Goal: Task Accomplishment & Management: Manage account settings

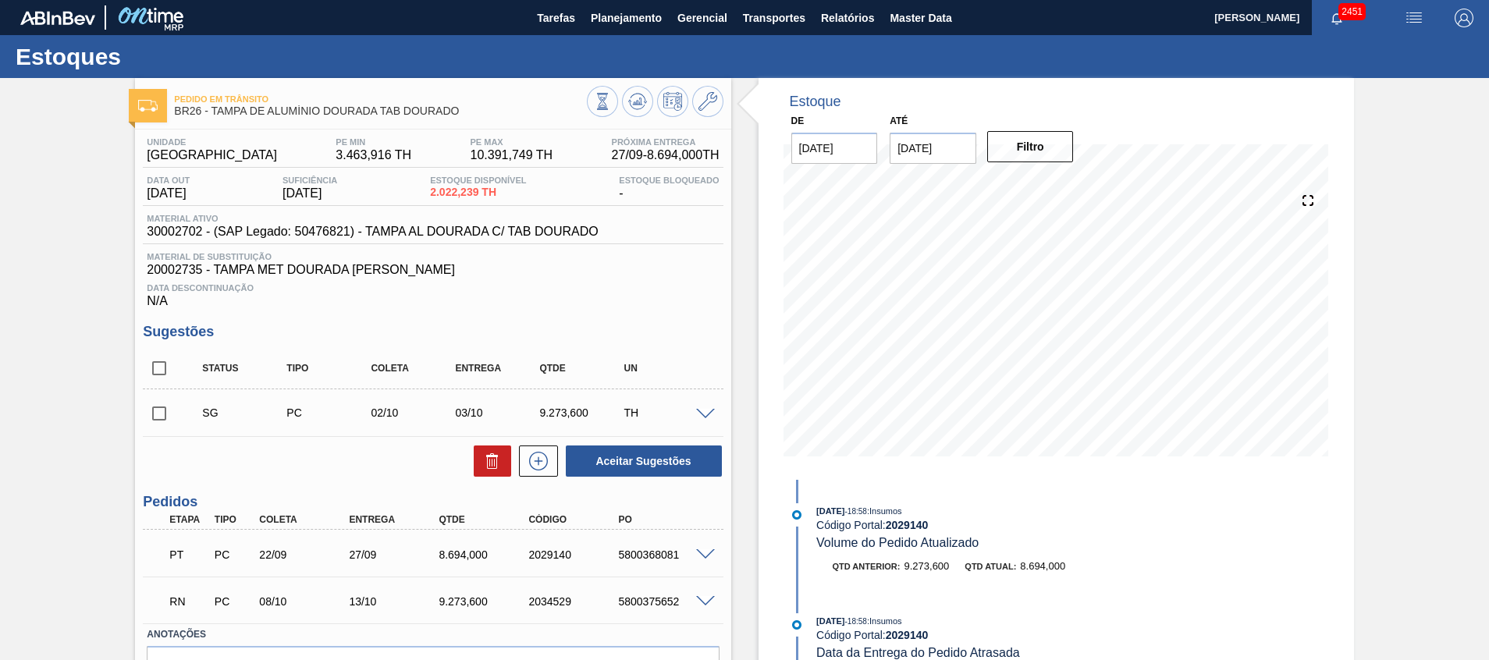
scroll to position [234, 0]
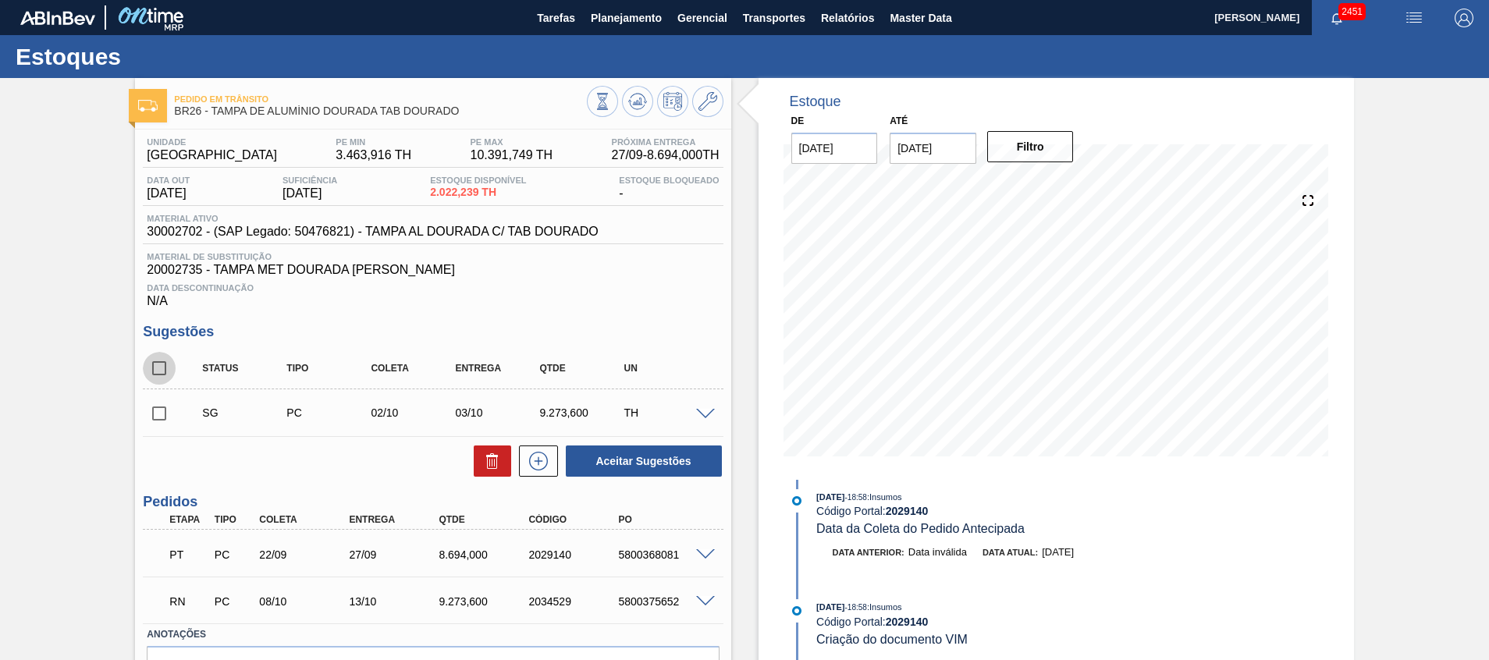
click at [150, 373] on input "checkbox" at bounding box center [159, 368] width 33 height 33
checkbox input "true"
click at [500, 459] on button at bounding box center [492, 461] width 37 height 31
checkbox input "false"
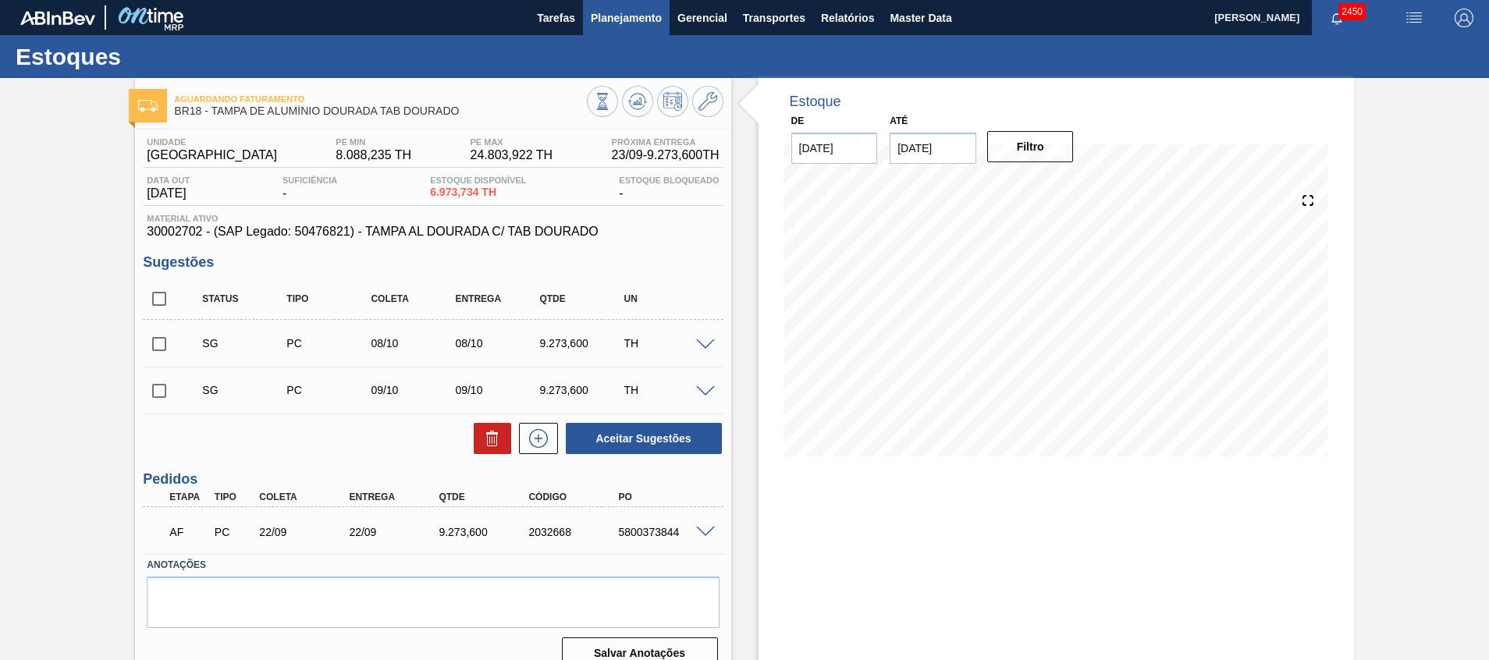
click at [611, 25] on span "Planejamento" at bounding box center [626, 18] width 71 height 19
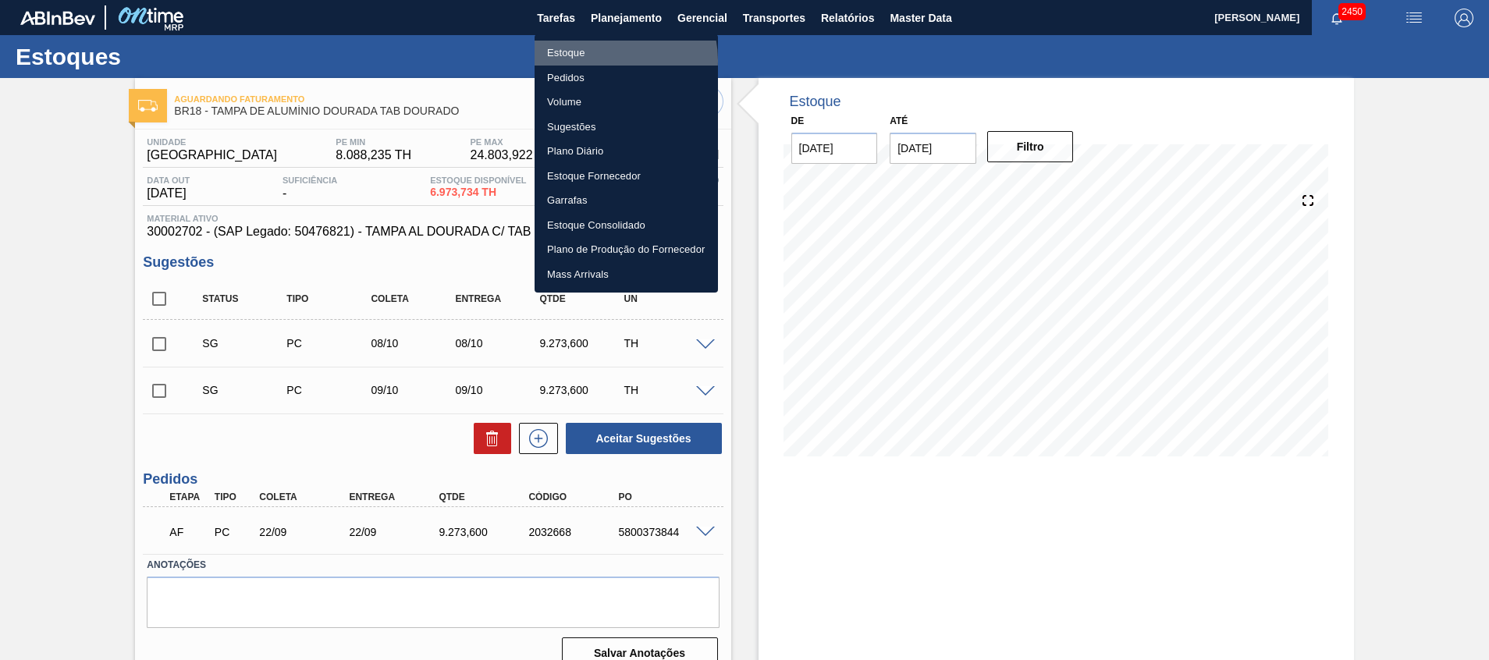
click at [611, 60] on li "Estoque" at bounding box center [626, 53] width 183 height 25
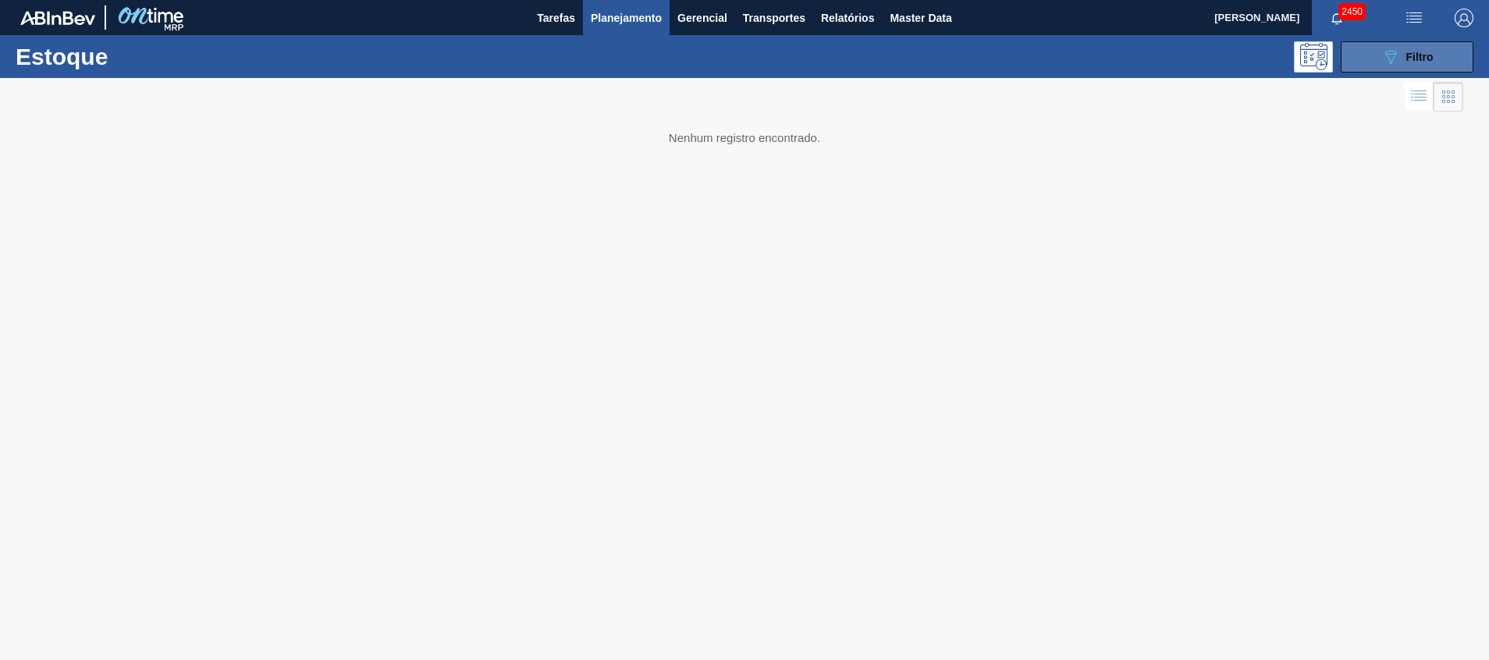
click at [1409, 55] on span "Filtro" at bounding box center [1420, 57] width 27 height 12
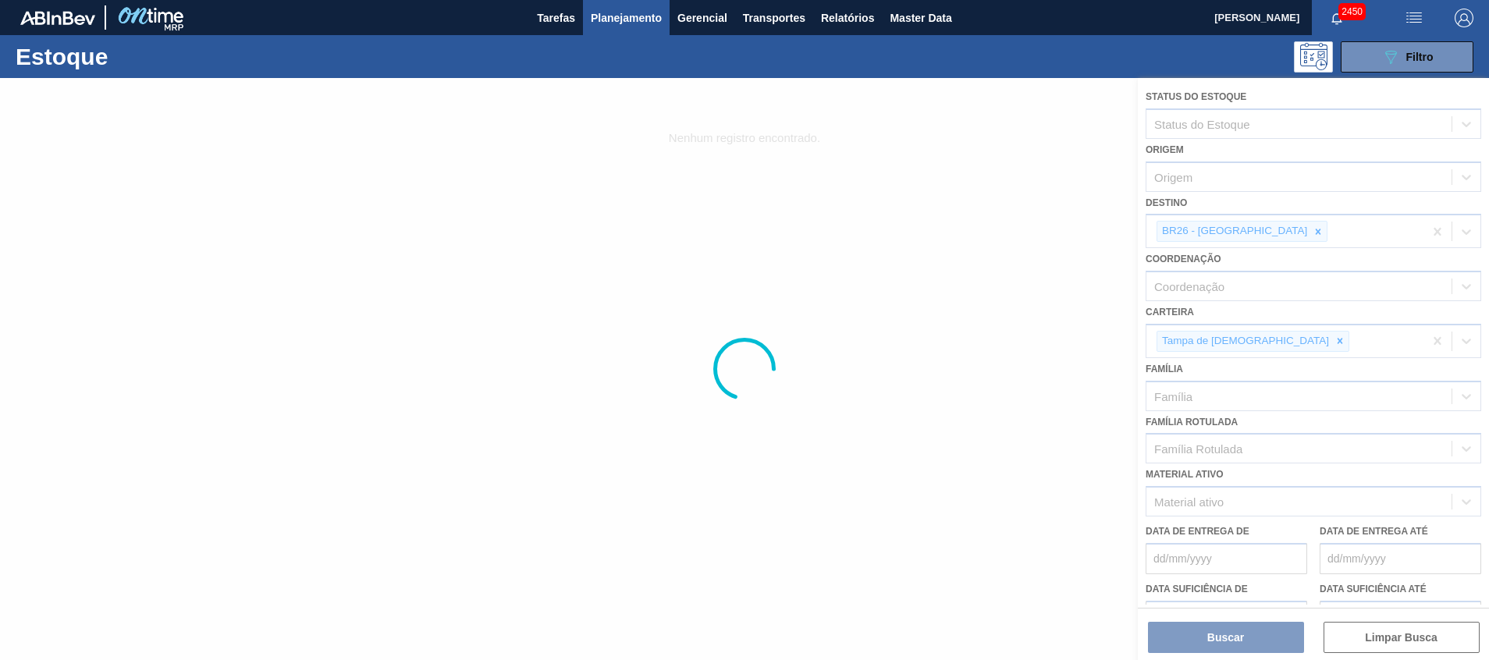
click at [1256, 235] on div at bounding box center [744, 369] width 1489 height 582
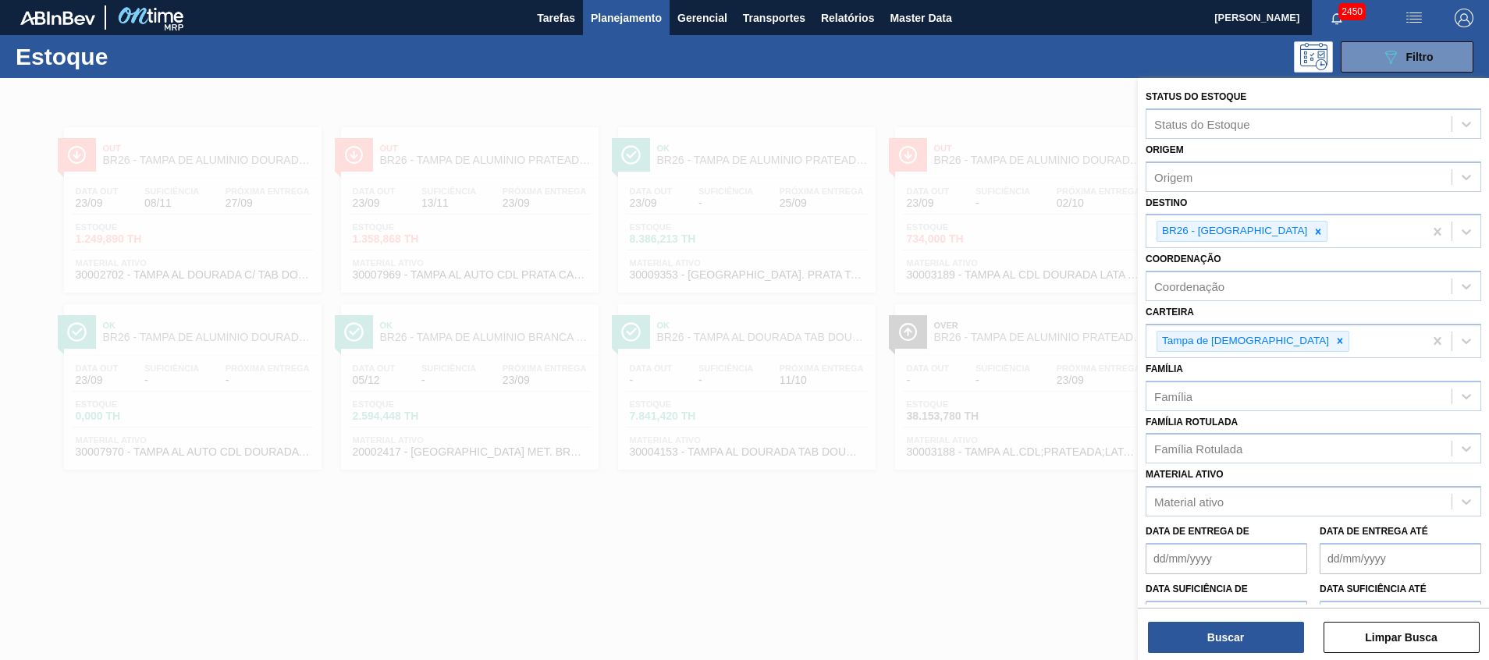
click at [1316, 234] on icon at bounding box center [1318, 231] width 5 height 5
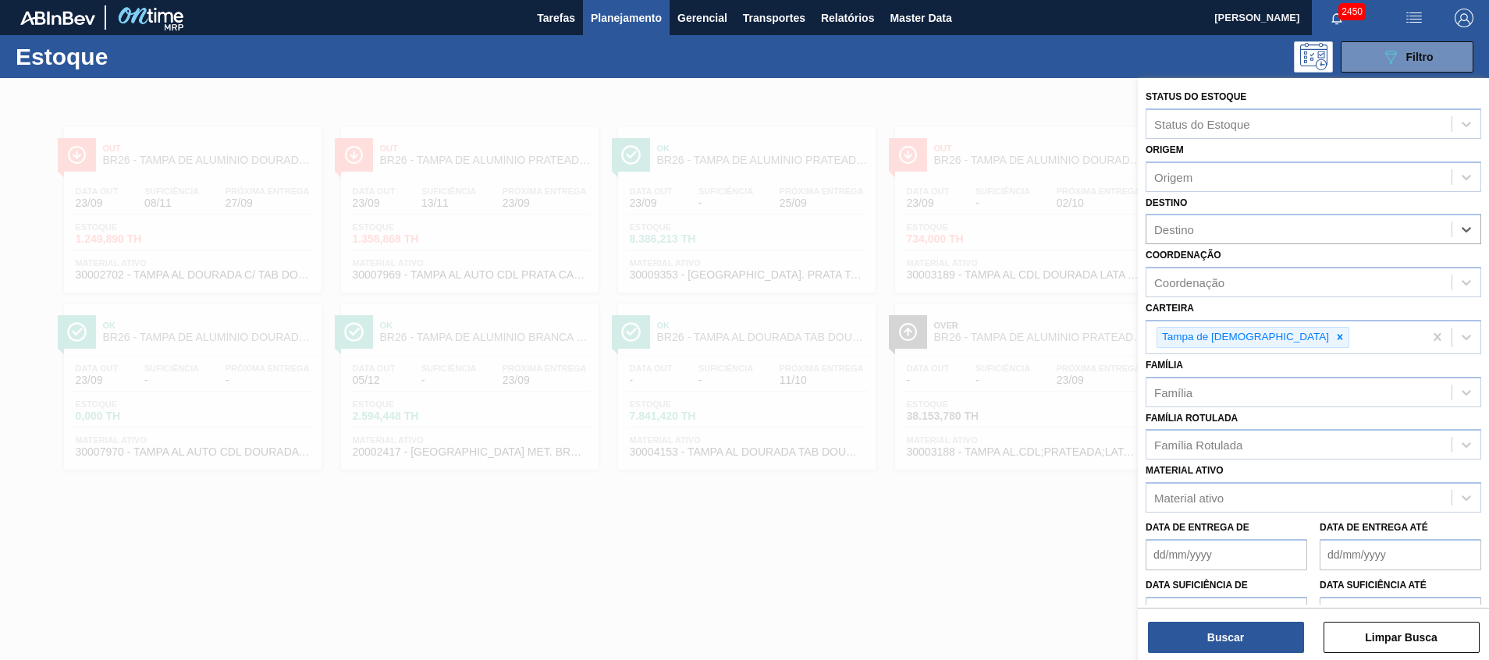
click at [1258, 234] on div "Destino" at bounding box center [1299, 230] width 305 height 23
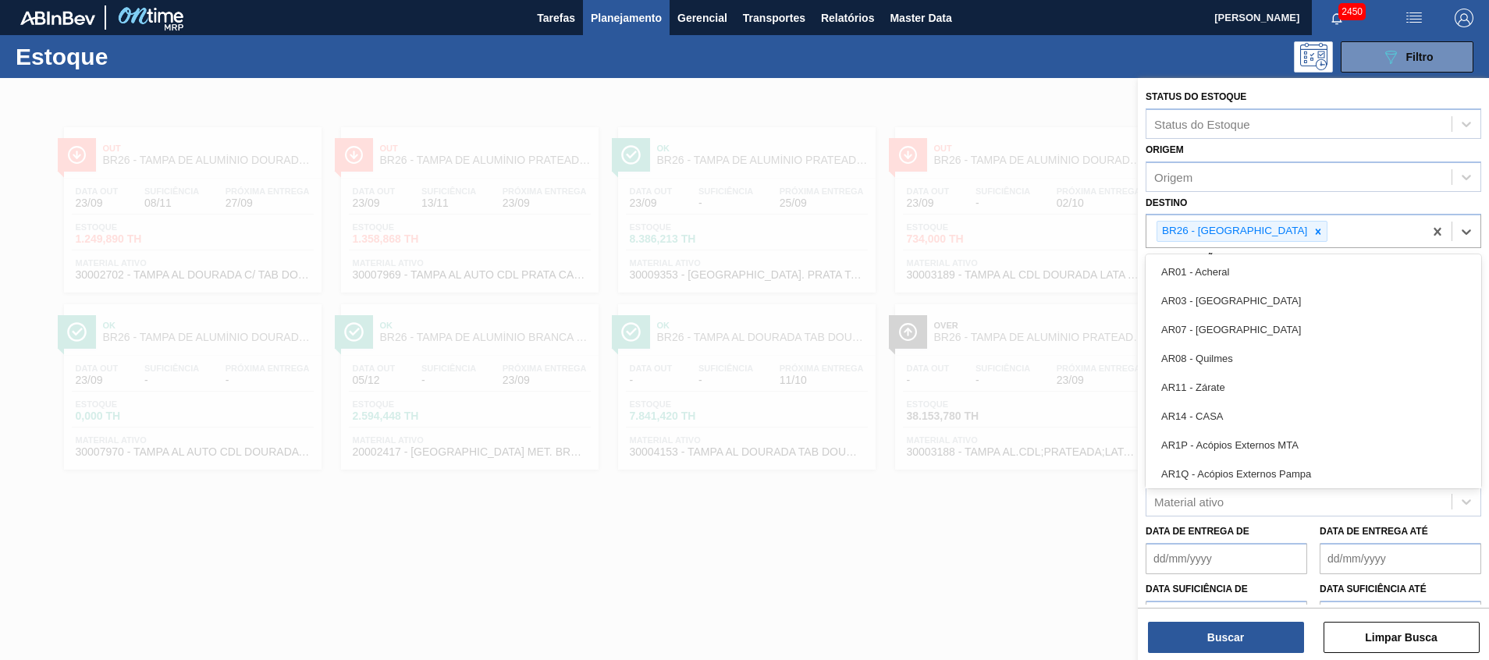
type input "u"
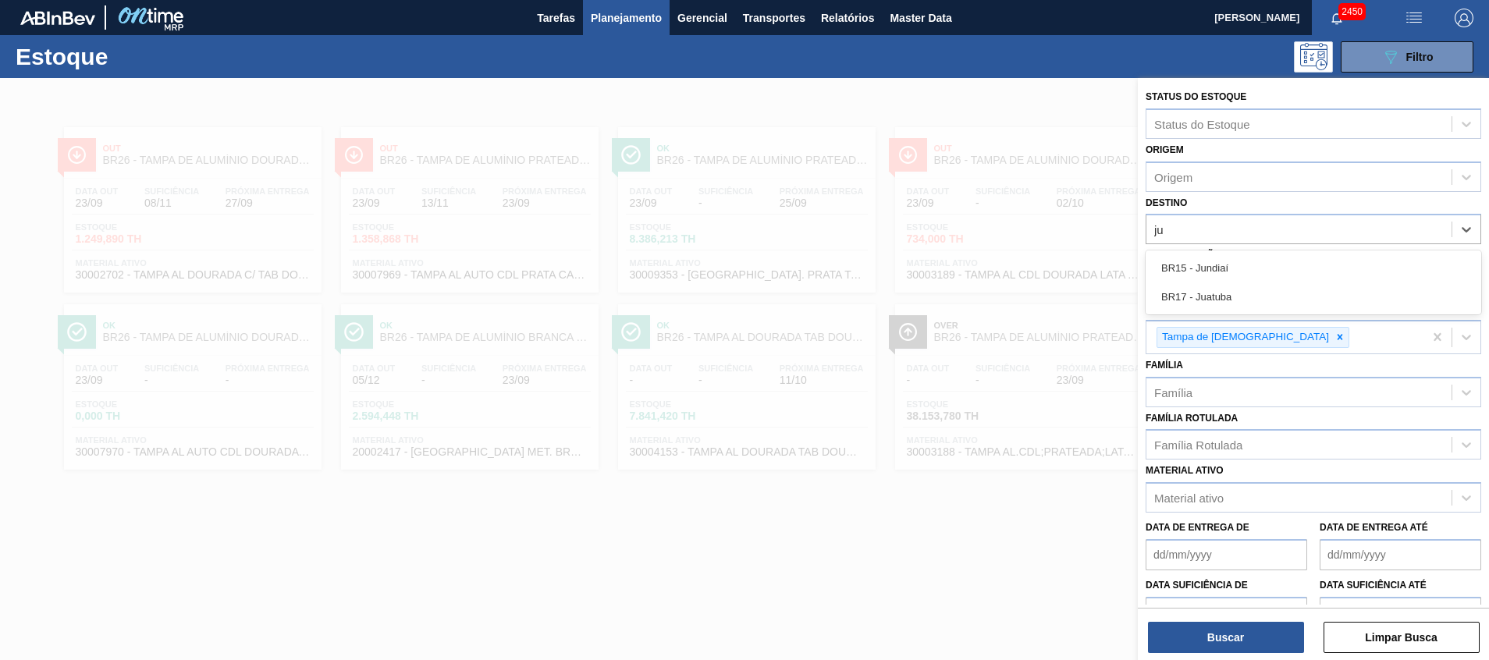
type input "jua"
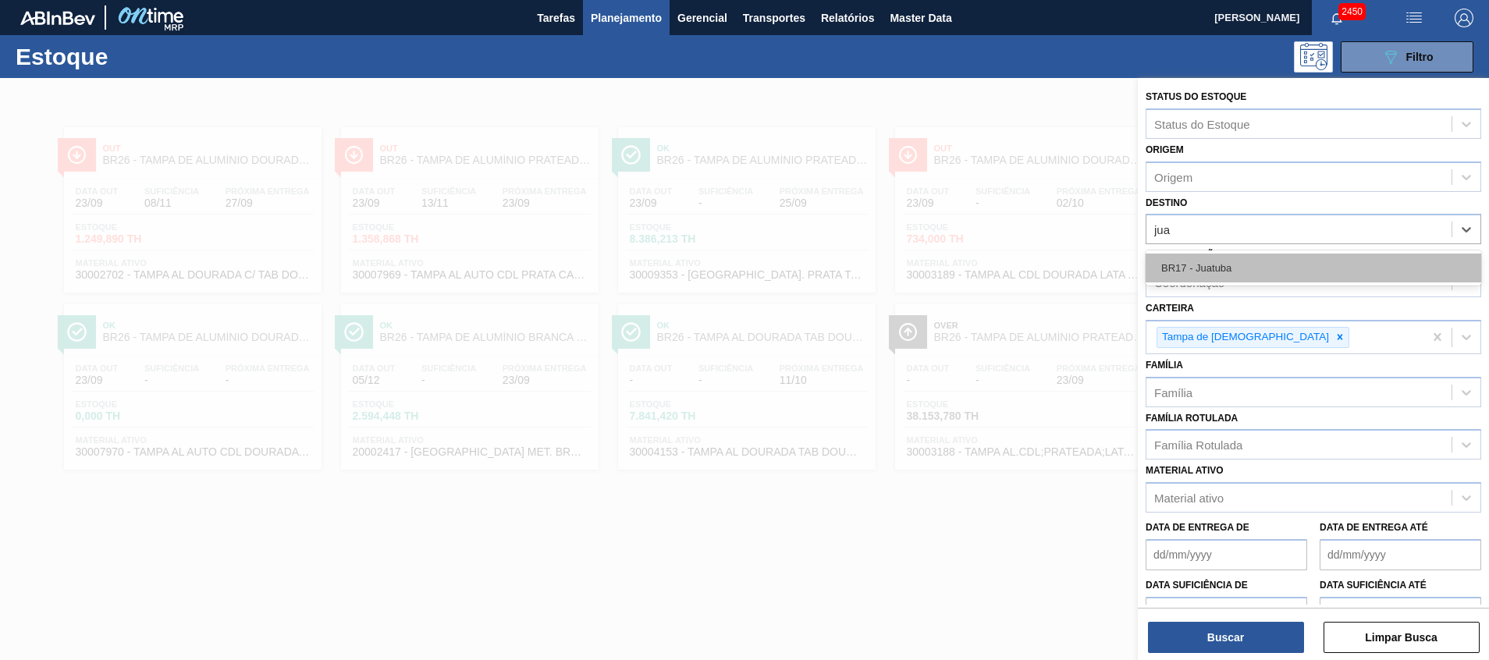
click at [1271, 272] on div "BR17 - Juatuba" at bounding box center [1314, 268] width 336 height 29
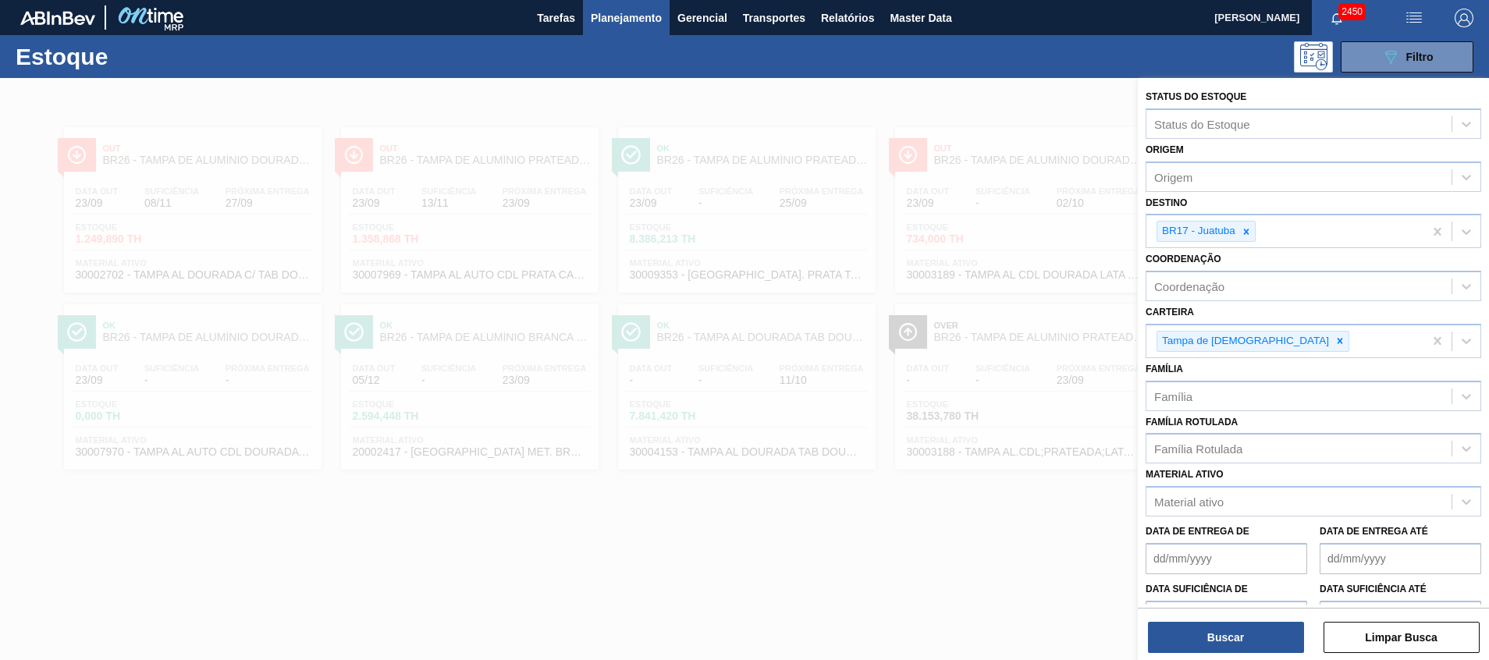
click at [860, 339] on div at bounding box center [744, 408] width 1489 height 660
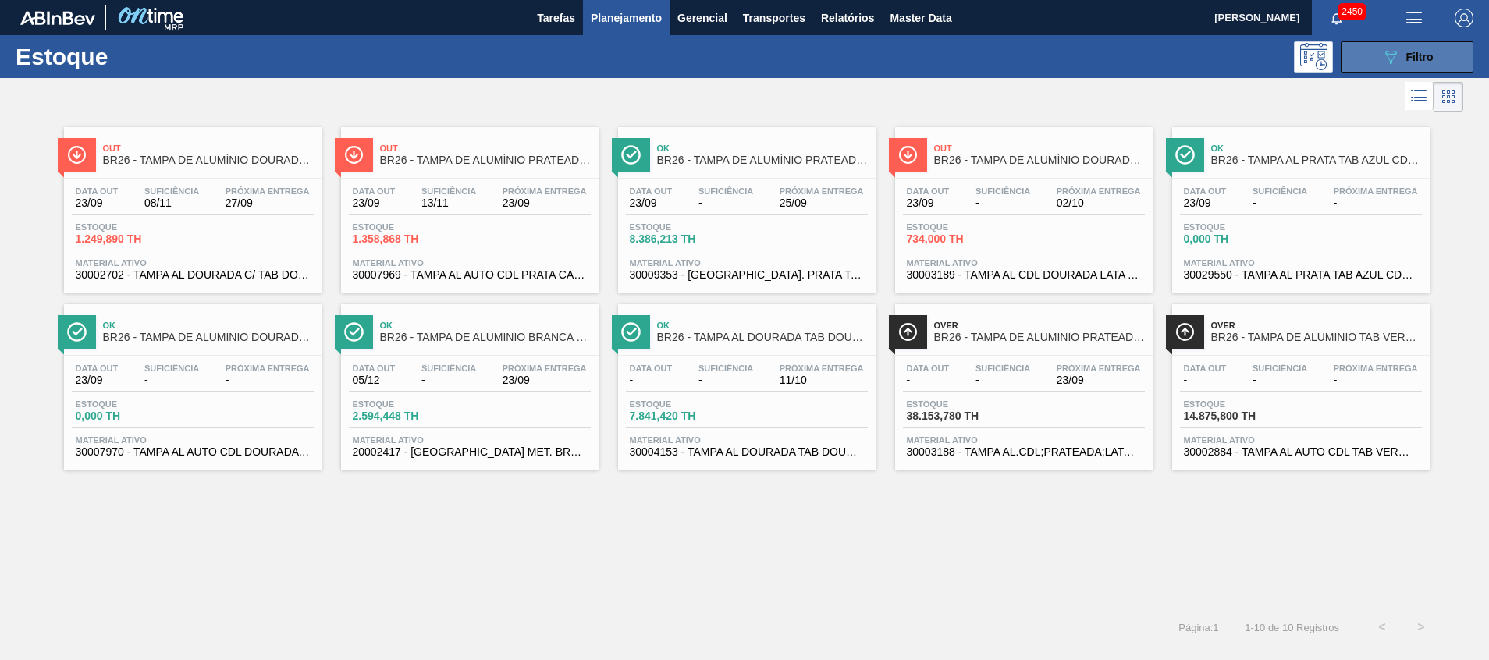
click at [1425, 62] on span "Filtro" at bounding box center [1420, 57] width 27 height 12
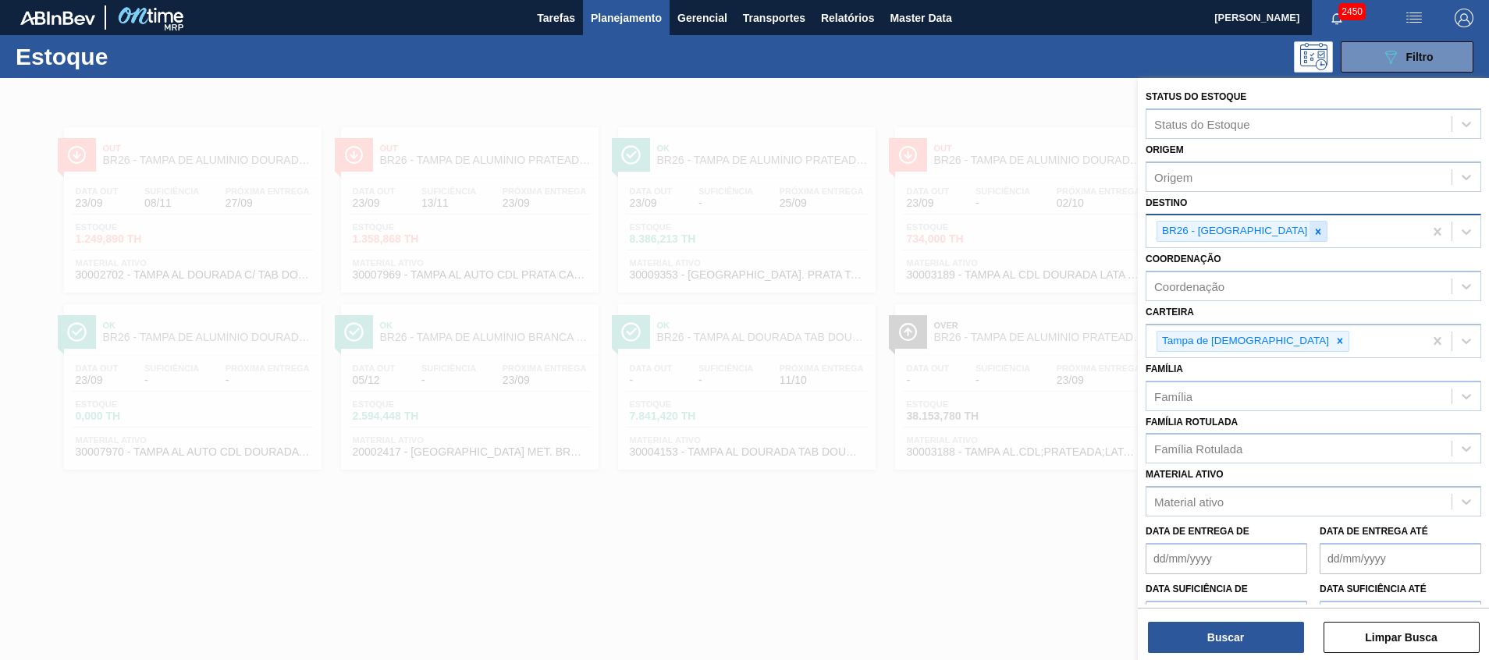
click at [1313, 228] on icon at bounding box center [1318, 231] width 11 height 11
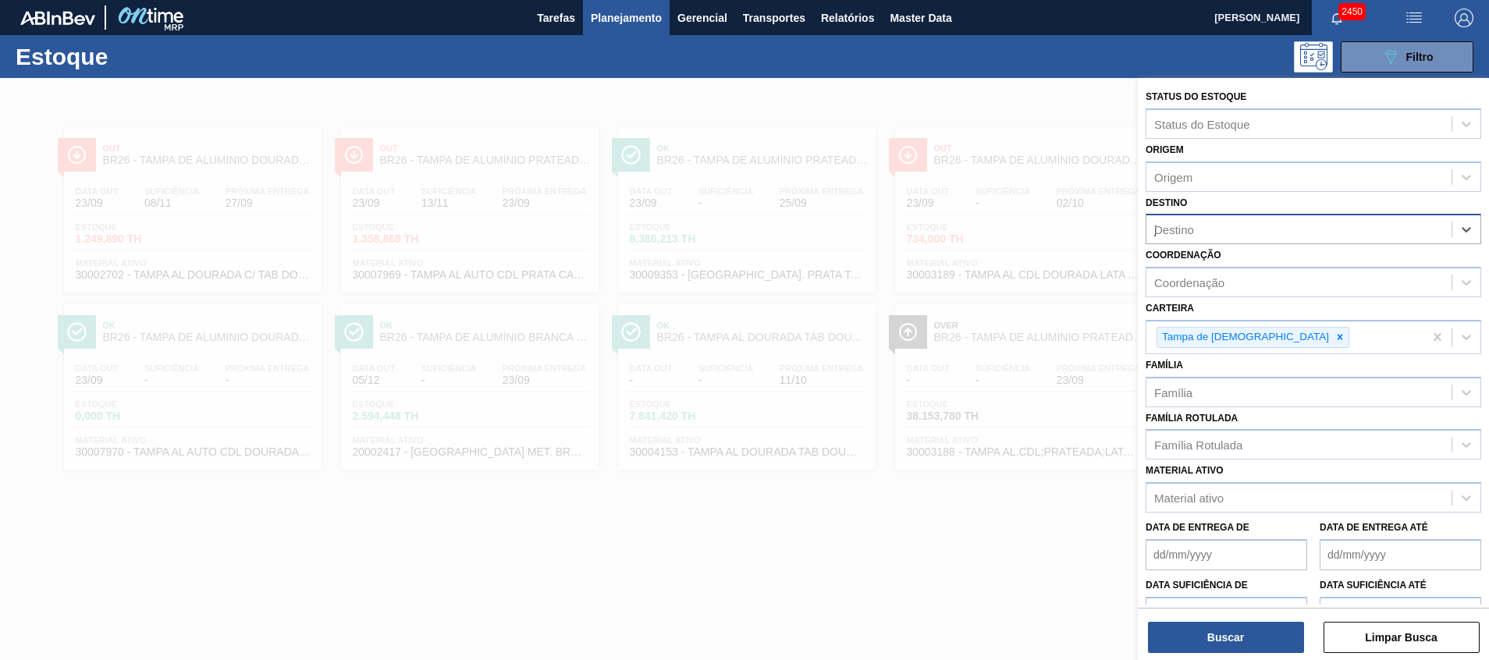
type input "ju"
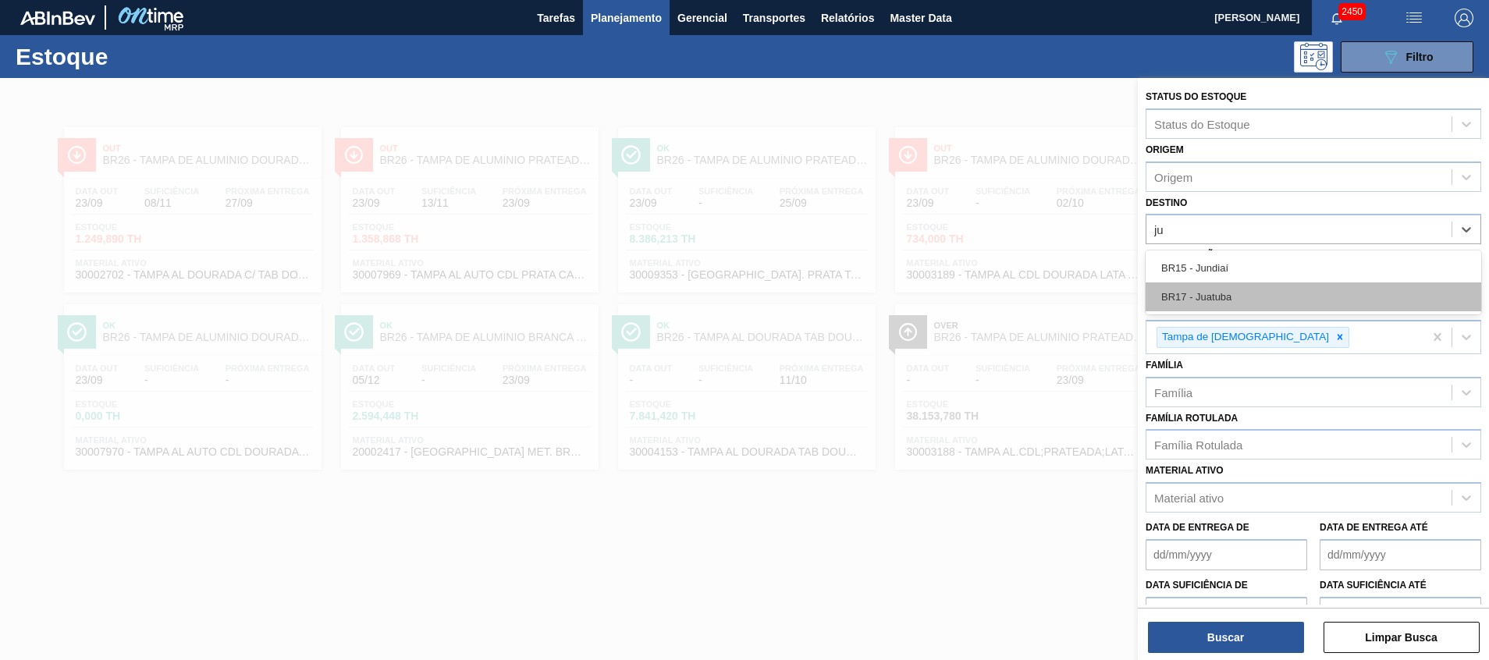
click at [1239, 295] on div "BR17 - Juatuba" at bounding box center [1314, 297] width 336 height 29
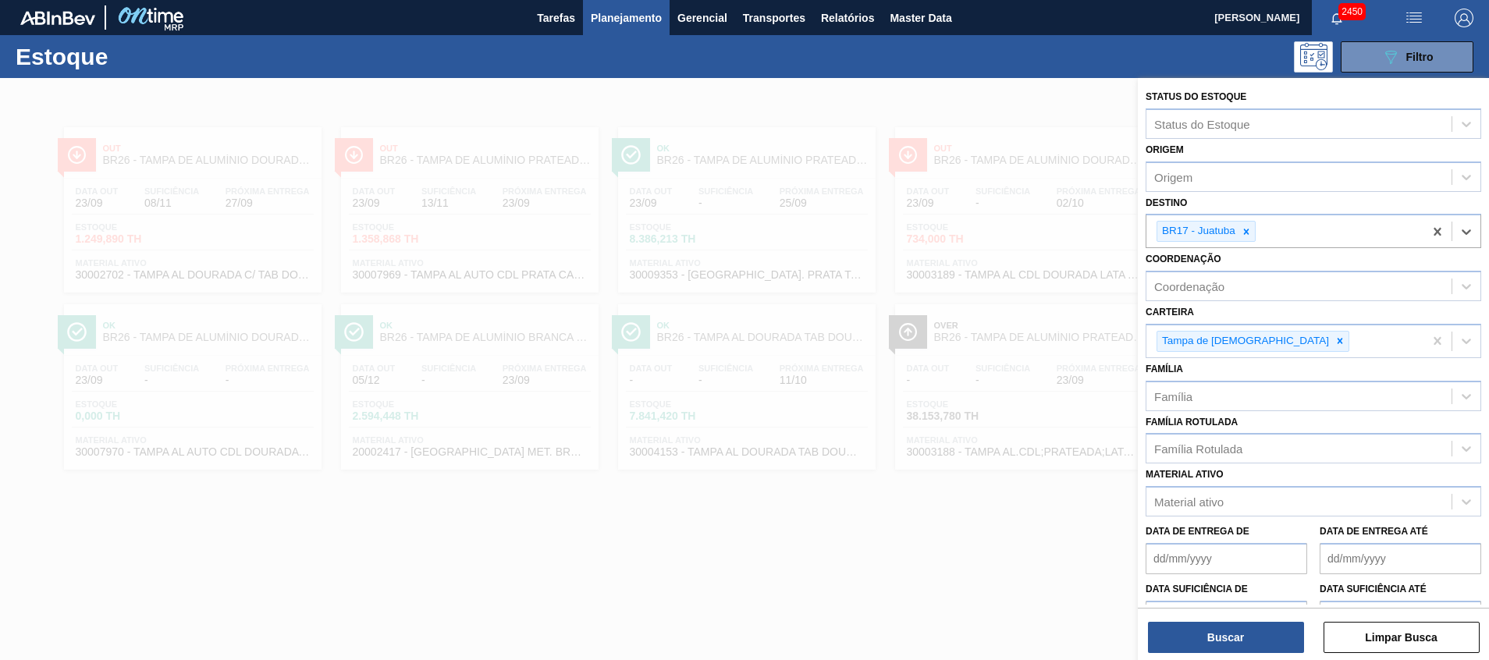
click at [1240, 614] on div "Buscar Limpar Busca" at bounding box center [1313, 630] width 351 height 44
click at [1243, 629] on button "Buscar" at bounding box center [1226, 637] width 156 height 31
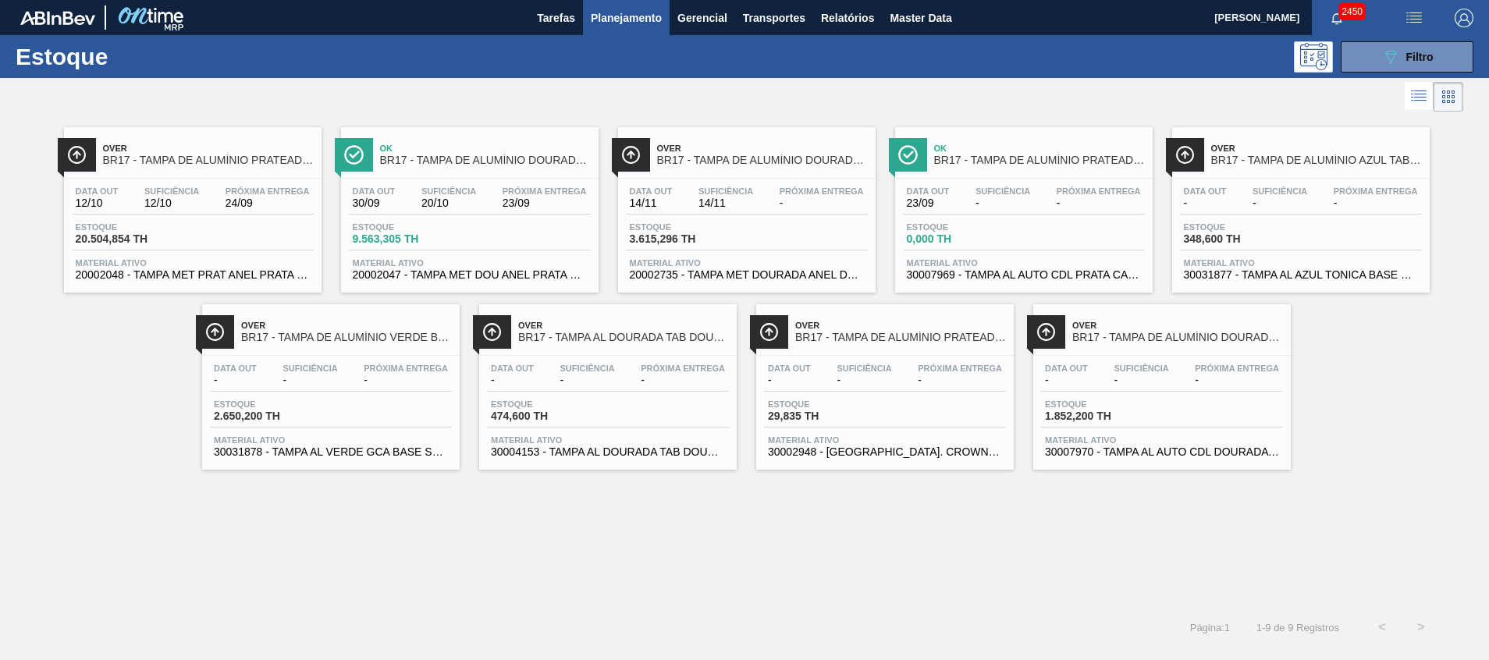
click at [82, 251] on div "Data out 12/10 Suficiência 12/10 Próxima Entrega 24/09 Estoque 20.504,854 TH Ma…" at bounding box center [193, 232] width 258 height 106
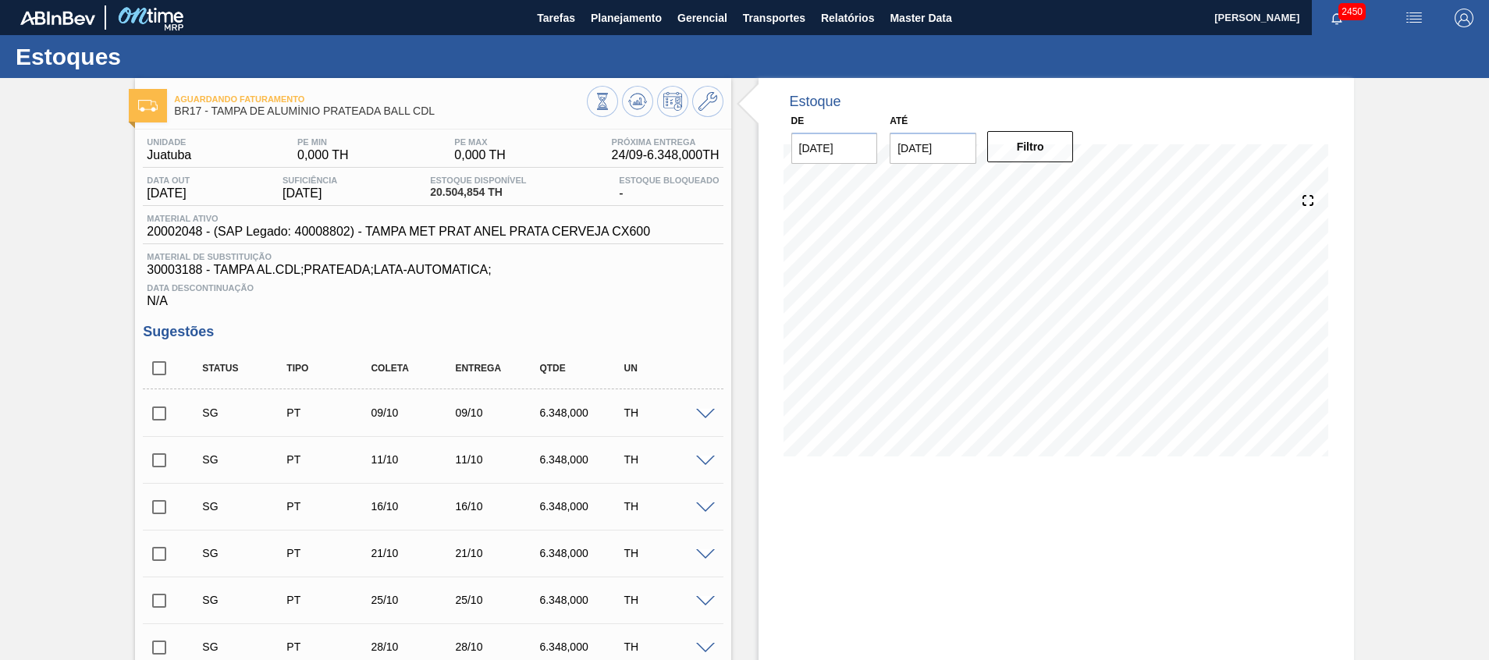
click at [162, 357] on input "checkbox" at bounding box center [159, 368] width 33 height 33
checkbox input "true"
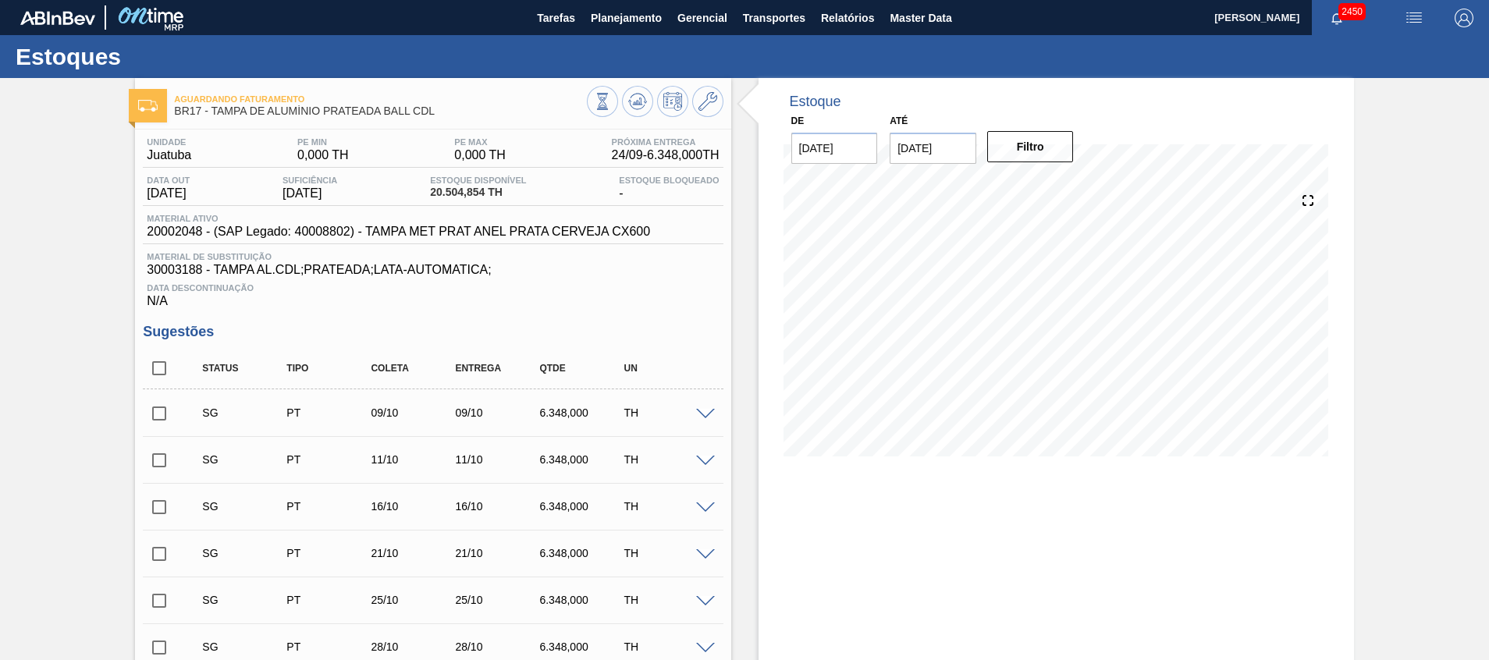
checkbox input "true"
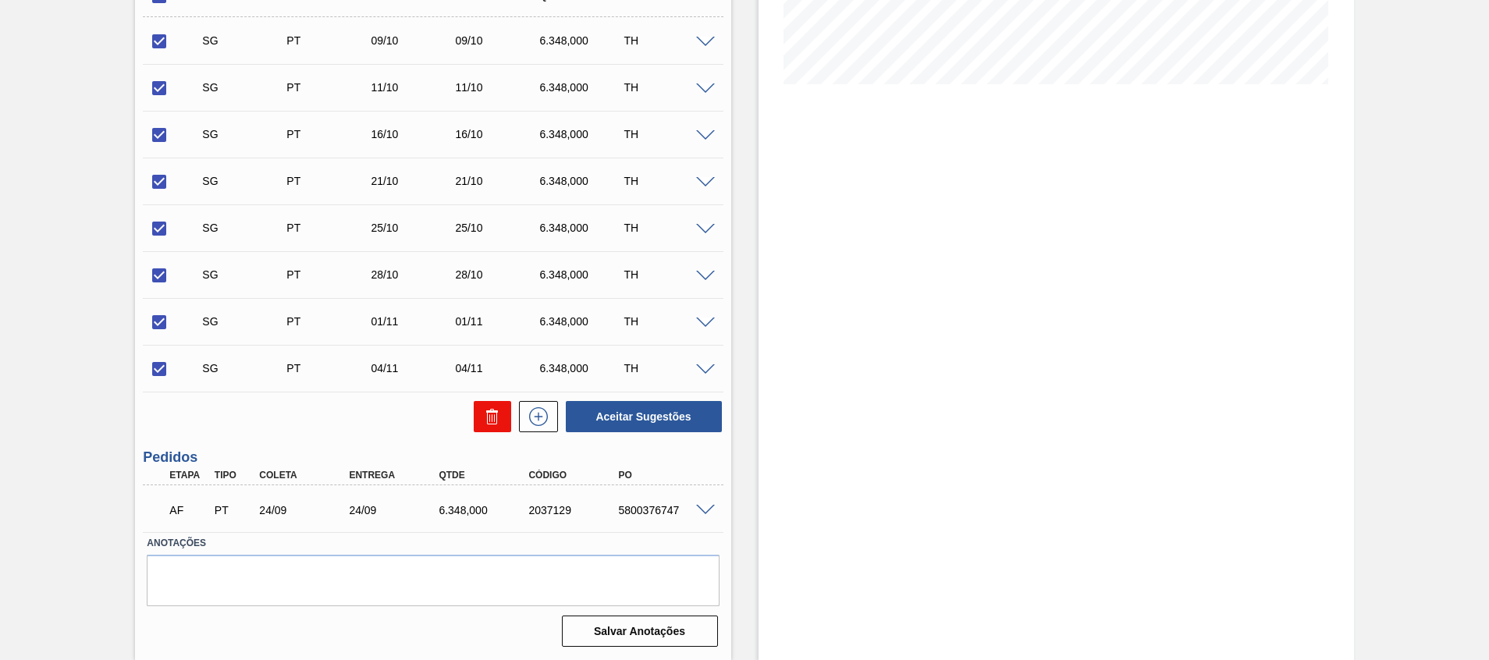
click at [494, 426] on button at bounding box center [492, 416] width 37 height 31
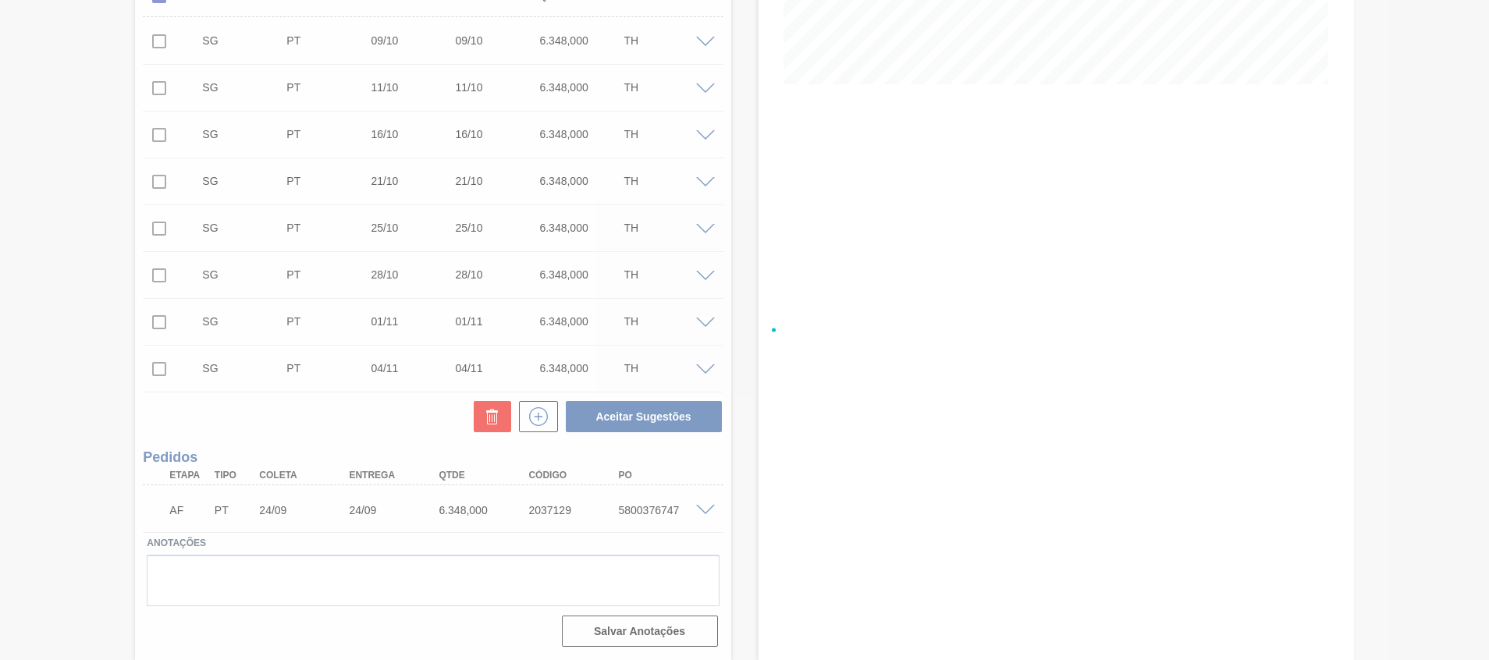
checkbox input "false"
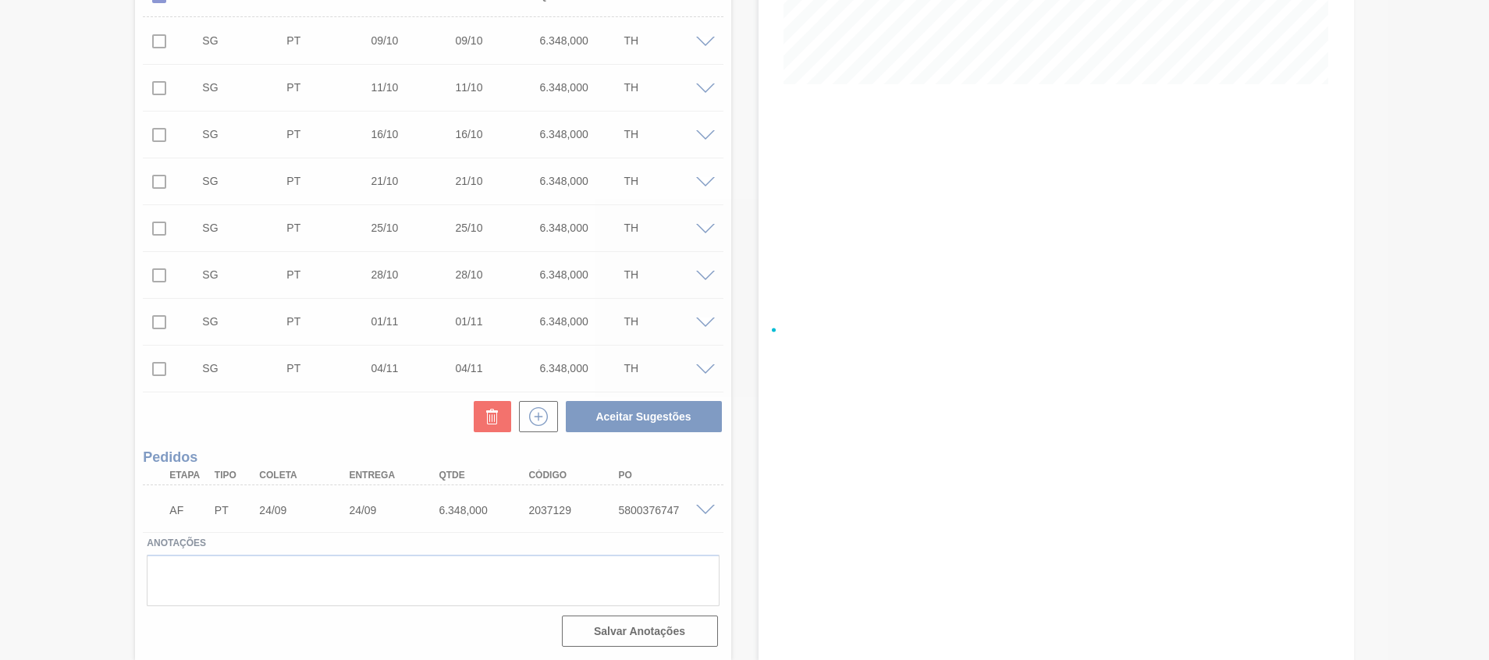
checkbox input "false"
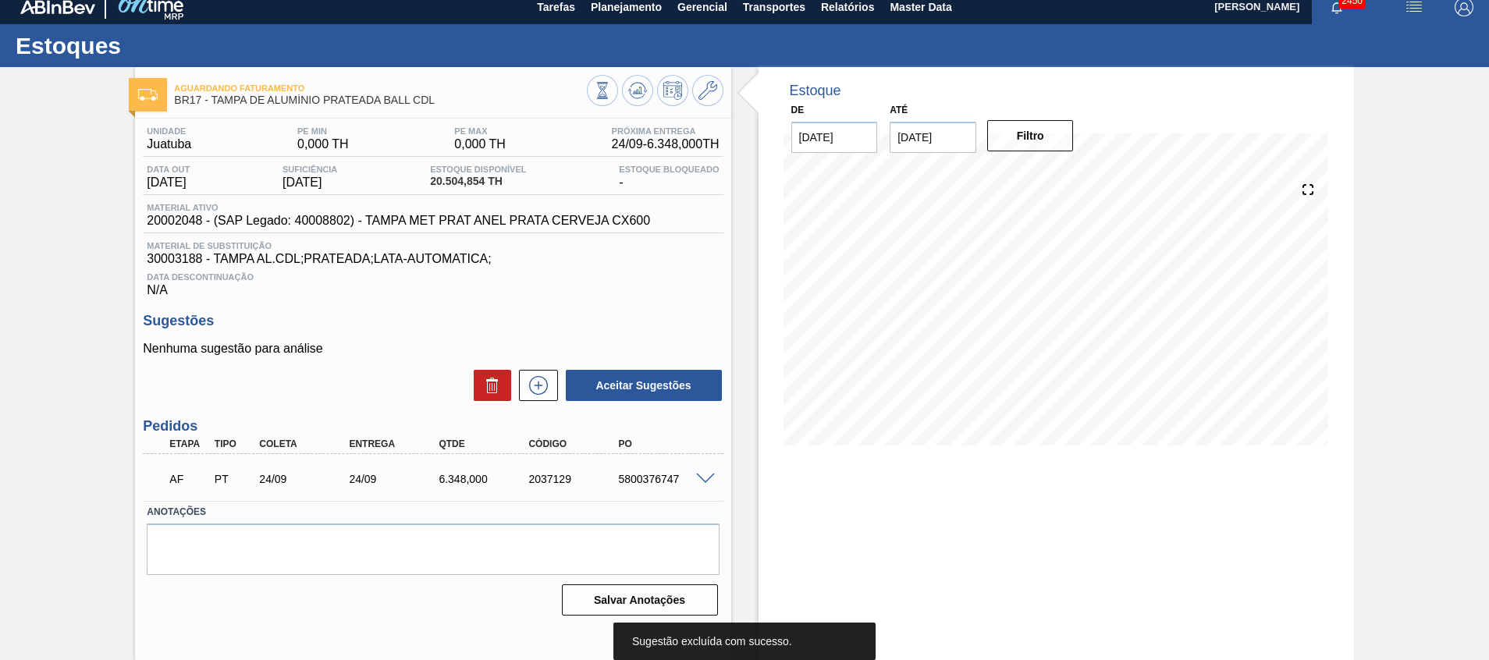
click at [860, 476] on div "Estoque De 23/09/2025 Até 31/10/2025 Filtro" at bounding box center [1057, 363] width 596 height 593
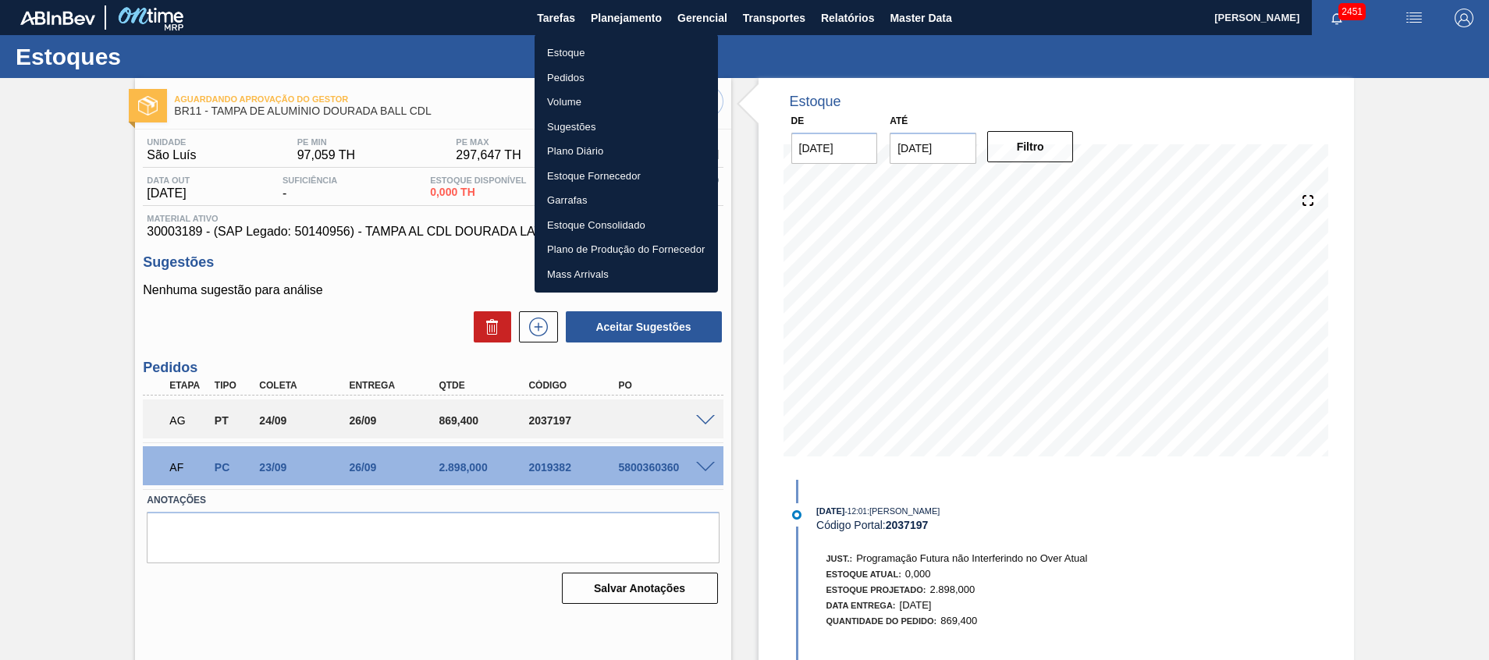
scroll to position [11, 0]
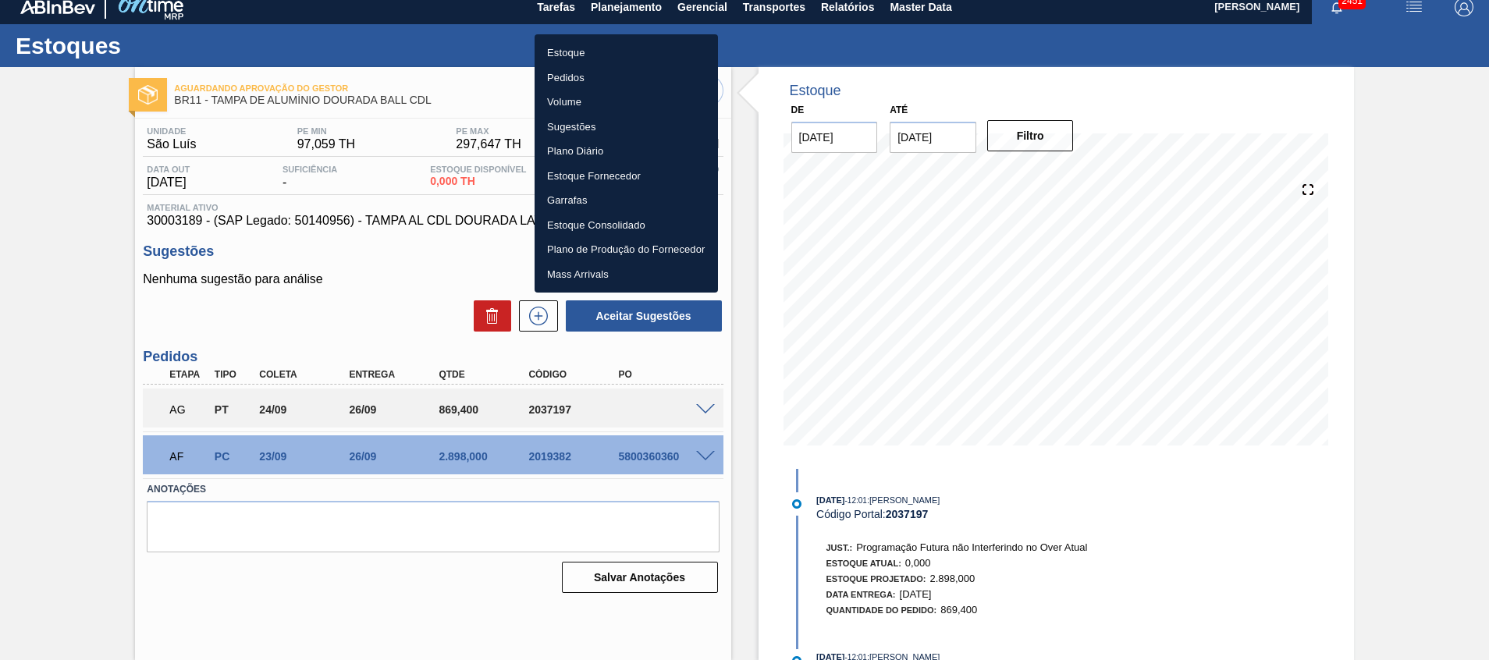
drag, startPoint x: 608, startPoint y: 55, endPoint x: 464, endPoint y: 314, distance: 296.3
click at [608, 54] on li "Estoque" at bounding box center [626, 53] width 183 height 25
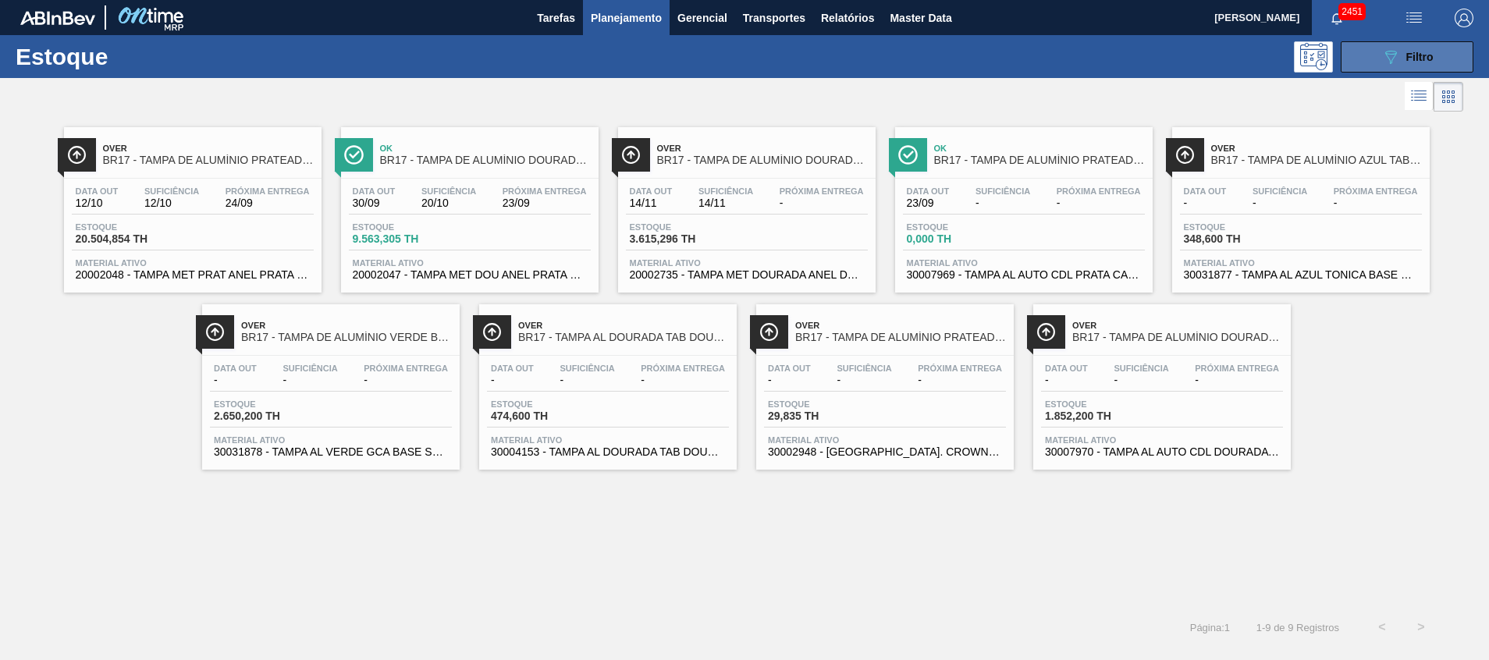
click at [1347, 67] on button "089F7B8B-B2A5-4AFE-B5C0-19BA573D28AC Filtro" at bounding box center [1407, 56] width 133 height 31
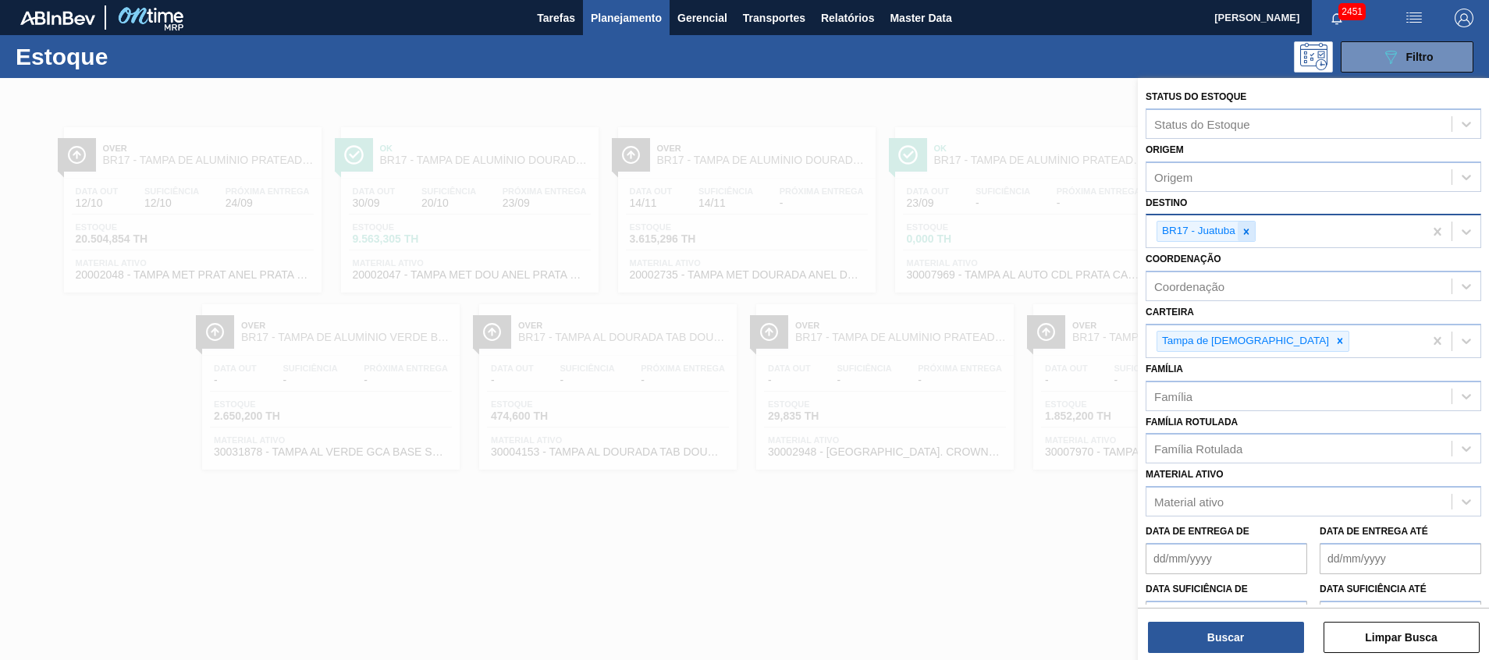
click at [1251, 230] on icon at bounding box center [1246, 231] width 11 height 11
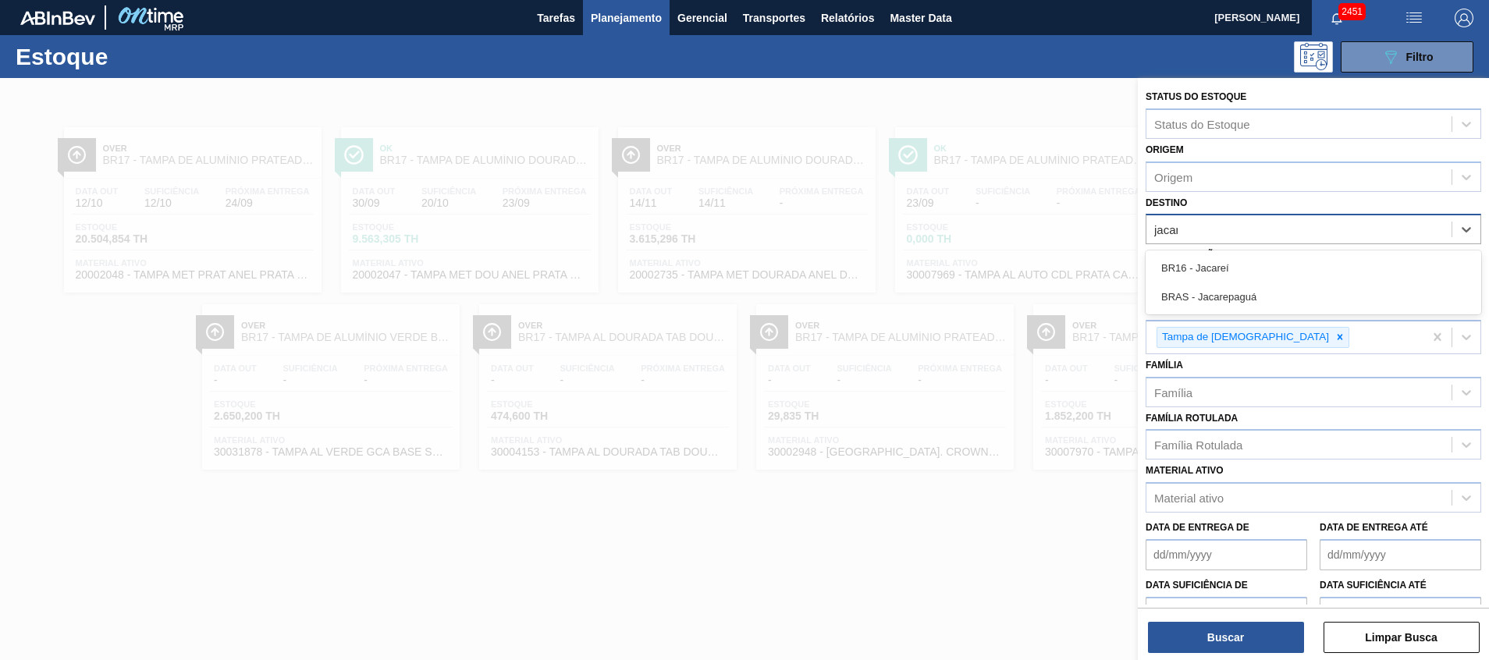
type input "jacare"
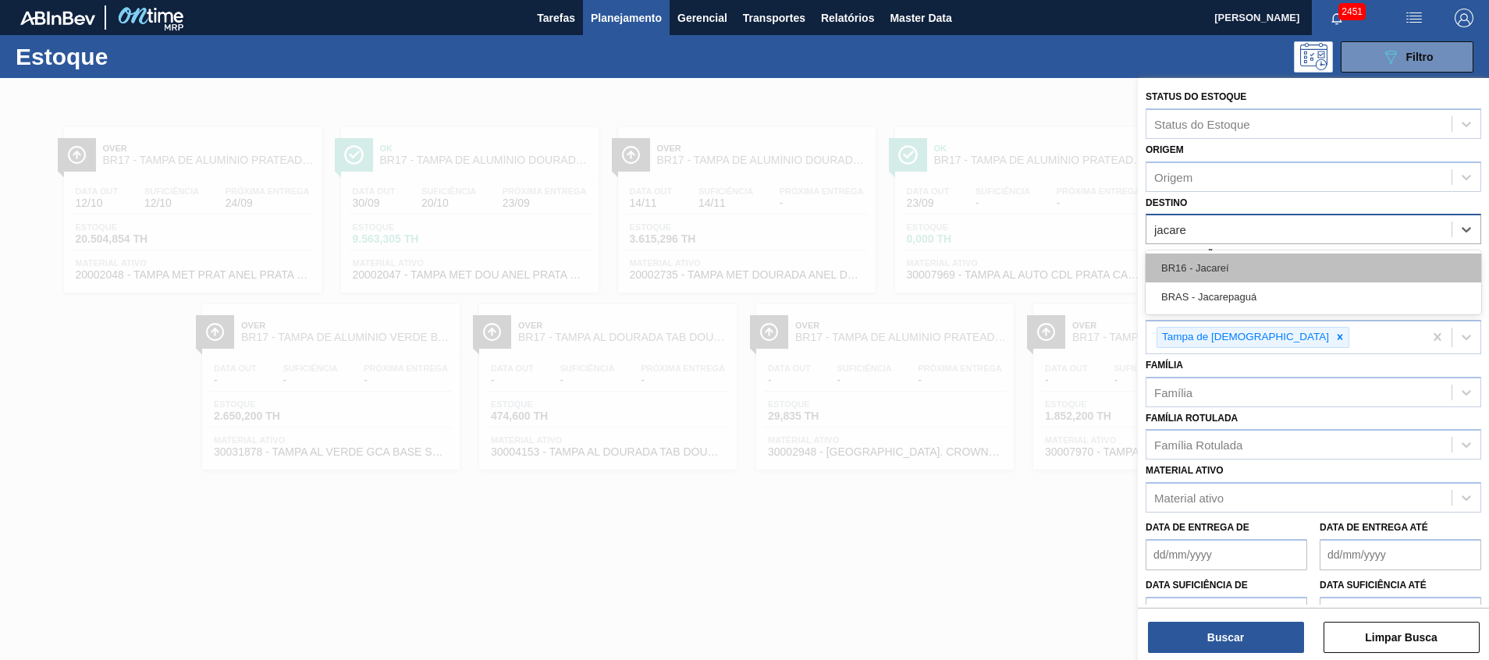
click at [1217, 266] on div "BR16 - Jacareí" at bounding box center [1314, 268] width 336 height 29
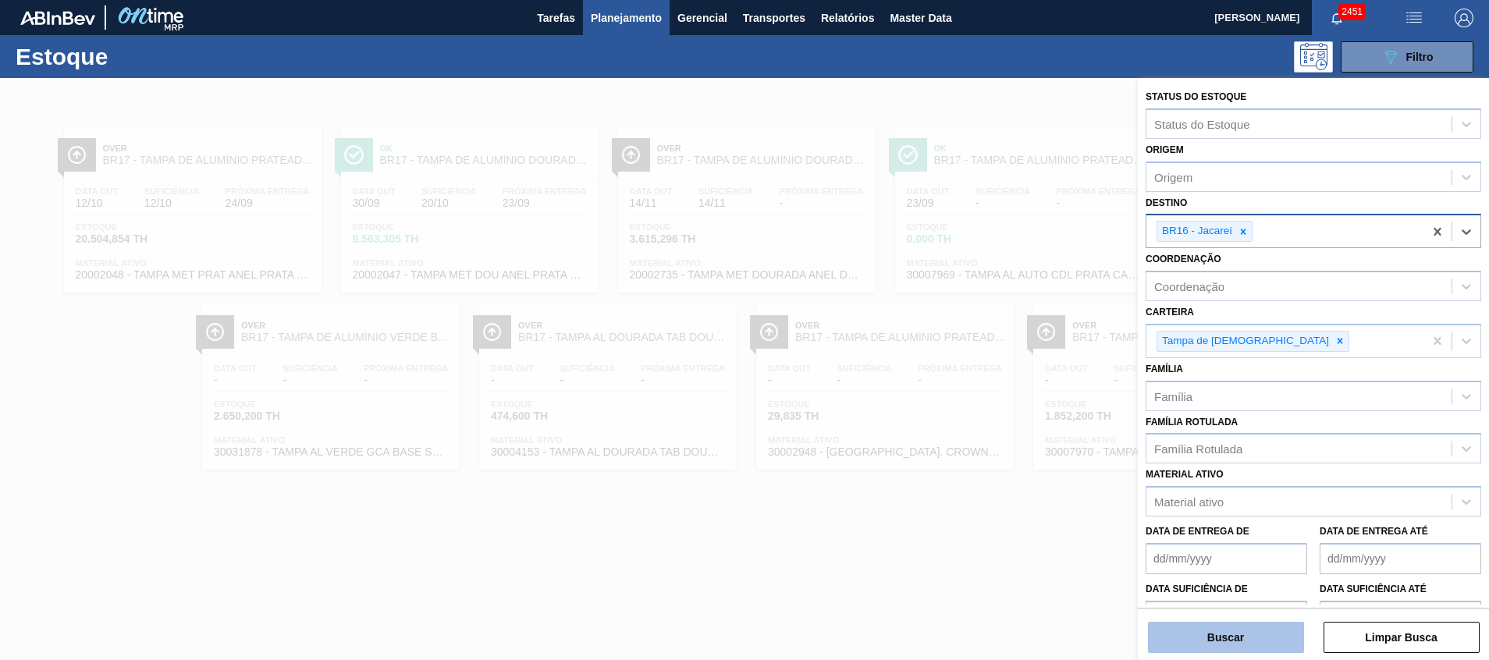
click at [1187, 635] on button "Buscar" at bounding box center [1226, 637] width 156 height 31
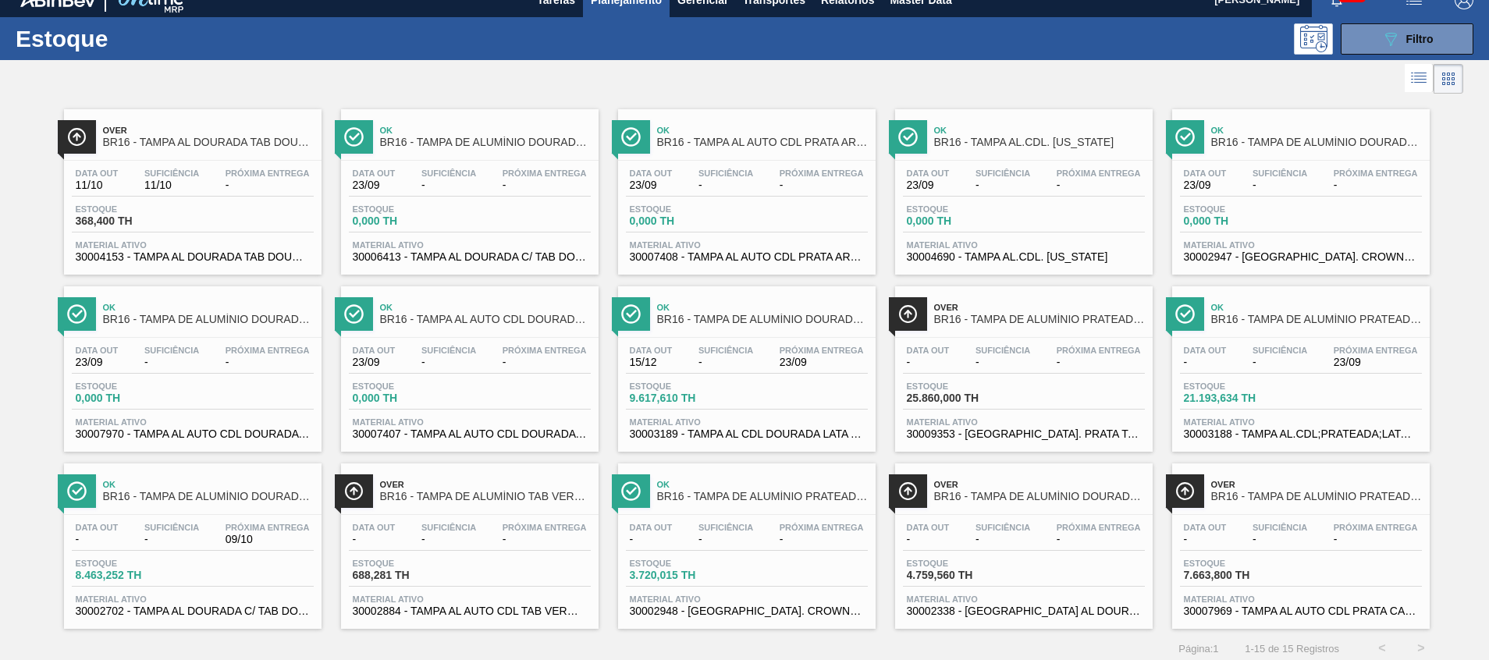
scroll to position [26, 0]
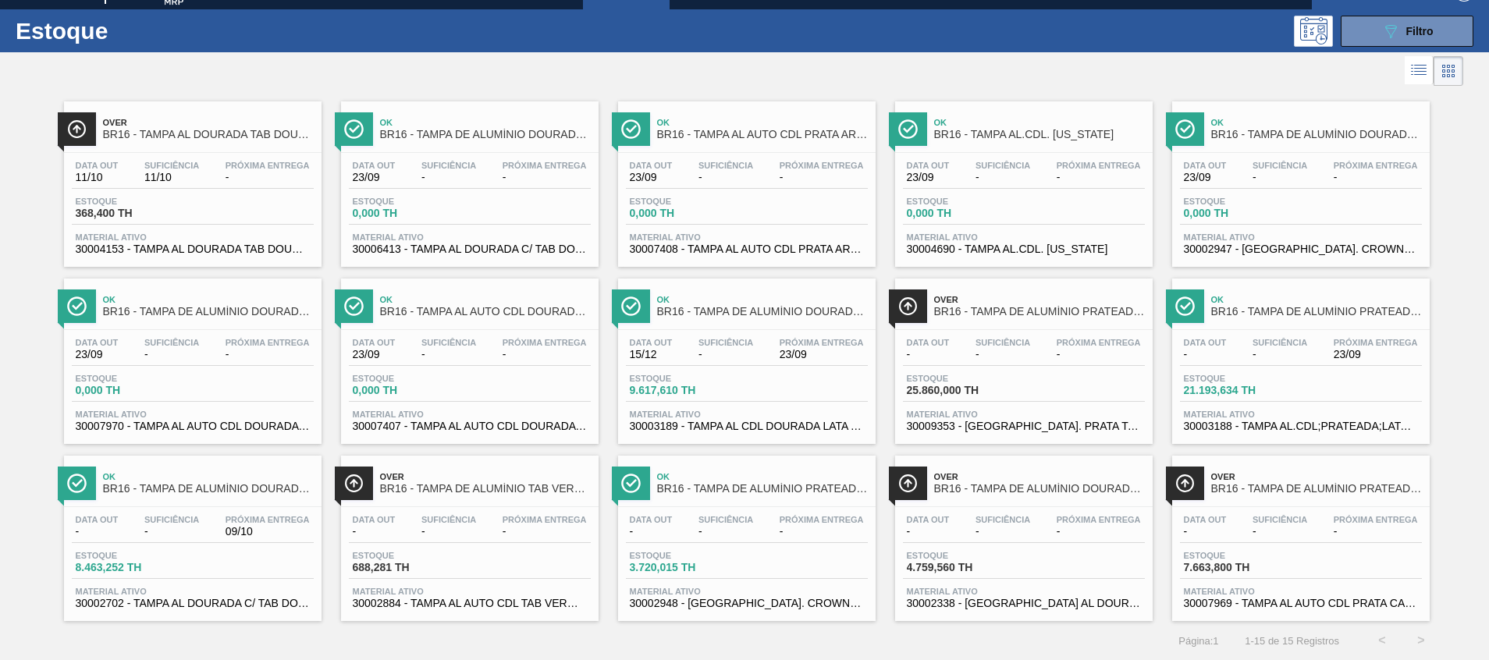
click at [1318, 427] on span "30003188 - TAMPA AL.CDL;PRATEADA;LATA-AUTOMATICA;" at bounding box center [1301, 427] width 234 height 12
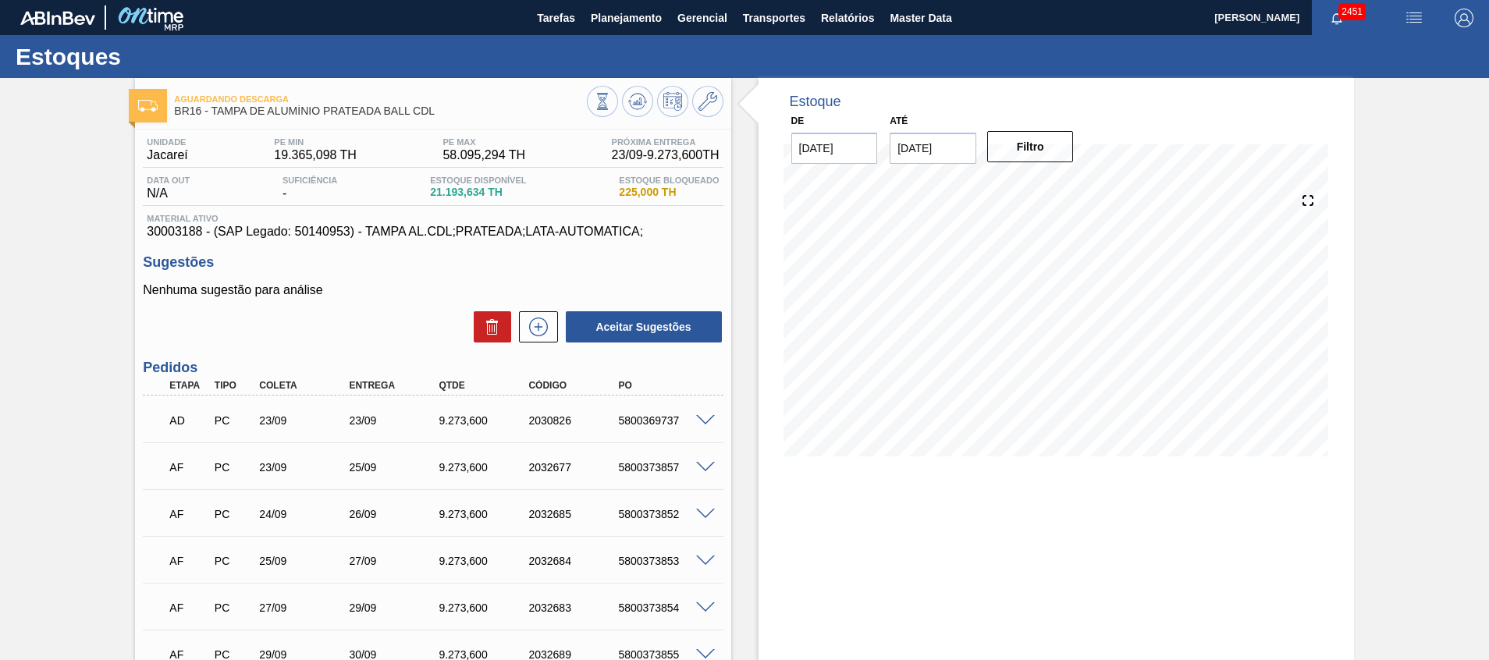
click at [698, 466] on span at bounding box center [705, 468] width 19 height 12
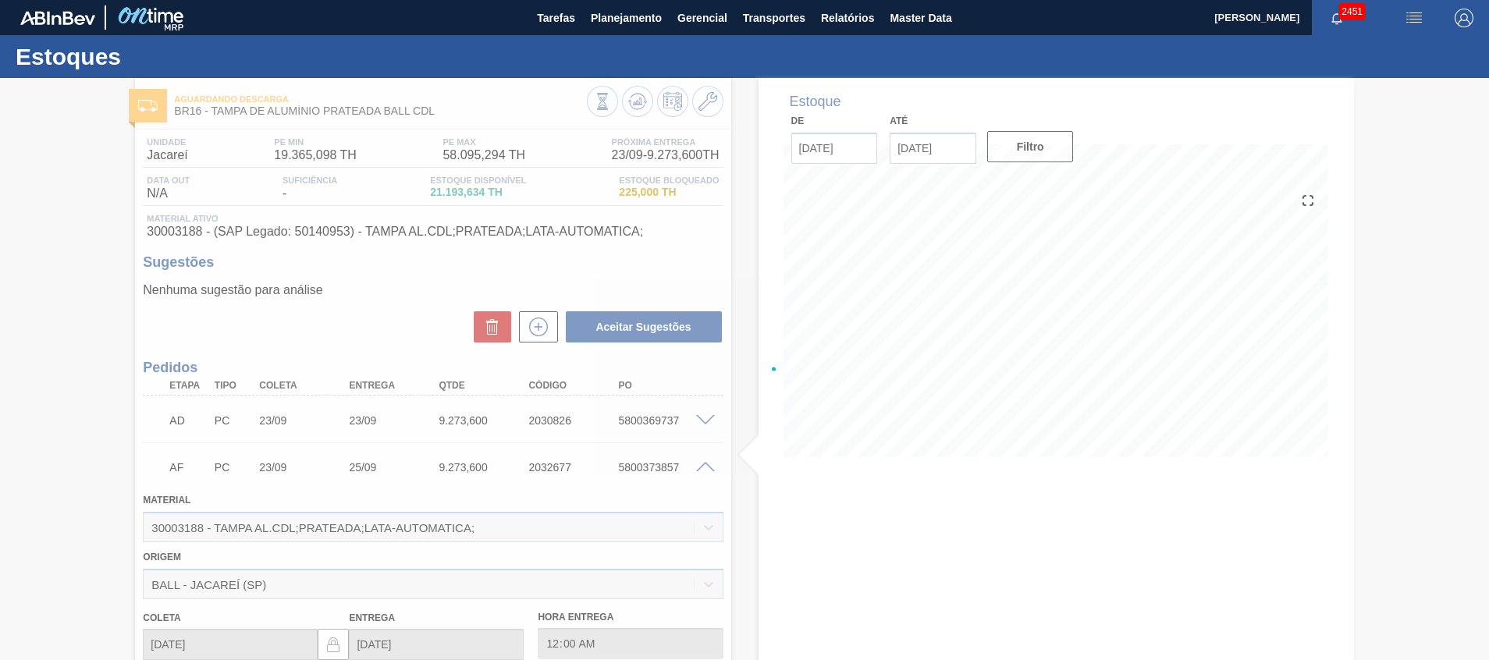
click at [698, 466] on div at bounding box center [744, 369] width 1489 height 582
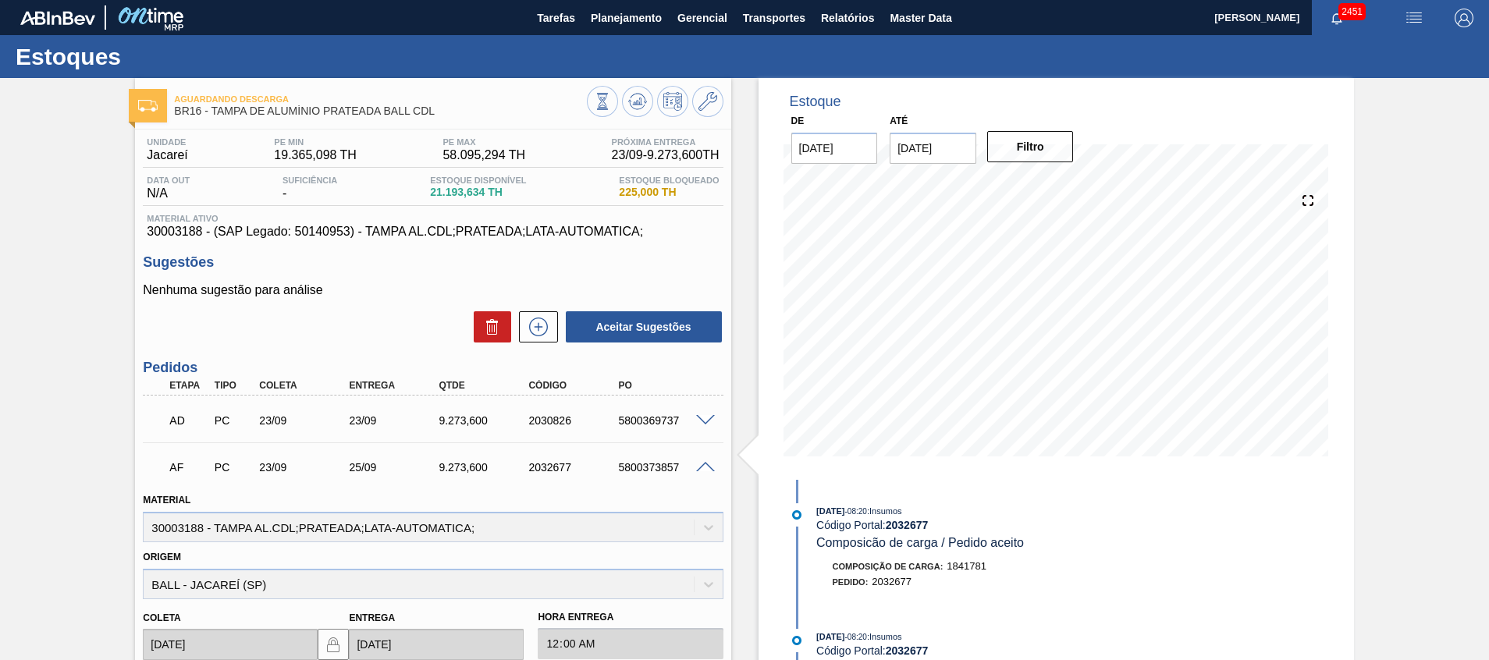
click at [701, 466] on span at bounding box center [705, 468] width 19 height 12
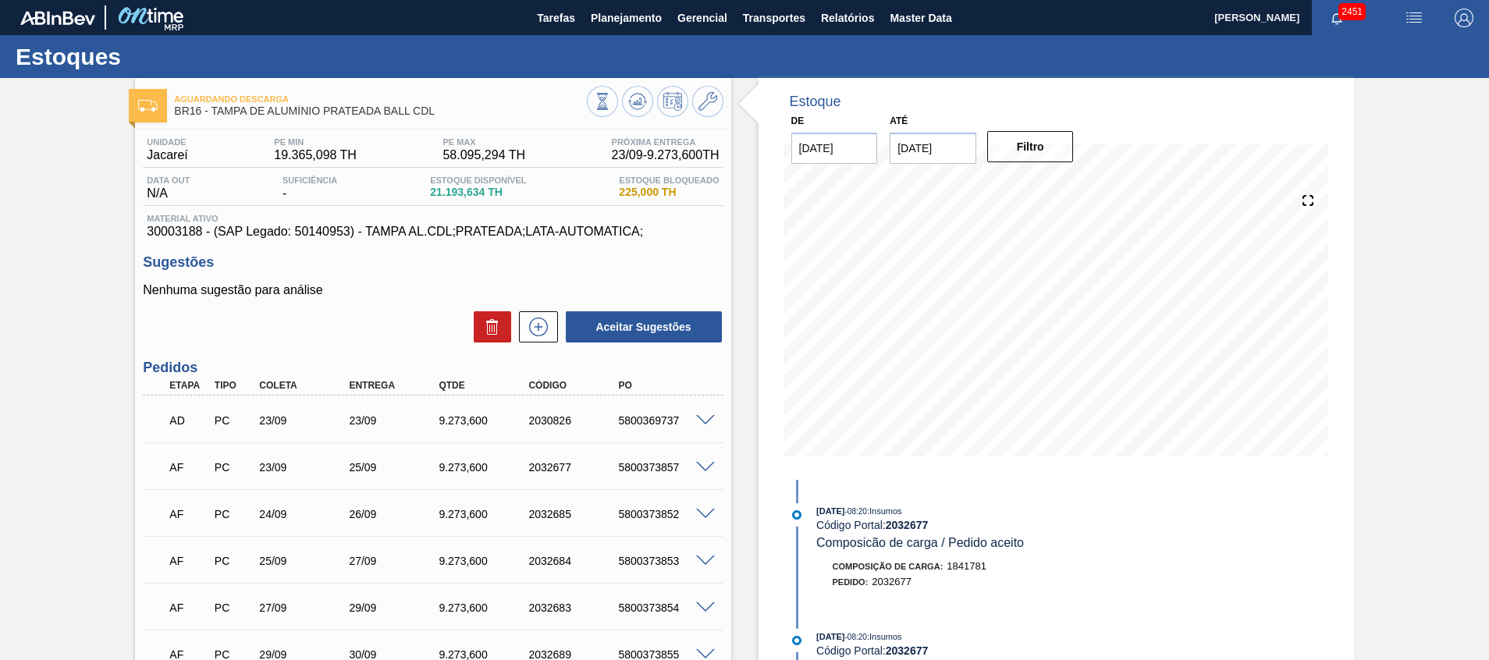
click at [702, 414] on div at bounding box center [707, 420] width 31 height 12
click at [712, 428] on div "AD PC 23/09 23/09 9.273,600 2030826 5800369737" at bounding box center [433, 419] width 580 height 39
click at [703, 422] on span at bounding box center [705, 421] width 19 height 12
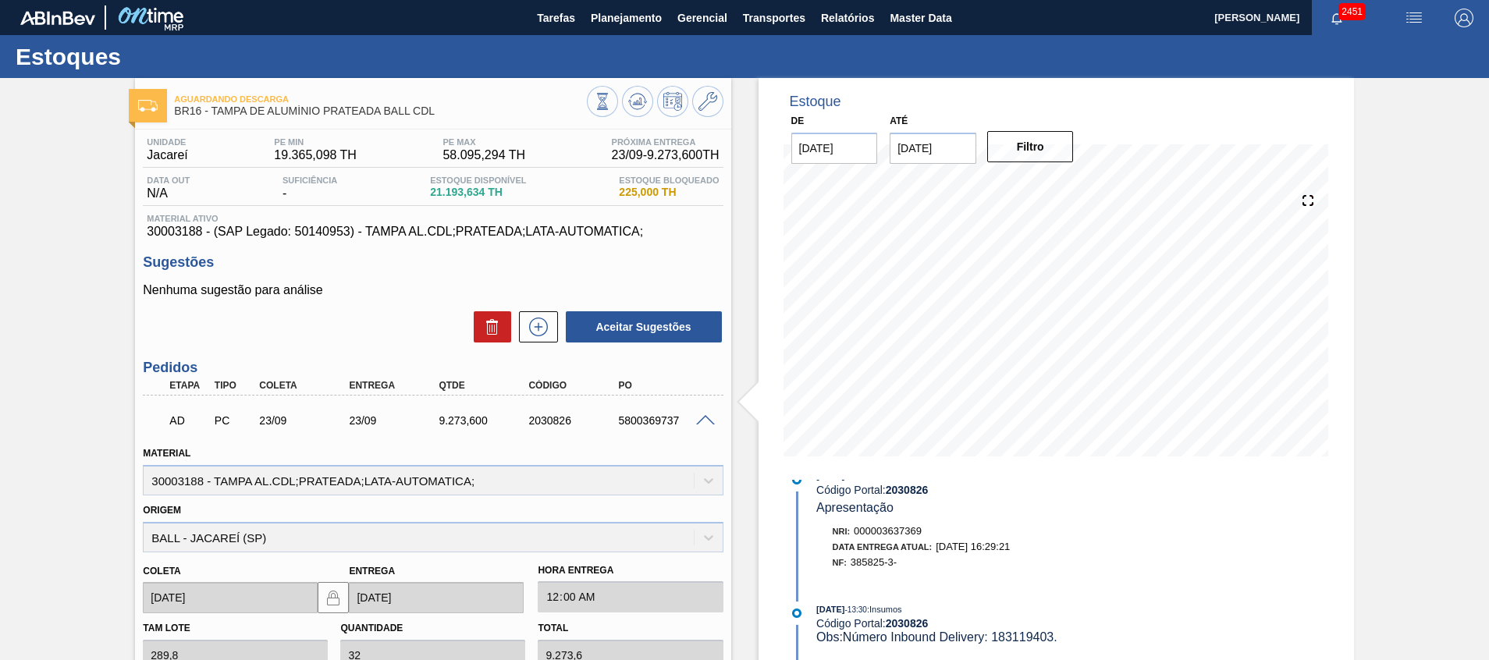
click at [704, 418] on span at bounding box center [705, 421] width 19 height 12
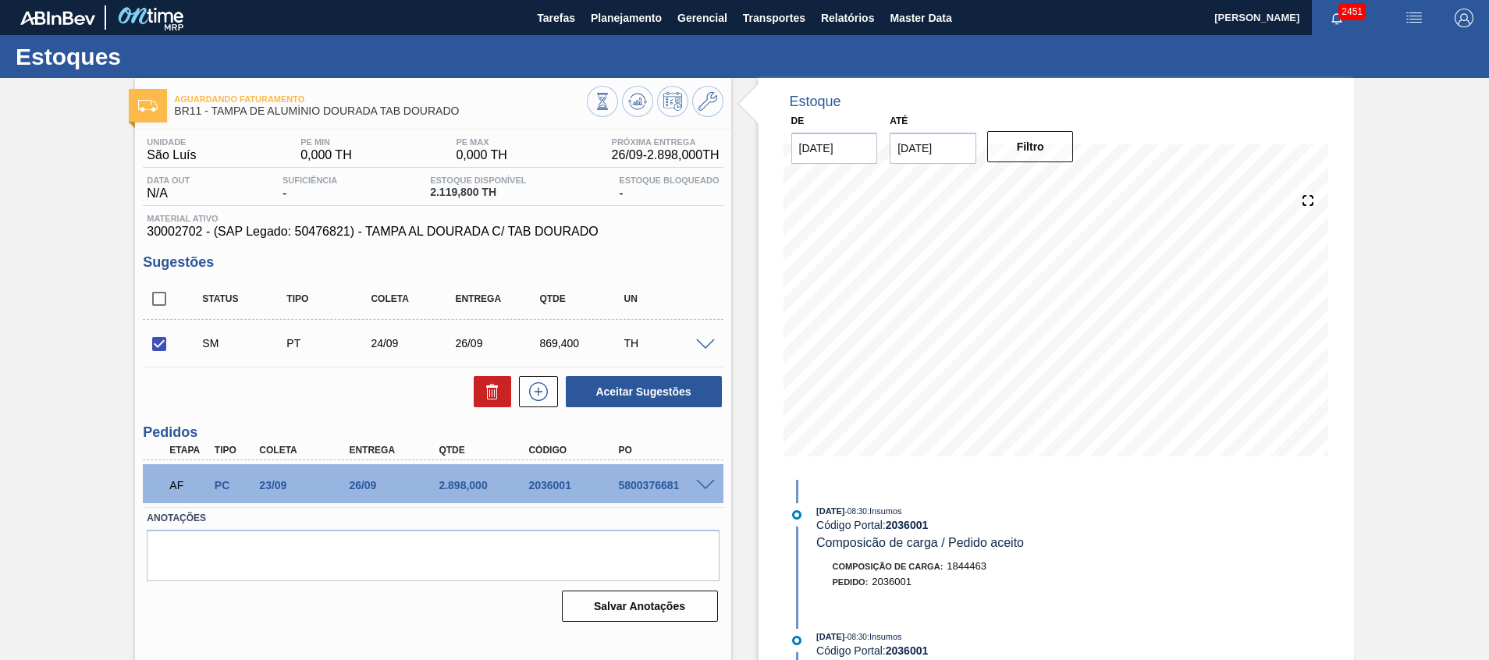
click at [699, 343] on span at bounding box center [705, 346] width 19 height 12
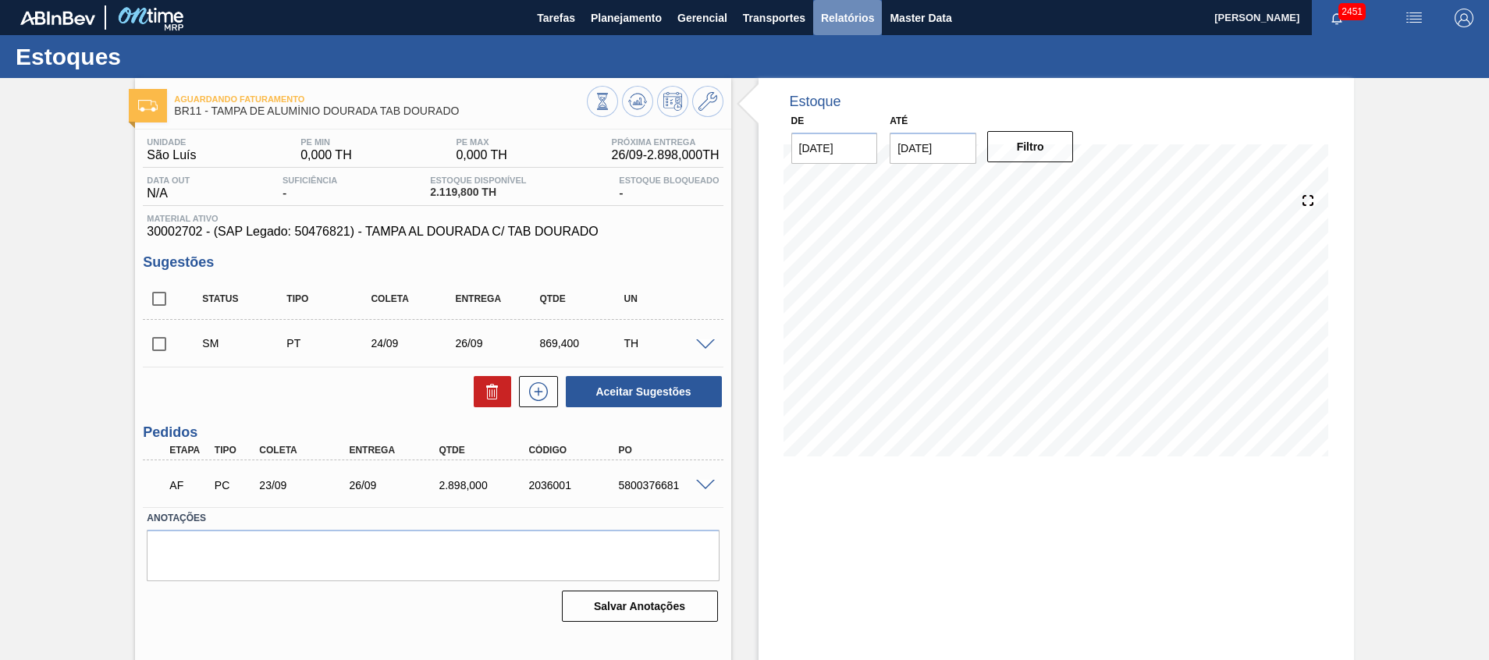
click at [854, 18] on span "Relatórios" at bounding box center [847, 18] width 53 height 19
click at [646, 15] on span "Planejamento" at bounding box center [626, 18] width 71 height 19
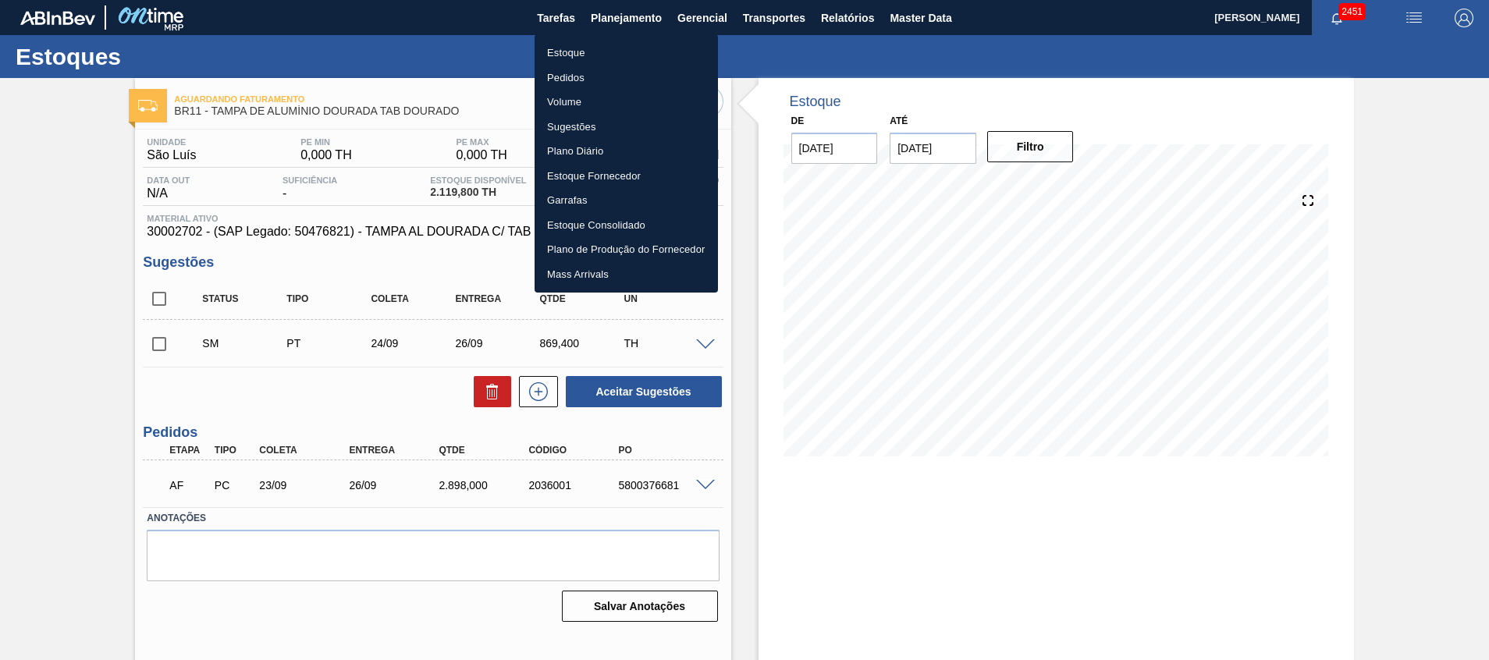
click at [646, 37] on ul "Estoque Pedidos Volume Sugestões Plano Diário Estoque Fornecedor Garrafas Estoq…" at bounding box center [626, 163] width 183 height 258
click at [643, 47] on li "Estoque" at bounding box center [626, 53] width 183 height 25
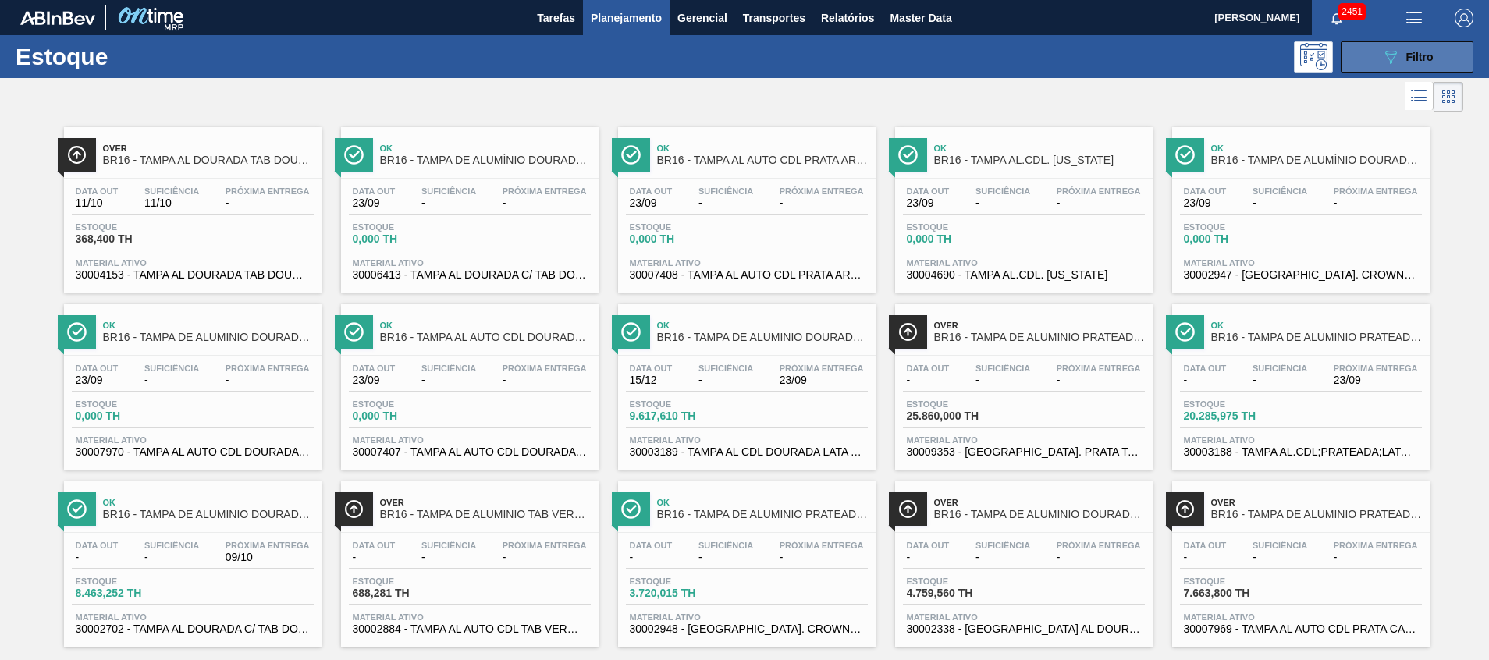
click at [1374, 59] on button "089F7B8B-B2A5-4AFE-B5C0-19BA573D28AC Filtro" at bounding box center [1407, 56] width 133 height 31
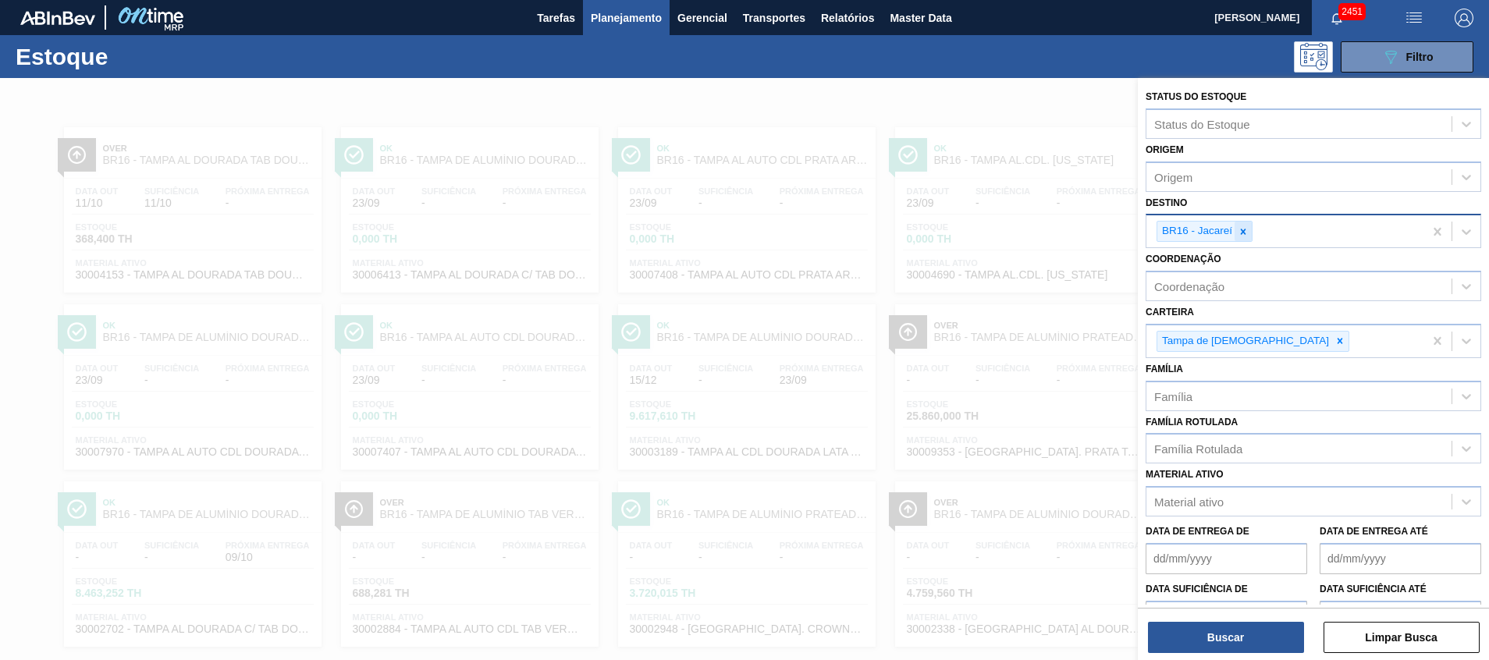
click at [1245, 227] on icon at bounding box center [1243, 231] width 11 height 11
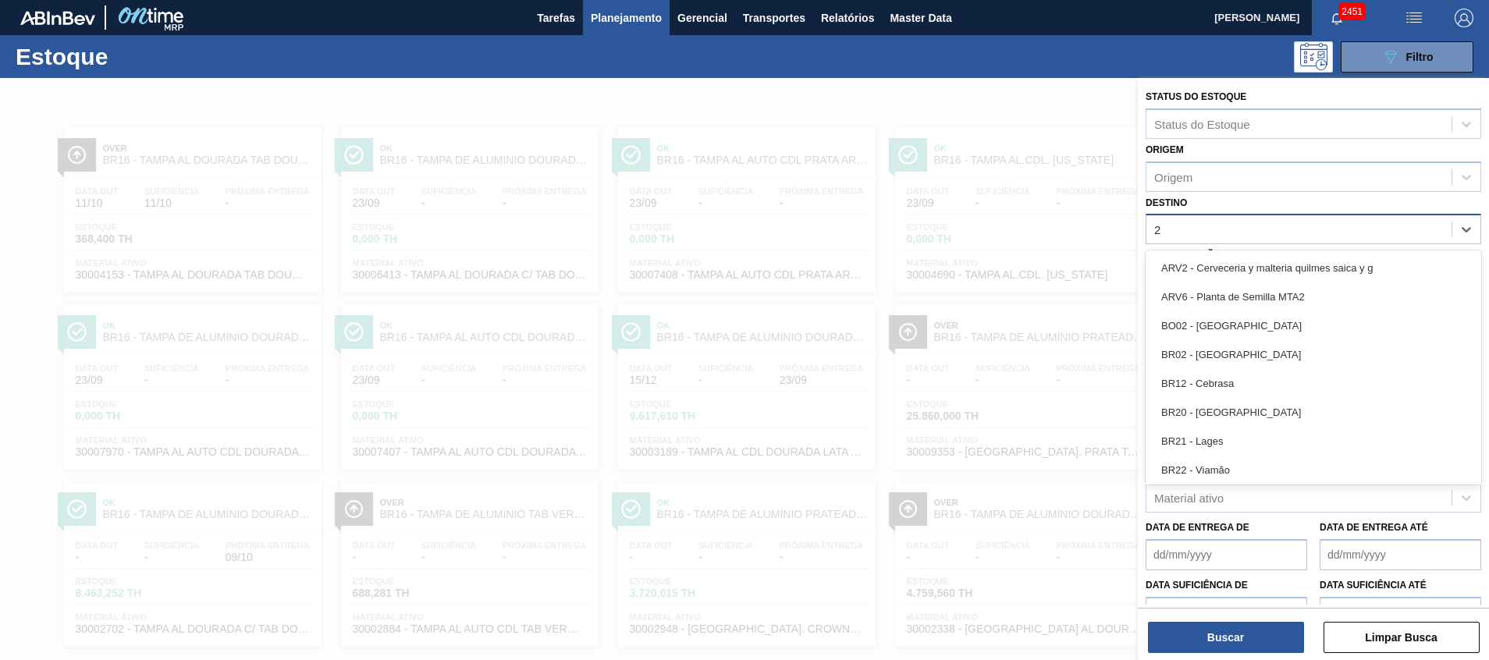
type input "26"
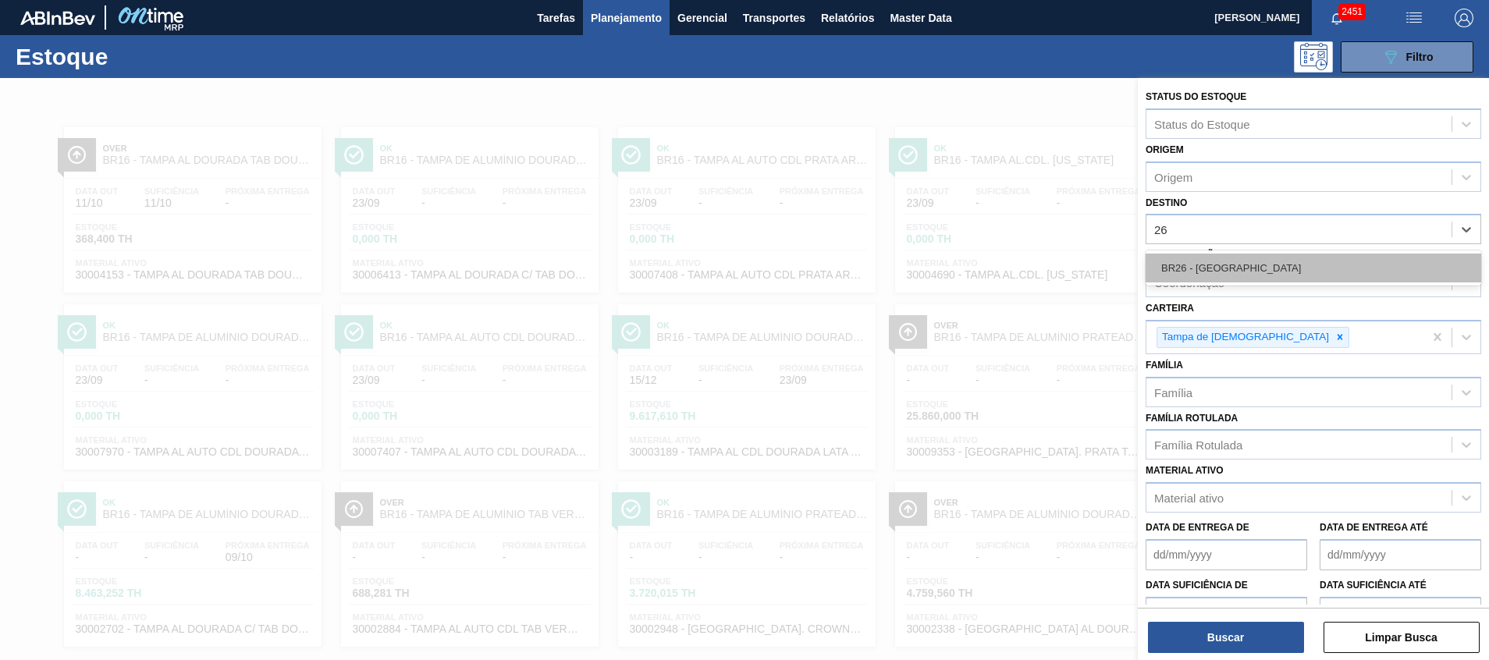
click at [1233, 266] on div "BR26 - Uberlândia" at bounding box center [1314, 268] width 336 height 29
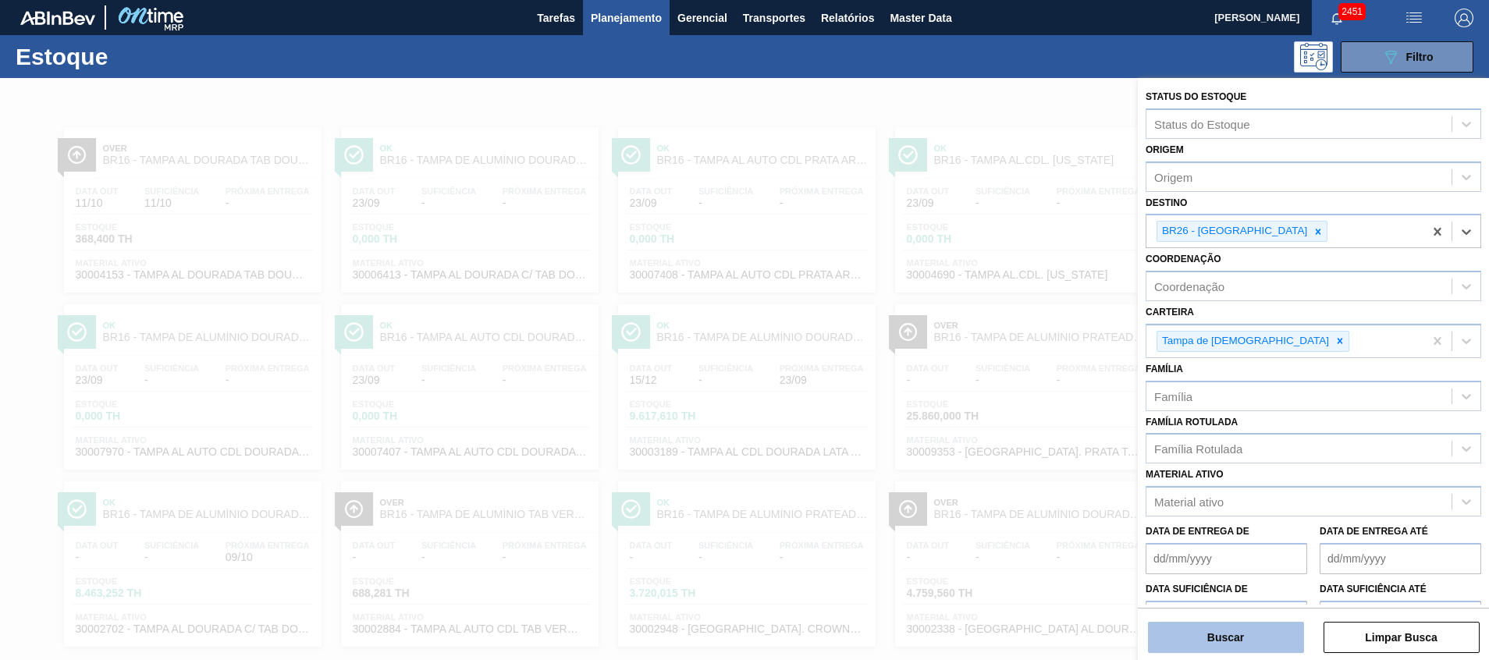
drag, startPoint x: 1219, startPoint y: 621, endPoint x: 1219, endPoint y: 630, distance: 9.4
click at [1219, 621] on div "Buscar Limpar Busca" at bounding box center [1313, 630] width 351 height 44
click at [1219, 631] on button "Buscar" at bounding box center [1226, 637] width 156 height 31
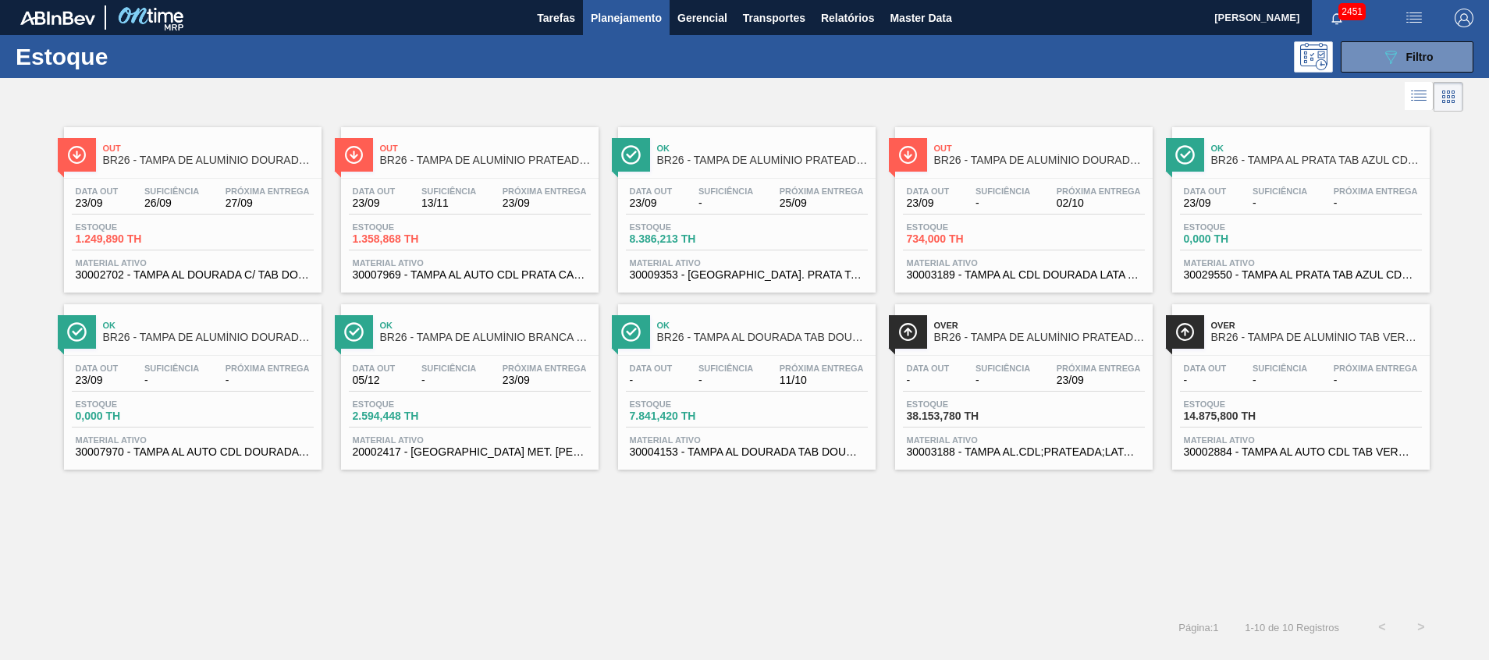
click at [979, 424] on div "Estoque 38.153,780 TH" at bounding box center [1024, 414] width 242 height 28
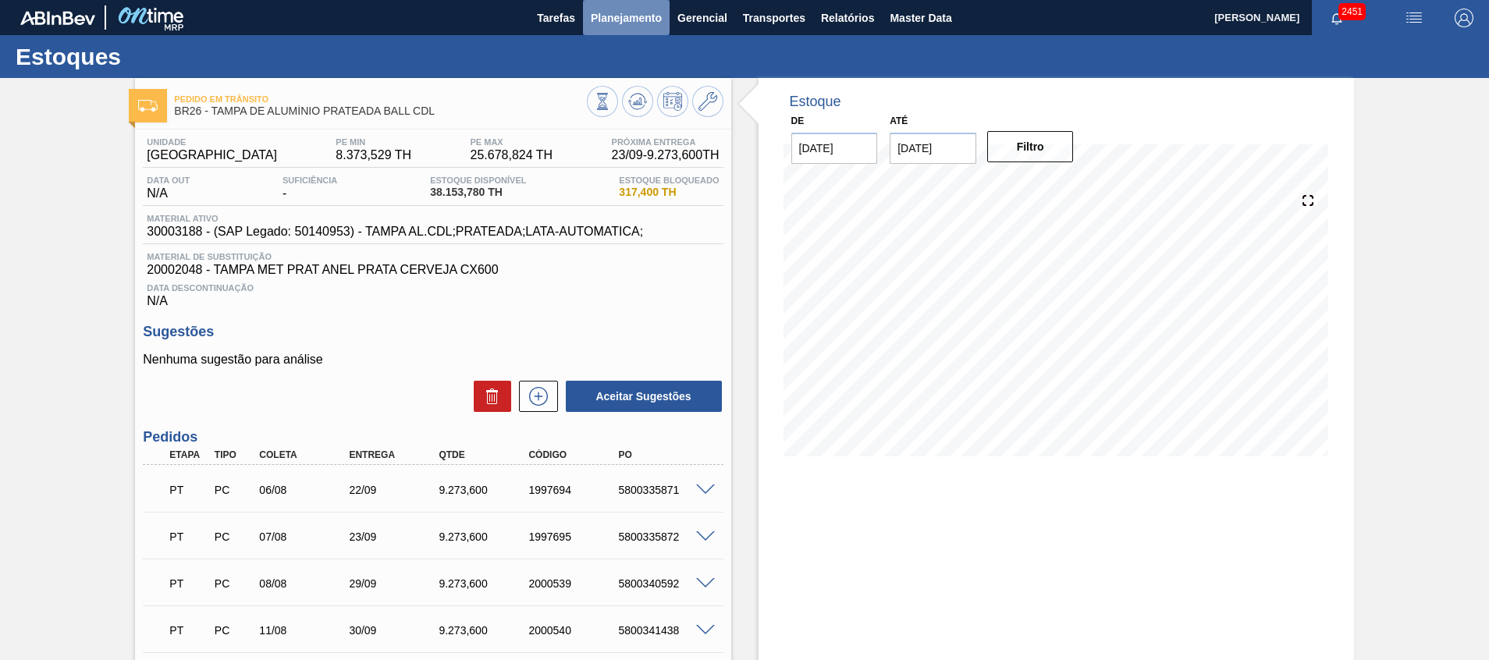
click at [626, 17] on span "Planejamento" at bounding box center [626, 18] width 71 height 19
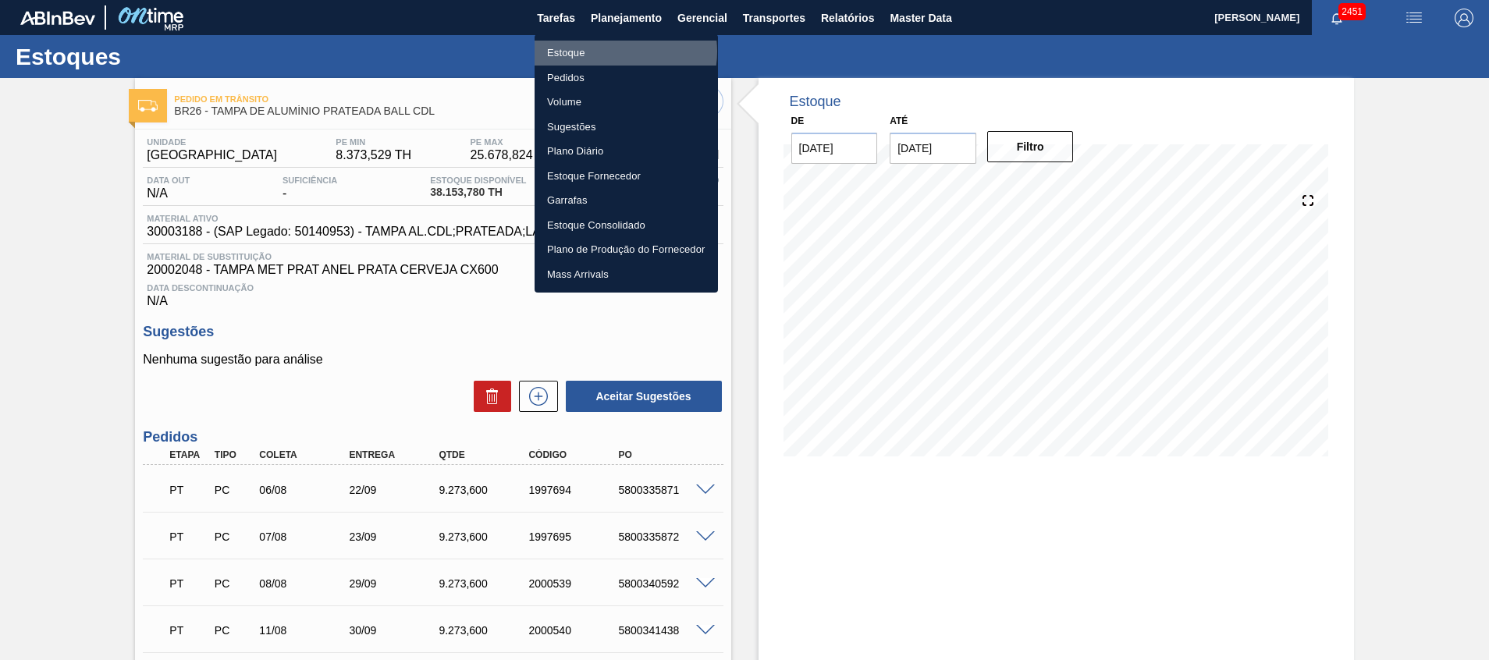
click at [615, 52] on li "Estoque" at bounding box center [626, 53] width 183 height 25
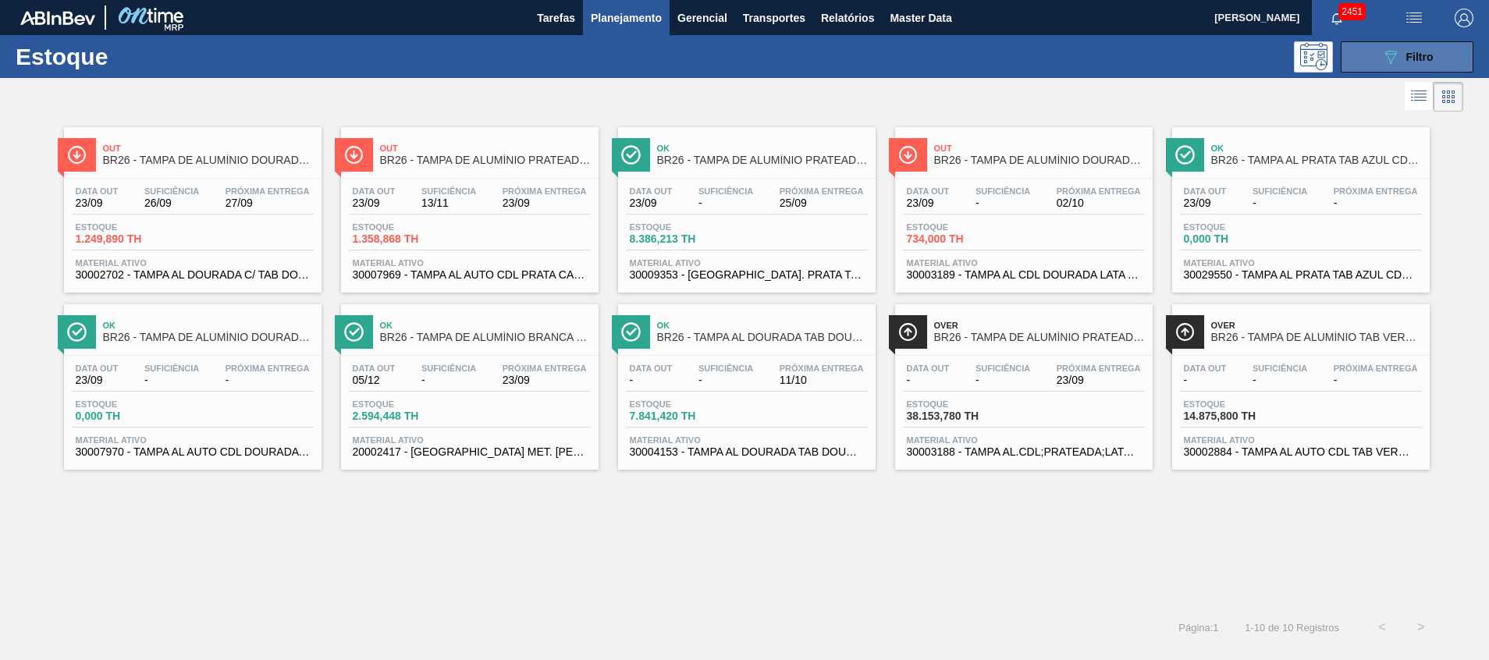
click at [1361, 62] on button "089F7B8B-B2A5-4AFE-B5C0-19BA573D28AC Filtro" at bounding box center [1407, 56] width 133 height 31
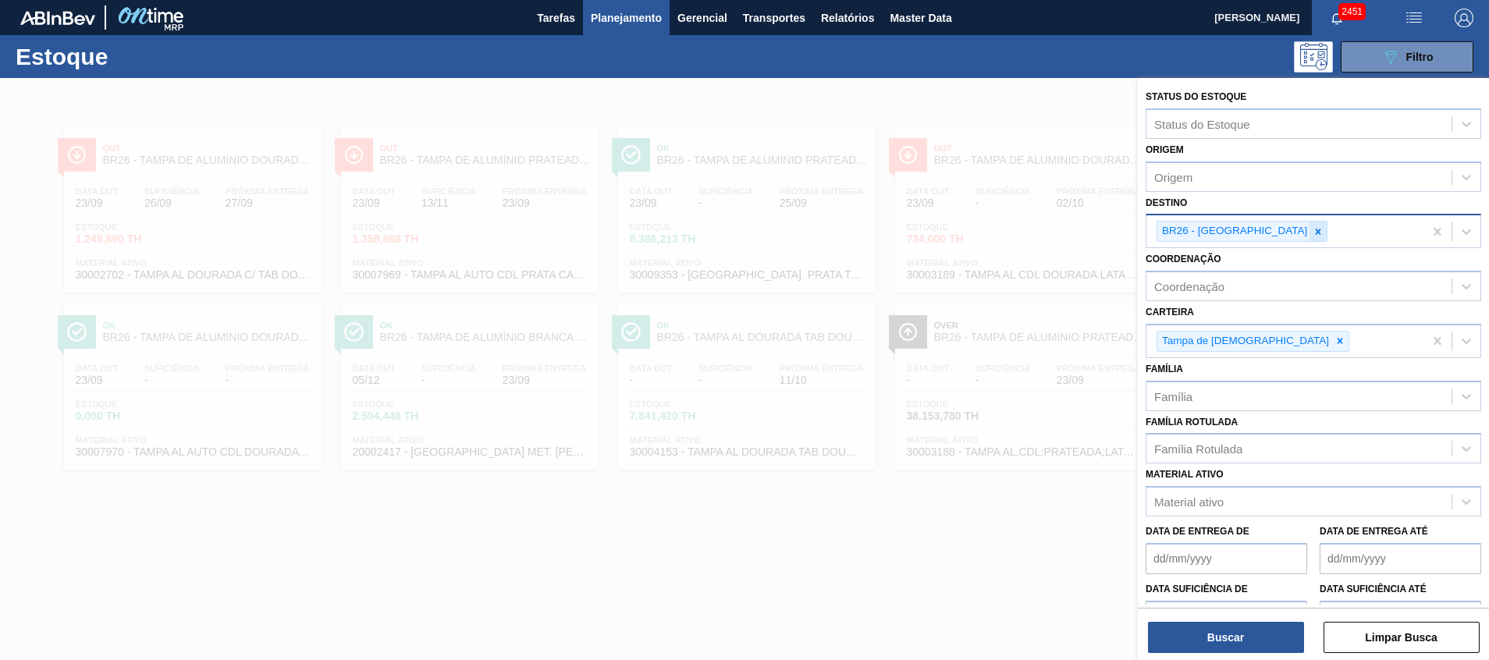
click at [1310, 238] on div at bounding box center [1318, 232] width 17 height 20
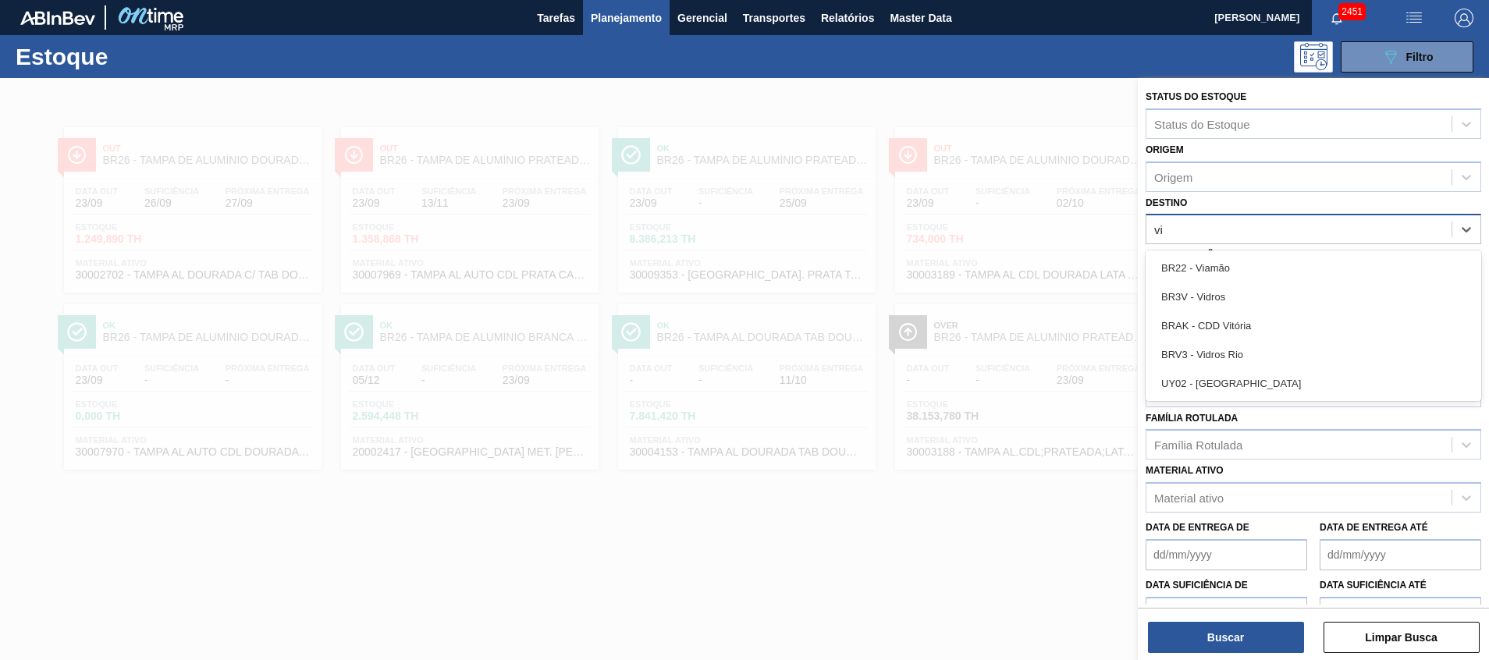
type input "via"
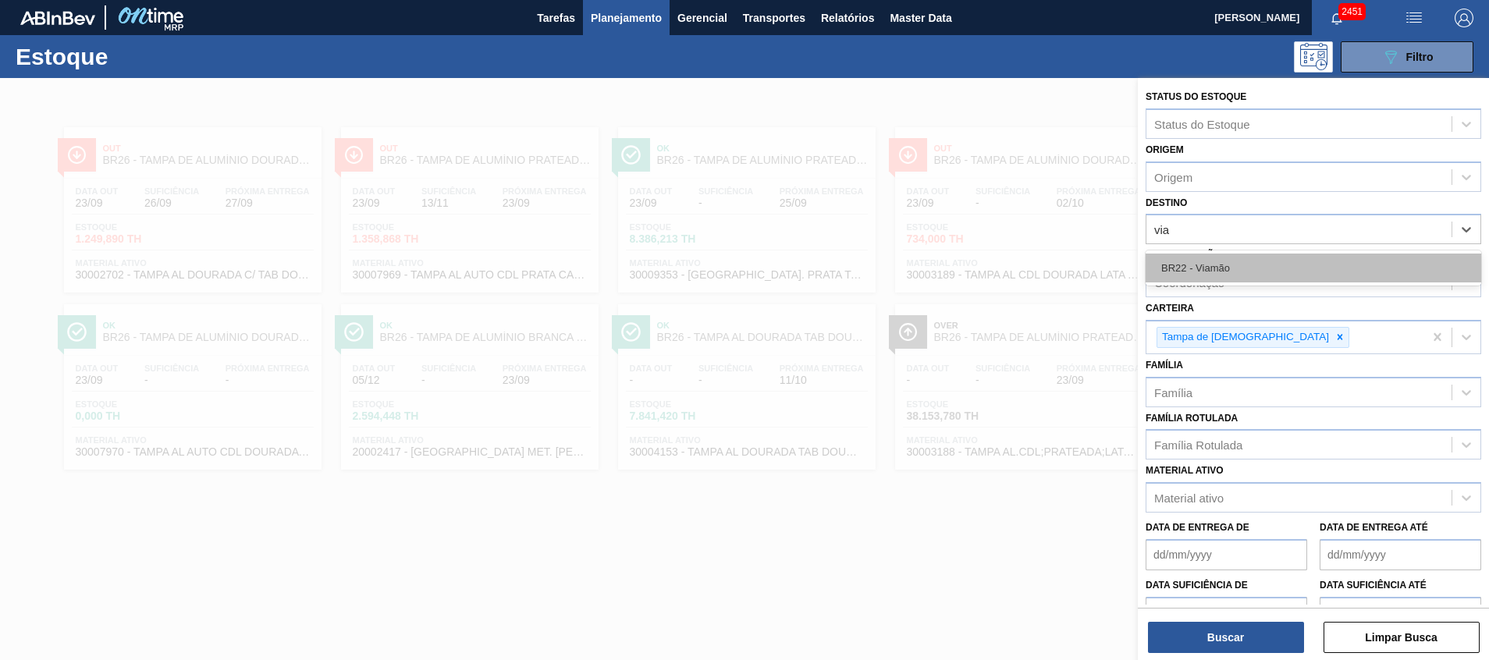
click at [1264, 267] on div "BR22 - Viamão" at bounding box center [1314, 268] width 336 height 29
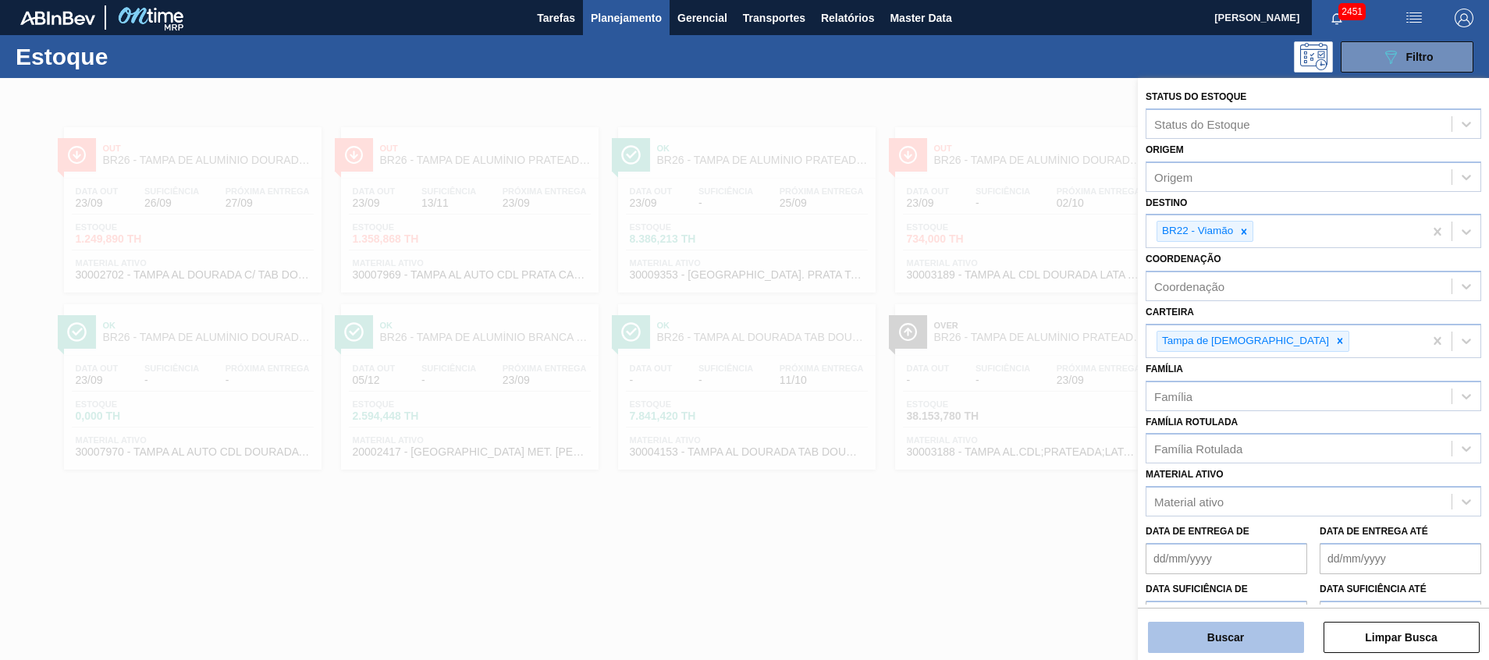
click at [1192, 637] on button "Buscar" at bounding box center [1226, 637] width 156 height 31
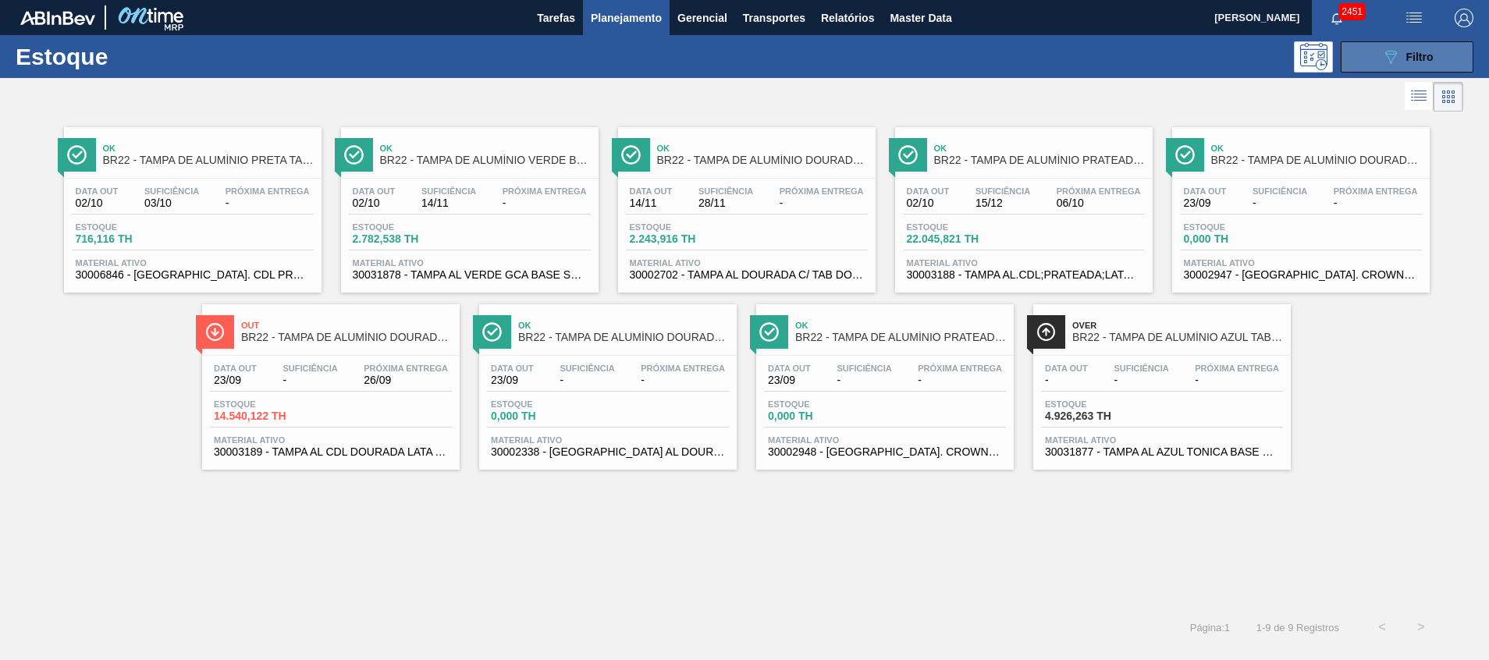
click at [1409, 55] on span "Filtro" at bounding box center [1420, 57] width 27 height 12
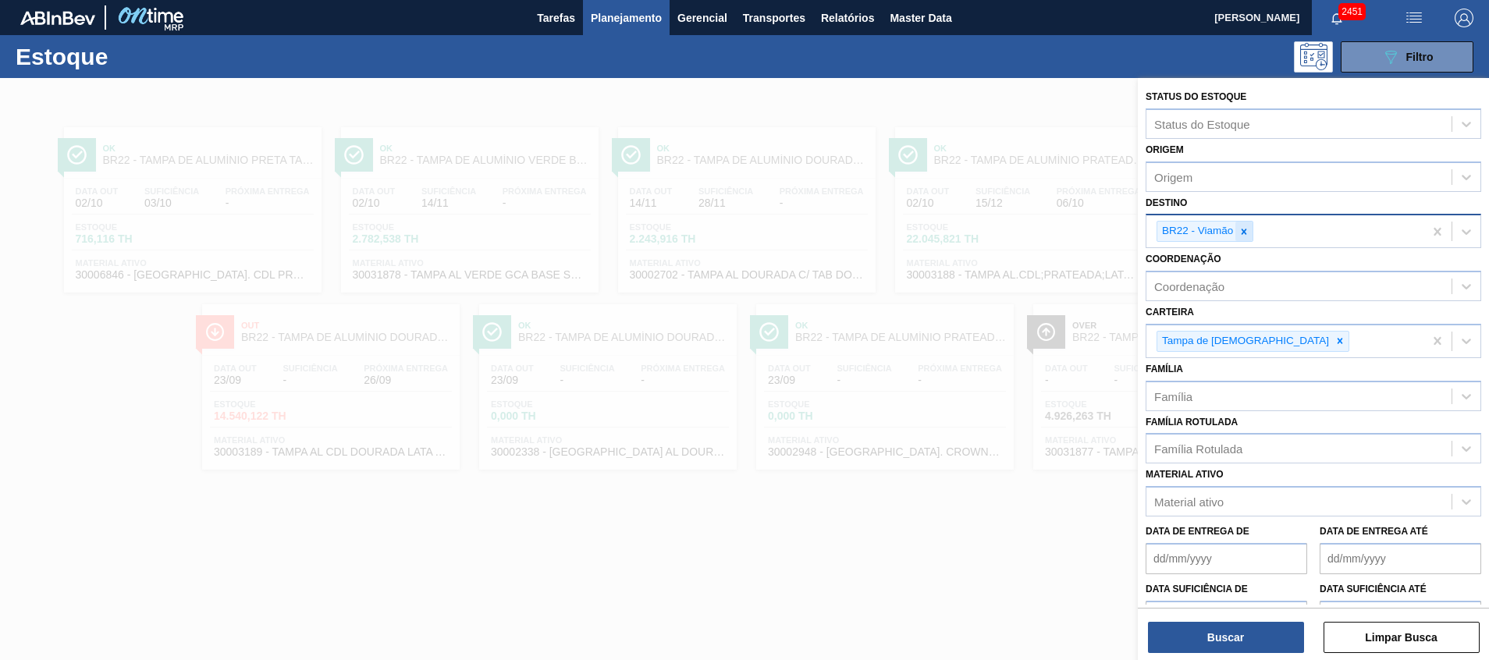
click at [1239, 235] on icon at bounding box center [1244, 231] width 11 height 11
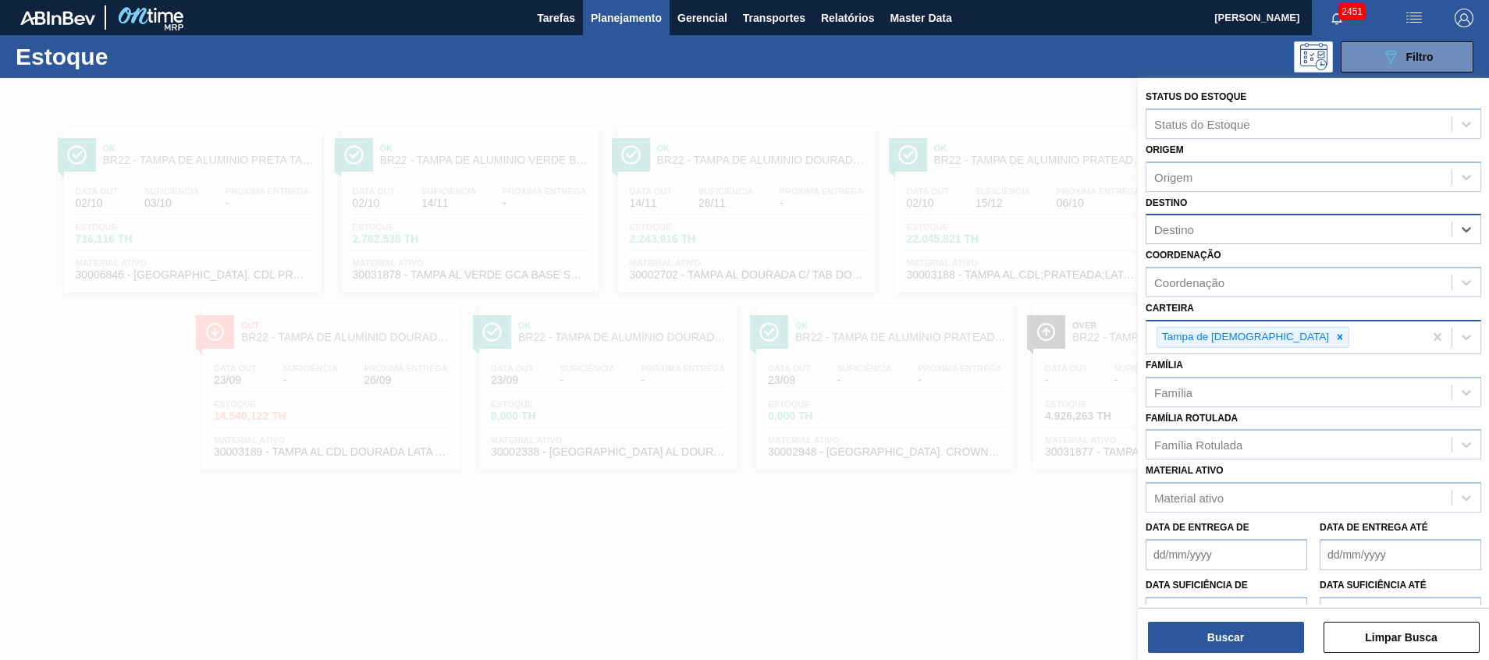
type input "ub"
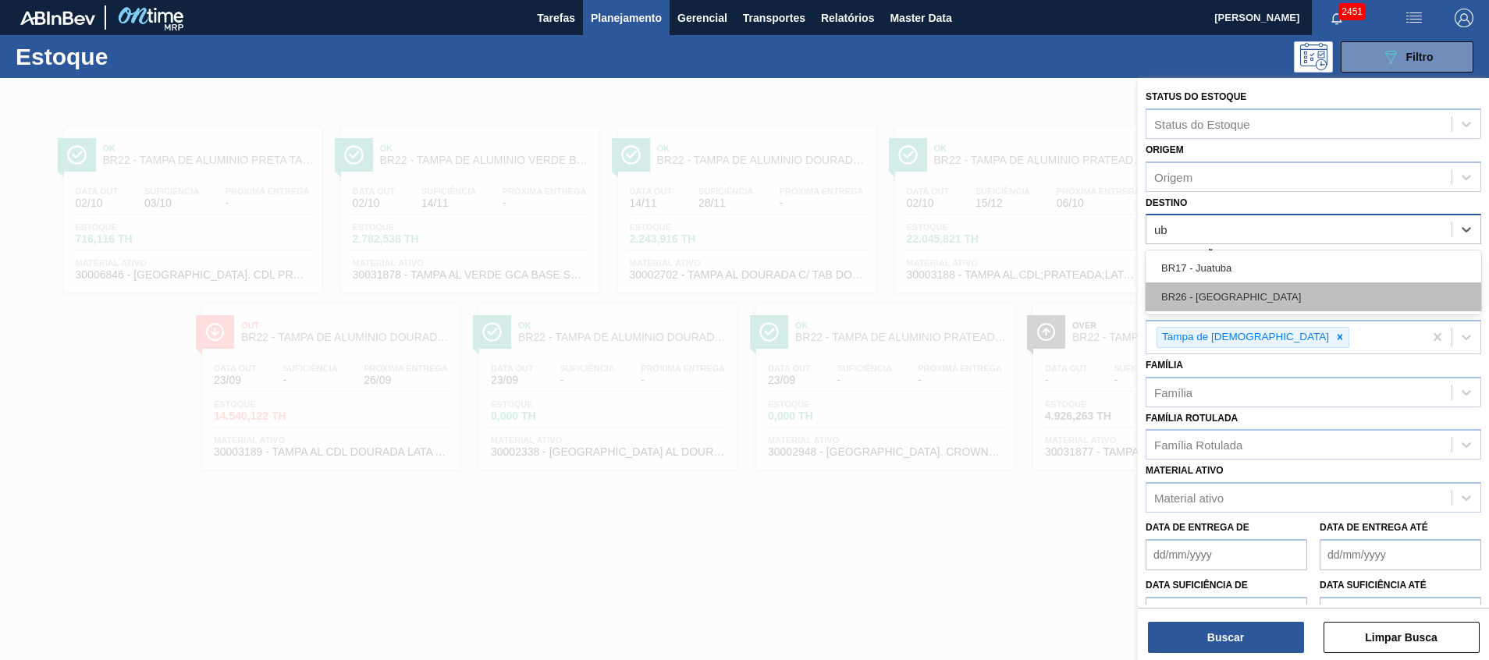
click at [1216, 288] on div "BR26 - [GEOGRAPHIC_DATA]" at bounding box center [1314, 297] width 336 height 29
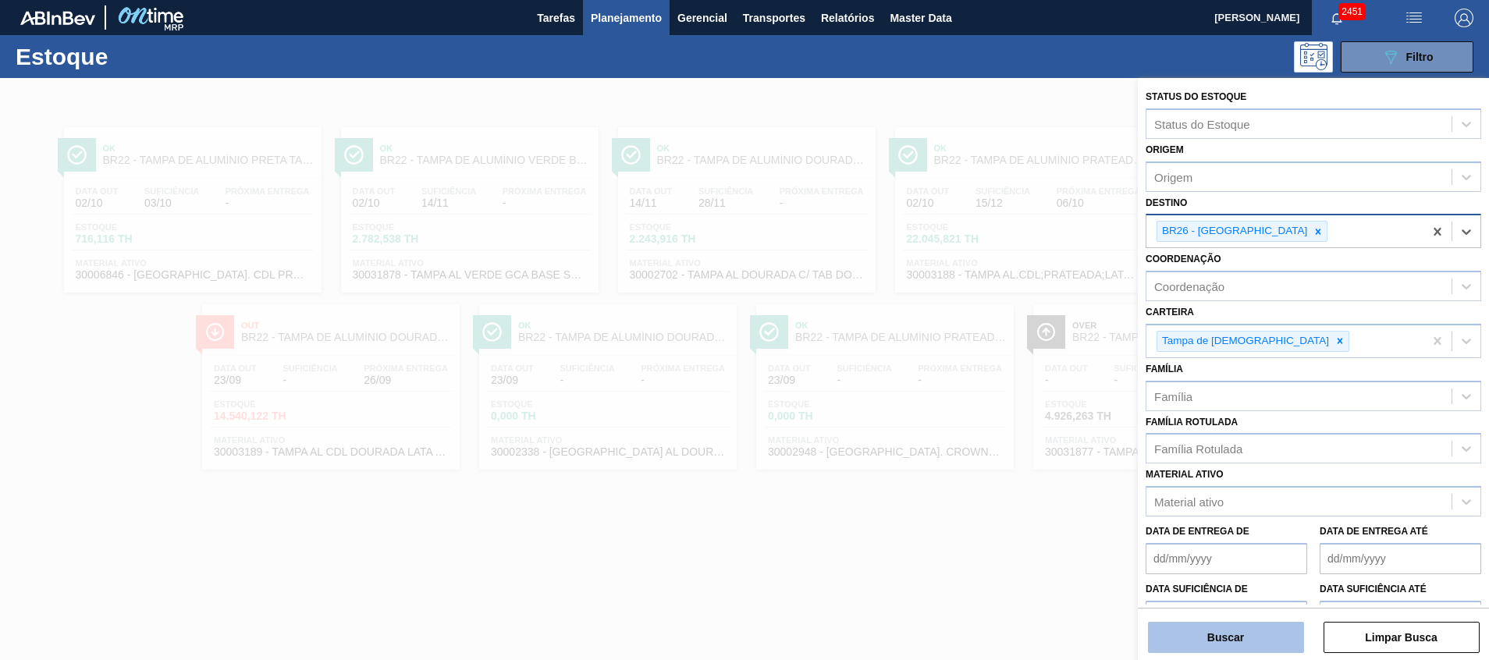
click at [1240, 628] on button "Buscar" at bounding box center [1226, 637] width 156 height 31
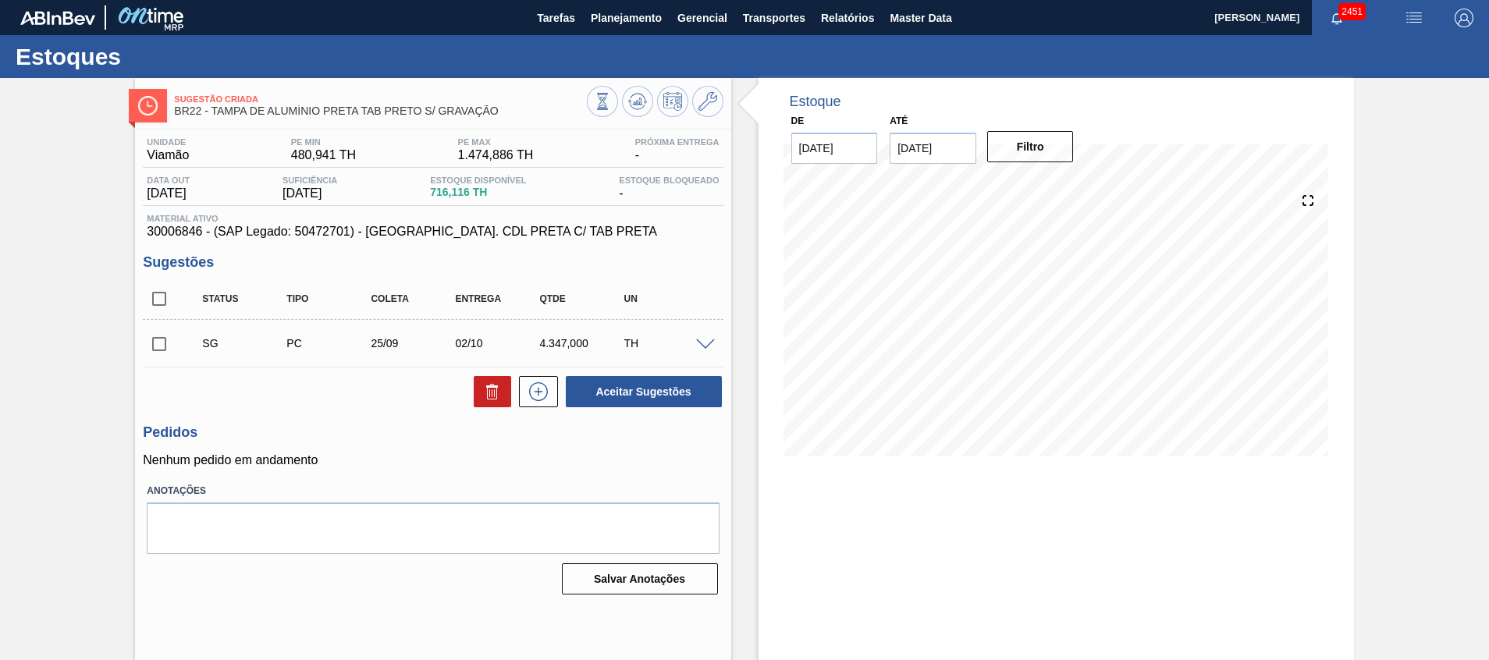
click at [702, 340] on span at bounding box center [705, 346] width 19 height 12
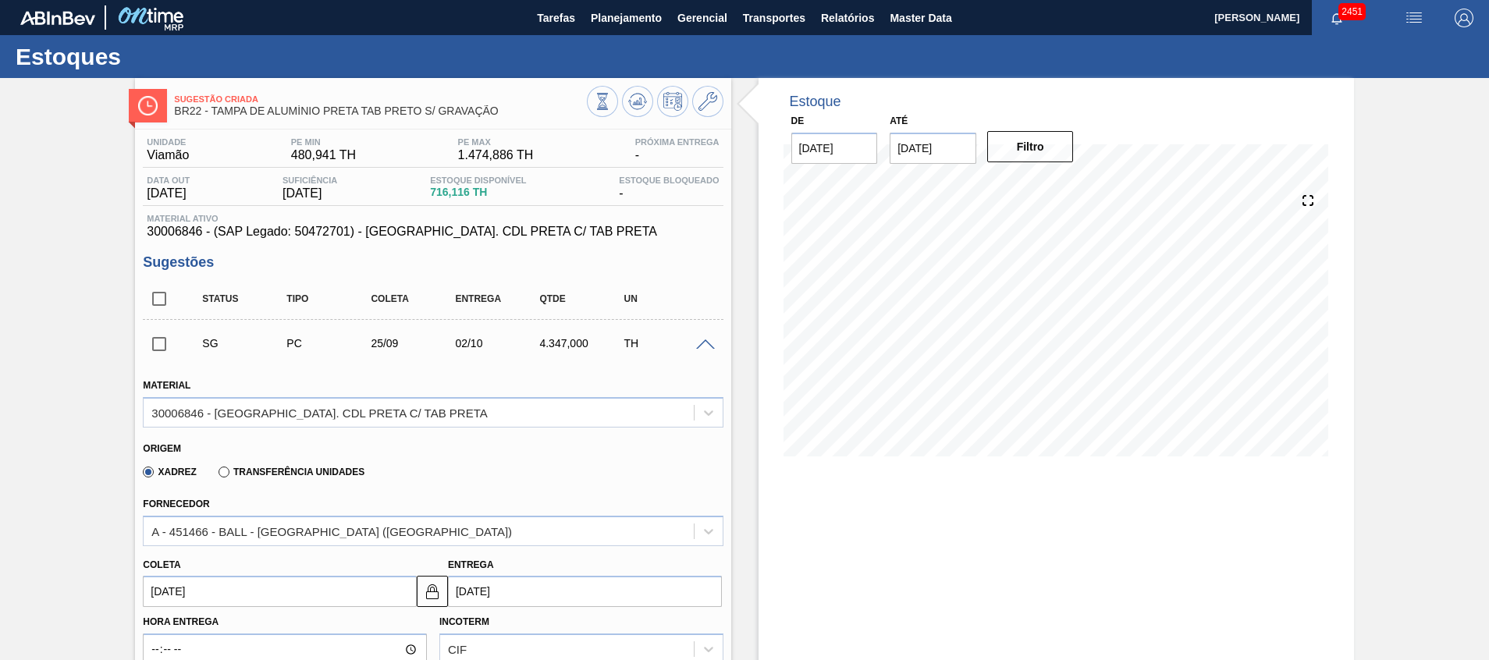
click at [303, 468] on label "Transferência Unidades" at bounding box center [292, 472] width 146 height 11
click at [216, 475] on input "Transferência Unidades" at bounding box center [216, 475] width 0 height 0
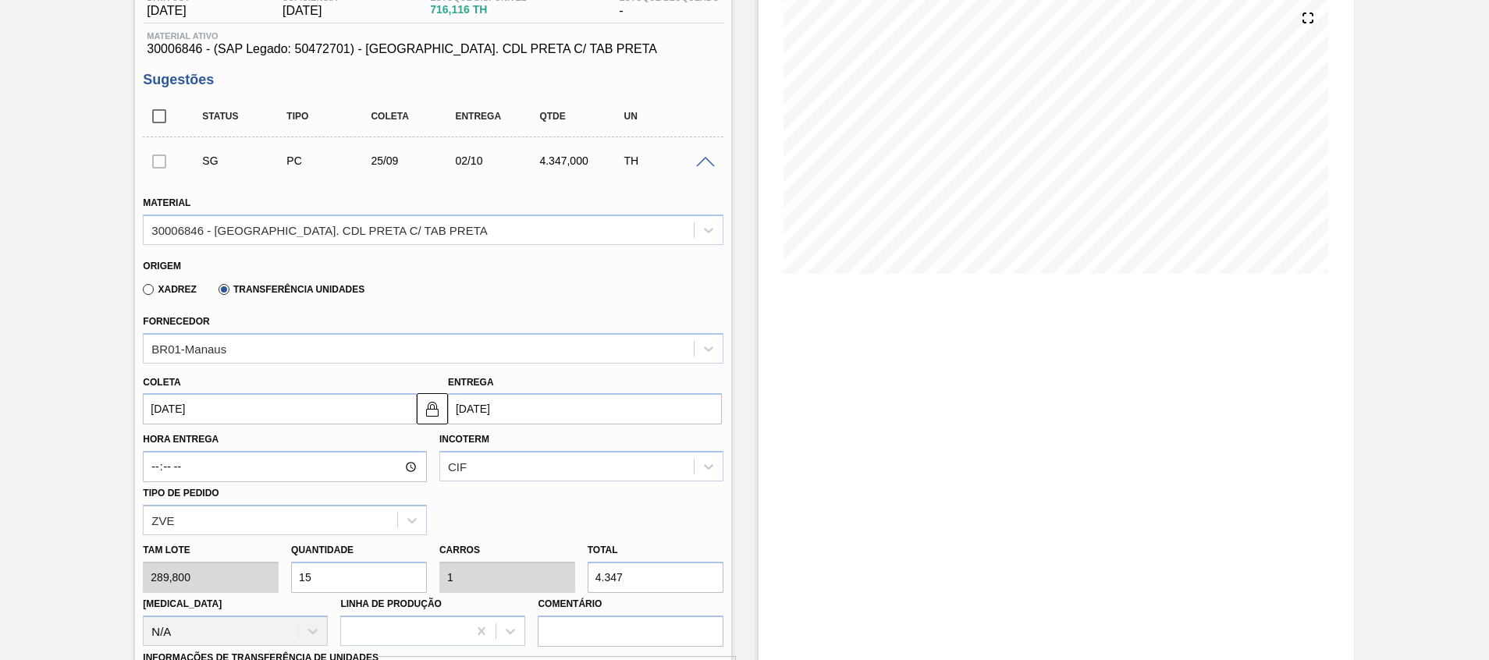
scroll to position [234, 0]
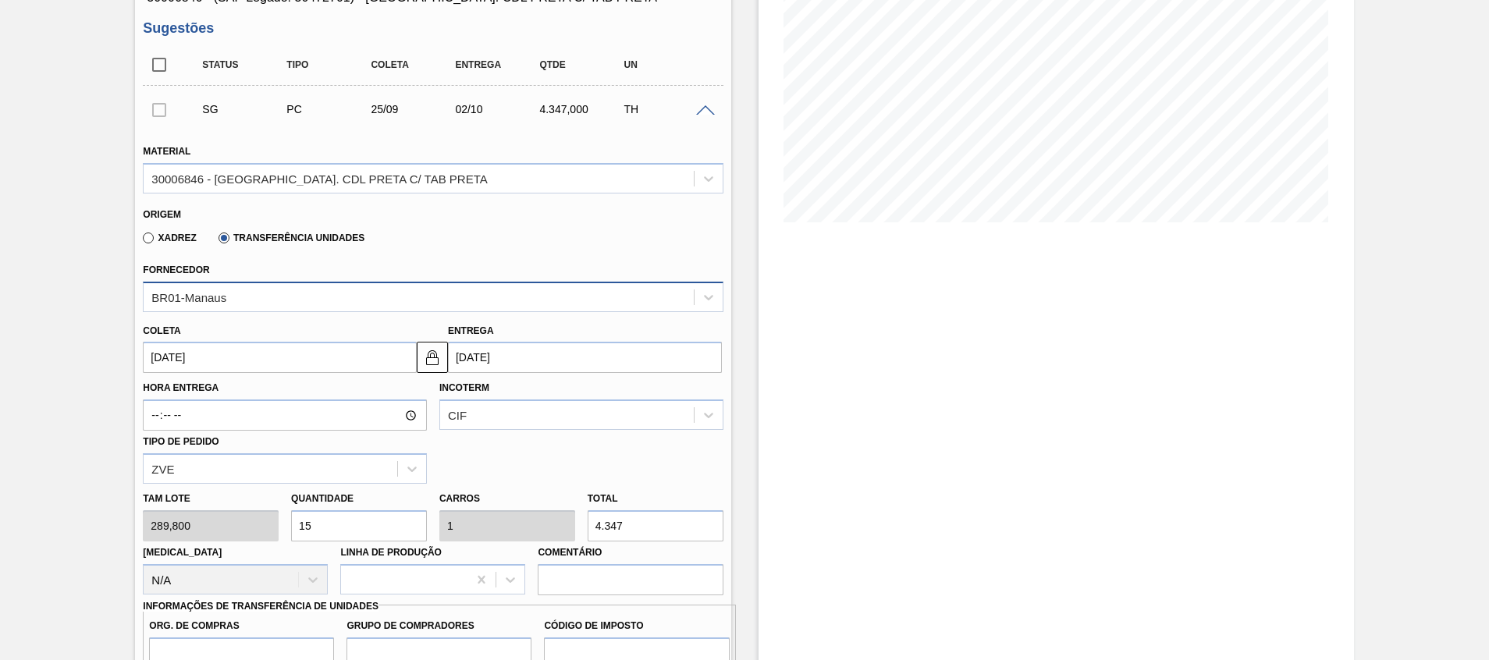
click at [276, 292] on div "BR01-Manaus" at bounding box center [419, 297] width 550 height 23
type input "jun"
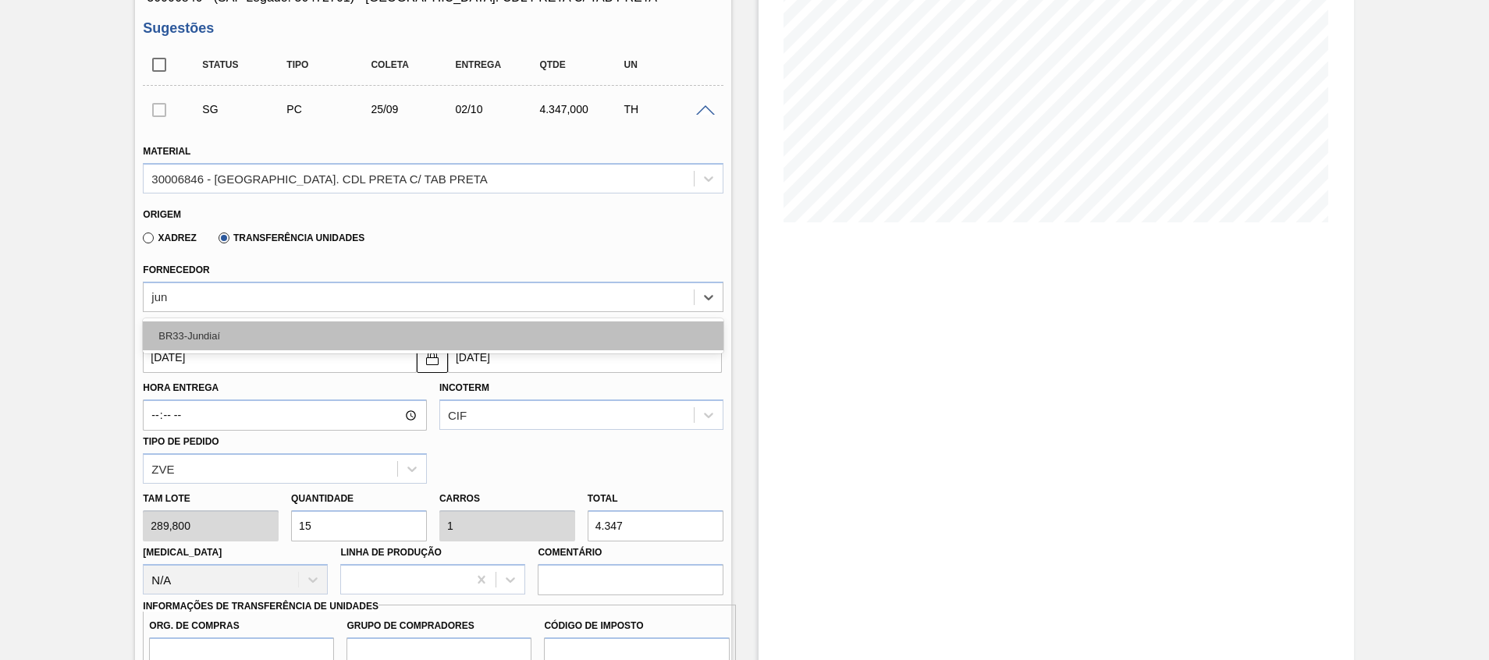
click at [272, 333] on div "BR33-Jundiaí" at bounding box center [433, 336] width 580 height 29
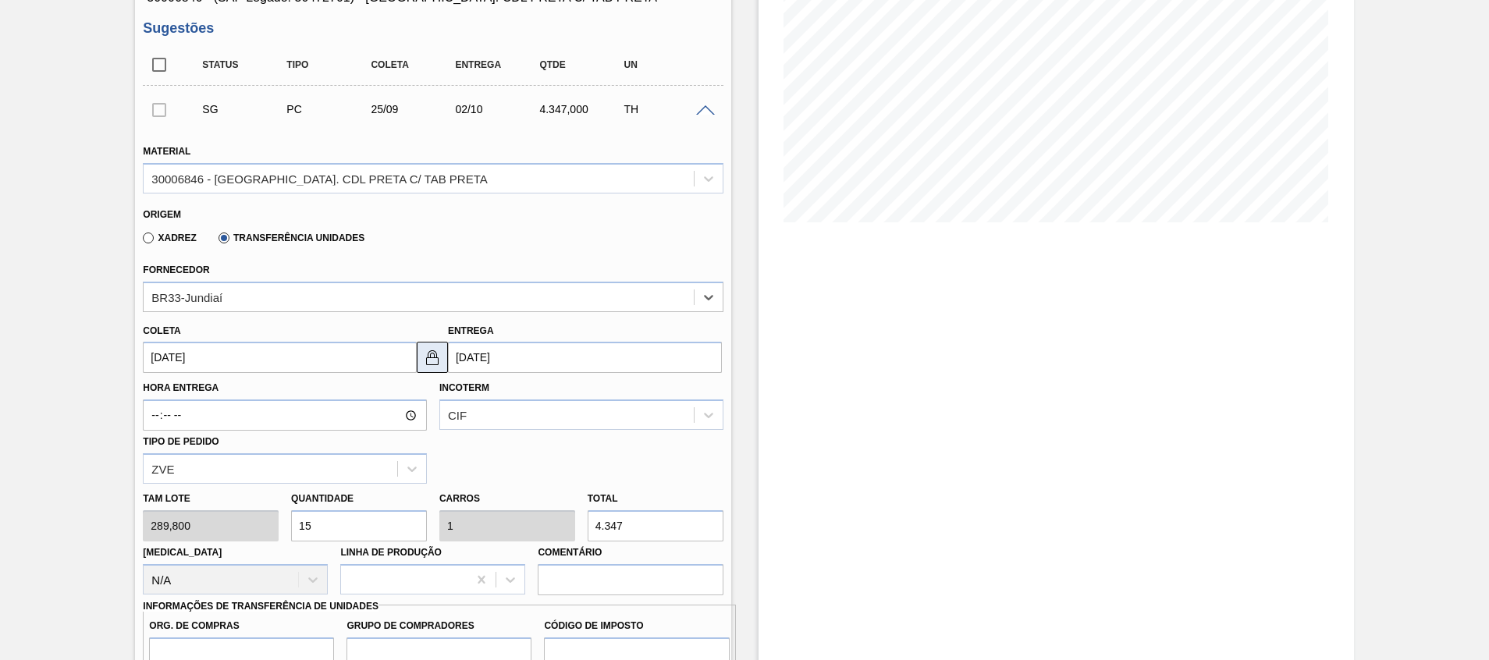
click at [433, 355] on img at bounding box center [432, 357] width 19 height 19
click at [323, 352] on input "[DATE]" at bounding box center [280, 357] width 274 height 31
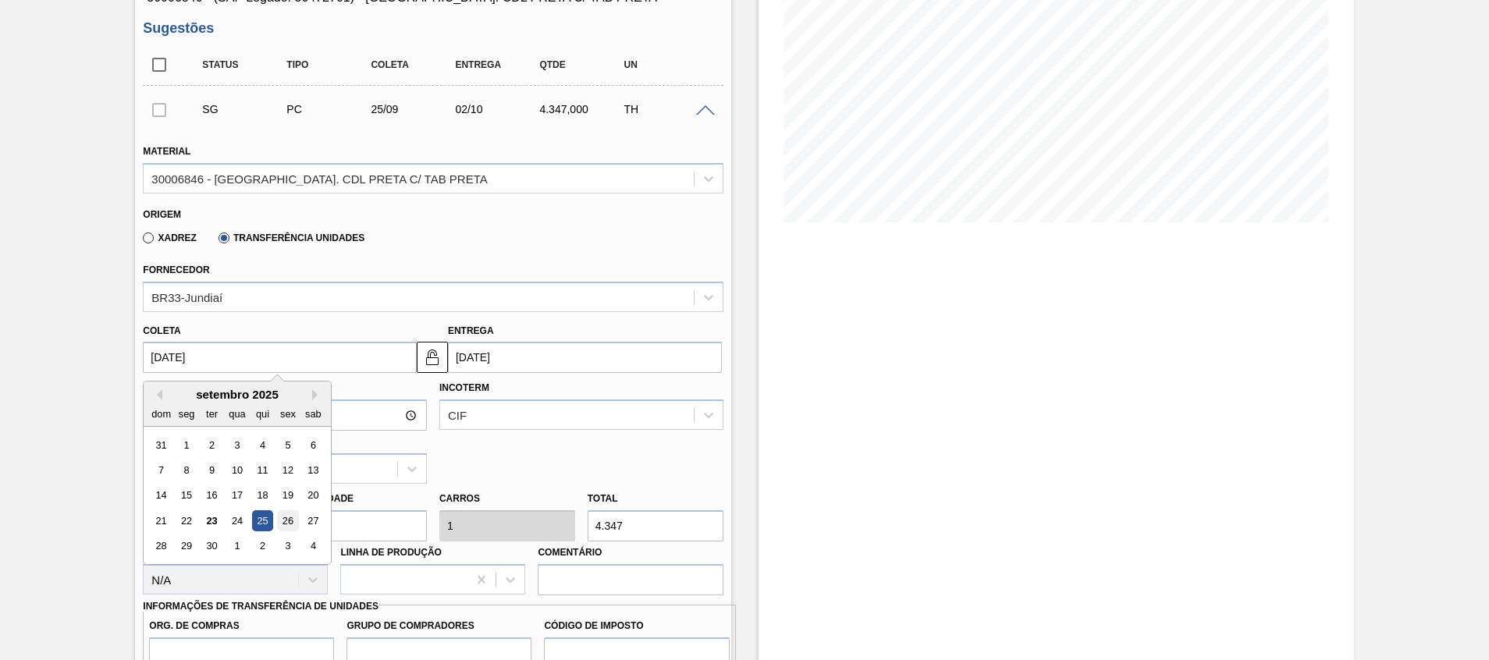
click at [287, 525] on div "26" at bounding box center [288, 521] width 21 height 21
type input "[DATE]"
click at [390, 365] on input "[DATE]" at bounding box center [280, 357] width 274 height 31
click at [502, 361] on input "[DATE]" at bounding box center [585, 357] width 274 height 31
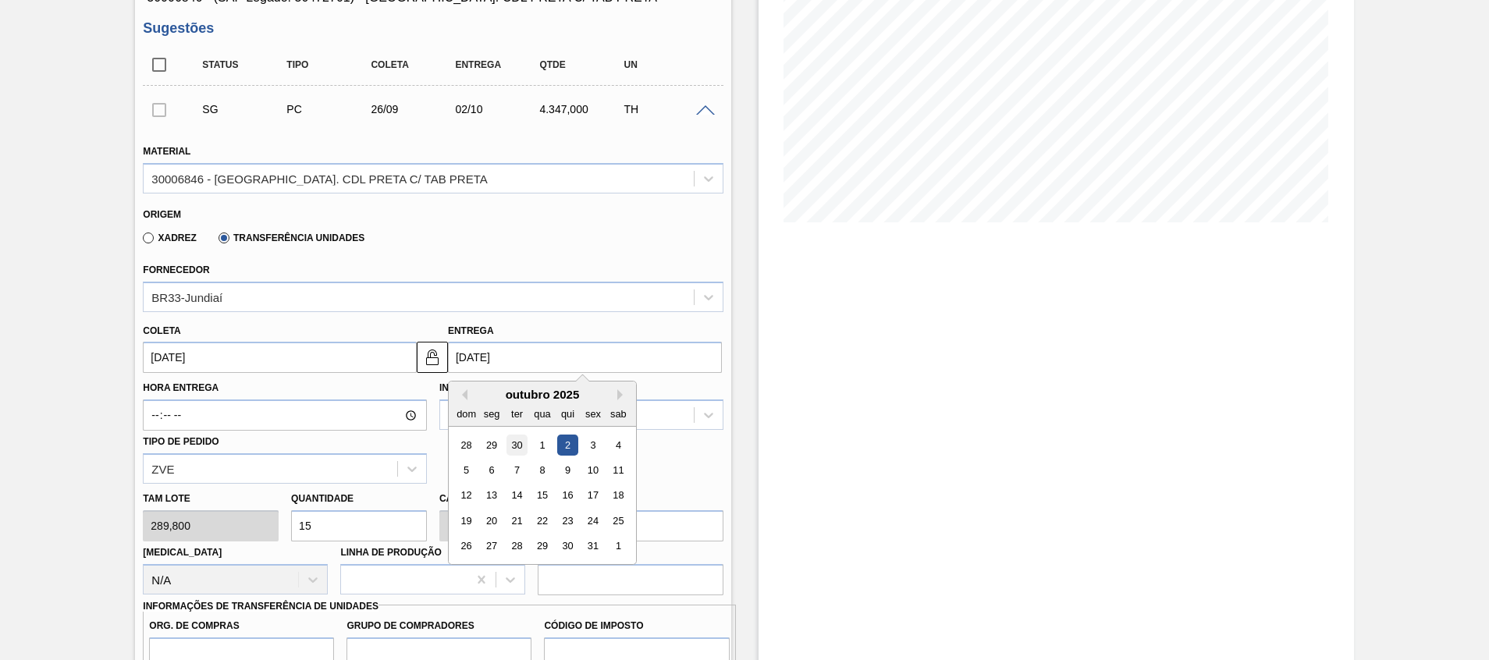
click at [512, 447] on div "30" at bounding box center [517, 445] width 21 height 21
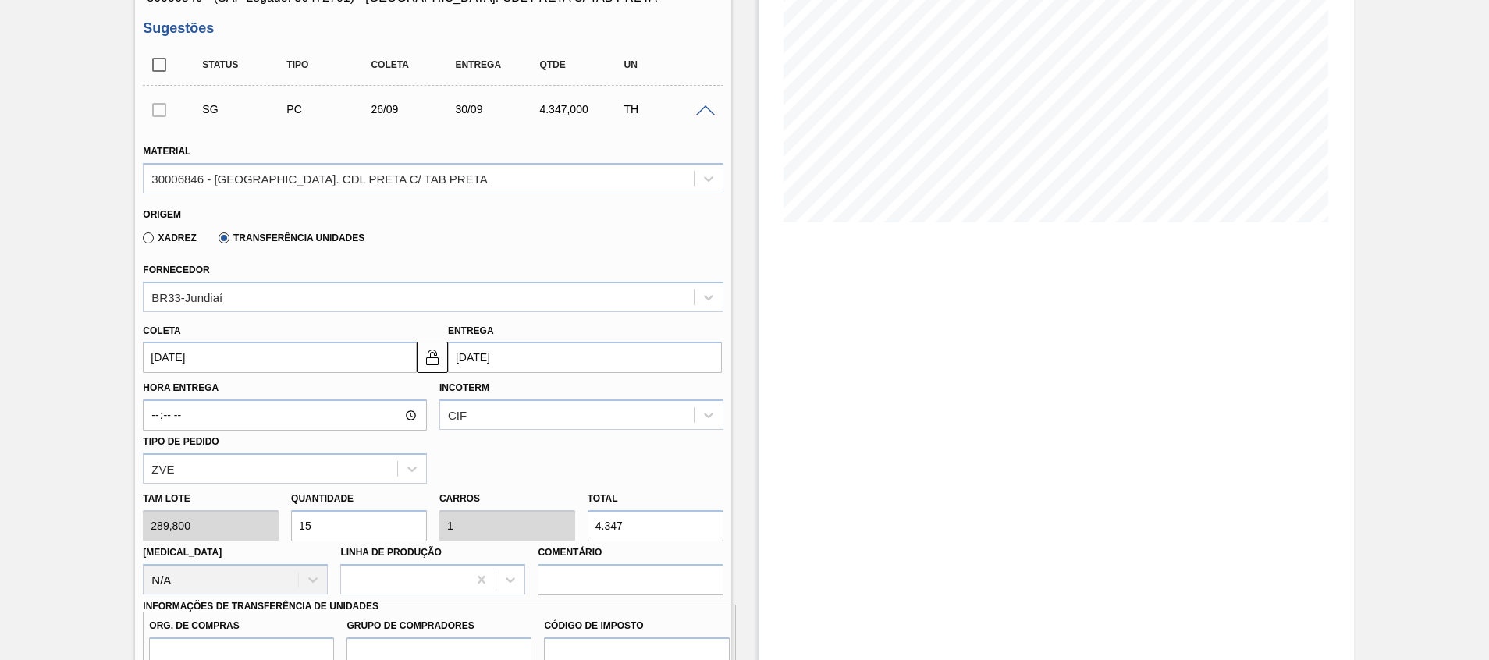
type input "[DATE]"
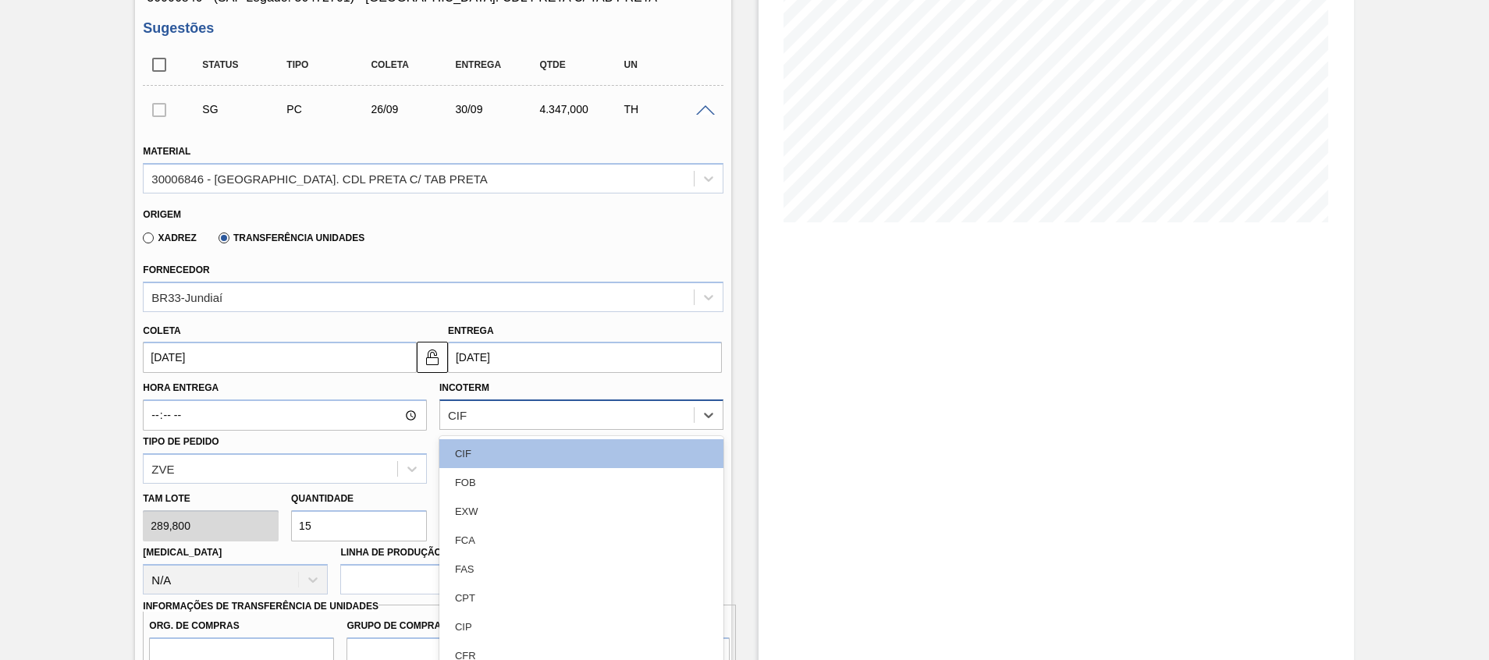
click at [499, 426] on div "option CIF focused, 1 of 11. 11 results available. Use Up and Down to choose op…" at bounding box center [581, 415] width 284 height 30
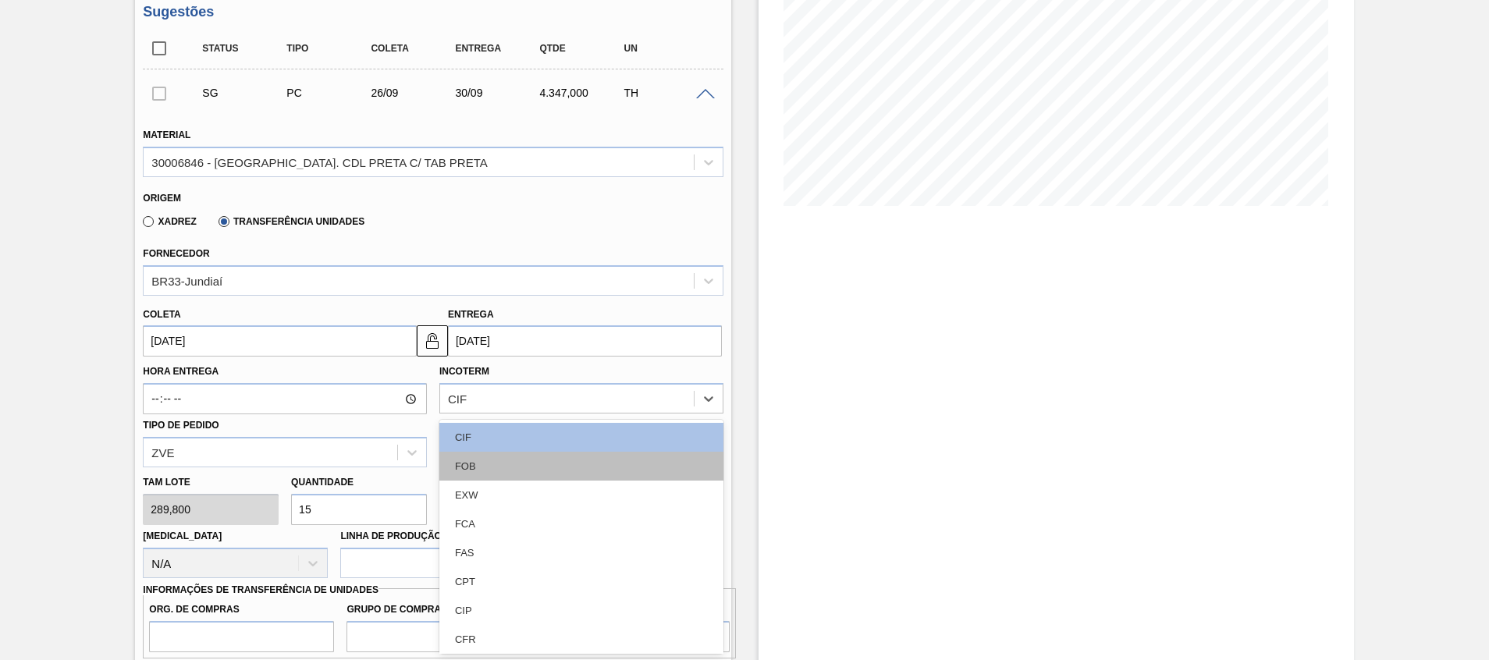
click at [482, 469] on div "FOB" at bounding box center [581, 466] width 284 height 29
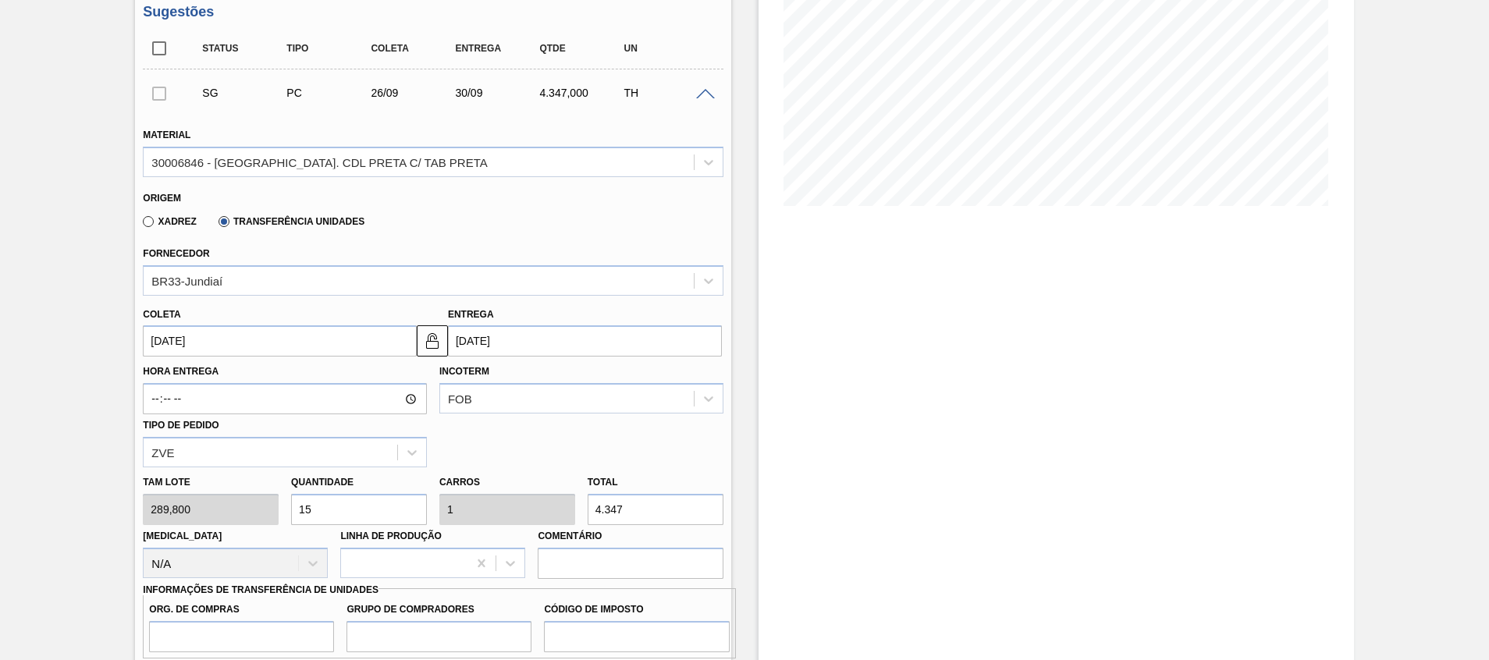
click at [159, 505] on div "Tam lote 289,800 Quantidade 15 Carros 1 Total 4.347 Doca N/A Linha de Produção …" at bounding box center [433, 524] width 592 height 112
type input "3"
type input "0,2"
type input "869,4"
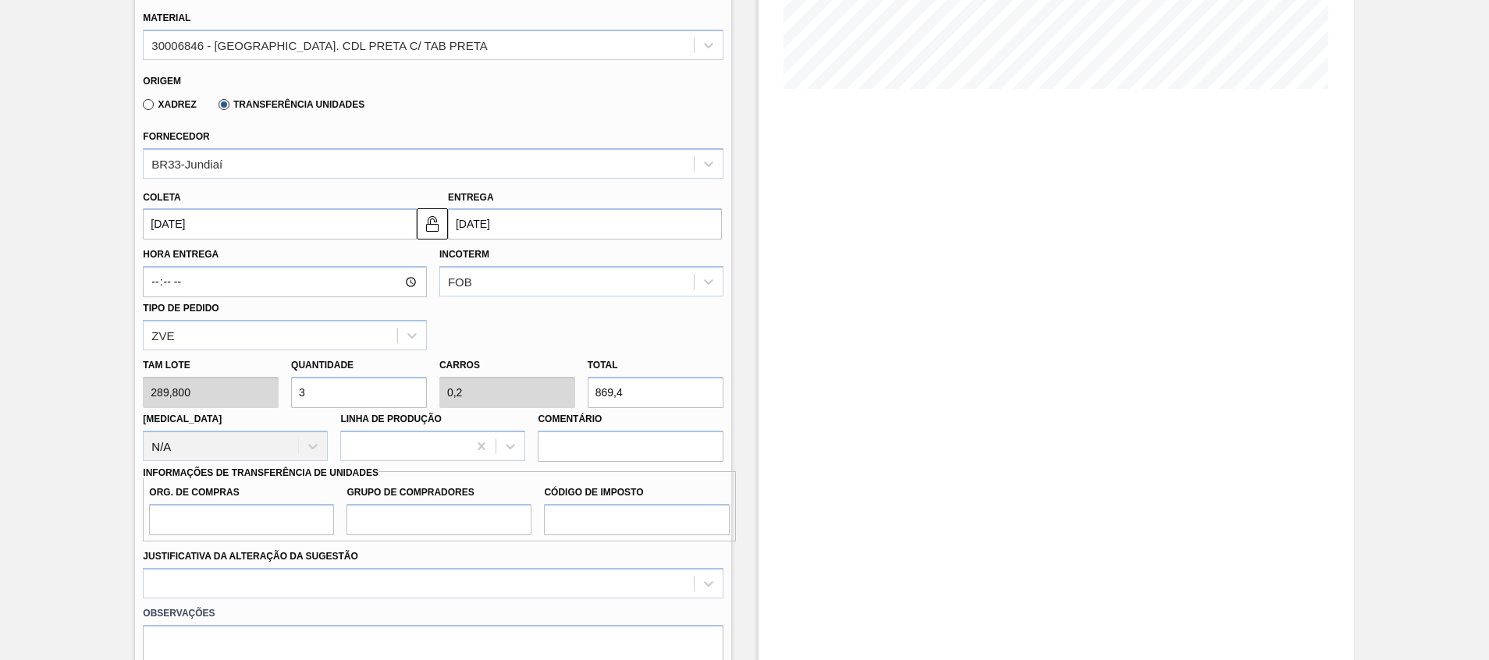
type input "3"
click at [293, 519] on input "Org. de Compras" at bounding box center [241, 519] width 185 height 31
type input "A01"
type input "BR0"
type input "I1"
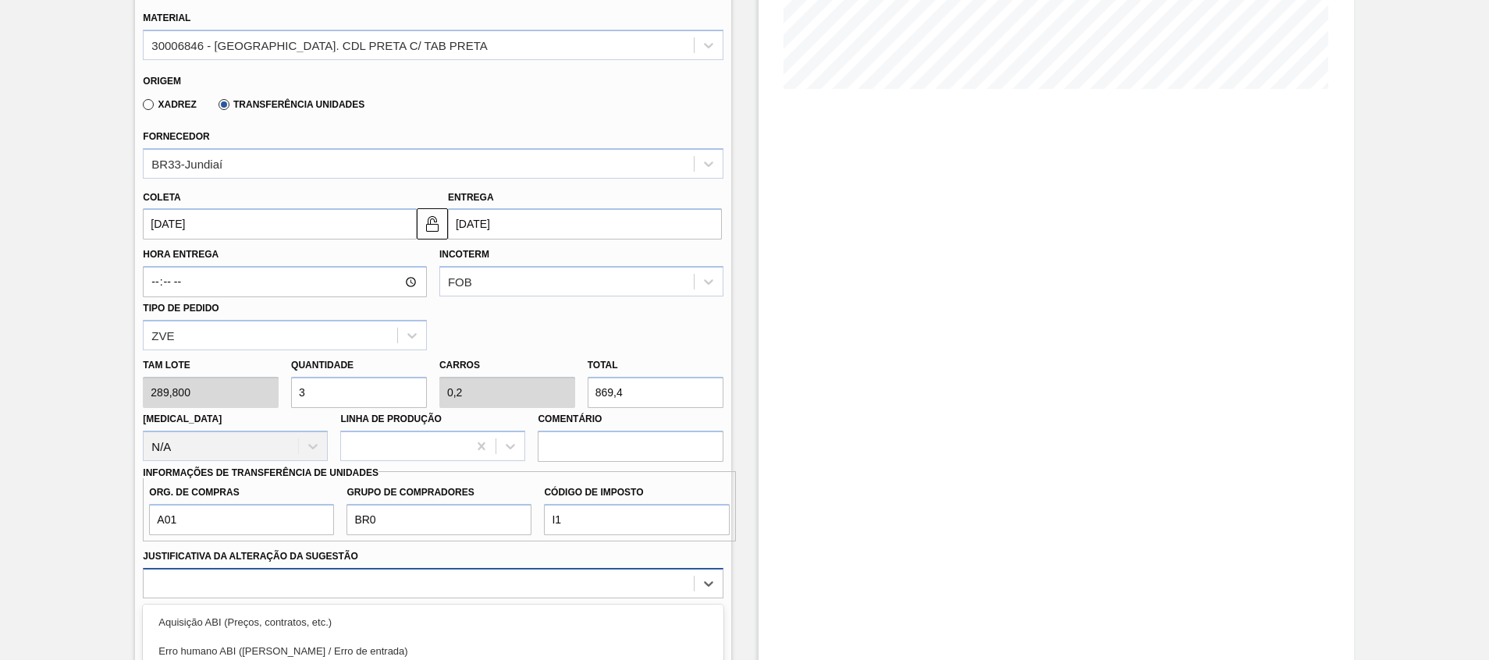
click at [340, 584] on div "option Aquisição ABI (Preços, contratos, etc.) focused, 1 of 18. 18 results ava…" at bounding box center [433, 583] width 580 height 30
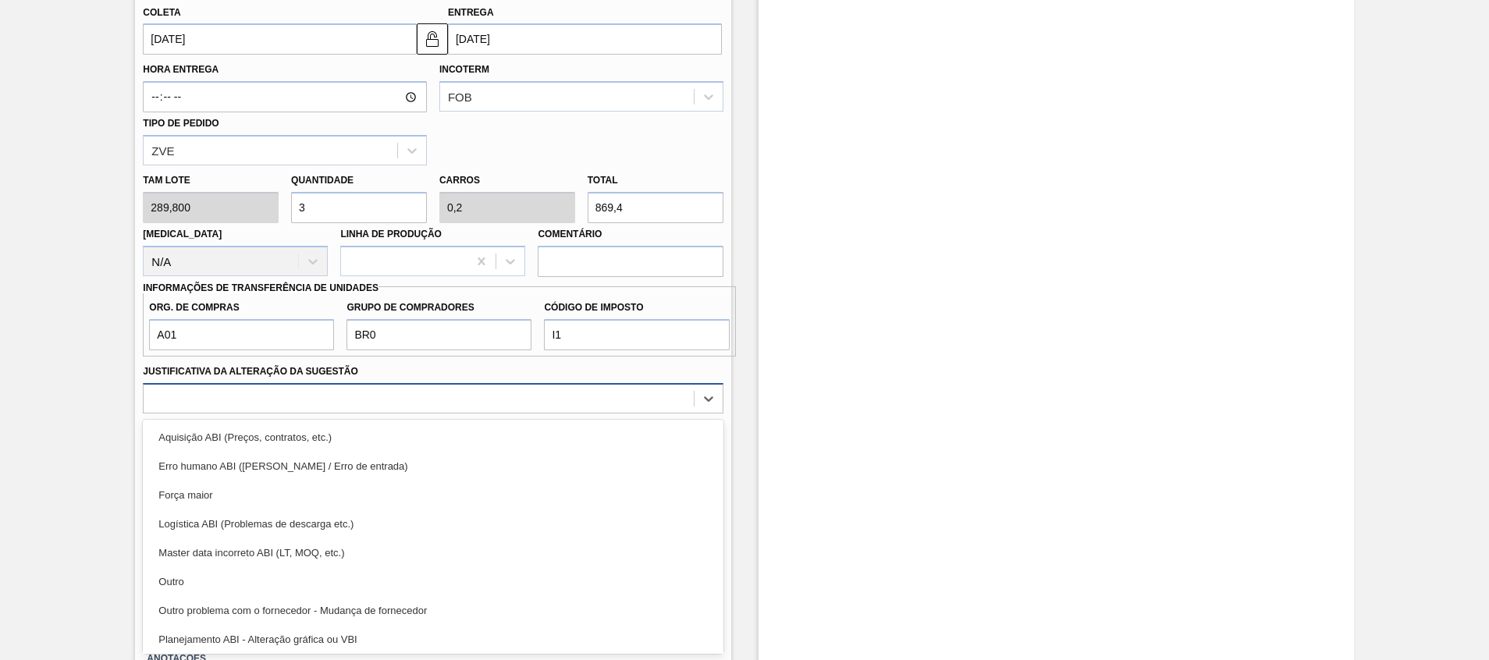
click at [340, 584] on div "Outro" at bounding box center [433, 582] width 580 height 29
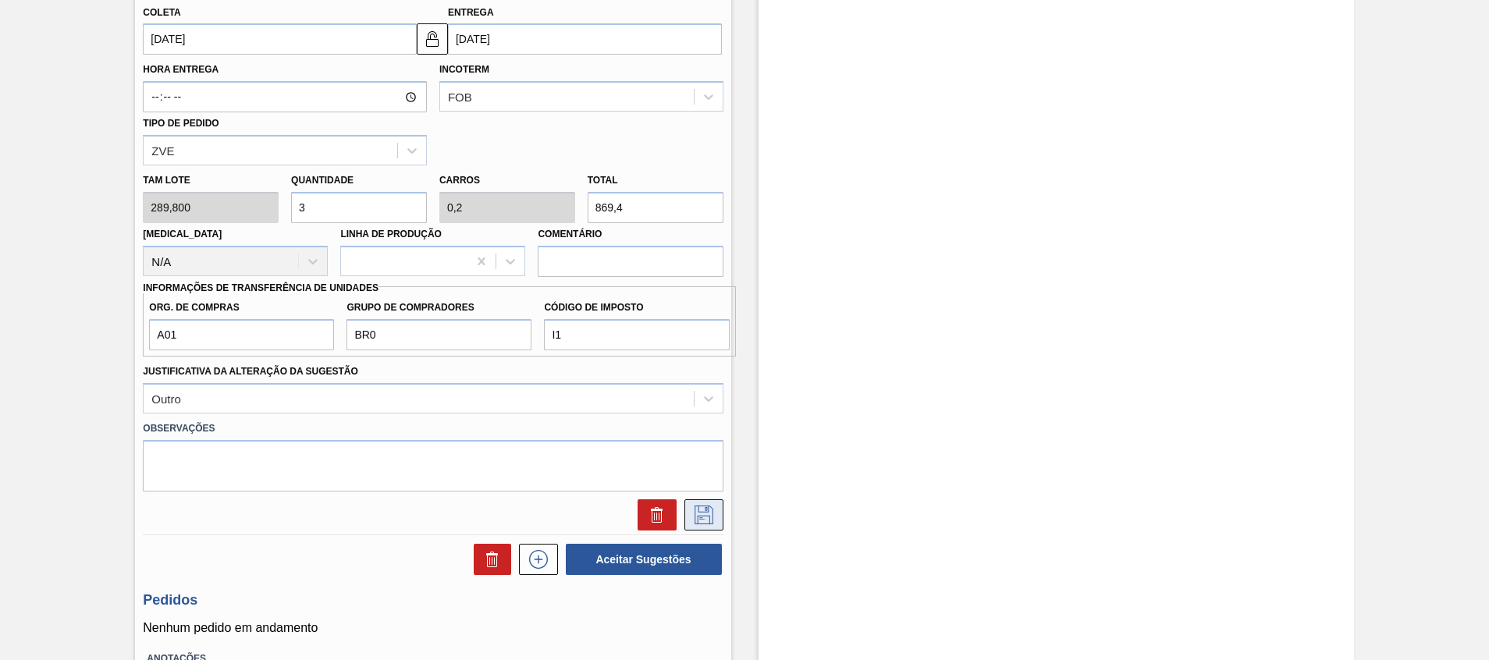
click at [705, 525] on button at bounding box center [704, 515] width 39 height 31
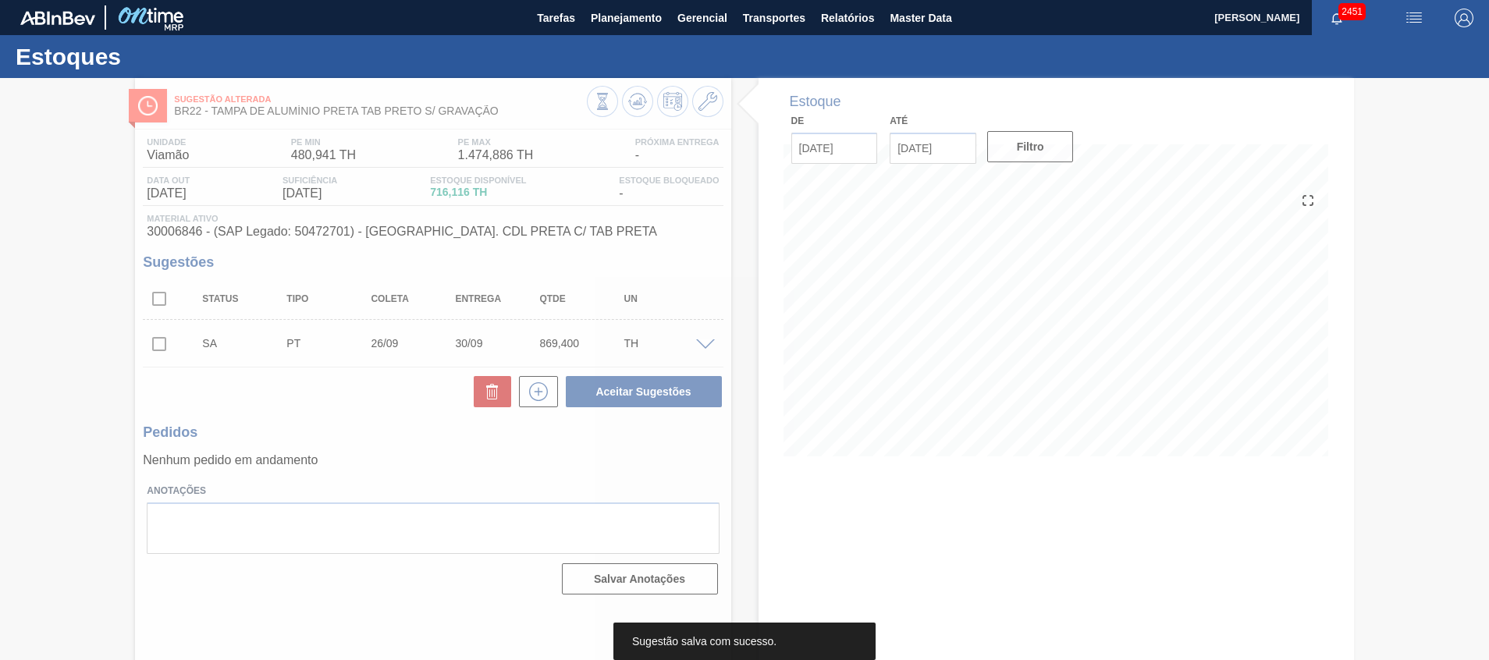
scroll to position [11, 0]
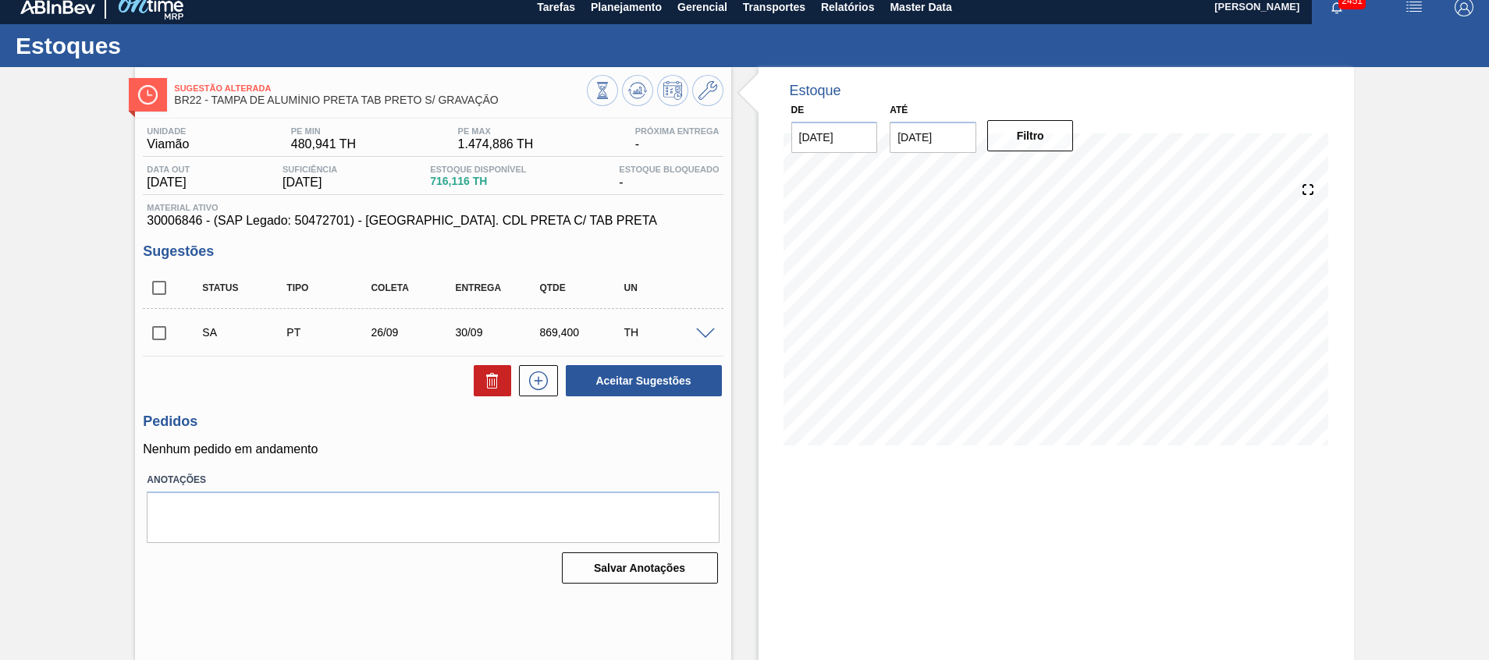
click at [709, 334] on span at bounding box center [705, 335] width 19 height 12
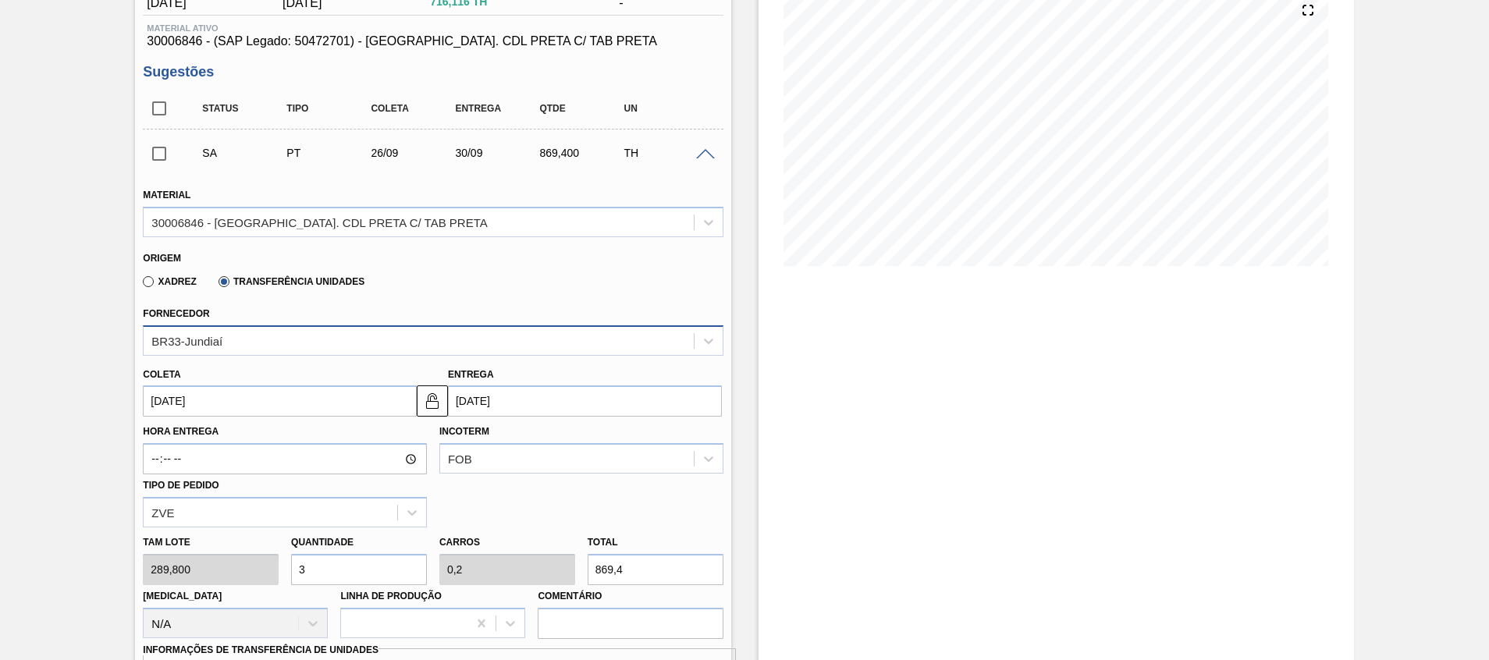
scroll to position [245, 0]
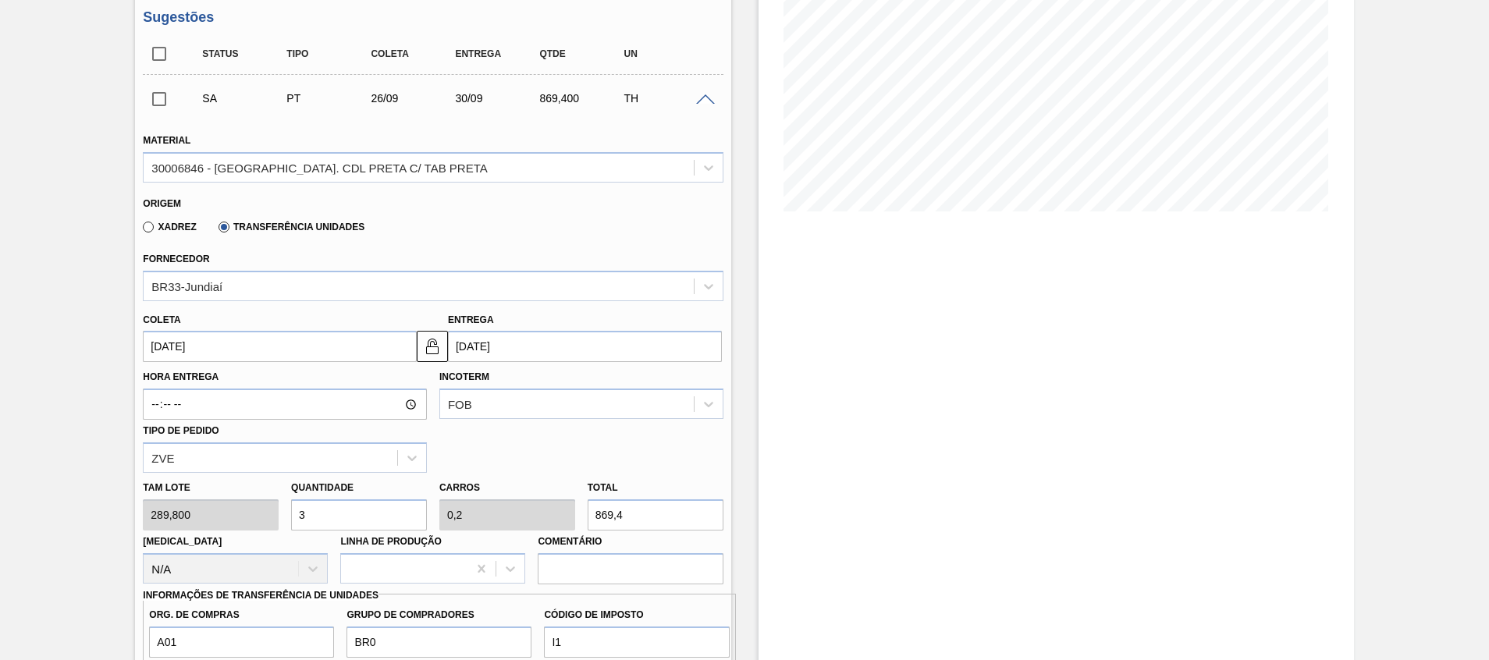
click at [376, 523] on input "3" at bounding box center [359, 515] width 136 height 31
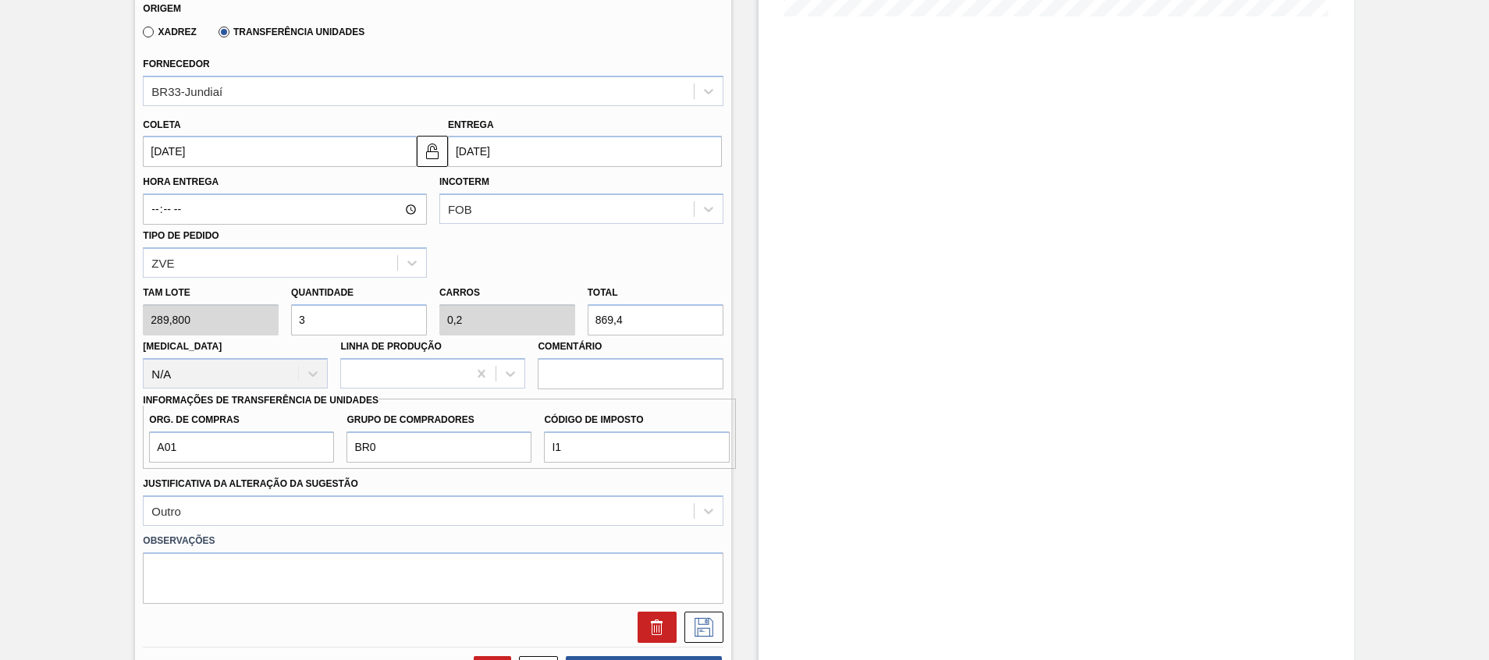
scroll to position [479, 0]
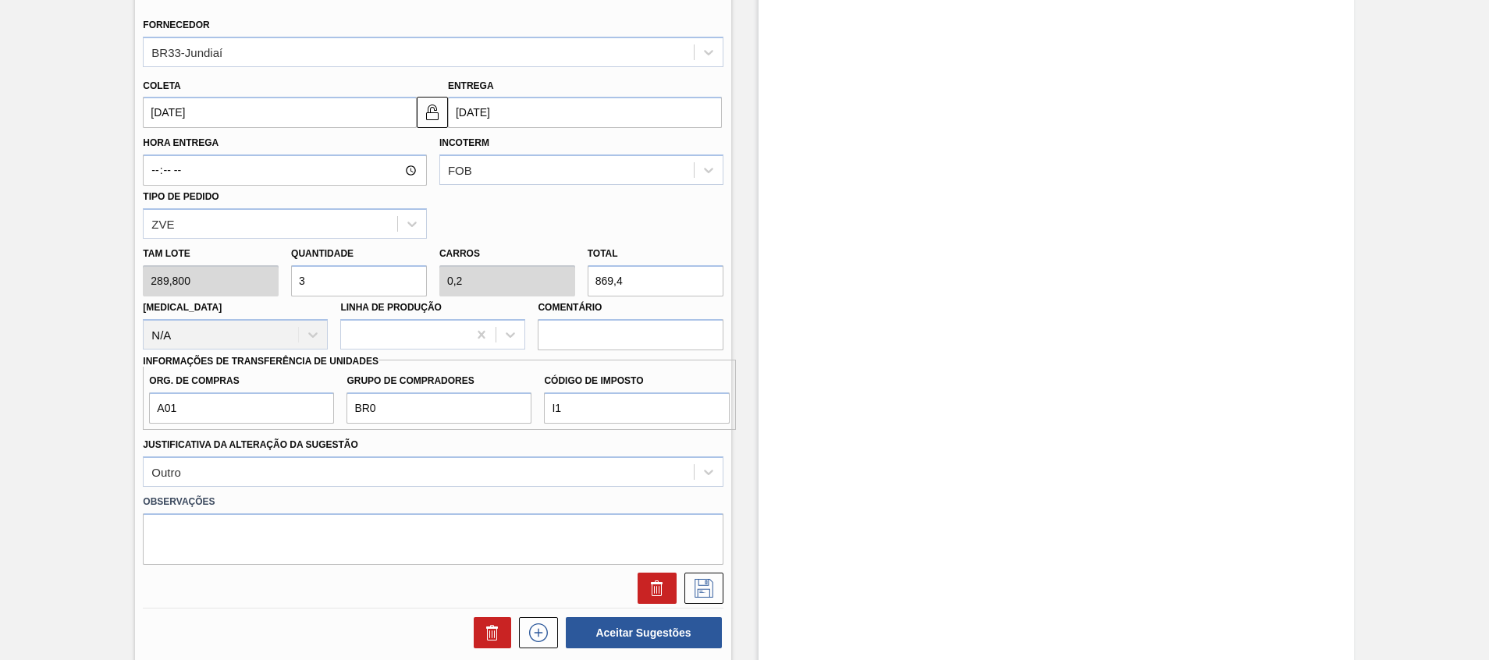
drag, startPoint x: 658, startPoint y: 625, endPoint x: 834, endPoint y: 477, distance: 229.9
click at [834, 477] on div "Sugestão Alterada BR22 - TAMPA DE ALUMÍNIO PRETA TAB PRETO S/ GRAVAÇÃO Unidade …" at bounding box center [744, 224] width 1489 height 1251
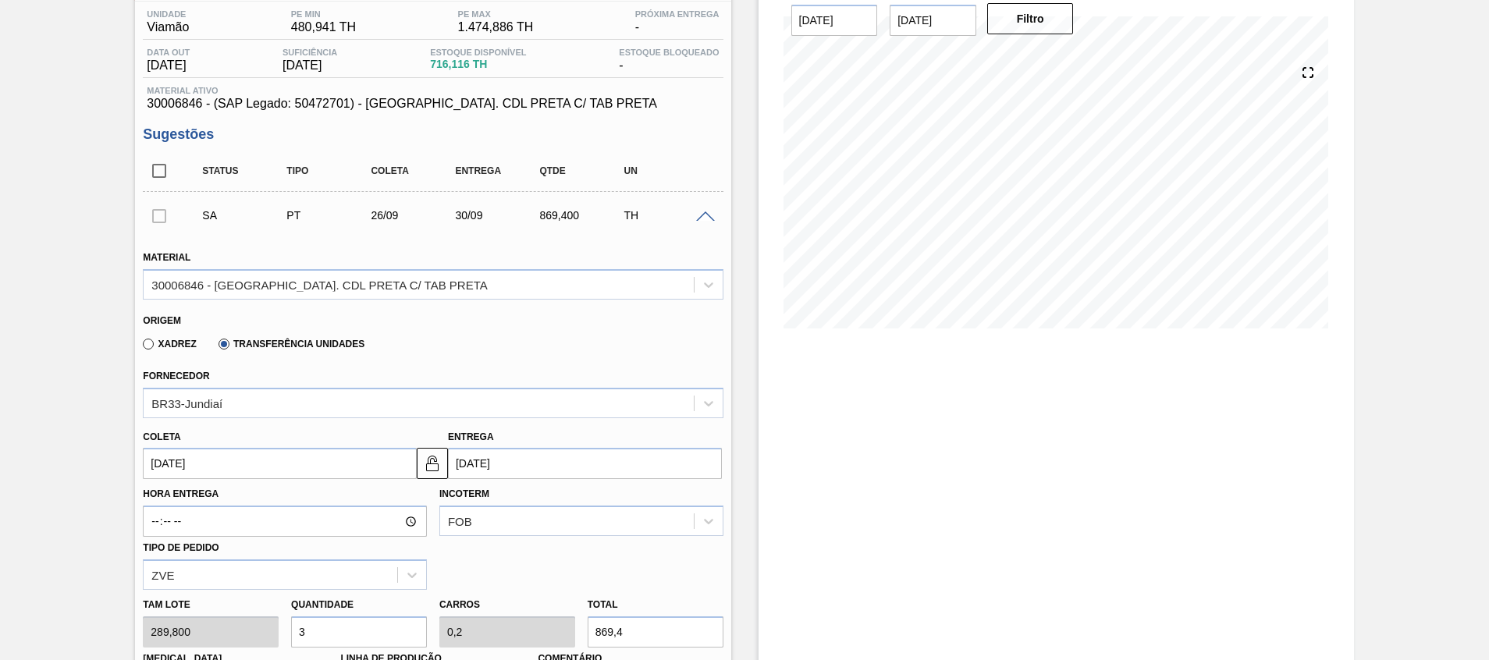
drag, startPoint x: 697, startPoint y: 215, endPoint x: 683, endPoint y: 221, distance: 15.1
click at [697, 215] on span at bounding box center [705, 218] width 19 height 12
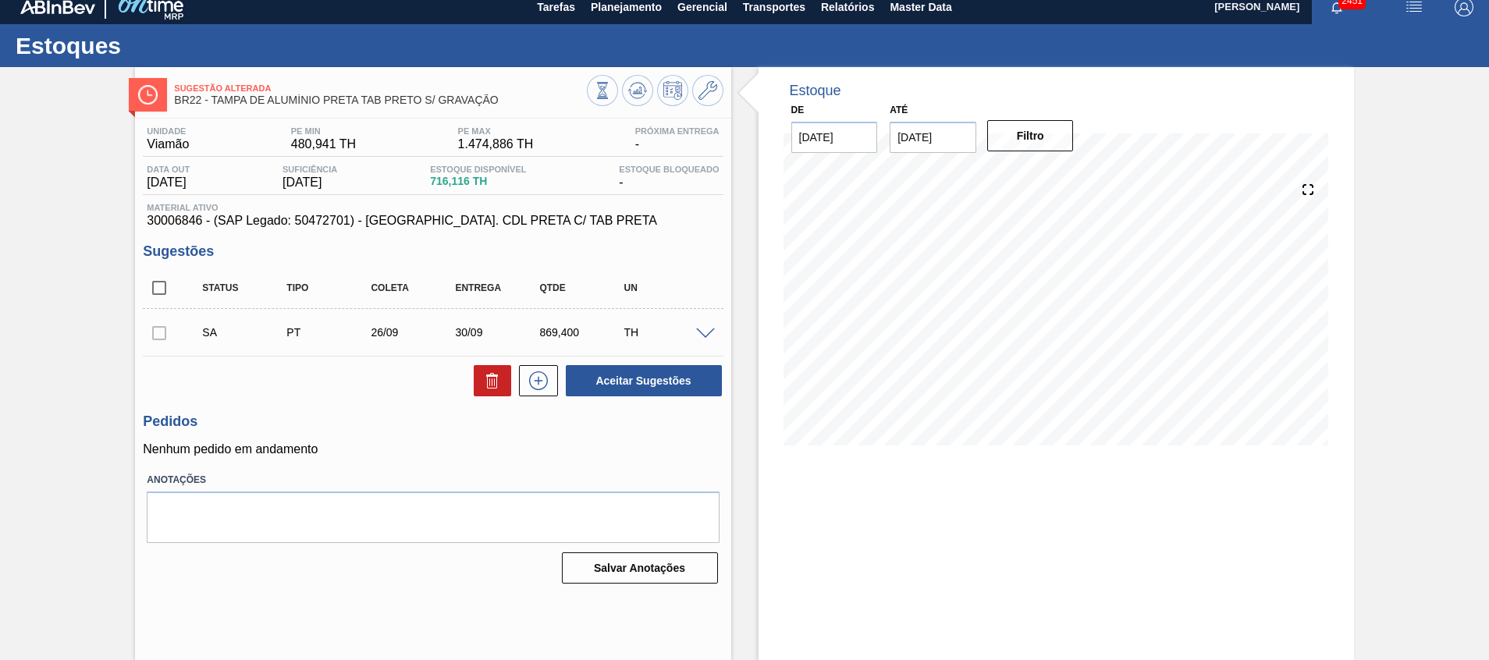
scroll to position [11, 0]
drag, startPoint x: 158, startPoint y: 333, endPoint x: 165, endPoint y: 340, distance: 10.5
click at [158, 333] on div at bounding box center [159, 332] width 33 height 31
click at [703, 336] on span at bounding box center [705, 335] width 19 height 12
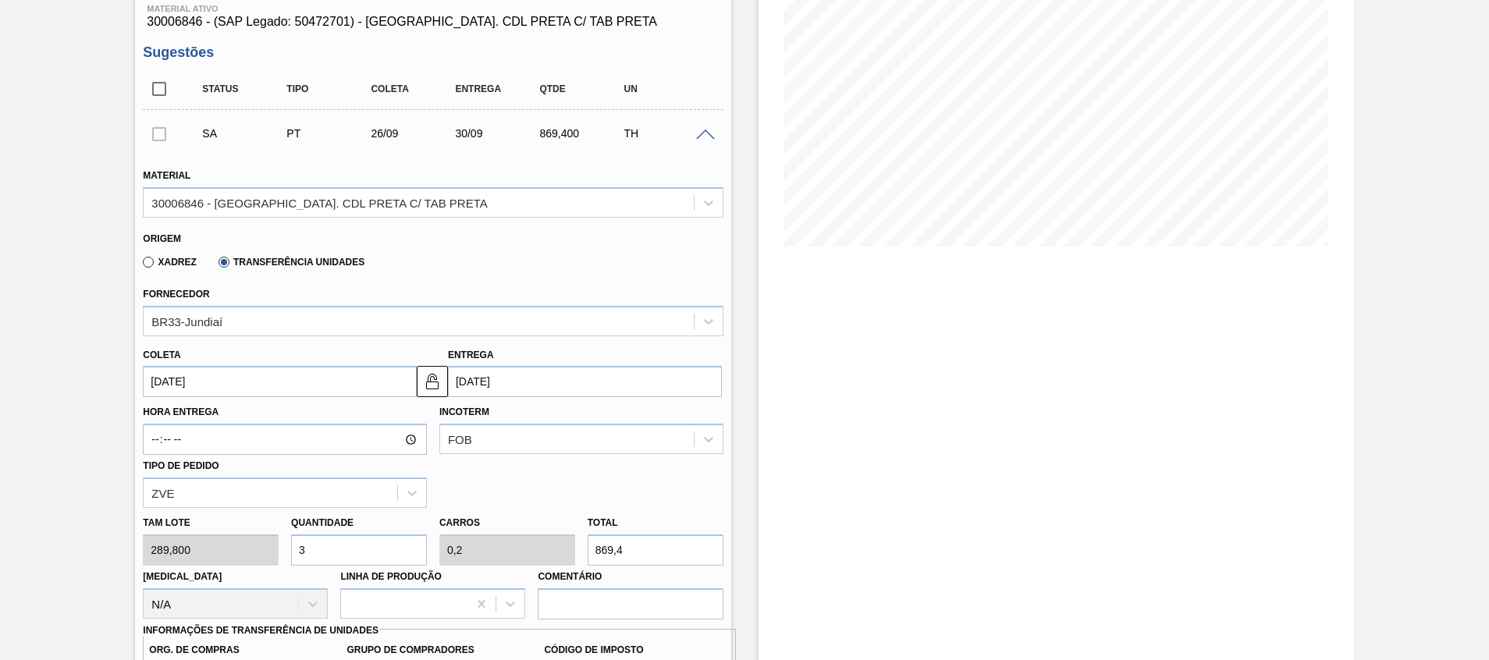
scroll to position [245, 0]
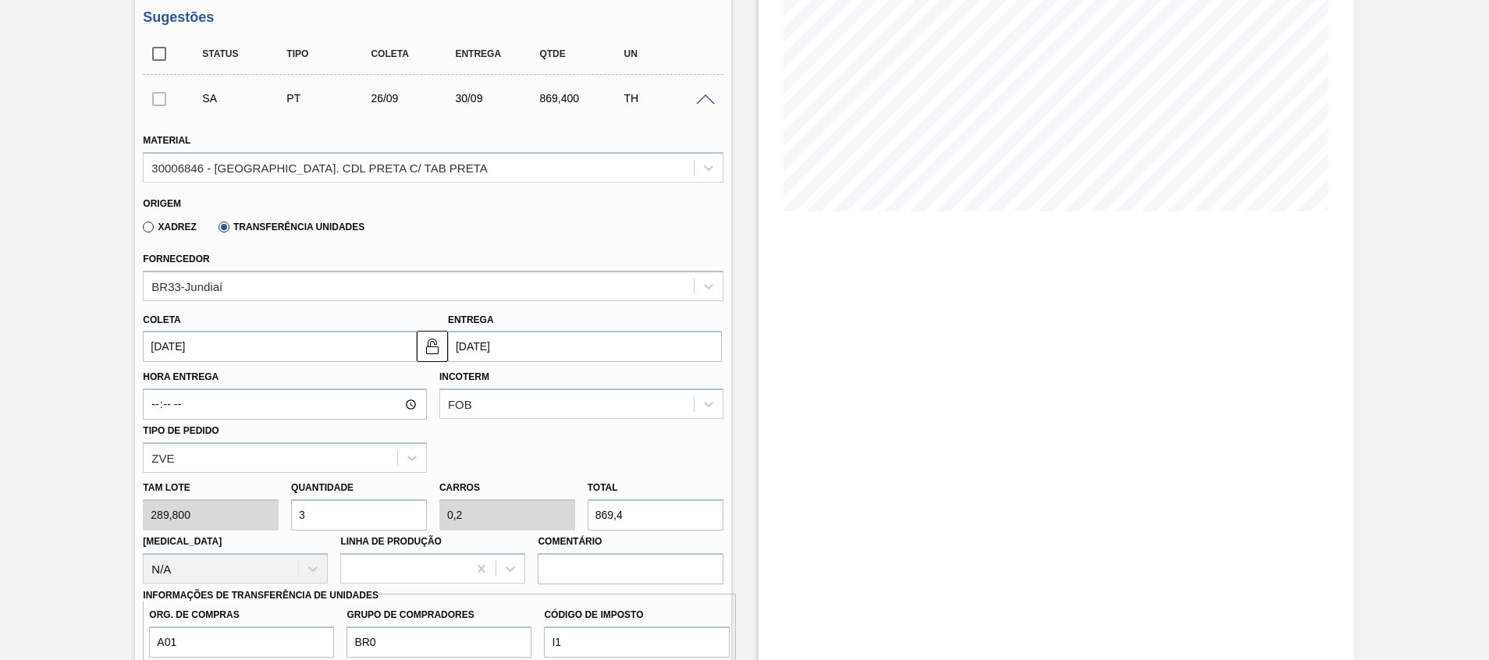
click at [410, 514] on input "3" at bounding box center [359, 515] width 136 height 31
type input "0"
type input "2"
type input "0,133"
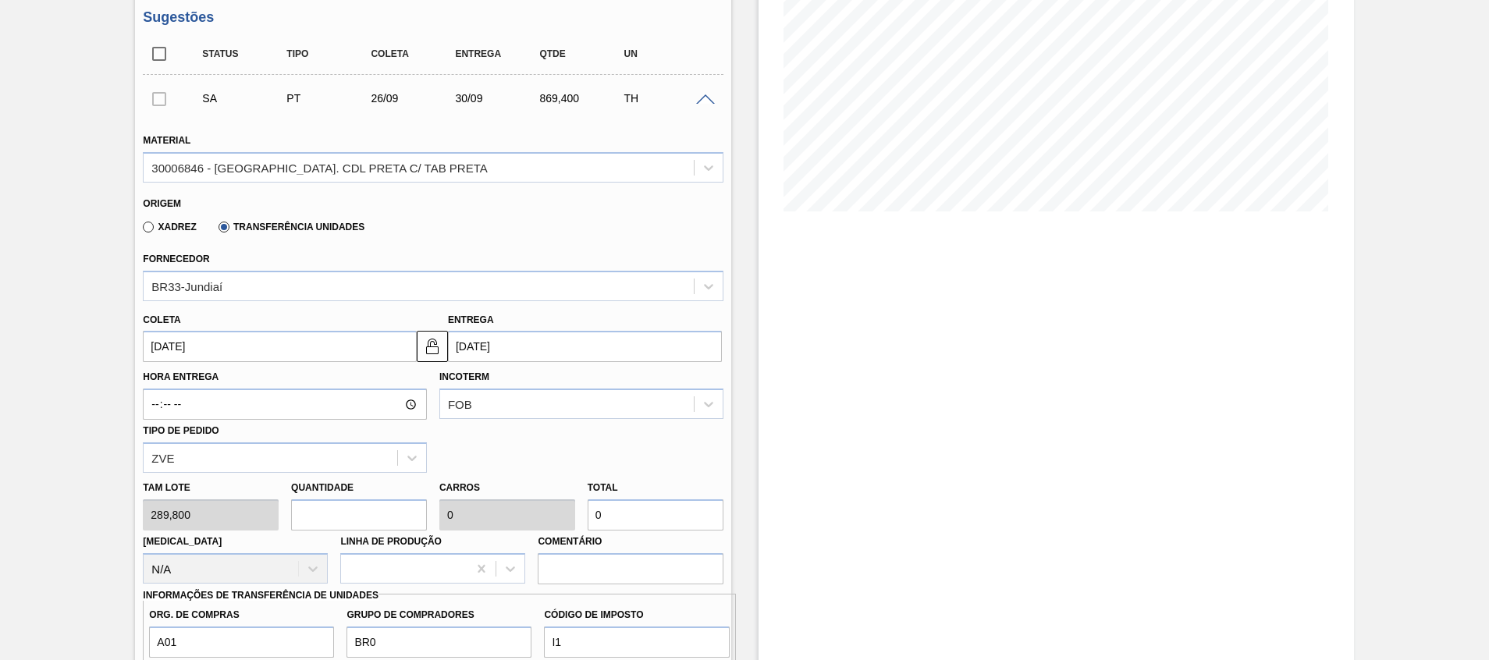
type input "579,6"
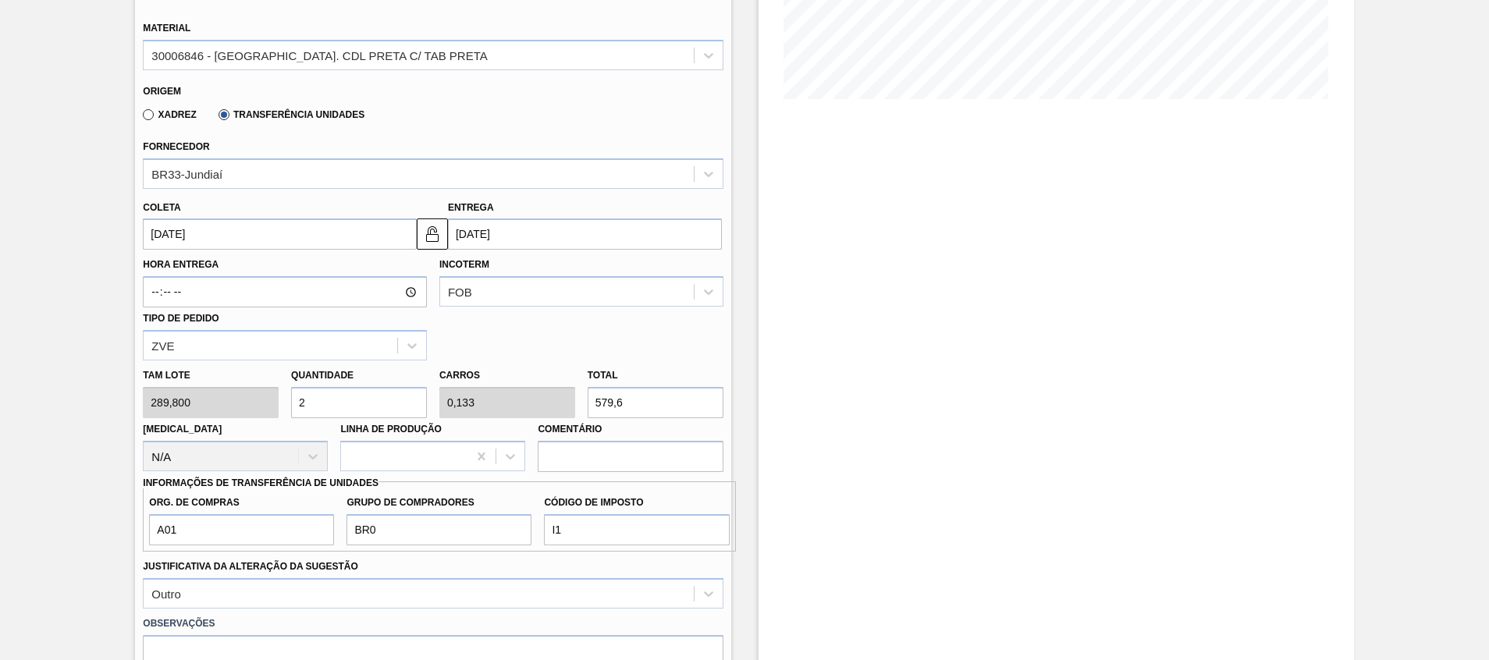
scroll to position [479, 0]
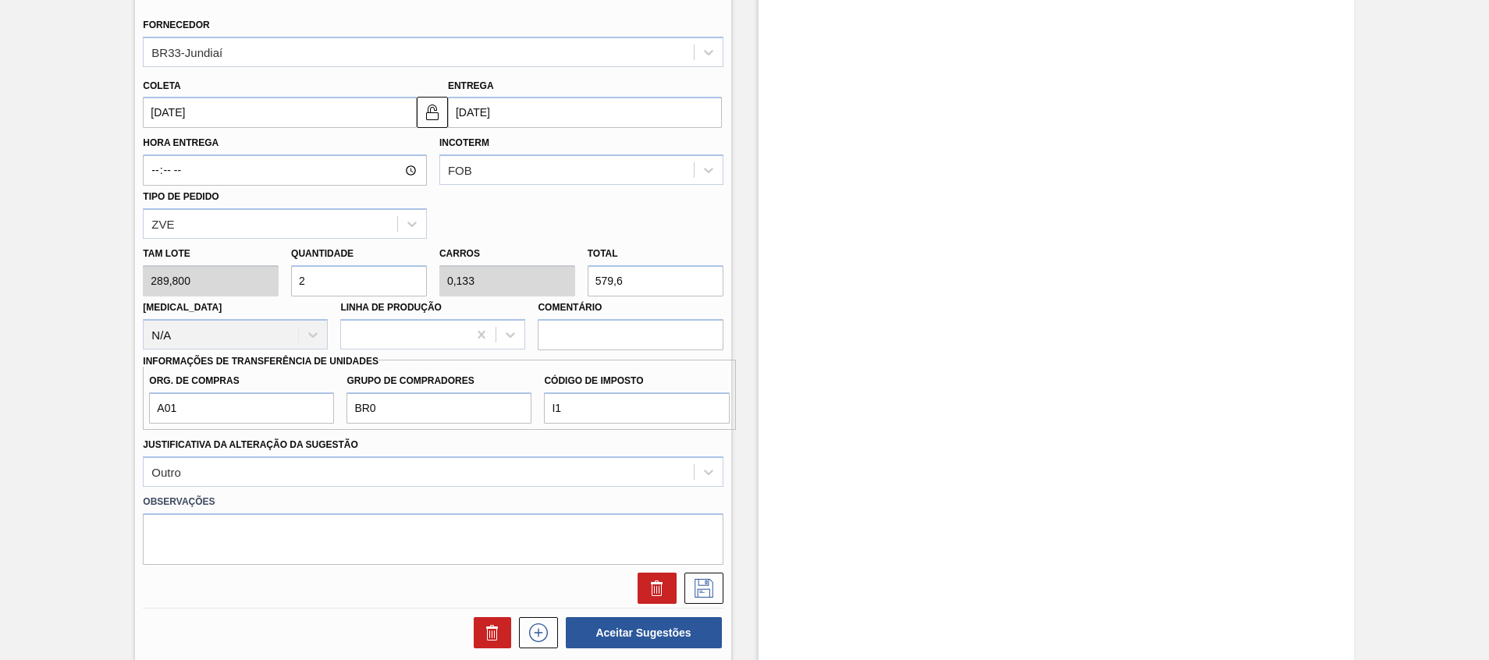
type input "2"
click at [705, 606] on div "SA PT 26/09 30/09 579,600 TH Material 30006846 - TAMPA AL. CDL PRETA C/ TAB PRE…" at bounding box center [433, 224] width 580 height 767
click at [705, 596] on icon at bounding box center [704, 588] width 25 height 19
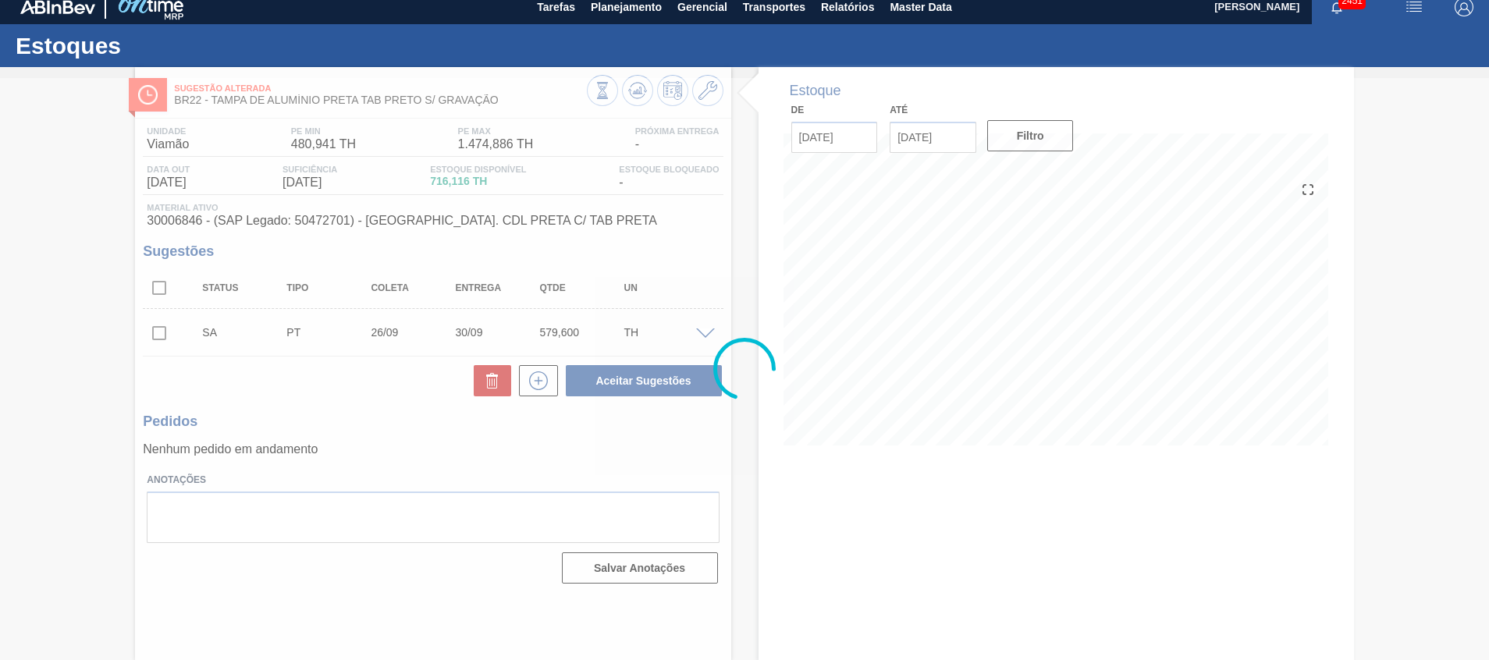
scroll to position [11, 0]
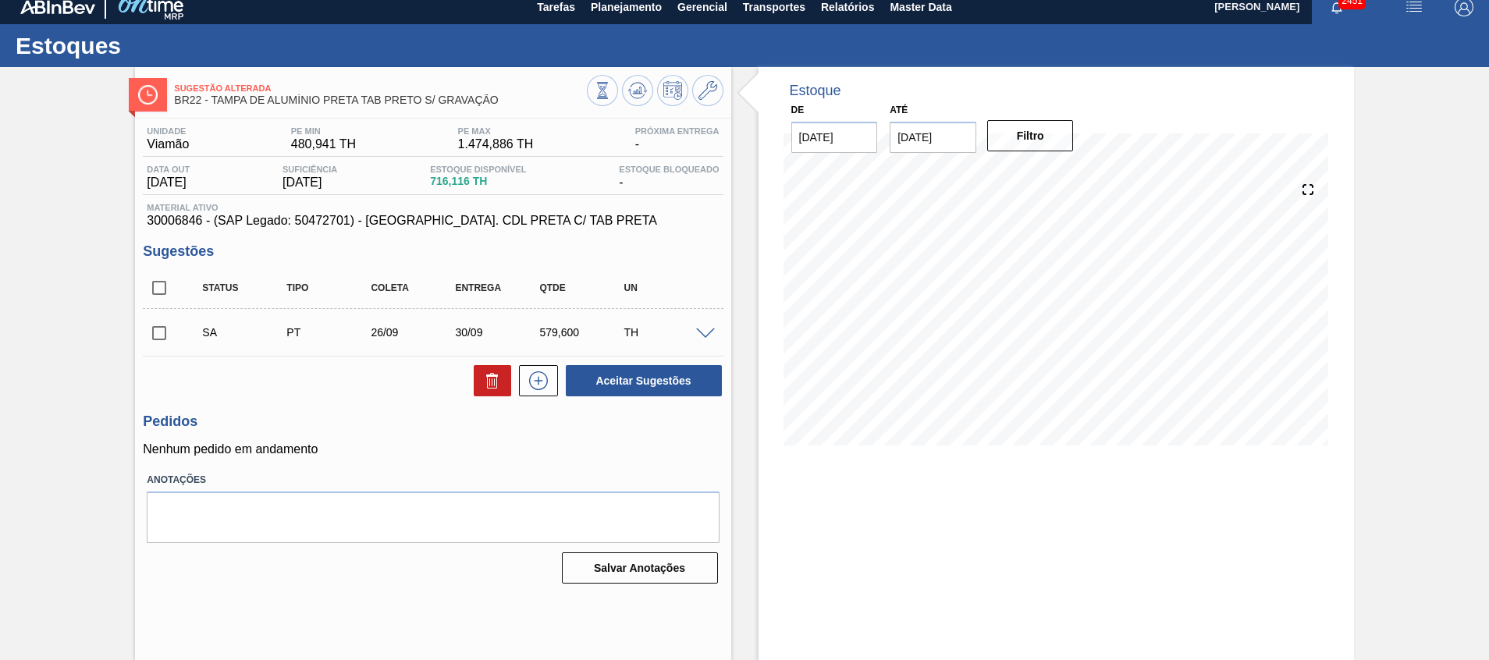
click at [703, 334] on span at bounding box center [705, 335] width 19 height 12
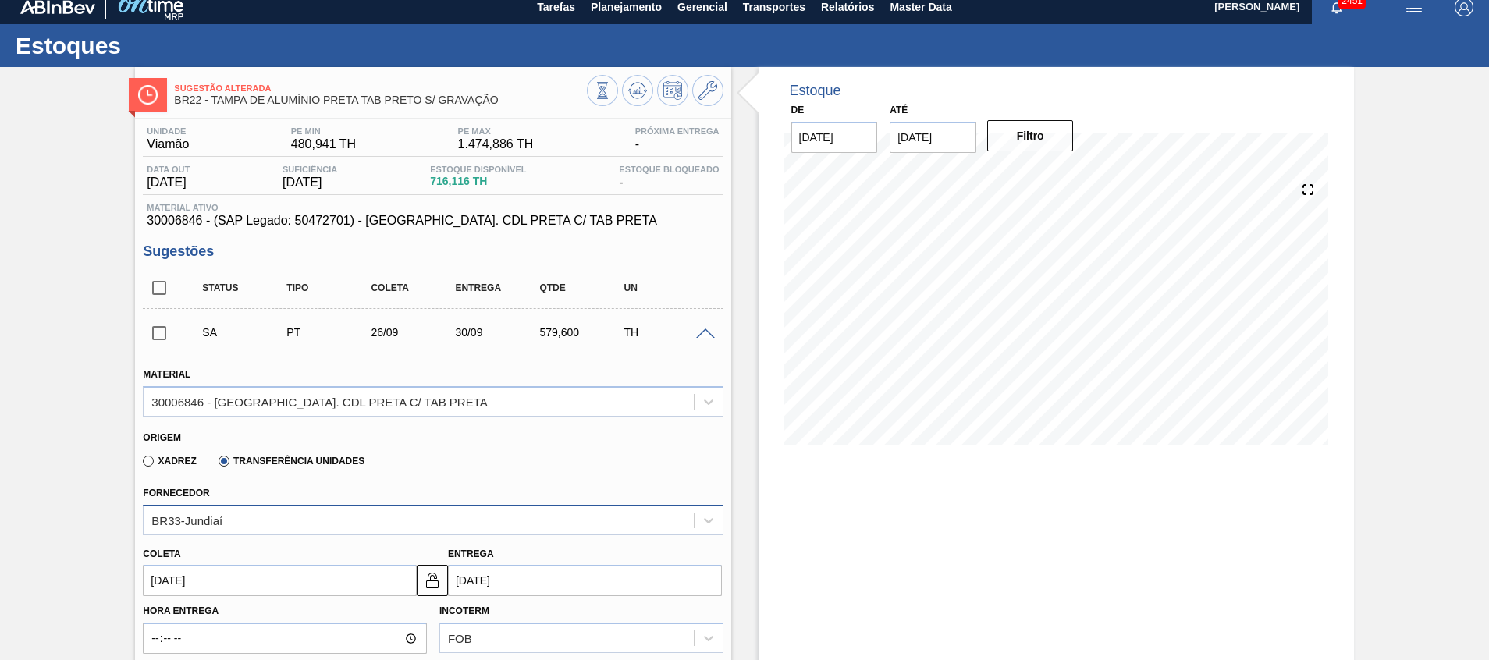
scroll to position [128, 0]
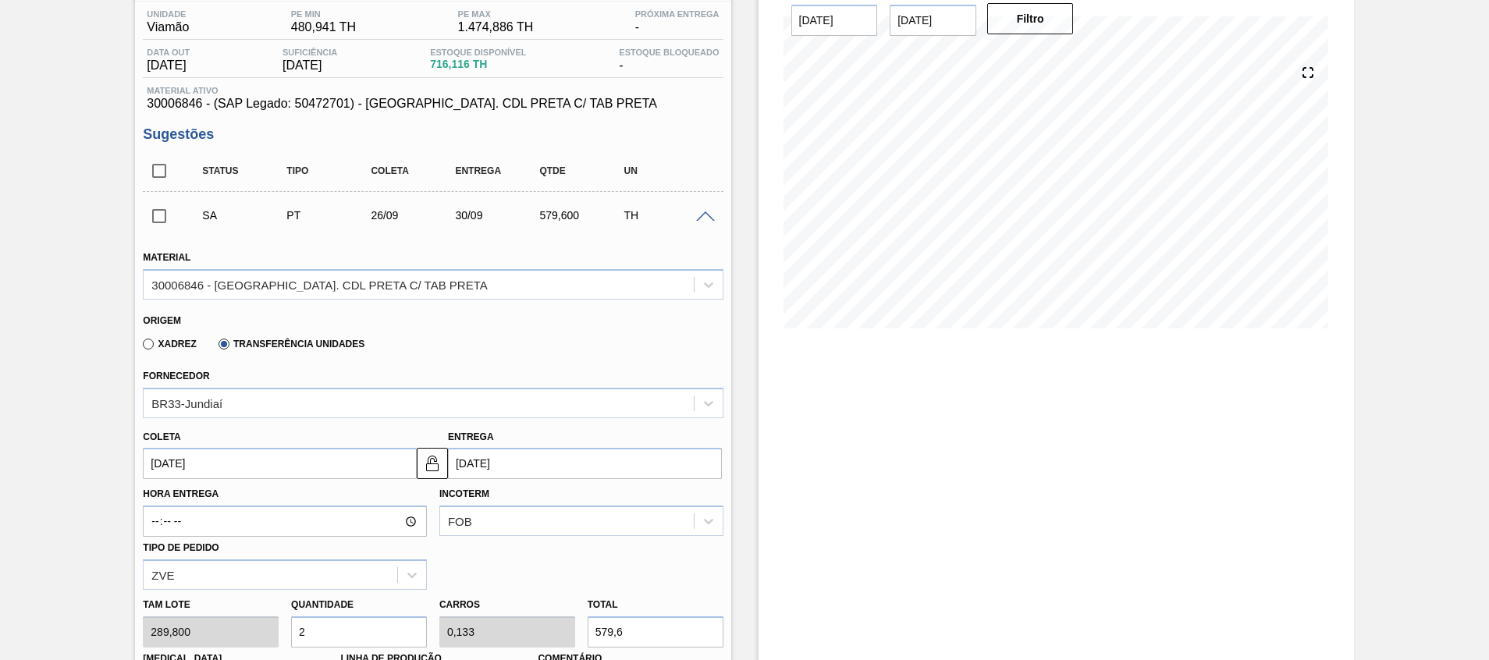
click at [333, 627] on input "2" at bounding box center [359, 632] width 136 height 31
type input "0"
type input "3"
type input "0,2"
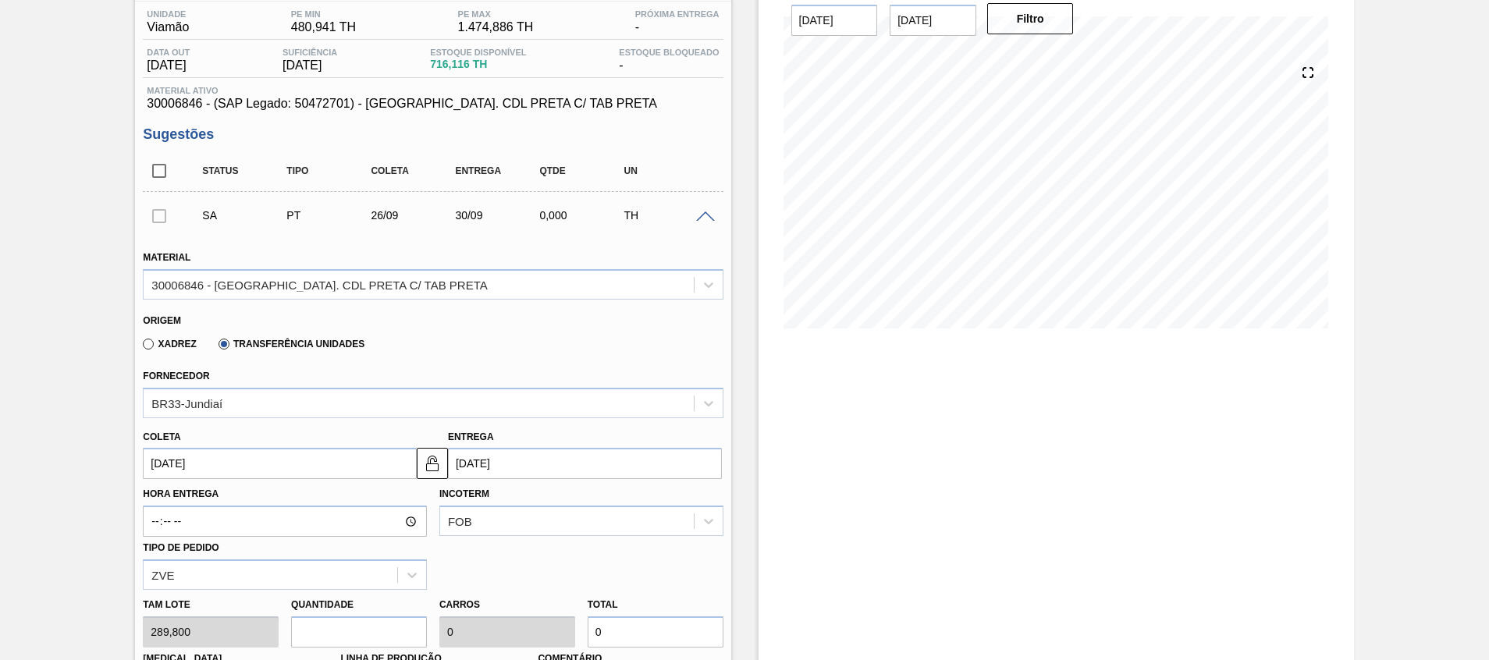
type input "869,4"
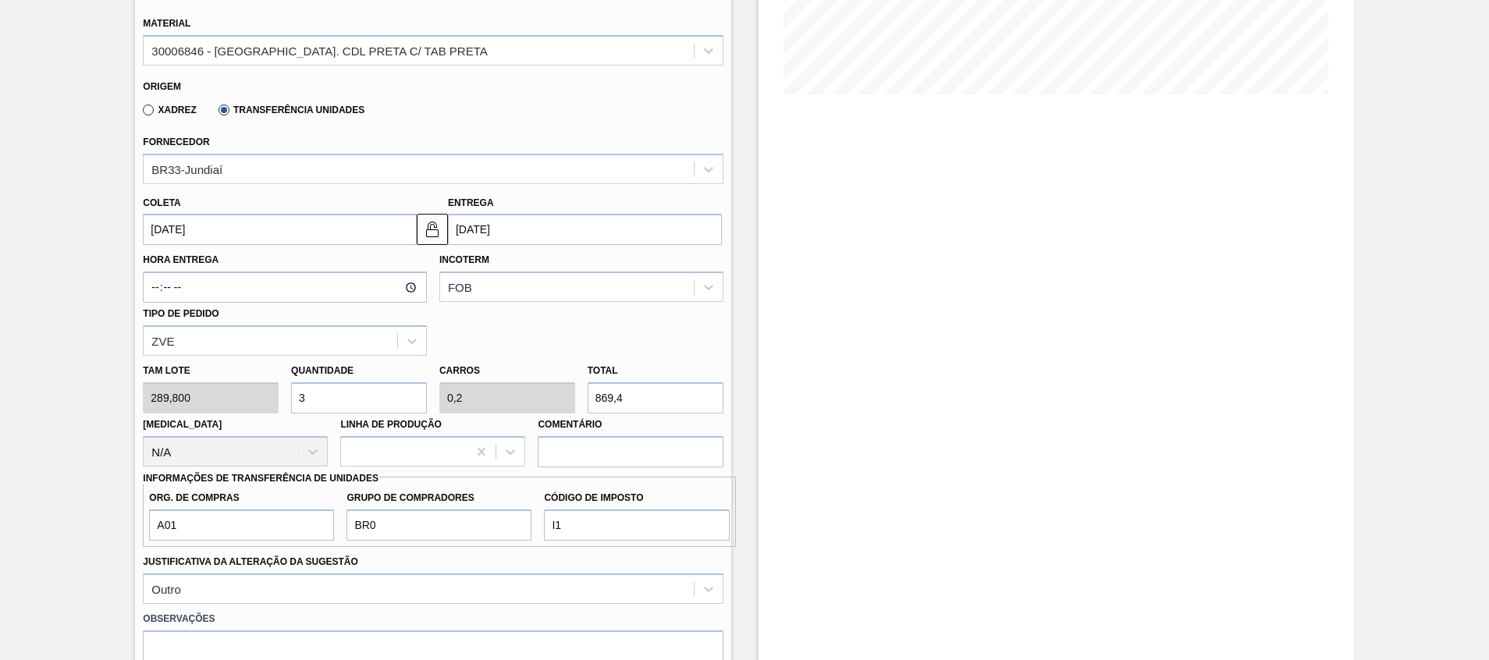
scroll to position [479, 0]
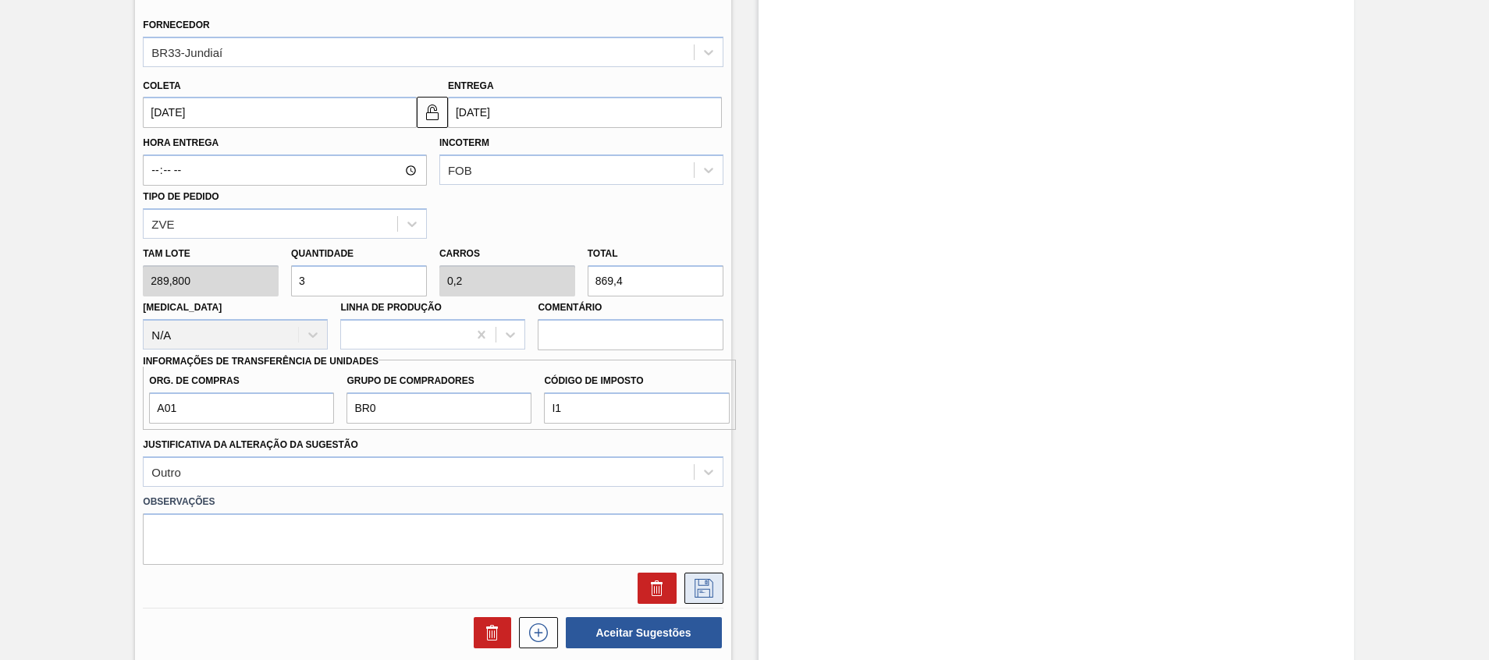
type input "3"
click at [701, 590] on icon at bounding box center [704, 588] width 25 height 19
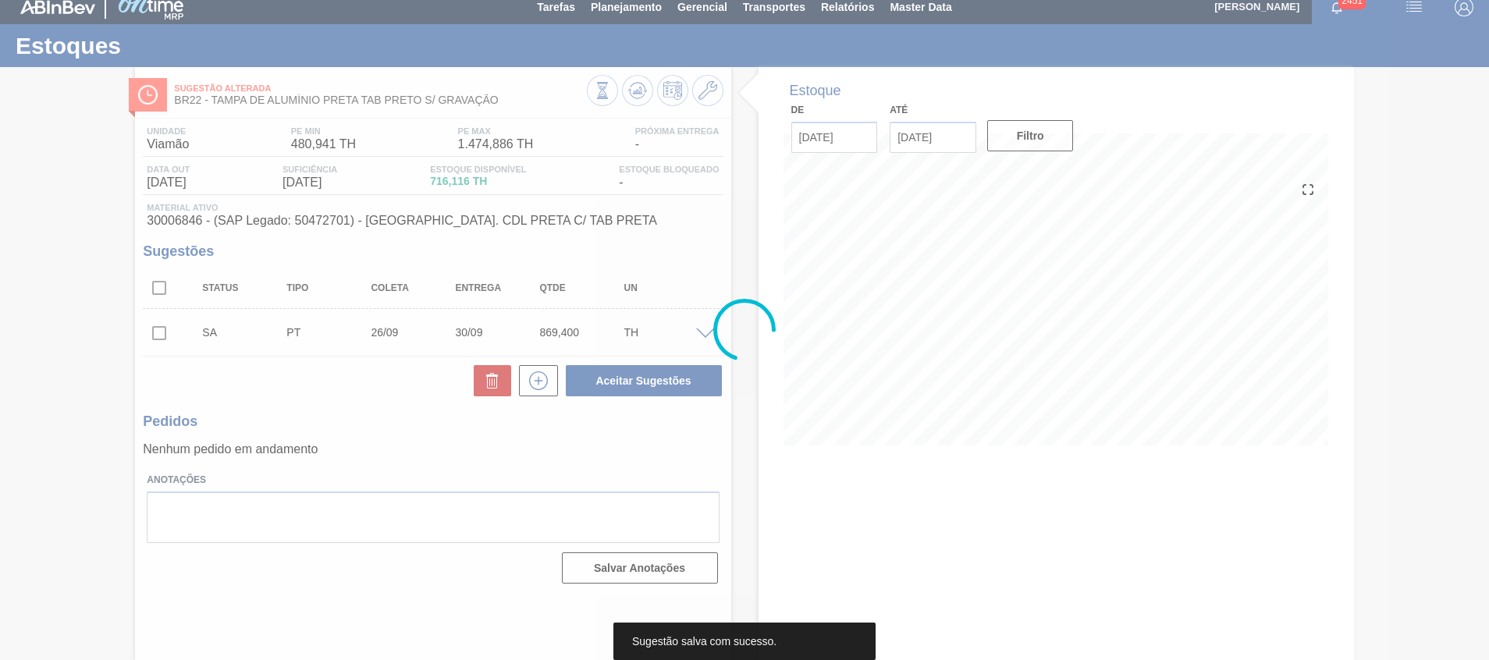
scroll to position [11, 0]
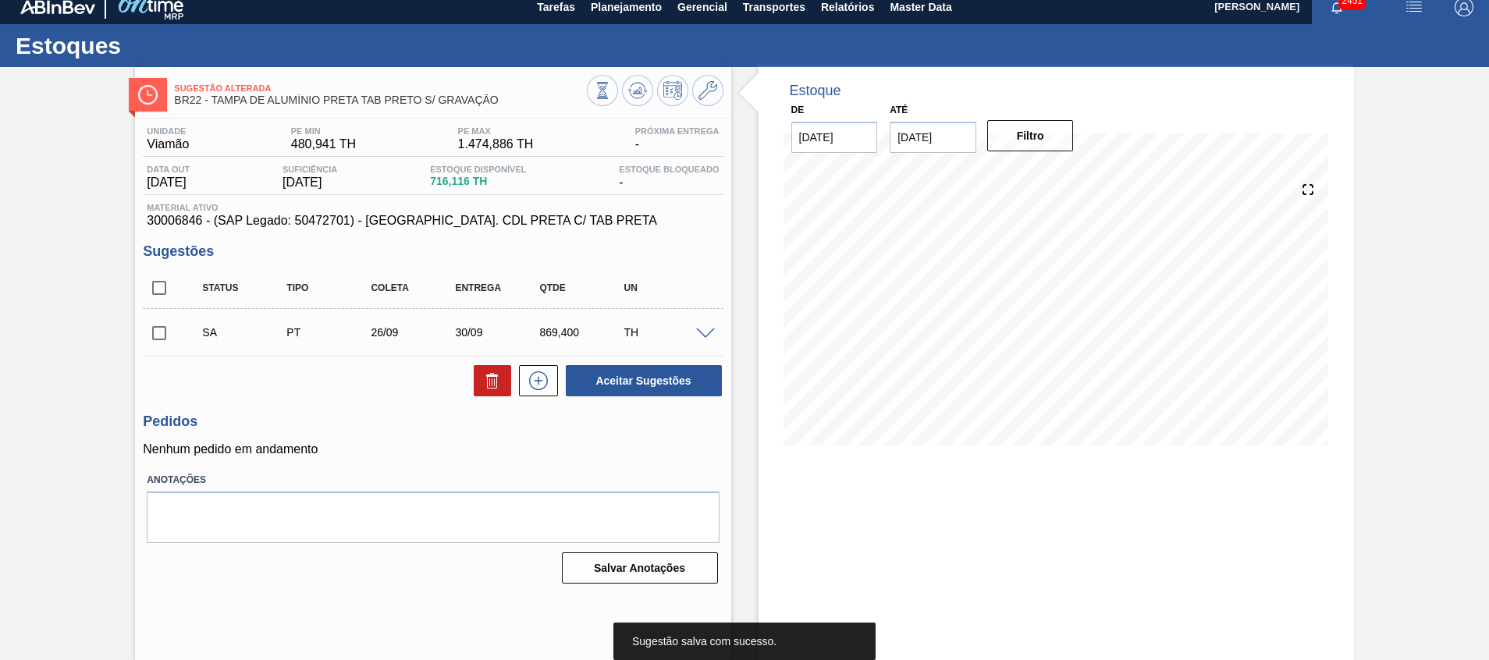
click at [210, 397] on div "Aceitar Sugestões" at bounding box center [433, 381] width 580 height 34
click at [154, 331] on input "checkbox" at bounding box center [159, 333] width 33 height 33
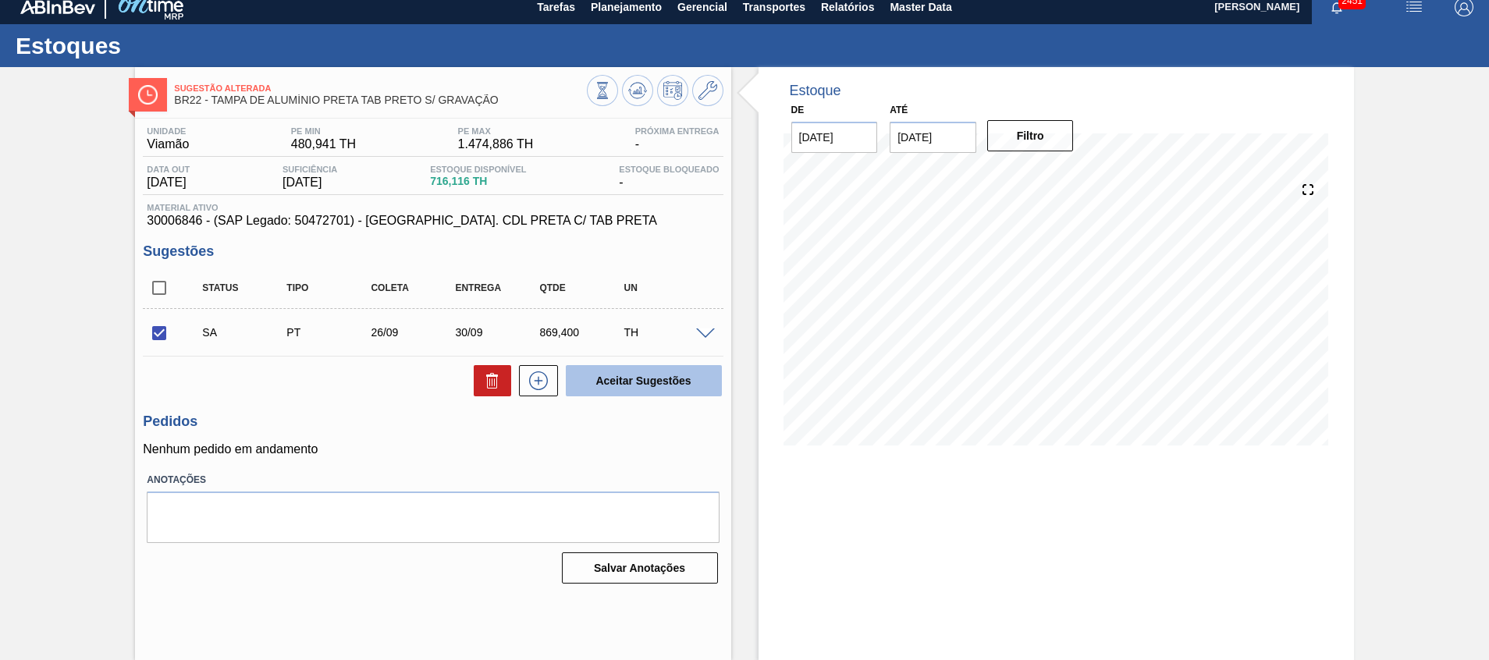
click at [659, 393] on button "Aceitar Sugestões" at bounding box center [644, 380] width 156 height 31
checkbox input "false"
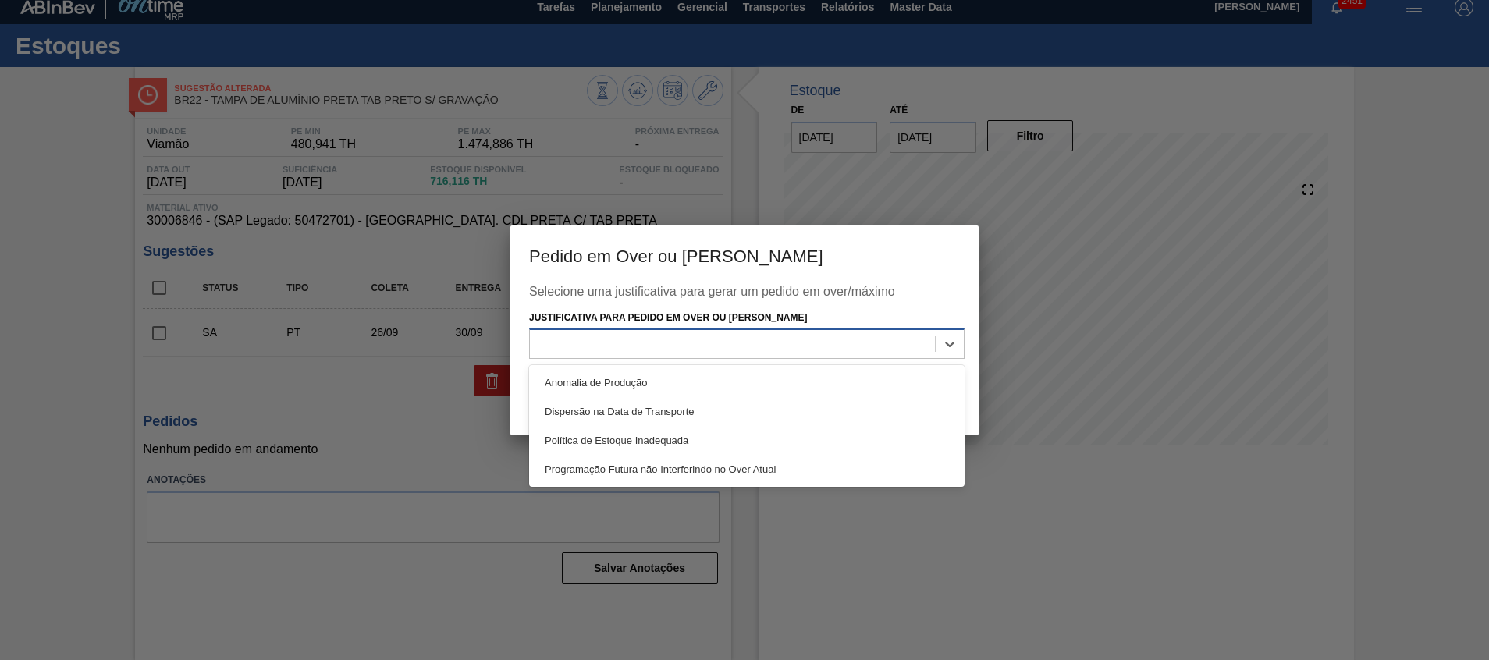
click at [813, 340] on div at bounding box center [732, 344] width 405 height 23
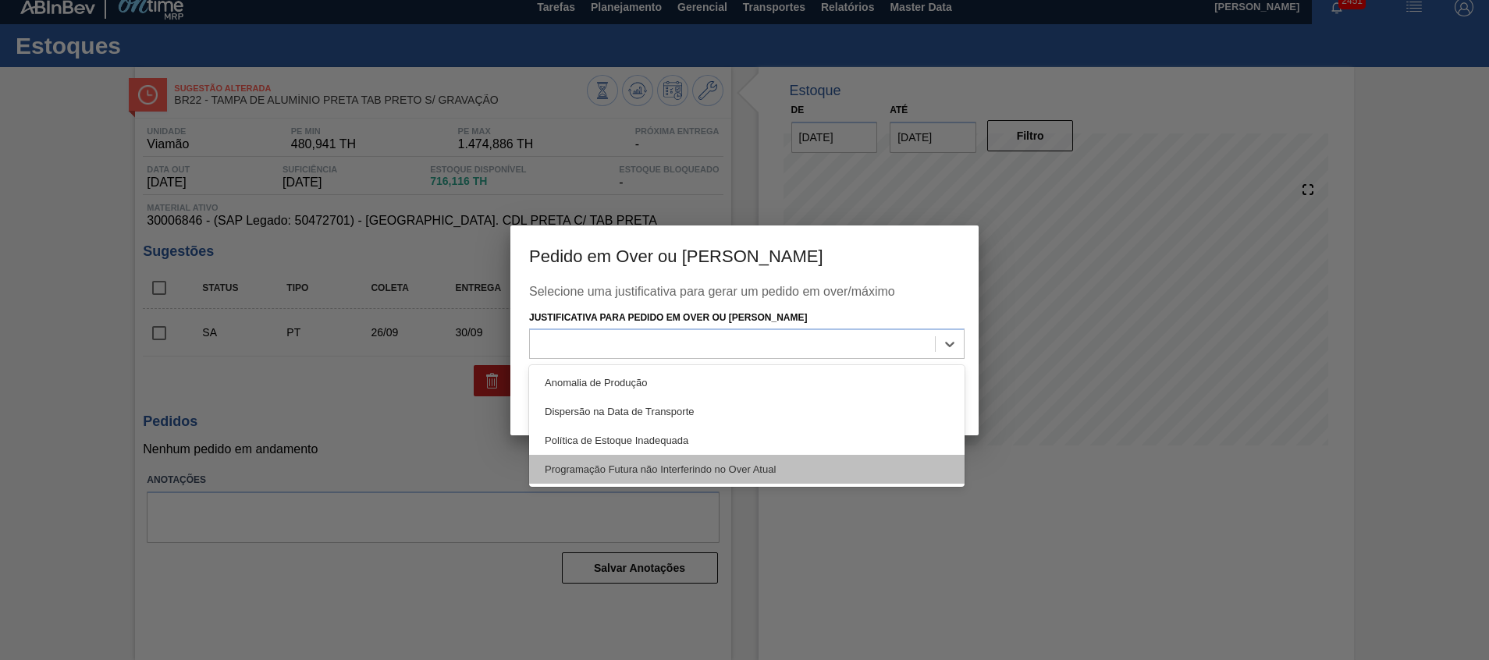
click at [711, 483] on div "Programação Futura não Interferindo no Over Atual" at bounding box center [747, 469] width 436 height 29
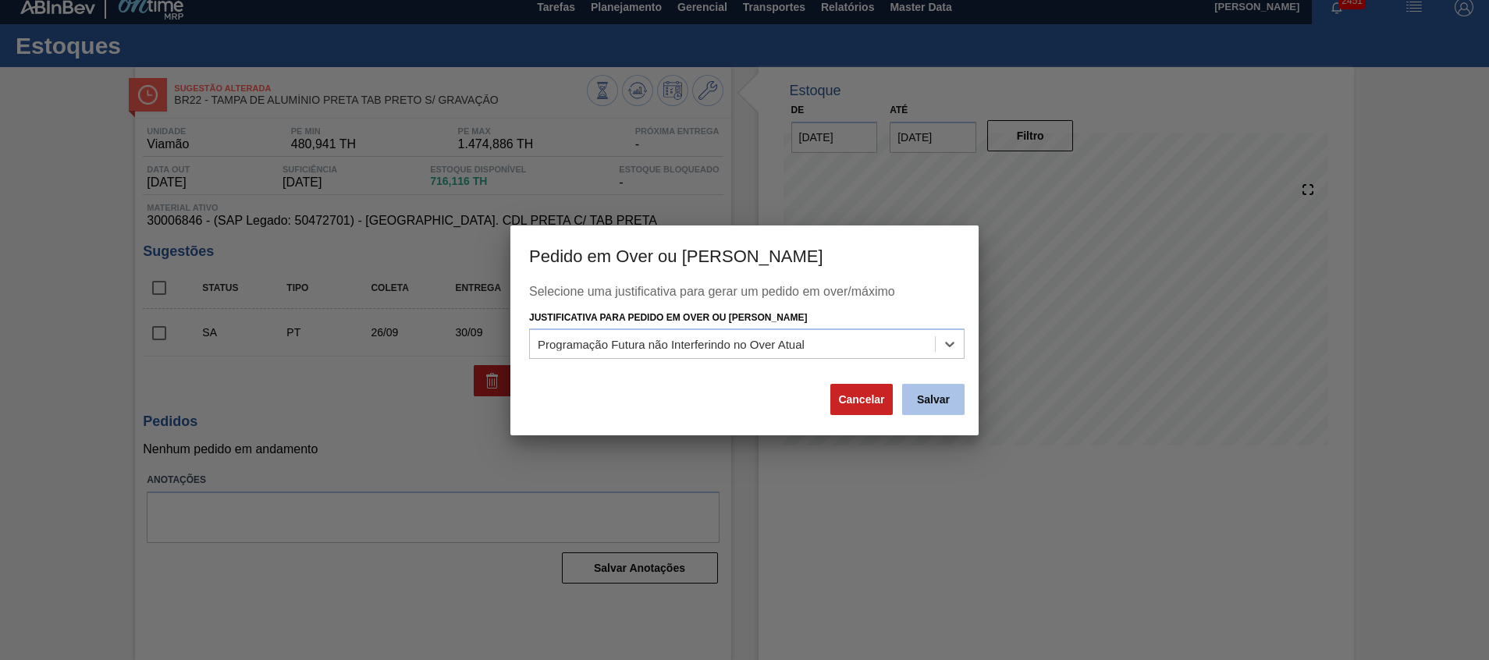
click at [945, 404] on button "Salvar" at bounding box center [933, 399] width 62 height 31
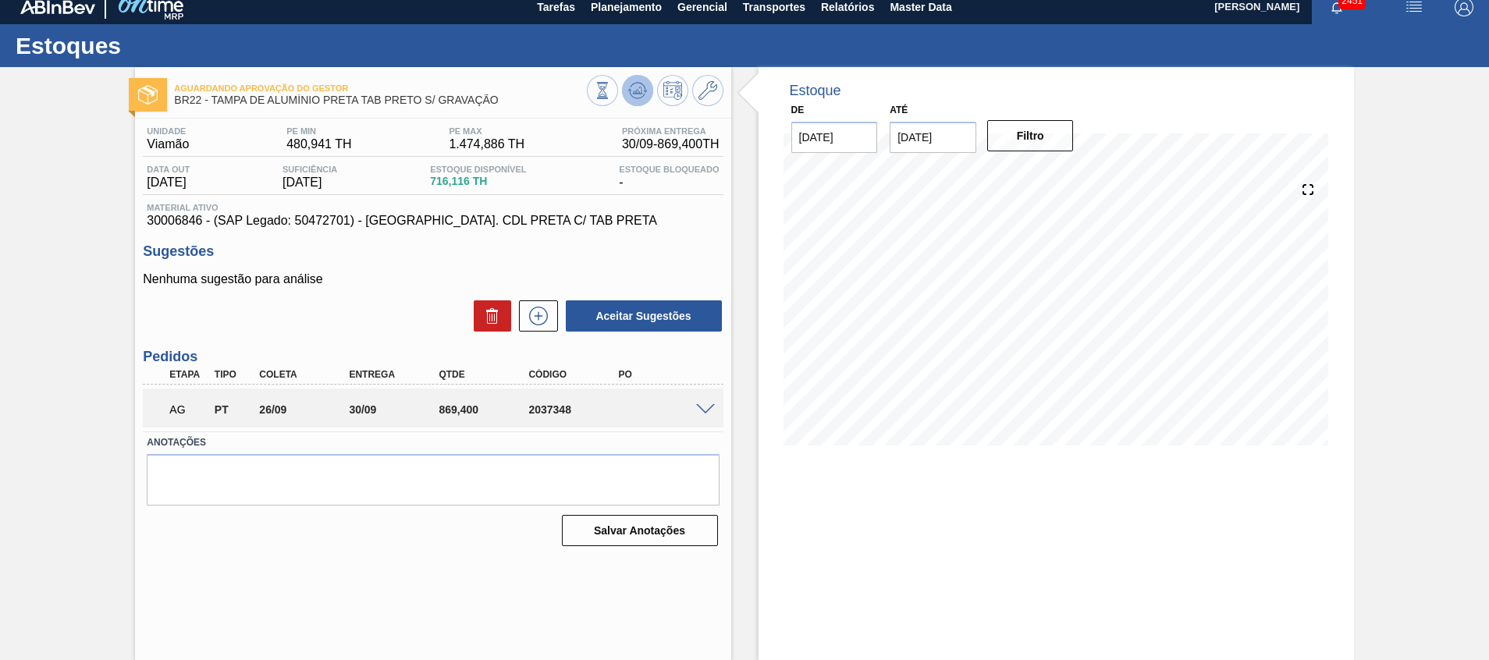
click at [633, 82] on icon at bounding box center [637, 90] width 19 height 19
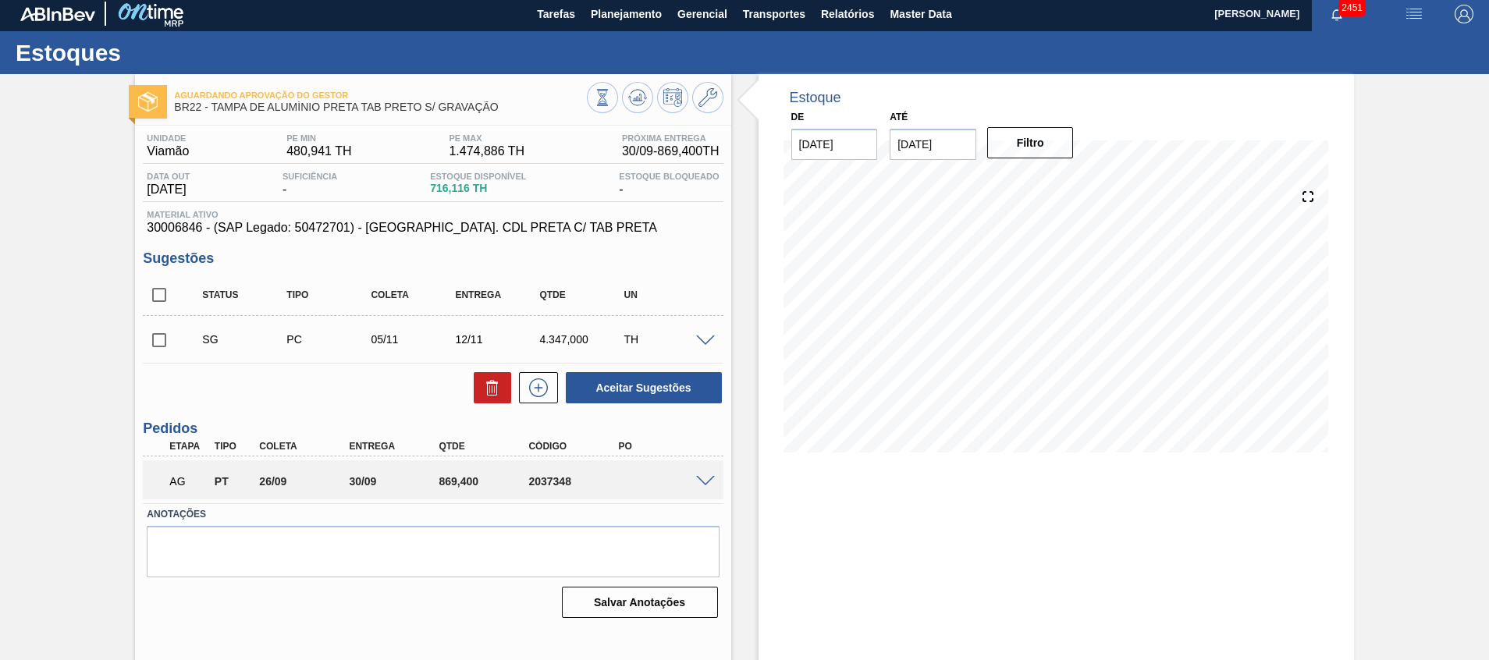
scroll to position [0, 0]
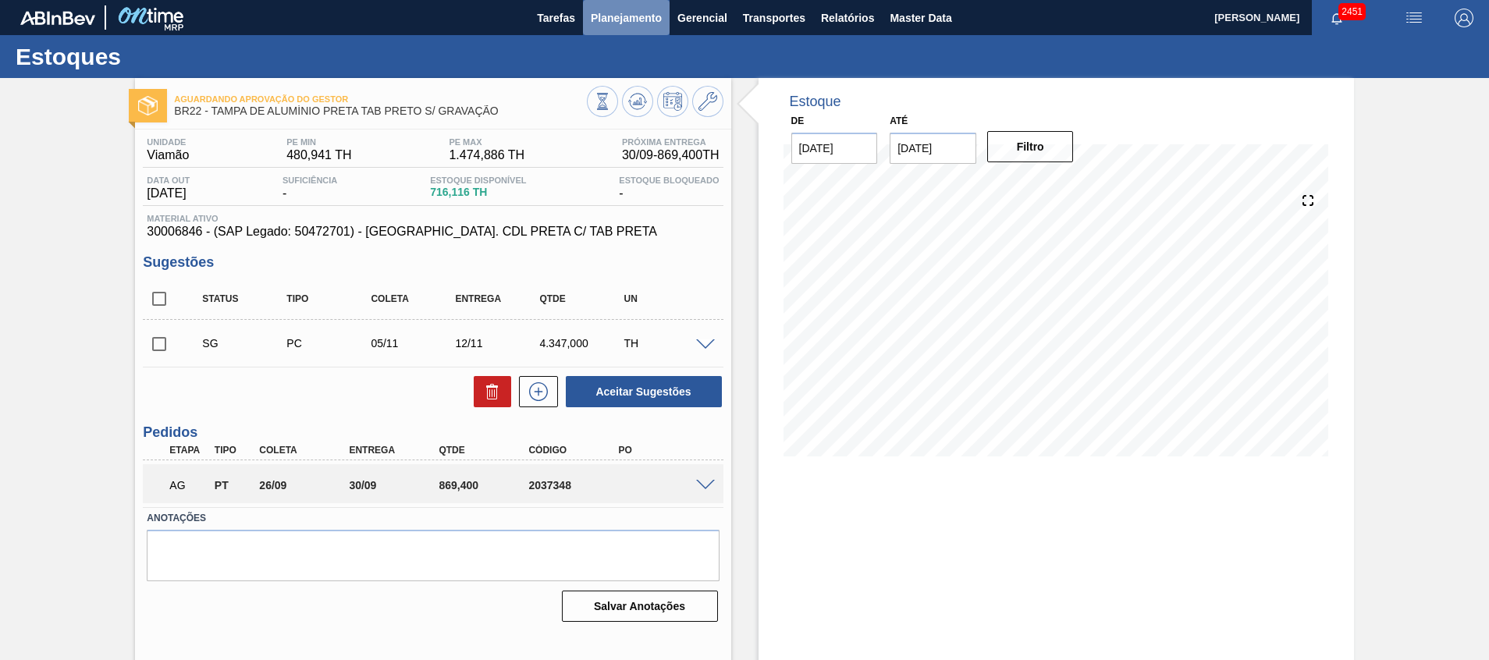
click at [608, 18] on span "Planejamento" at bounding box center [626, 18] width 71 height 19
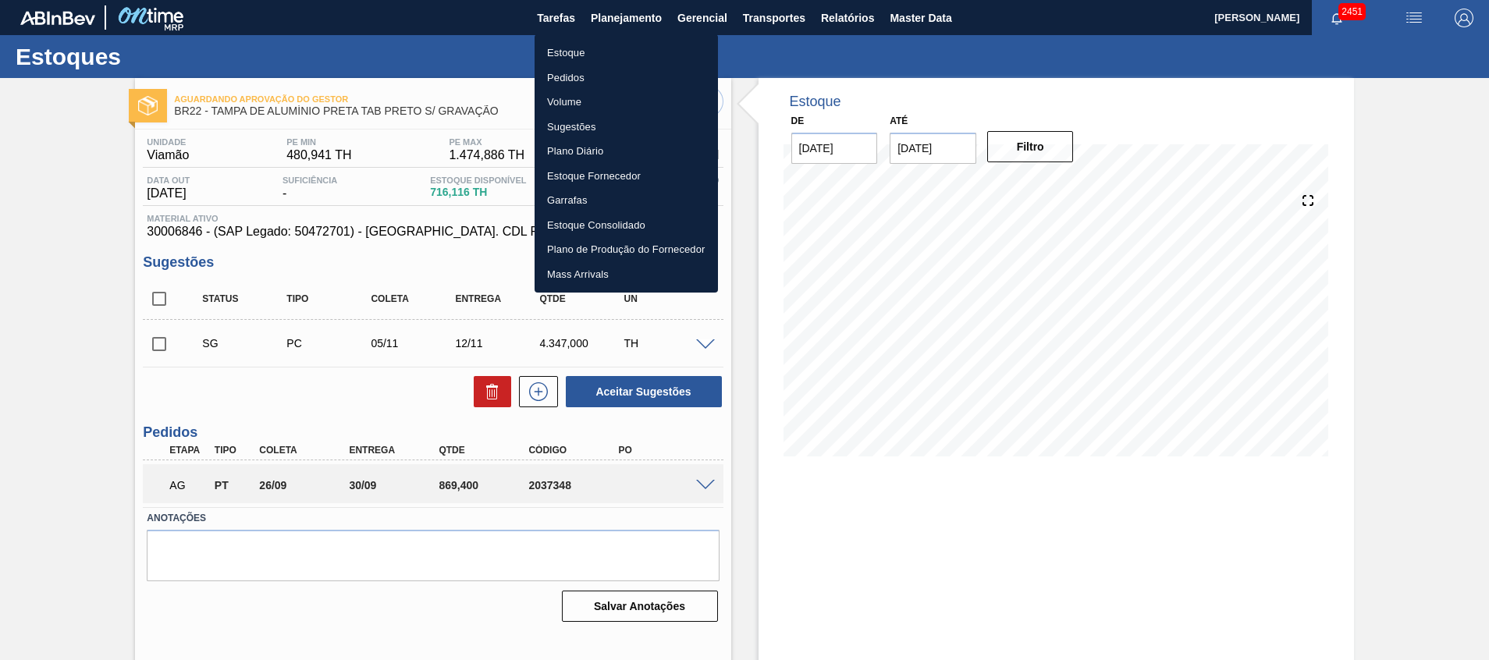
click at [463, 485] on div at bounding box center [744, 330] width 1489 height 660
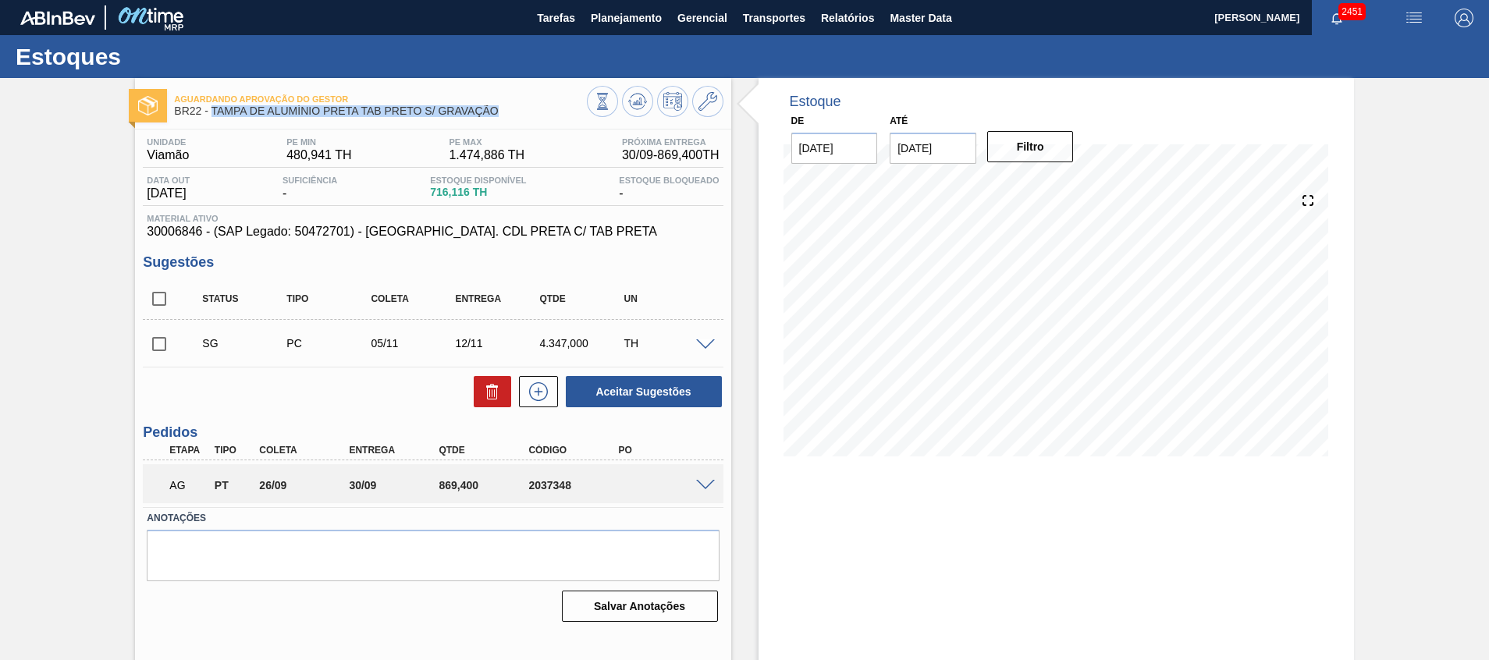
drag, startPoint x: 515, startPoint y: 105, endPoint x: 212, endPoint y: 112, distance: 303.0
click at [212, 112] on span "BR22 - TAMPA DE ALUMÍNIO PRETA TAB PRETO S/ GRAVAÇÃO" at bounding box center [380, 111] width 412 height 12
copy span "TAMPA DE ALUMÍNIO PRETA TAB PRETO S/ GRAVAÇÃO"
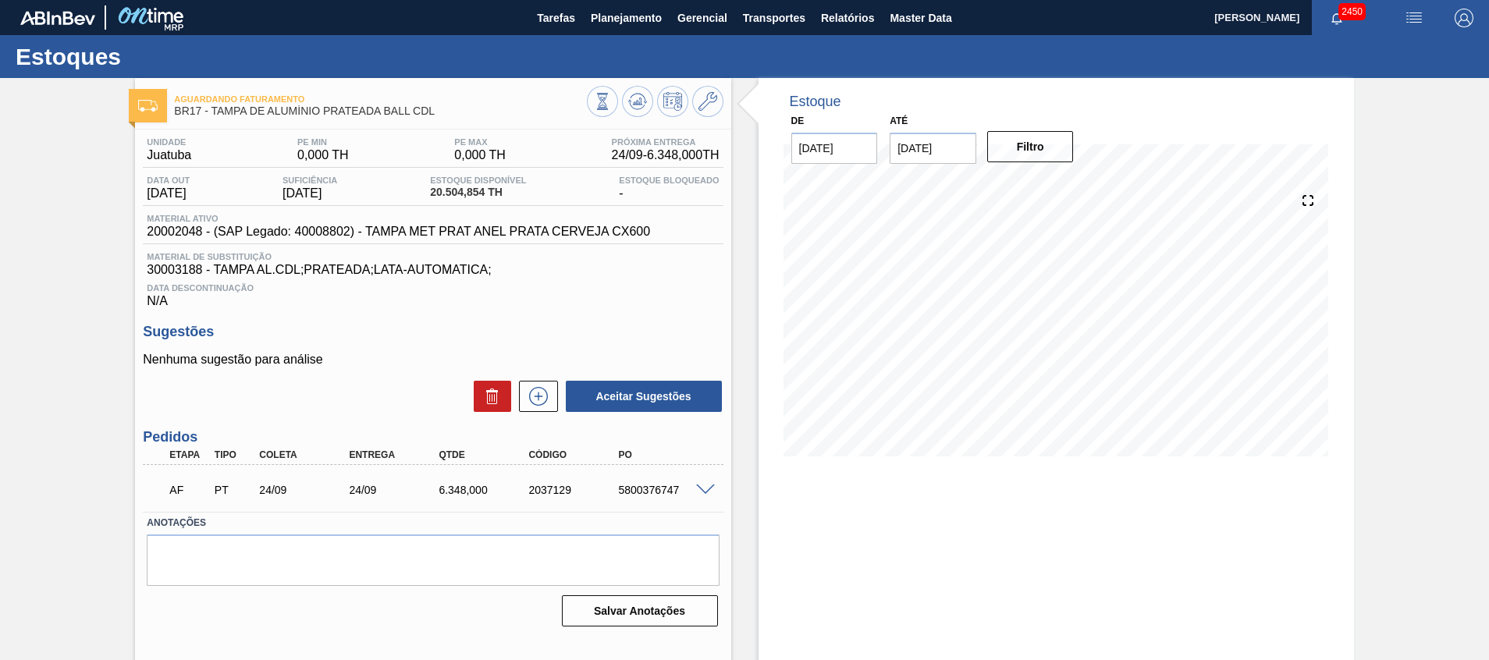
scroll to position [11, 0]
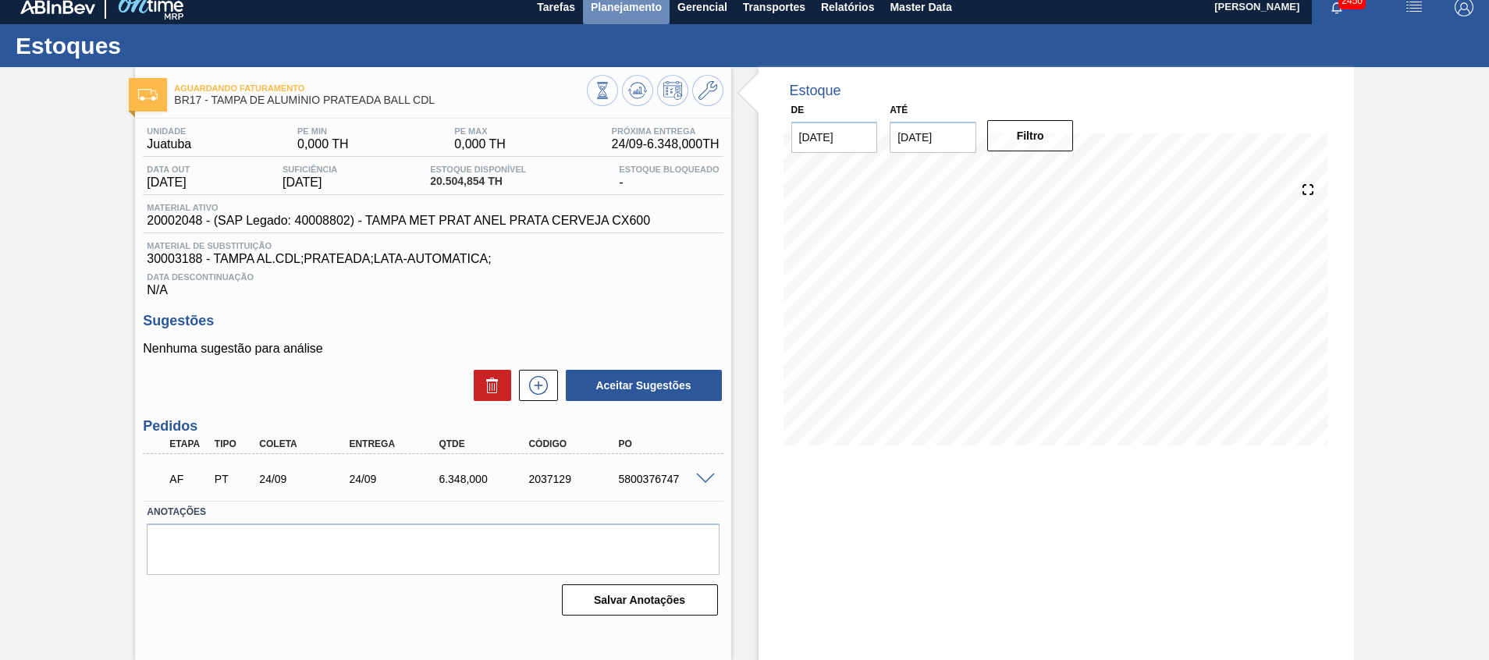
click at [627, 17] on button "Planejamento" at bounding box center [626, 6] width 87 height 35
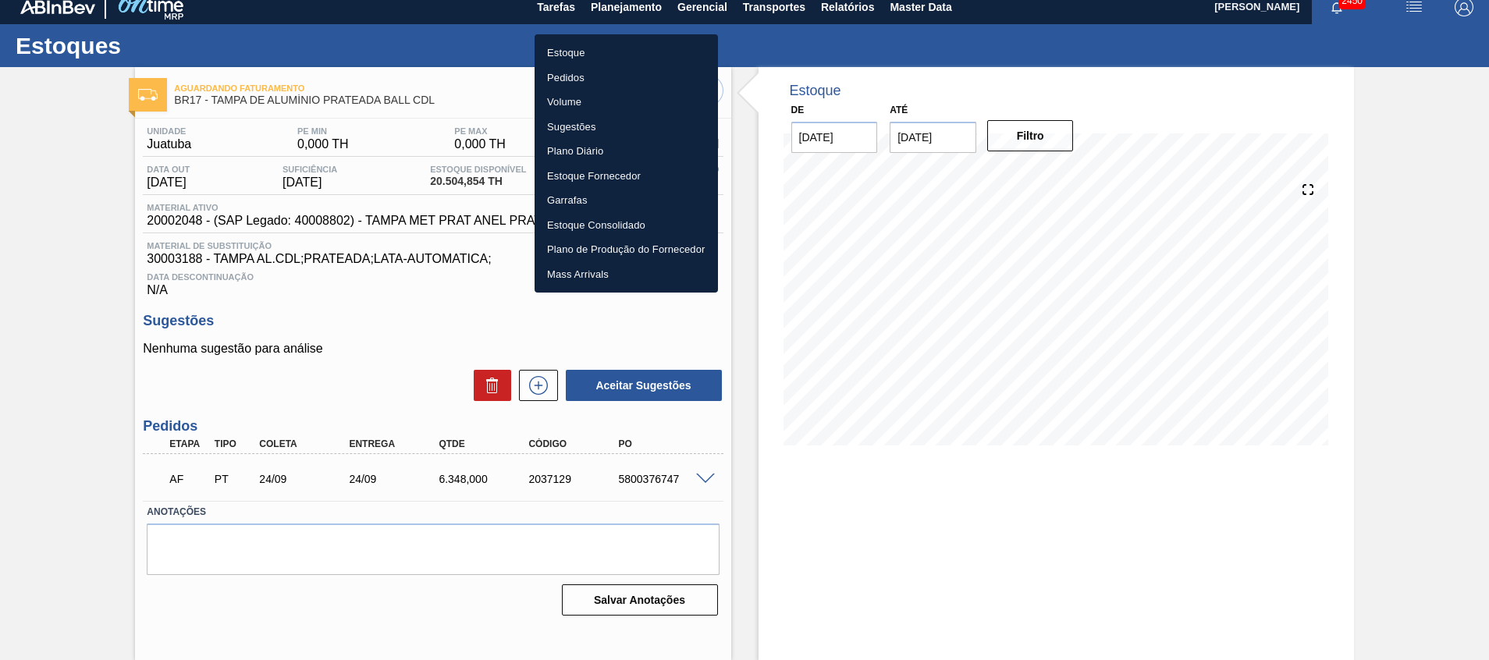
drag, startPoint x: 601, startPoint y: 45, endPoint x: 561, endPoint y: 74, distance: 49.2
click at [601, 45] on li "Estoque" at bounding box center [626, 53] width 183 height 25
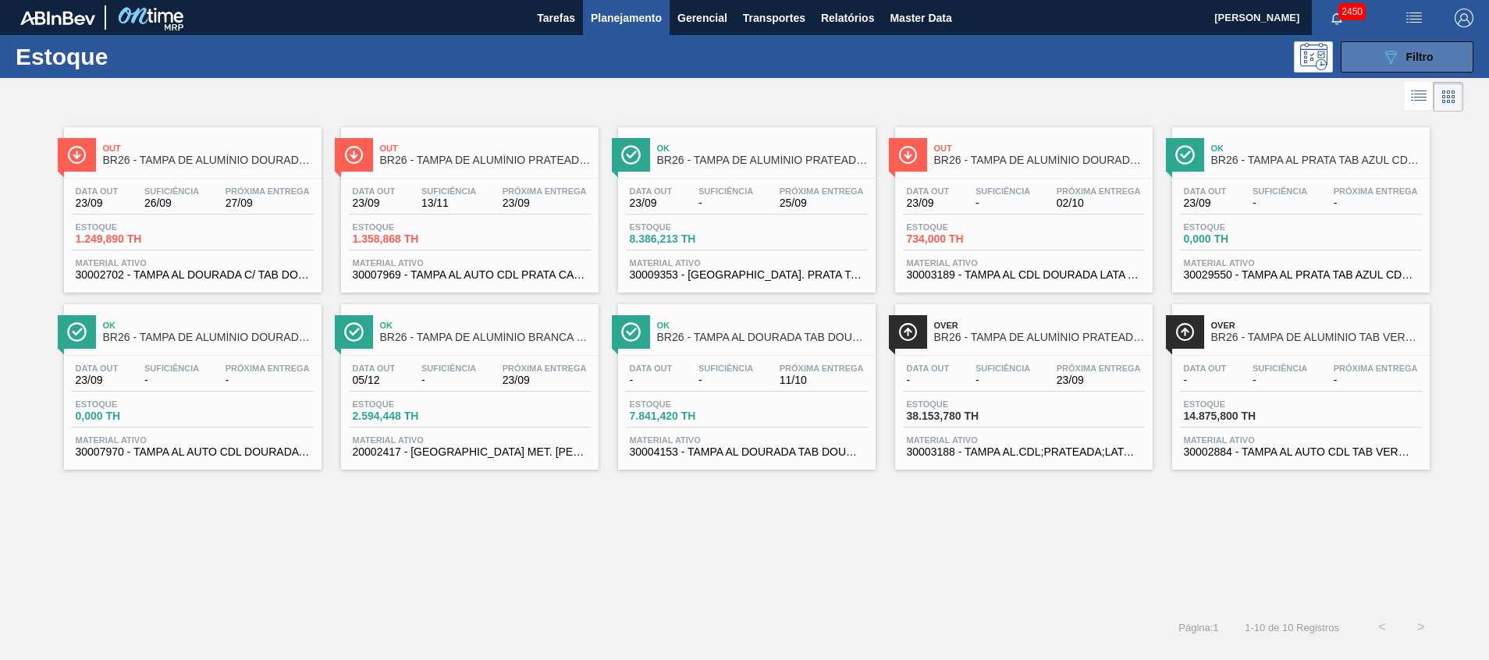
click at [1394, 55] on icon "089F7B8B-B2A5-4AFE-B5C0-19BA573D28AC" at bounding box center [1391, 57] width 19 height 19
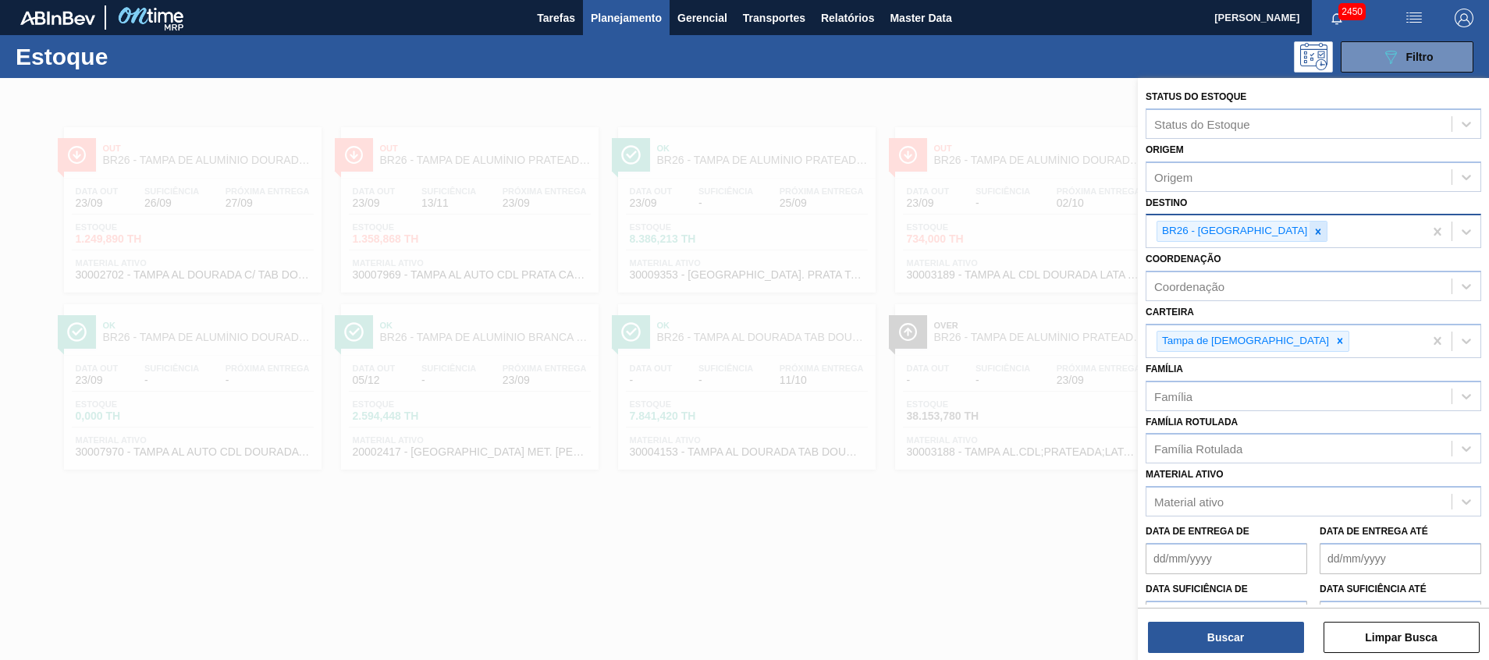
click at [1310, 223] on div at bounding box center [1318, 232] width 17 height 20
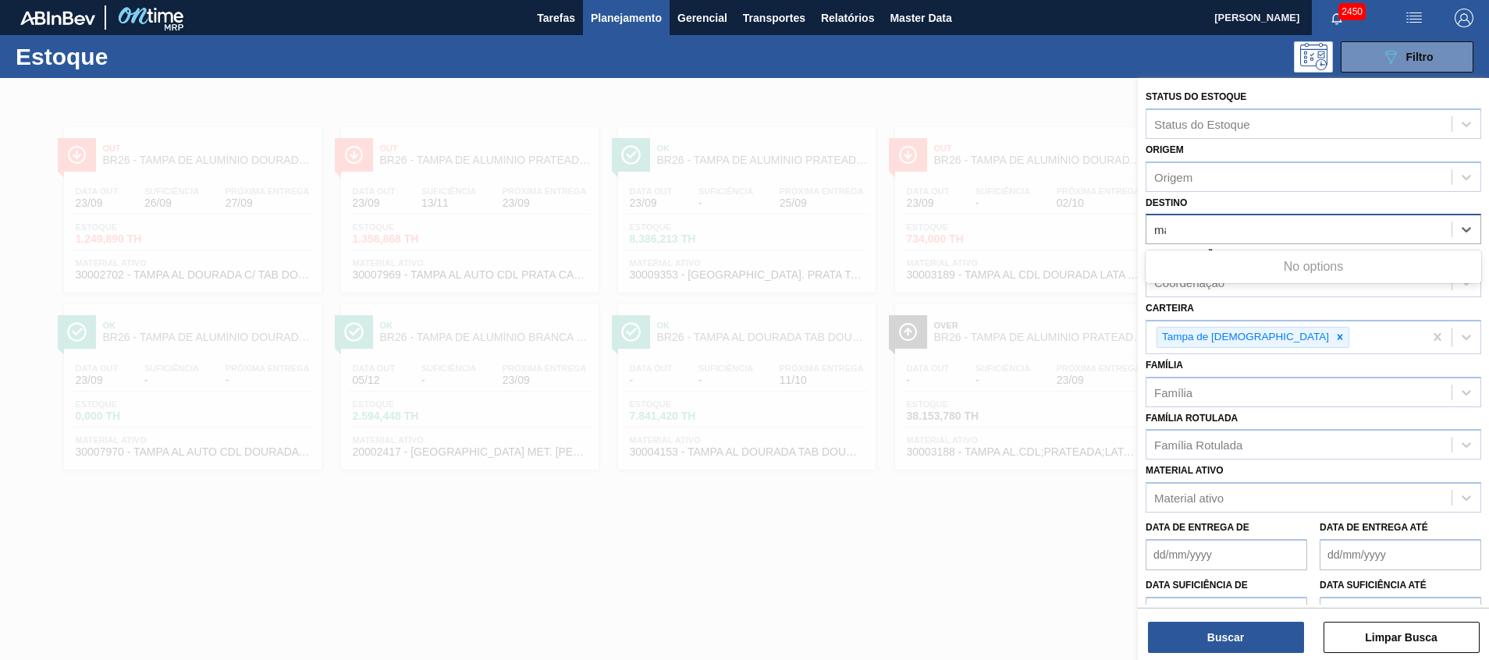
type input "mana"
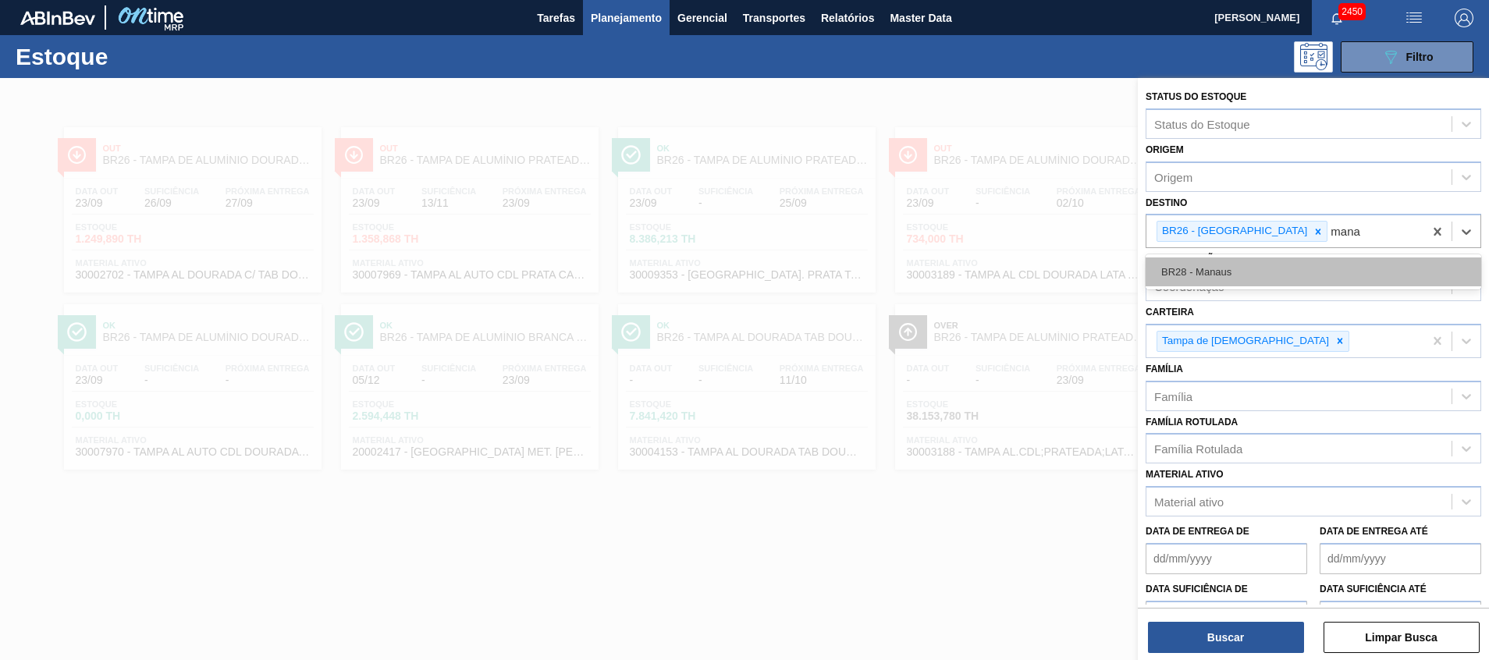
click at [1272, 266] on div "BR28 - Manaus" at bounding box center [1314, 272] width 336 height 29
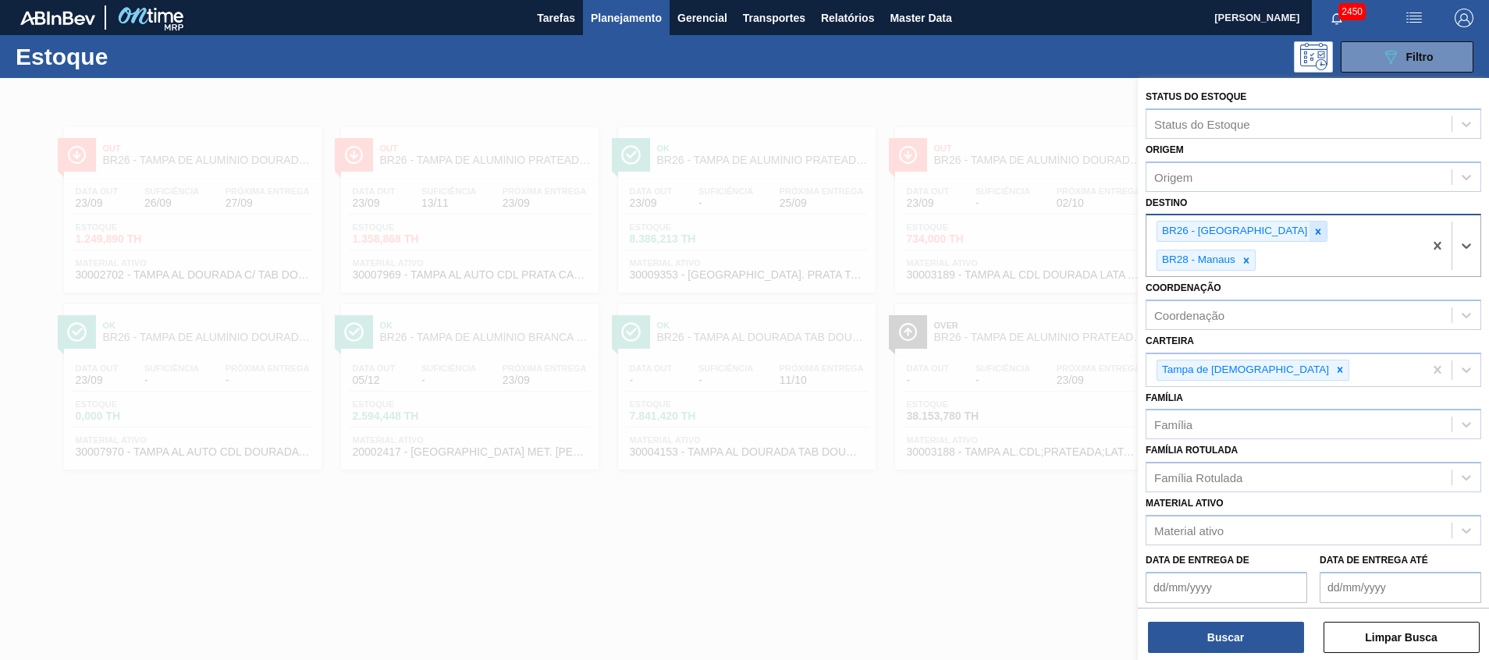
click at [1313, 232] on icon at bounding box center [1318, 231] width 11 height 11
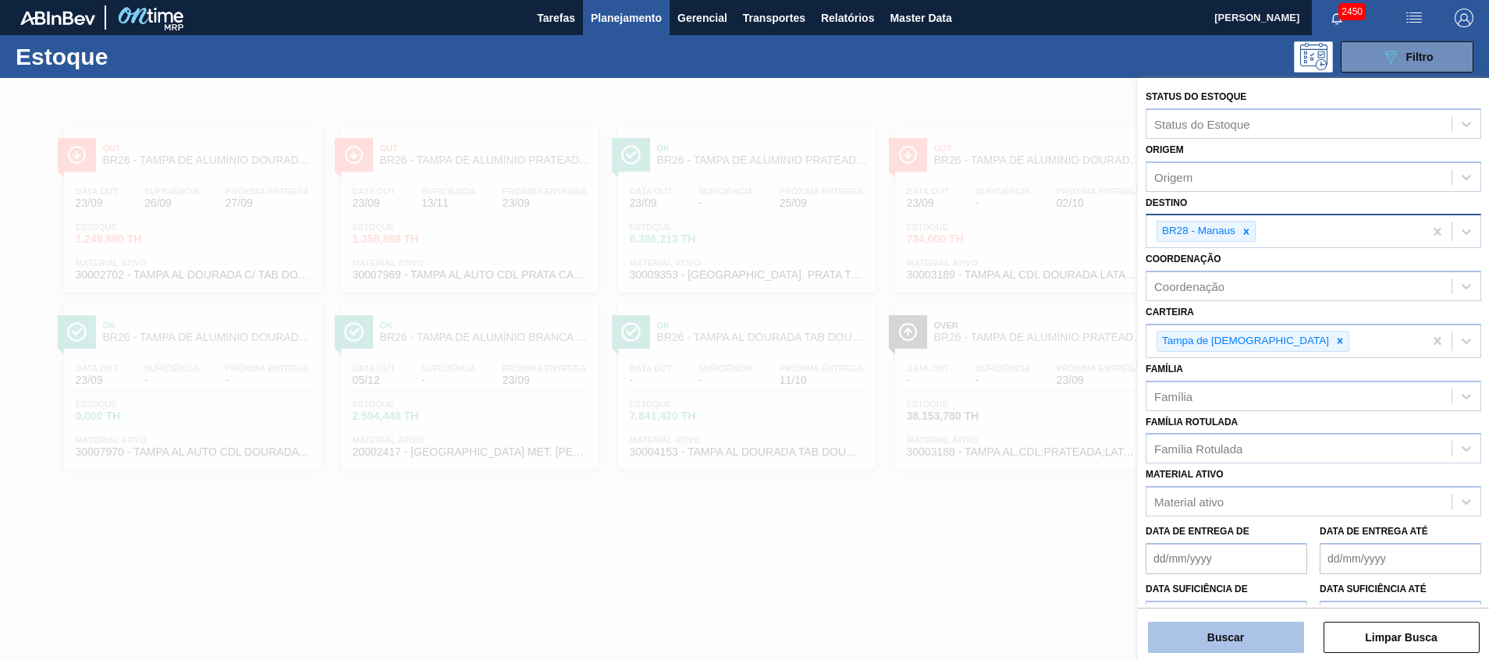
click at [1230, 639] on button "Buscar" at bounding box center [1226, 637] width 156 height 31
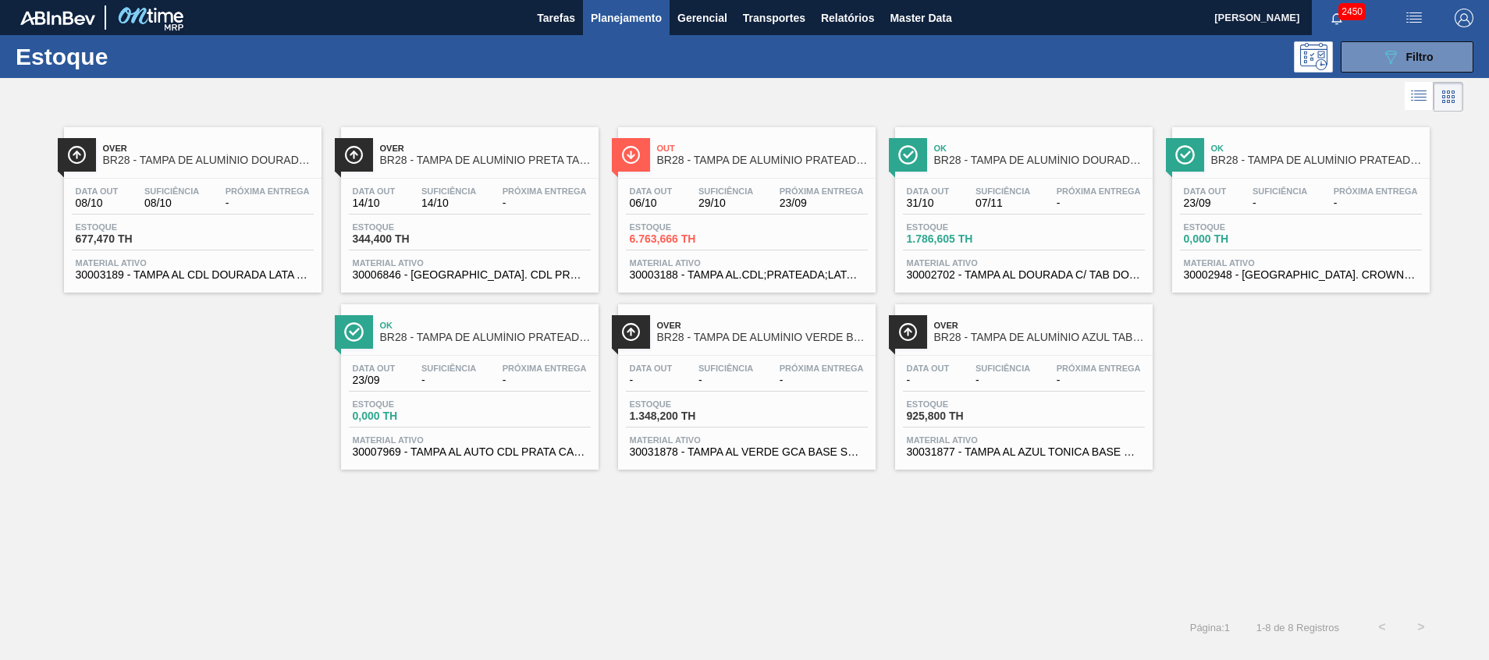
click at [770, 205] on div "Data out 06/10 Suficiência 29/10 Próxima Entrega 23/09" at bounding box center [747, 201] width 242 height 28
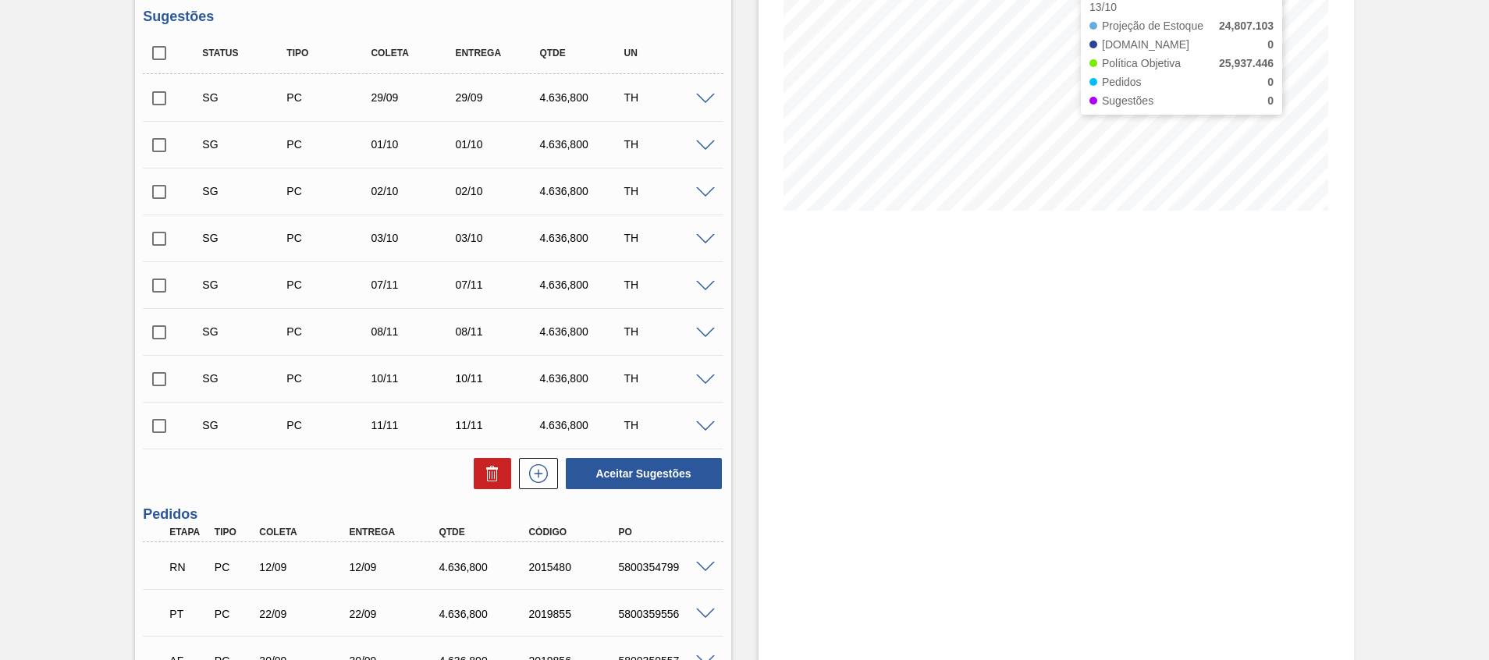
scroll to position [397, 0]
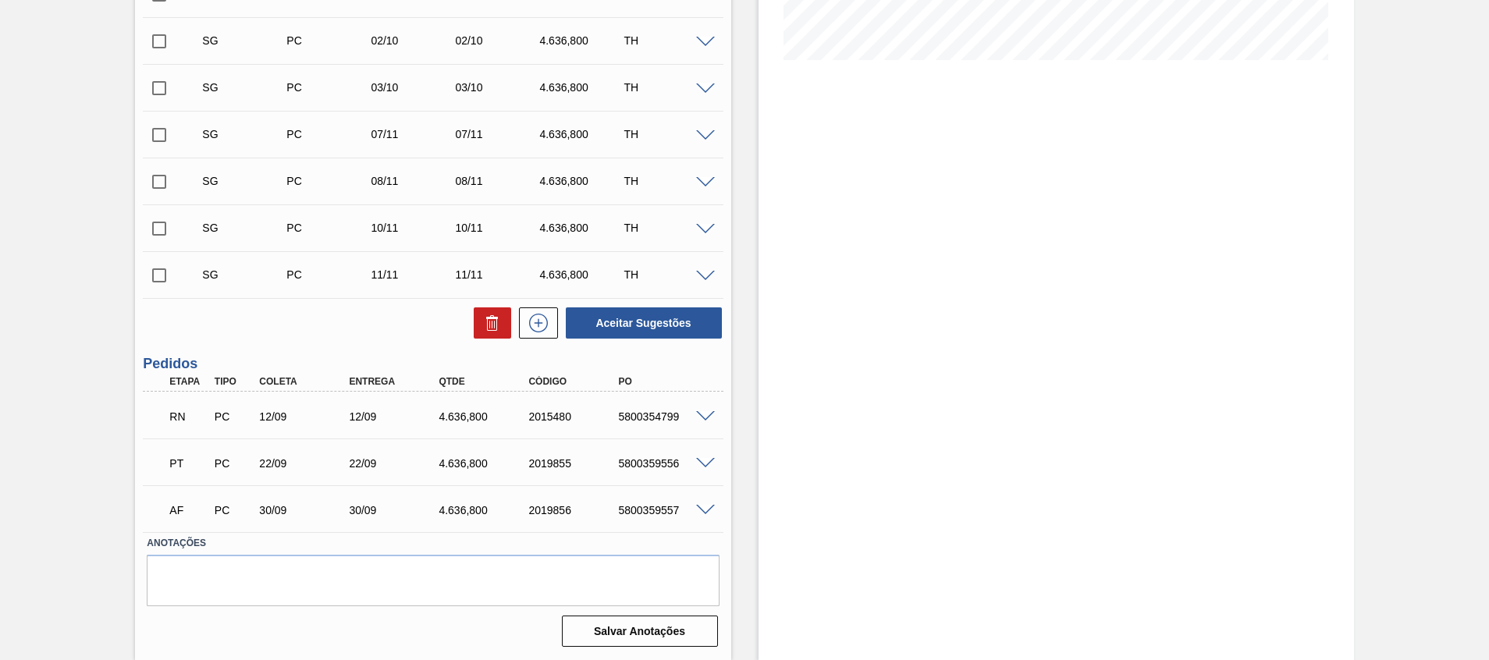
click at [705, 412] on span at bounding box center [705, 417] width 19 height 12
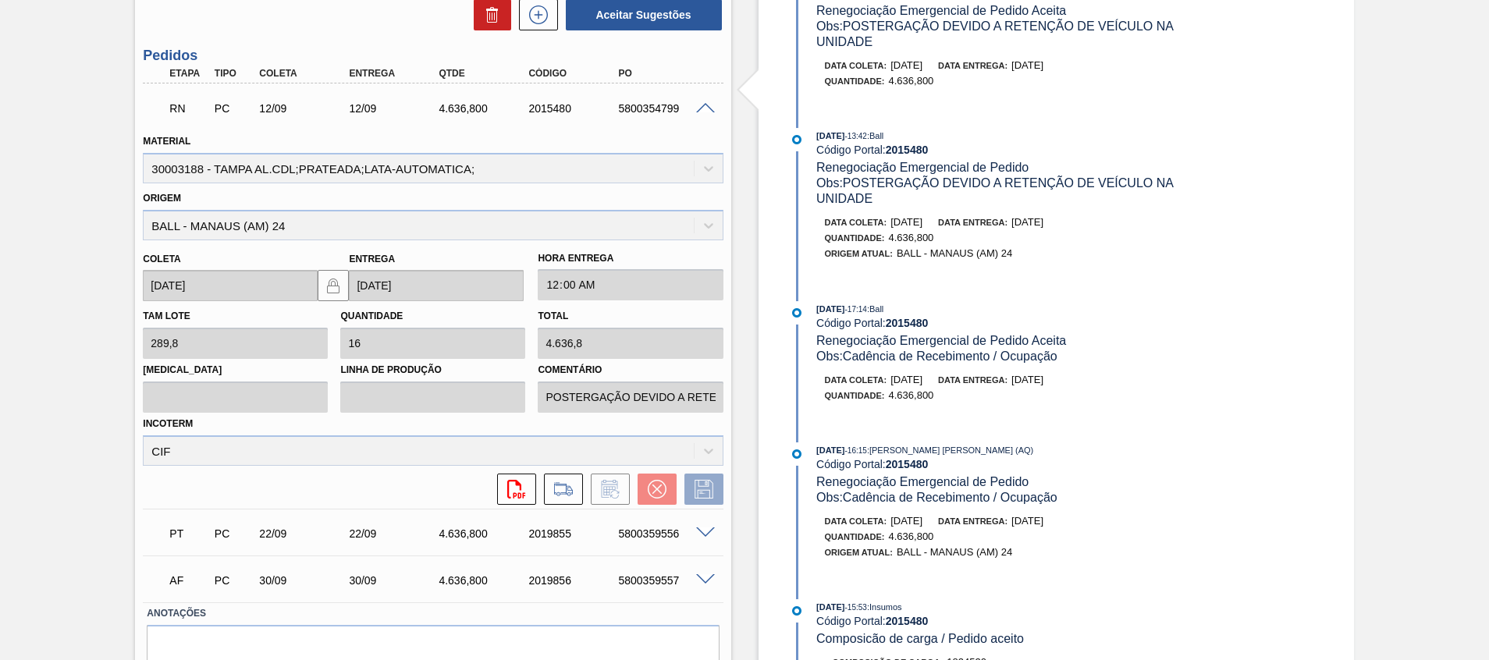
scroll to position [775, 0]
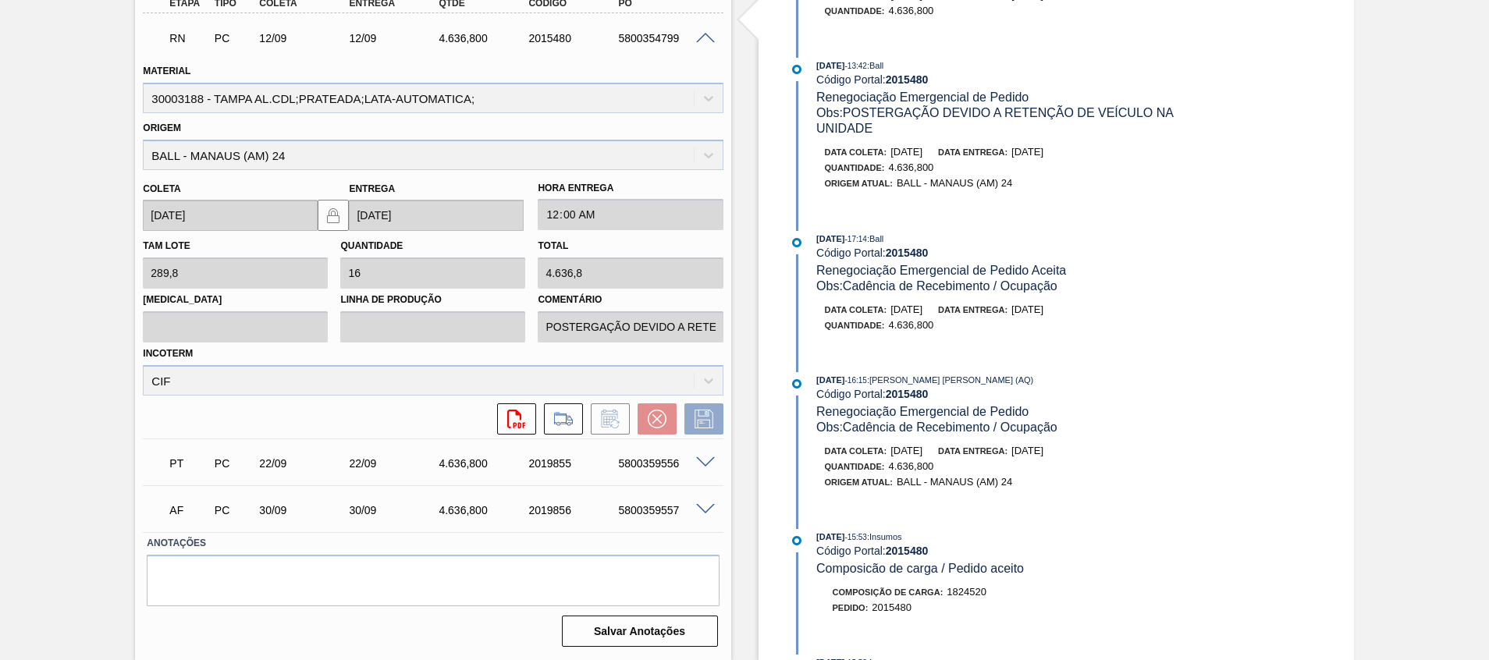
click at [712, 455] on div "PT PC 22/09 22/09 4.636,800 2019855 5800359556" at bounding box center [433, 462] width 580 height 39
click at [709, 457] on span at bounding box center [705, 463] width 19 height 12
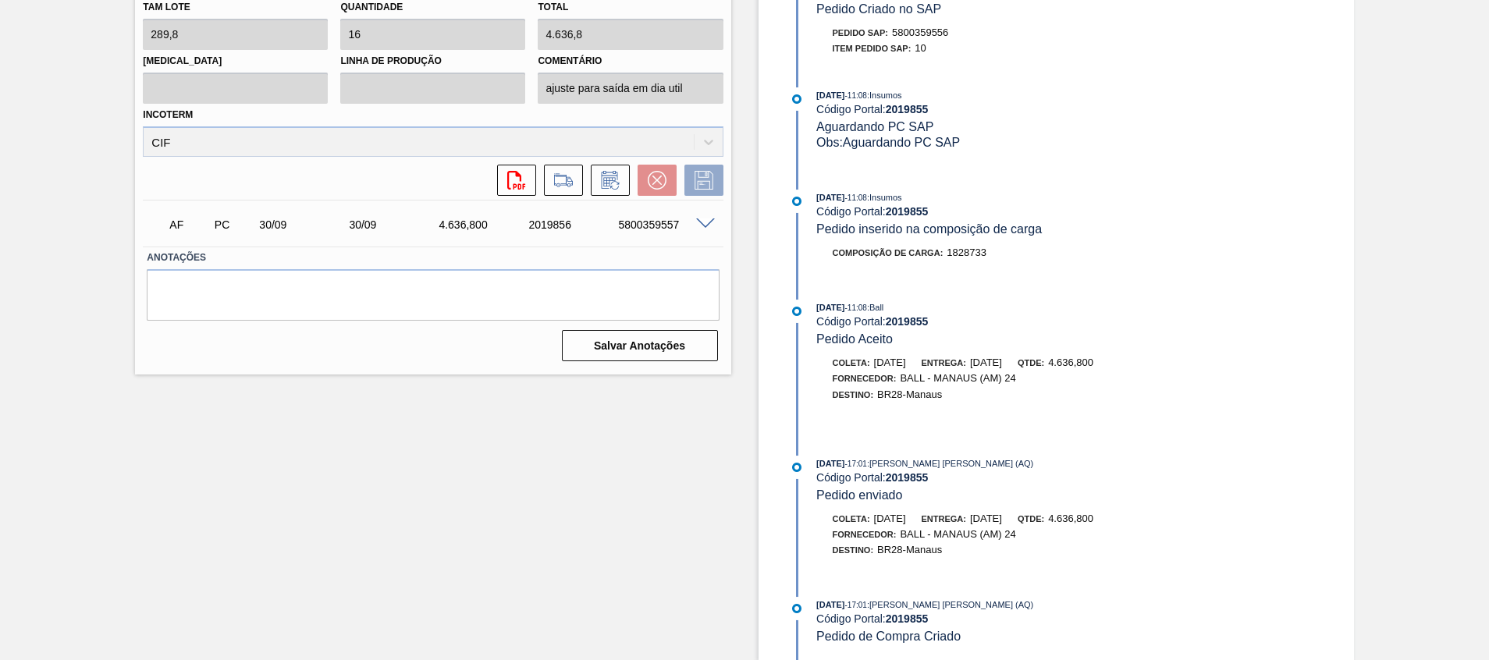
scroll to position [827, 0]
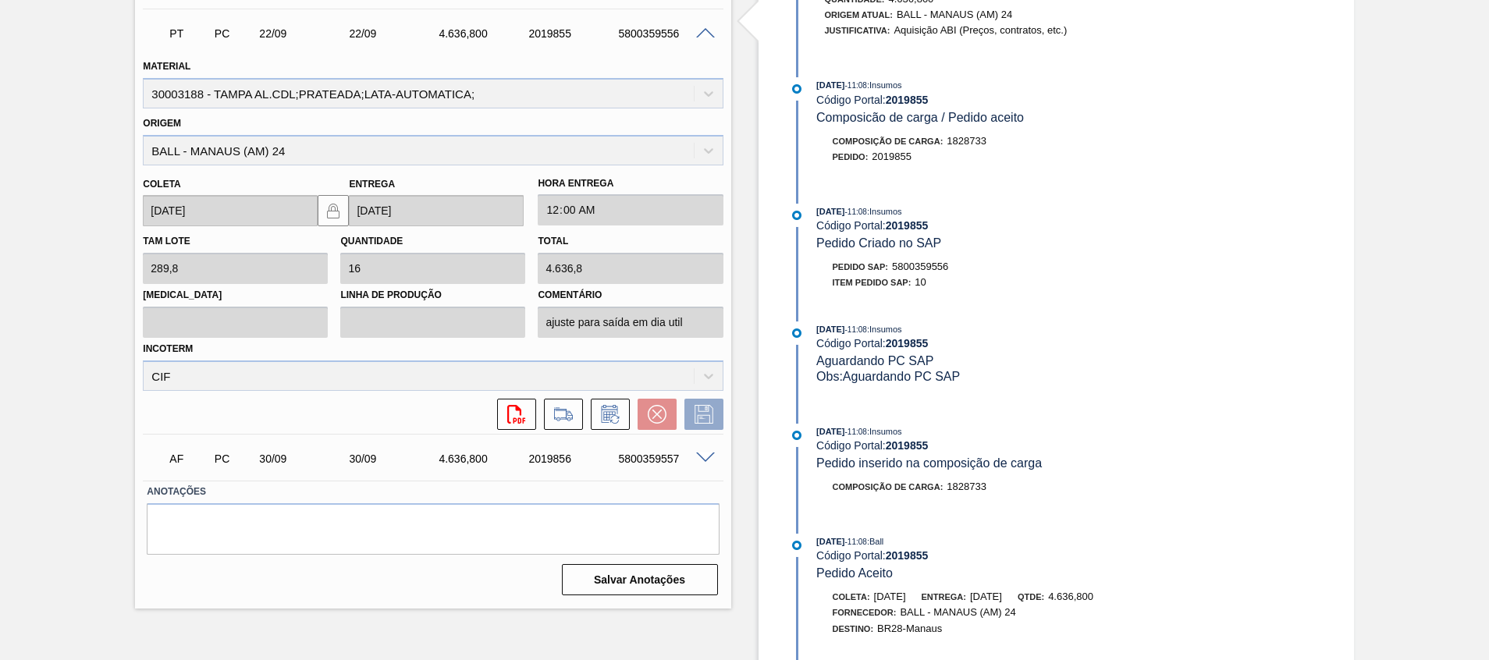
click at [701, 30] on span at bounding box center [705, 34] width 19 height 12
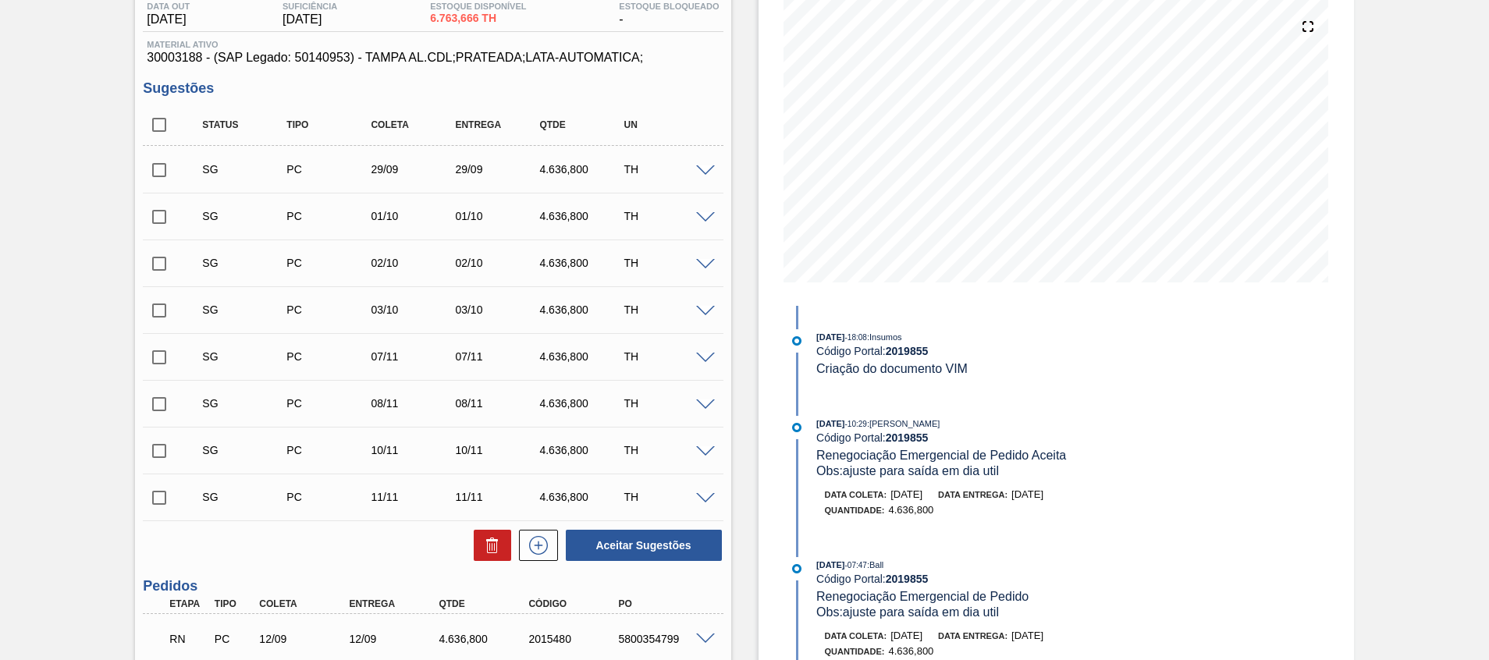
scroll to position [397, 0]
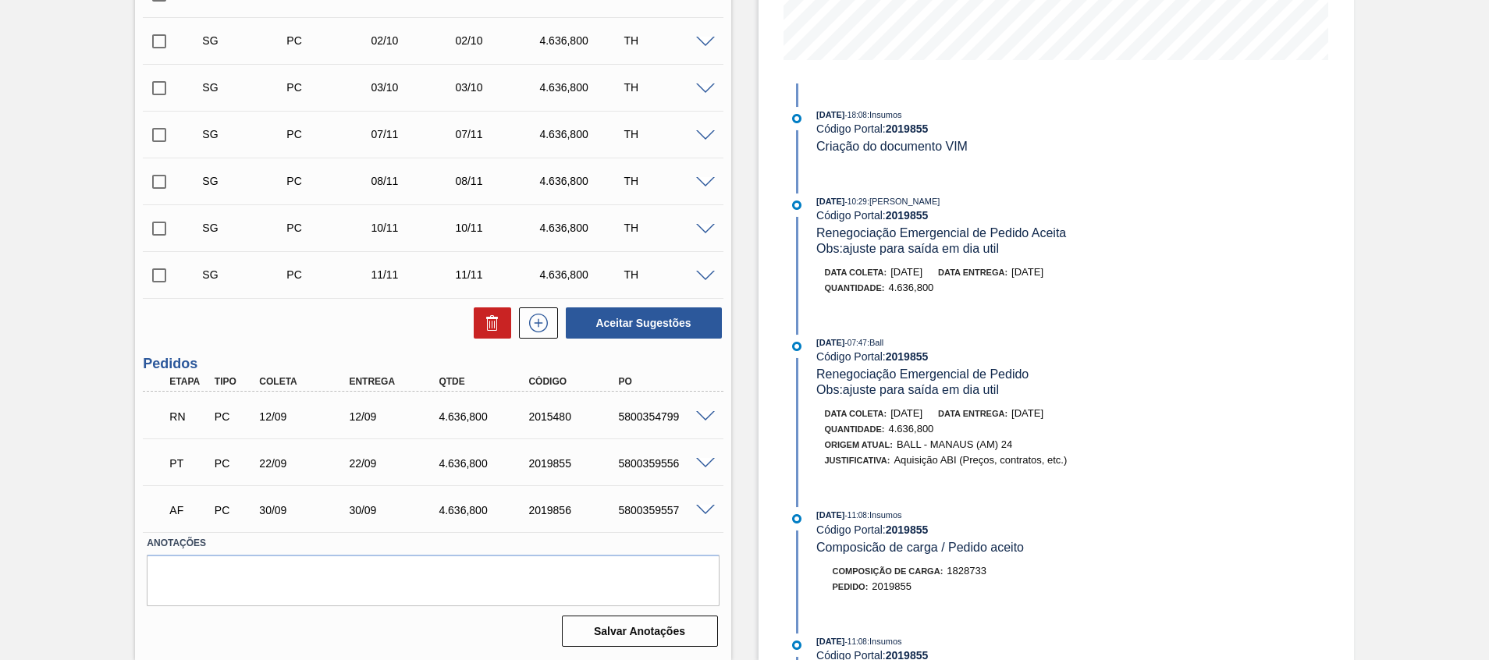
click at [707, 414] on span at bounding box center [705, 417] width 19 height 12
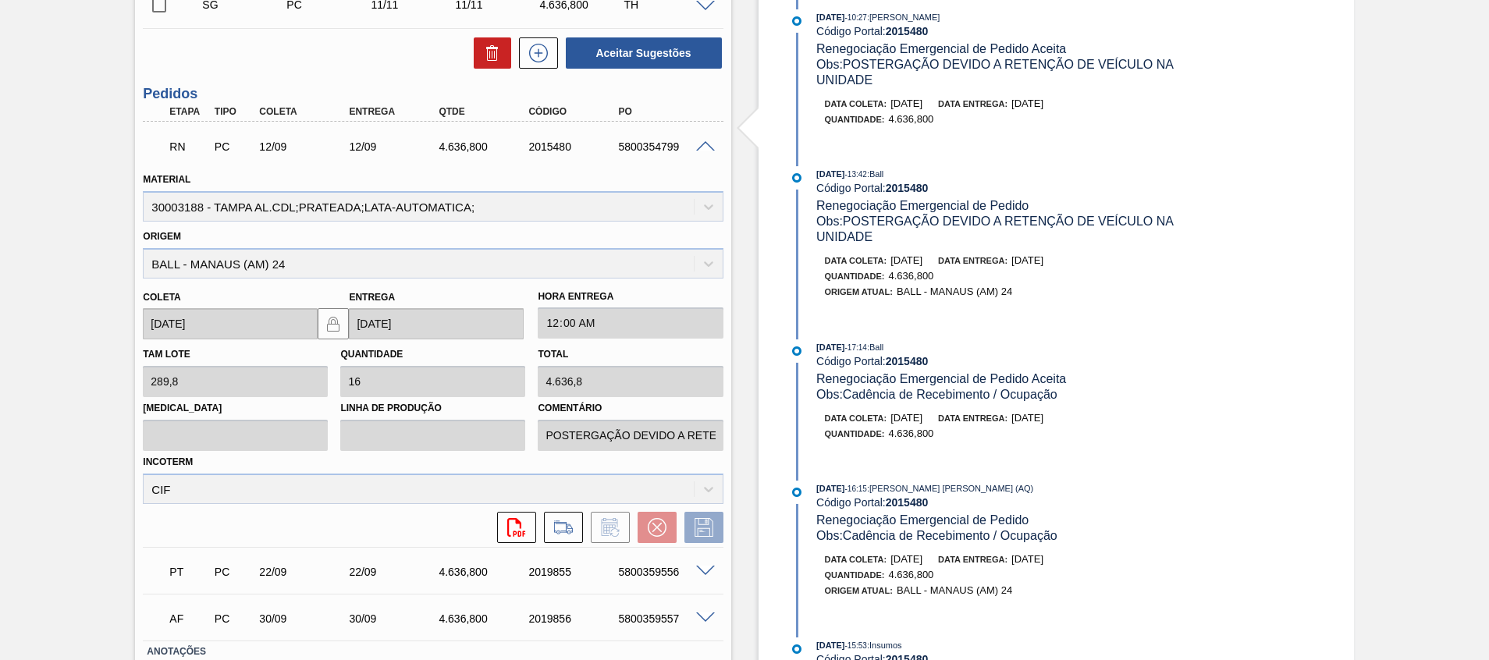
scroll to position [514, 0]
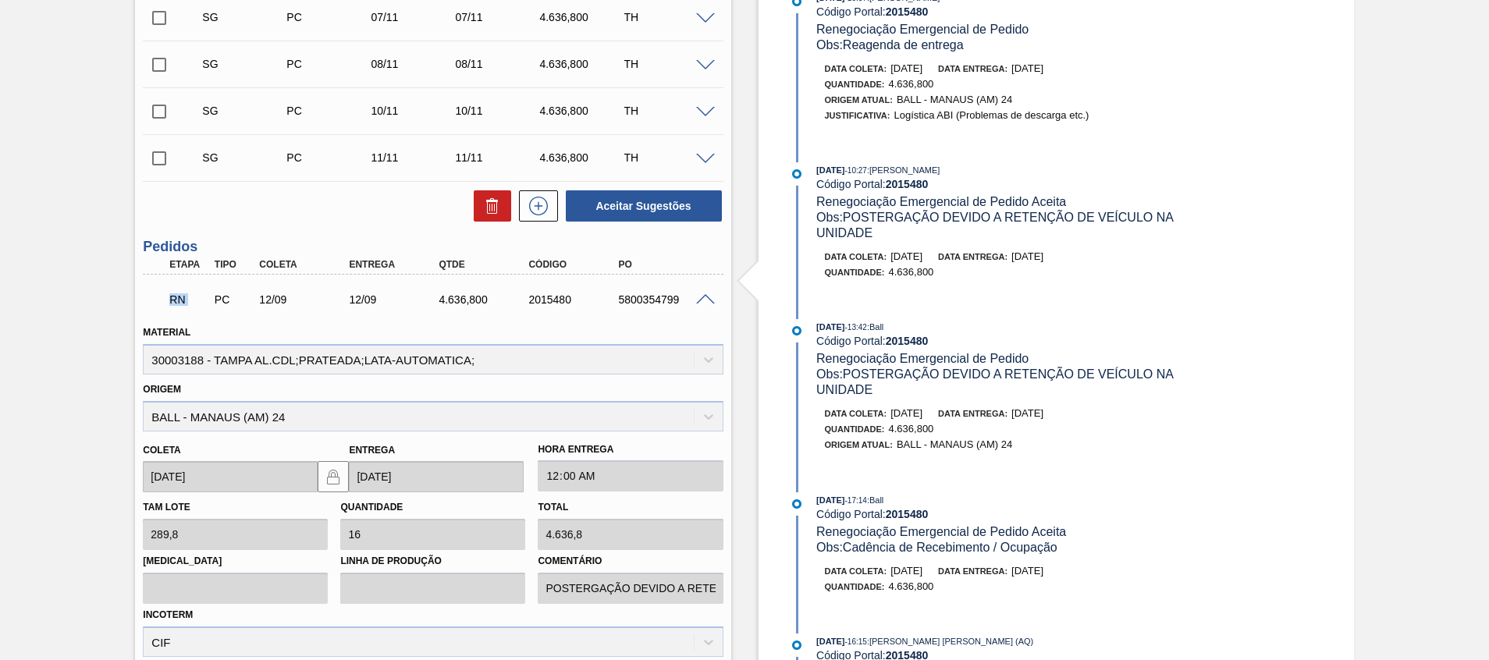
drag, startPoint x: 183, startPoint y: 297, endPoint x: 214, endPoint y: 301, distance: 31.4
click at [214, 301] on div "RN PC 12/09 12/09 4.636,800 2015480 5800354799" at bounding box center [428, 298] width 539 height 31
click at [709, 294] on span at bounding box center [705, 300] width 19 height 12
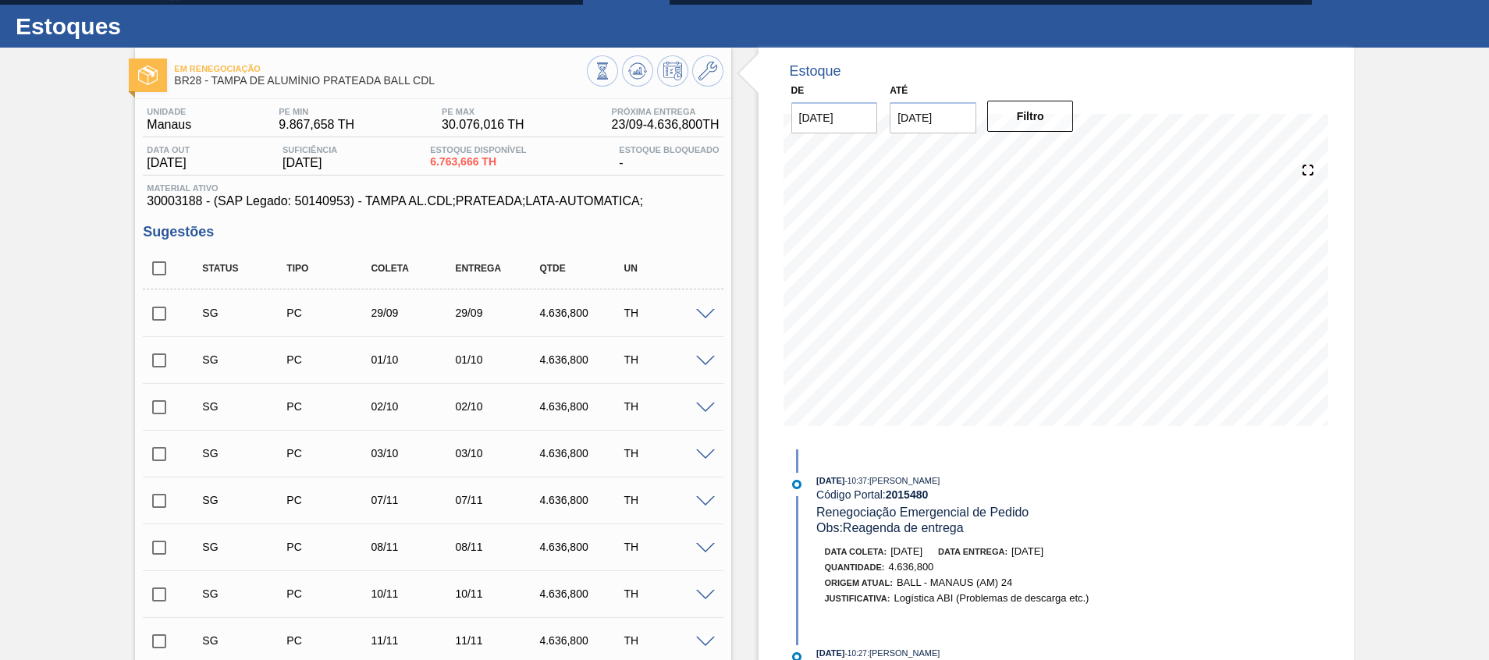
scroll to position [0, 0]
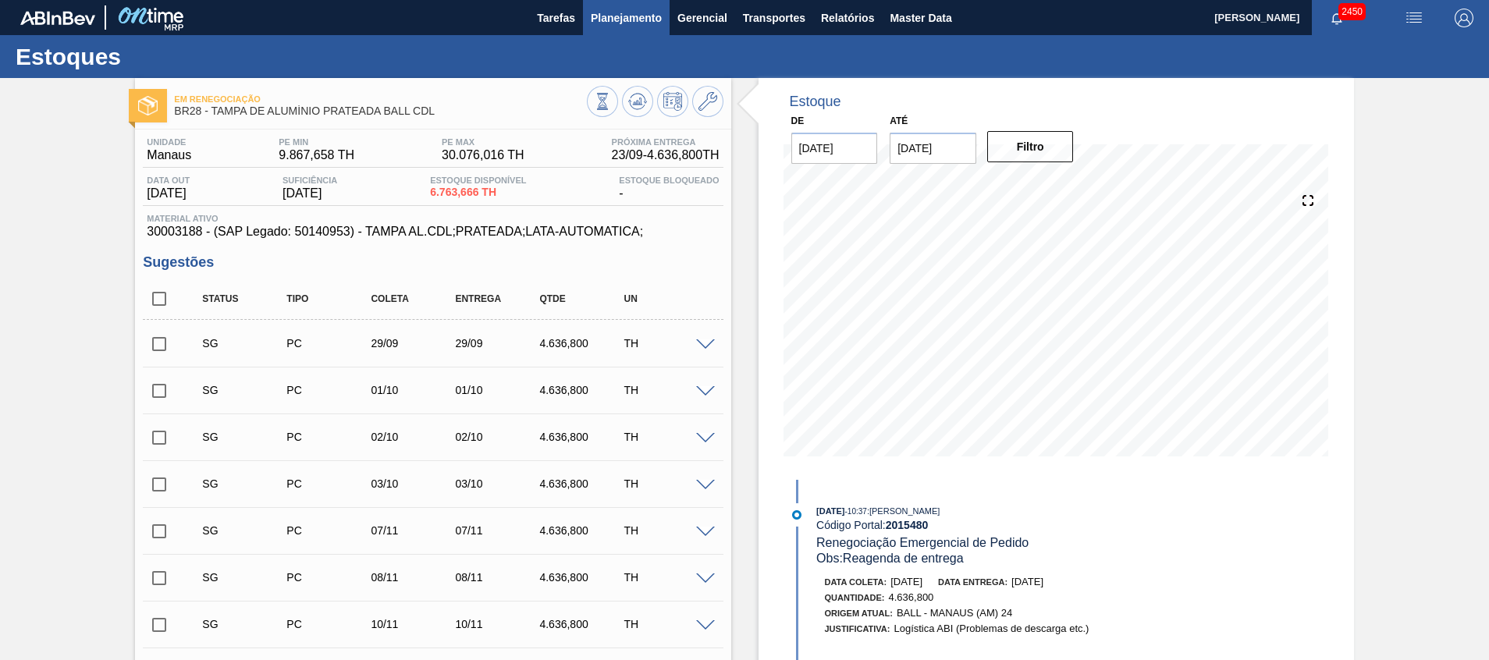
click at [619, 27] on button "Planejamento" at bounding box center [626, 17] width 87 height 35
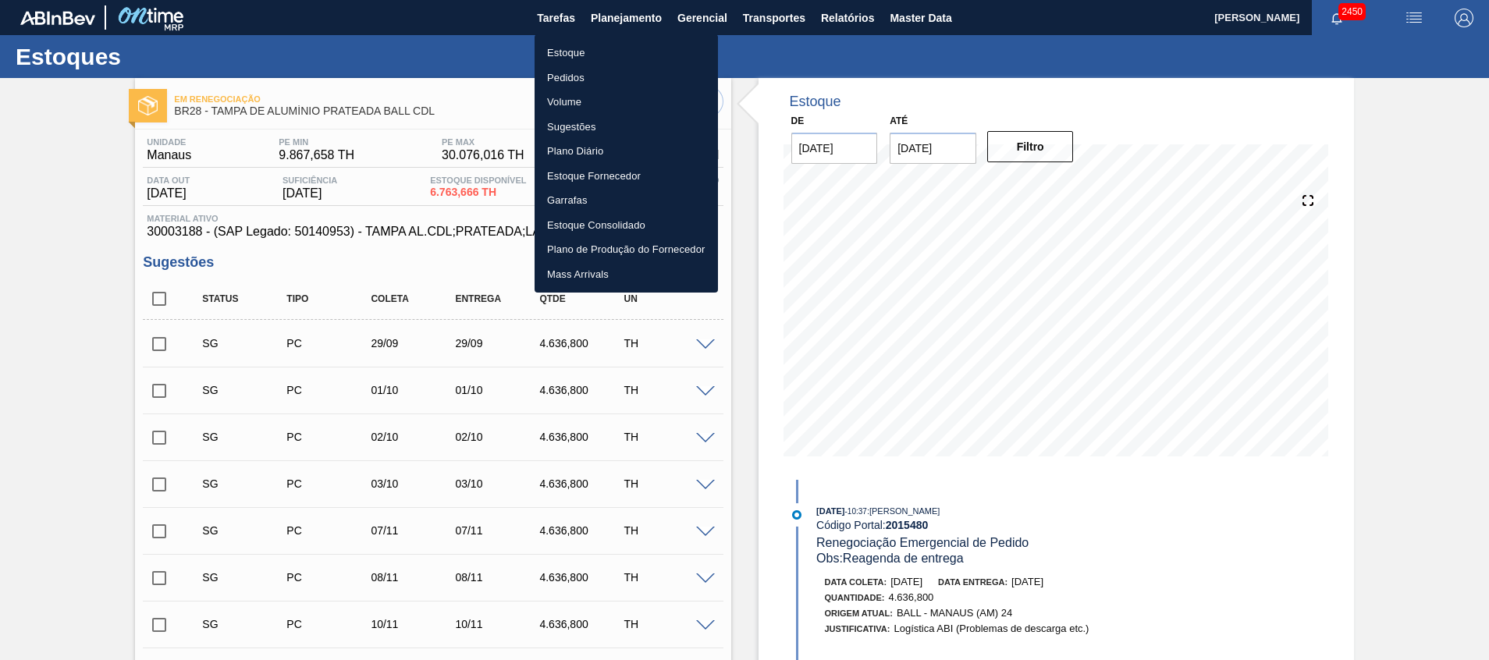
drag, startPoint x: 609, startPoint y: 58, endPoint x: 240, endPoint y: 564, distance: 626.4
click at [609, 58] on li "Estoque" at bounding box center [626, 53] width 183 height 25
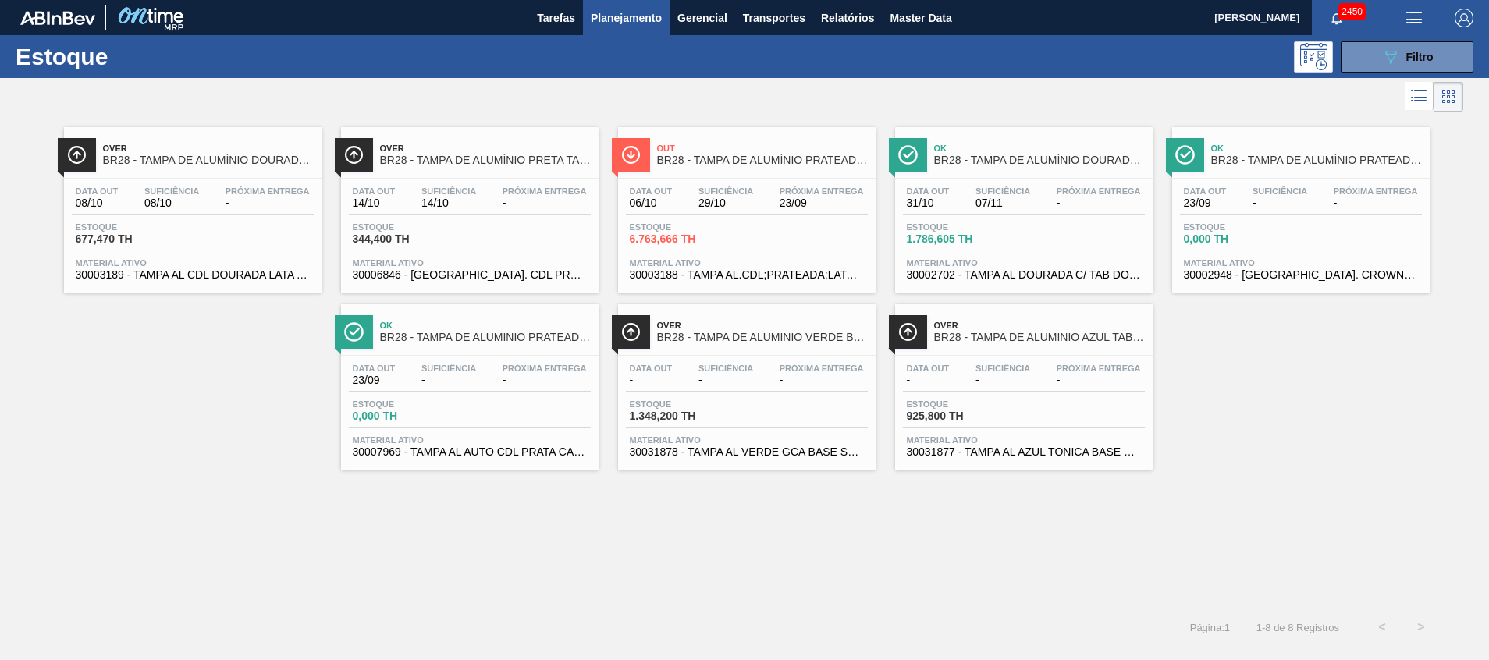
click at [1356, 102] on div at bounding box center [732, 96] width 1464 height 37
click at [1372, 57] on button "089F7B8B-B2A5-4AFE-B5C0-19BA573D28AC Filtro" at bounding box center [1407, 56] width 133 height 31
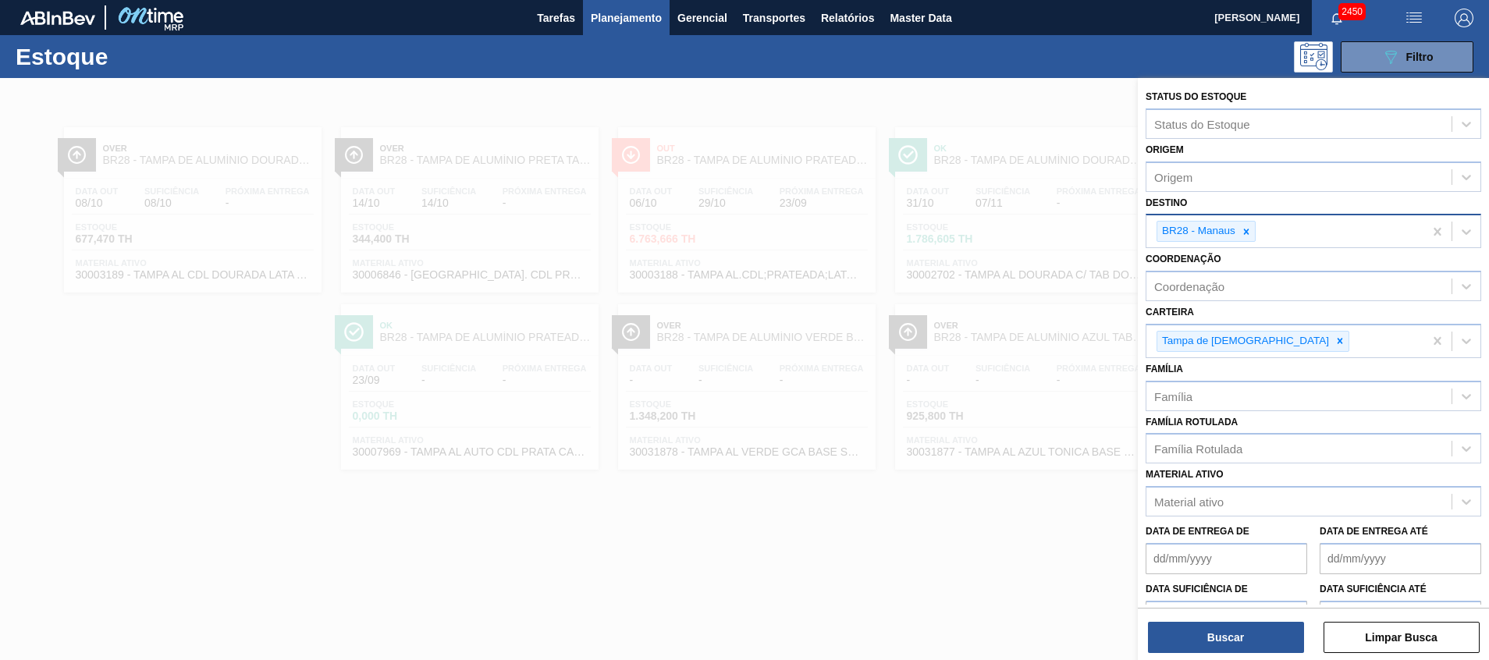
click at [1254, 219] on div "BR28 - Manaus" at bounding box center [1285, 231] width 277 height 32
click at [1249, 228] on icon at bounding box center [1246, 231] width 11 height 11
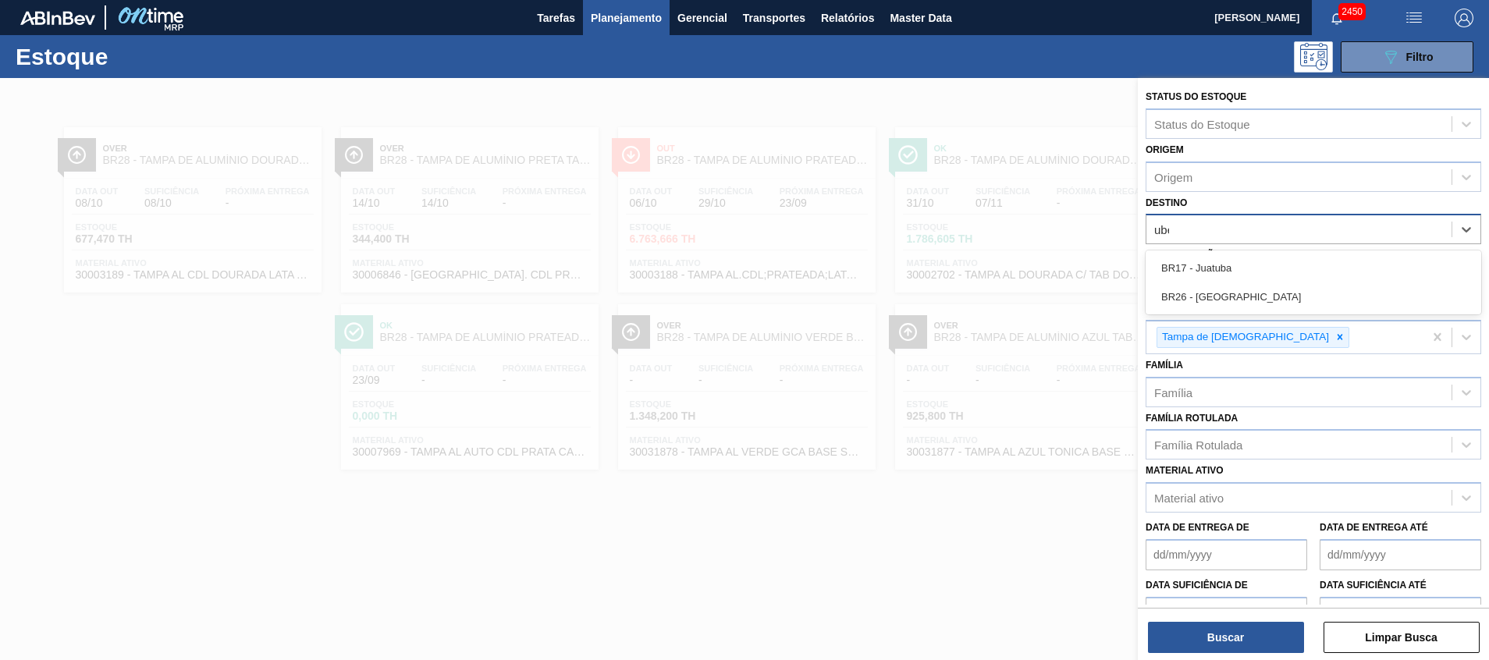
type input "uber"
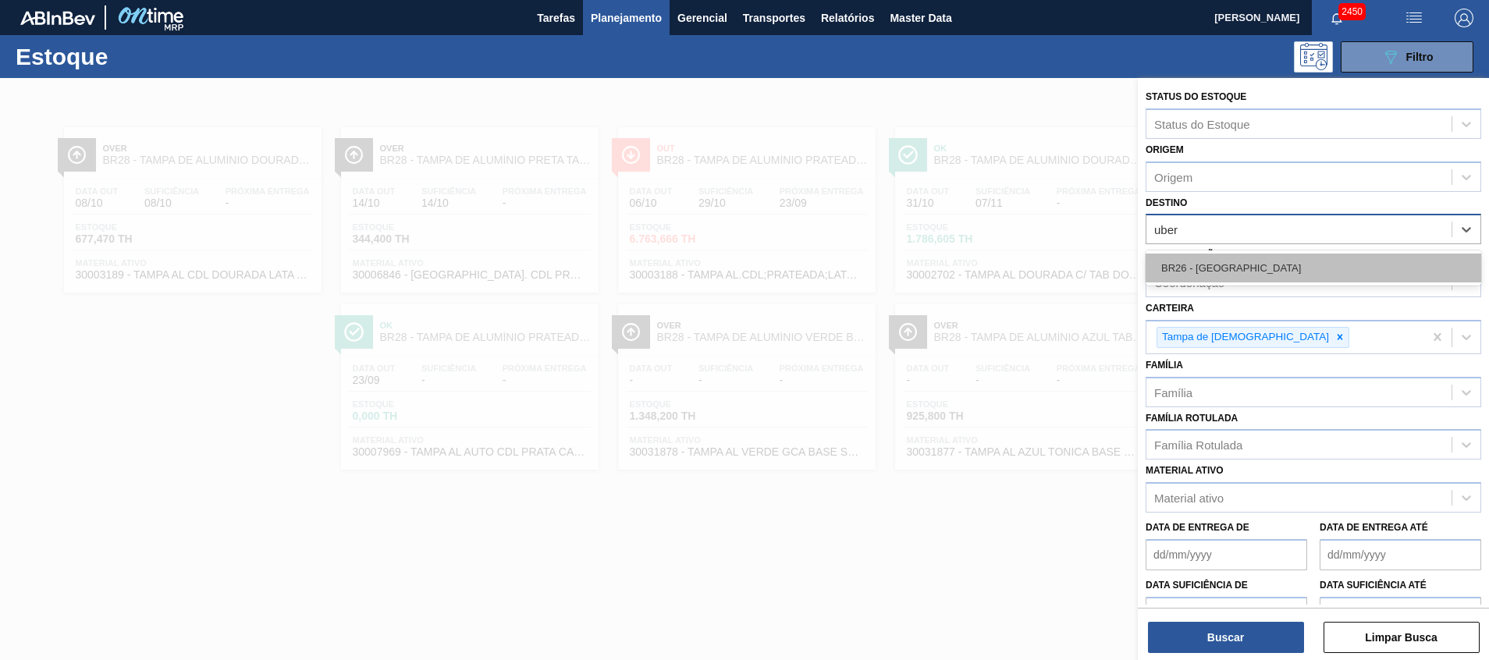
click at [1254, 262] on div "BR26 - Uberlândia" at bounding box center [1314, 268] width 336 height 29
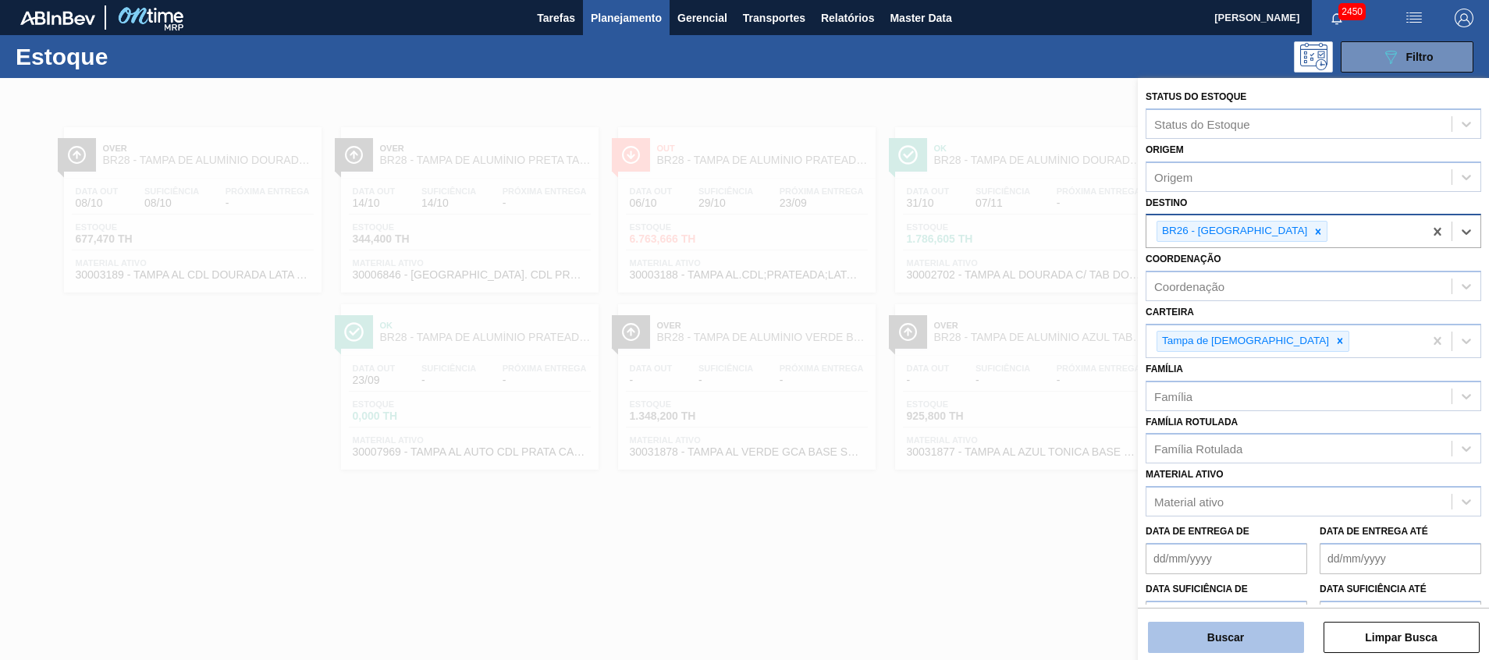
click at [1238, 636] on button "Buscar" at bounding box center [1226, 637] width 156 height 31
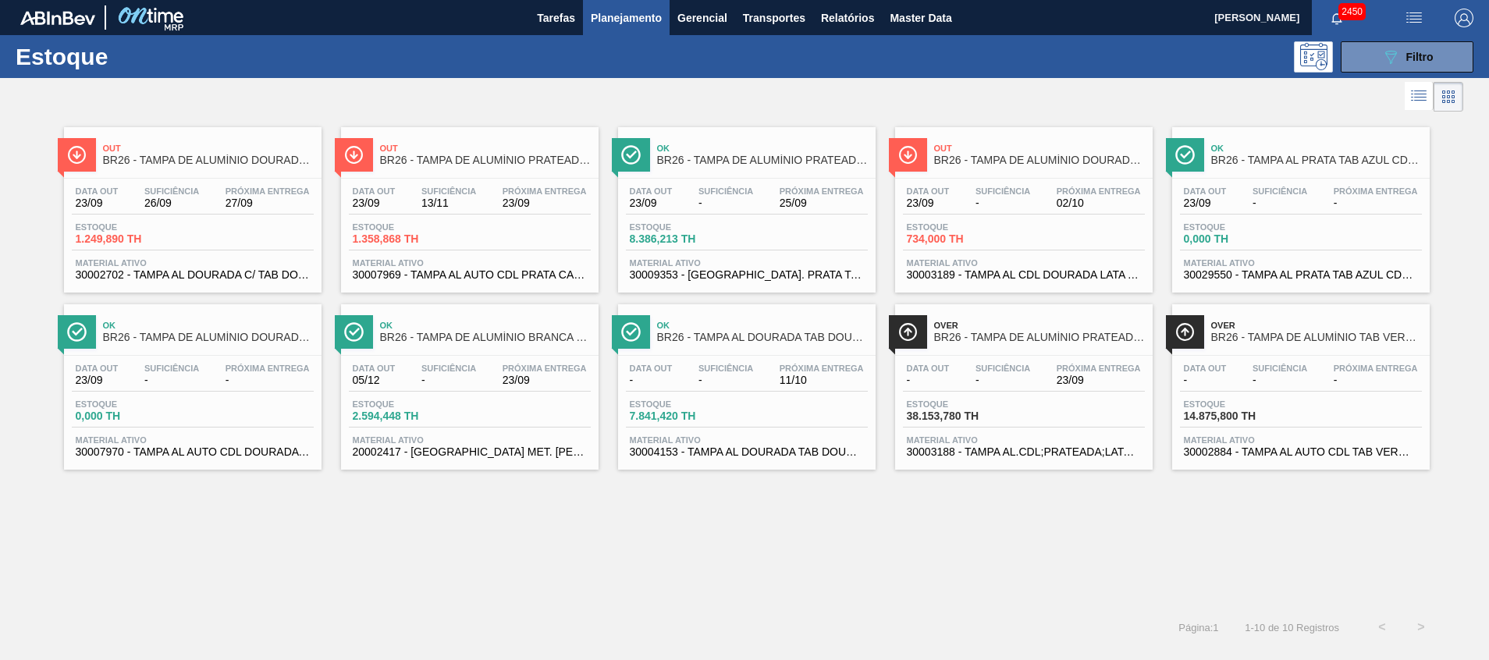
click at [431, 276] on span "30007969 - TAMPA AL AUTO CDL PRATA CANPACK" at bounding box center [470, 275] width 234 height 12
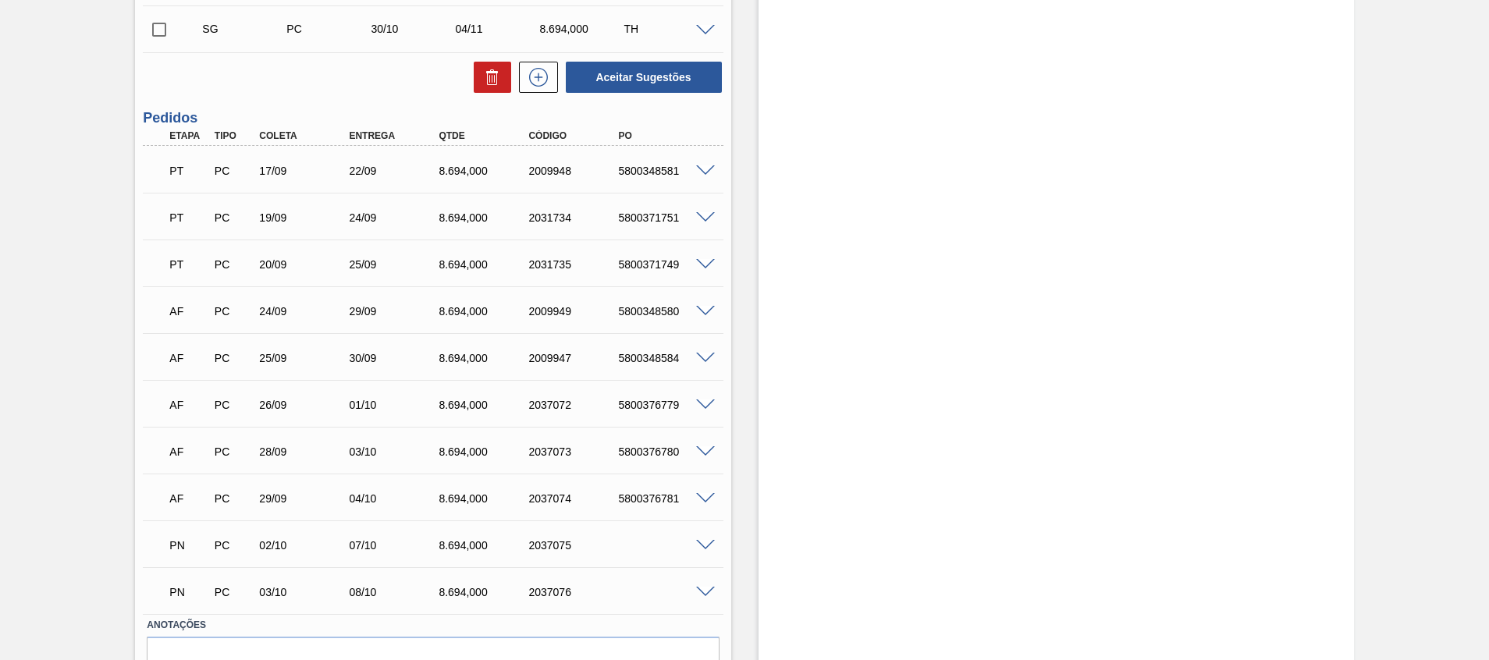
scroll to position [585, 0]
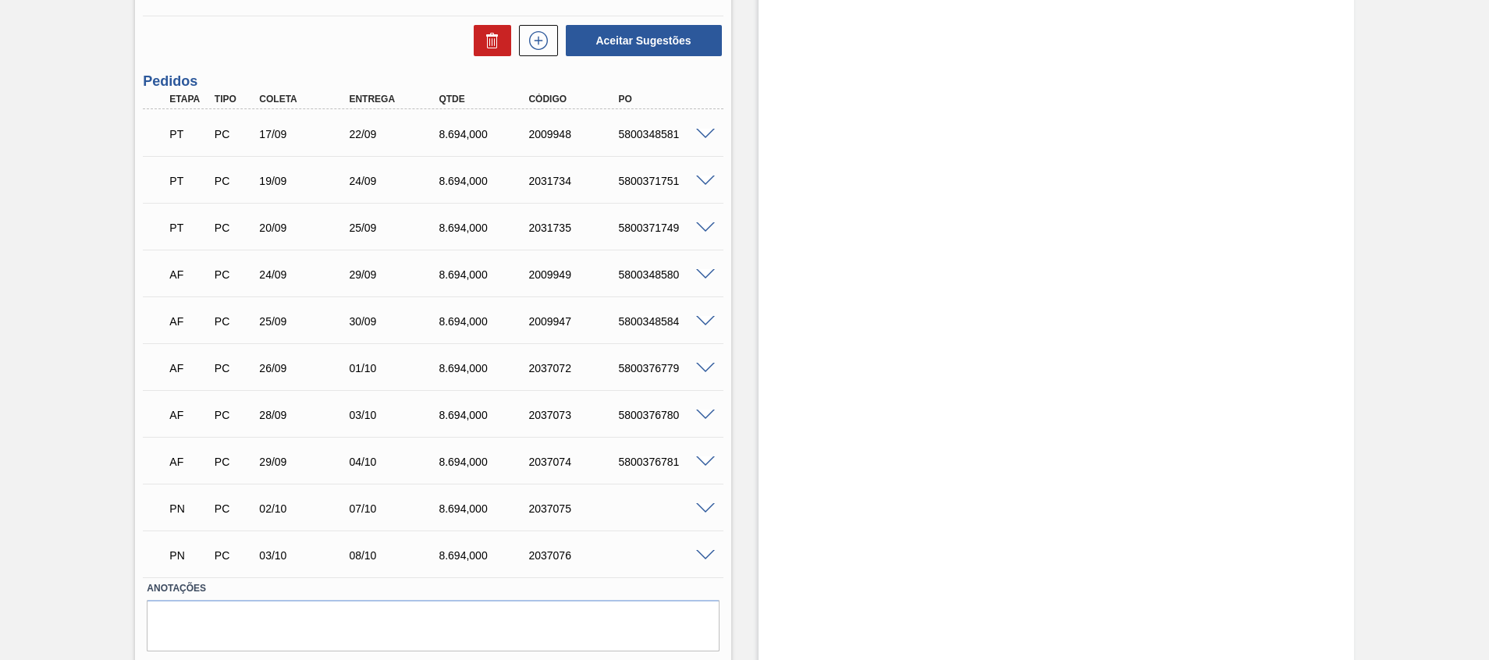
click at [700, 509] on span at bounding box center [705, 510] width 19 height 12
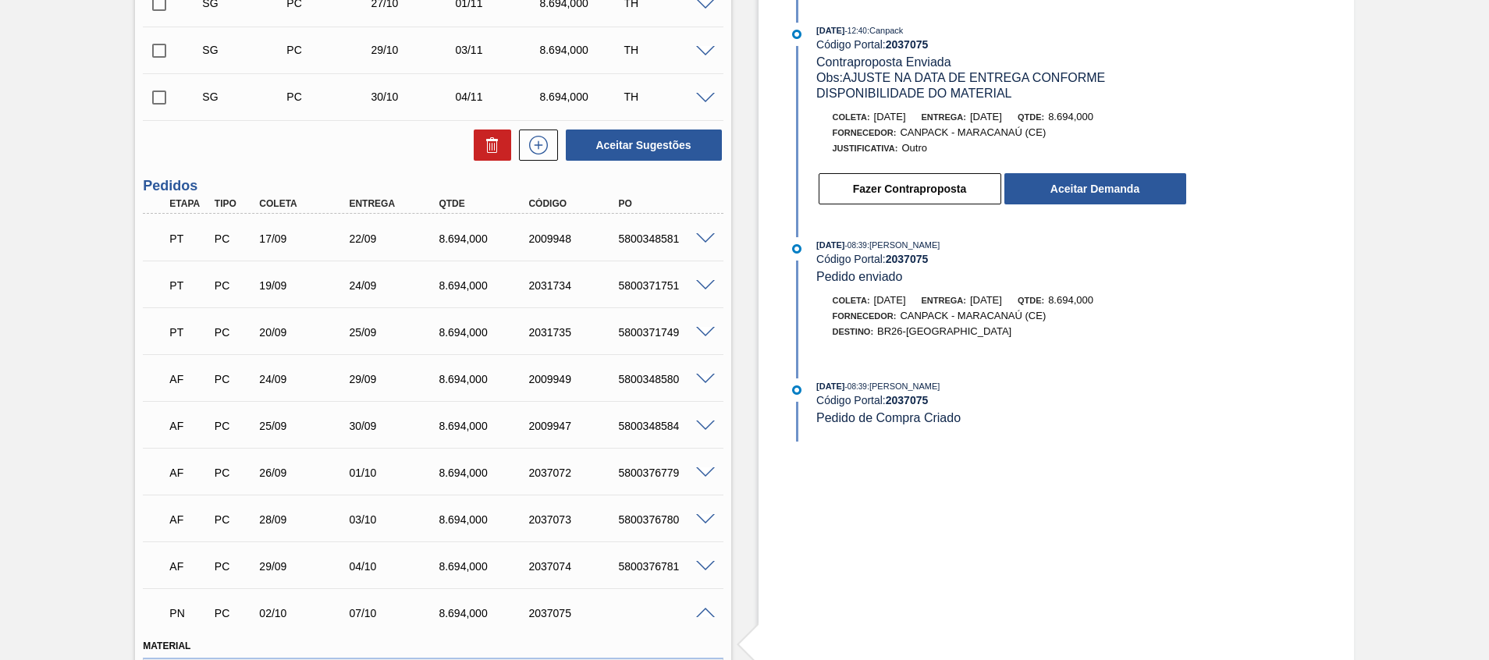
scroll to position [351, 0]
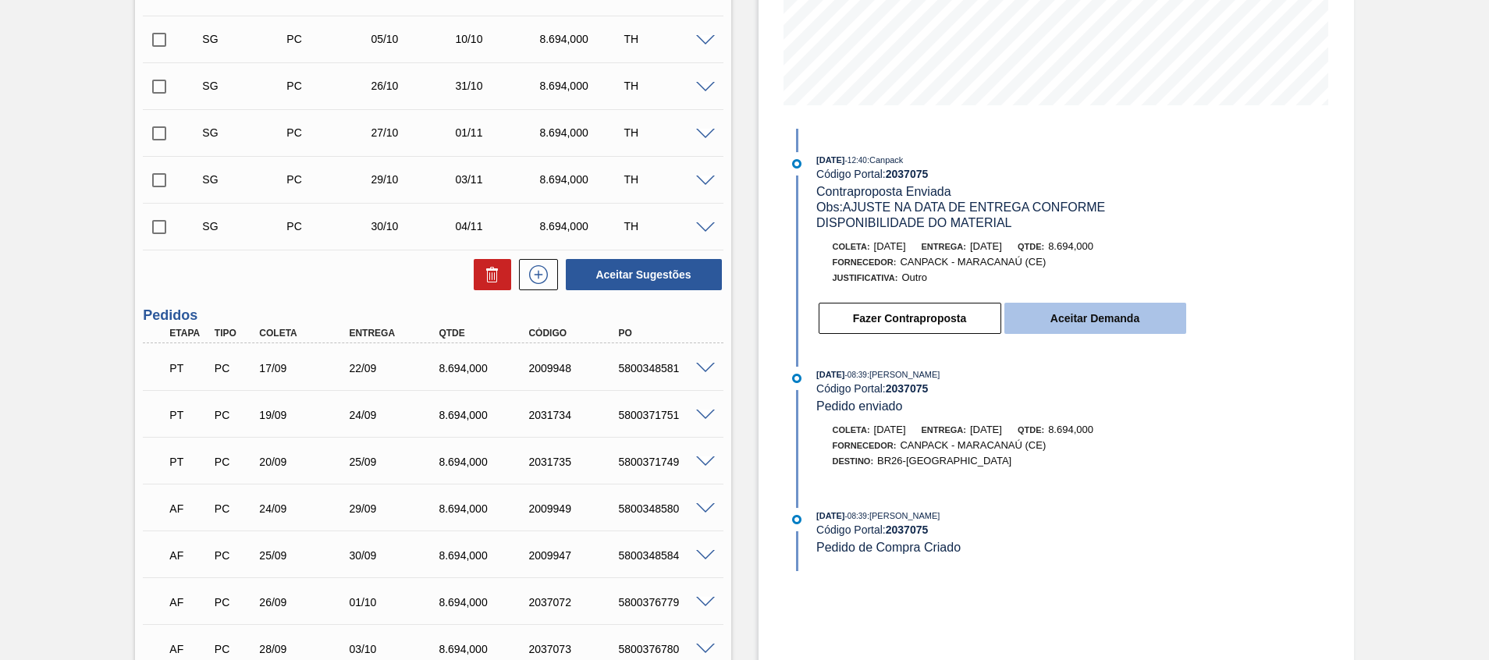
click at [1046, 329] on button "Aceitar Demanda" at bounding box center [1096, 318] width 182 height 31
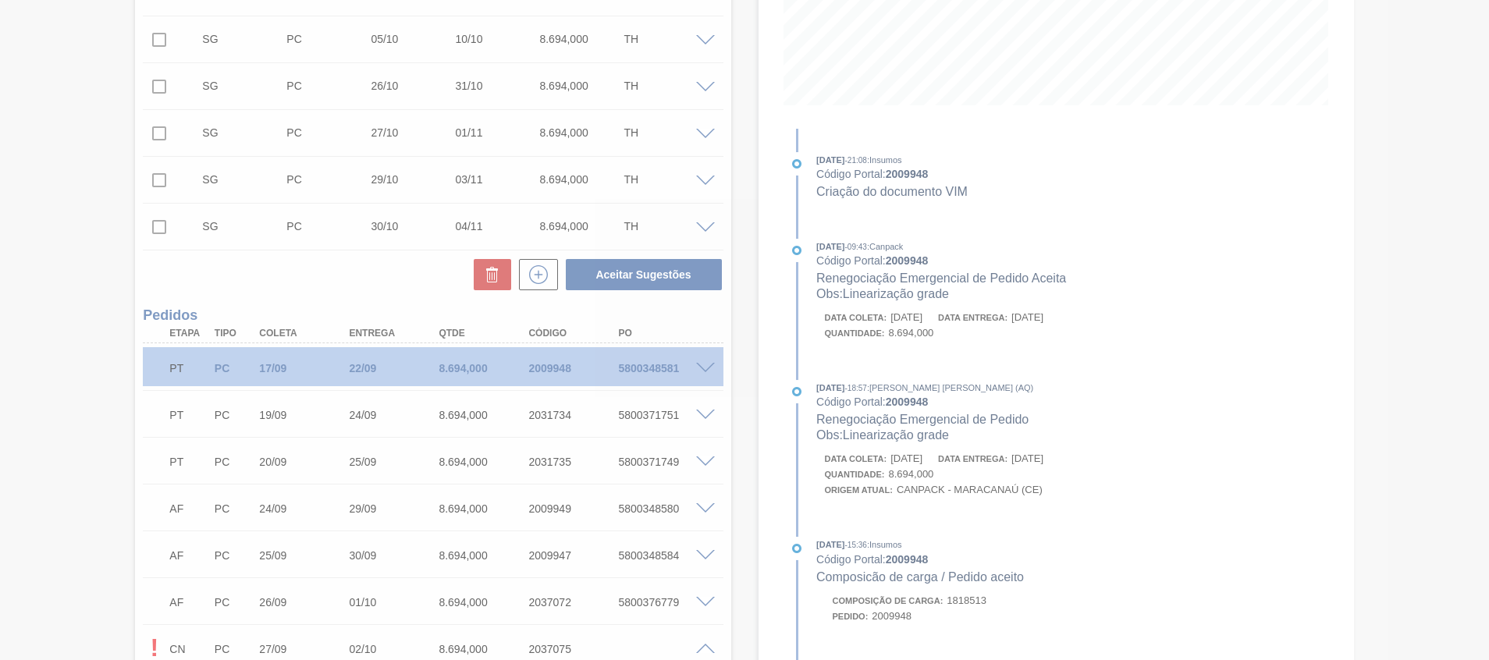
type input "[DATE]"
type input "02/10/2025"
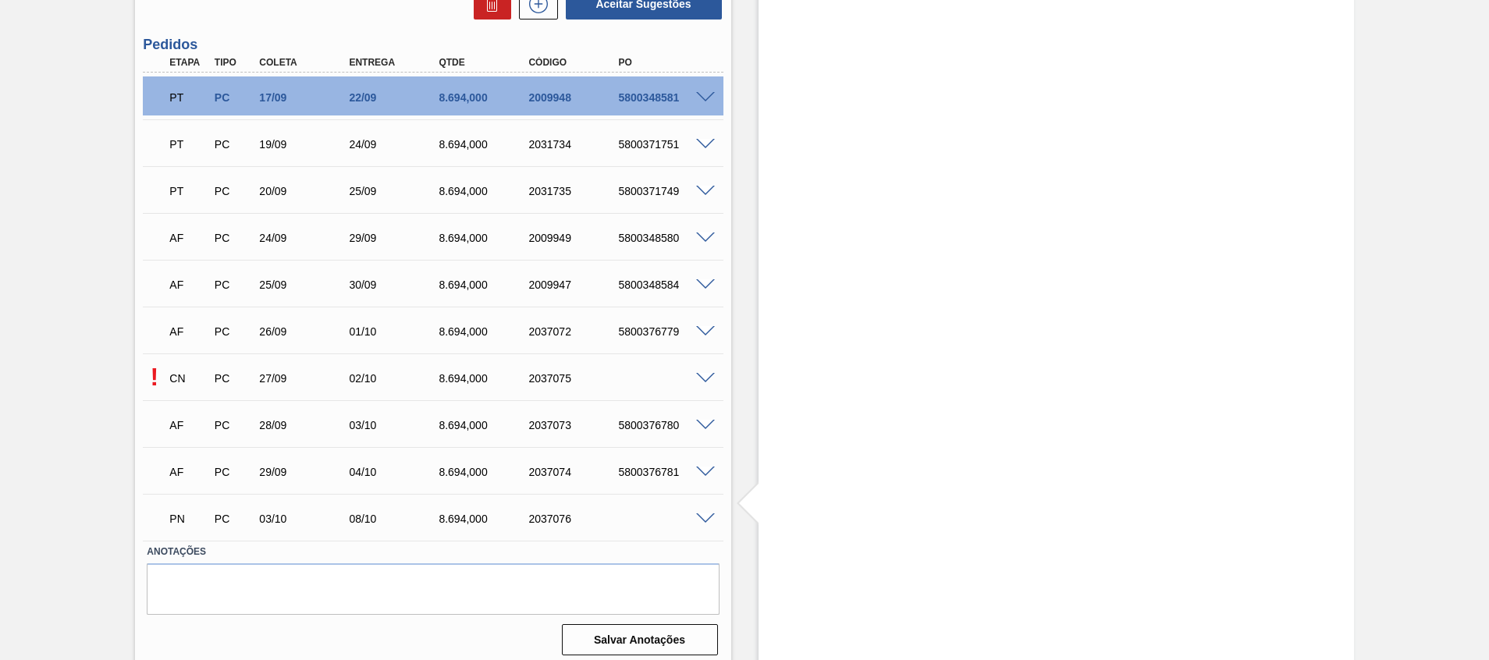
scroll to position [631, 0]
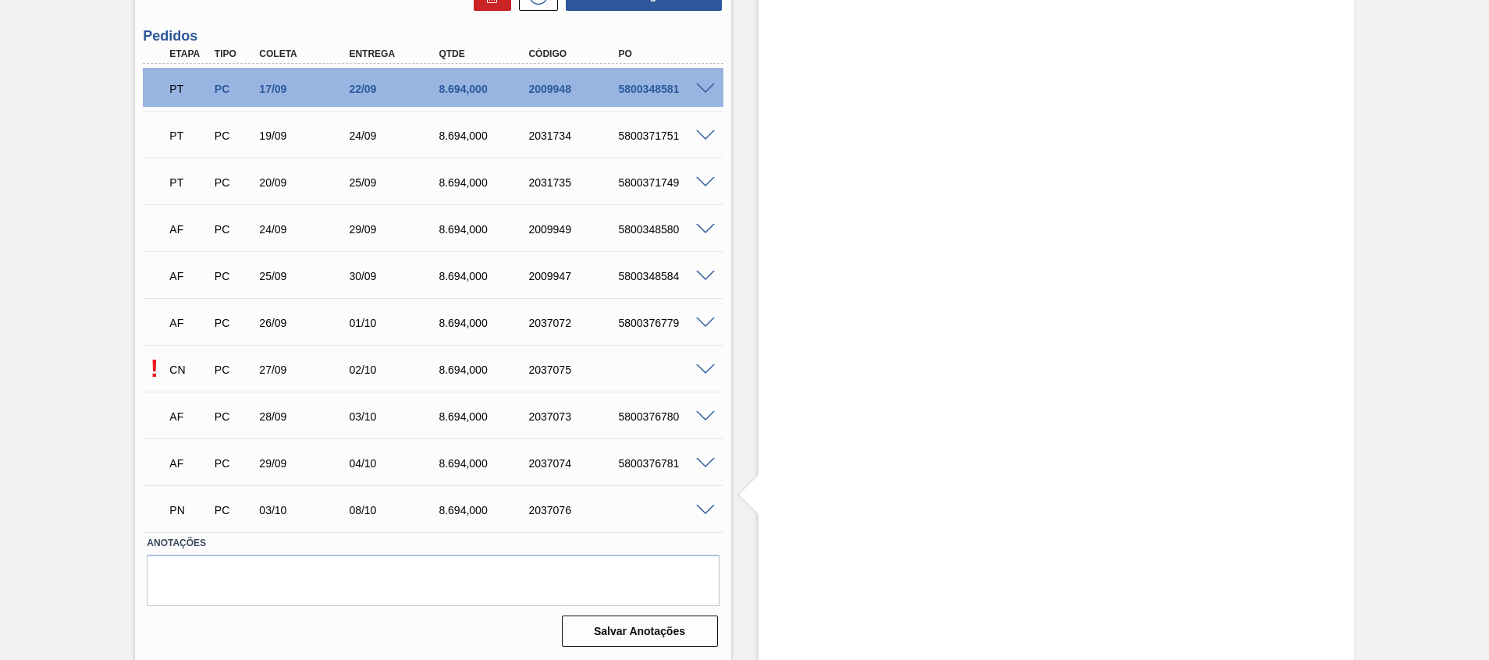
click at [701, 368] on span at bounding box center [705, 371] width 19 height 12
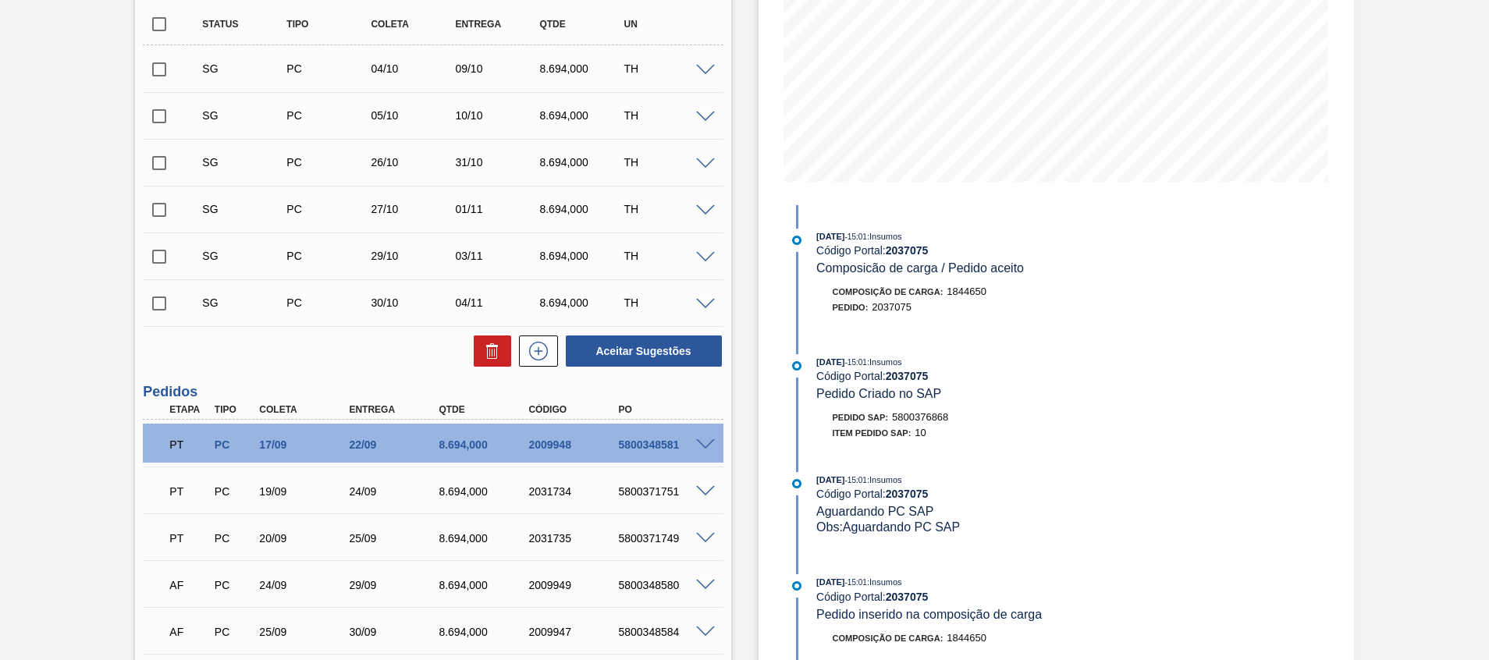
scroll to position [45, 0]
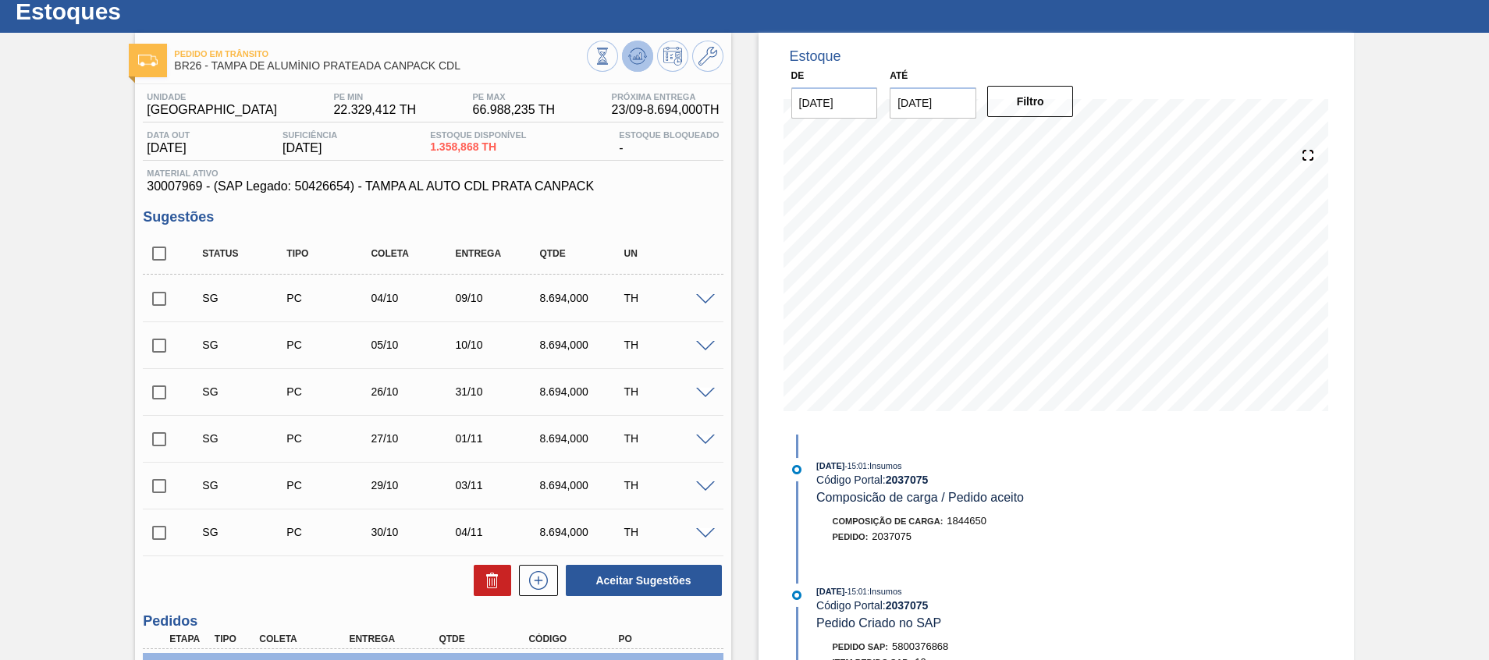
click at [630, 59] on icon at bounding box center [637, 56] width 19 height 19
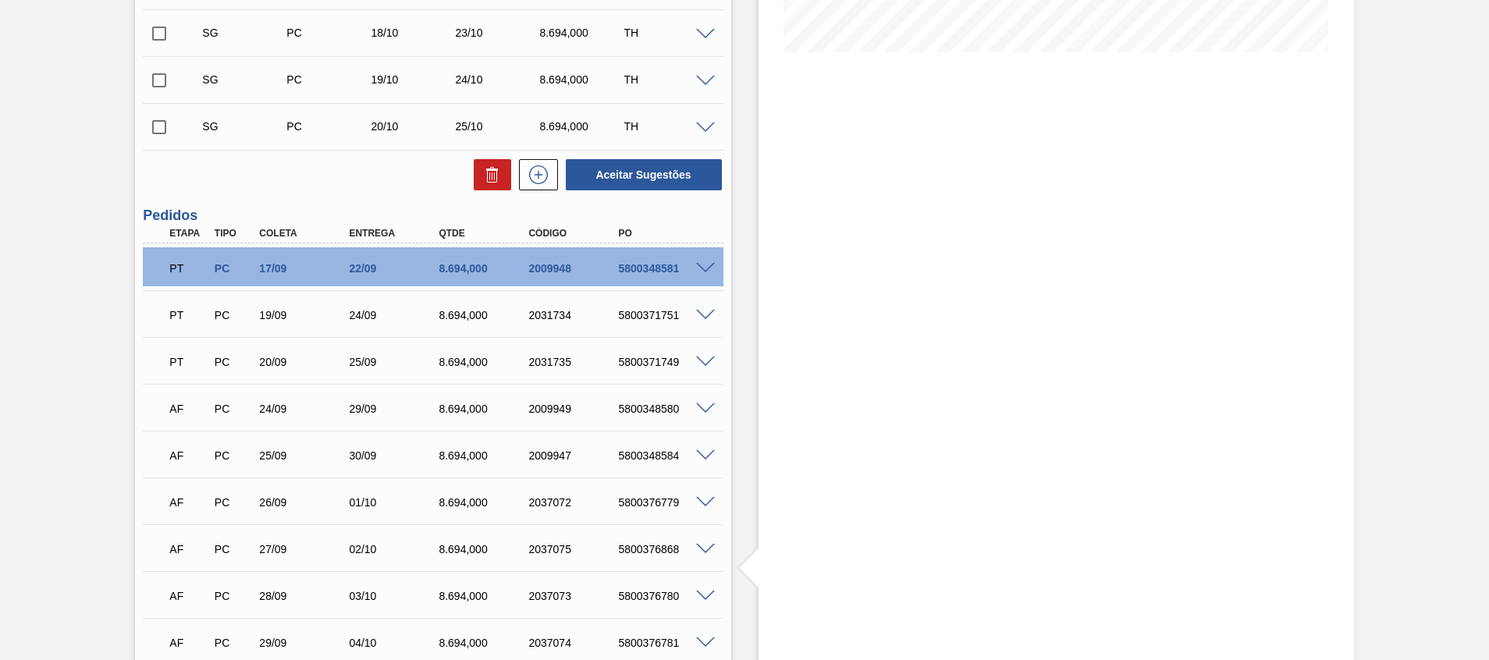
scroll to position [584, 0]
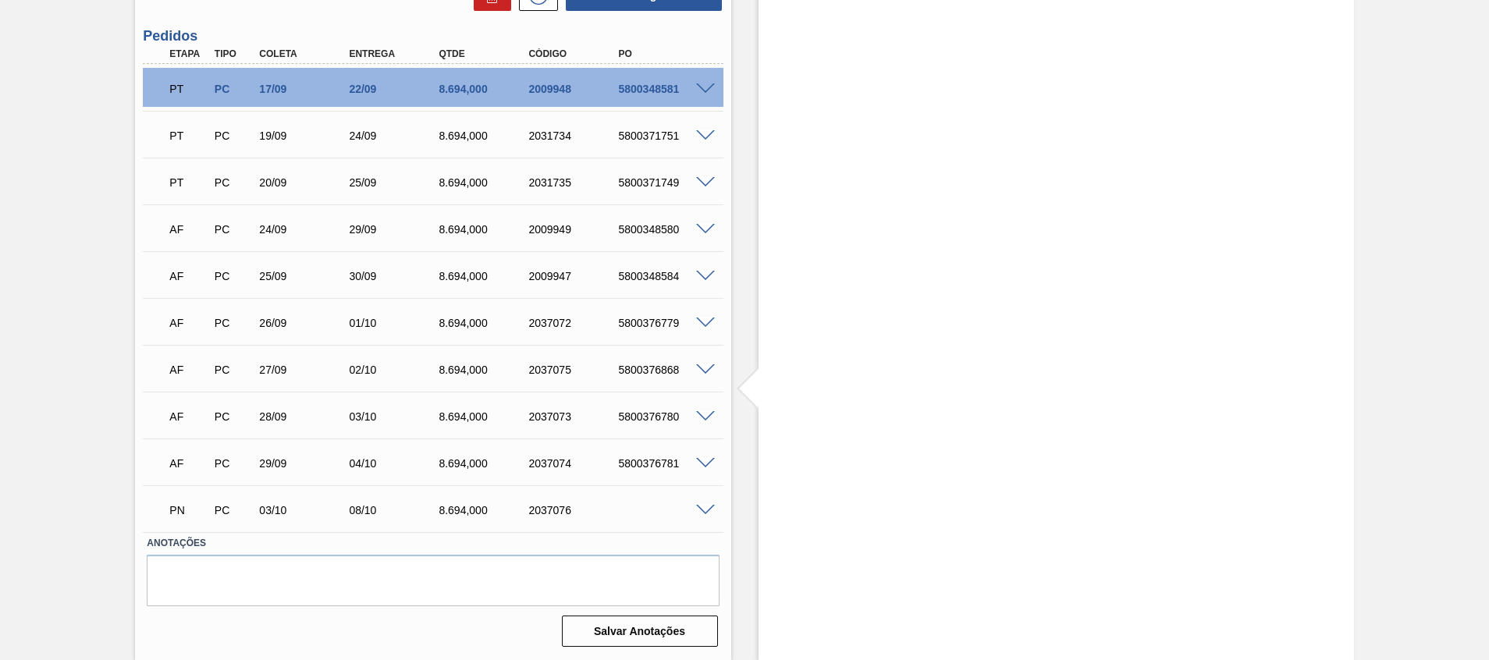
click at [550, 512] on div "2037076" at bounding box center [575, 510] width 101 height 12
copy div "2037076"
click at [708, 519] on div "PN PC 03/10 08/10 8.694,000 2037076" at bounding box center [433, 508] width 580 height 39
click at [703, 510] on span at bounding box center [705, 511] width 19 height 12
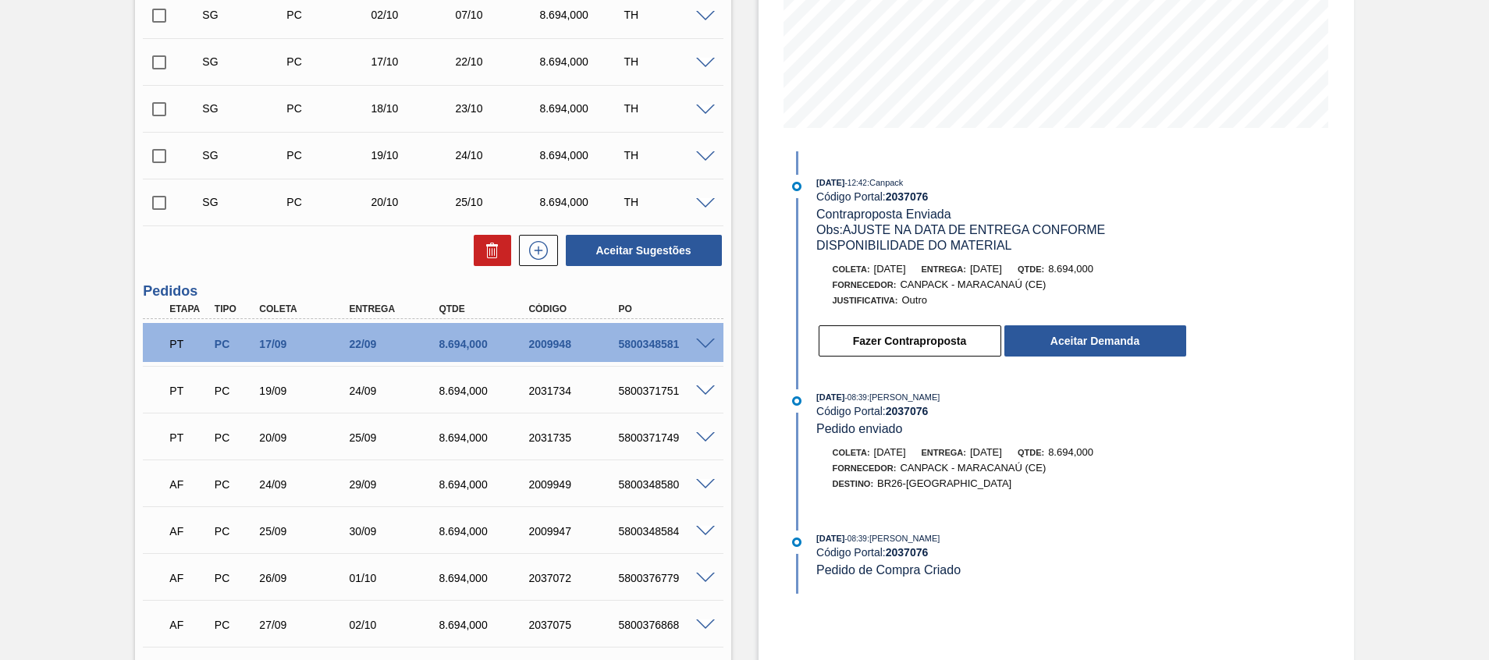
scroll to position [371, 0]
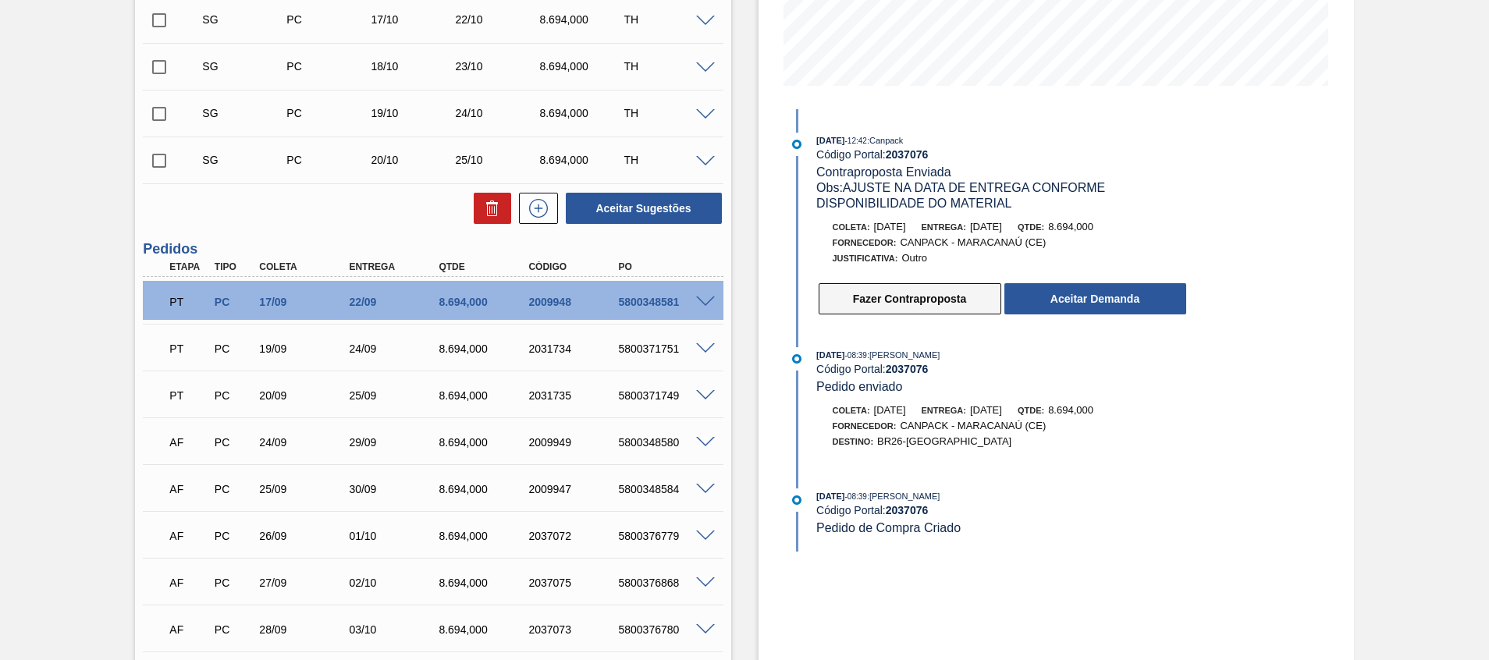
click at [961, 303] on button "Fazer Contraproposta" at bounding box center [910, 298] width 183 height 31
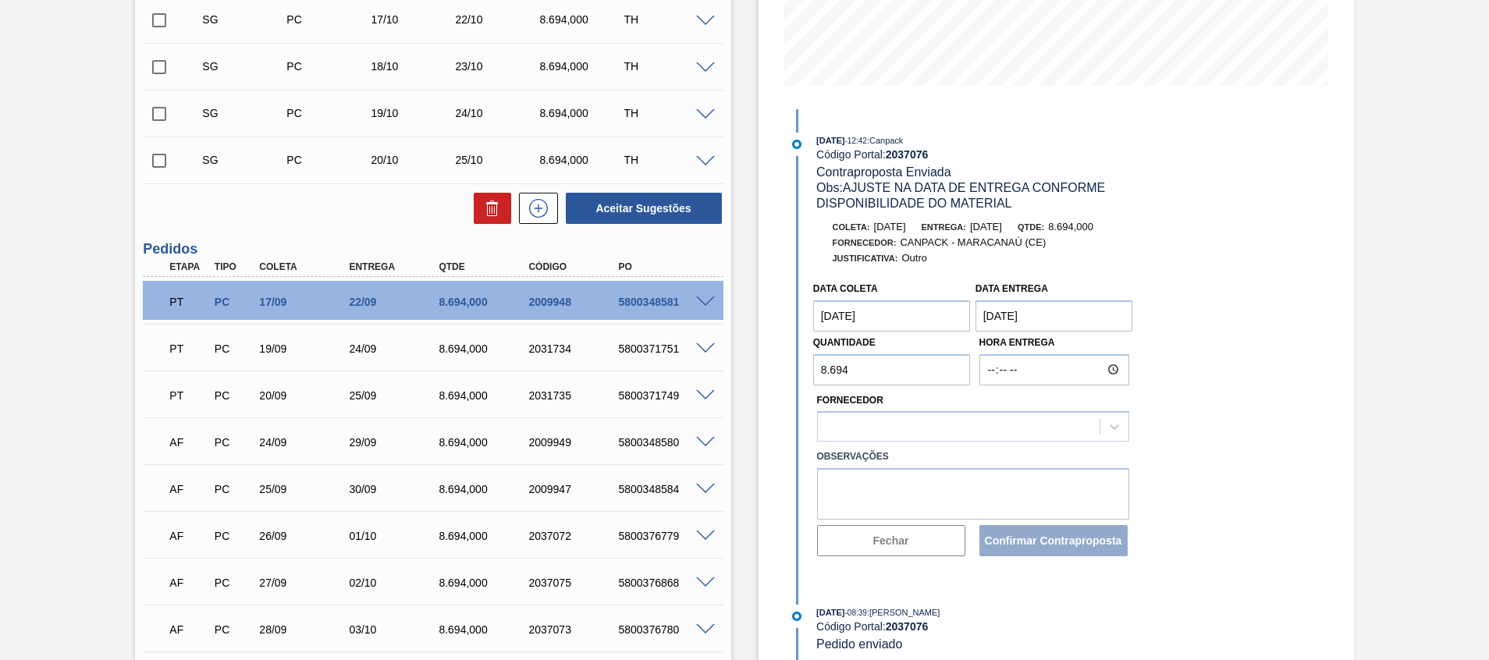
click at [929, 314] on coleta "27/09/2025" at bounding box center [892, 316] width 158 height 31
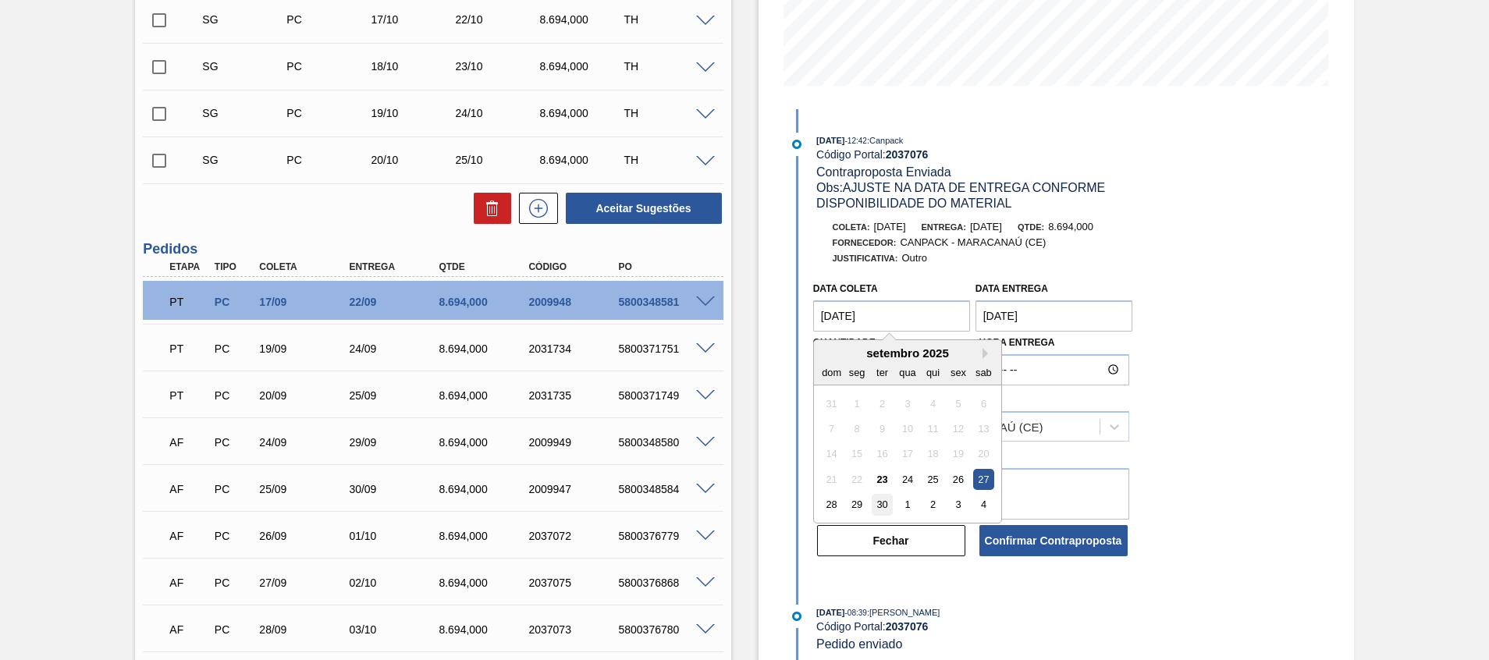
click at [881, 504] on div "30" at bounding box center [882, 504] width 21 height 21
type coleta "[DATE]"
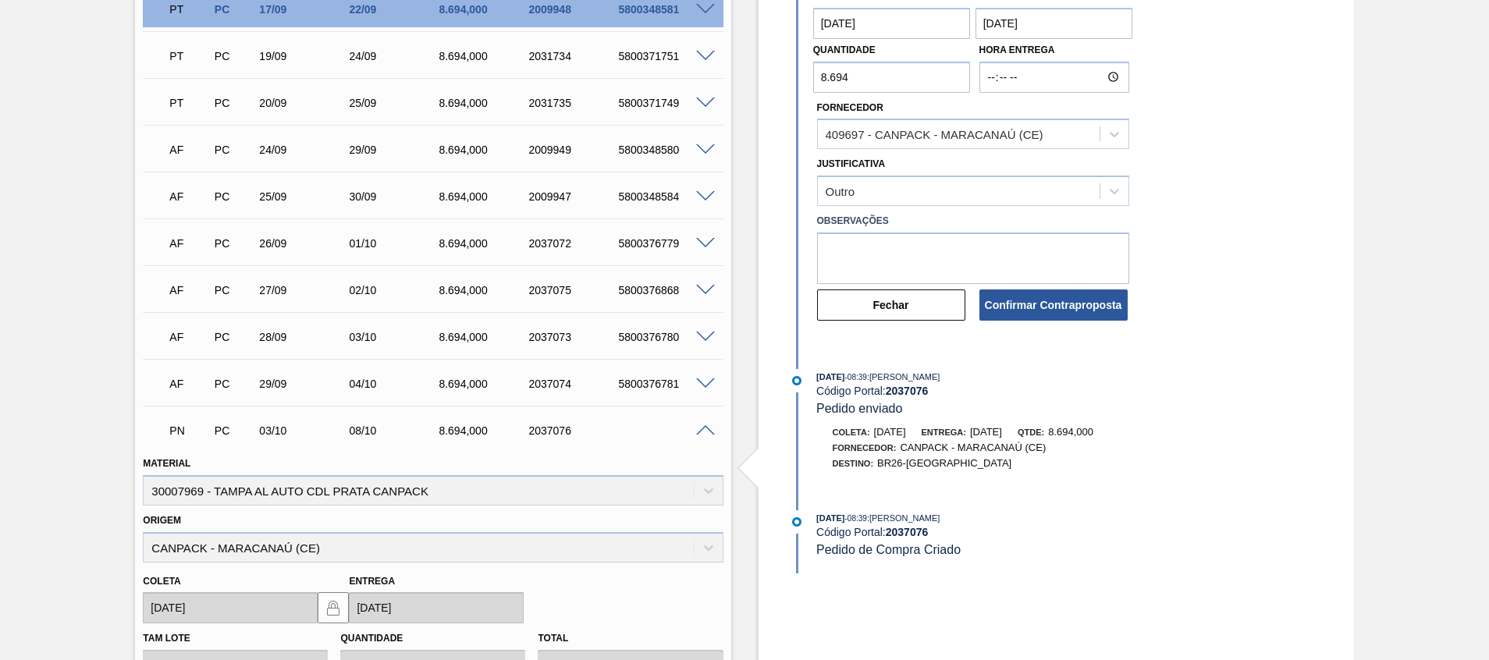
scroll to position [611, 0]
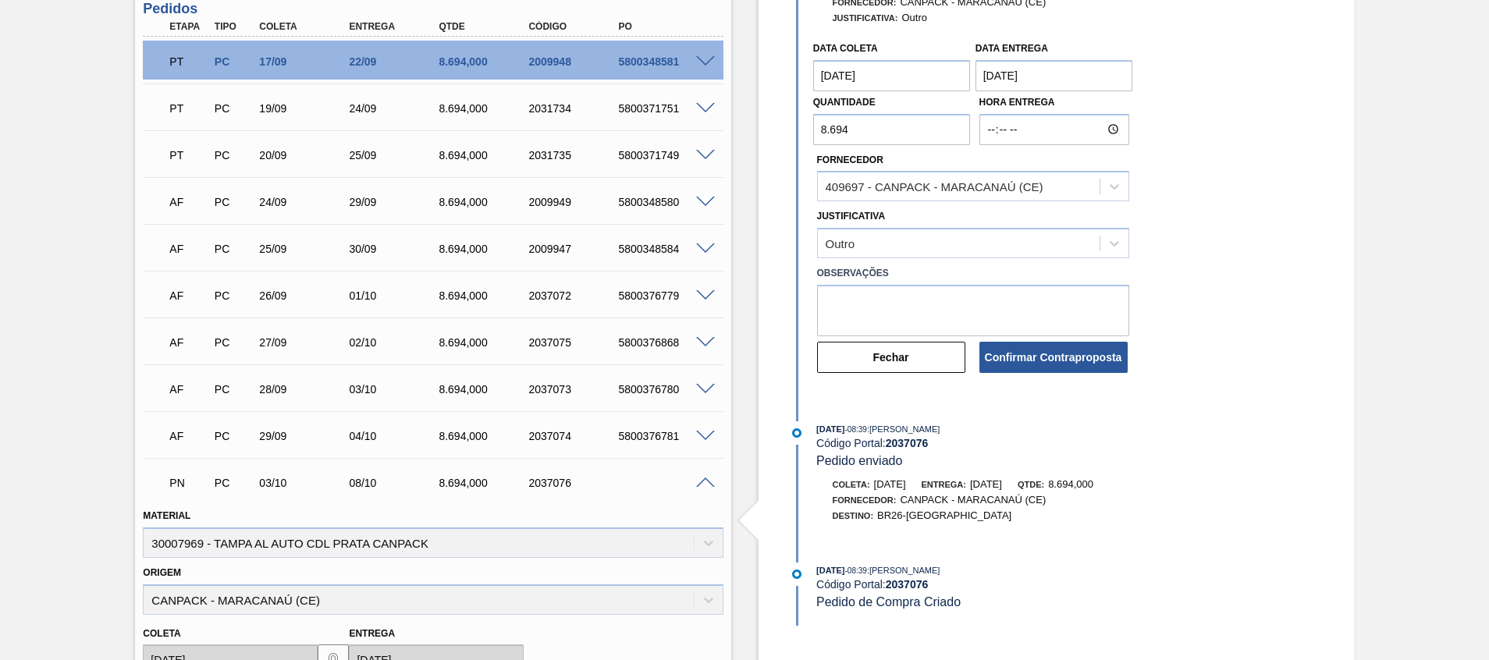
click at [1018, 358] on button "Confirmar Contraproposta" at bounding box center [1054, 357] width 148 height 31
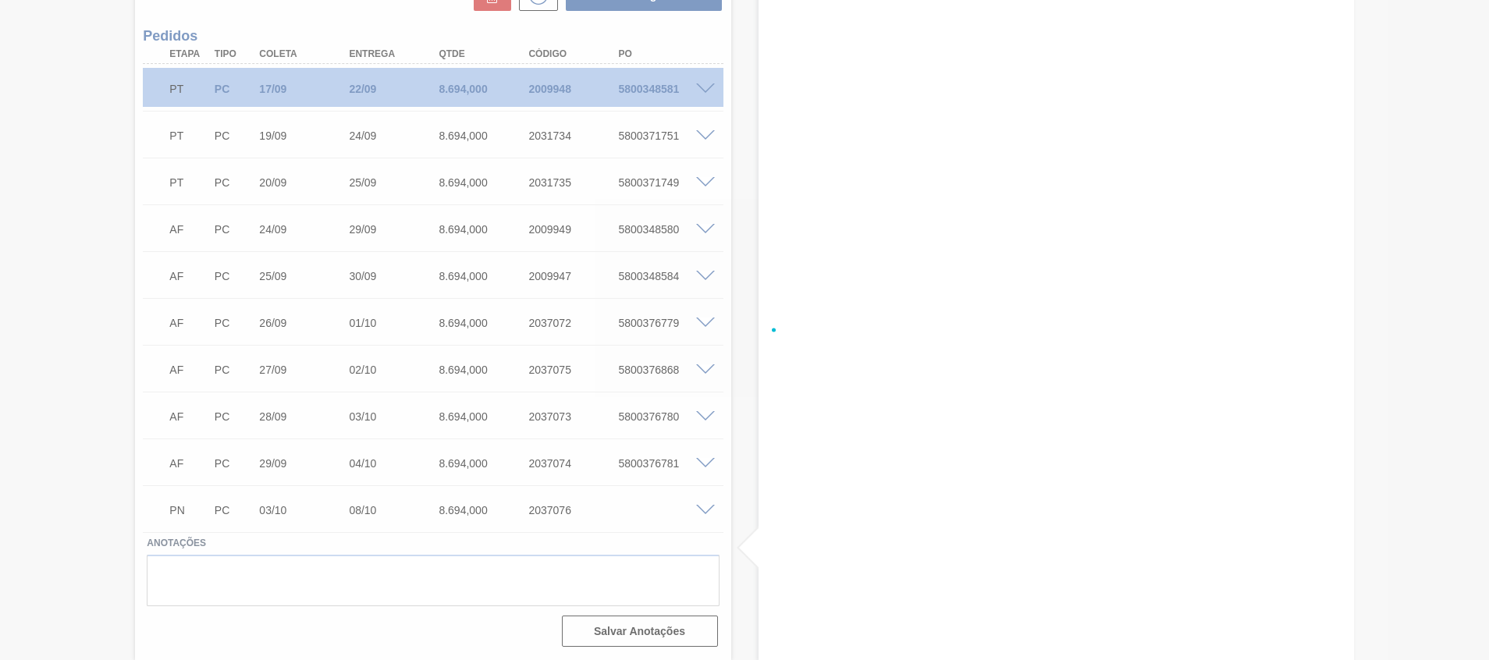
scroll to position [584, 0]
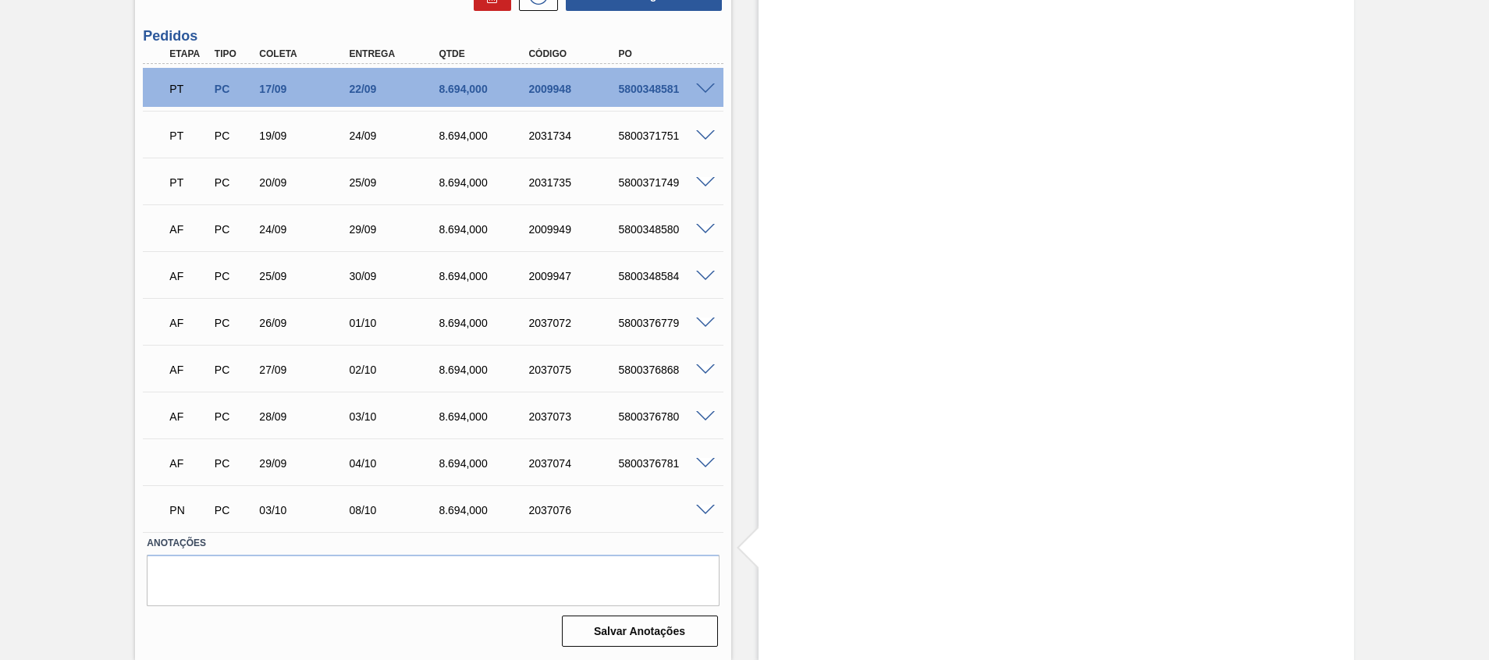
click at [543, 511] on div "2037076" at bounding box center [575, 510] width 101 height 12
copy div "2037076"
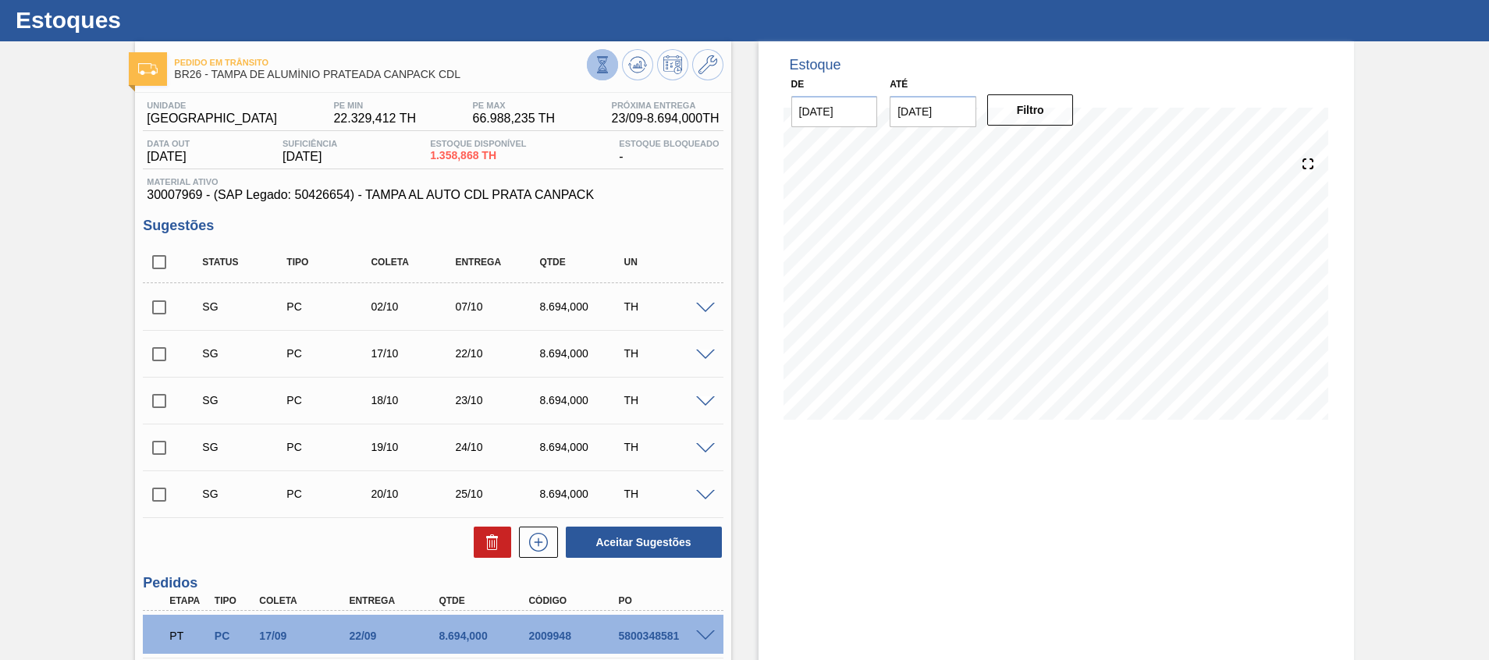
scroll to position [0, 0]
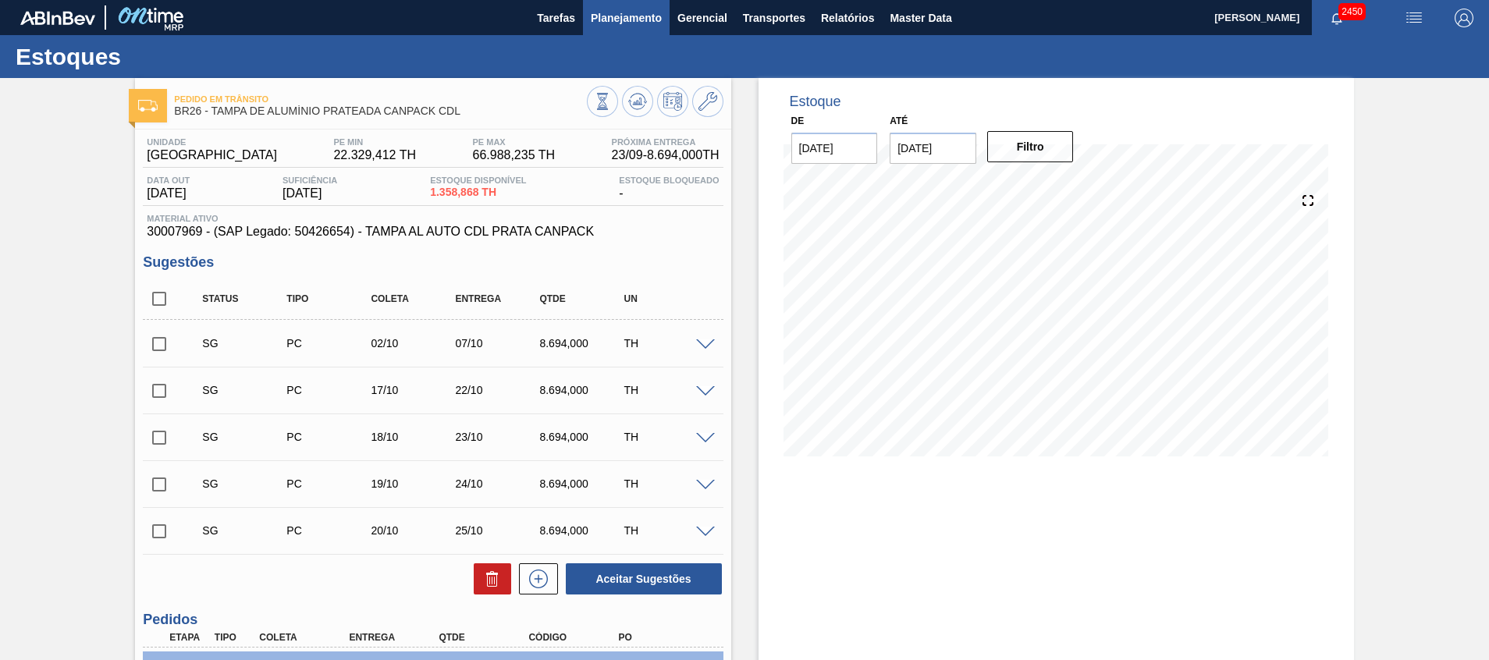
click at [611, 12] on span "Planejamento" at bounding box center [626, 18] width 71 height 19
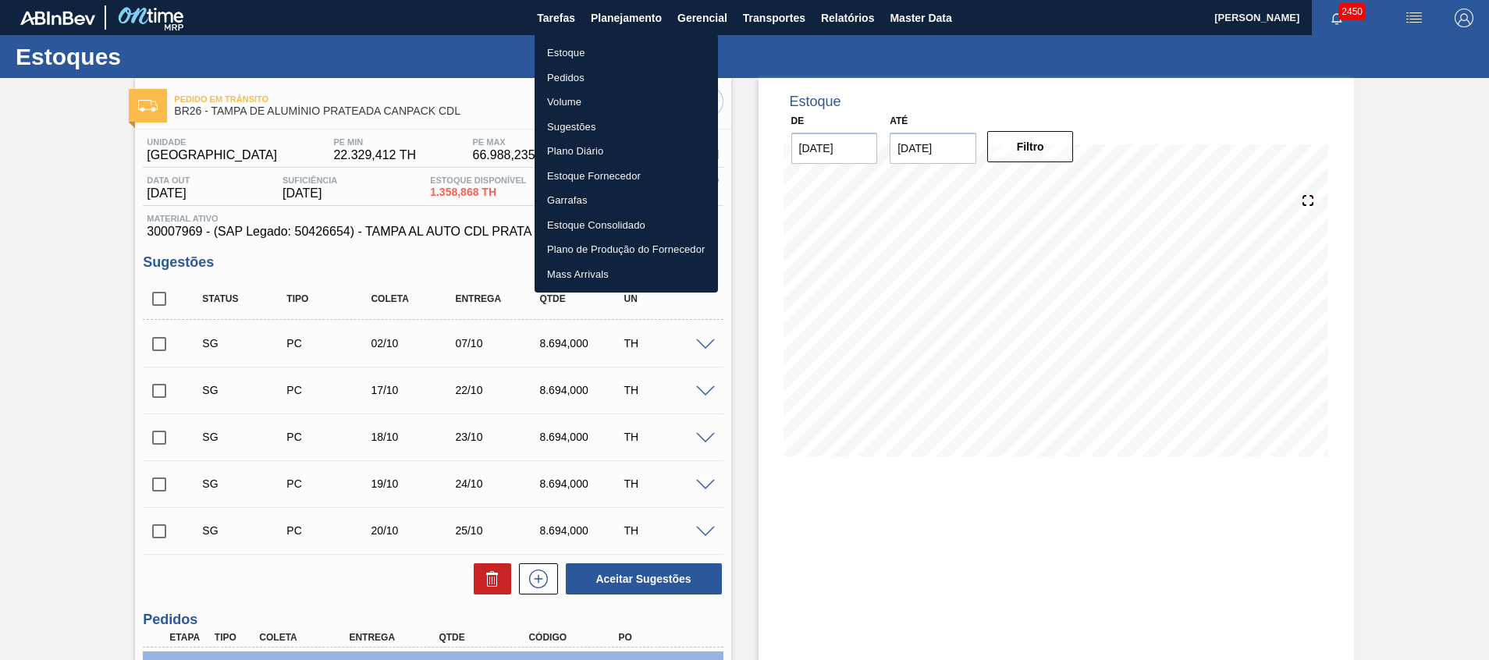
click at [603, 46] on li "Estoque" at bounding box center [626, 53] width 183 height 25
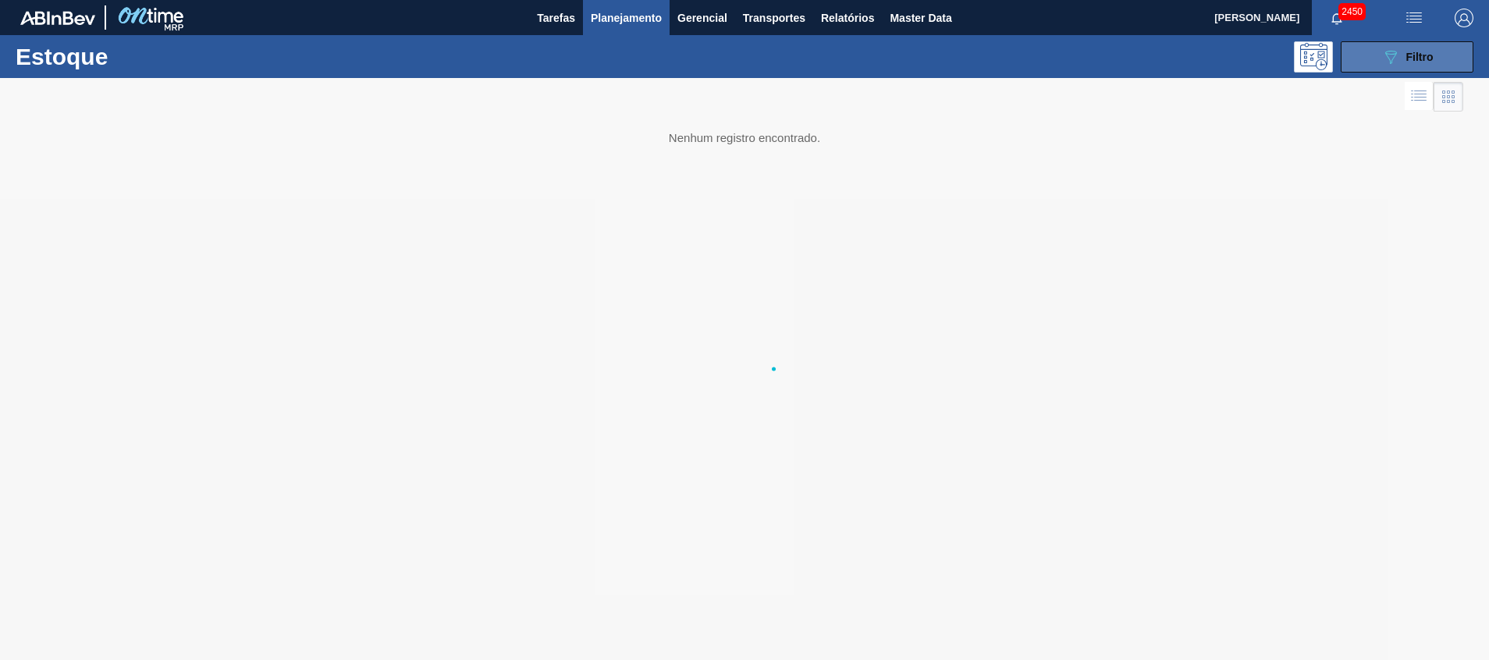
click at [1382, 58] on icon "089F7B8B-B2A5-4AFE-B5C0-19BA573D28AC" at bounding box center [1391, 57] width 19 height 19
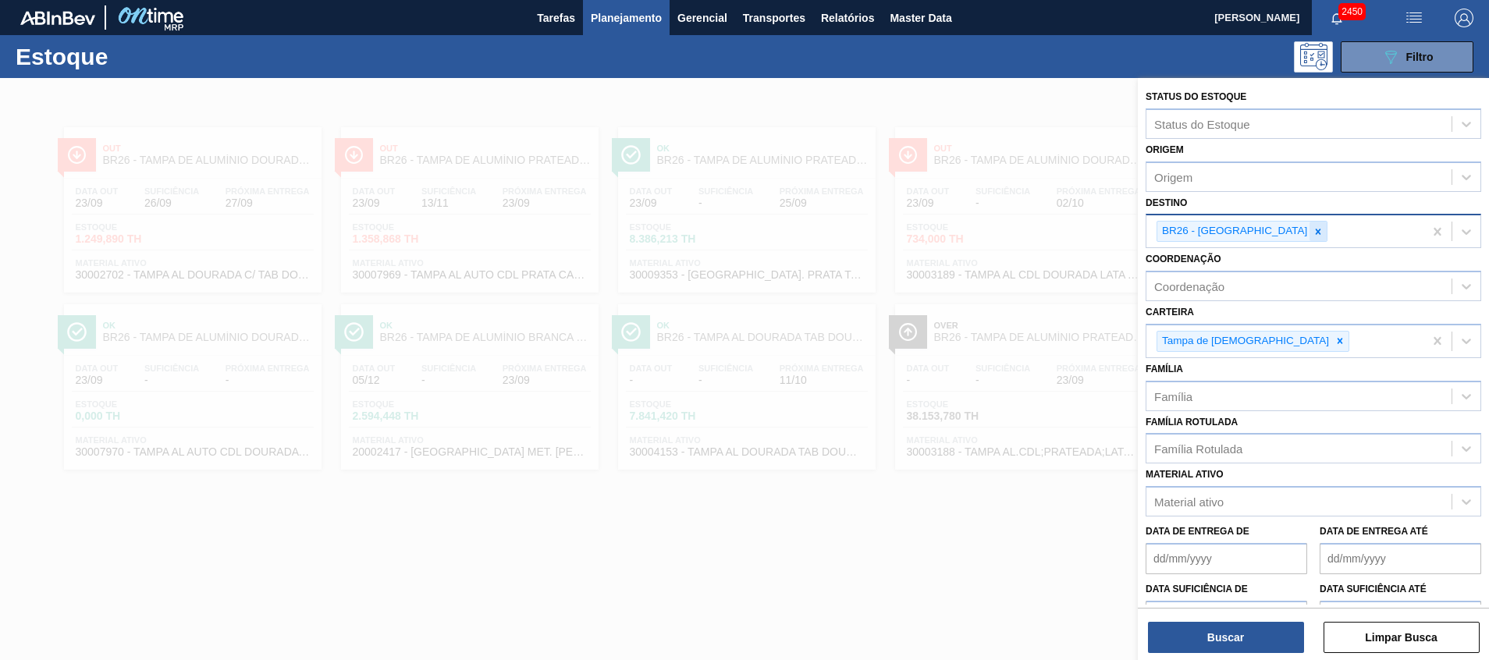
click at [1313, 235] on icon at bounding box center [1318, 231] width 11 height 11
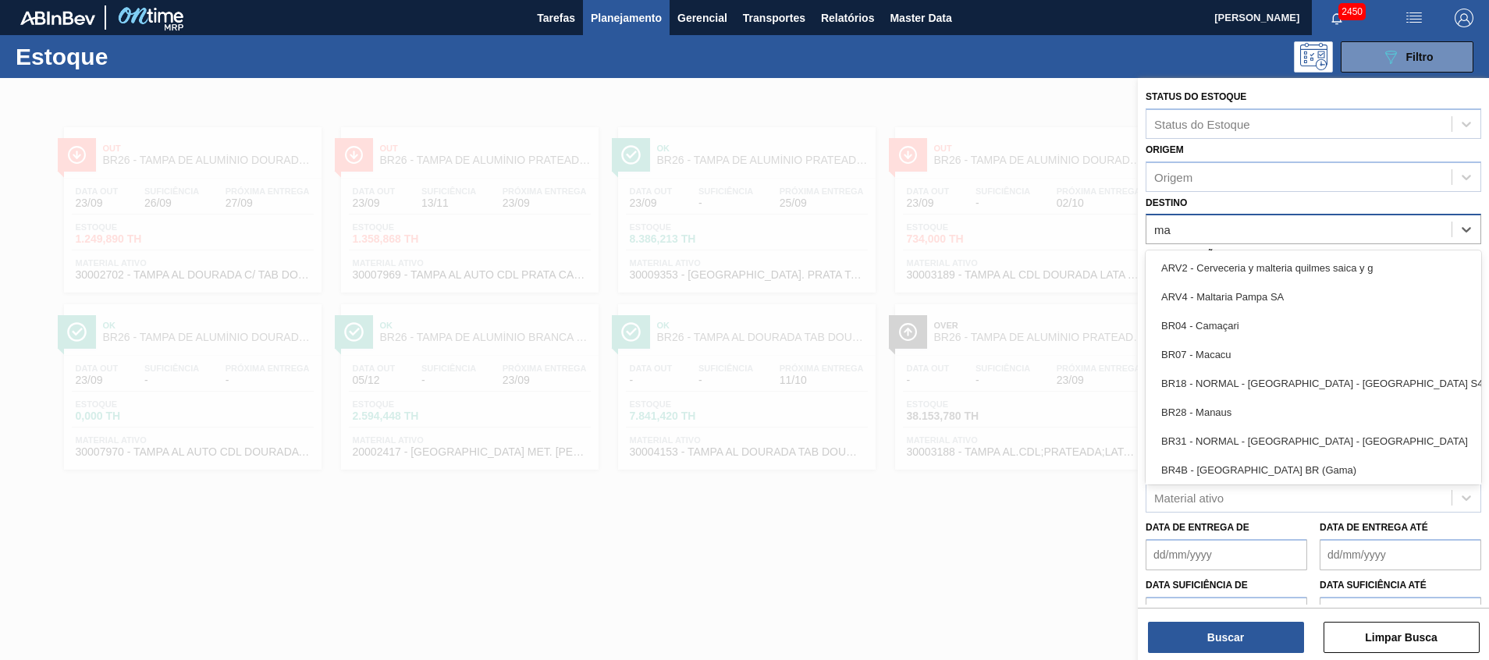
type input "m"
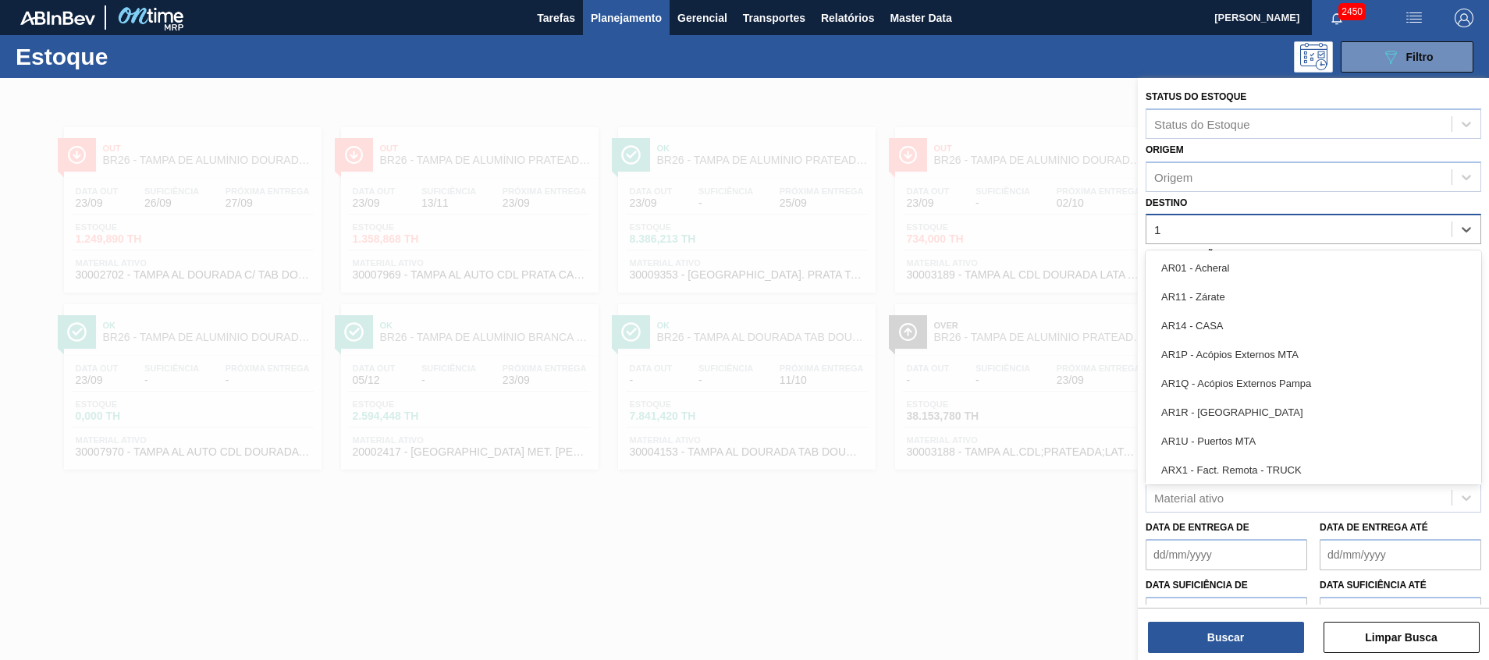
type input "11"
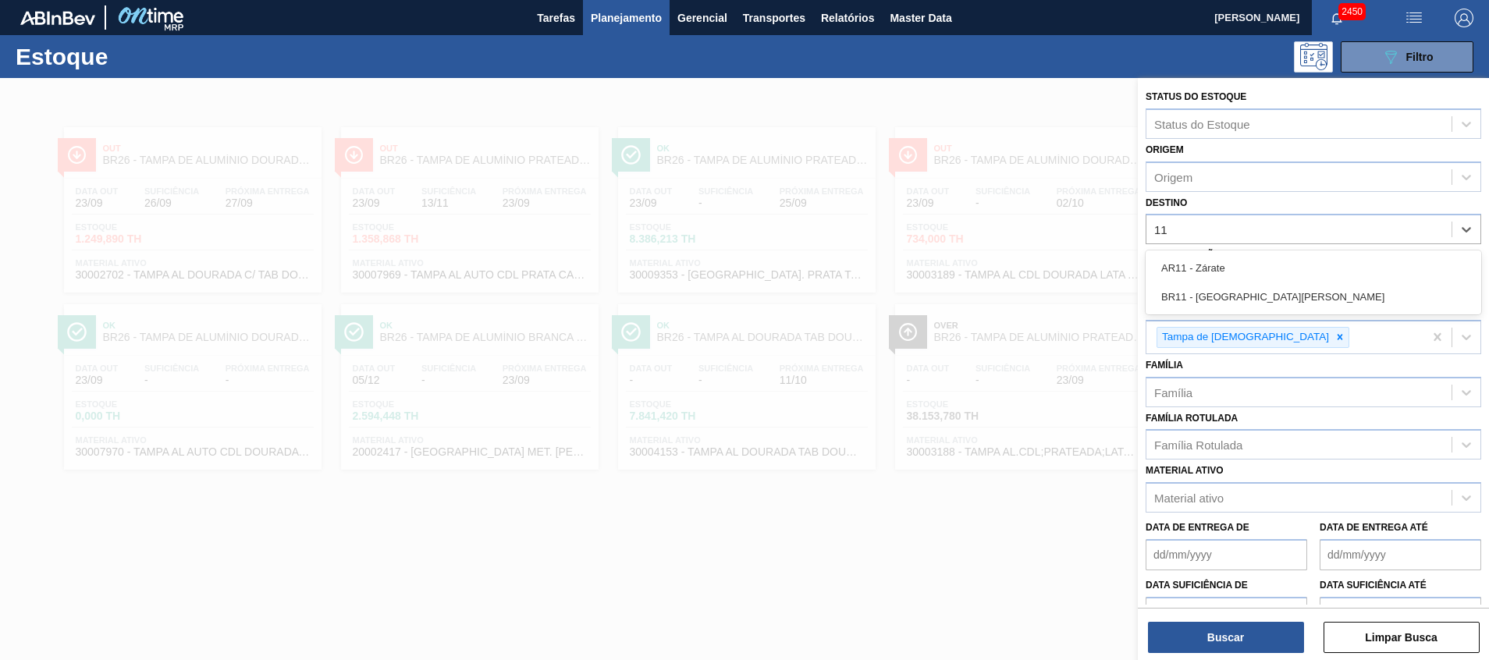
drag, startPoint x: 1244, startPoint y: 285, endPoint x: 1291, endPoint y: 309, distance: 52.7
click at [1244, 285] on div "BR11 - São Luís" at bounding box center [1314, 297] width 336 height 29
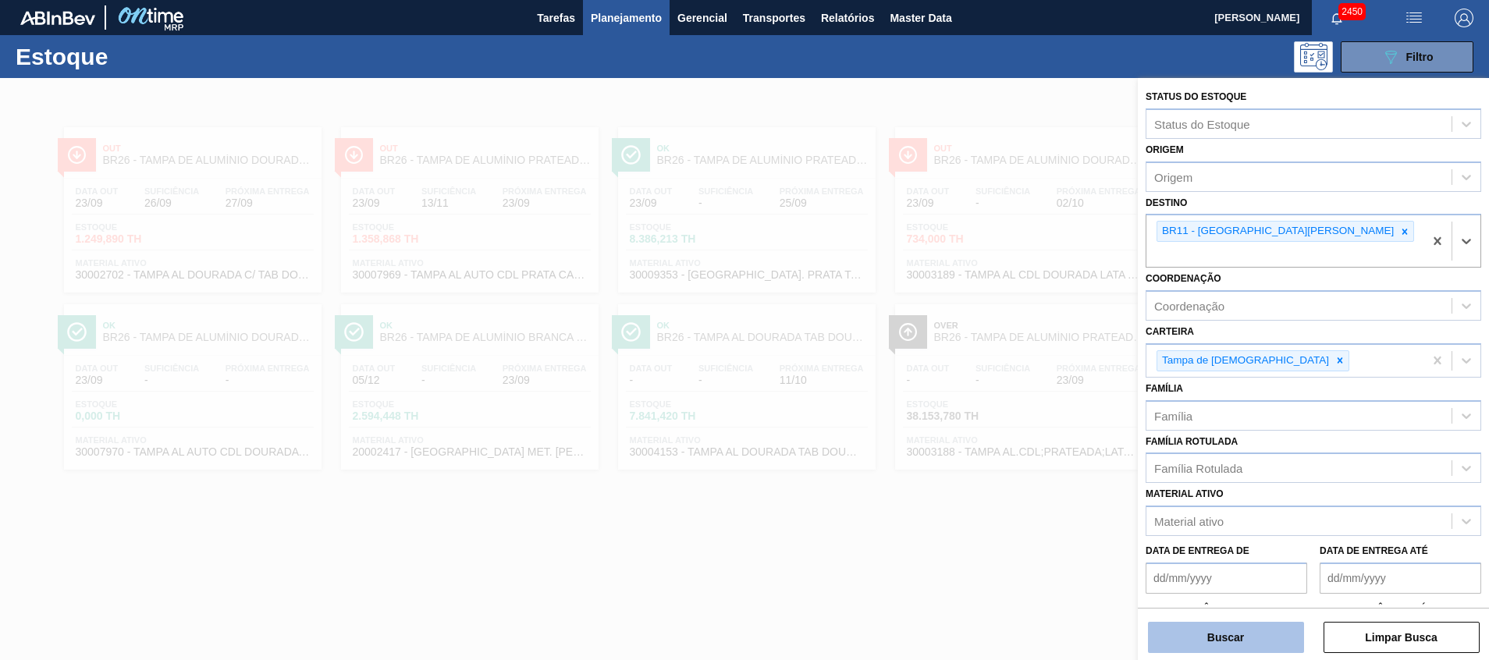
click at [1258, 643] on button "Buscar" at bounding box center [1226, 637] width 156 height 31
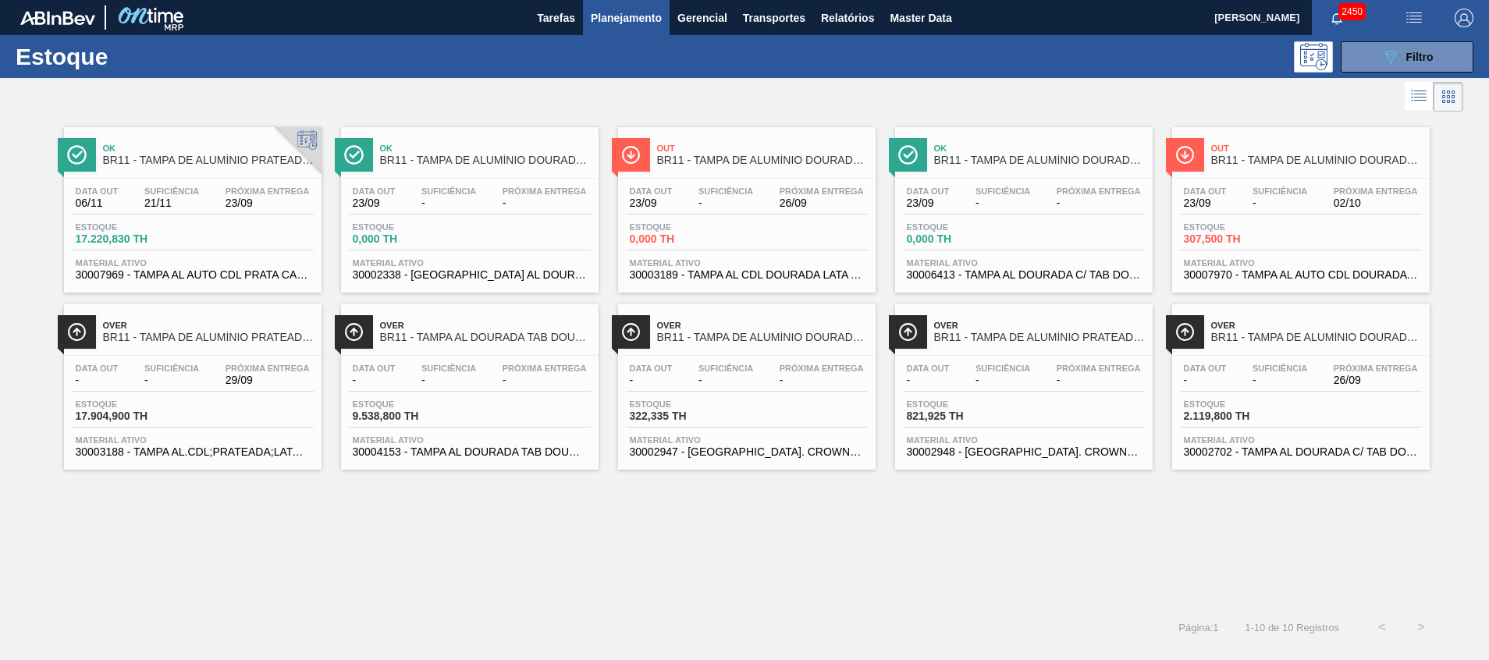
click at [1361, 273] on span "30007970 - TAMPA AL AUTO CDL DOURADA CANPACK" at bounding box center [1301, 275] width 234 height 12
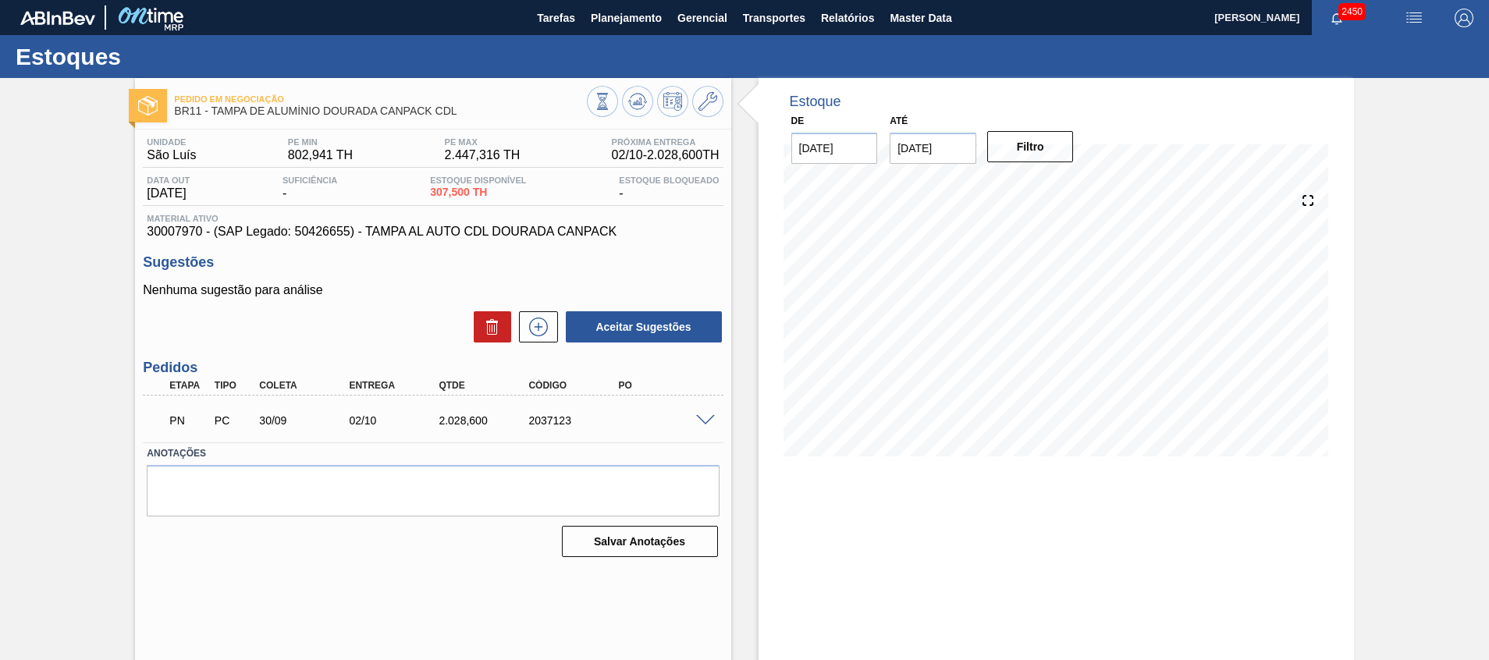
click at [704, 416] on span at bounding box center [705, 421] width 19 height 12
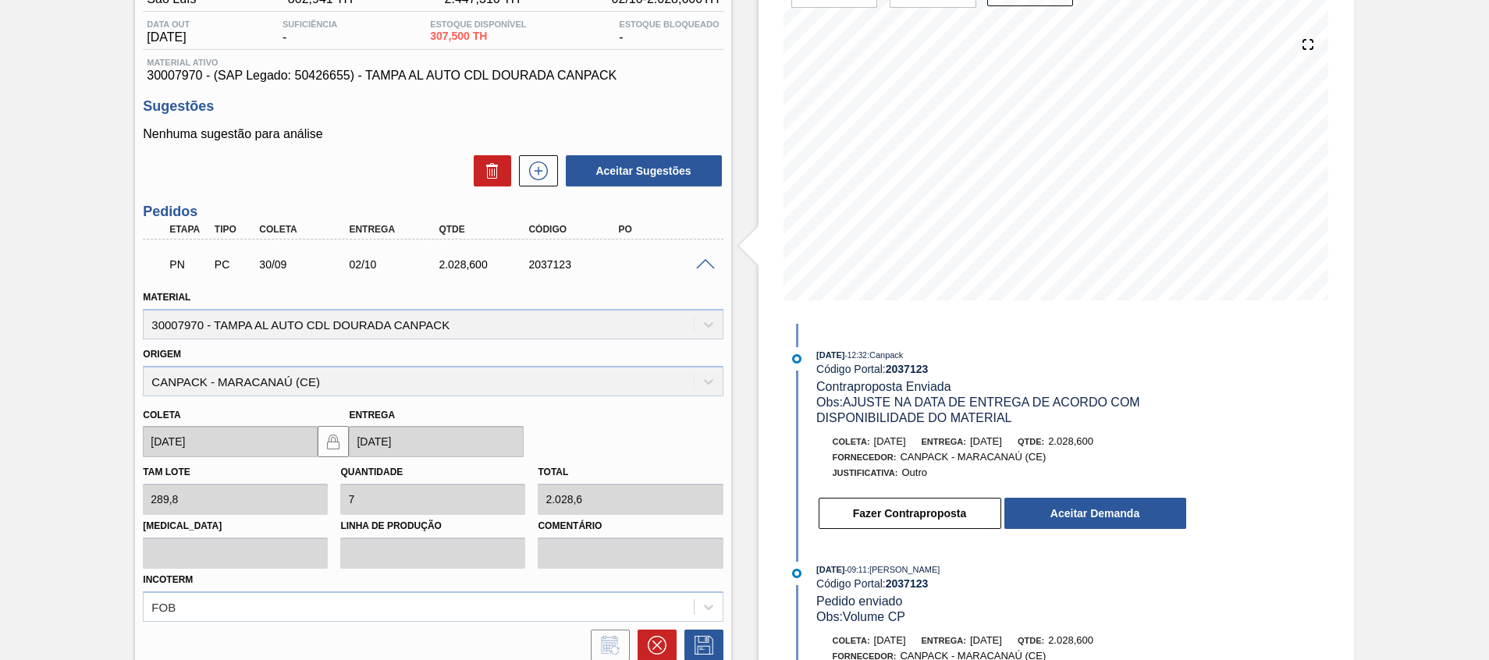
scroll to position [289, 0]
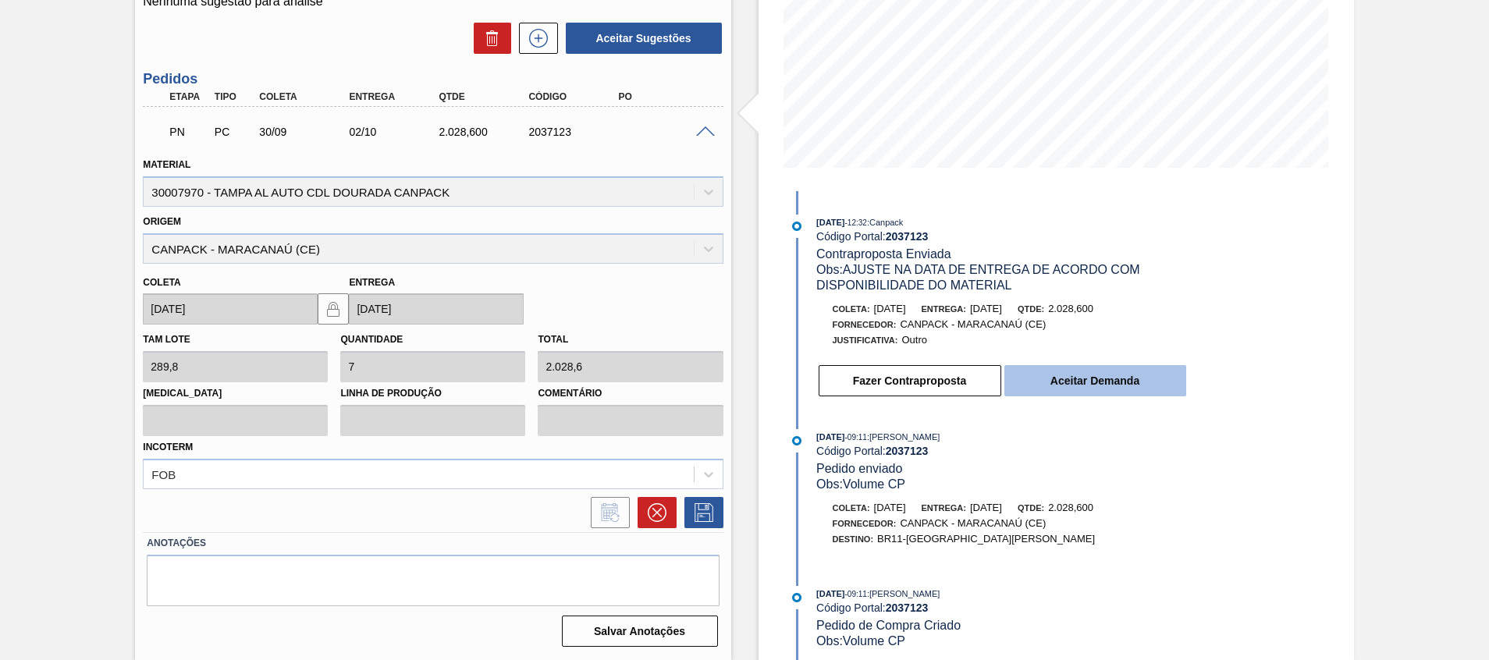
click at [1060, 377] on button "Aceitar Demanda" at bounding box center [1096, 380] width 182 height 31
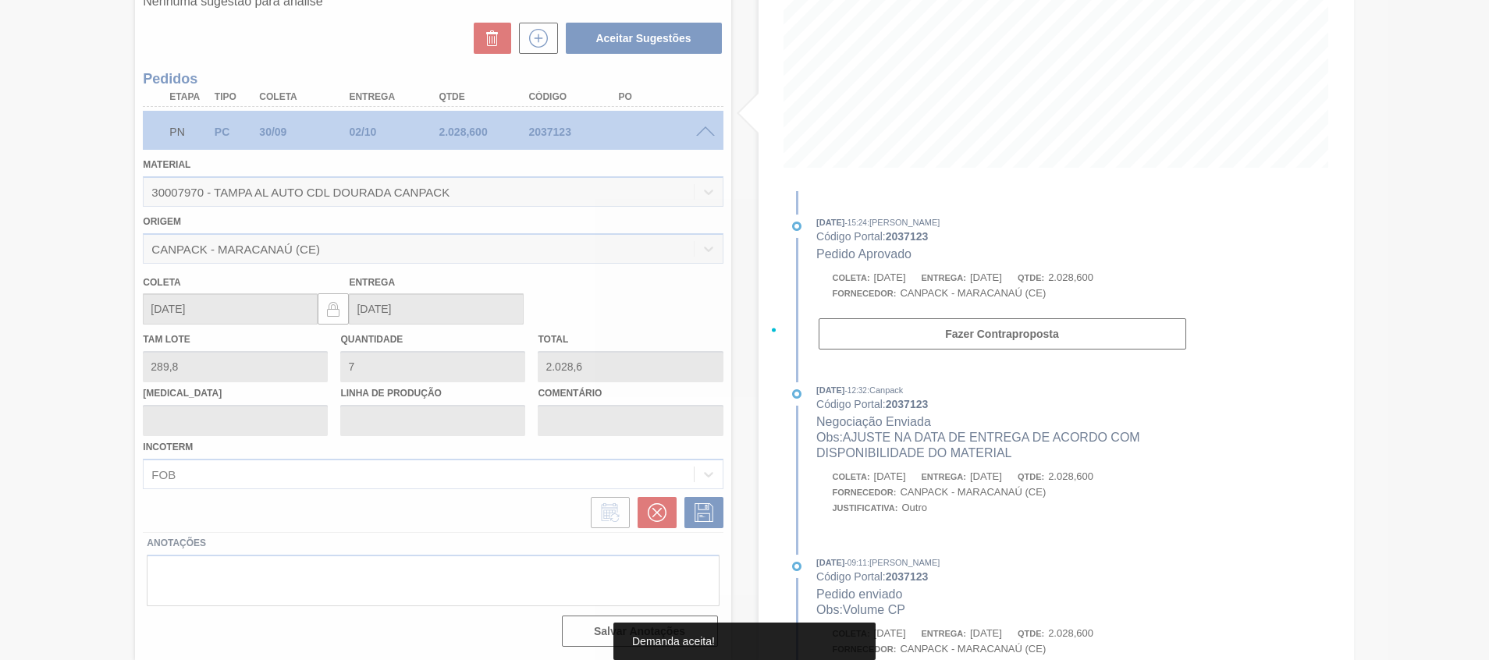
type input "[DATE]"
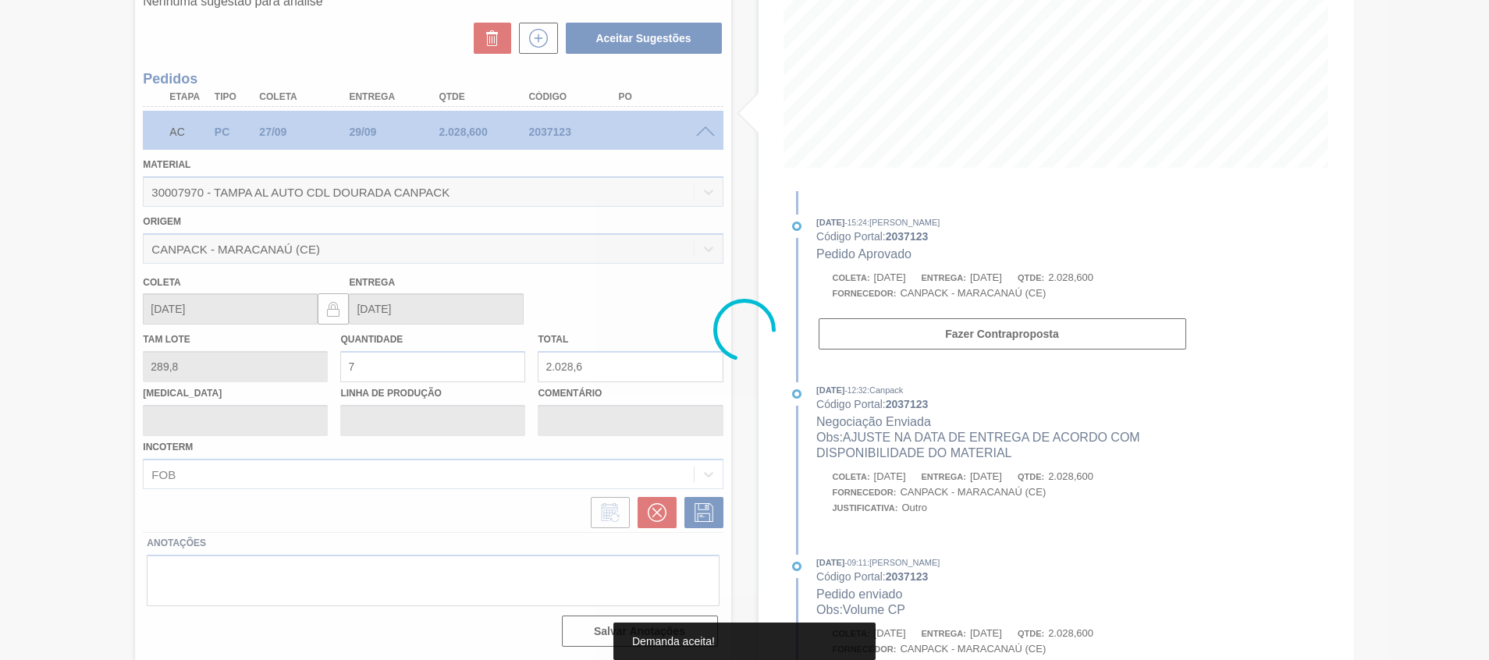
scroll to position [11, 0]
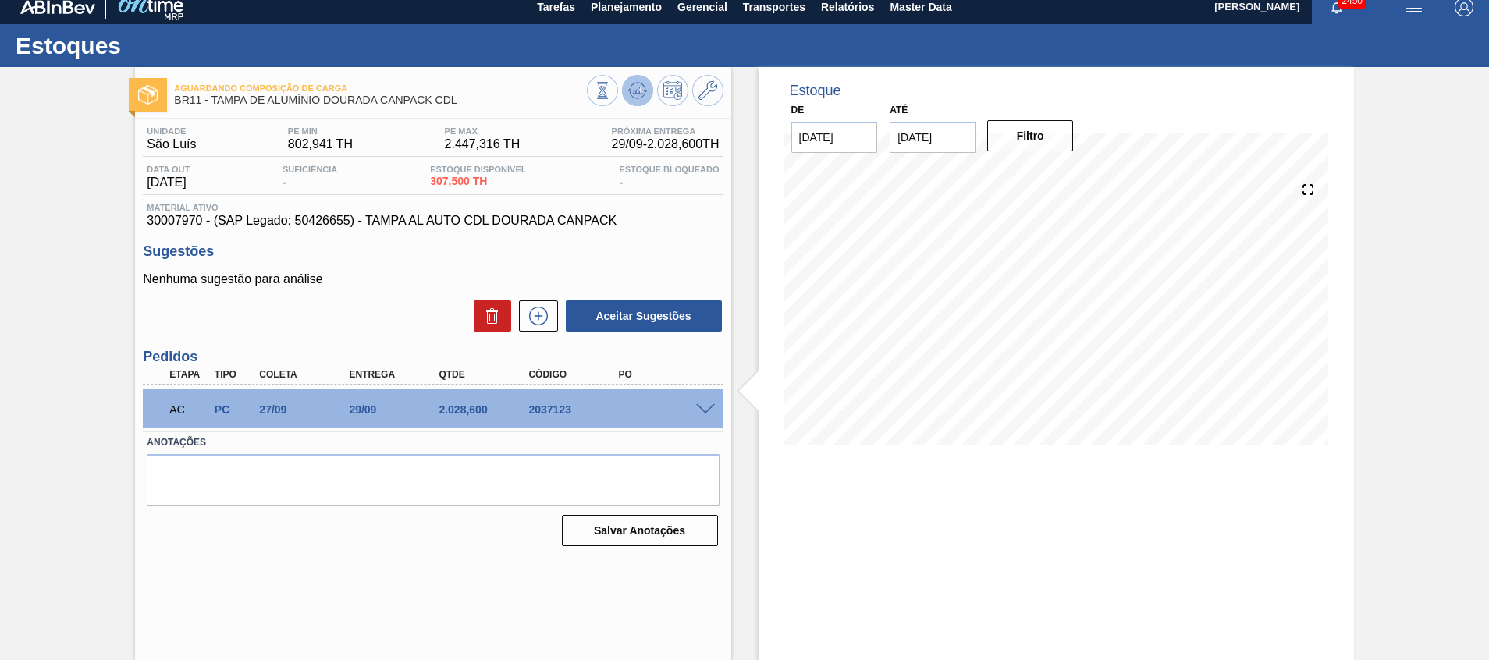
click at [623, 98] on button at bounding box center [637, 90] width 31 height 31
click at [703, 411] on span at bounding box center [705, 410] width 19 height 12
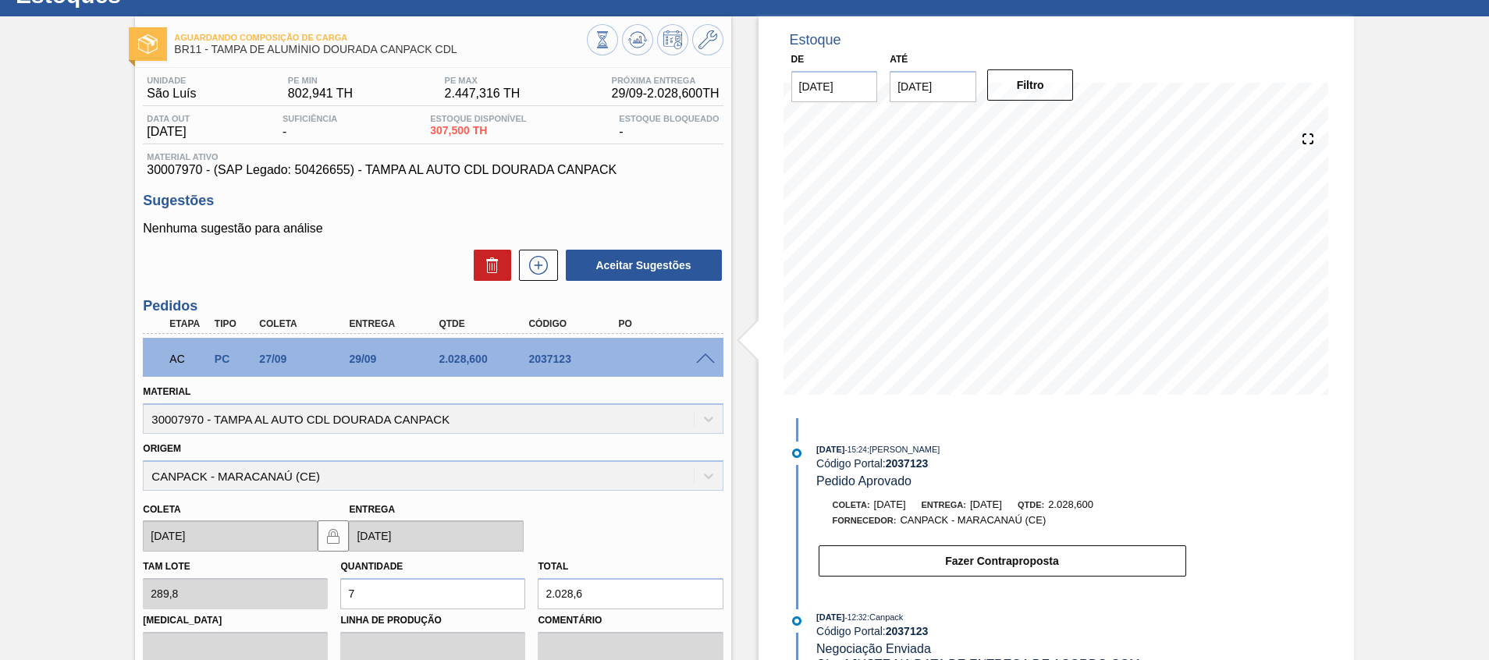
scroll to position [55, 0]
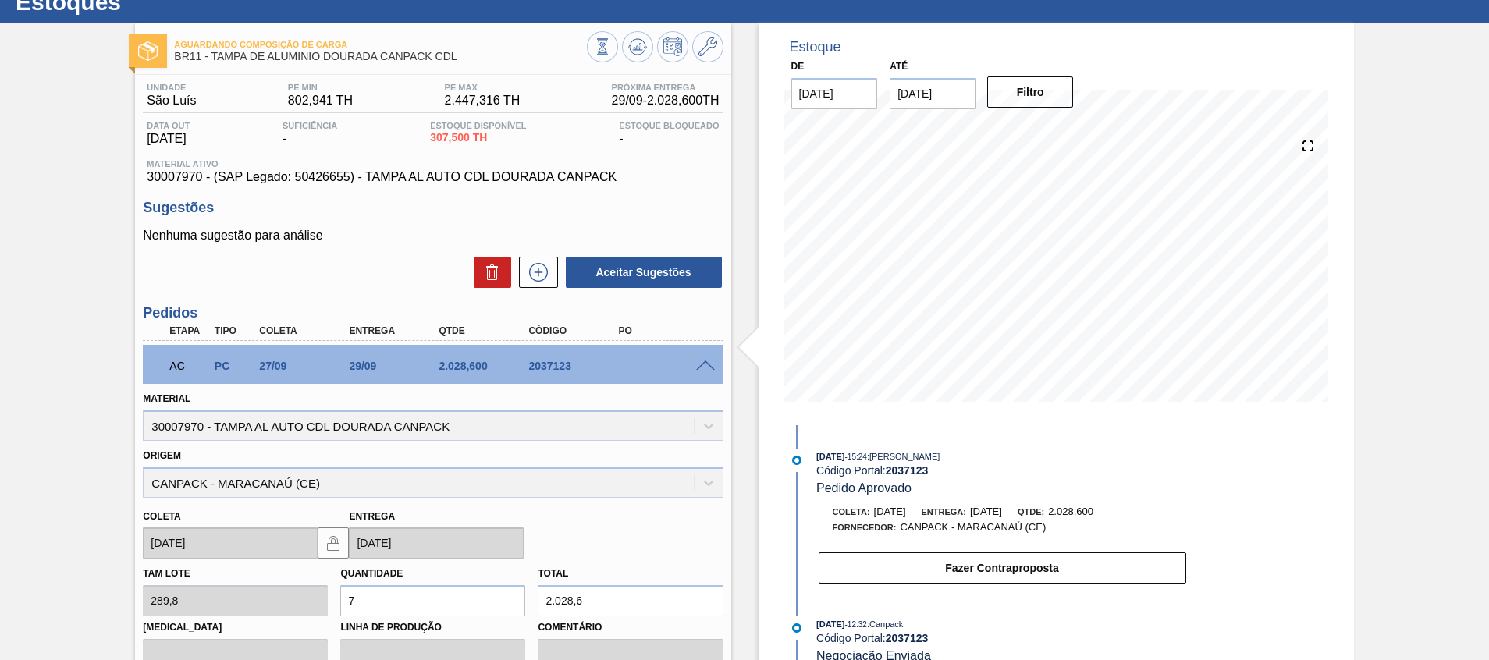
click at [448, 361] on div "2.028,600" at bounding box center [485, 366] width 101 height 12
drag, startPoint x: 628, startPoint y: 34, endPoint x: 624, endPoint y: 46, distance: 13.3
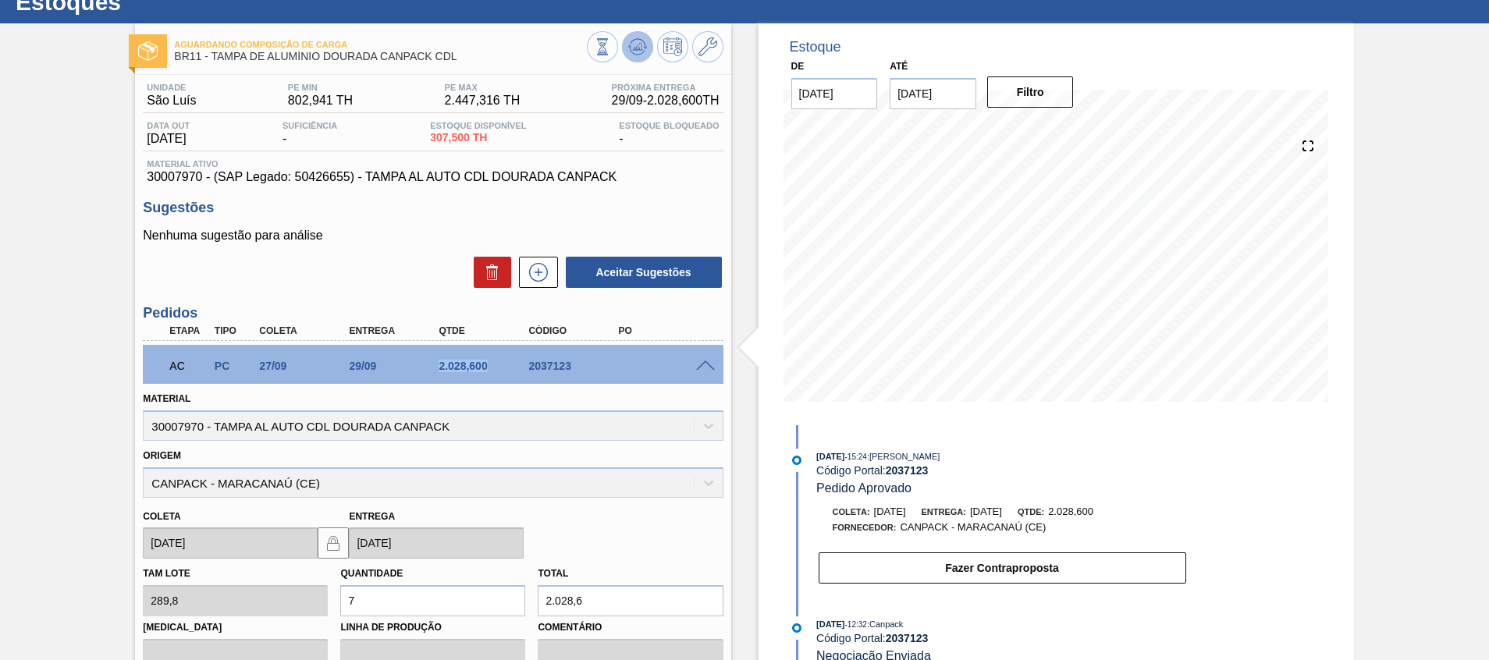
click at [628, 34] on button at bounding box center [637, 46] width 31 height 31
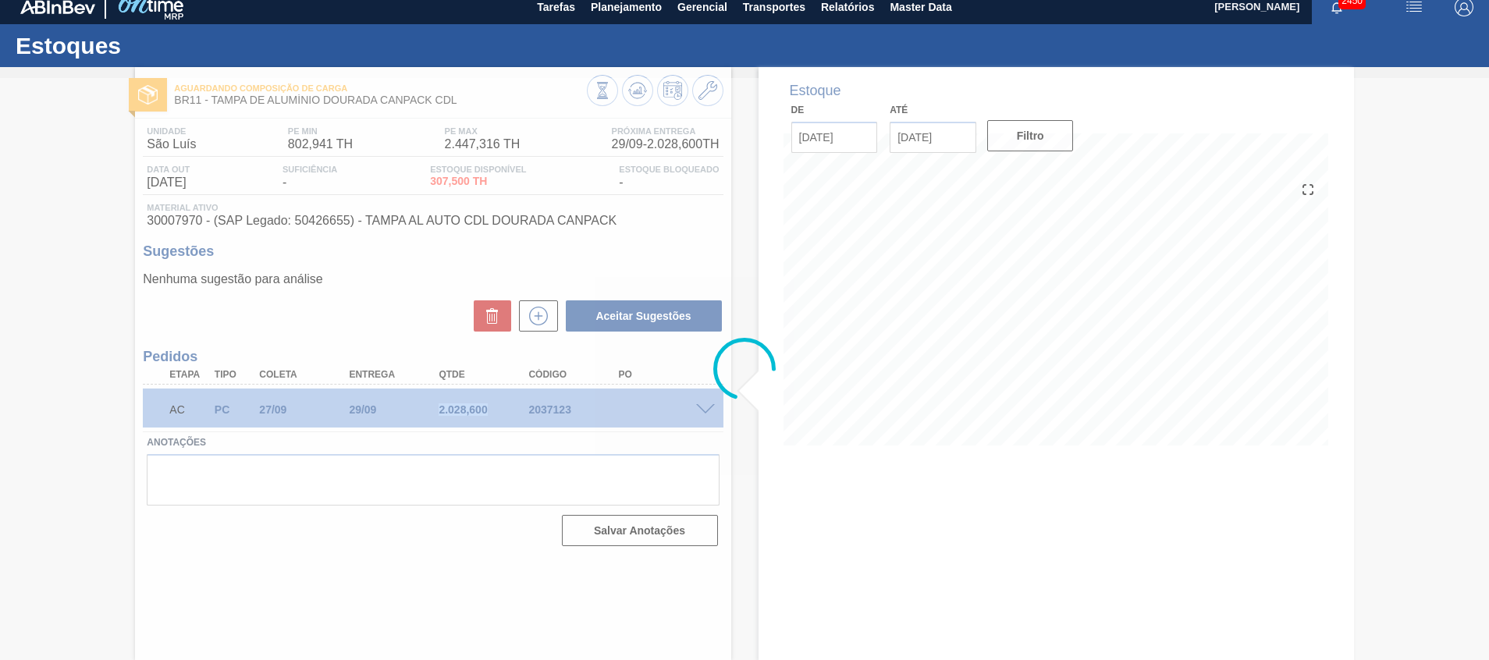
scroll to position [11, 0]
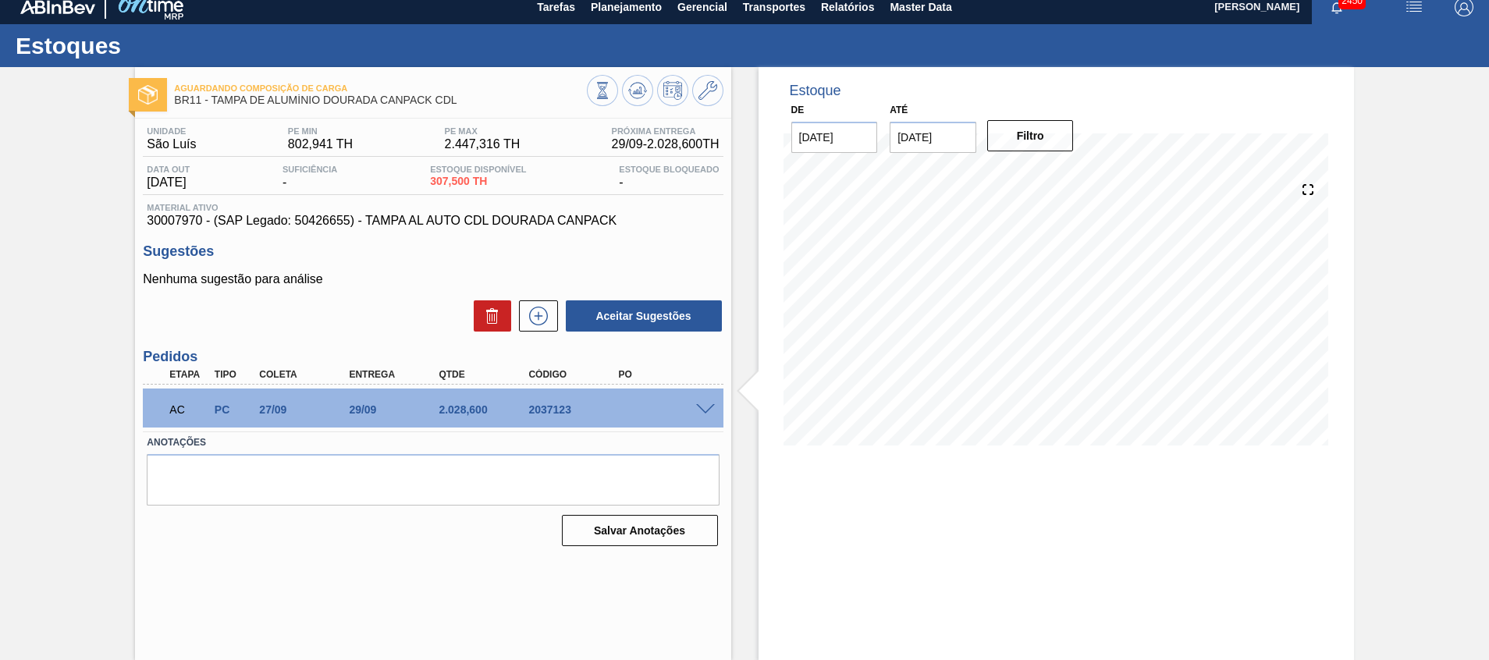
click at [697, 404] on div "AC PC 27/09 29/09 2.028,600 2037123" at bounding box center [433, 408] width 580 height 39
click at [701, 407] on span at bounding box center [705, 410] width 19 height 12
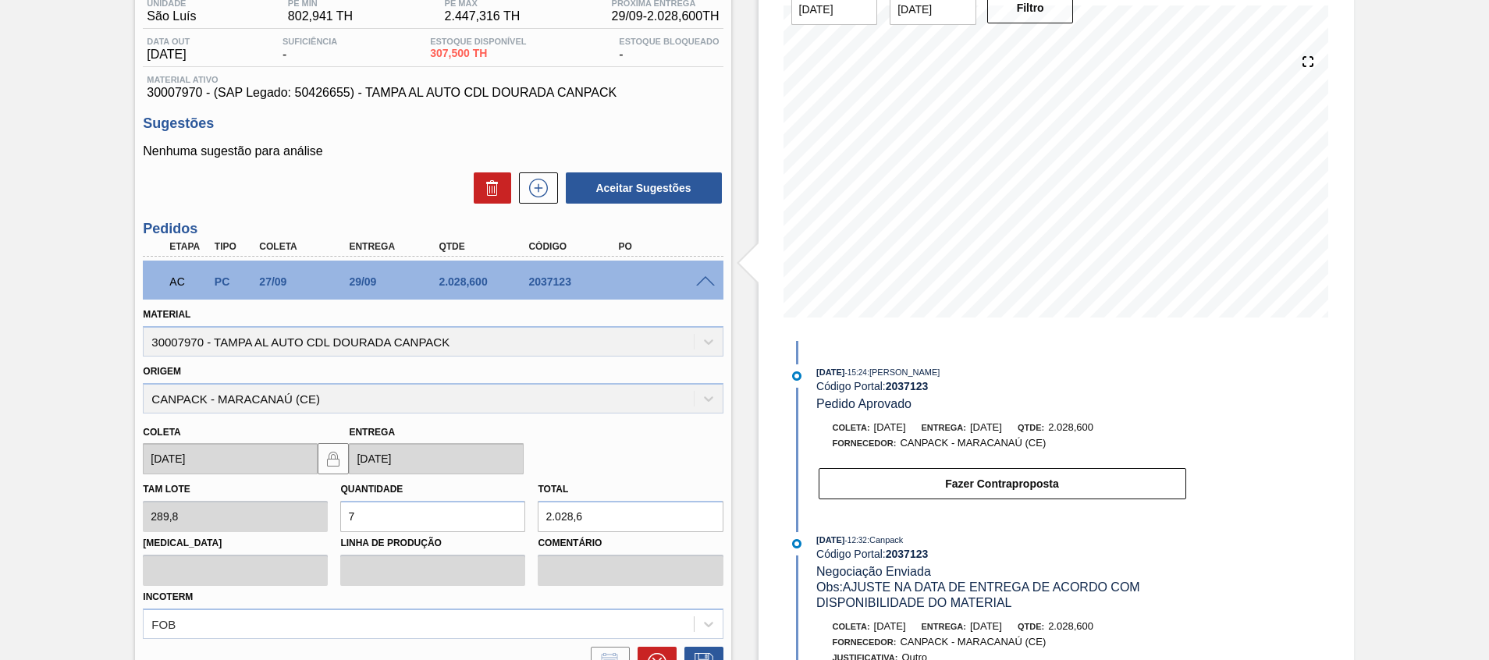
scroll to position [289, 0]
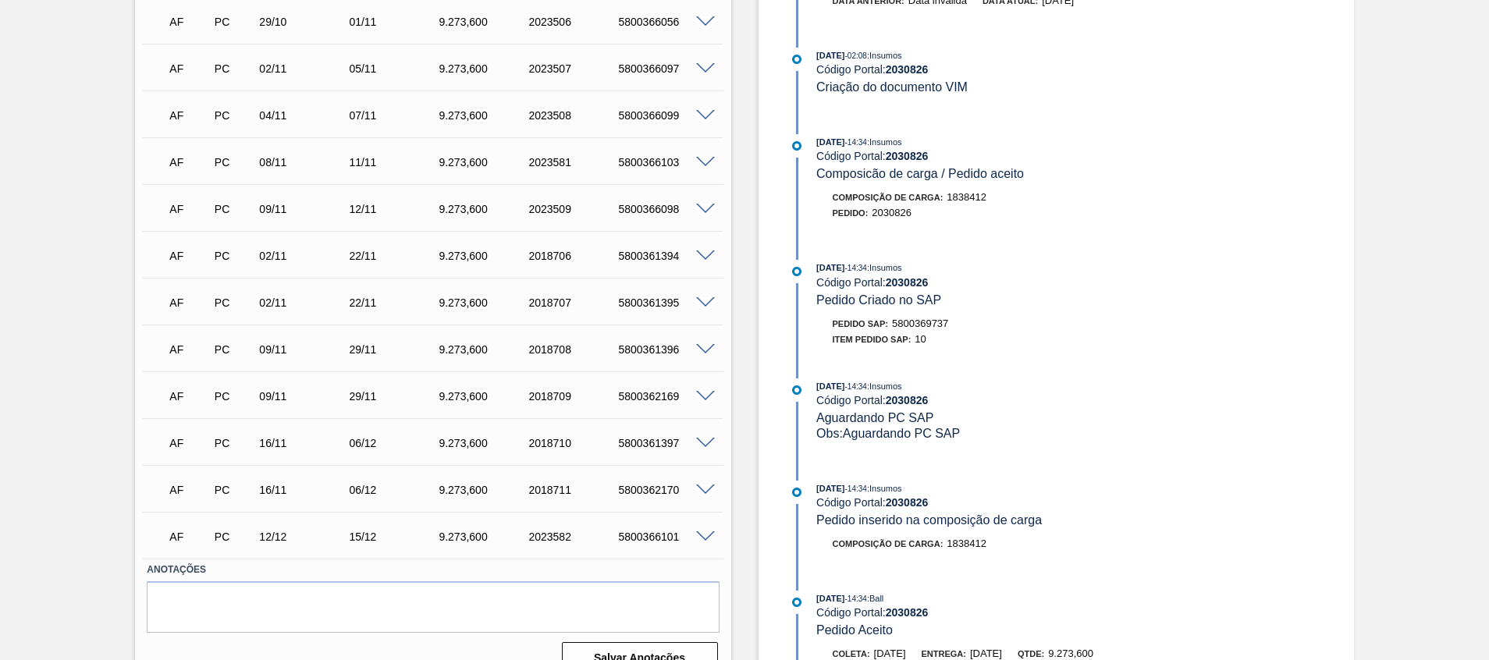
scroll to position [1128, 0]
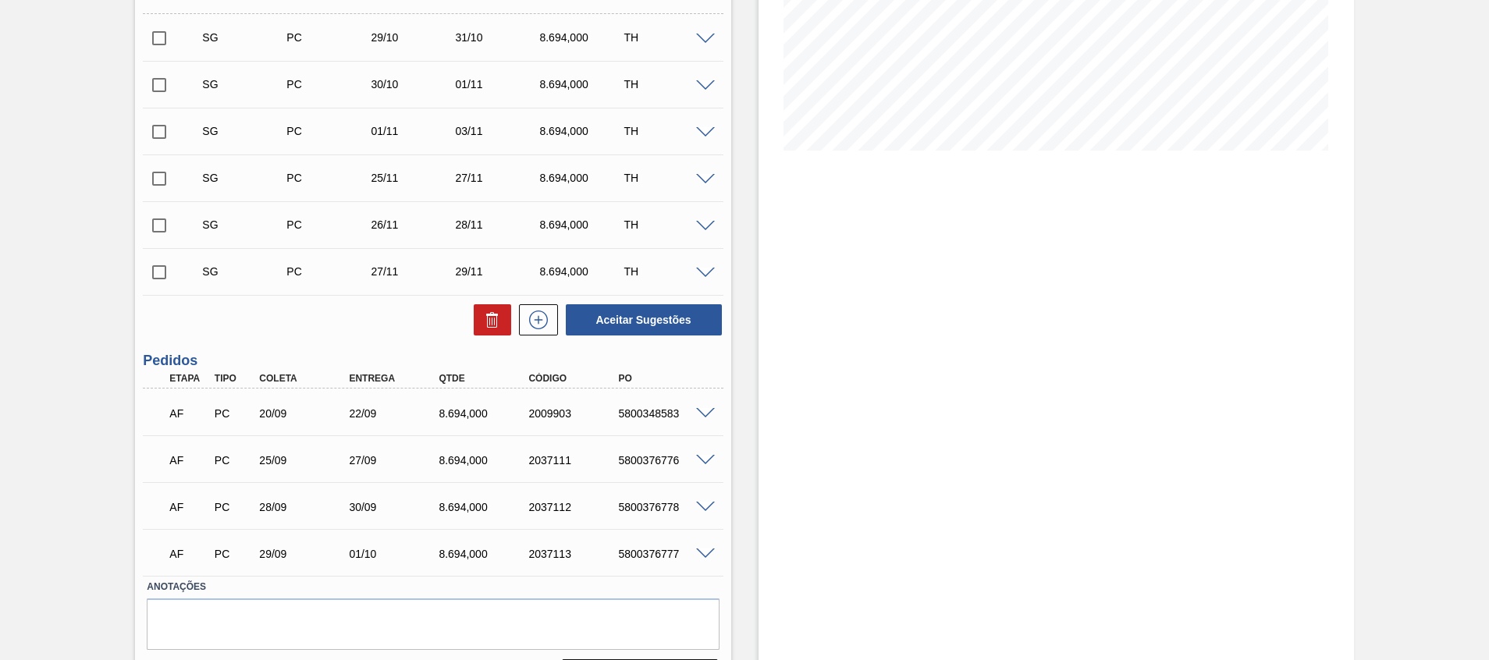
scroll to position [350, 0]
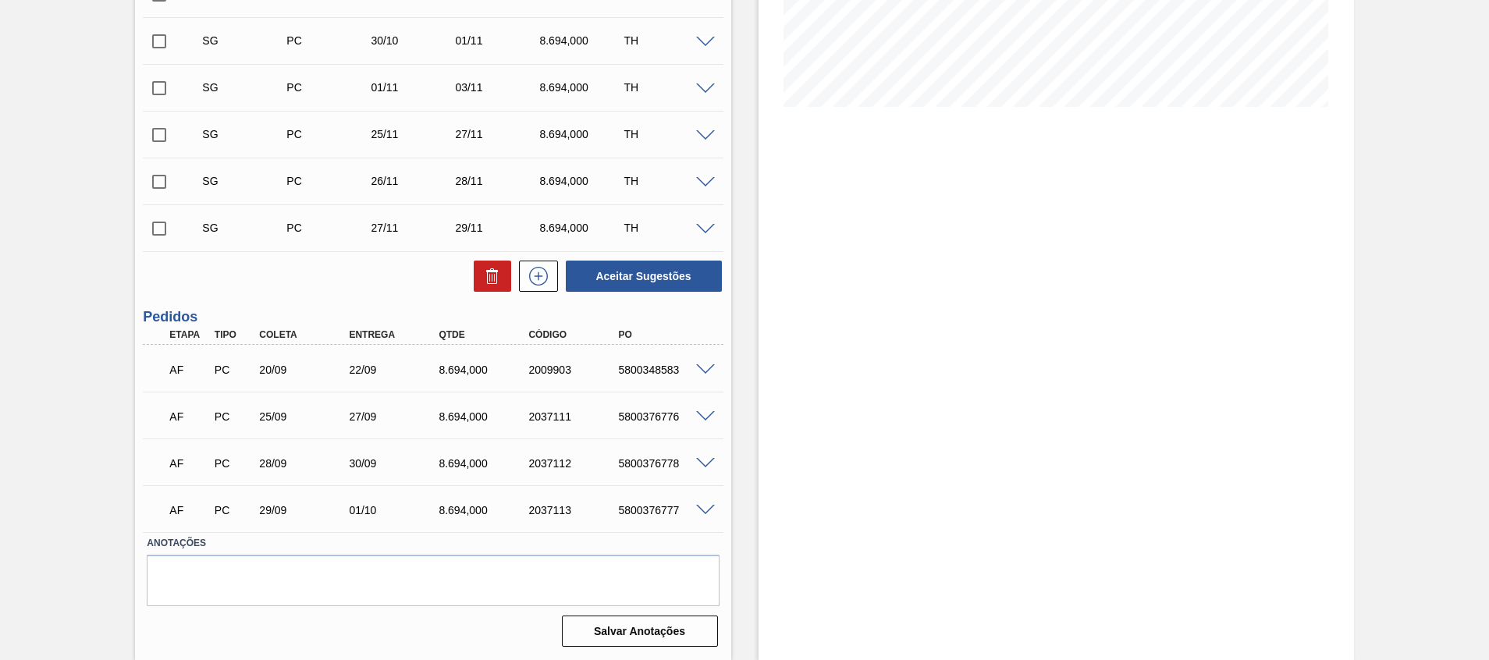
click at [708, 413] on span at bounding box center [705, 417] width 19 height 12
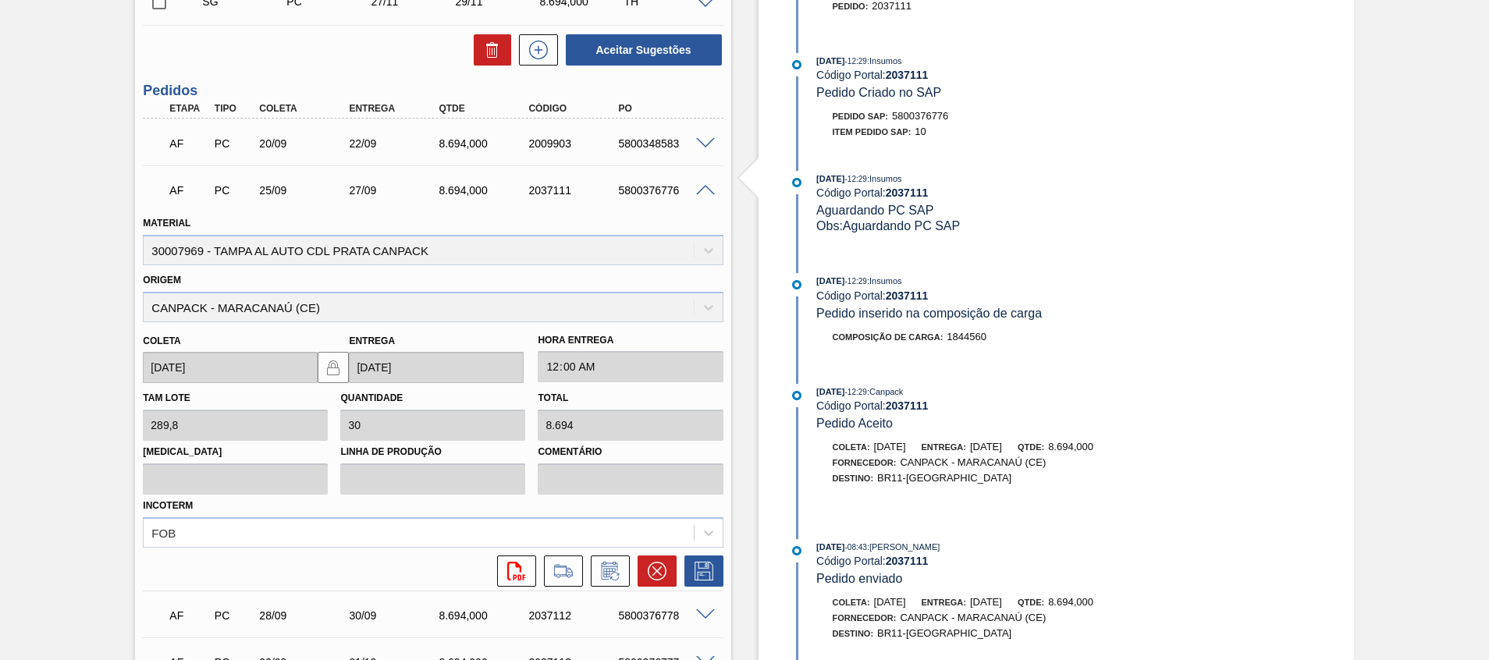
scroll to position [584, 0]
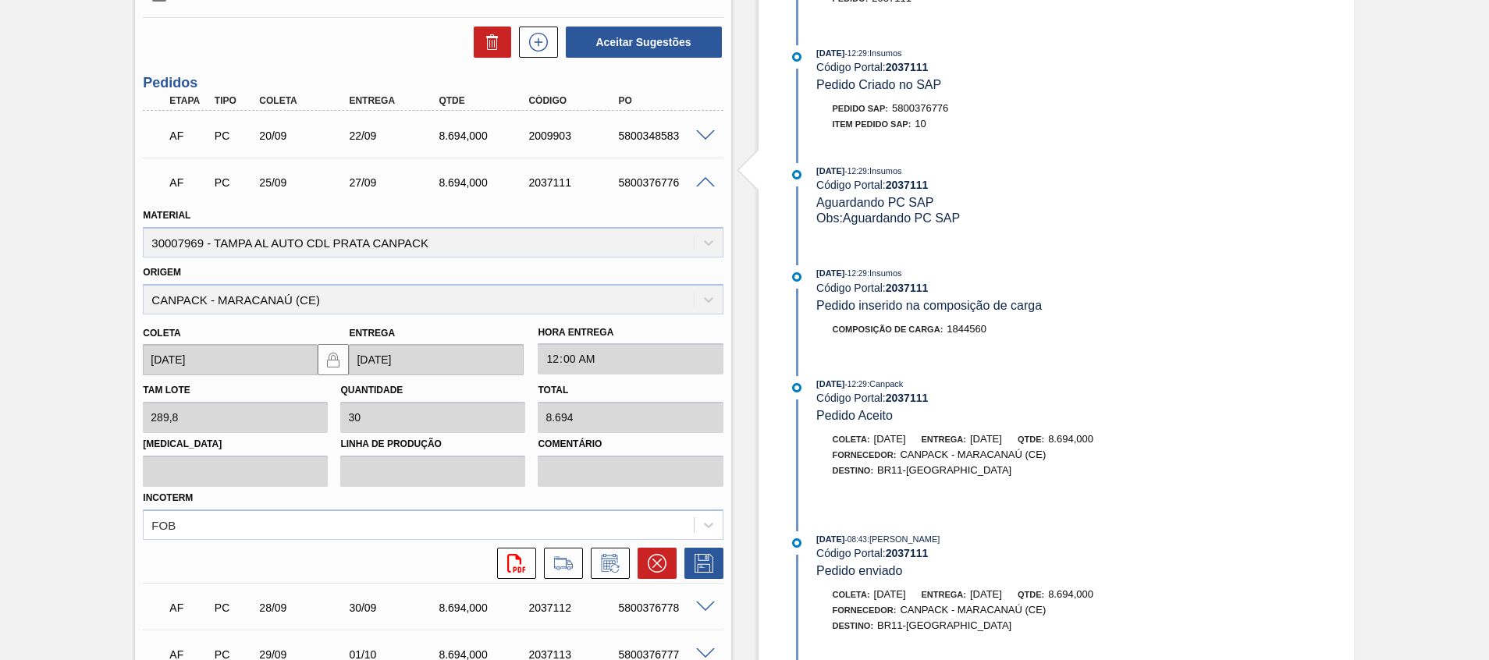
drag, startPoint x: 615, startPoint y: 575, endPoint x: 573, endPoint y: 582, distance: 42.9
click at [573, 582] on div "AF PC 20/09 22/09 8.694,000 2009903 5800348583 Material 30007969 - [GEOGRAPHIC_…" at bounding box center [433, 394] width 580 height 566
click at [614, 564] on icon at bounding box center [610, 563] width 25 height 19
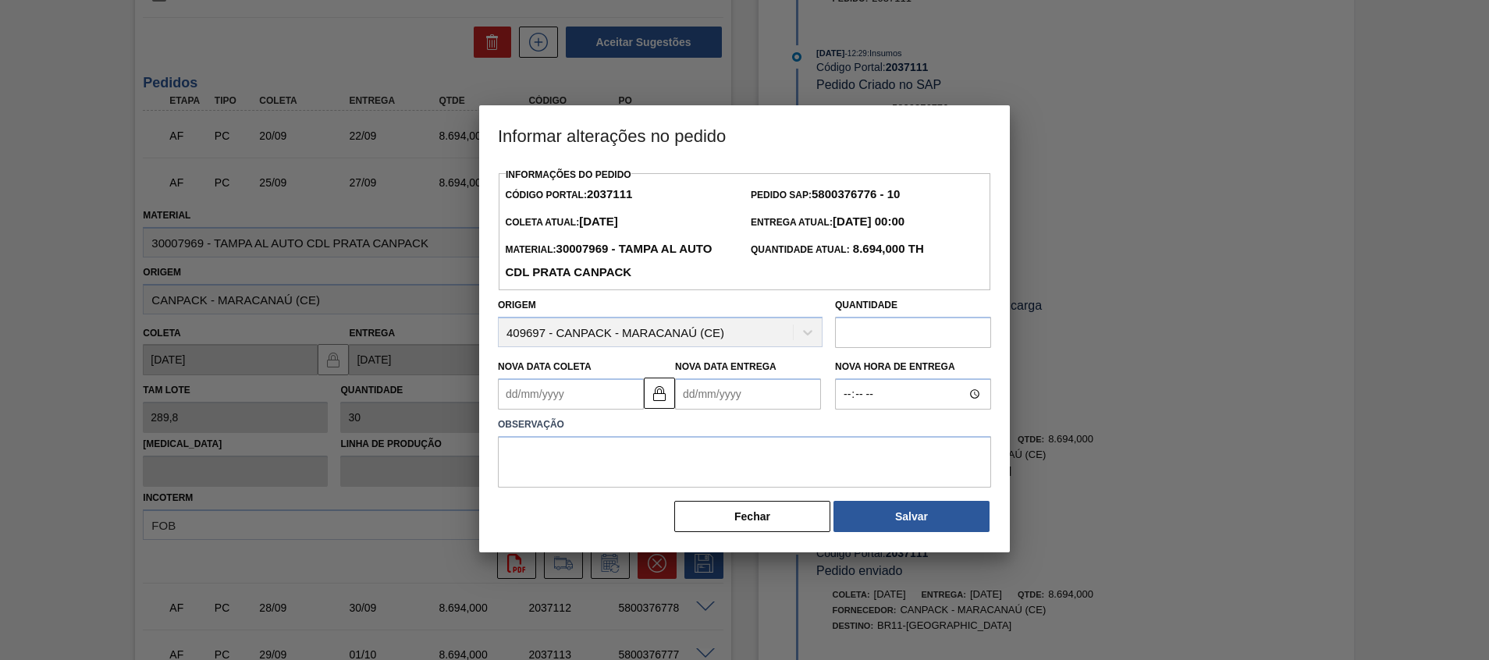
click at [873, 336] on input "text" at bounding box center [913, 332] width 156 height 31
click at [724, 518] on button "Fechar" at bounding box center [752, 516] width 156 height 31
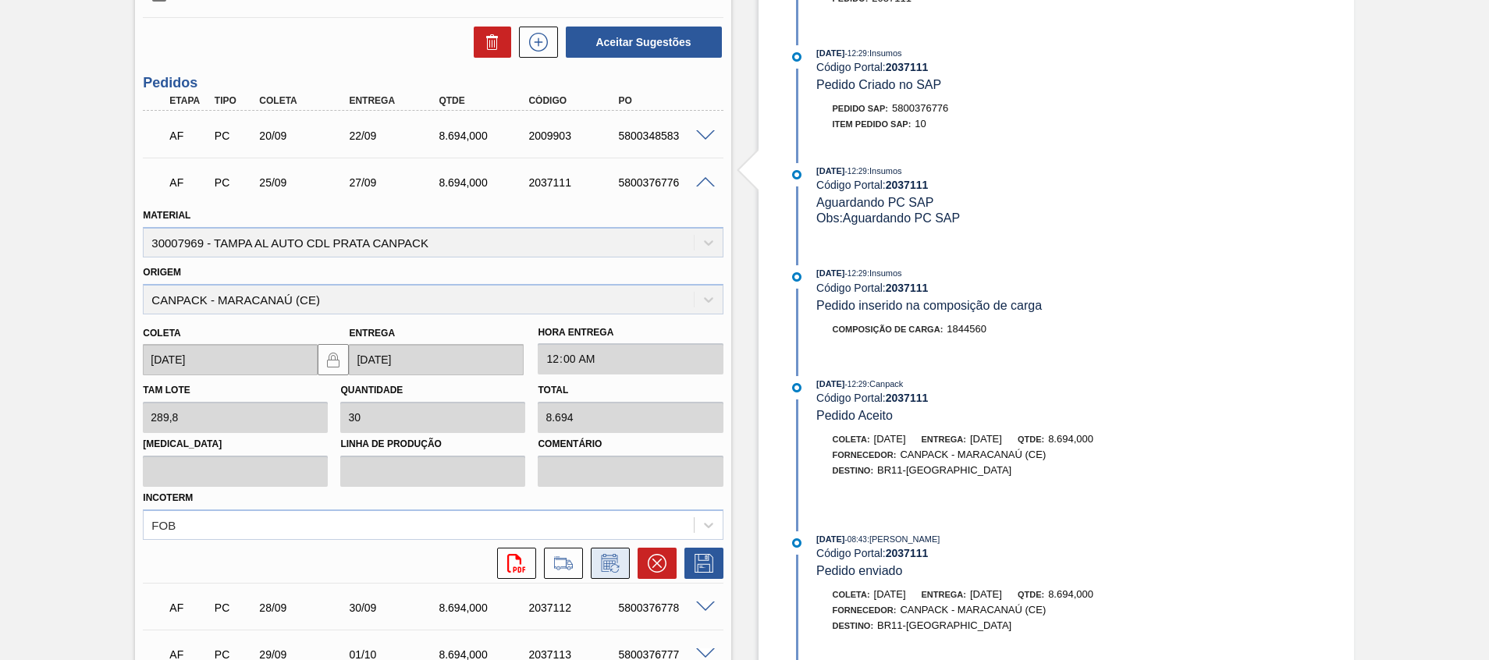
click at [603, 555] on icon at bounding box center [610, 563] width 25 height 19
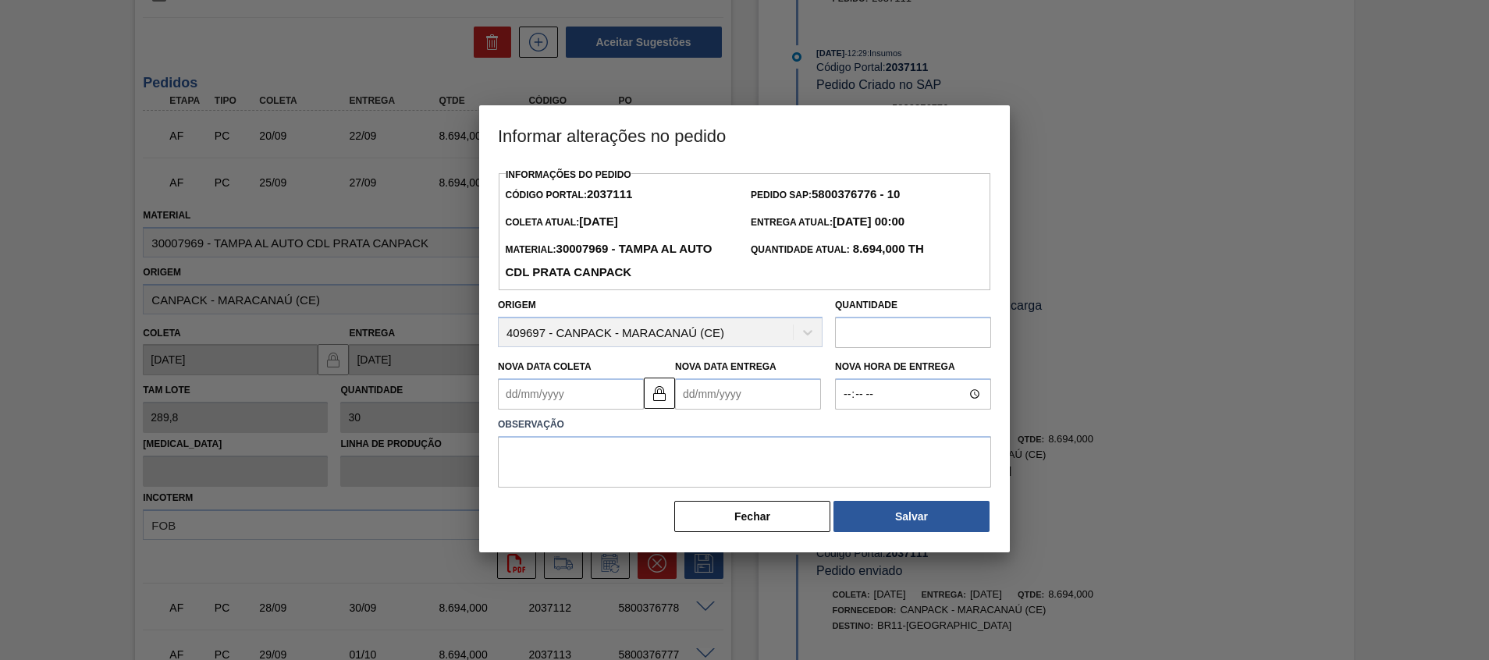
click at [875, 340] on input "text" at bounding box center [913, 332] width 156 height 31
click at [875, 339] on input "text" at bounding box center [913, 332] width 156 height 31
paste input "2.028,600"
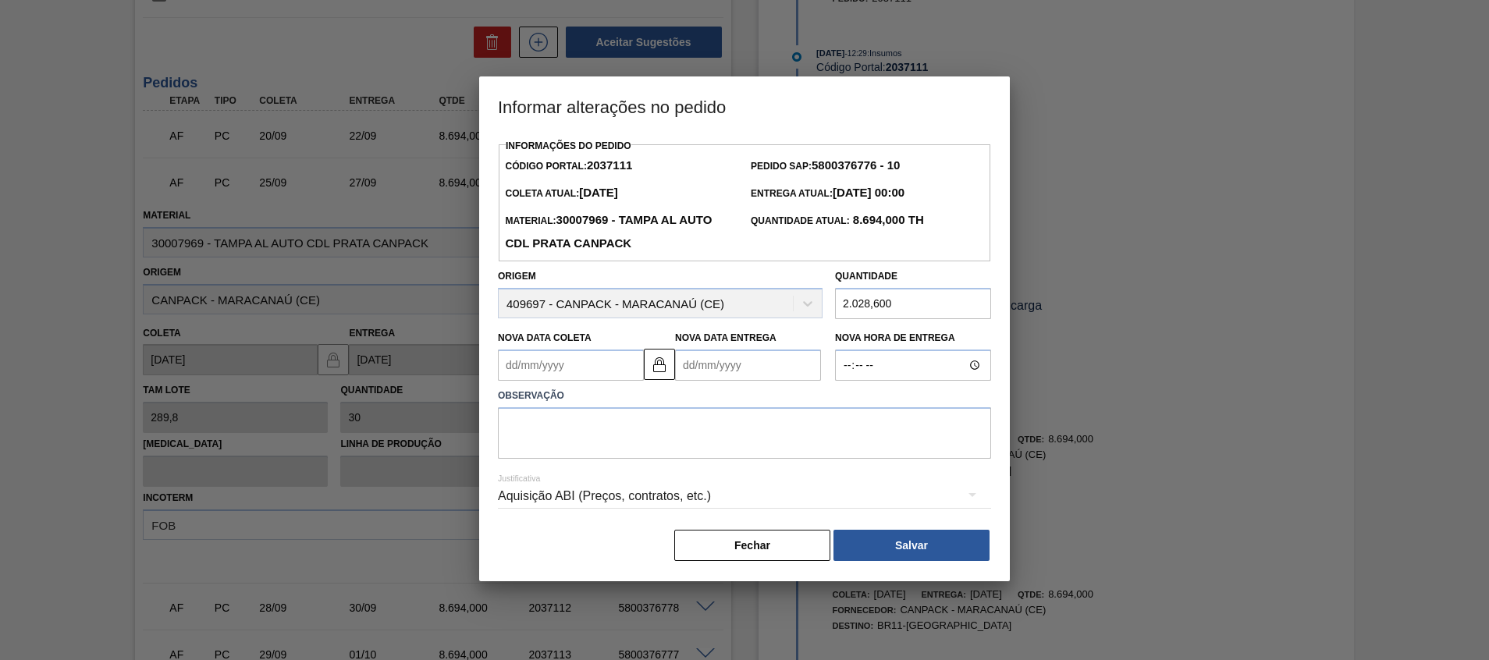
type input "2.028,600"
click at [753, 451] on textarea at bounding box center [744, 433] width 493 height 52
type textarea "Ajuste de quantidade"
click at [568, 343] on label "Nova Data Coleta" at bounding box center [545, 338] width 94 height 11
click at [568, 350] on Coleta2037111 "Nova Data Coleta" at bounding box center [571, 365] width 146 height 31
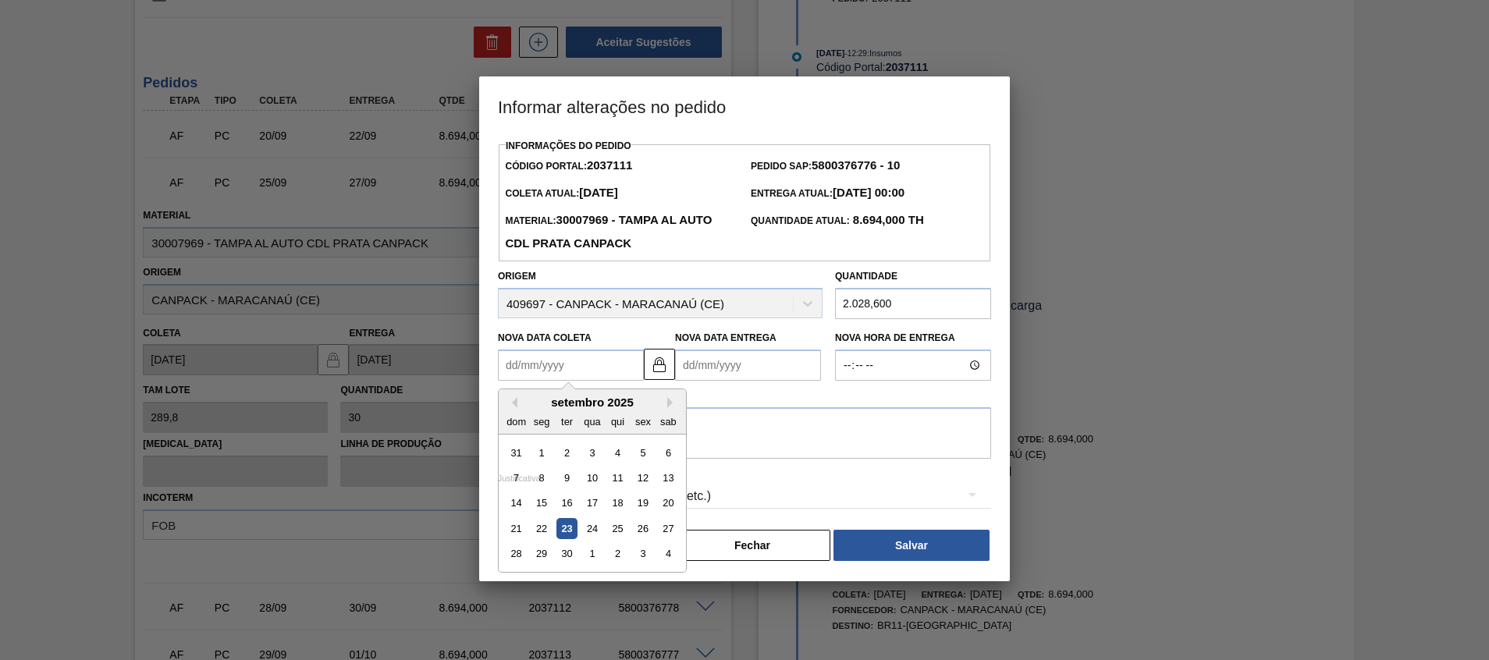
click at [569, 357] on Coleta2037111 "Nova Data Coleta" at bounding box center [571, 365] width 146 height 31
click at [665, 532] on div "27" at bounding box center [668, 528] width 21 height 21
type Coleta2037111 "[DATE]"
type Entrega2037111 "[DATE]"
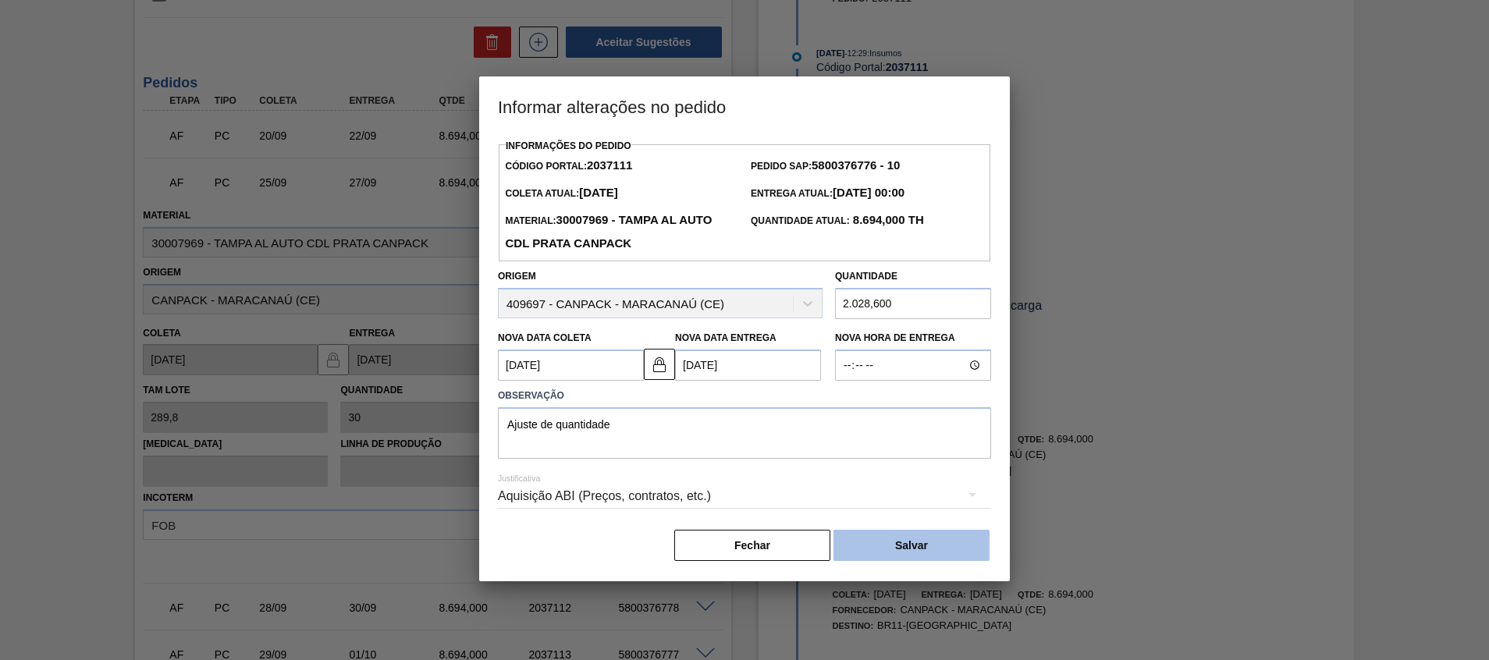
click at [930, 556] on button "Salvar" at bounding box center [912, 545] width 156 height 31
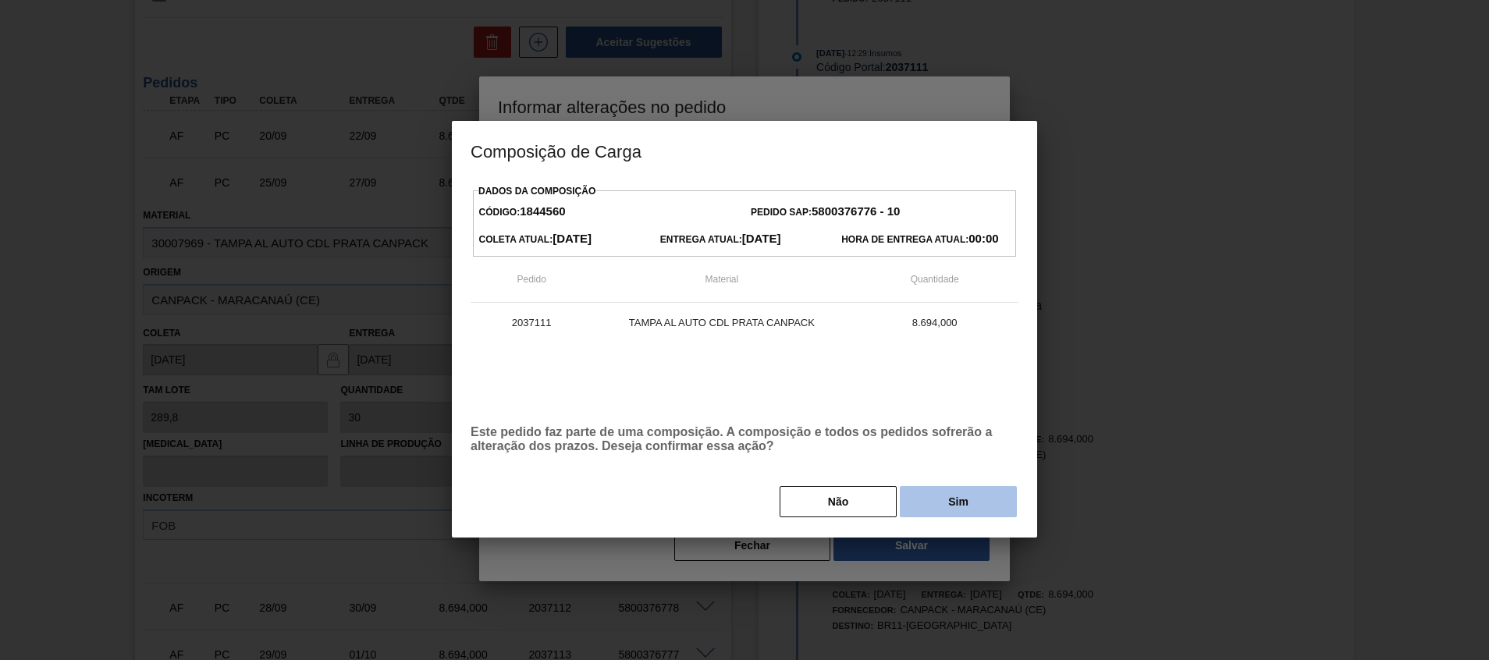
click at [930, 503] on button "Sim" at bounding box center [958, 501] width 117 height 31
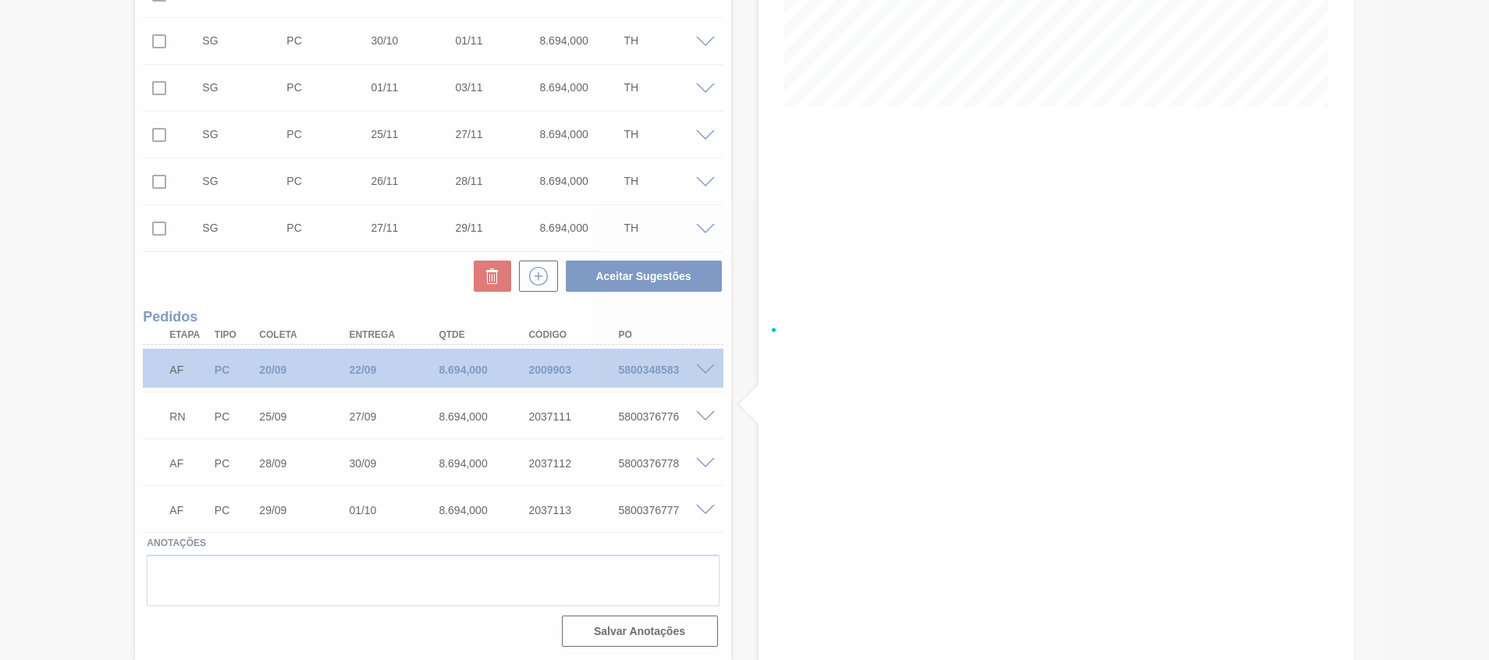
scroll to position [350, 0]
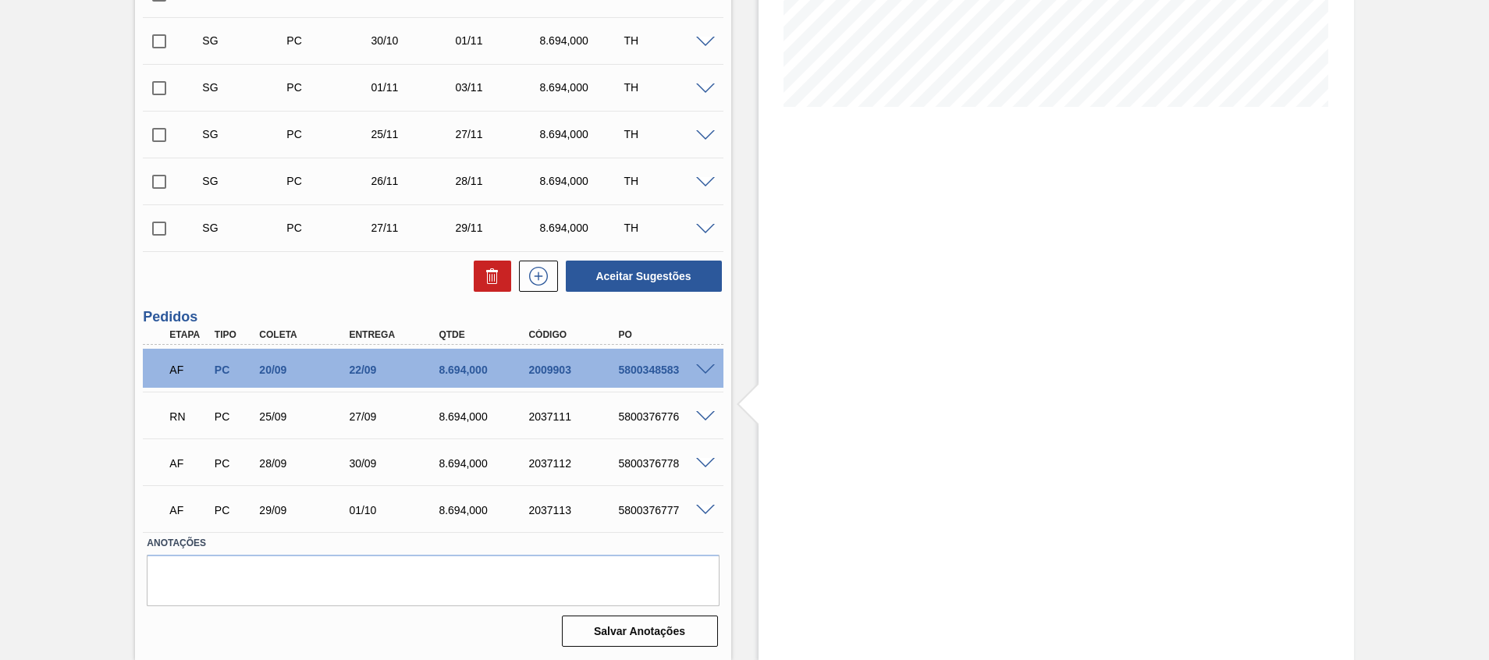
click at [561, 422] on div "2037111" at bounding box center [575, 417] width 101 height 12
click at [721, 415] on div at bounding box center [707, 416] width 31 height 12
click at [706, 414] on span at bounding box center [705, 417] width 19 height 12
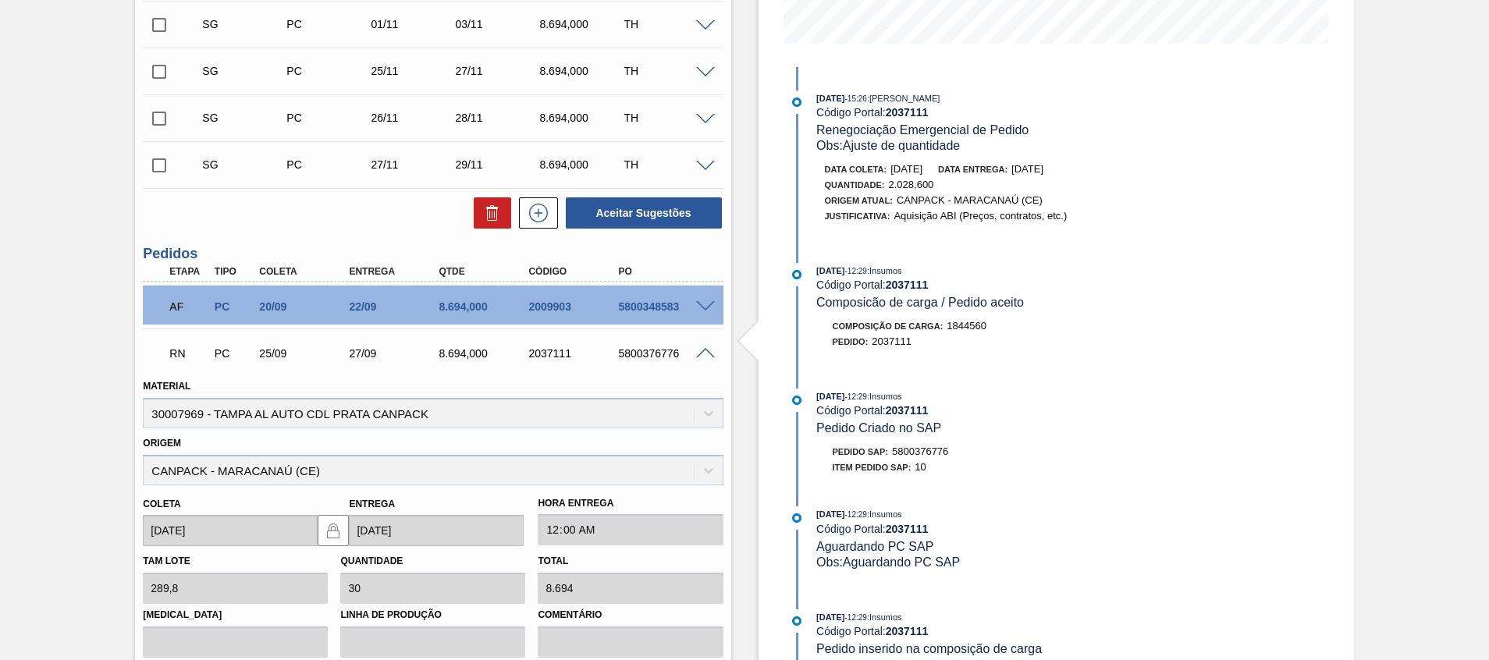
scroll to position [467, 0]
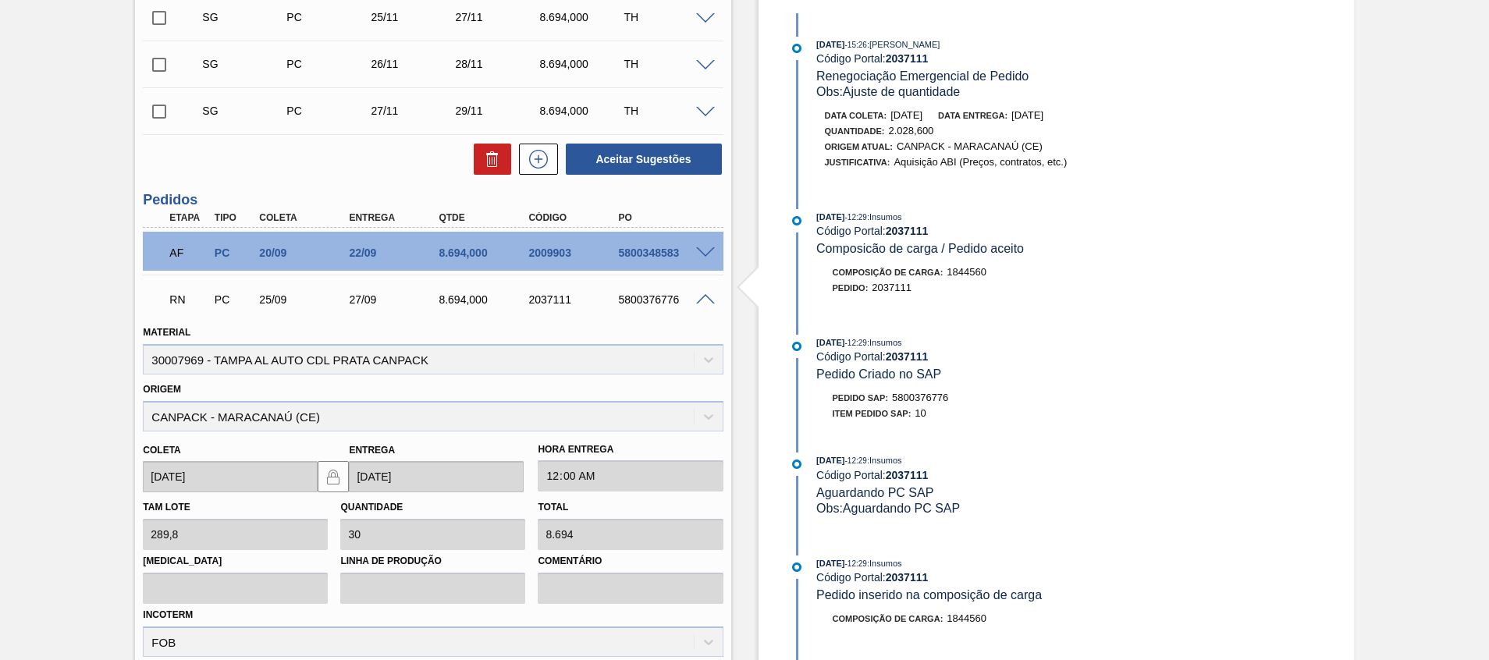
click at [535, 299] on div "2037111" at bounding box center [575, 300] width 101 height 12
copy div "2037111"
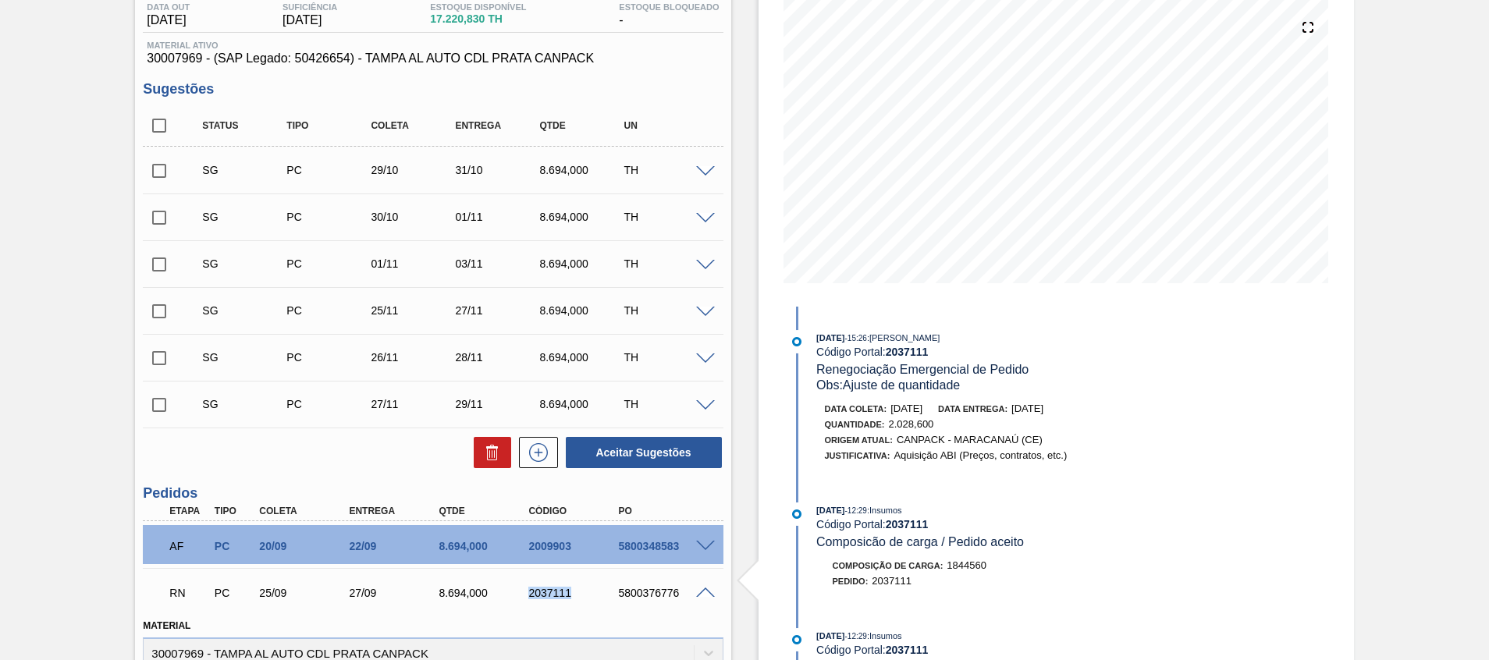
scroll to position [0, 0]
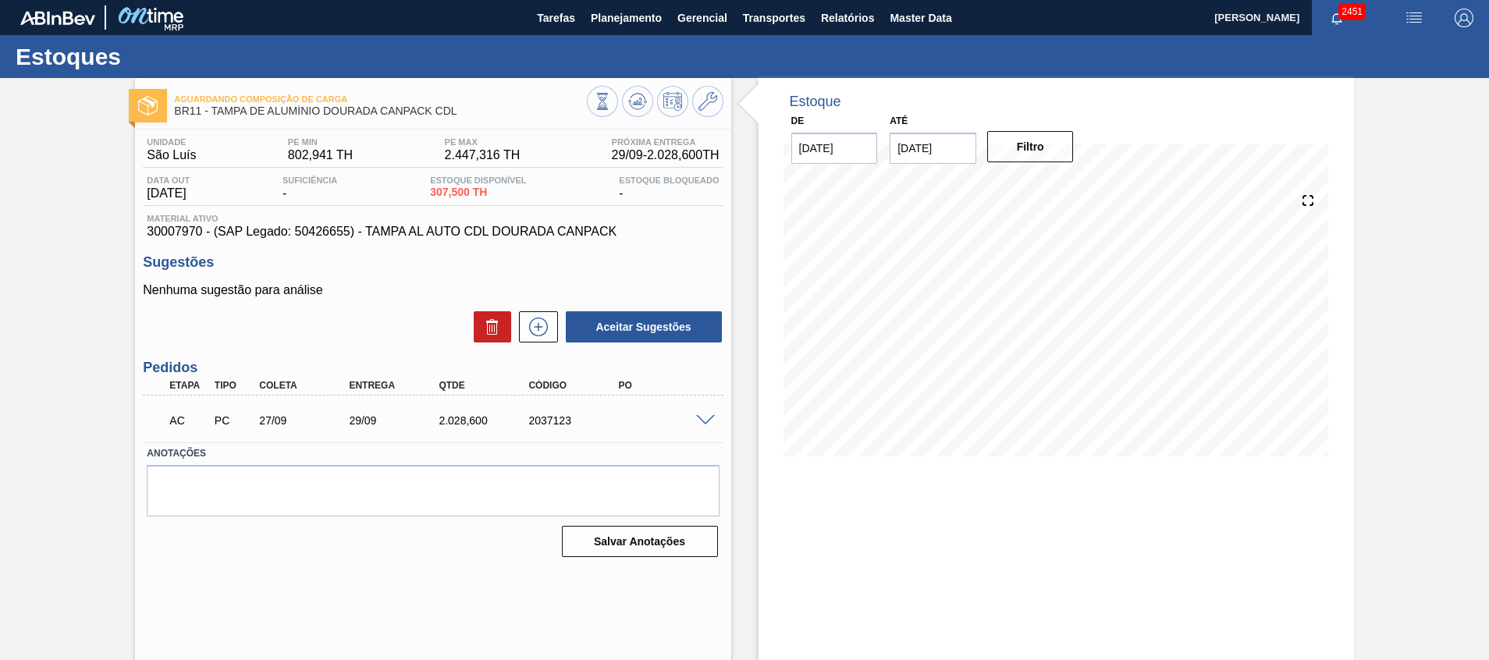
click at [541, 425] on div "2037123" at bounding box center [575, 421] width 101 height 12
copy div "2037123"
click at [438, 406] on div "AC PC 27/09 29/09 2.028,[PHONE_NUMBER]" at bounding box center [428, 419] width 539 height 31
click at [456, 418] on div "2.028,600" at bounding box center [485, 421] width 101 height 12
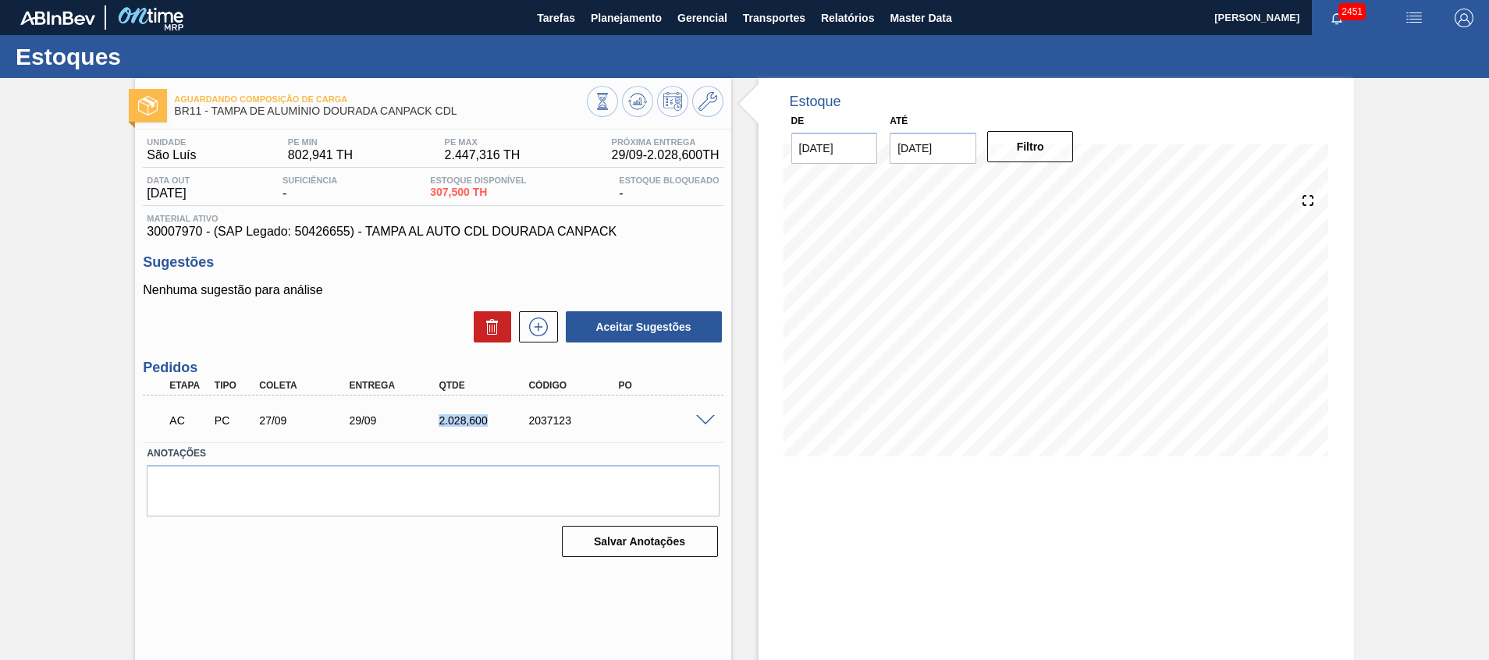
click at [456, 418] on div "2.028,600" at bounding box center [485, 421] width 101 height 12
copy div "2.028,600"
click at [470, 407] on div "AC PC 27/09 29/09 2.028,[PHONE_NUMBER]" at bounding box center [428, 419] width 539 height 31
click at [649, 20] on span "Planejamento" at bounding box center [626, 18] width 71 height 19
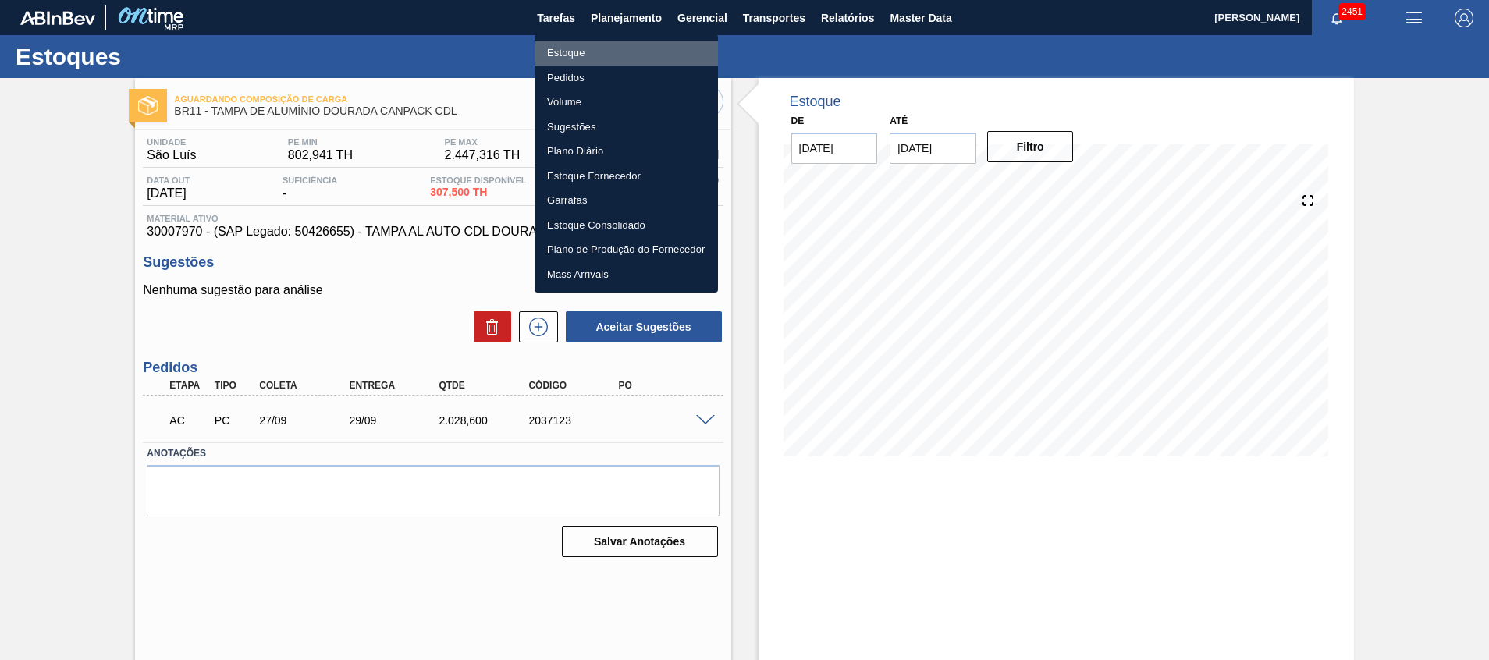
click at [642, 54] on li "Estoque" at bounding box center [626, 53] width 183 height 25
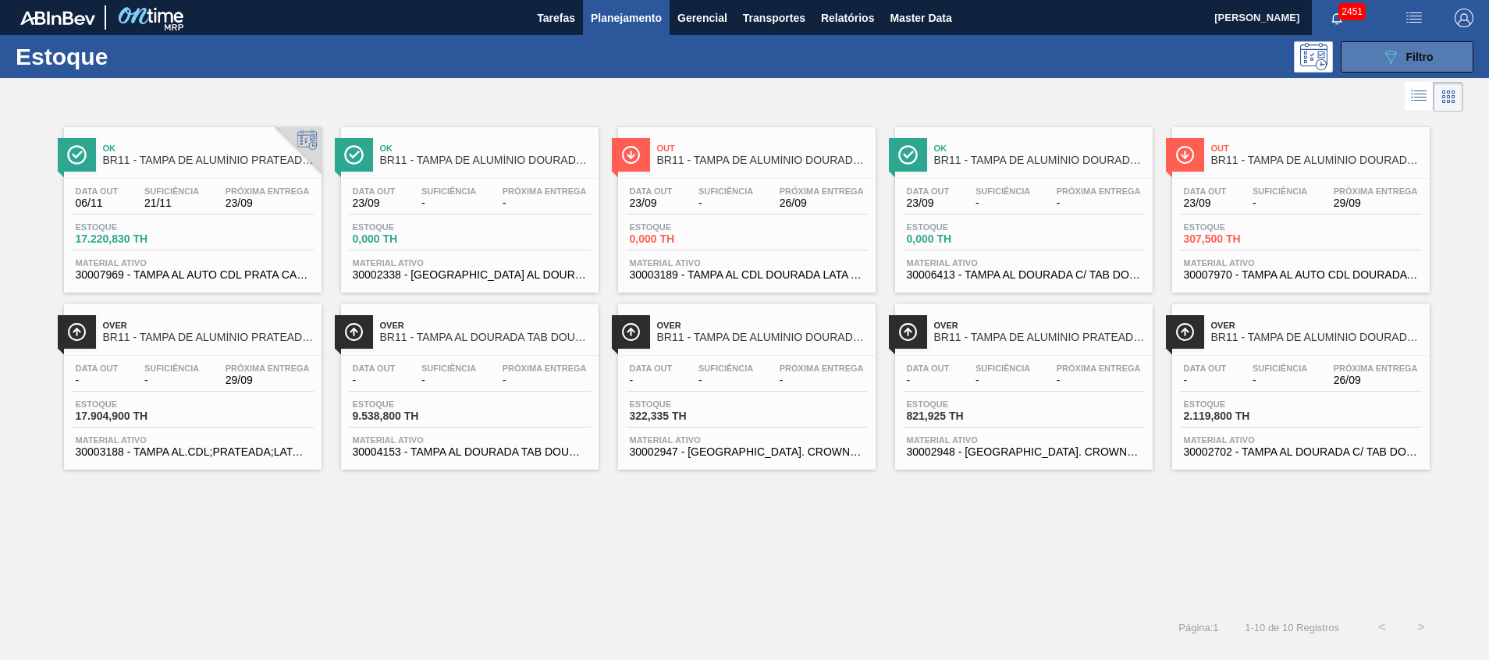
click at [1450, 58] on button "089F7B8B-B2A5-4AFE-B5C0-19BA573D28AC Filtro" at bounding box center [1407, 56] width 133 height 31
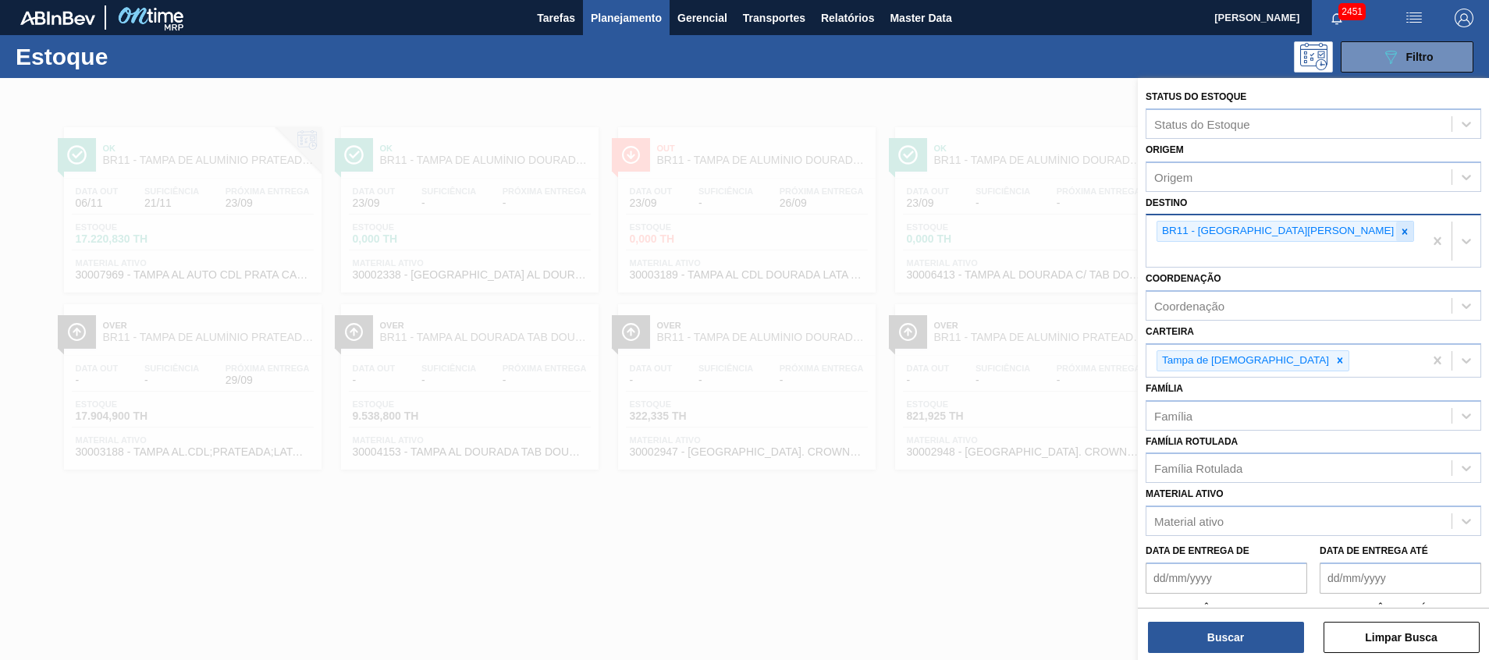
click at [1400, 233] on icon at bounding box center [1405, 231] width 11 height 11
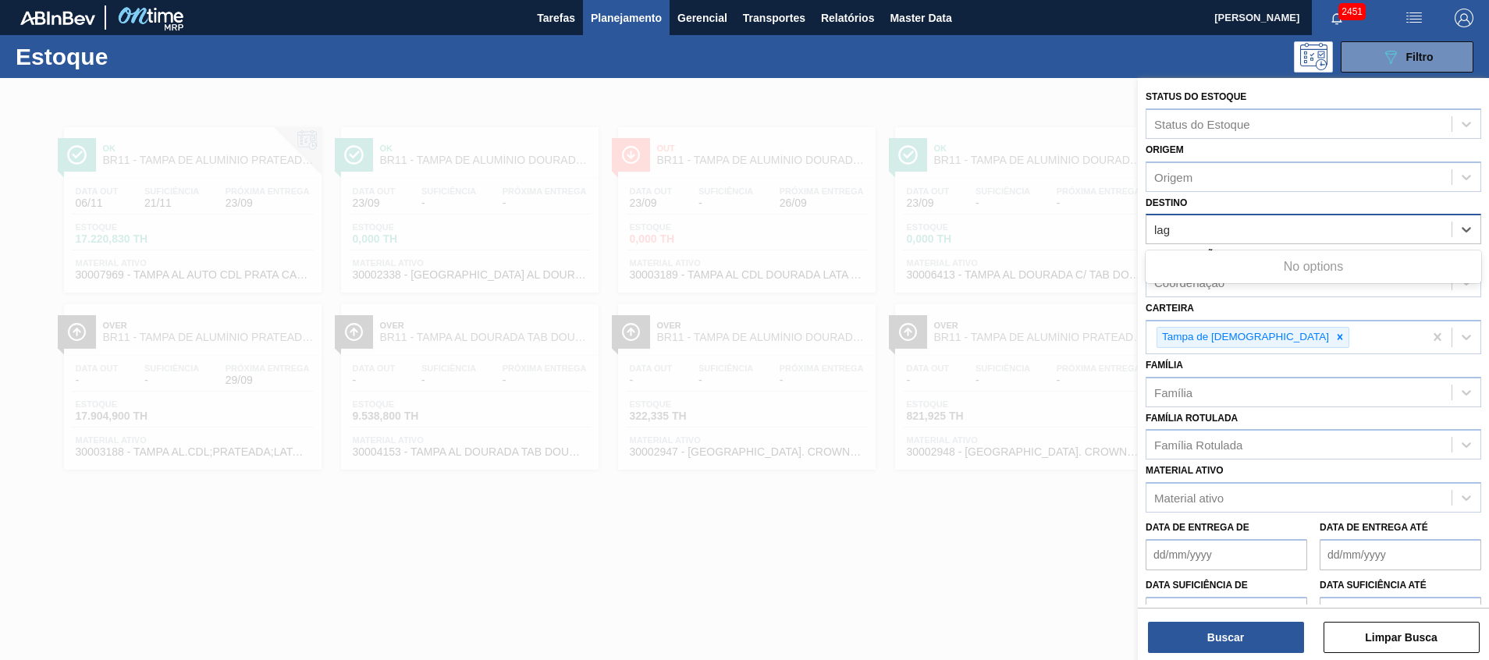
type input "lage"
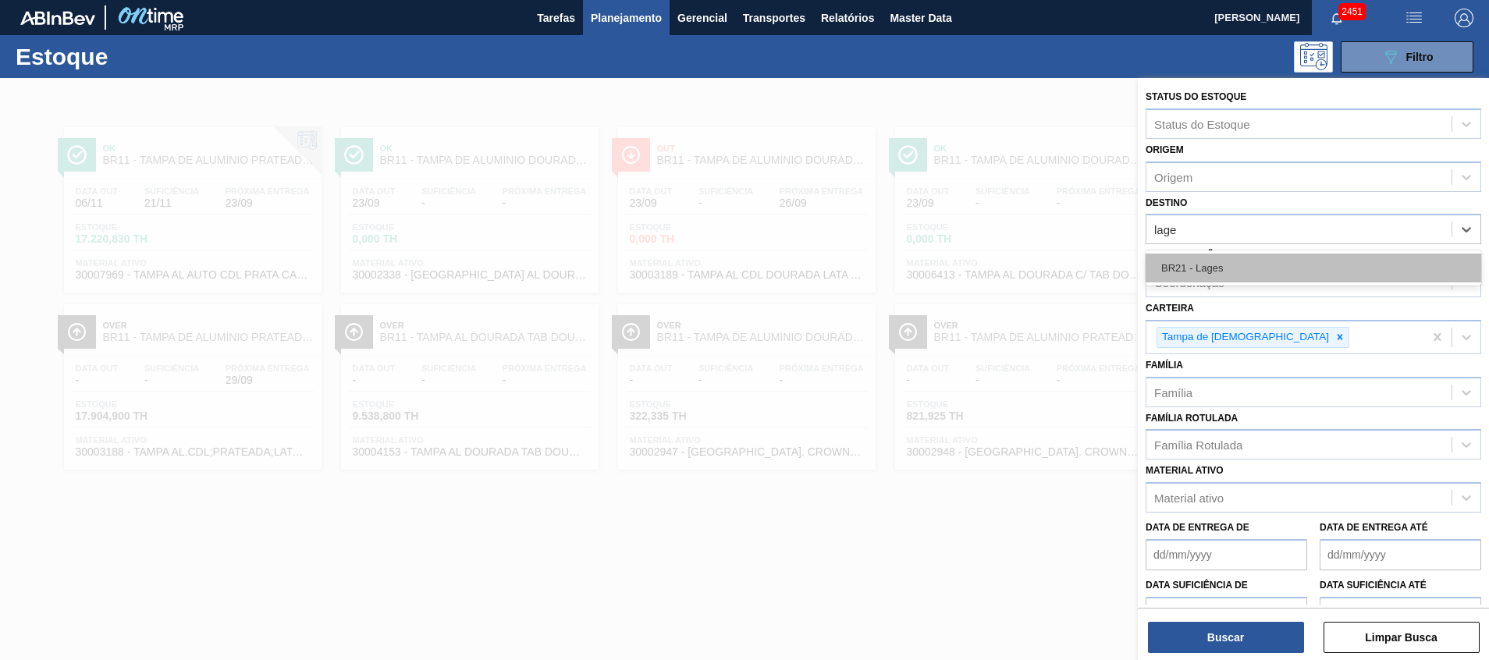
click at [1257, 268] on div "BR21 - Lages" at bounding box center [1314, 268] width 336 height 29
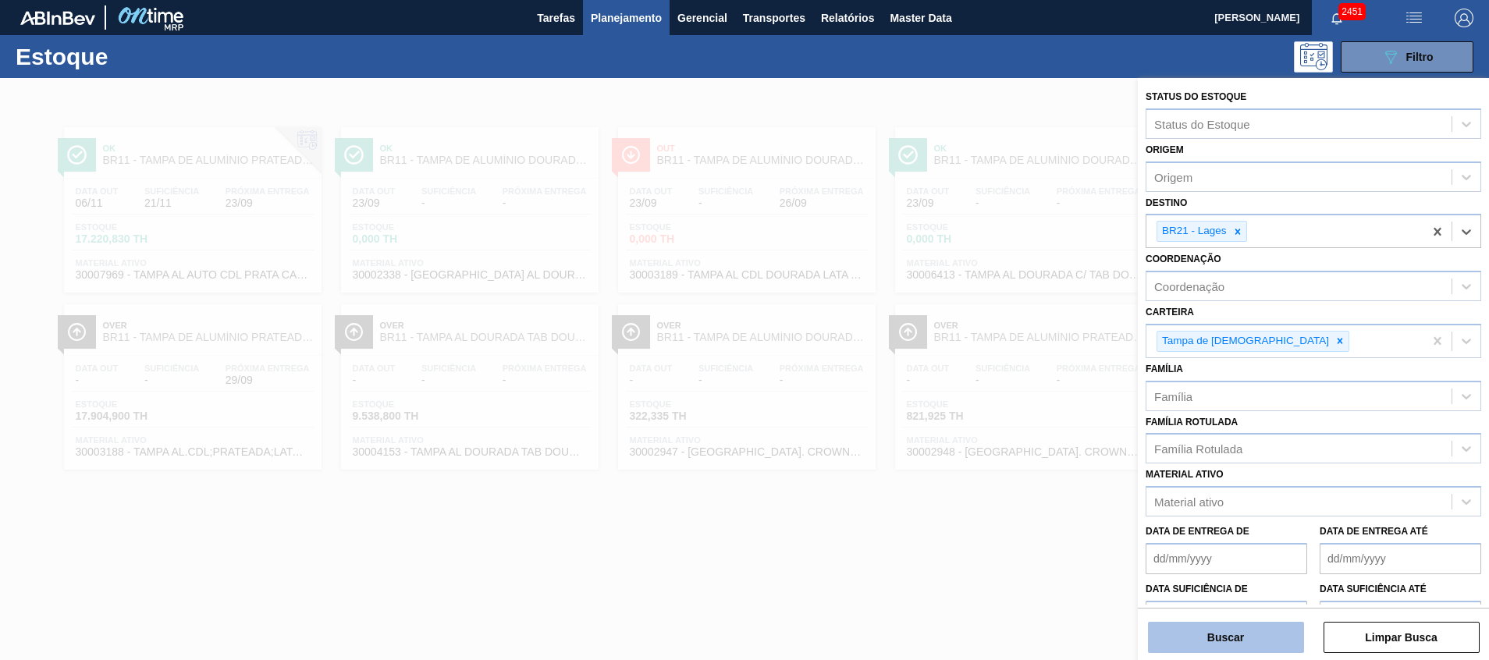
click at [1233, 647] on button "Buscar" at bounding box center [1226, 637] width 156 height 31
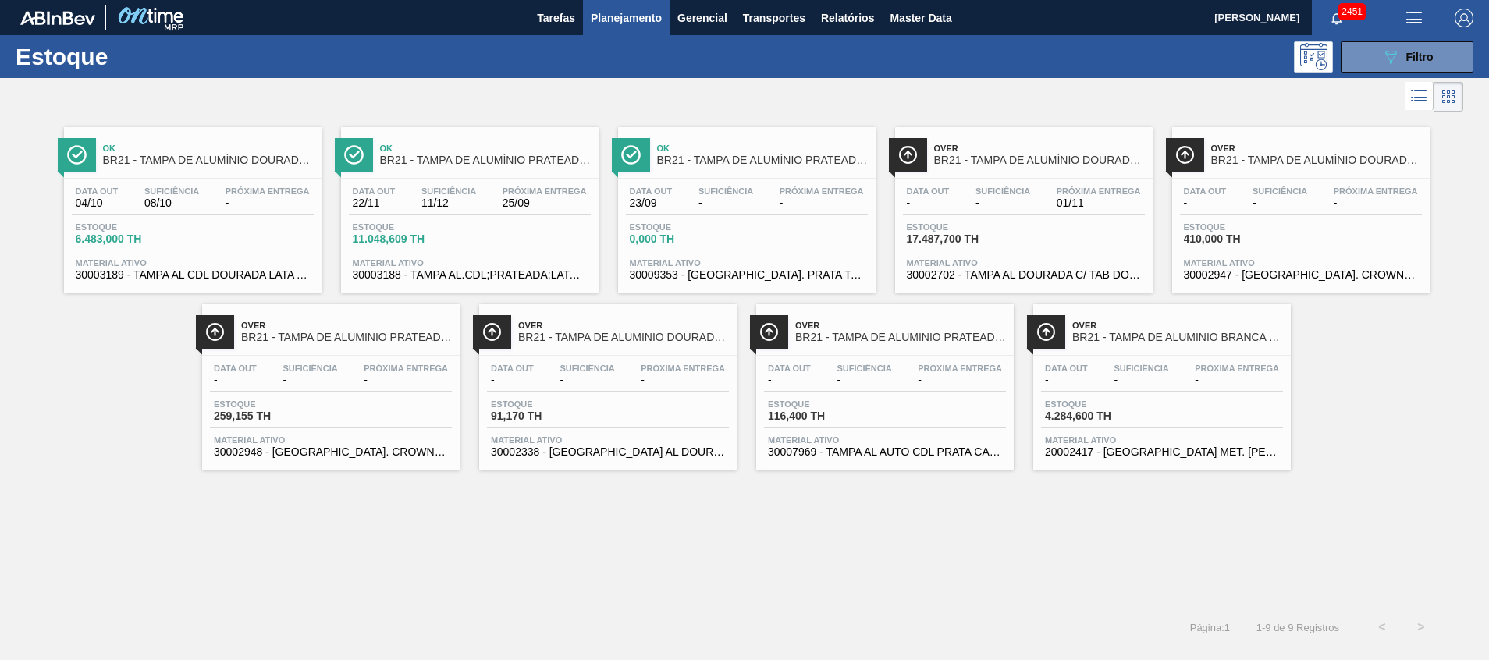
click at [269, 245] on div "Estoque 6.483,000 TH" at bounding box center [193, 236] width 242 height 28
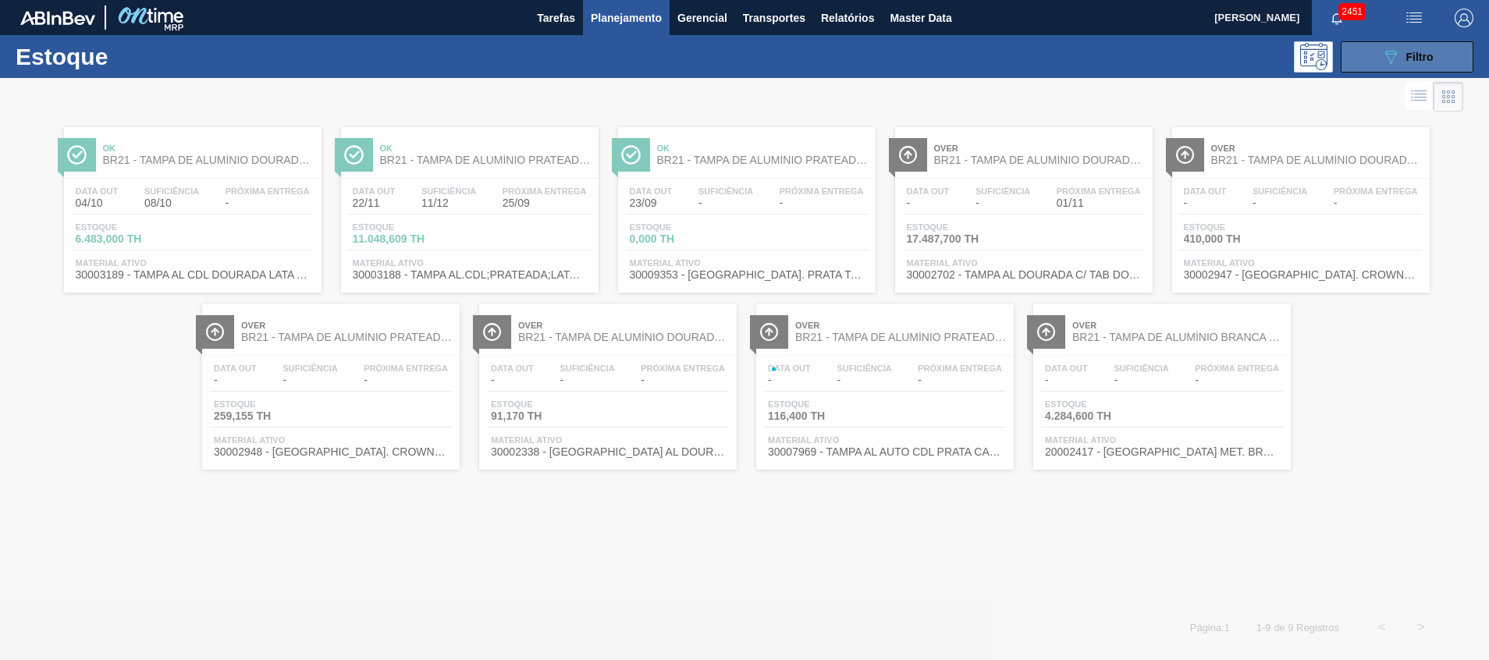
click at [1407, 51] on span "Filtro" at bounding box center [1420, 57] width 27 height 12
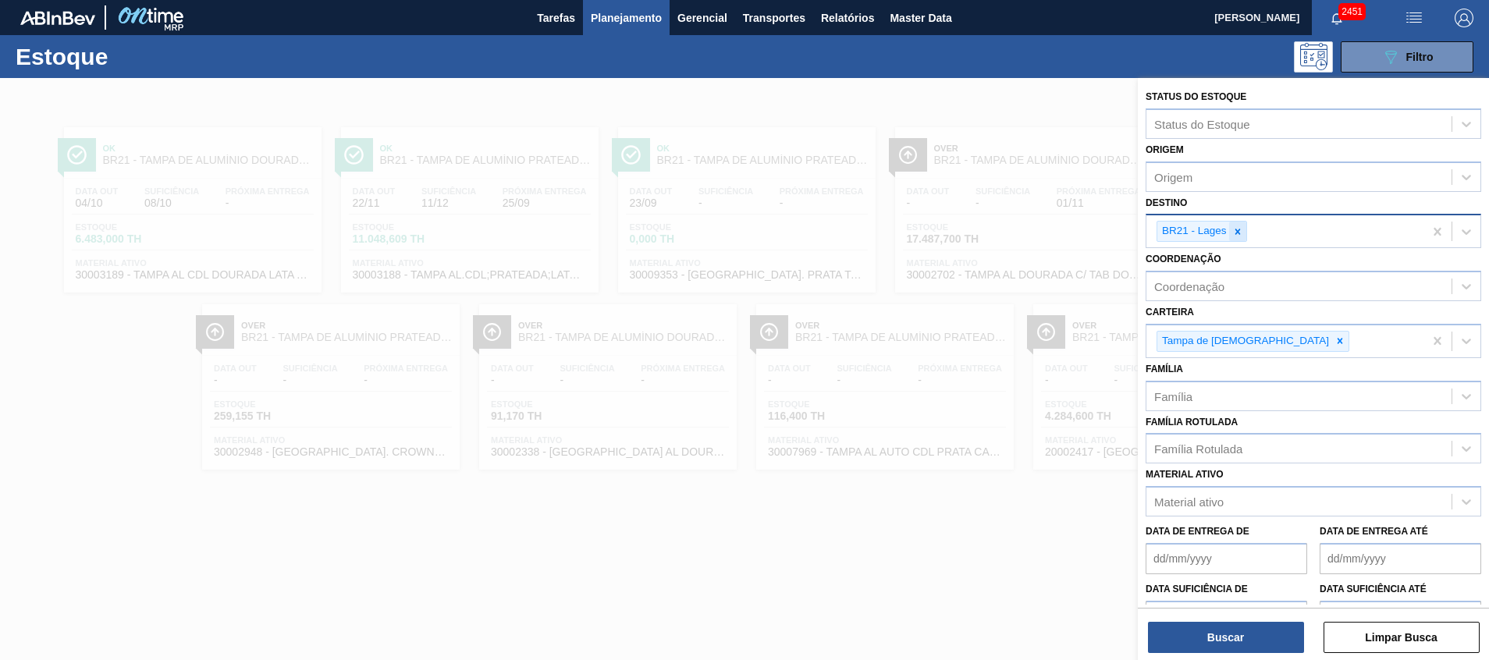
click at [1240, 232] on icon at bounding box center [1238, 231] width 11 height 11
type input "j"
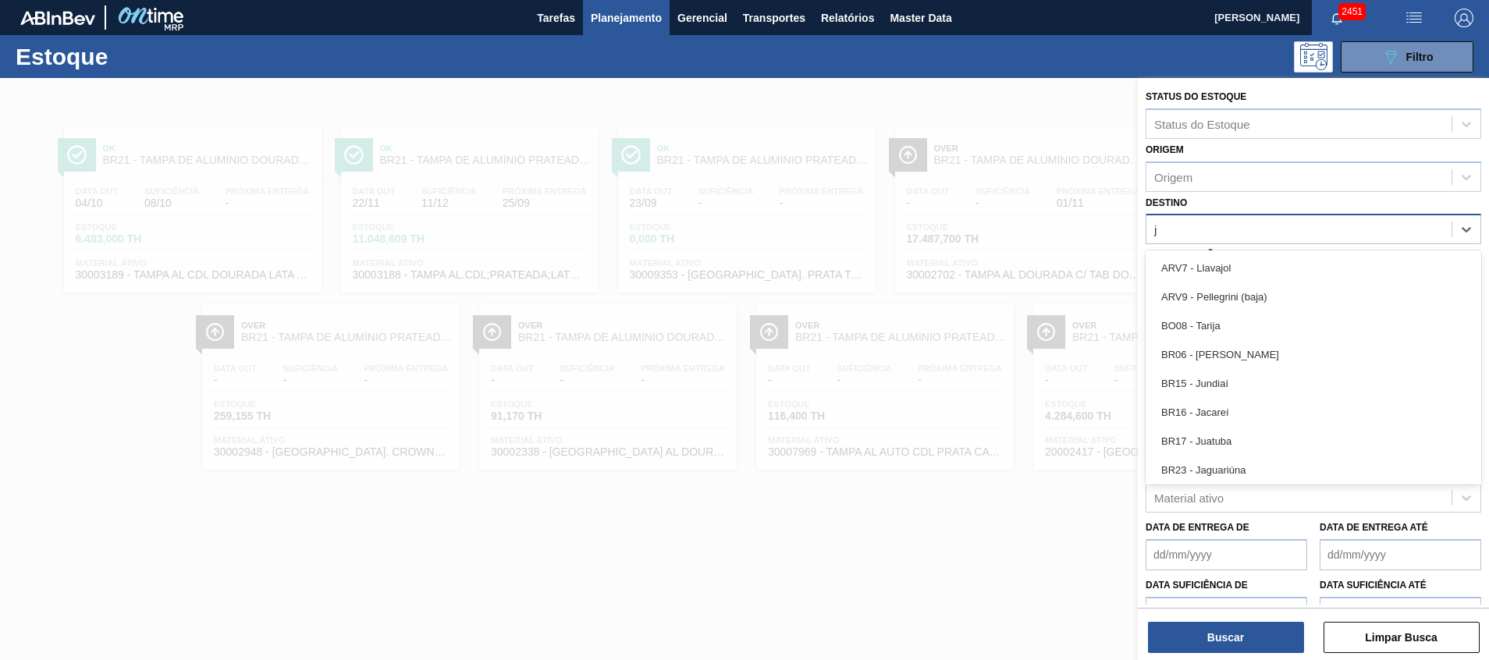
type input "ju"
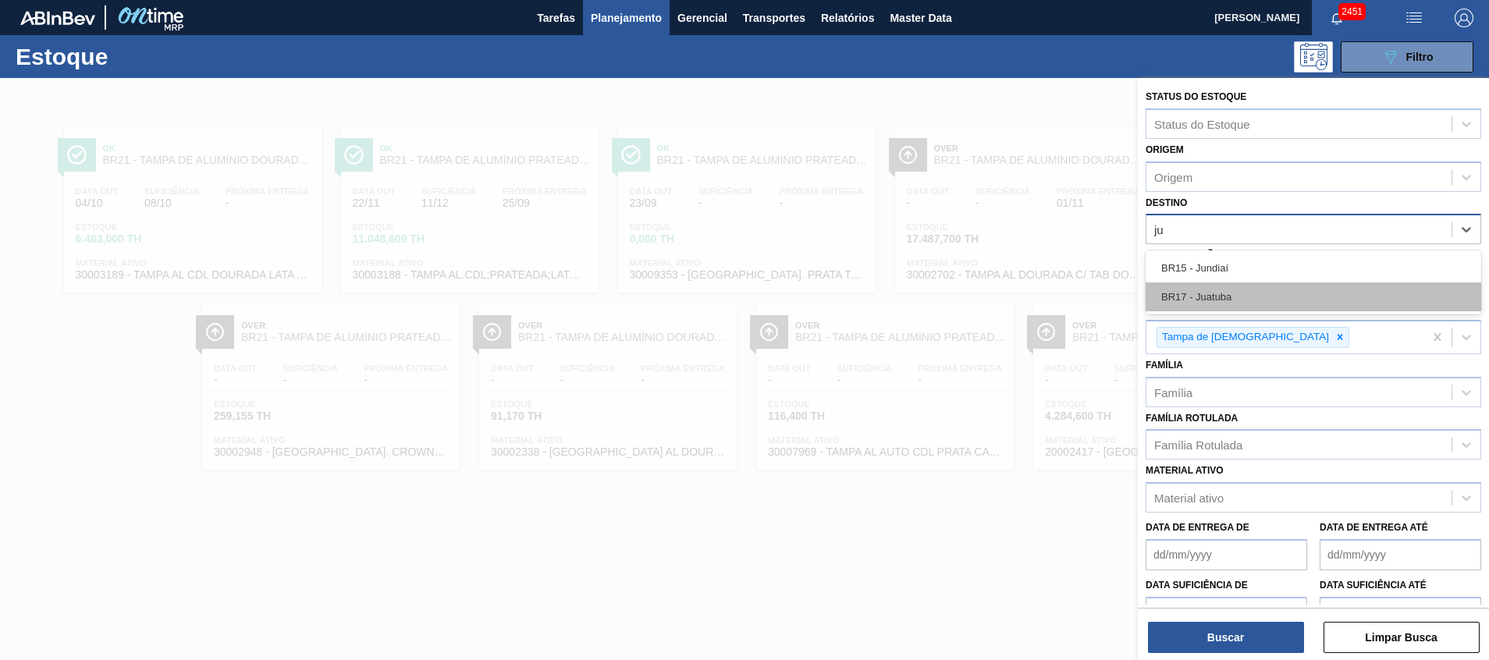
click at [1230, 290] on div "BR17 - Juatuba" at bounding box center [1314, 297] width 336 height 29
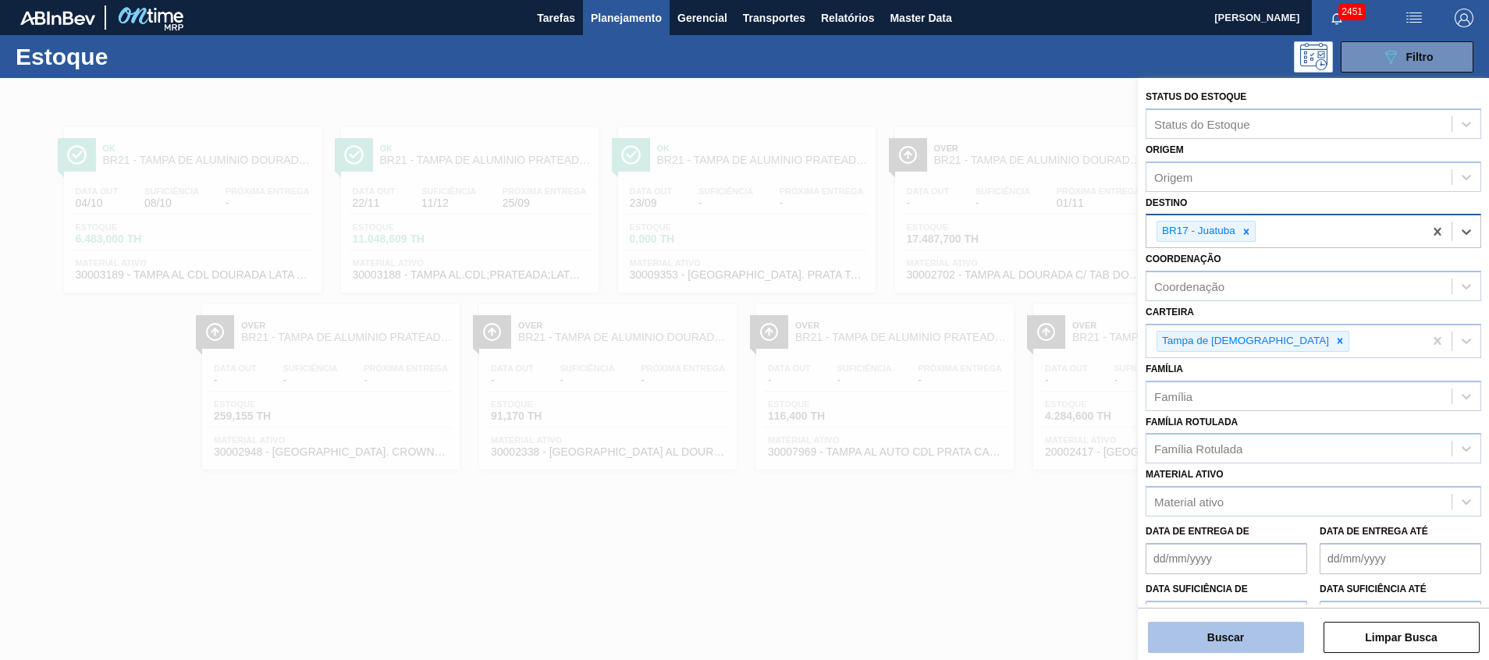
click at [1206, 649] on button "Buscar" at bounding box center [1226, 637] width 156 height 31
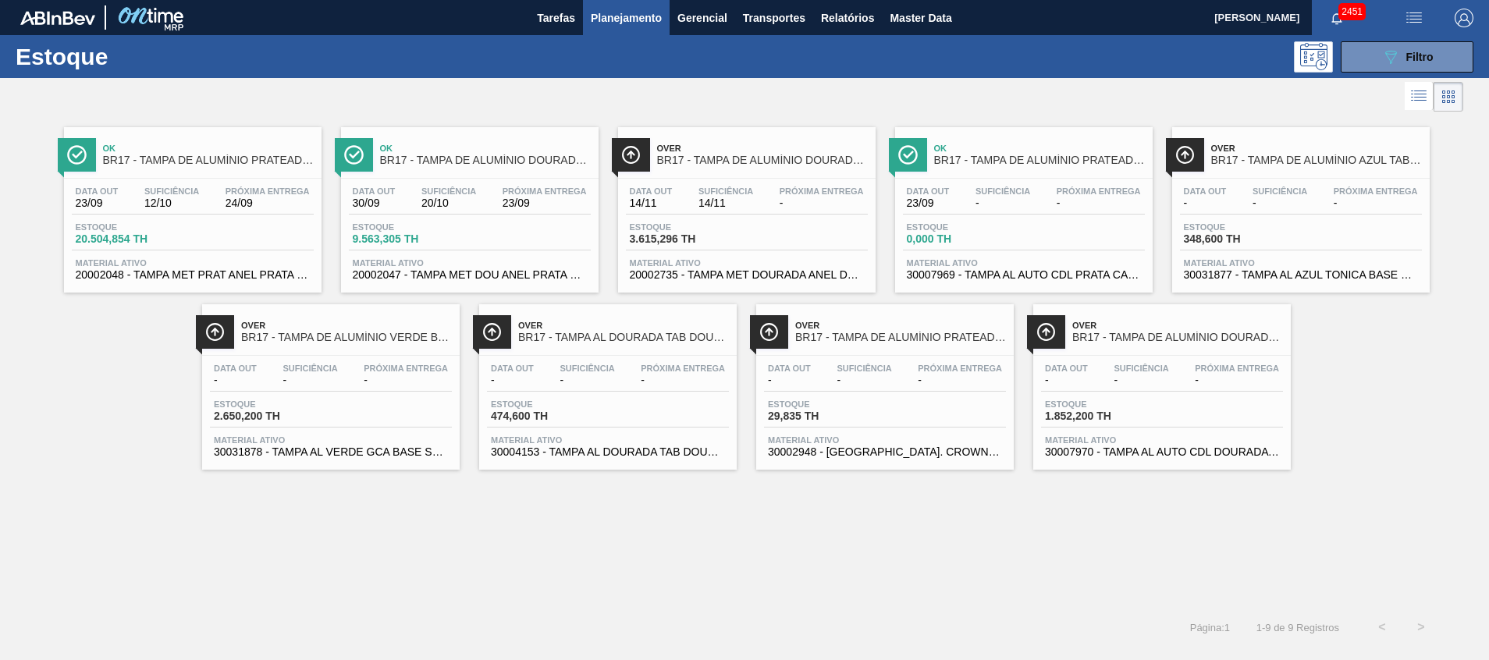
click at [1392, 370] on div "Ok BR17 - TAMPA DE ALUMÍNIO PRATEADA BALL CDL Data [DATE] Suficiência 12/10 Pró…" at bounding box center [744, 293] width 1489 height 354
click at [603, 14] on span "Planejamento" at bounding box center [626, 18] width 71 height 19
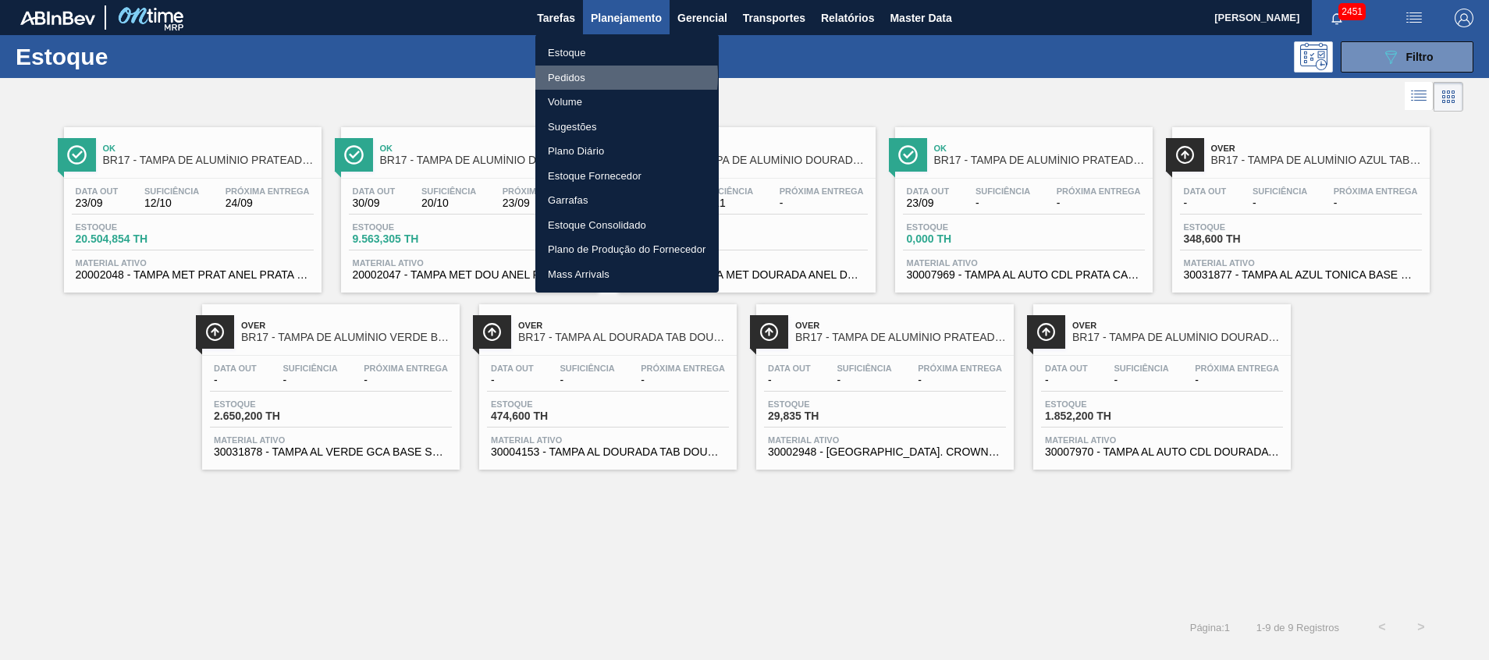
click at [598, 76] on li "Pedidos" at bounding box center [627, 78] width 183 height 25
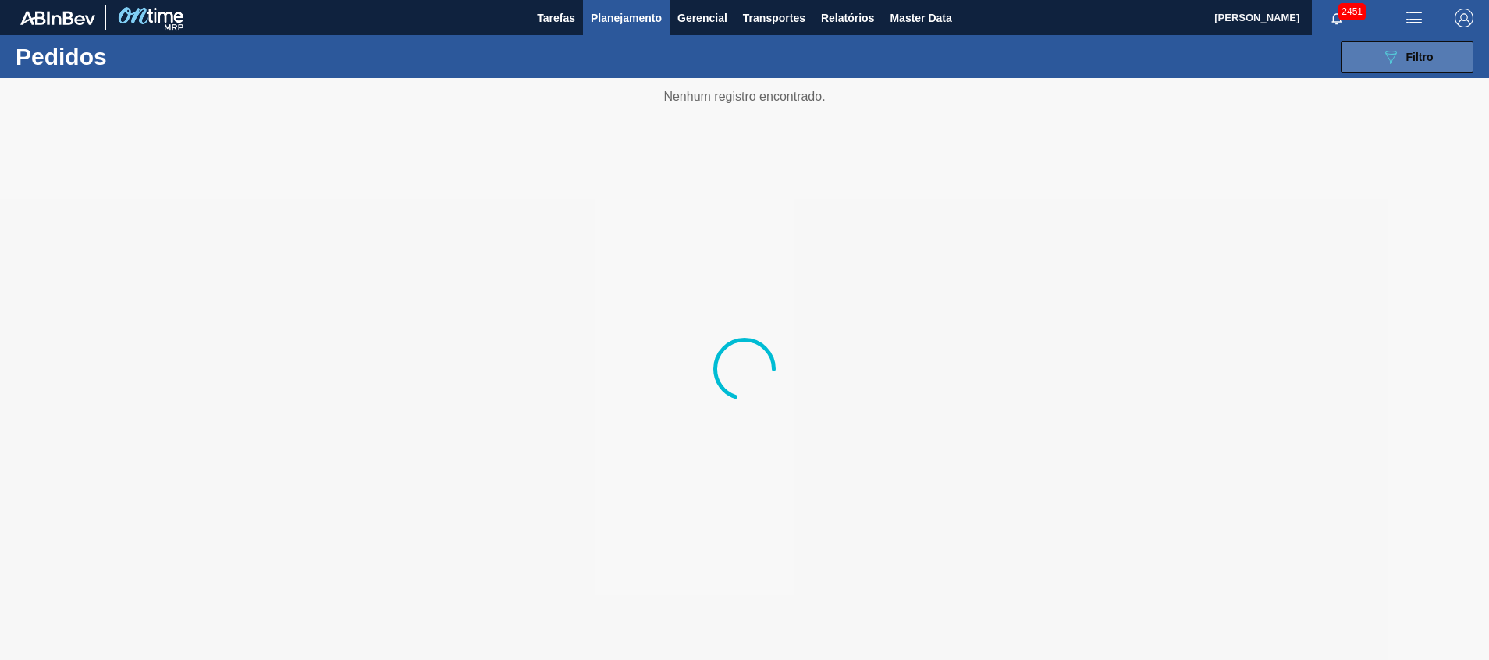
click at [1418, 59] on span "Filtro" at bounding box center [1420, 57] width 27 height 12
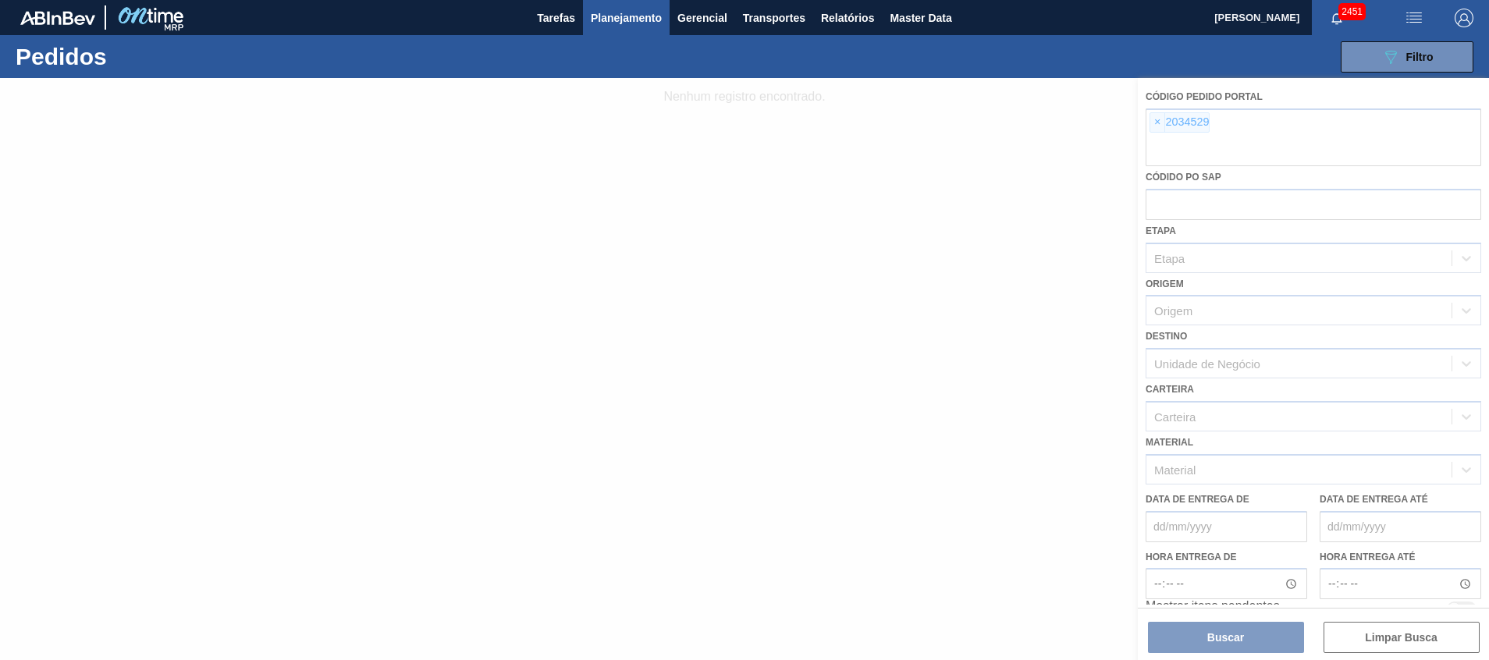
click at [1265, 139] on div at bounding box center [744, 369] width 1489 height 582
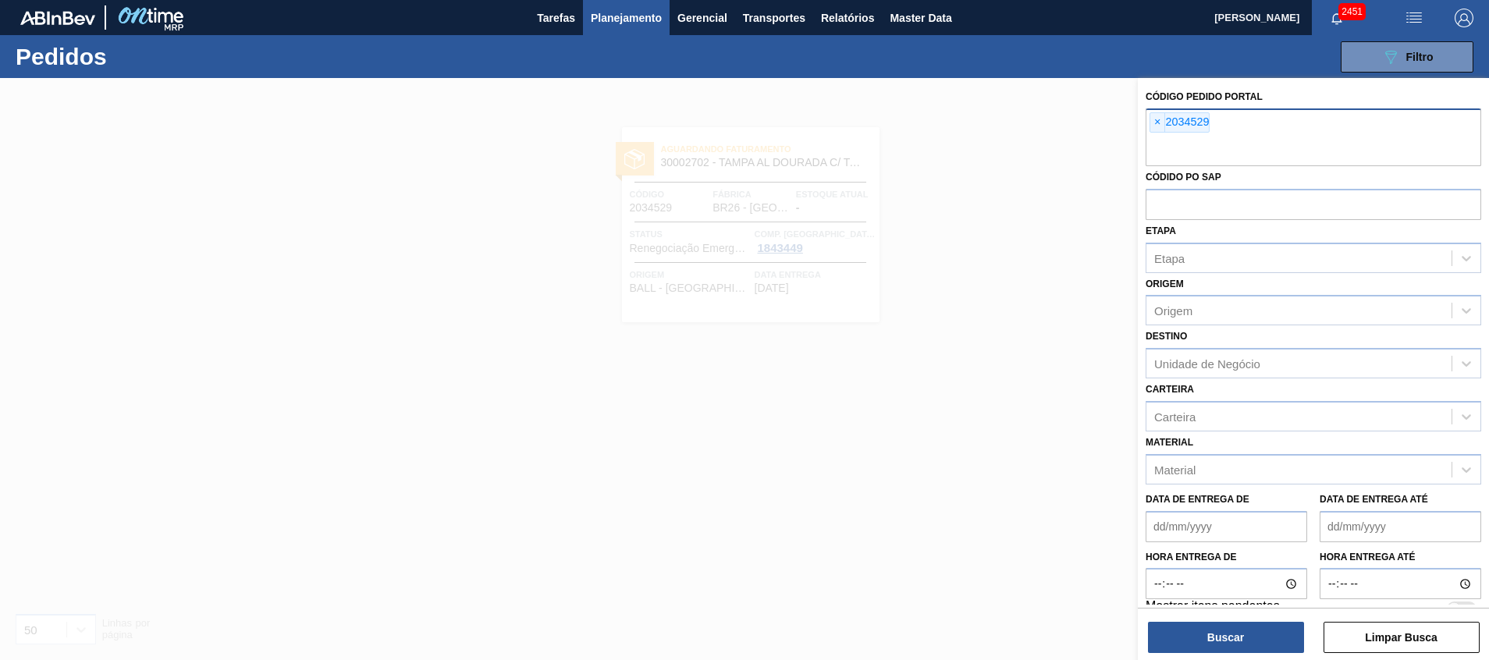
click at [1265, 139] on input "text" at bounding box center [1314, 152] width 336 height 30
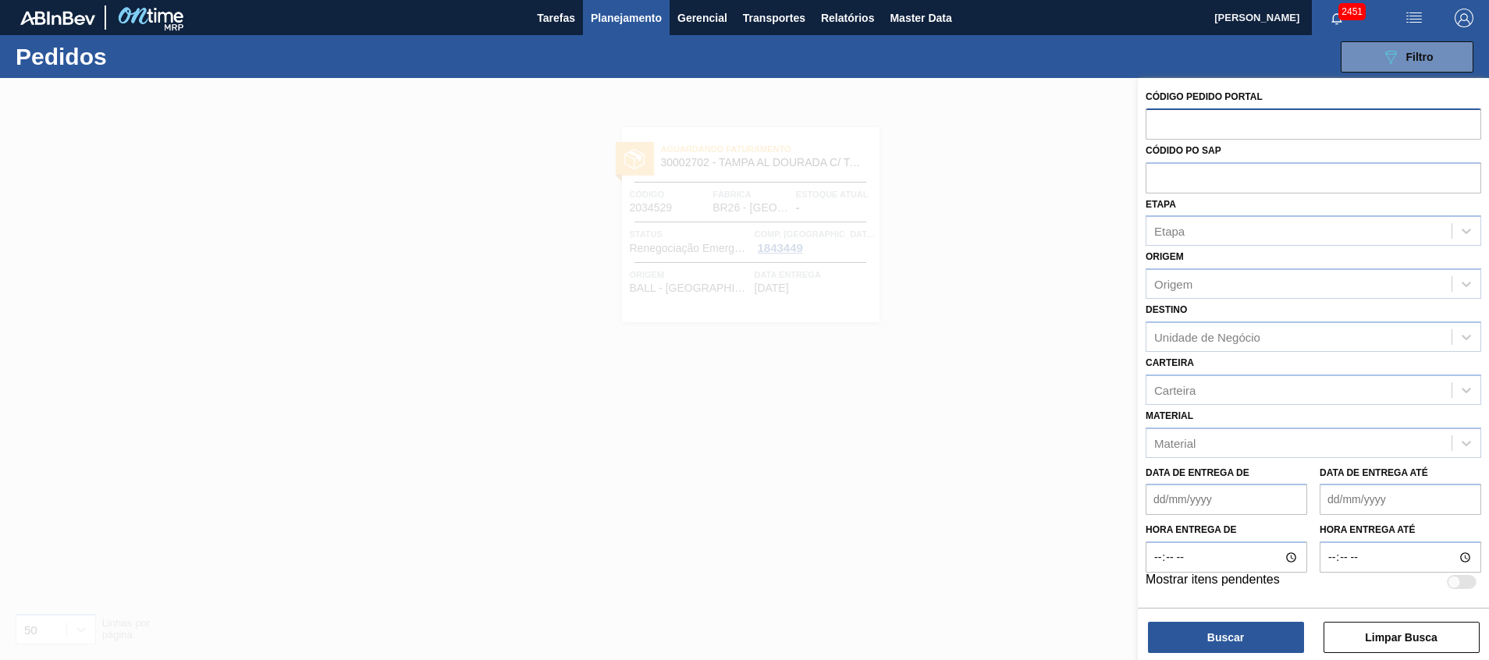
paste input "text"
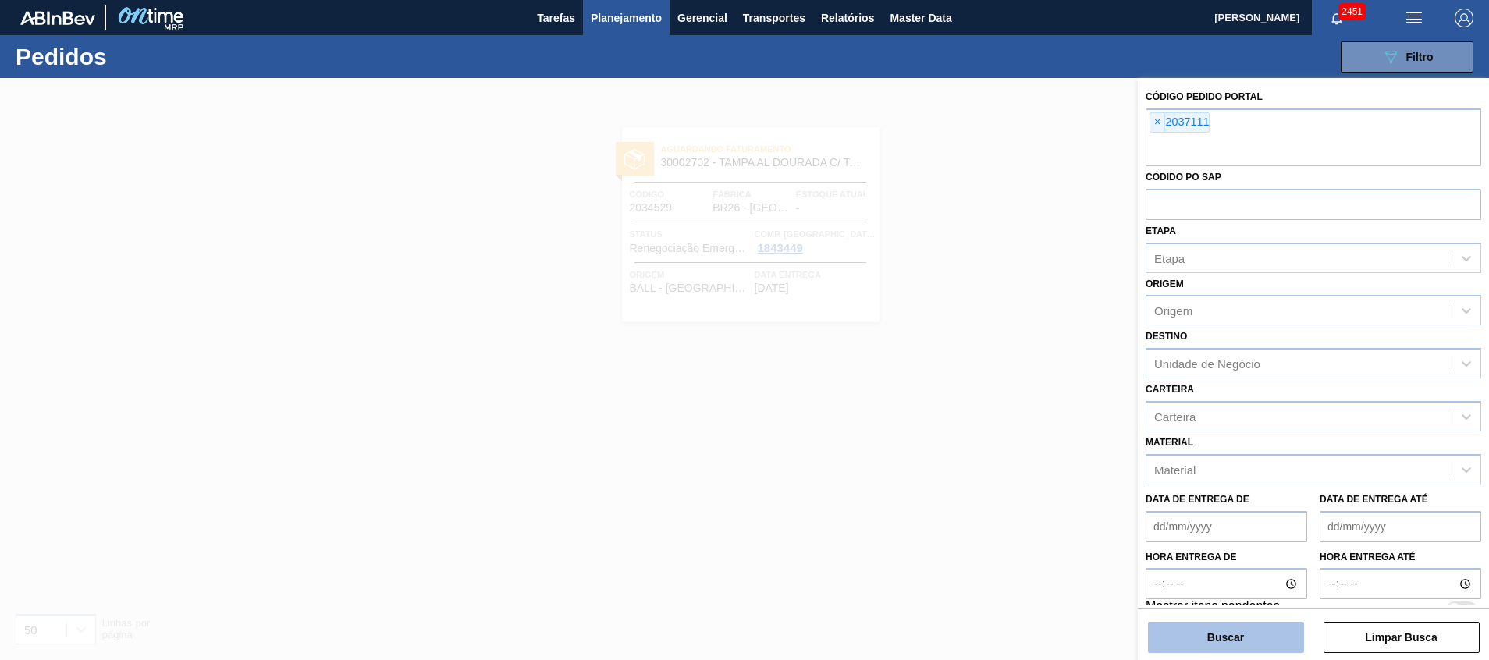
click at [1256, 628] on button "Buscar" at bounding box center [1226, 637] width 156 height 31
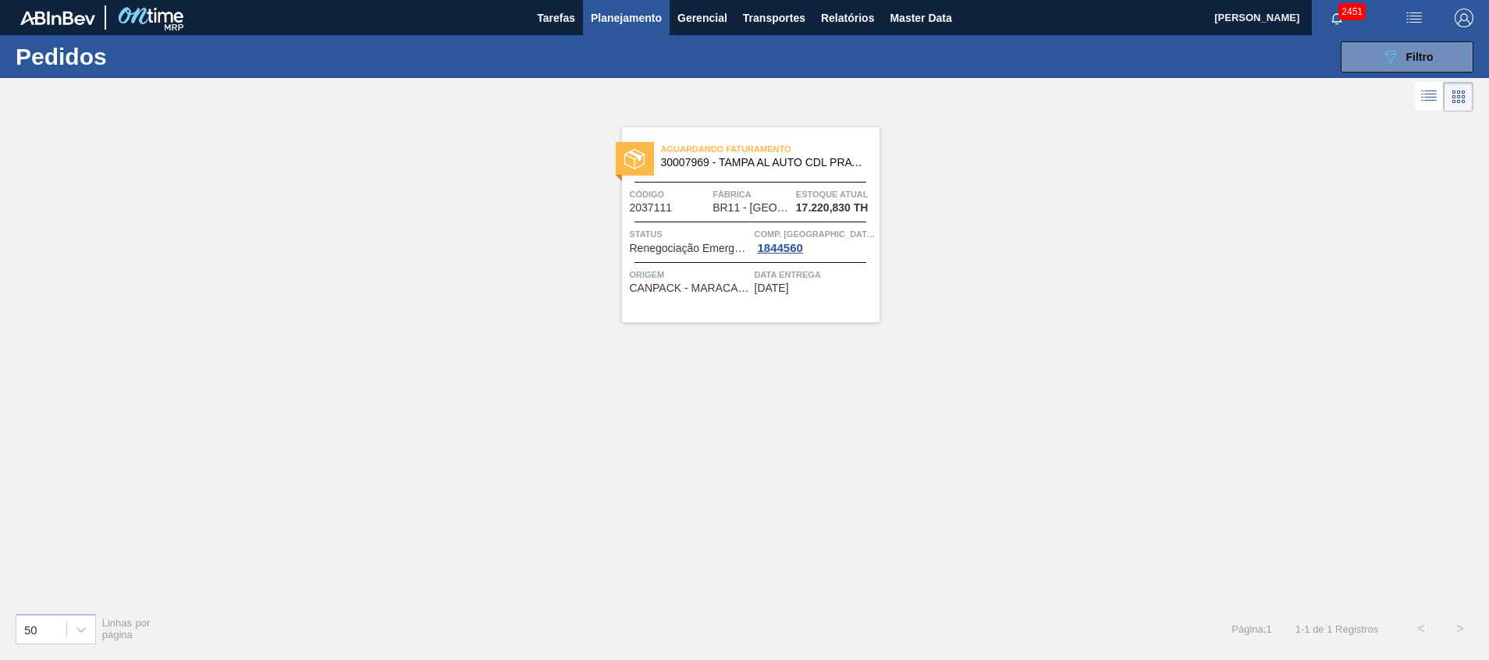
click at [677, 255] on div "Aguardando Faturamento 30007969 - TAMPA AL AUTO CDL PRATA CANPACK Código 203711…" at bounding box center [751, 224] width 258 height 195
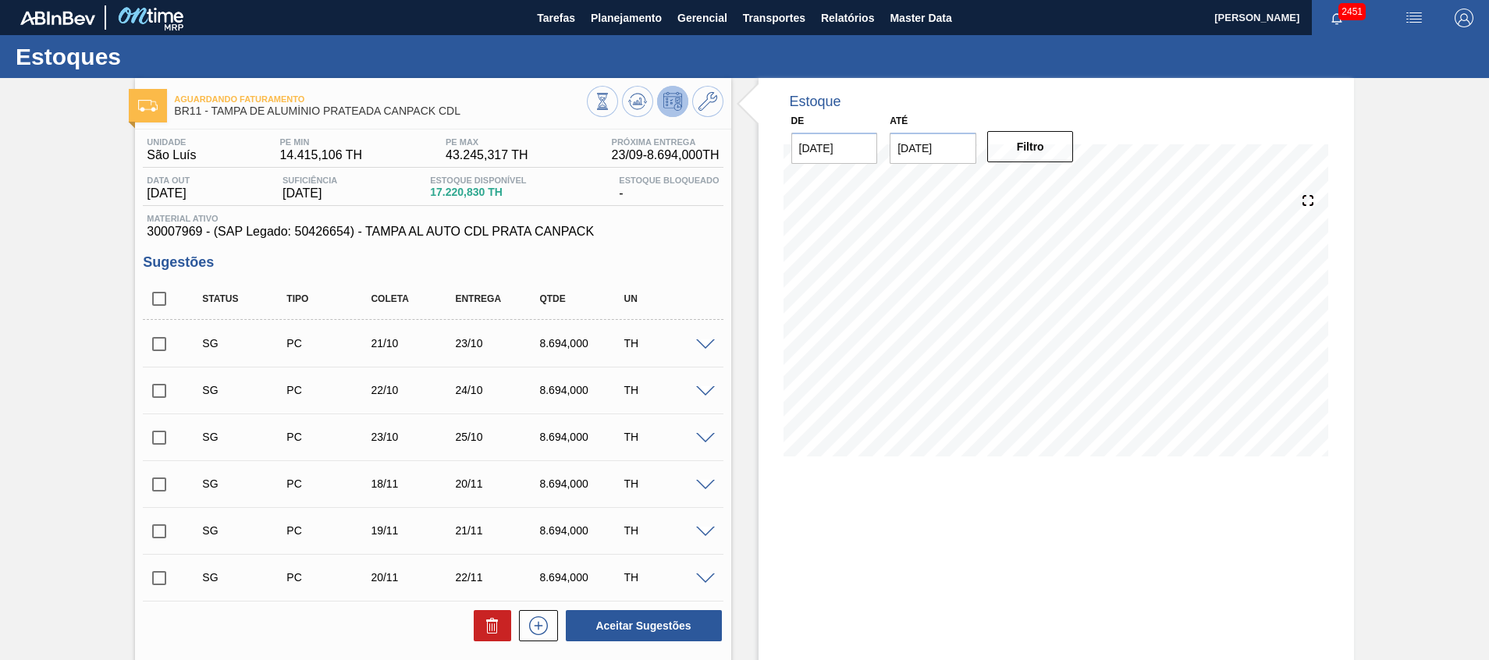
scroll to position [350, 0]
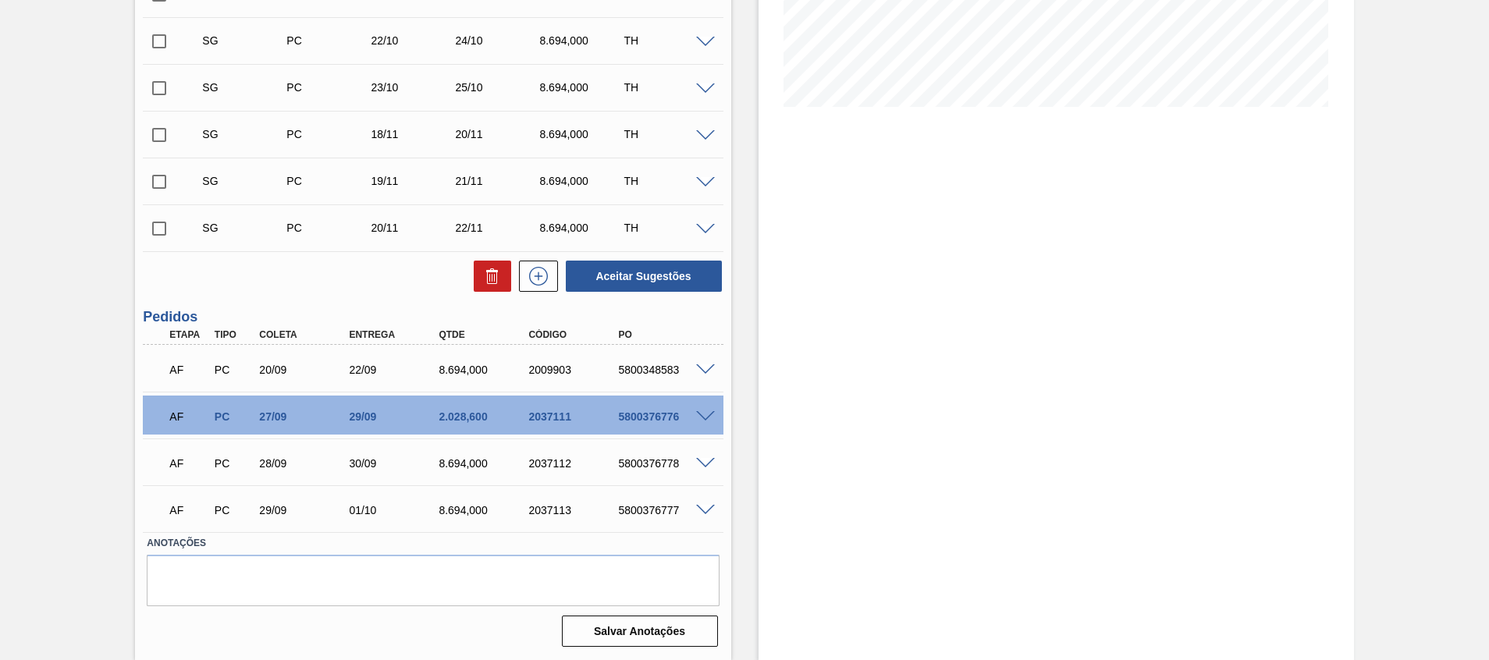
click at [708, 415] on span at bounding box center [705, 417] width 19 height 12
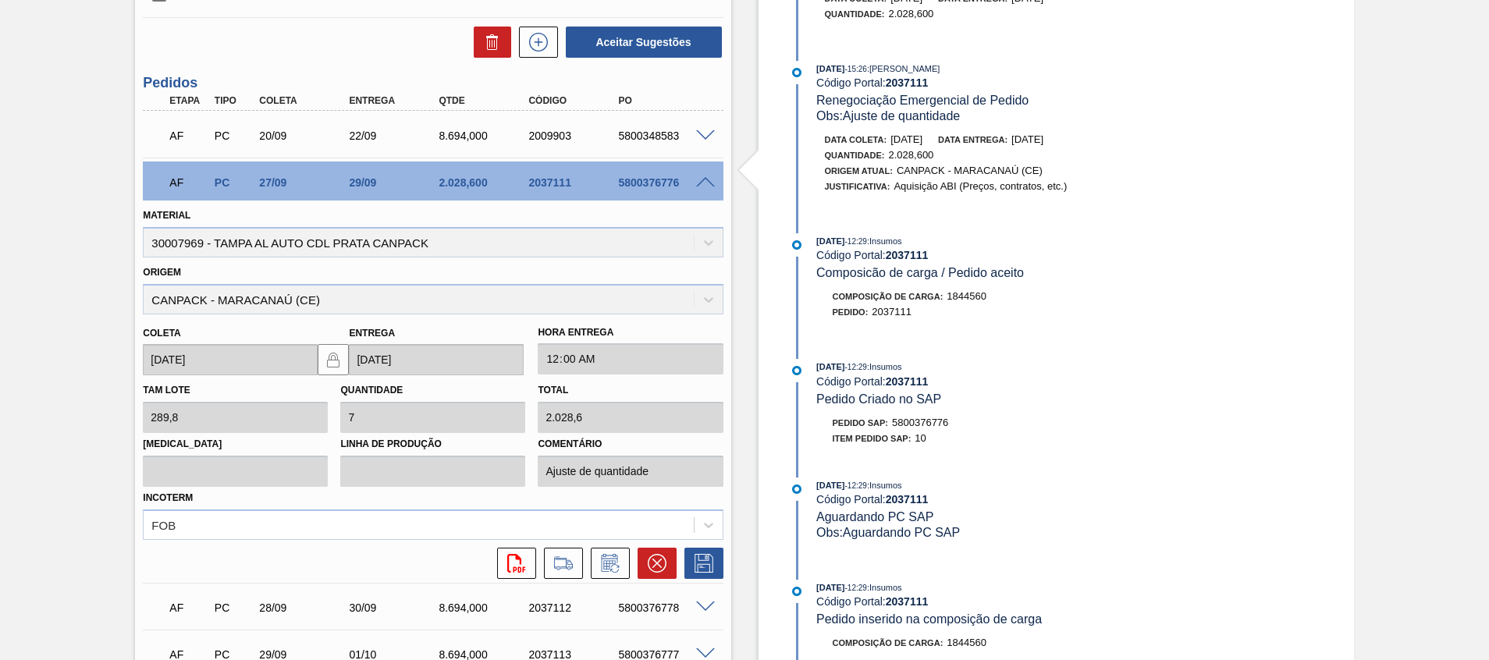
scroll to position [701, 0]
click at [704, 181] on span at bounding box center [705, 183] width 19 height 12
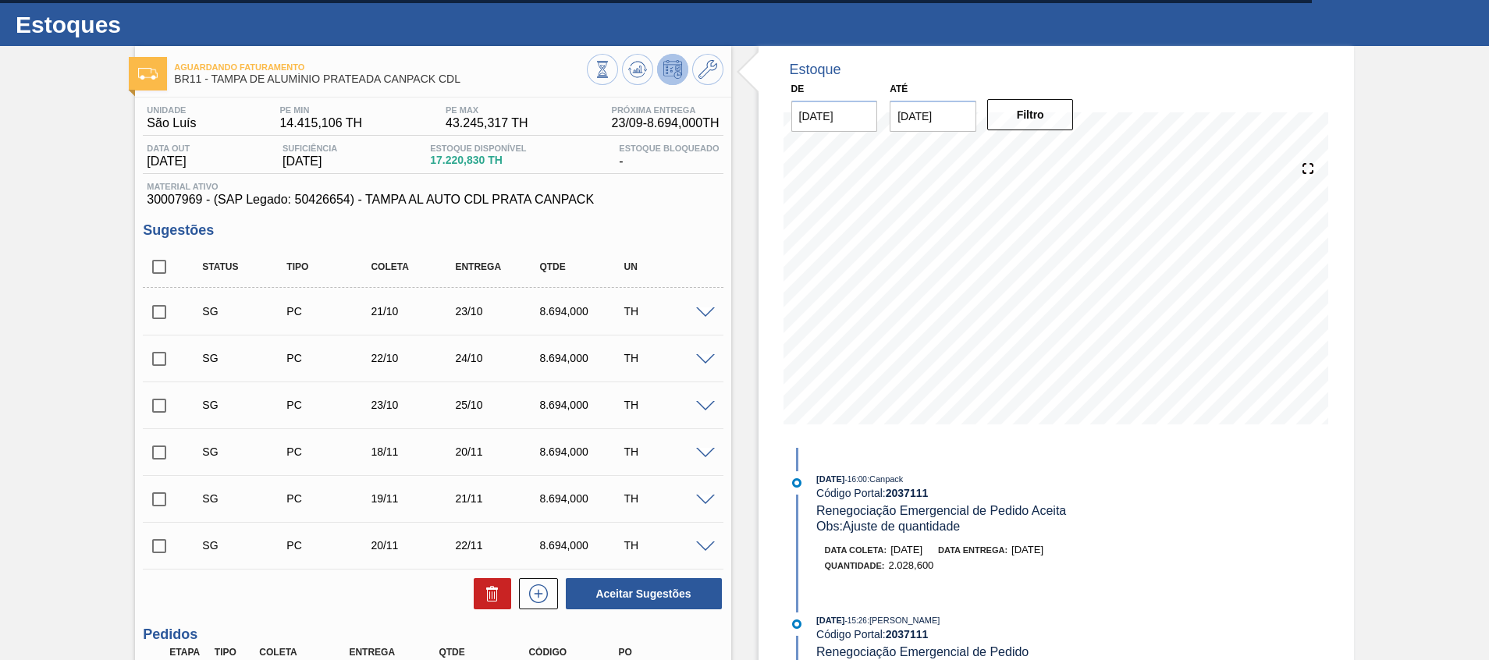
scroll to position [0, 0]
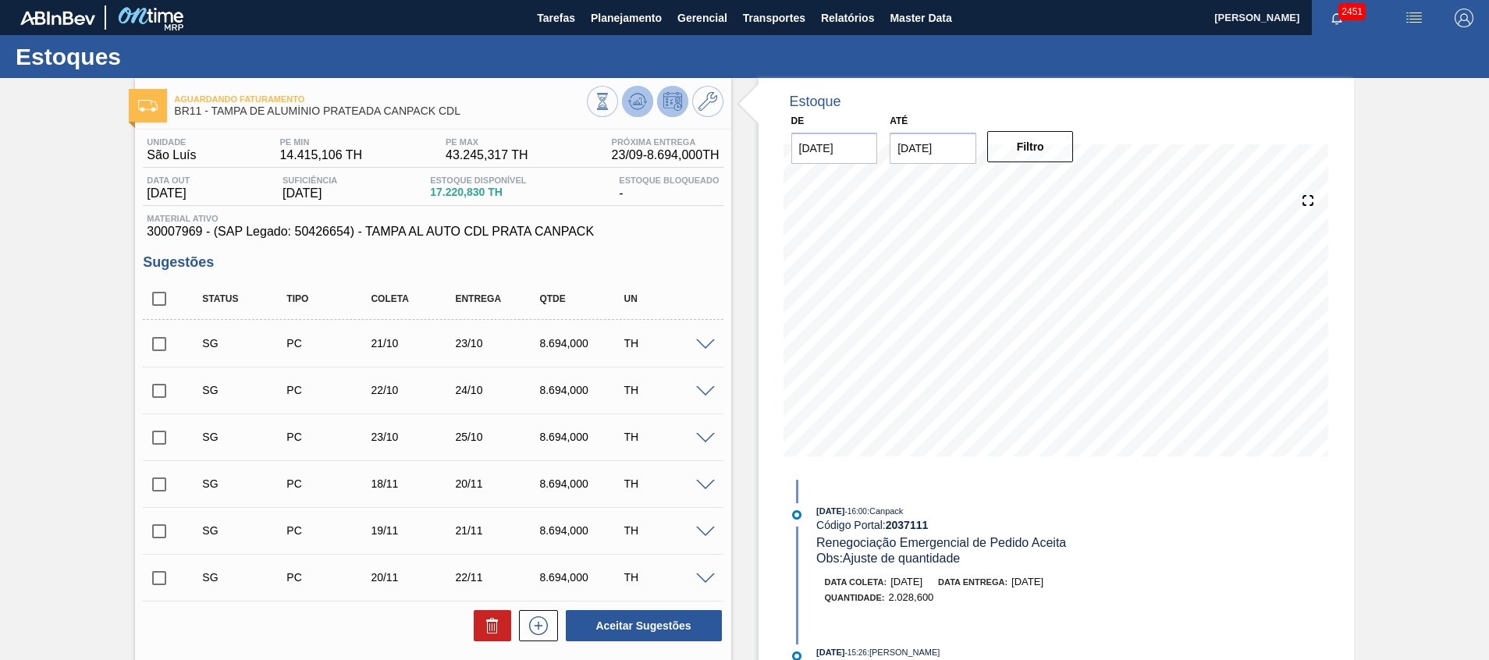
click at [637, 115] on button at bounding box center [637, 101] width 31 height 31
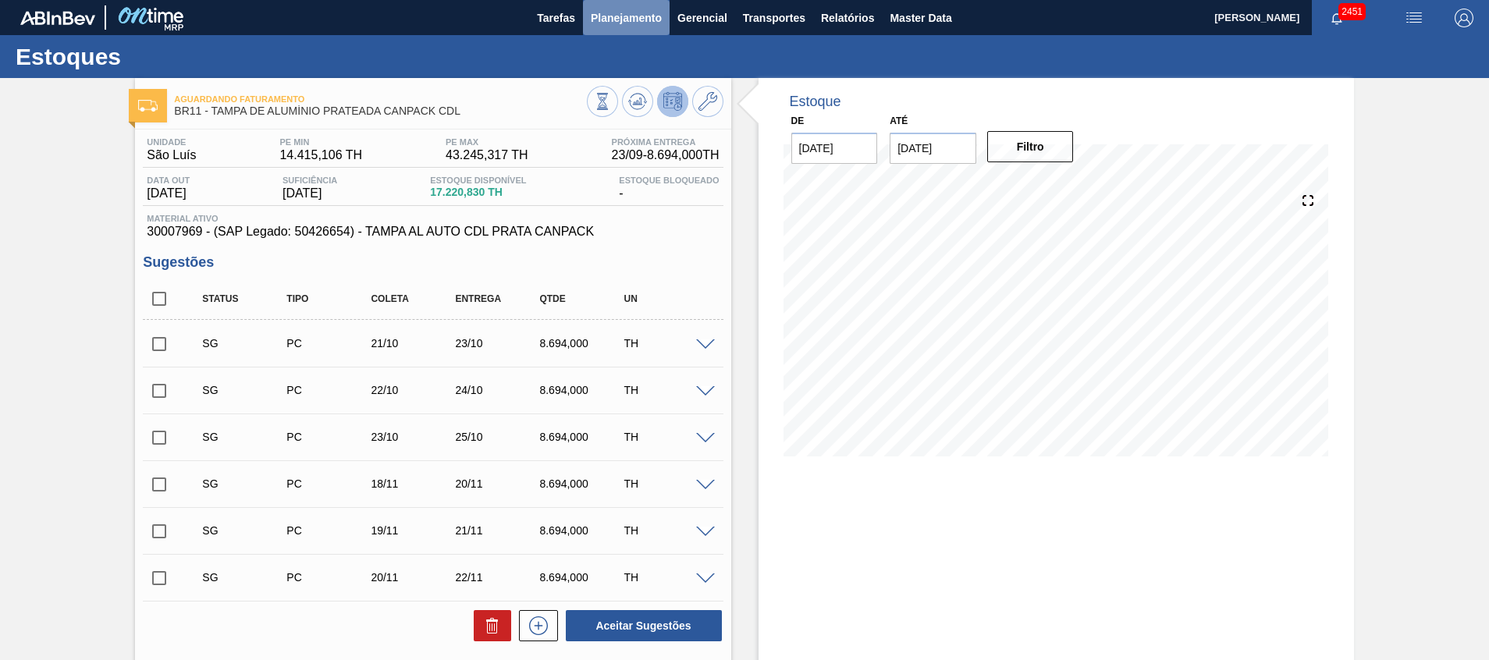
click at [631, 18] on span "Planejamento" at bounding box center [626, 18] width 71 height 19
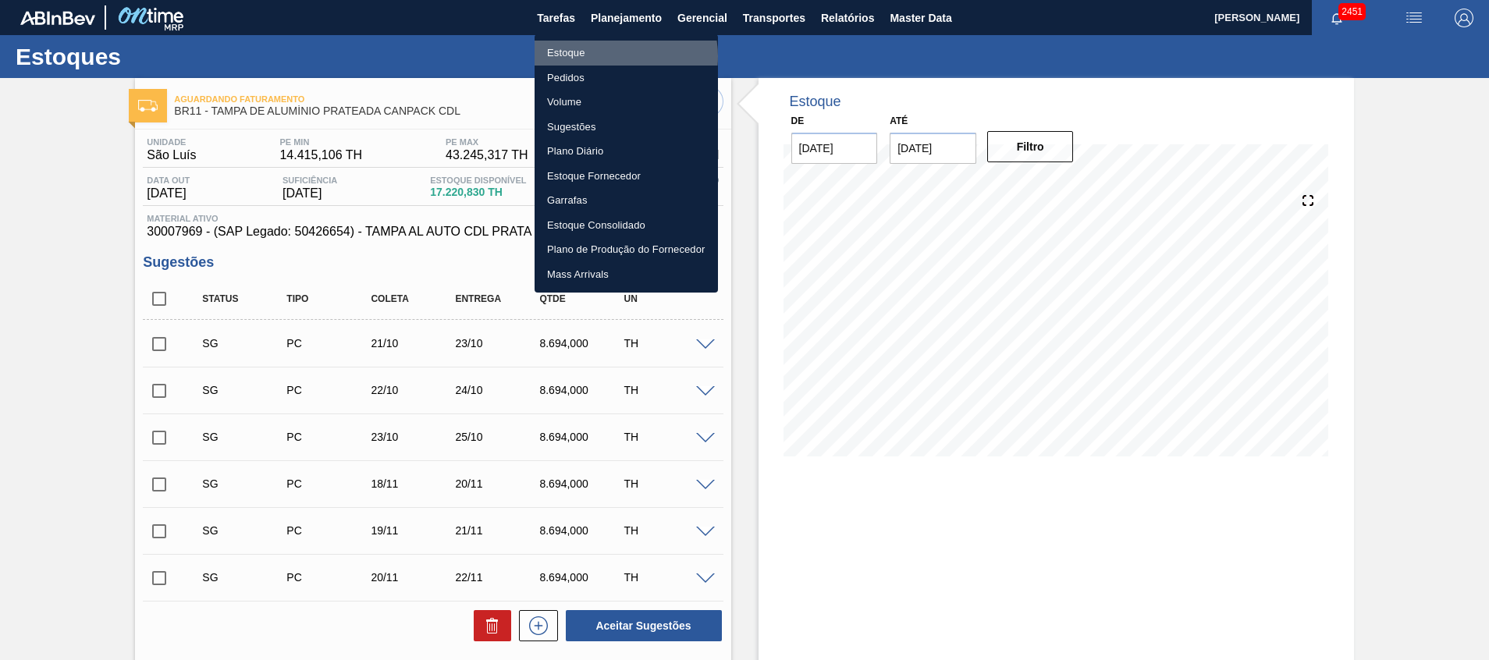
click at [615, 56] on li "Estoque" at bounding box center [626, 53] width 183 height 25
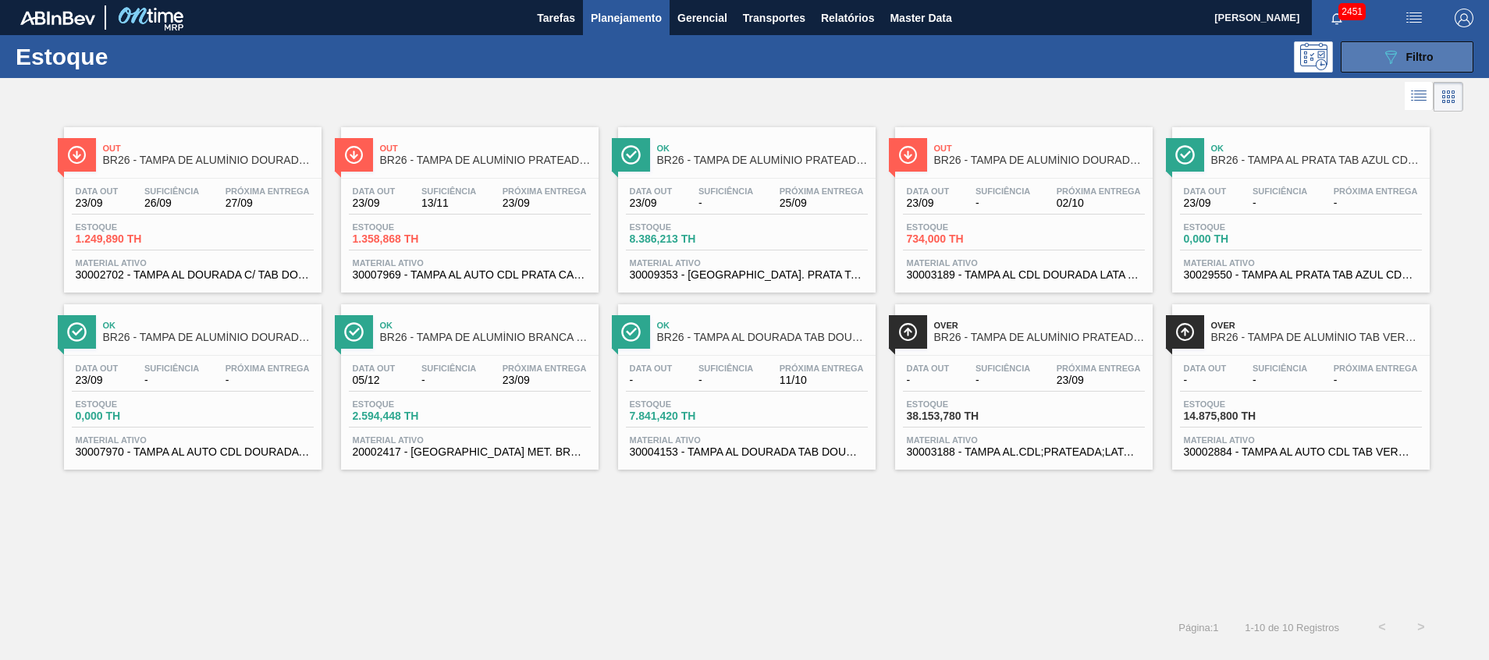
click at [1360, 68] on button "089F7B8B-B2A5-4AFE-B5C0-19BA573D28AC Filtro" at bounding box center [1407, 56] width 133 height 31
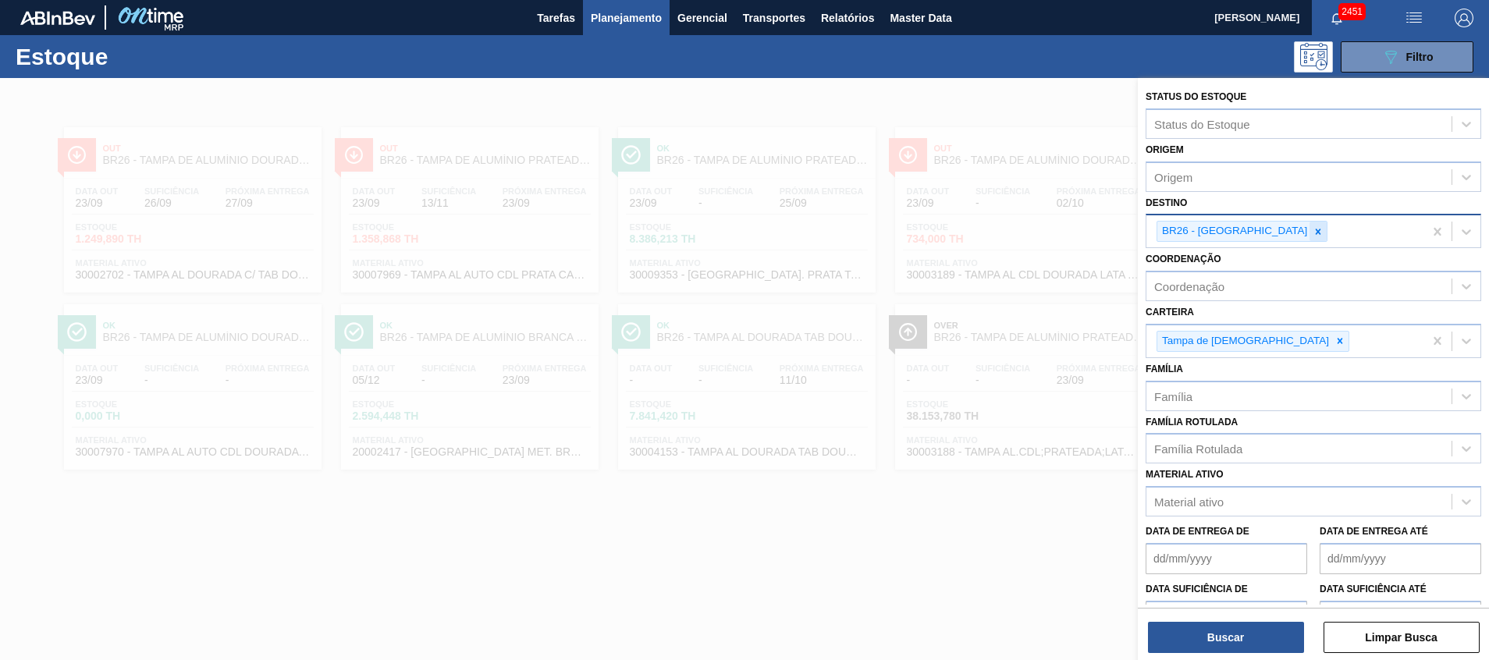
click at [1310, 237] on div at bounding box center [1318, 232] width 17 height 20
click at [1313, 231] on icon at bounding box center [1318, 231] width 11 height 11
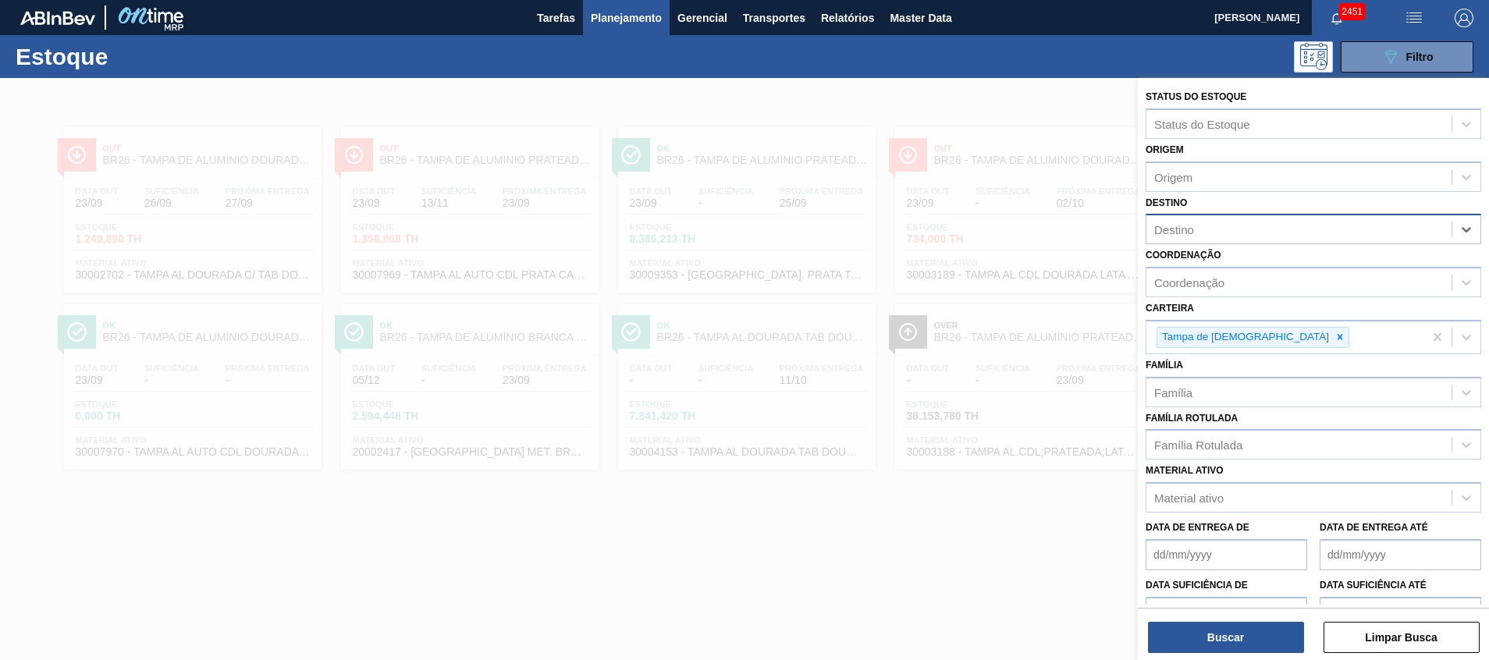
type input "0"
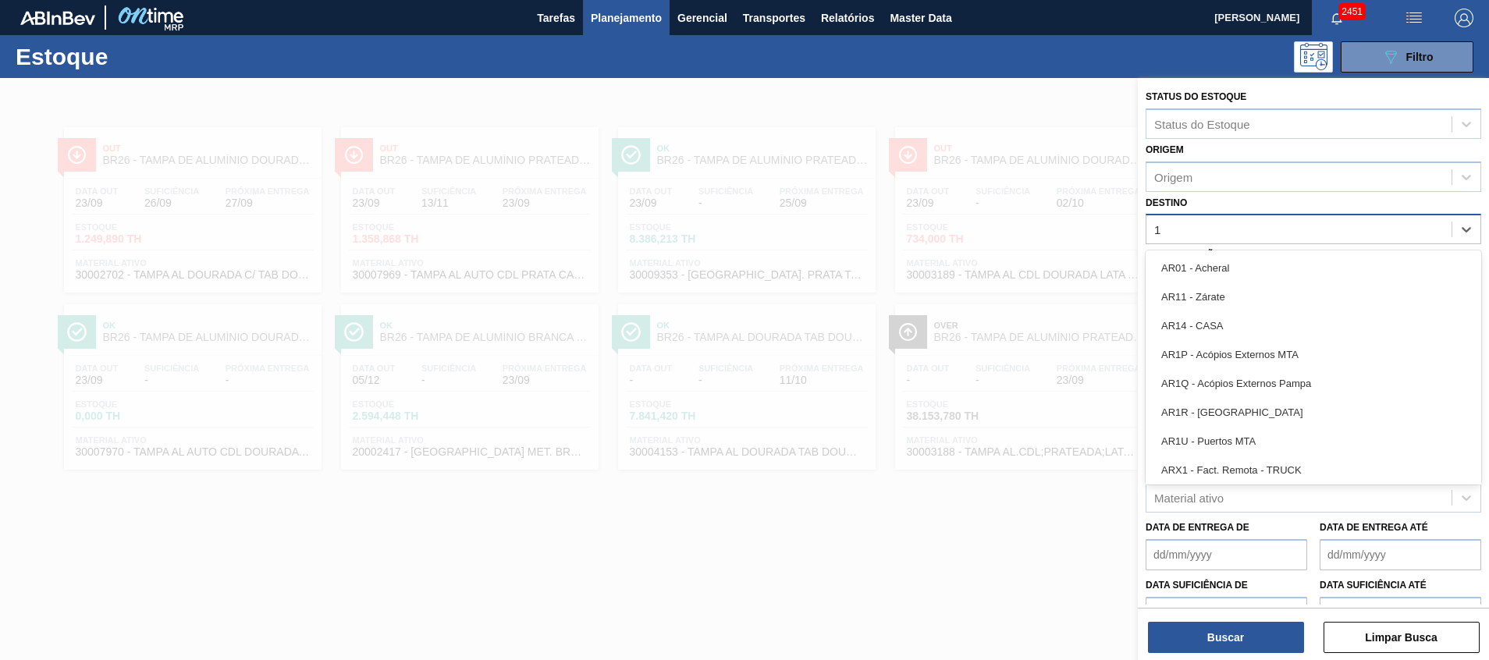
type input "11"
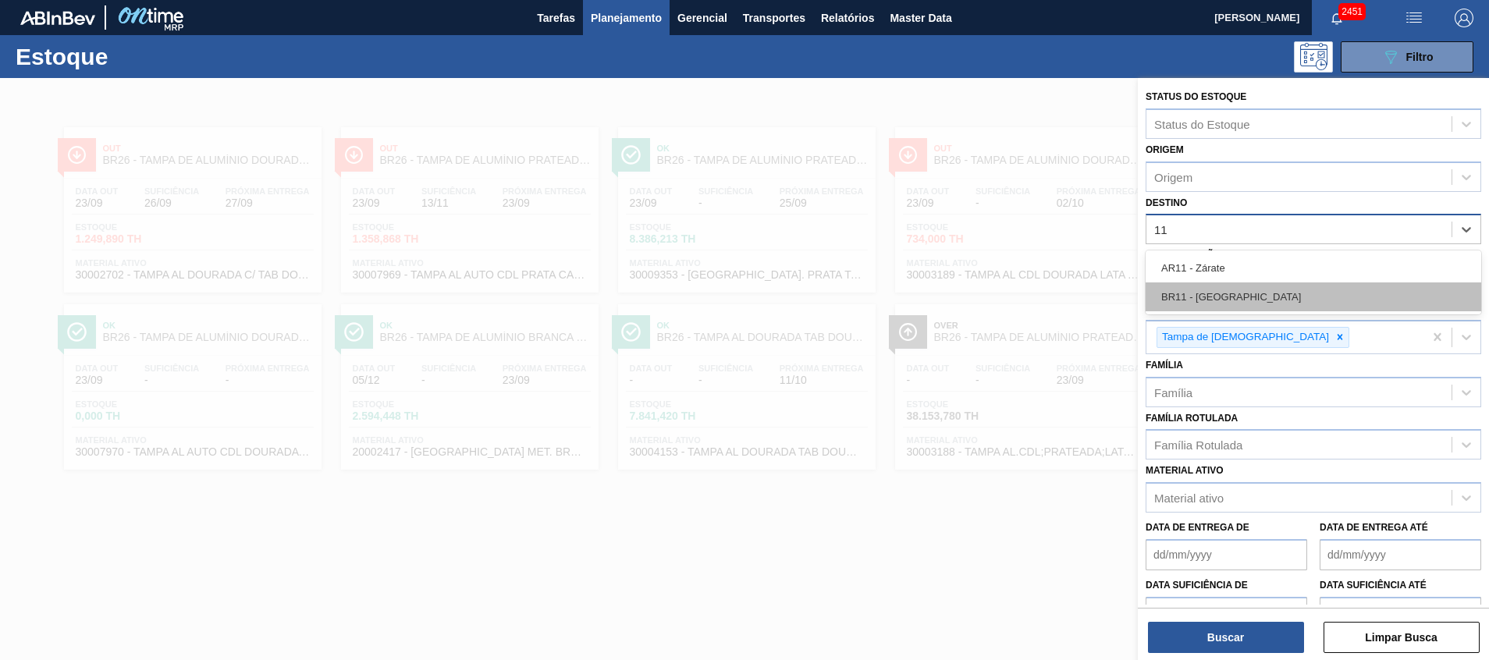
click at [1232, 295] on div "BR11 - São Luís" at bounding box center [1314, 297] width 336 height 29
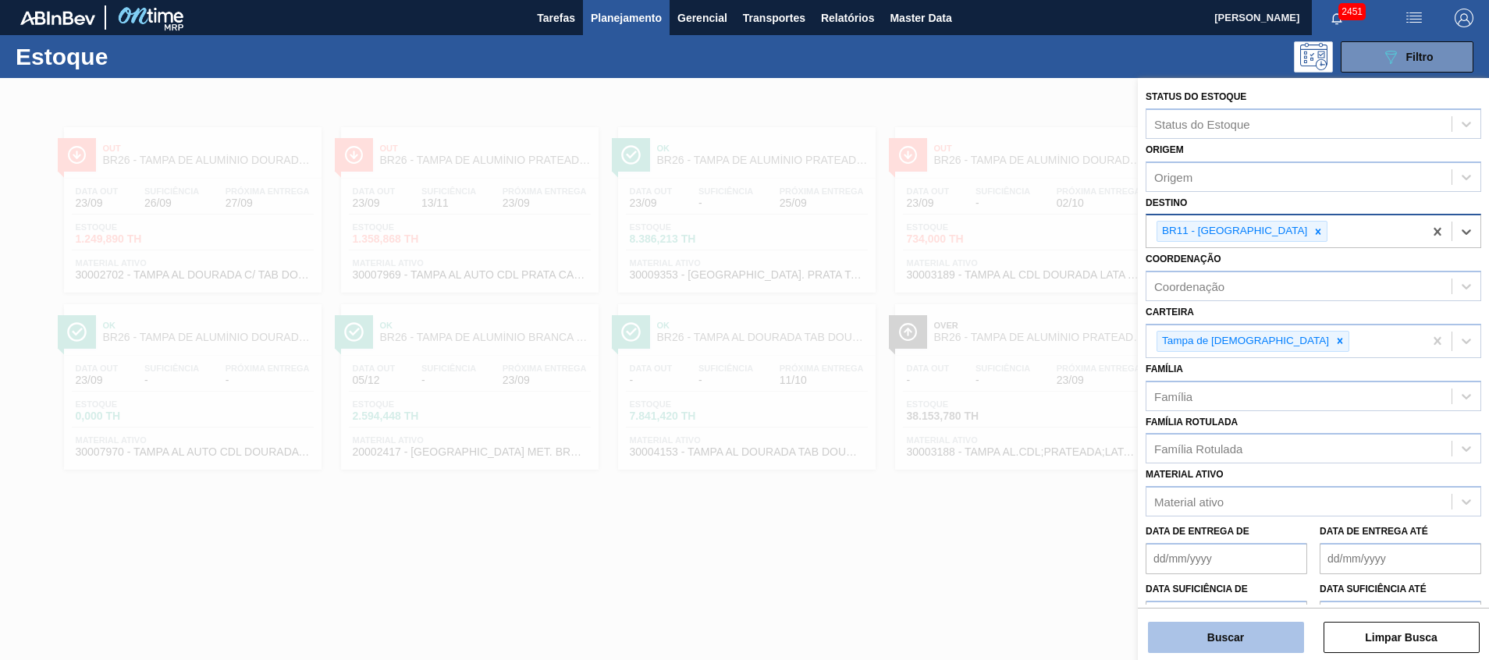
click at [1222, 633] on button "Buscar" at bounding box center [1226, 637] width 156 height 31
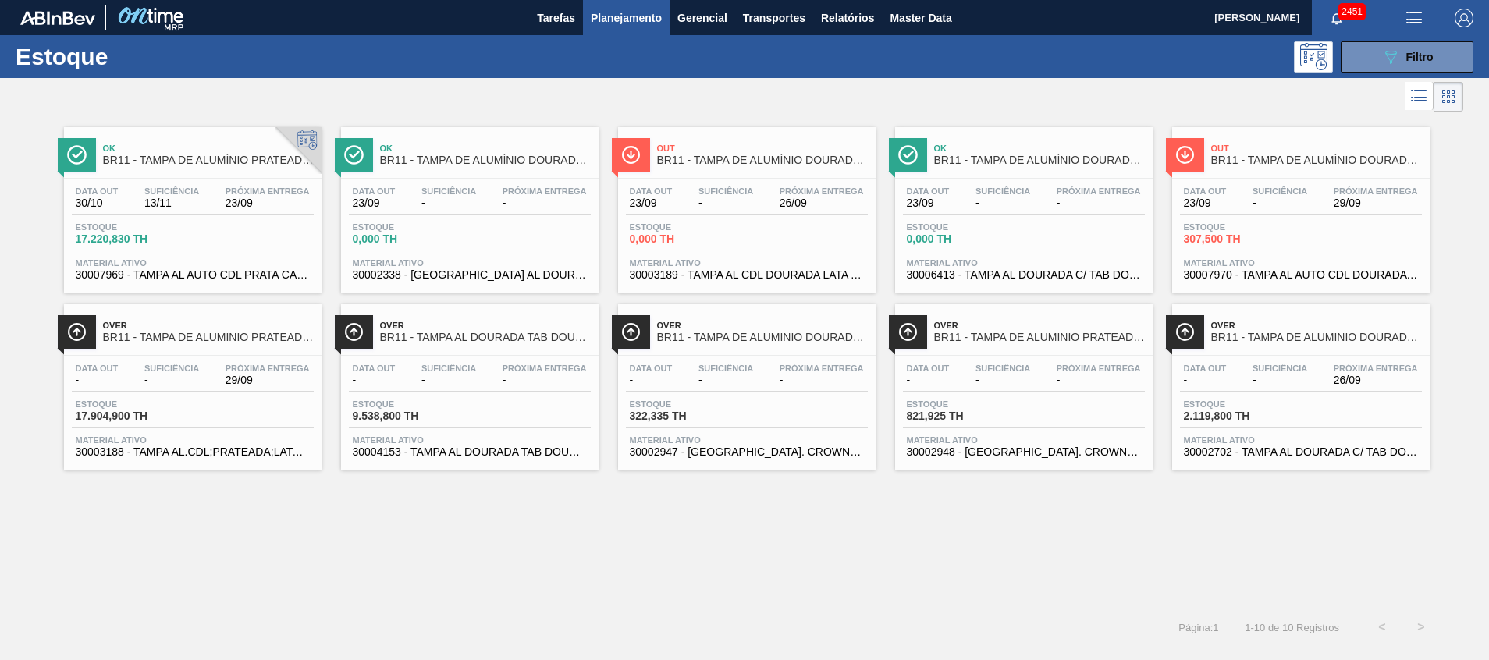
click at [813, 271] on span "30003189 - TAMPA AL CDL DOURADA LATA AUTOMATICA" at bounding box center [747, 275] width 234 height 12
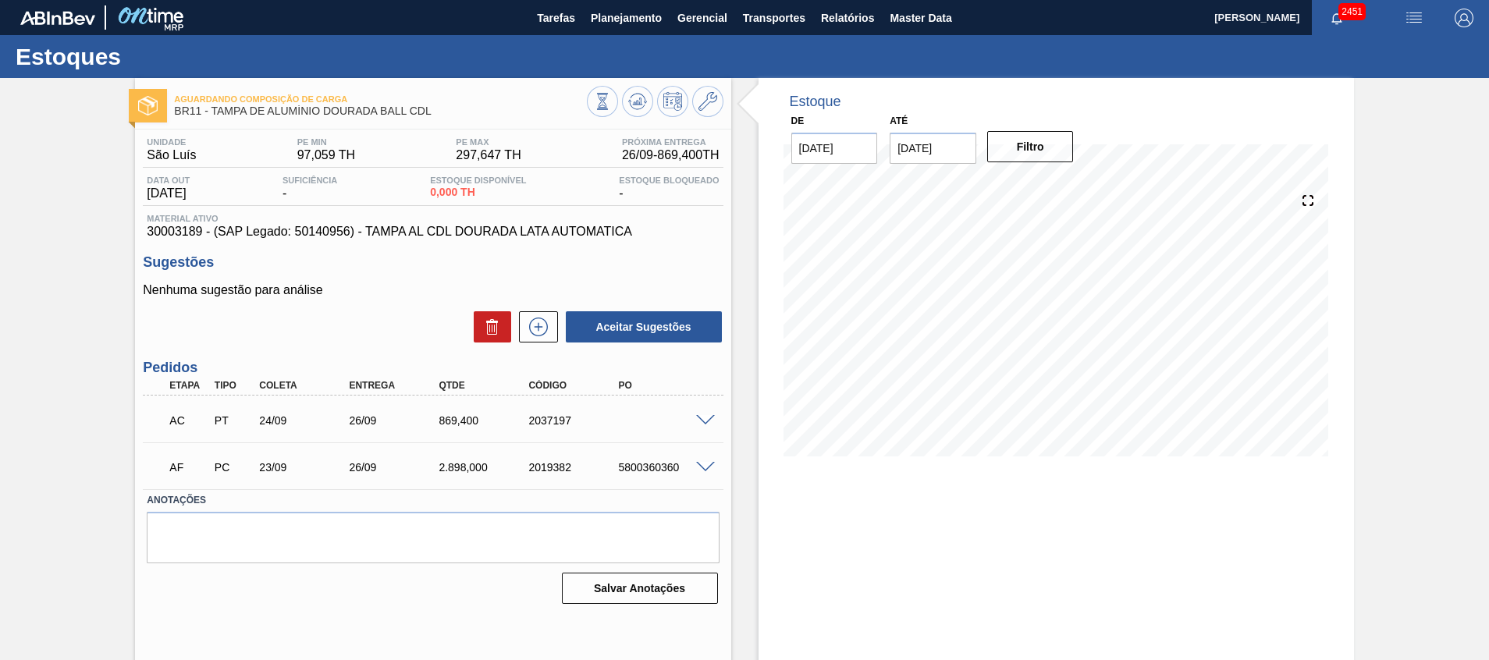
scroll to position [11, 0]
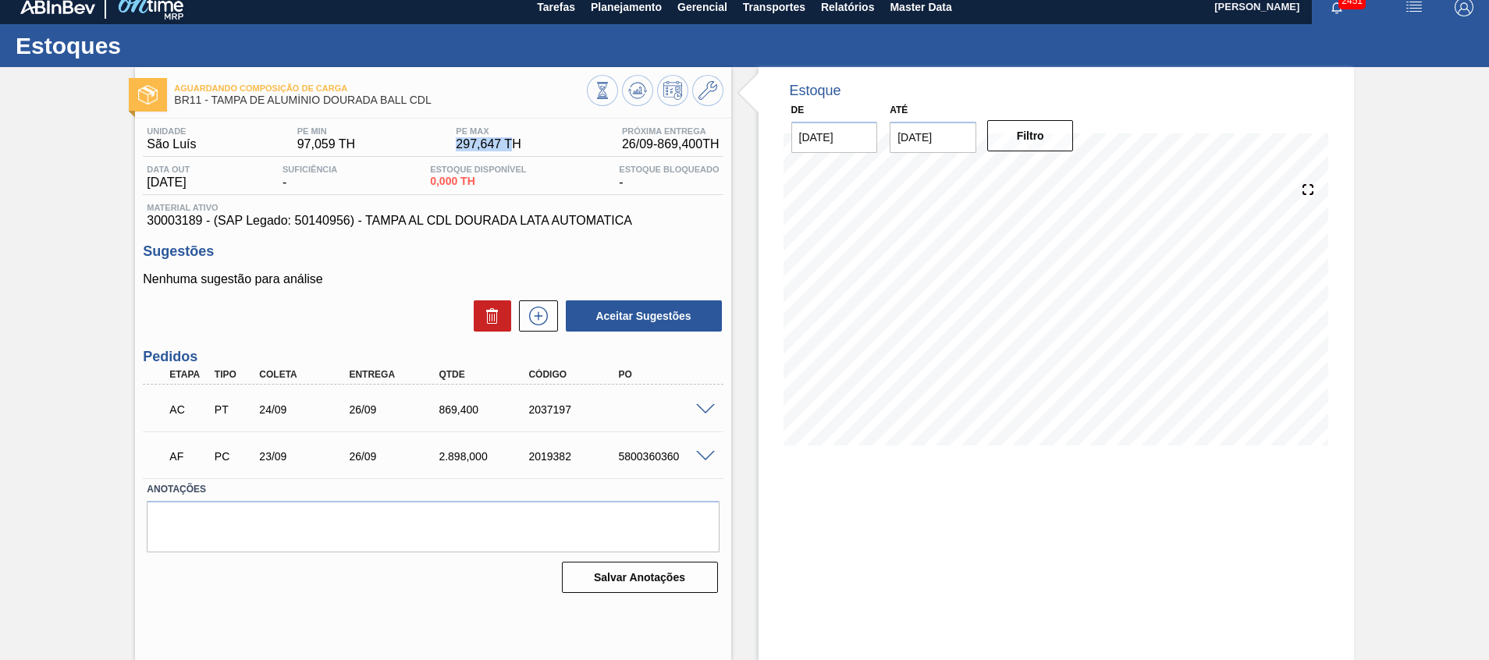
drag, startPoint x: 425, startPoint y: 144, endPoint x: 505, endPoint y: 141, distance: 79.7
click at [505, 141] on div "Unidade São Luís PE MIN 97,059 TH PE MAX 297,647 TH Próxima Entrega 26/09 - 869…" at bounding box center [433, 141] width 580 height 30
click at [702, 413] on span at bounding box center [705, 410] width 19 height 12
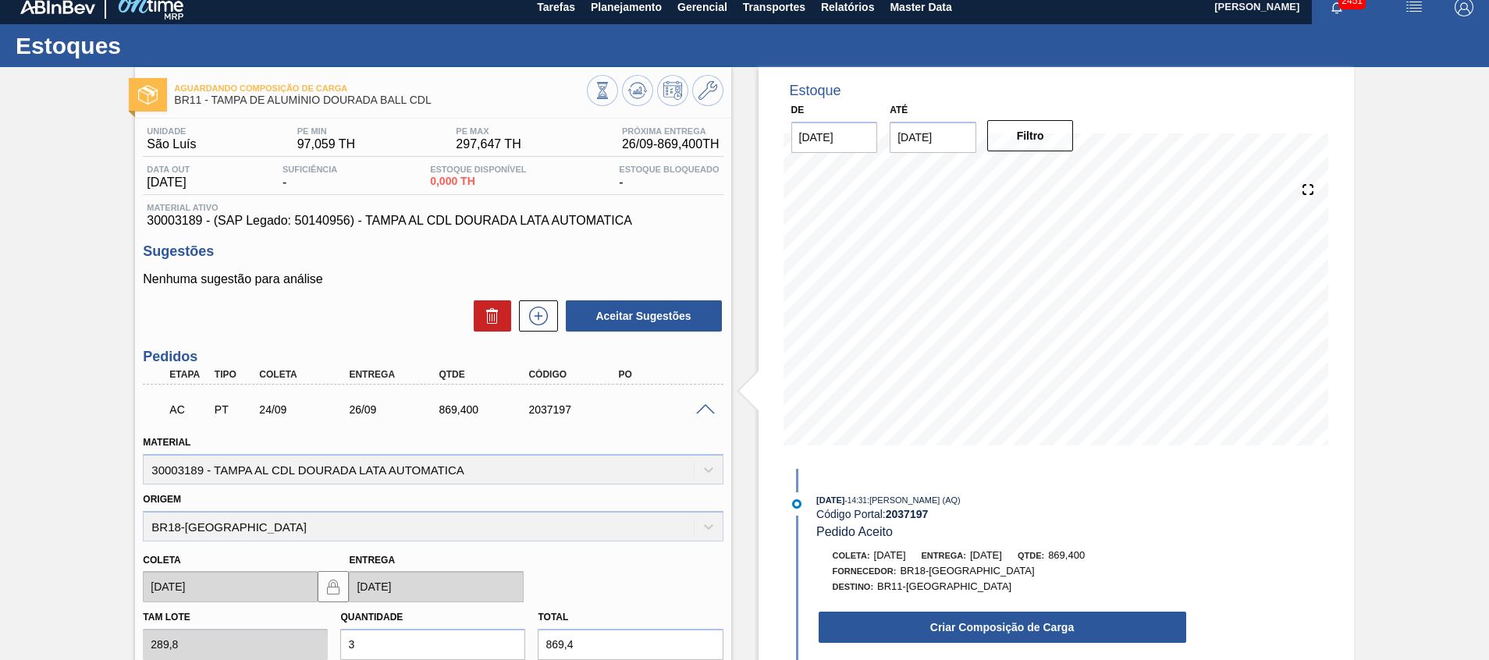
click at [703, 412] on span at bounding box center [705, 410] width 19 height 12
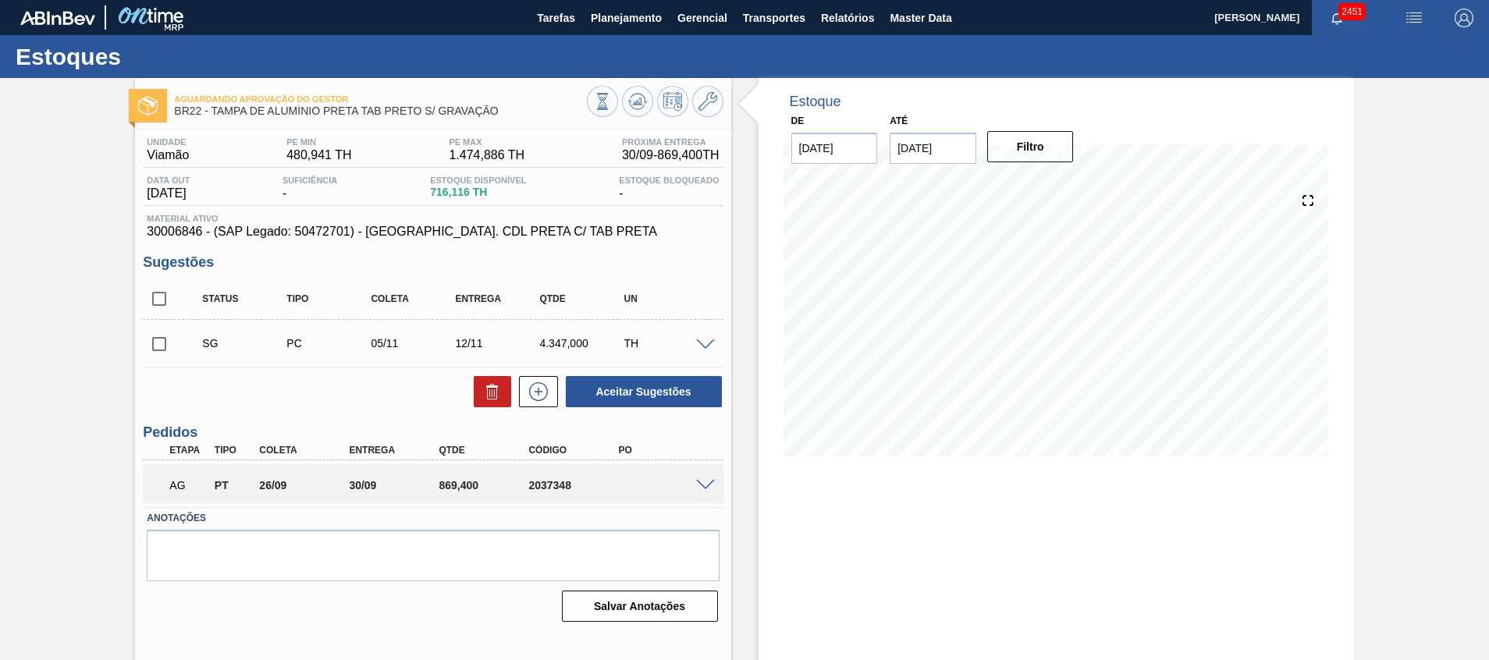
click at [744, 237] on div "Estoque De [DATE] Até [DATE] Filtro 10/10 Projeção de Estoque 1,585.516 [DOMAIN…" at bounding box center [1042, 374] width 623 height 593
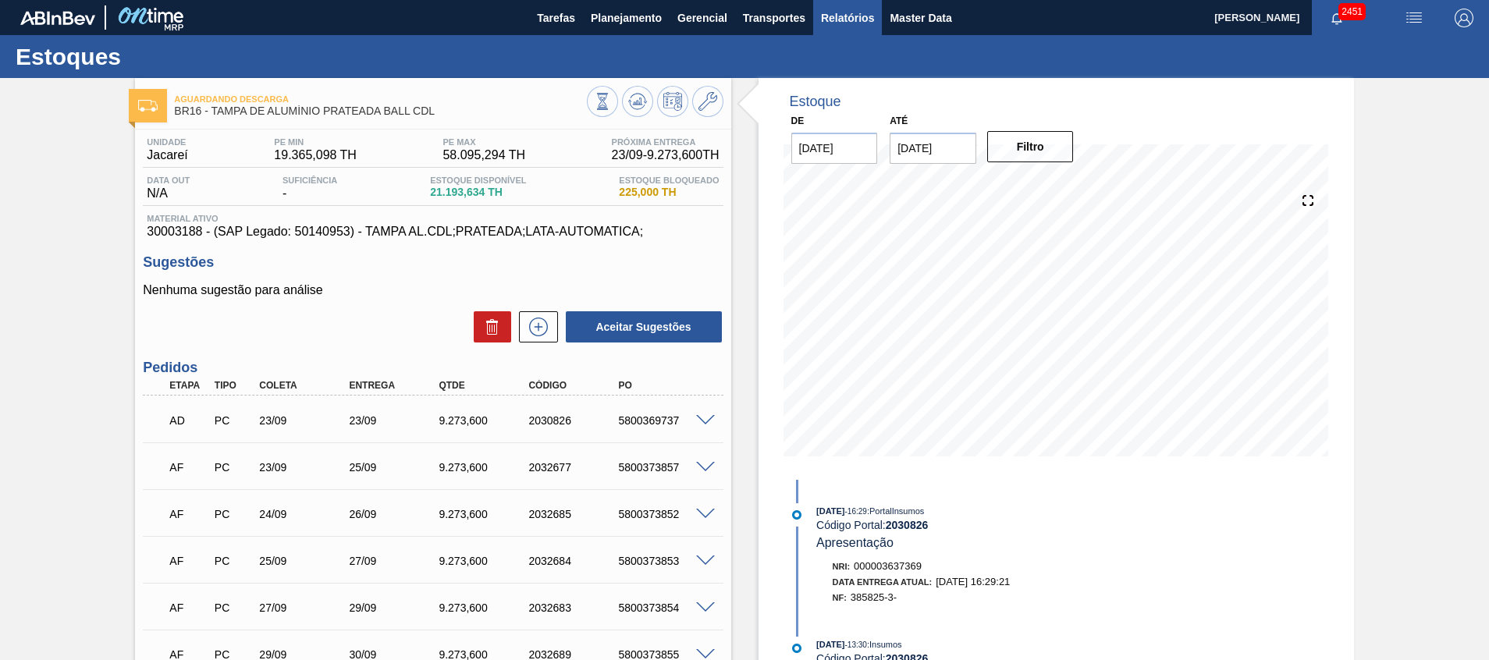
click at [830, 23] on span "Relatórios" at bounding box center [847, 18] width 53 height 19
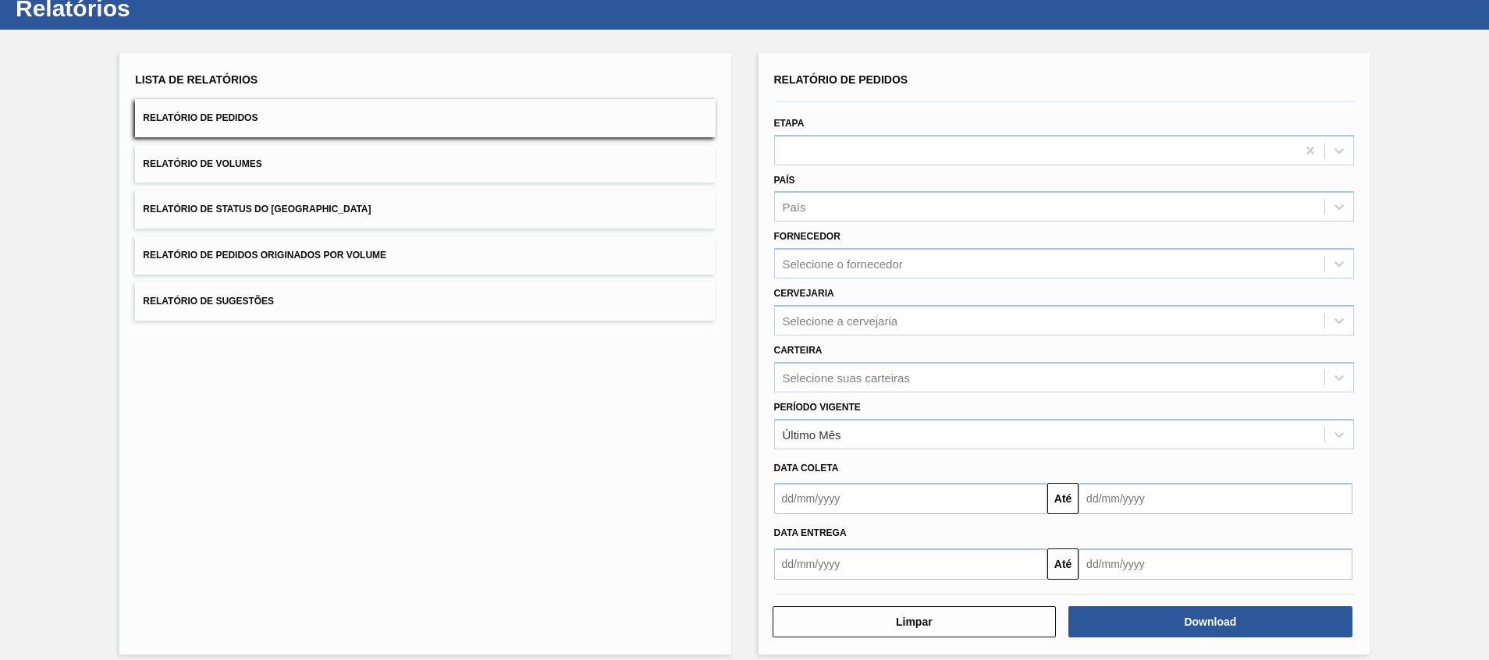
scroll to position [62, 0]
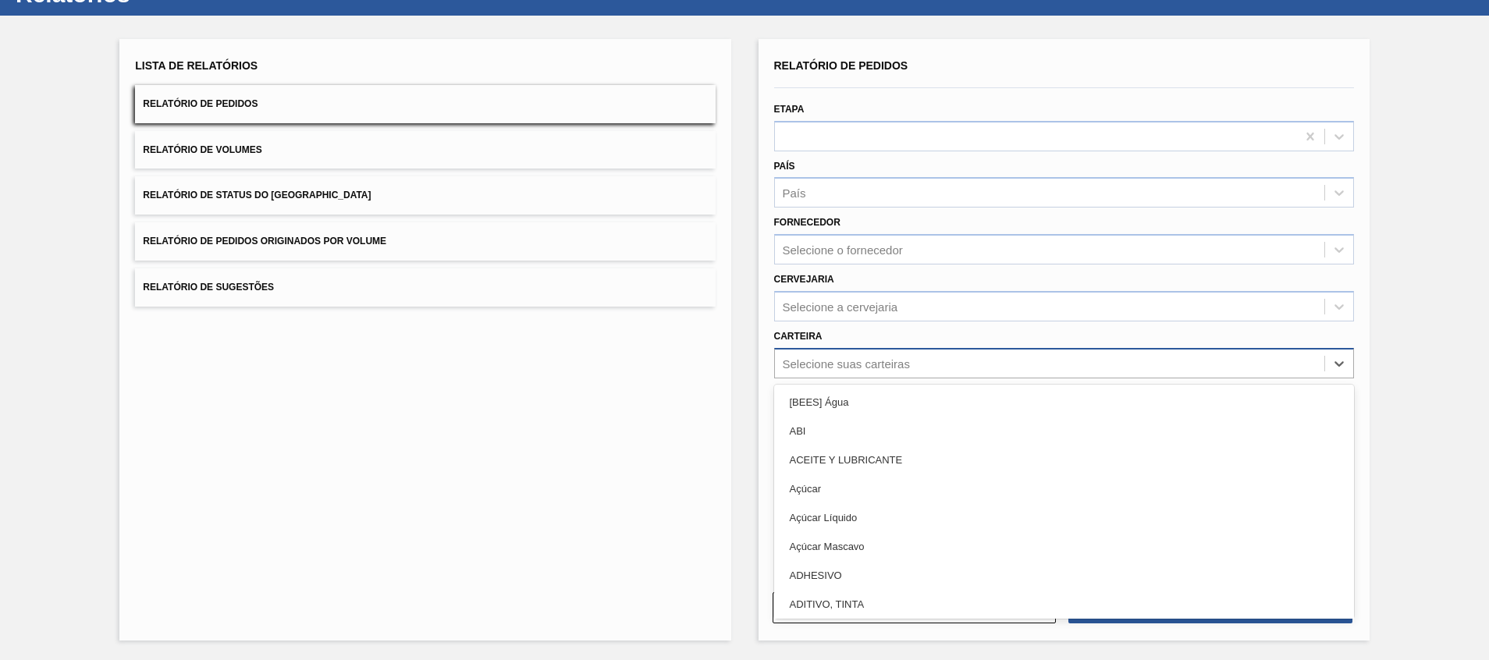
click at [810, 368] on div "Selecione suas carteiras" at bounding box center [846, 363] width 127 height 13
type input "tamp"
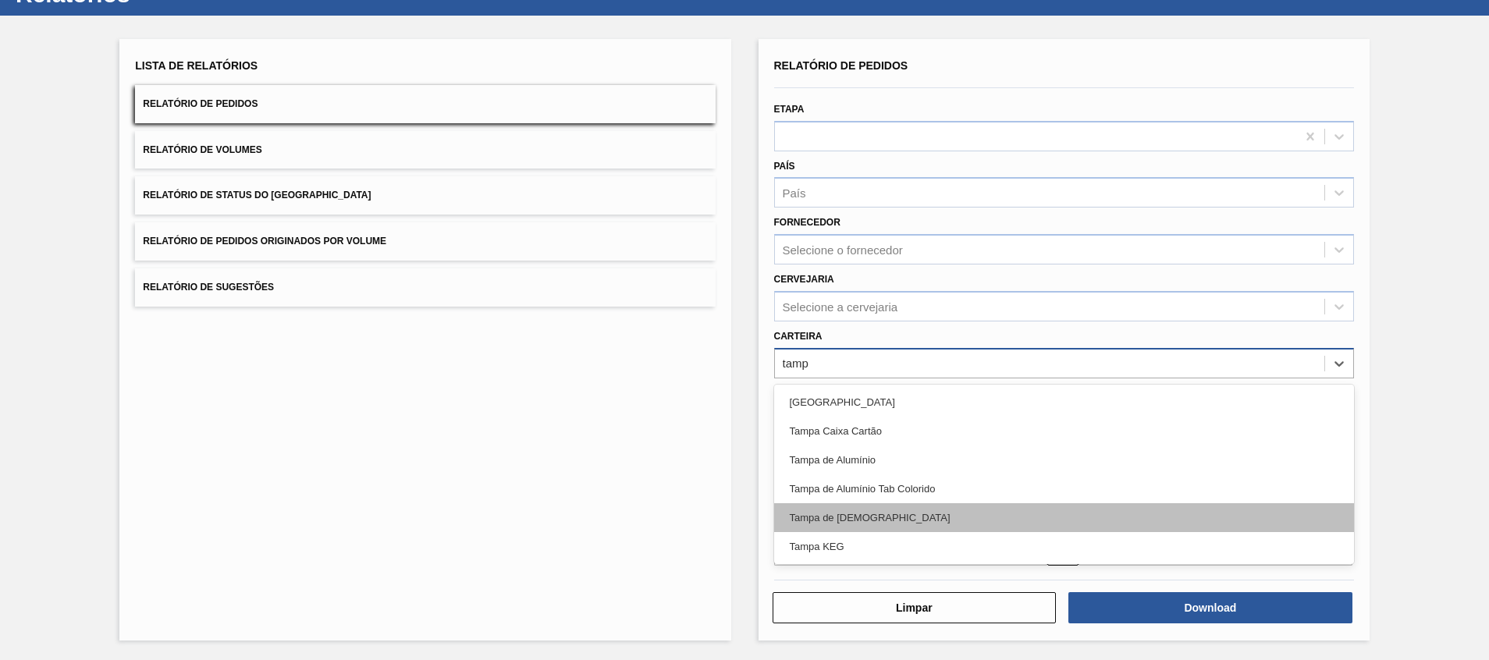
click at [859, 516] on div "Tampa de [DEMOGRAPHIC_DATA]" at bounding box center [1064, 518] width 580 height 29
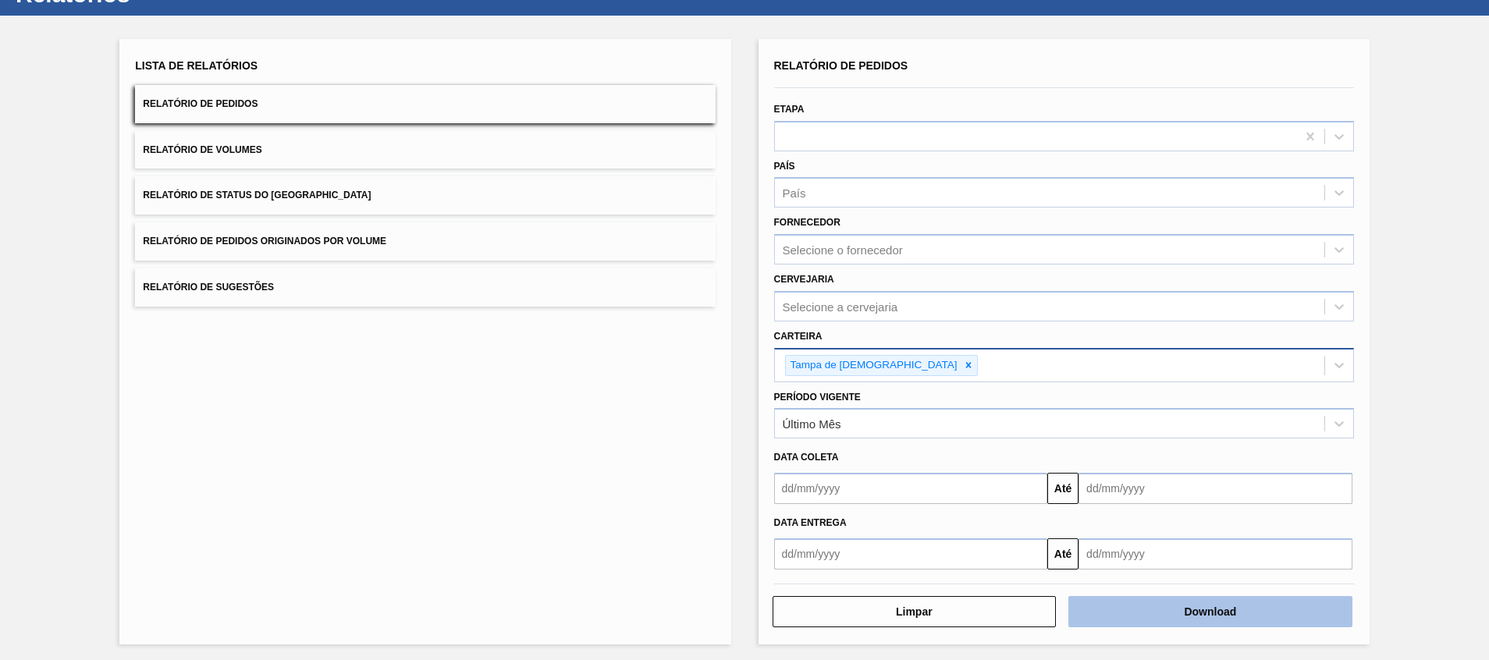
click at [1177, 609] on button "Download" at bounding box center [1211, 611] width 284 height 31
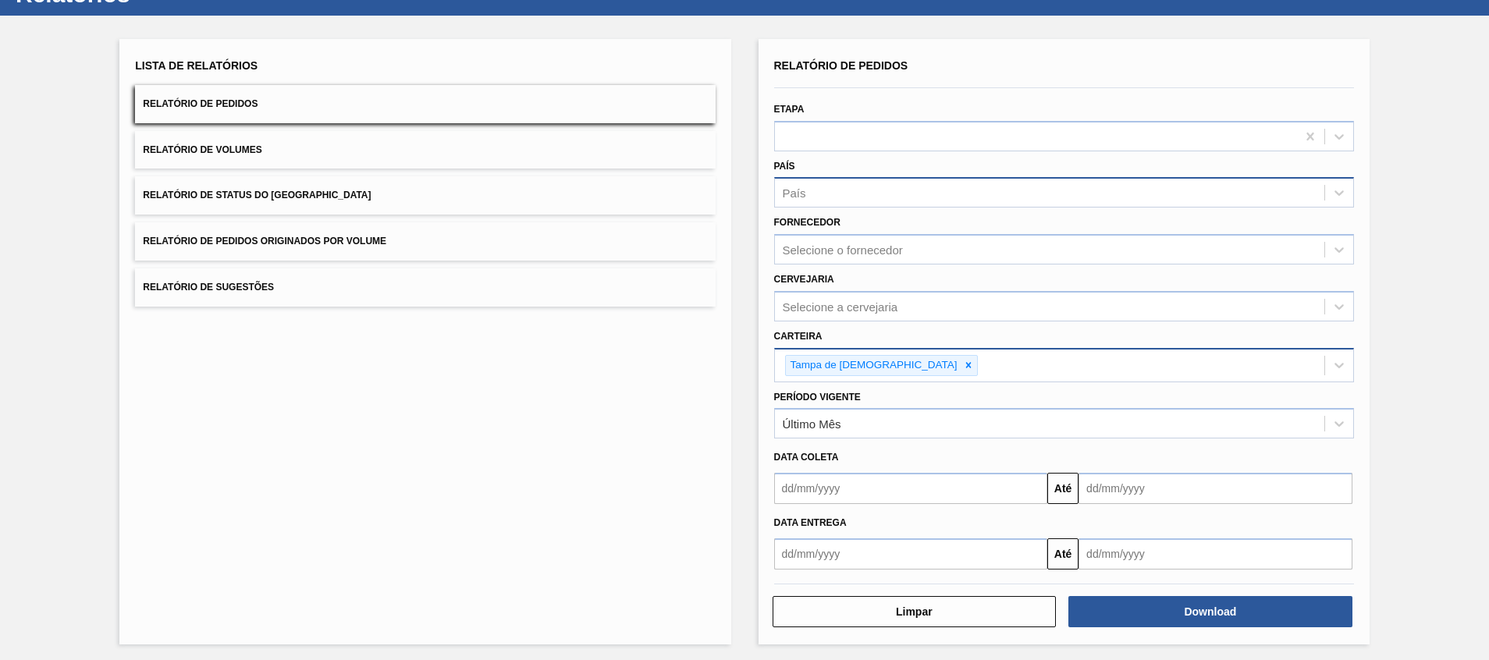
scroll to position [0, 0]
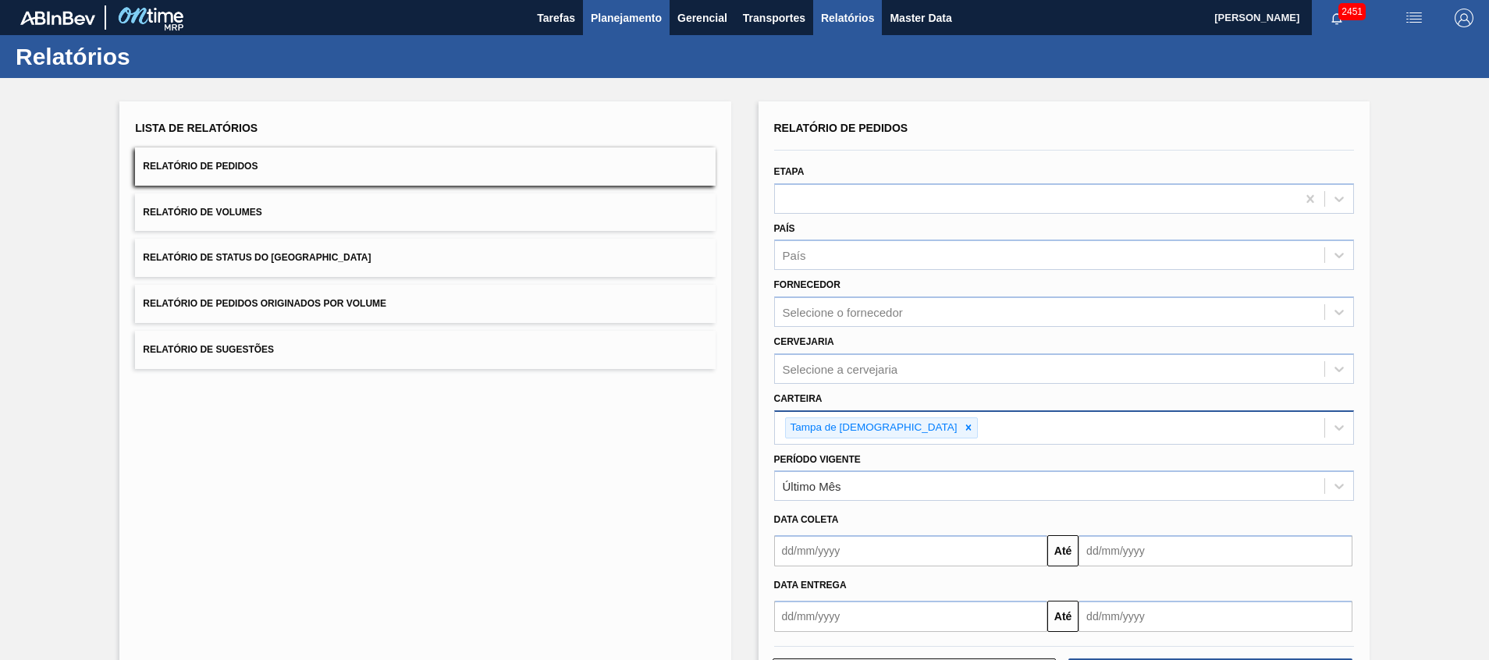
click at [616, 34] on button "Planejamento" at bounding box center [626, 17] width 87 height 35
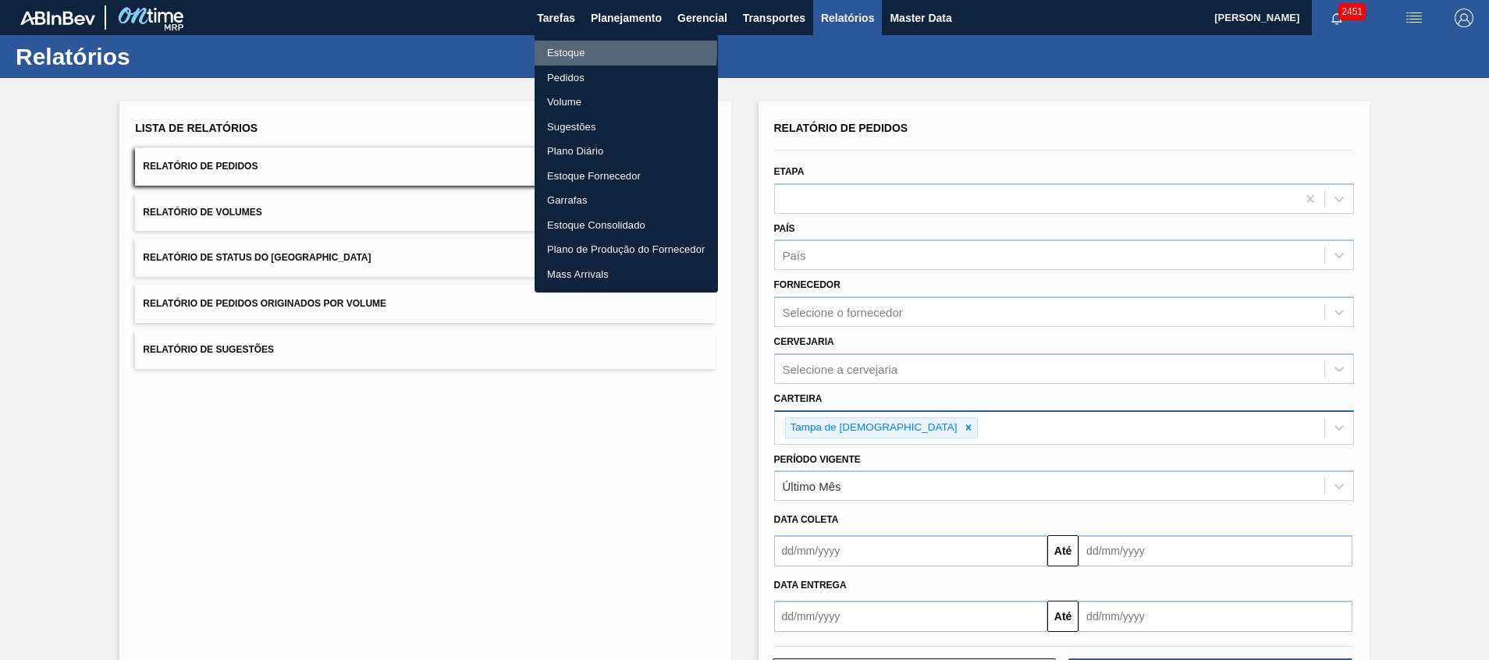
click at [584, 50] on li "Estoque" at bounding box center [626, 53] width 183 height 25
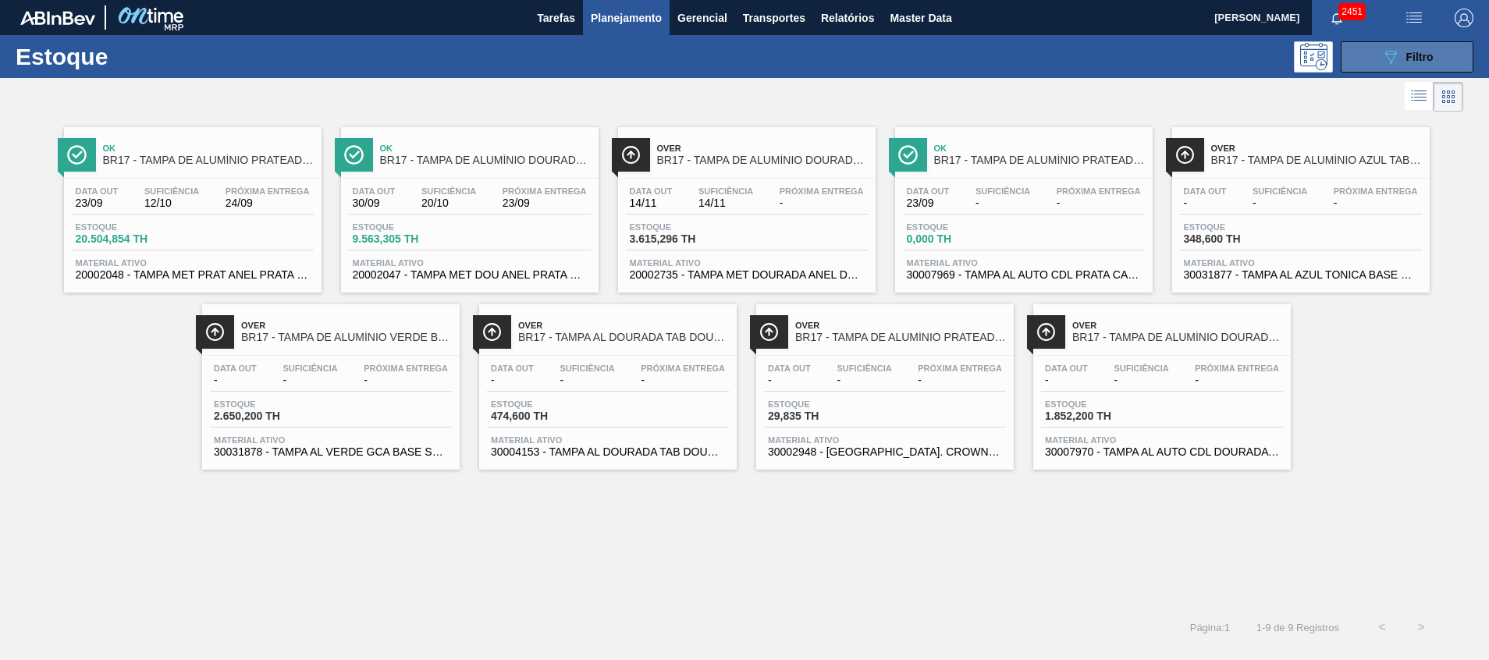
click at [1359, 50] on button "089F7B8B-B2A5-4AFE-B5C0-19BA573D28AC Filtro" at bounding box center [1407, 56] width 133 height 31
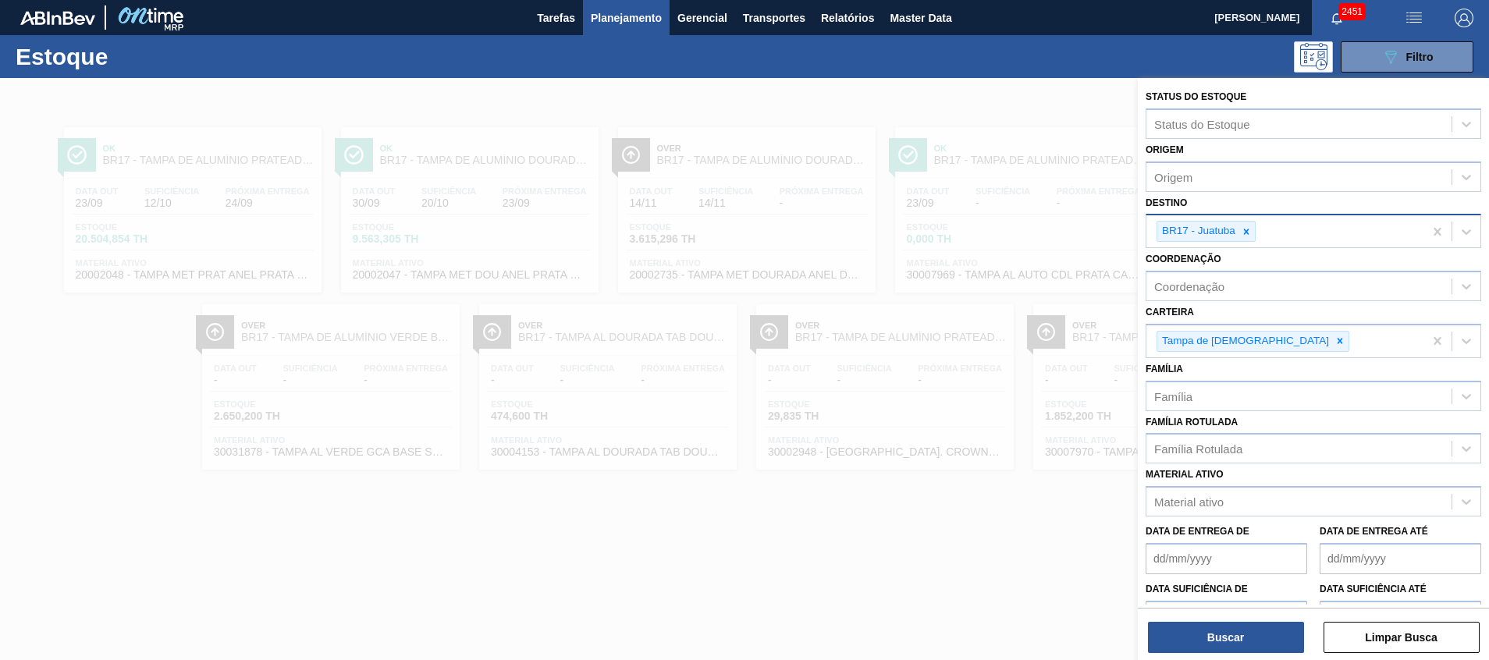
click at [1276, 230] on div "BR17 - Juatuba" at bounding box center [1285, 231] width 277 height 32
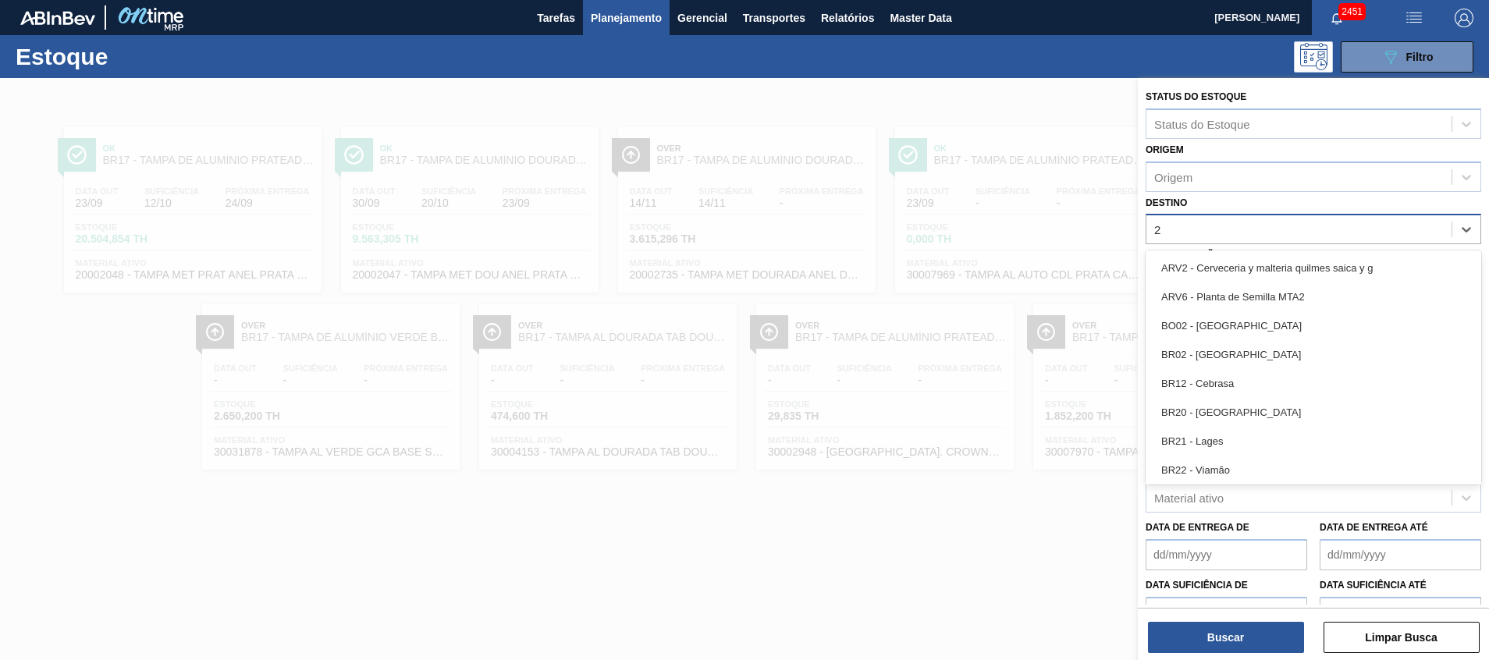
type input "26"
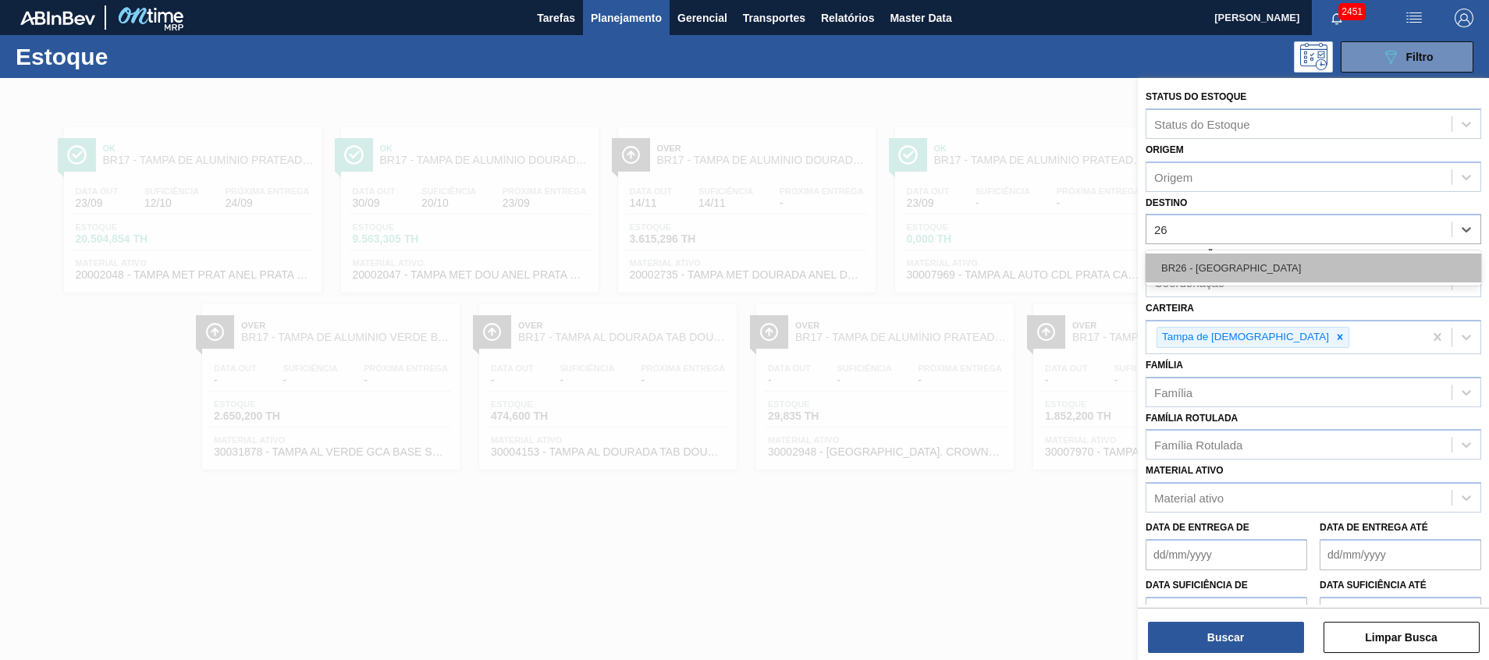
click at [1217, 263] on div "BR26 - Uberlândia" at bounding box center [1314, 268] width 336 height 29
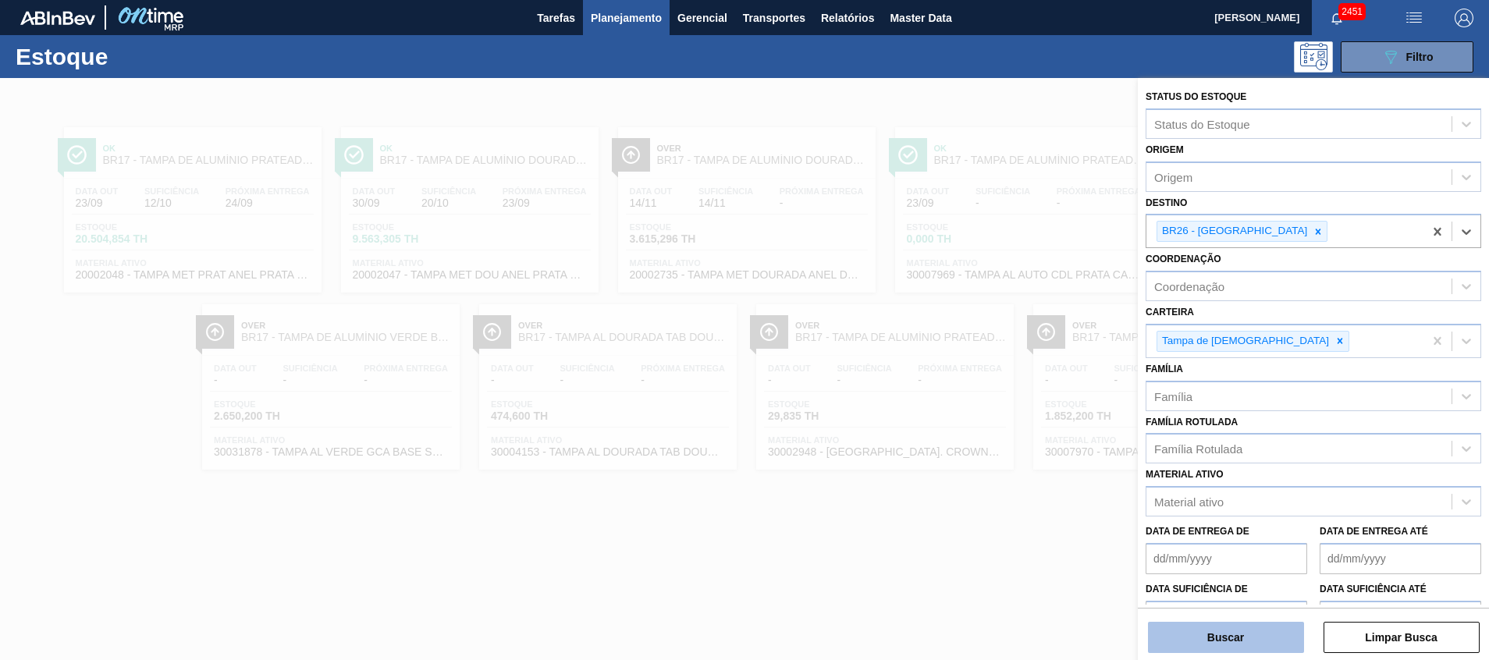
click at [1256, 644] on button "Buscar" at bounding box center [1226, 637] width 156 height 31
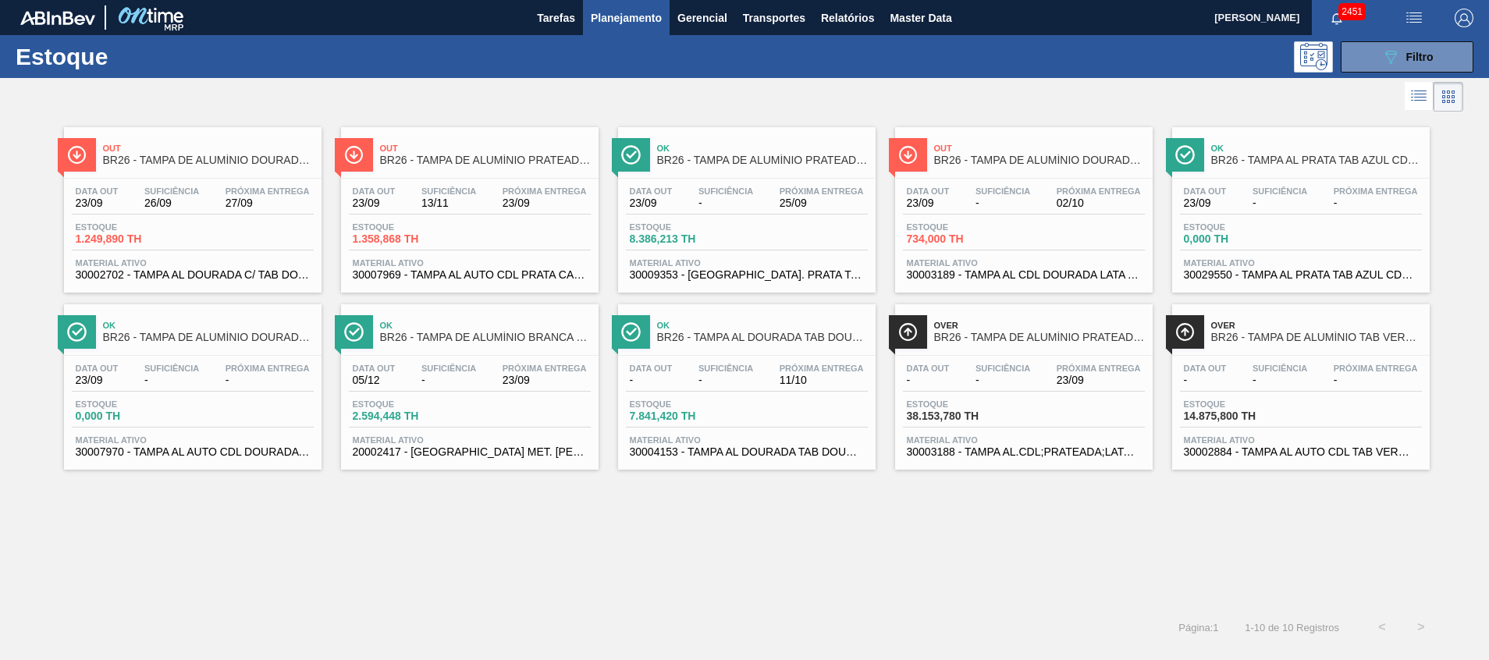
click at [514, 227] on div "Estoque 1.358,868 TH" at bounding box center [470, 236] width 242 height 28
click at [796, 448] on span "30004153 - TAMPA AL DOURADA TAB DOURADO CDL CANPACK" at bounding box center [747, 453] width 234 height 12
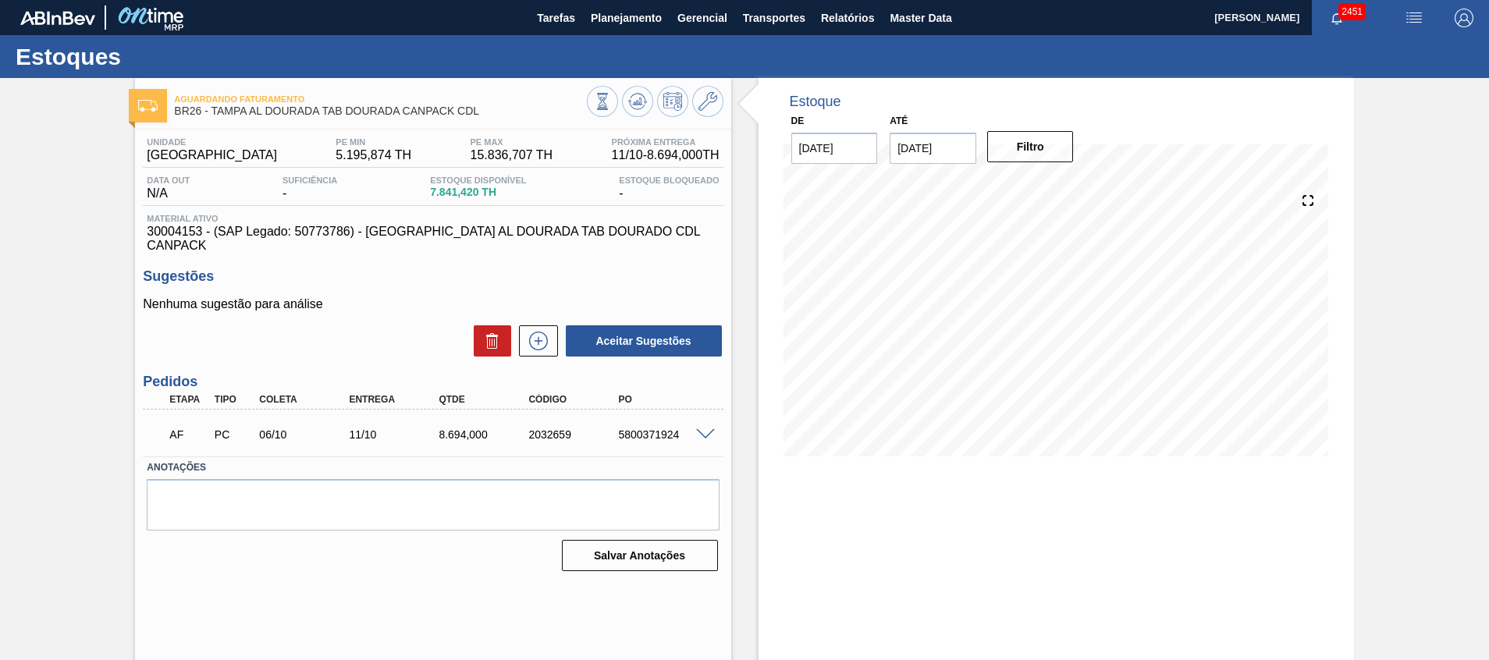
click at [705, 429] on div "5800371924" at bounding box center [664, 435] width 101 height 12
click at [705, 429] on span at bounding box center [705, 435] width 19 height 12
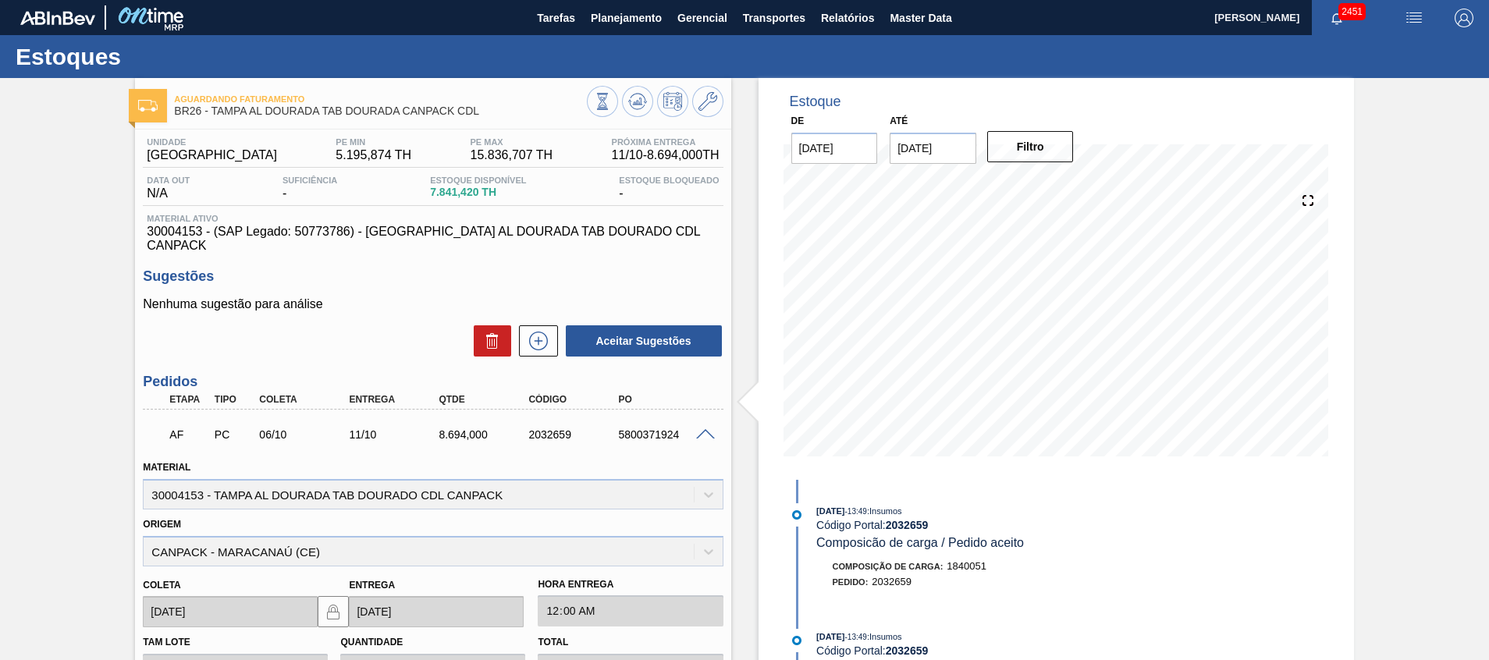
click at [703, 429] on div "5800371924" at bounding box center [664, 435] width 101 height 12
click at [699, 429] on span at bounding box center [705, 435] width 19 height 12
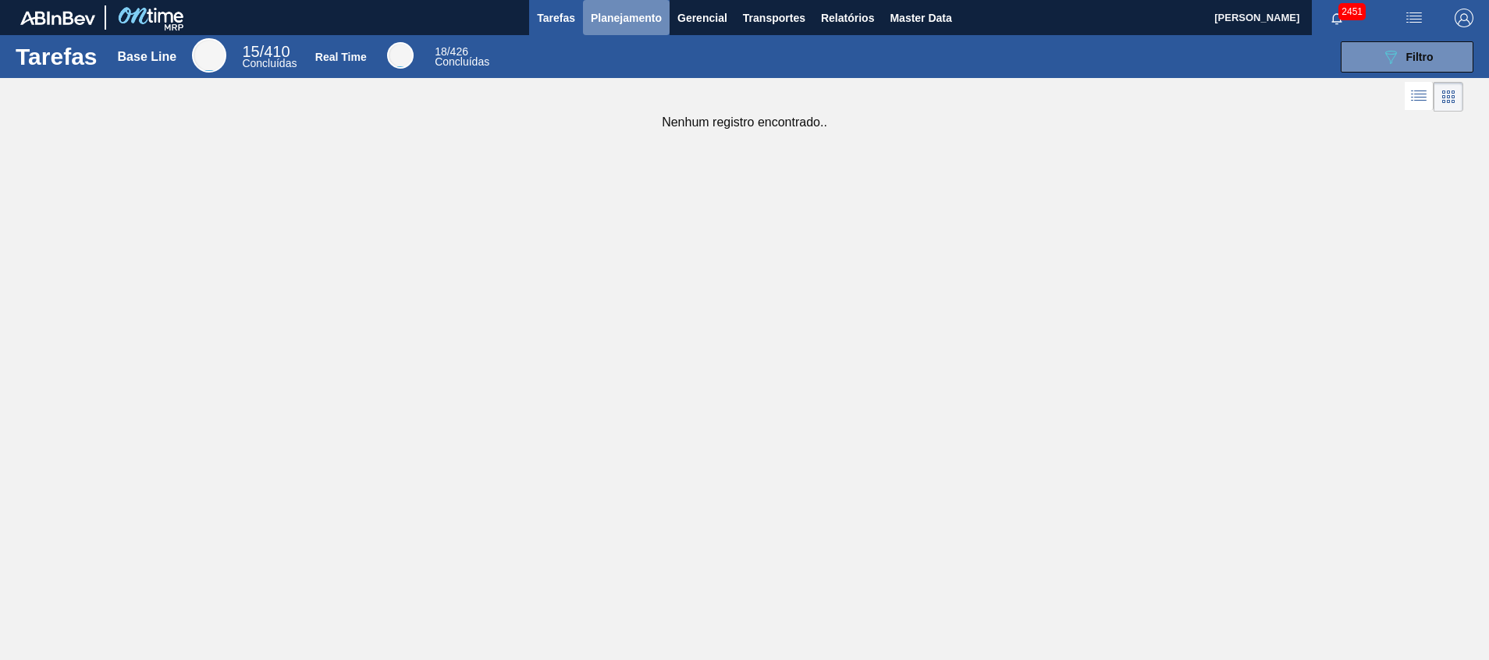
click at [600, 26] on span "Planejamento" at bounding box center [626, 18] width 71 height 19
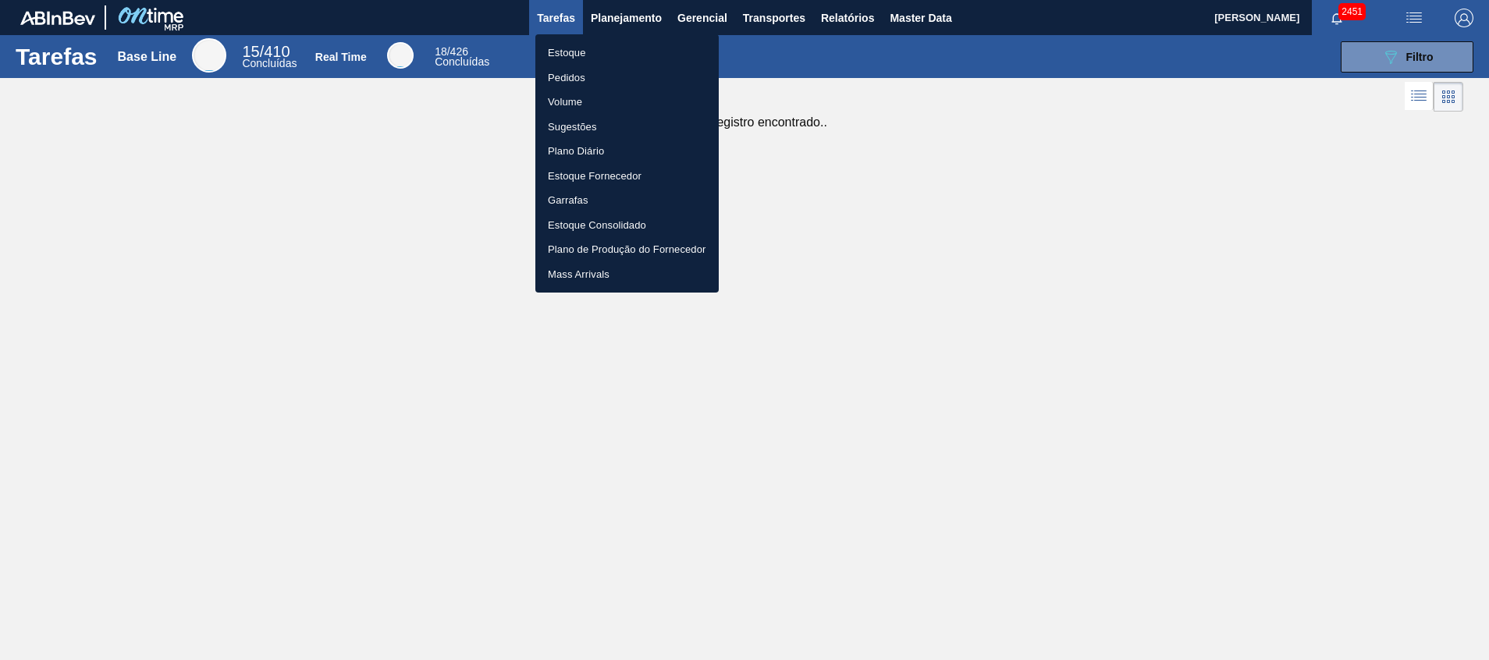
drag, startPoint x: 581, startPoint y: 48, endPoint x: 1358, endPoint y: 162, distance: 785.7
click at [581, 48] on li "Estoque" at bounding box center [627, 53] width 183 height 25
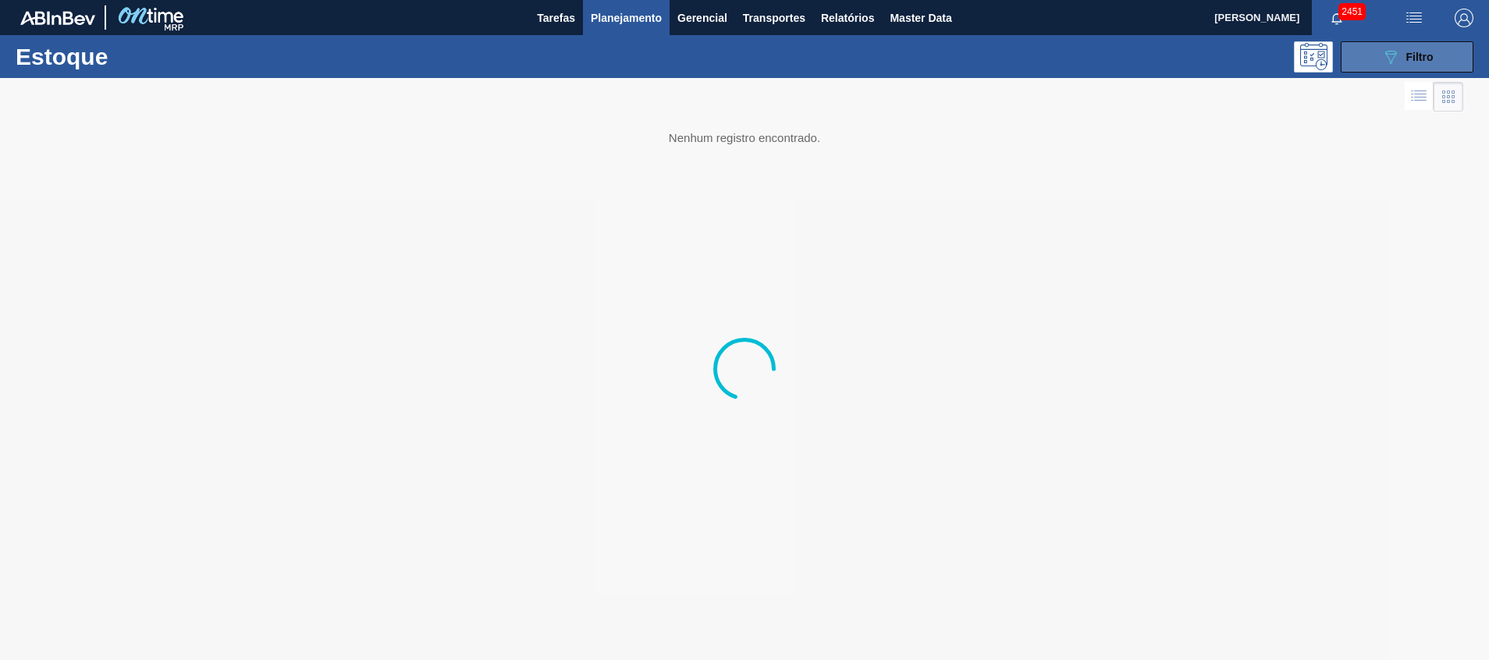
click at [1402, 51] on div "089F7B8B-B2A5-4AFE-B5C0-19BA573D28AC Filtro" at bounding box center [1408, 57] width 52 height 19
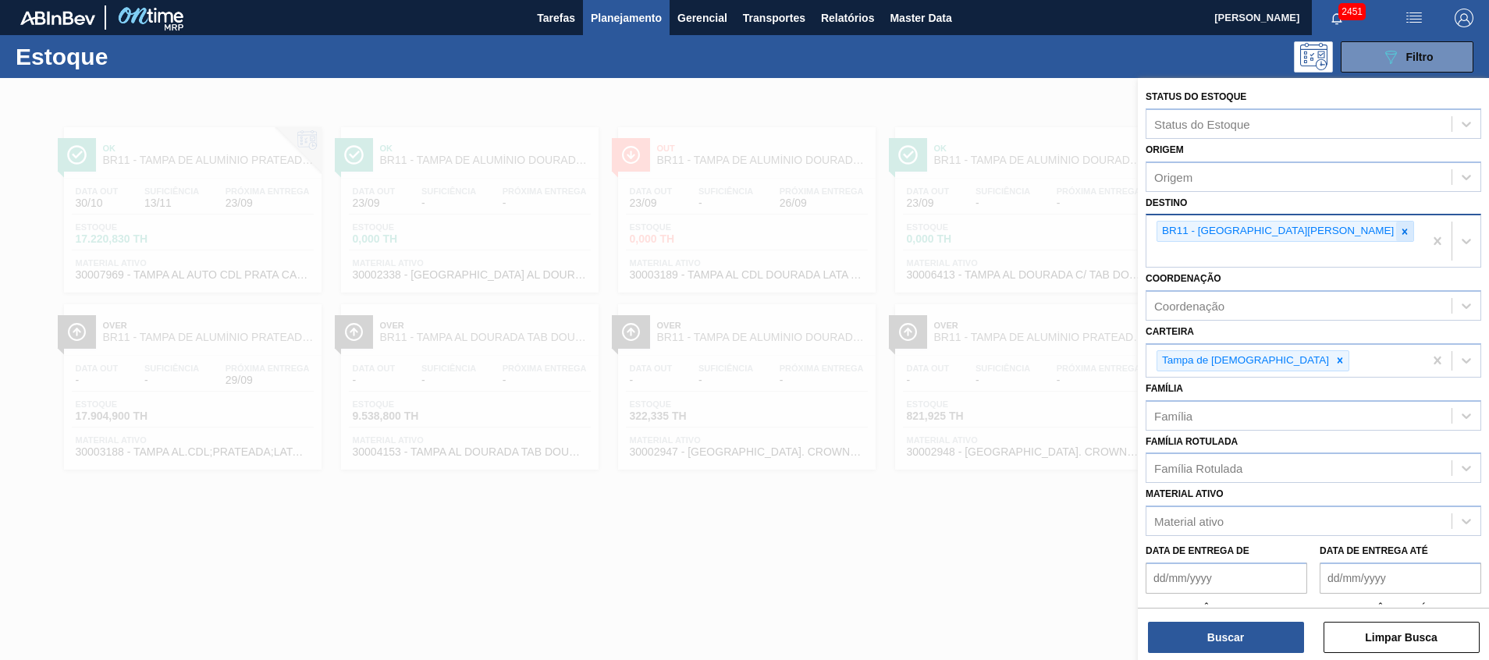
drag, startPoint x: 1237, startPoint y: 227, endPoint x: 1246, endPoint y: 232, distance: 9.8
click at [1240, 228] on div "BR11 - [GEOGRAPHIC_DATA]" at bounding box center [1277, 232] width 239 height 20
click at [1400, 233] on icon at bounding box center [1405, 231] width 11 height 11
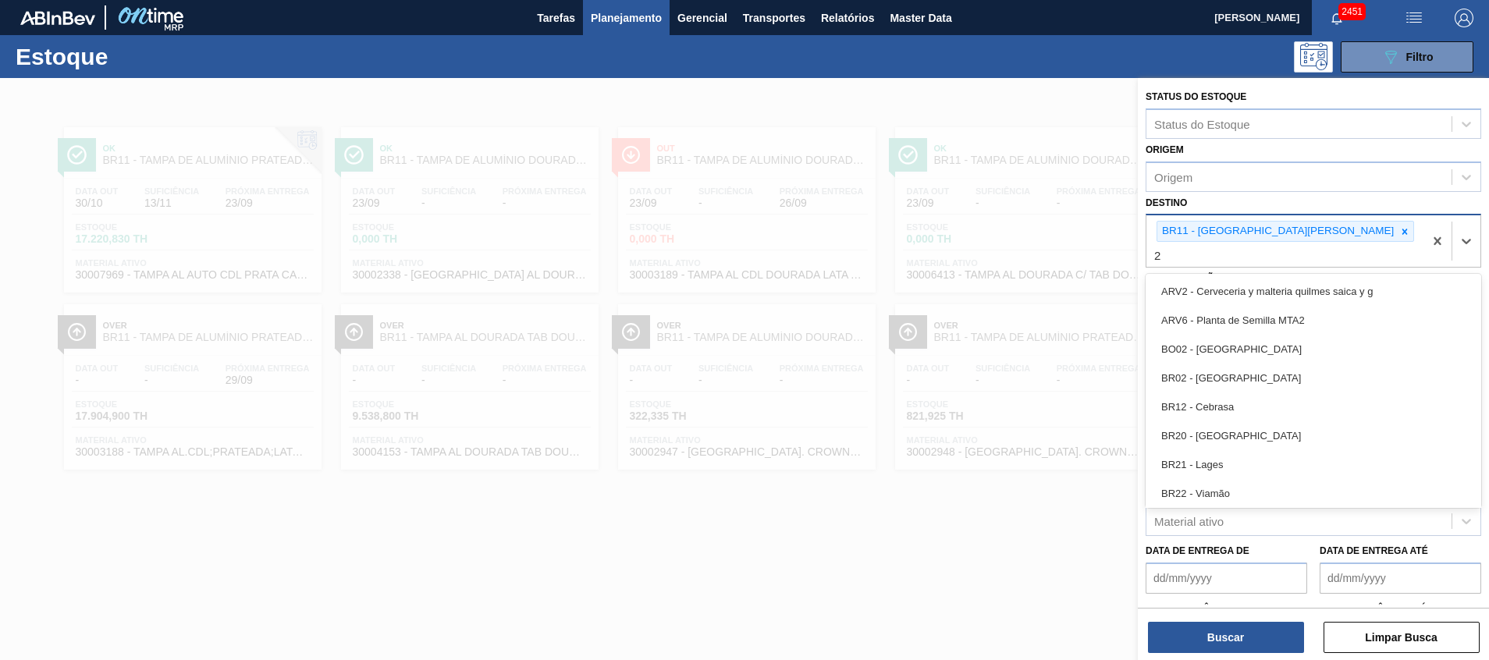
type input "26"
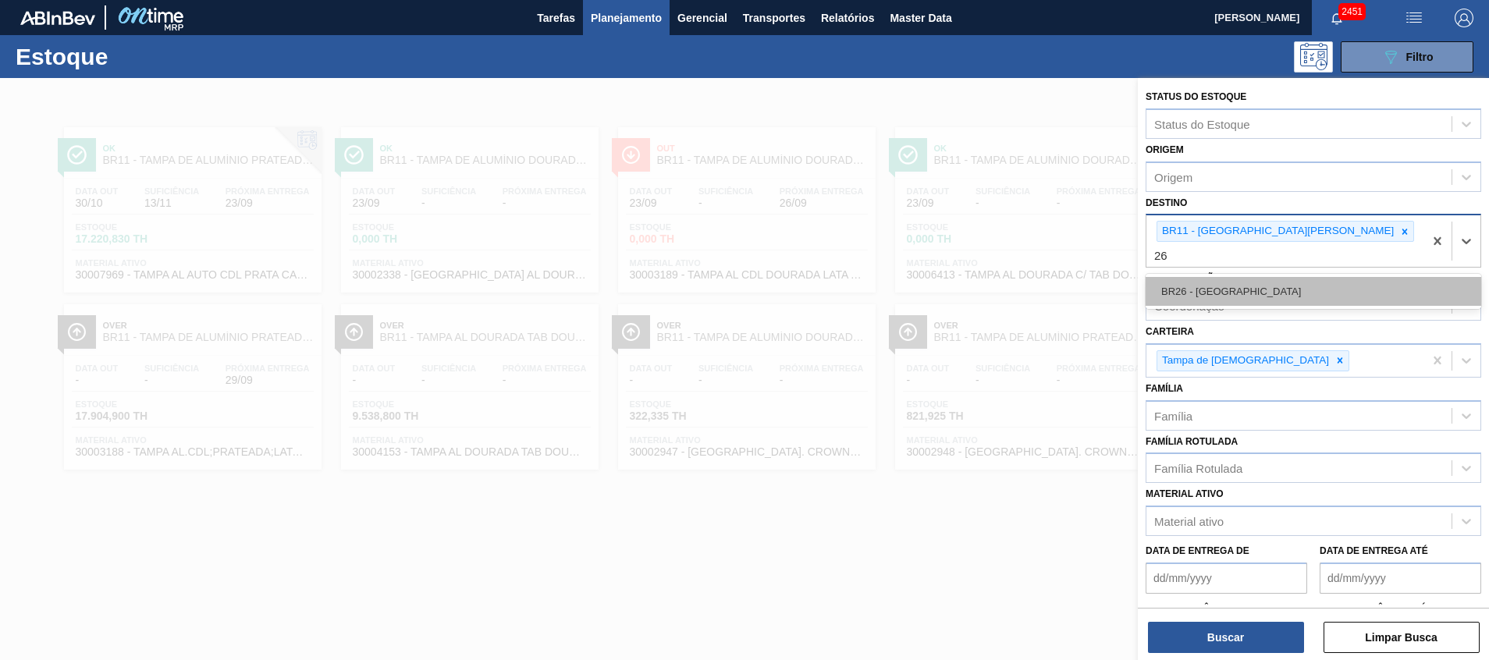
click at [1247, 277] on div "BR26 - Uberlândia" at bounding box center [1314, 291] width 336 height 29
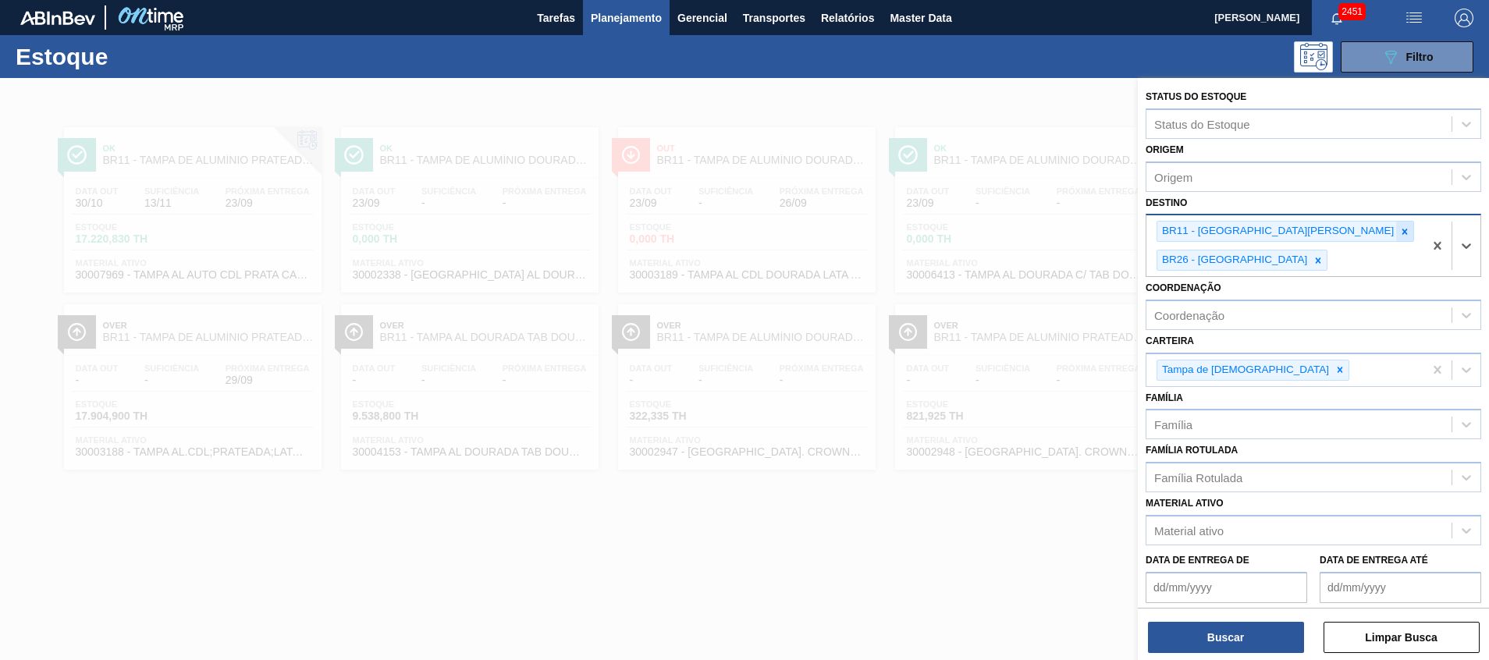
click at [1403, 230] on icon at bounding box center [1405, 231] width 5 height 5
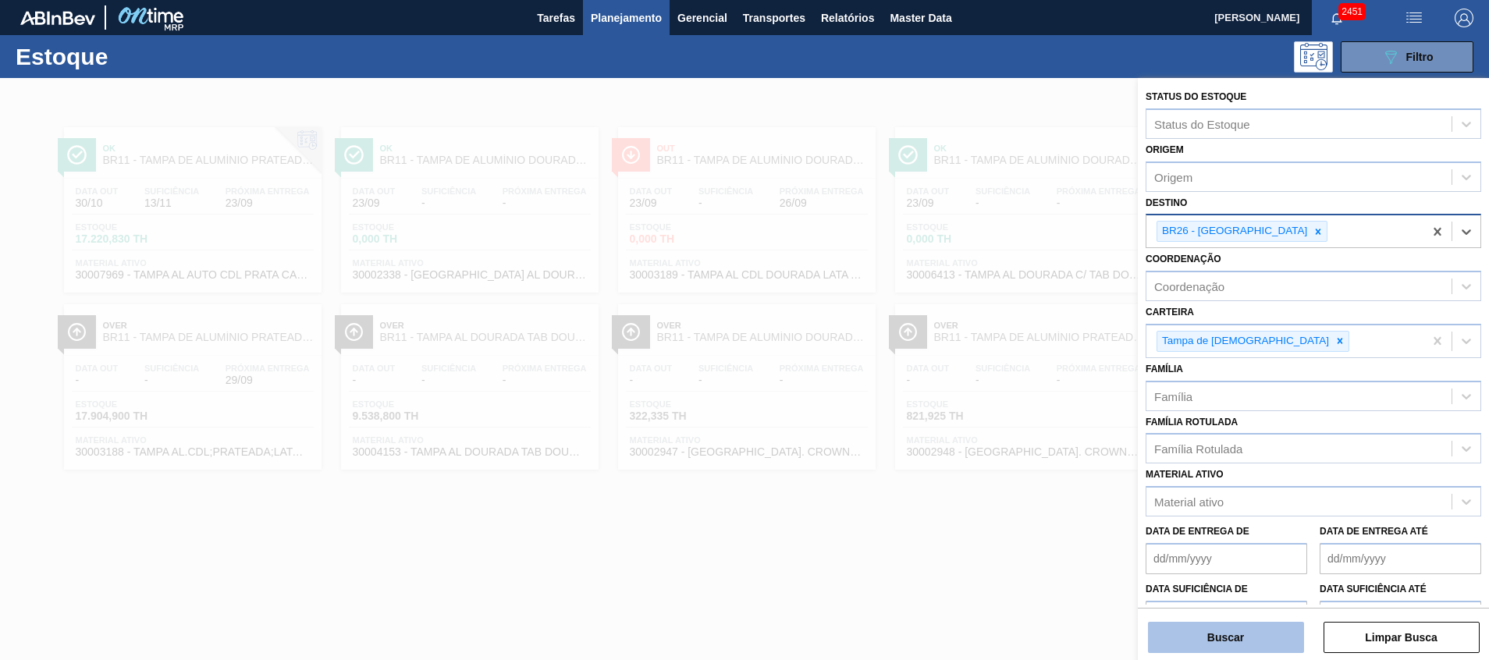
click at [1232, 635] on button "Buscar" at bounding box center [1226, 637] width 156 height 31
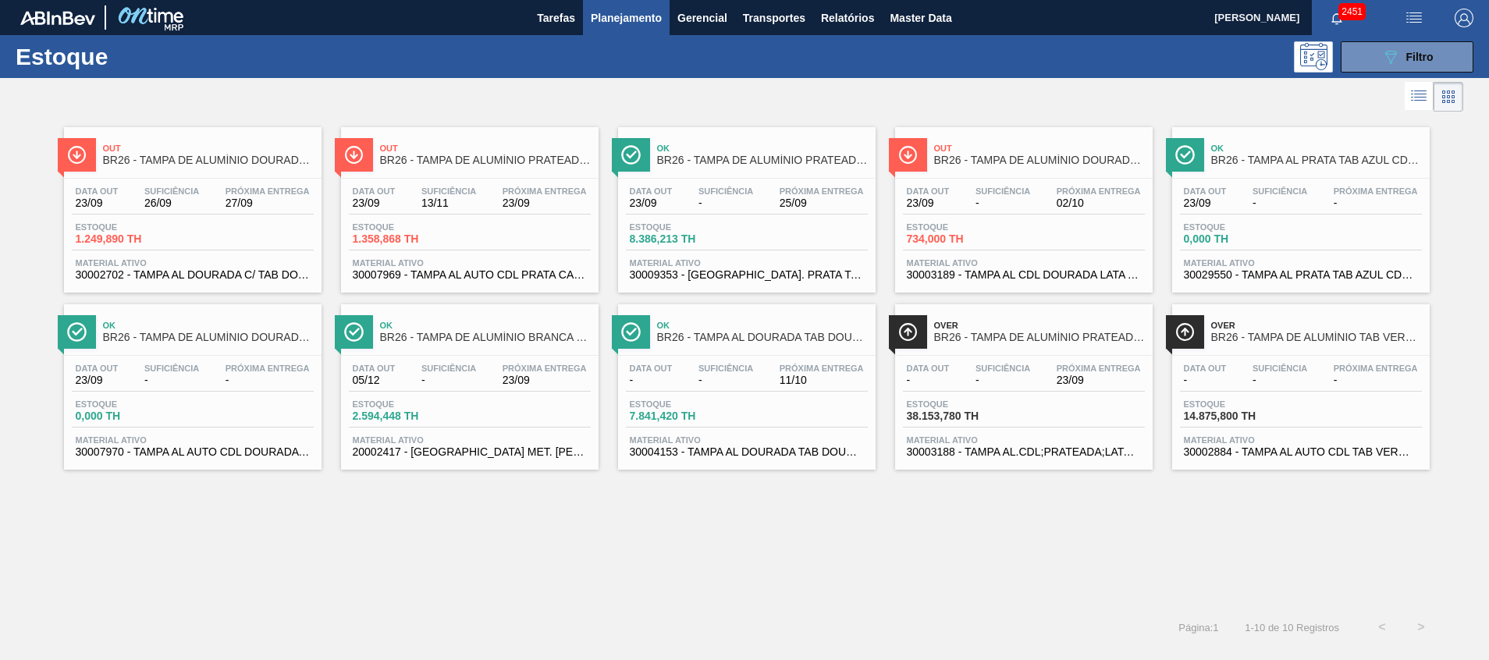
click at [223, 269] on span "30002702 - TAMPA AL DOURADA C/ TAB DOURADO" at bounding box center [193, 275] width 234 height 12
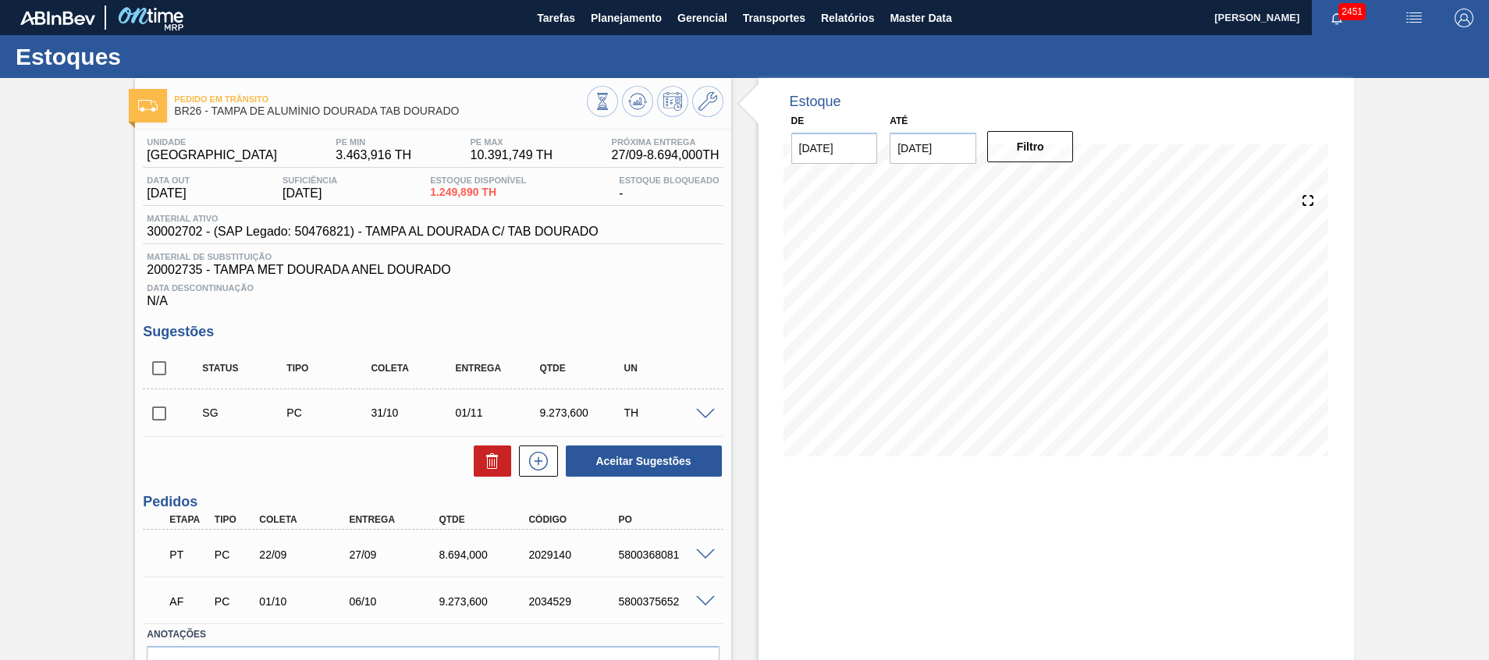
scroll to position [91, 0]
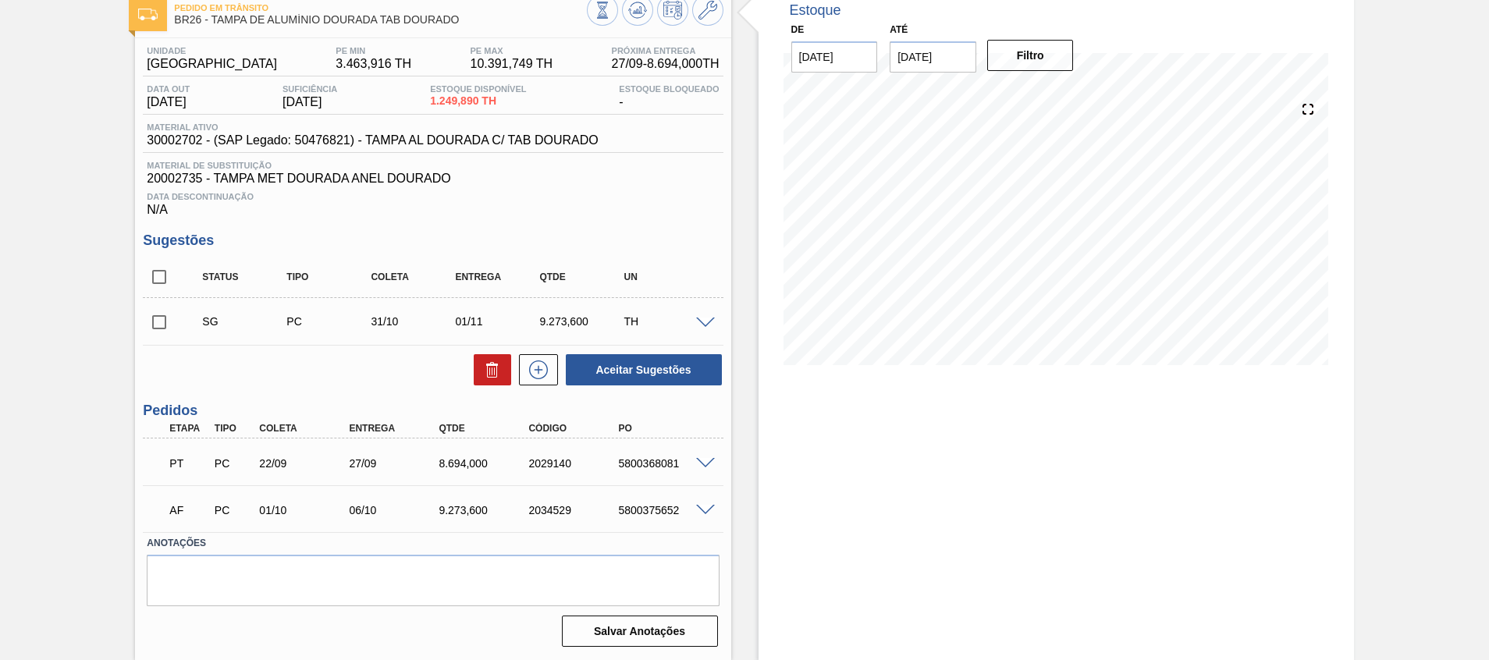
click at [13, 305] on div "Pedido em Trânsito BR26 - TAMPA DE ALUMÍNIO DOURADA TAB DOURADO Unidade Uberlân…" at bounding box center [744, 324] width 1489 height 674
click at [703, 461] on span at bounding box center [705, 464] width 19 height 12
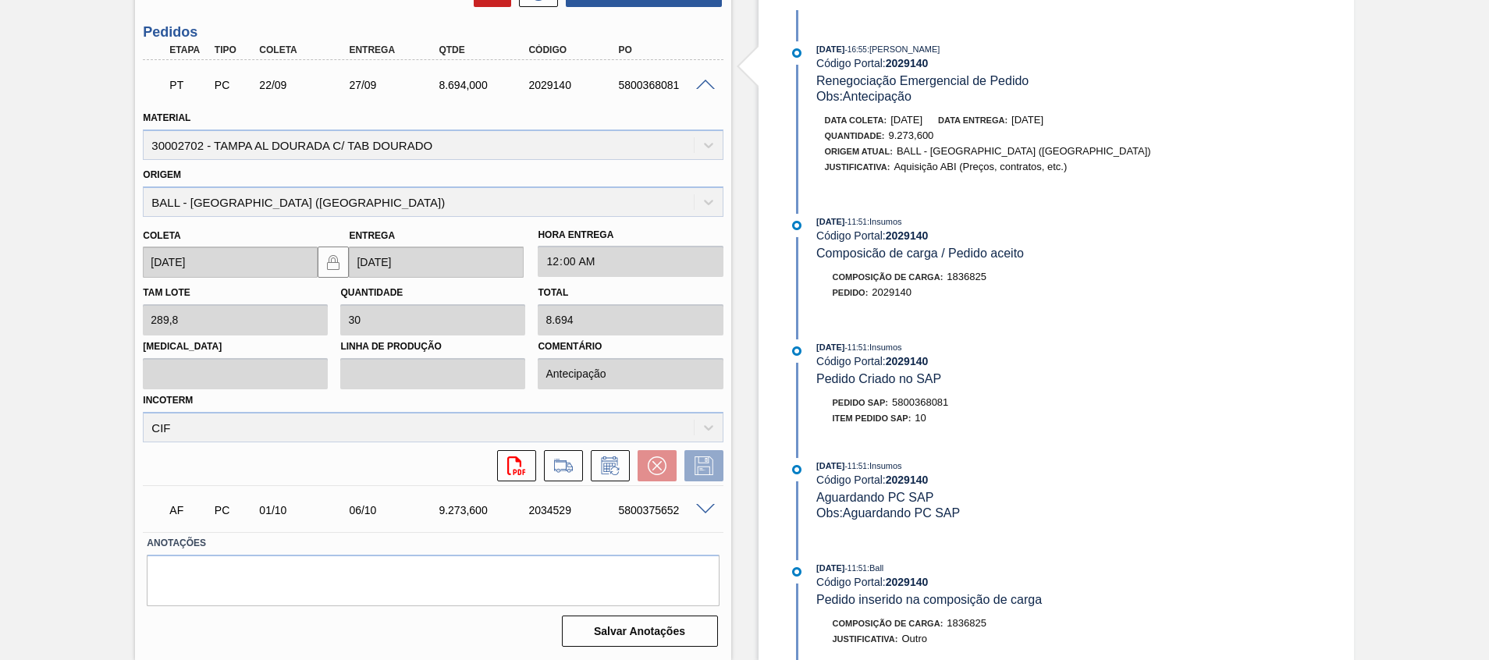
scroll to position [443, 0]
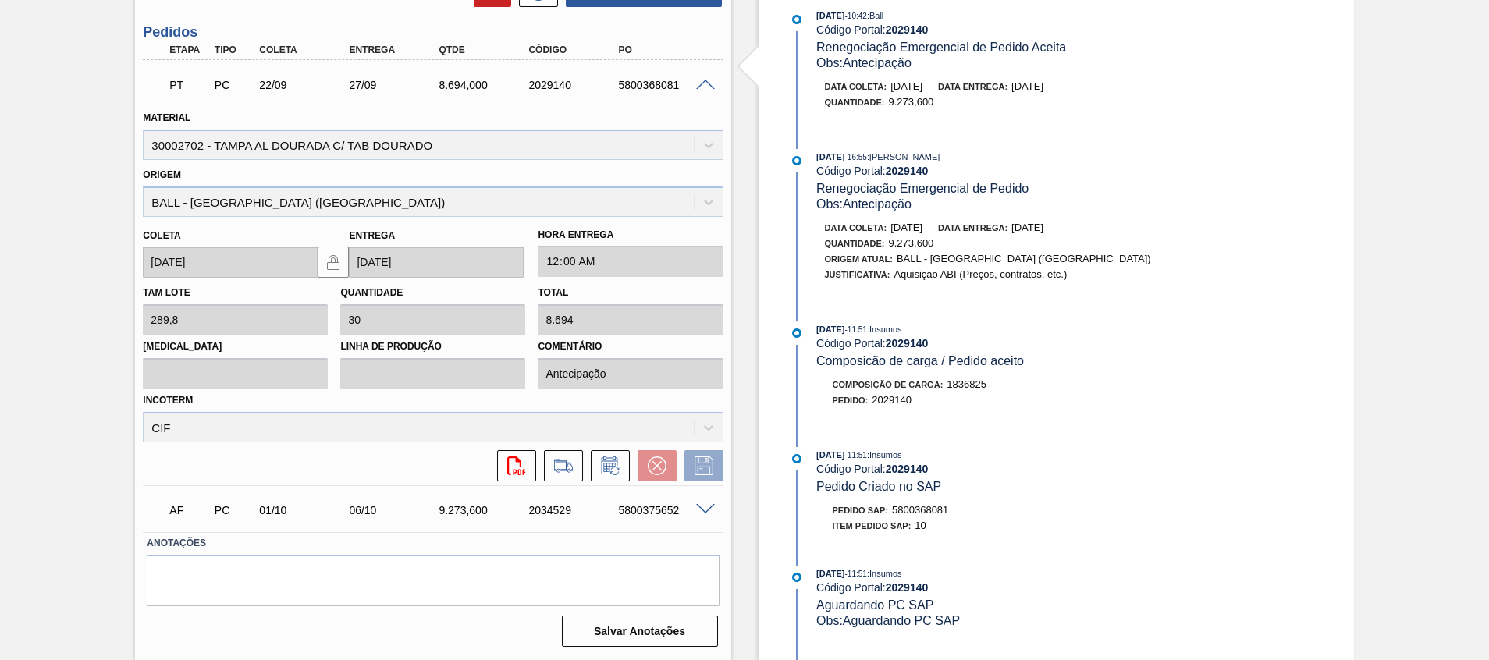
click at [961, 443] on div "22/09/2025 - 18:58 : Insumos Código Portal: 2029140 Volume do Pedido Atualizado…" at bounding box center [987, 335] width 402 height 650
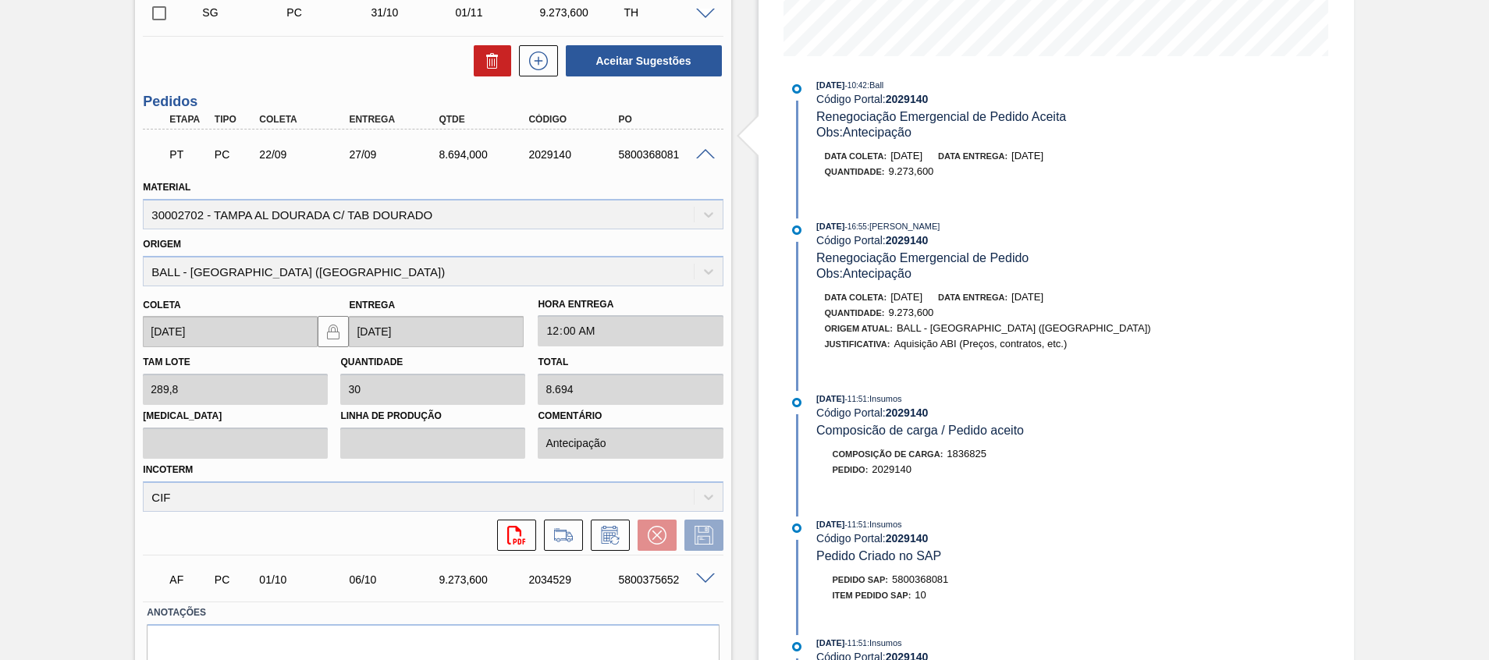
scroll to position [353, 0]
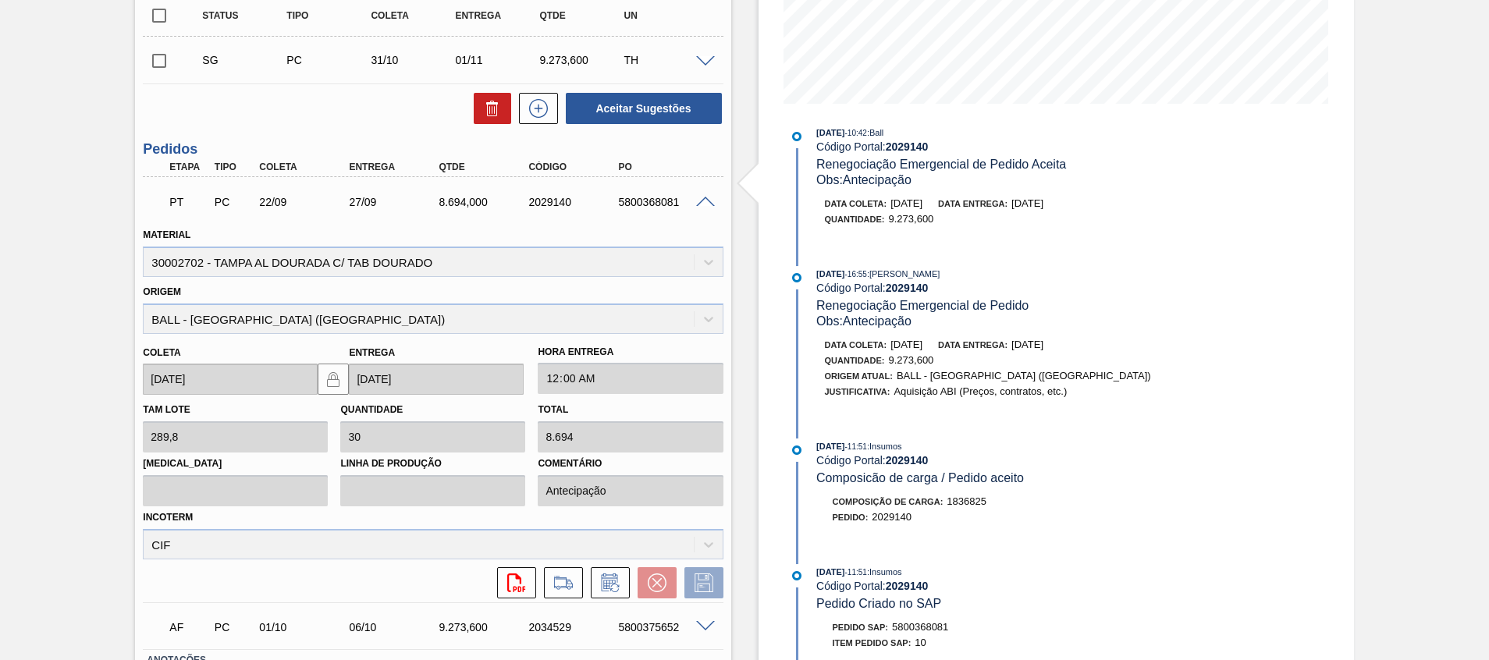
drag, startPoint x: 888, startPoint y: 343, endPoint x: 938, endPoint y: 344, distance: 50.0
click at [923, 344] on div "Data coleta: 21/09/2025" at bounding box center [874, 345] width 98 height 16
click at [1008, 347] on span "Data entrega:" at bounding box center [972, 344] width 69 height 9
drag, startPoint x: 1005, startPoint y: 345, endPoint x: 1090, endPoint y: 350, distance: 84.4
click at [1090, 350] on div "Data coleta: 21/09/2025 Data entrega: 26/09/2025" at bounding box center [1010, 345] width 371 height 16
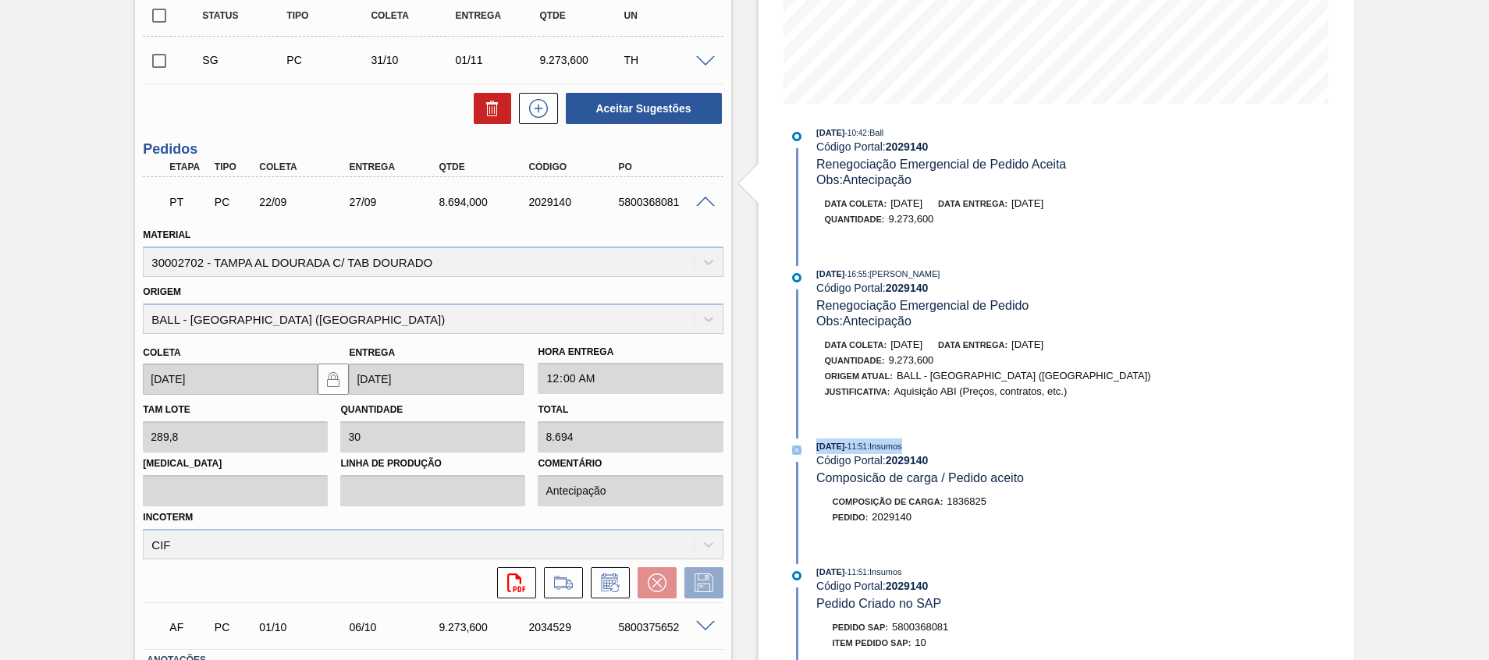
click at [1298, 427] on div "Estoque De 23/09/2025 Até 31/10/2025 Filtro 22/09/2025 - 18:58 : Insumos Código…" at bounding box center [1057, 251] width 596 height 1052
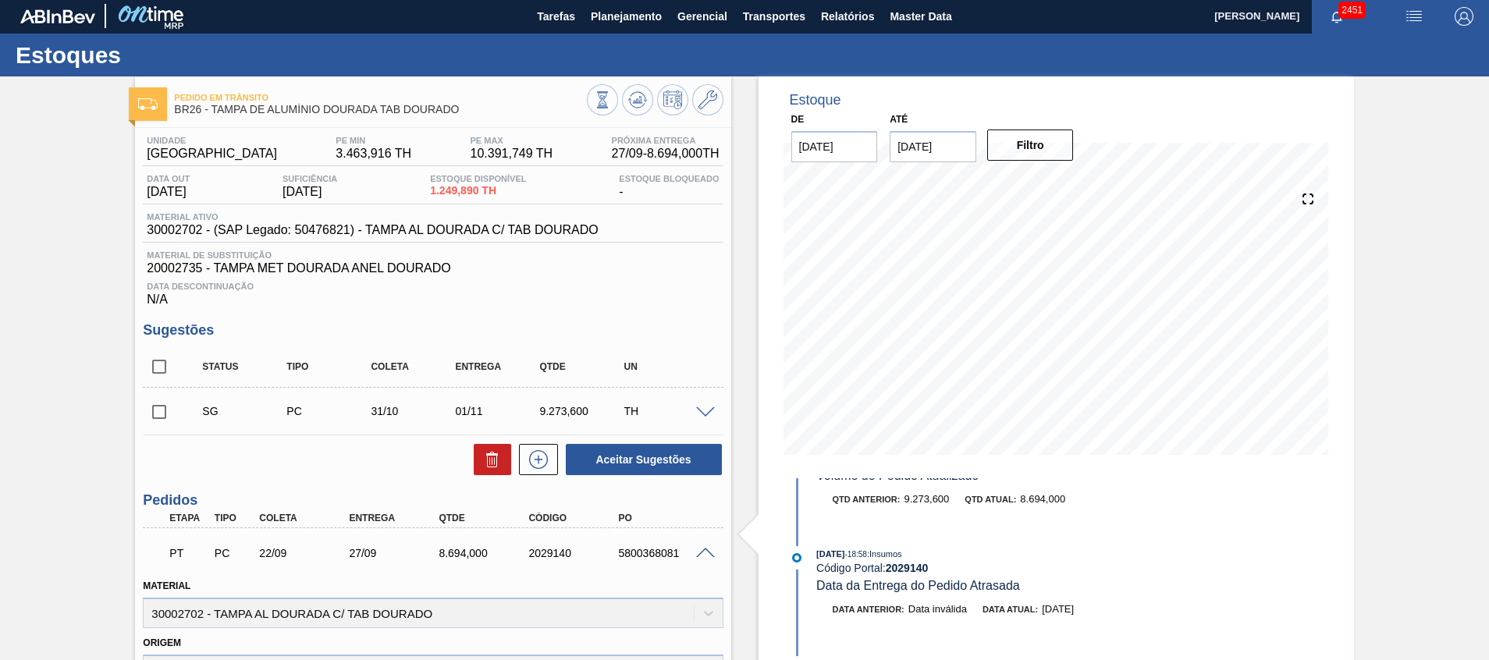
scroll to position [117, 0]
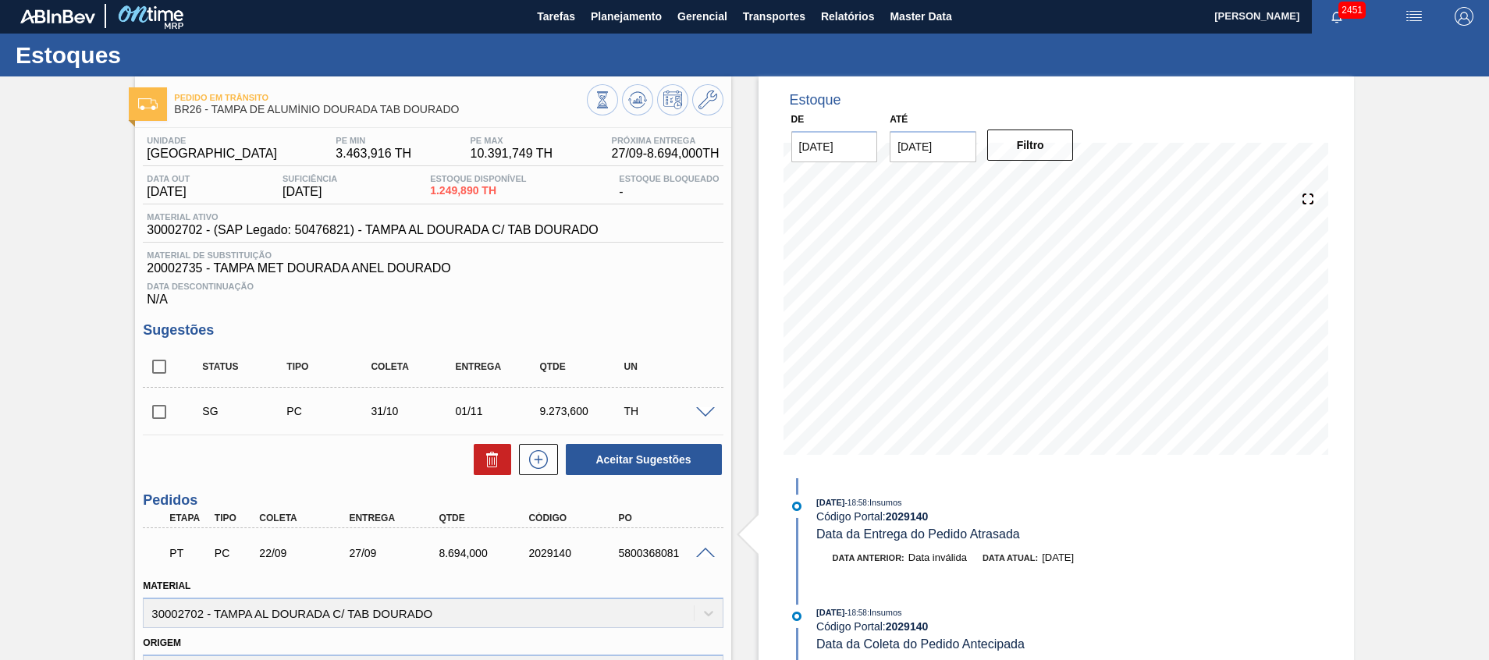
click at [699, 561] on div "PT PC 22/09 27/09 8.694,000 2029140 5800368081" at bounding box center [433, 551] width 580 height 39
click at [696, 555] on span at bounding box center [705, 554] width 19 height 12
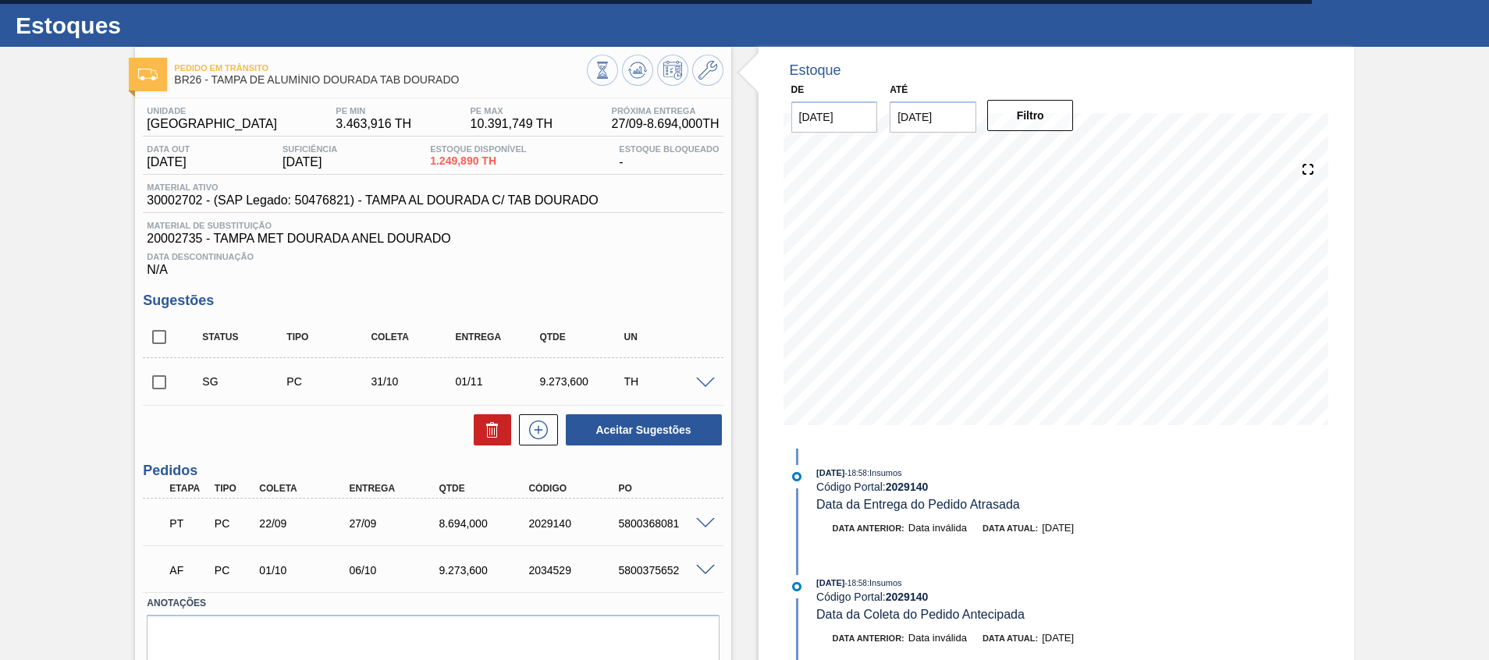
scroll to position [0, 0]
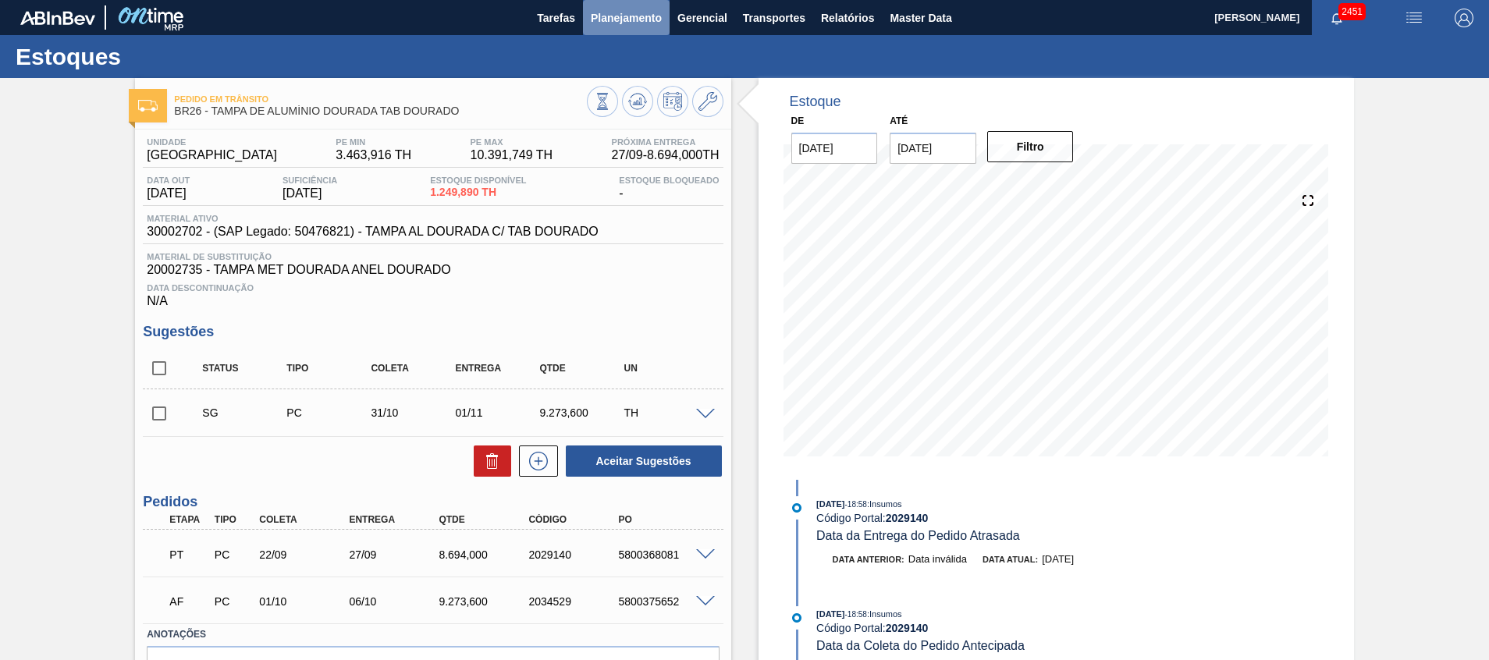
click at [630, 27] on span "Planejamento" at bounding box center [626, 18] width 71 height 19
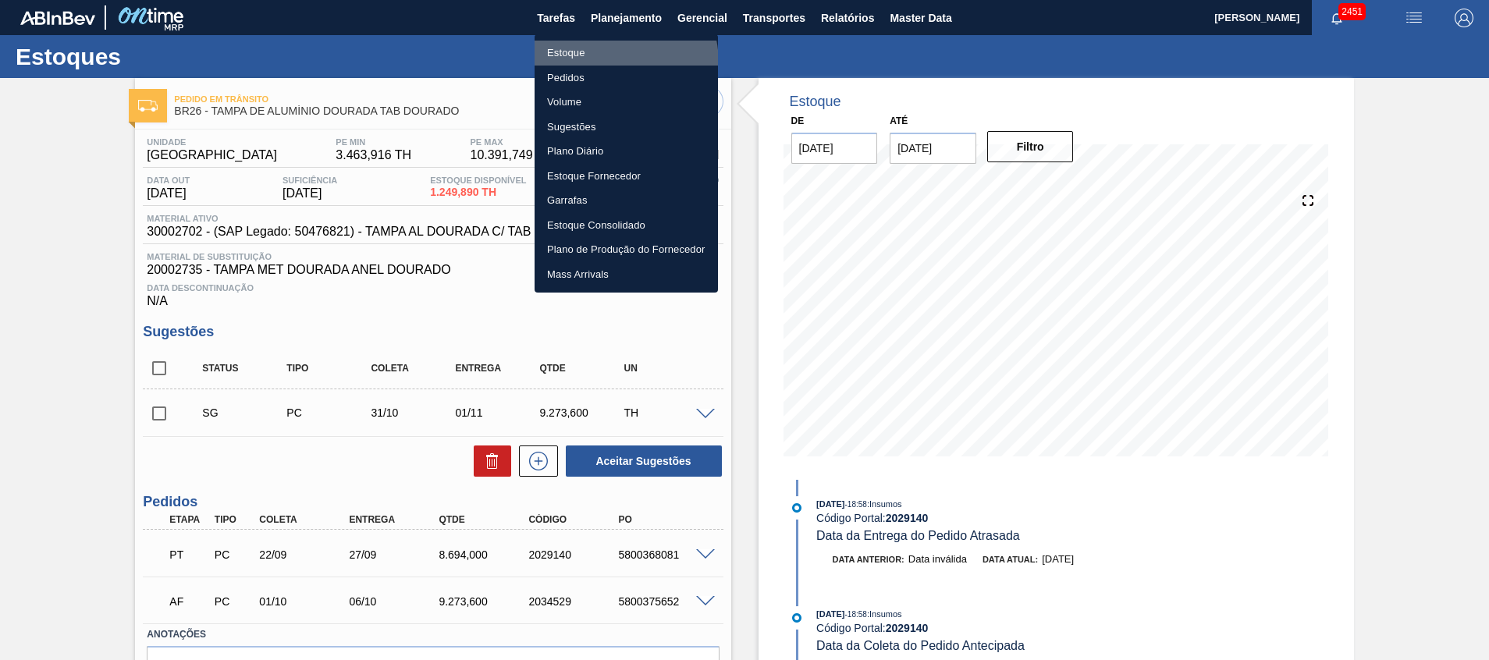
click at [601, 63] on li "Estoque" at bounding box center [626, 53] width 183 height 25
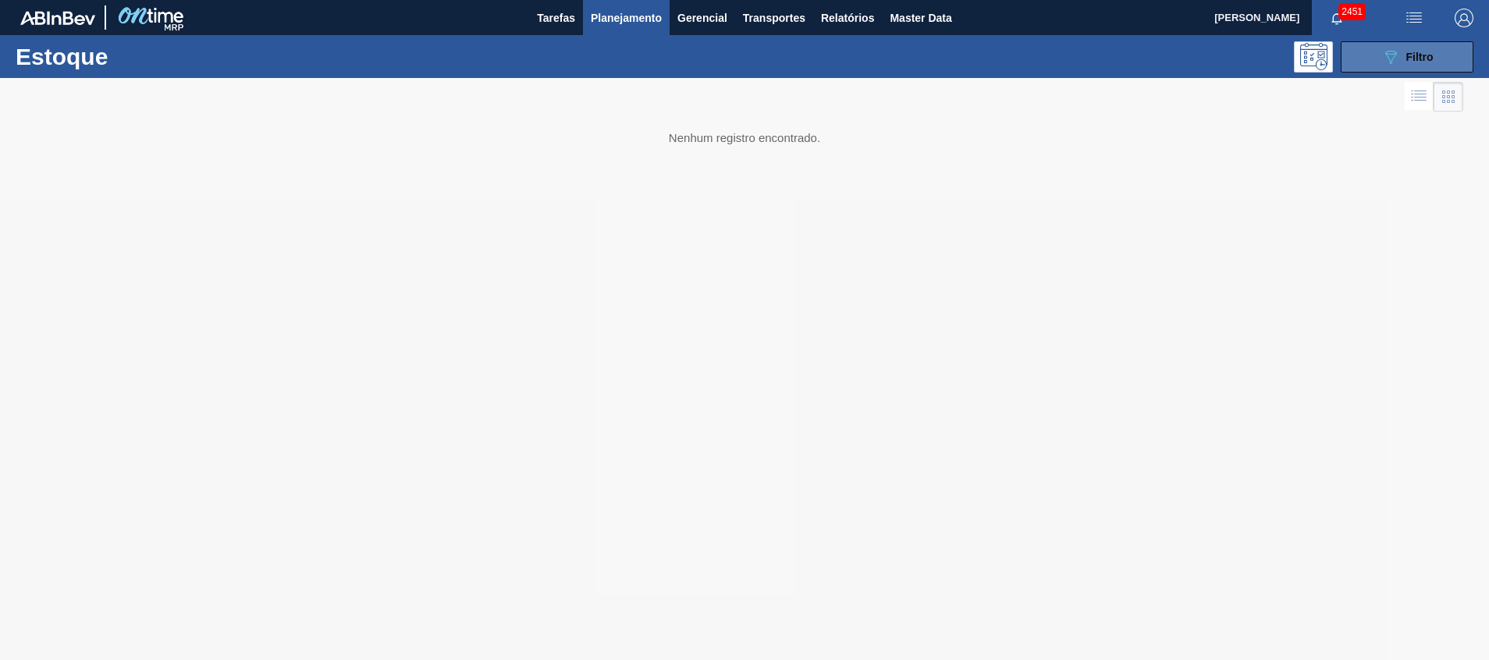
click at [1393, 48] on icon "089F7B8B-B2A5-4AFE-B5C0-19BA573D28AC" at bounding box center [1391, 57] width 19 height 19
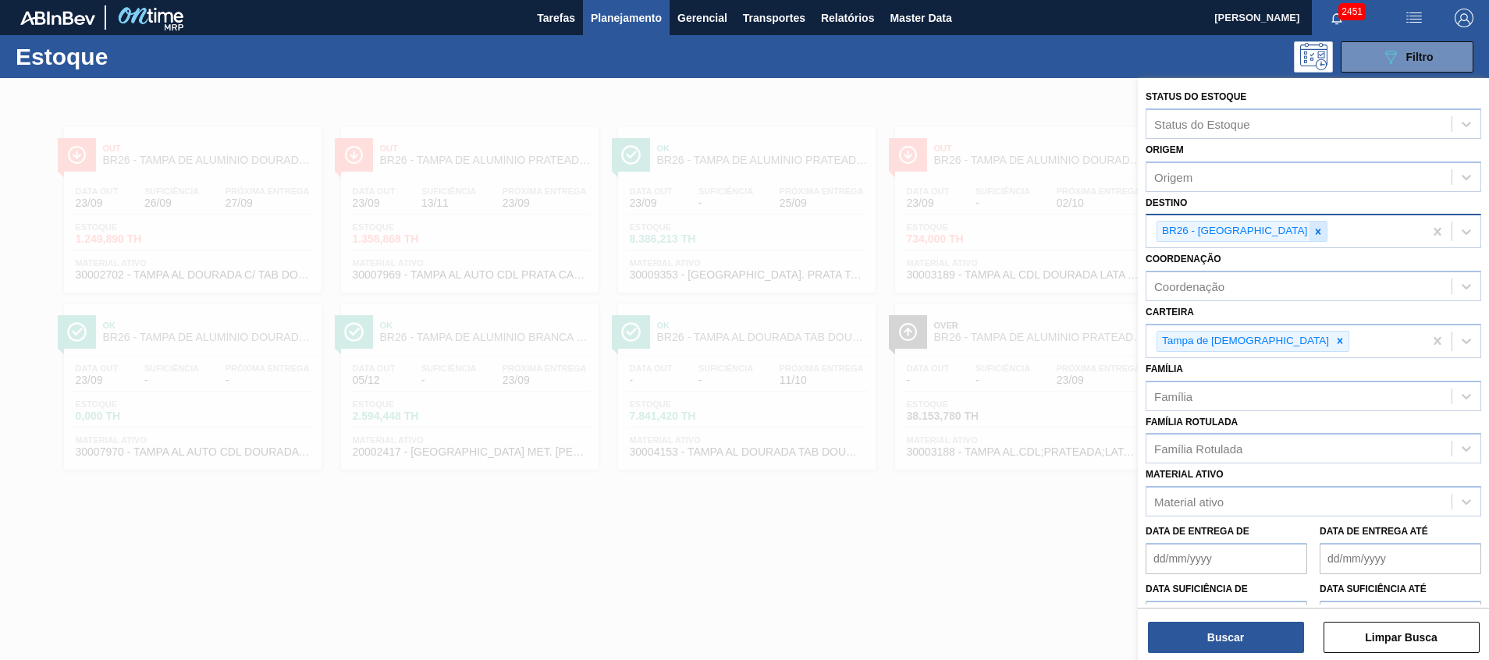
click at [1310, 229] on div at bounding box center [1318, 232] width 17 height 20
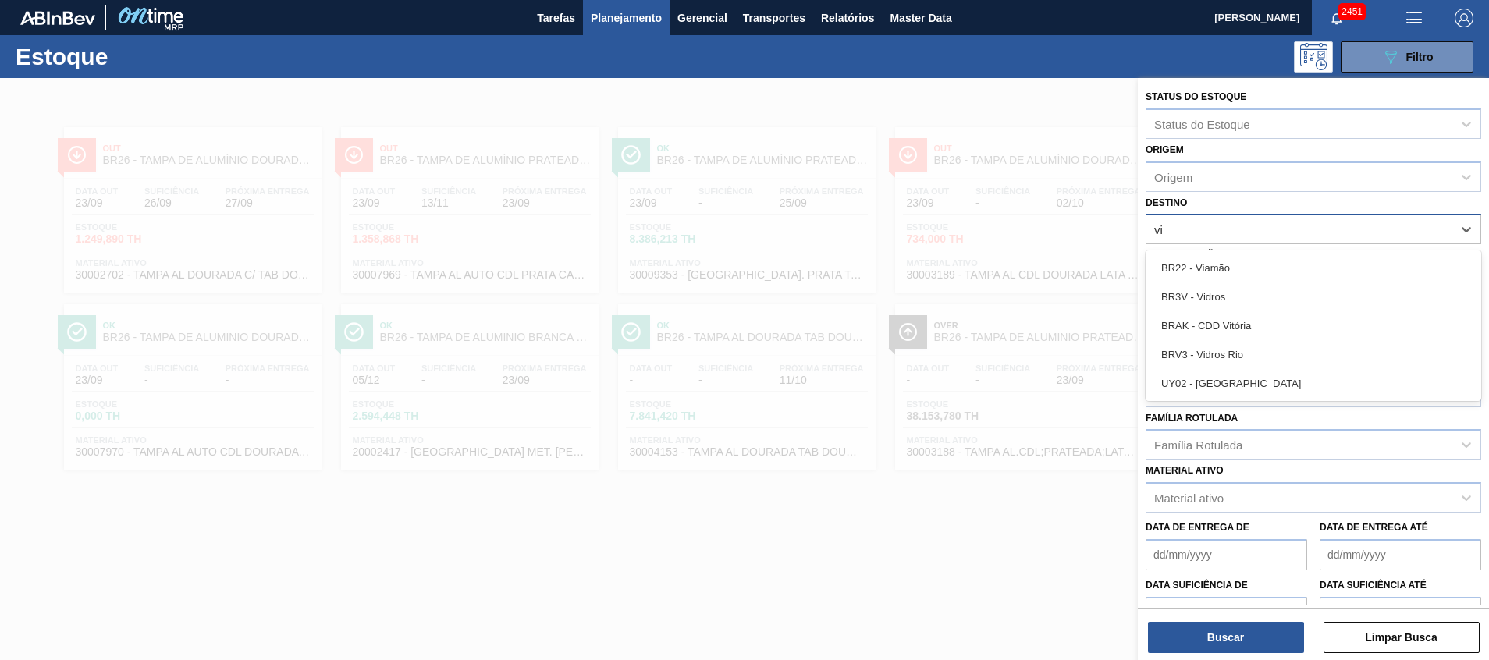
type input "via"
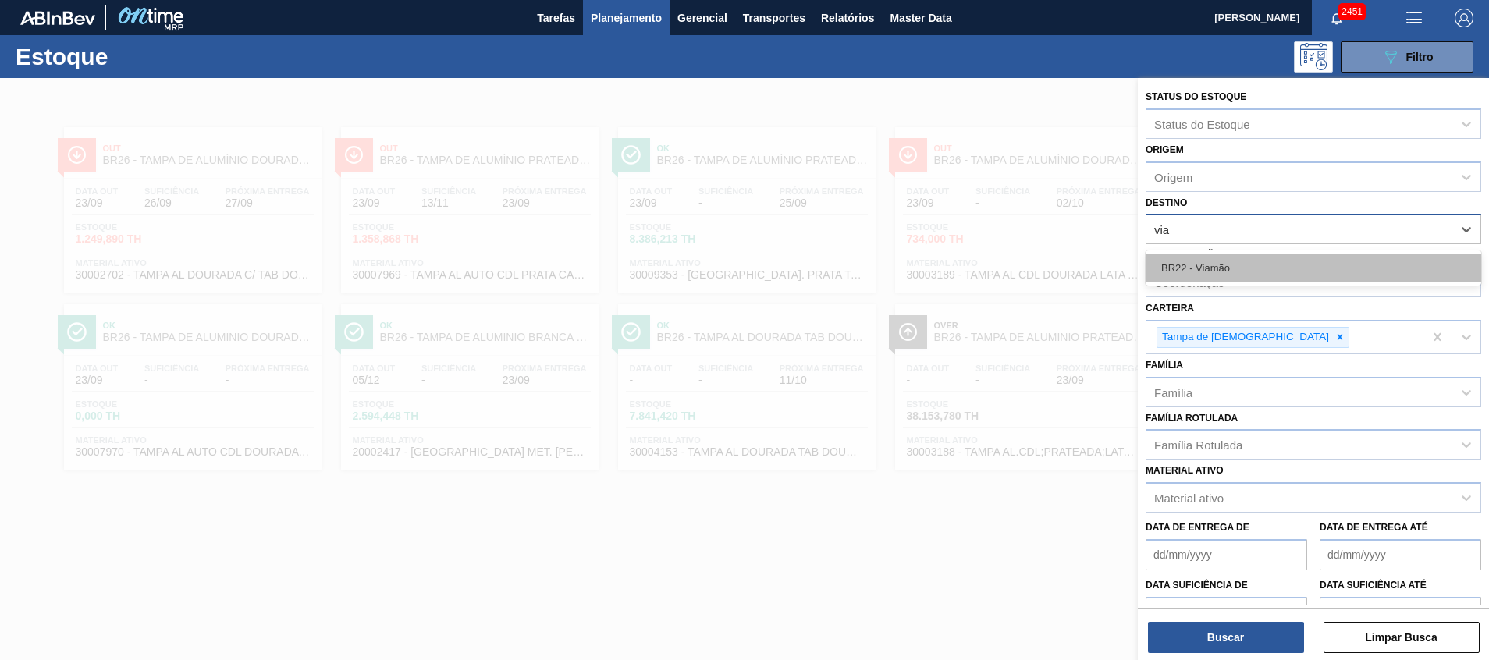
click at [1252, 258] on div "BR22 - Viamão" at bounding box center [1314, 268] width 336 height 29
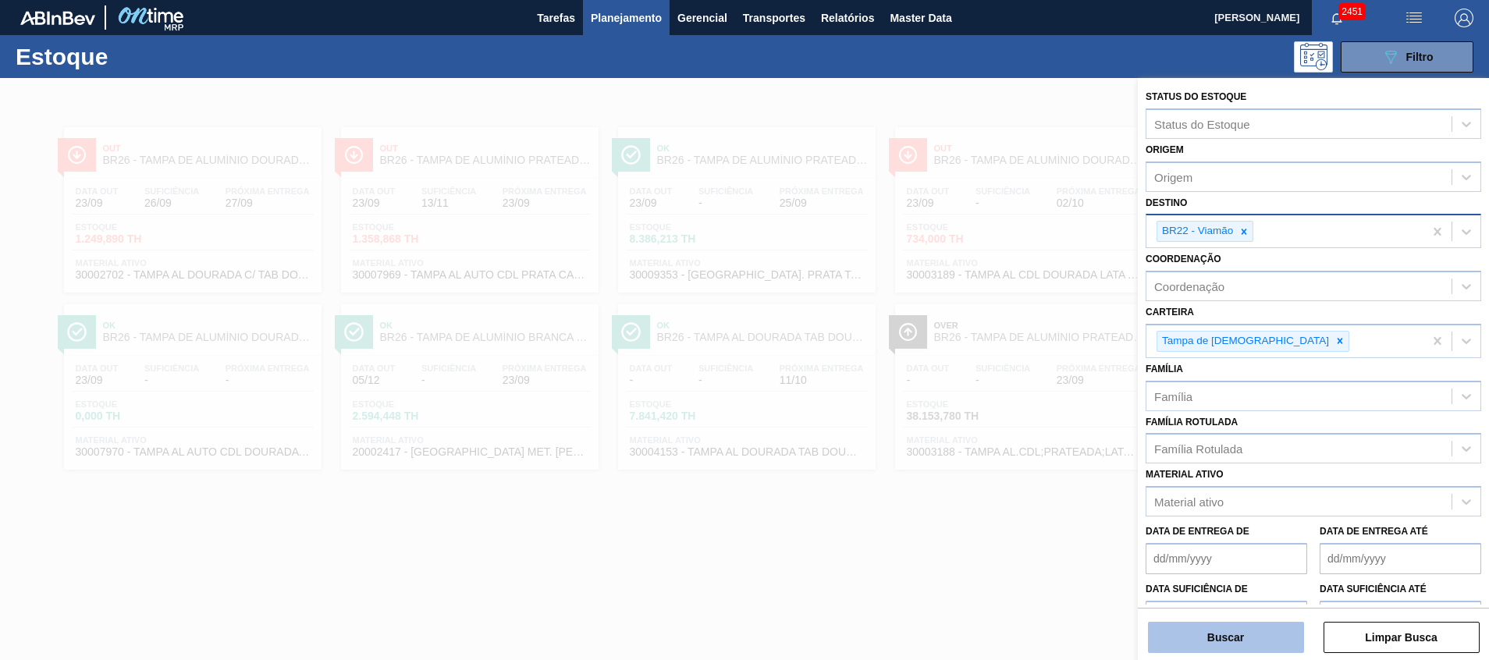
click at [1254, 635] on button "Buscar" at bounding box center [1226, 637] width 156 height 31
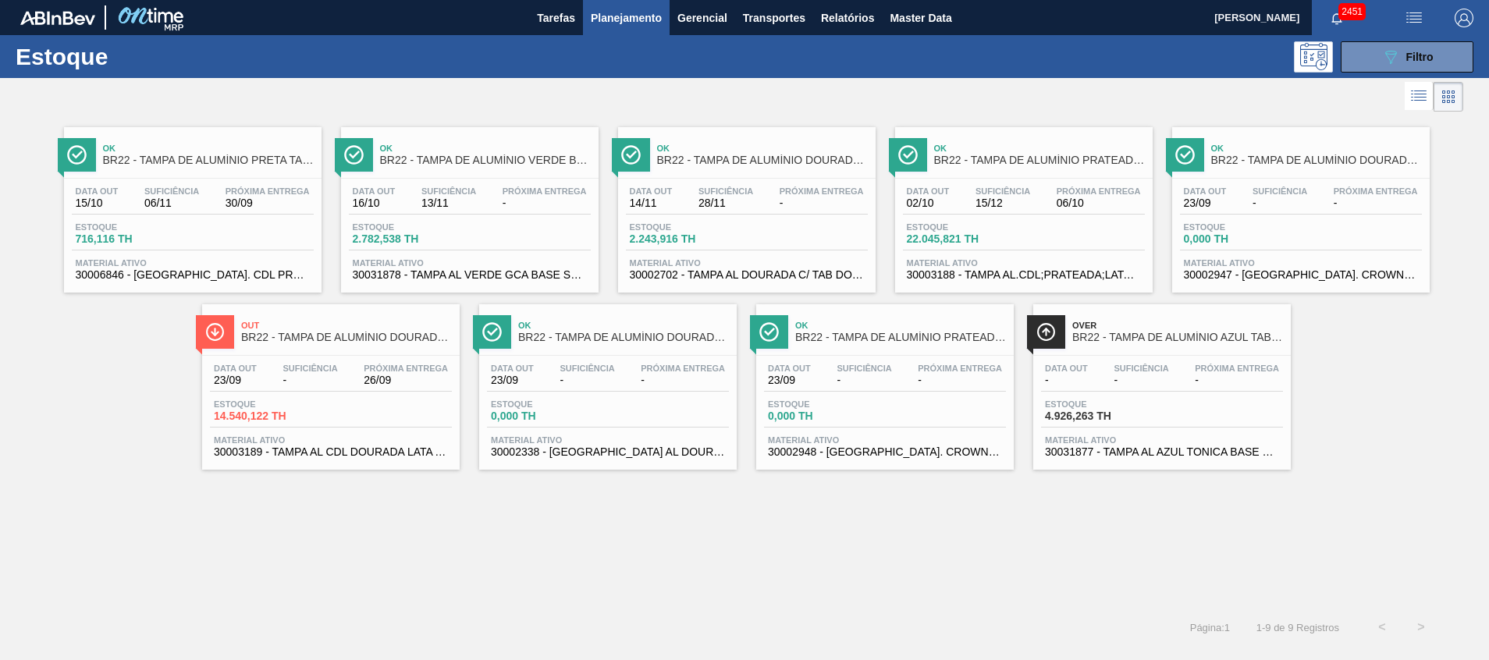
click at [186, 269] on span "30006846 - TAMPA AL. CDL PRETA C/ TAB PRETA" at bounding box center [193, 275] width 234 height 12
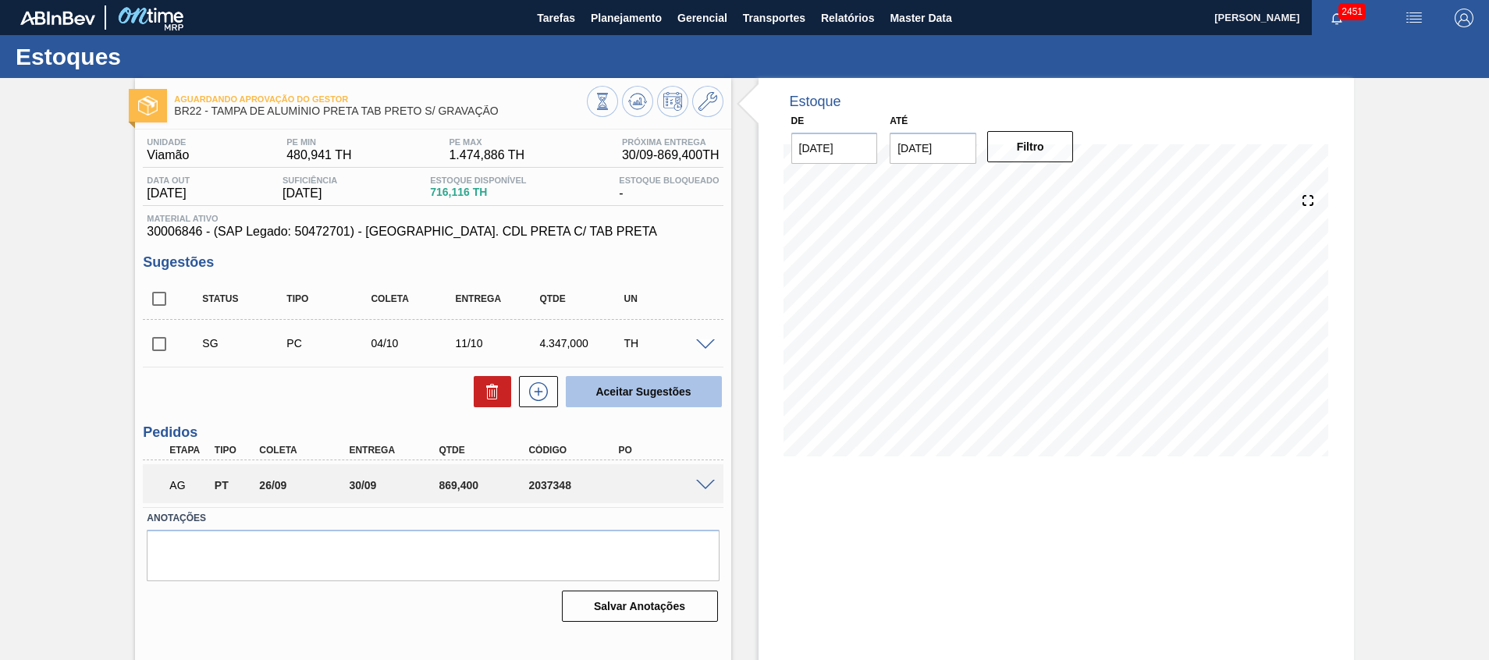
scroll to position [11, 0]
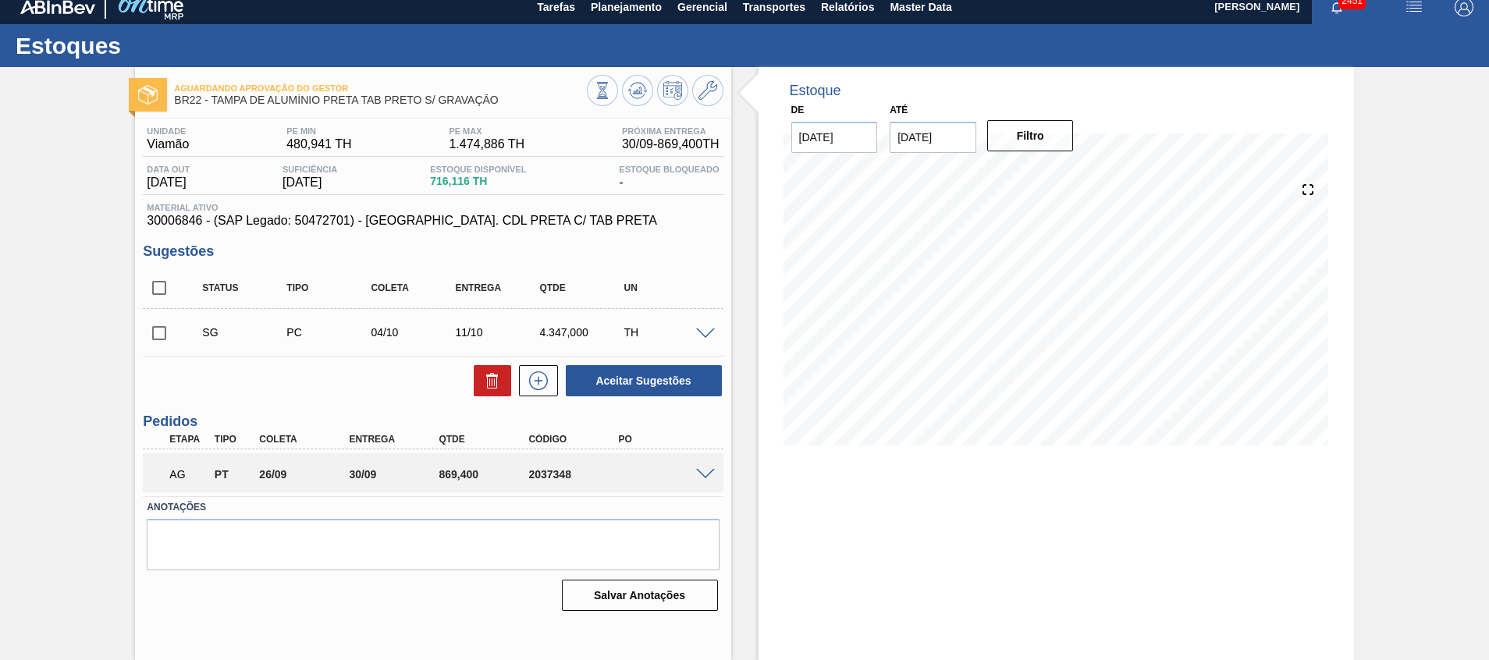
click at [709, 473] on span at bounding box center [705, 475] width 19 height 12
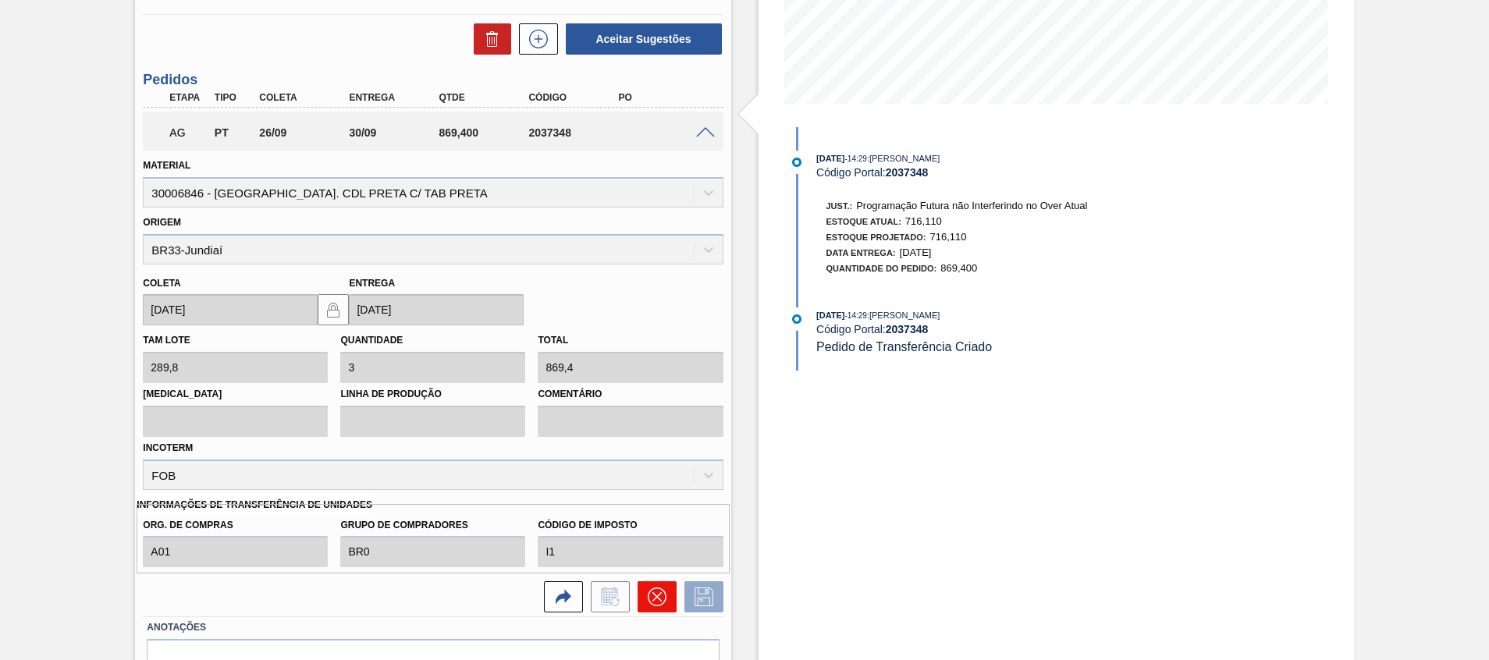
scroll to position [320, 0]
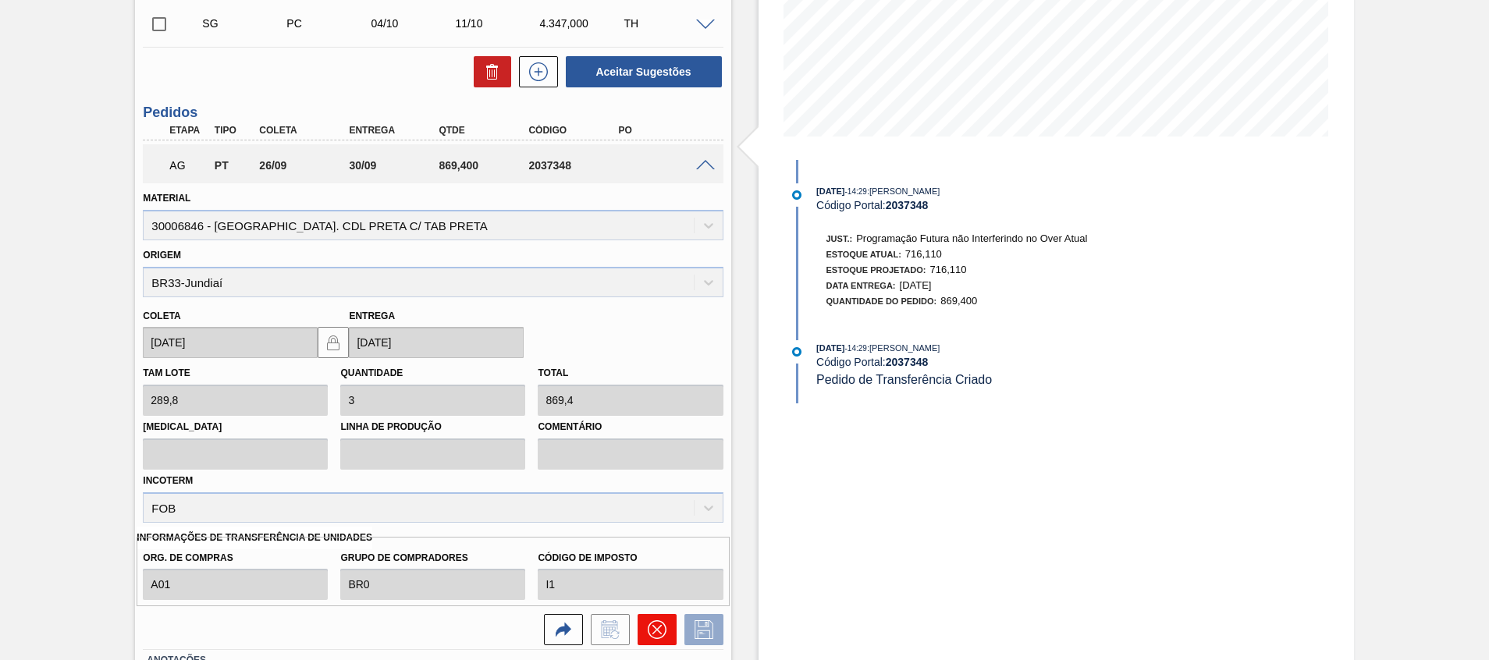
click at [642, 624] on button at bounding box center [657, 629] width 39 height 31
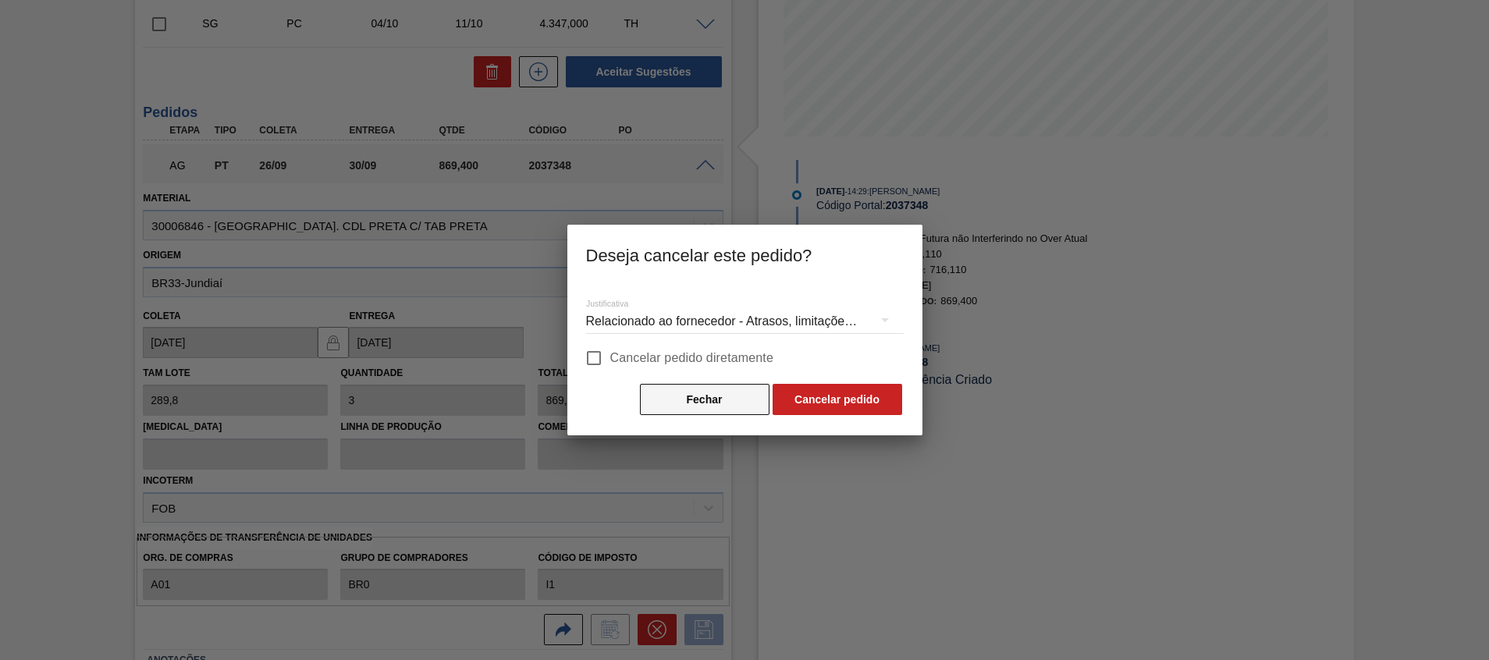
click at [695, 400] on button "Fechar" at bounding box center [705, 399] width 130 height 31
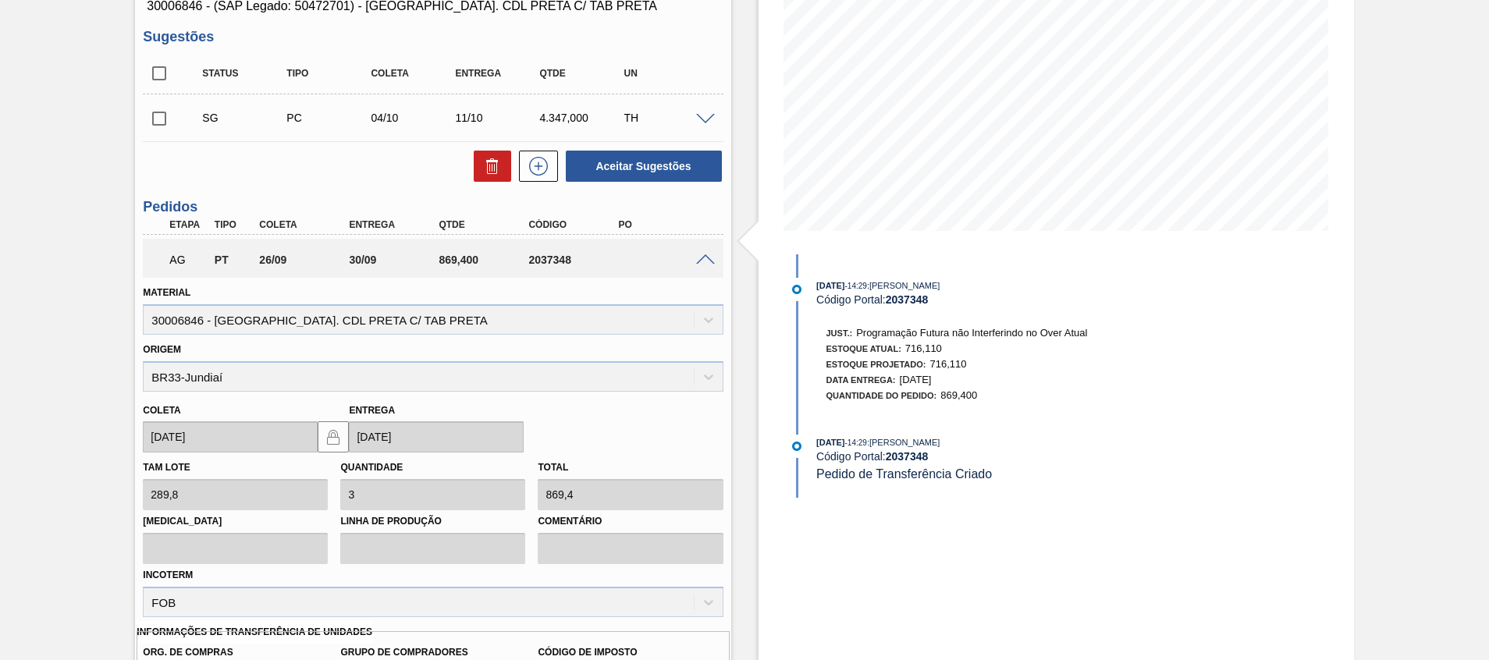
scroll to position [351, 0]
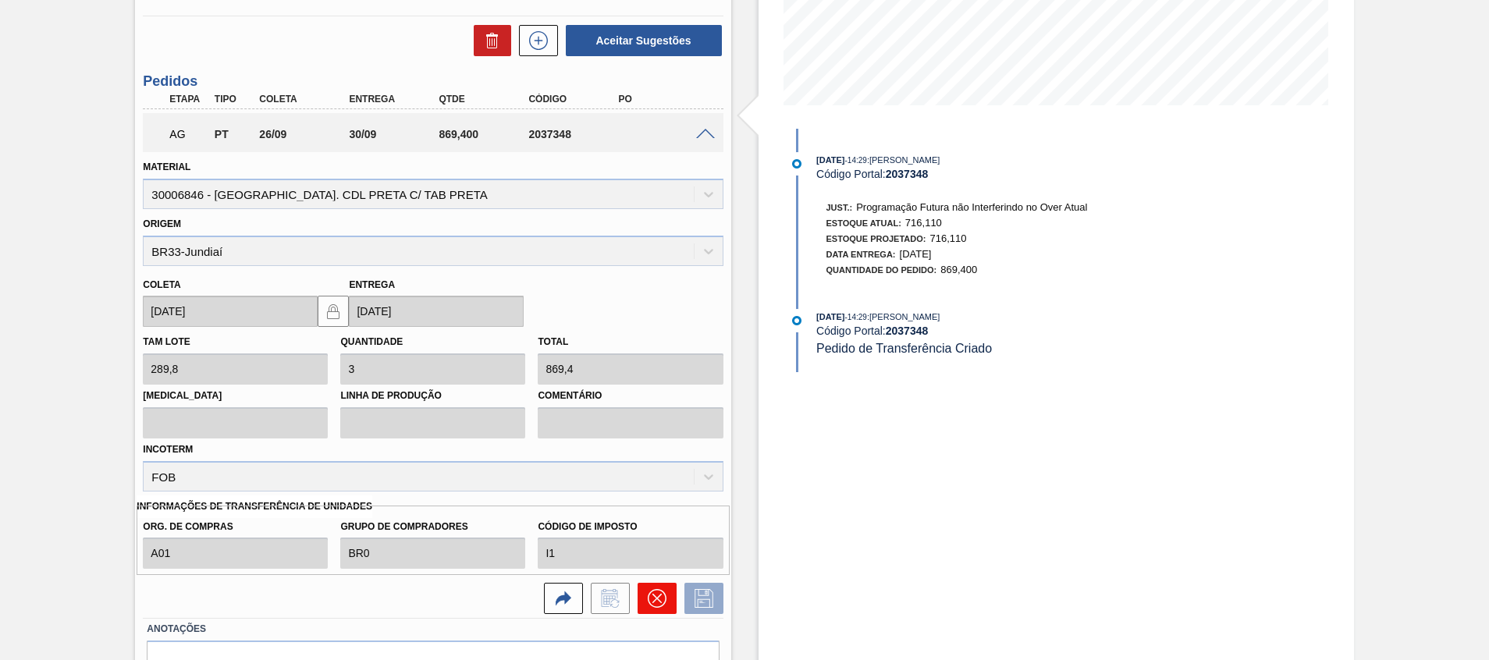
click at [672, 606] on button at bounding box center [657, 598] width 39 height 31
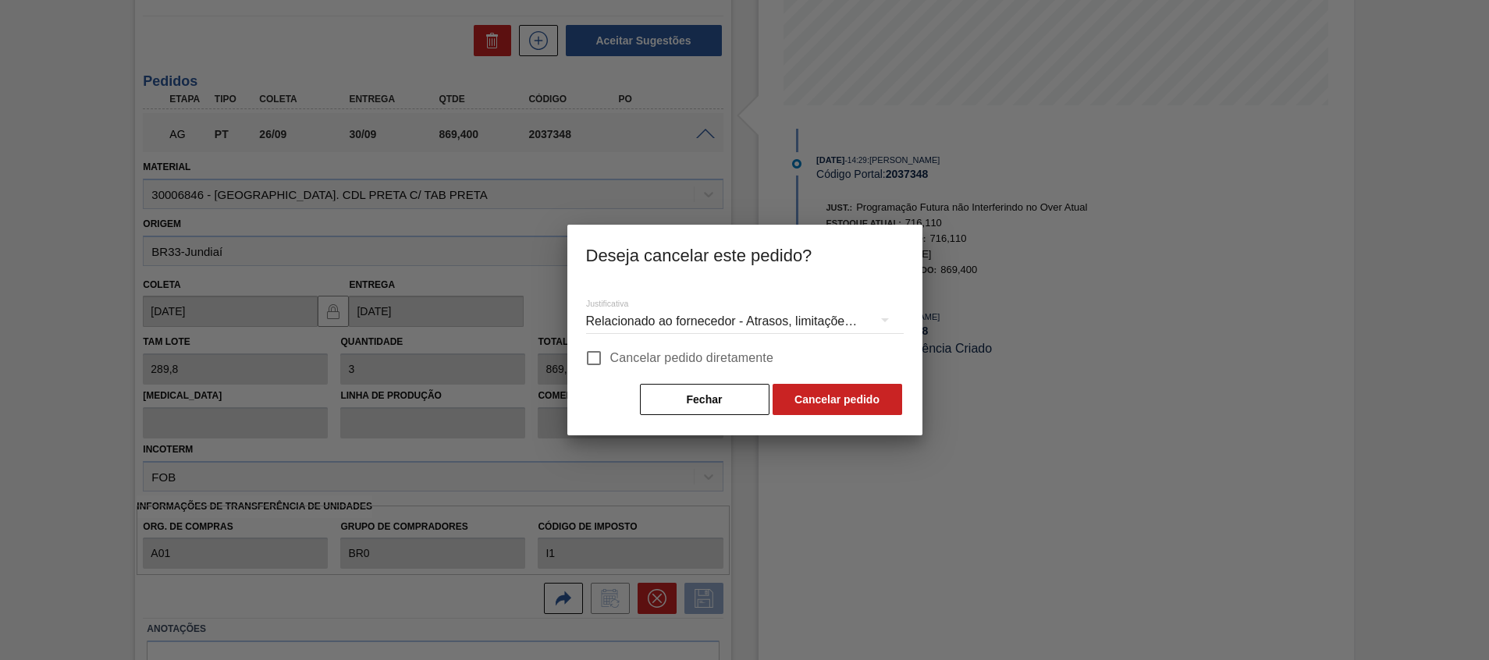
click at [715, 370] on label "Cancelar pedido diretamente" at bounding box center [676, 358] width 197 height 33
click at [610, 370] on input "Cancelar pedido diretamente" at bounding box center [594, 358] width 33 height 33
checkbox input "true"
click at [774, 386] on button "Cancelar pedido" at bounding box center [838, 399] width 130 height 31
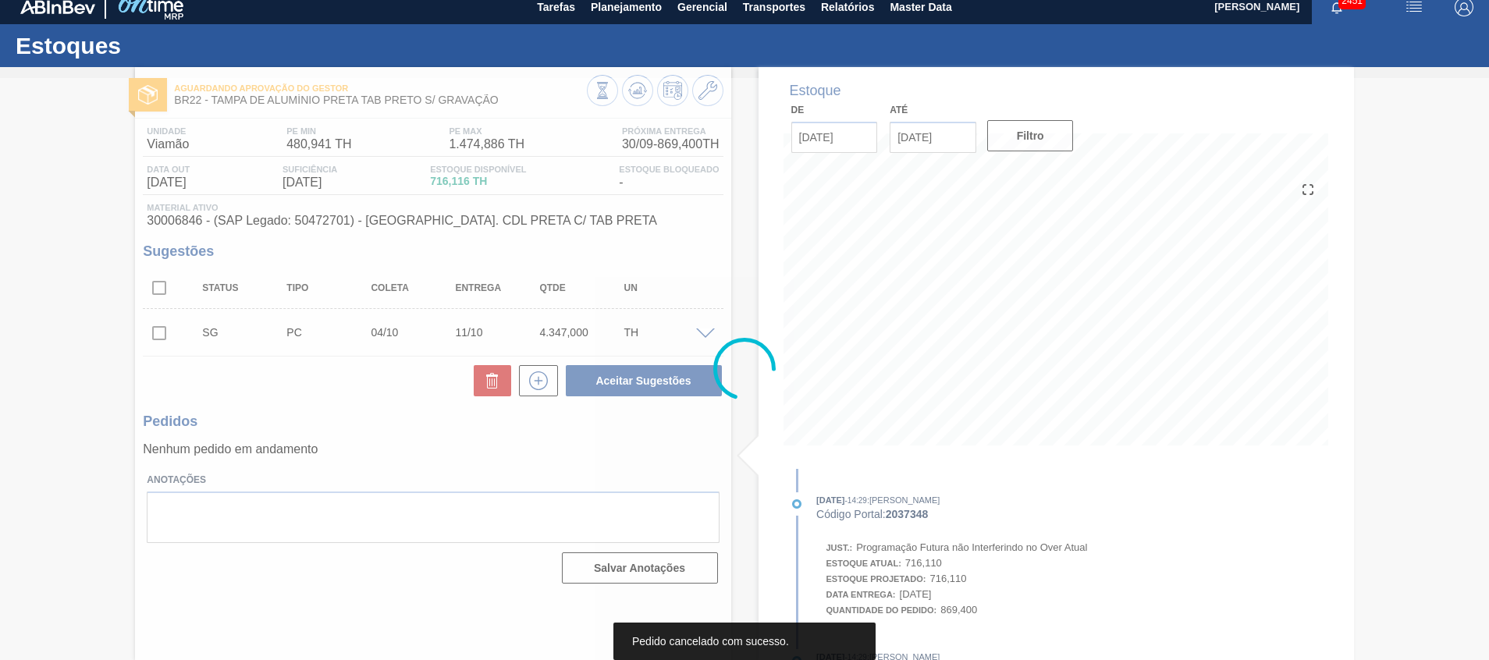
scroll to position [11, 0]
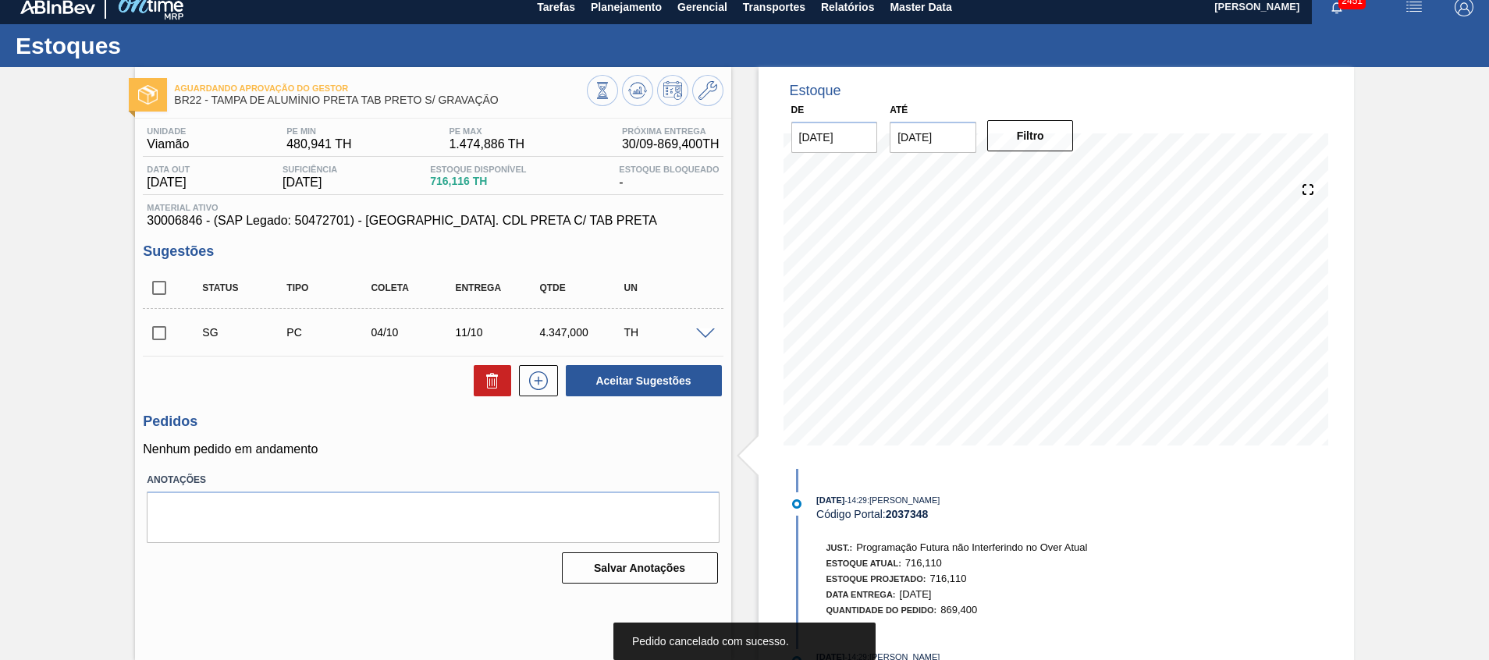
click at [653, 95] on div at bounding box center [655, 92] width 137 height 35
click at [646, 93] on button at bounding box center [637, 90] width 31 height 31
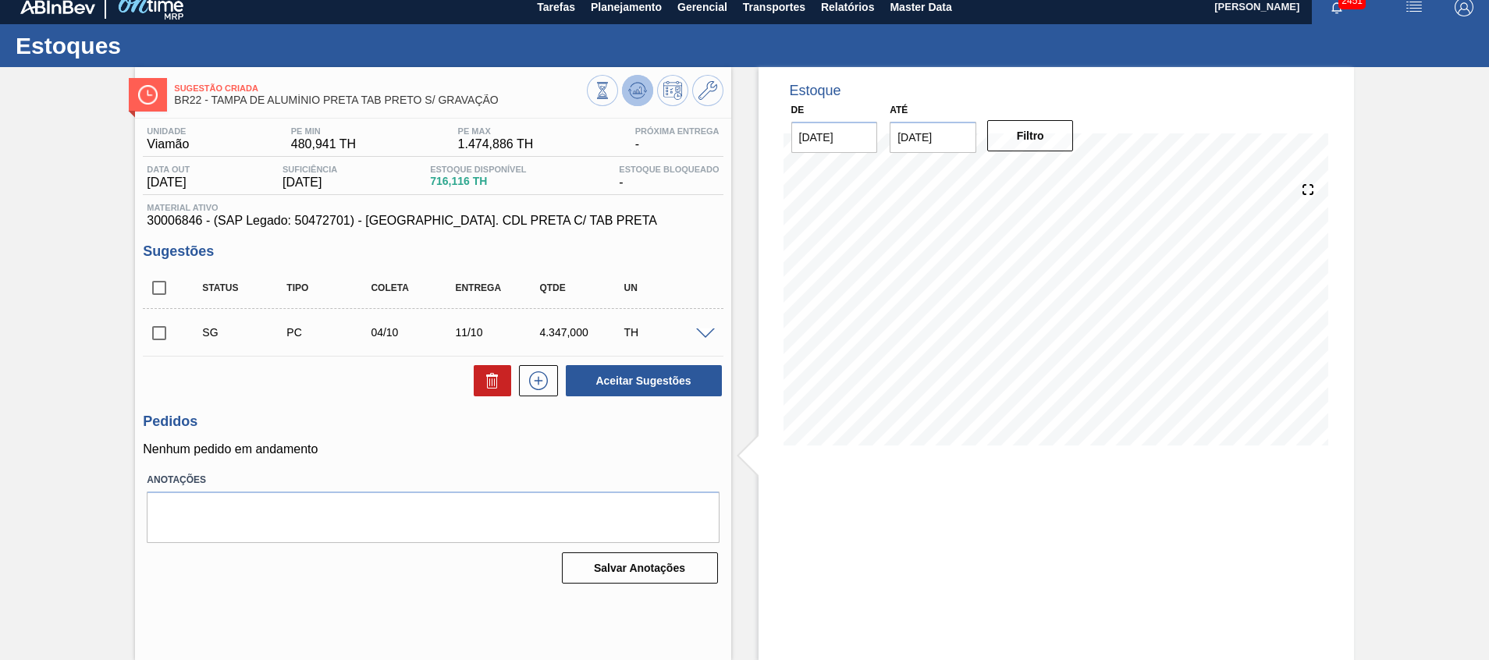
click at [632, 85] on icon at bounding box center [637, 90] width 19 height 19
click at [163, 296] on input "checkbox" at bounding box center [159, 288] width 33 height 33
checkbox input "true"
click at [494, 388] on icon at bounding box center [492, 383] width 10 height 12
checkbox input "false"
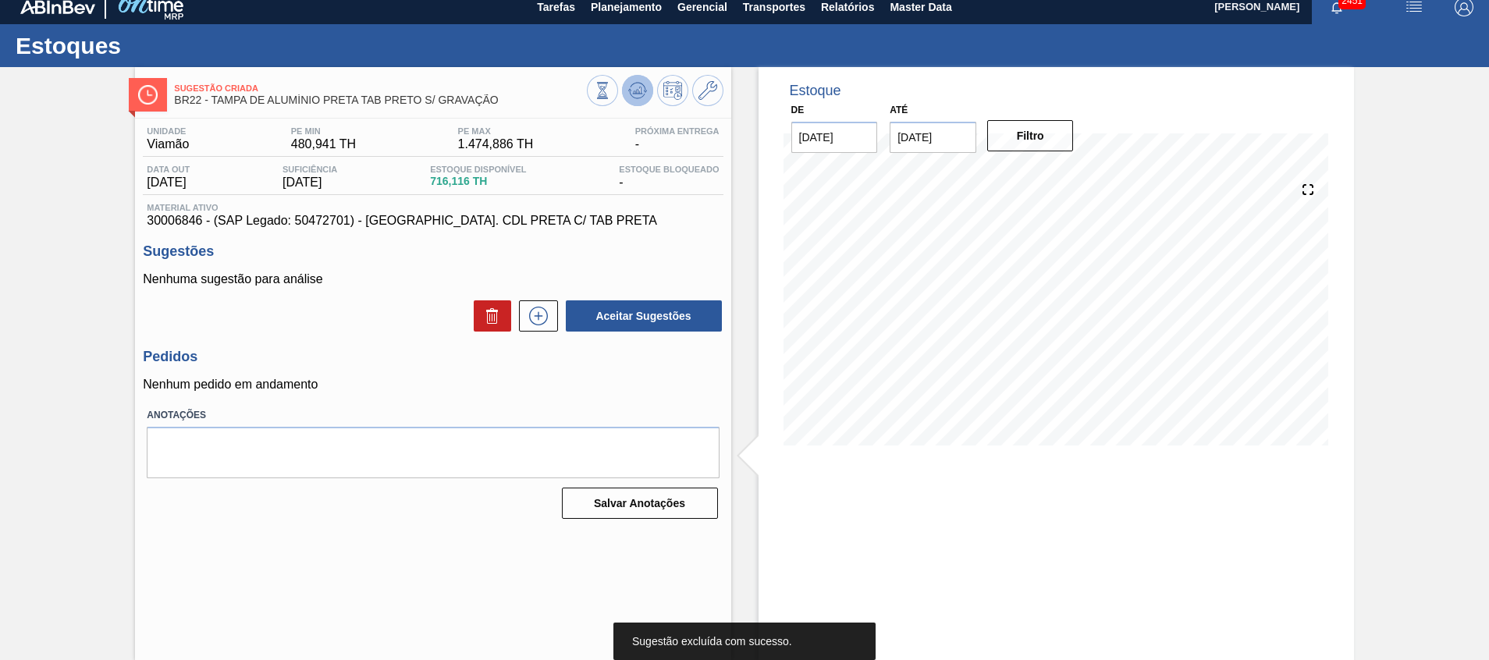
click at [628, 93] on icon at bounding box center [637, 90] width 19 height 19
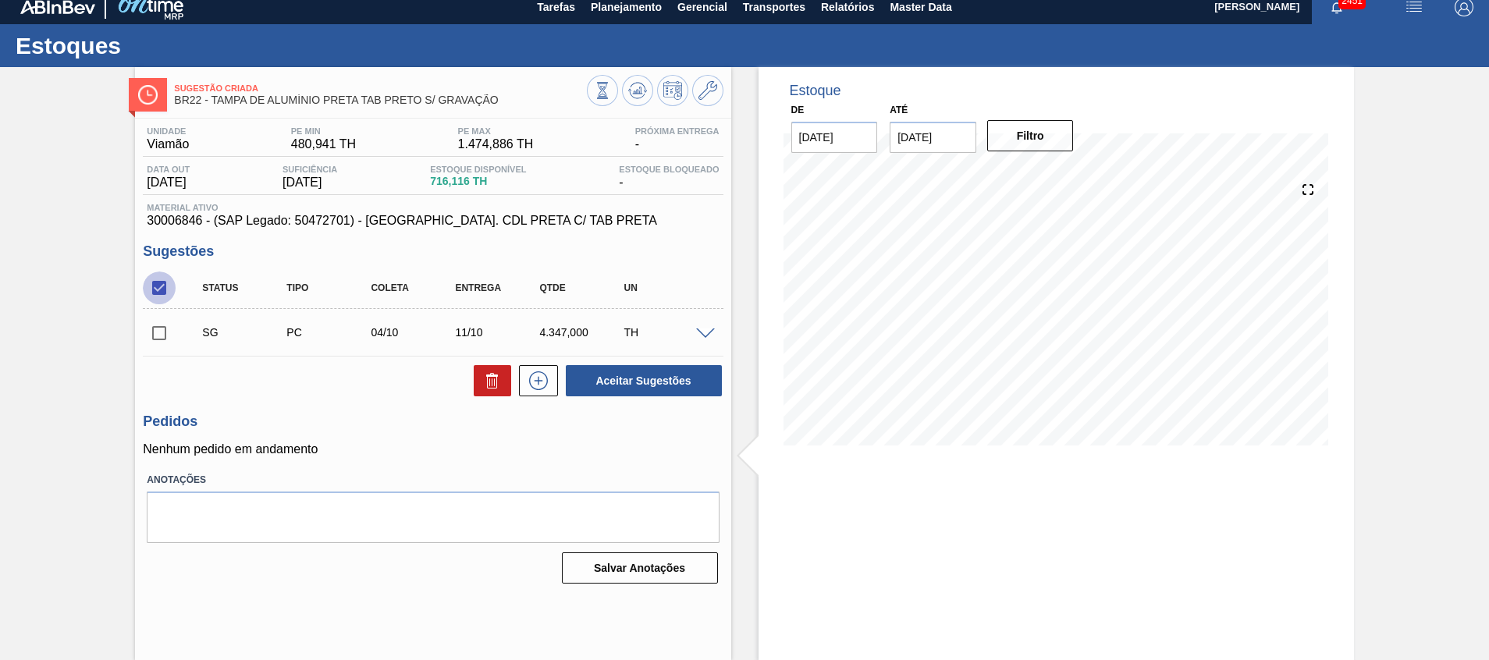
click at [162, 296] on input "checkbox" at bounding box center [159, 288] width 33 height 33
checkbox input "true"
click at [457, 386] on div "Aceitar Sugestões" at bounding box center [433, 381] width 580 height 34
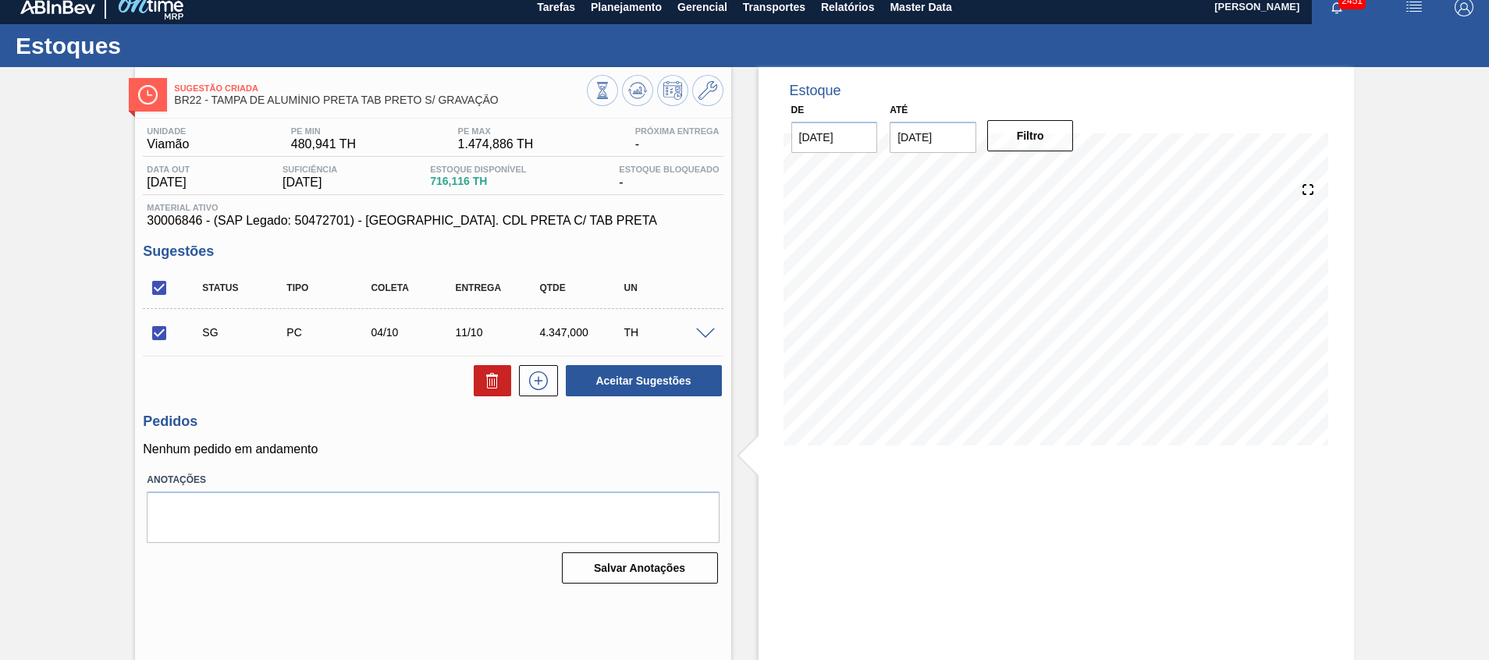
click at [471, 385] on div at bounding box center [488, 380] width 45 height 31
click at [483, 385] on icon at bounding box center [492, 381] width 19 height 19
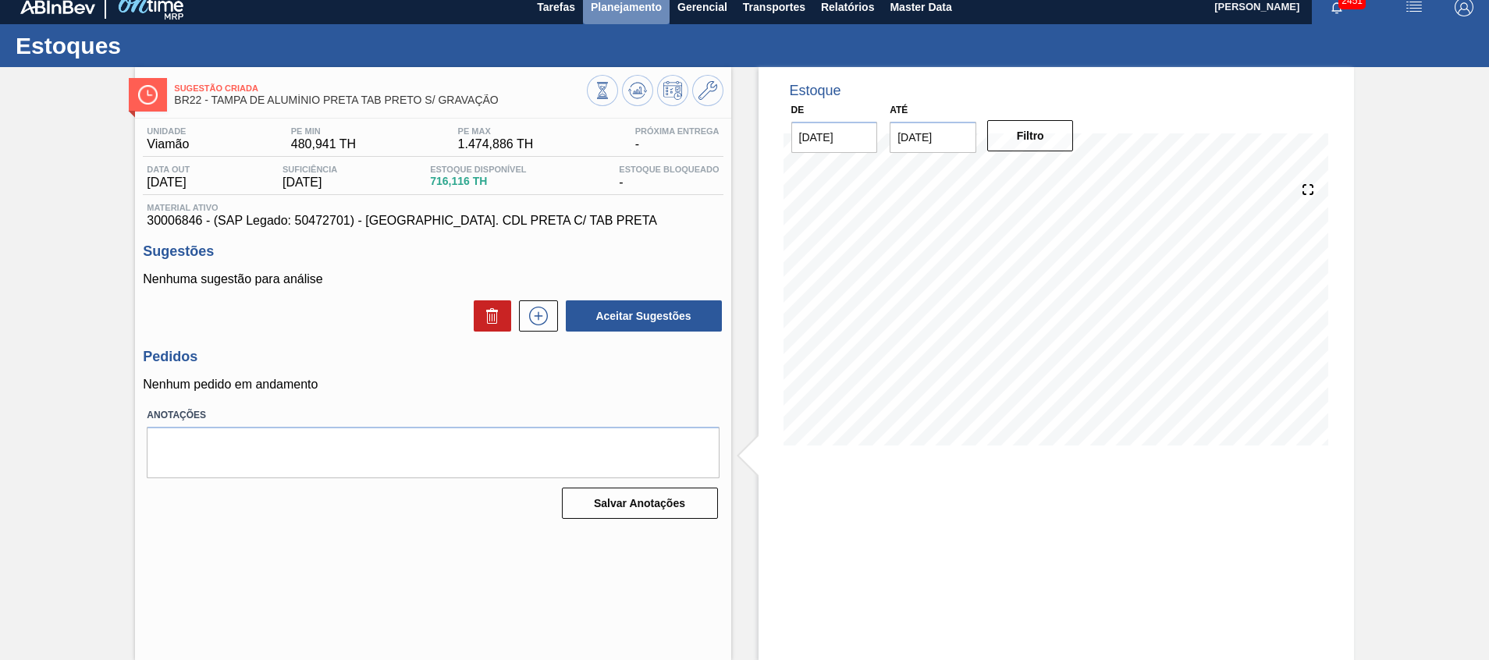
click at [587, 7] on button "Planejamento" at bounding box center [626, 6] width 87 height 35
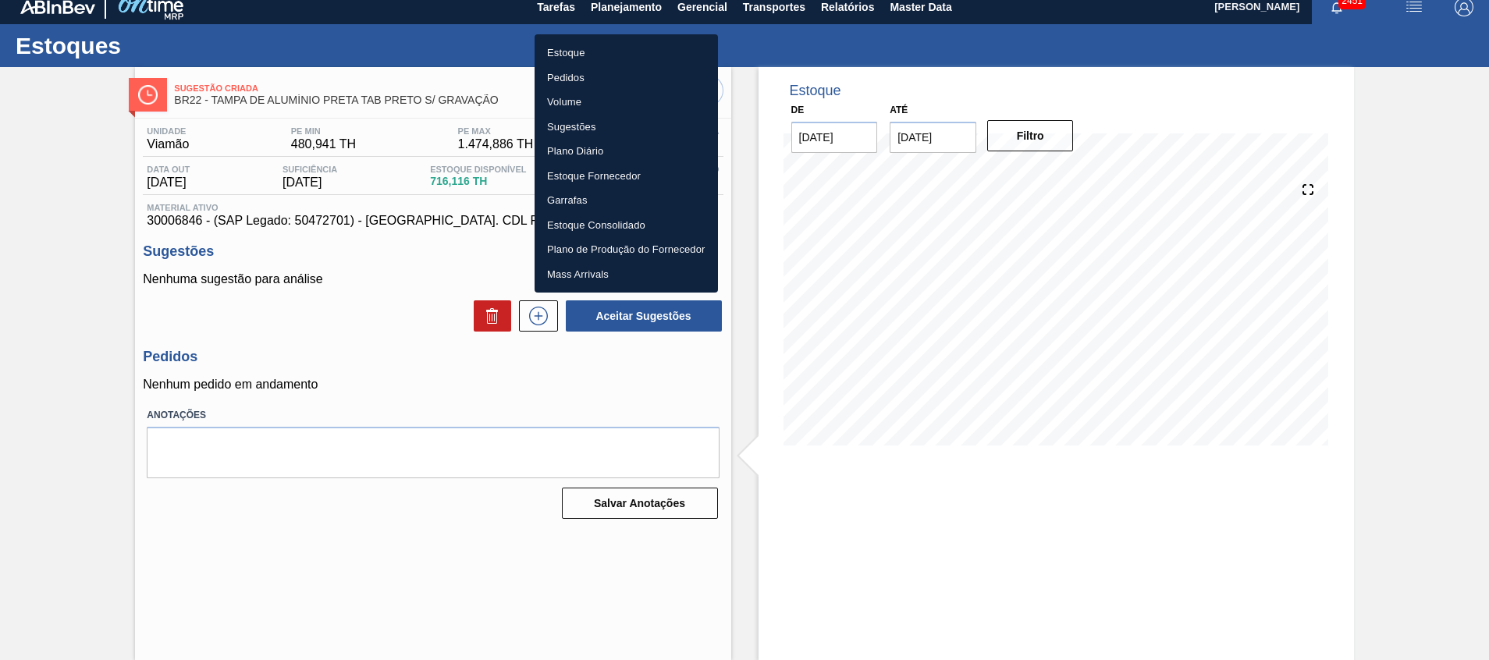
click at [582, 52] on li "Estoque" at bounding box center [626, 53] width 183 height 25
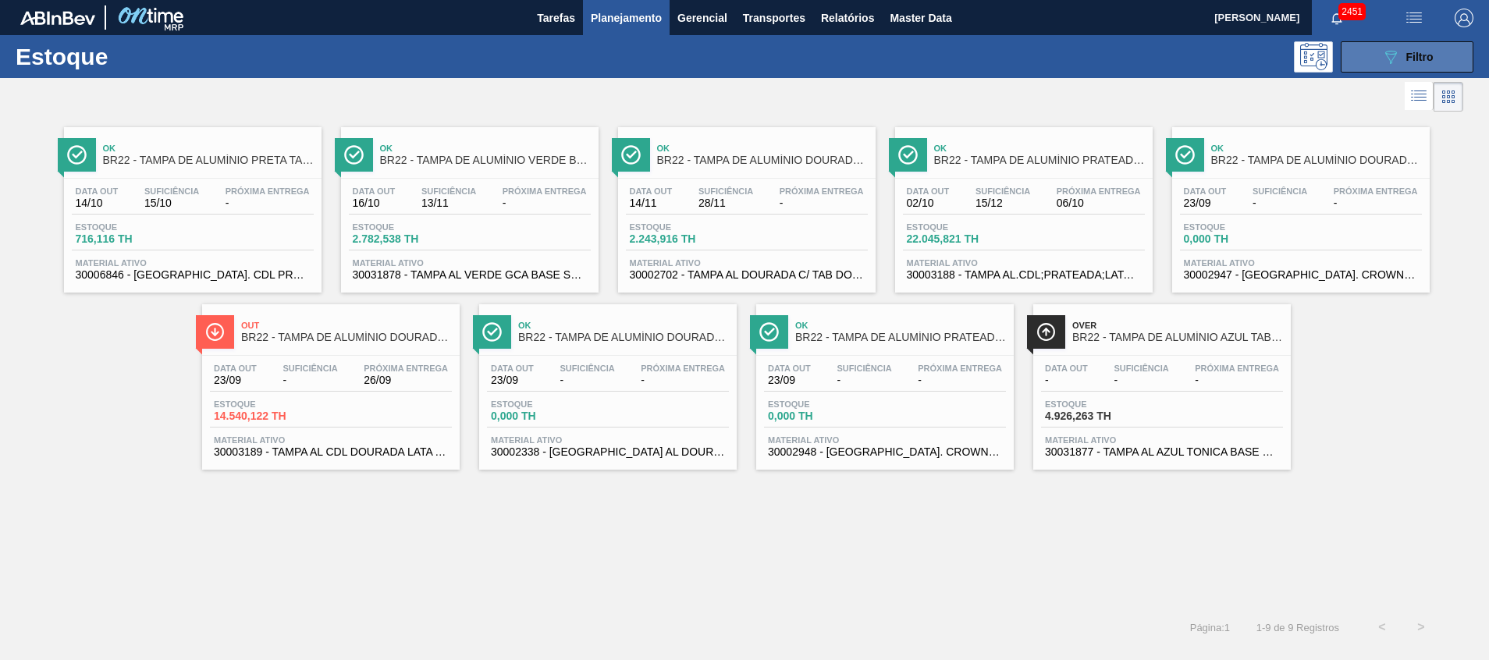
click at [1368, 56] on button "089F7B8B-B2A5-4AFE-B5C0-19BA573D28AC Filtro" at bounding box center [1407, 56] width 133 height 31
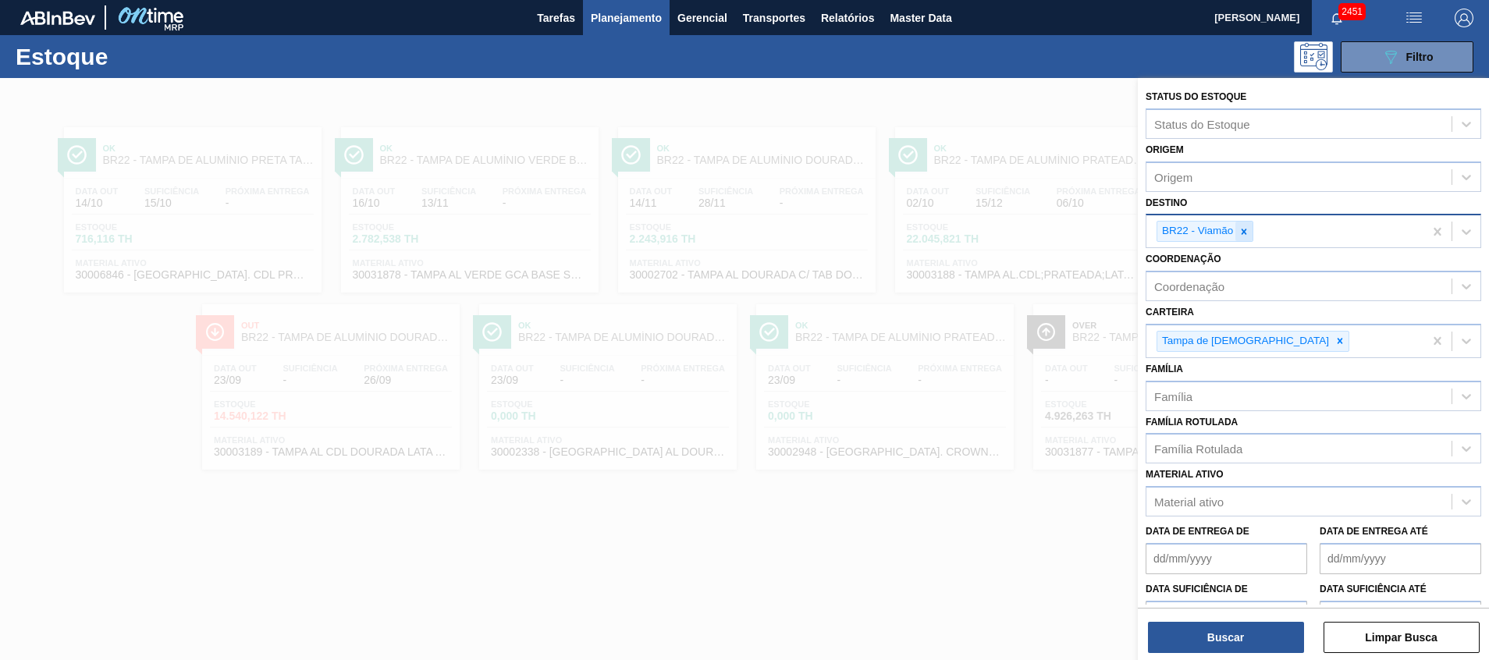
click at [1244, 233] on icon at bounding box center [1244, 231] width 5 height 5
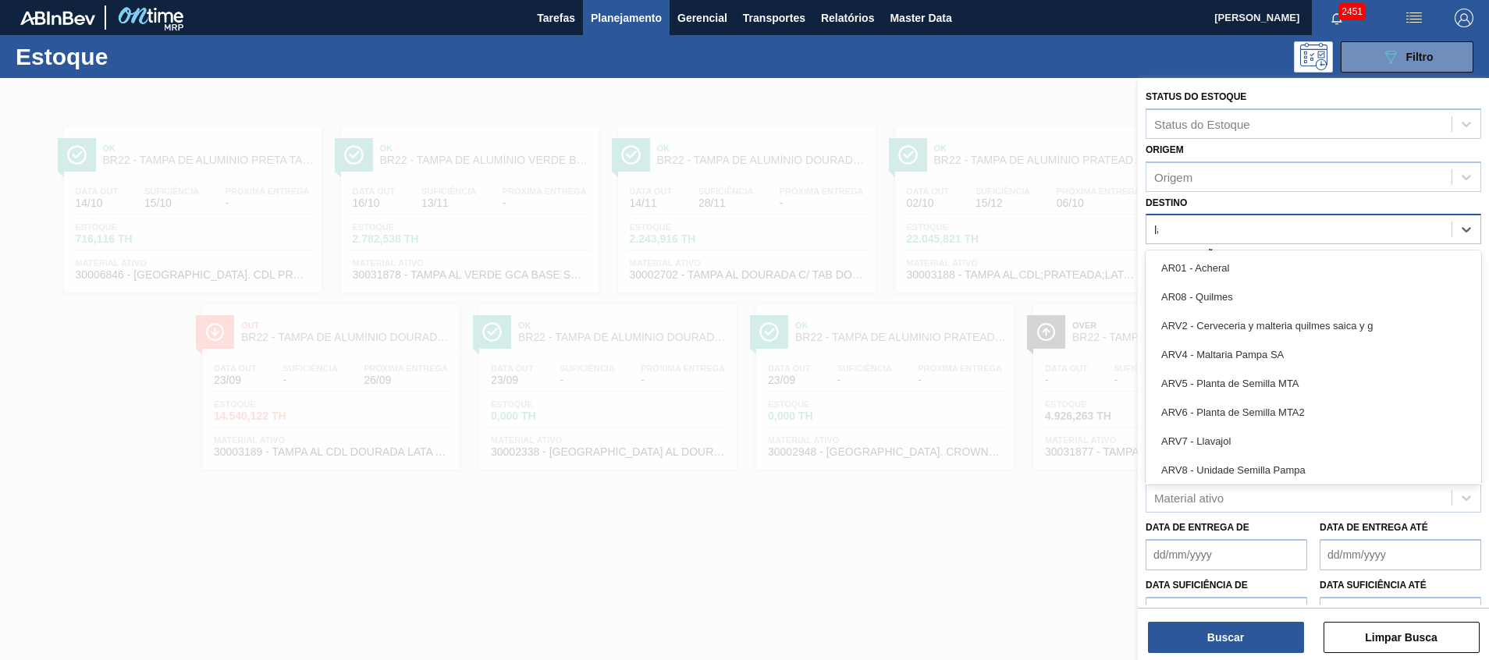
type input "lage"
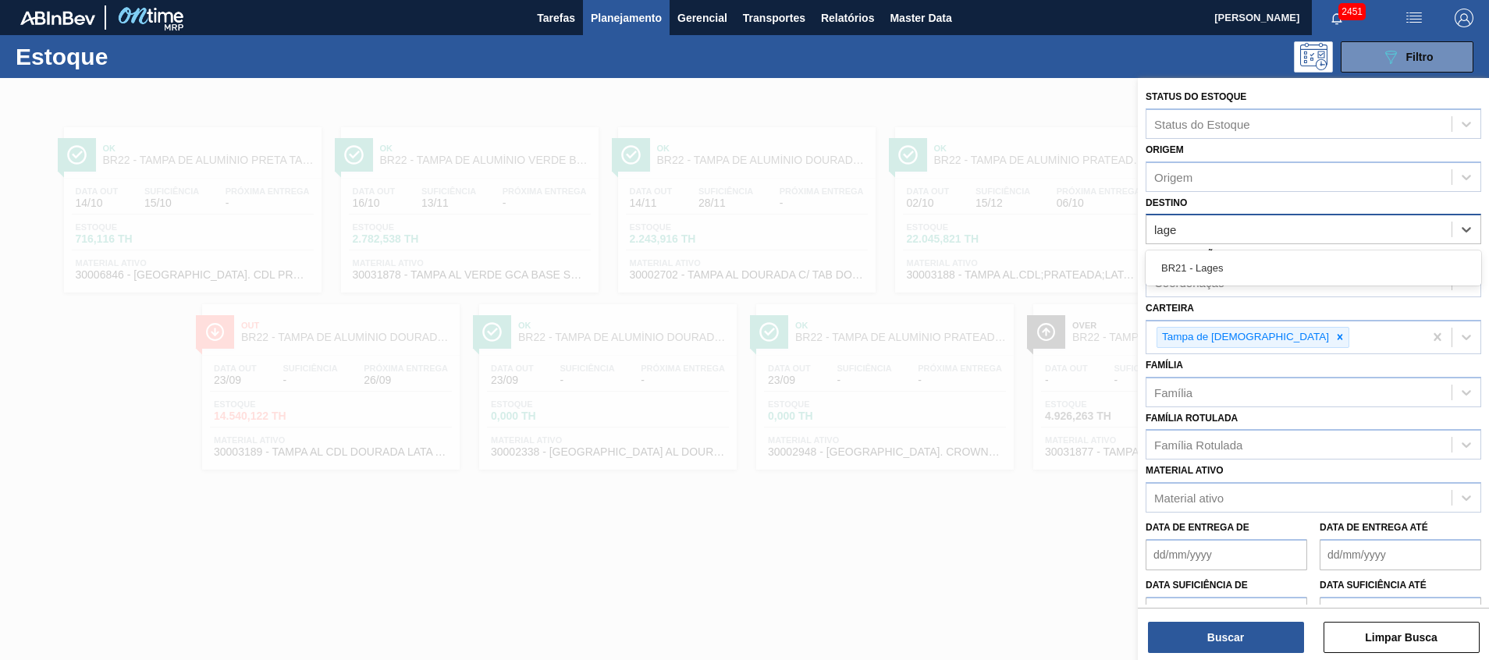
click at [1228, 259] on div "BR21 - Lages" at bounding box center [1314, 268] width 336 height 29
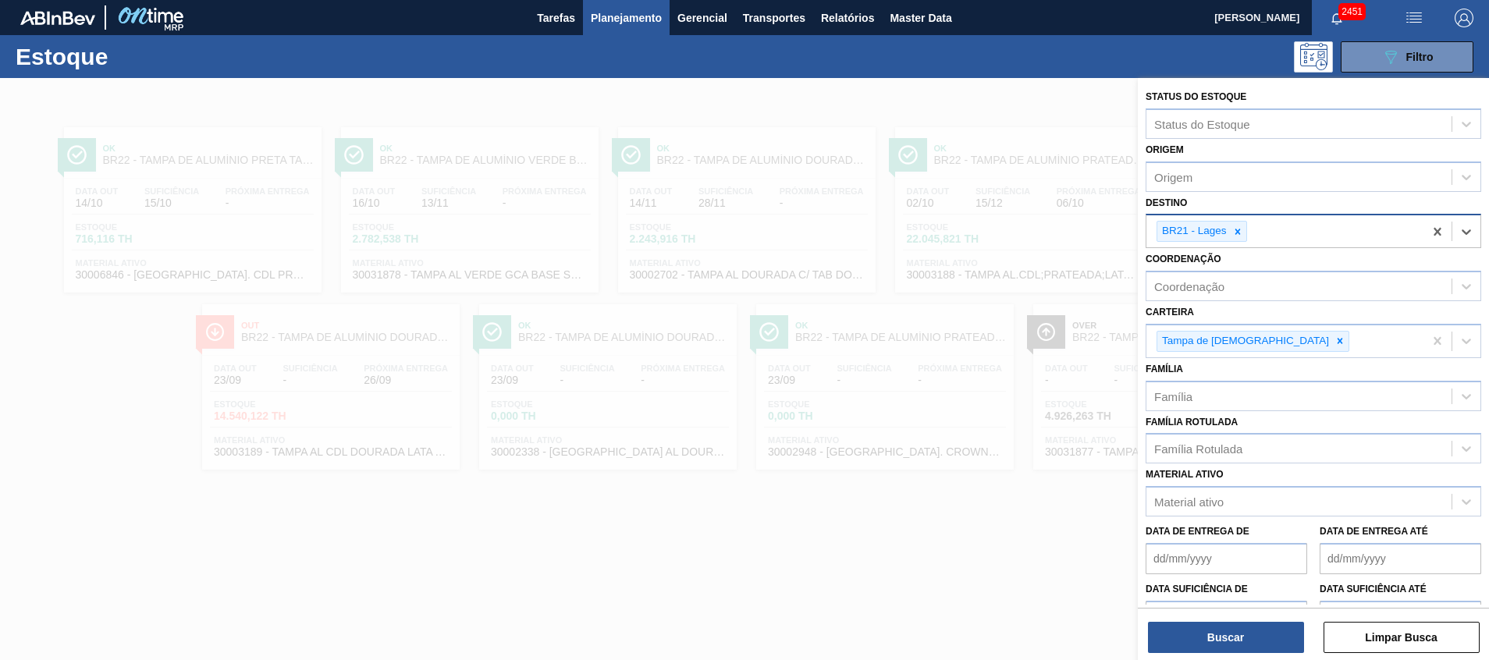
click at [1263, 657] on div "Status do Estoque Status do Estoque Origem Origem Destino option BR21 - Lages, …" at bounding box center [1313, 370] width 351 height 585
click at [1263, 632] on button "Buscar" at bounding box center [1226, 637] width 156 height 31
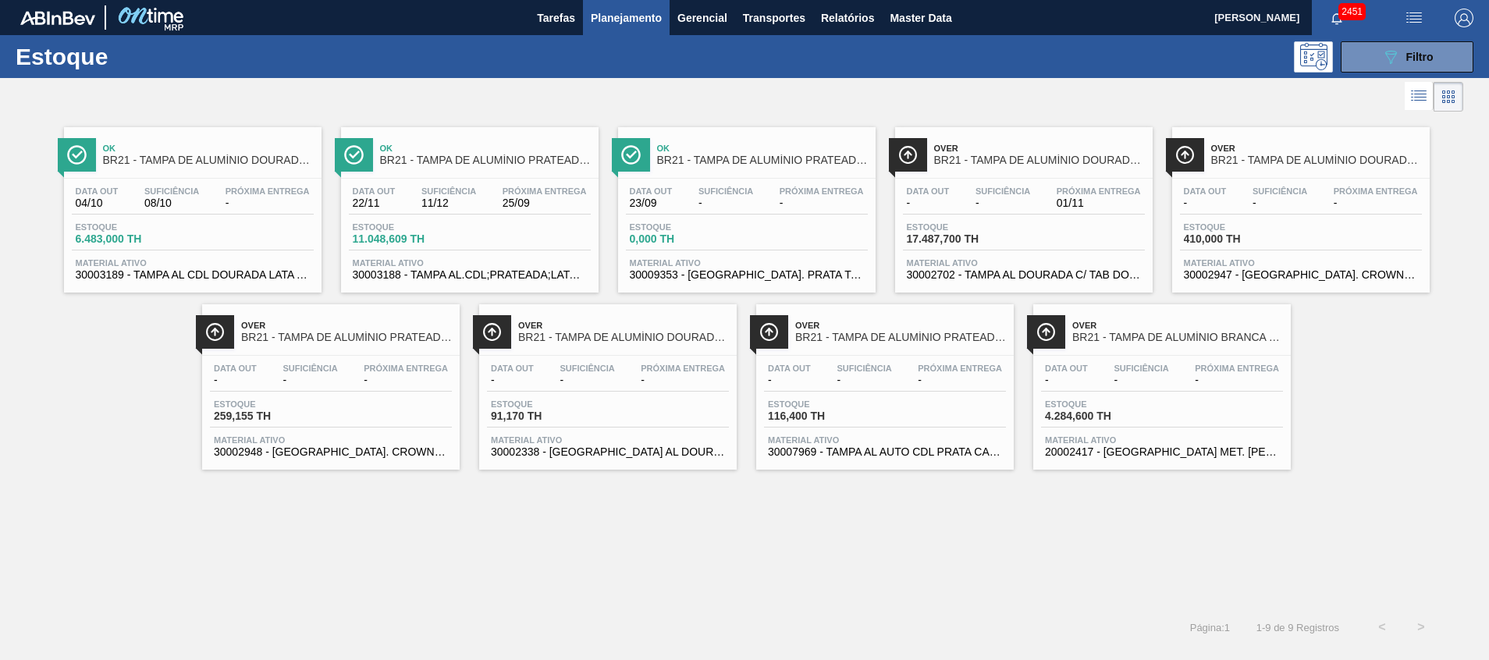
click at [211, 269] on span "30003189 - TAMPA AL CDL DOURADA LATA AUTOMATICA" at bounding box center [193, 275] width 234 height 12
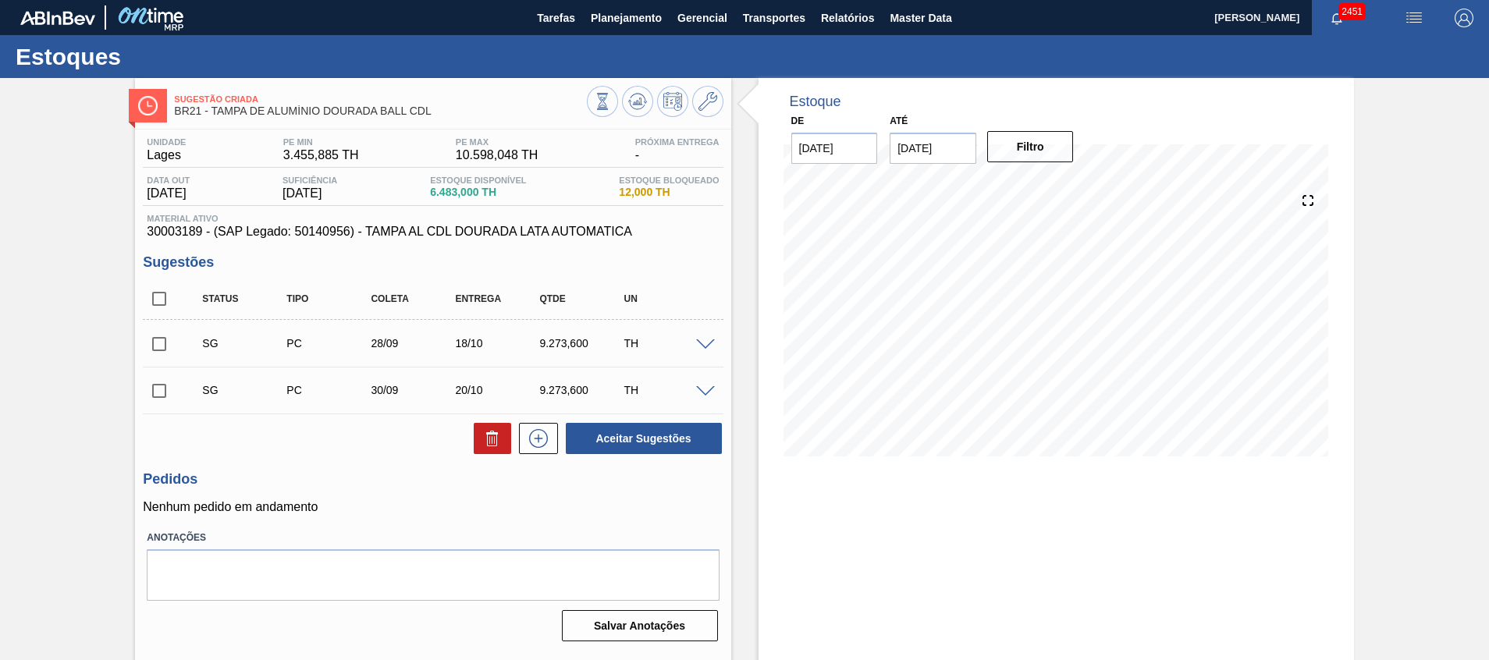
click at [163, 393] on input "checkbox" at bounding box center [159, 391] width 33 height 33
click at [502, 438] on button at bounding box center [492, 438] width 37 height 31
checkbox input "false"
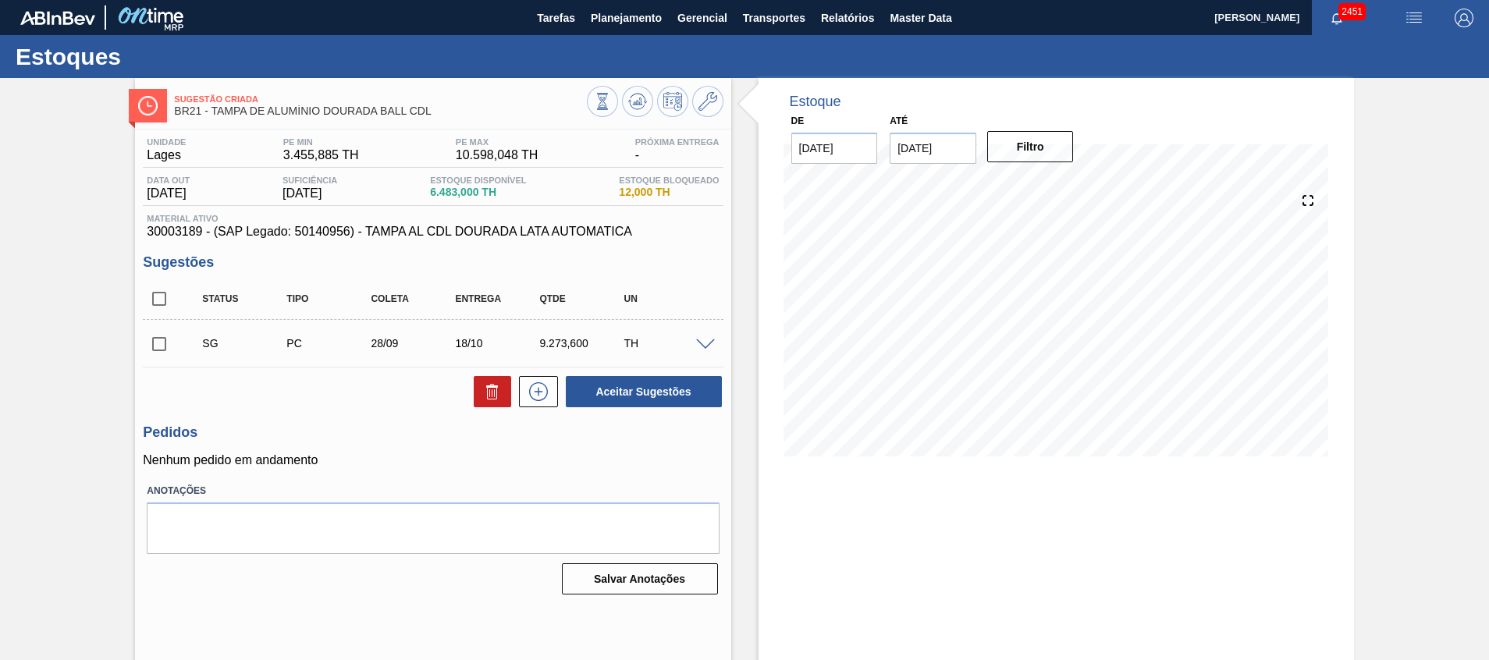
click at [703, 341] on span at bounding box center [705, 346] width 19 height 12
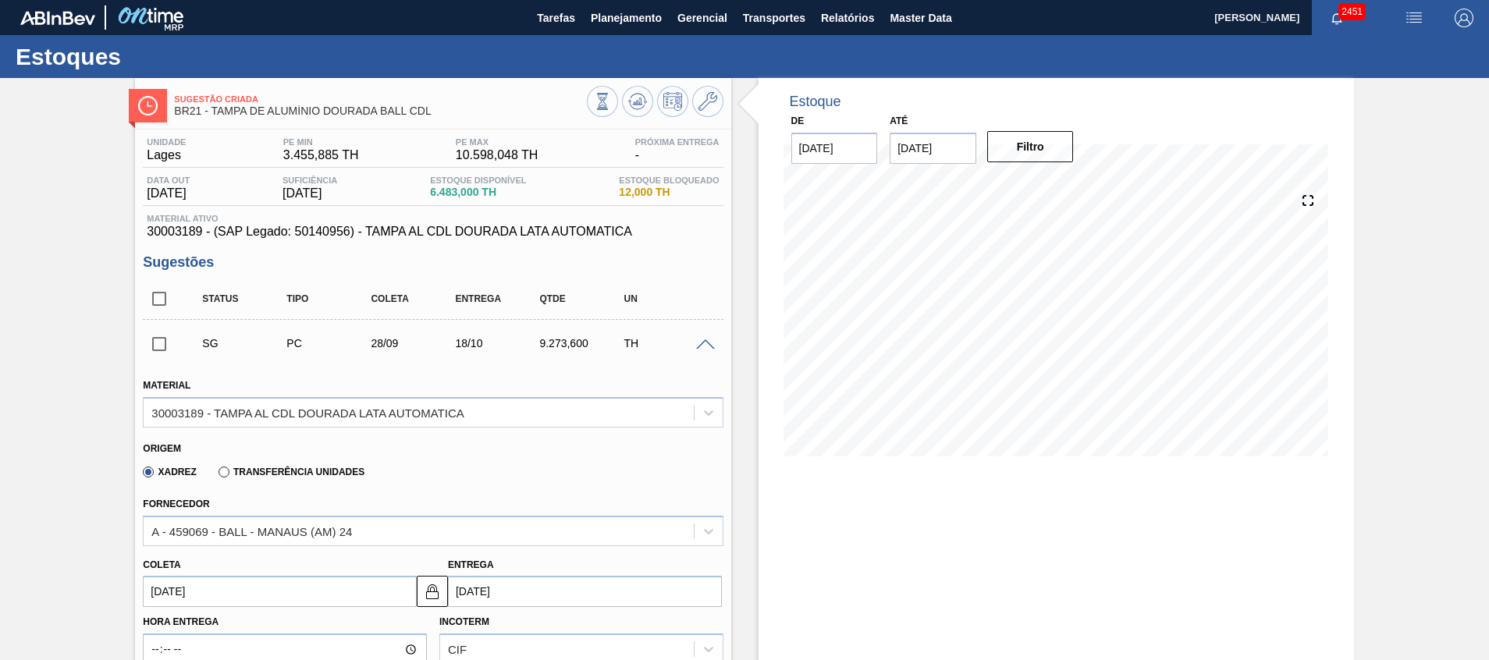
click at [700, 342] on span at bounding box center [705, 346] width 19 height 12
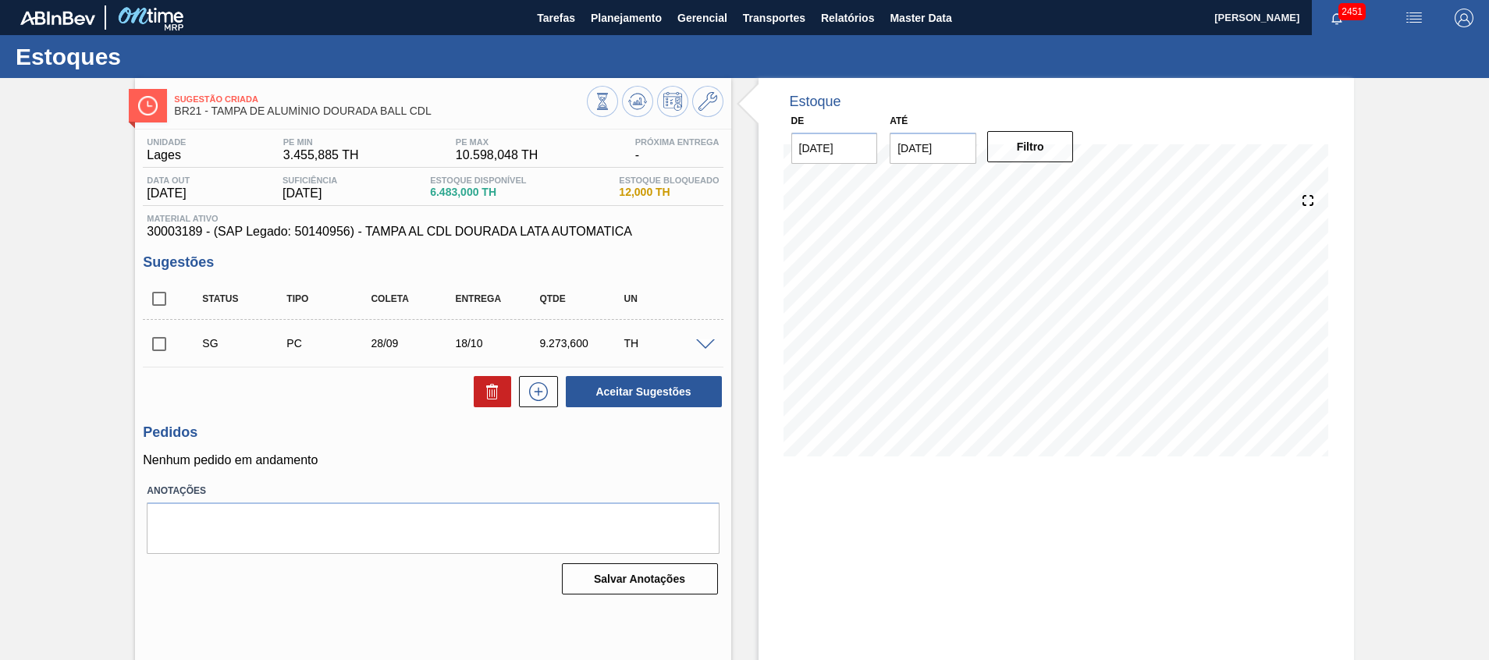
click at [710, 347] on span at bounding box center [705, 346] width 19 height 12
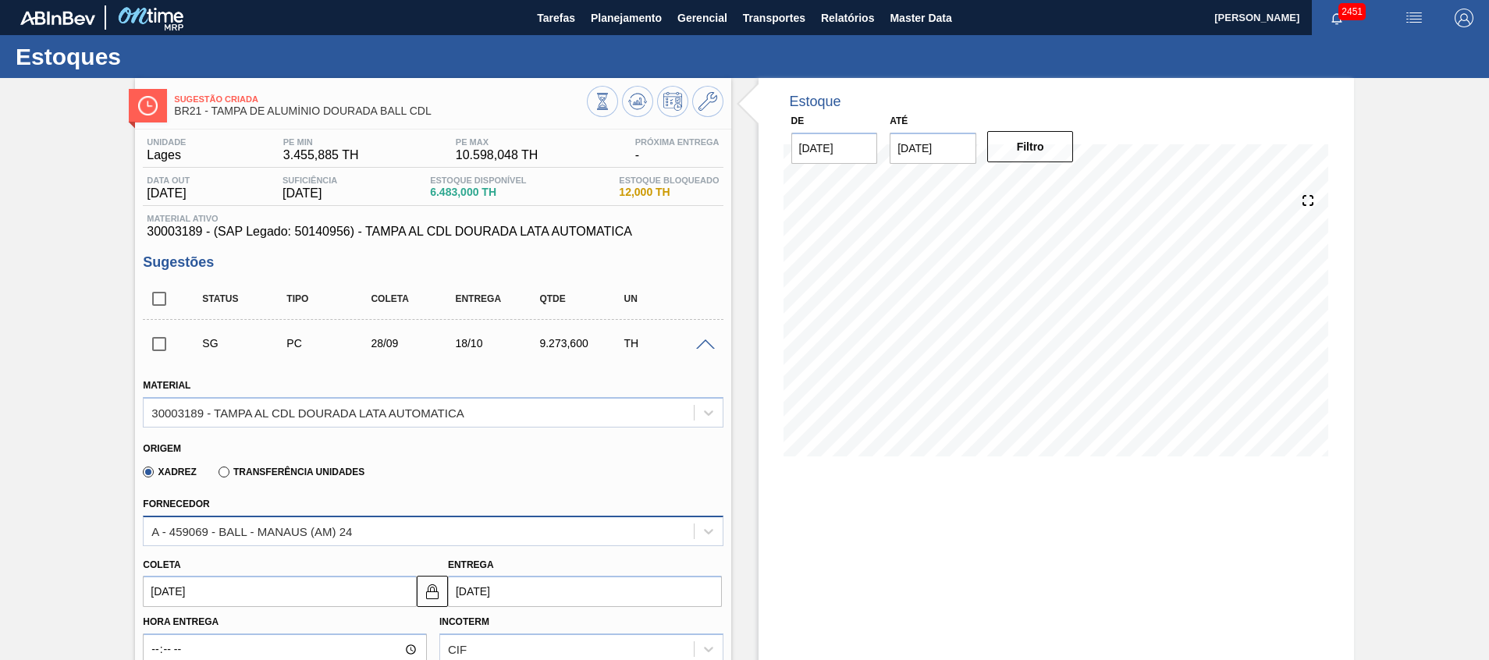
click at [430, 539] on div "A - 459069 - BALL - MANAUS (AM) 24" at bounding box center [433, 531] width 580 height 30
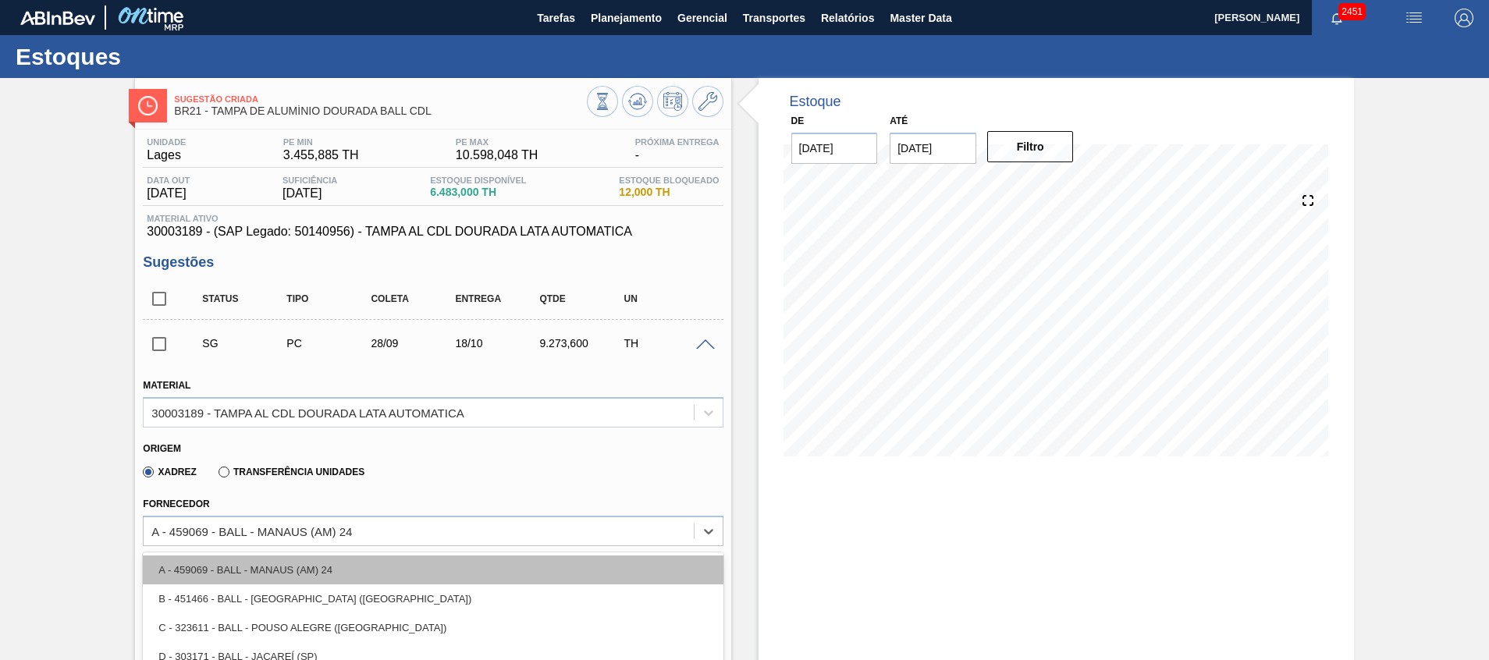
scroll to position [20, 0]
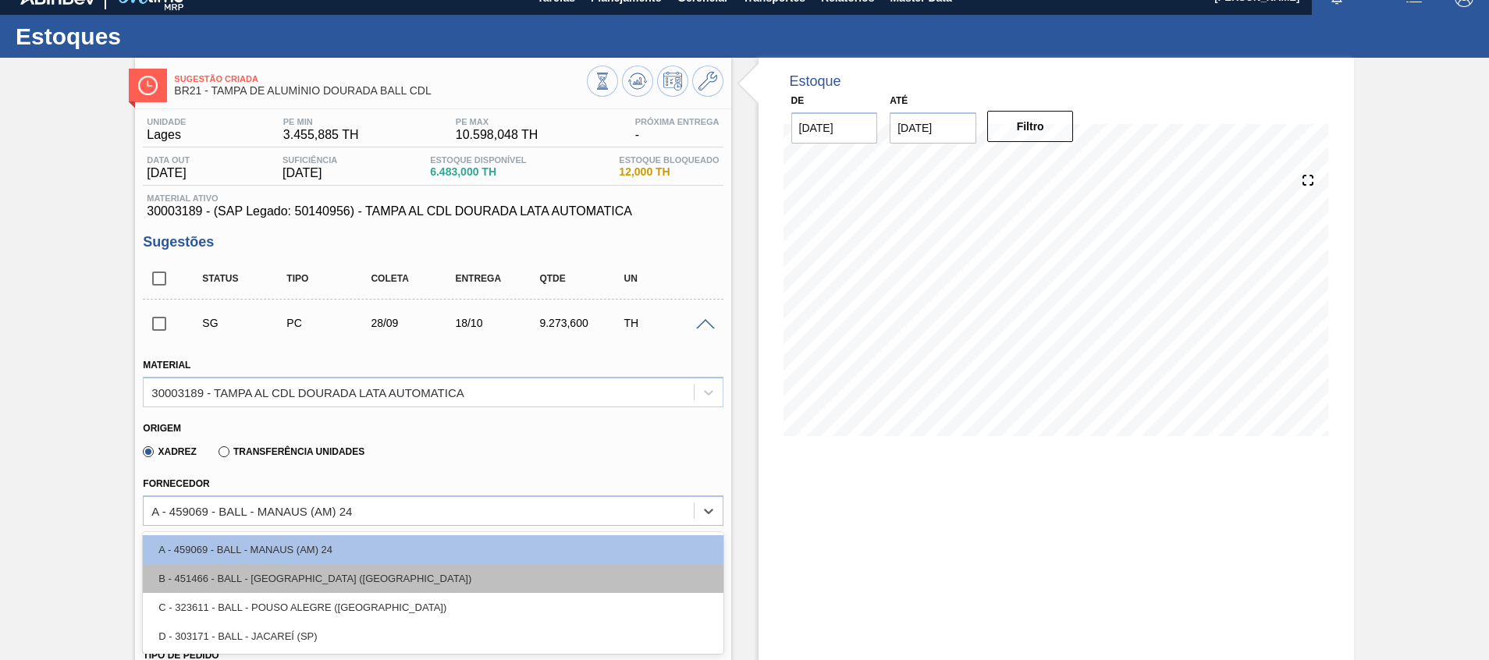
click at [411, 574] on div "B - 451466 - BALL - RECIFE (PE)" at bounding box center [433, 578] width 580 height 29
type input "[DATE]"
type input "1,067"
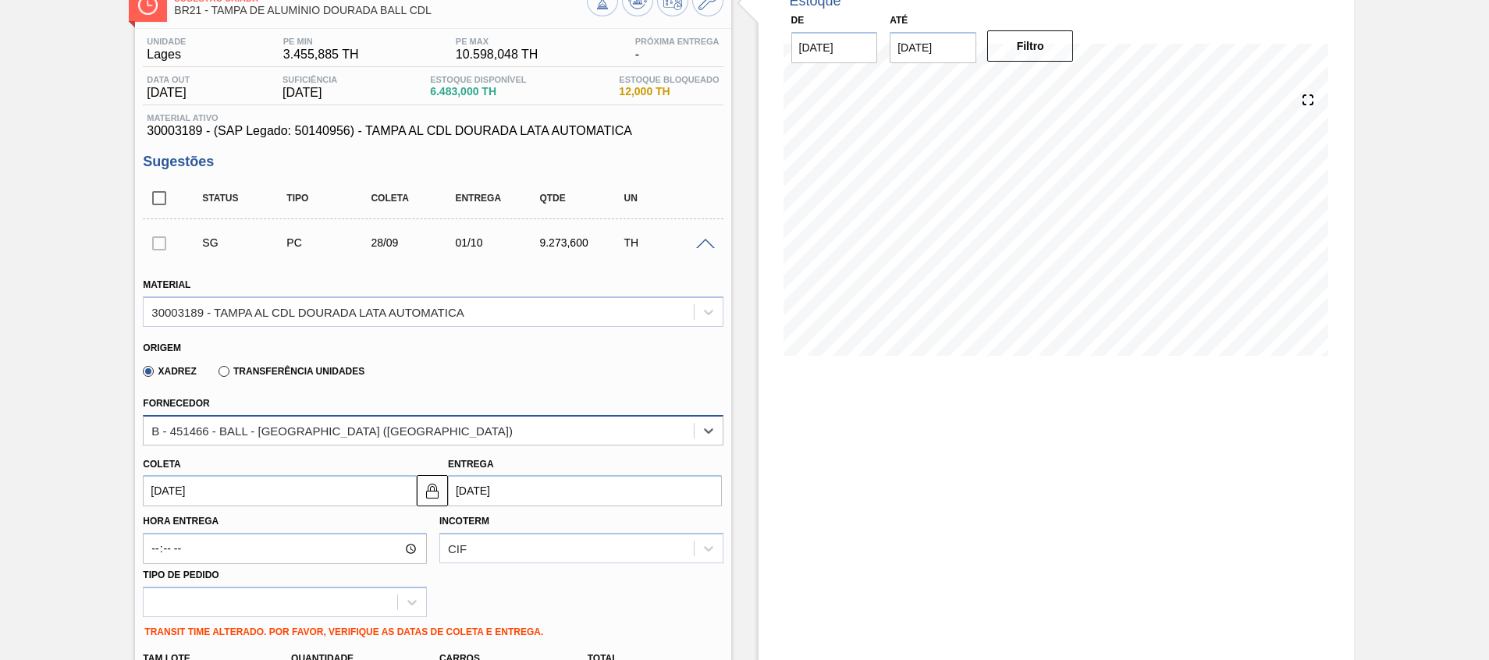
scroll to position [137, 0]
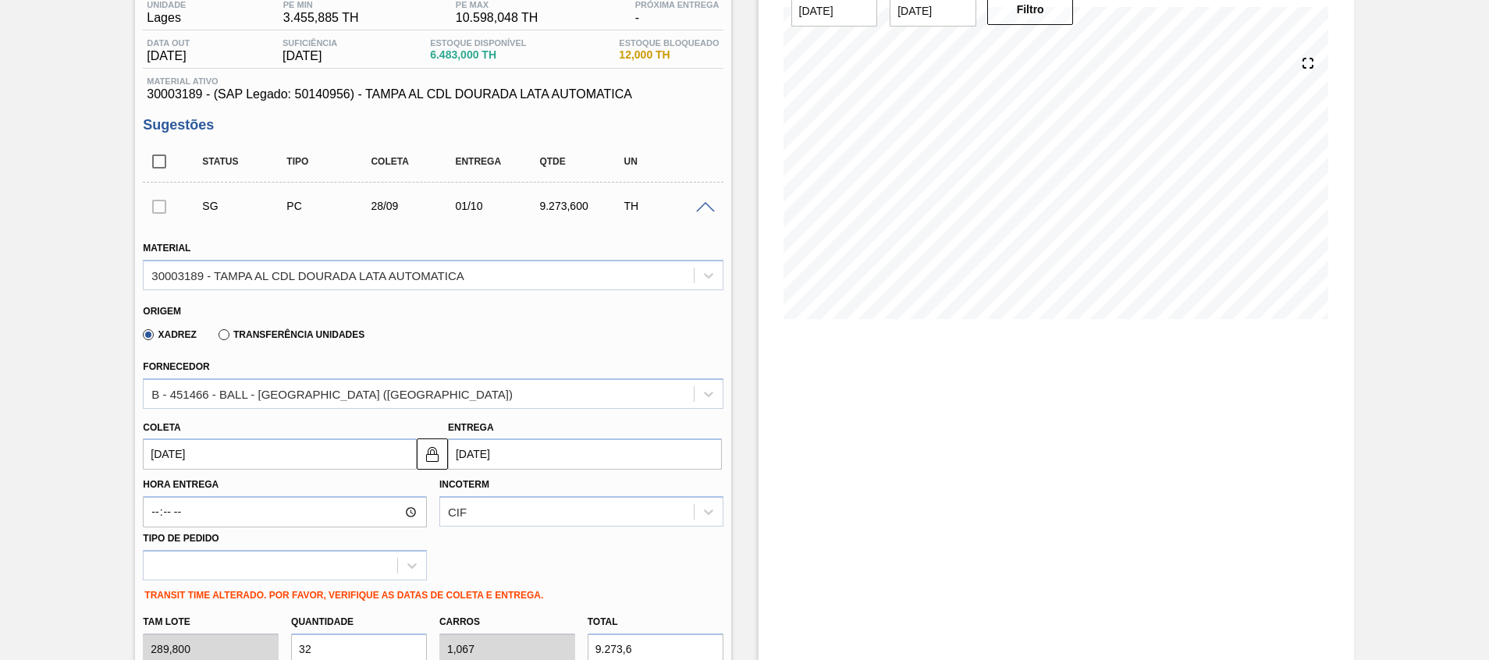
click at [700, 208] on span at bounding box center [705, 208] width 19 height 12
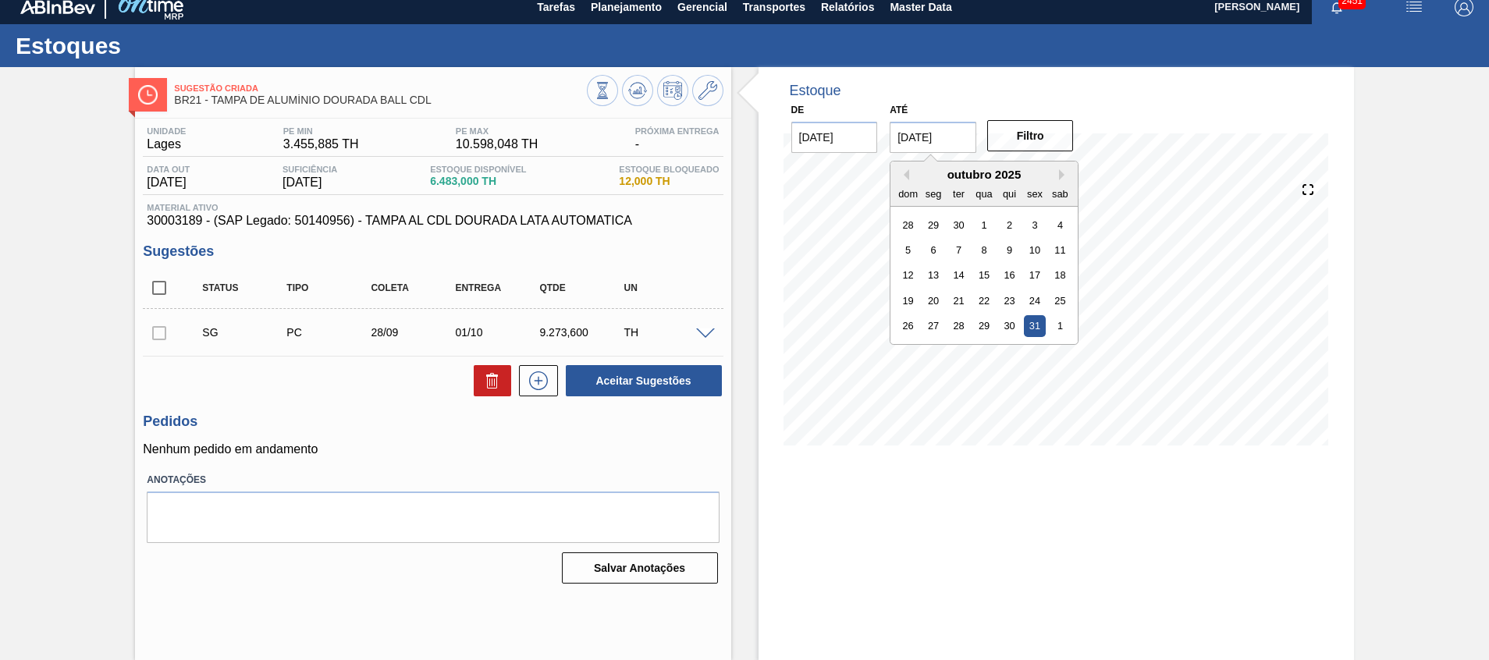
click at [933, 141] on input "31/10/2025" at bounding box center [933, 137] width 87 height 31
click at [1036, 329] on div "31" at bounding box center [1035, 325] width 21 height 21
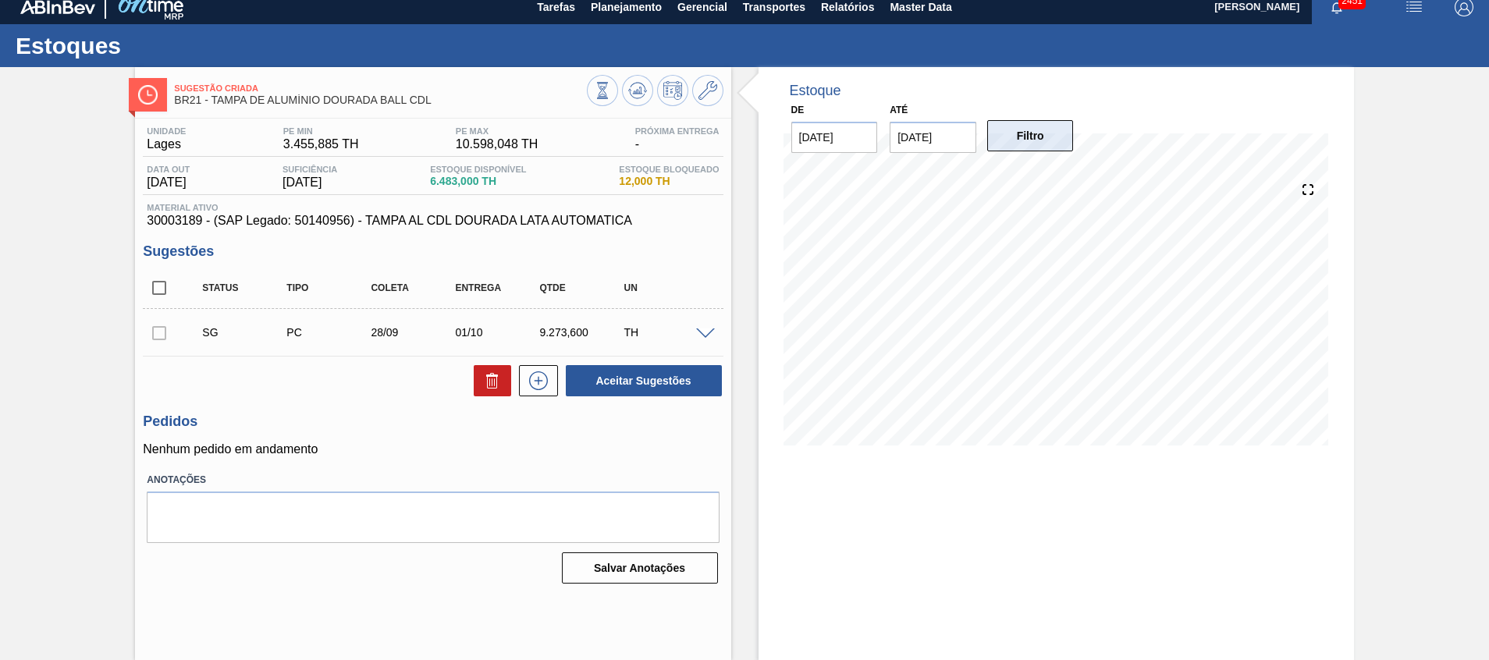
click at [1009, 123] on button "Filtro" at bounding box center [1030, 135] width 87 height 31
click at [918, 151] on input "31/10/2025" at bounding box center [933, 137] width 87 height 31
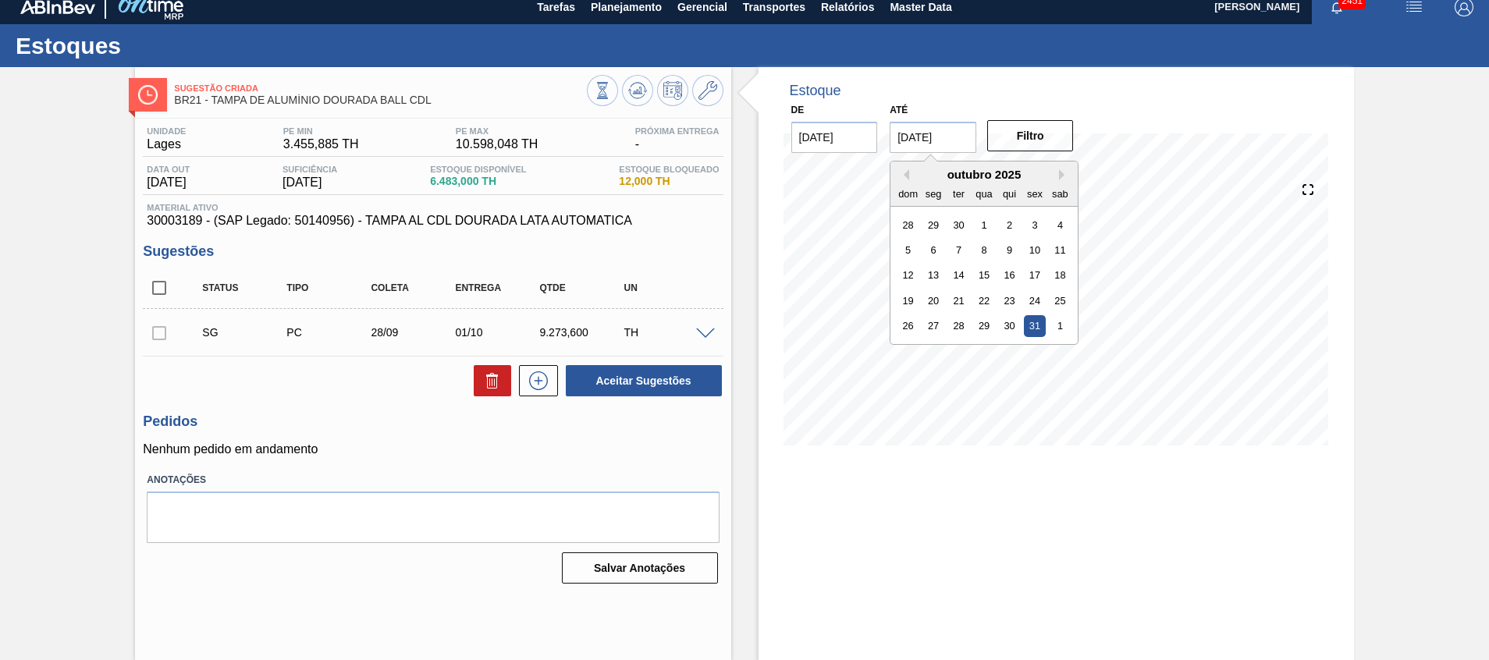
click at [1058, 176] on div "outubro 2025" at bounding box center [984, 174] width 187 height 13
click at [1063, 174] on button "Next Month" at bounding box center [1064, 174] width 11 height 11
click at [906, 352] on div "30" at bounding box center [908, 351] width 21 height 21
type input "[DATE]"
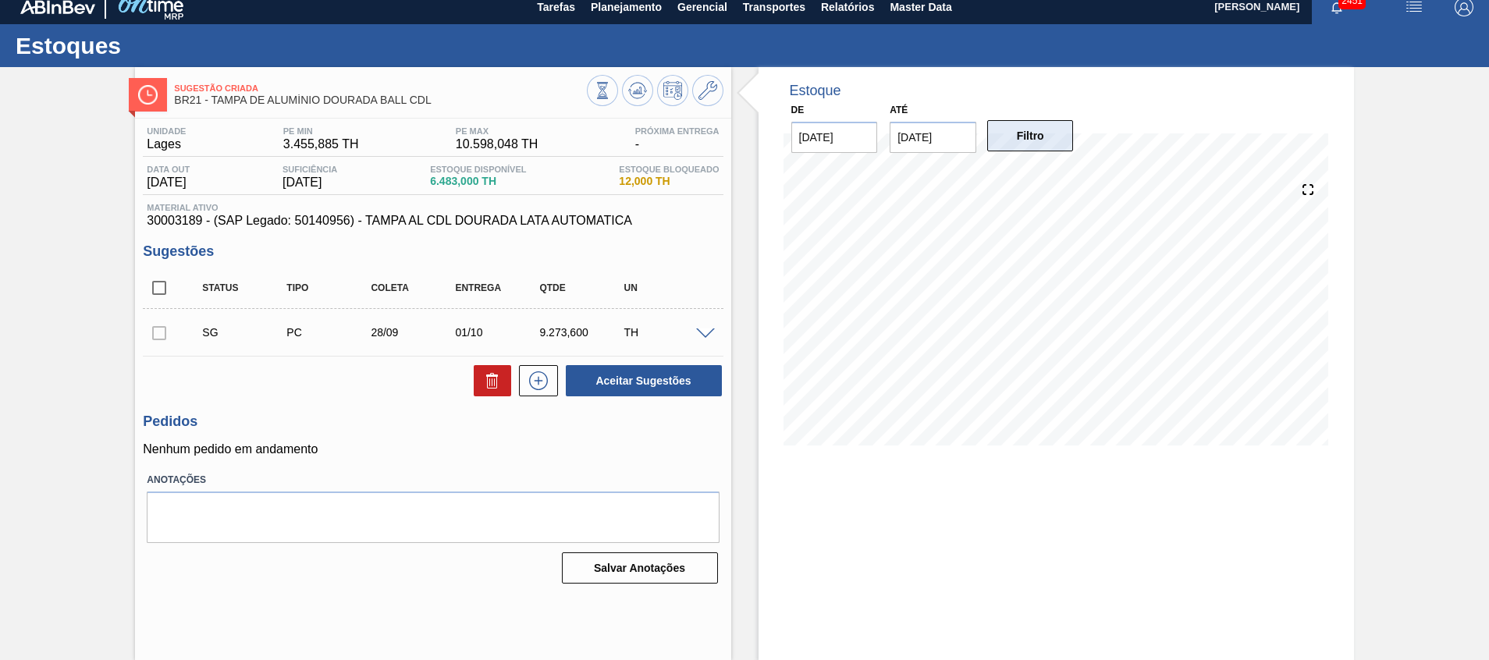
click at [1044, 130] on button "Filtro" at bounding box center [1030, 135] width 87 height 31
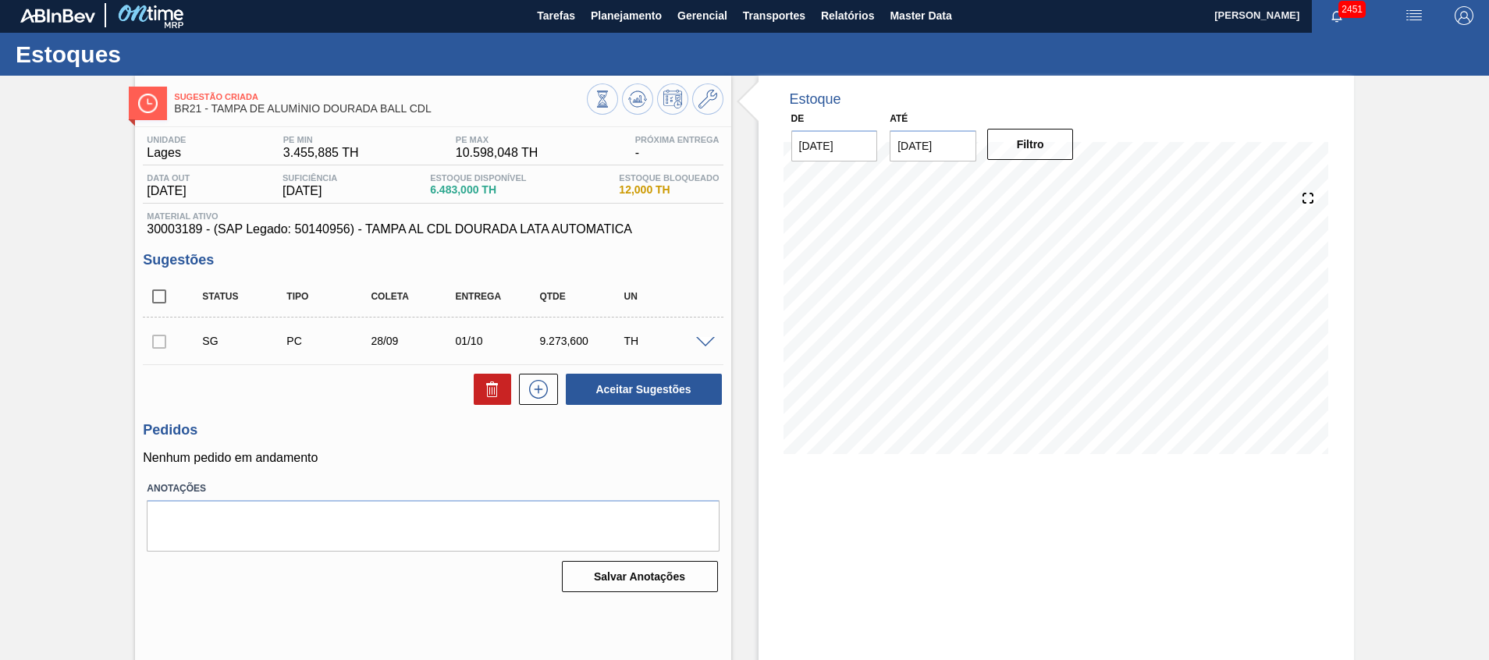
scroll to position [0, 0]
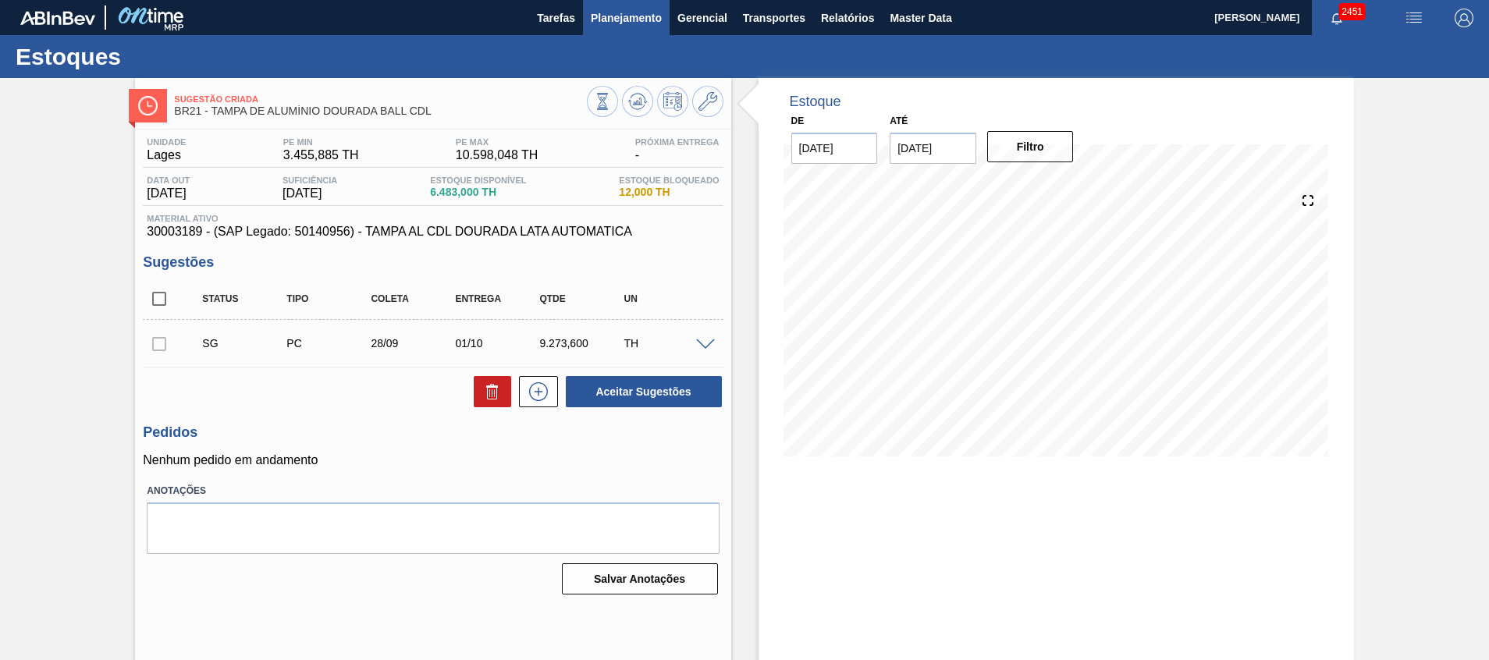
click at [657, 23] on span "Planejamento" at bounding box center [626, 18] width 71 height 19
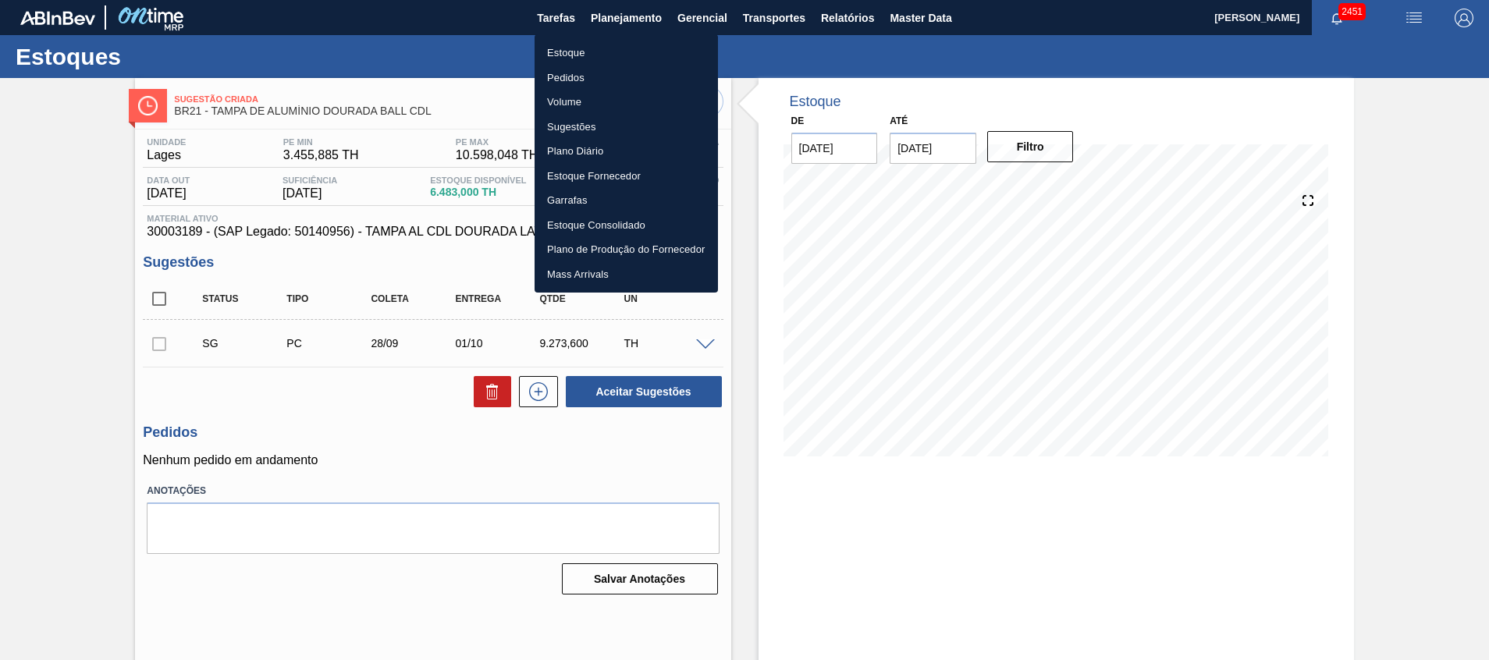
click at [447, 62] on div at bounding box center [744, 330] width 1489 height 660
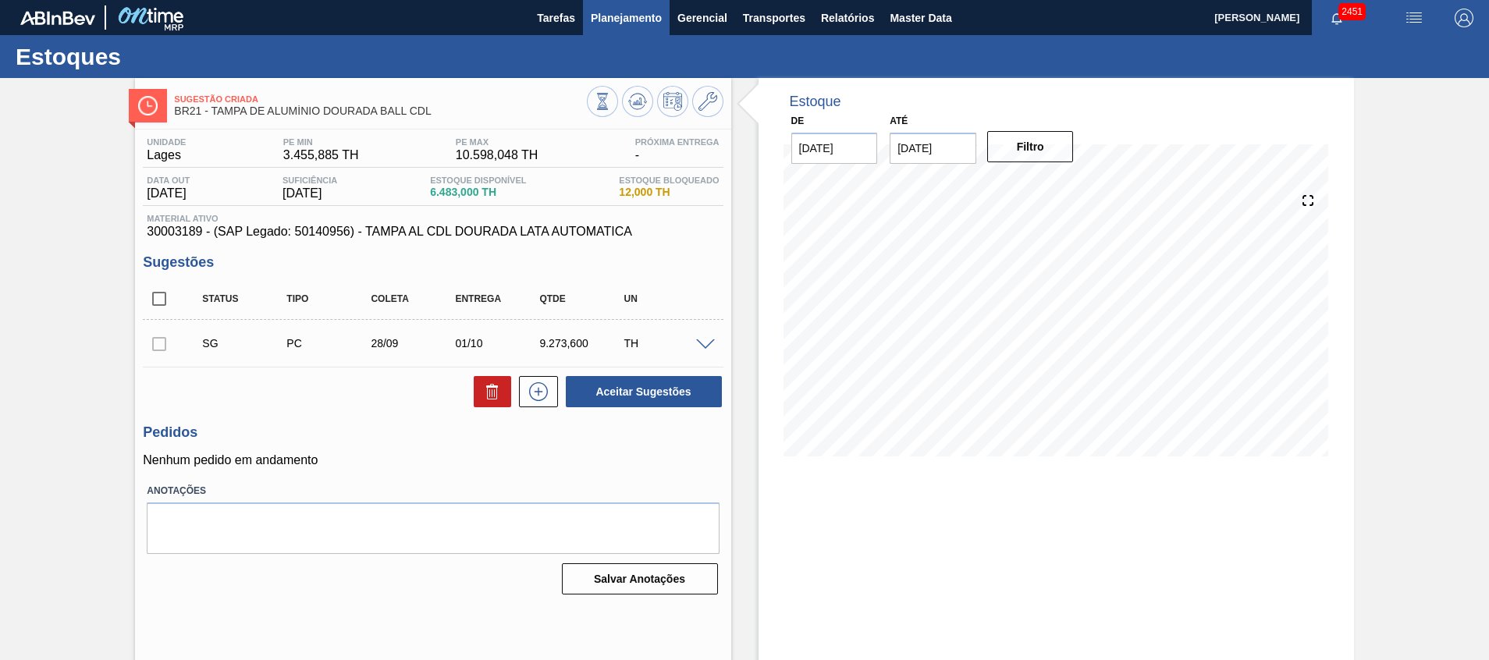
click at [613, 19] on span "Planejamento" at bounding box center [626, 18] width 71 height 19
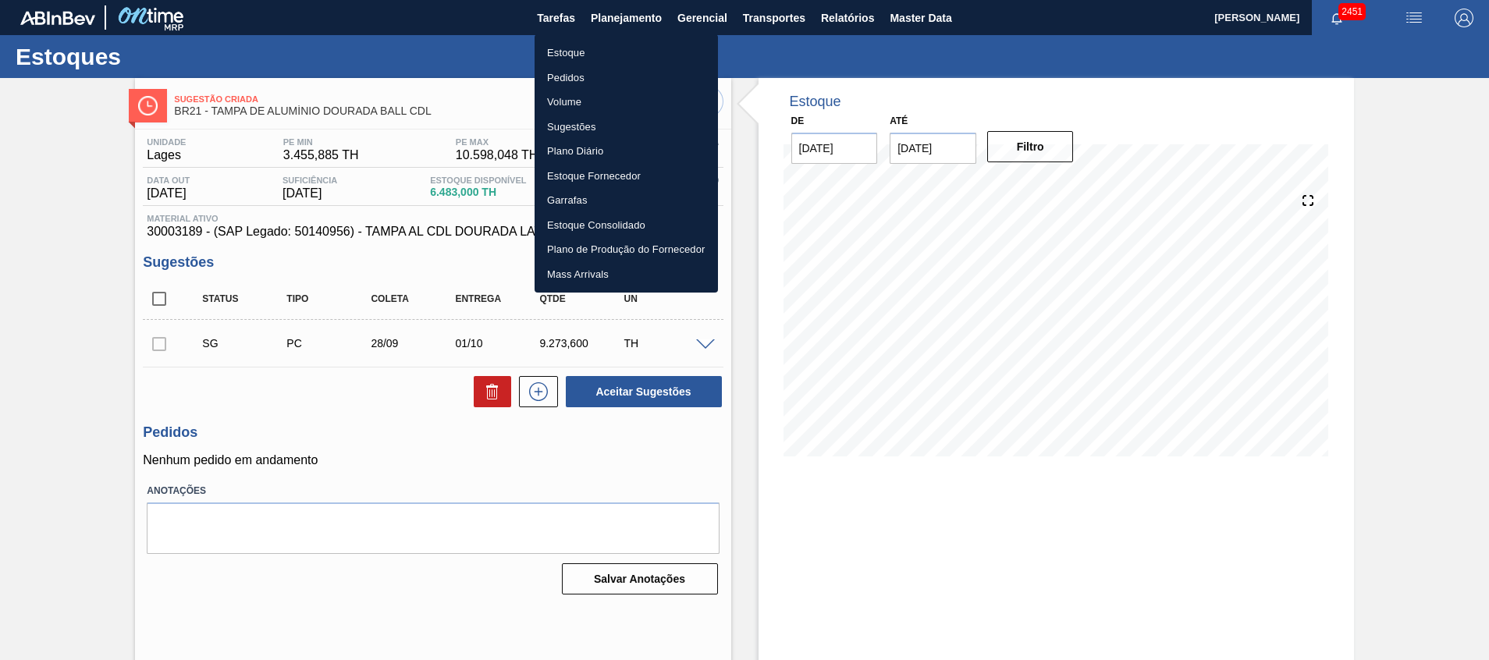
drag, startPoint x: 611, startPoint y: 40, endPoint x: 584, endPoint y: 56, distance: 31.9
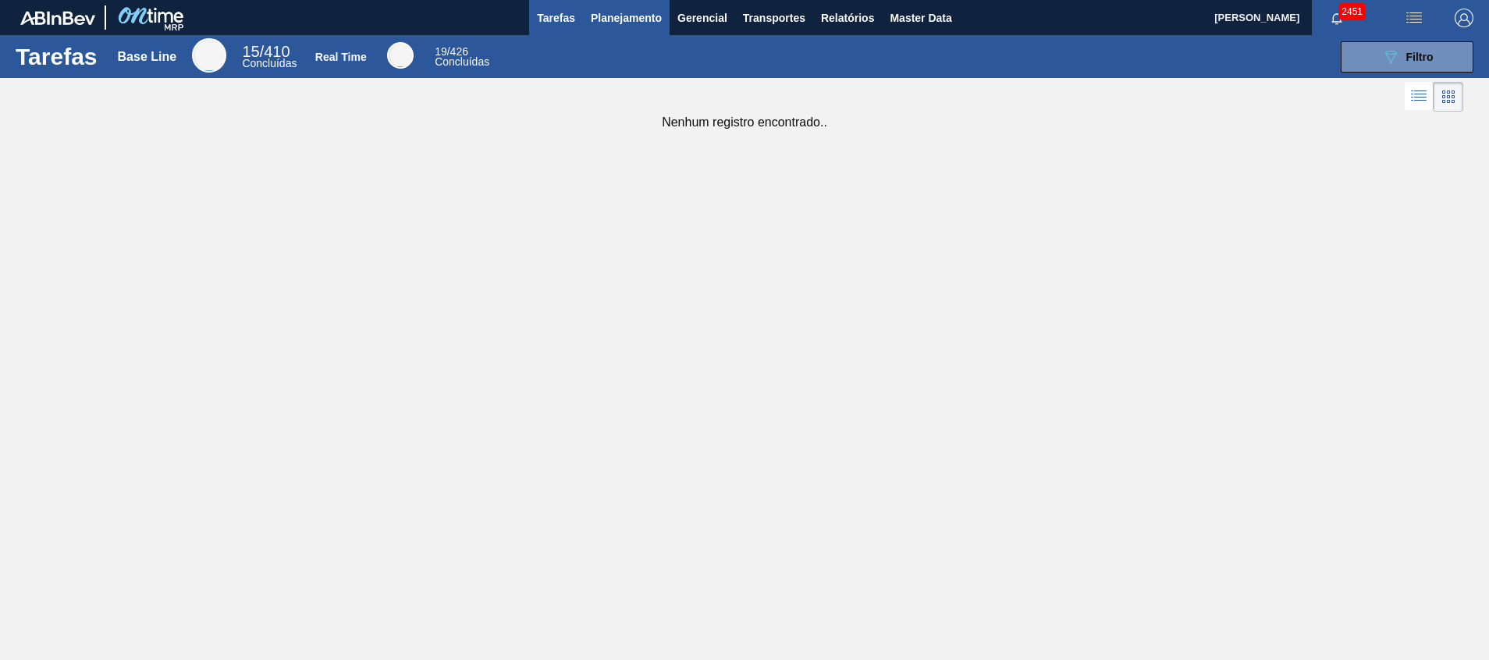
click at [623, 17] on span "Planejamento" at bounding box center [626, 18] width 71 height 19
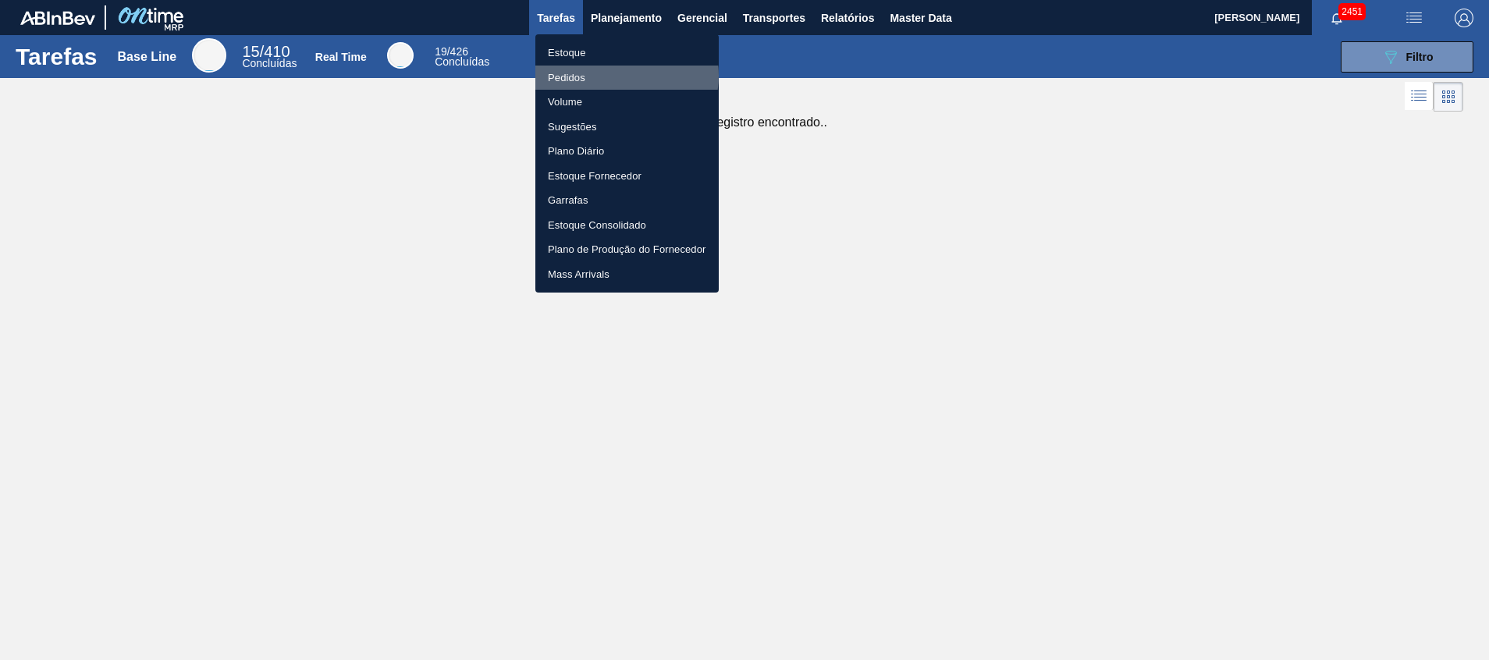
click at [617, 75] on li "Pedidos" at bounding box center [627, 78] width 183 height 25
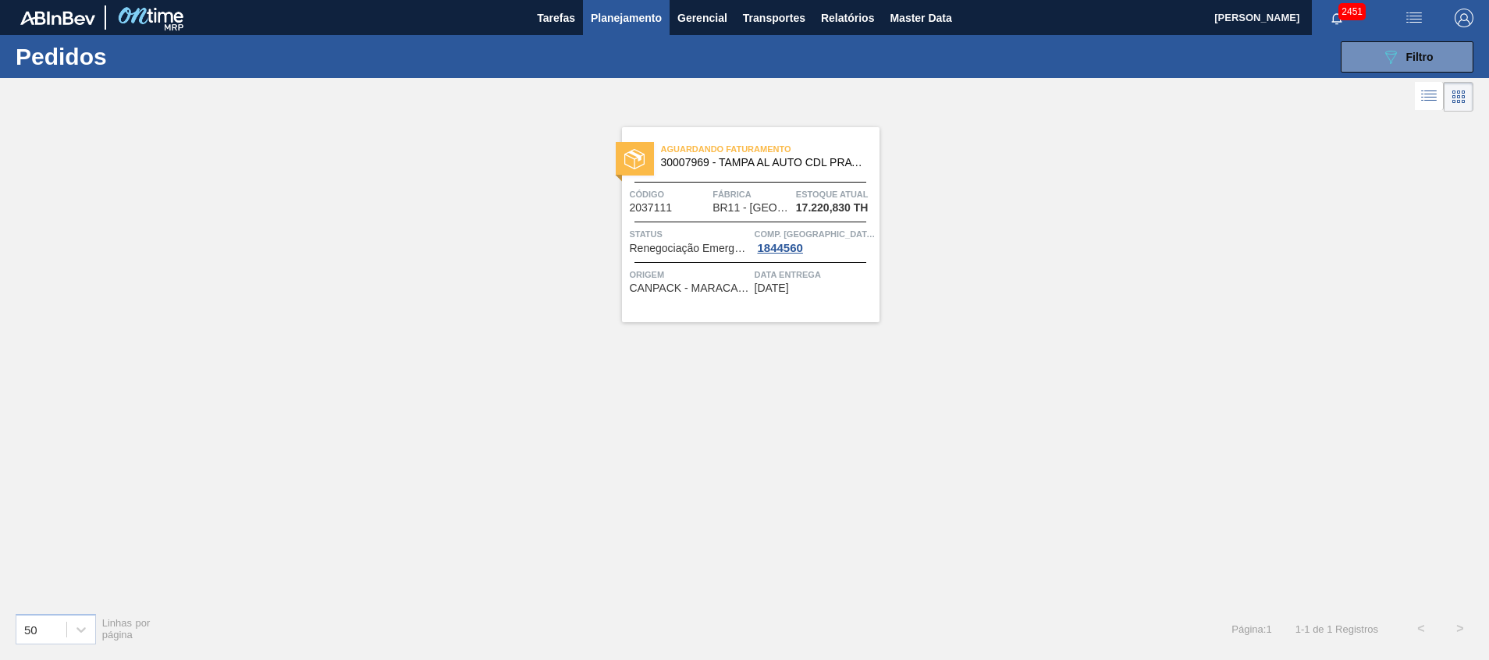
click at [1420, 73] on div "089F7B8B-B2A5-4AFE-B5C0-19BA573D28AC Filtro Código Pedido Portal × 2037111 Códi…" at bounding box center [865, 57] width 1233 height 47
drag, startPoint x: 1410, startPoint y: 64, endPoint x: 1375, endPoint y: 105, distance: 53.2
click at [1409, 64] on div "089F7B8B-B2A5-4AFE-B5C0-19BA573D28AC Filtro" at bounding box center [1408, 57] width 52 height 19
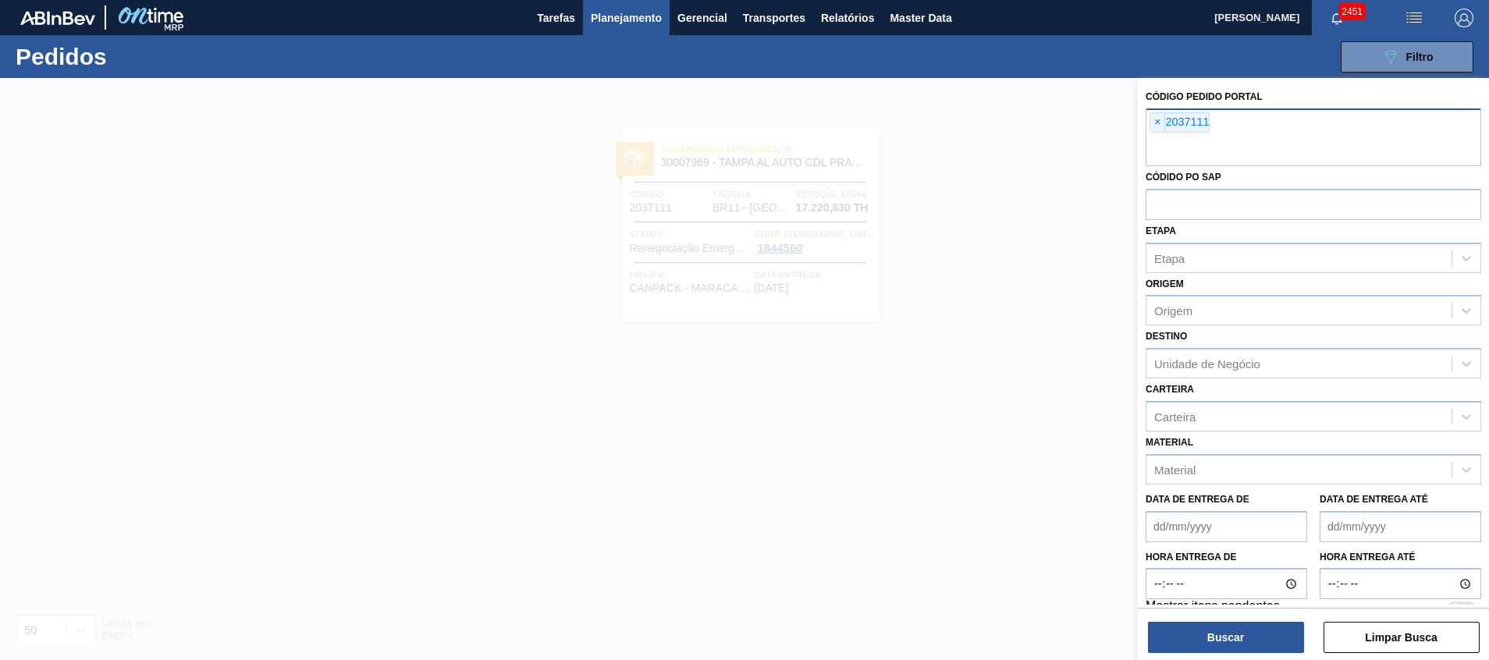
click at [1260, 151] on input "text" at bounding box center [1314, 152] width 336 height 30
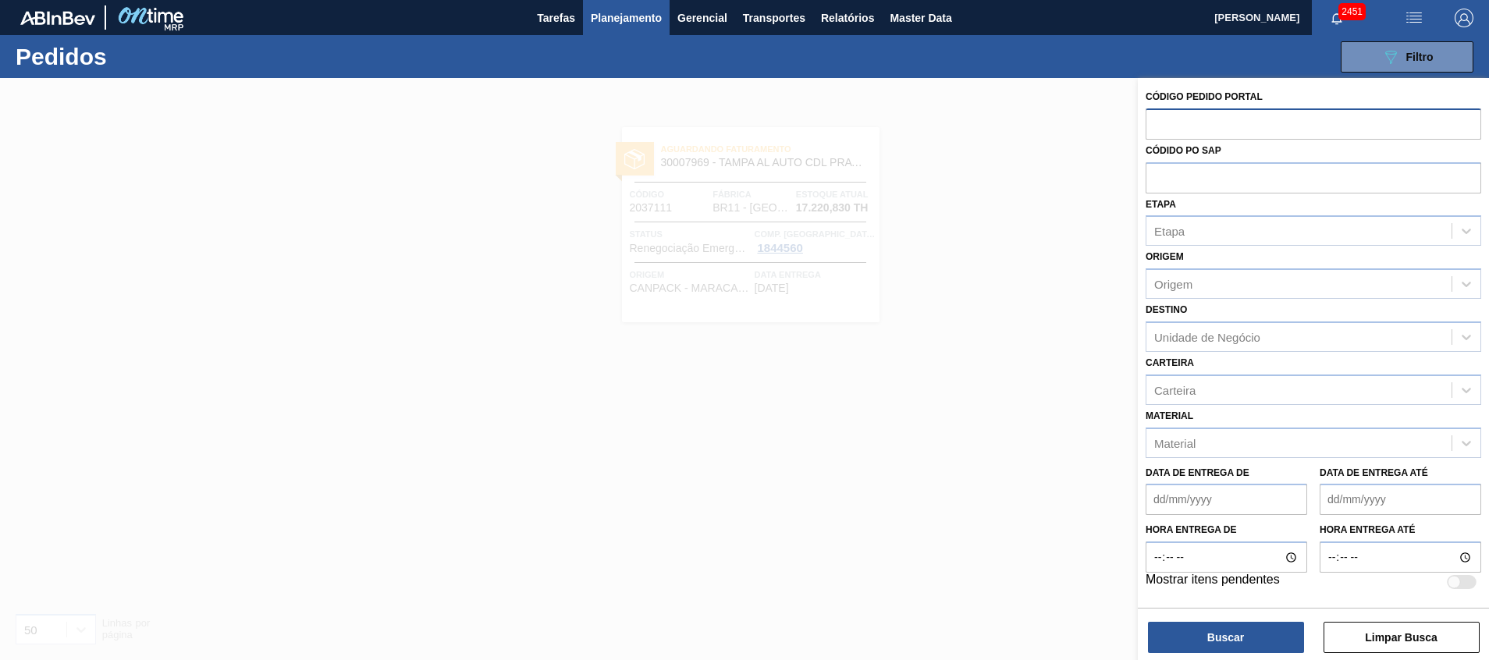
click at [1256, 118] on input "text" at bounding box center [1314, 124] width 336 height 30
paste input "text"
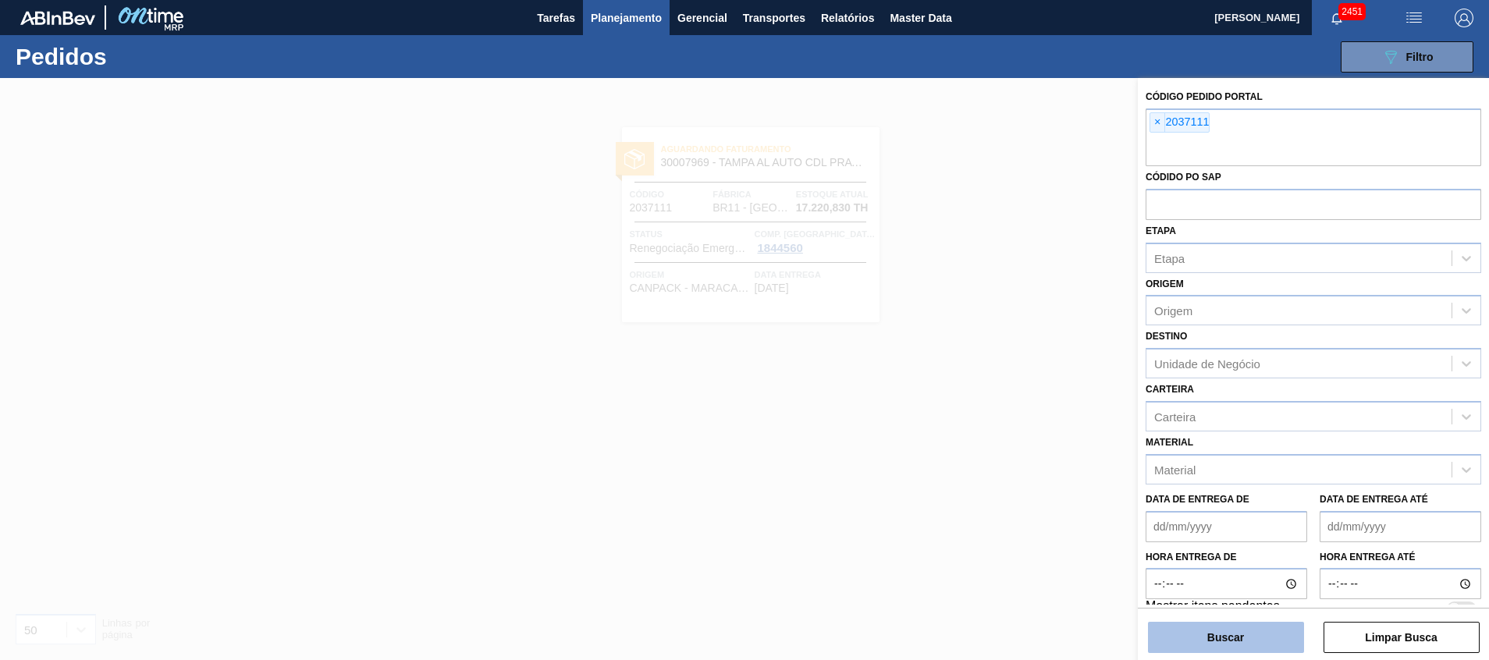
click at [1247, 650] on button "Buscar" at bounding box center [1226, 637] width 156 height 31
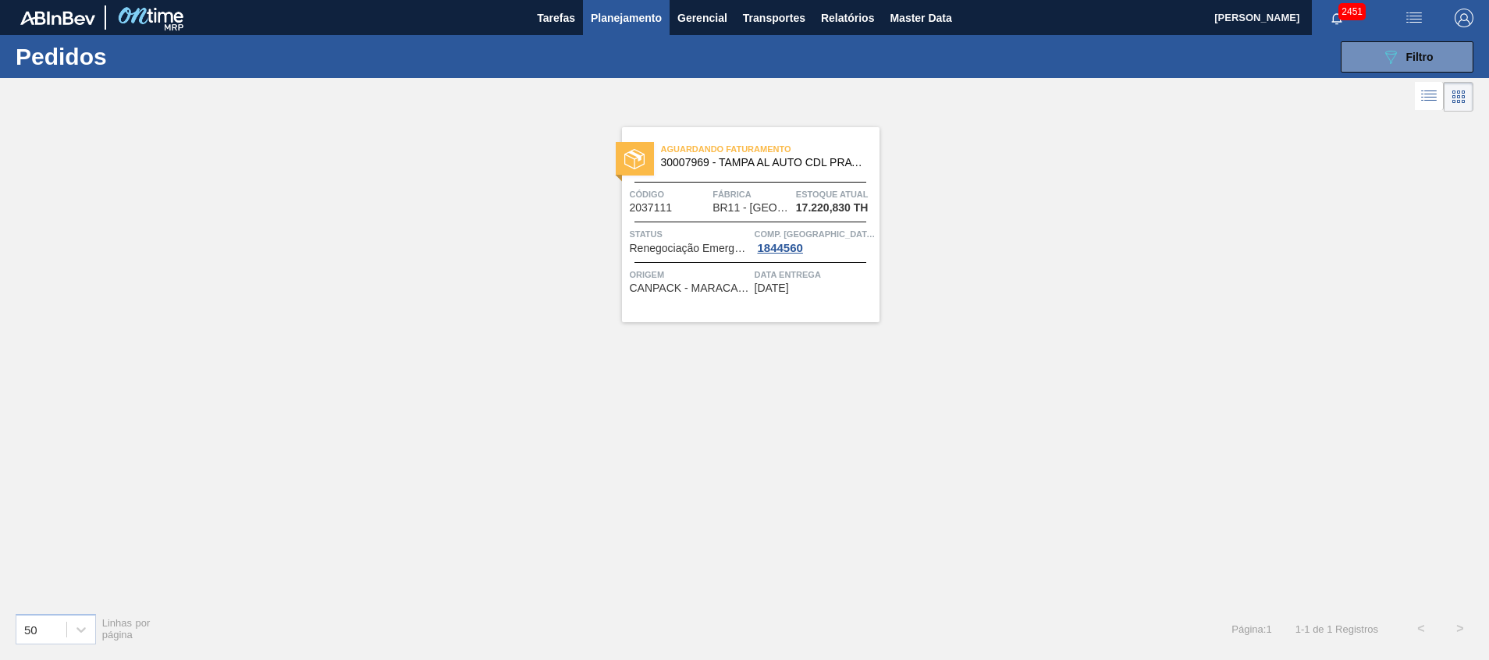
click at [802, 187] on span "Estoque atual" at bounding box center [836, 195] width 80 height 16
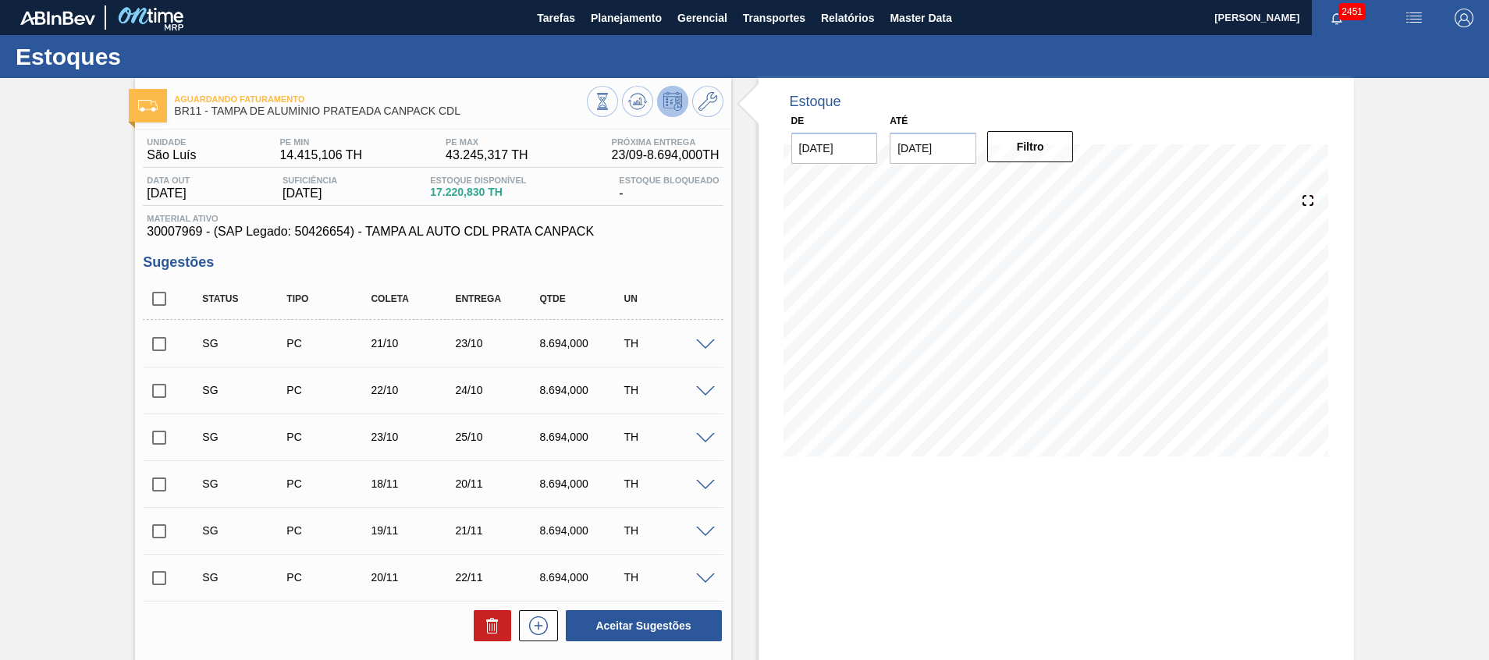
scroll to position [350, 0]
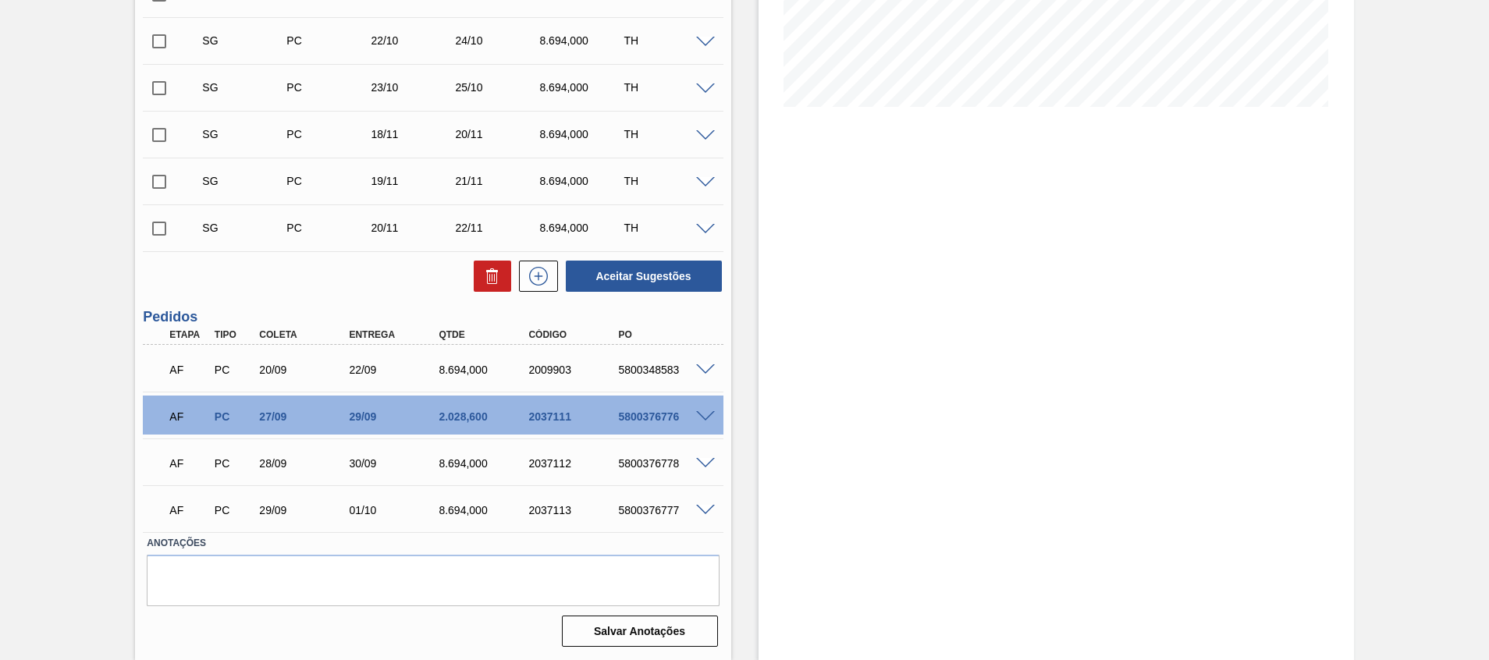
click at [702, 418] on span at bounding box center [705, 417] width 19 height 12
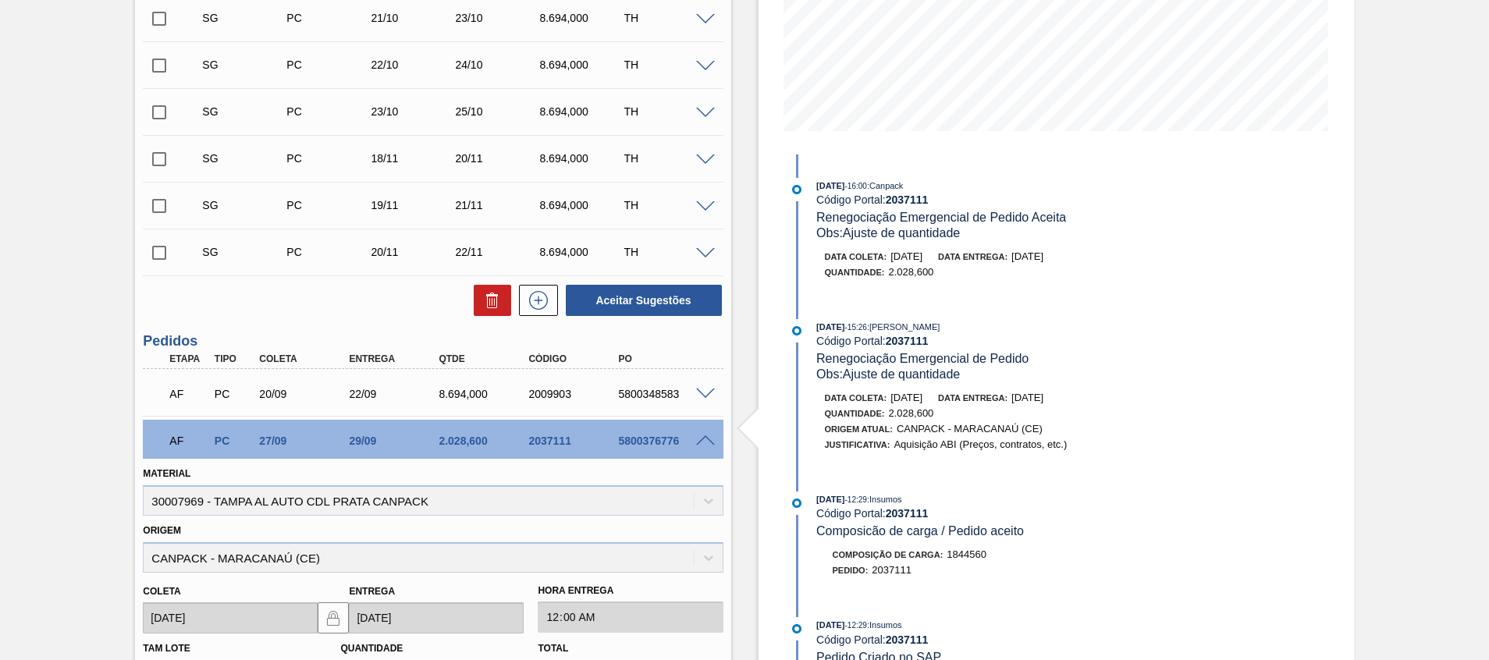
scroll to position [233, 0]
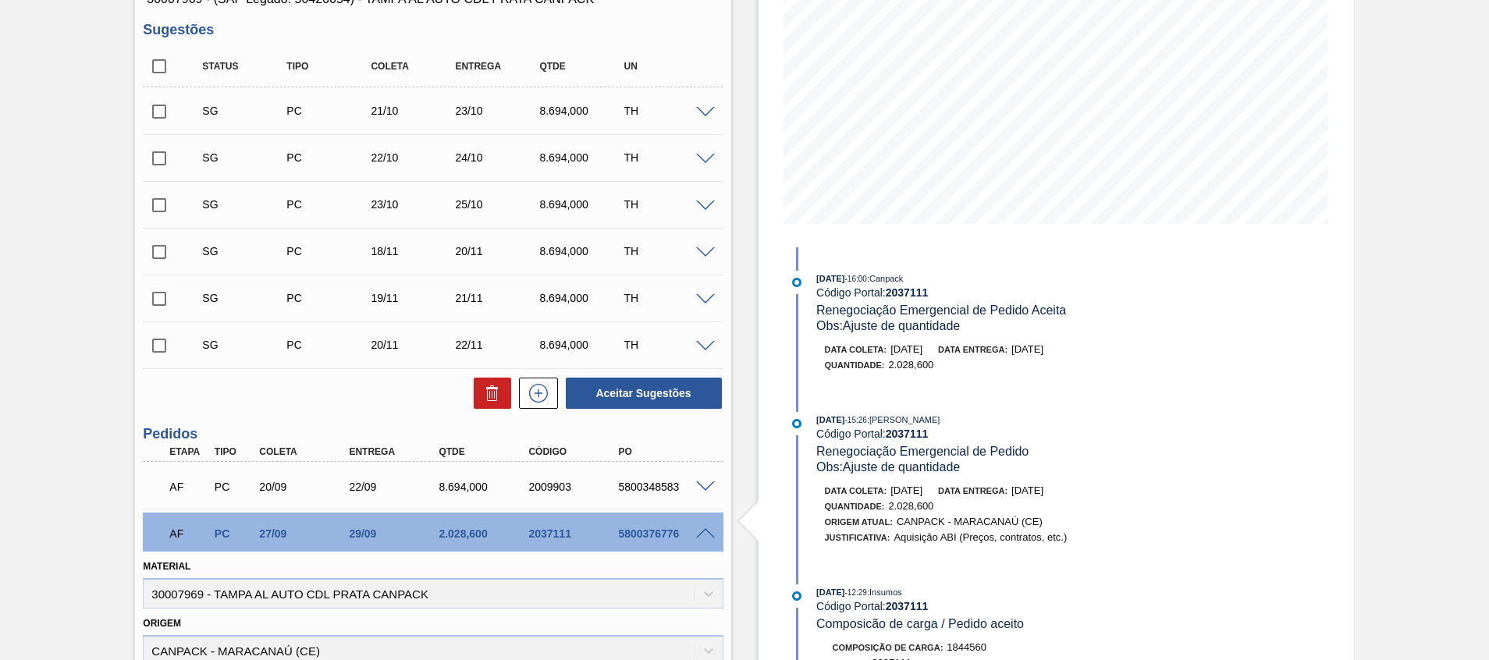
click at [705, 112] on span at bounding box center [705, 113] width 19 height 12
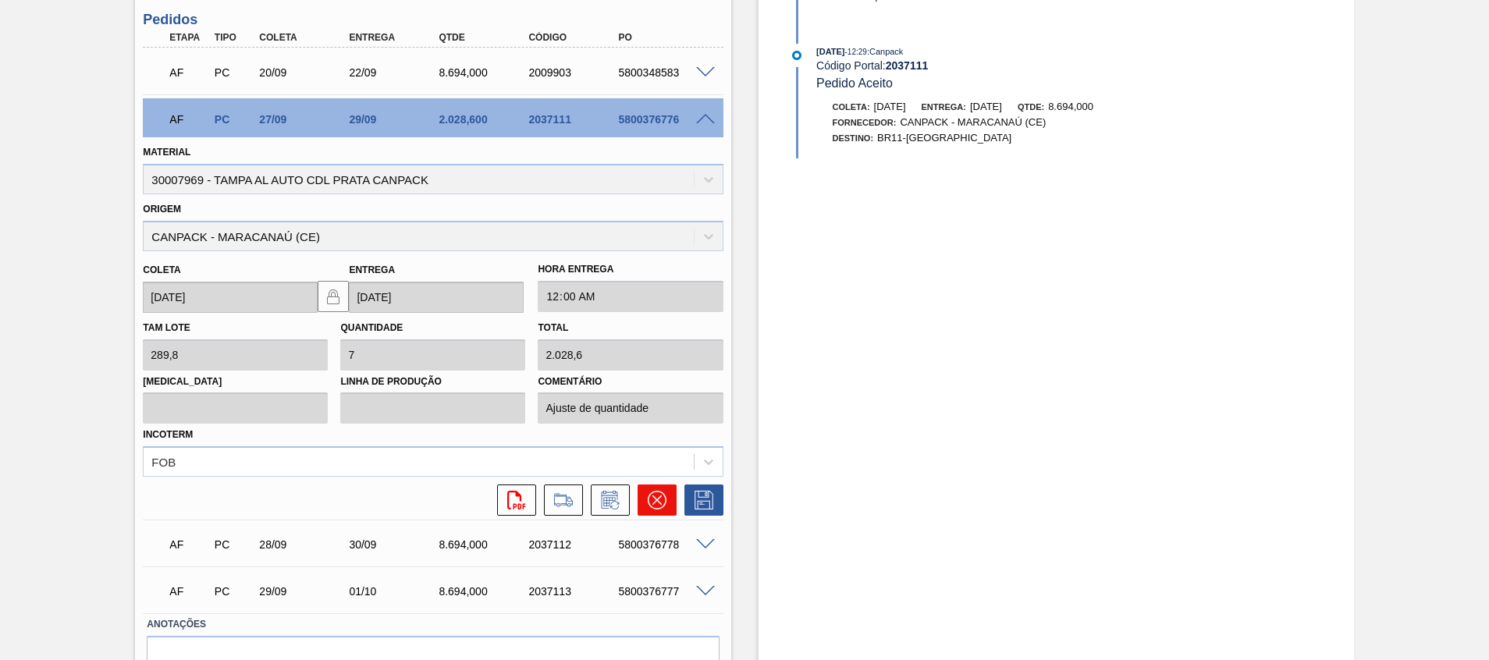
scroll to position [1286, 0]
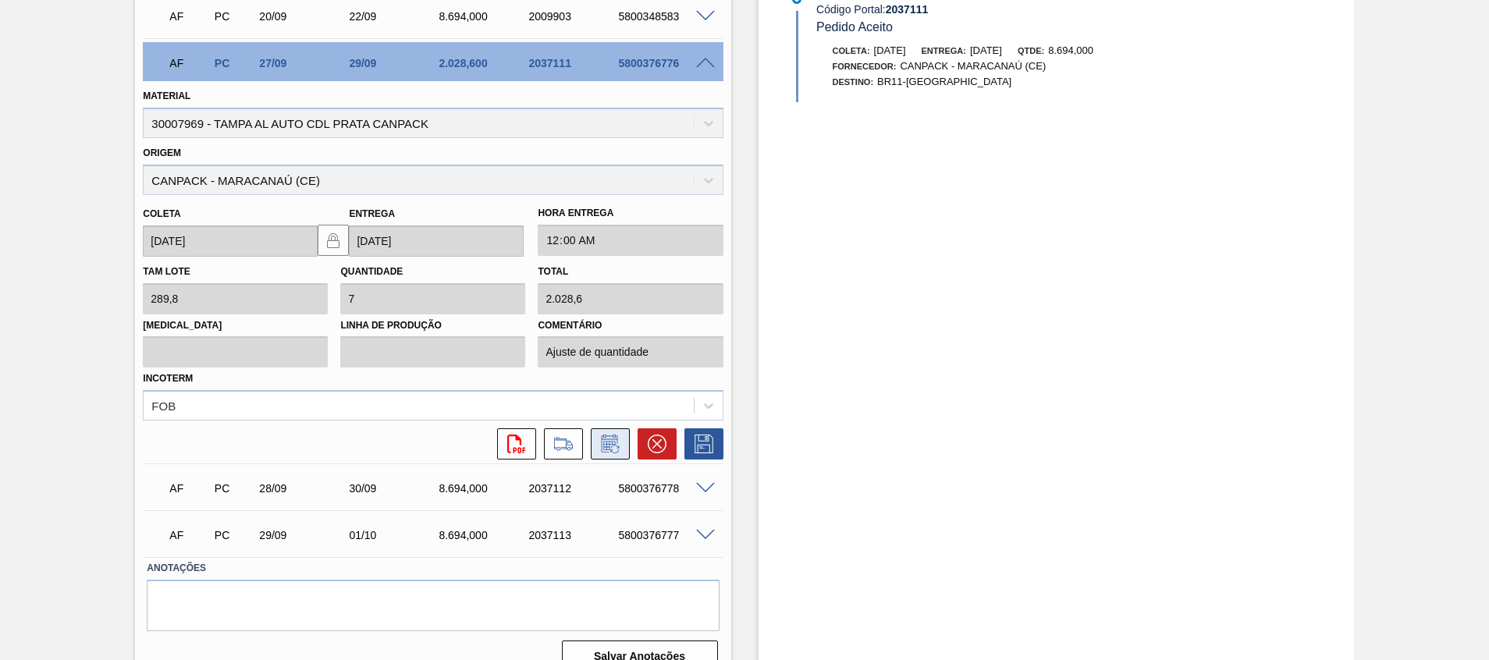
click at [604, 444] on icon at bounding box center [610, 444] width 25 height 19
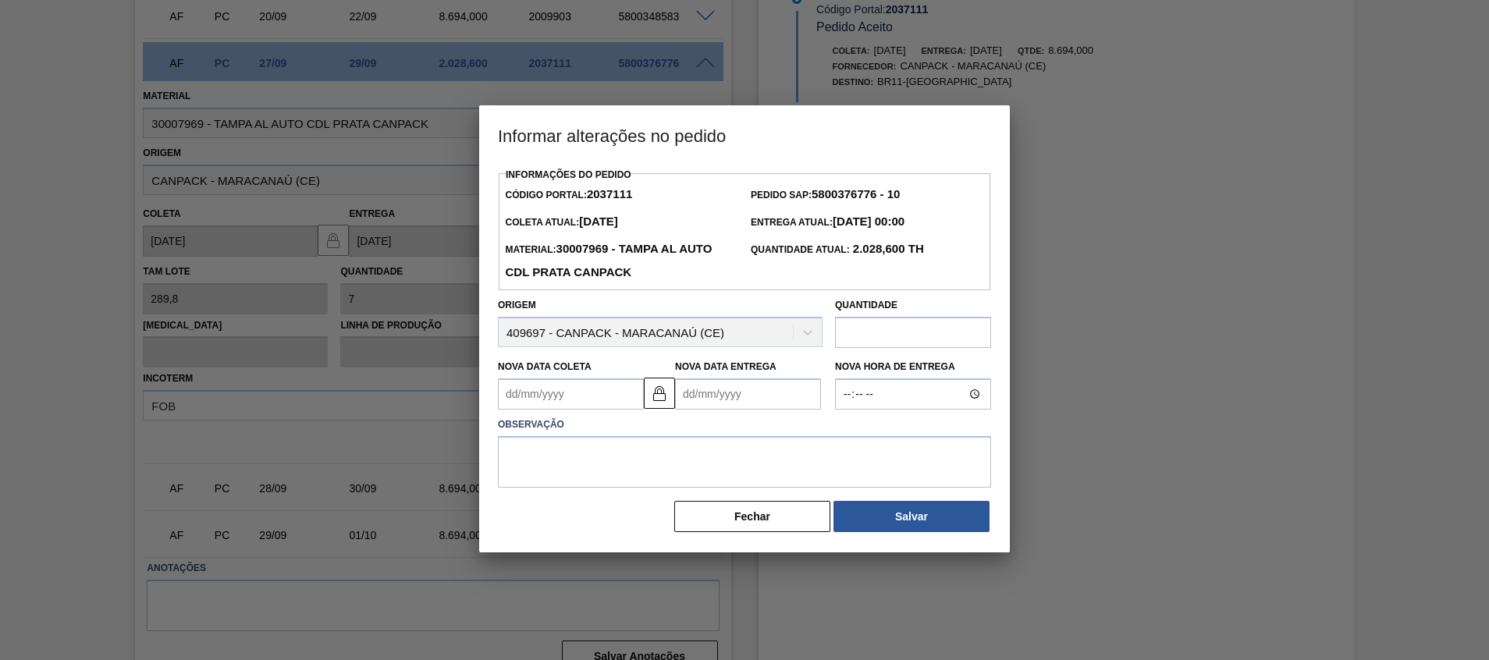
click at [909, 326] on input "text" at bounding box center [913, 332] width 156 height 31
paste input "6.665,4"
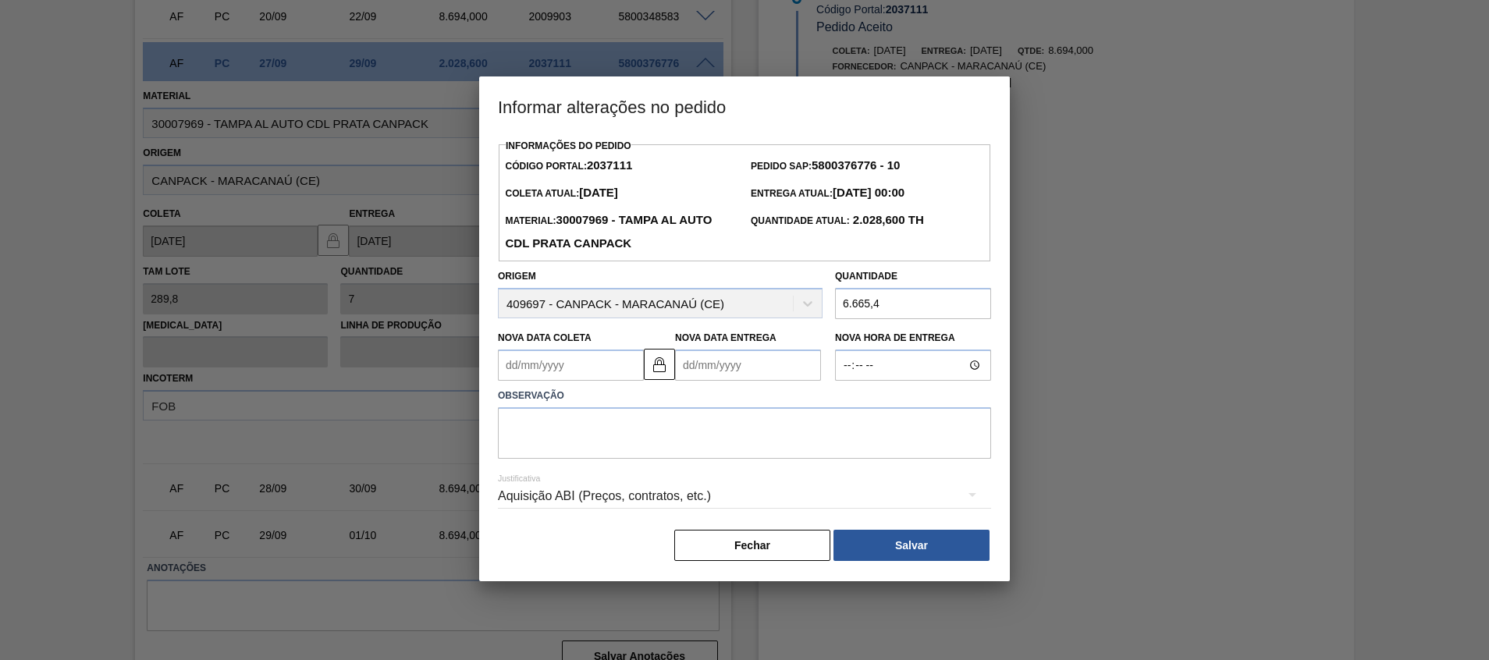
type input "6.665,4"
click at [824, 450] on textarea at bounding box center [744, 433] width 493 height 52
type textarea "a"
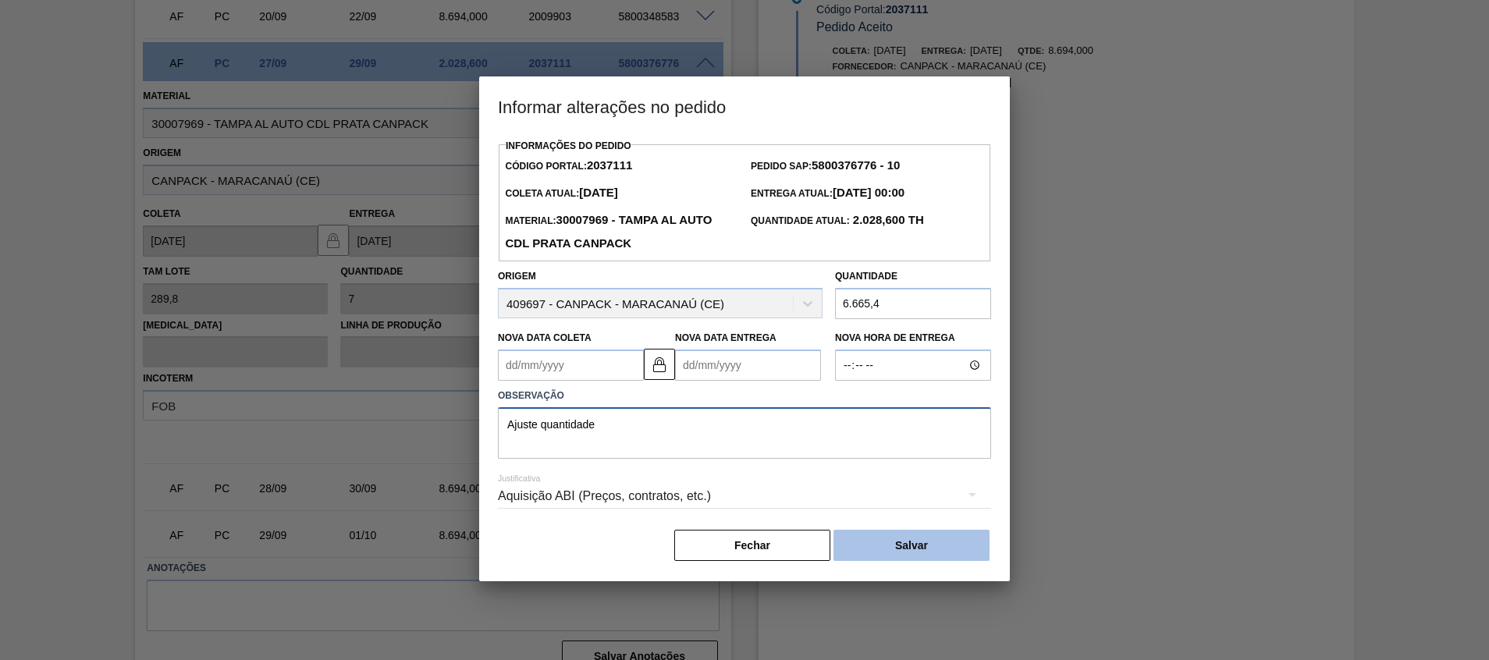
type textarea "Ajuste quantidade"
click at [895, 542] on button "Salvar" at bounding box center [912, 545] width 156 height 31
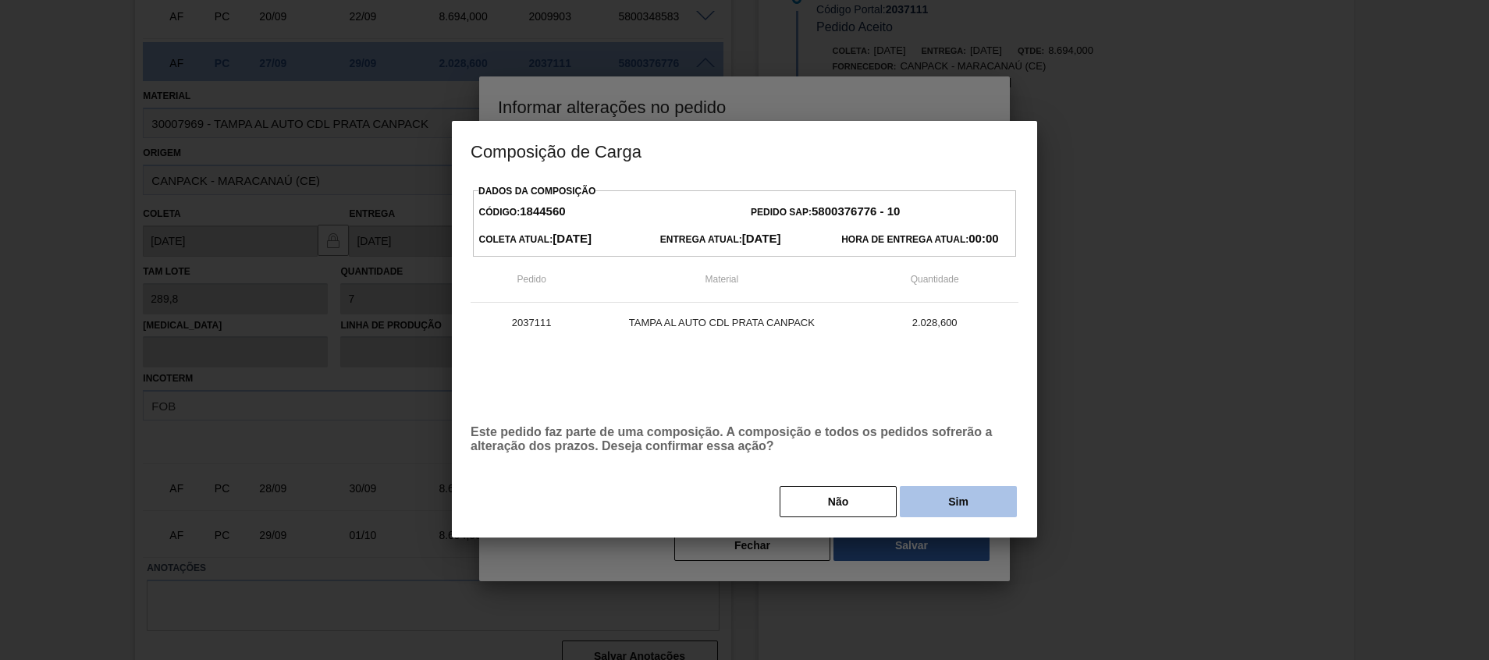
click at [930, 503] on button "Sim" at bounding box center [958, 501] width 117 height 31
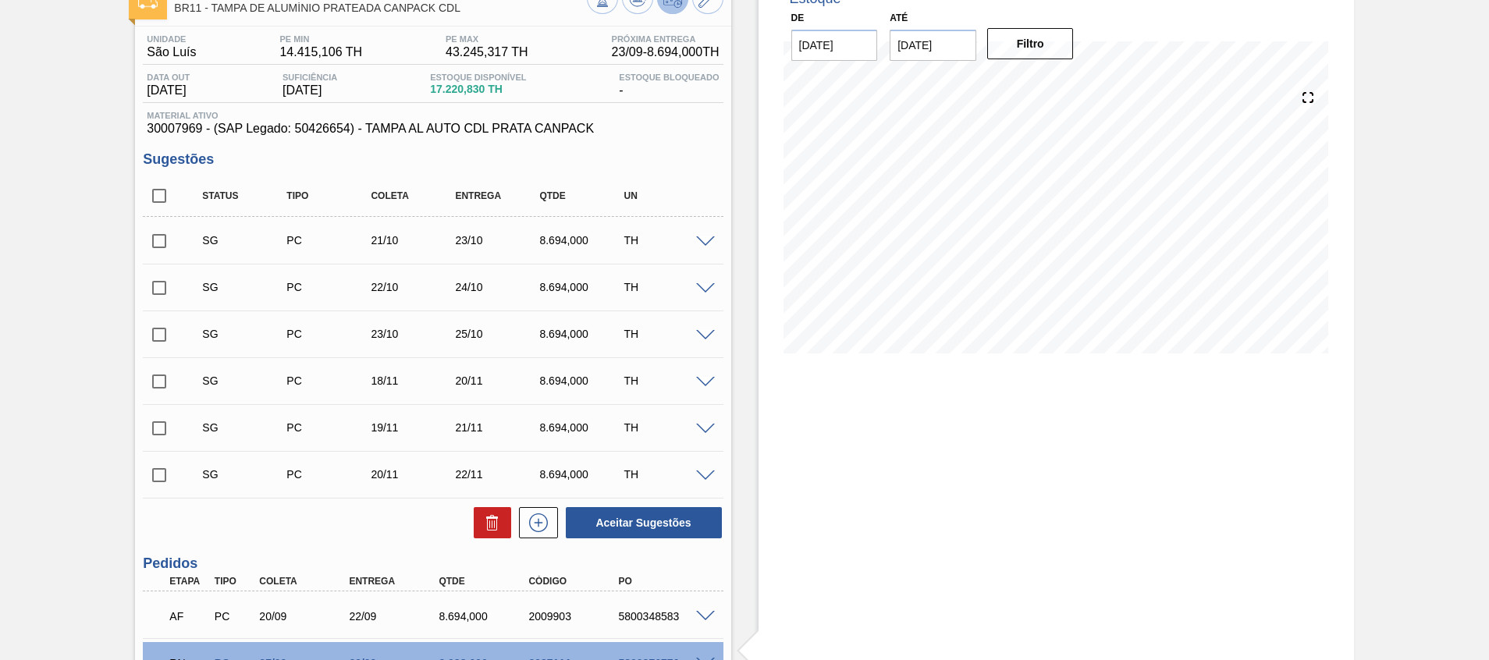
scroll to position [0, 0]
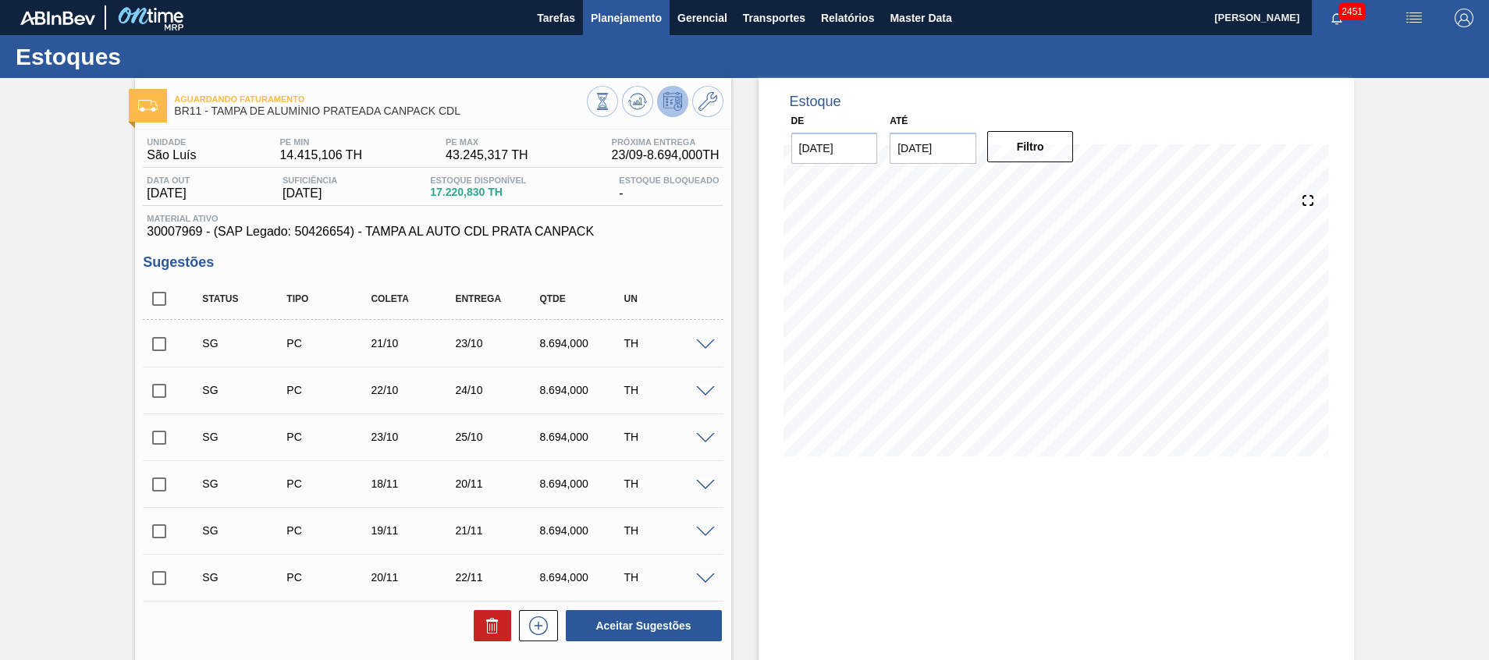
click at [635, 20] on span "Planejamento" at bounding box center [626, 18] width 71 height 19
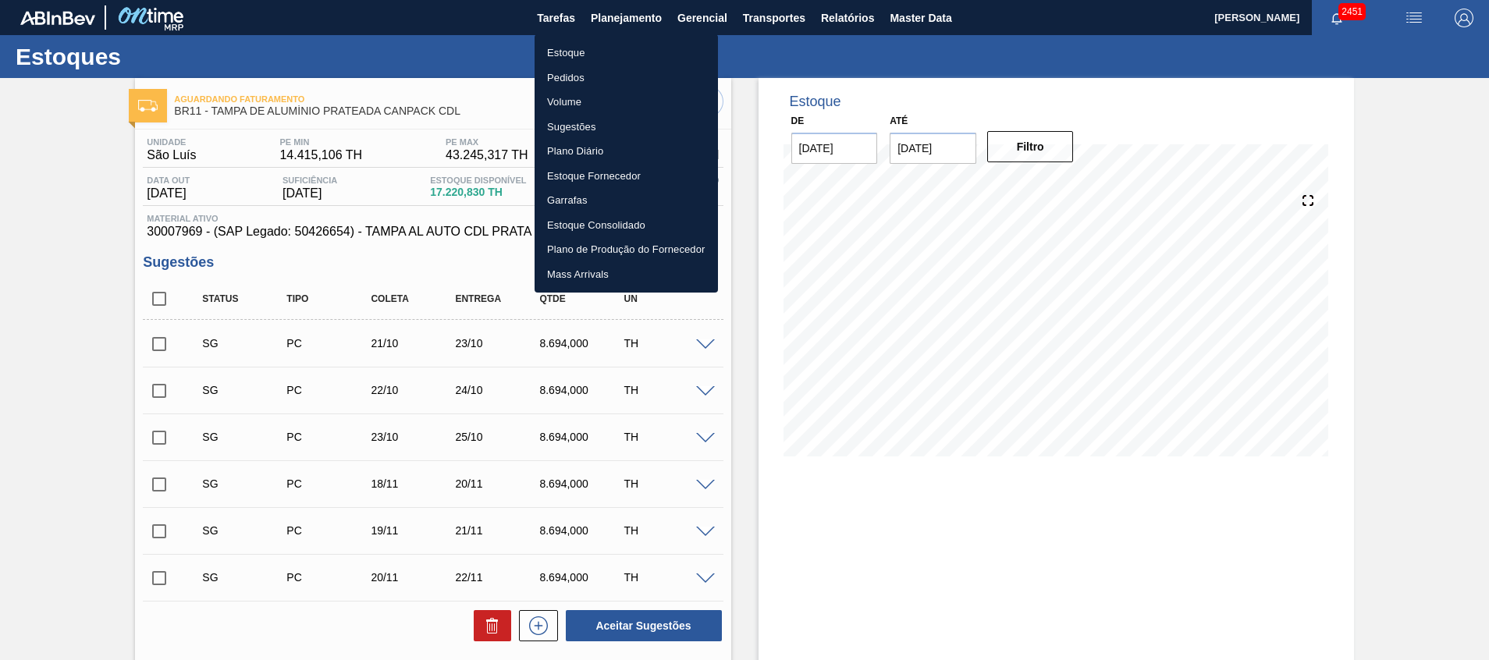
click at [814, 606] on div at bounding box center [744, 330] width 1489 height 660
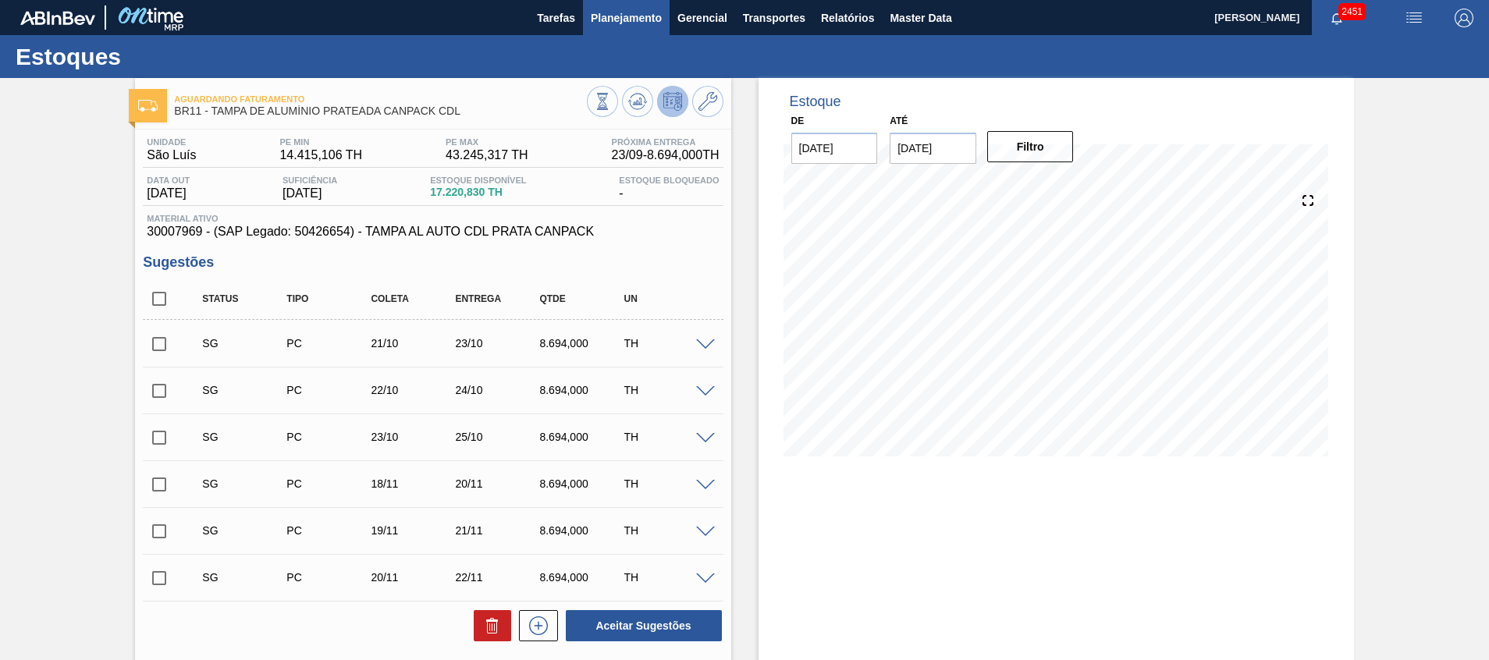
click at [633, 20] on span "Planejamento" at bounding box center [626, 18] width 71 height 19
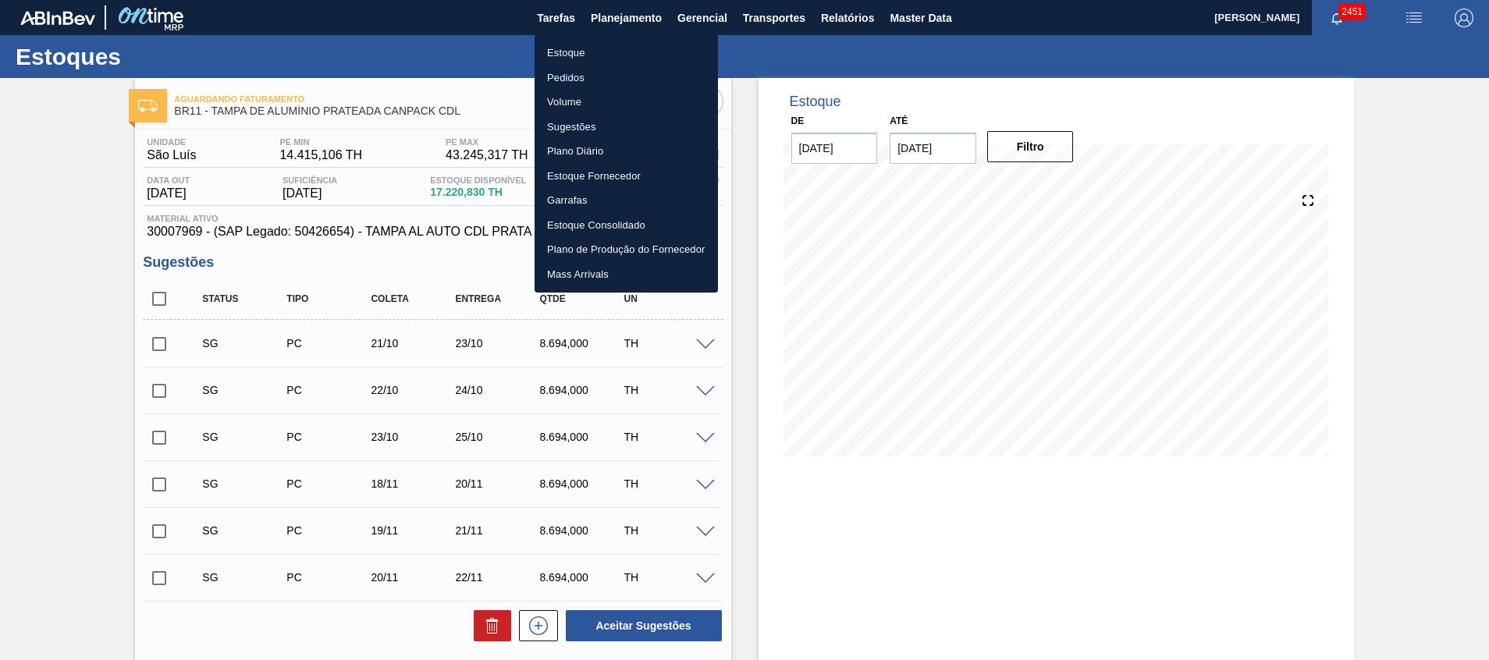
click at [614, 55] on li "Estoque" at bounding box center [626, 53] width 183 height 25
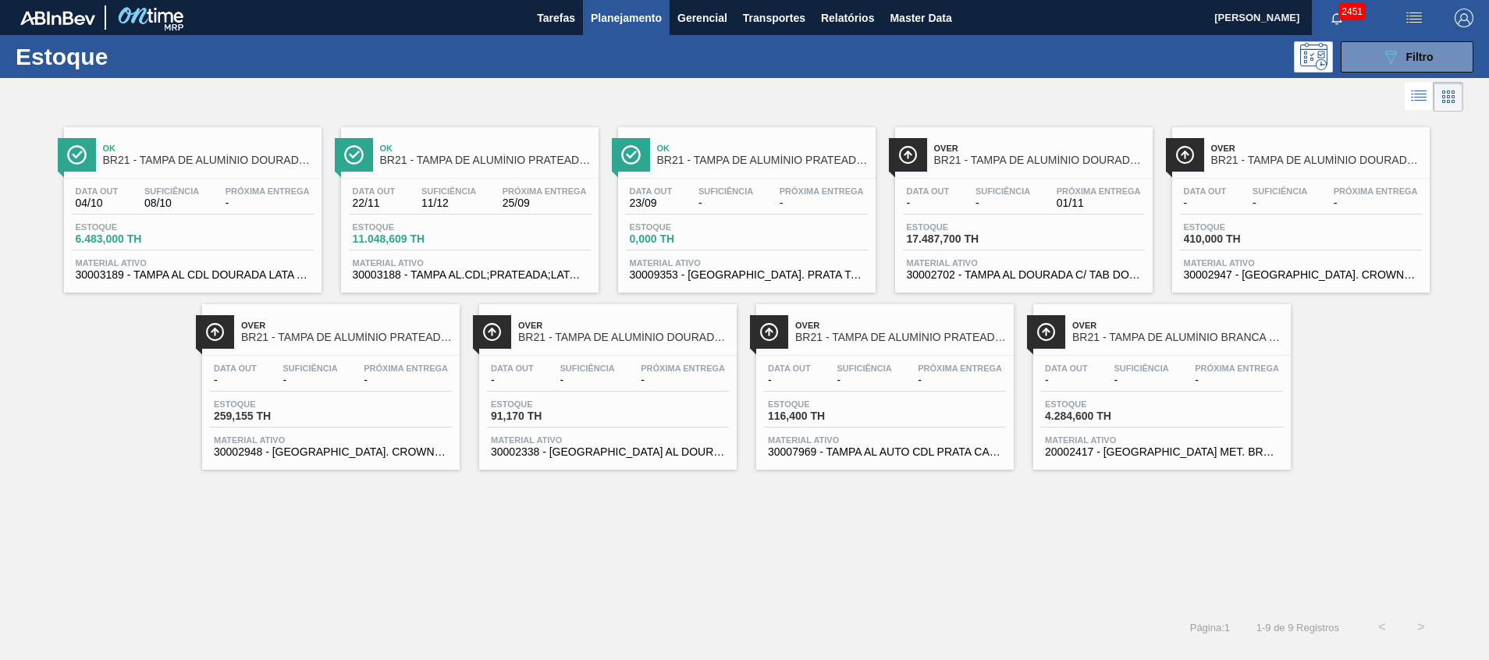
click at [614, 20] on span "Planejamento" at bounding box center [626, 18] width 71 height 19
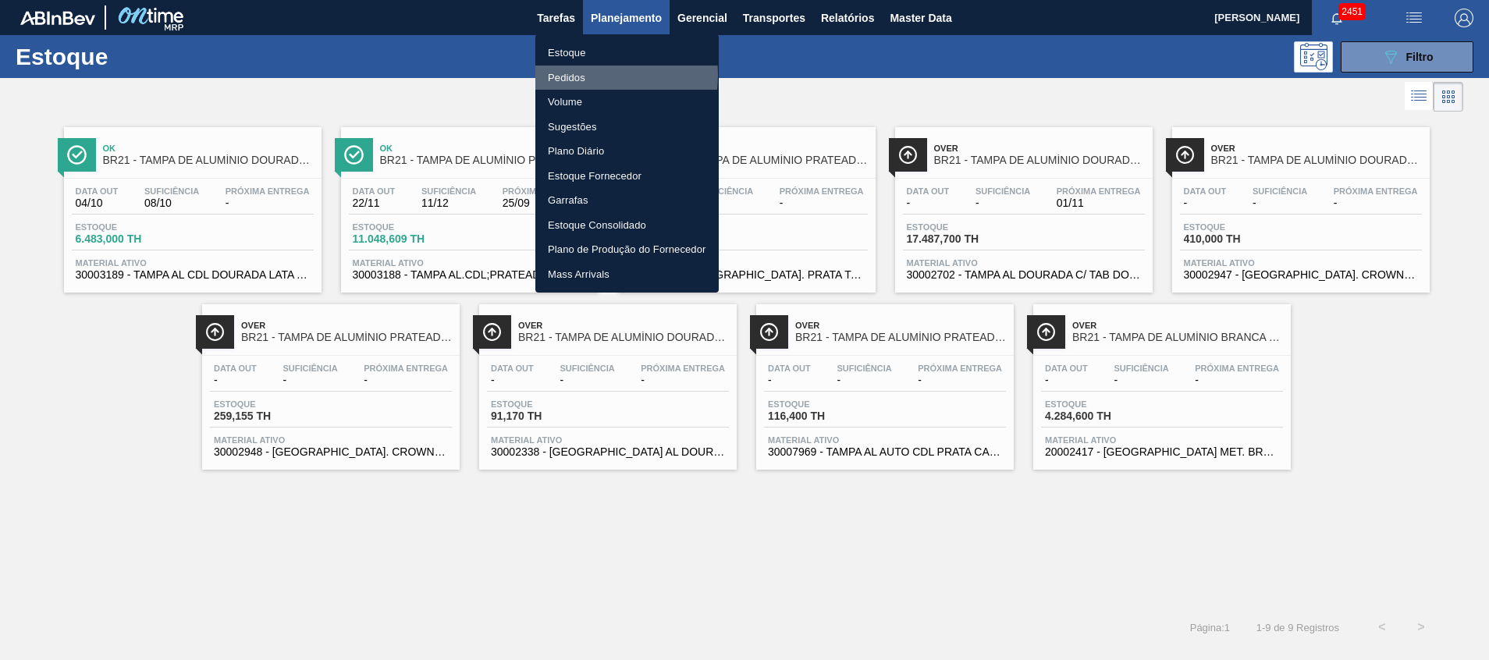
click at [594, 76] on li "Pedidos" at bounding box center [627, 78] width 183 height 25
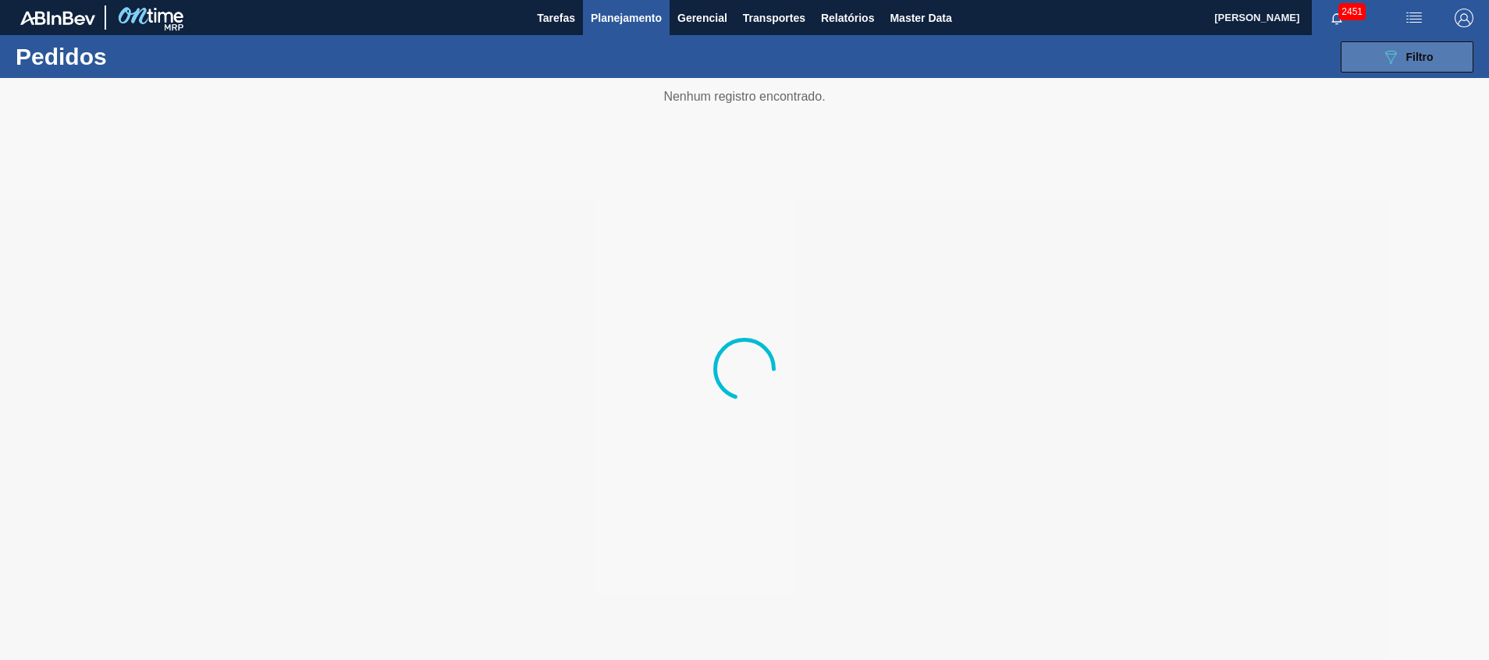
click at [1369, 50] on button "089F7B8B-B2A5-4AFE-B5C0-19BA573D28AC Filtro" at bounding box center [1407, 56] width 133 height 31
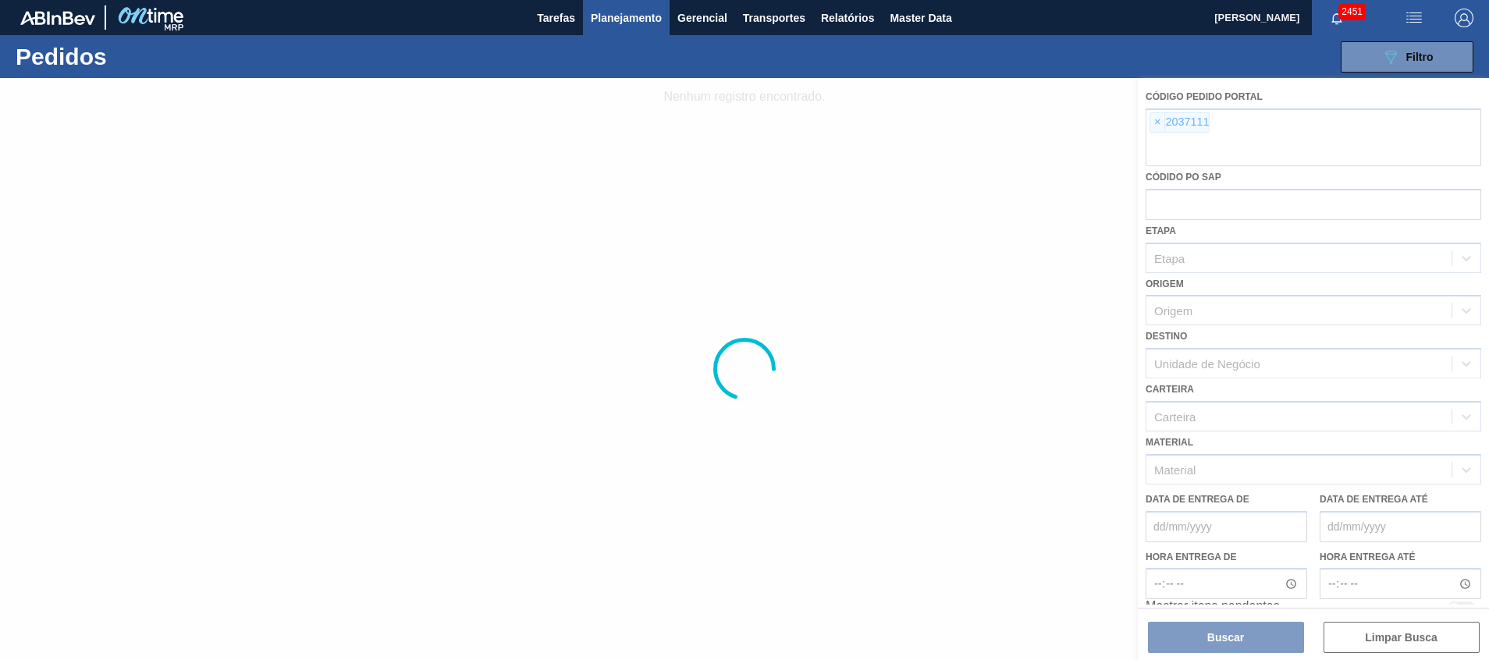
click at [1240, 138] on div at bounding box center [744, 369] width 1489 height 582
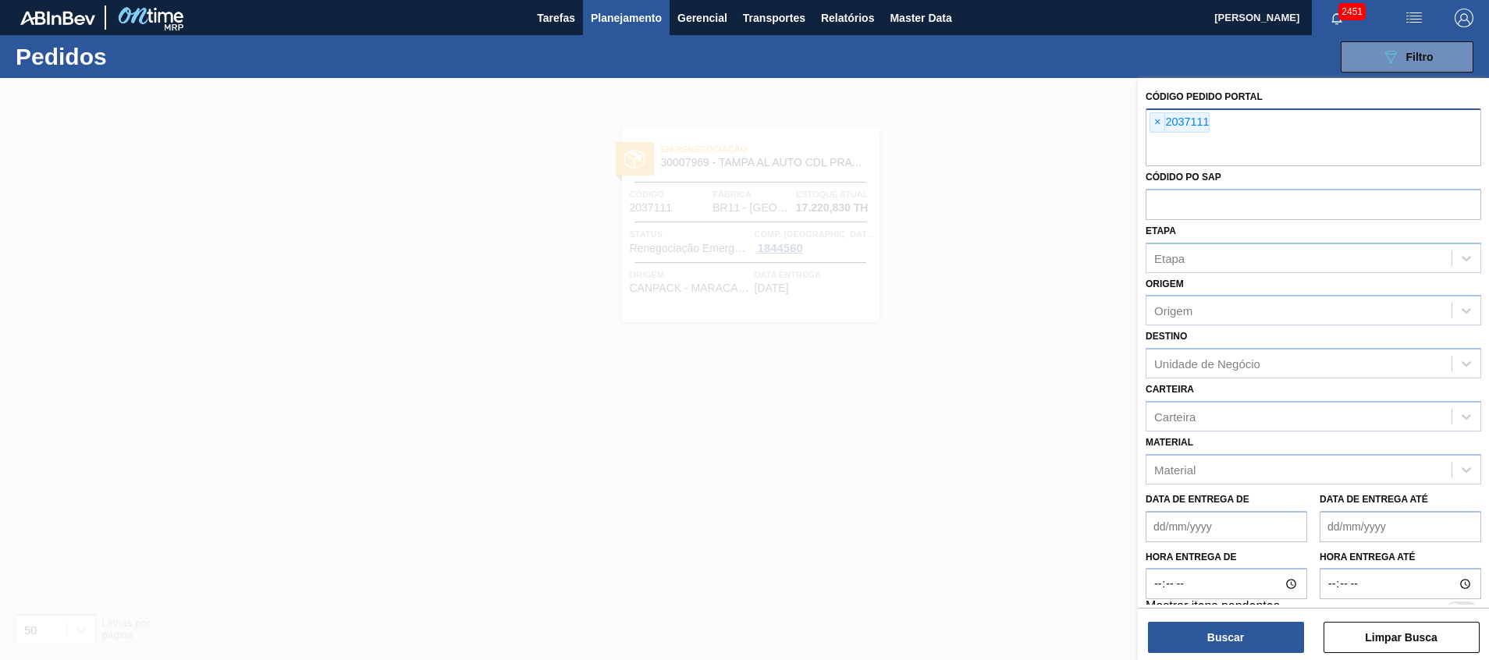
click at [1240, 138] on input "text" at bounding box center [1314, 152] width 336 height 30
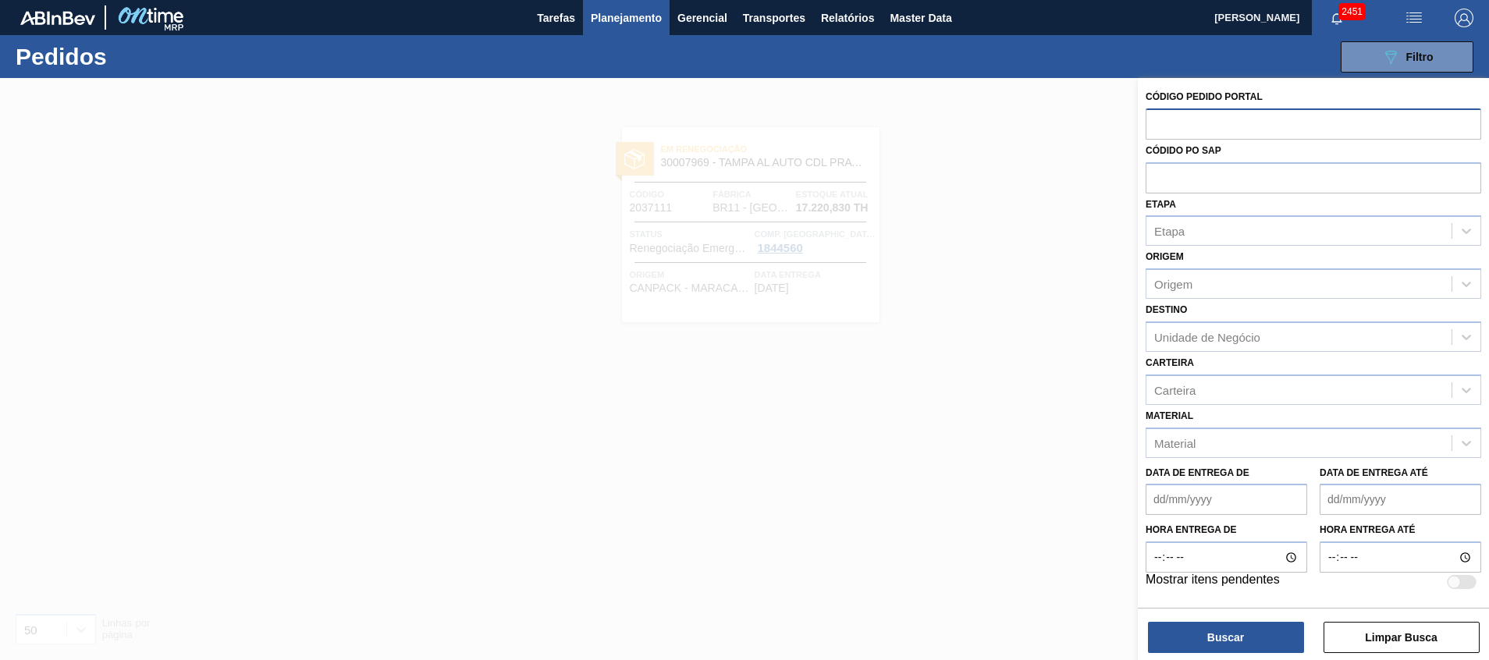
paste input "text"
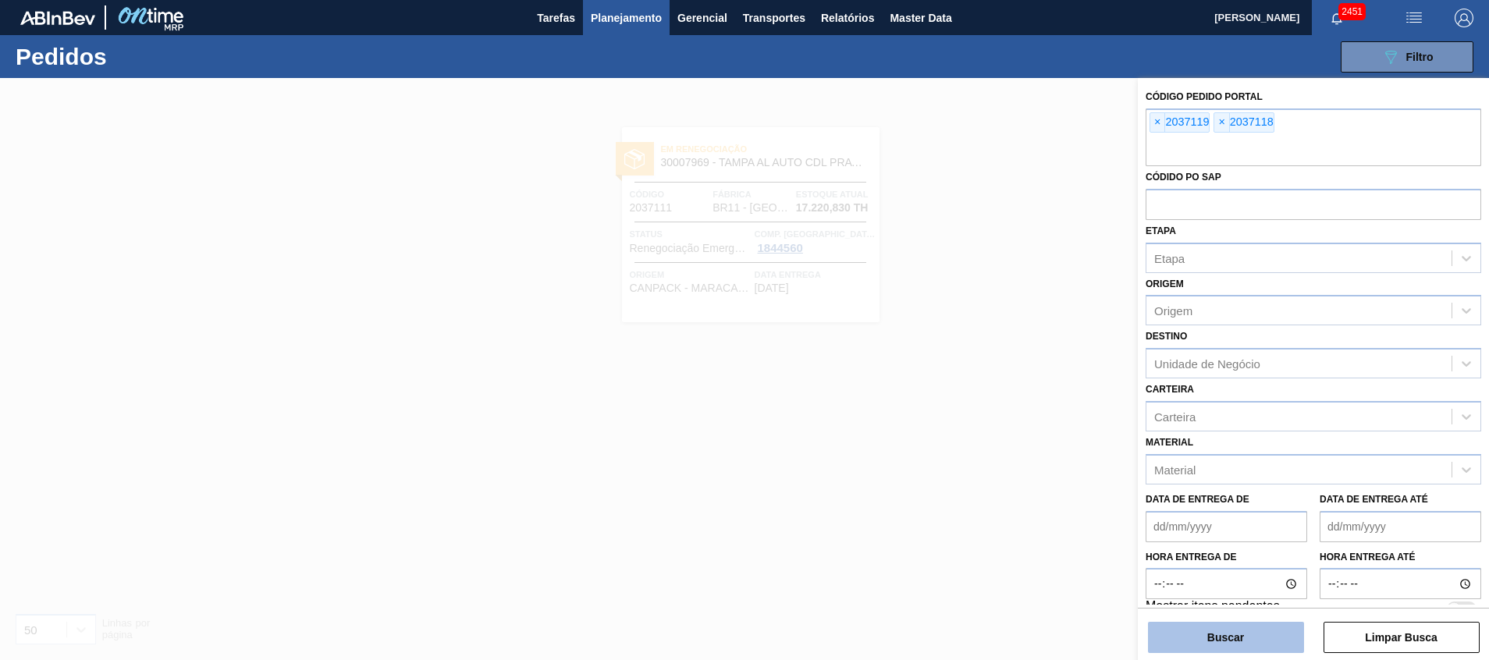
click at [1244, 639] on button "Buscar" at bounding box center [1226, 637] width 156 height 31
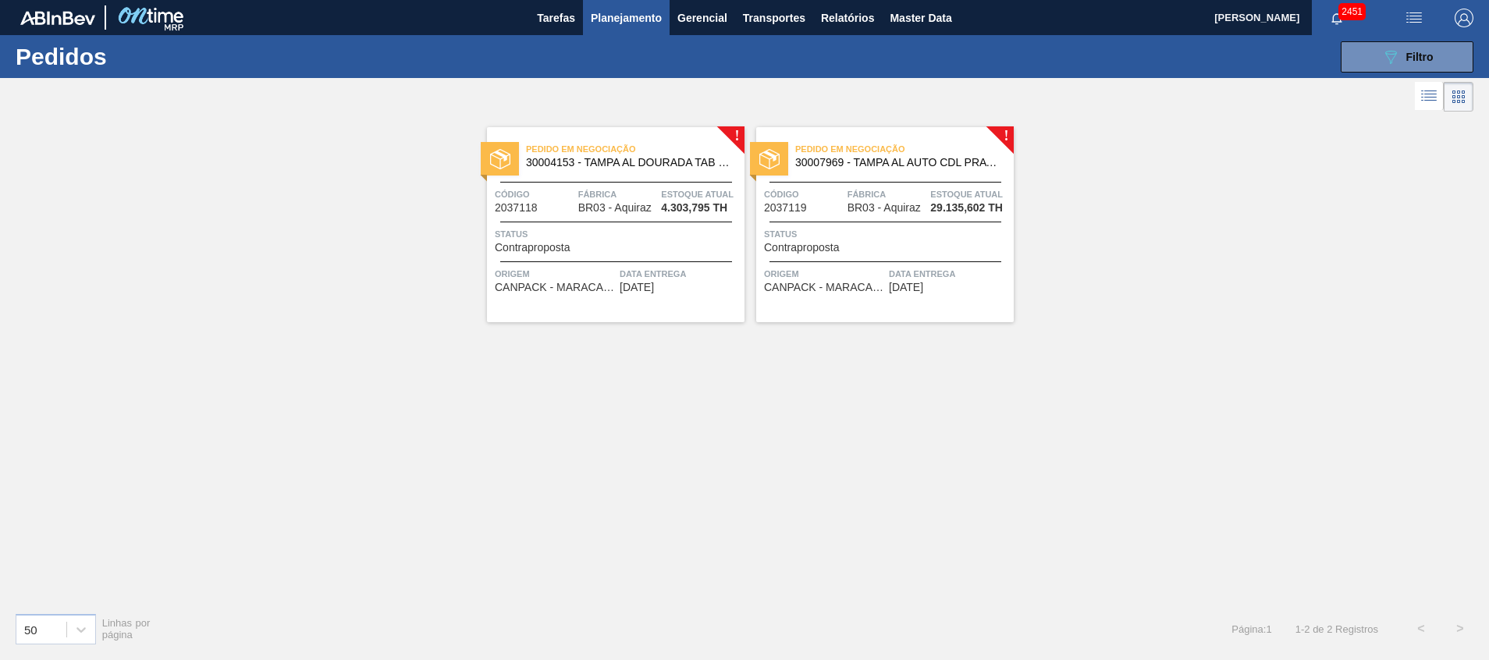
click at [685, 269] on span "Data entrega" at bounding box center [680, 274] width 121 height 16
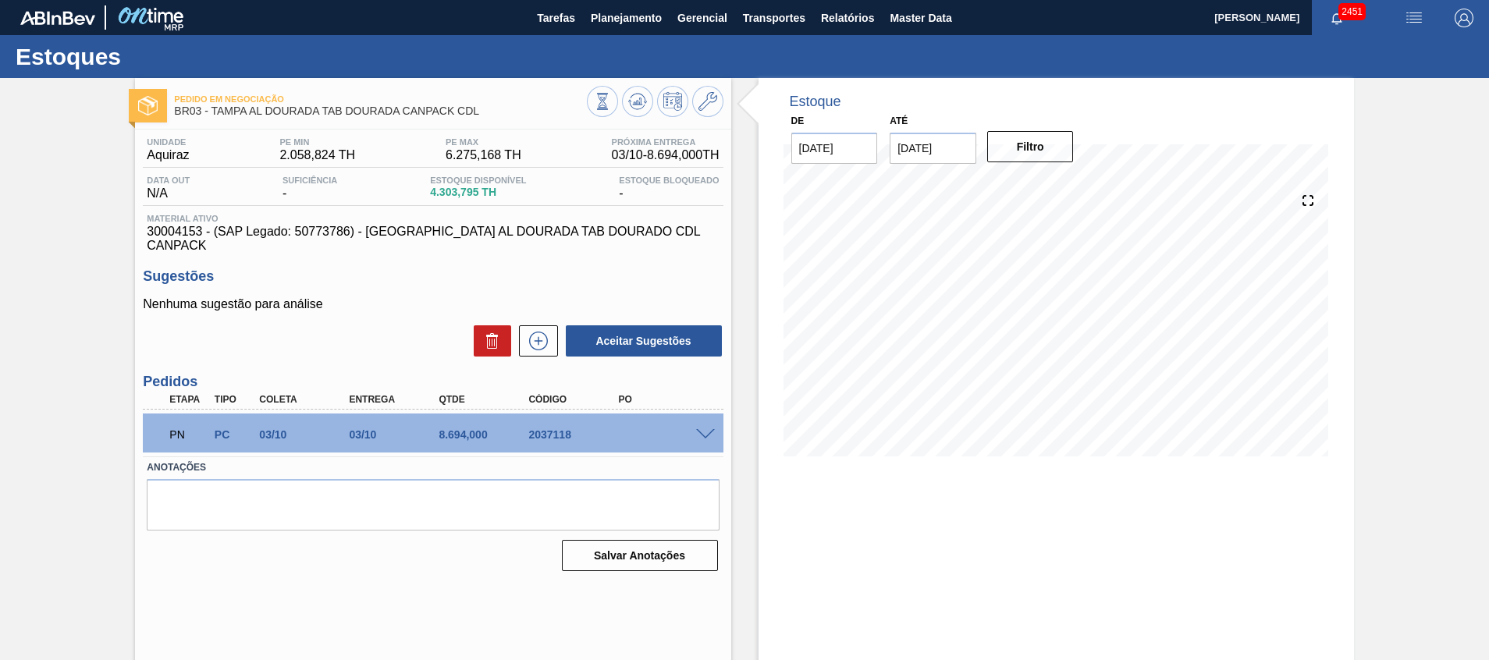
click at [703, 429] on span at bounding box center [705, 435] width 19 height 12
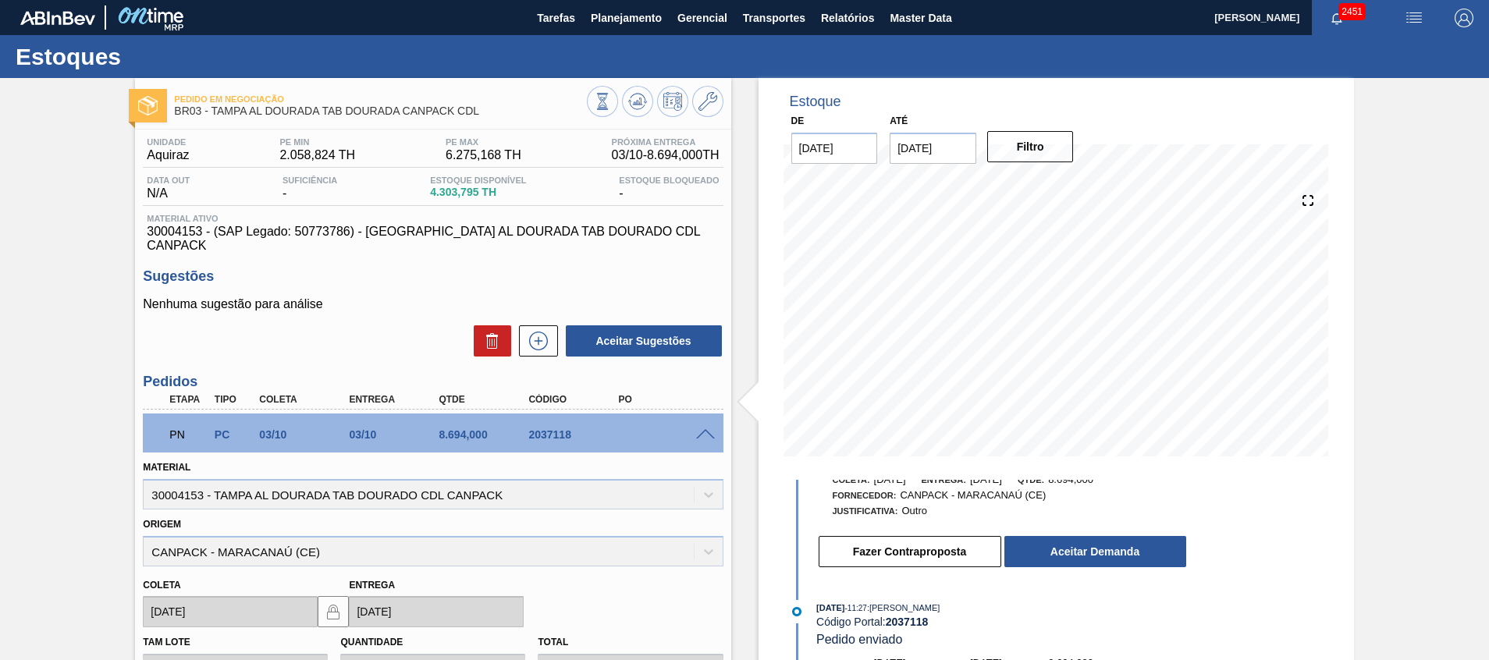
scroll to position [81, 0]
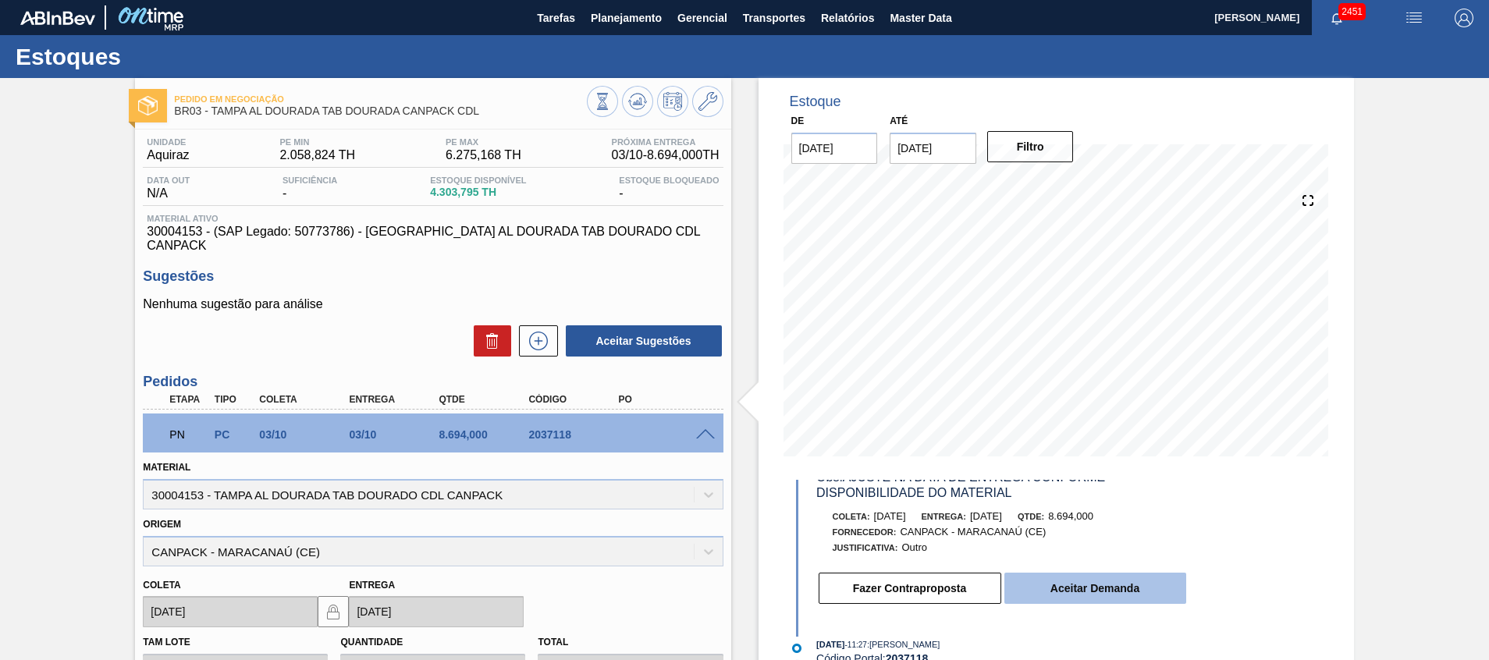
click at [1049, 585] on button "Aceitar Demanda" at bounding box center [1096, 588] width 182 height 31
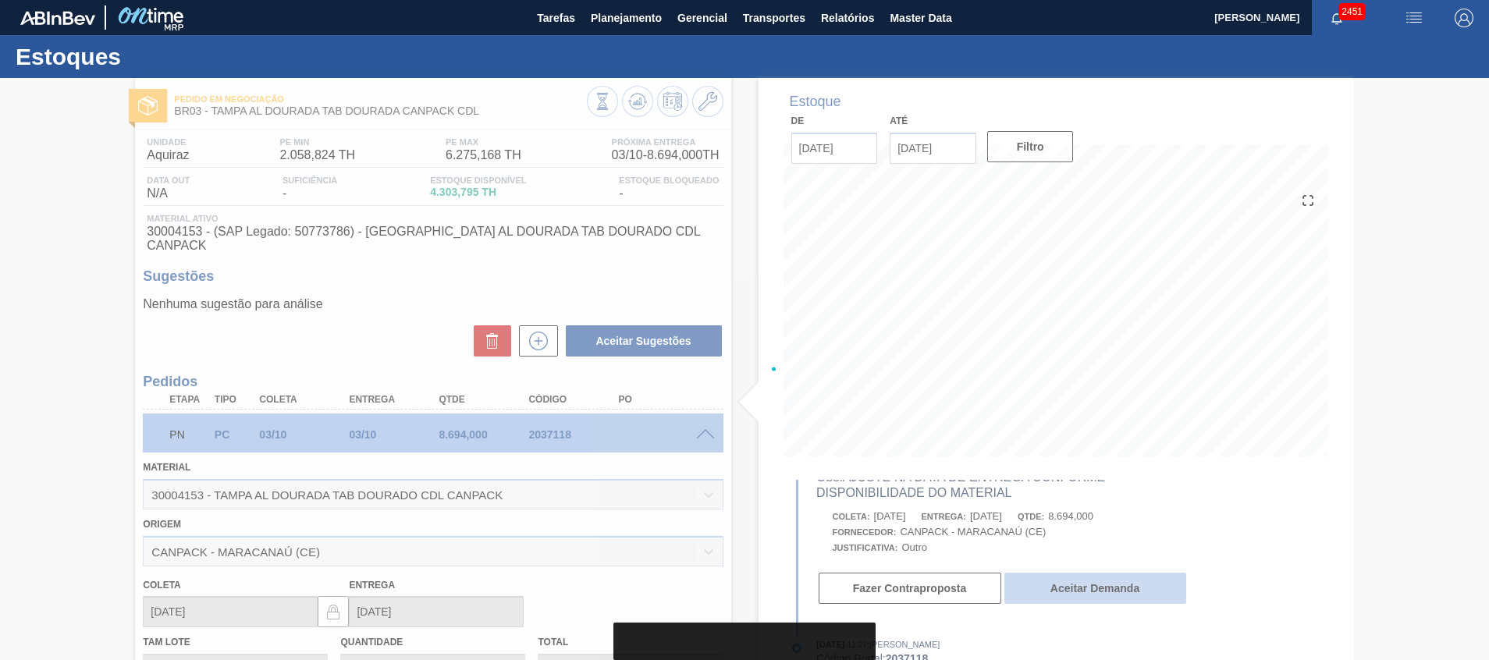
scroll to position [472, 0]
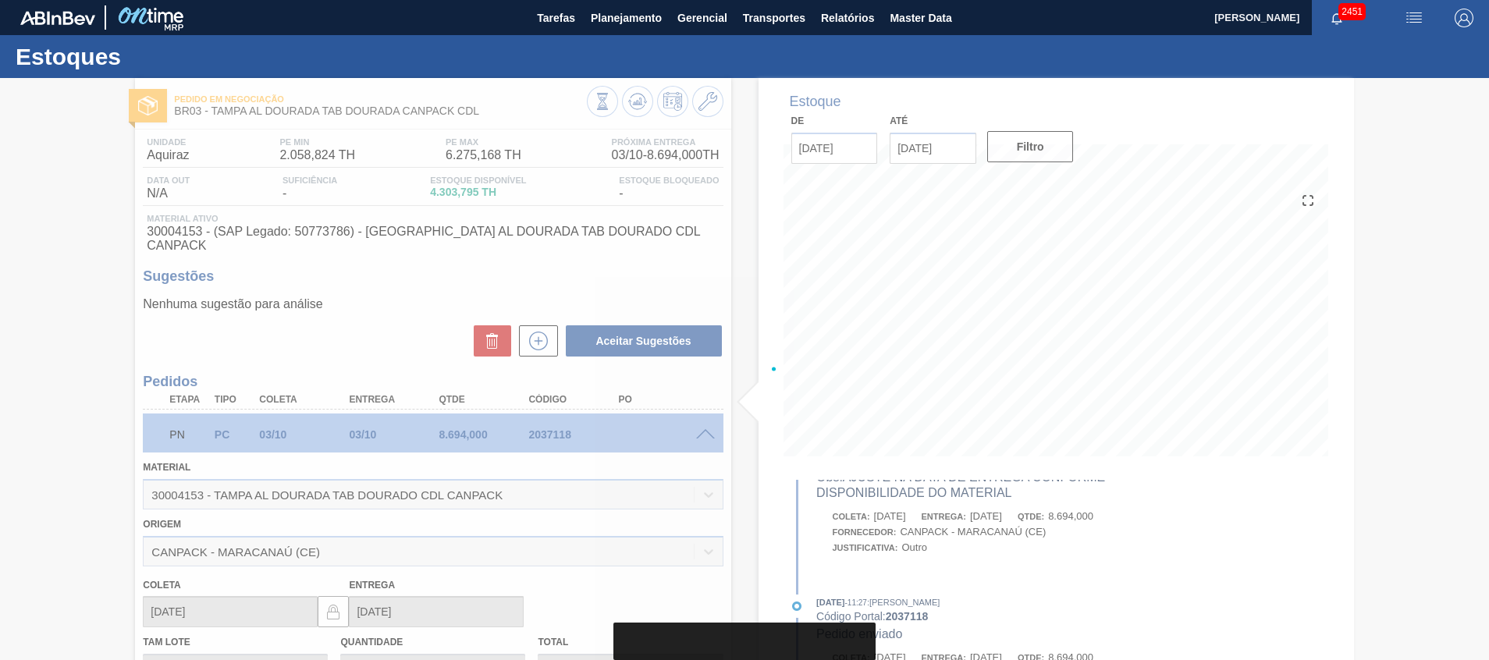
type input "[DATE]"
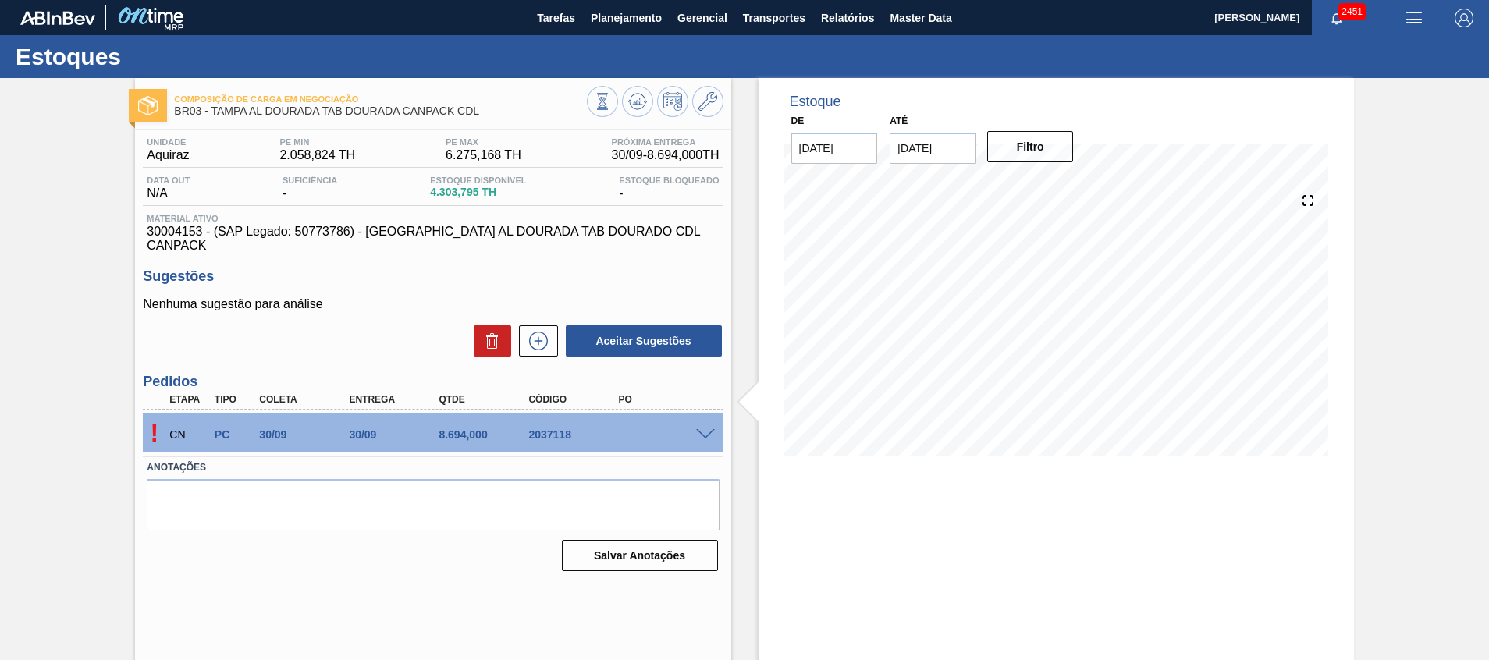
click at [691, 425] on div "CN PC 30/09 30/09 8.694,000 2037118" at bounding box center [428, 433] width 539 height 31
click at [696, 429] on span at bounding box center [705, 435] width 19 height 12
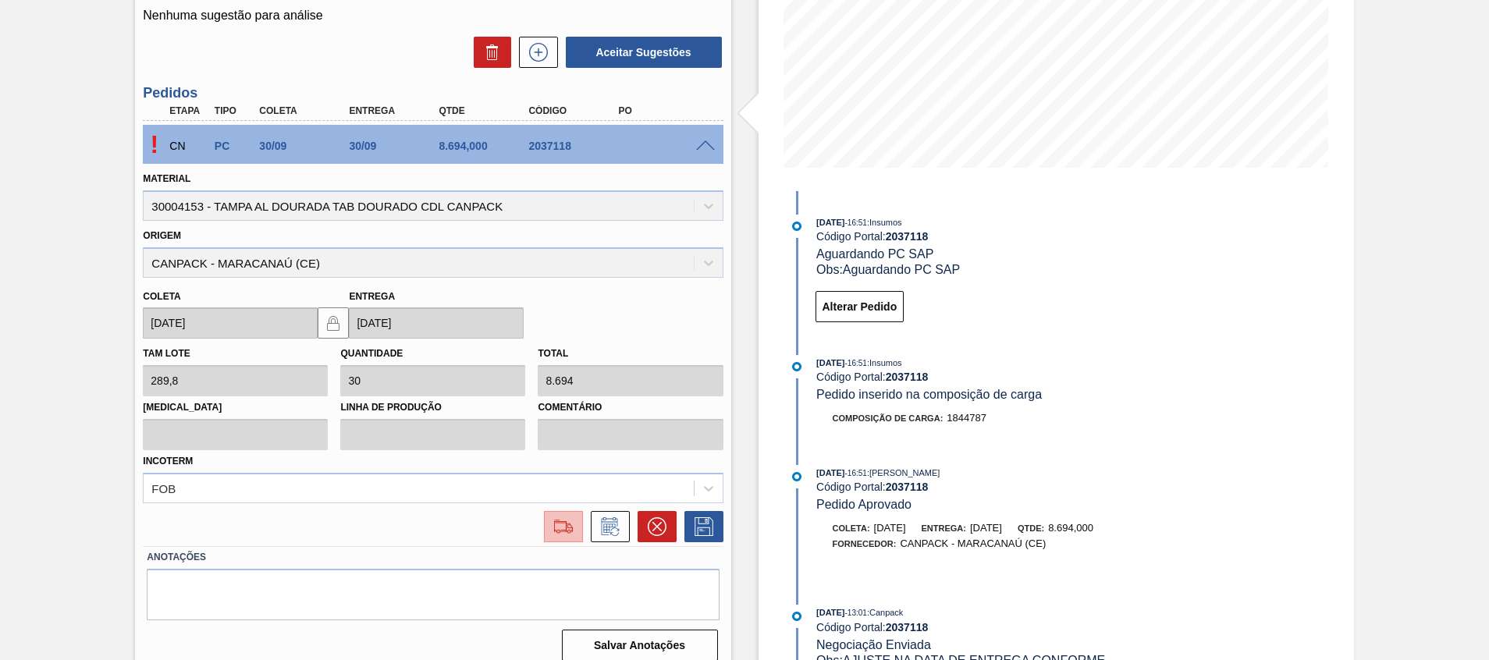
scroll to position [0, 0]
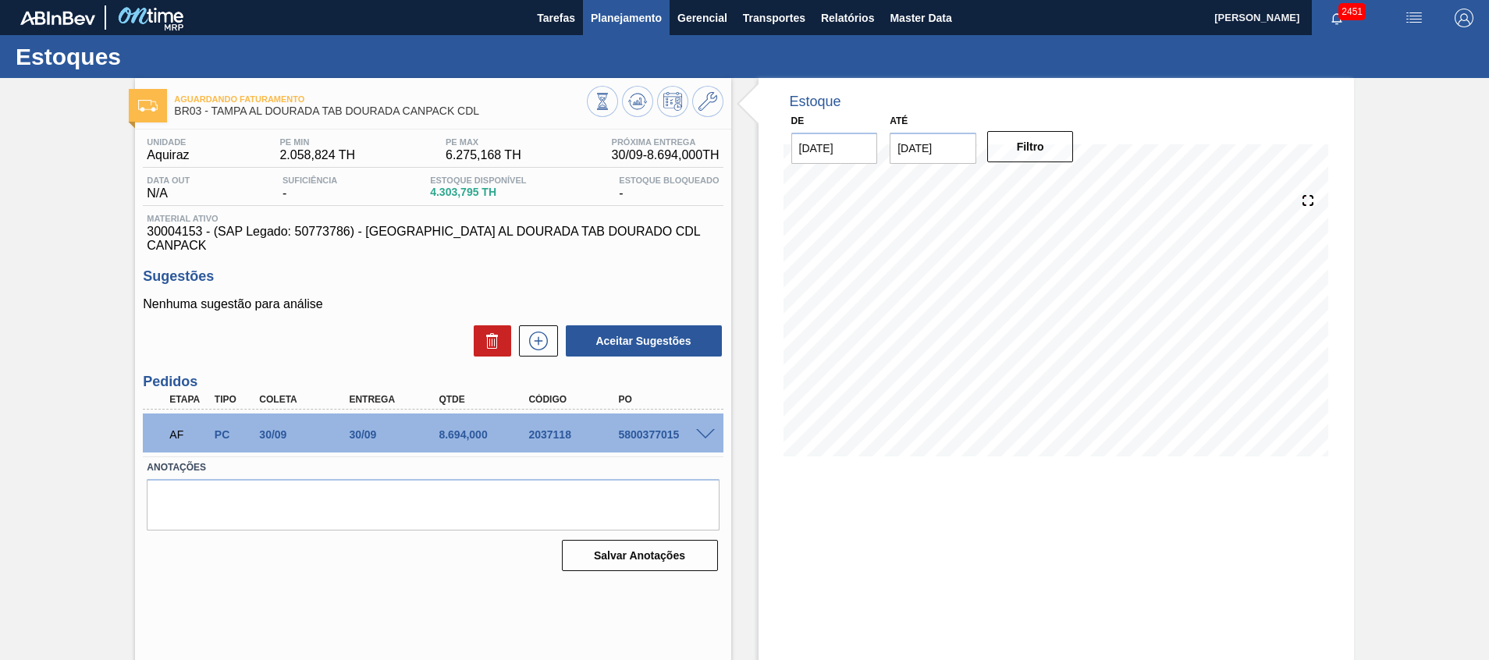
click at [599, 23] on span "Planejamento" at bounding box center [626, 18] width 71 height 19
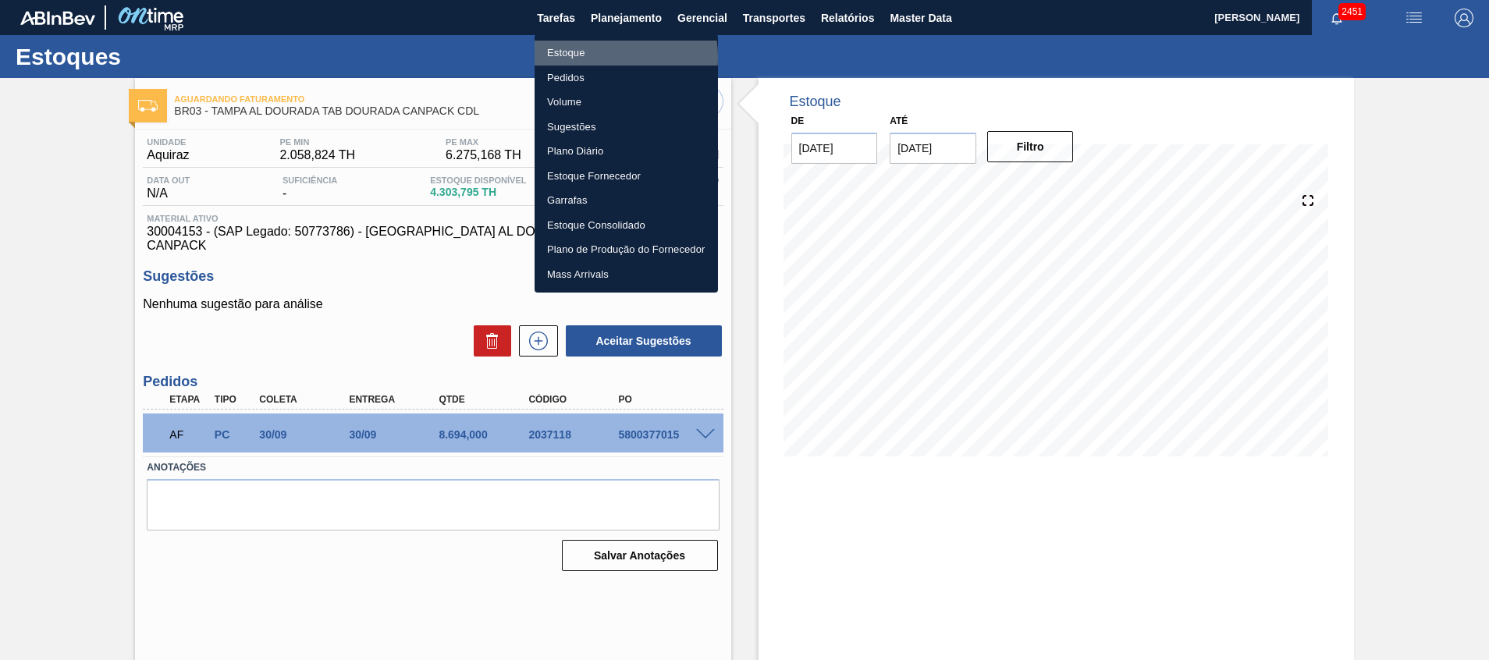
click at [592, 57] on li "Estoque" at bounding box center [626, 53] width 183 height 25
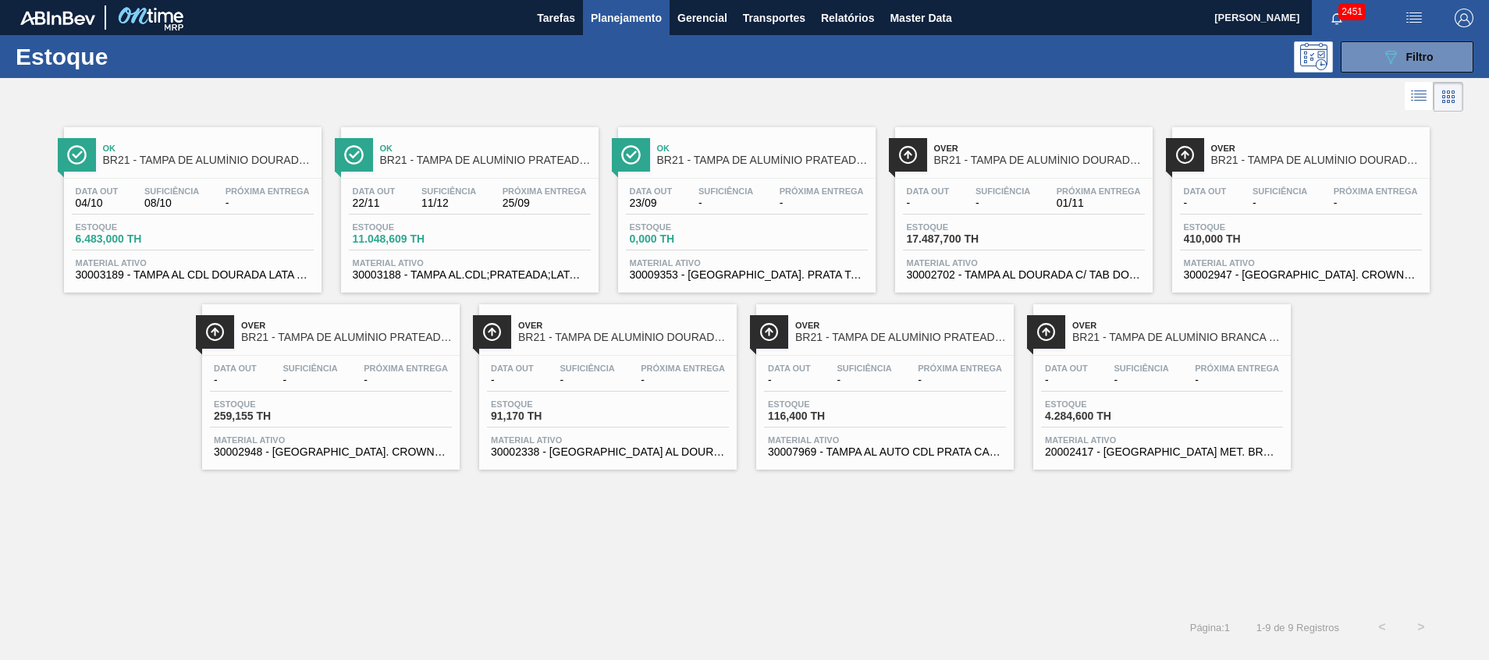
drag, startPoint x: 639, startPoint y: 27, endPoint x: 624, endPoint y: 52, distance: 29.7
click at [639, 26] on span "Planejamento" at bounding box center [626, 18] width 71 height 19
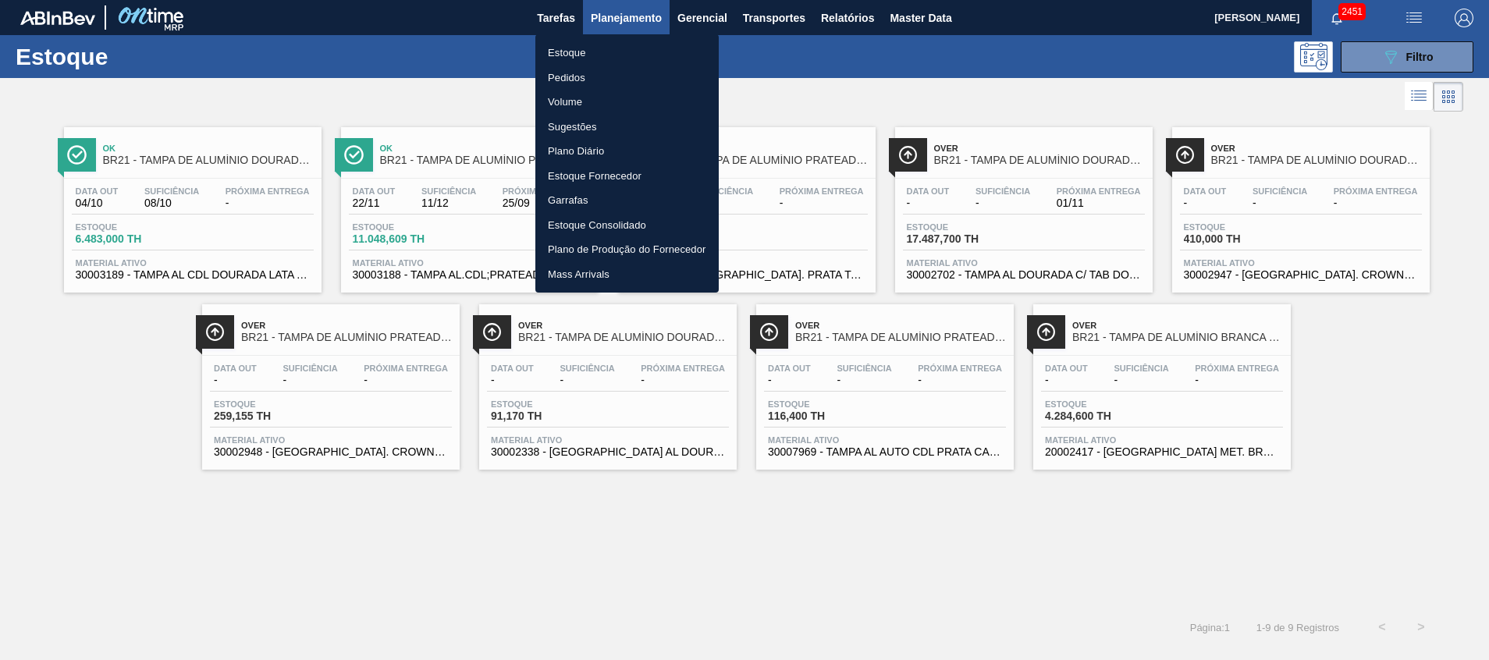
drag, startPoint x: 602, startPoint y: 80, endPoint x: 676, endPoint y: 80, distance: 74.2
click at [602, 80] on li "Pedidos" at bounding box center [627, 78] width 183 height 25
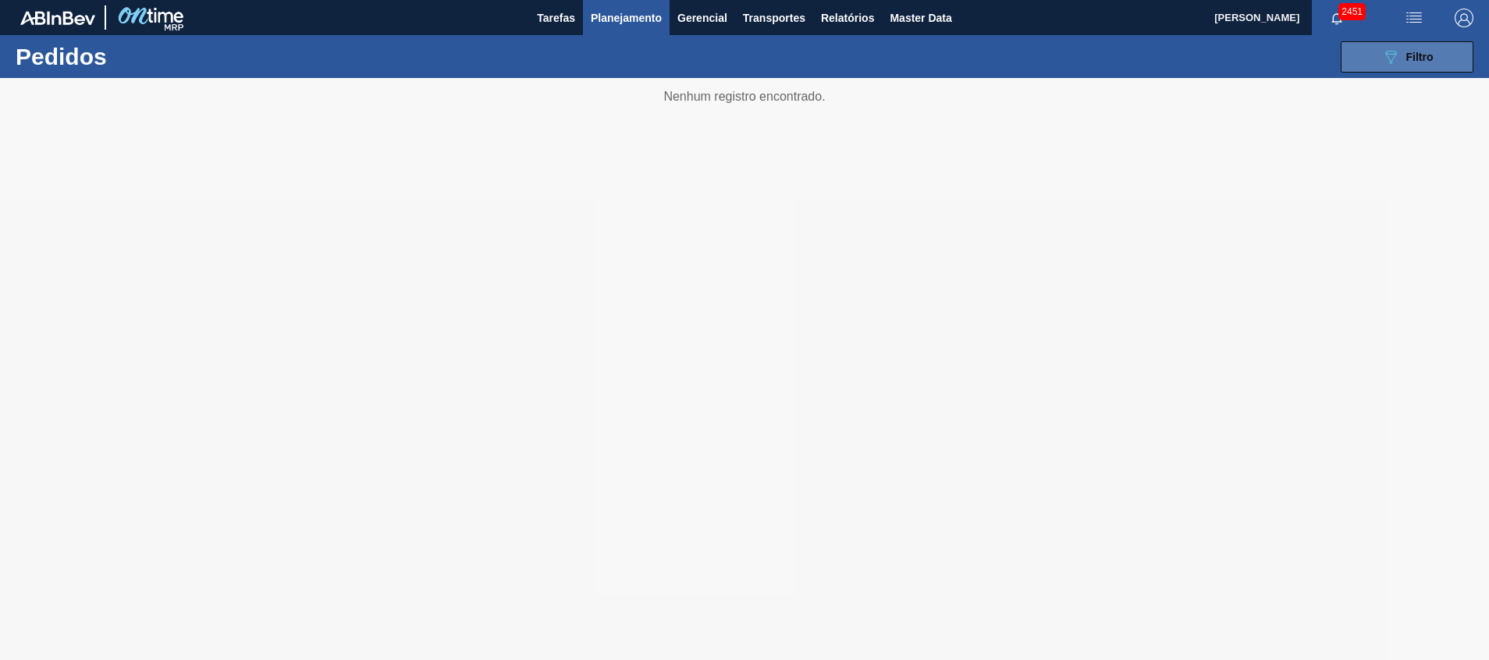
click at [1369, 66] on button "089F7B8B-B2A5-4AFE-B5C0-19BA573D28AC Filtro" at bounding box center [1407, 56] width 133 height 31
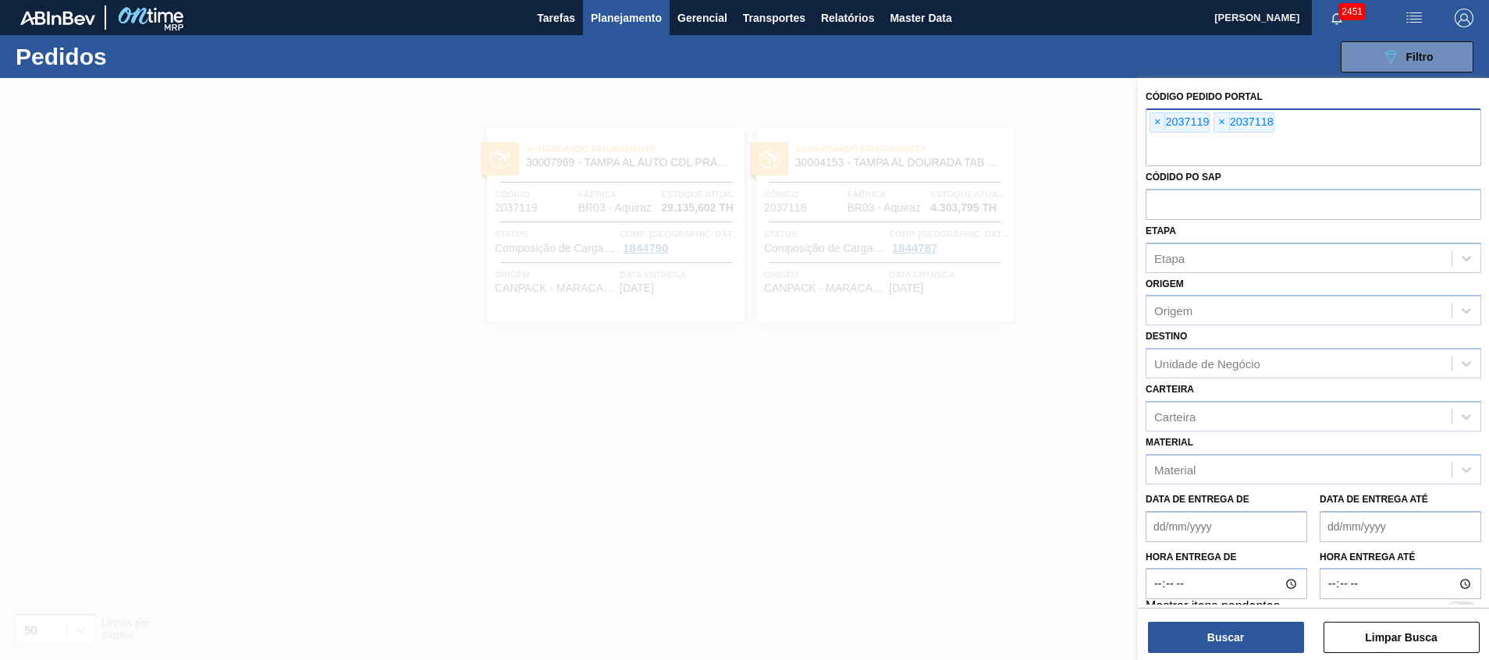
click at [1272, 135] on div "× 2037119 × 2037118" at bounding box center [1314, 138] width 336 height 58
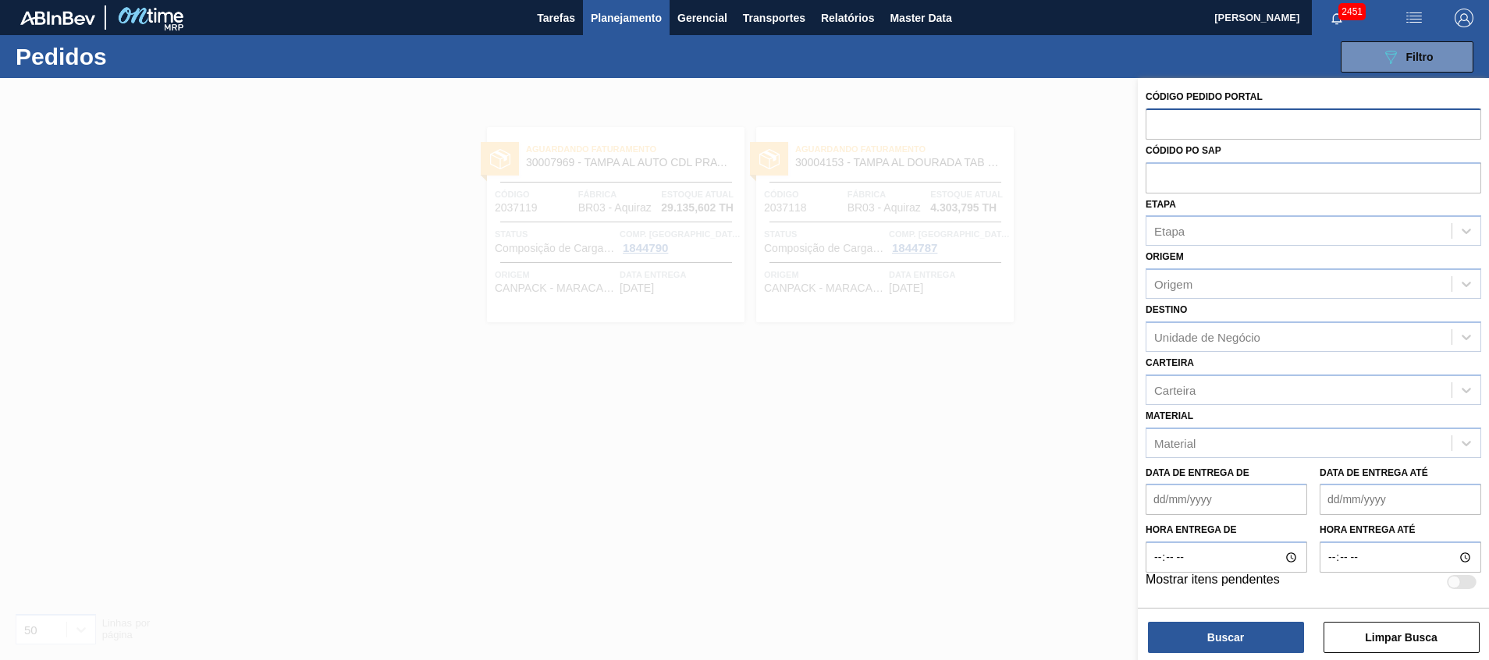
paste input "text"
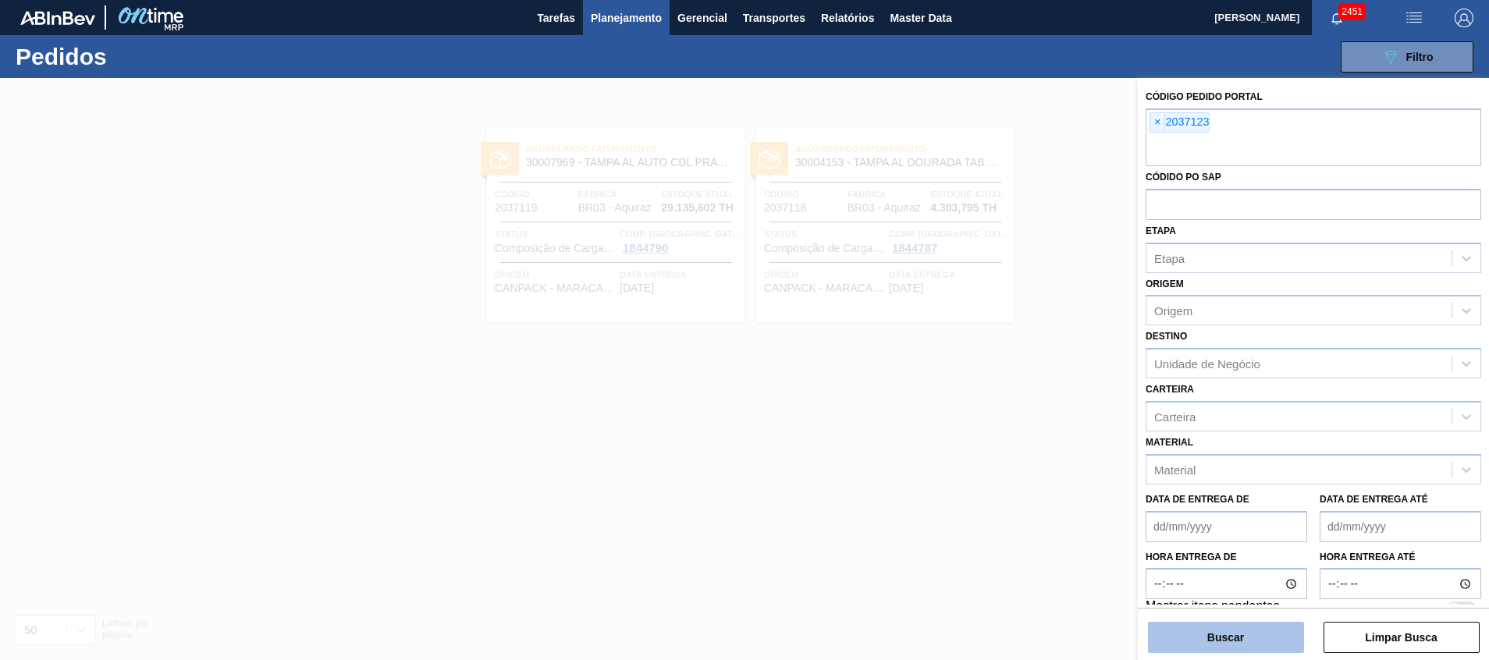
click at [1250, 649] on button "Buscar" at bounding box center [1226, 637] width 156 height 31
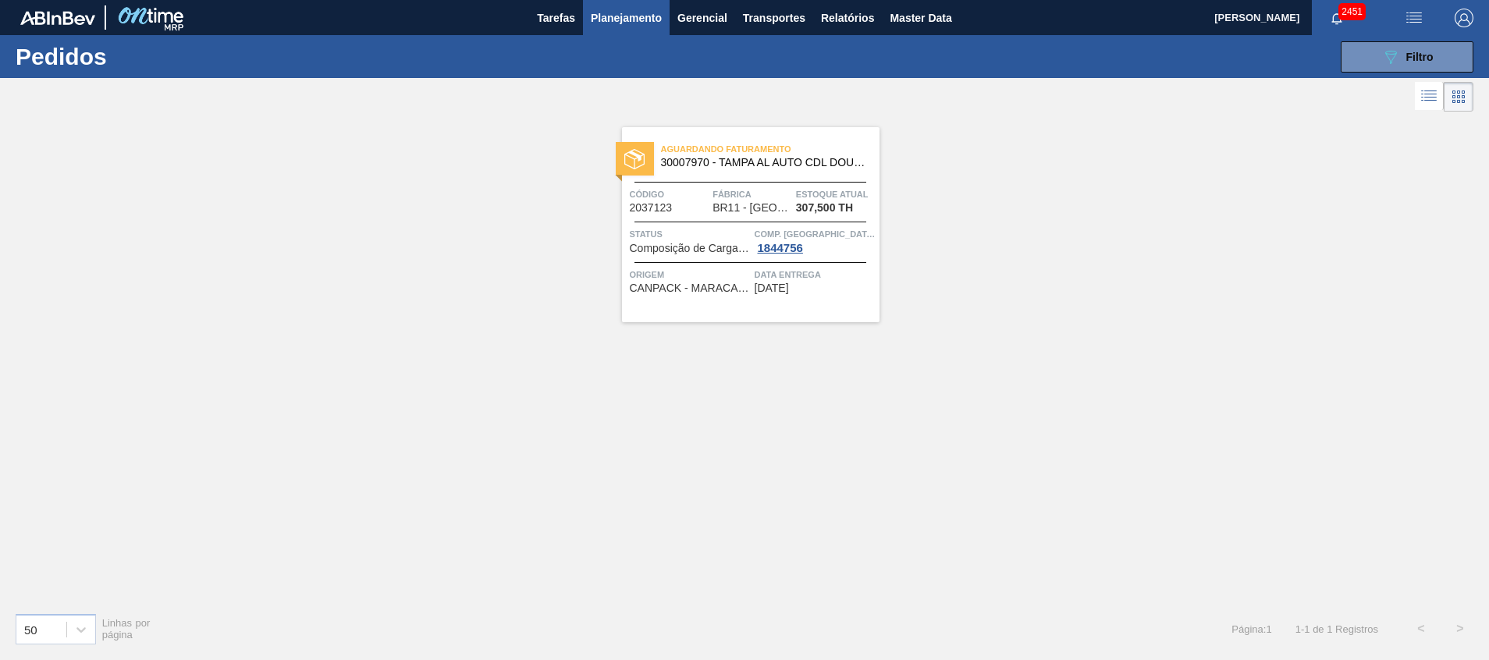
click at [842, 181] on div "Aguardando Faturamento 30007970 - TAMPA AL AUTO CDL DOURADA CANPACK Código 2037…" at bounding box center [751, 224] width 258 height 195
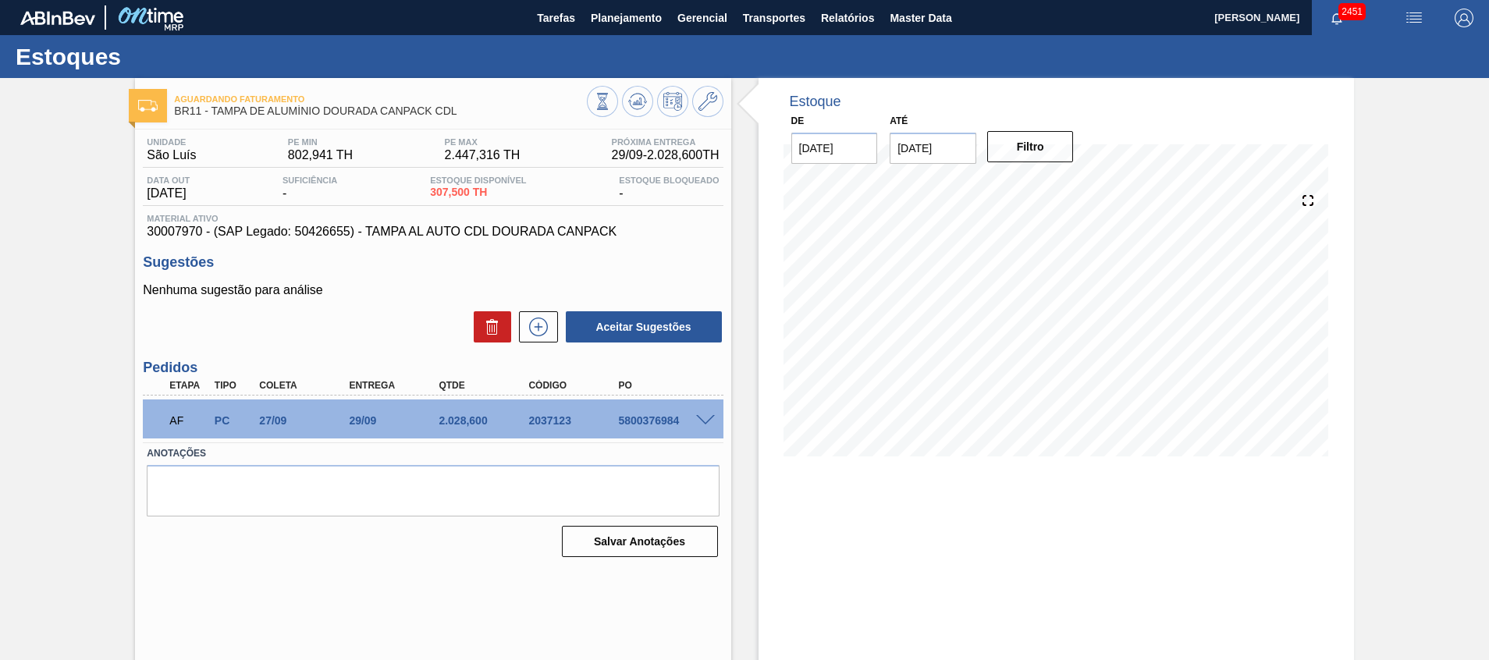
click at [705, 421] on span at bounding box center [705, 421] width 19 height 12
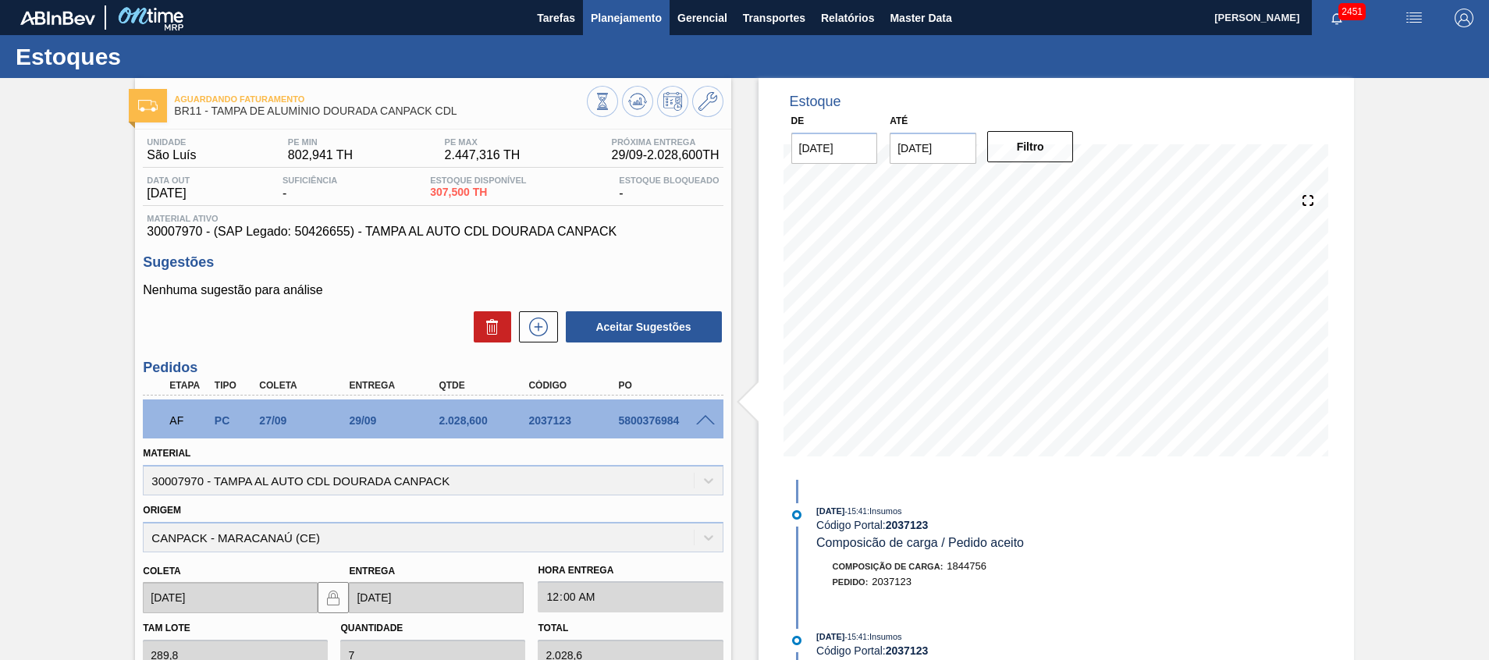
click at [602, 29] on button "Planejamento" at bounding box center [626, 17] width 87 height 35
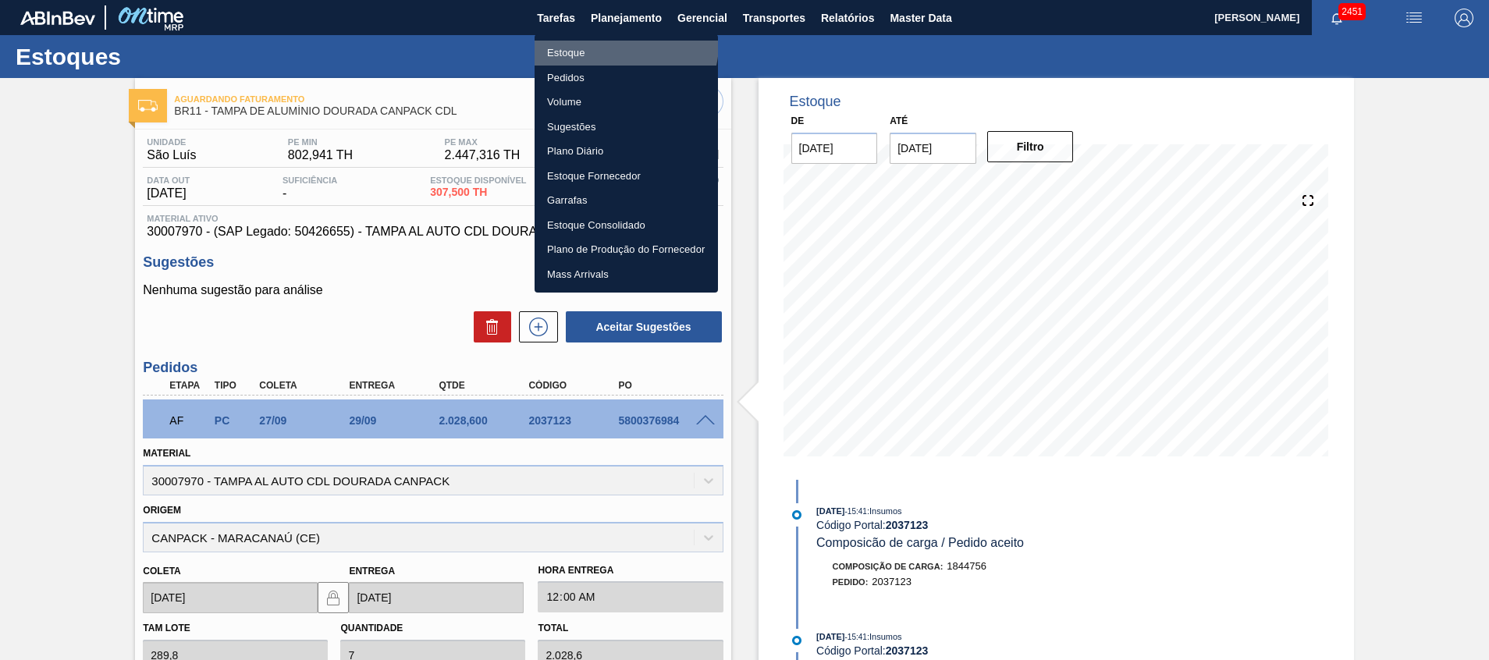
click at [617, 43] on li "Estoque" at bounding box center [626, 53] width 183 height 25
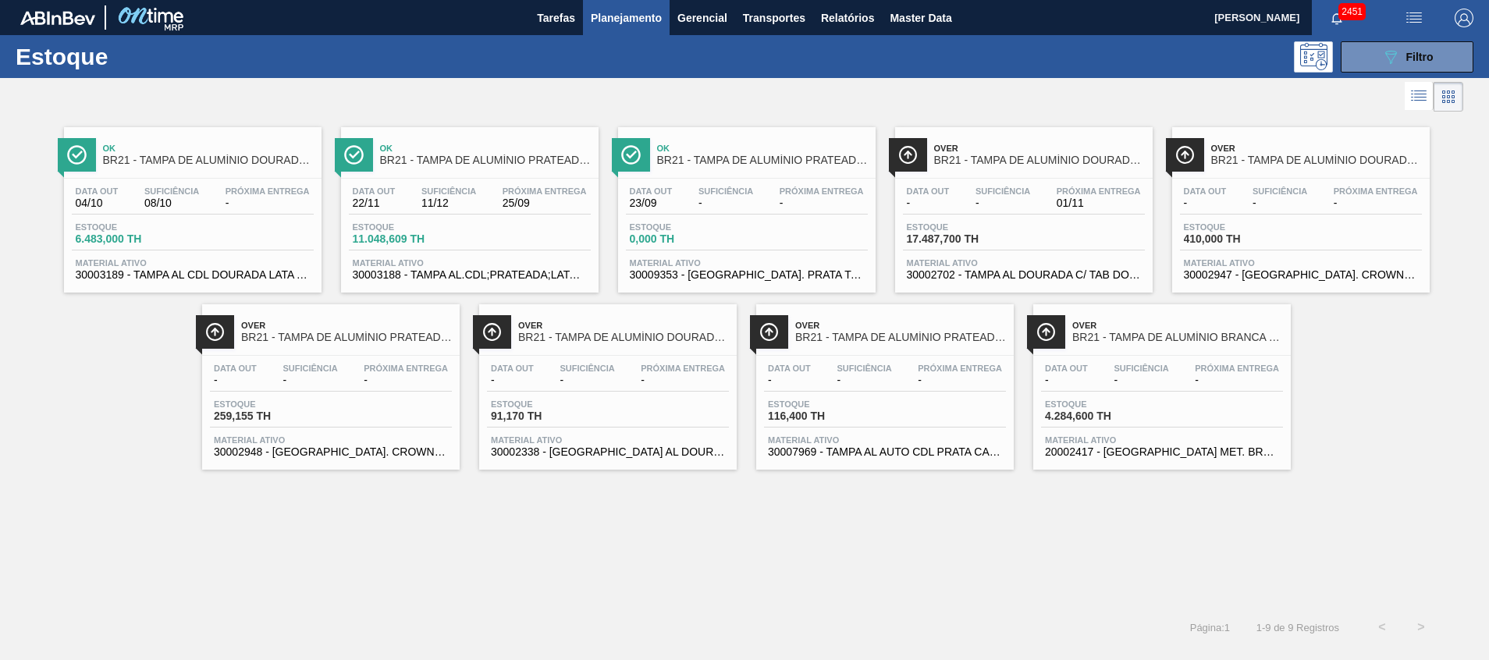
click at [491, 209] on div "Data [DATE] Suficiência 11/12 Próxima Entrega 25/09" at bounding box center [470, 201] width 242 height 28
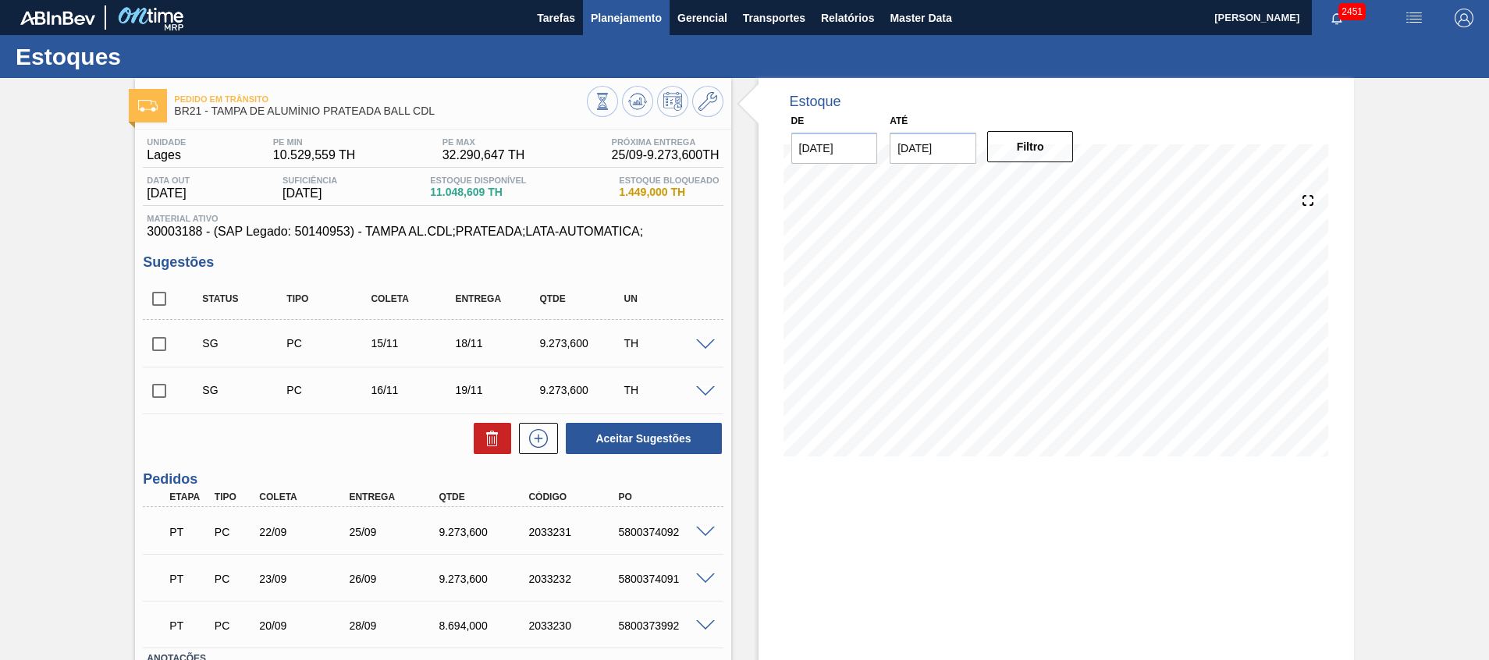
click at [644, 21] on span "Planejamento" at bounding box center [626, 18] width 71 height 19
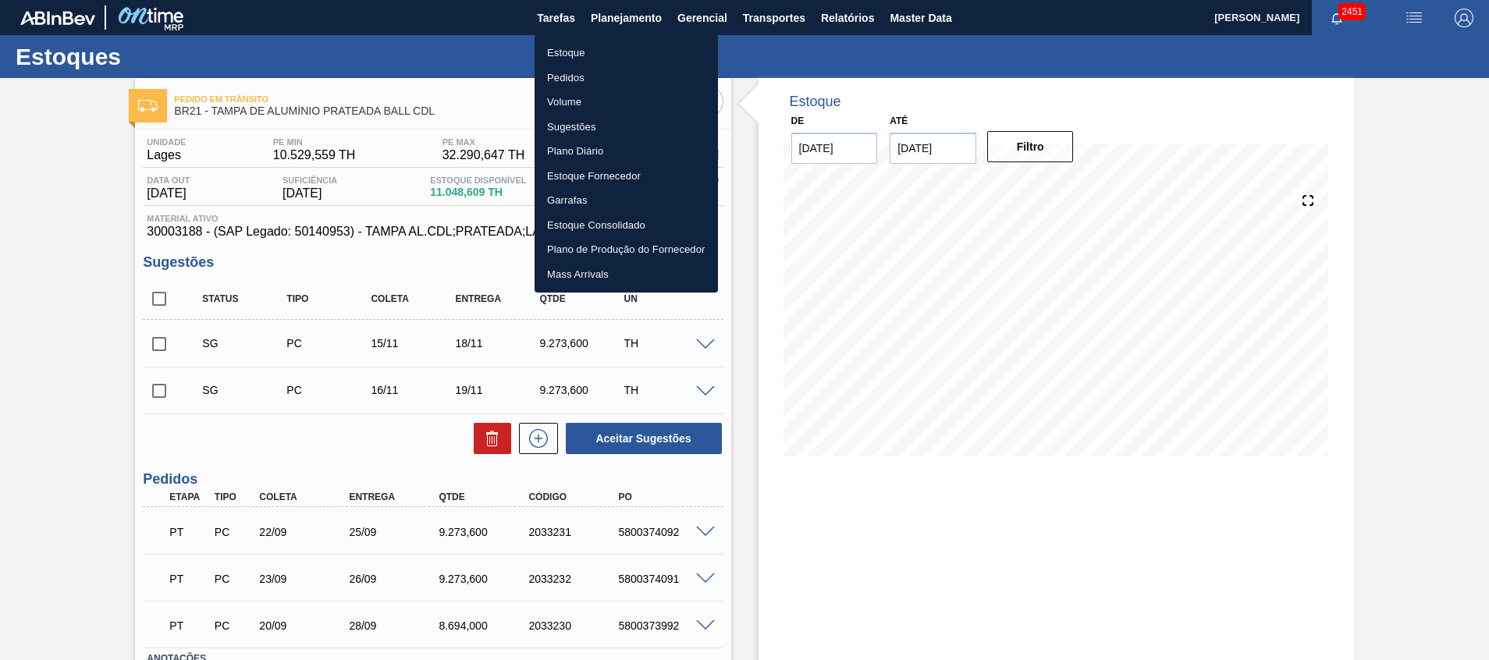
click at [608, 59] on li "Estoque" at bounding box center [626, 53] width 183 height 25
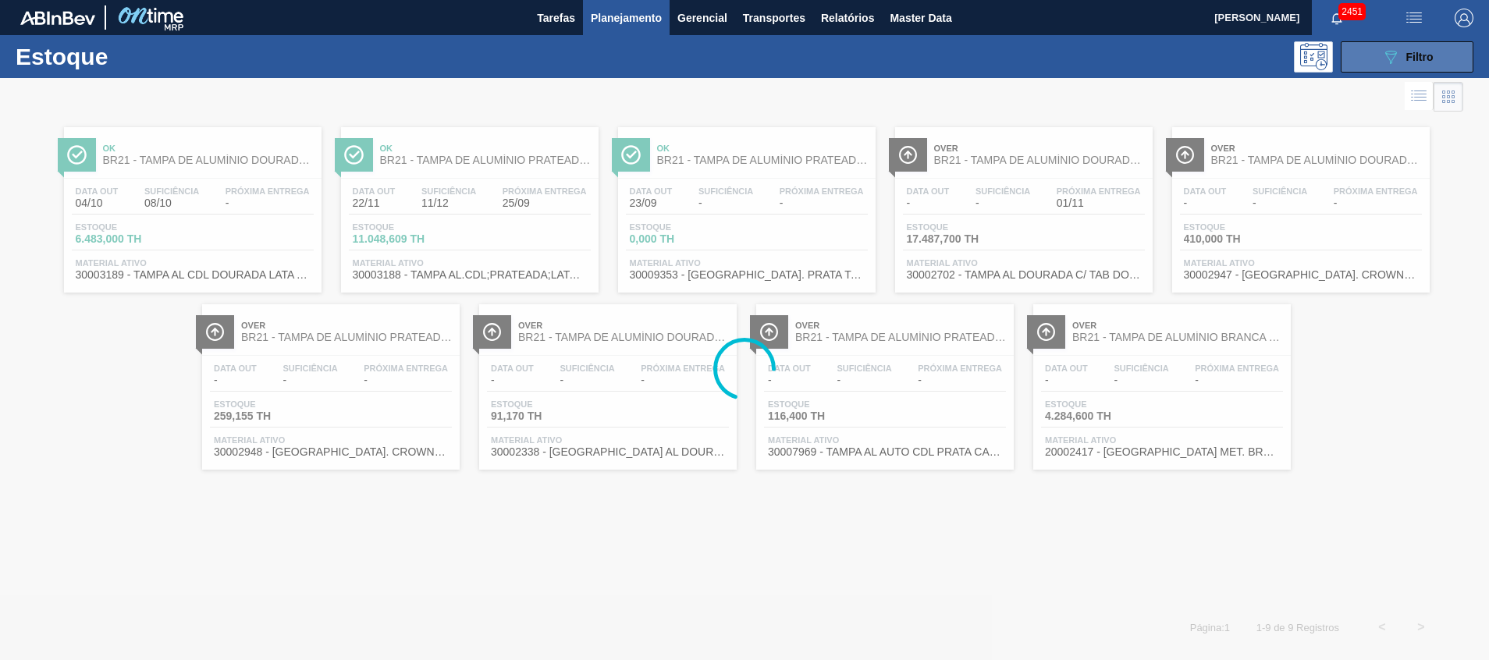
click at [1373, 66] on button "089F7B8B-B2A5-4AFE-B5C0-19BA573D28AC Filtro" at bounding box center [1407, 56] width 133 height 31
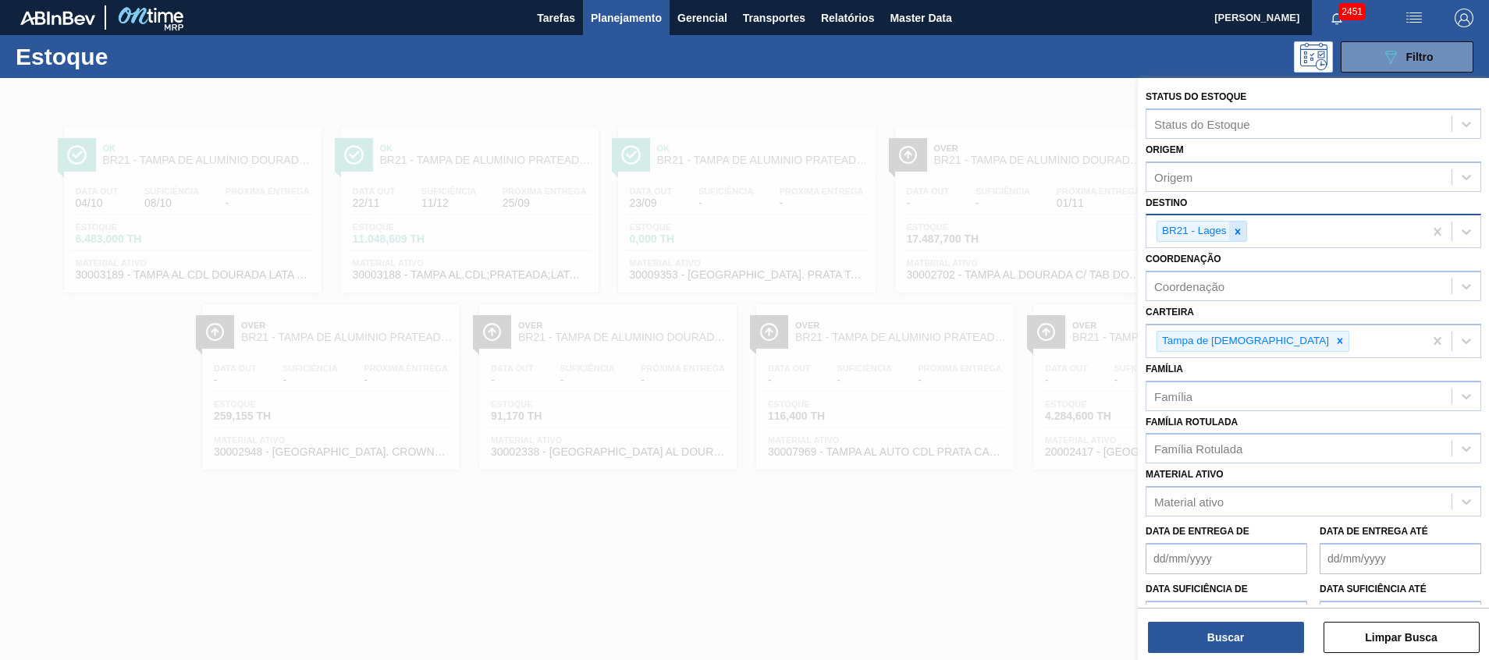
click at [1241, 232] on icon at bounding box center [1238, 231] width 11 height 11
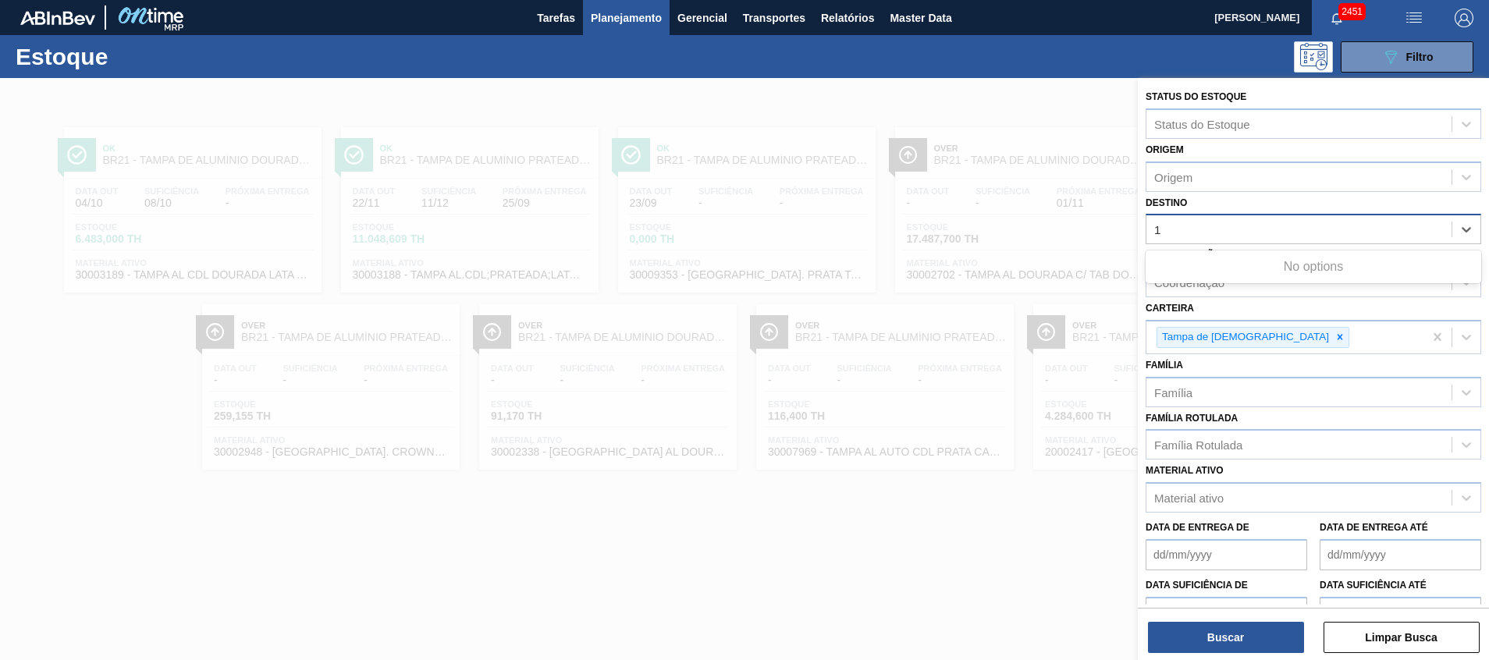
type input "11"
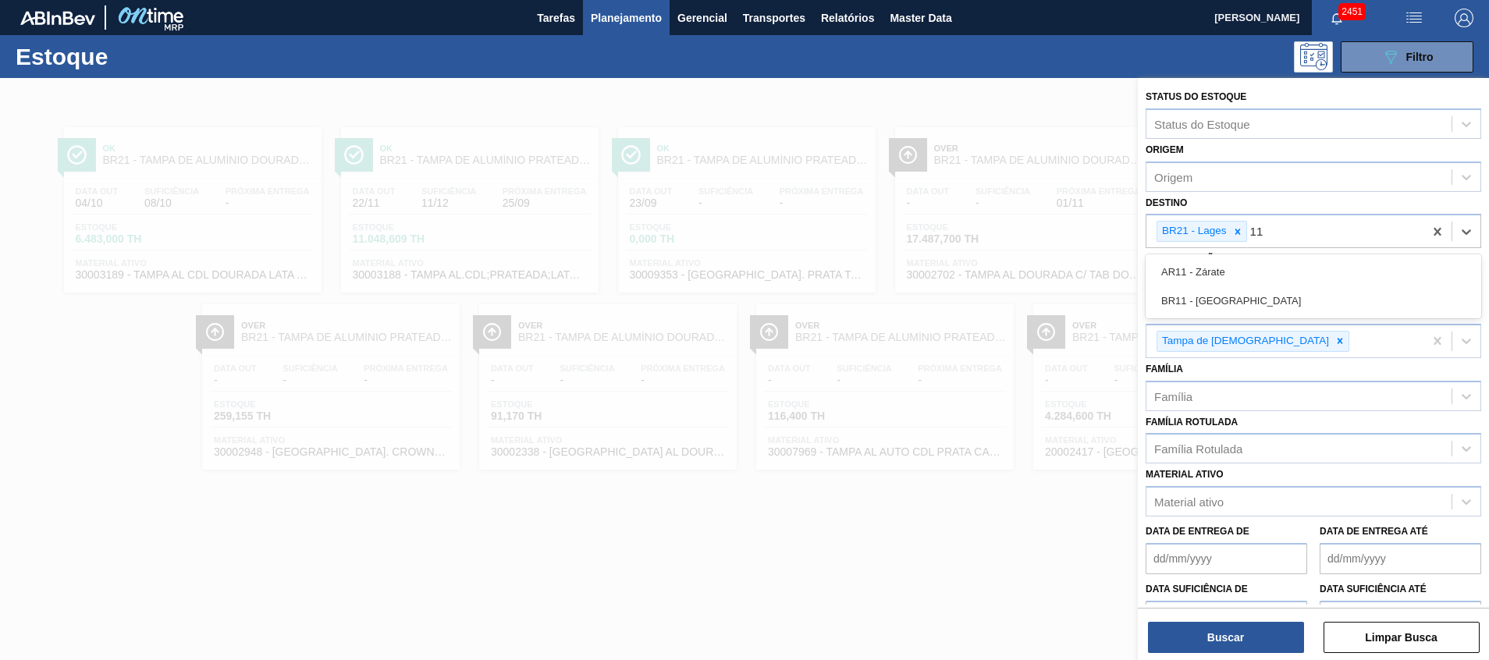
click at [1213, 299] on div "BR11 - [GEOGRAPHIC_DATA]" at bounding box center [1314, 300] width 336 height 29
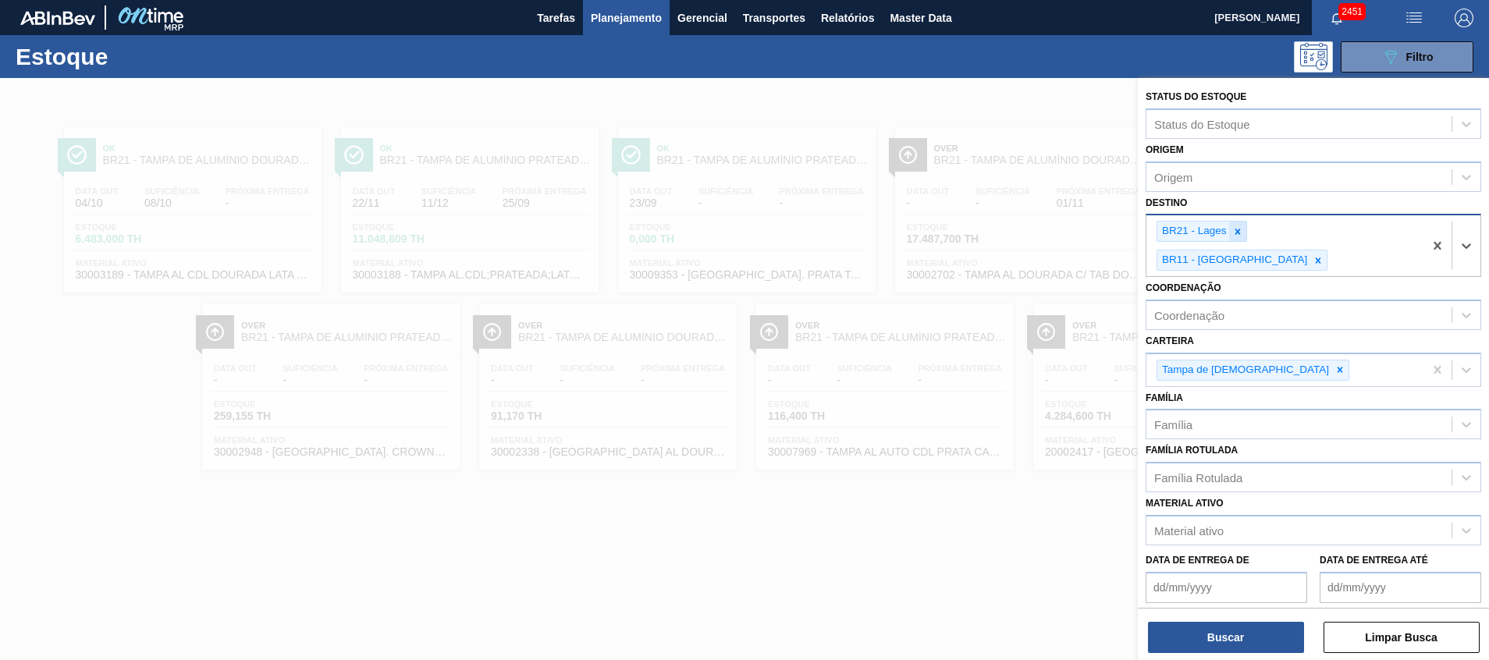
click at [1233, 234] on icon at bounding box center [1238, 231] width 11 height 11
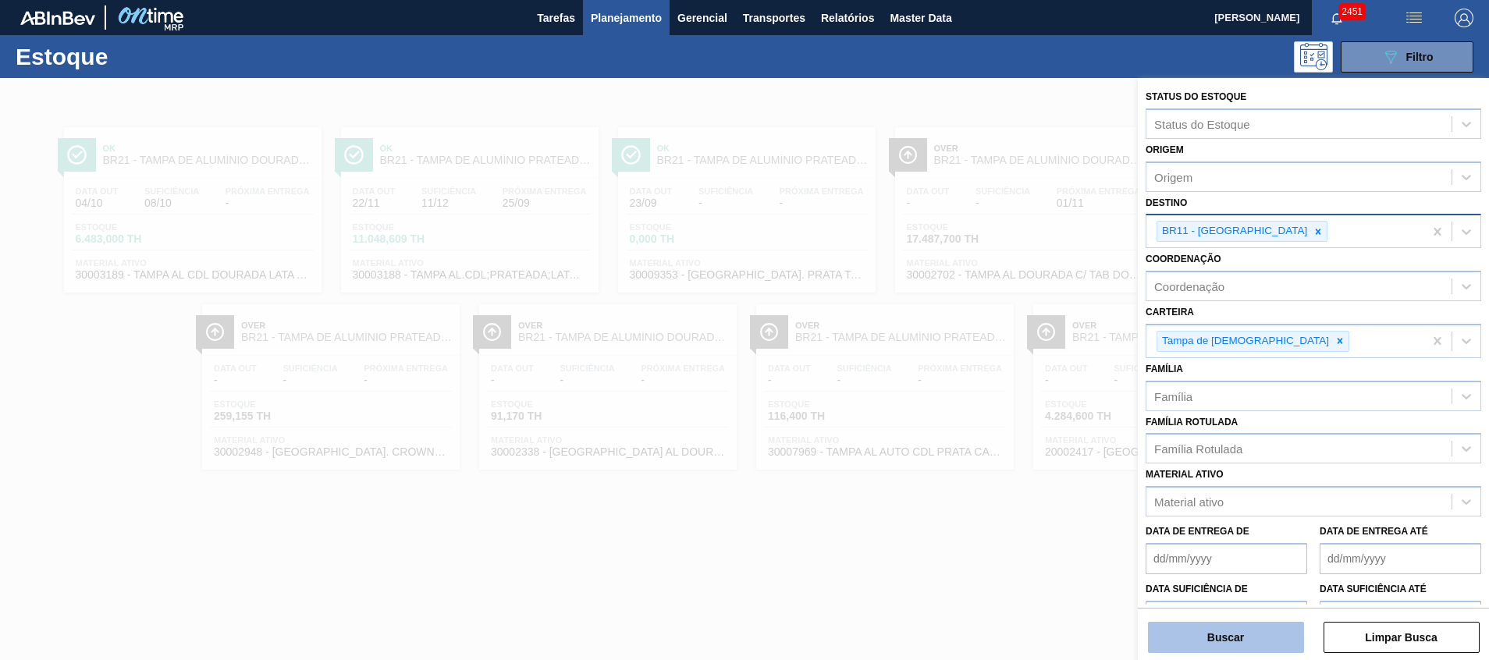
click at [1183, 632] on button "Buscar" at bounding box center [1226, 637] width 156 height 31
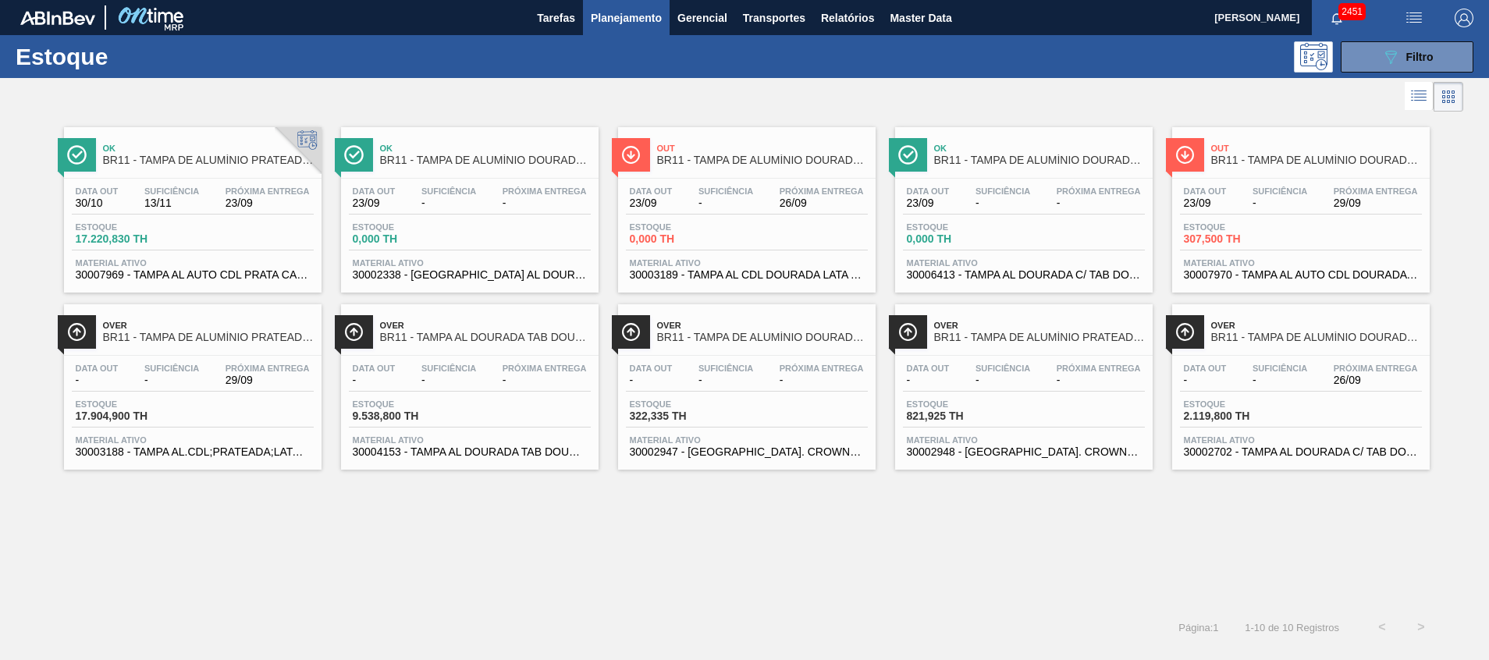
click at [202, 274] on span "30007969 - TAMPA AL AUTO CDL PRATA CANPACK" at bounding box center [193, 275] width 234 height 12
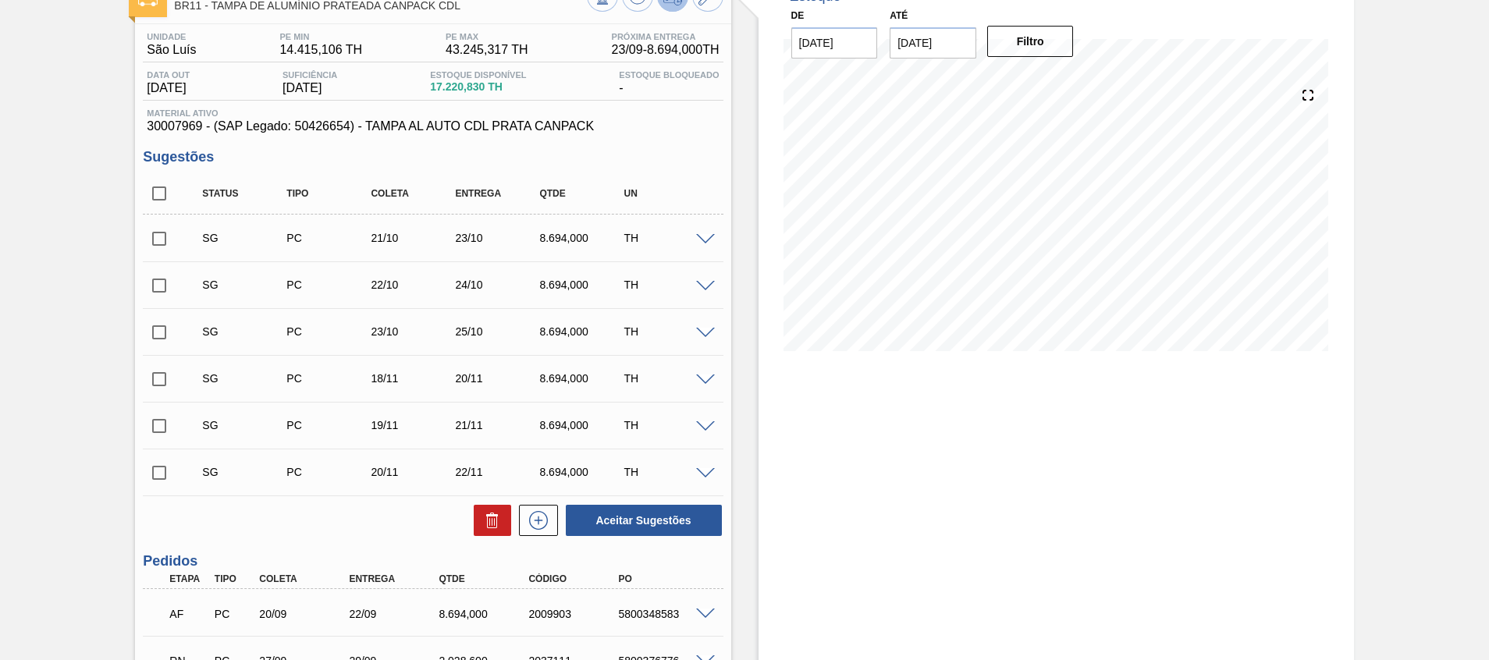
scroll to position [350, 0]
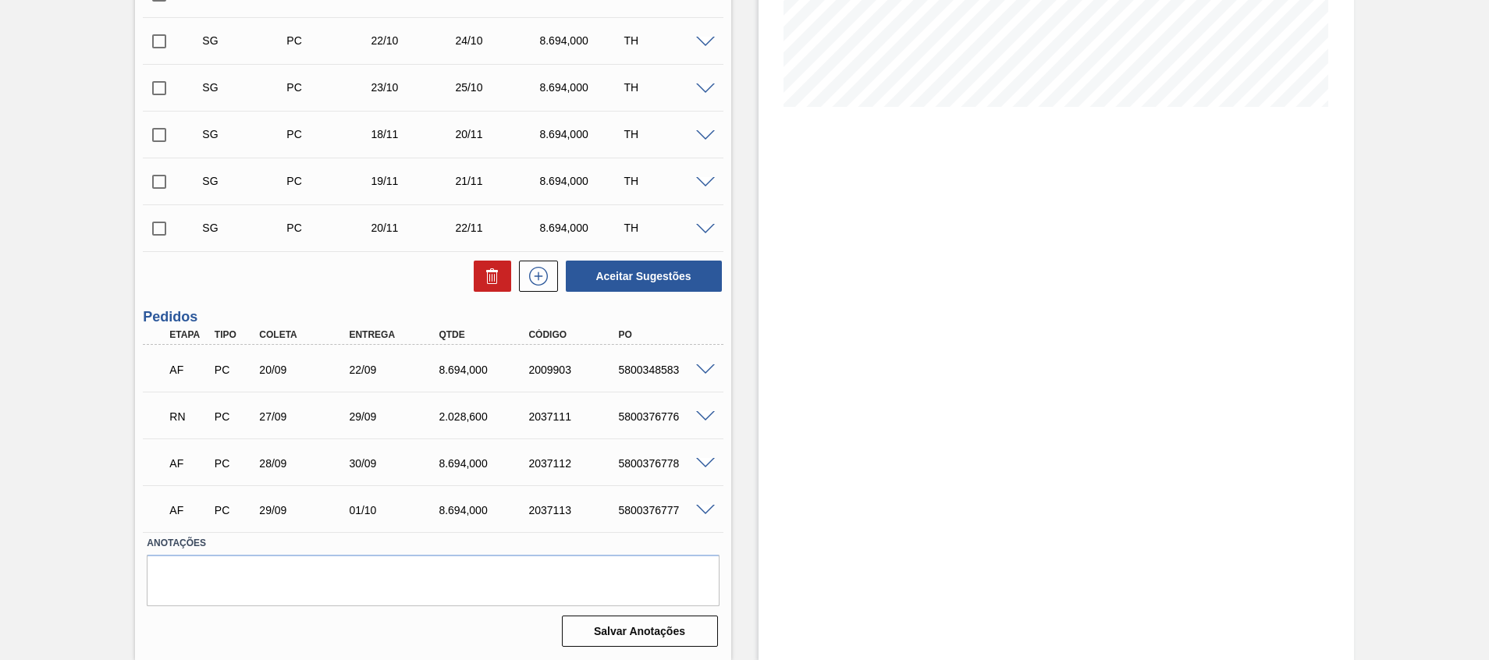
click at [703, 412] on span at bounding box center [705, 417] width 19 height 12
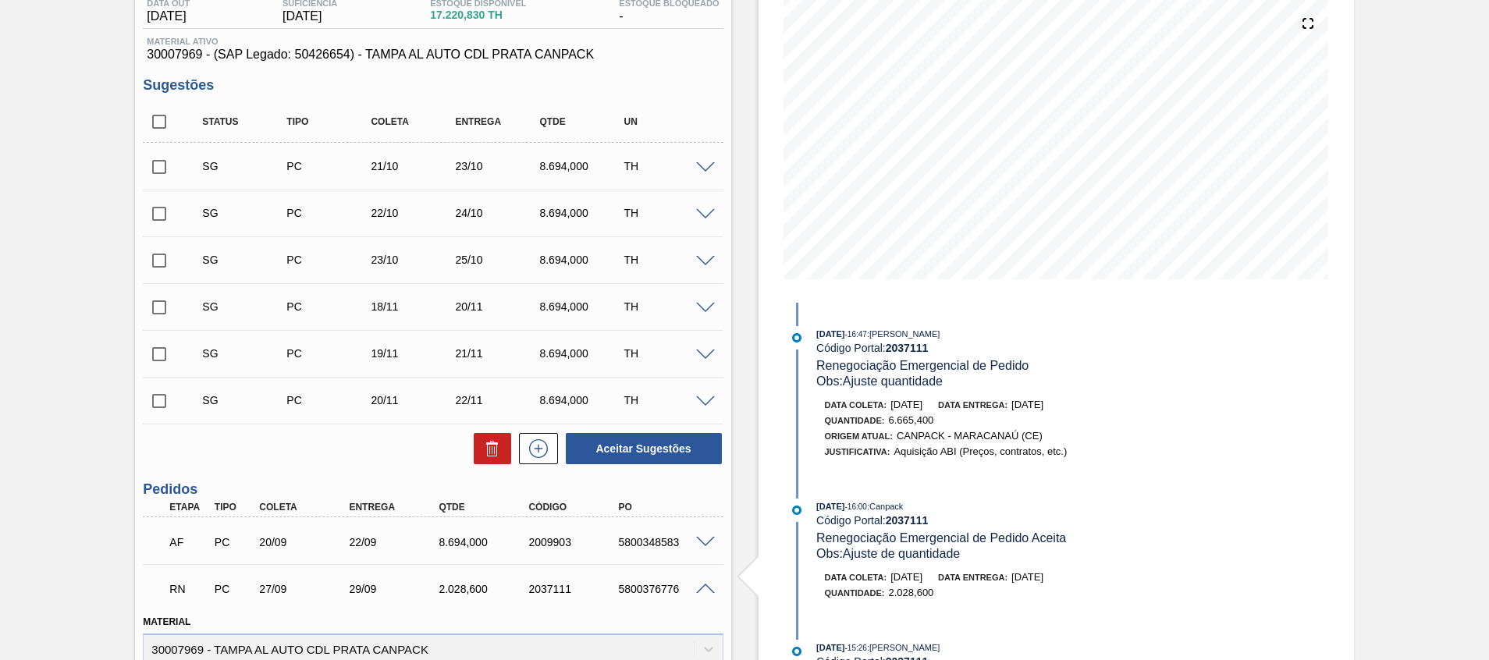
scroll to position [0, 0]
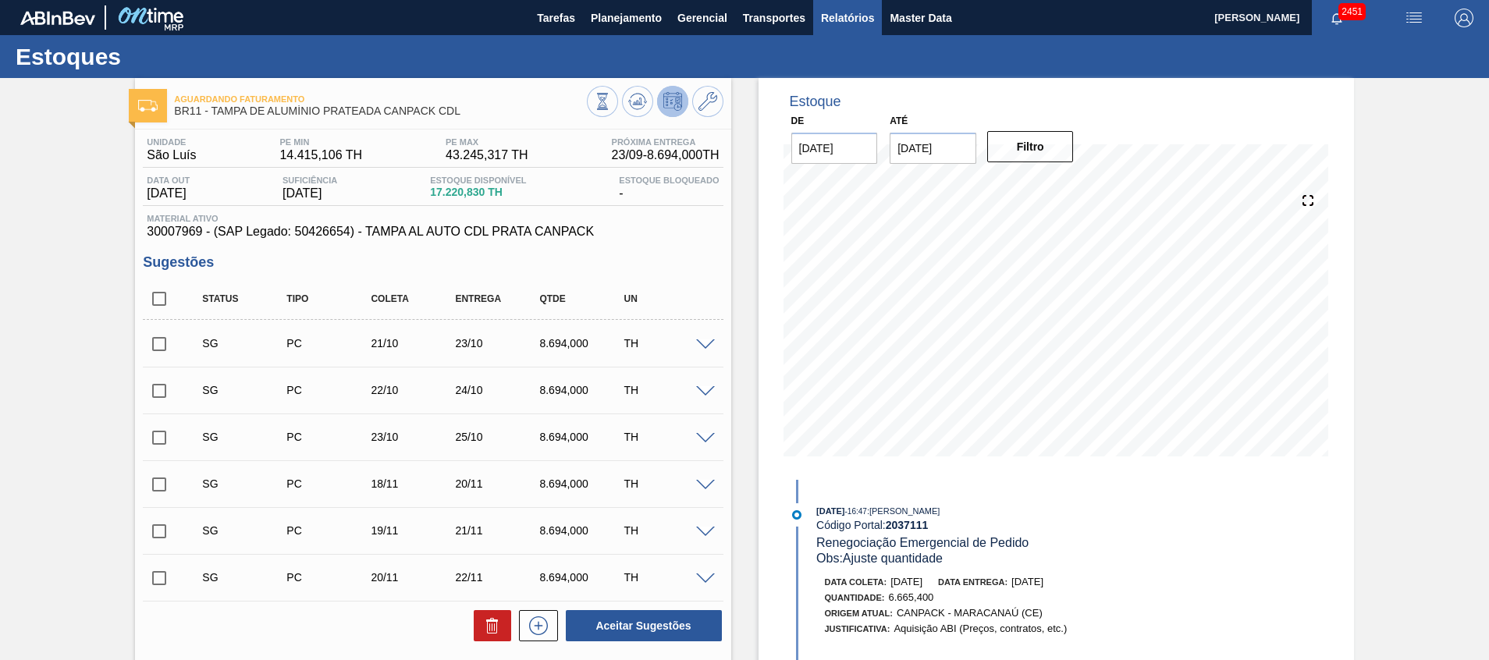
click at [831, 32] on button "Relatórios" at bounding box center [847, 17] width 69 height 35
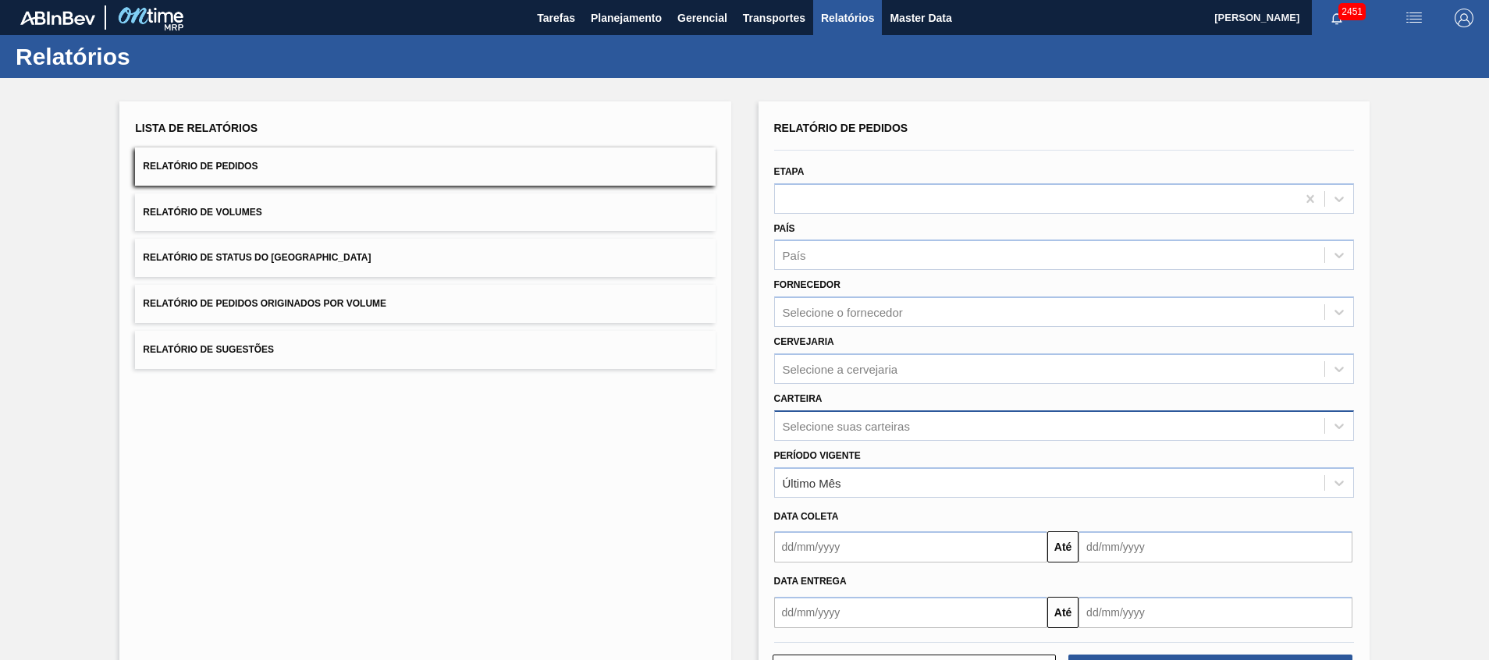
click at [892, 425] on div "Relatório de Pedidos Etapa País País Fornecedor Selecione o fornecedor Cervejar…" at bounding box center [1064, 372] width 580 height 511
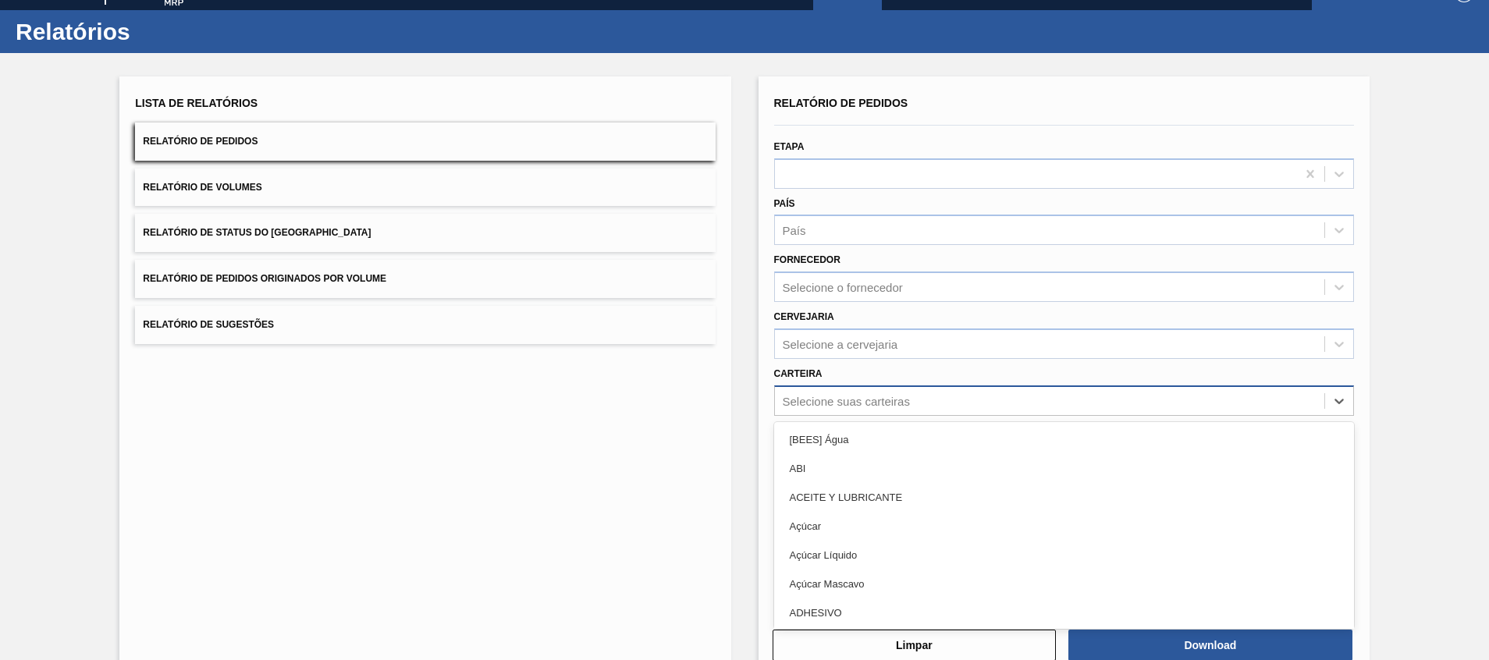
scroll to position [27, 0]
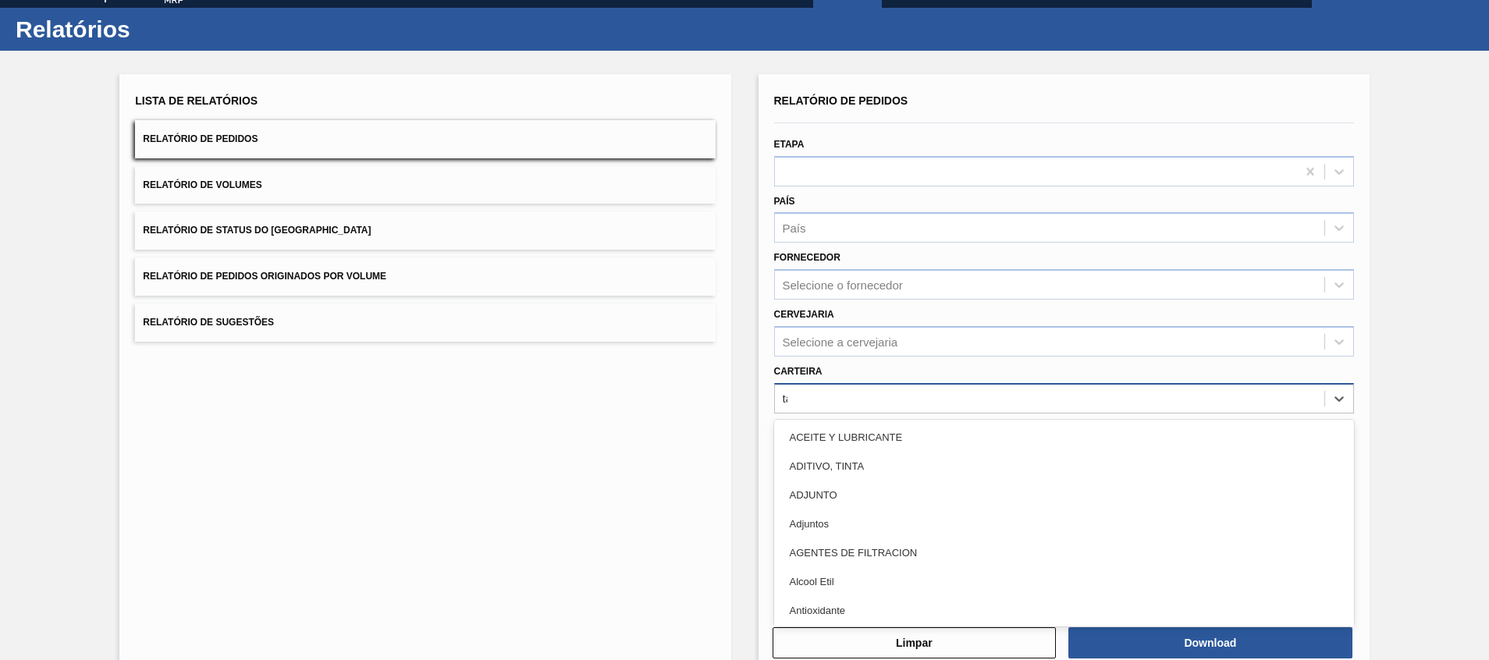
type input "[GEOGRAPHIC_DATA]"
drag, startPoint x: 960, startPoint y: 545, endPoint x: 994, endPoint y: 562, distance: 37.7
click at [960, 545] on div "Tampa de [DEMOGRAPHIC_DATA]" at bounding box center [1064, 553] width 580 height 29
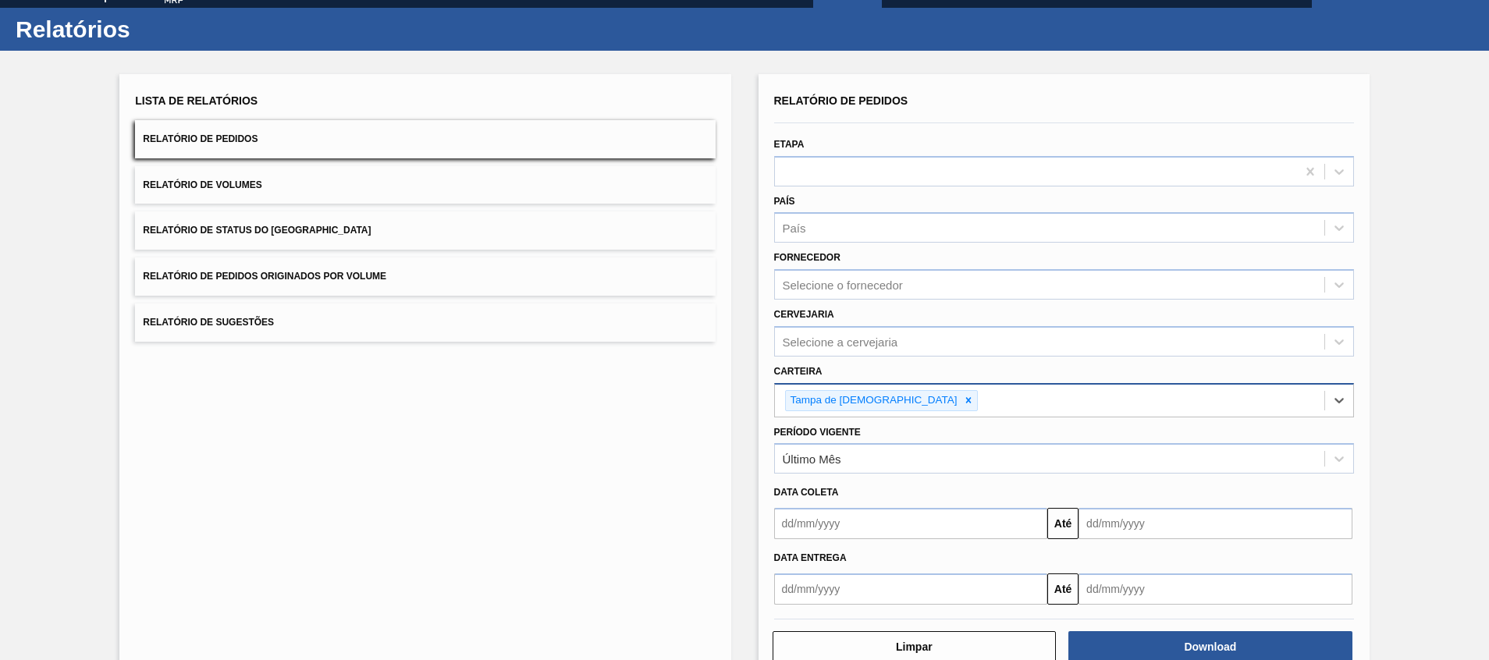
click at [1108, 628] on div "Limpar Download" at bounding box center [1064, 645] width 592 height 38
click at [1104, 634] on button "Download" at bounding box center [1211, 647] width 284 height 31
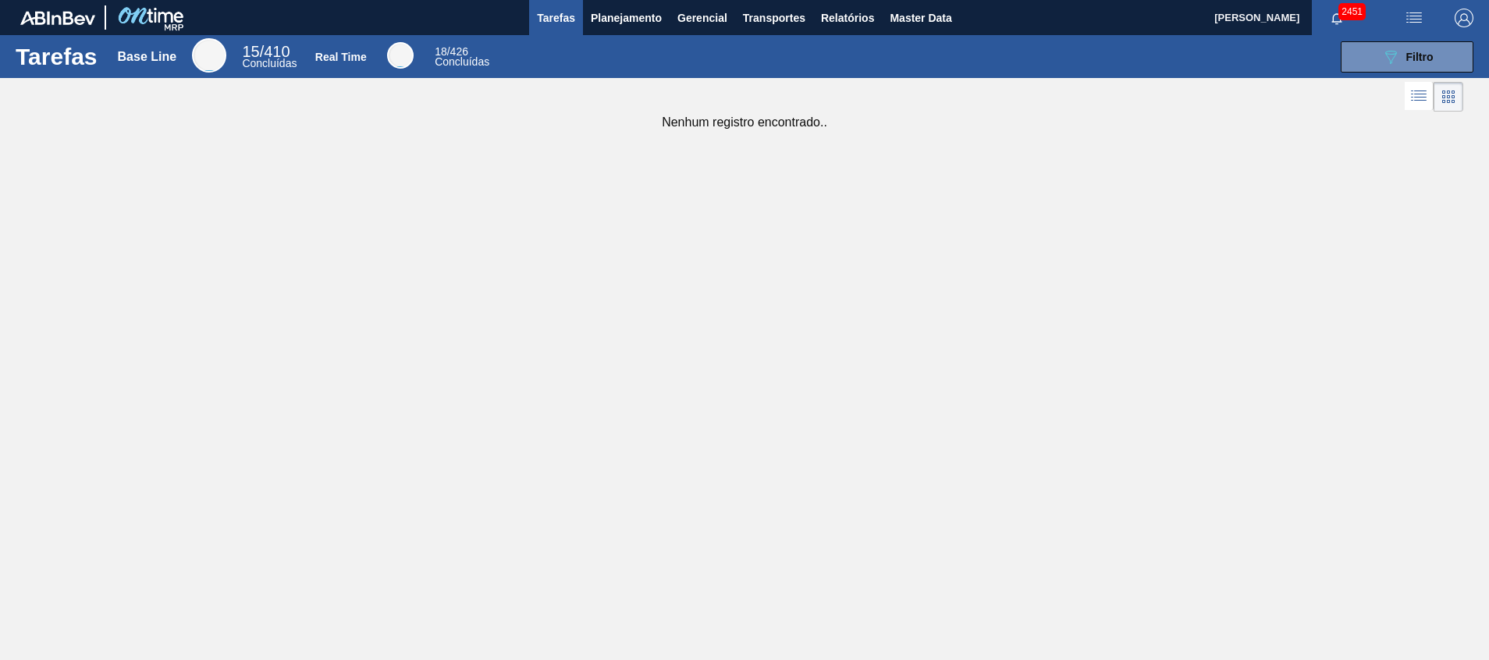
click at [1389, 29] on div "2451" at bounding box center [1350, 17] width 77 height 35
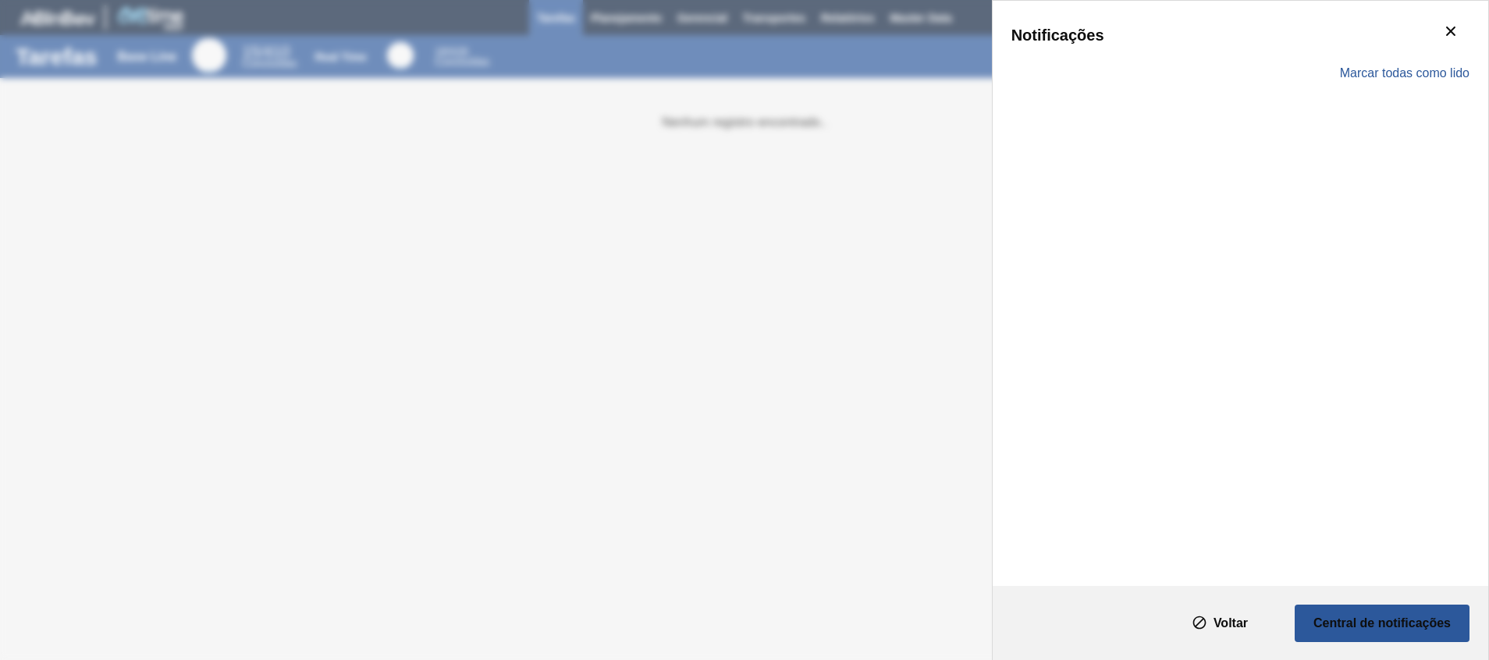
click at [914, 251] on div "Notificações Marcar todas como lido" at bounding box center [744, 330] width 1489 height 660
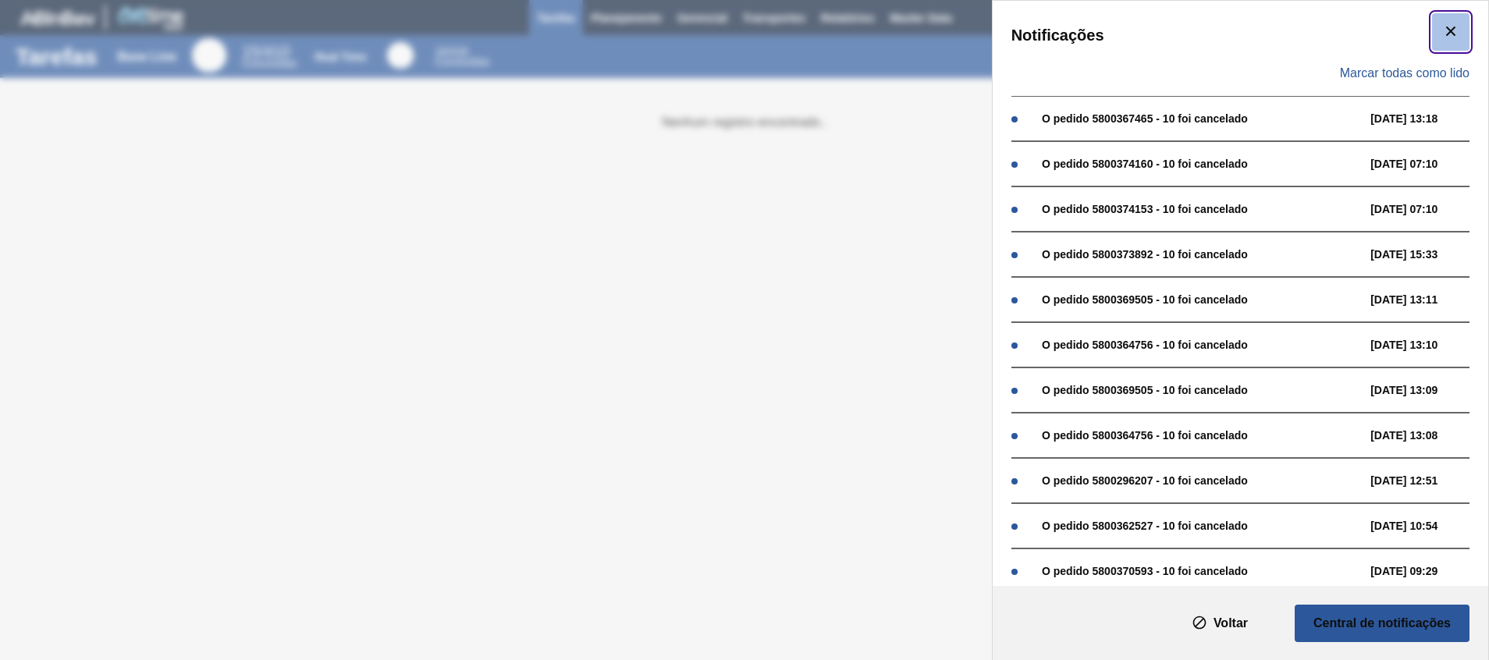
click at [1450, 27] on icon "botão de ícone" at bounding box center [1451, 31] width 19 height 19
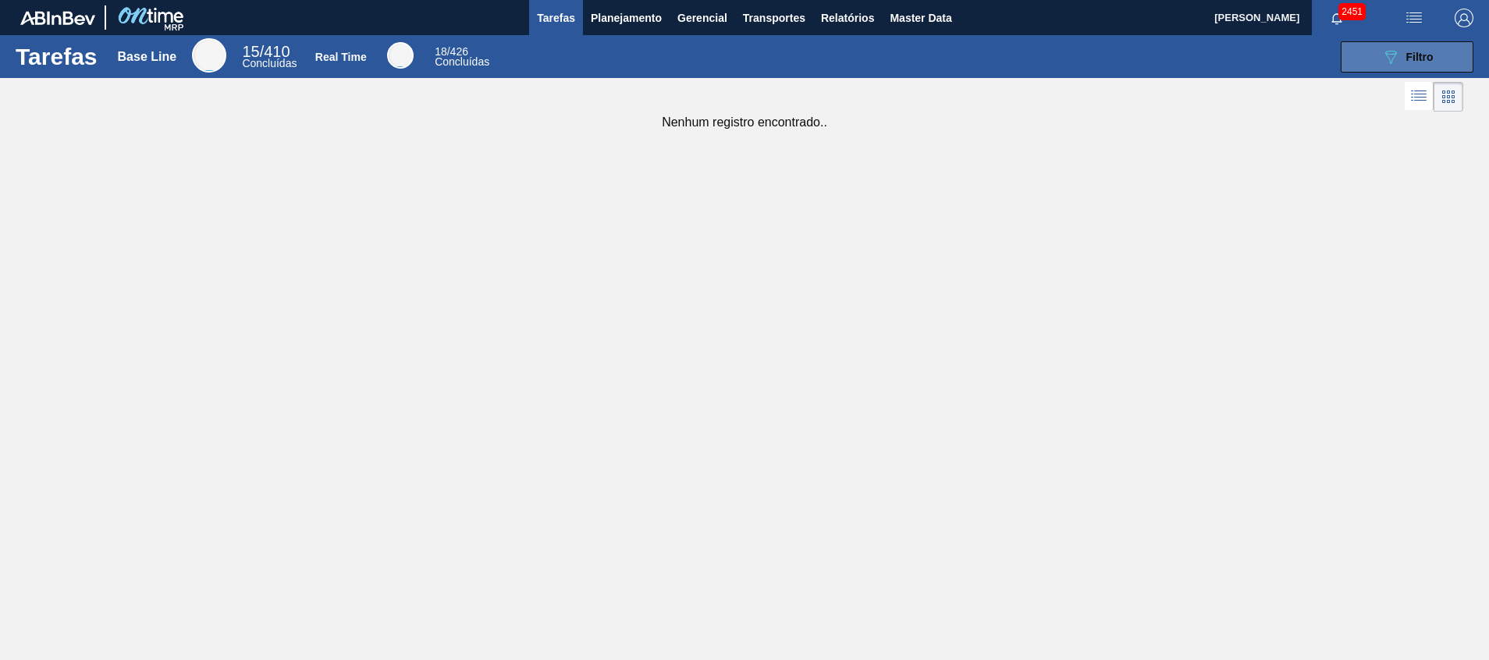
click at [1353, 61] on button "089F7B8B-B2A5-4AFE-B5C0-19BA573D28AC Filtro" at bounding box center [1407, 56] width 133 height 31
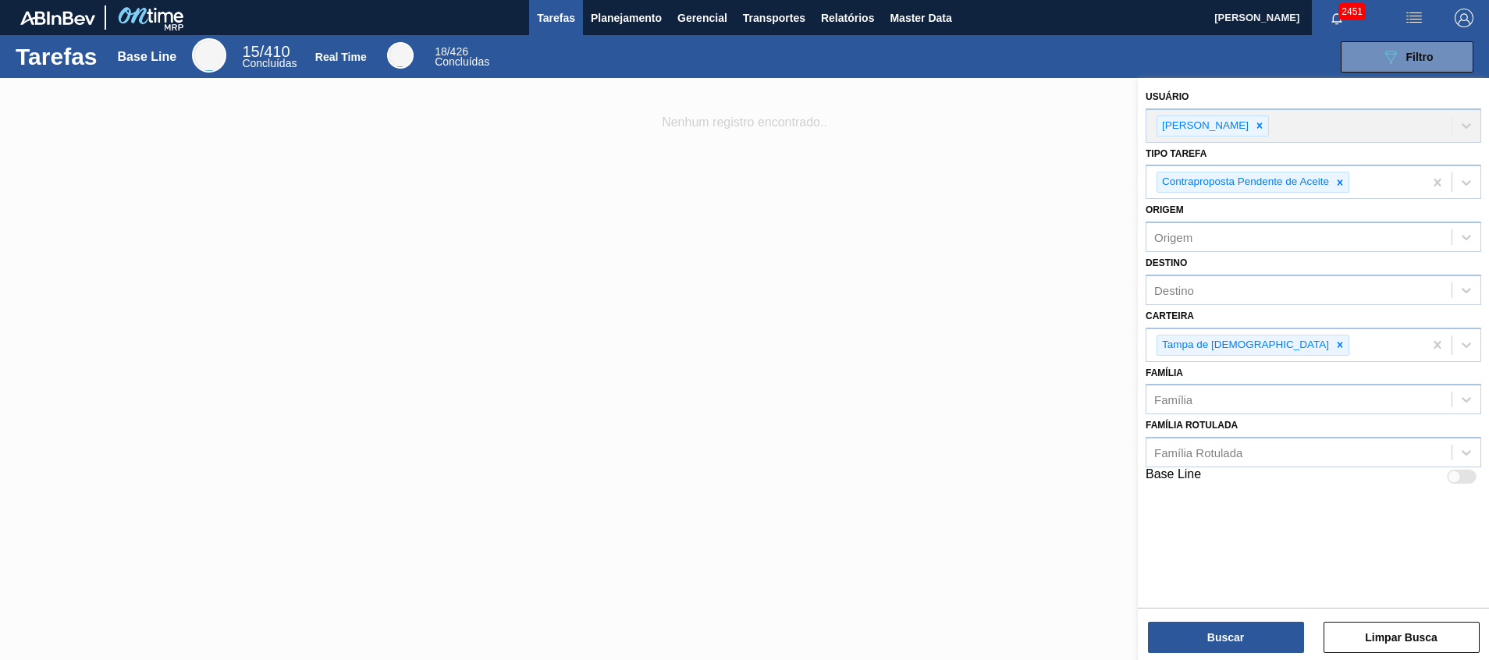
drag, startPoint x: 893, startPoint y: 346, endPoint x: 849, endPoint y: 316, distance: 53.5
click at [891, 346] on div at bounding box center [744, 408] width 1489 height 660
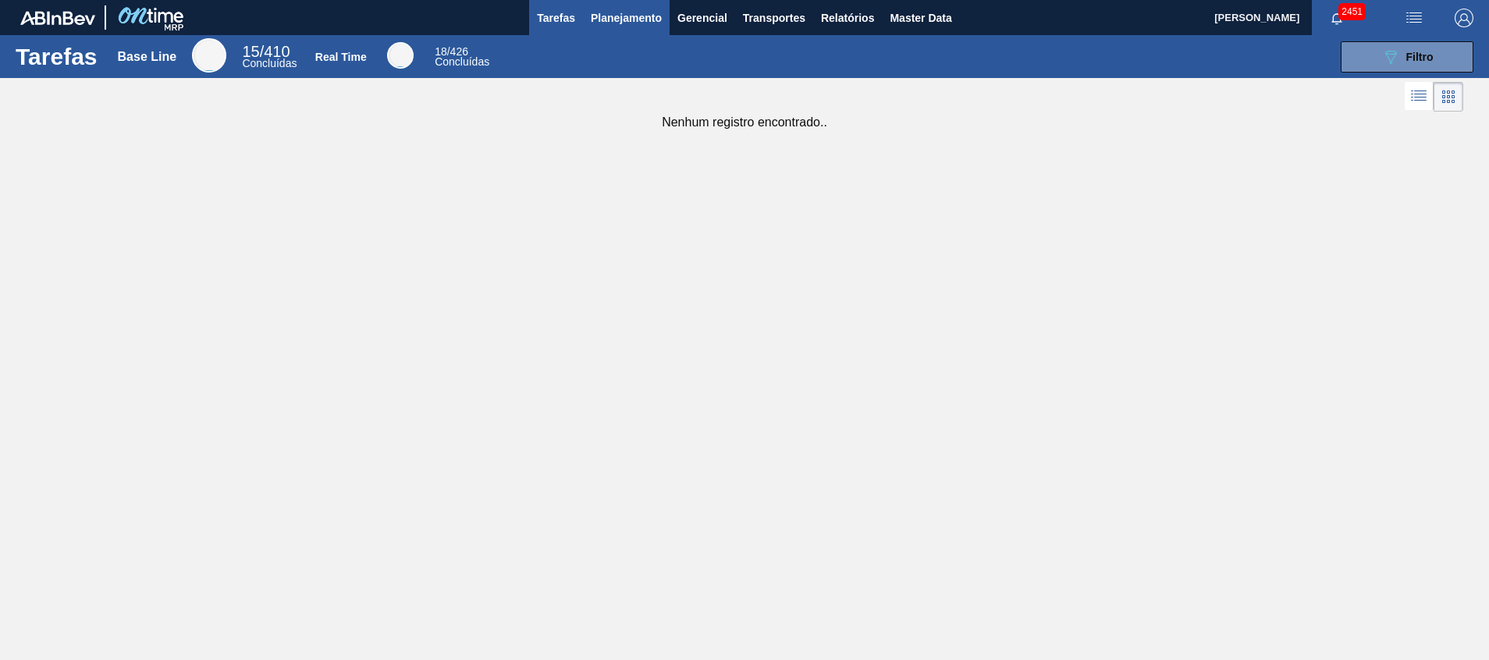
click at [612, 27] on span "Planejamento" at bounding box center [626, 18] width 71 height 19
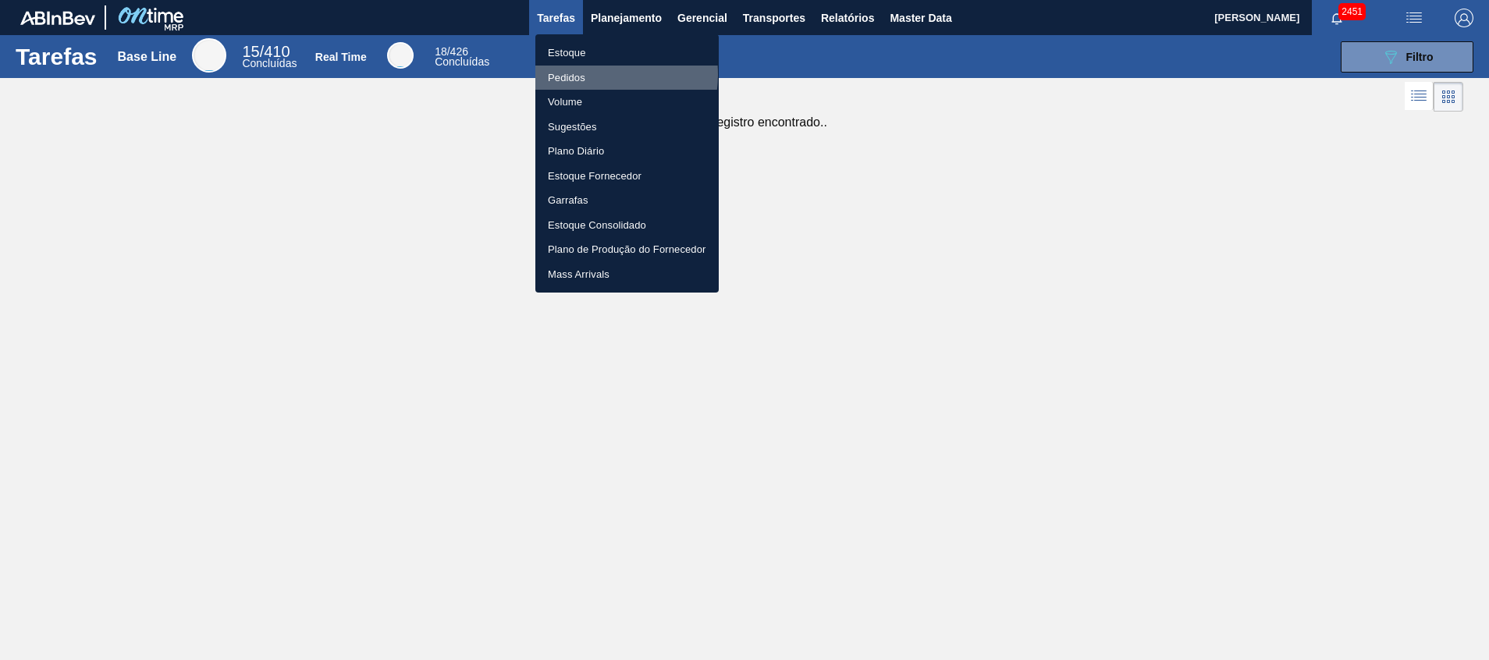
click at [596, 74] on li "Pedidos" at bounding box center [627, 78] width 183 height 25
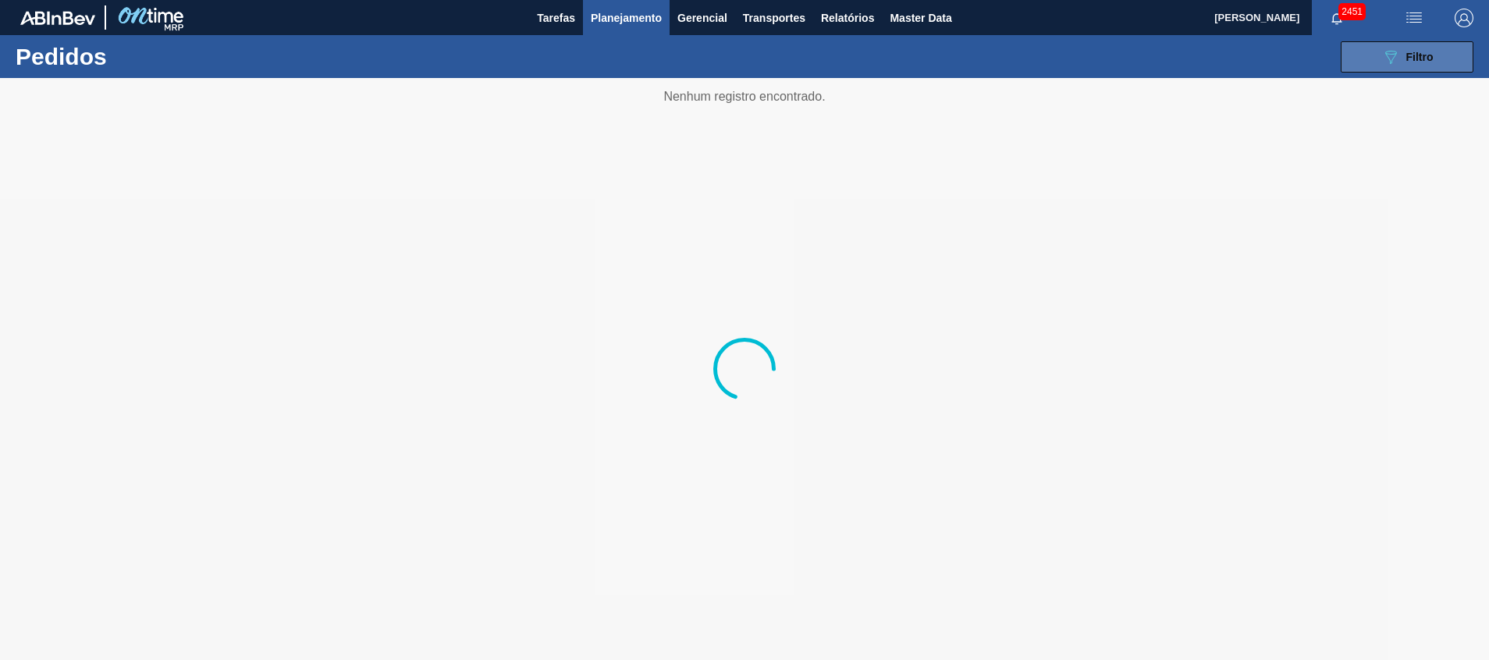
click at [1361, 50] on button "089F7B8B-B2A5-4AFE-B5C0-19BA573D28AC Filtro" at bounding box center [1407, 56] width 133 height 31
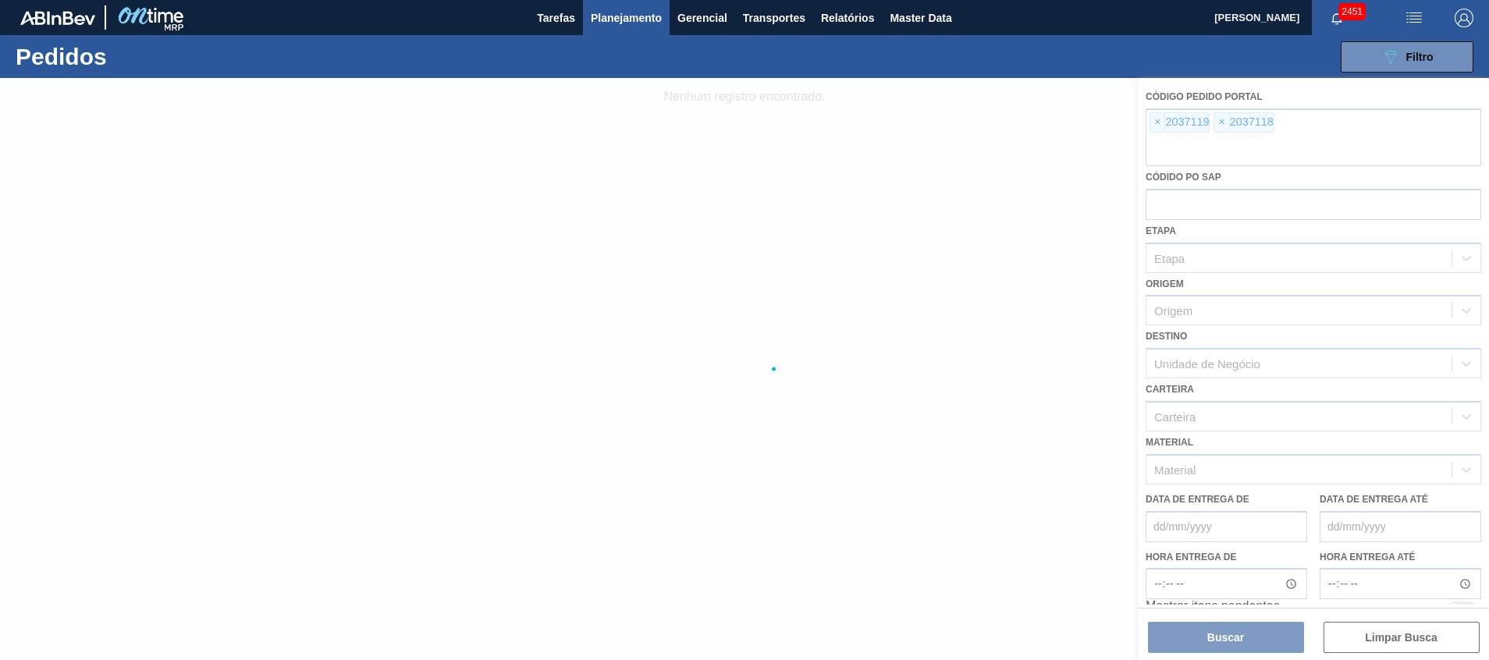
click at [1290, 136] on div at bounding box center [744, 369] width 1489 height 582
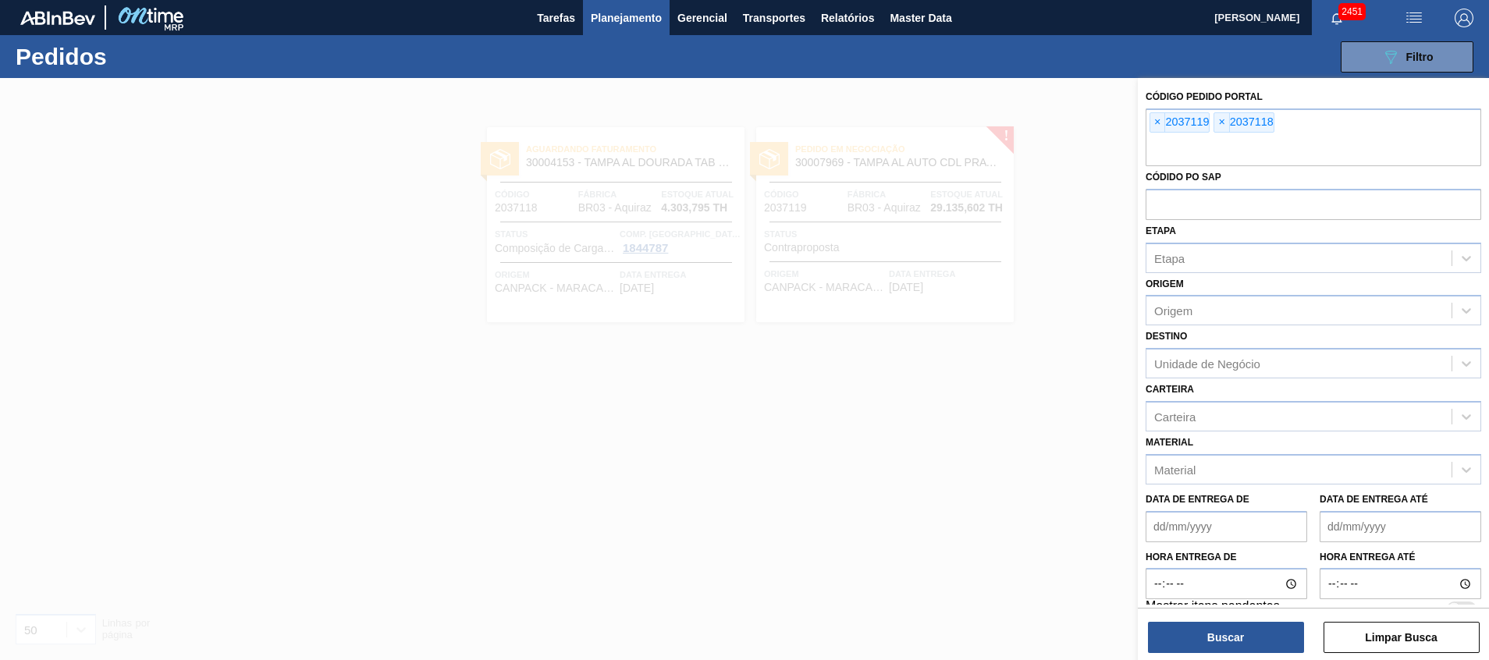
click at [951, 444] on div at bounding box center [744, 408] width 1489 height 660
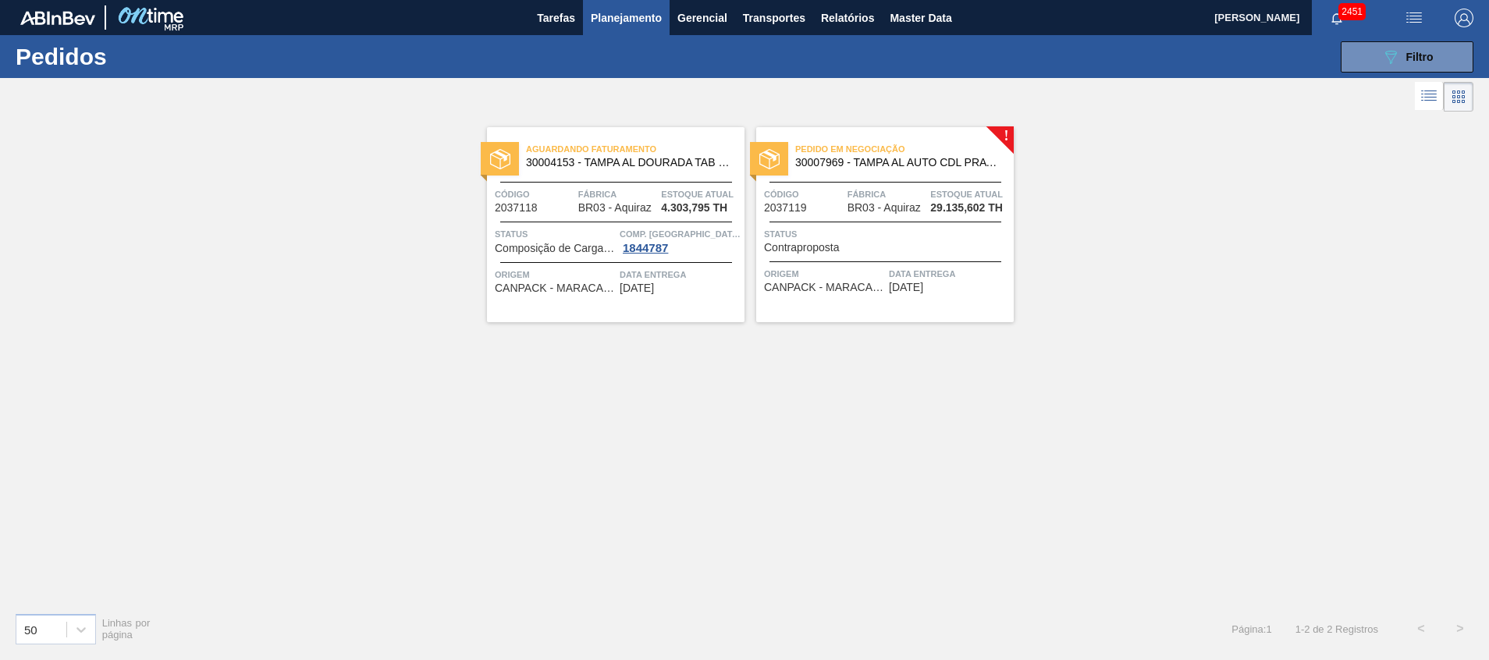
click at [888, 222] on div at bounding box center [886, 222] width 232 height 1
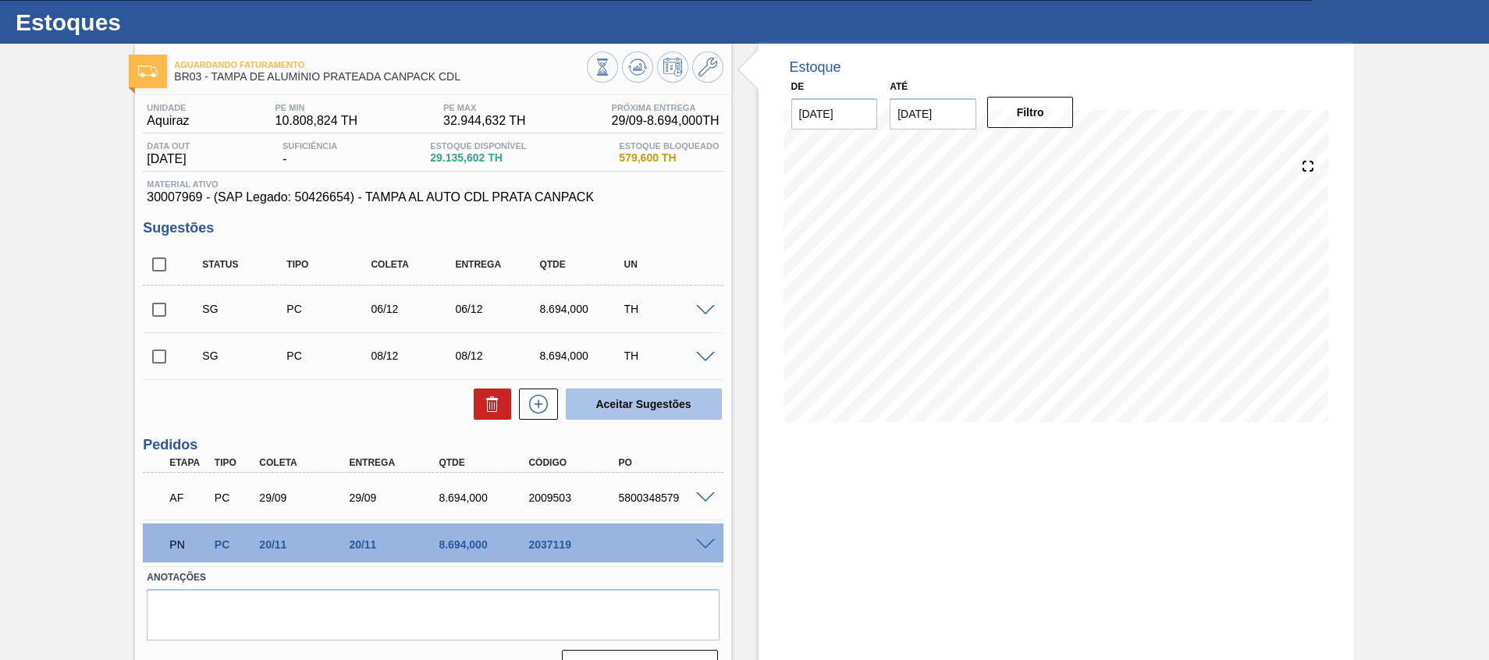
scroll to position [69, 0]
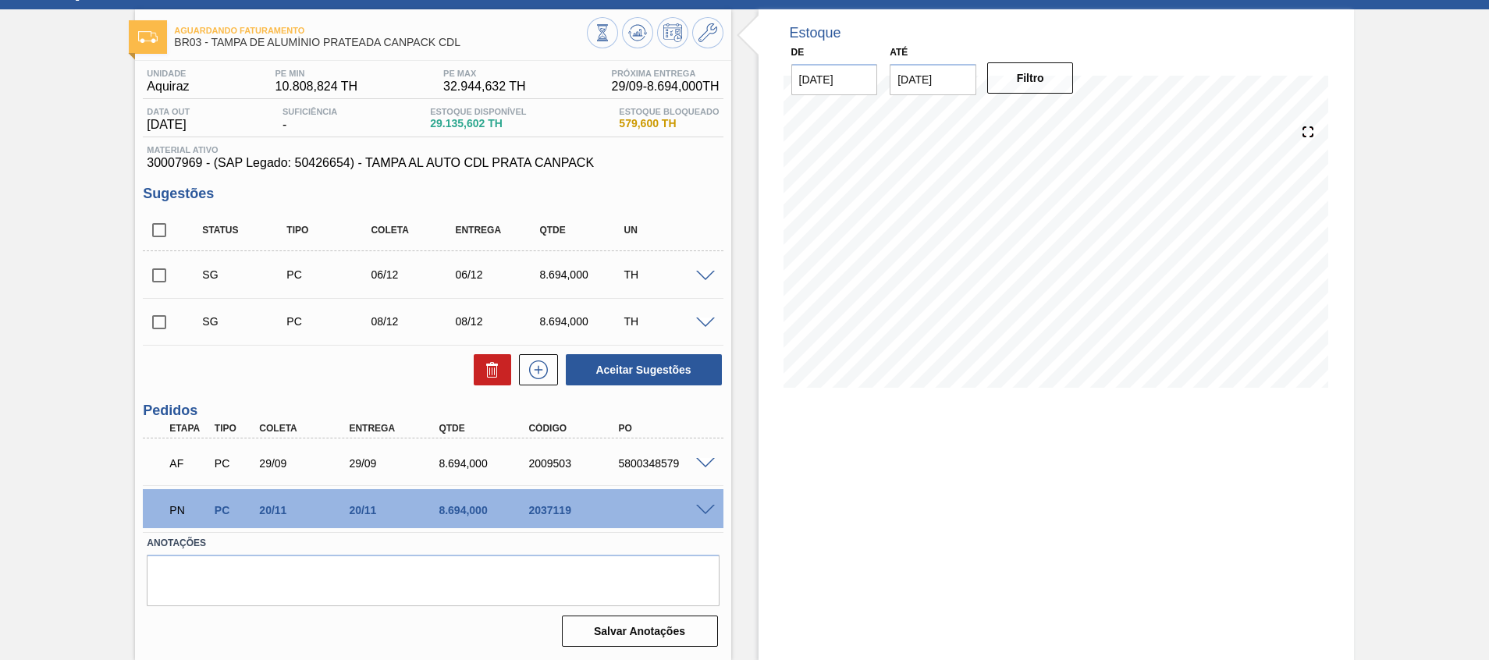
click at [697, 510] on span at bounding box center [705, 511] width 19 height 12
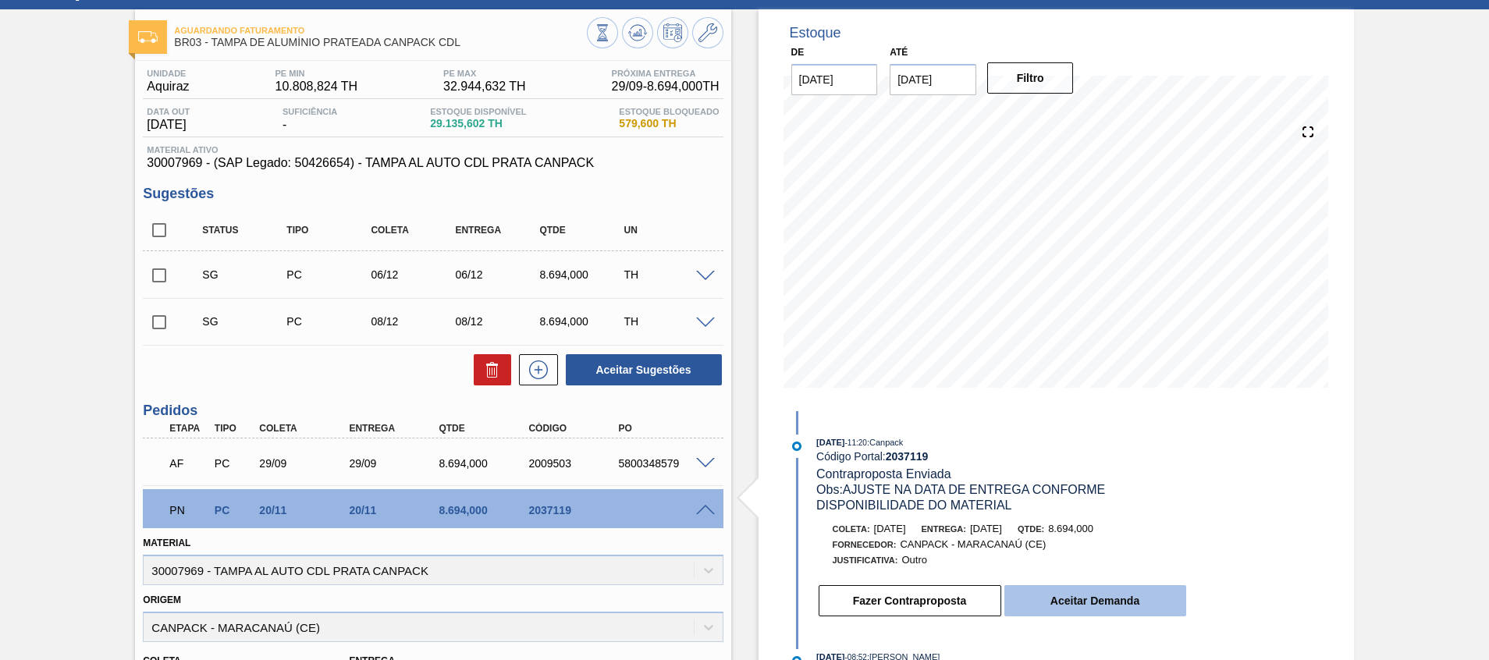
click at [1041, 589] on button "Aceitar Demanda" at bounding box center [1096, 600] width 182 height 31
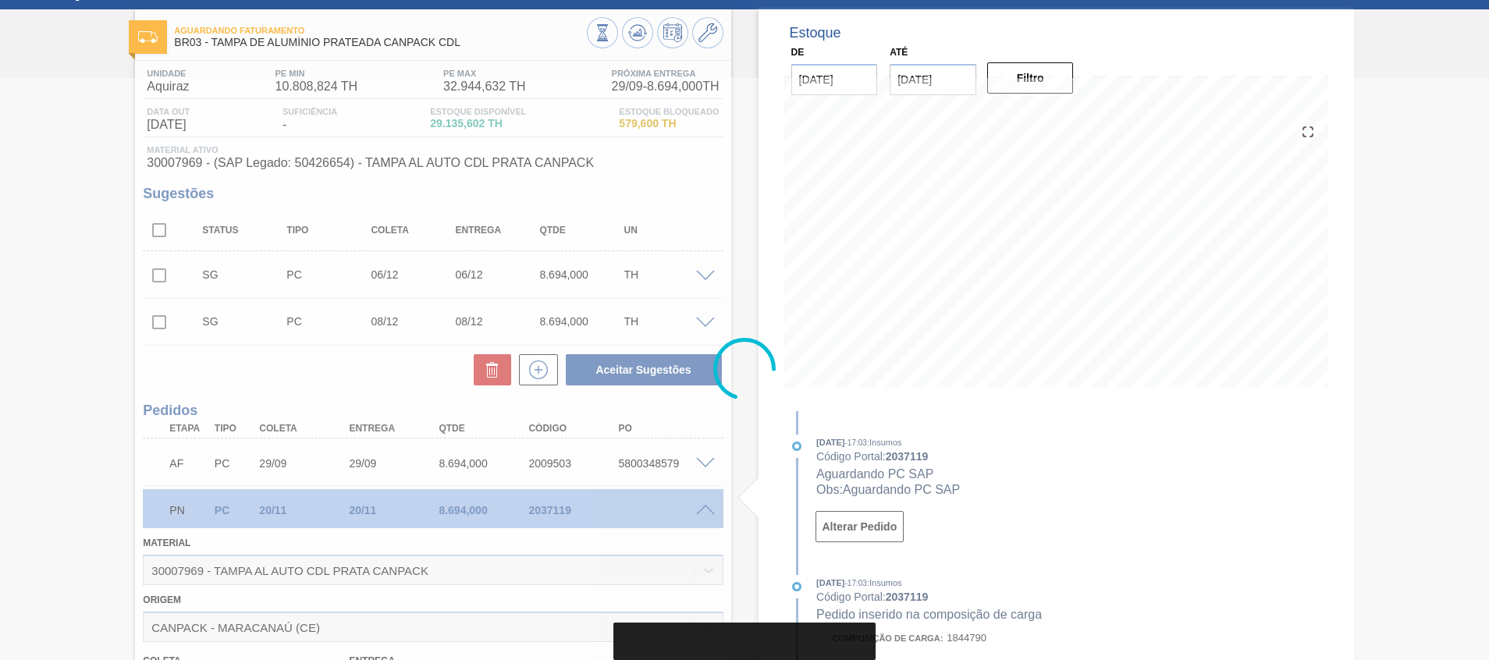
type input "30/09/2025"
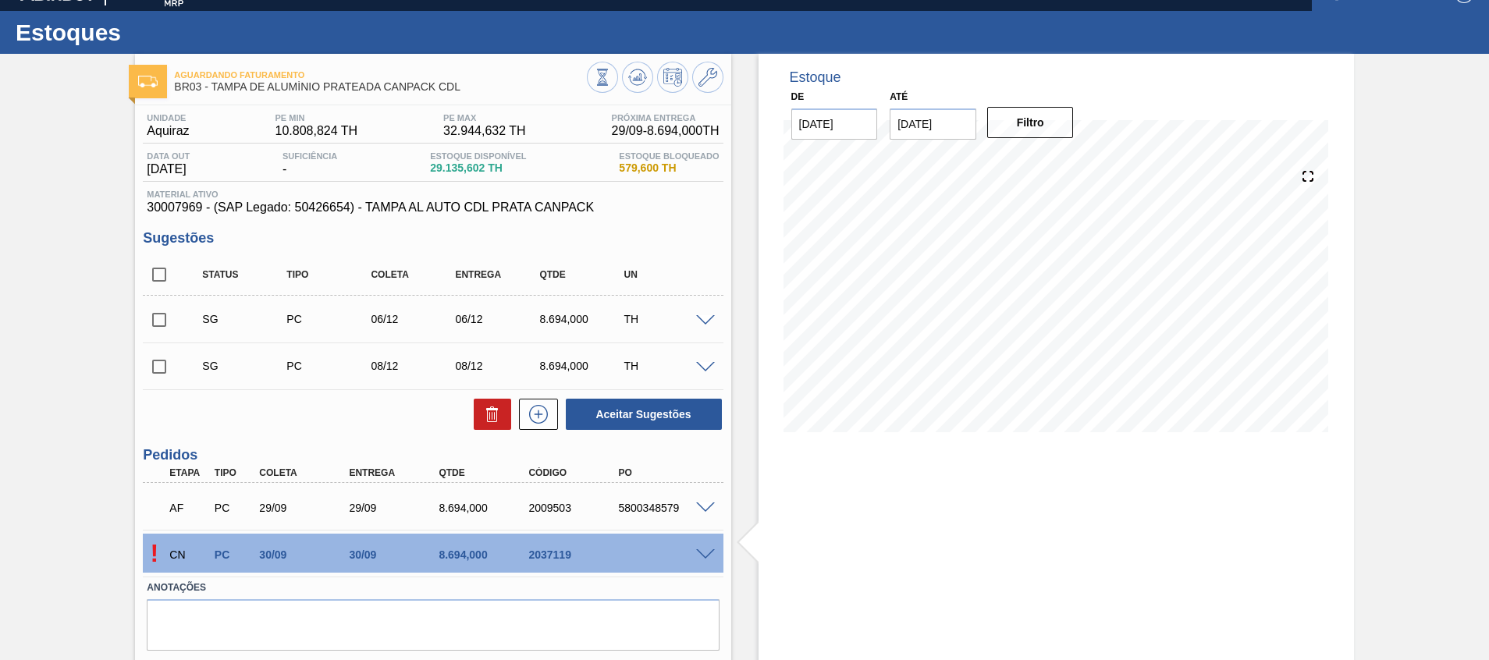
scroll to position [0, 0]
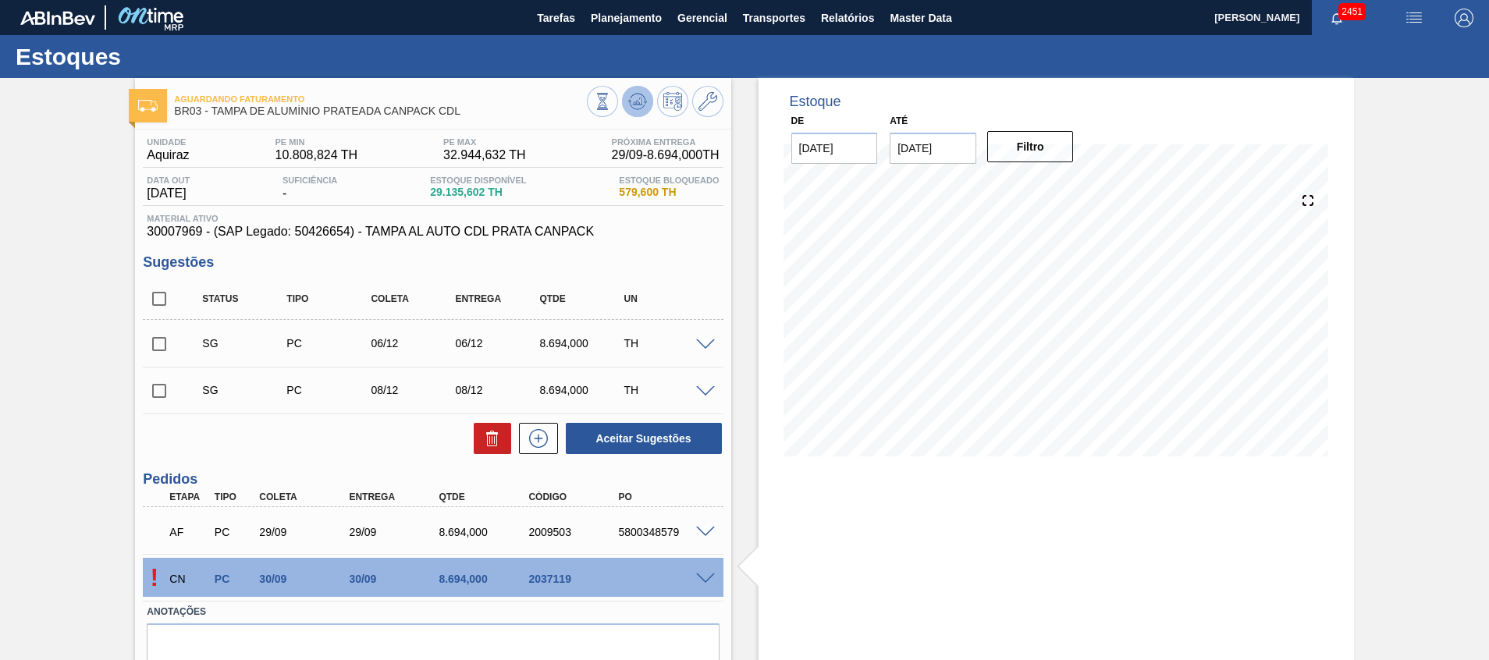
click at [628, 94] on icon at bounding box center [637, 101] width 19 height 19
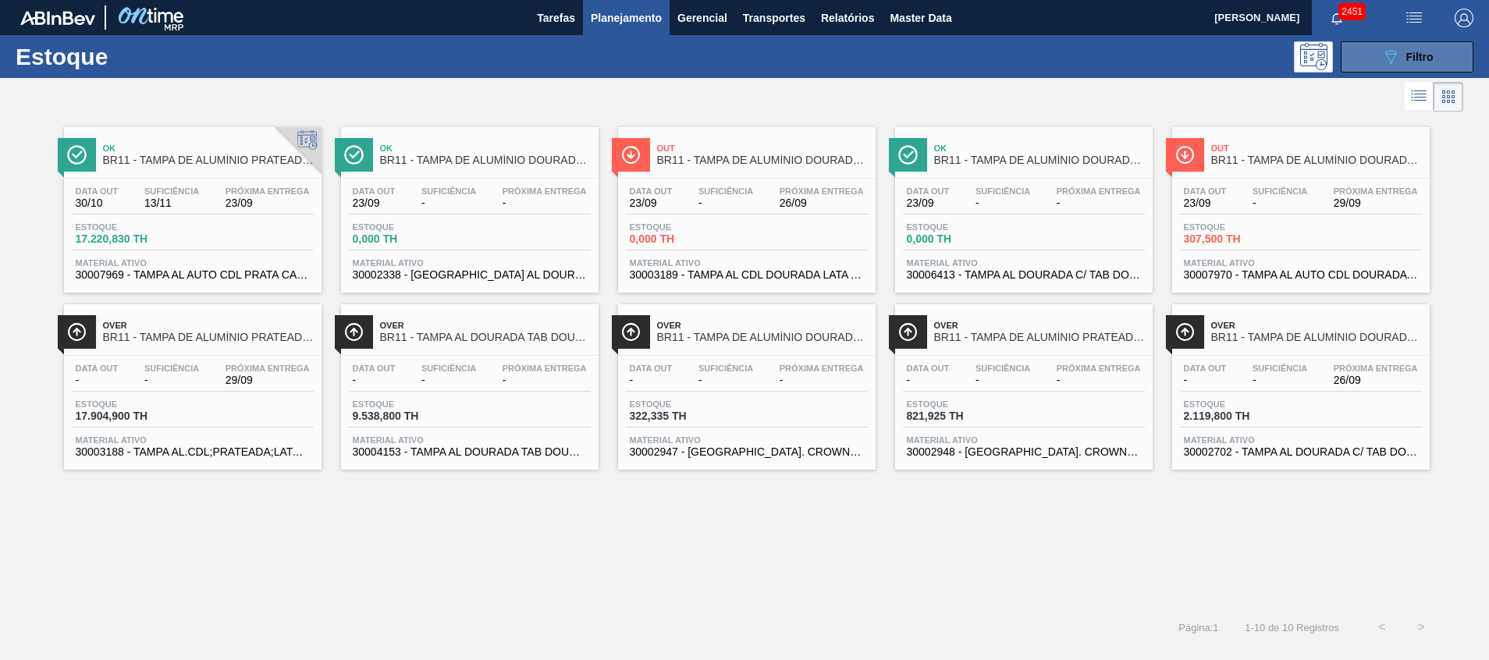
click at [1378, 52] on button "089F7B8B-B2A5-4AFE-B5C0-19BA573D28AC Filtro" at bounding box center [1407, 56] width 133 height 31
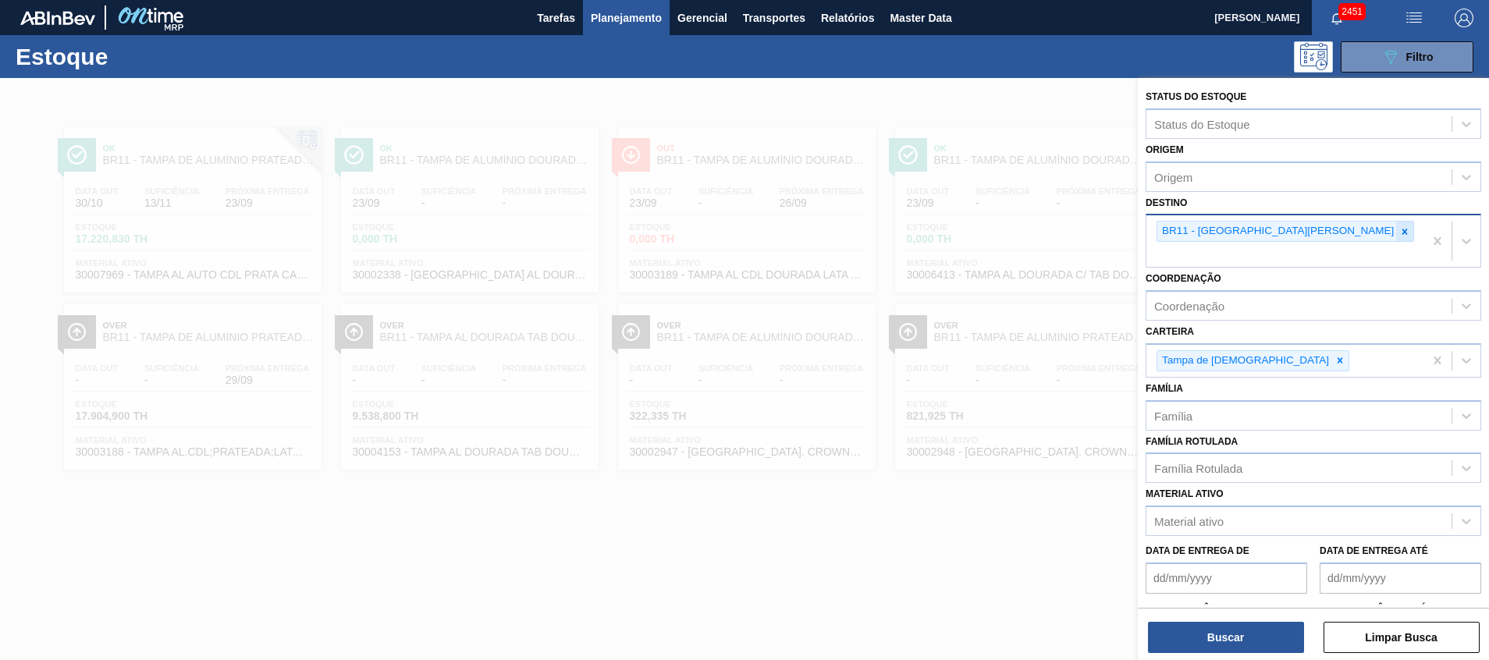
click at [1403, 233] on icon at bounding box center [1405, 231] width 5 height 5
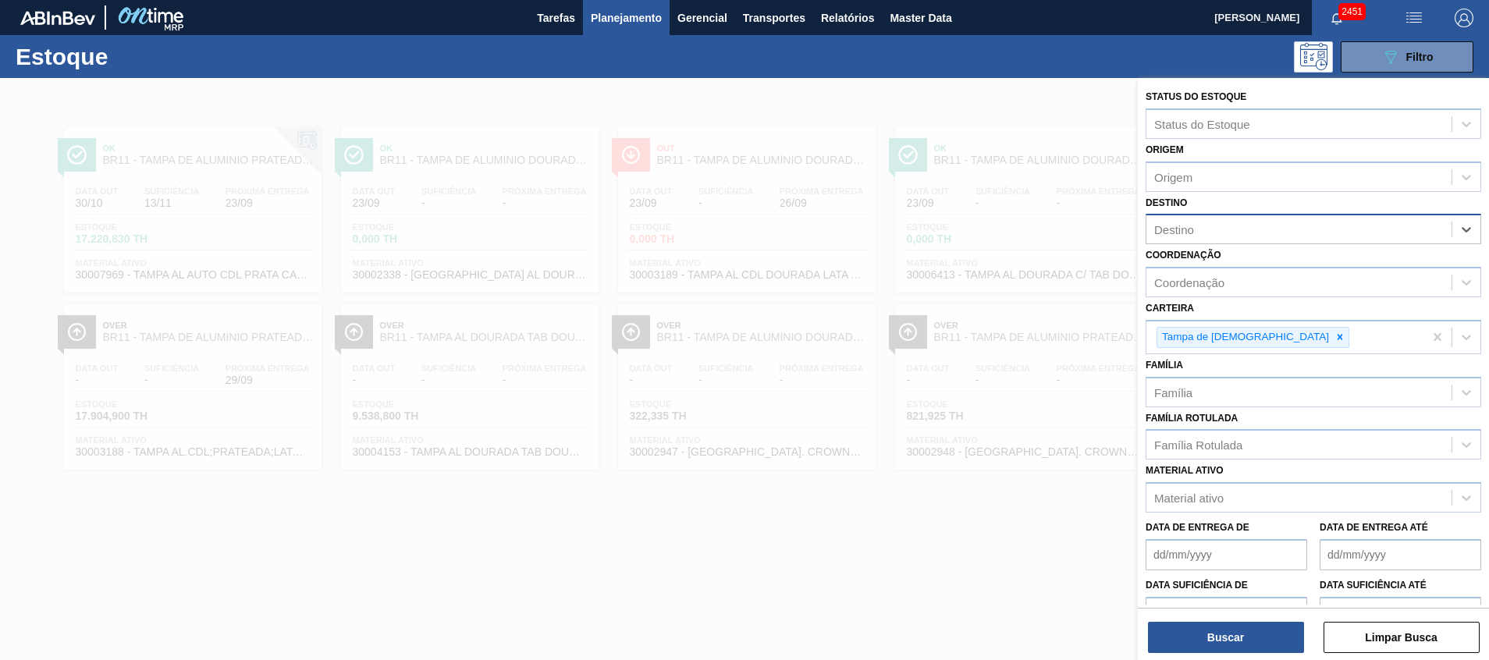
type input "t"
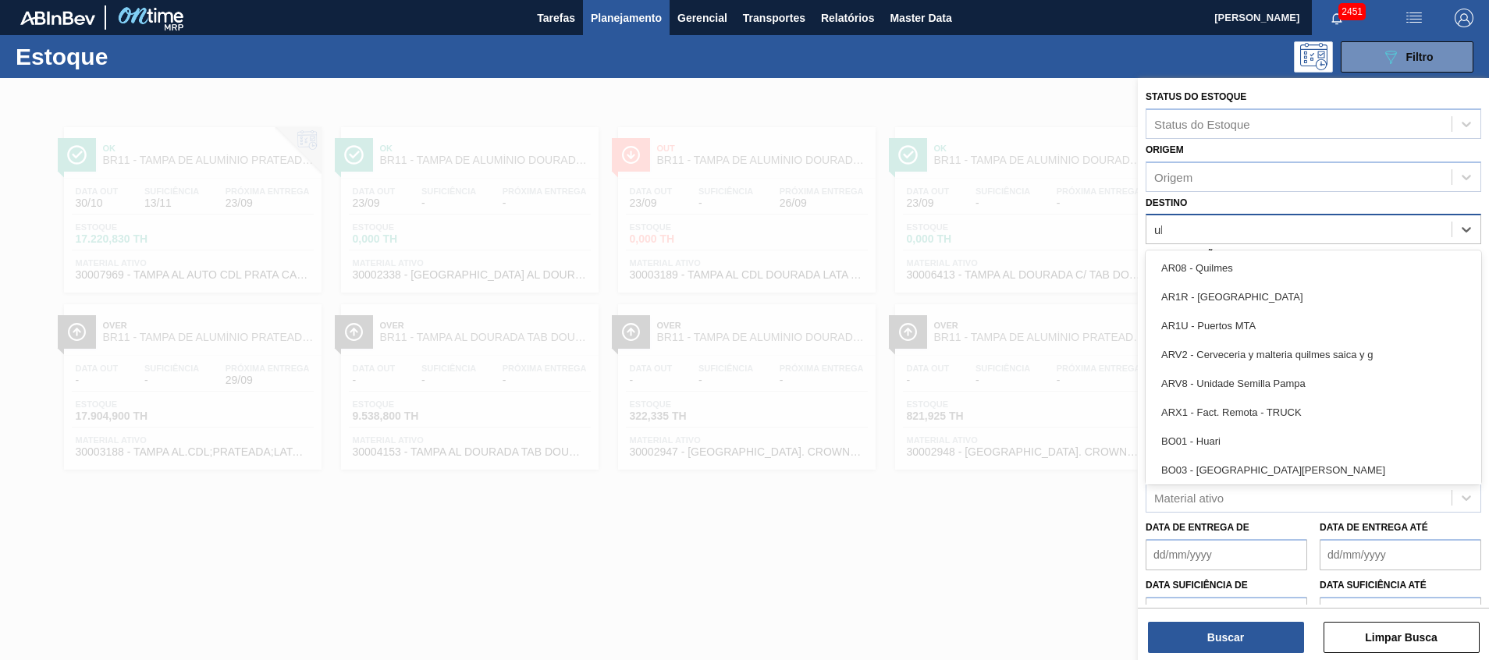
type input "ube"
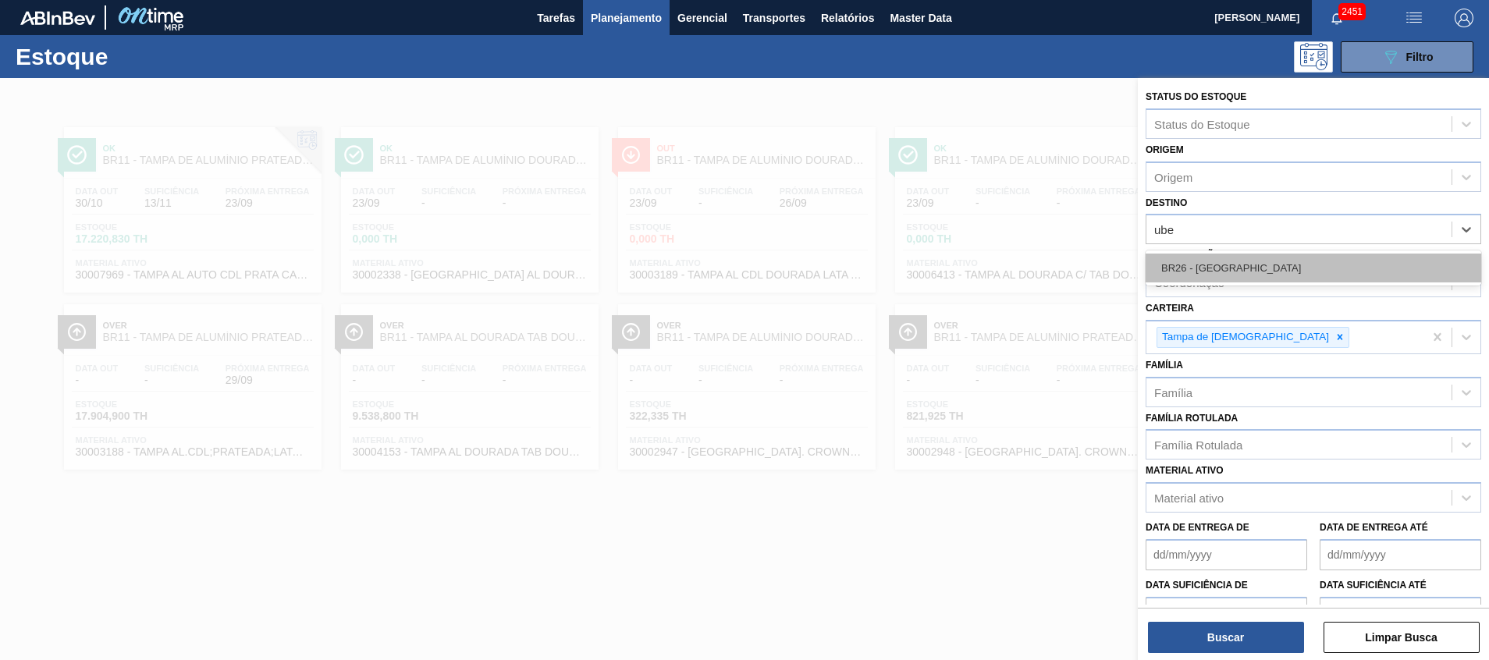
click at [1261, 256] on div "BR26 - [GEOGRAPHIC_DATA]" at bounding box center [1314, 268] width 336 height 29
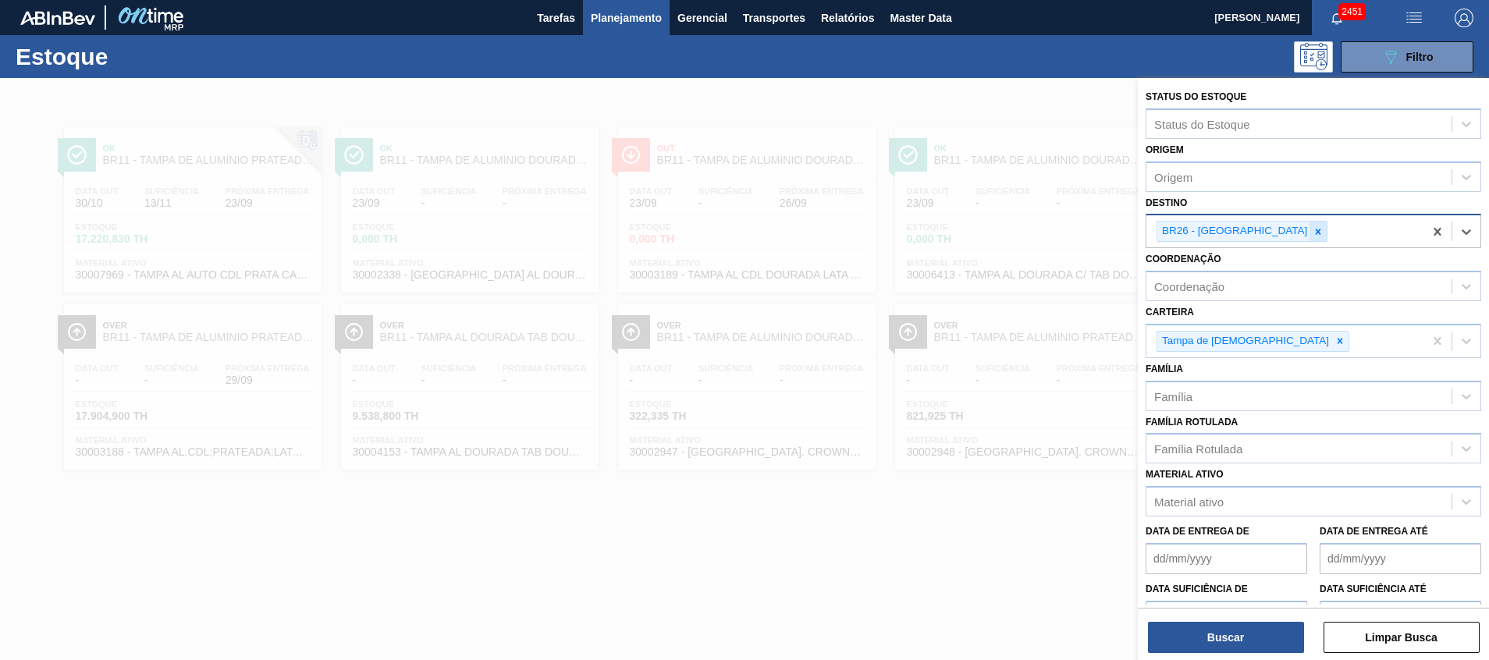
click at [1313, 235] on icon at bounding box center [1318, 231] width 11 height 11
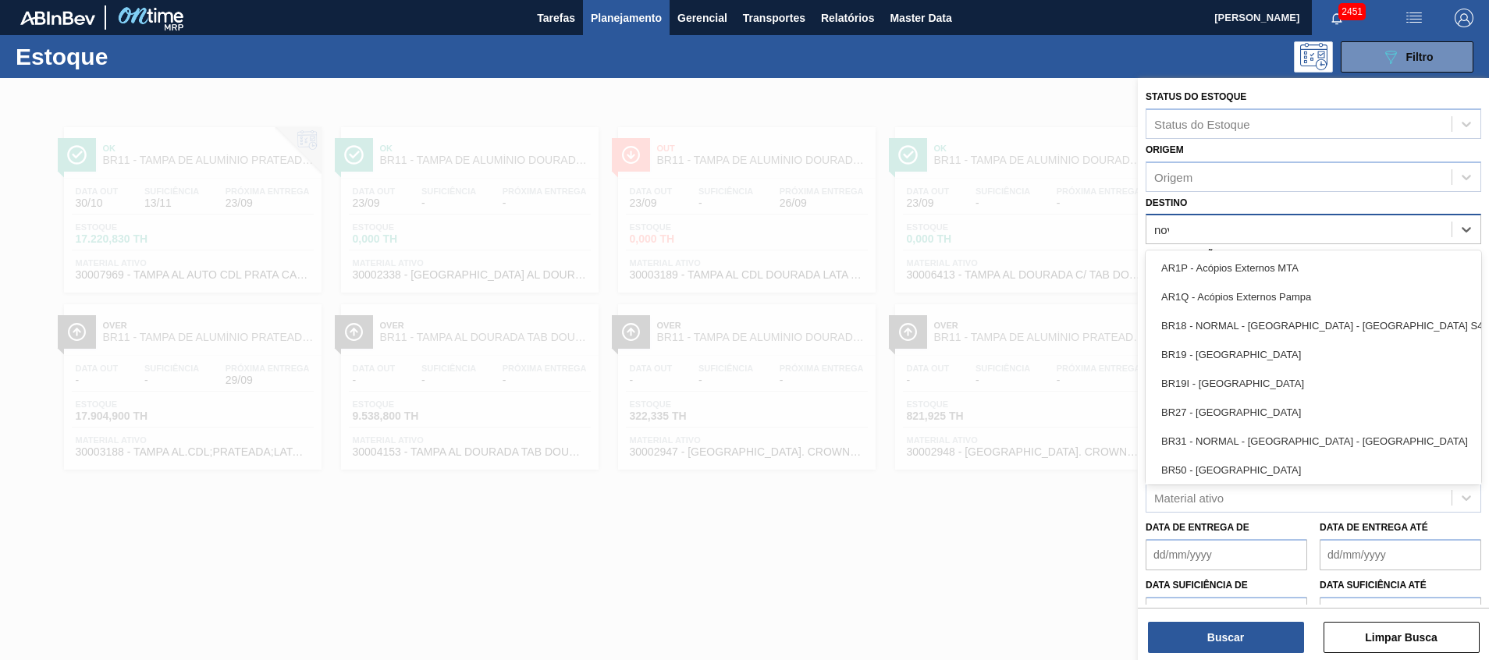
type input "nova"
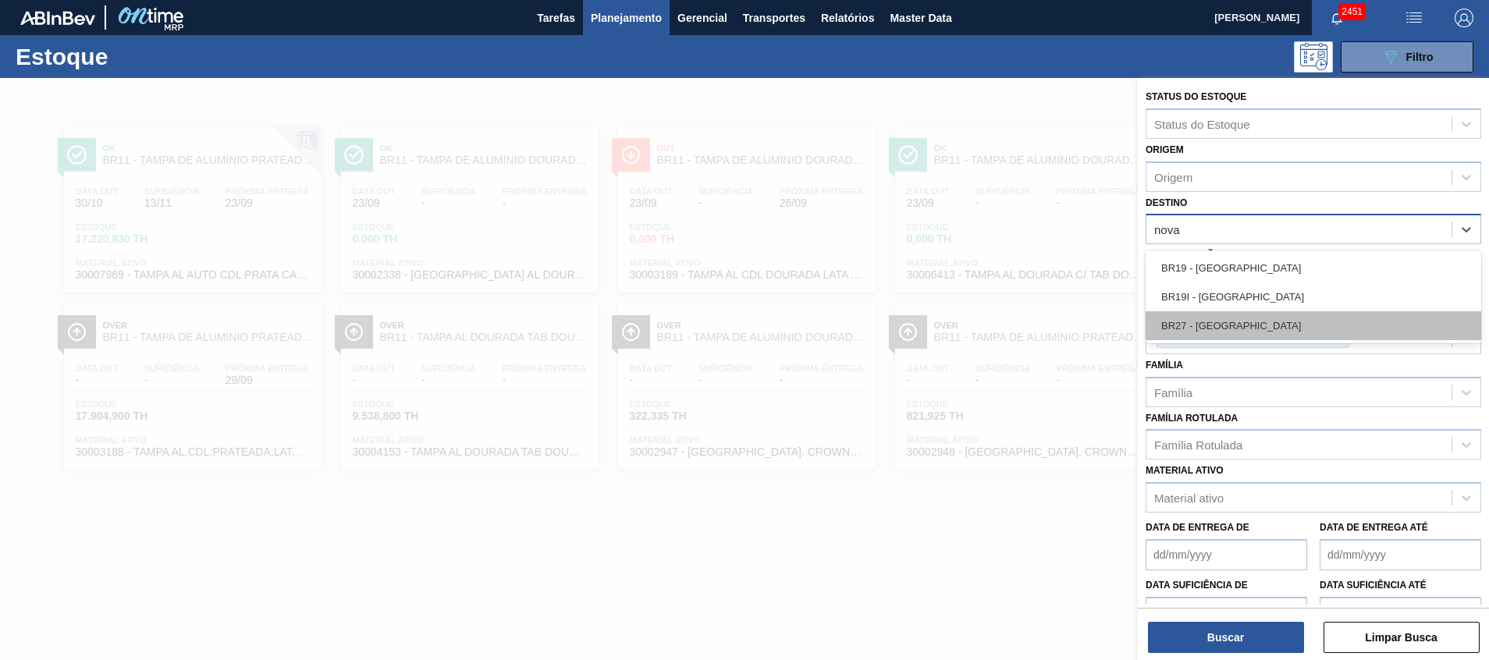
click at [1225, 314] on div "BR27 - [GEOGRAPHIC_DATA]" at bounding box center [1314, 325] width 336 height 29
click at [1225, 314] on div "Carteira Tampa de Lata" at bounding box center [1314, 325] width 336 height 57
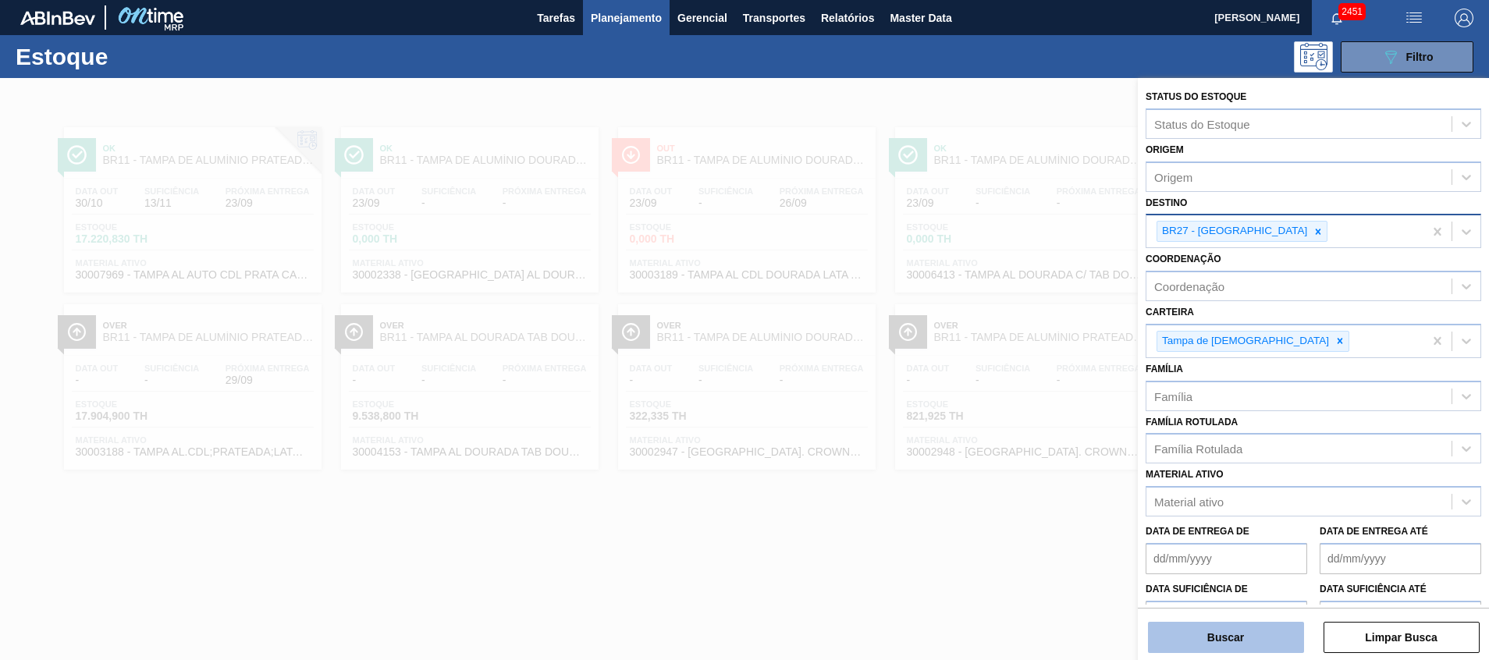
click at [1169, 634] on button "Buscar" at bounding box center [1226, 637] width 156 height 31
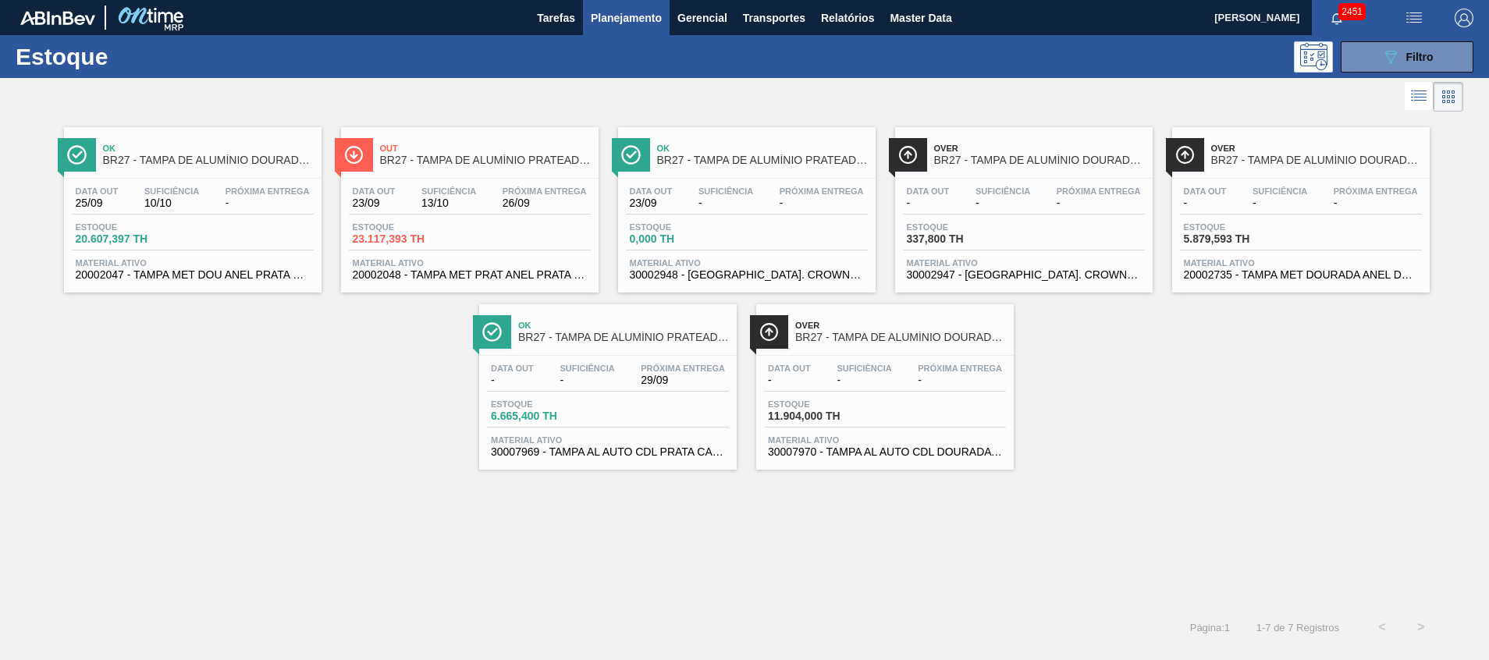
click at [447, 279] on span "20002048 - TAMPA MET PRAT ANEL PRATA CERVEJA CX600" at bounding box center [470, 275] width 234 height 12
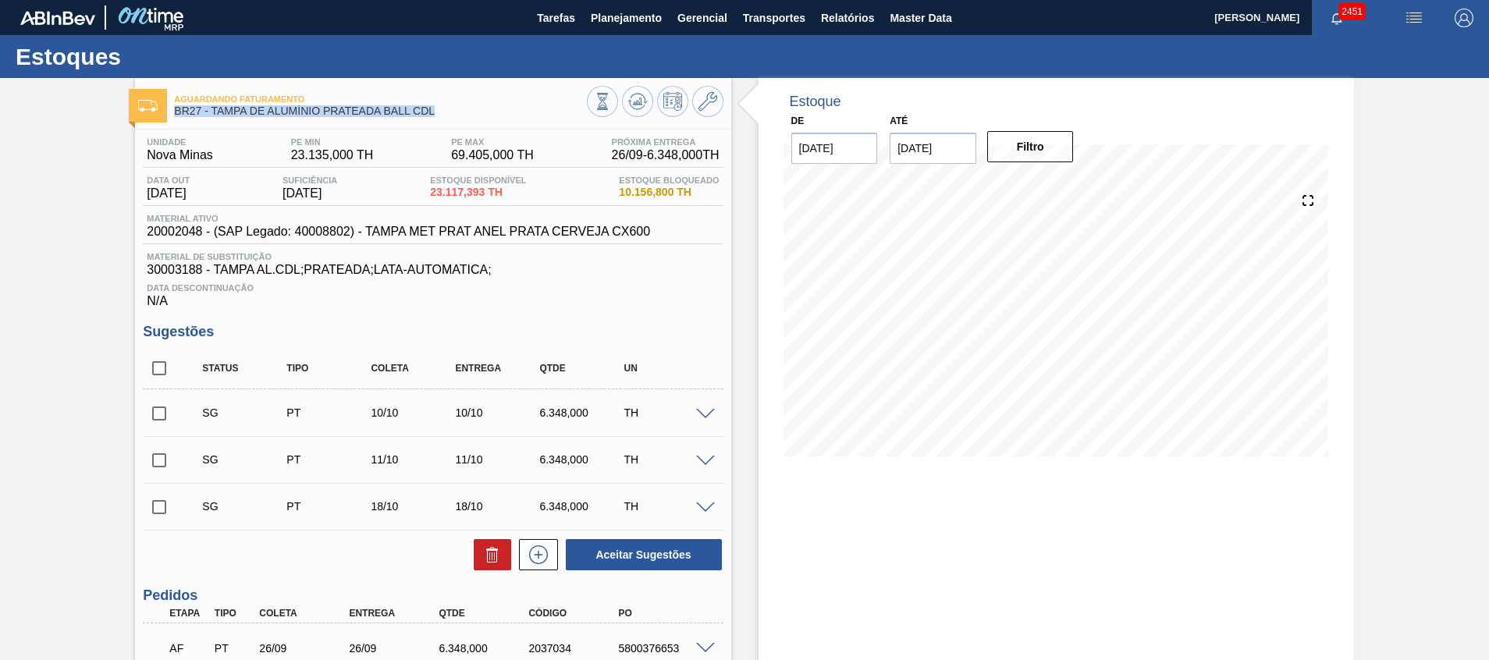
drag, startPoint x: 176, startPoint y: 106, endPoint x: 466, endPoint y: 112, distance: 289.7
click at [466, 112] on span "BR27 - TAMPA DE ALUMÍNIO PRATEADA BALL CDL" at bounding box center [380, 111] width 412 height 12
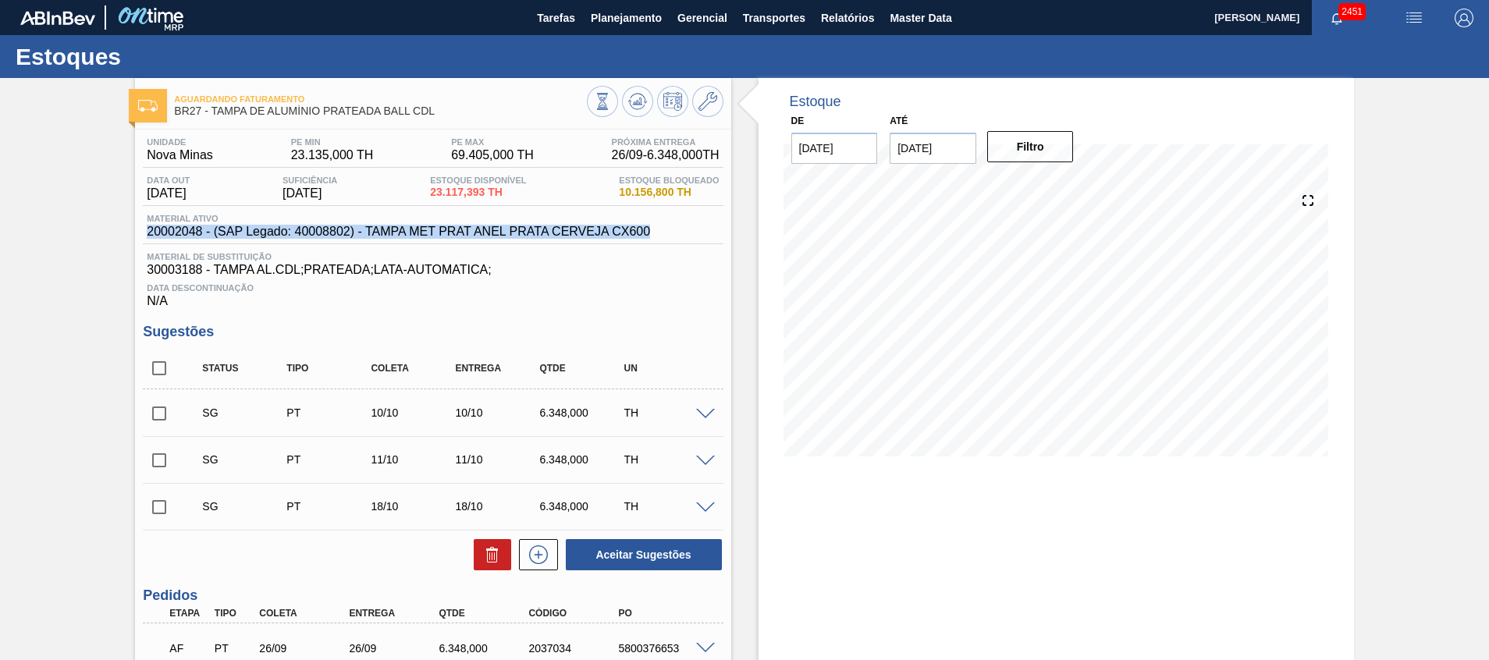
drag, startPoint x: 144, startPoint y: 230, endPoint x: 692, endPoint y: 229, distance: 548.0
click at [692, 229] on div "Material ativo 20002048 - (SAP Legado: 40008802) - TAMPA MET PRAT ANEL PRATA CE…" at bounding box center [433, 229] width 580 height 30
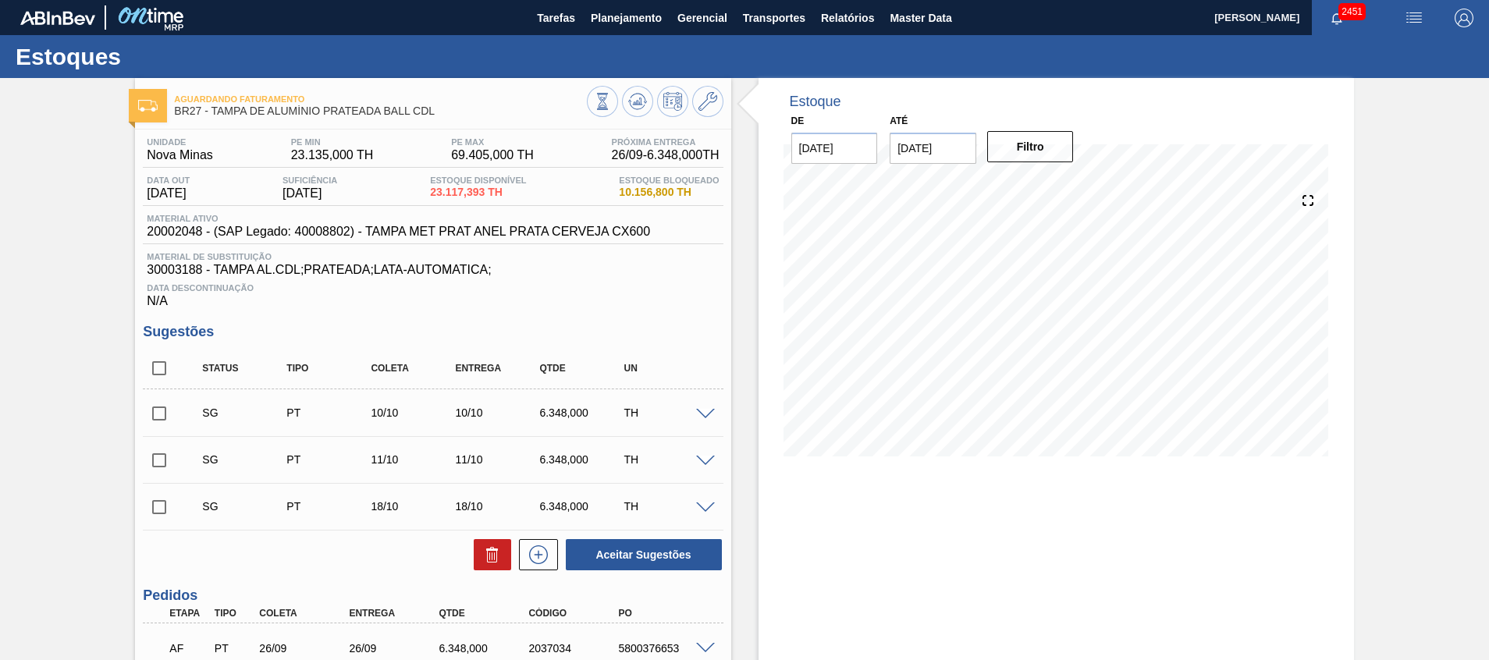
click at [781, 524] on div "Estoque De 23/09/2025 Até 30/11/2025 Filtro 24/09 Projeção de Estoque 20,787.92…" at bounding box center [1057, 438] width 596 height 721
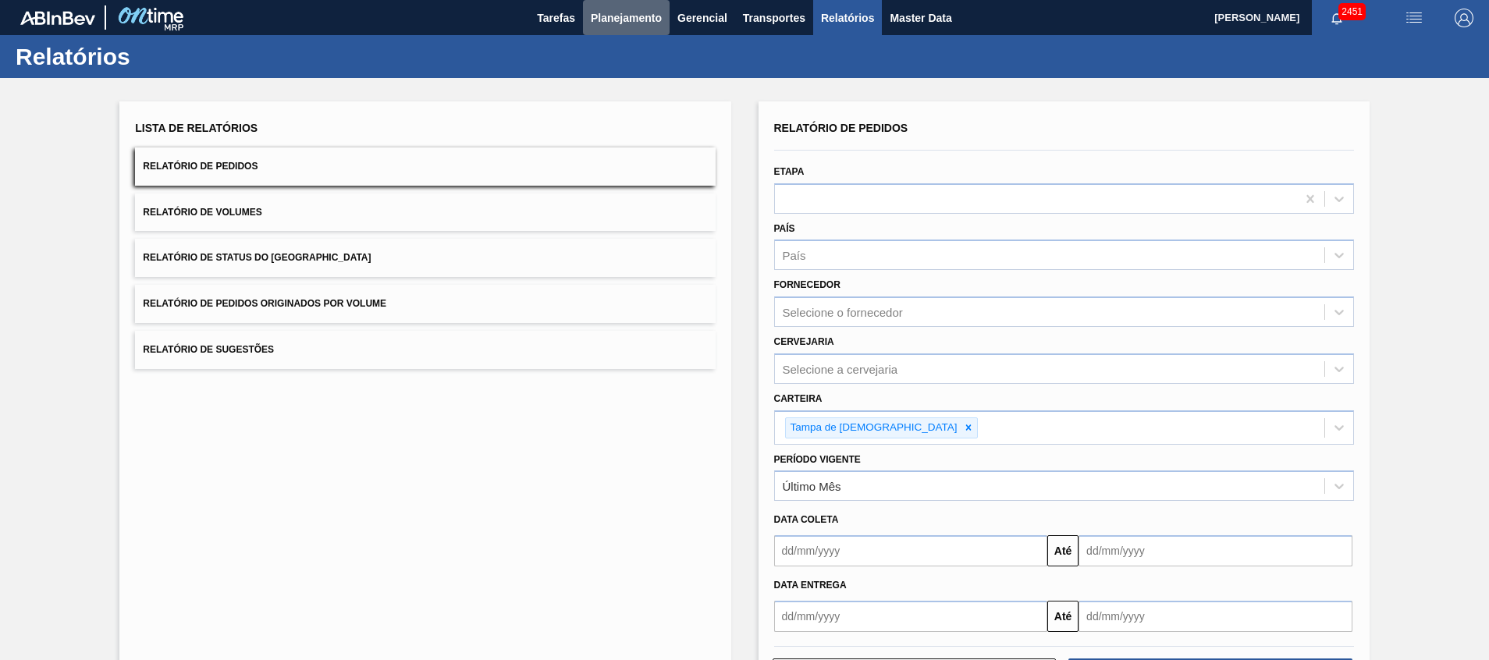
click at [627, 11] on span "Planejamento" at bounding box center [626, 18] width 71 height 19
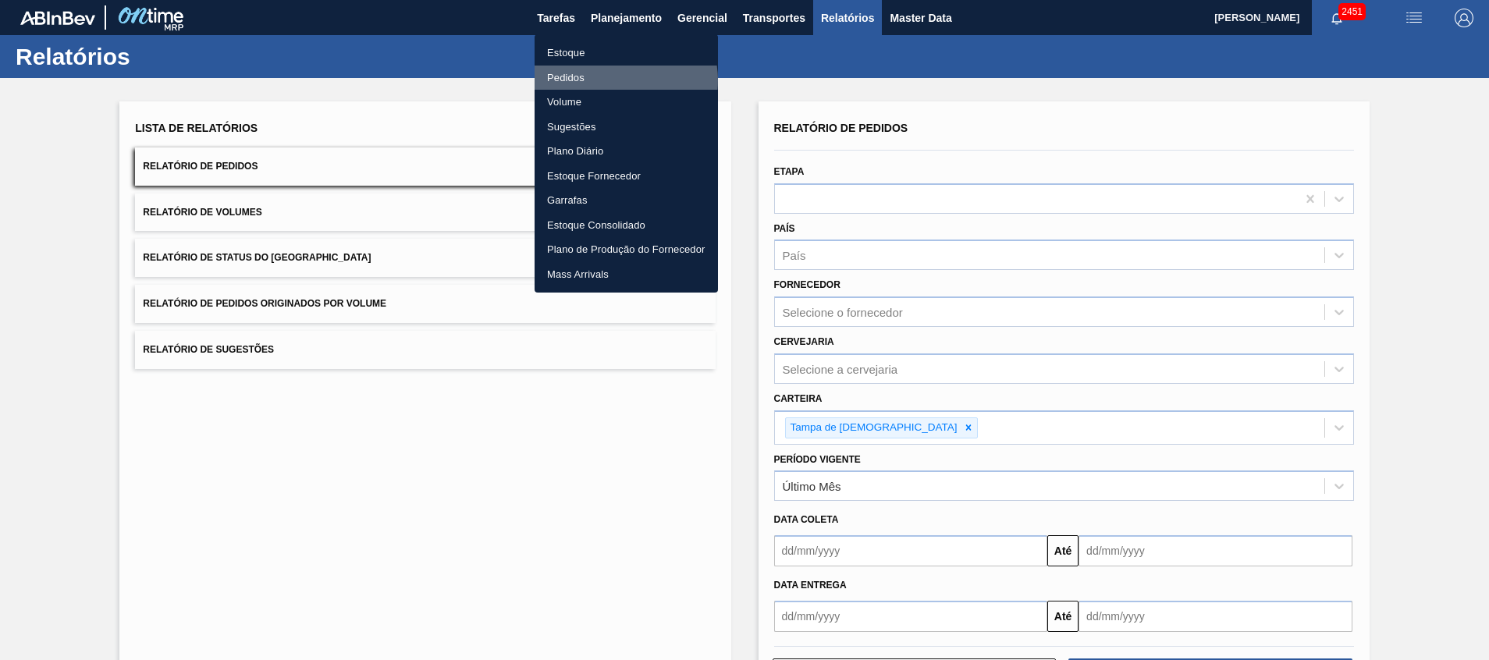
click at [610, 80] on li "Pedidos" at bounding box center [626, 78] width 183 height 25
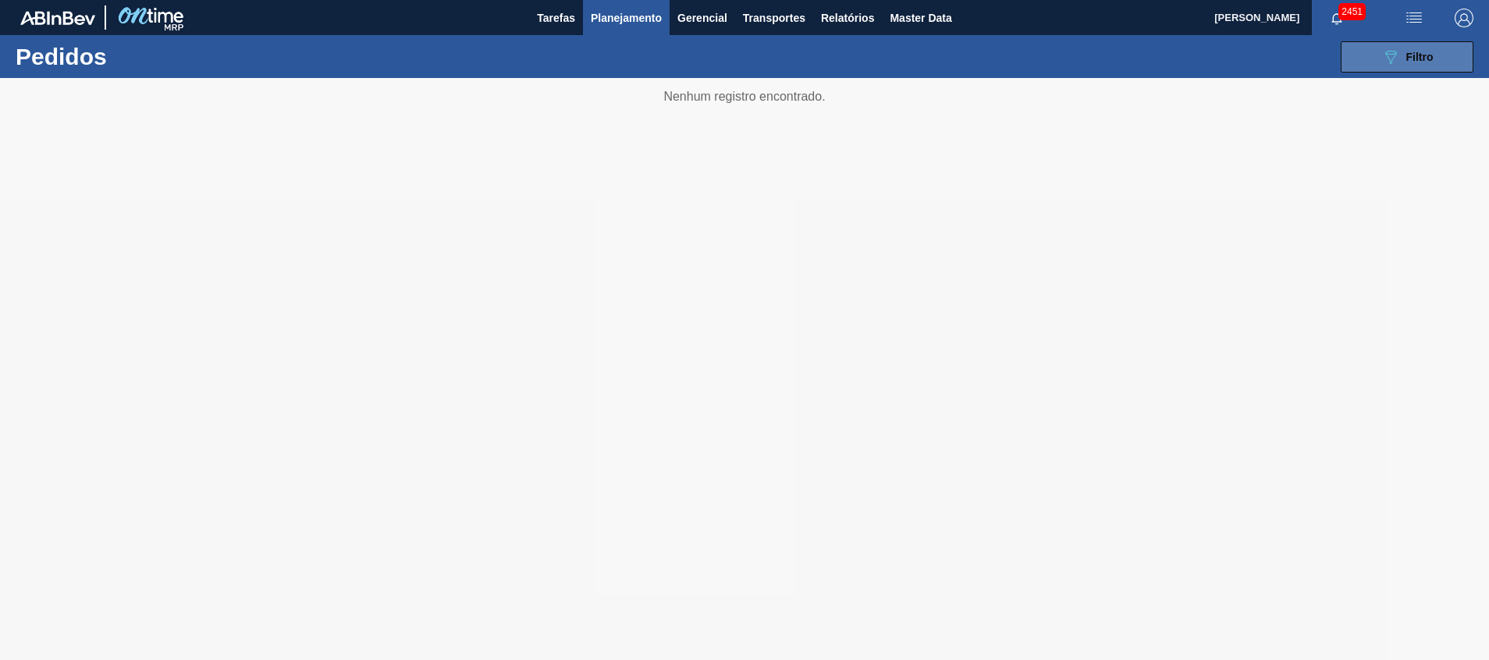
click at [1398, 51] on icon "089F7B8B-B2A5-4AFE-B5C0-19BA573D28AC" at bounding box center [1391, 57] width 19 height 19
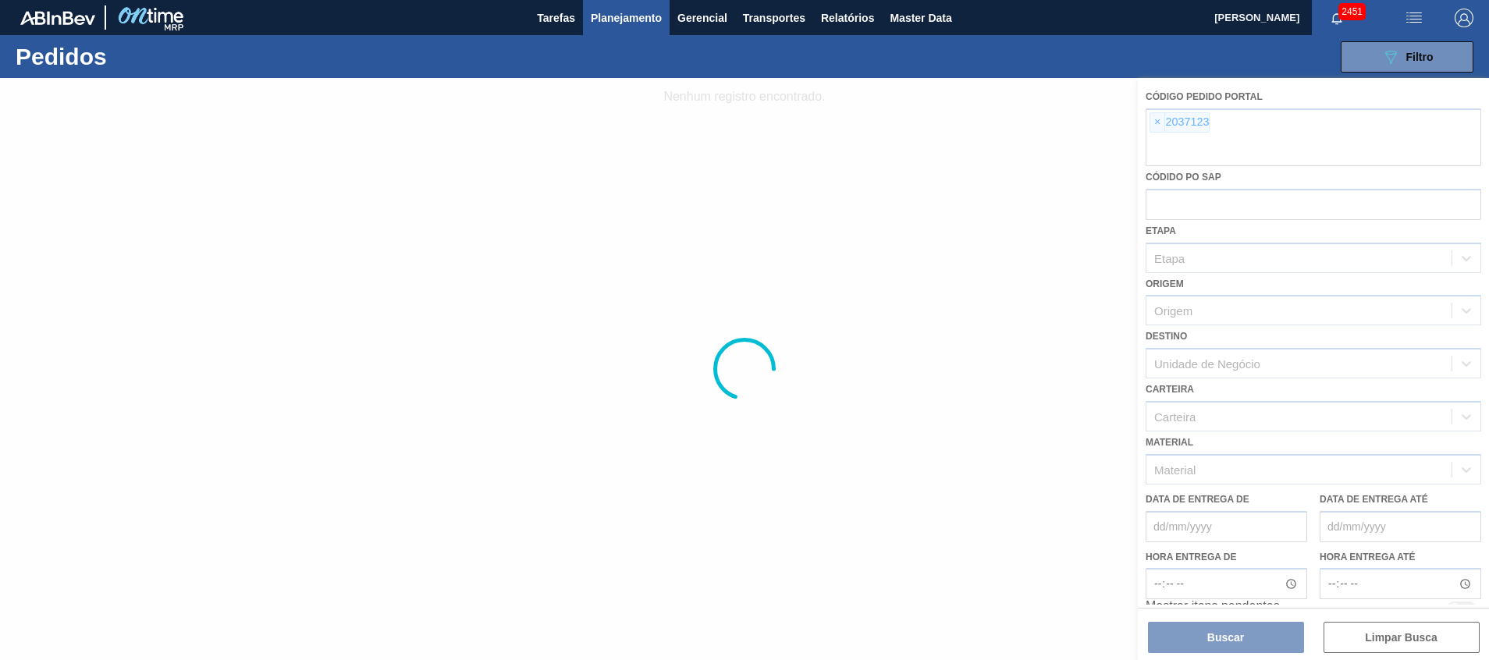
click at [1270, 155] on div at bounding box center [744, 369] width 1489 height 582
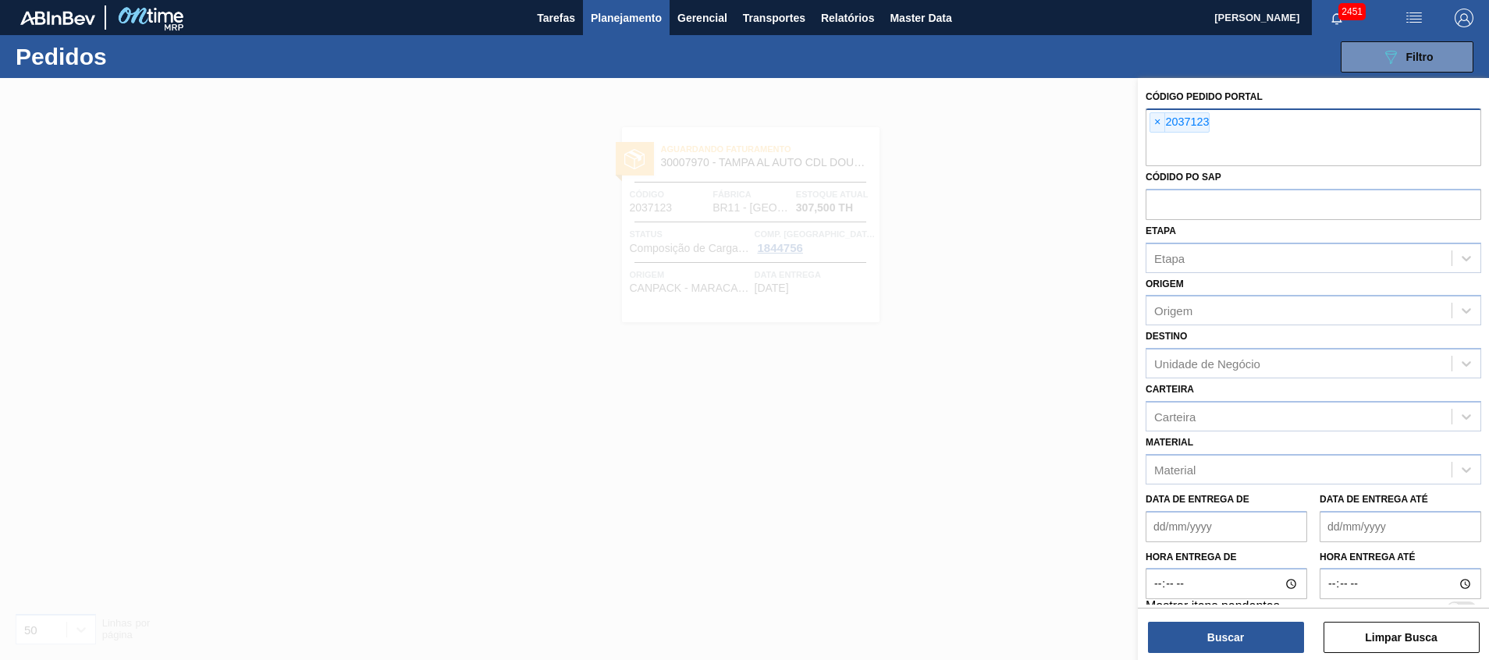
click at [1270, 156] on input "text" at bounding box center [1314, 152] width 336 height 30
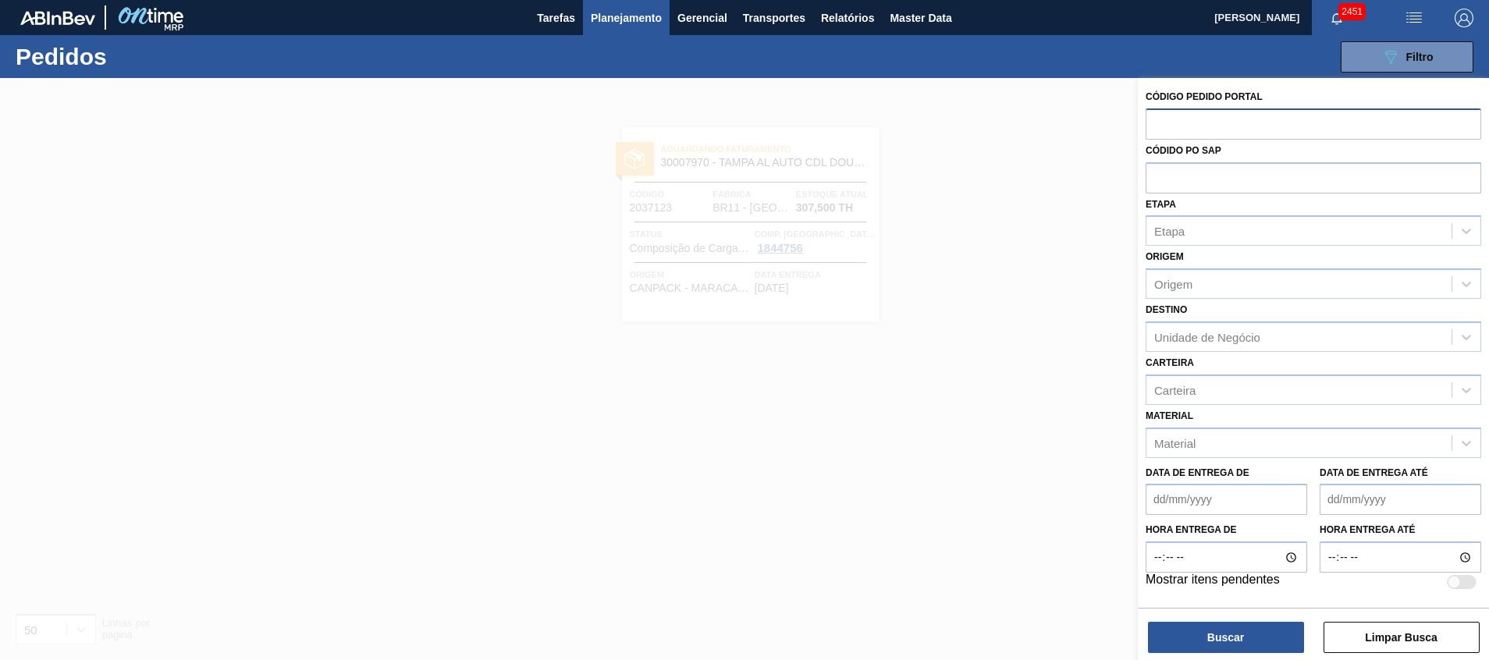
paste input "text"
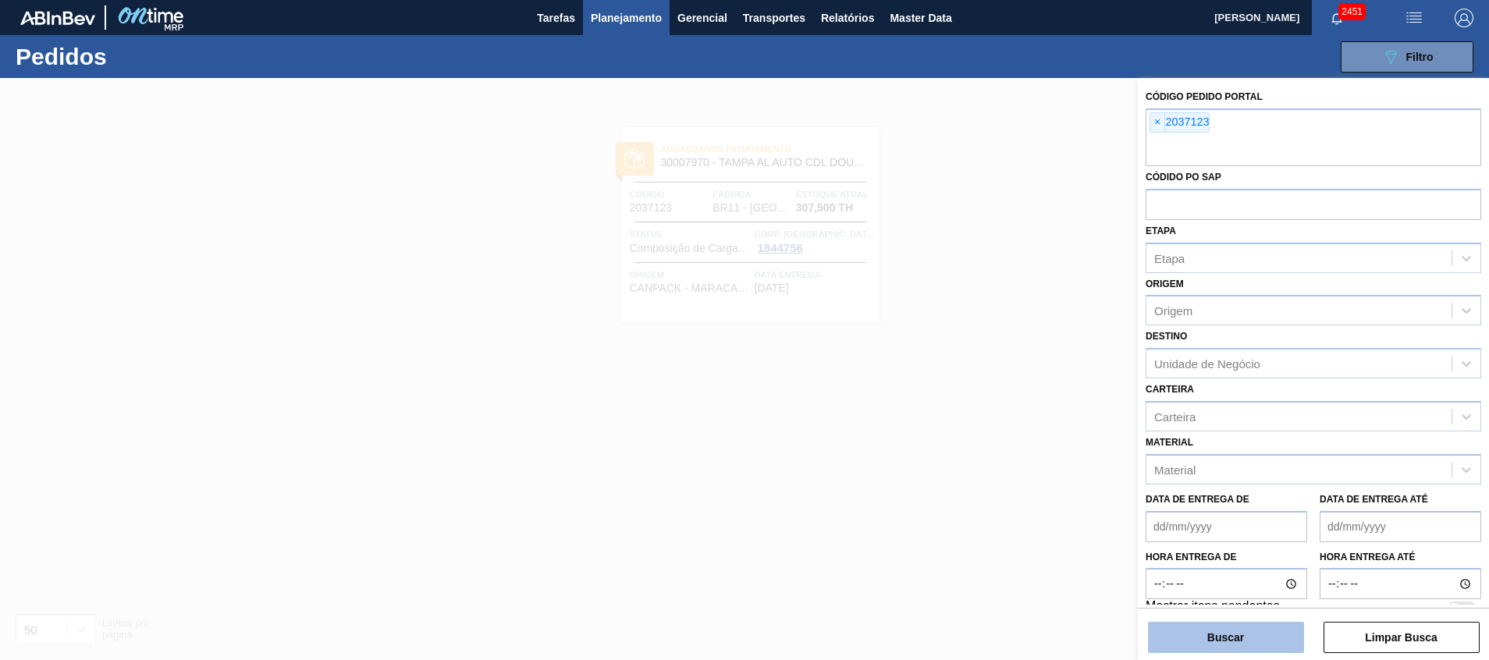
click at [1253, 638] on button "Buscar" at bounding box center [1226, 637] width 156 height 31
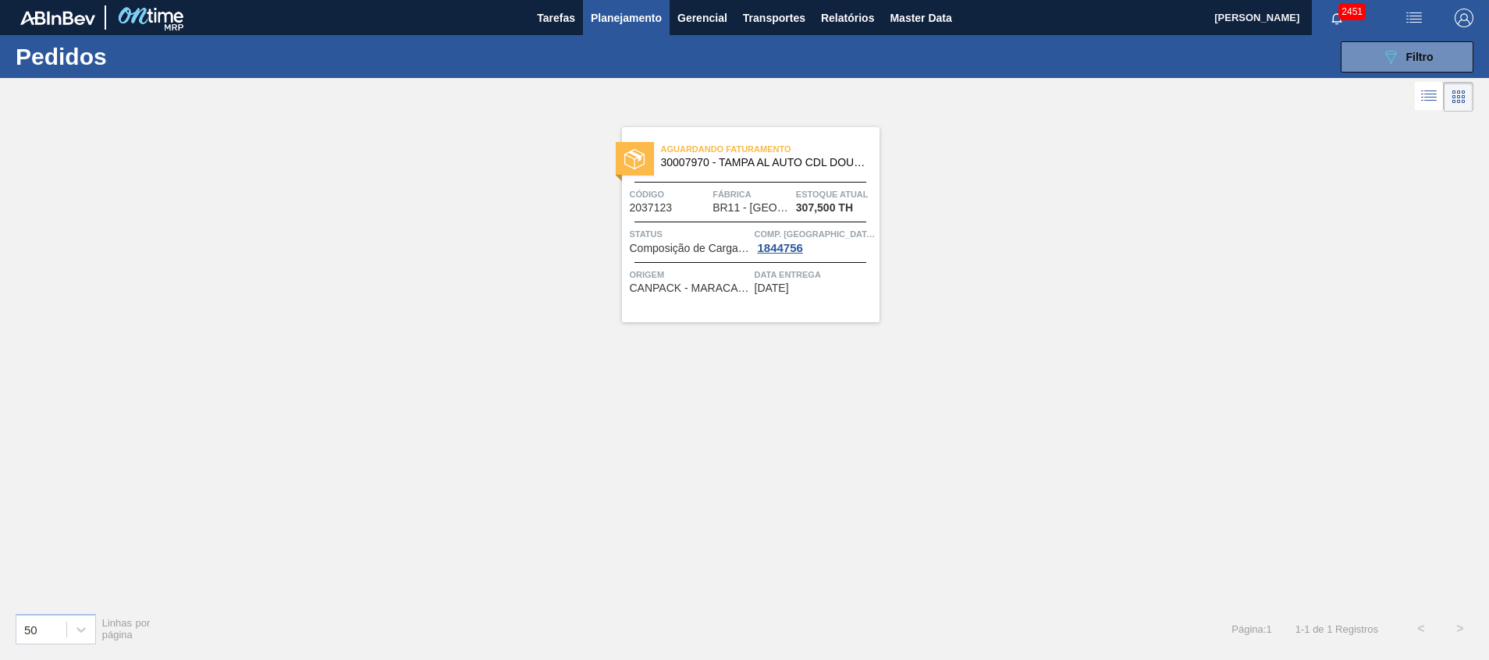
click at [837, 193] on span "Estoque atual" at bounding box center [836, 195] width 80 height 16
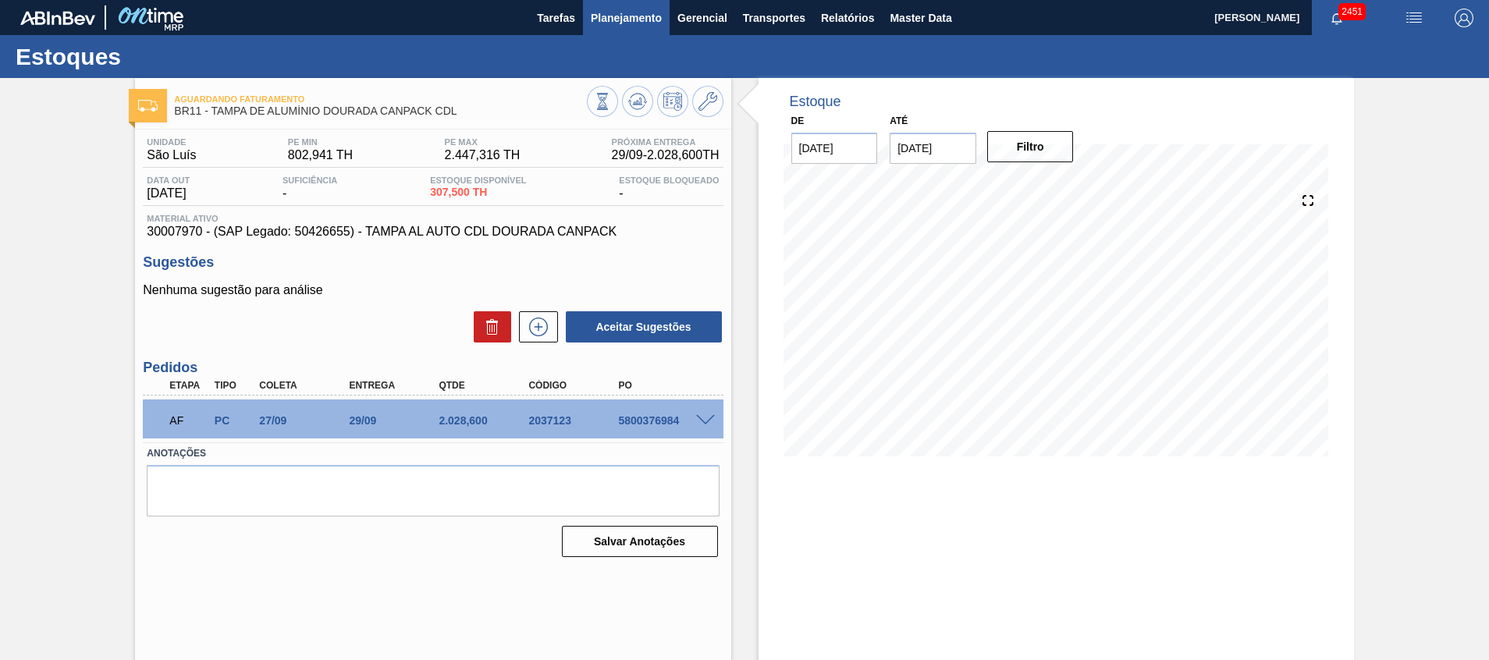
click at [634, 23] on span "Planejamento" at bounding box center [626, 18] width 71 height 19
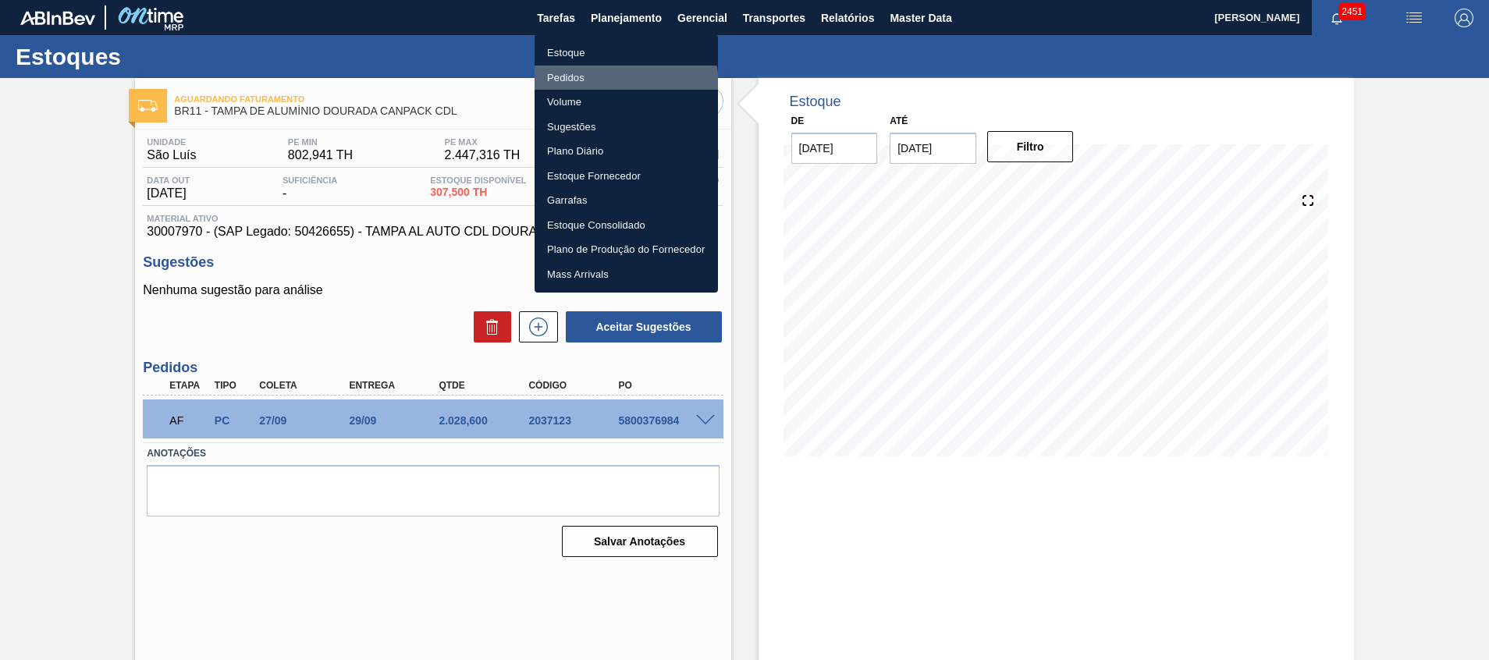
click at [607, 86] on li "Pedidos" at bounding box center [626, 78] width 183 height 25
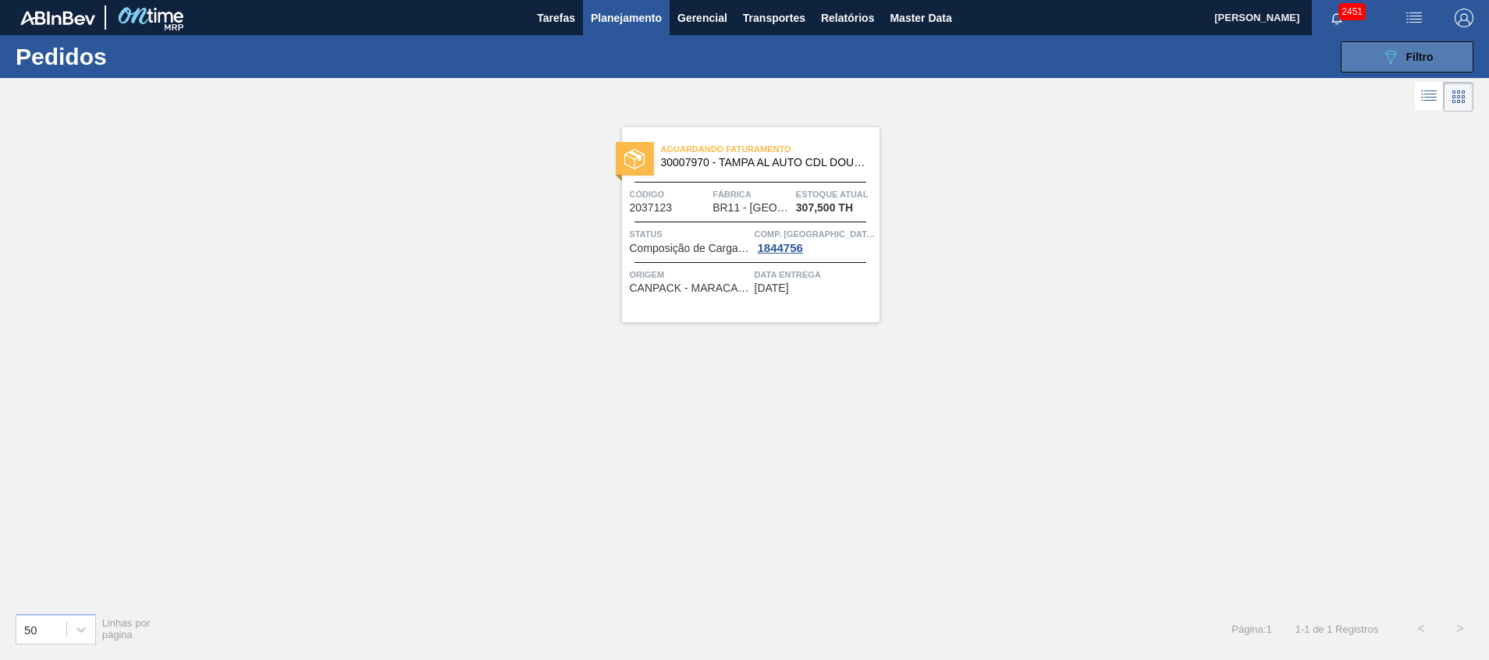
click at [1386, 54] on icon at bounding box center [1392, 57] width 12 height 13
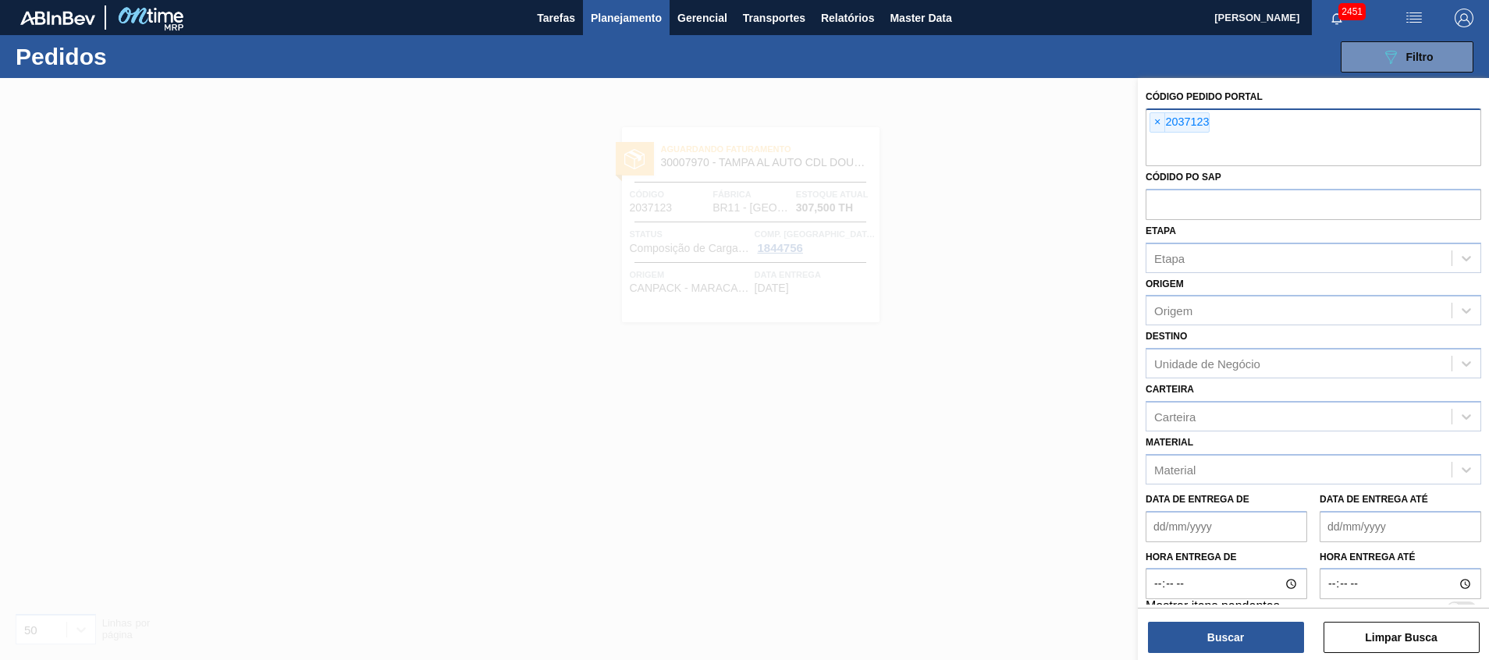
click at [1344, 157] on input "text" at bounding box center [1314, 152] width 336 height 30
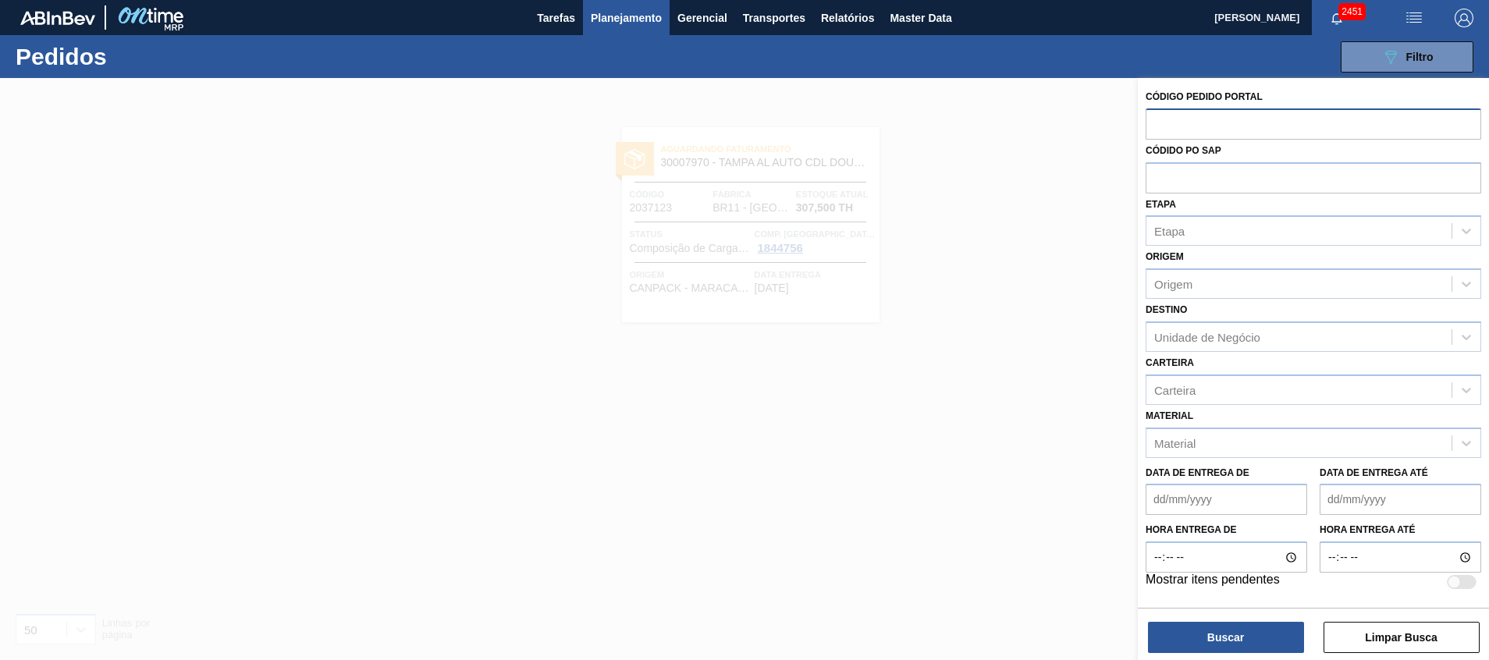
paste input "text"
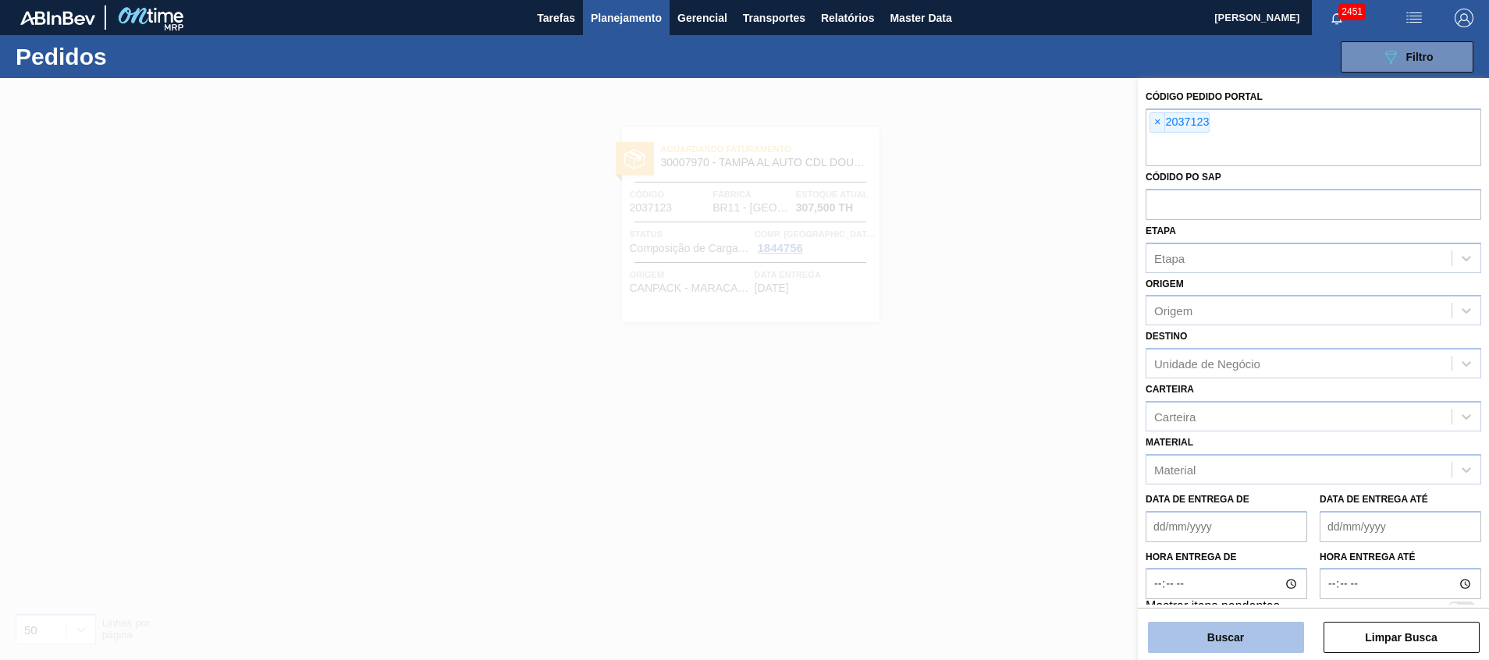
click at [1198, 648] on button "Buscar" at bounding box center [1226, 637] width 156 height 31
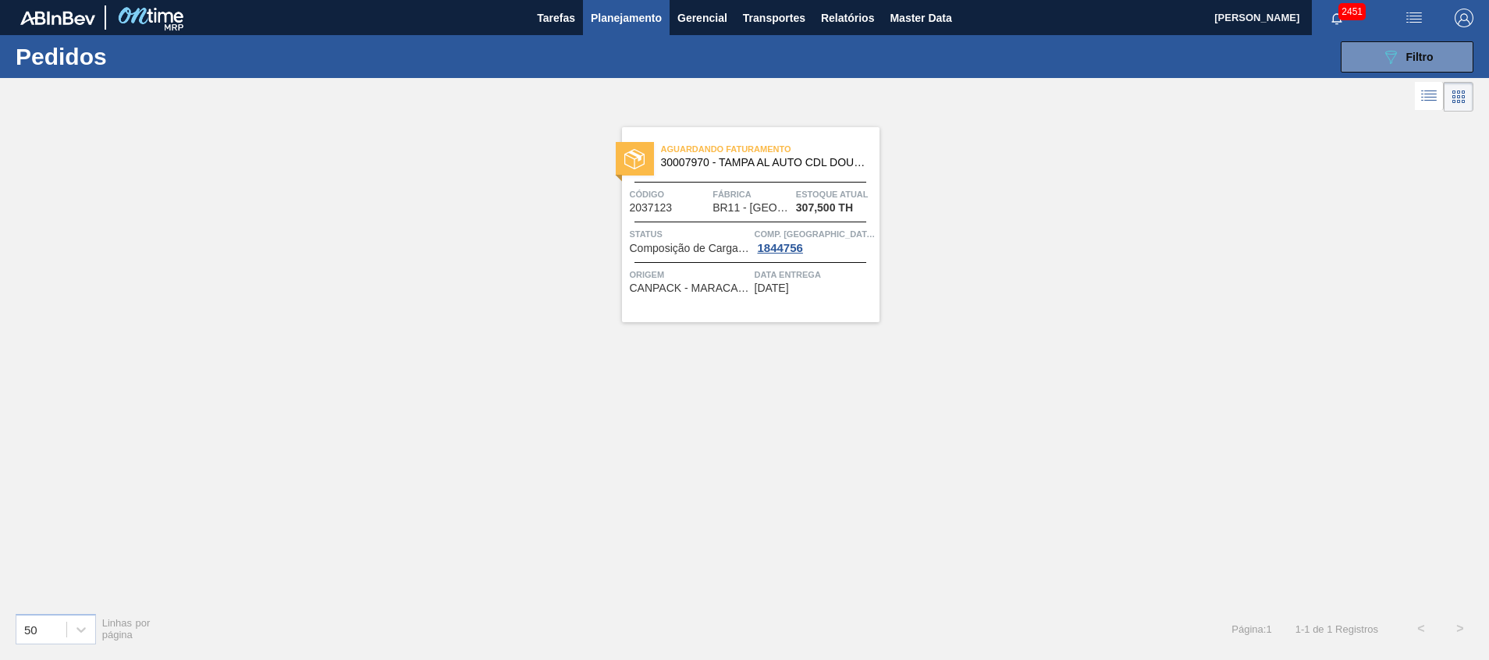
click at [607, 12] on span "Planejamento" at bounding box center [626, 18] width 71 height 19
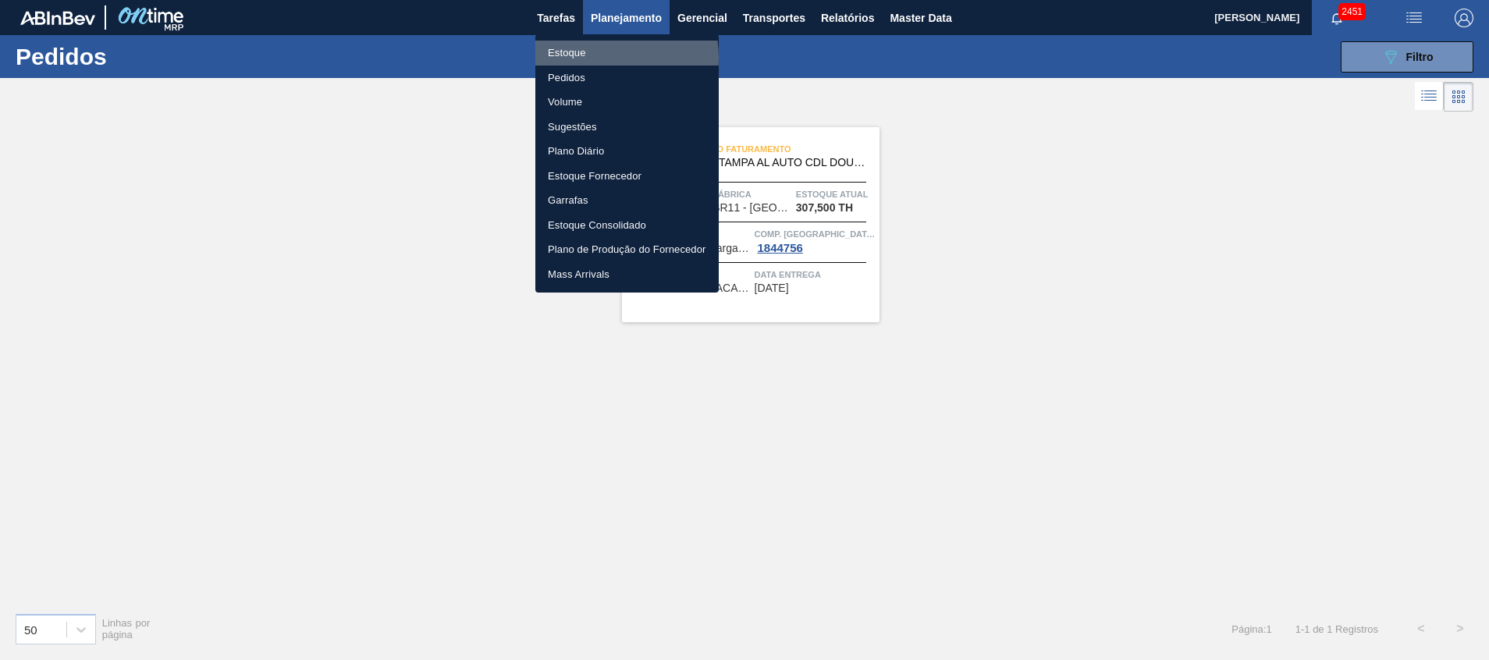
click at [598, 58] on li "Estoque" at bounding box center [627, 53] width 183 height 25
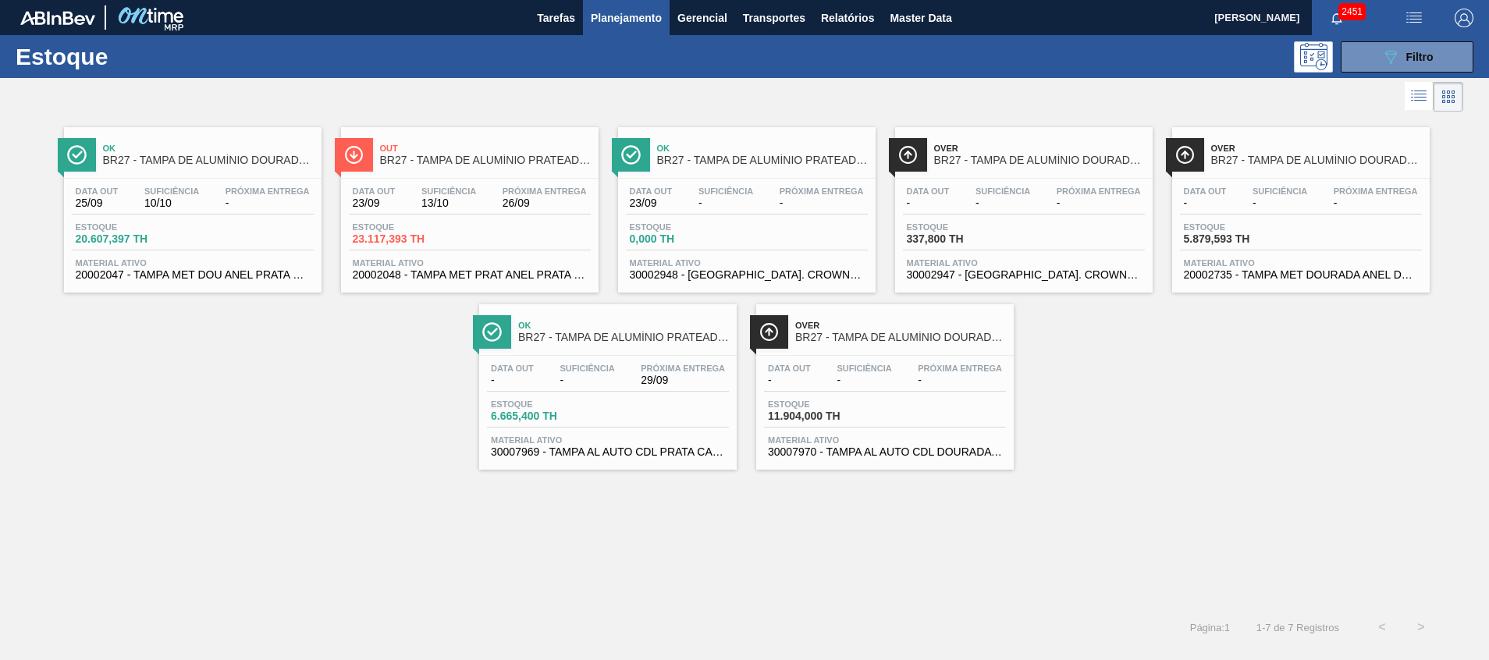
click at [1382, 74] on div "Estoque 089F7B8B-B2A5-4AFE-B5C0-19BA573D28AC Filtro" at bounding box center [744, 56] width 1489 height 43
click at [1366, 67] on button "089F7B8B-B2A5-4AFE-B5C0-19BA573D28AC Filtro" at bounding box center [1407, 56] width 133 height 31
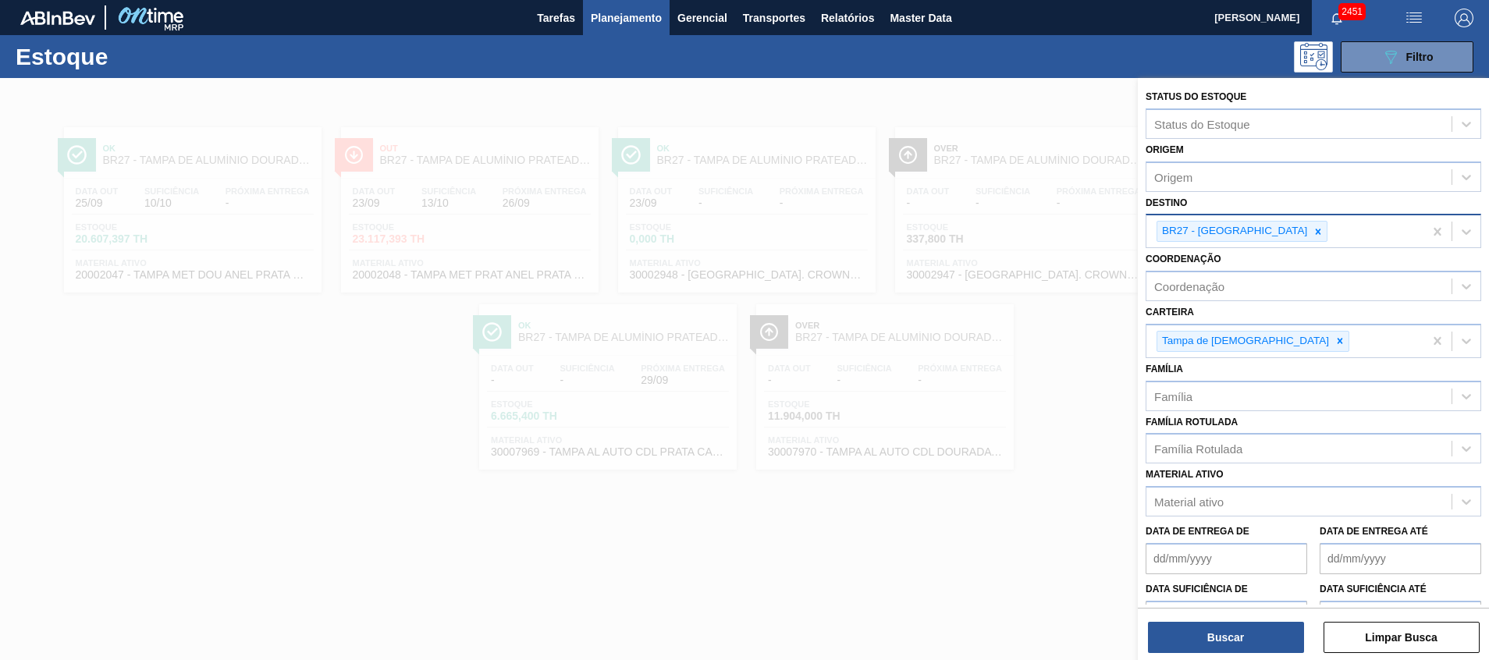
drag, startPoint x: 1270, startPoint y: 236, endPoint x: 1265, endPoint y: 226, distance: 10.5
click at [1313, 235] on icon at bounding box center [1318, 231] width 11 height 11
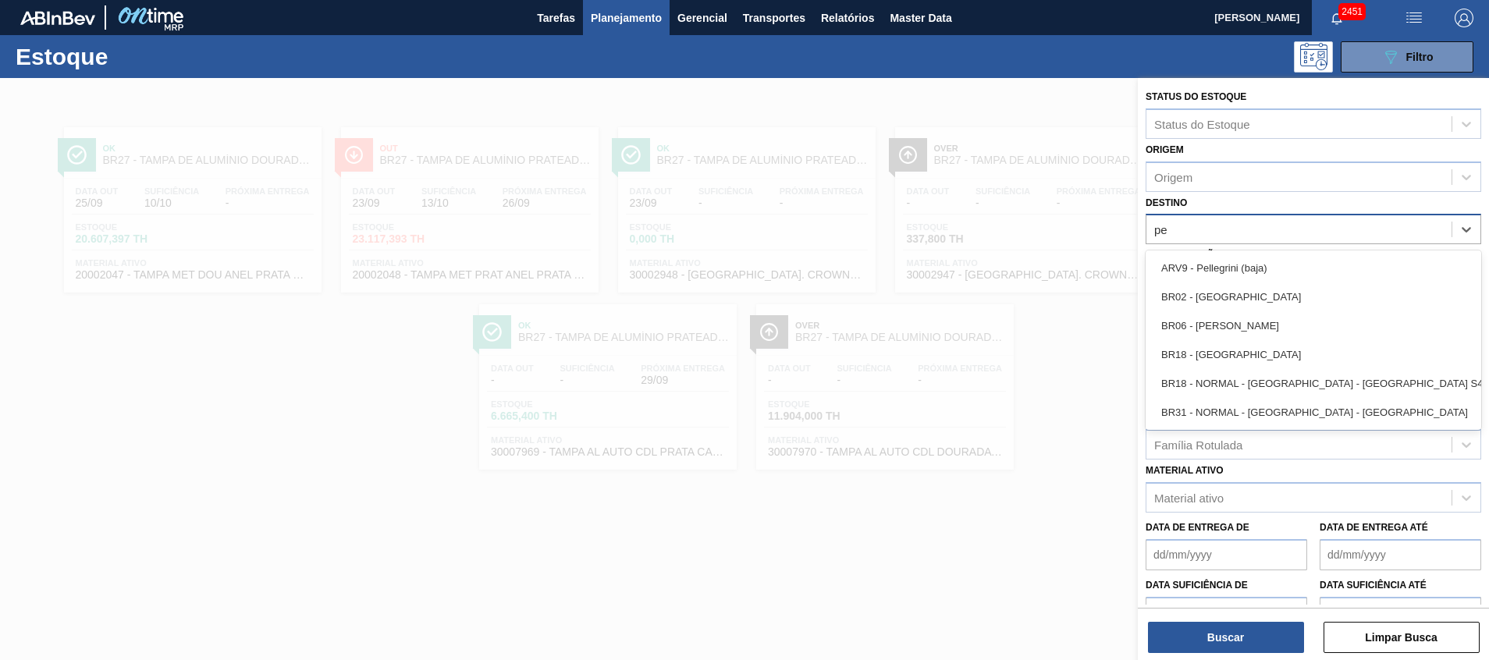
type input "per"
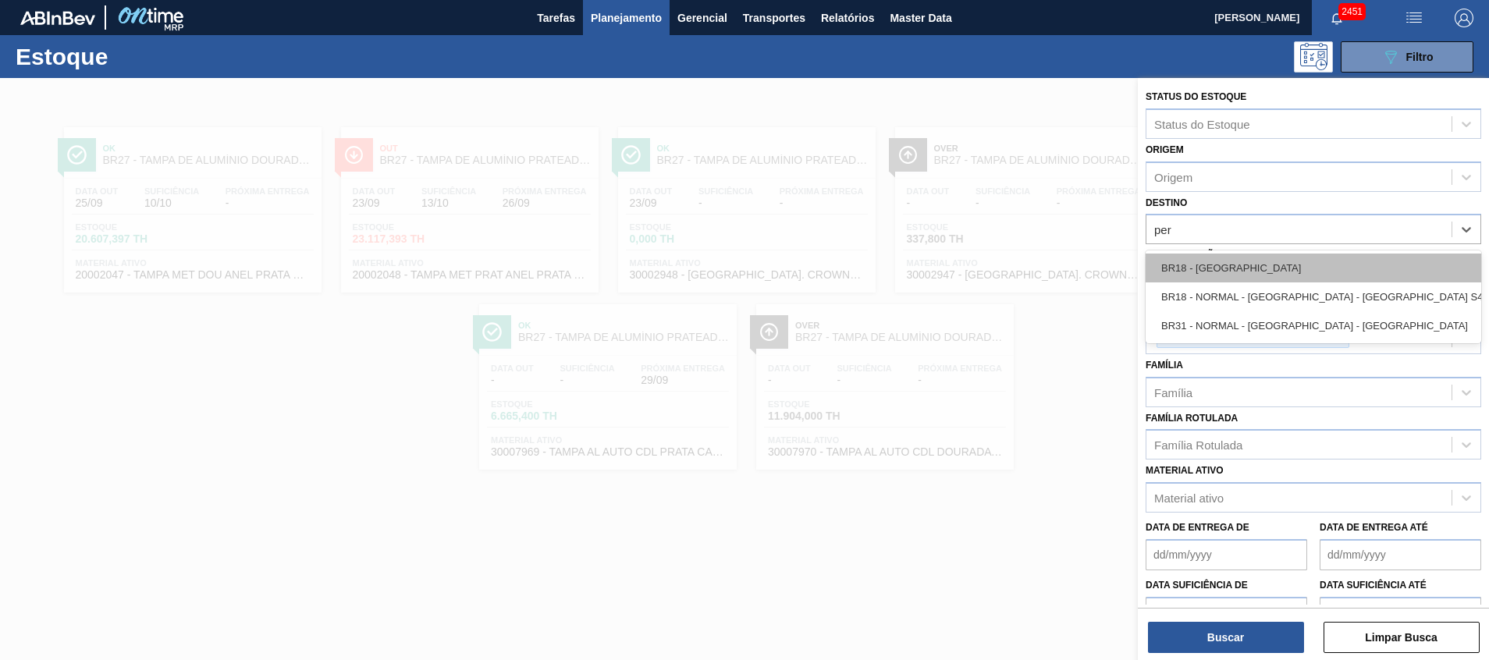
click at [1262, 278] on div "BR18 - [GEOGRAPHIC_DATA]" at bounding box center [1314, 268] width 336 height 29
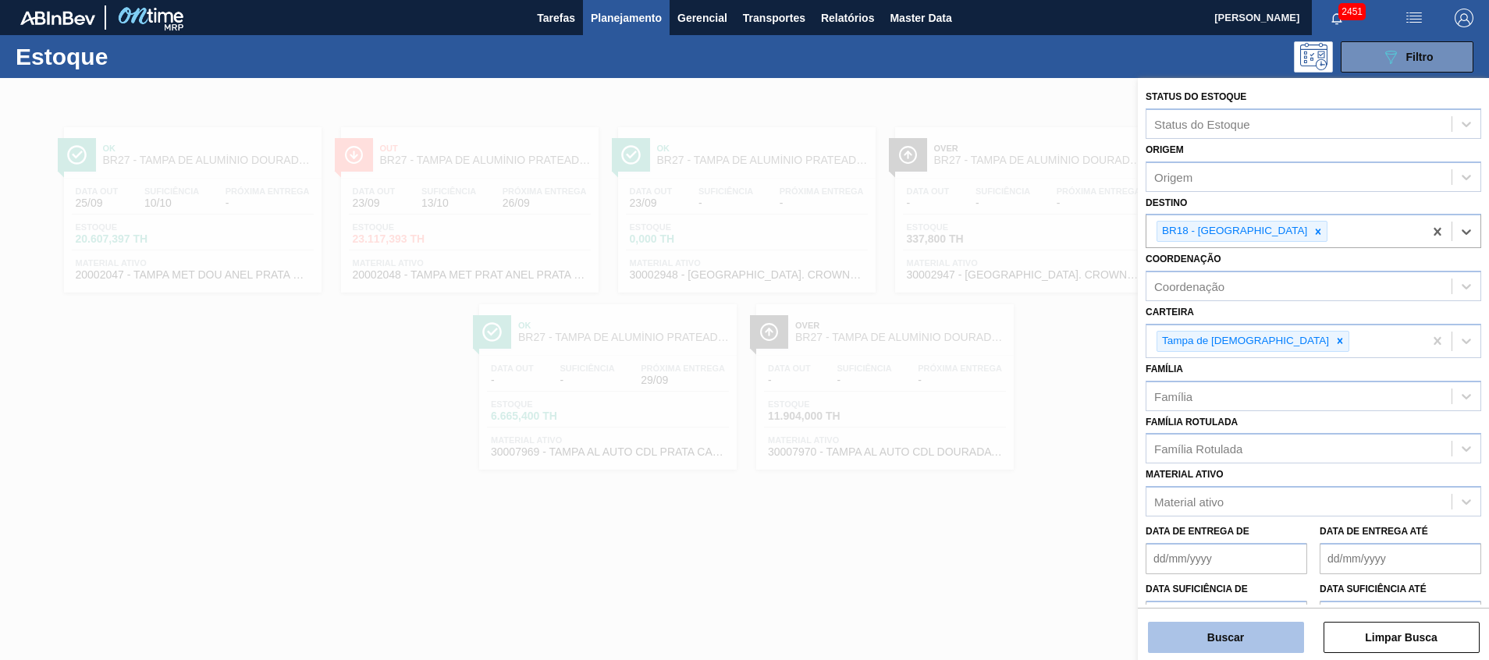
click at [1268, 641] on button "Buscar" at bounding box center [1226, 637] width 156 height 31
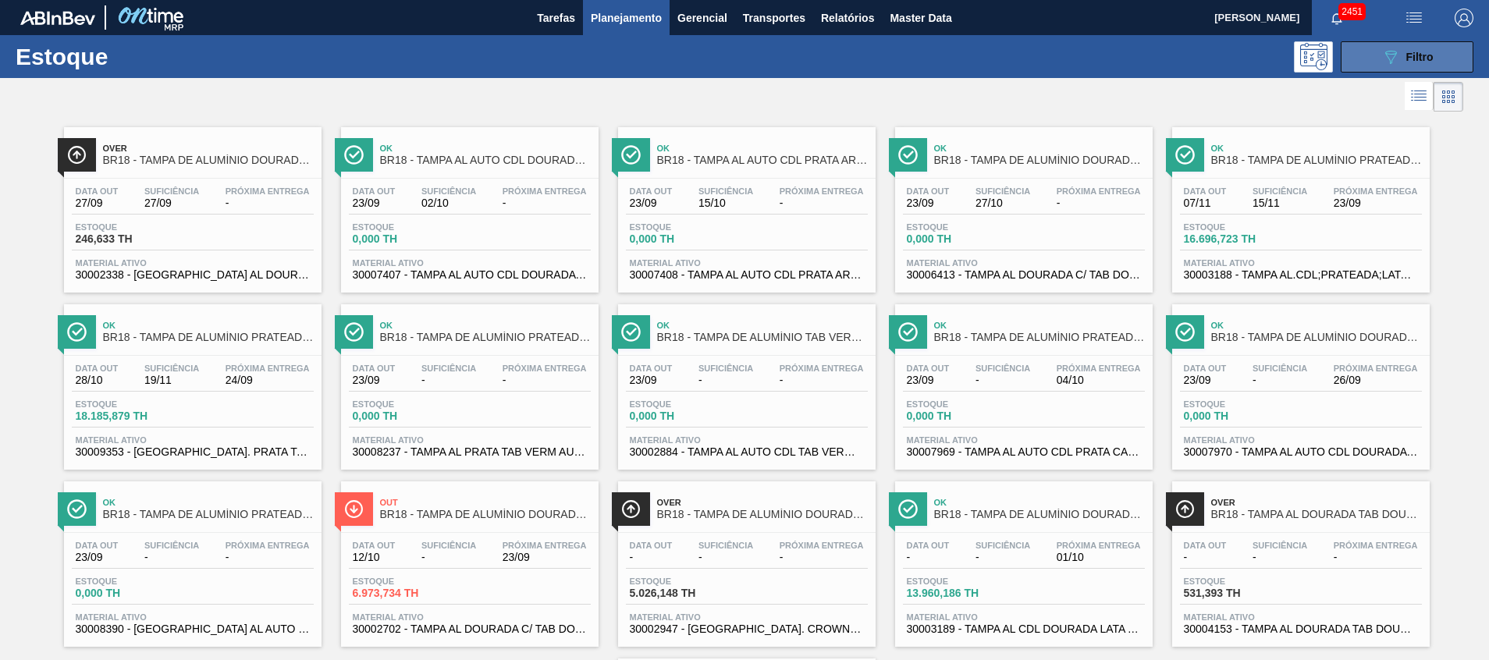
click at [1390, 63] on icon "089F7B8B-B2A5-4AFE-B5C0-19BA573D28AC" at bounding box center [1391, 57] width 19 height 19
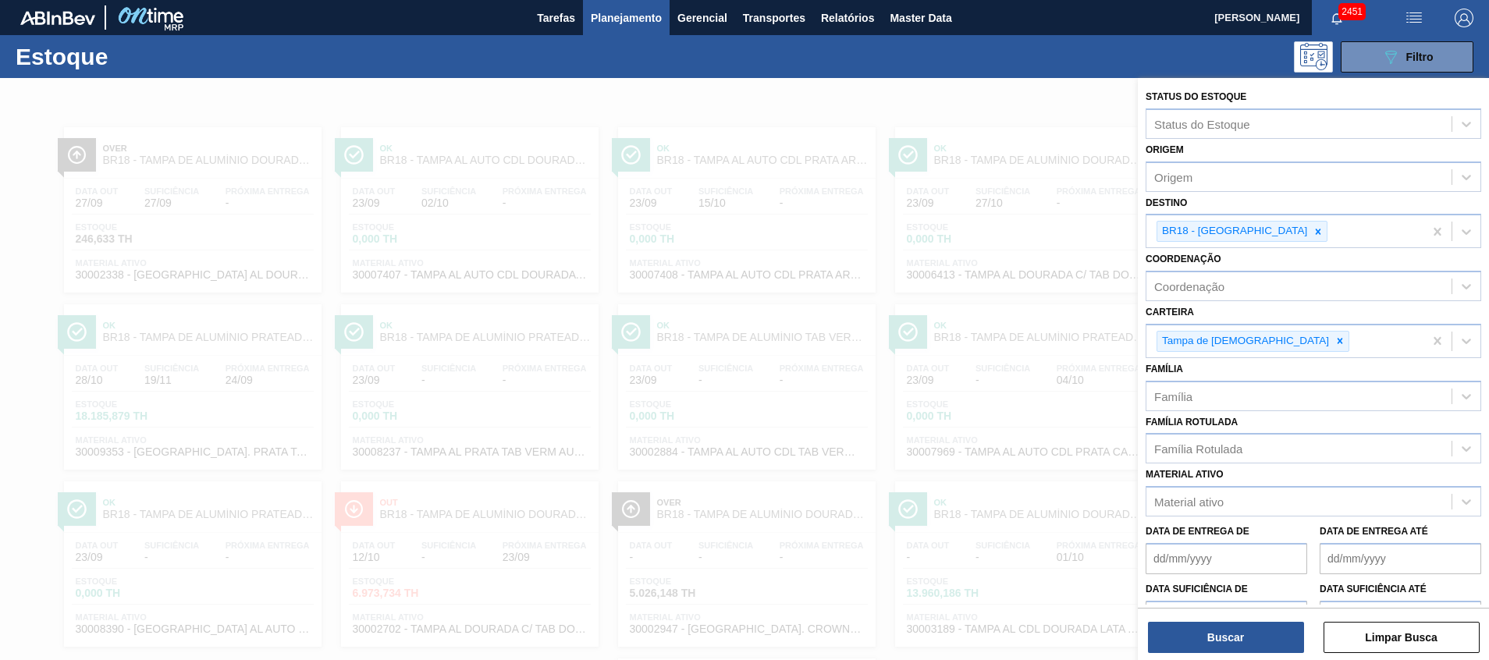
click at [981, 272] on div at bounding box center [744, 408] width 1489 height 660
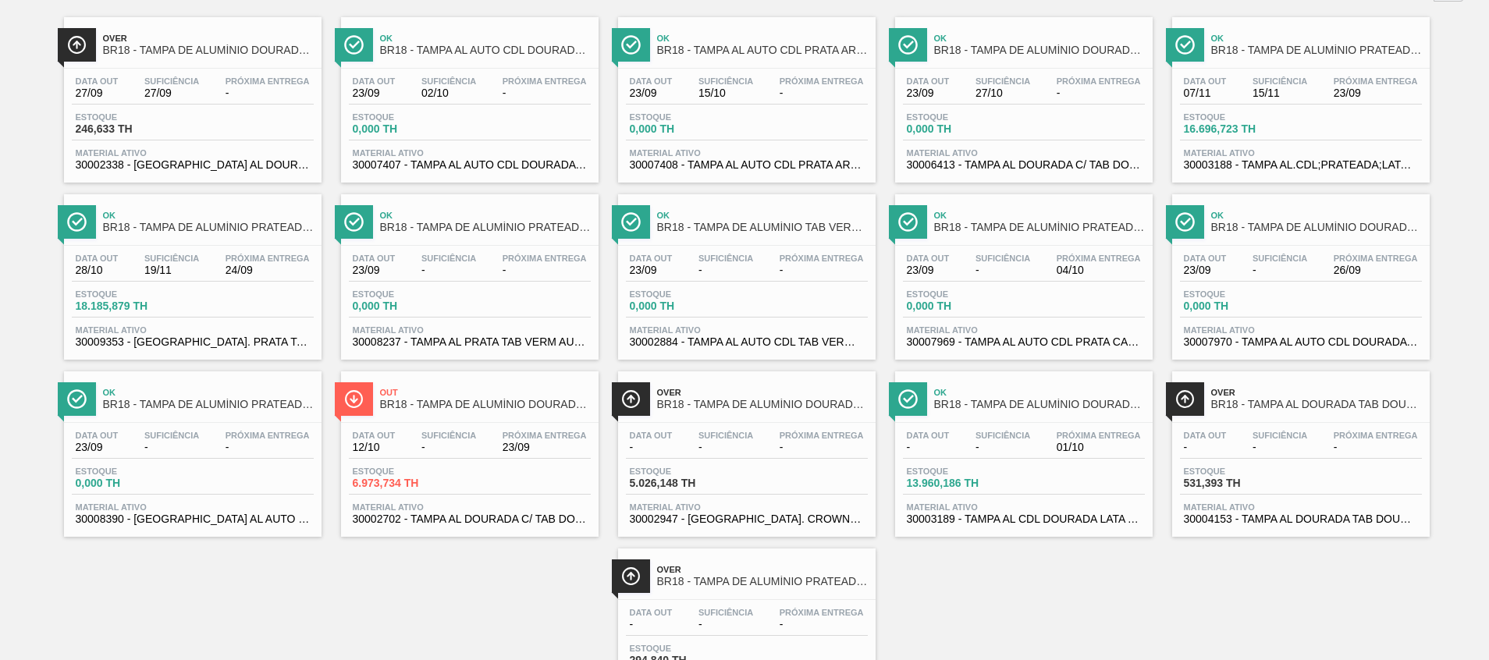
scroll to position [86, 0]
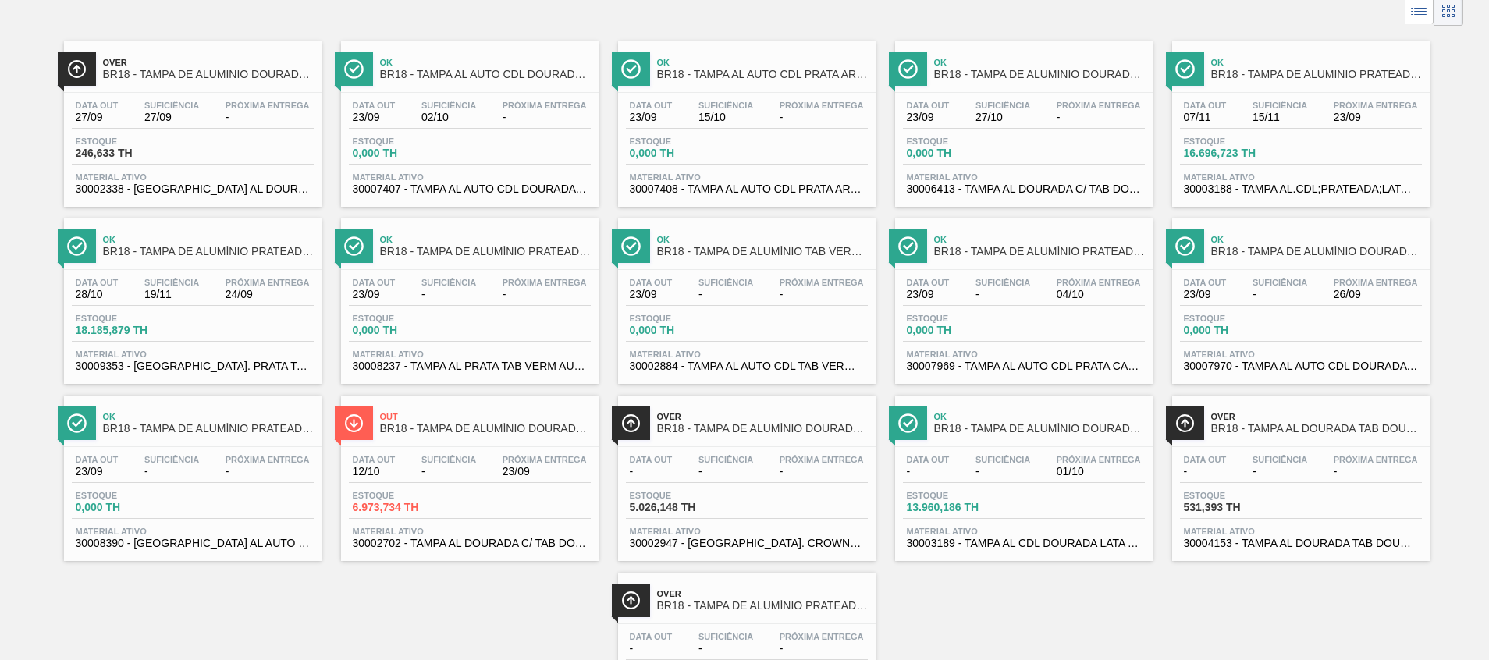
click at [1012, 358] on span "Material ativo" at bounding box center [1024, 354] width 234 height 9
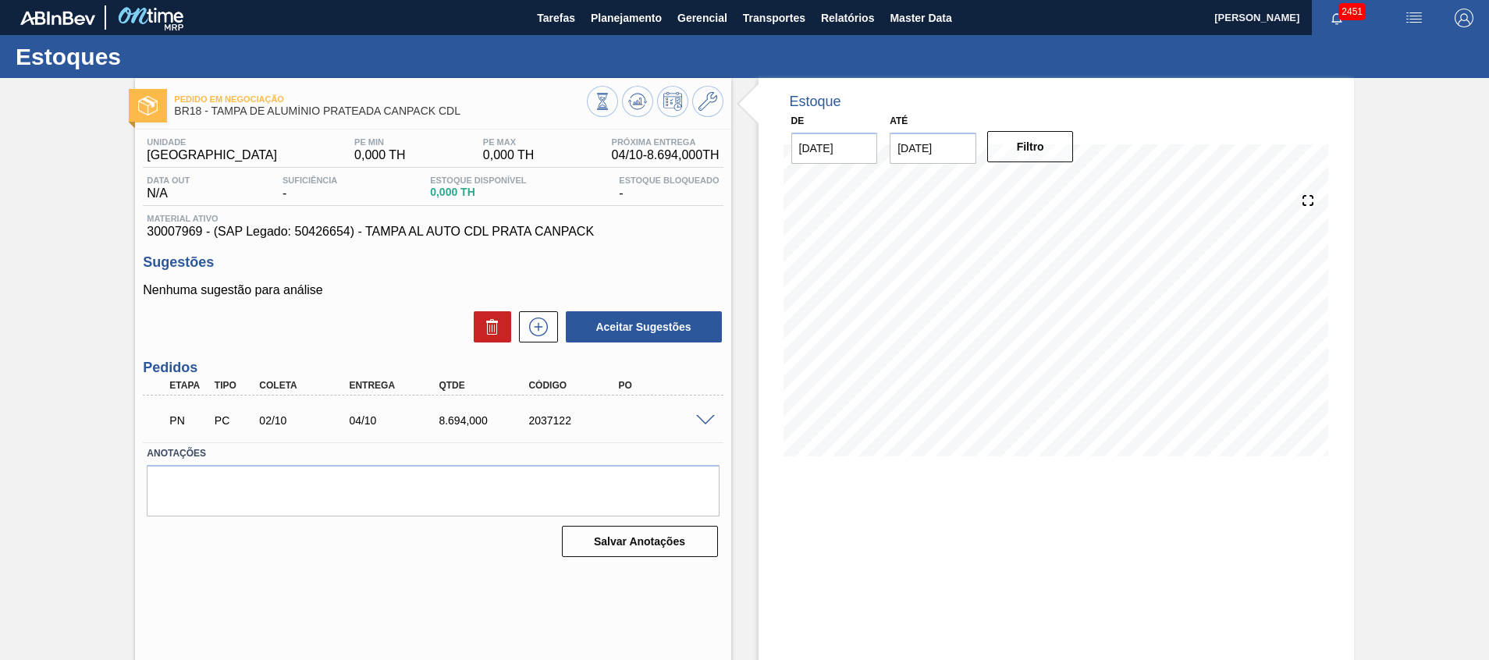
click at [698, 422] on span at bounding box center [705, 421] width 19 height 12
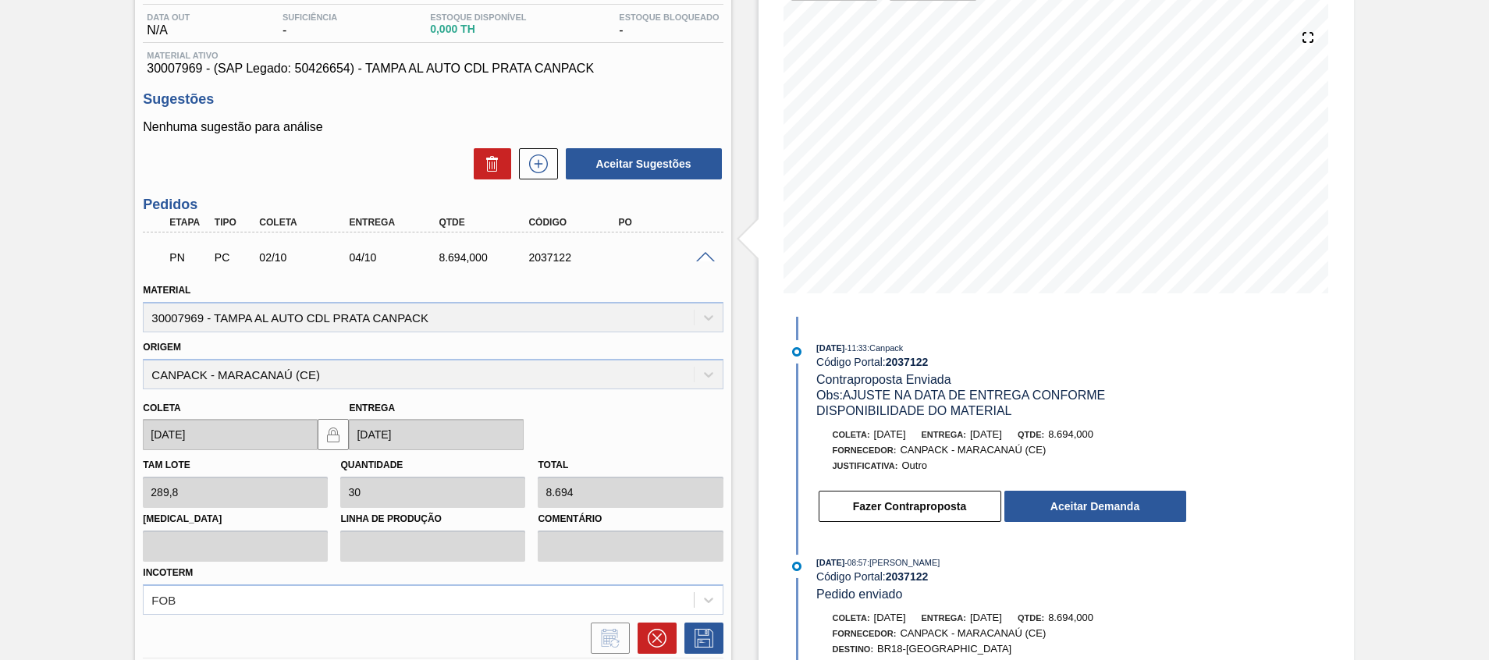
scroll to position [289, 0]
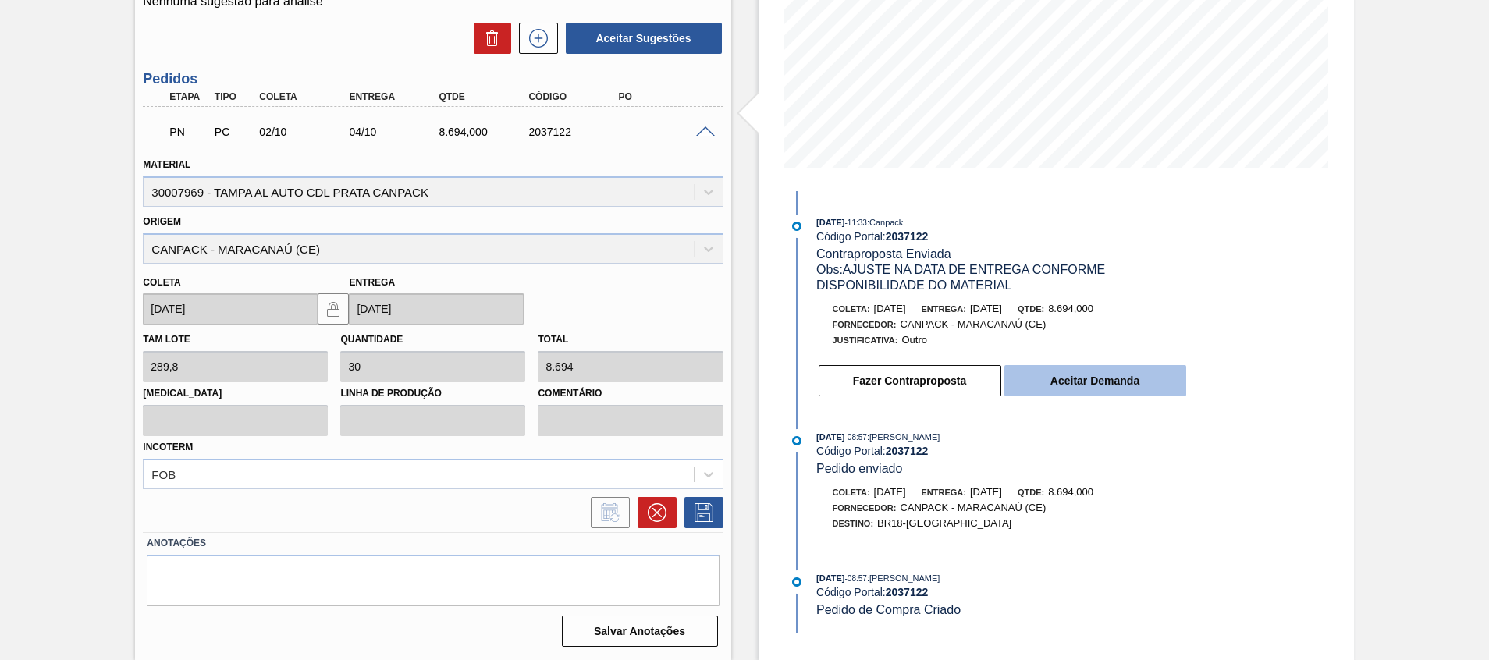
click at [1099, 384] on button "Aceitar Demanda" at bounding box center [1096, 380] width 182 height 31
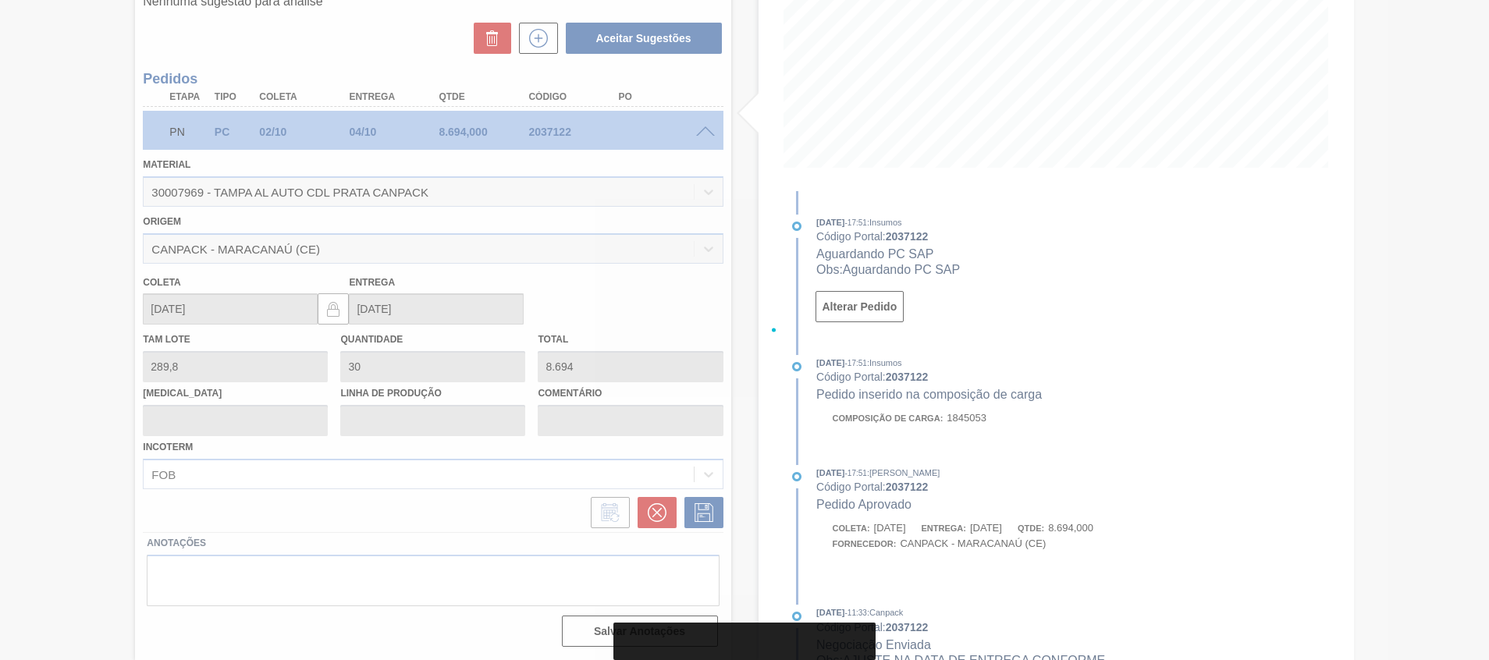
type input "[DATE]"
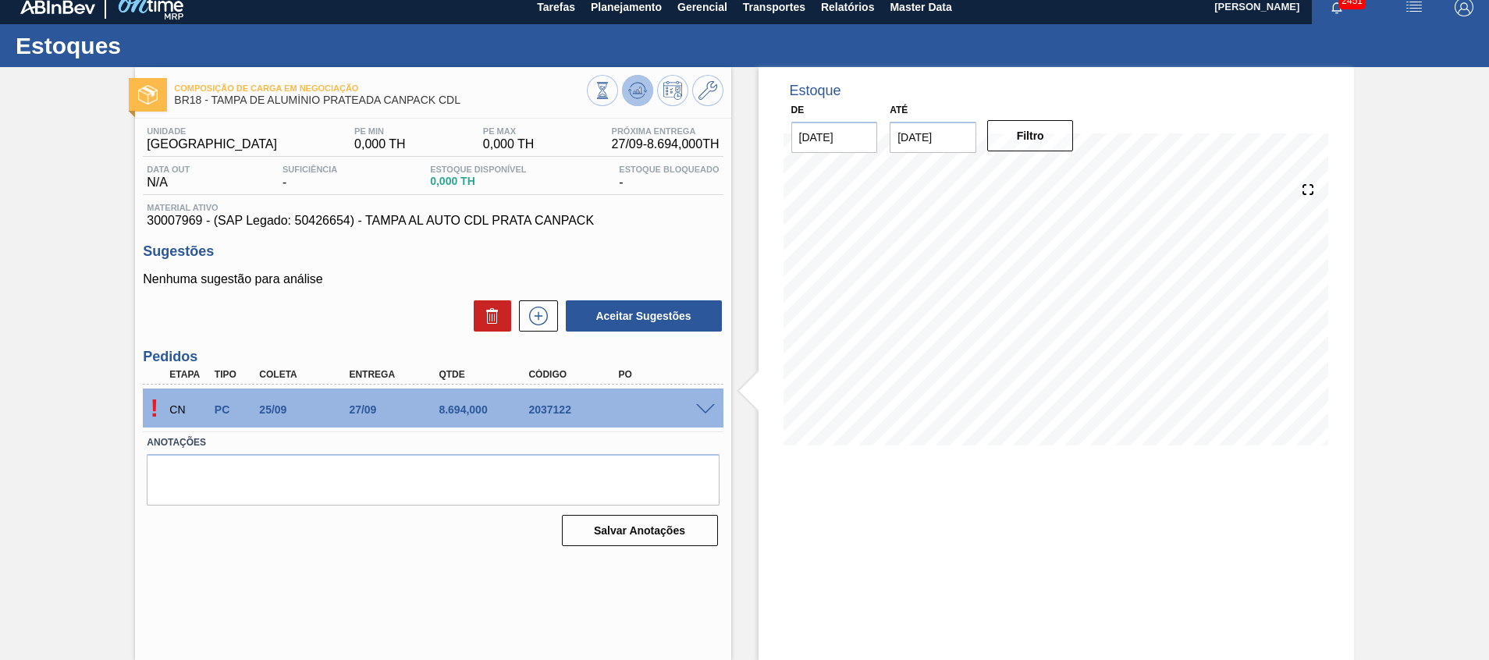
click at [632, 84] on icon at bounding box center [638, 87] width 16 height 9
click at [704, 404] on span at bounding box center [705, 410] width 19 height 12
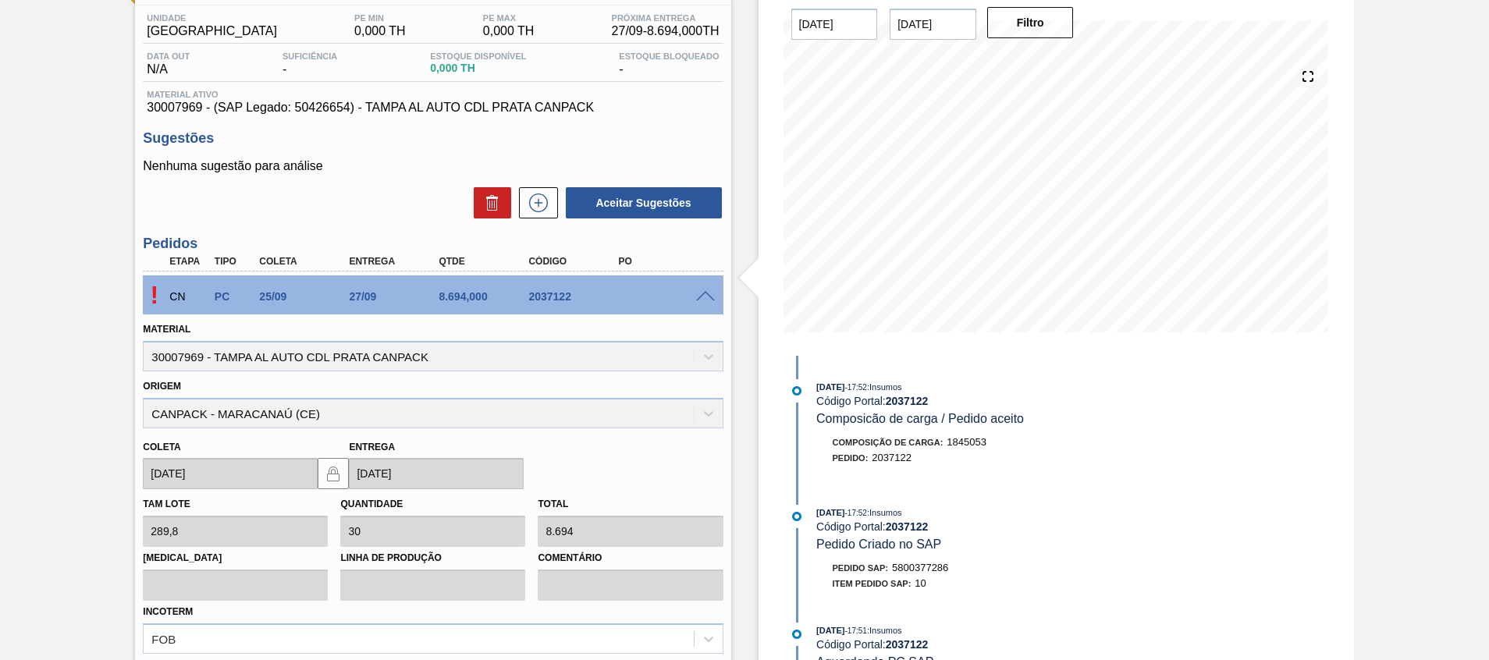
scroll to position [0, 0]
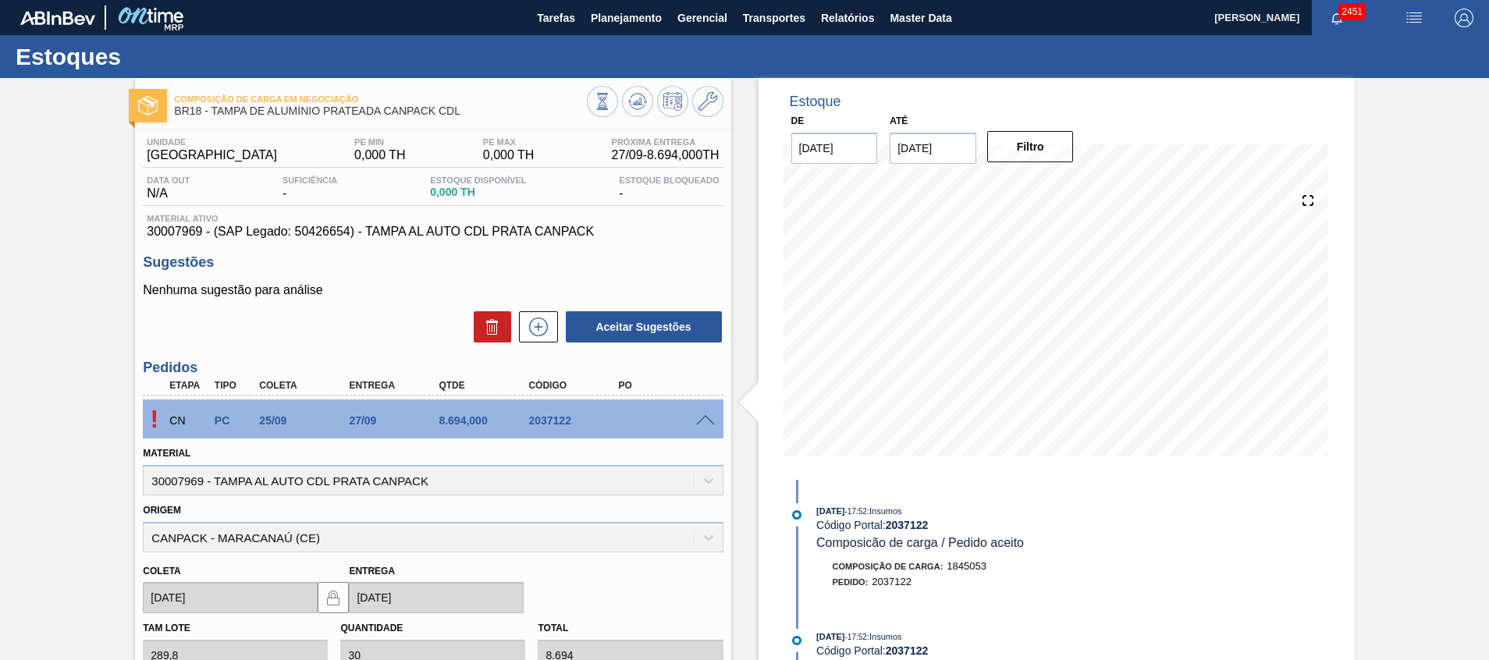
click at [610, 35] on div "Estoques" at bounding box center [744, 56] width 1489 height 43
click at [610, 24] on span "Planejamento" at bounding box center [626, 18] width 71 height 19
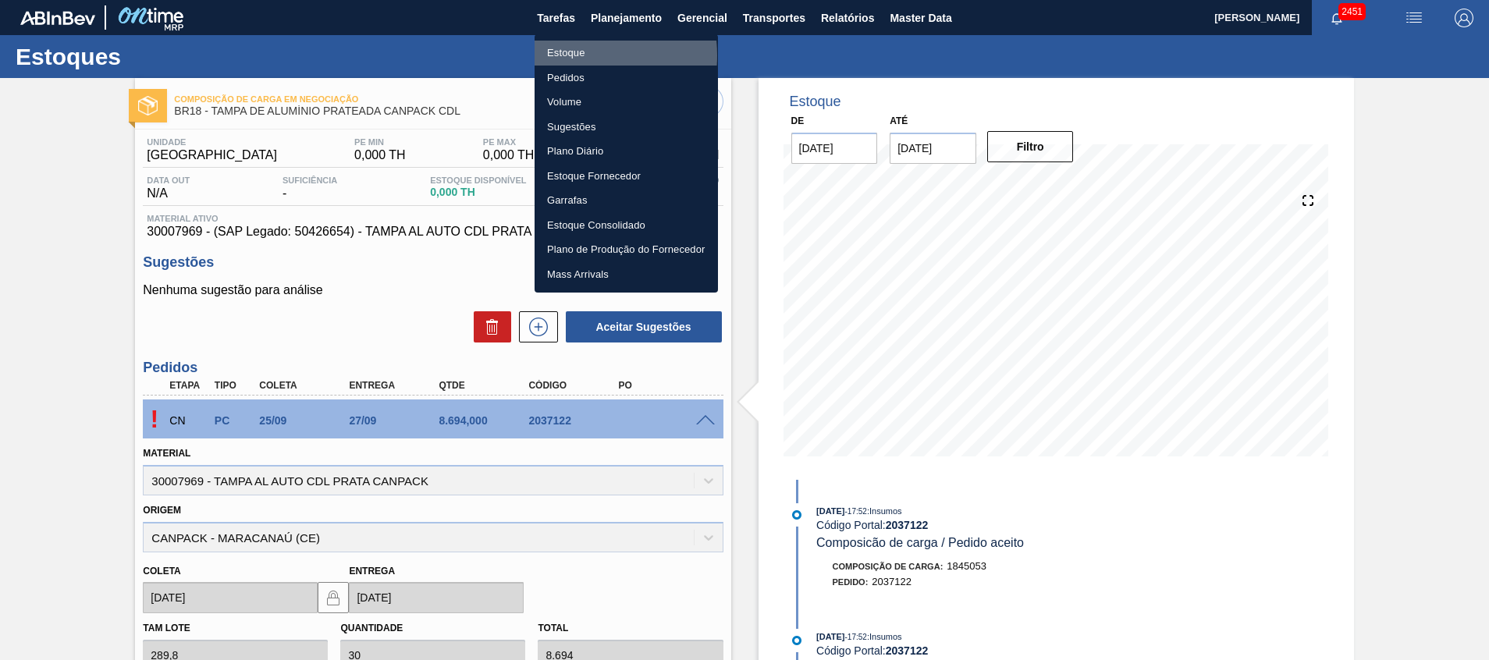
click at [567, 55] on li "Estoque" at bounding box center [626, 53] width 183 height 25
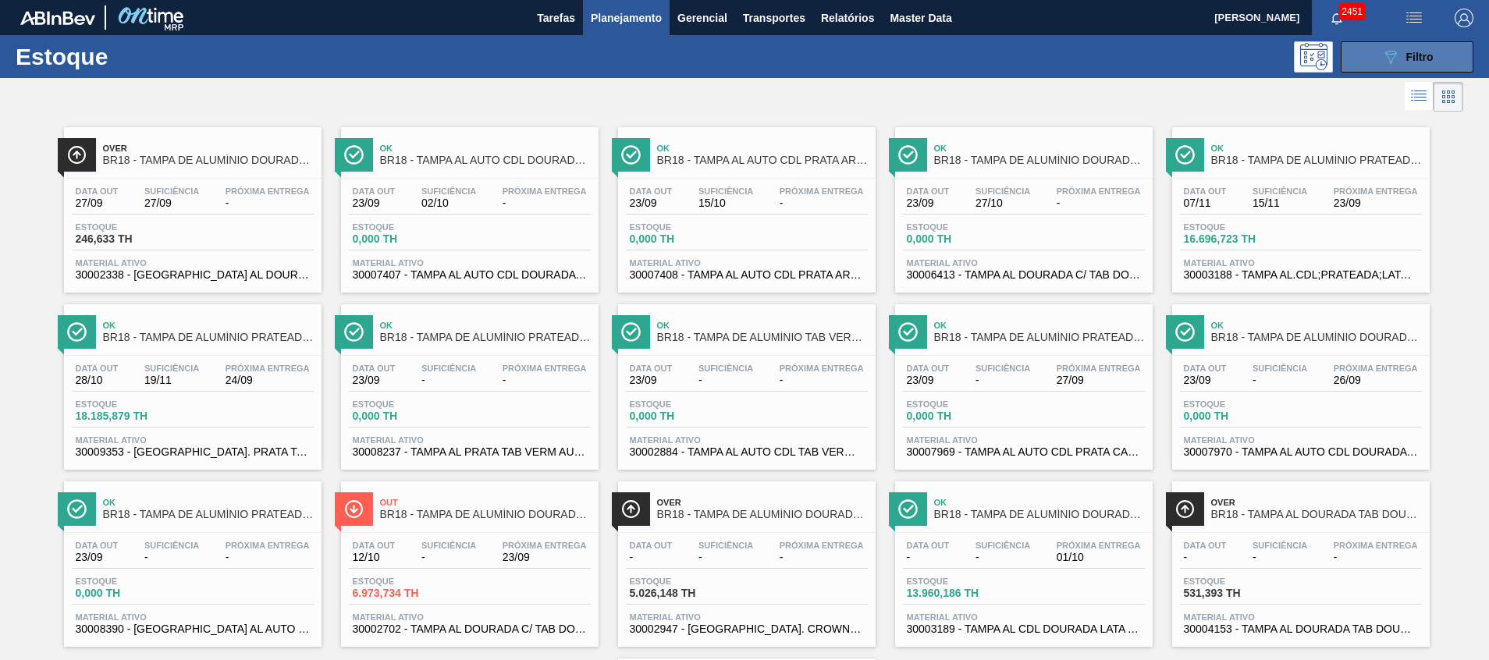
click at [1390, 52] on icon "089F7B8B-B2A5-4AFE-B5C0-19BA573D28AC" at bounding box center [1391, 57] width 19 height 19
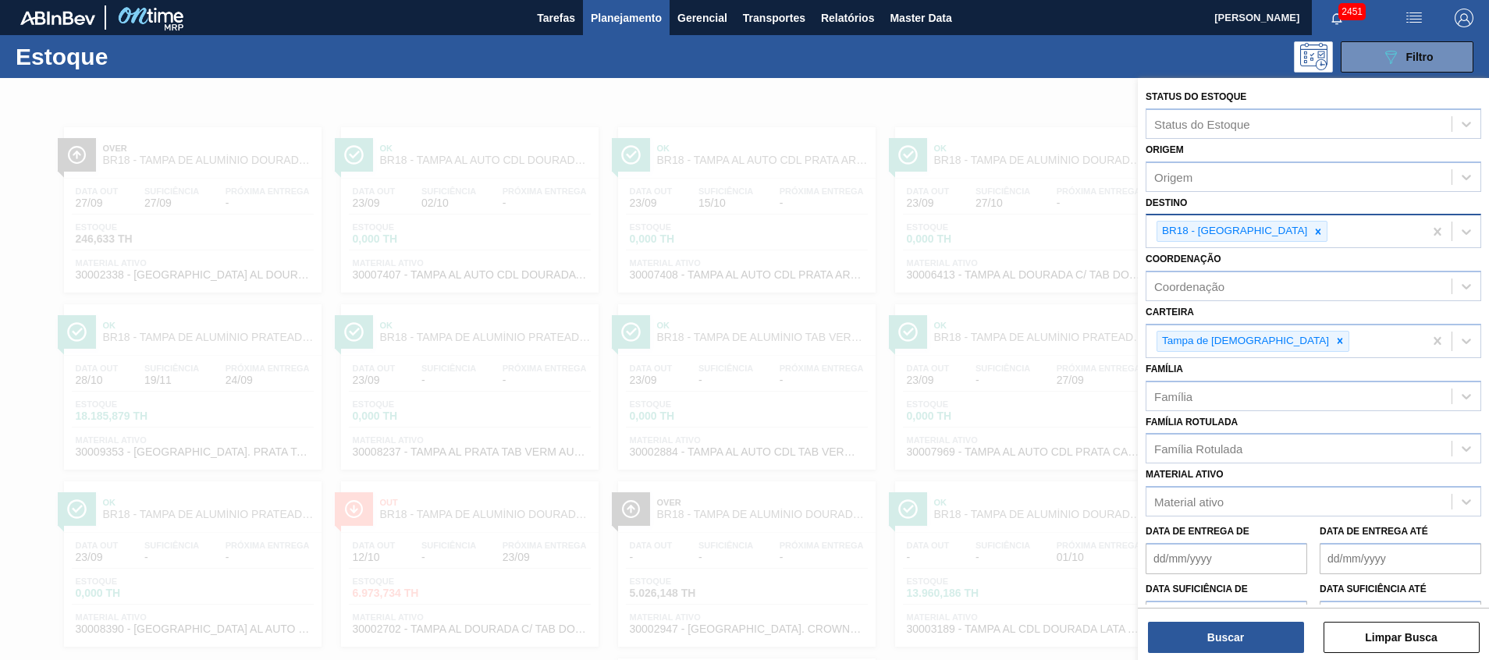
click at [1313, 236] on icon at bounding box center [1318, 231] width 11 height 11
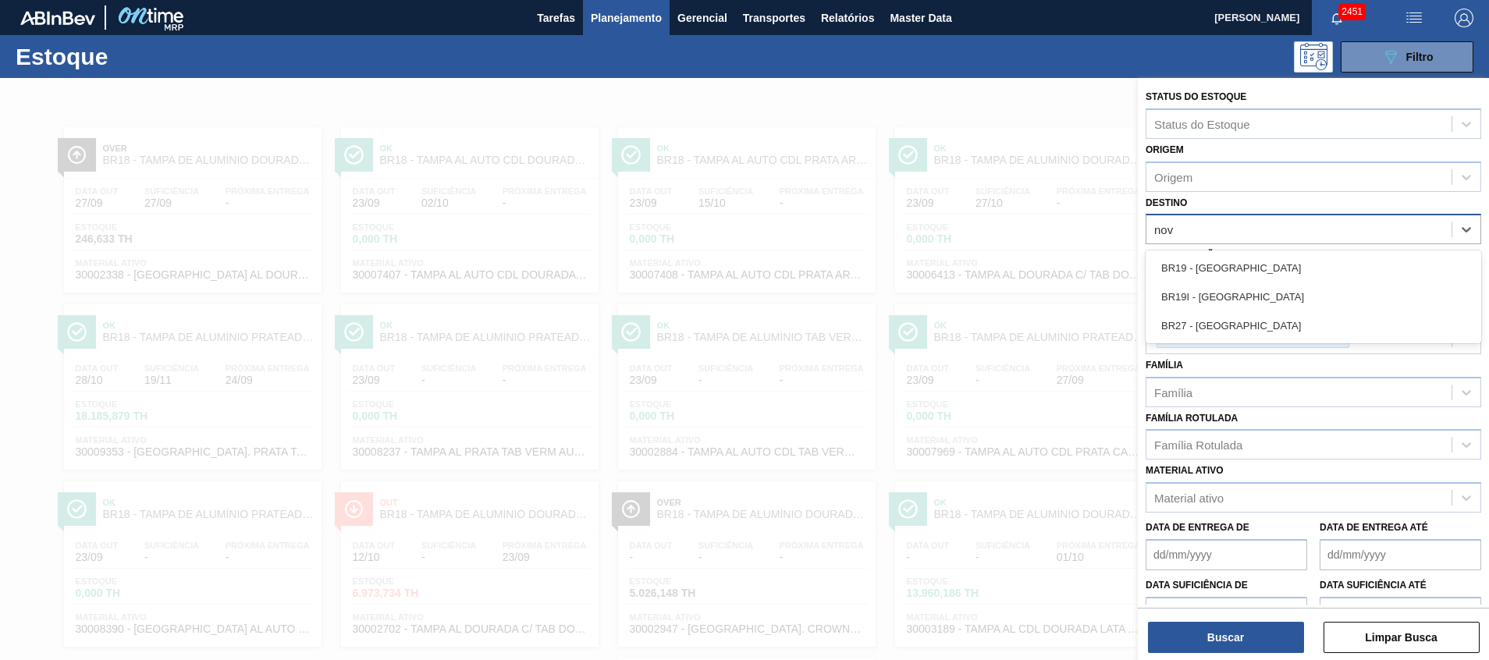
type input "nova"
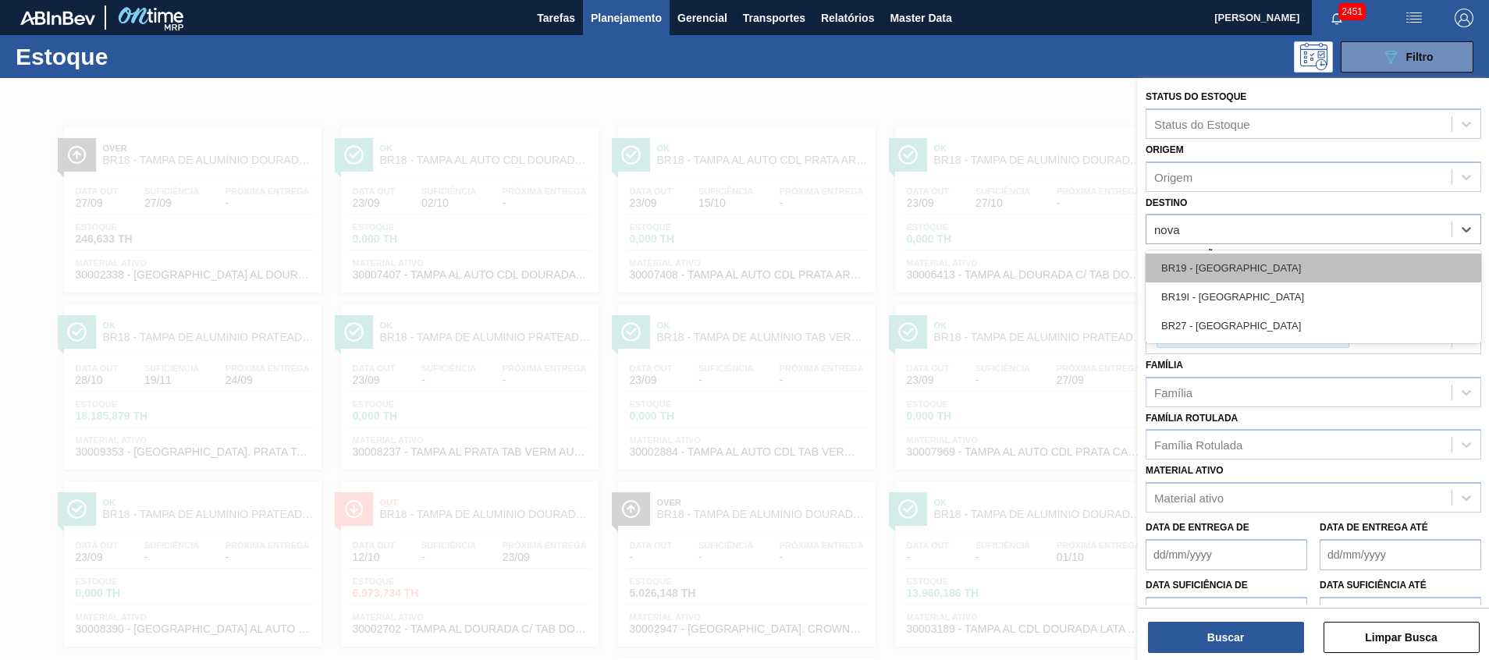
click at [1256, 264] on div "BR19 - [GEOGRAPHIC_DATA]" at bounding box center [1314, 268] width 336 height 29
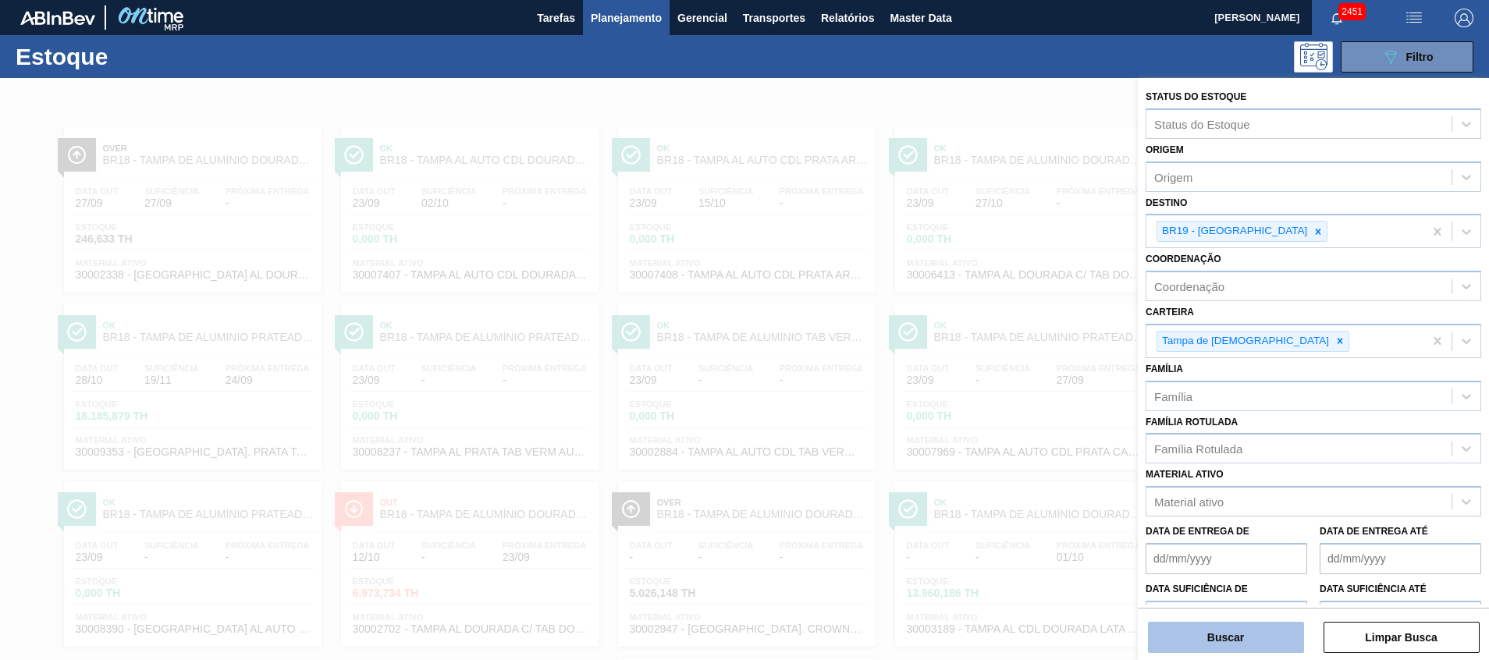
click at [1204, 641] on button "Buscar" at bounding box center [1226, 637] width 156 height 31
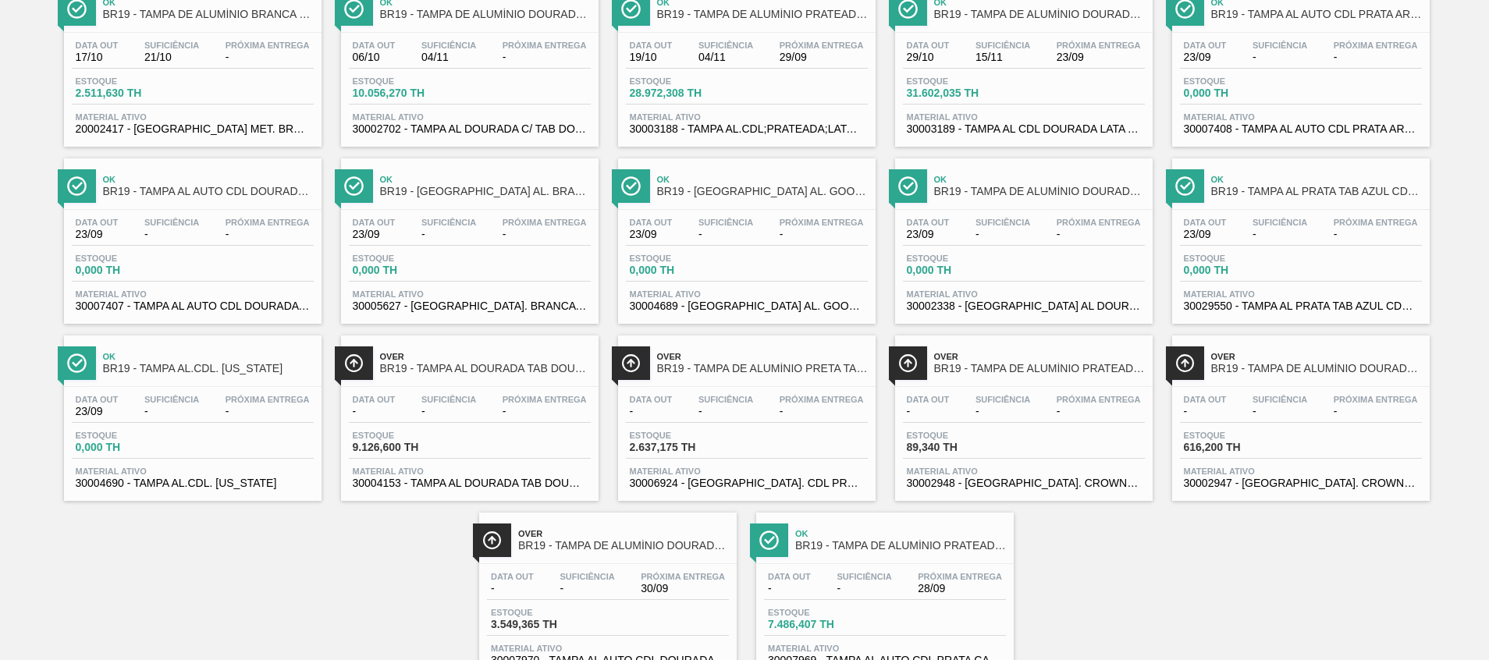
scroll to position [203, 0]
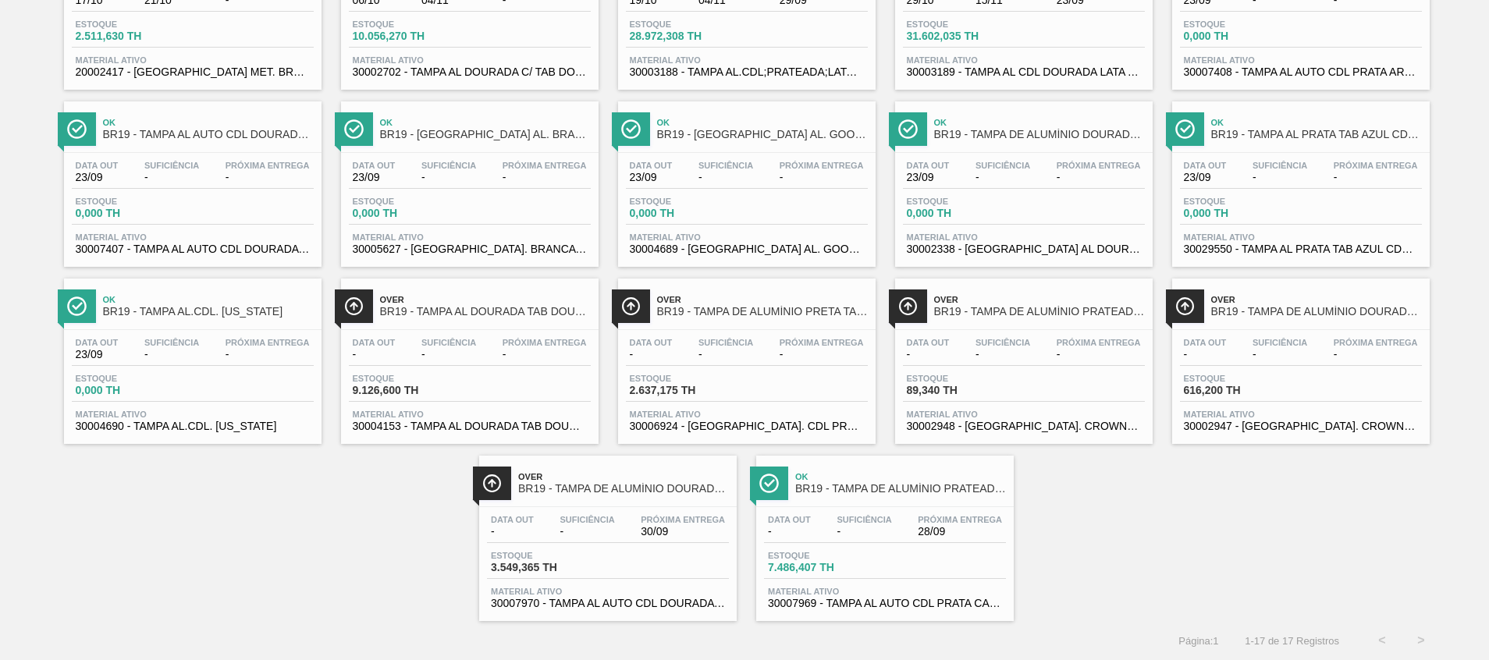
click at [880, 603] on span "30007969 - TAMPA AL AUTO CDL PRATA CANPACK" at bounding box center [885, 604] width 234 height 12
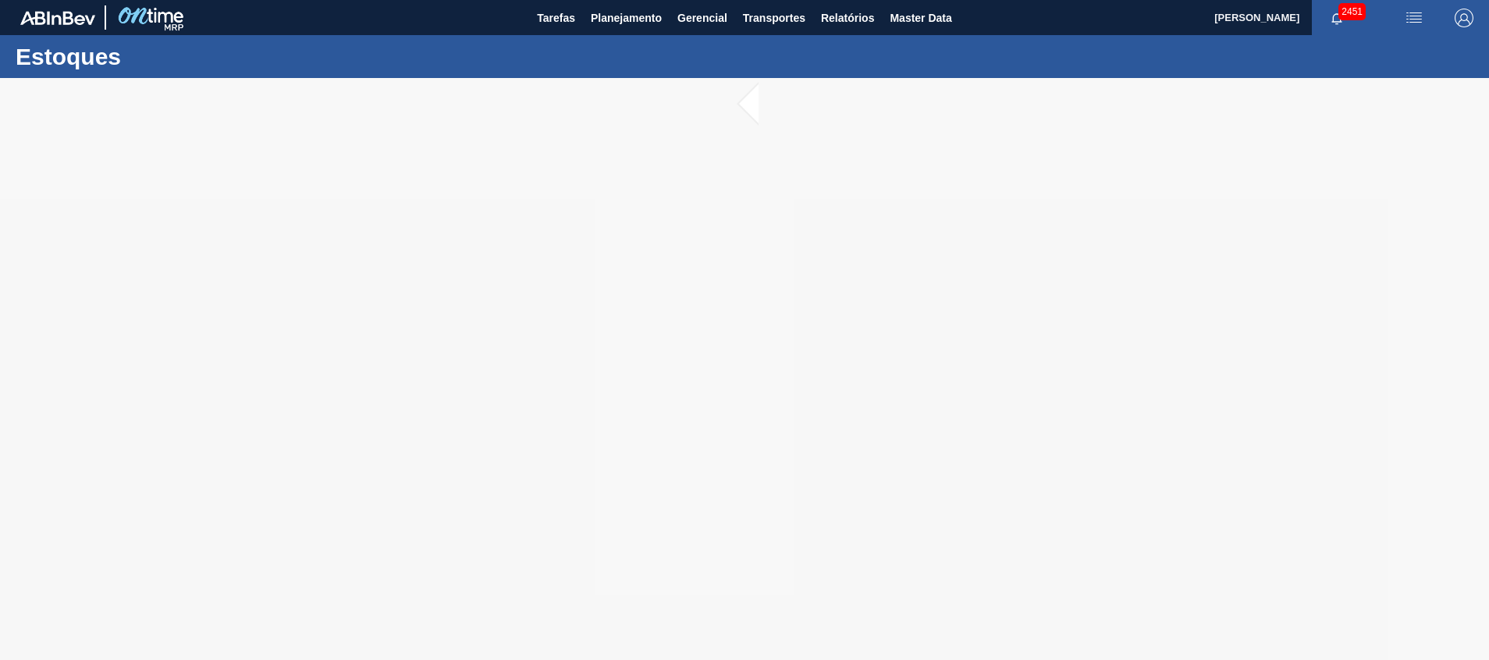
click at [400, 372] on div at bounding box center [744, 369] width 1489 height 582
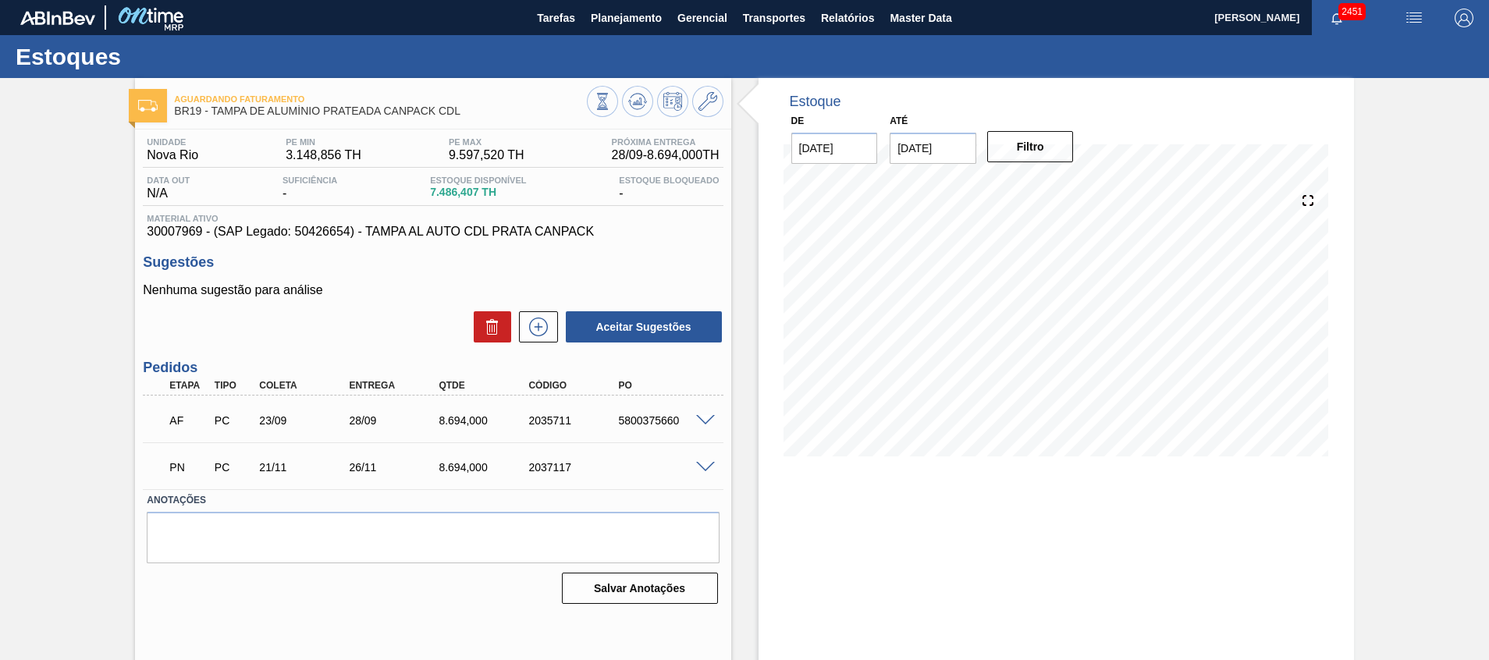
click at [699, 462] on span at bounding box center [705, 468] width 19 height 12
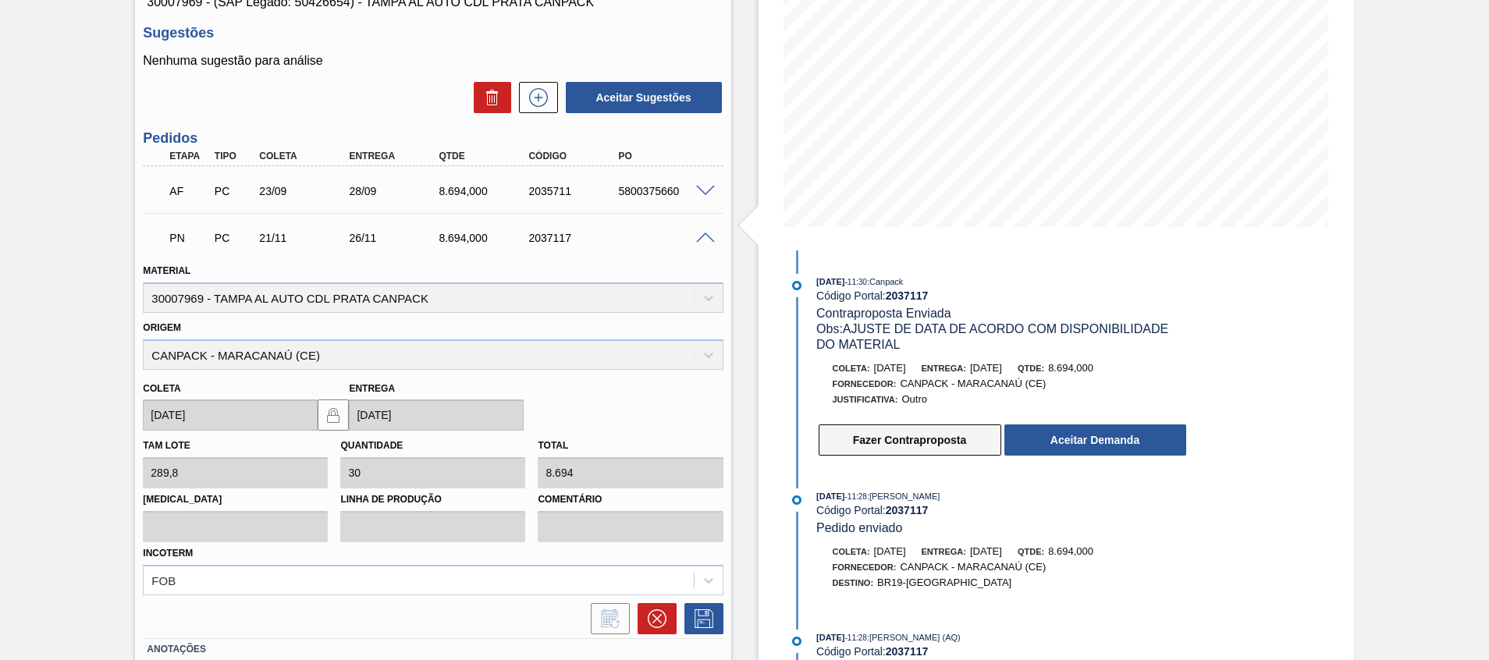
scroll to position [234, 0]
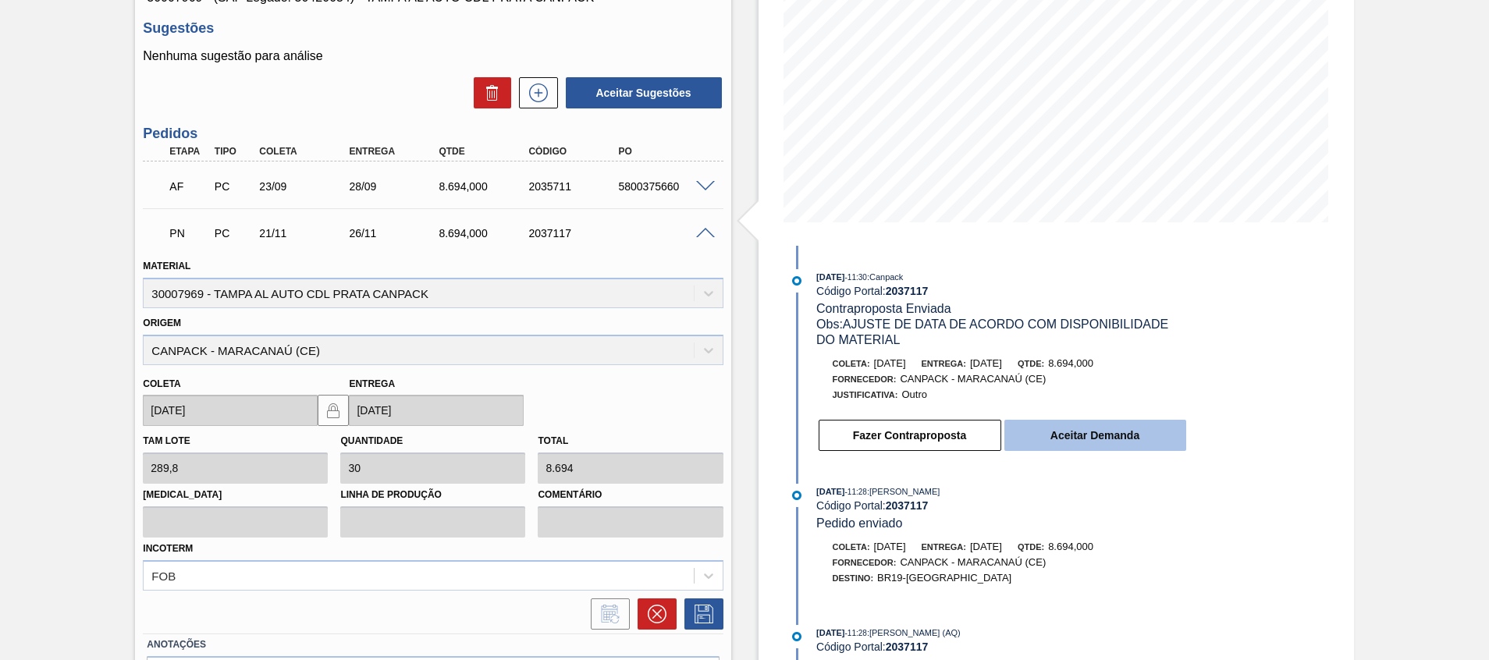
click at [1061, 425] on button "Aceitar Demanda" at bounding box center [1096, 435] width 182 height 31
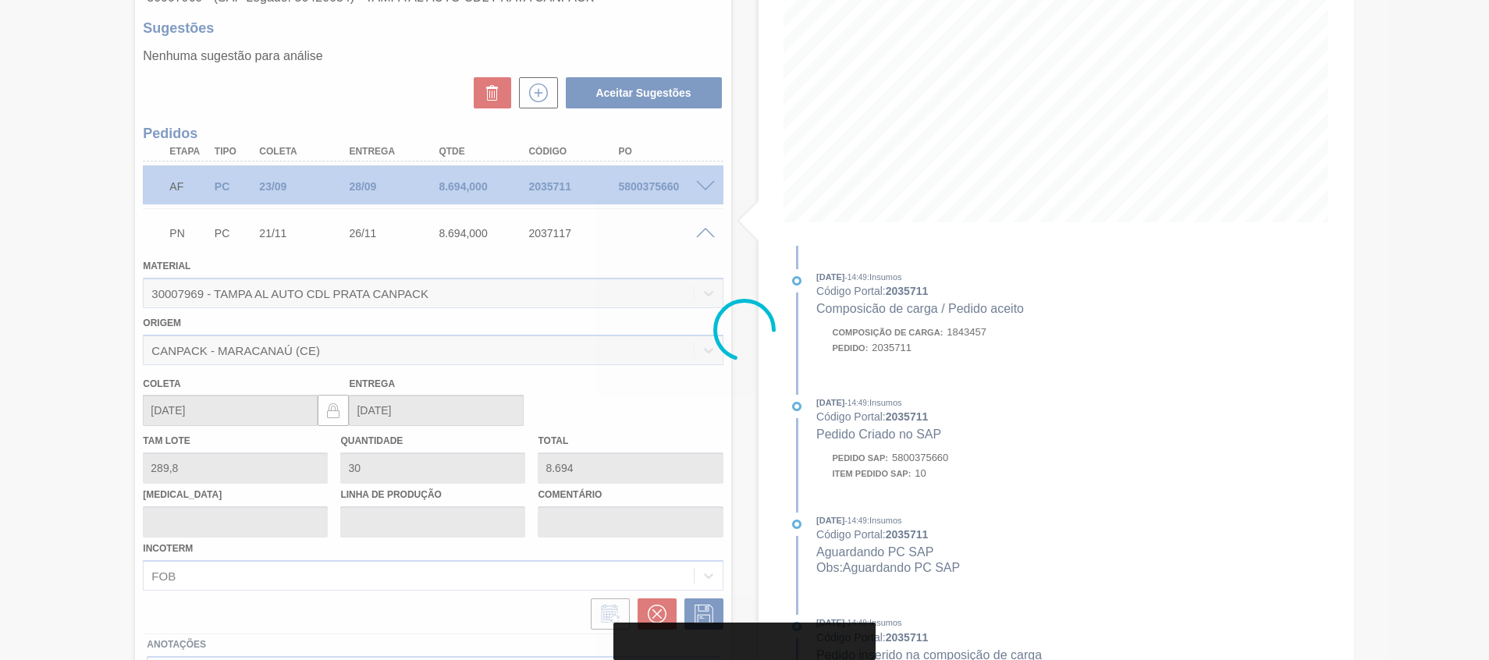
type input "[DATE]"
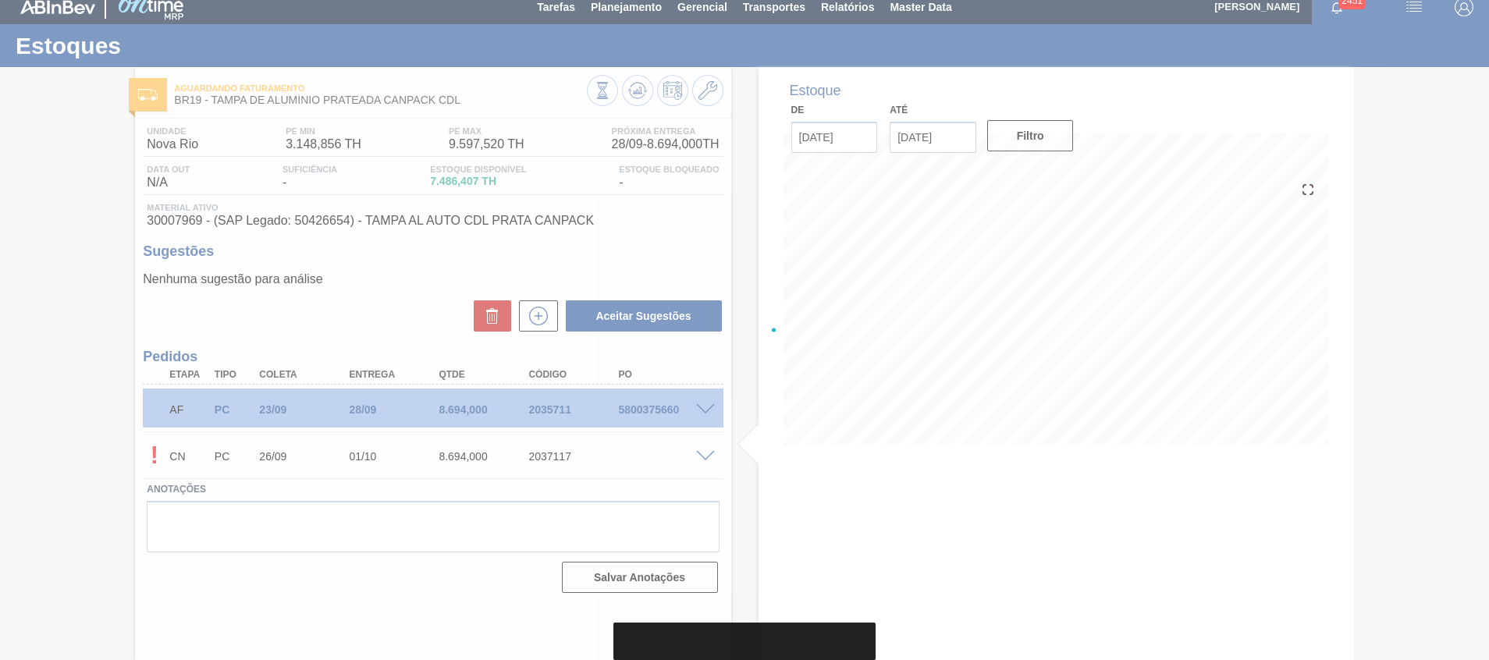
scroll to position [11, 0]
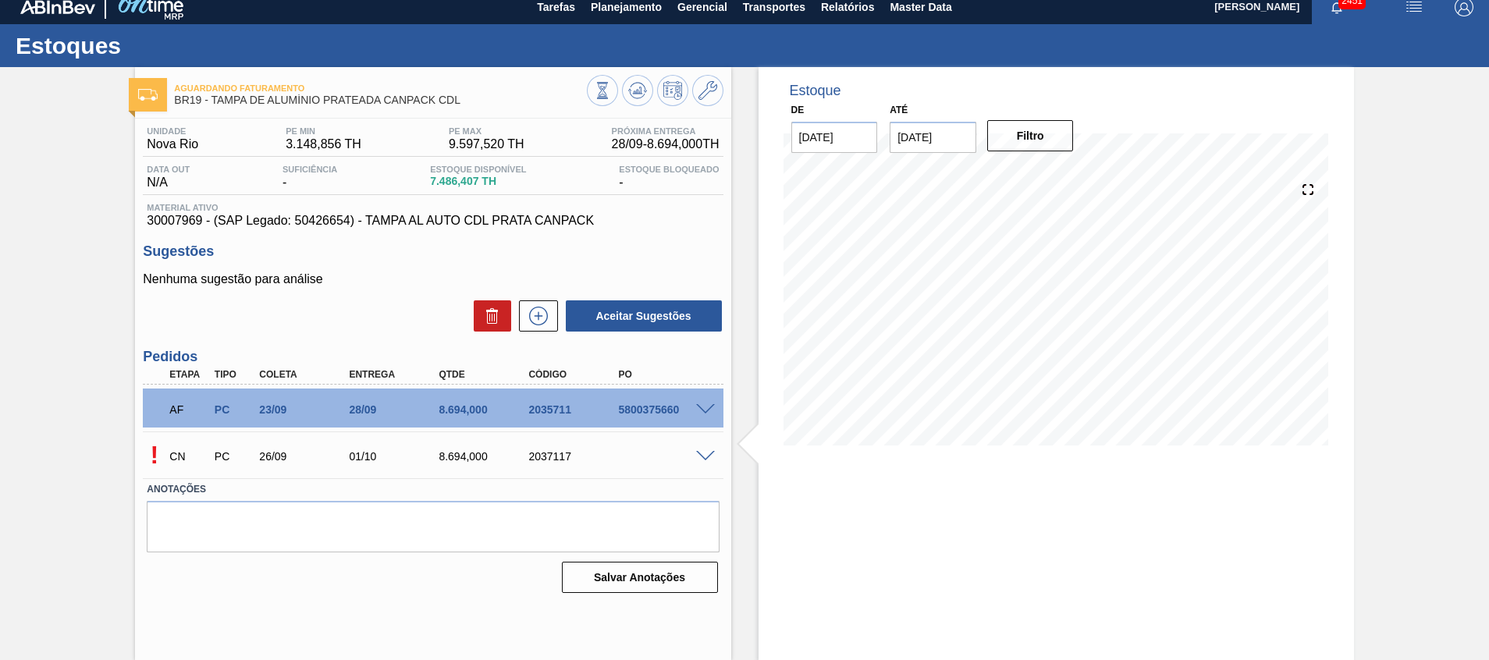
click at [703, 461] on span at bounding box center [705, 457] width 19 height 12
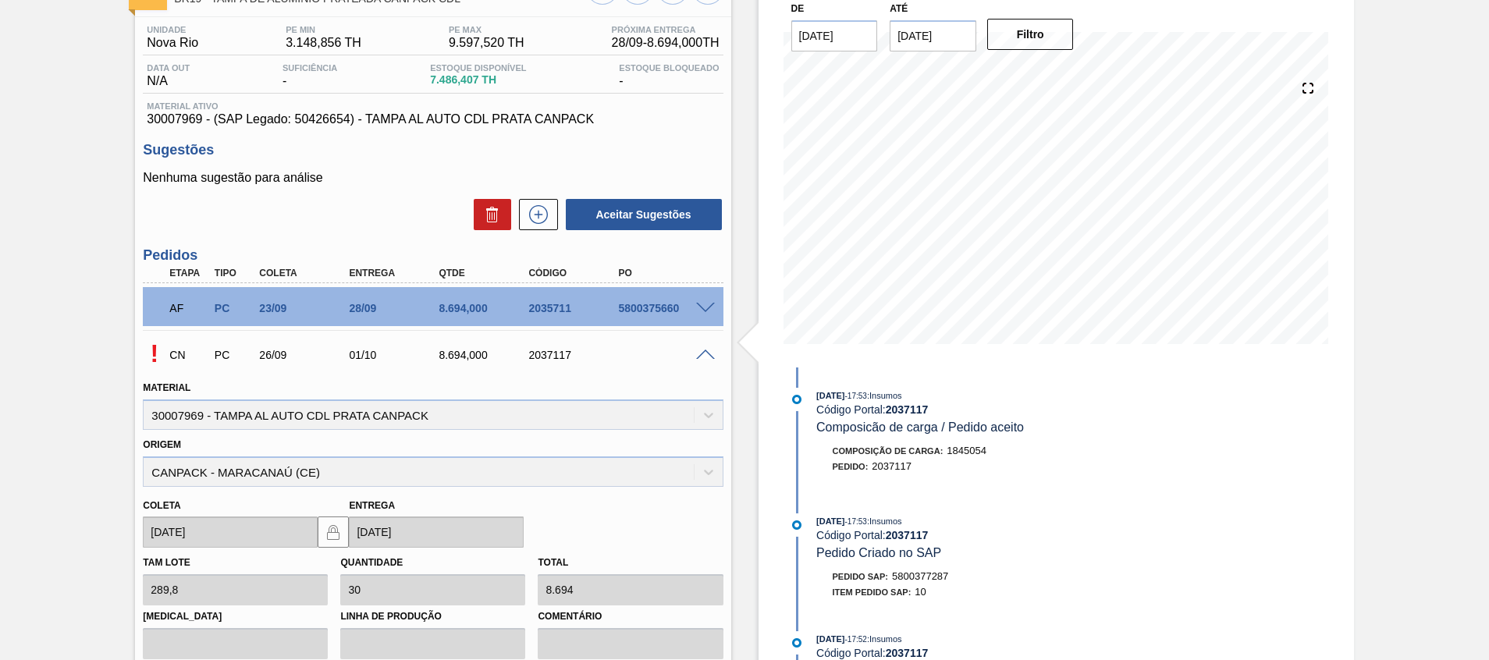
scroll to position [0, 0]
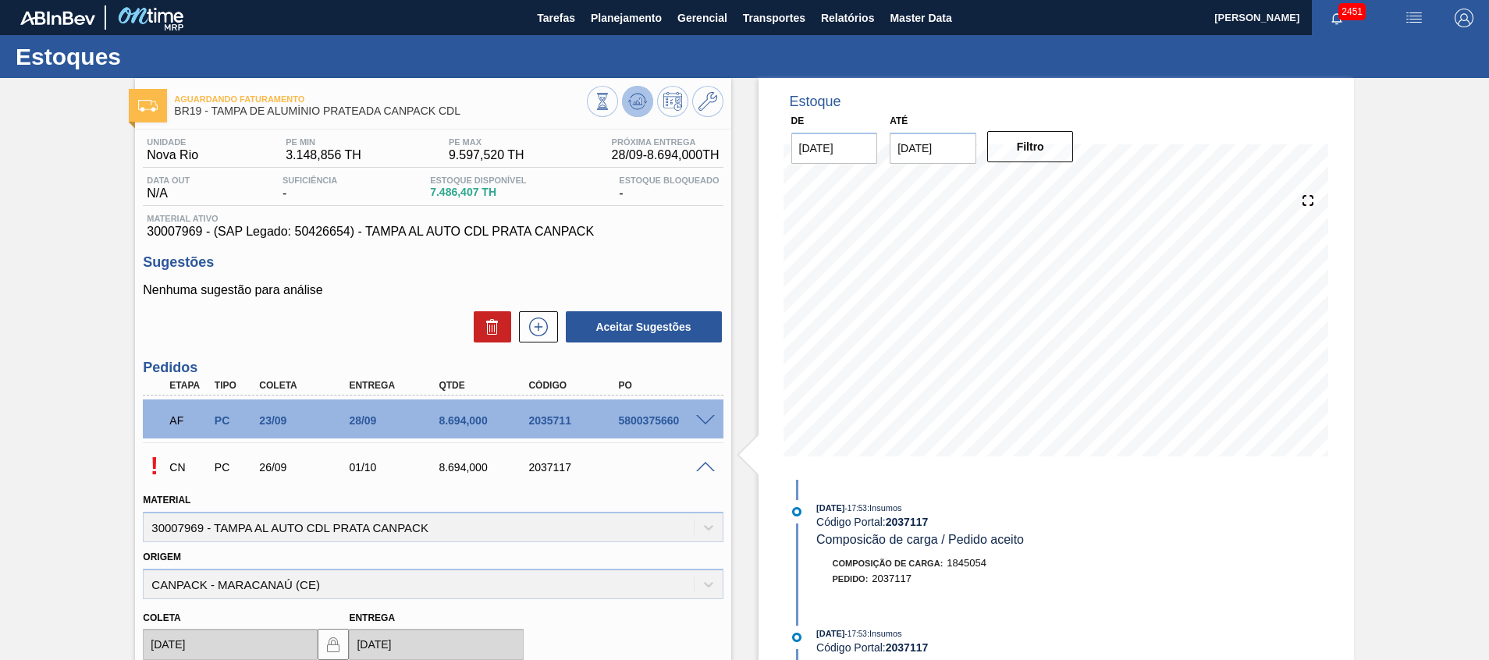
click at [642, 102] on icon at bounding box center [637, 101] width 19 height 19
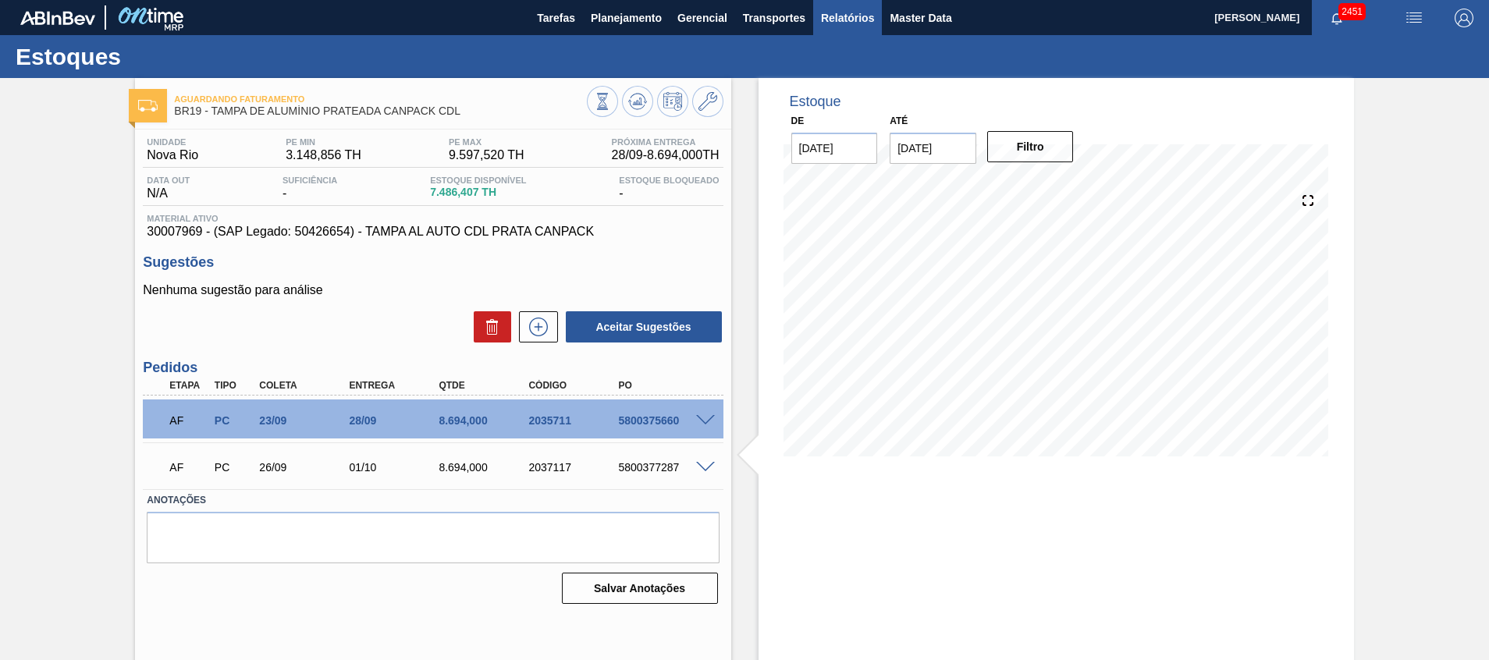
click at [854, 18] on span "Relatórios" at bounding box center [847, 18] width 53 height 19
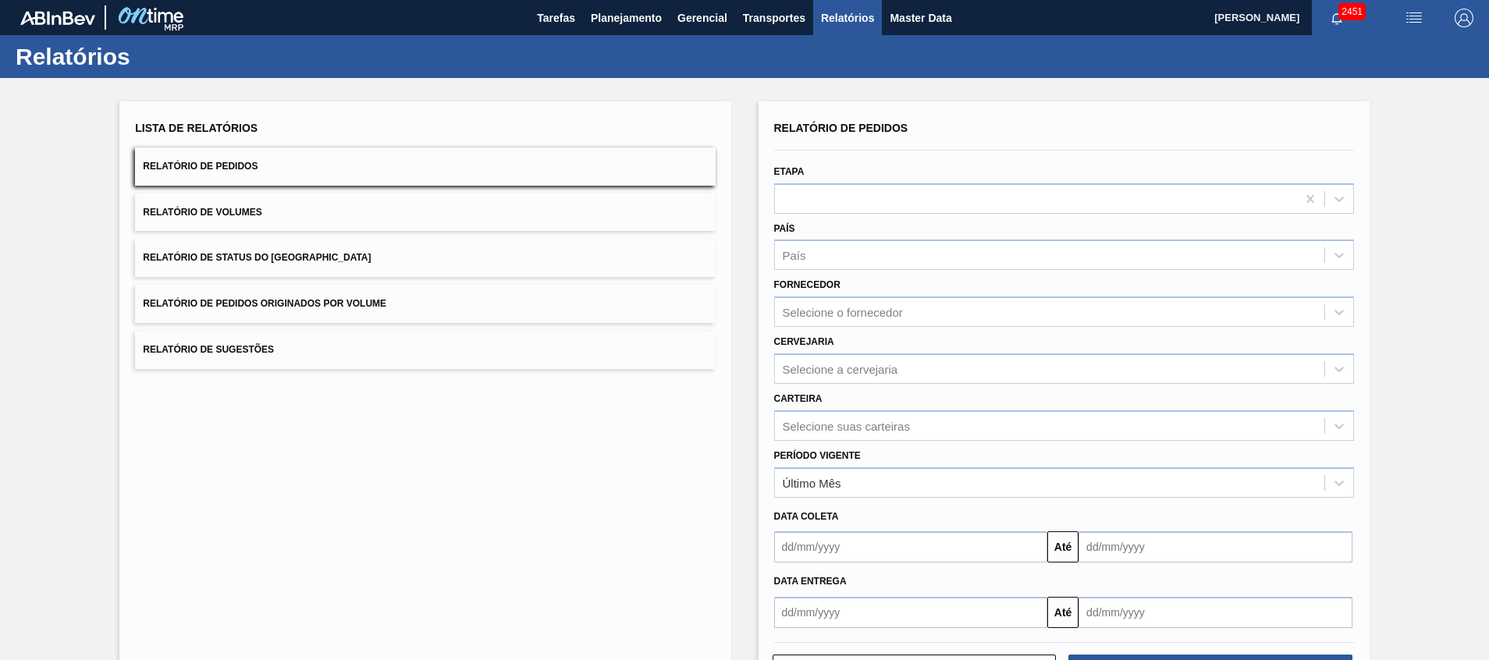
click at [884, 422] on div "Relatório de Pedidos Etapa País País Fornecedor Selecione o fornecedor Cervejar…" at bounding box center [1064, 372] width 580 height 511
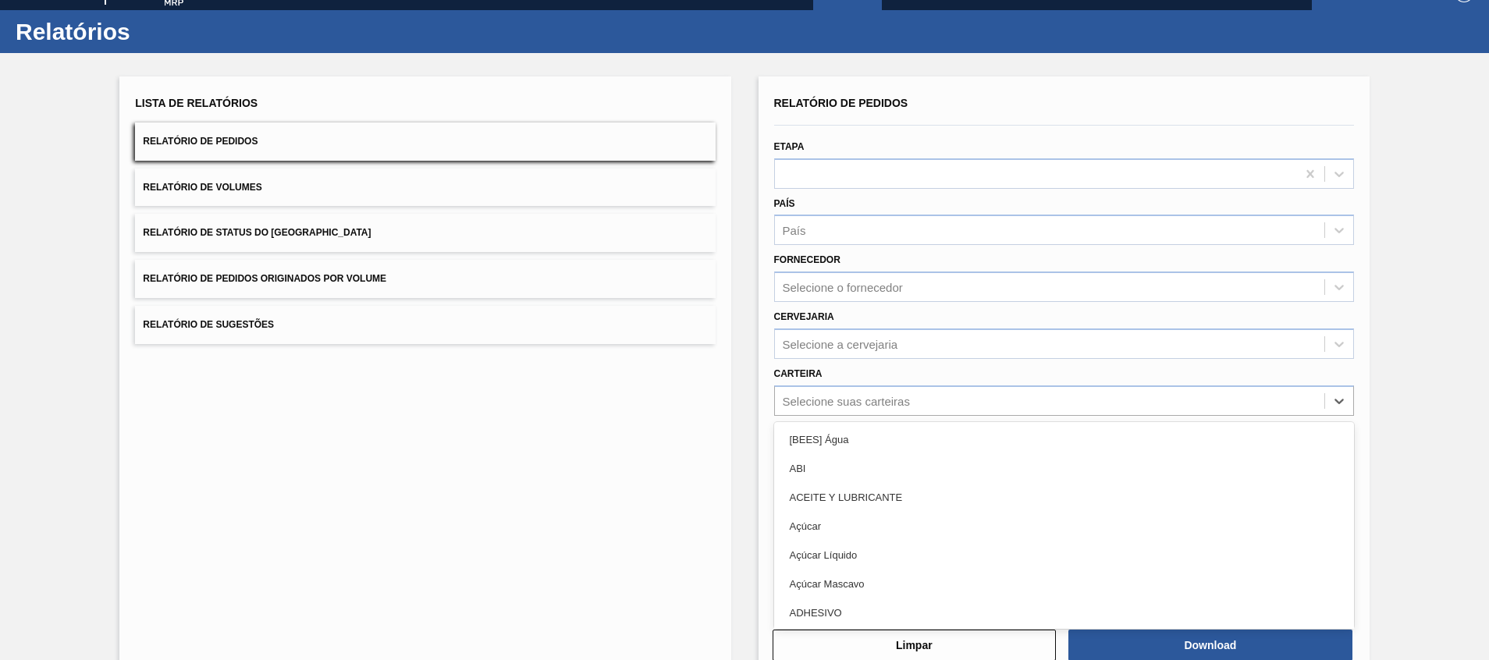
scroll to position [27, 0]
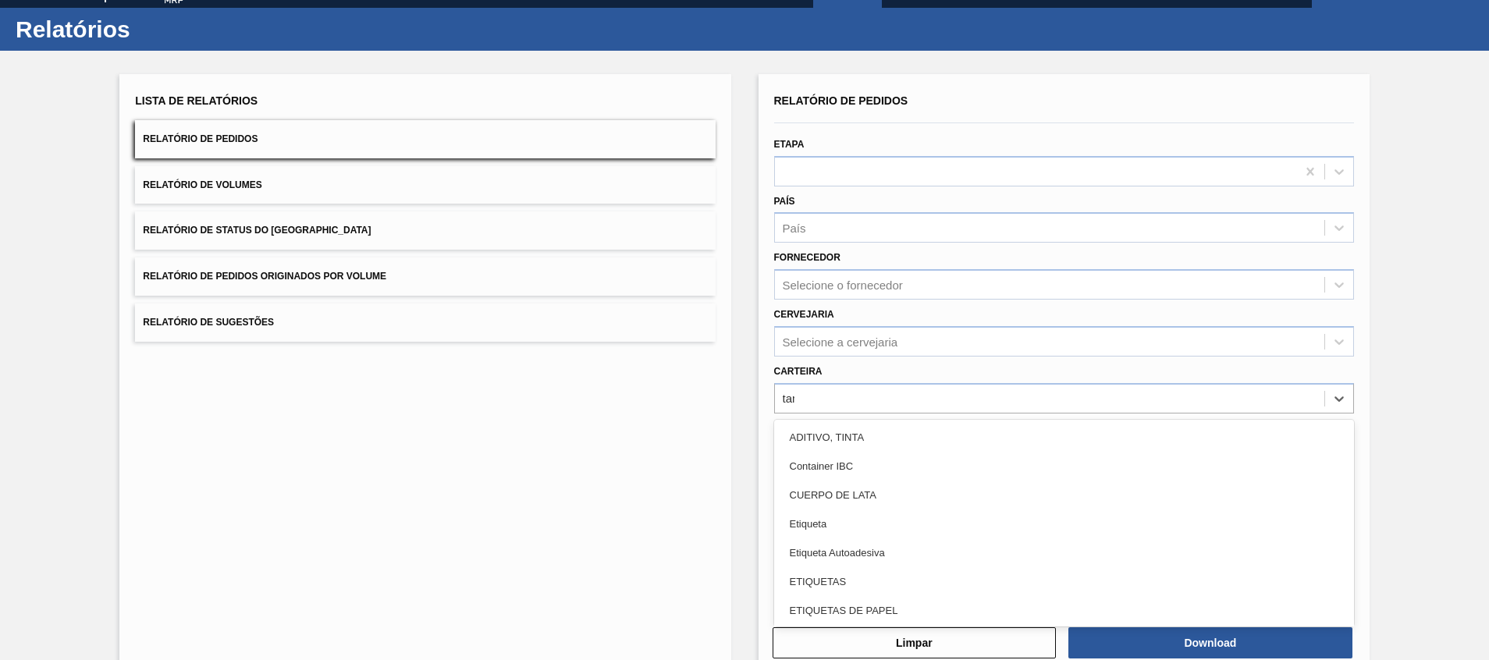
type input "tampa"
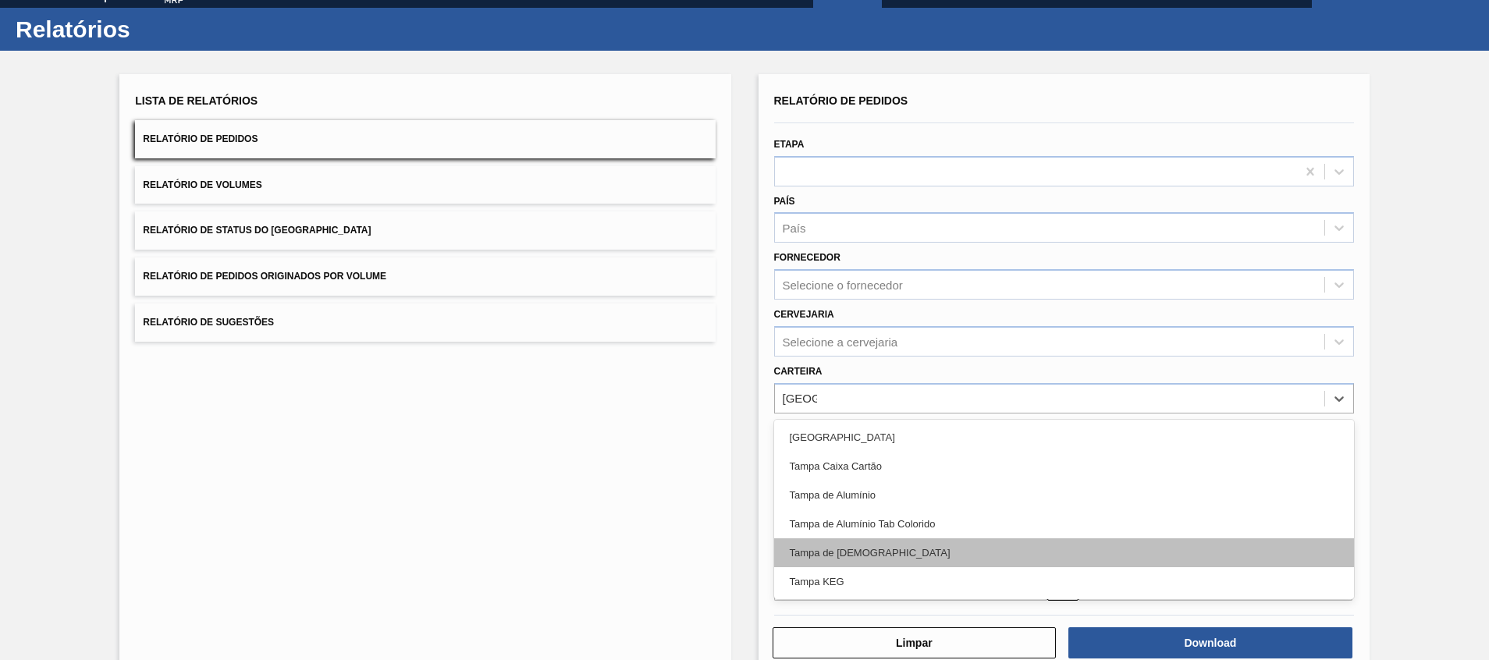
click at [870, 559] on div "Tampa de [DEMOGRAPHIC_DATA]" at bounding box center [1064, 553] width 580 height 29
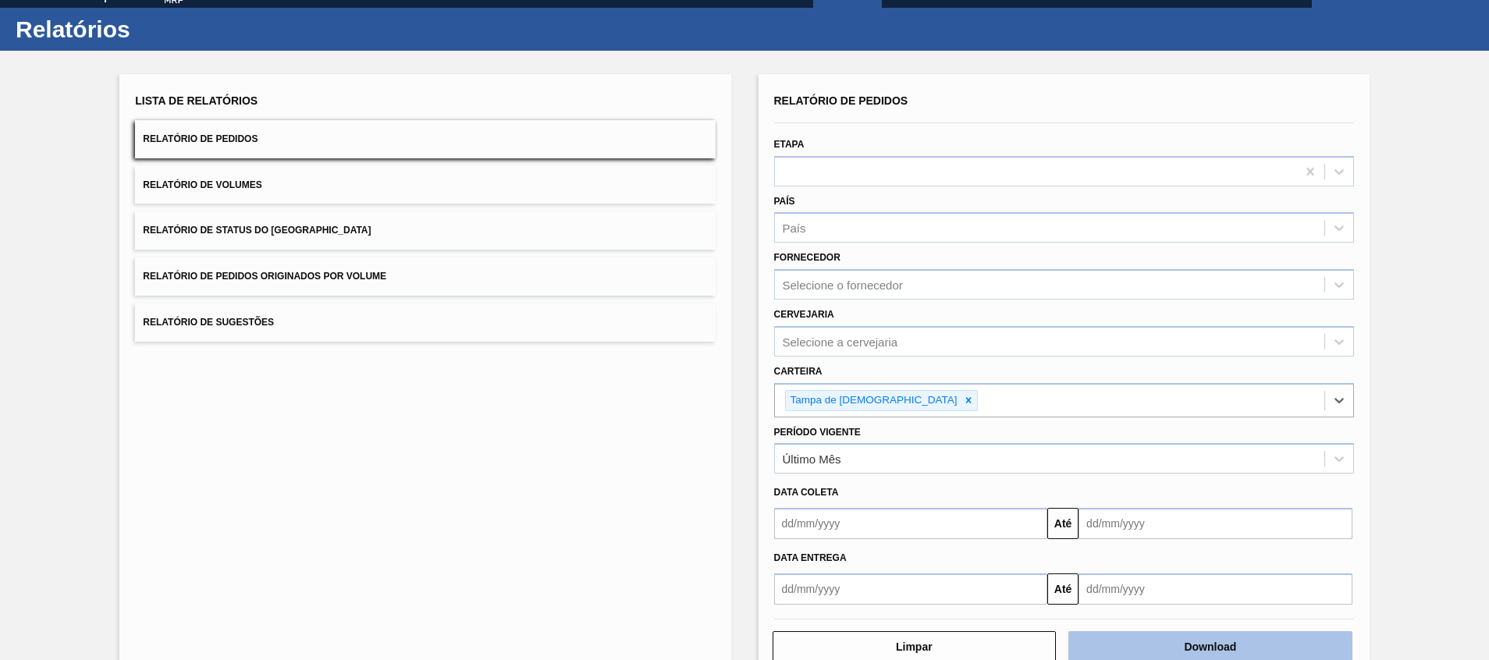
click at [1108, 632] on button "Download" at bounding box center [1211, 647] width 284 height 31
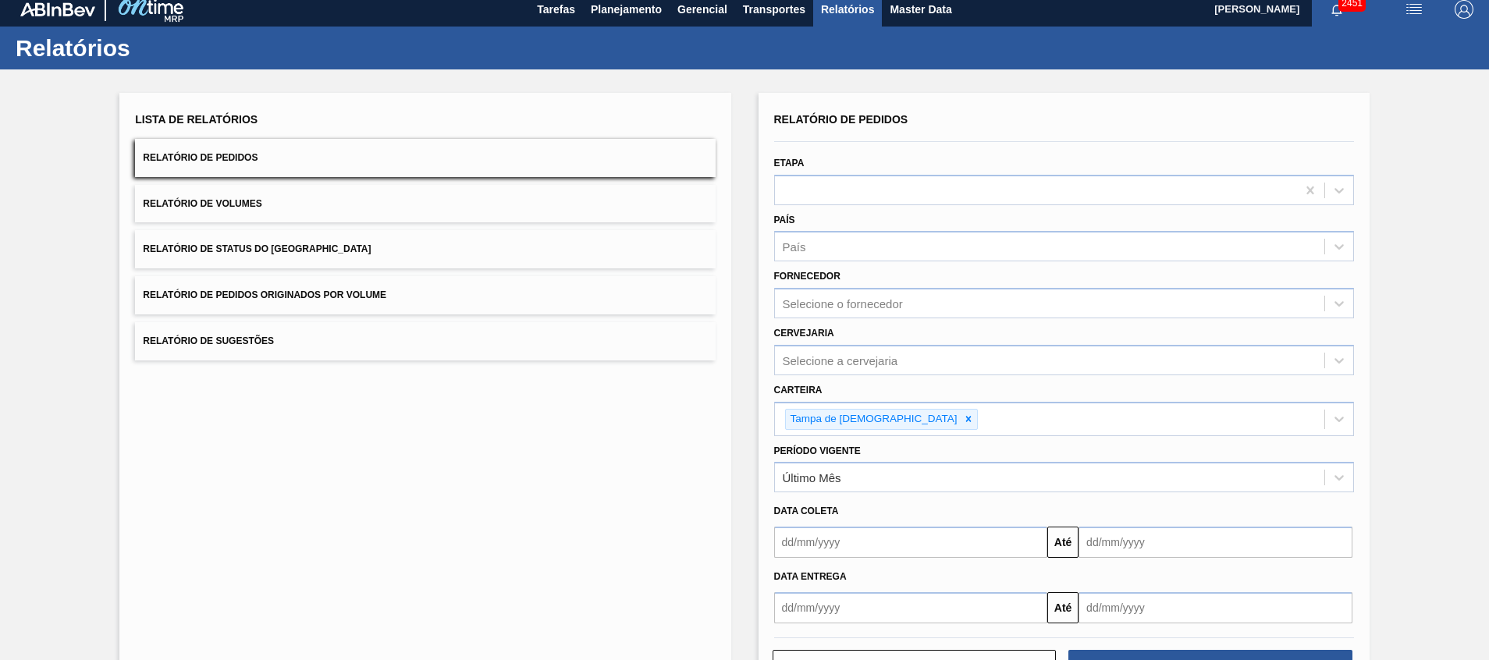
scroll to position [0, 0]
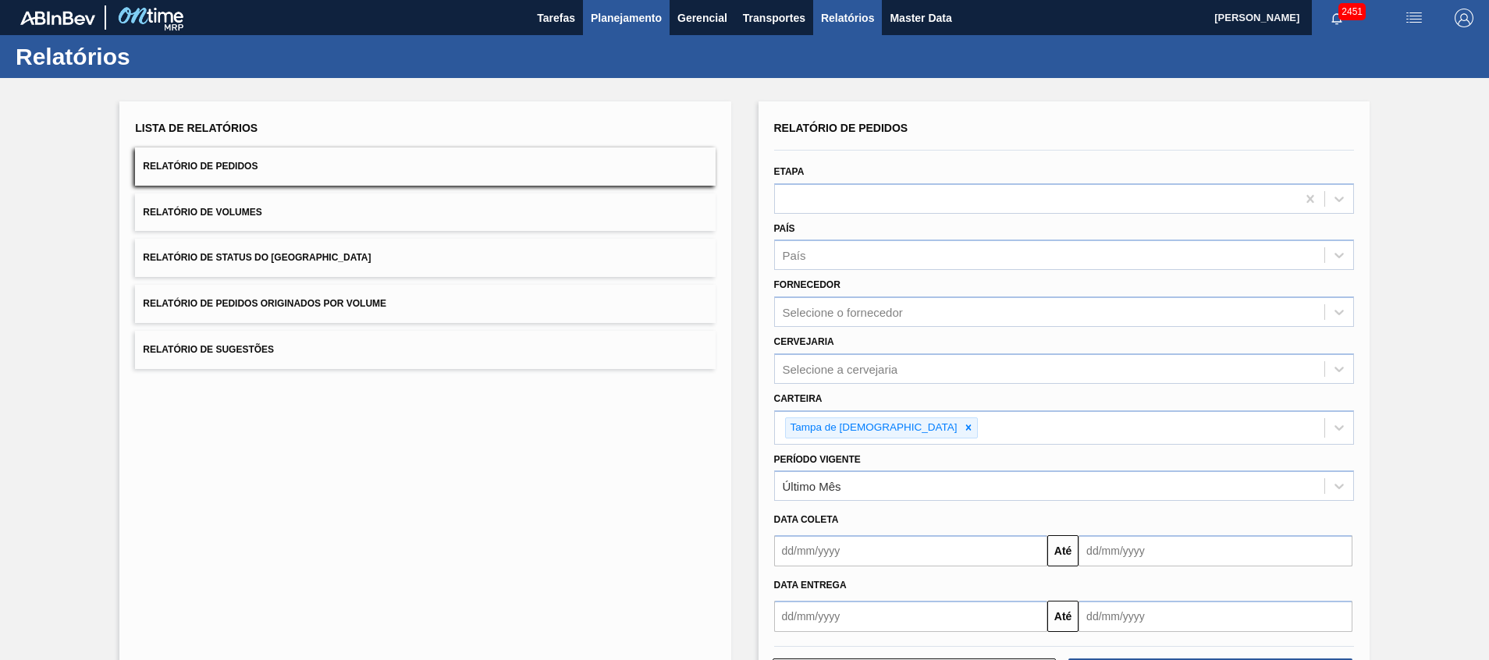
click at [642, 13] on span "Planejamento" at bounding box center [626, 18] width 71 height 19
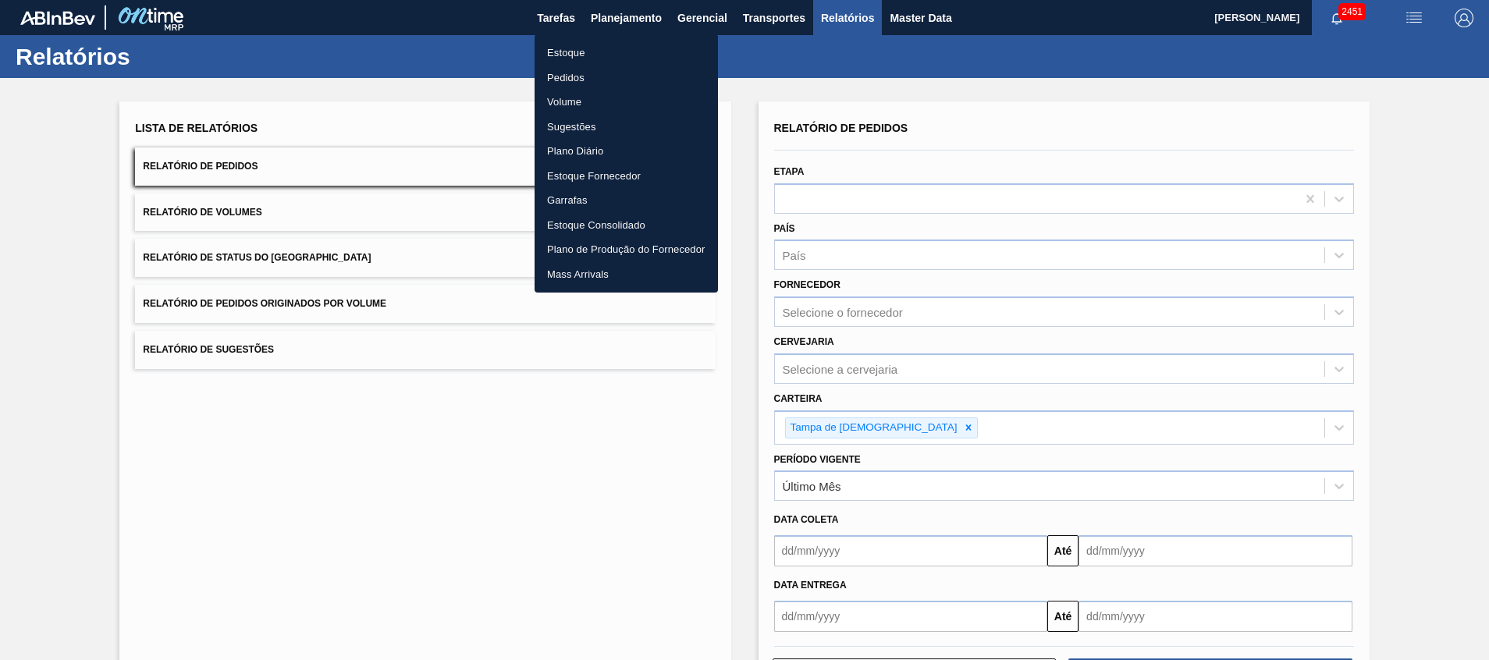
click at [630, 71] on li "Pedidos" at bounding box center [626, 78] width 183 height 25
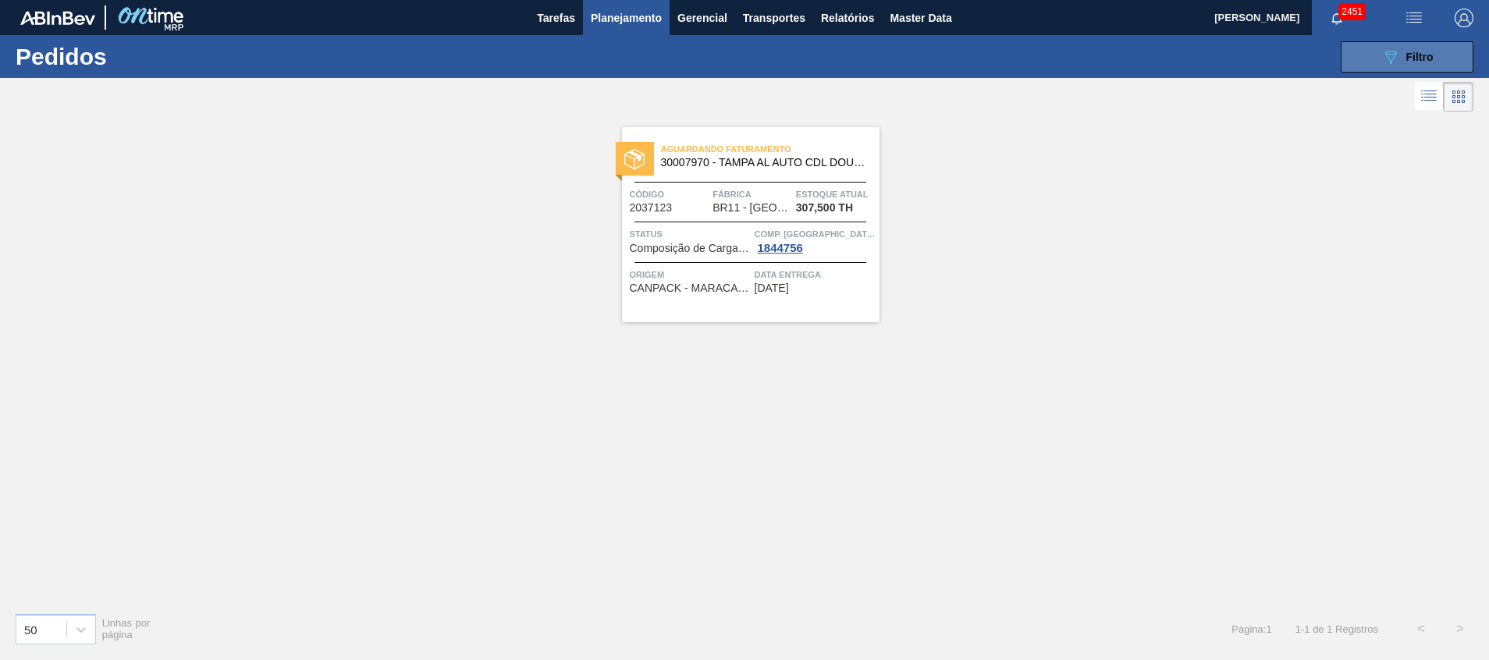
click at [1376, 48] on button "089F7B8B-B2A5-4AFE-B5C0-19BA573D28AC Filtro" at bounding box center [1407, 56] width 133 height 31
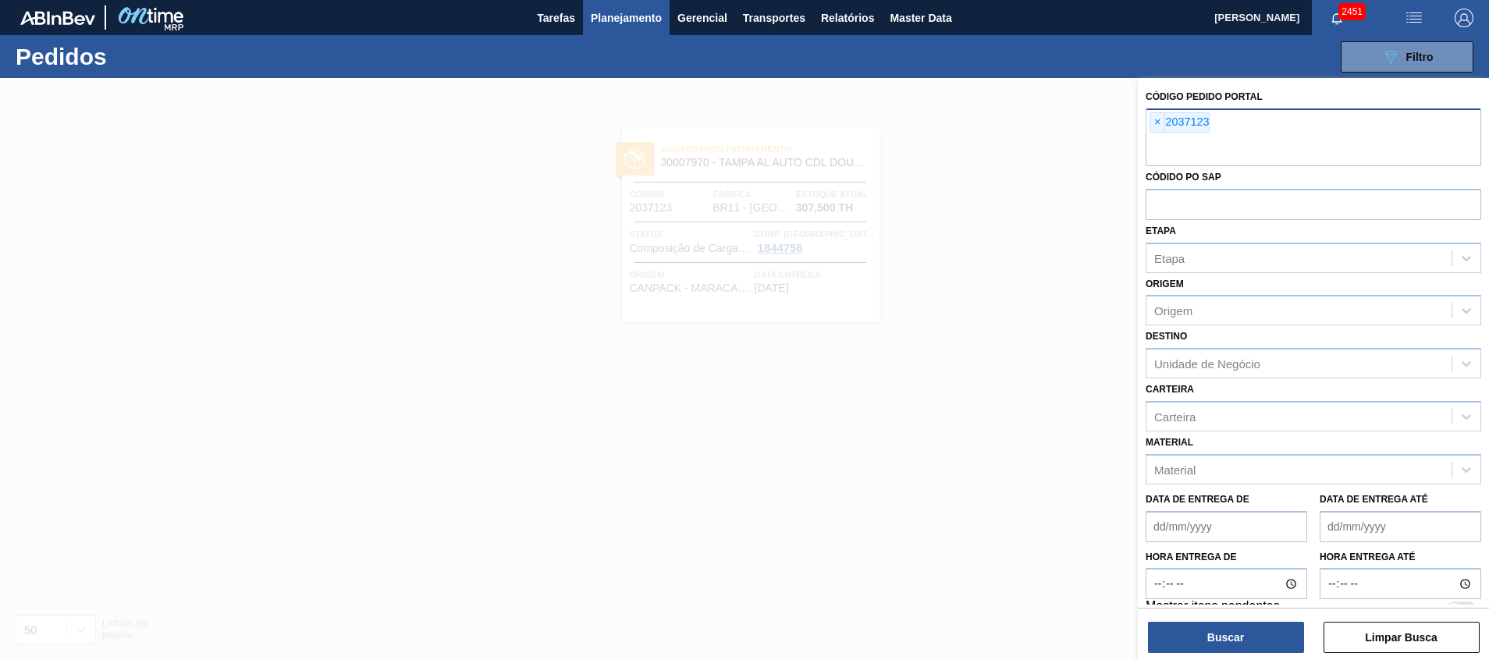
click at [1220, 139] on input "text" at bounding box center [1314, 152] width 336 height 30
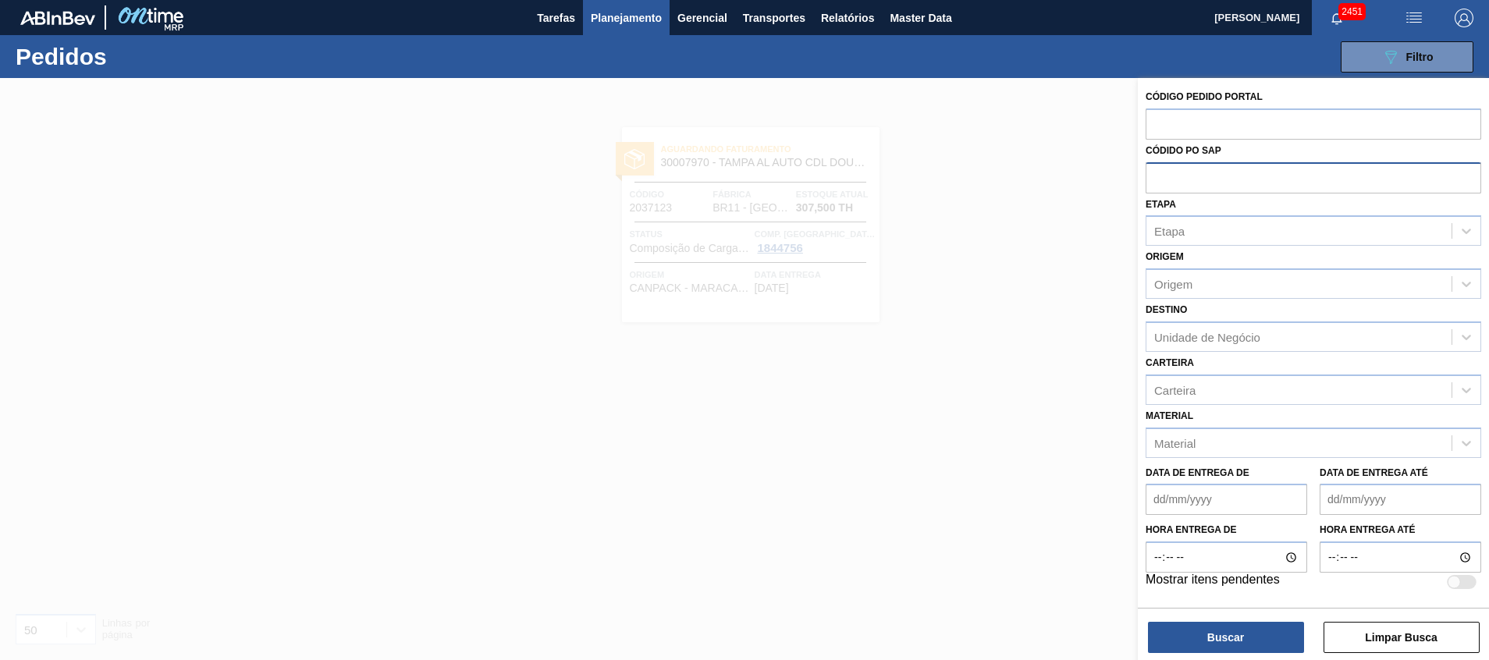
click at [1224, 188] on input "text" at bounding box center [1314, 177] width 336 height 30
paste input "5800371924"
type input "5800371924"
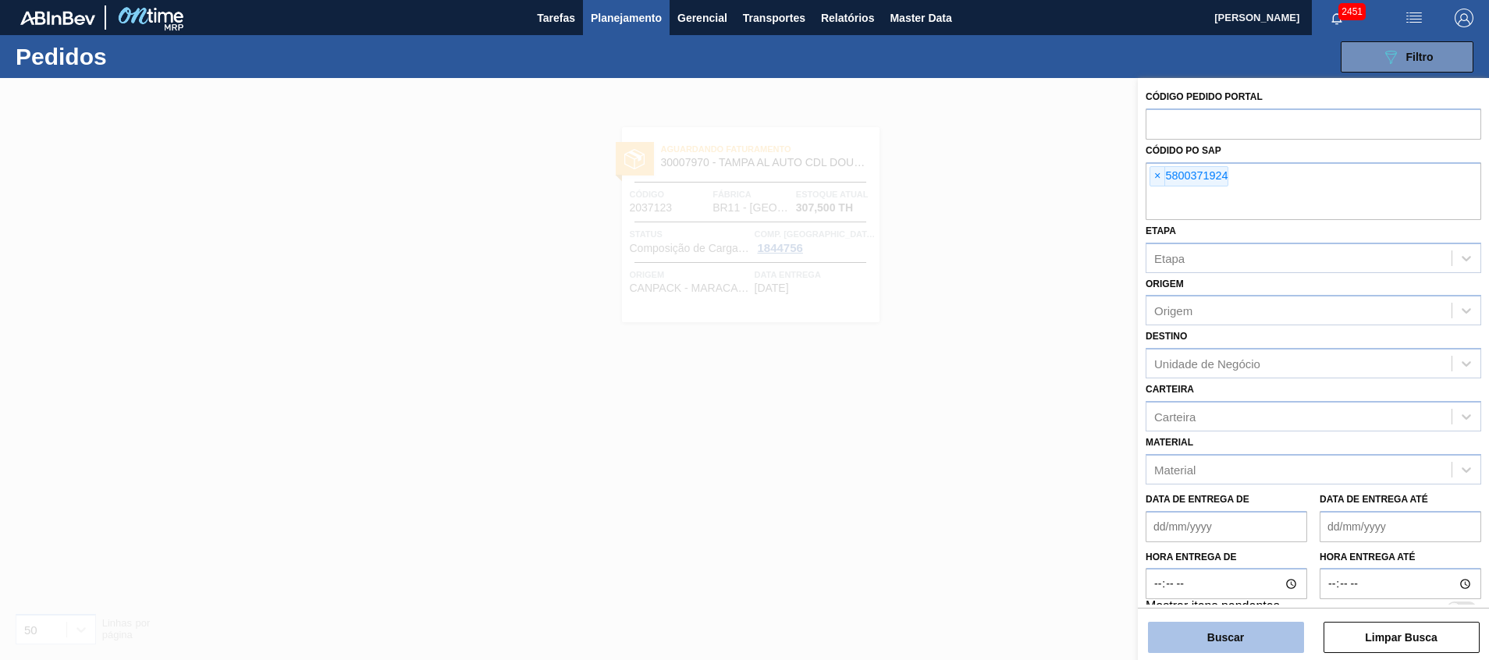
click at [1229, 632] on button "Buscar" at bounding box center [1226, 637] width 156 height 31
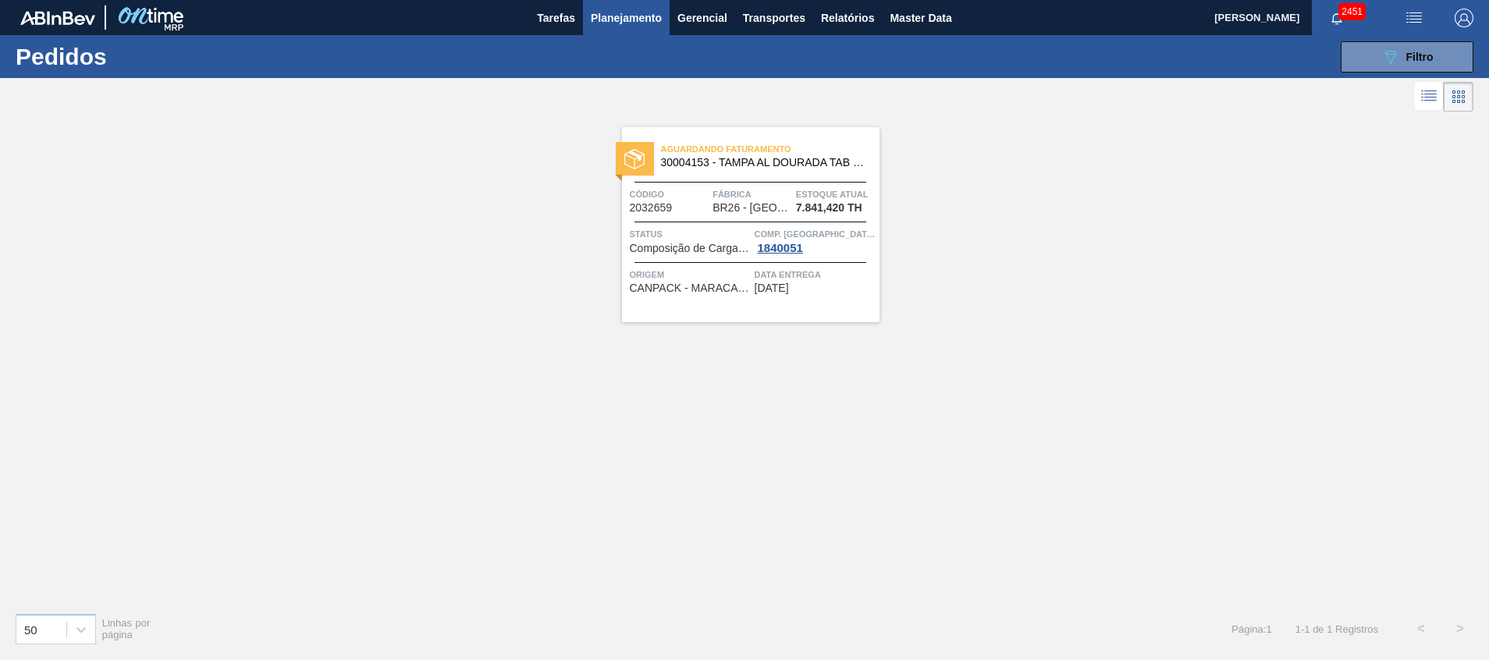
click at [727, 191] on span "Fábrica" at bounding box center [753, 195] width 80 height 16
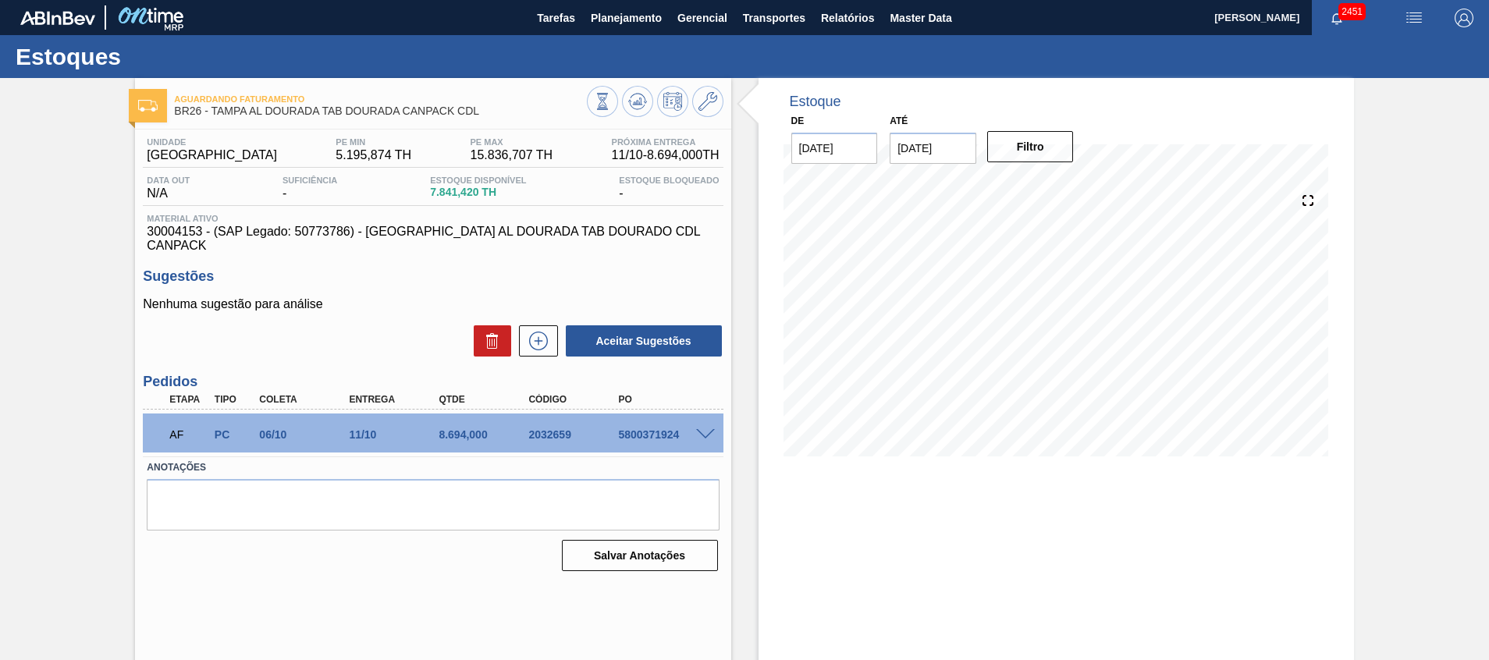
click at [702, 429] on span at bounding box center [705, 435] width 19 height 12
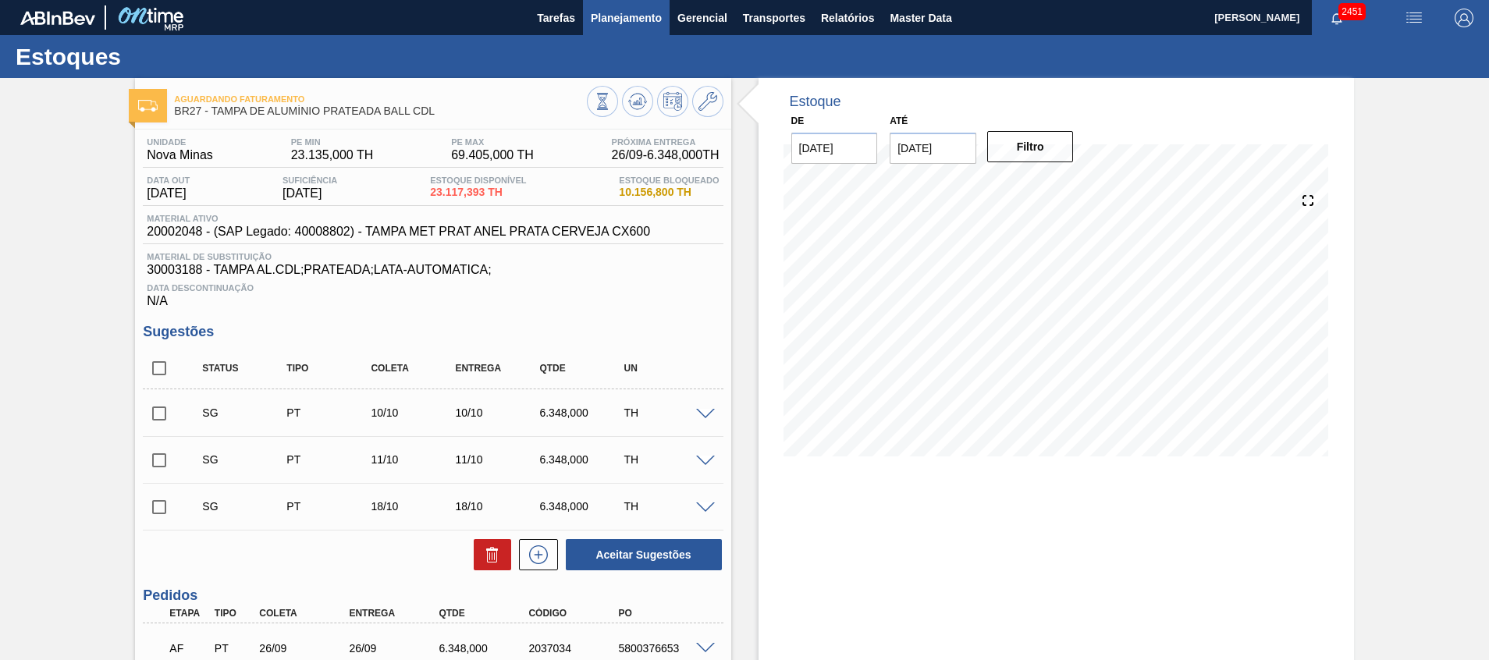
click at [627, 21] on span "Planejamento" at bounding box center [626, 18] width 71 height 19
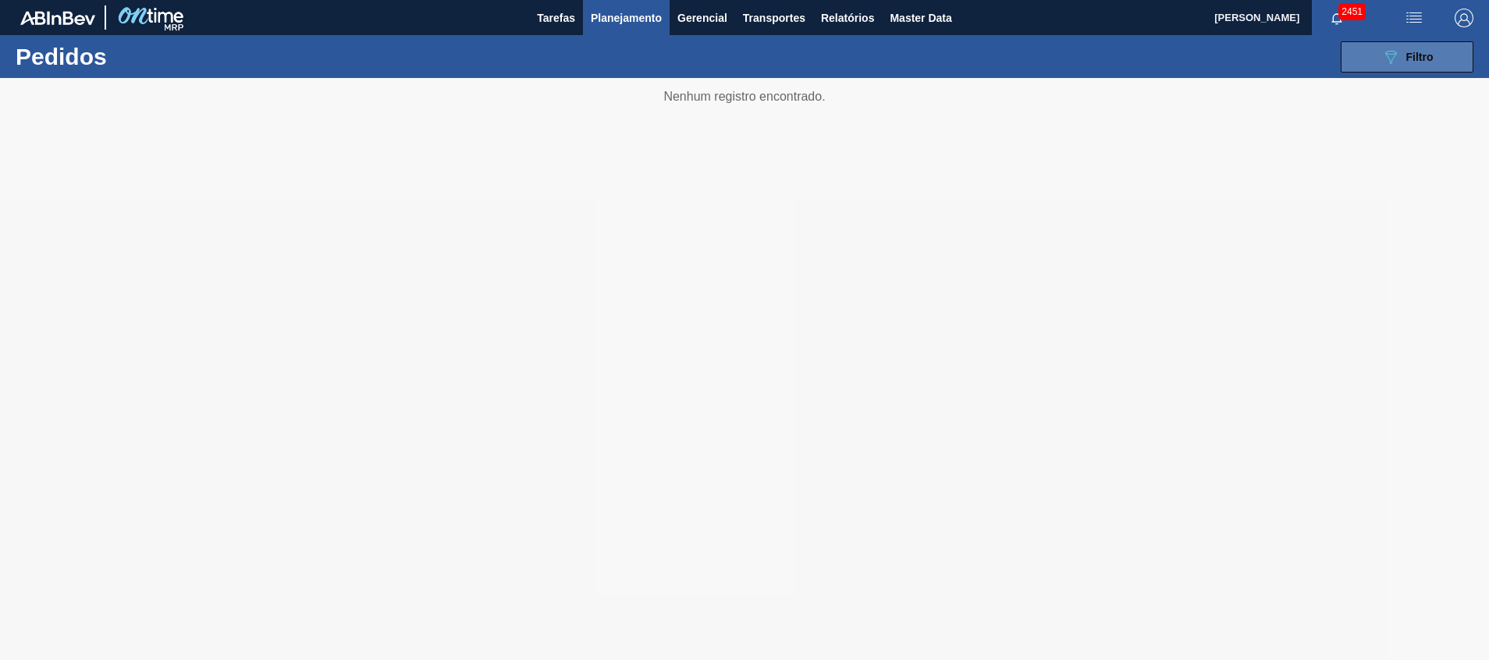
click at [1420, 45] on button "089F7B8B-B2A5-4AFE-B5C0-19BA573D28AC Filtro" at bounding box center [1407, 56] width 133 height 31
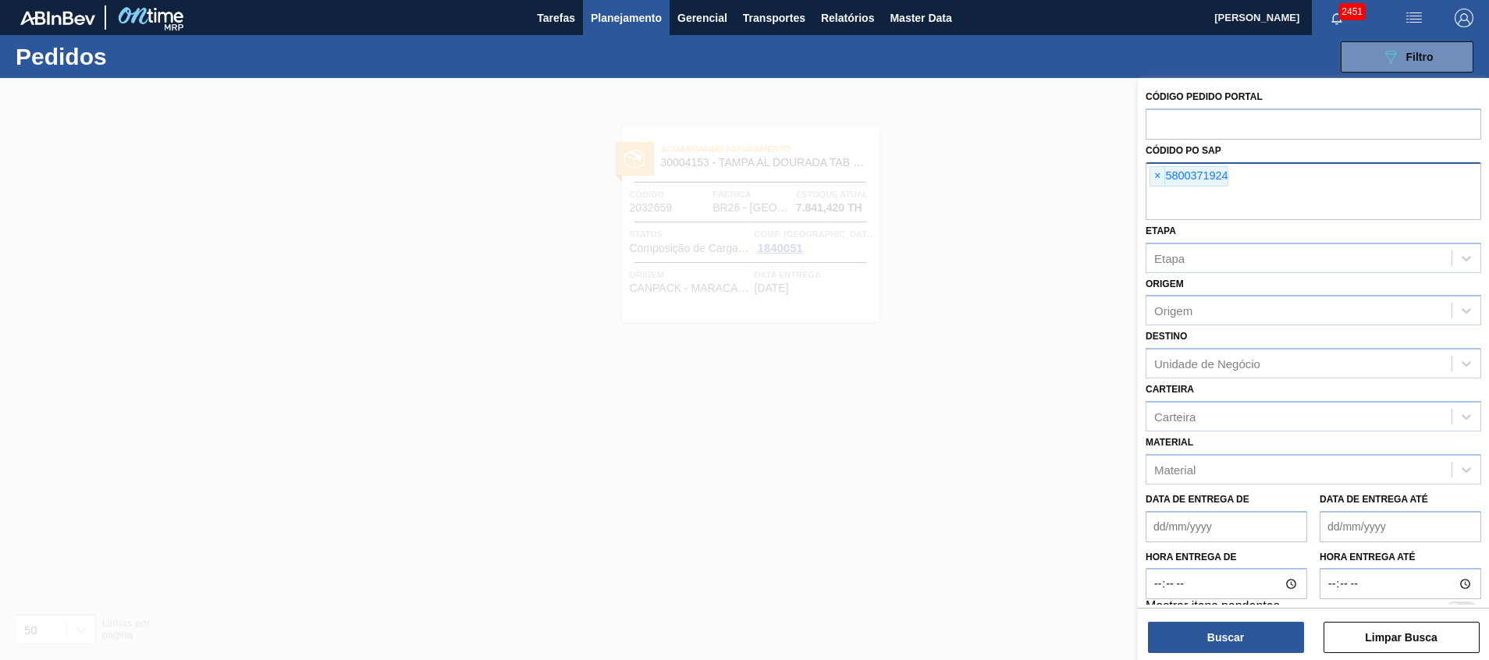
click at [1248, 206] on input "text" at bounding box center [1314, 205] width 336 height 30
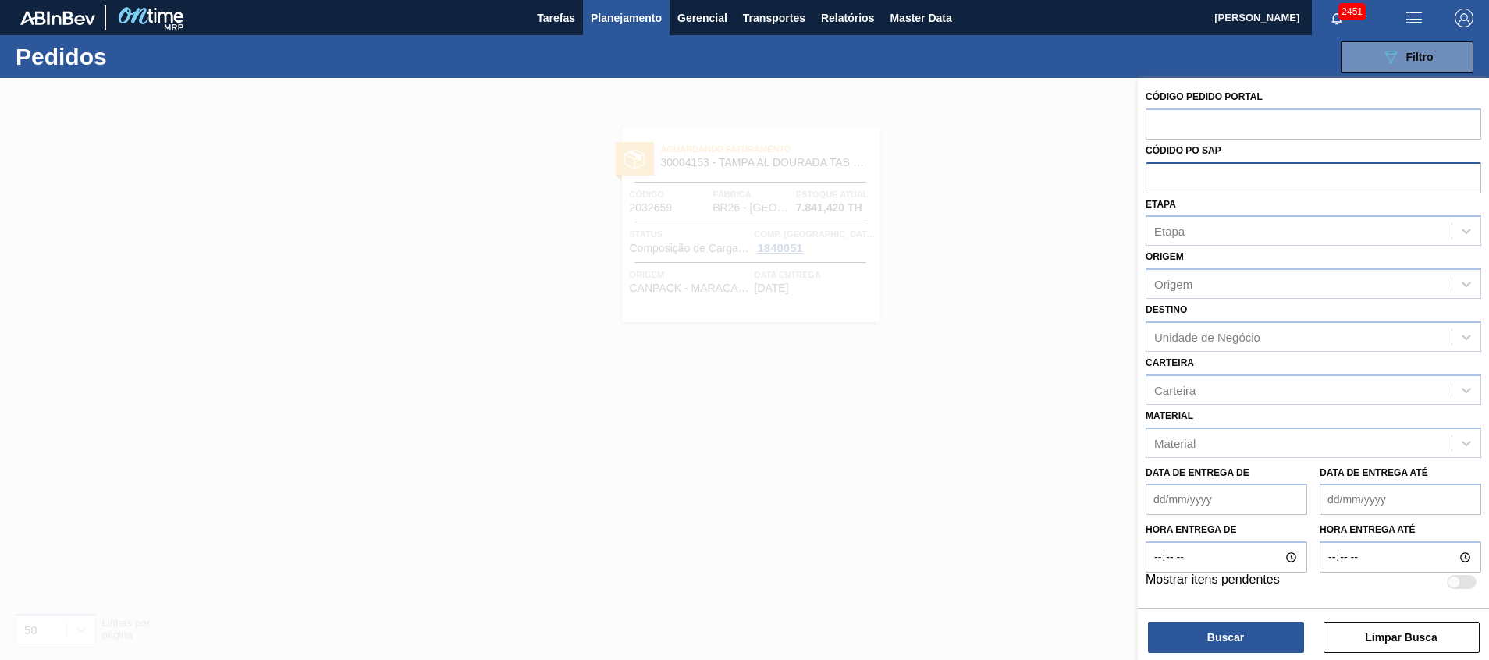
paste input "2037111"
type input "2"
click at [1243, 140] on div "Códido PO SAP" at bounding box center [1314, 167] width 336 height 54
click at [1242, 133] on input "text" at bounding box center [1314, 124] width 336 height 30
paste input "2037111"
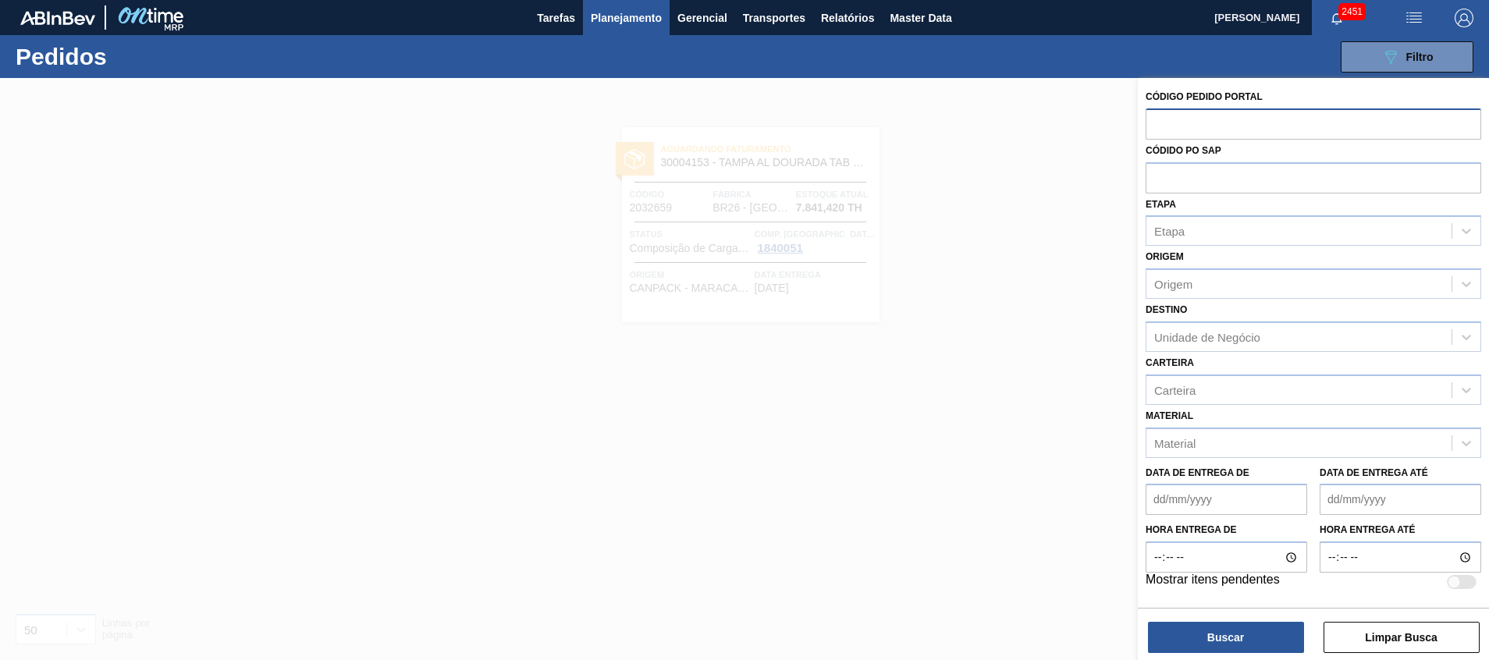
type input "2037111"
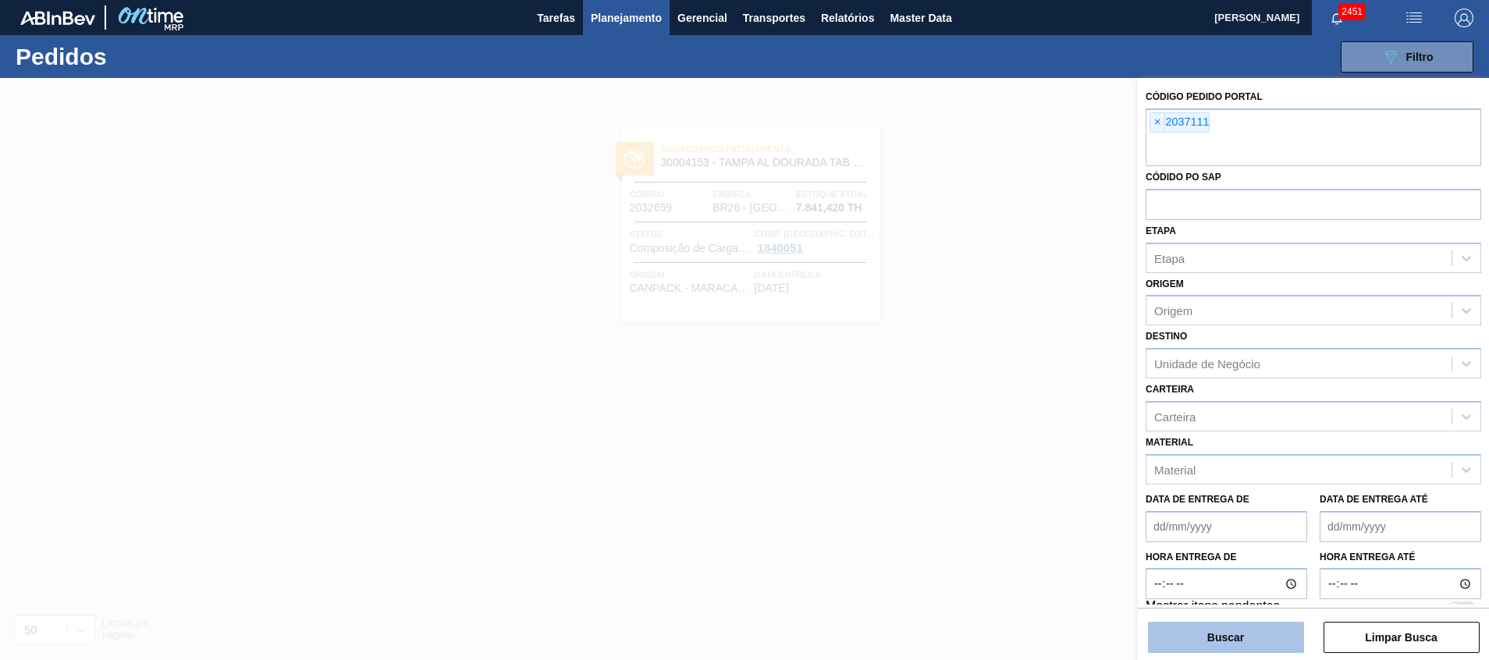
click at [1204, 640] on button "Buscar" at bounding box center [1226, 637] width 156 height 31
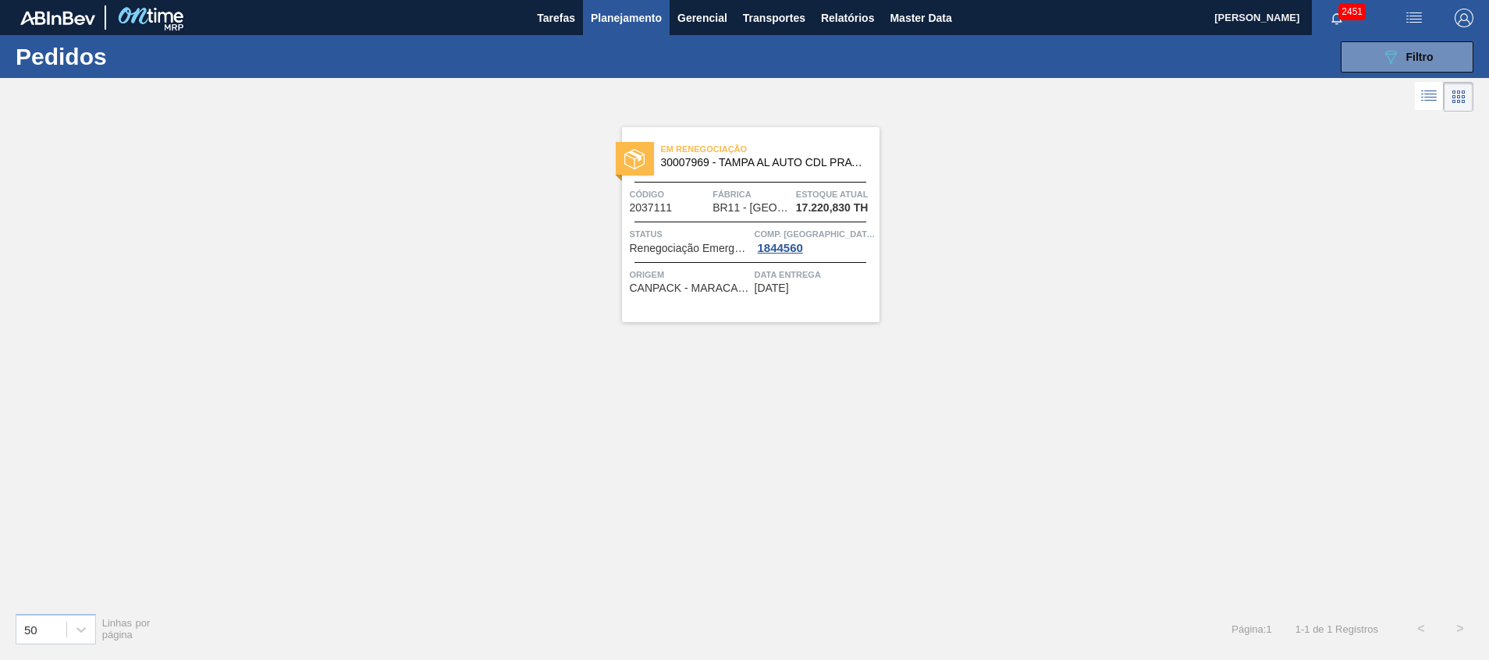
click at [729, 281] on span "Origem" at bounding box center [690, 275] width 121 height 16
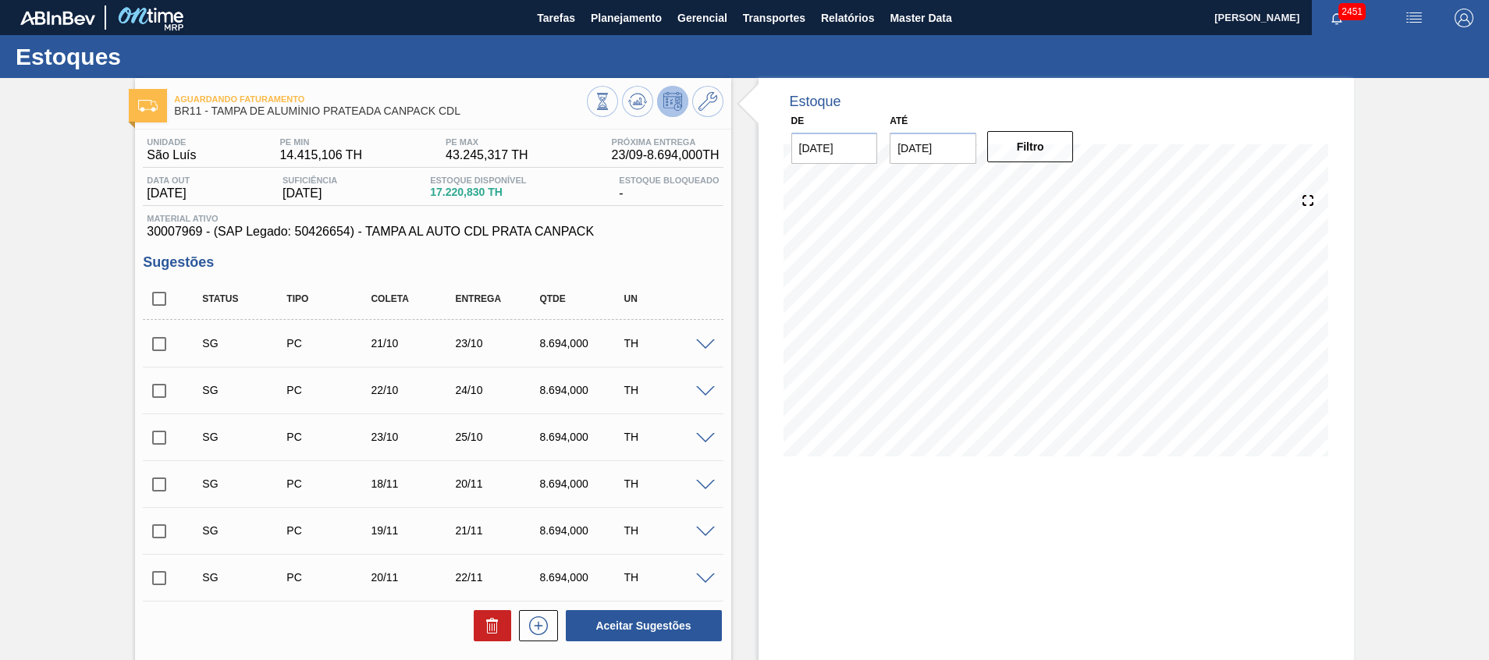
scroll to position [350, 0]
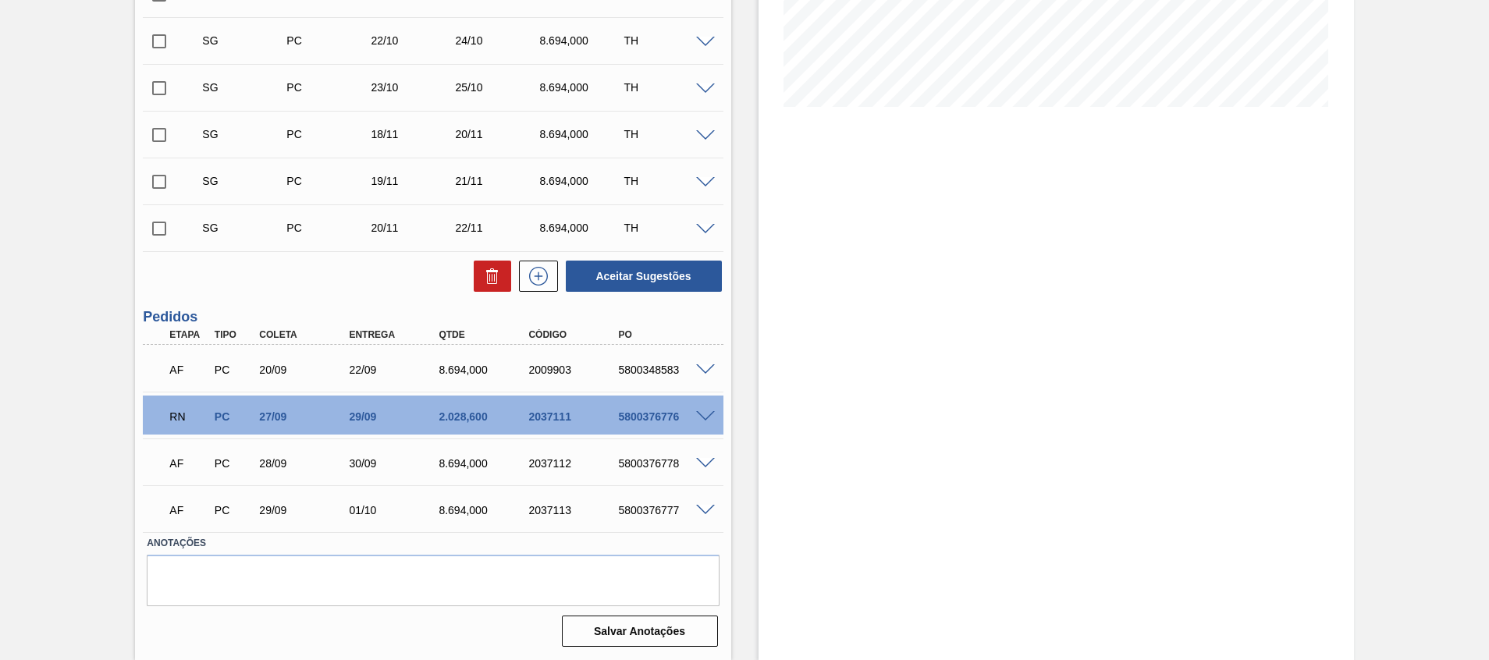
click at [706, 415] on span at bounding box center [705, 417] width 19 height 12
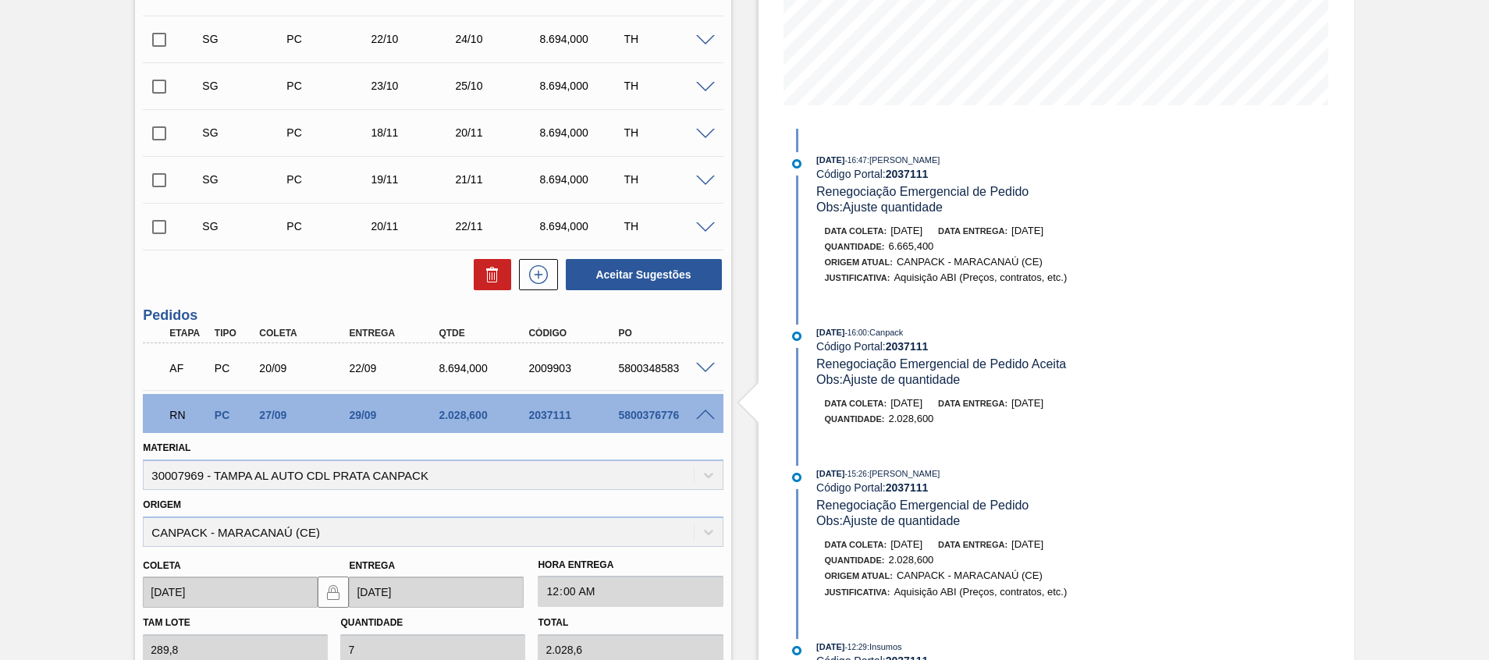
scroll to position [0, 0]
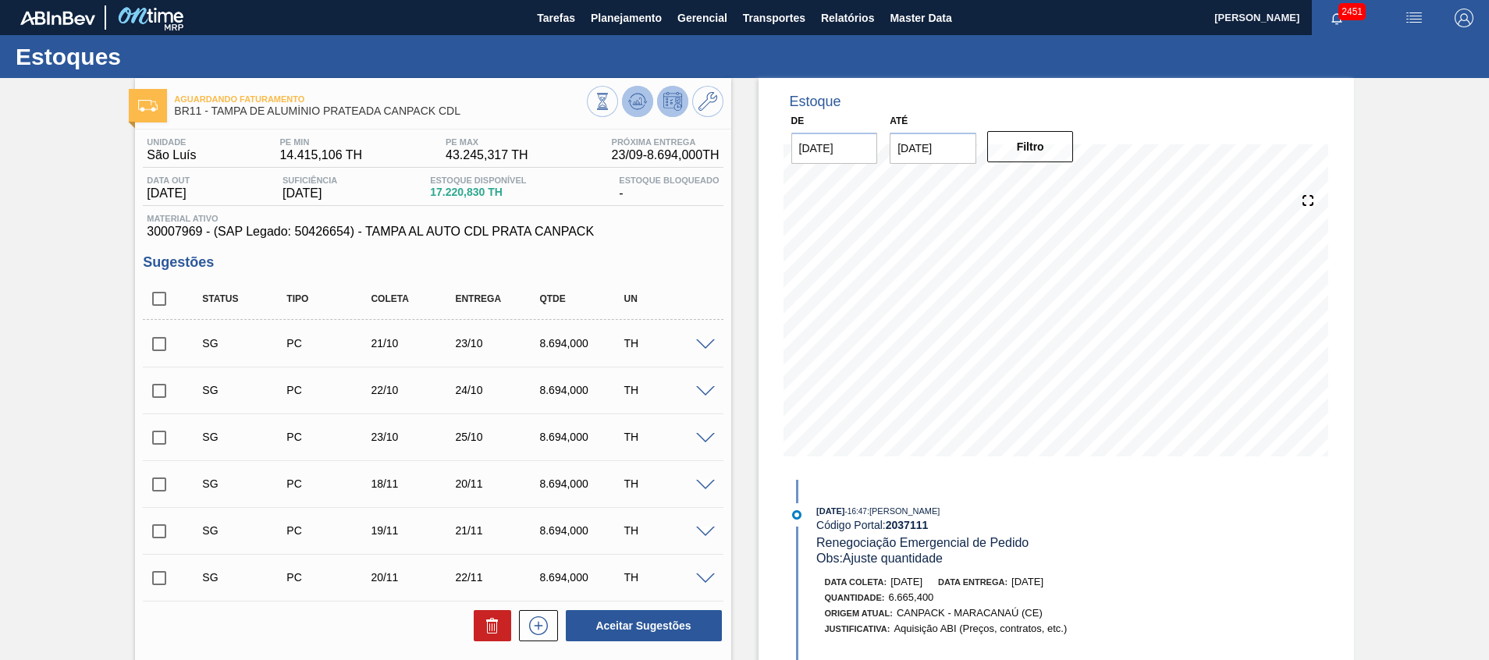
click at [632, 95] on icon at bounding box center [637, 101] width 19 height 19
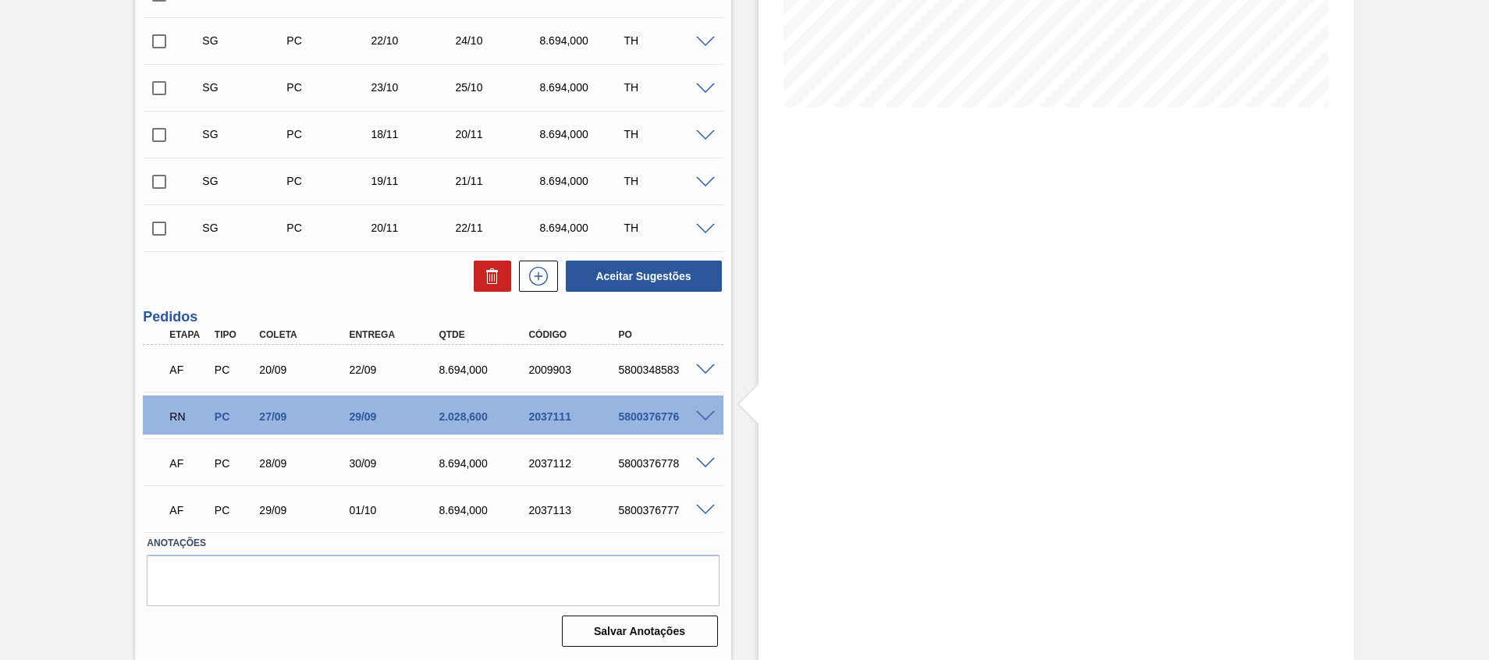
scroll to position [116, 0]
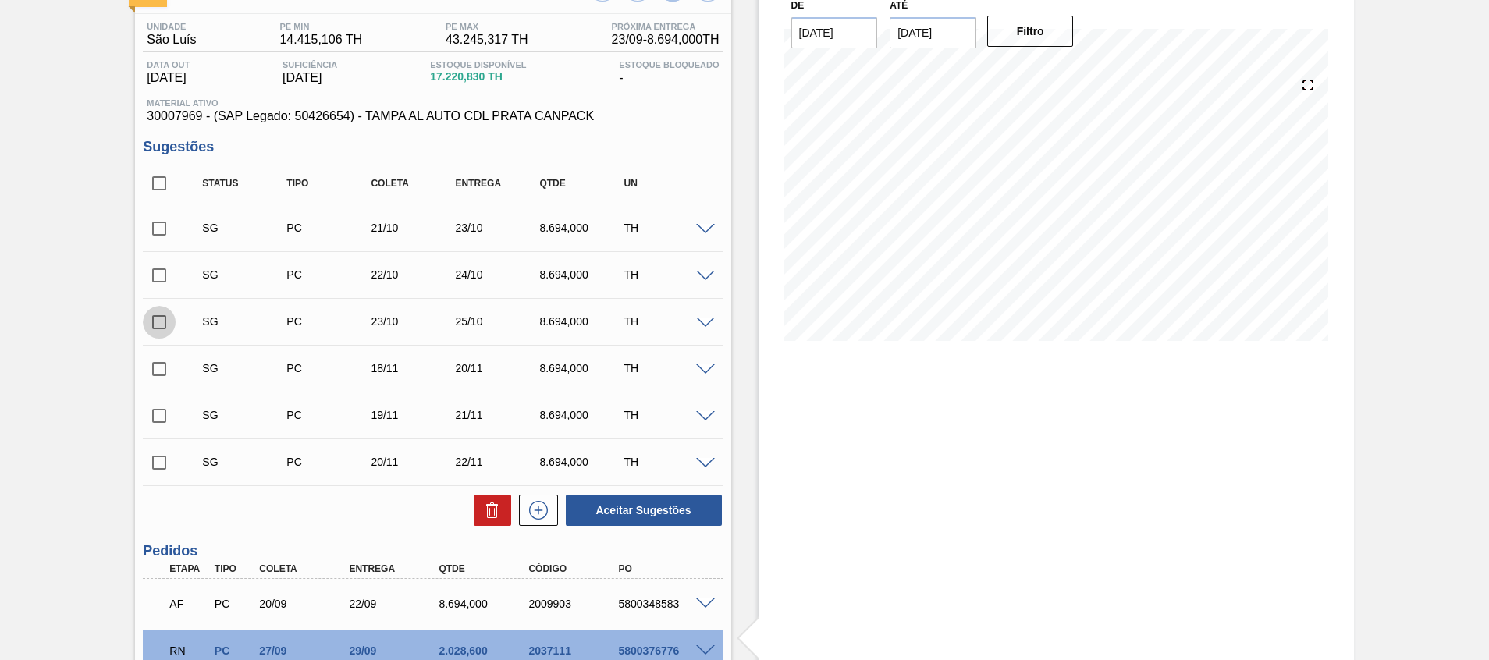
click at [157, 326] on input "checkbox" at bounding box center [159, 322] width 33 height 33
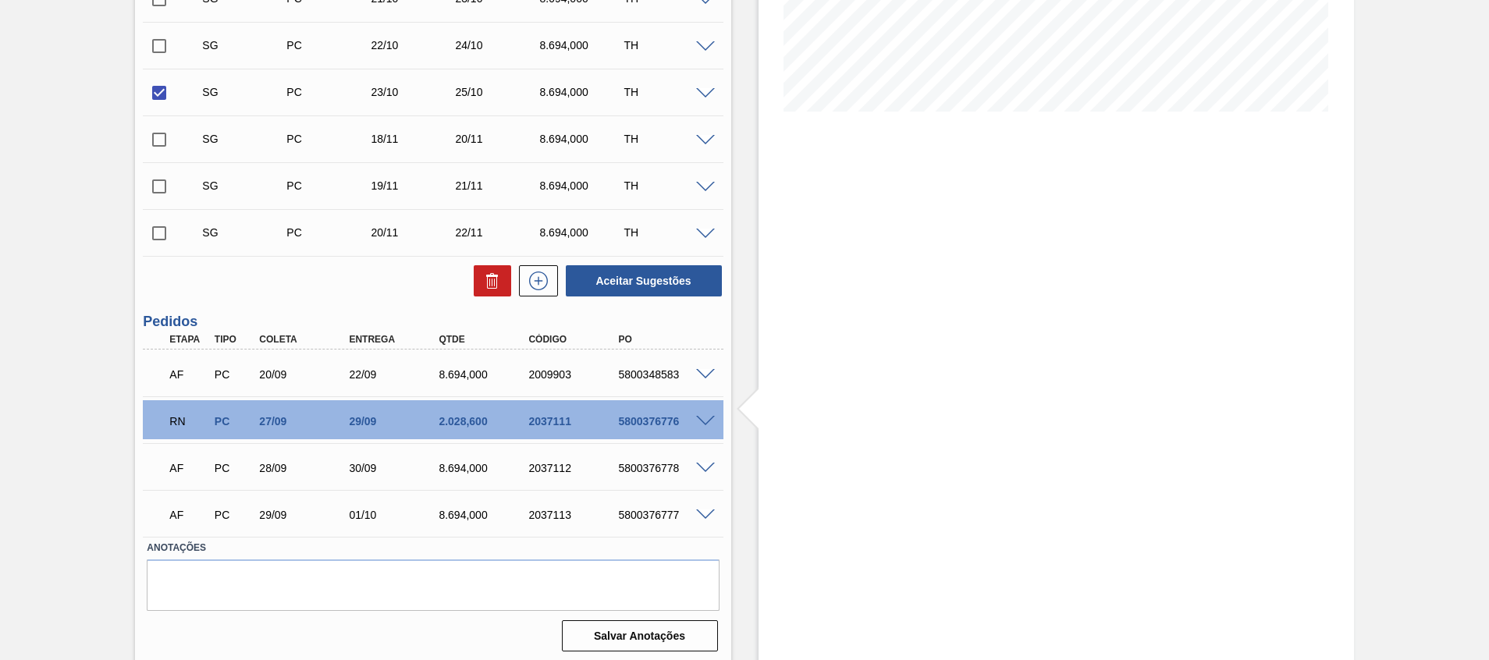
scroll to position [350, 0]
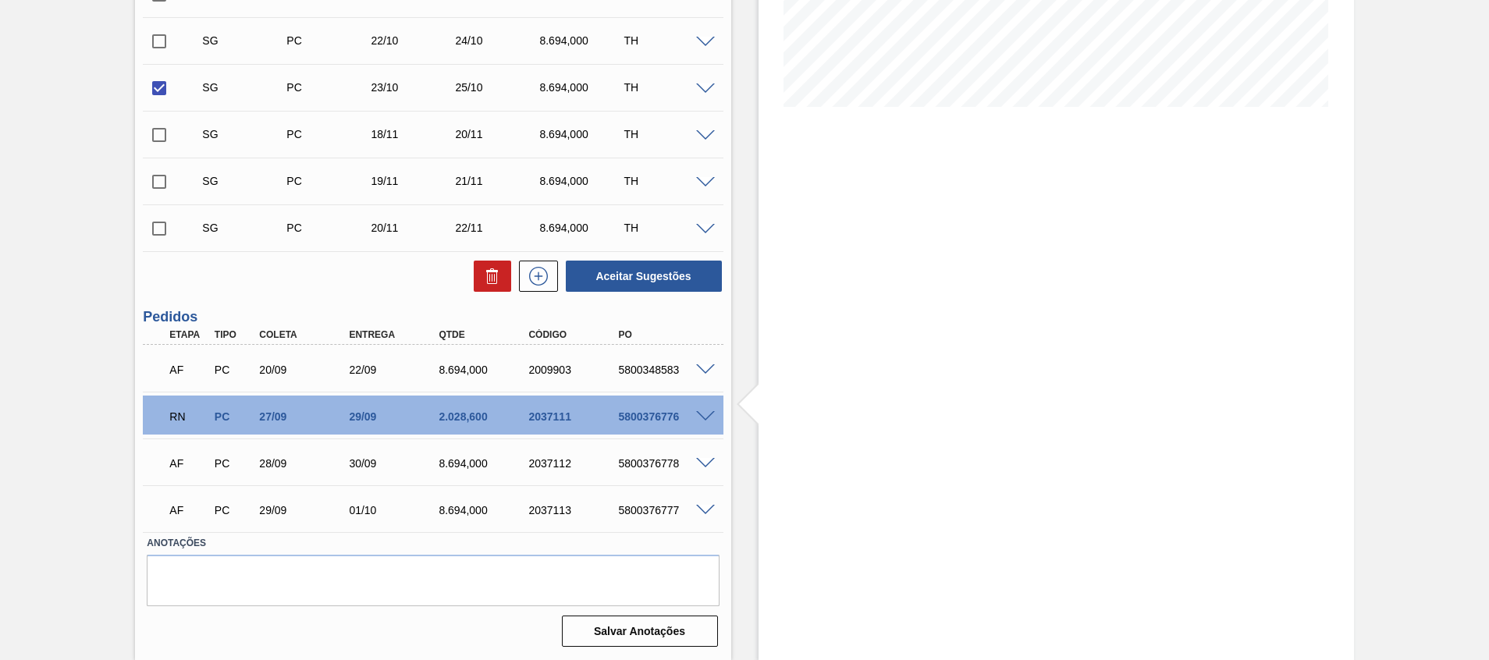
click at [706, 377] on div "AF PC 20/09 22/09 8.694,000 2009903 5800348583" at bounding box center [433, 368] width 580 height 39
click at [703, 374] on div "AF PC 20/09 22/09 8.694,000 2009903 5800348583" at bounding box center [433, 368] width 580 height 39
click at [703, 368] on span at bounding box center [705, 371] width 19 height 12
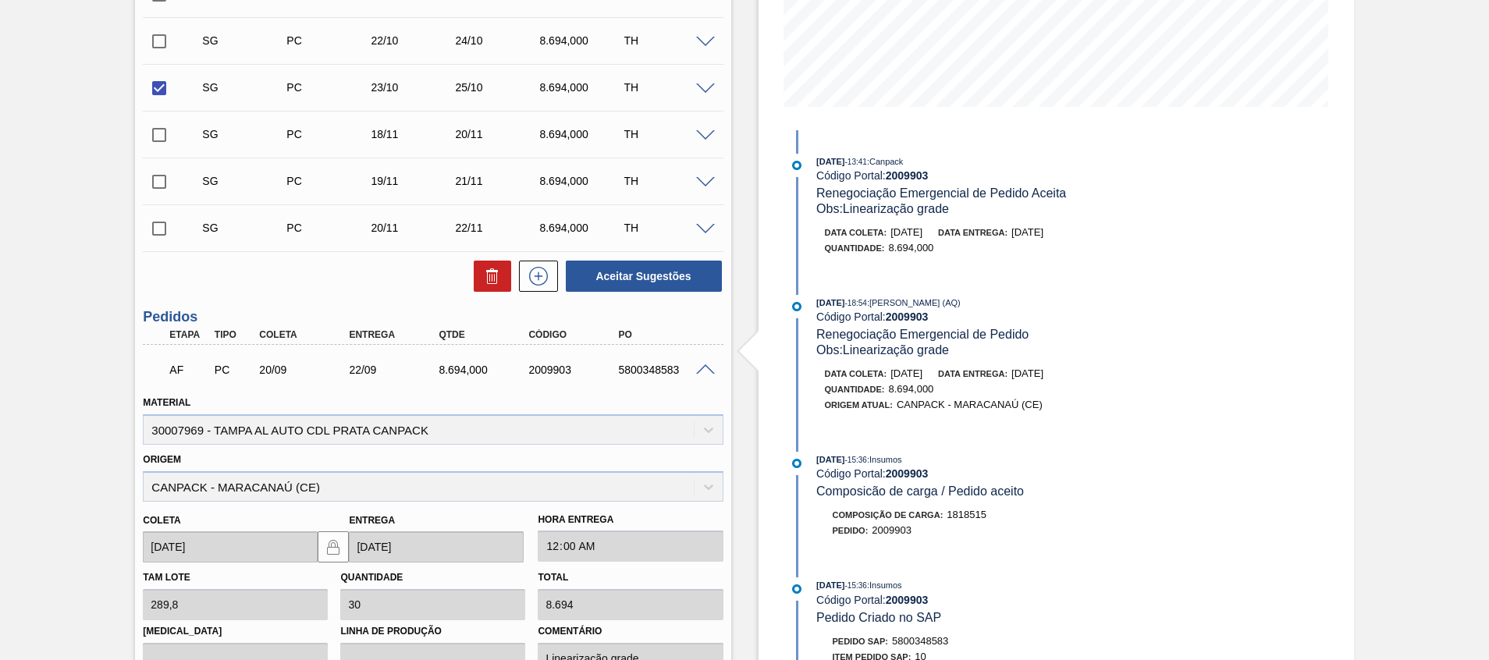
click at [703, 368] on span at bounding box center [705, 371] width 19 height 12
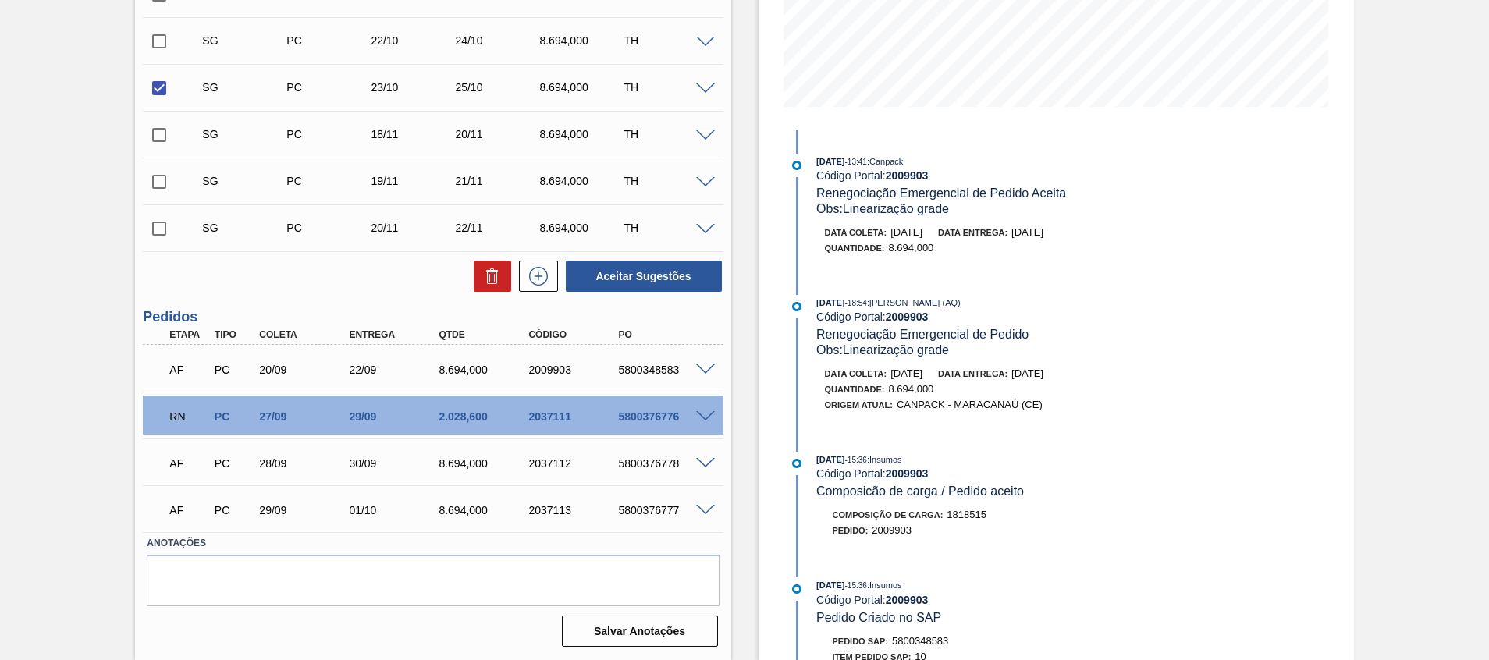
scroll to position [233, 0]
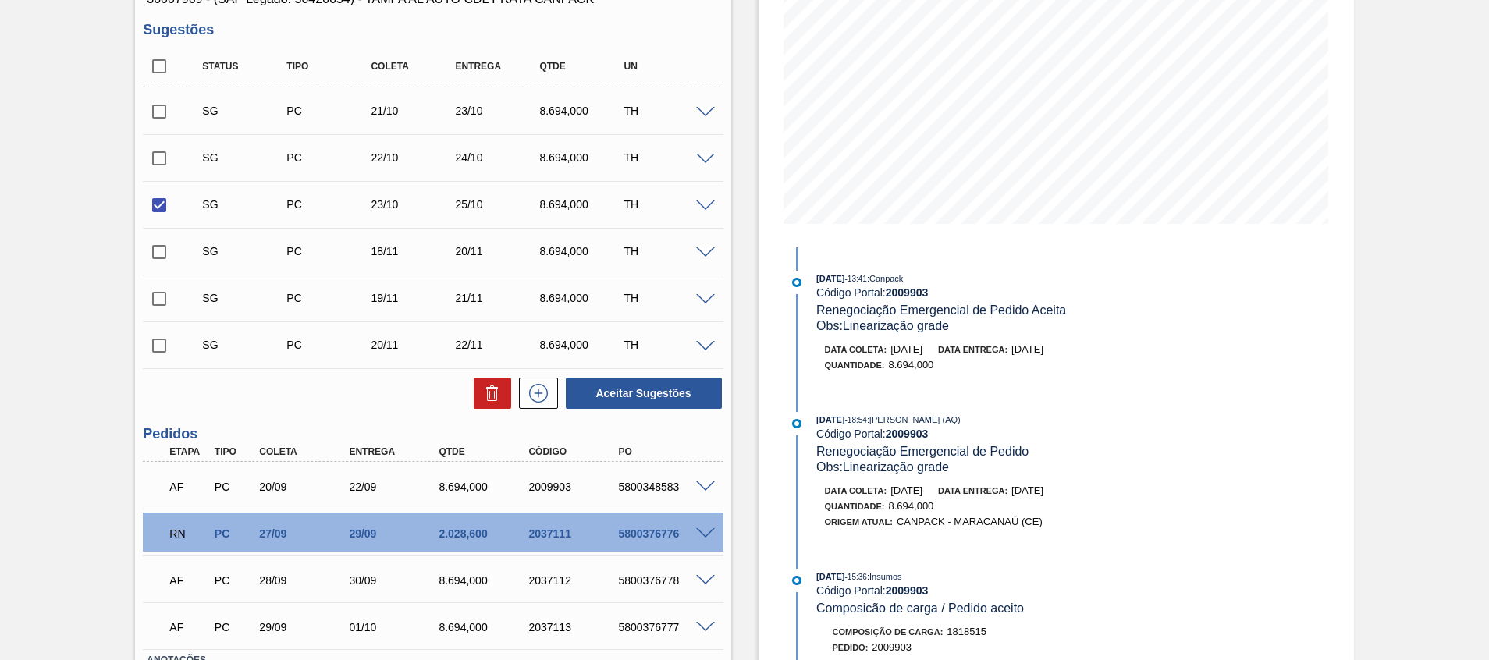
click at [705, 201] on span at bounding box center [705, 207] width 19 height 12
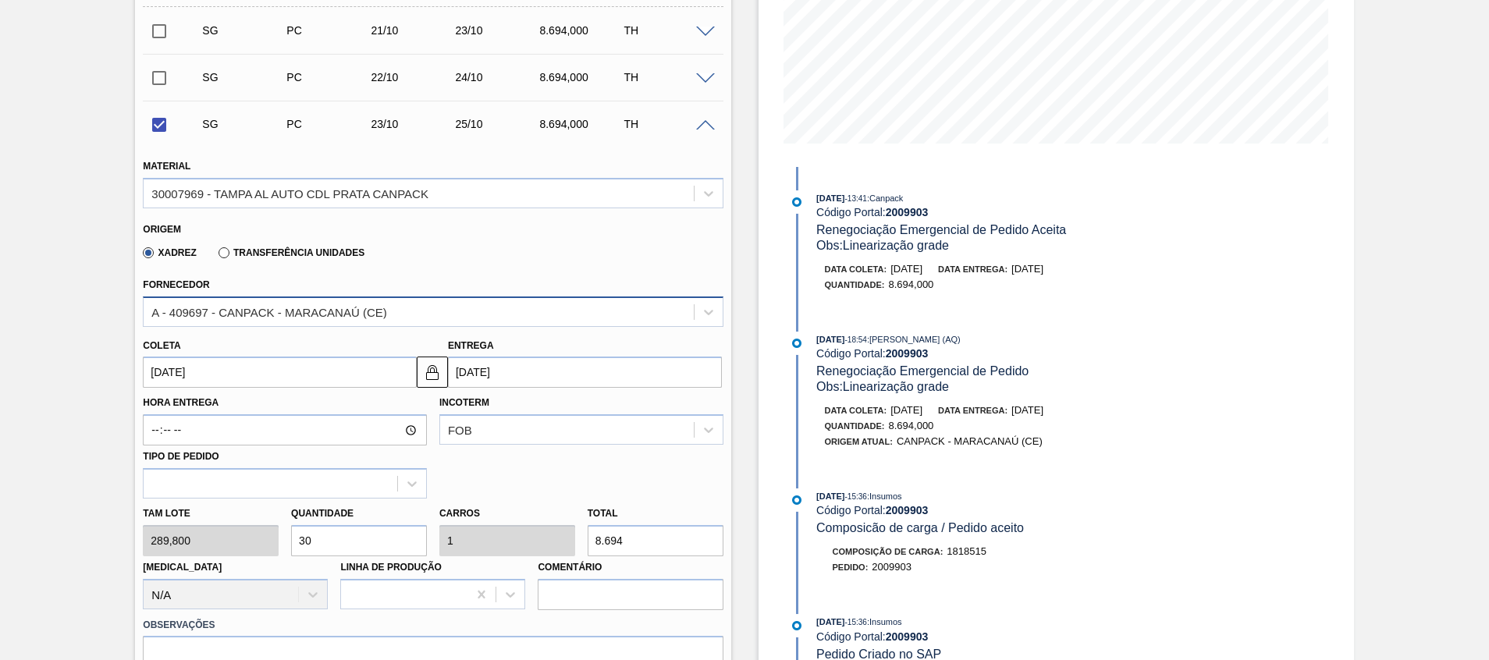
scroll to position [350, 0]
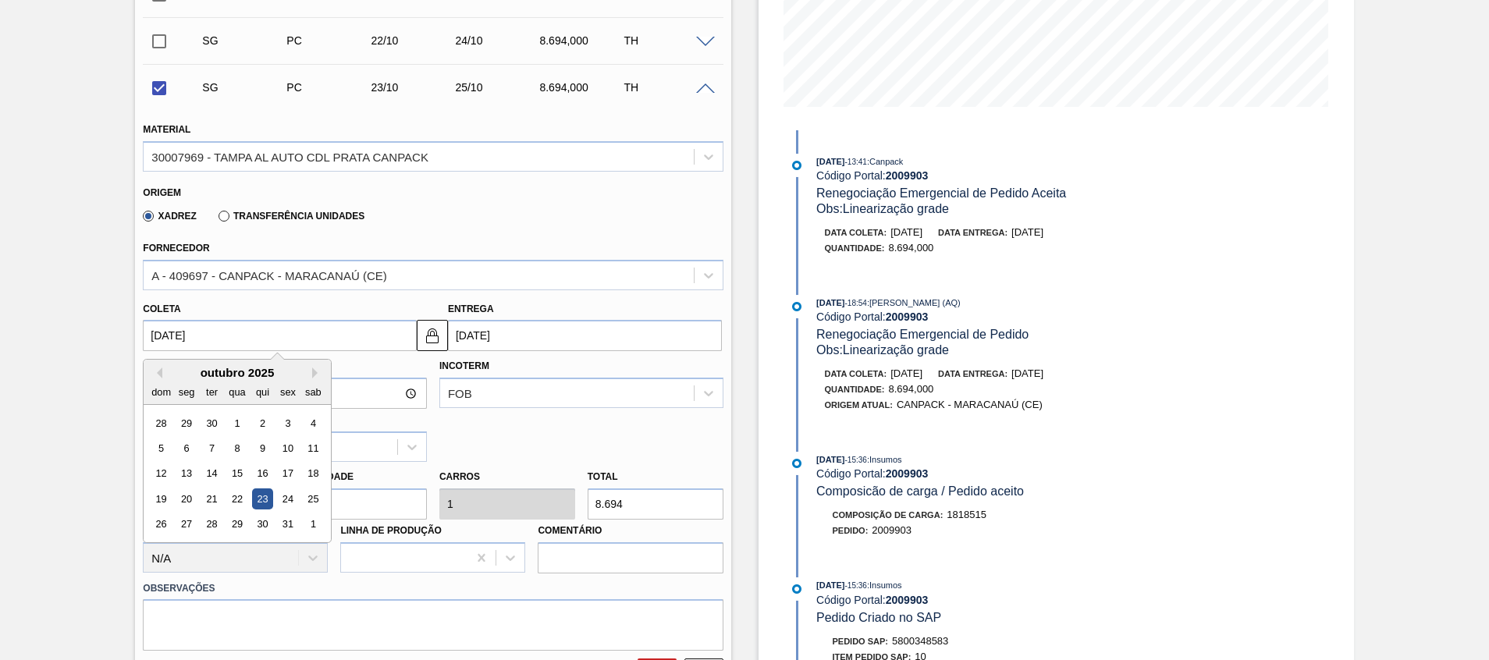
click at [369, 333] on input "23/10/2025" at bounding box center [280, 335] width 274 height 31
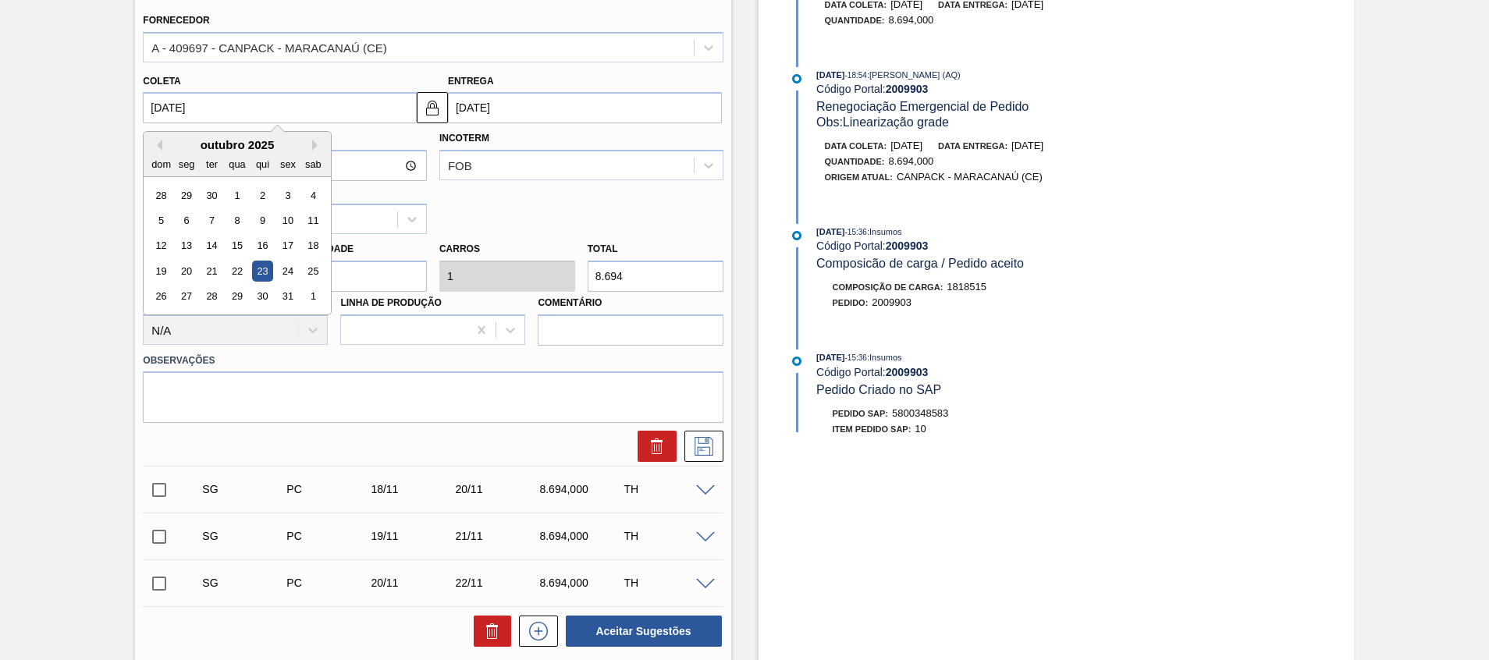
scroll to position [464, 0]
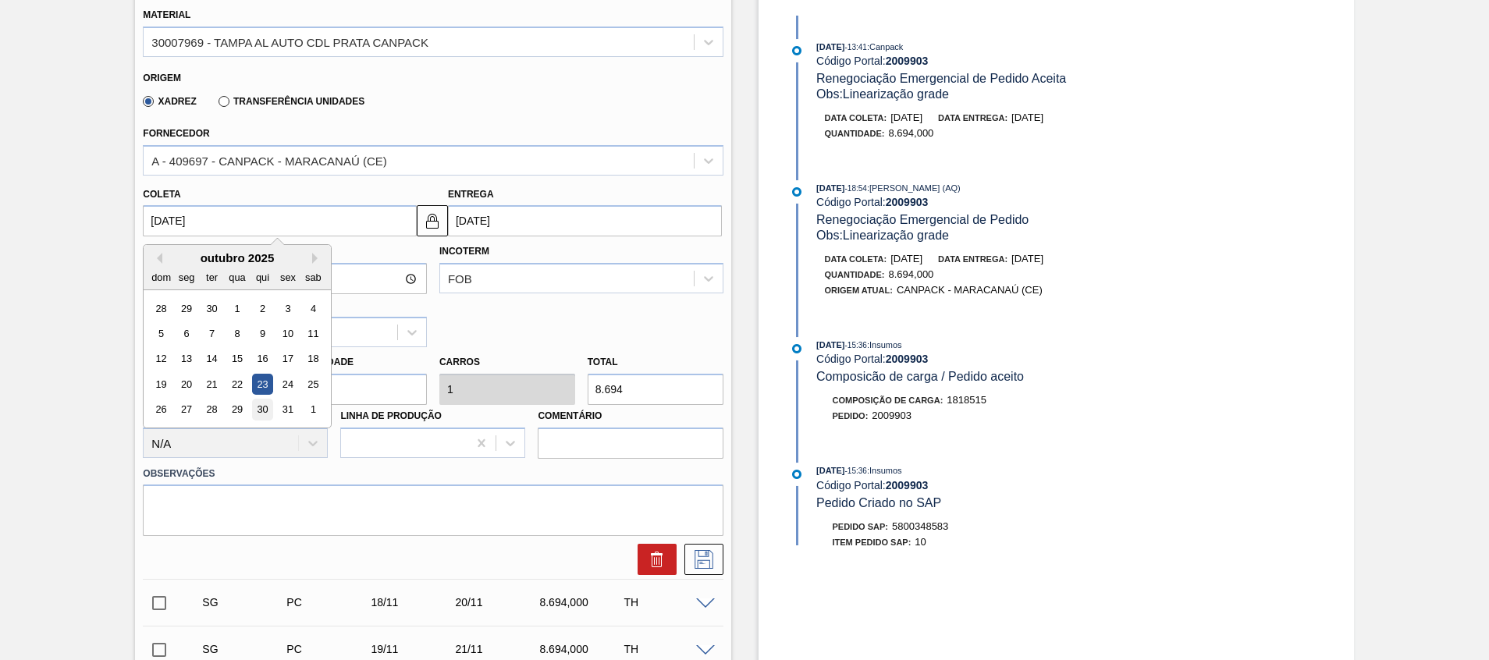
click at [258, 404] on div "30" at bounding box center [262, 410] width 21 height 21
checkbox input "false"
type input "30/10/2025"
type input "[DATE]"
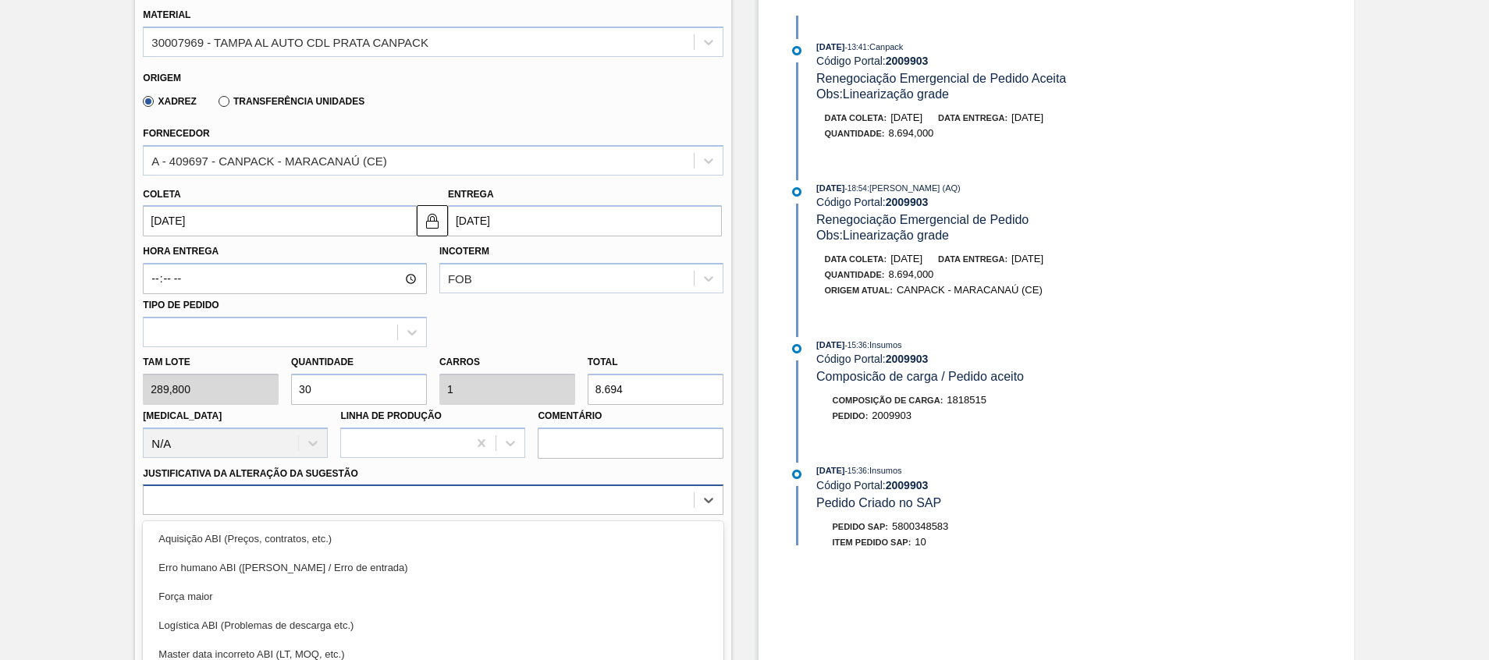
scroll to position [566, 0]
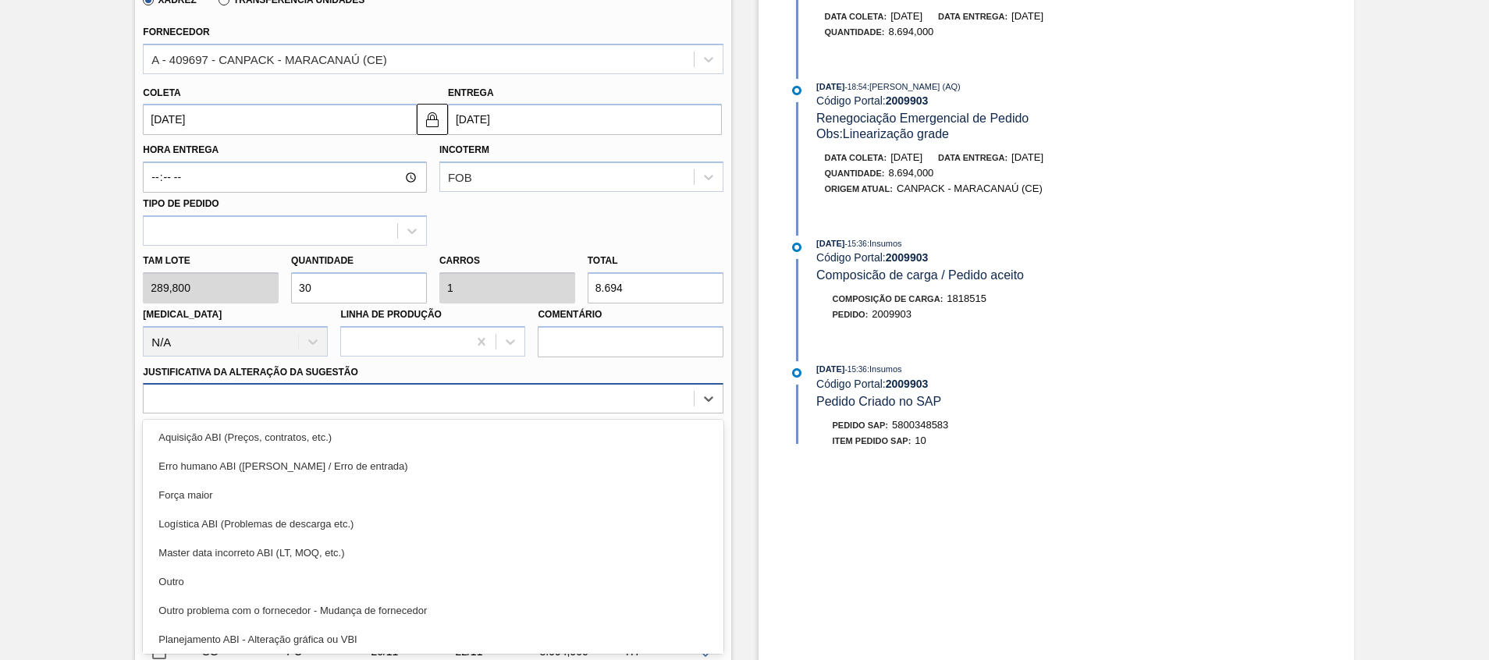
click at [610, 414] on div "option Força maior focused, 3 of 18. 18 results available. Use Up and Down to c…" at bounding box center [433, 398] width 580 height 30
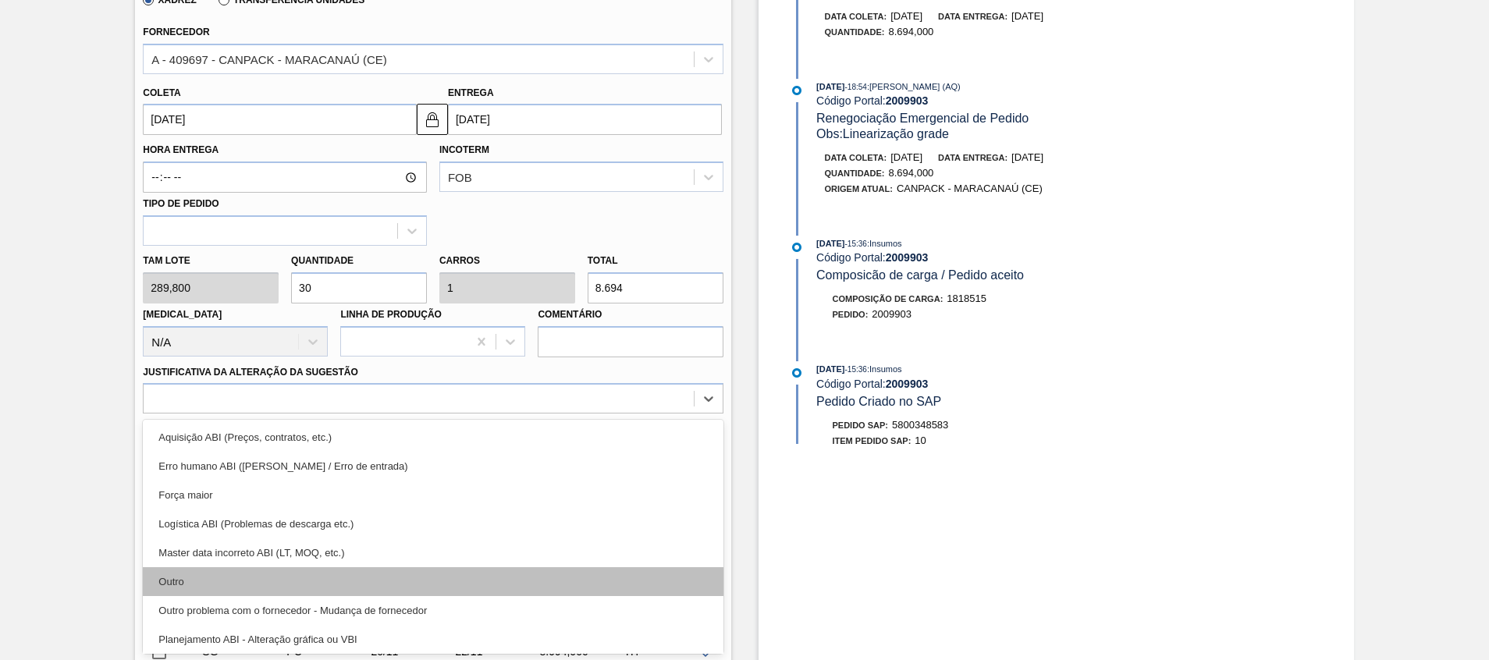
click at [485, 578] on div "Outro" at bounding box center [433, 582] width 580 height 29
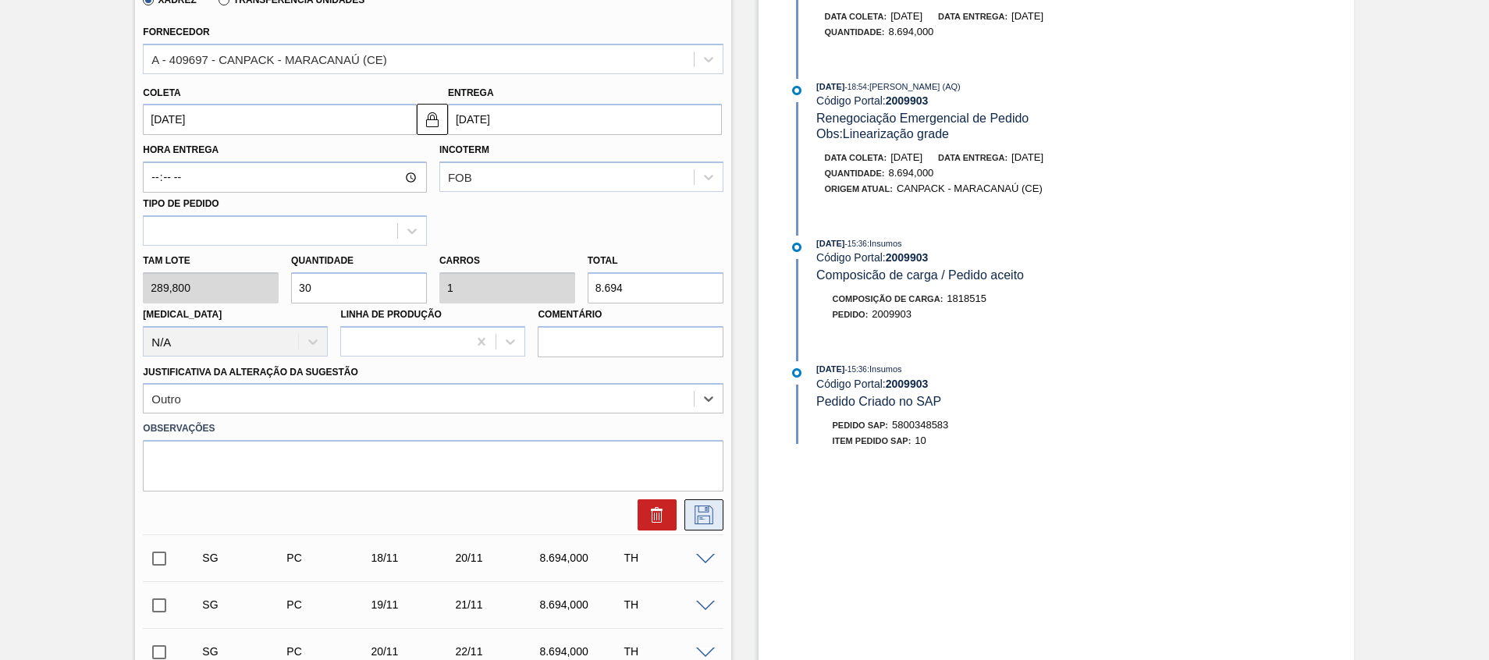
click at [692, 511] on icon at bounding box center [704, 515] width 25 height 19
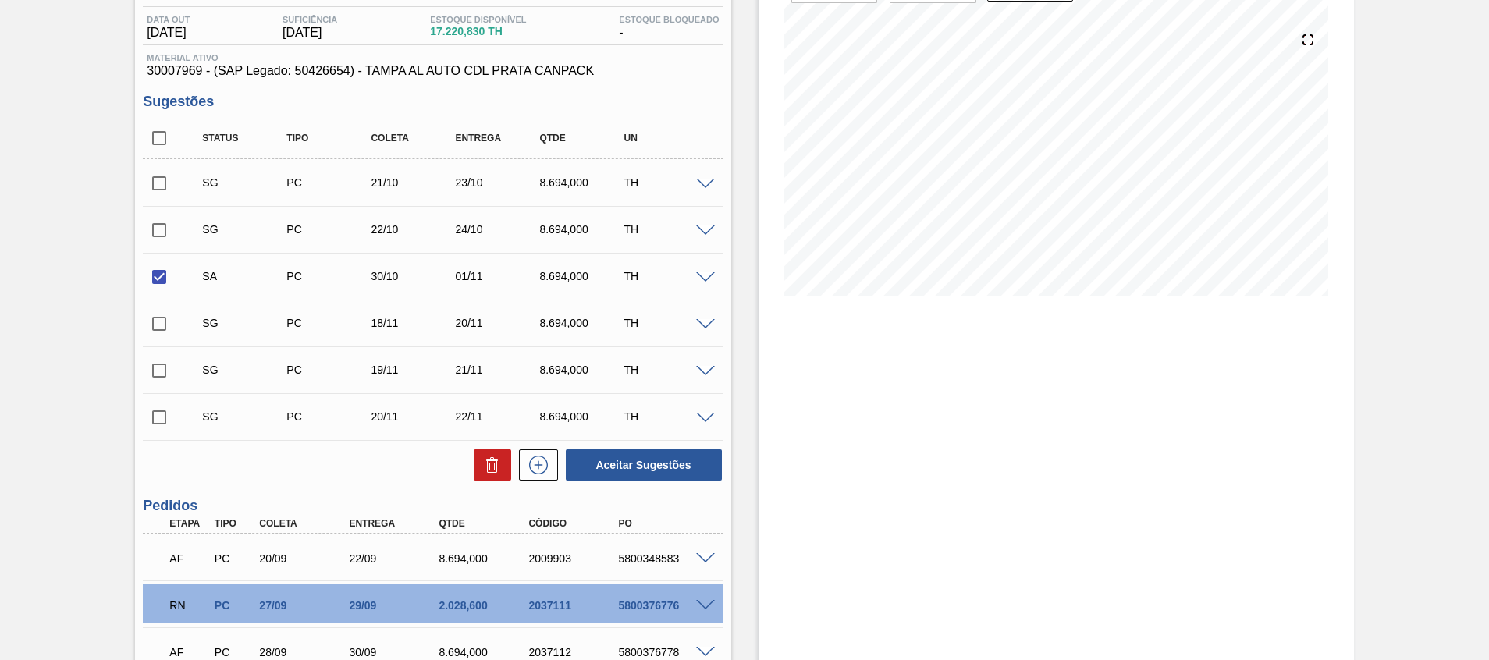
scroll to position [0, 0]
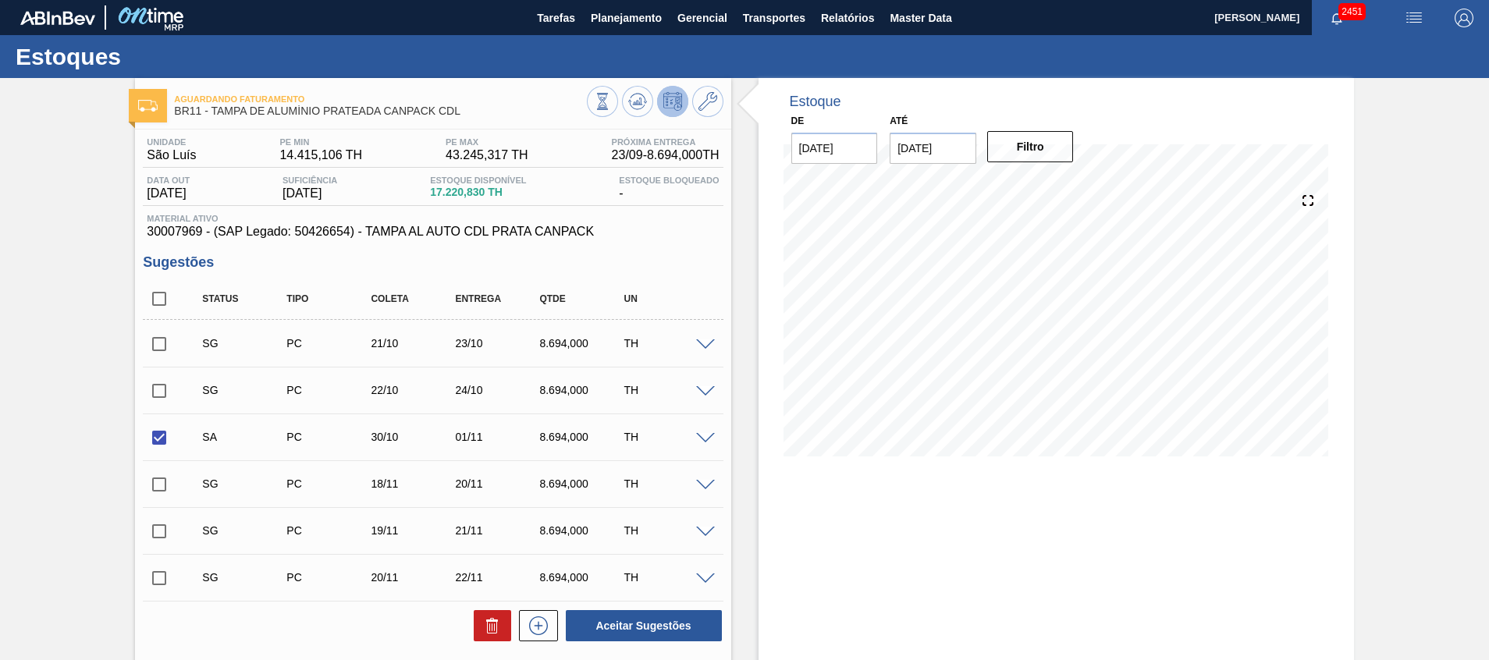
click at [712, 437] on span at bounding box center [705, 439] width 19 height 12
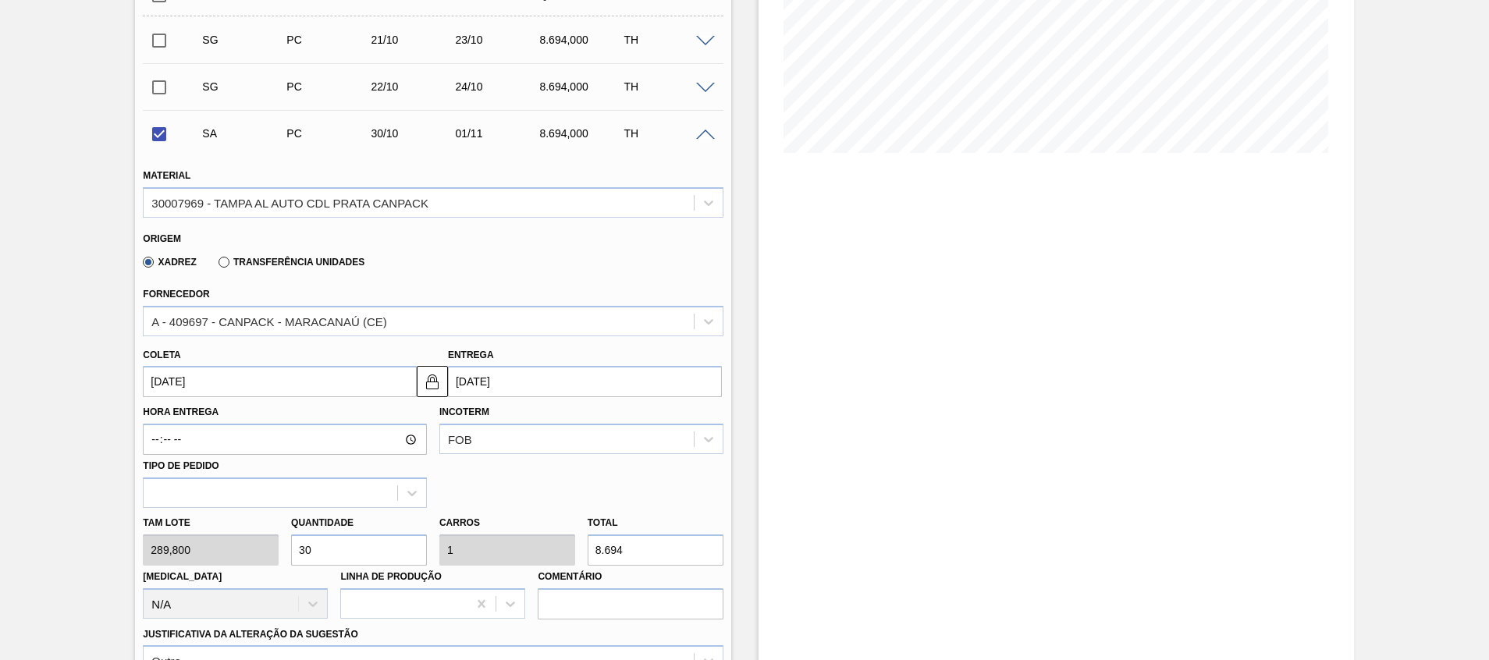
scroll to position [585, 0]
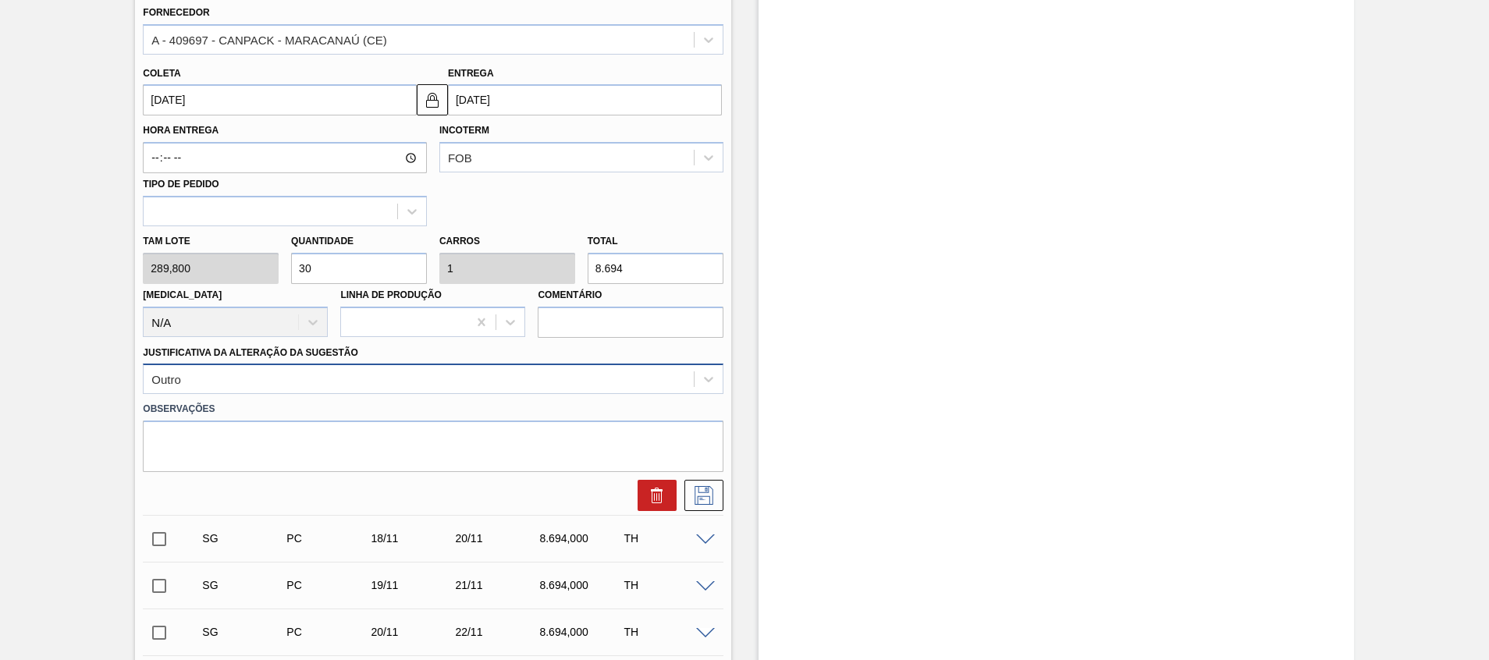
click at [253, 389] on div "Outro" at bounding box center [419, 379] width 550 height 23
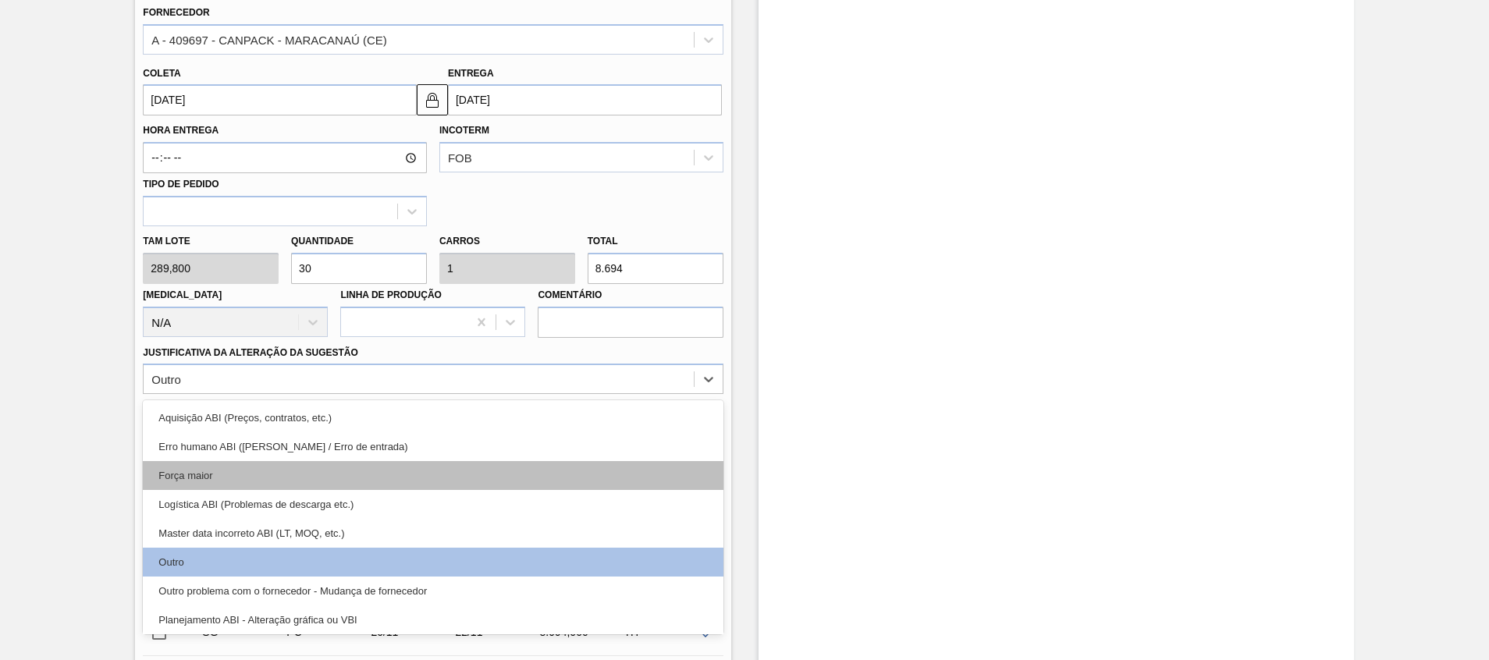
click at [252, 489] on div "Força maior" at bounding box center [433, 475] width 580 height 29
checkbox input "false"
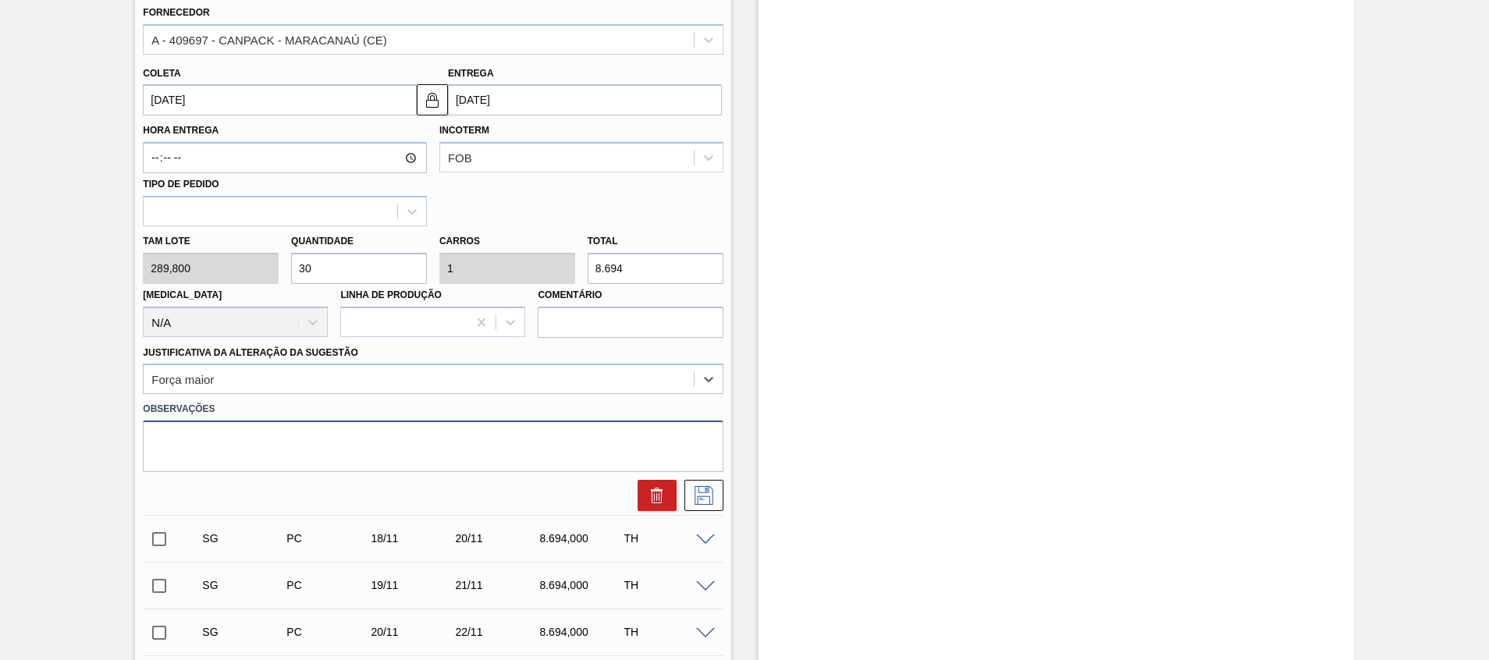
click at [244, 453] on textarea at bounding box center [433, 447] width 580 height 52
type textarea "Contrato CP"
click at [696, 491] on icon at bounding box center [704, 495] width 25 height 19
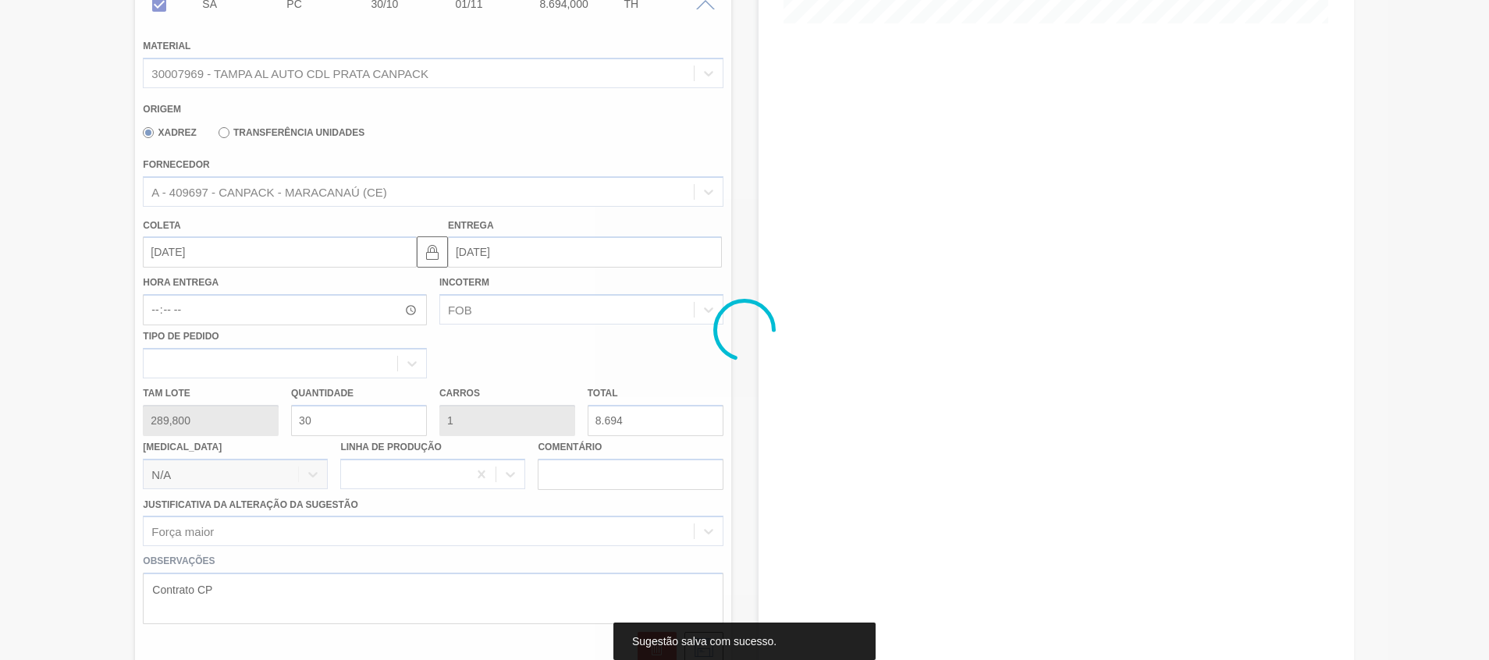
scroll to position [185, 0]
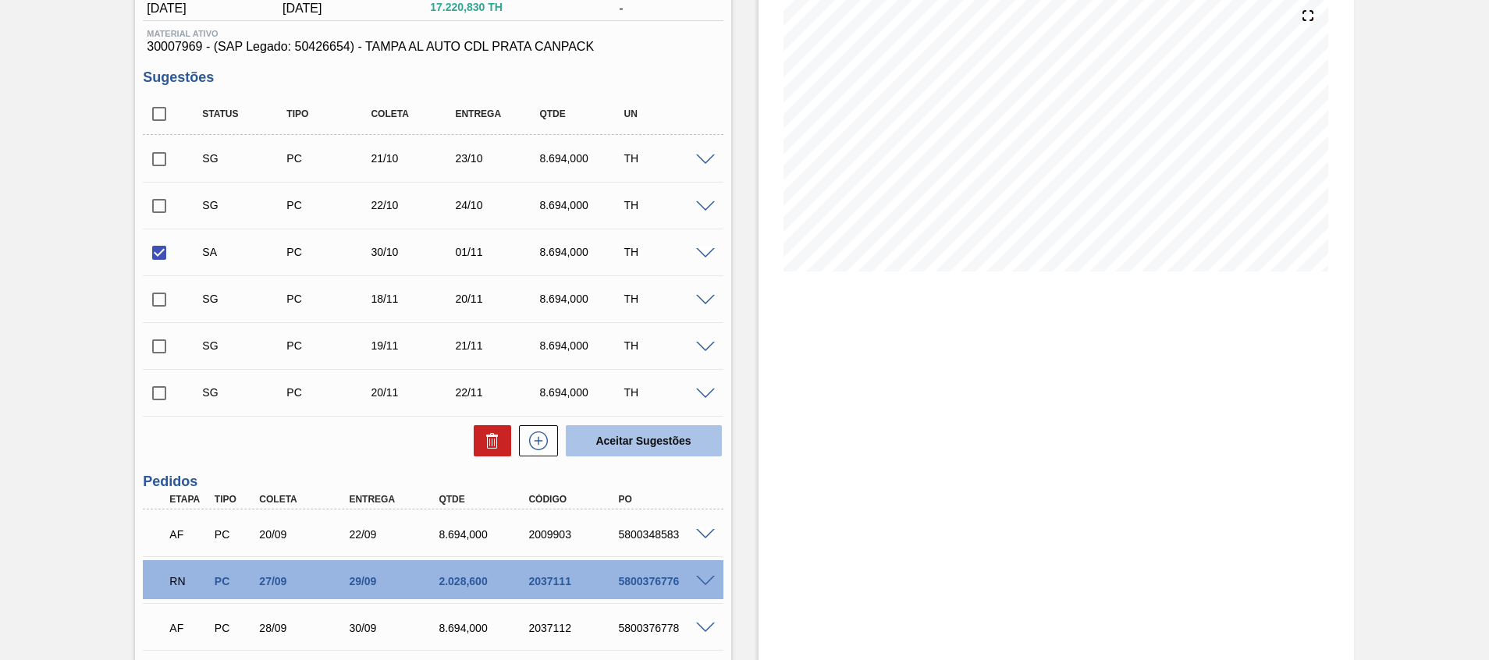
click at [632, 441] on button "Aceitar Sugestões" at bounding box center [644, 440] width 156 height 31
checkbox input "false"
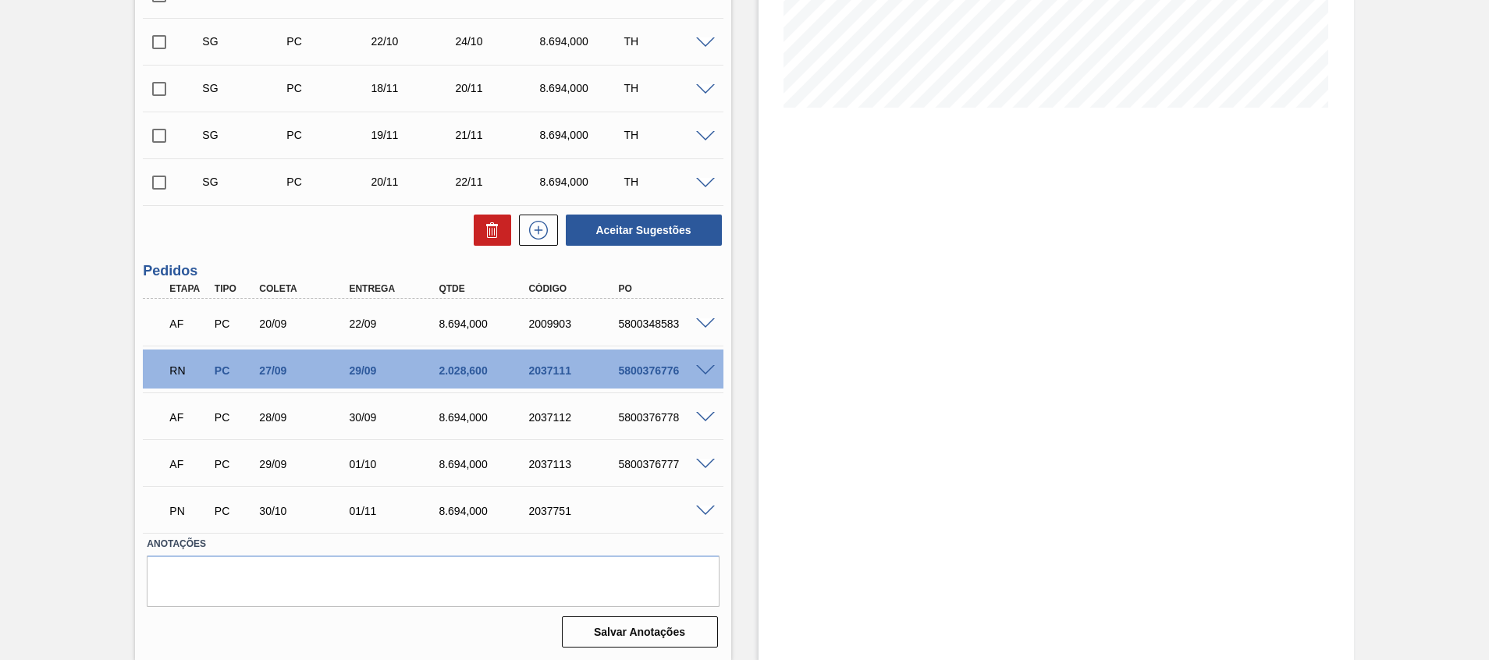
scroll to position [350, 0]
click at [547, 508] on div "2037751" at bounding box center [575, 510] width 101 height 12
copy div "2037751"
click at [710, 507] on span at bounding box center [705, 511] width 19 height 12
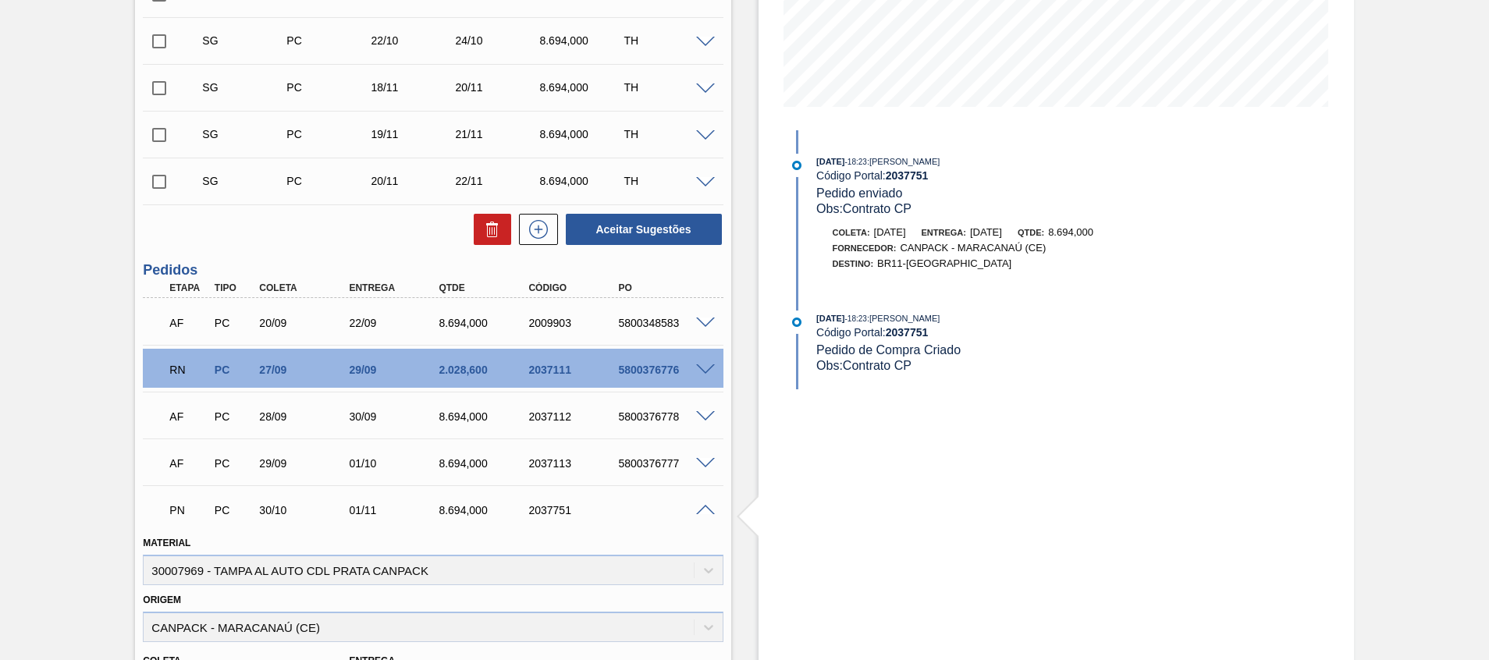
scroll to position [728, 0]
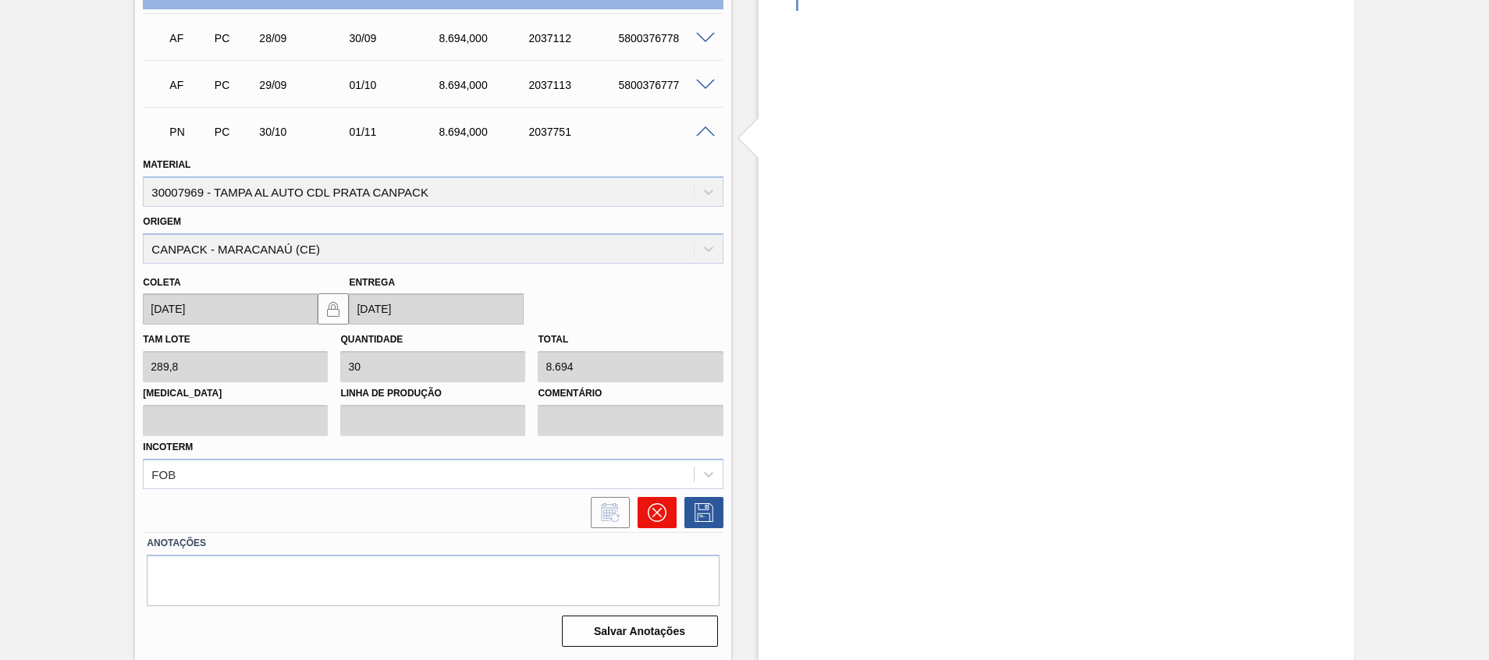
click at [642, 514] on button at bounding box center [657, 512] width 39 height 31
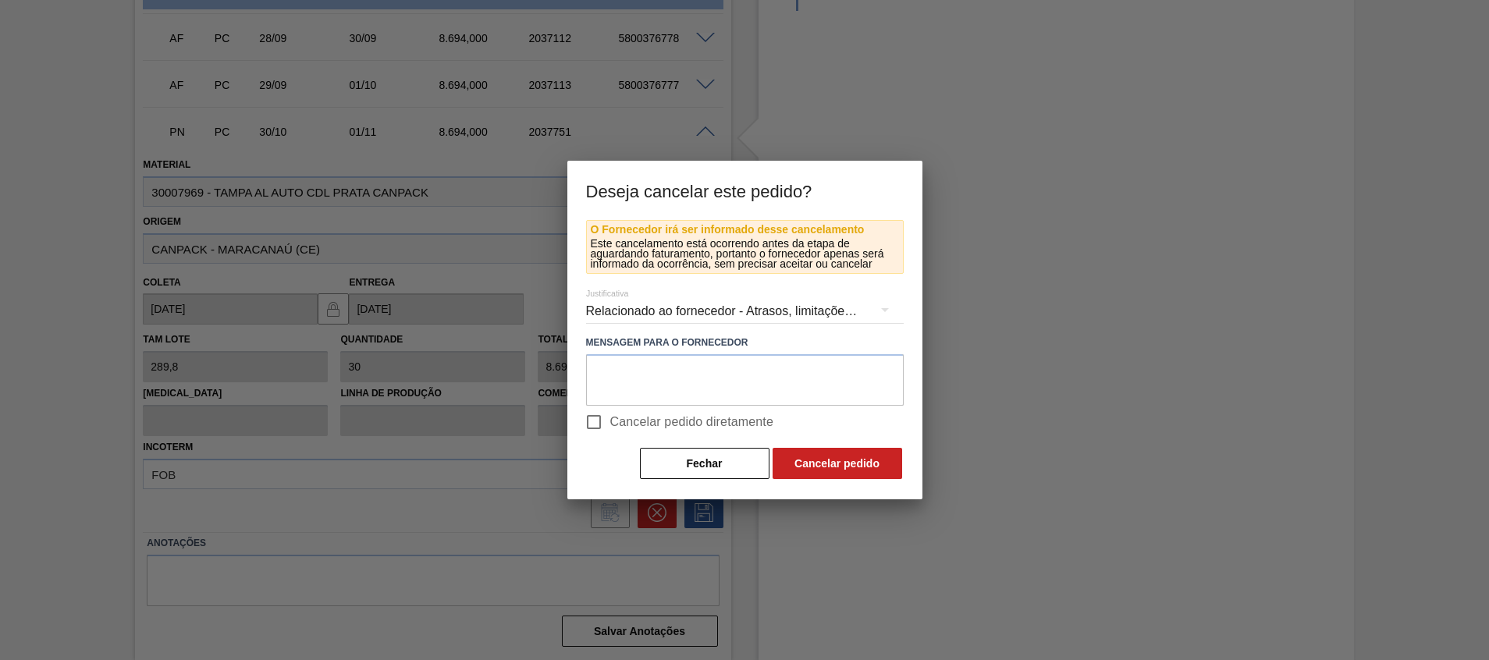
click at [632, 422] on span "Cancelar pedido diretamente" at bounding box center [692, 422] width 164 height 19
click at [610, 422] on input "Cancelar pedido diretamente" at bounding box center [594, 422] width 33 height 33
checkbox input "true"
click at [830, 456] on button "Cancelar pedido" at bounding box center [838, 463] width 130 height 31
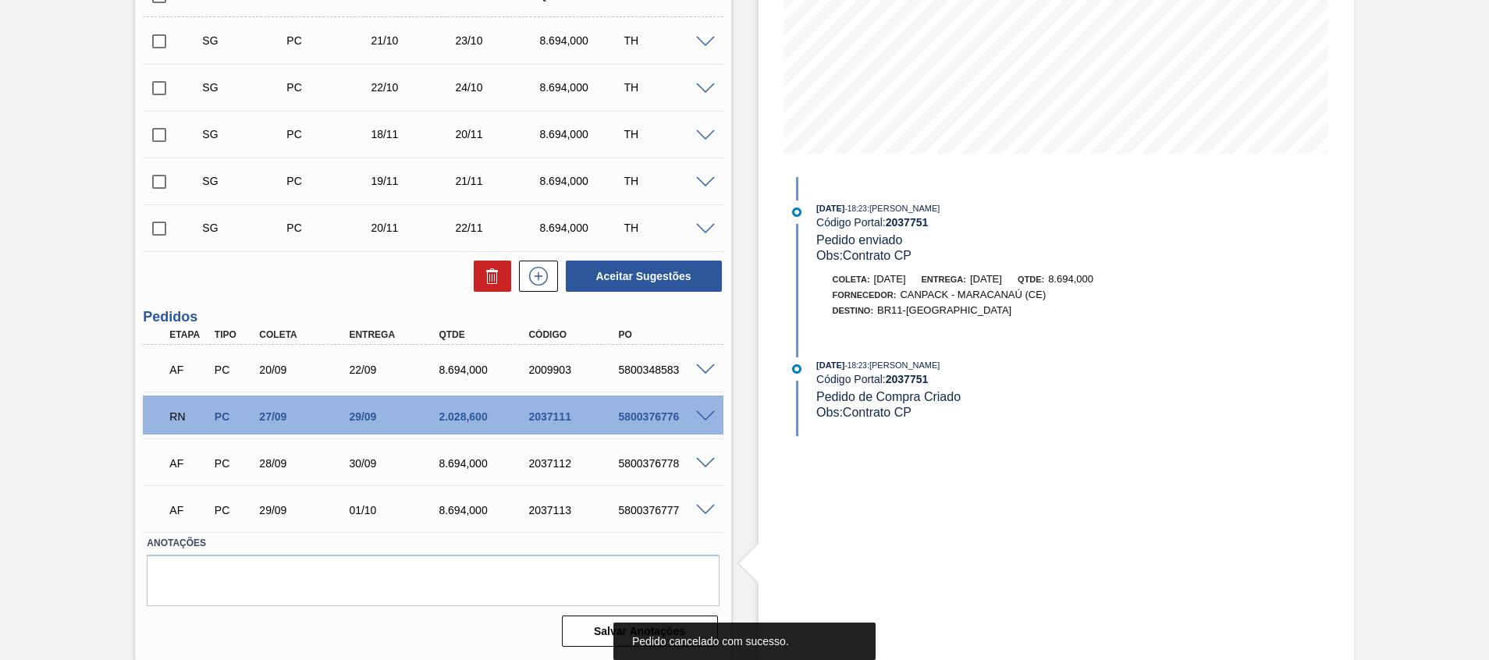
scroll to position [0, 0]
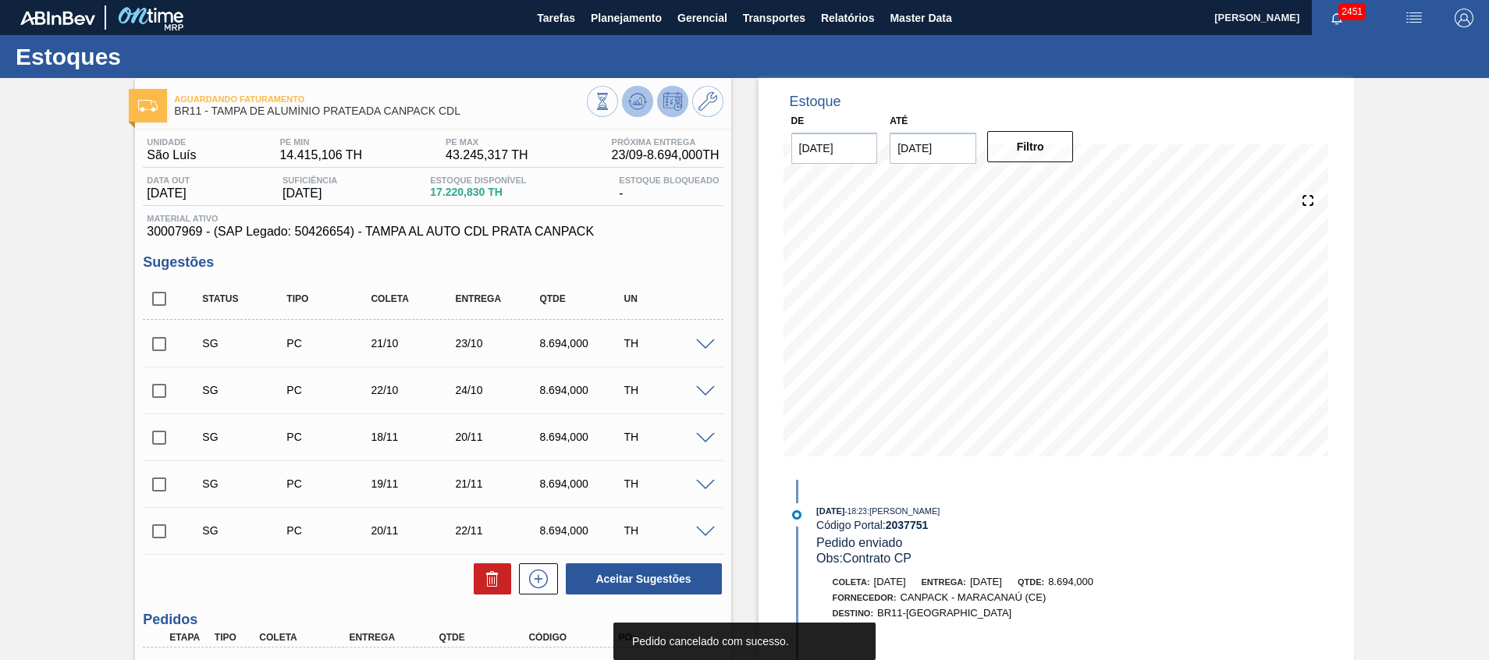
click at [636, 98] on icon at bounding box center [637, 101] width 19 height 19
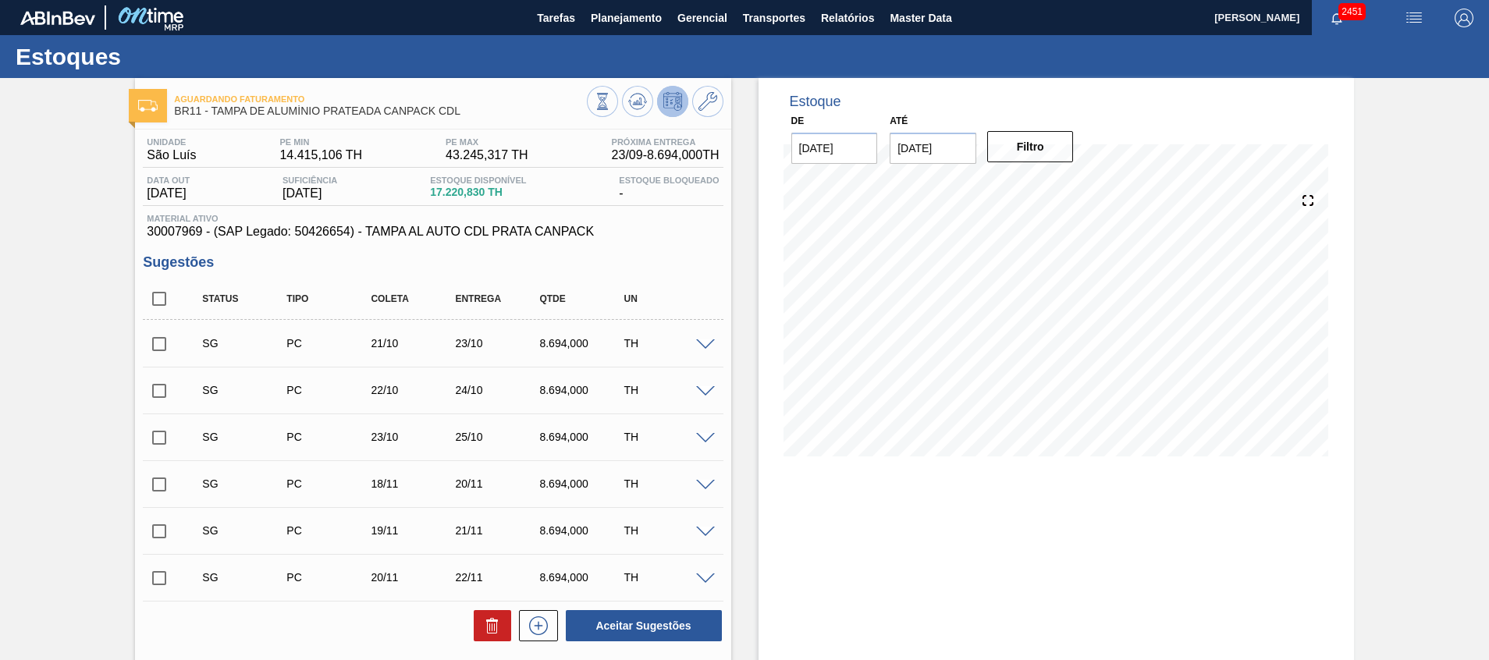
click at [704, 345] on span at bounding box center [705, 346] width 19 height 12
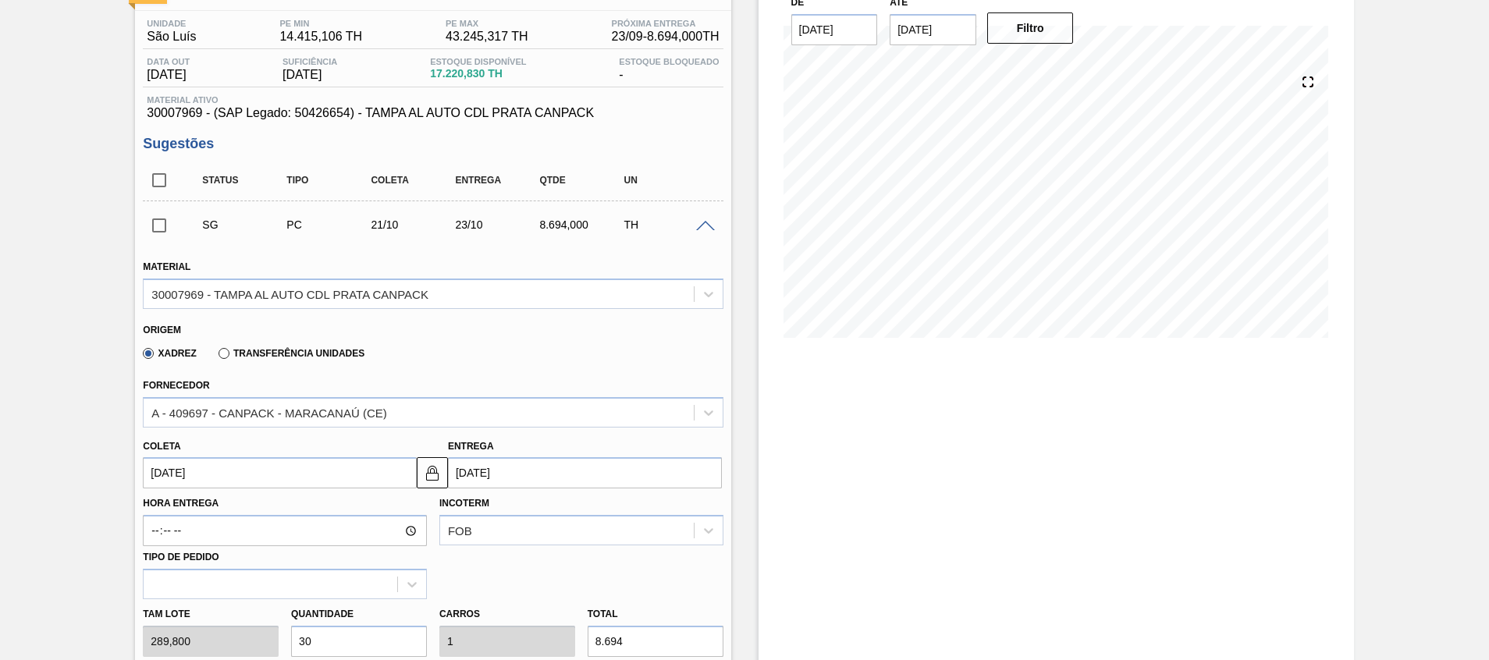
scroll to position [234, 0]
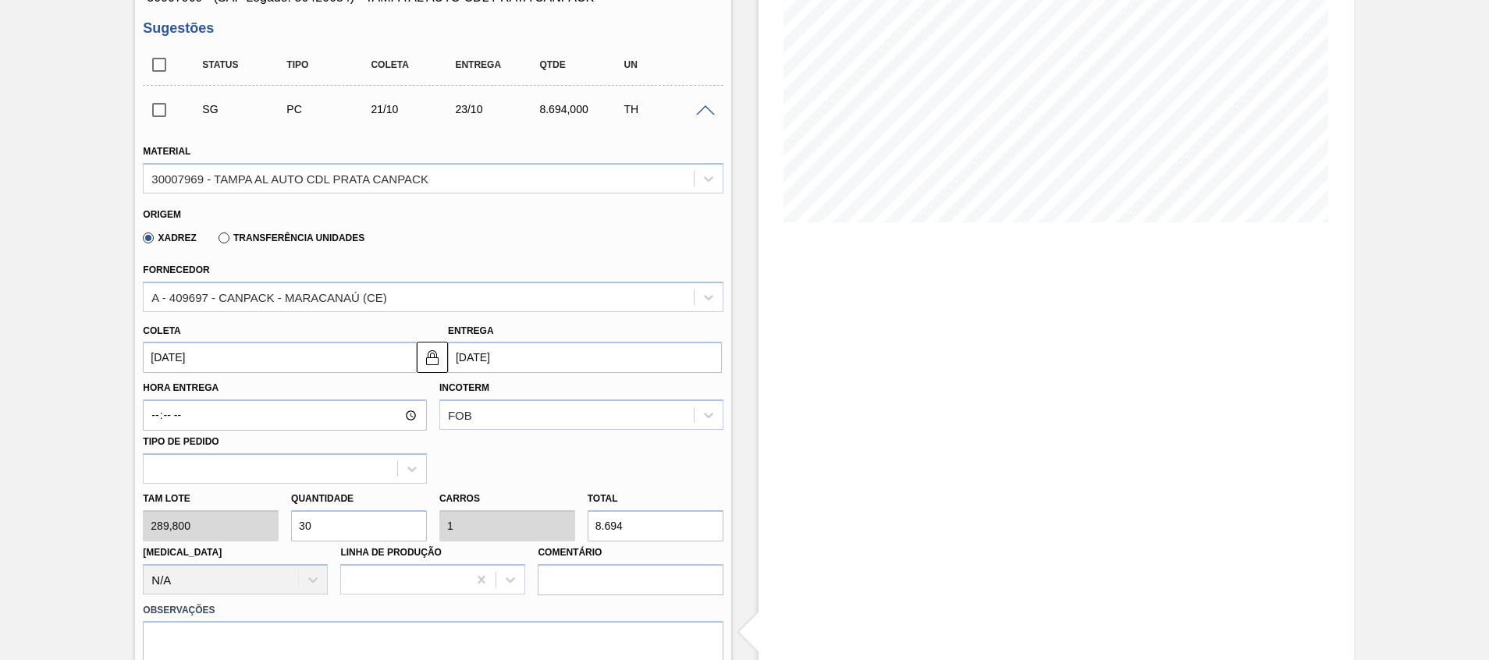
click at [264, 360] on input "21/10/2025" at bounding box center [280, 357] width 274 height 31
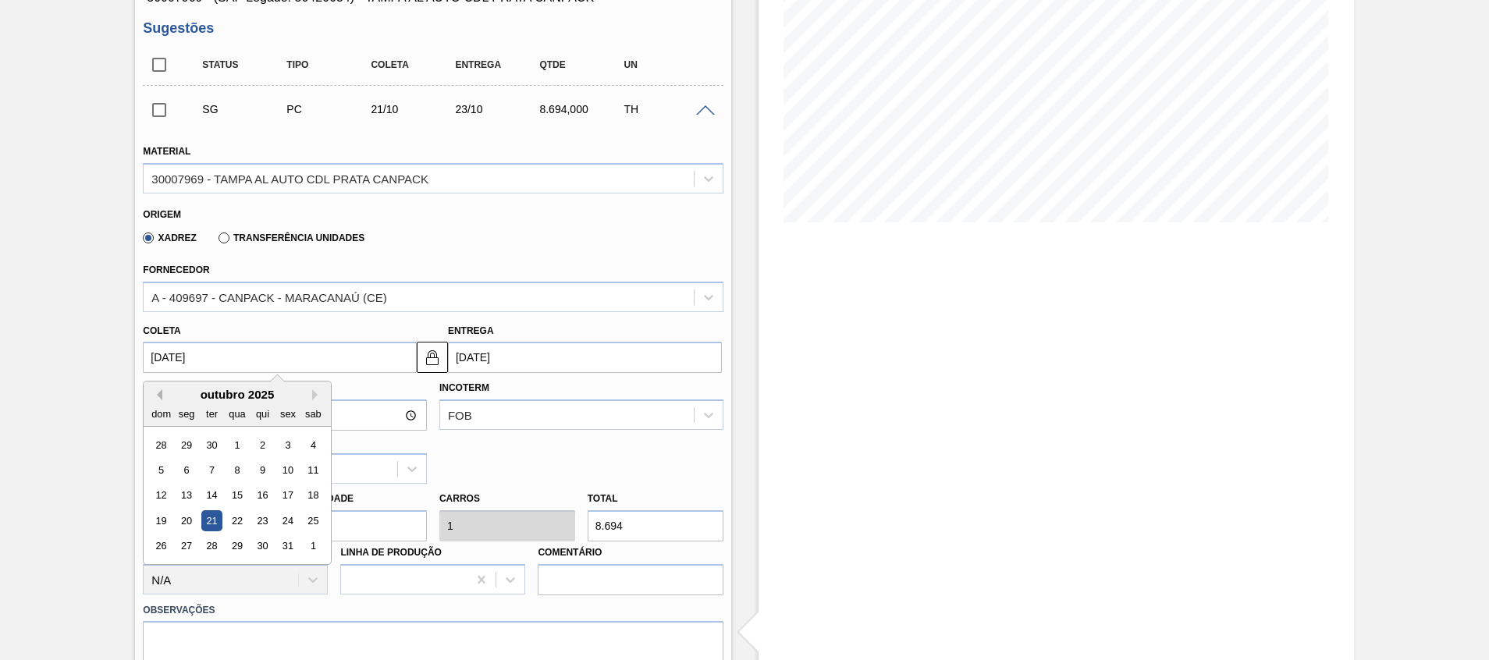
click at [158, 394] on button "Previous Month" at bounding box center [156, 395] width 11 height 11
click at [215, 544] on div "30" at bounding box center [211, 546] width 21 height 21
type input "[DATE]"
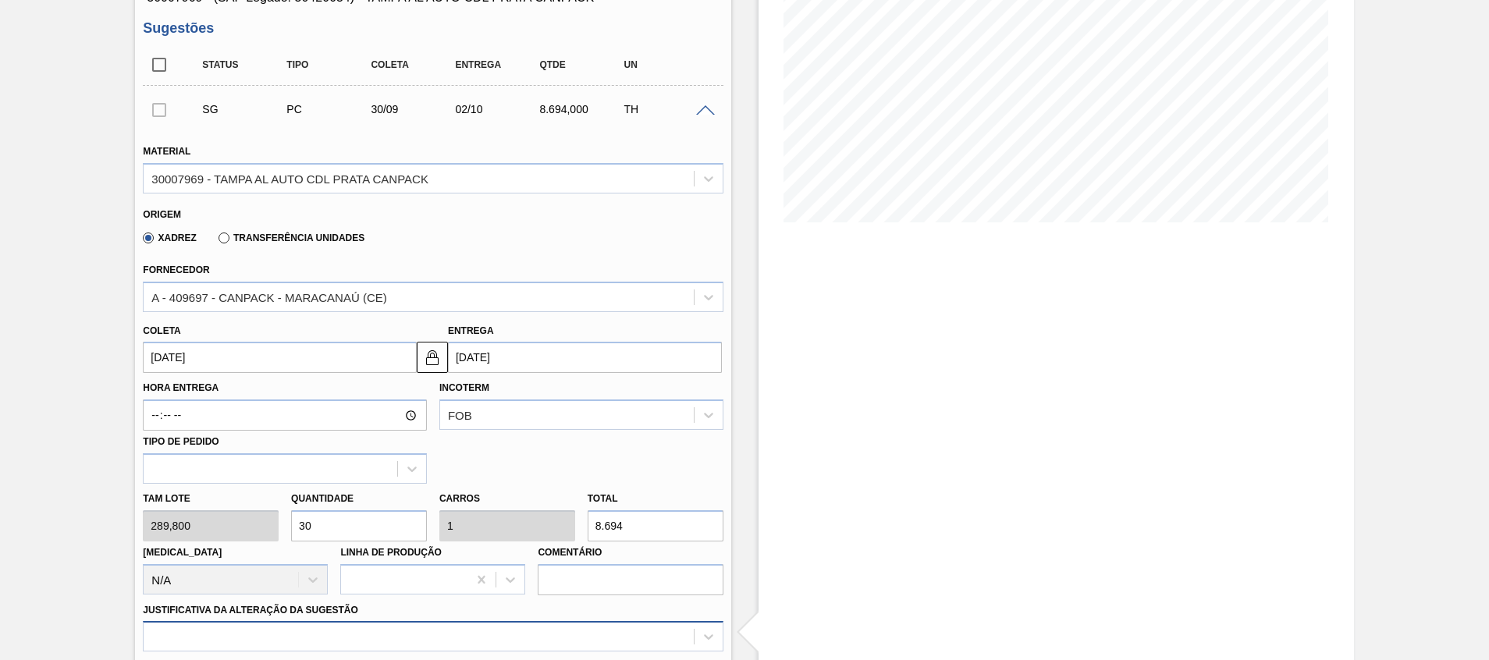
click at [345, 628] on div at bounding box center [433, 636] width 580 height 30
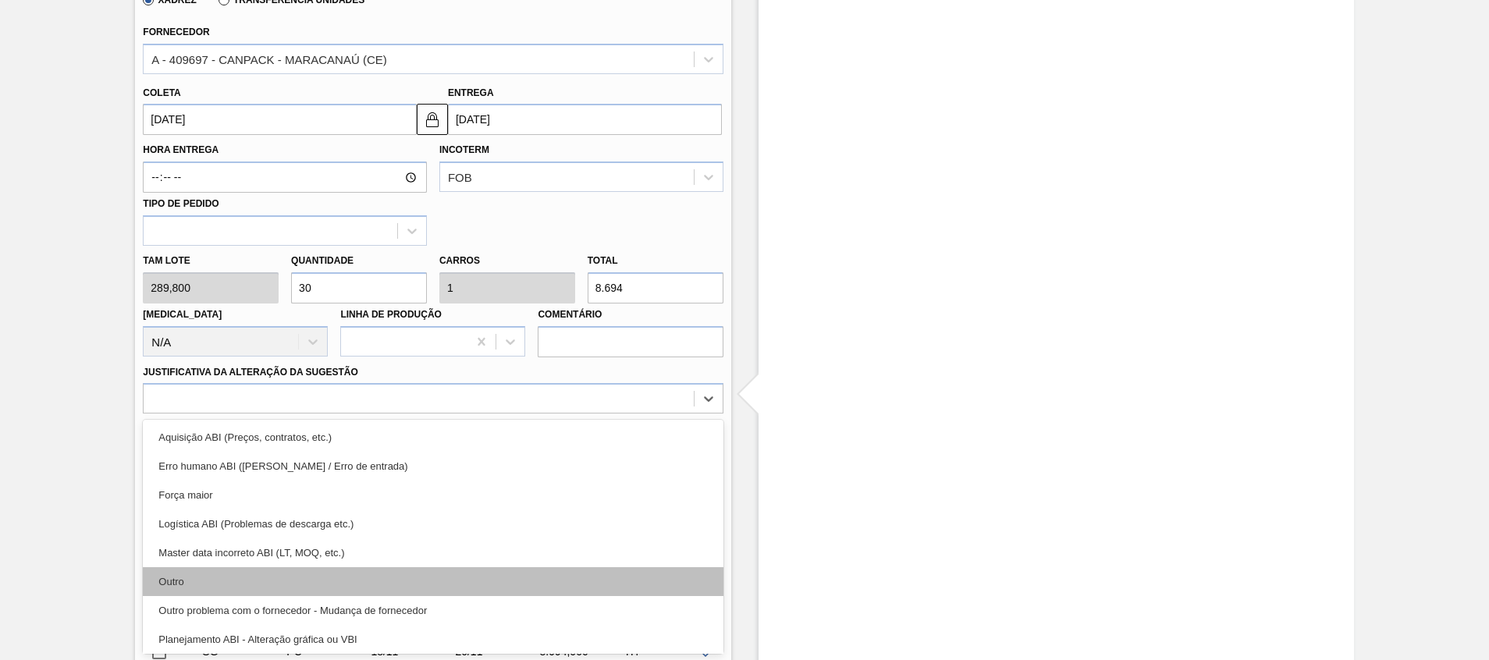
click at [317, 587] on div "Outro" at bounding box center [433, 582] width 580 height 29
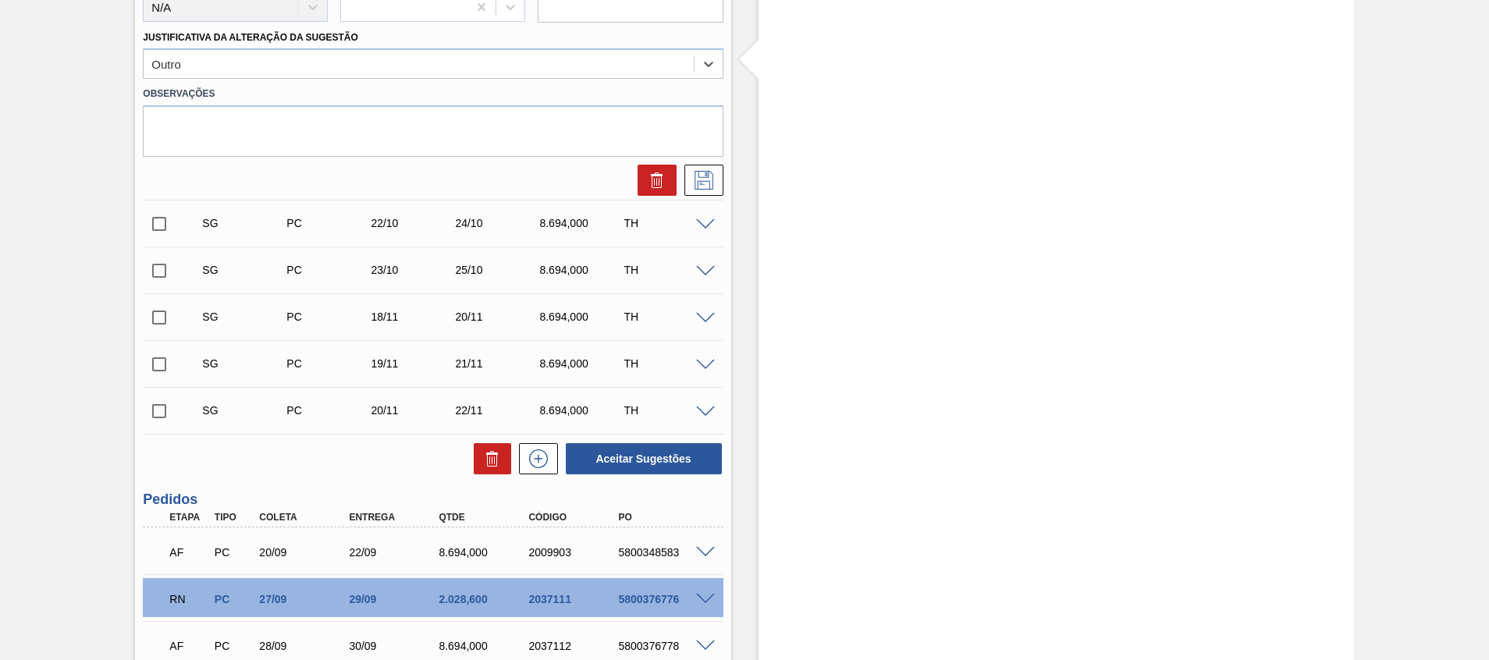
scroll to position [521, 0]
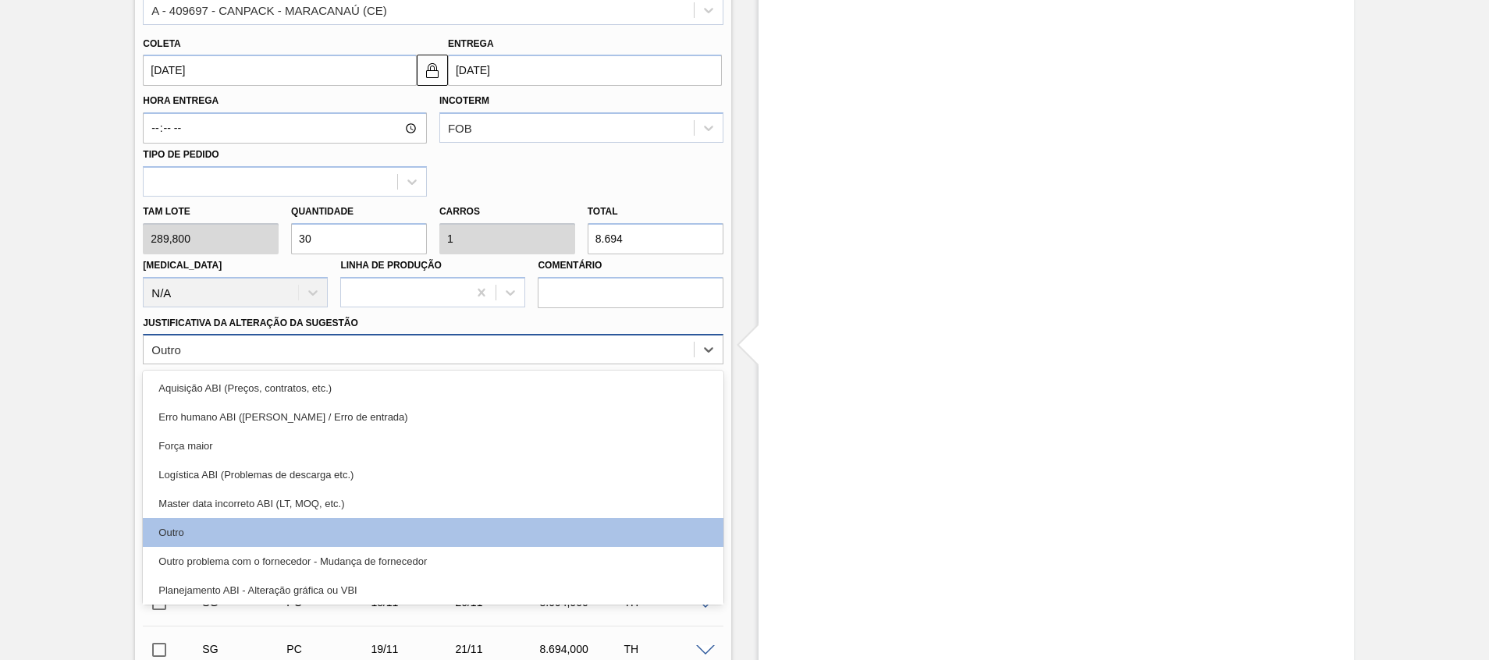
click at [287, 358] on div "Outro" at bounding box center [419, 350] width 550 height 23
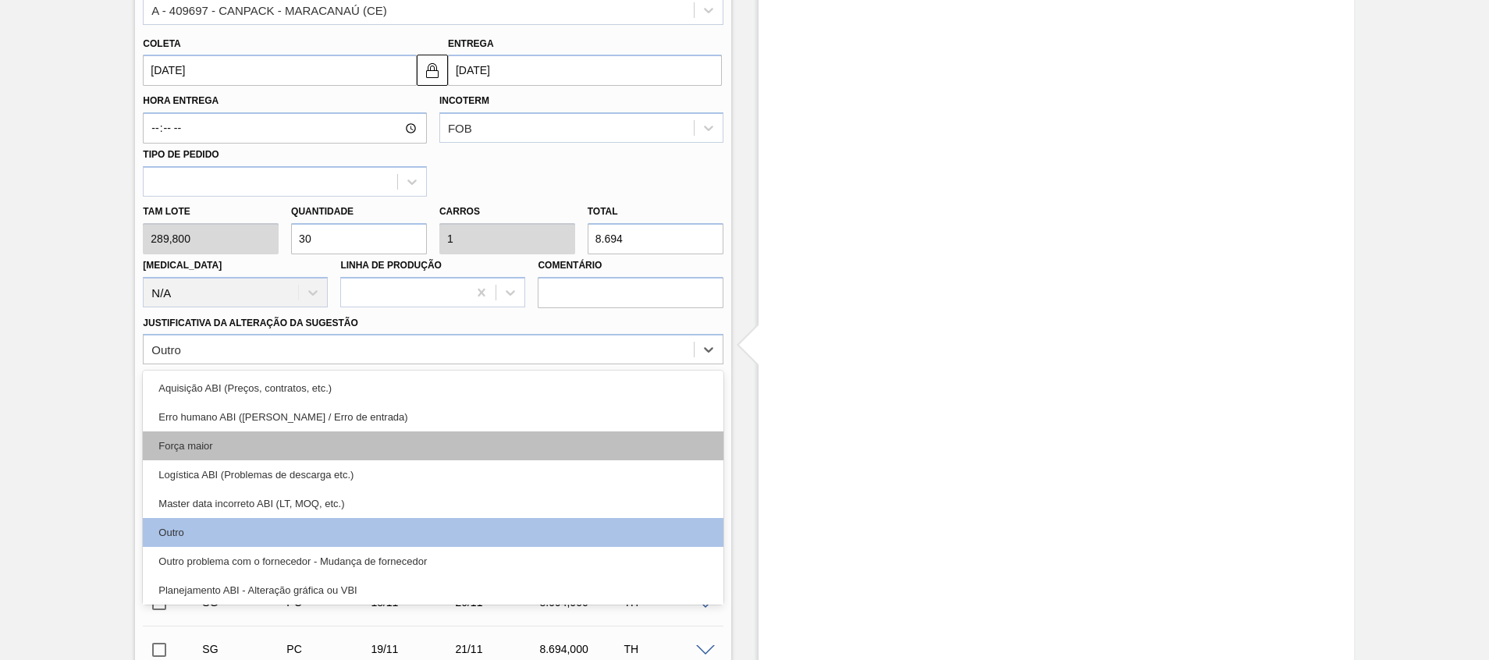
click at [234, 452] on div "Força maior" at bounding box center [433, 446] width 580 height 29
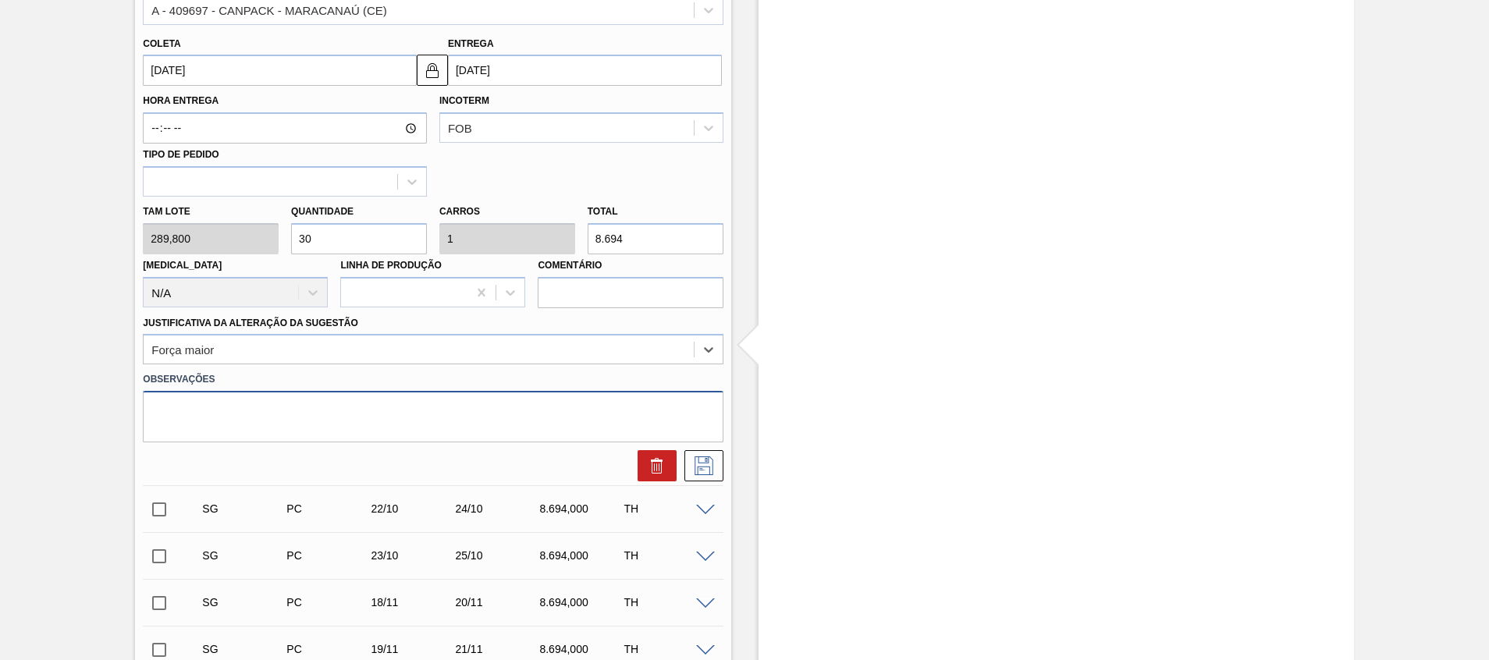
click at [237, 416] on textarea at bounding box center [433, 417] width 580 height 52
type textarea "V"
type textarea "Contrato CP"
click at [713, 468] on icon at bounding box center [704, 466] width 25 height 19
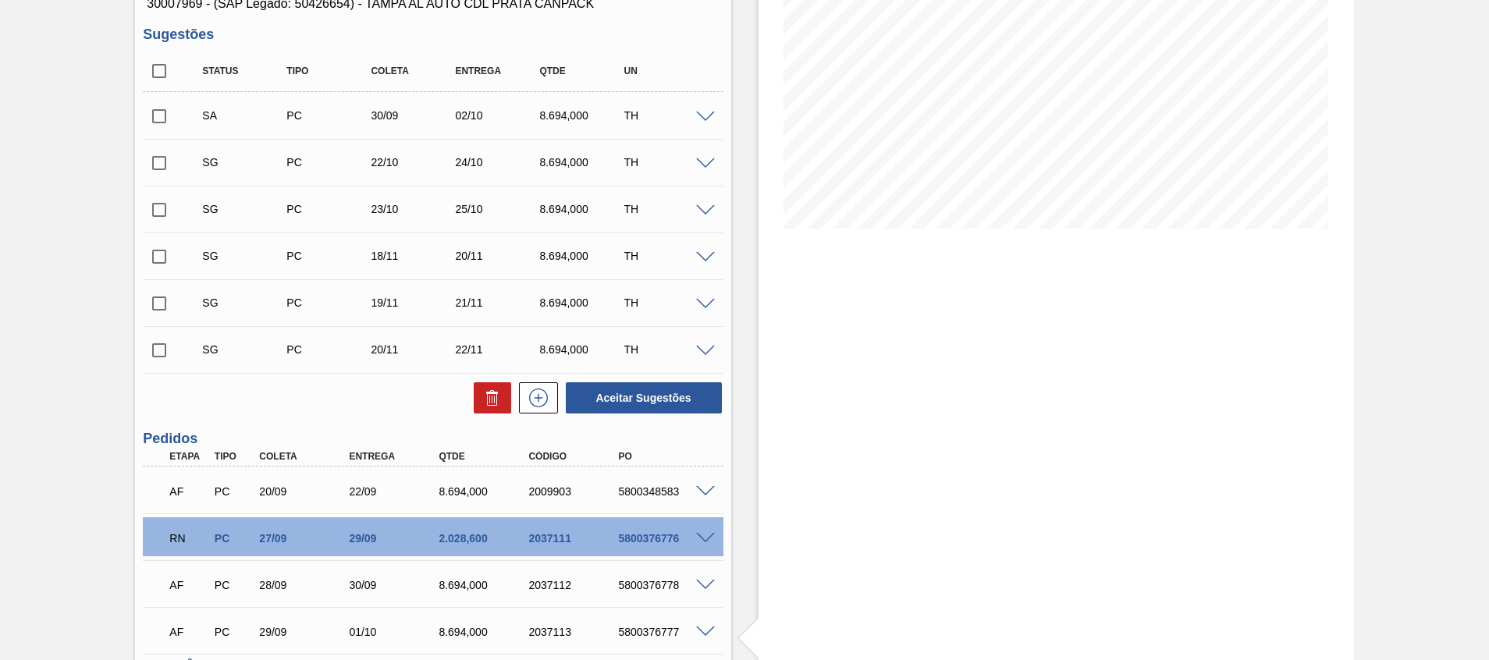
scroll to position [116, 0]
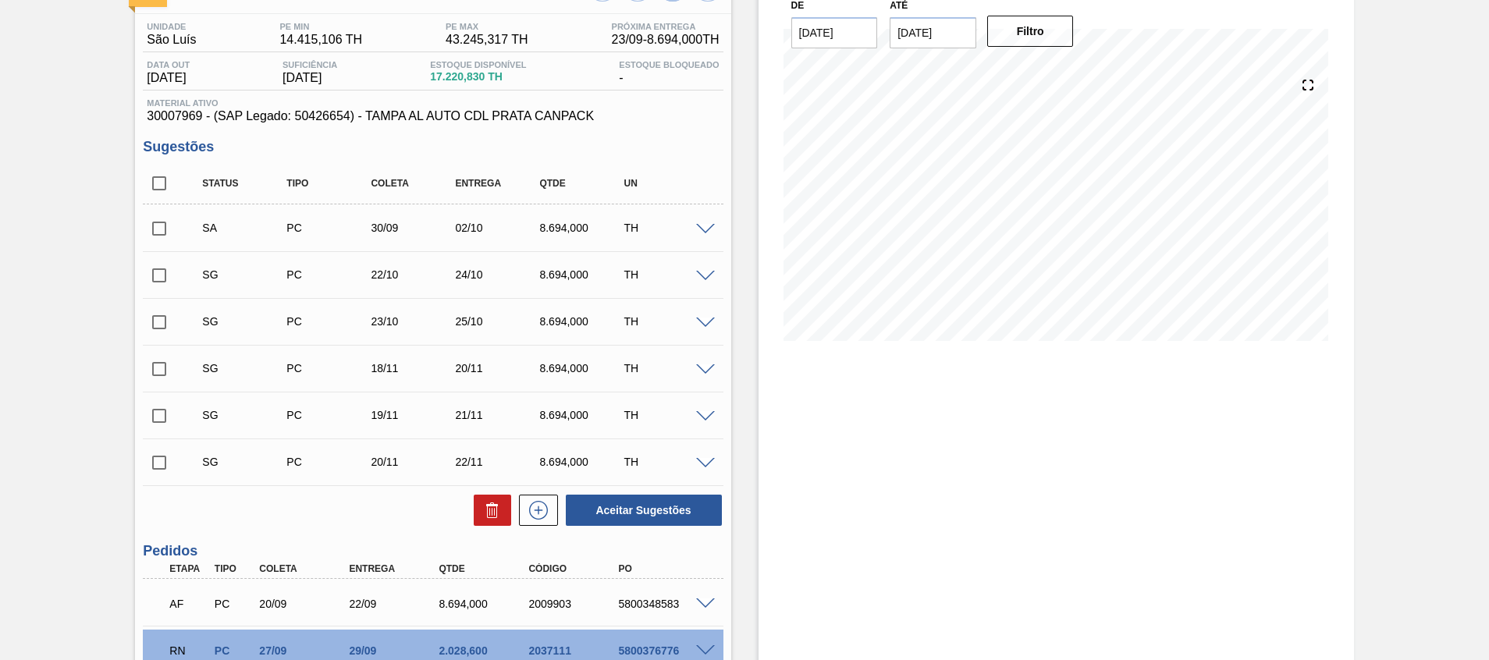
click at [163, 226] on input "checkbox" at bounding box center [159, 228] width 33 height 33
click at [648, 507] on button "Aceitar Sugestões" at bounding box center [644, 510] width 156 height 31
checkbox input "false"
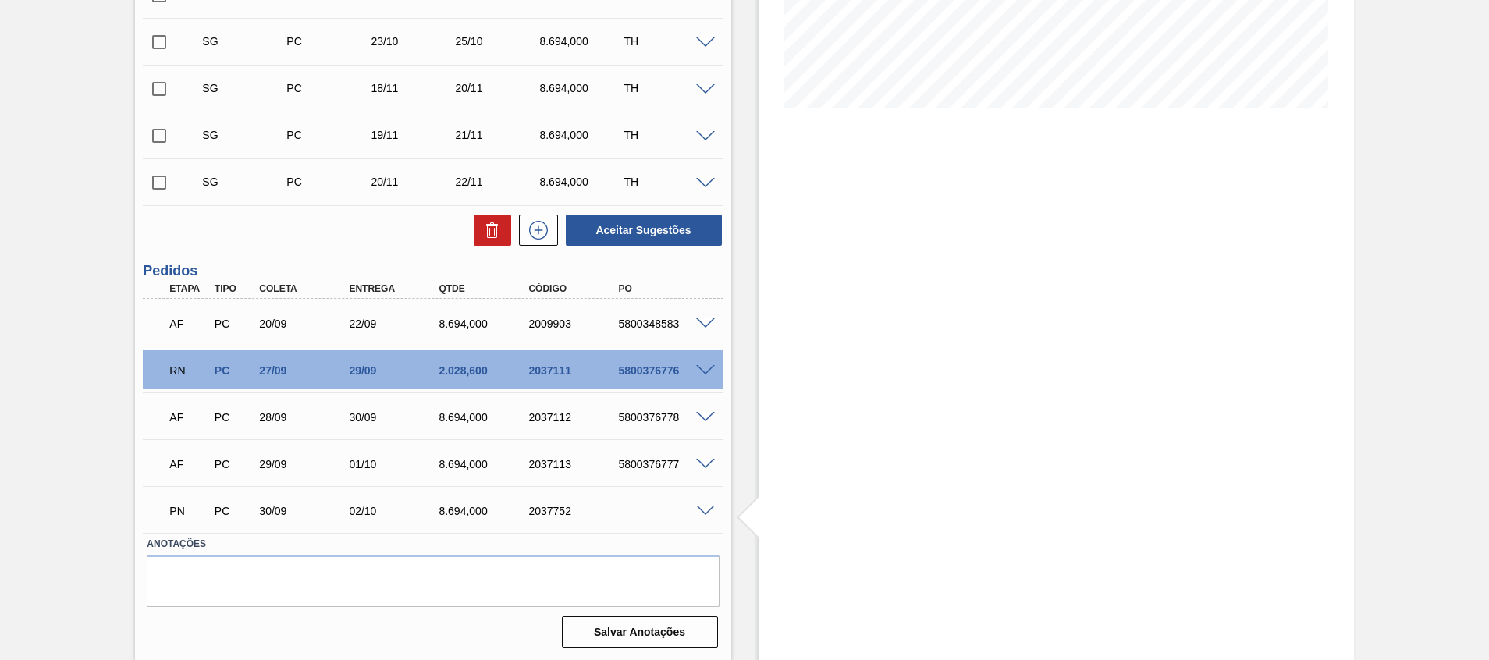
scroll to position [350, 0]
click at [531, 512] on div "2037752" at bounding box center [575, 510] width 101 height 12
copy div "2037752"
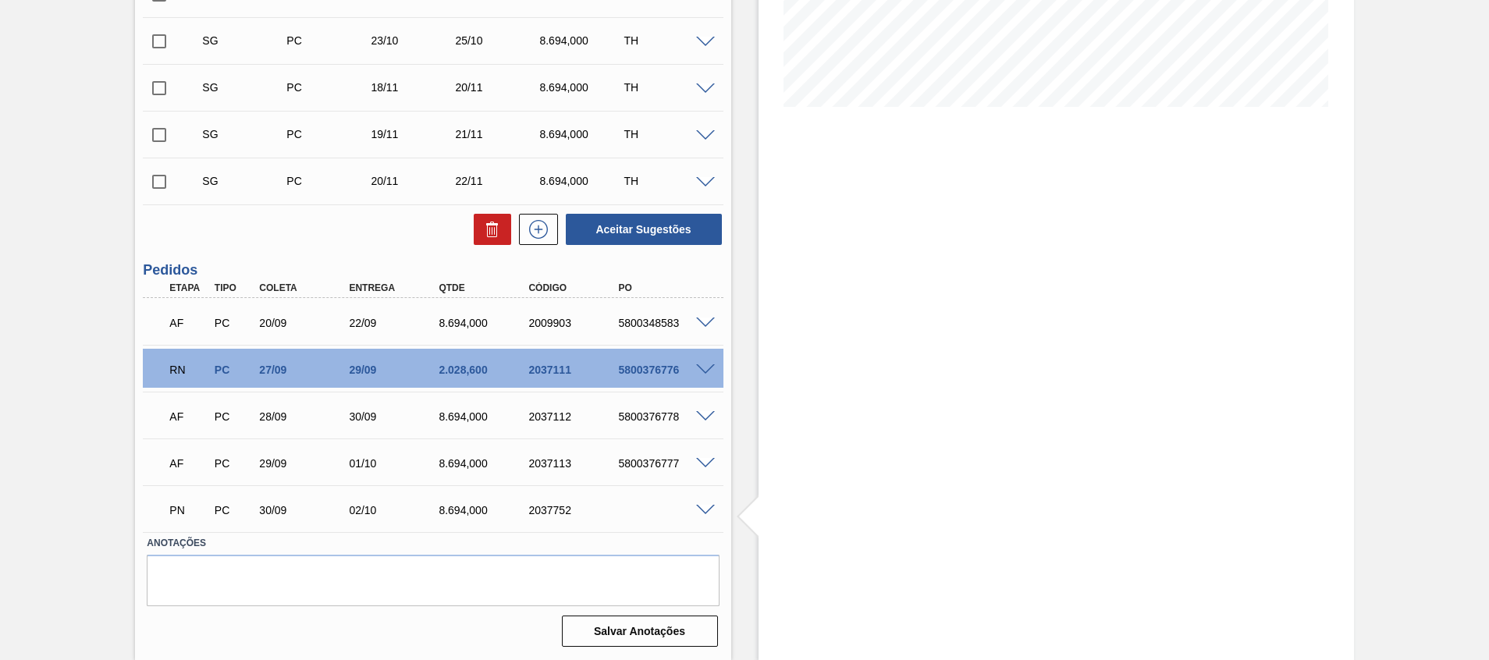
click at [706, 507] on span at bounding box center [705, 511] width 19 height 12
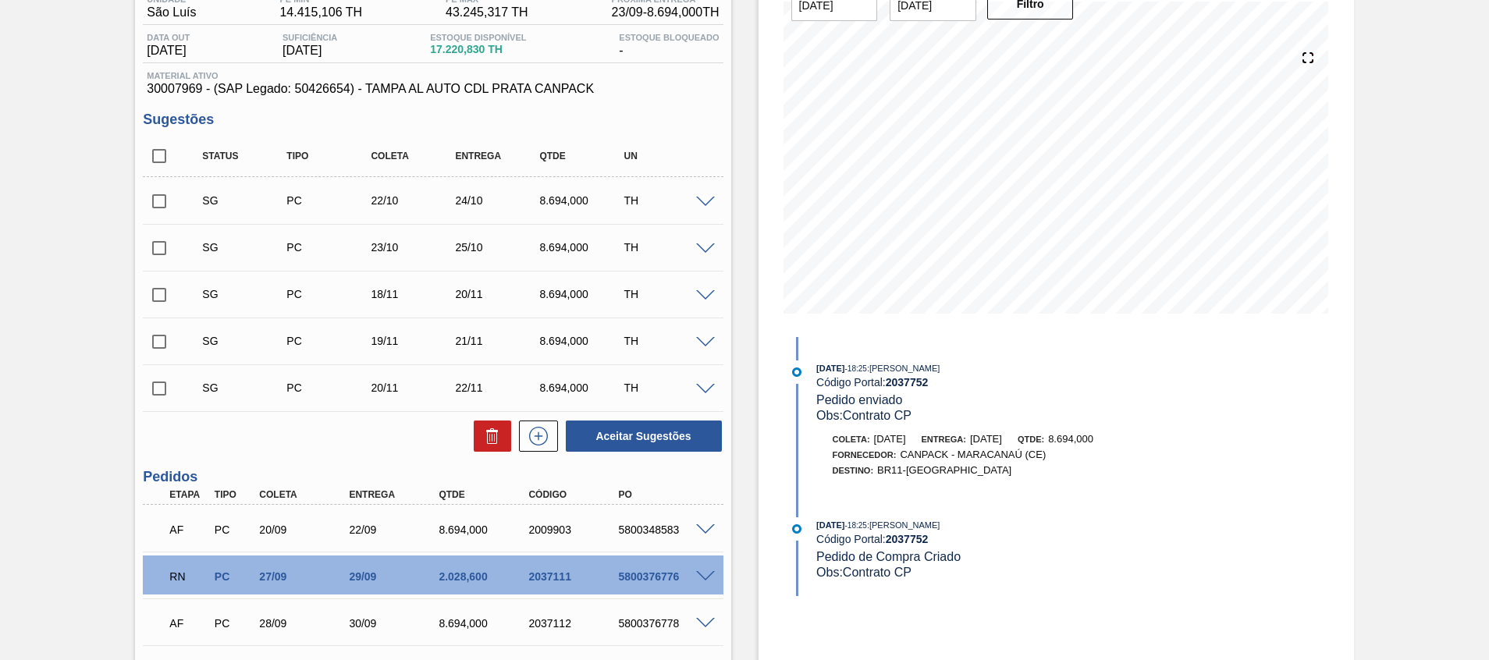
scroll to position [0, 0]
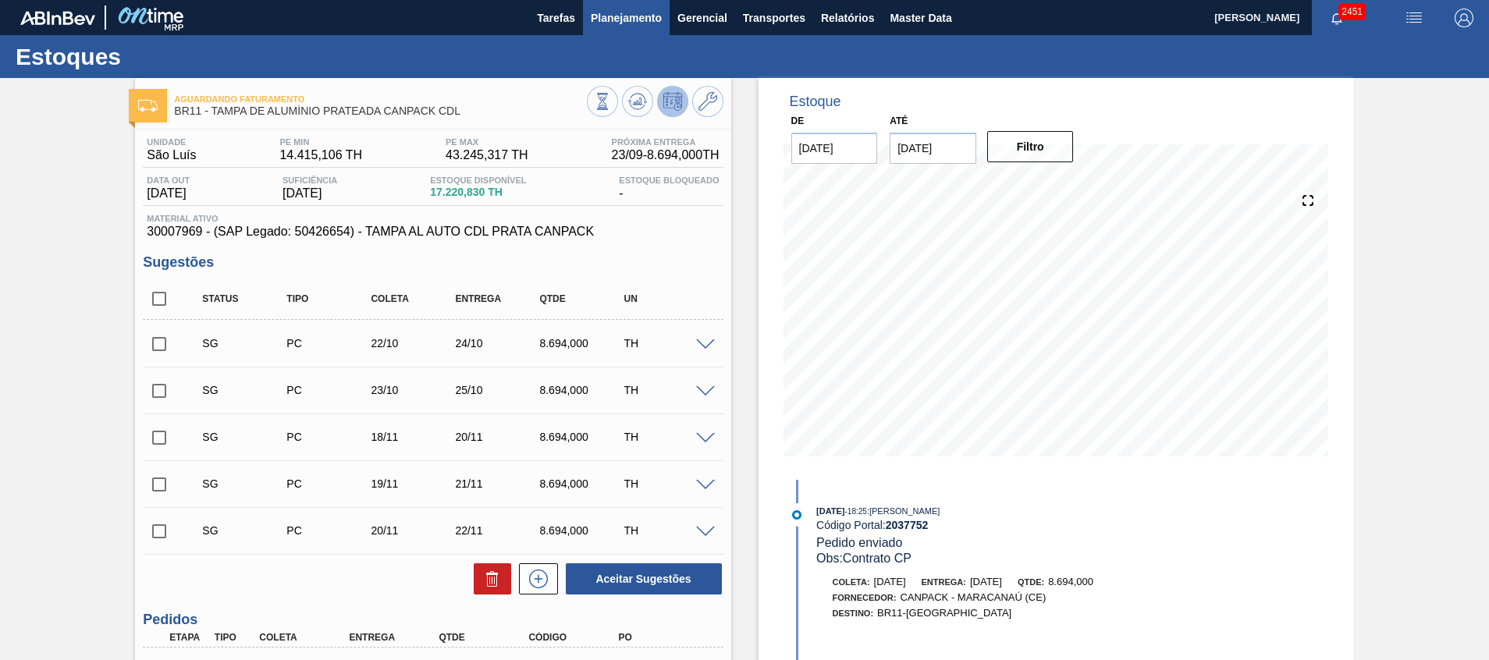
click at [636, 10] on span "Planejamento" at bounding box center [626, 18] width 71 height 19
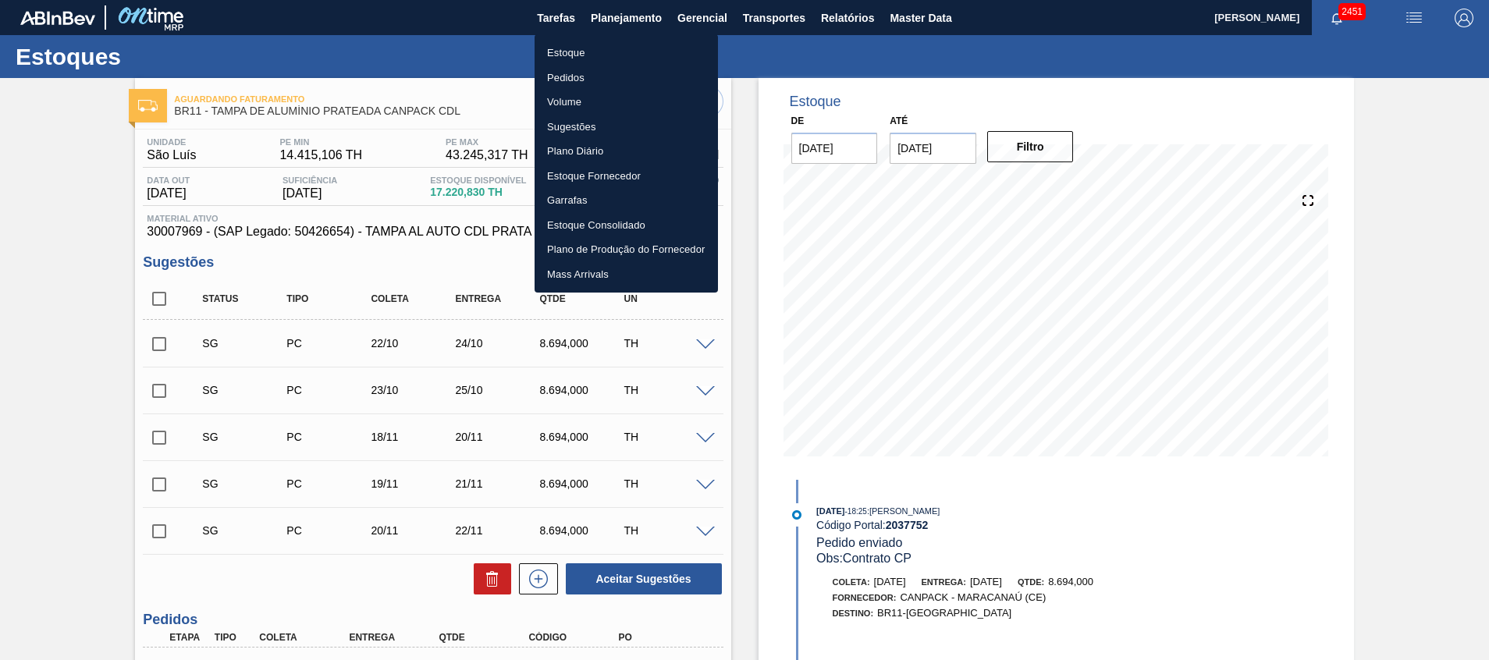
click at [622, 48] on li "Estoque" at bounding box center [626, 53] width 183 height 25
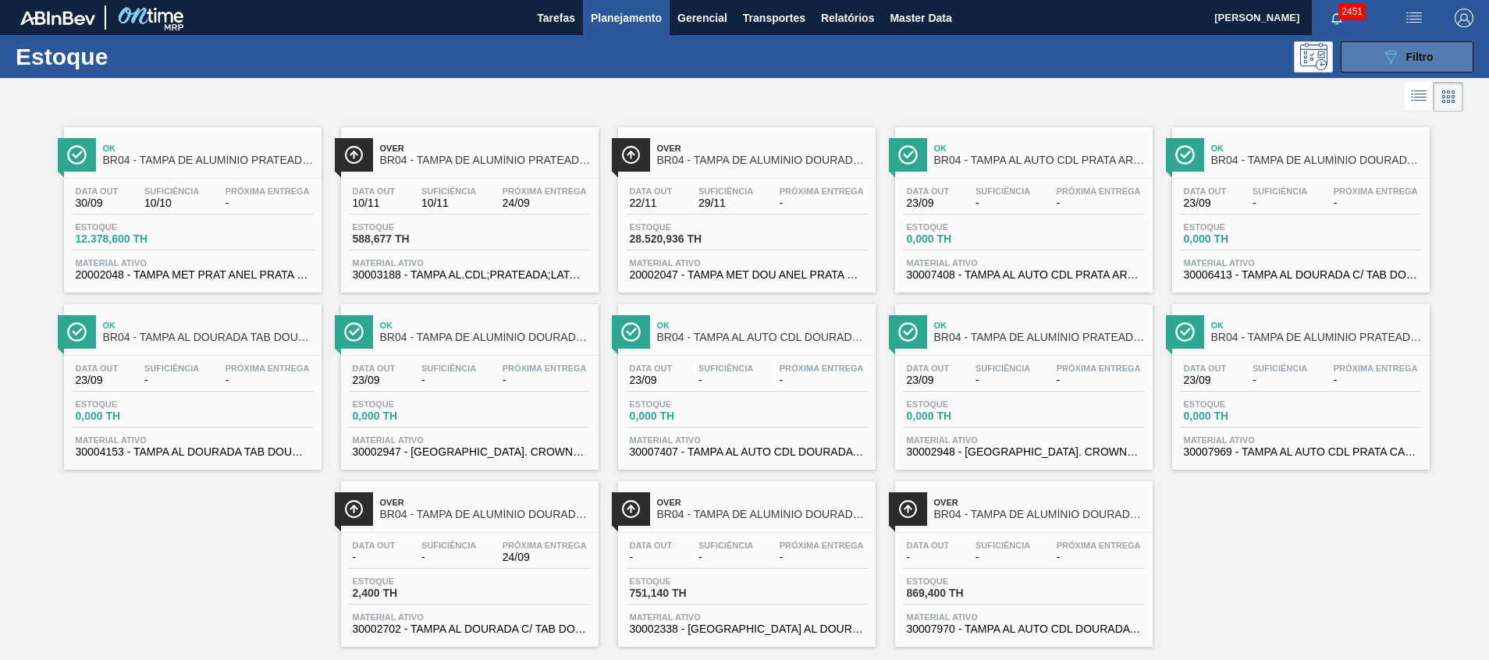
click at [1394, 56] on icon "089F7B8B-B2A5-4AFE-B5C0-19BA573D28AC" at bounding box center [1391, 57] width 19 height 19
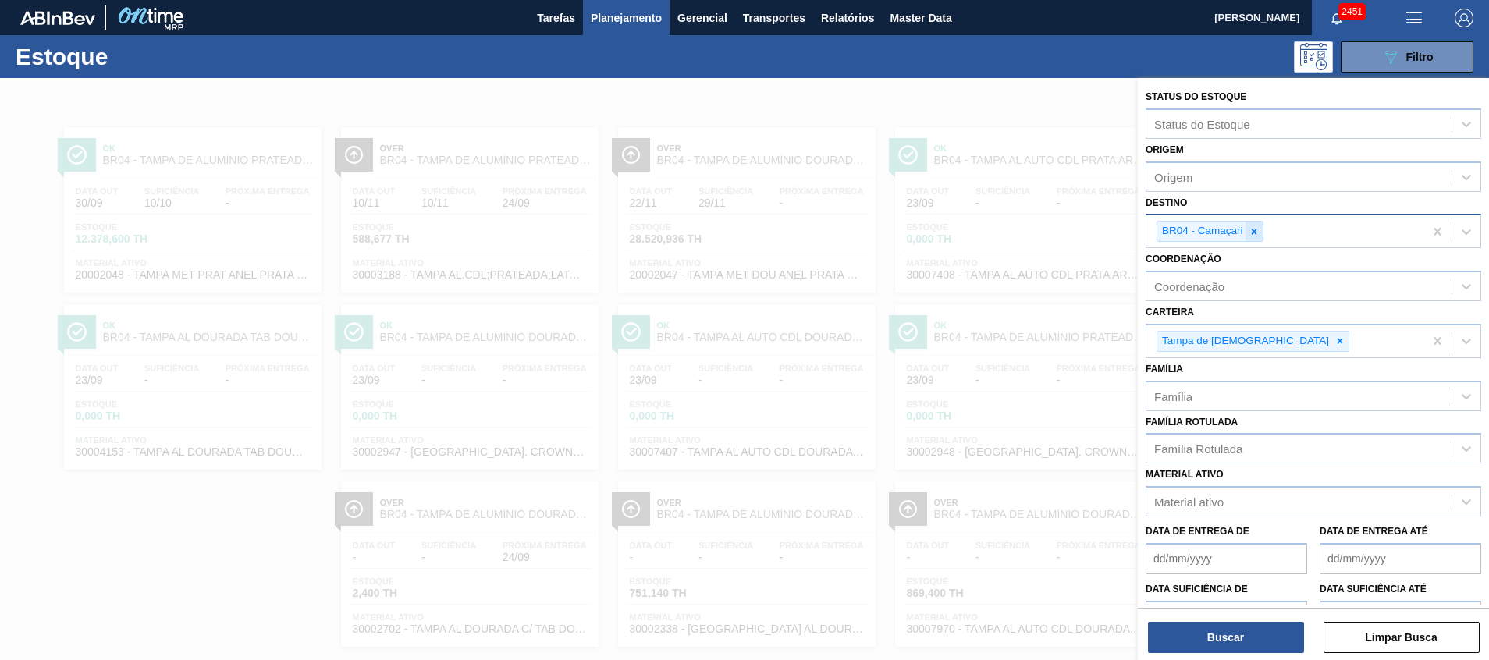
click at [1249, 231] on icon at bounding box center [1254, 231] width 11 height 11
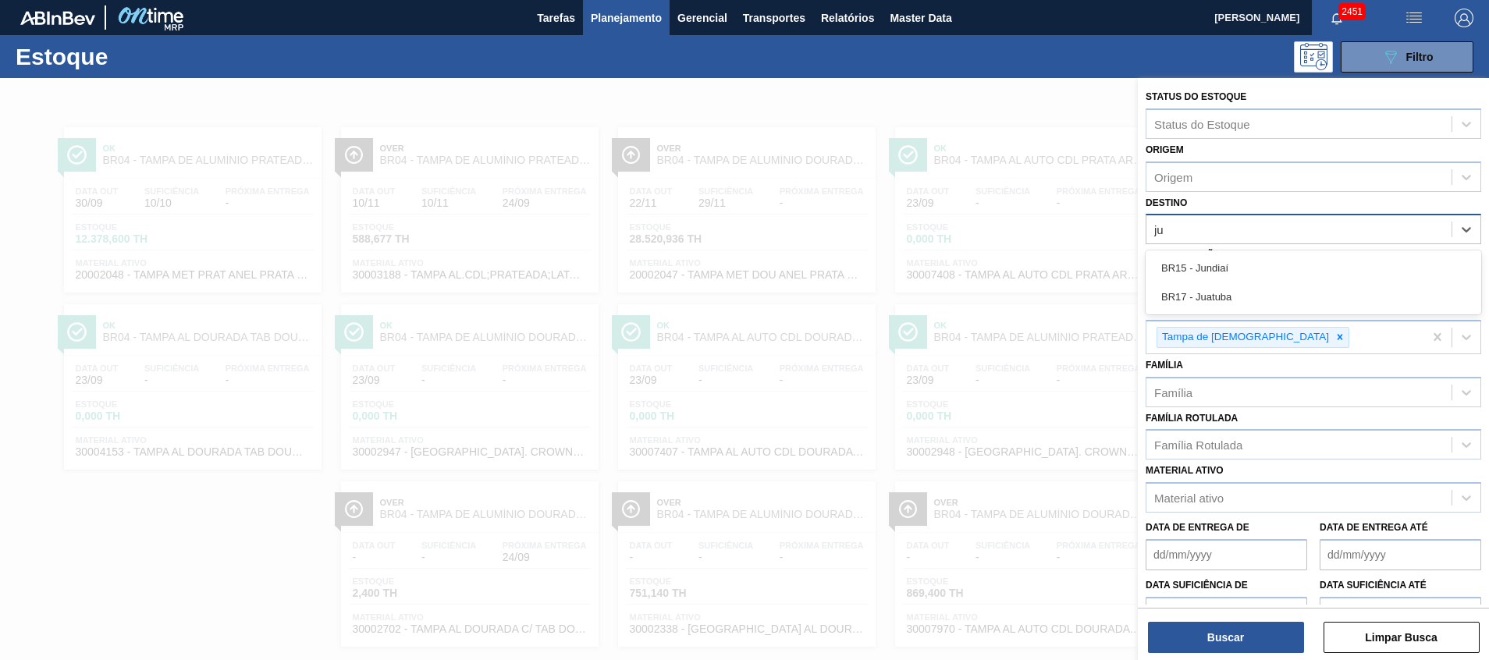
type input "j"
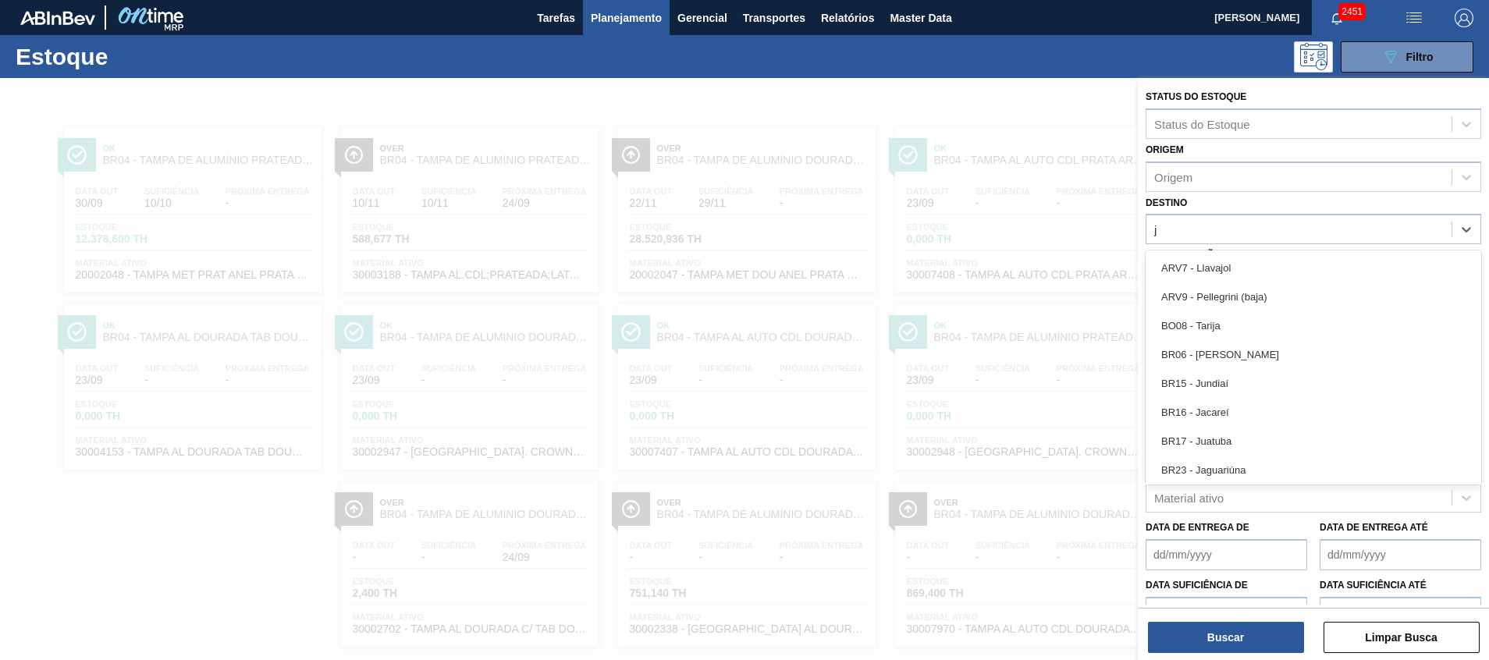
type input "ju"
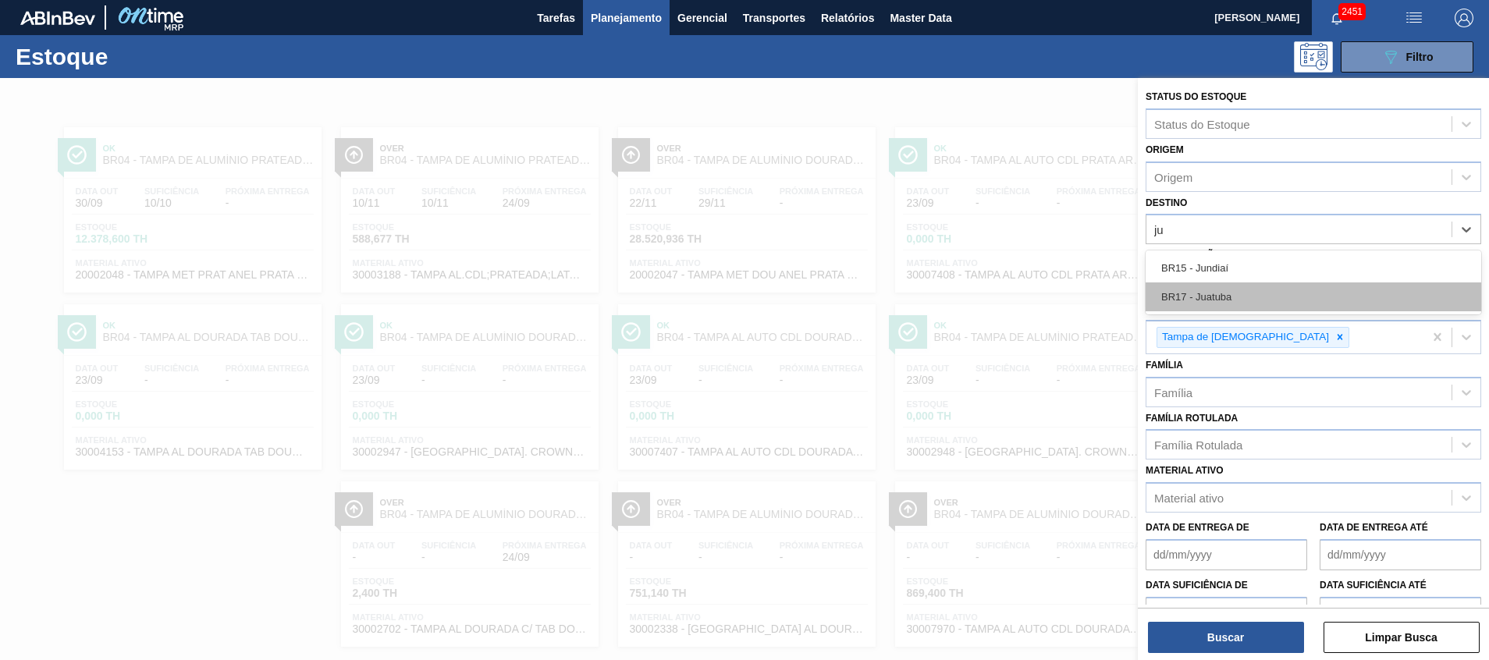
click at [1215, 295] on div "BR17 - Juatuba" at bounding box center [1314, 297] width 336 height 29
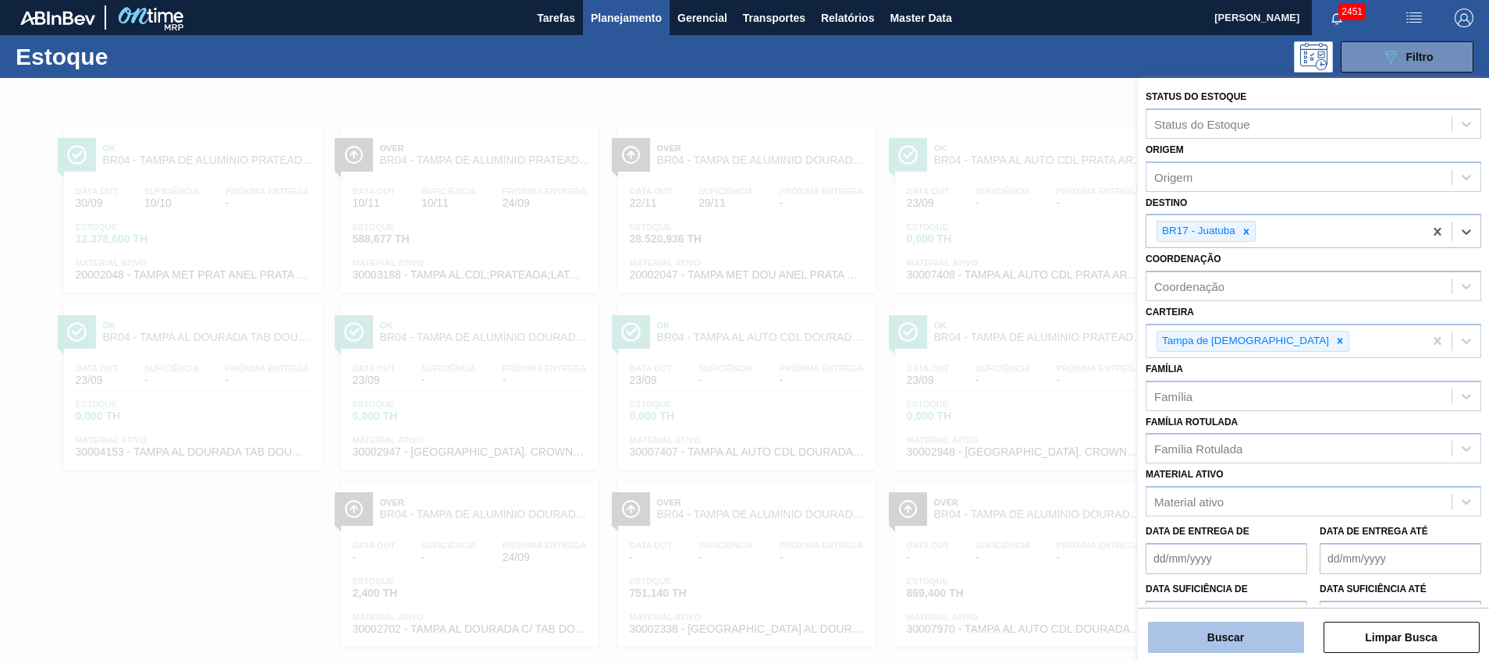
drag, startPoint x: 1193, startPoint y: 616, endPoint x: 1192, endPoint y: 639, distance: 22.7
click at [1193, 618] on div "Buscar Limpar Busca" at bounding box center [1313, 630] width 351 height 44
click at [1191, 639] on button "Buscar" at bounding box center [1226, 637] width 156 height 31
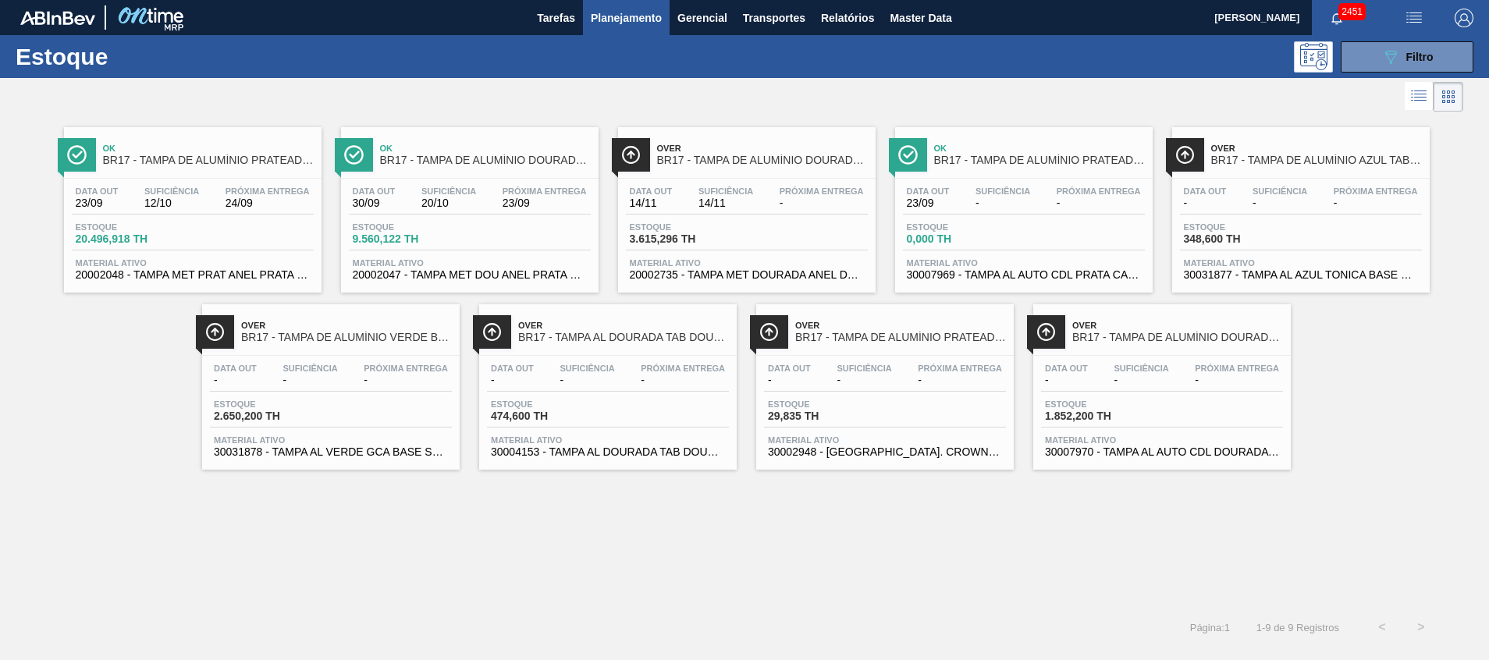
click at [269, 251] on div "Data out 23/09 Suficiência 12/10 Próxima Entrega 24/09 Estoque 20.496,918 TH Ma…" at bounding box center [193, 232] width 258 height 106
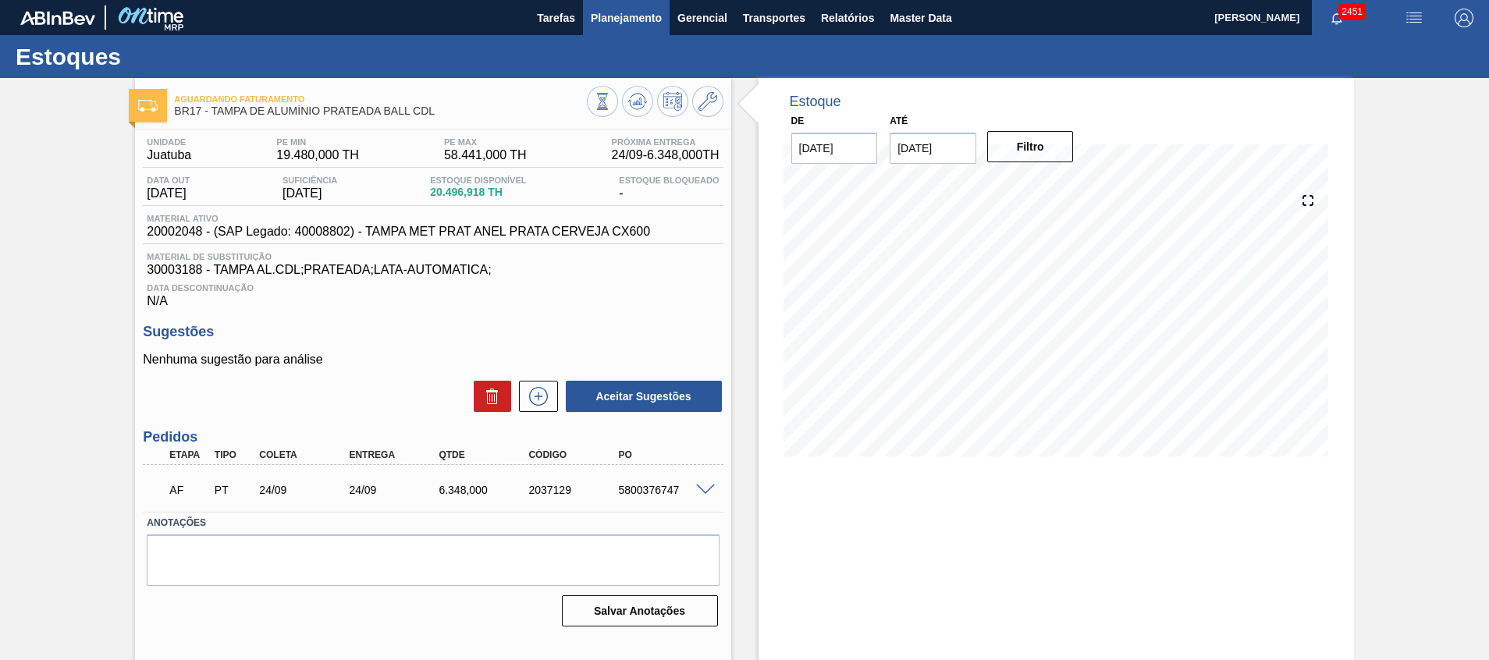
click at [642, 28] on button "Planejamento" at bounding box center [626, 17] width 87 height 35
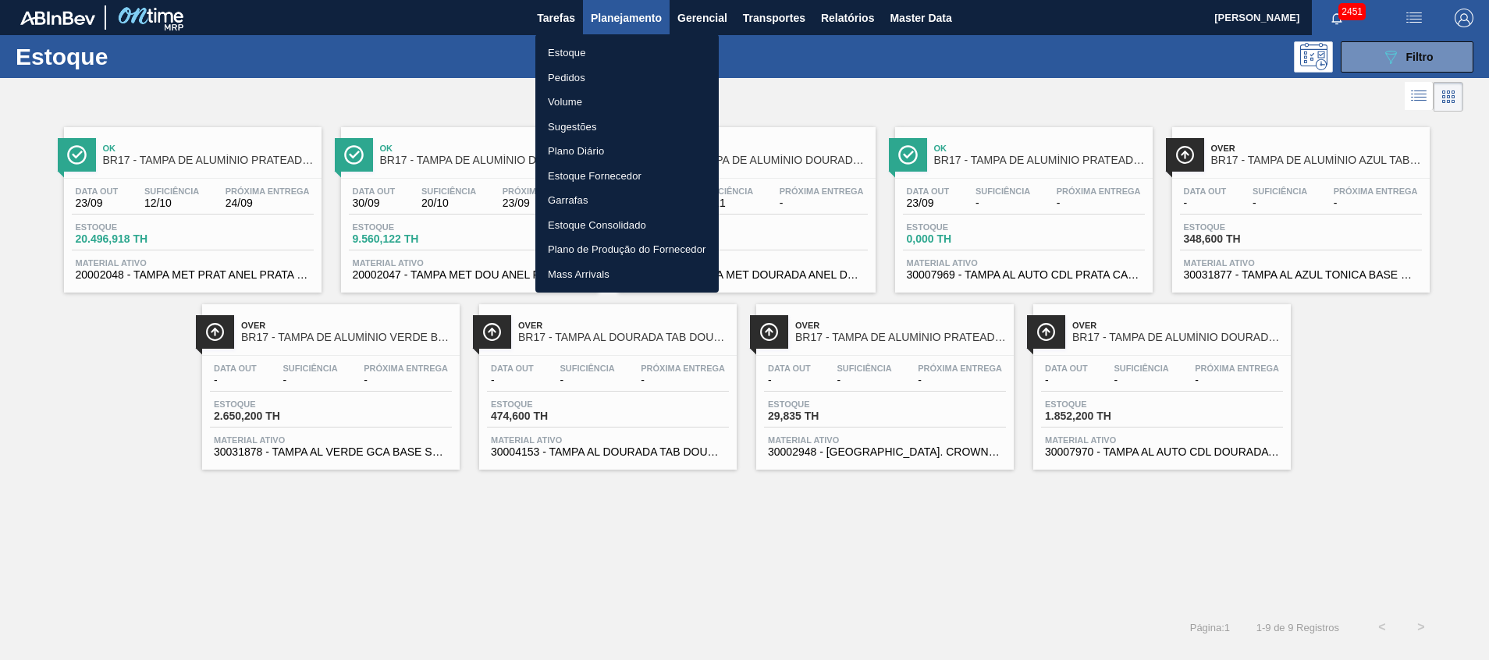
click at [1405, 55] on div at bounding box center [744, 330] width 1489 height 660
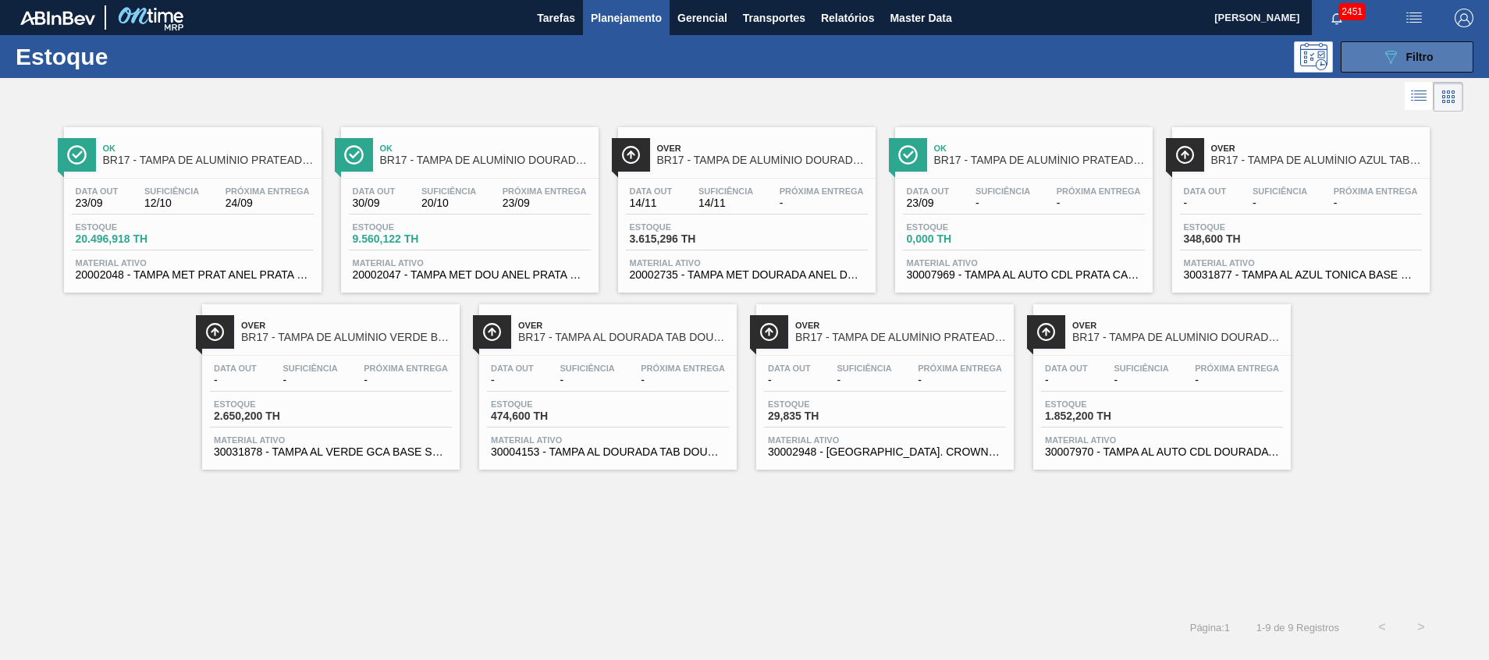
click at [1363, 62] on button "089F7B8B-B2A5-4AFE-B5C0-19BA573D28AC Filtro" at bounding box center [1407, 56] width 133 height 31
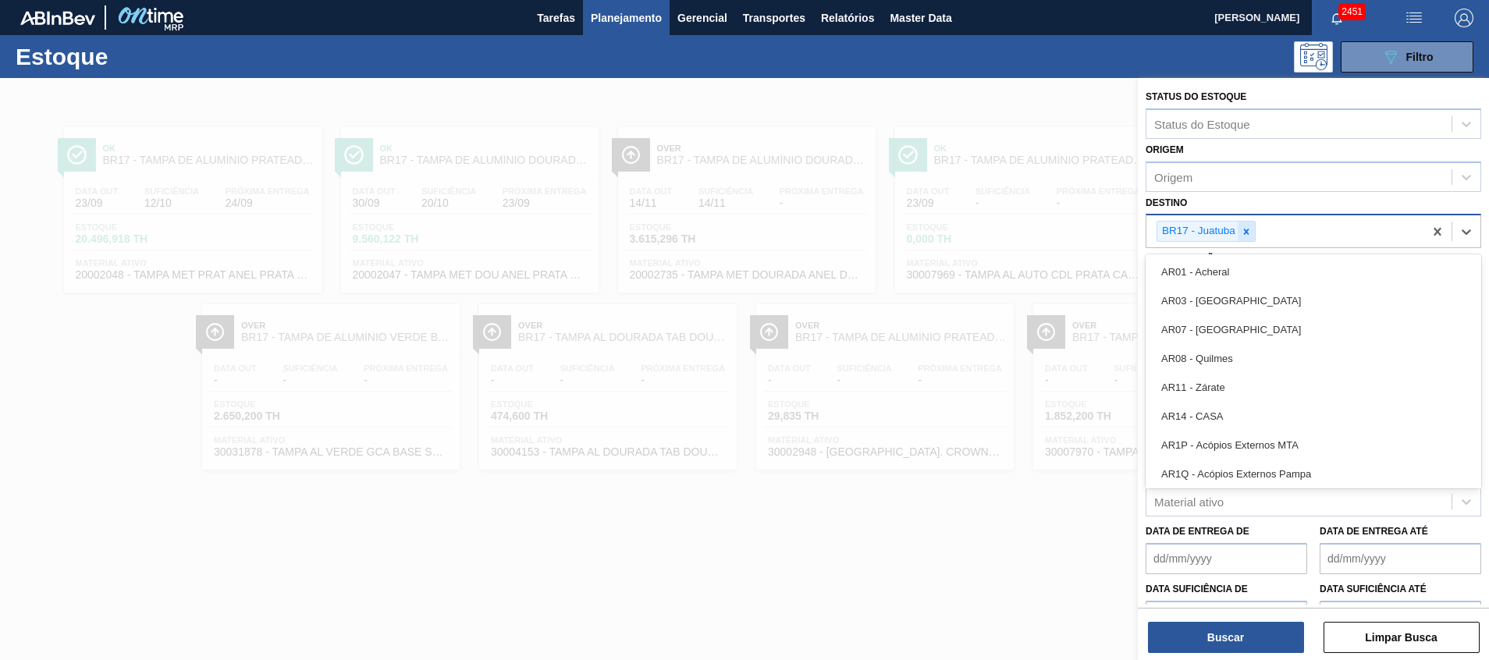
click at [1237, 236] on div "BR17 - Juatuba" at bounding box center [1198, 232] width 80 height 20
click at [1252, 241] on div at bounding box center [1246, 232] width 17 height 20
type input "mi"
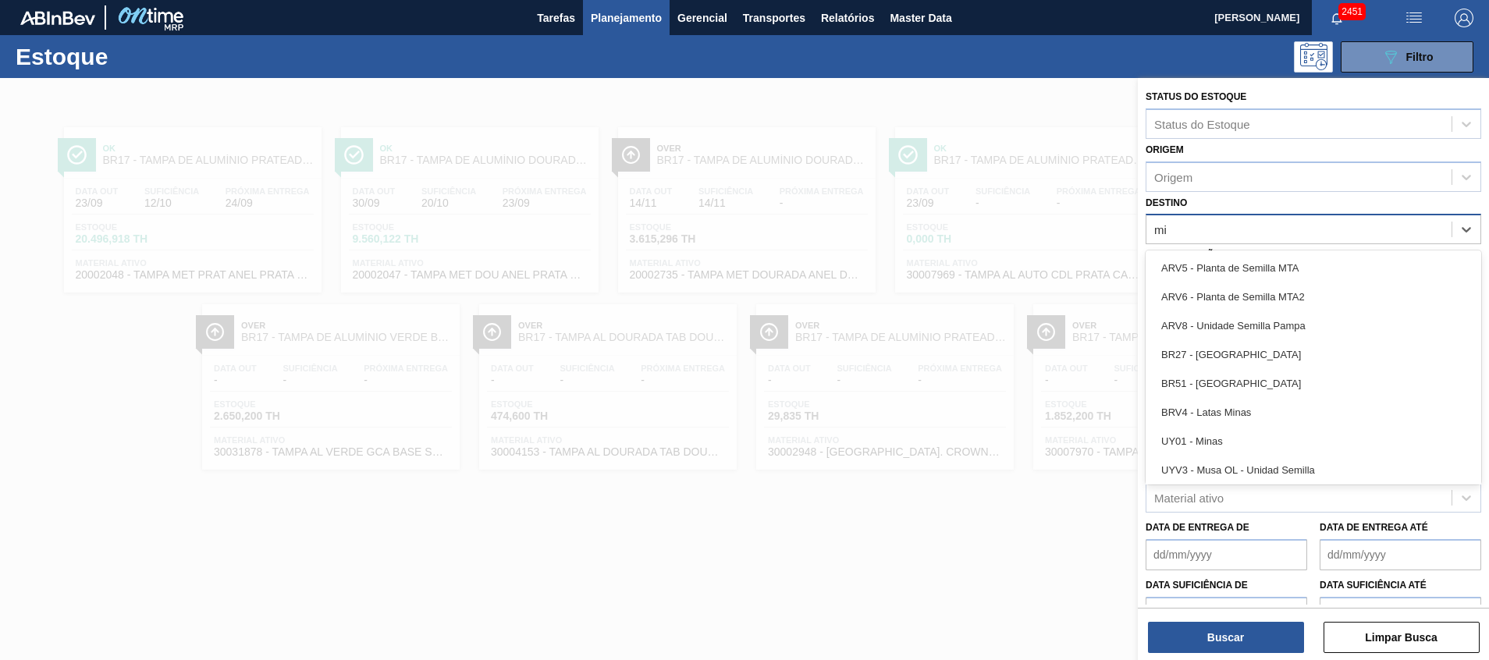
click at [1249, 353] on div "BR27 - Nova Minas" at bounding box center [1314, 354] width 336 height 29
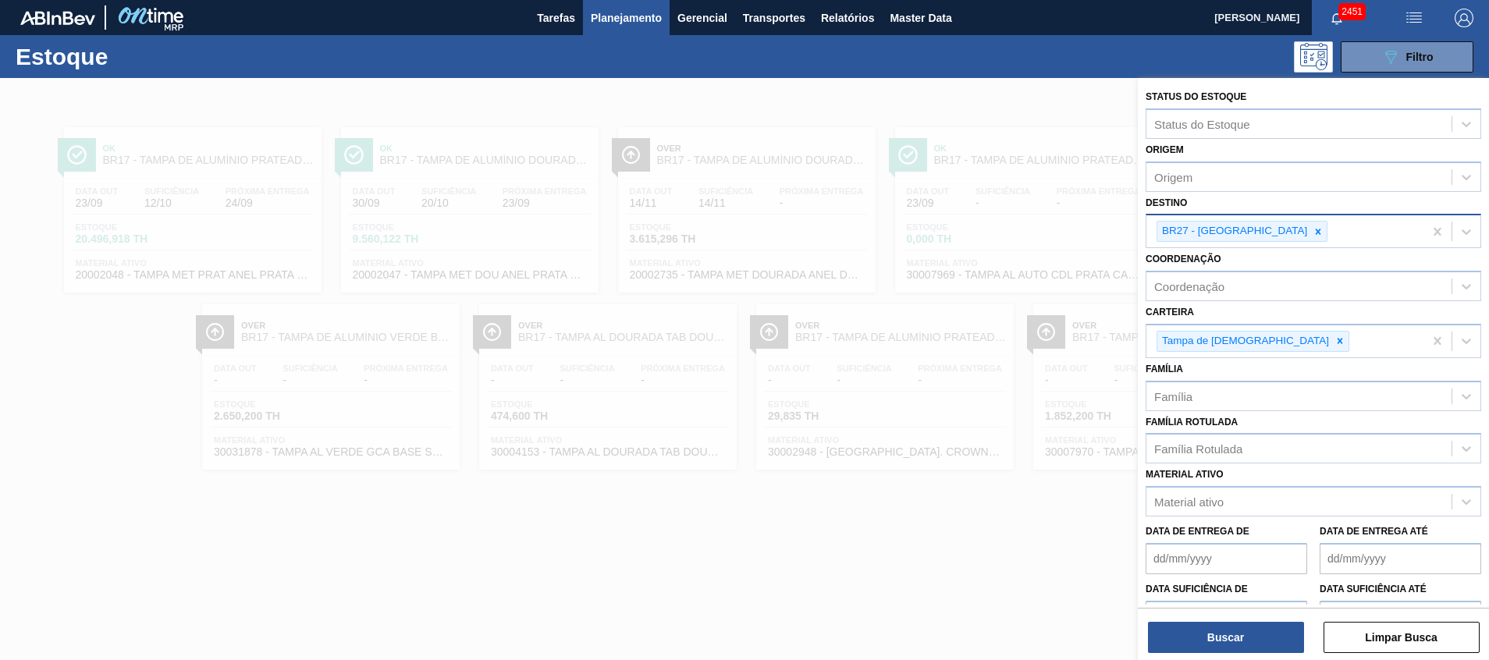
drag, startPoint x: 990, startPoint y: 620, endPoint x: 1007, endPoint y: 631, distance: 20.4
click at [989, 620] on div at bounding box center [744, 408] width 1489 height 660
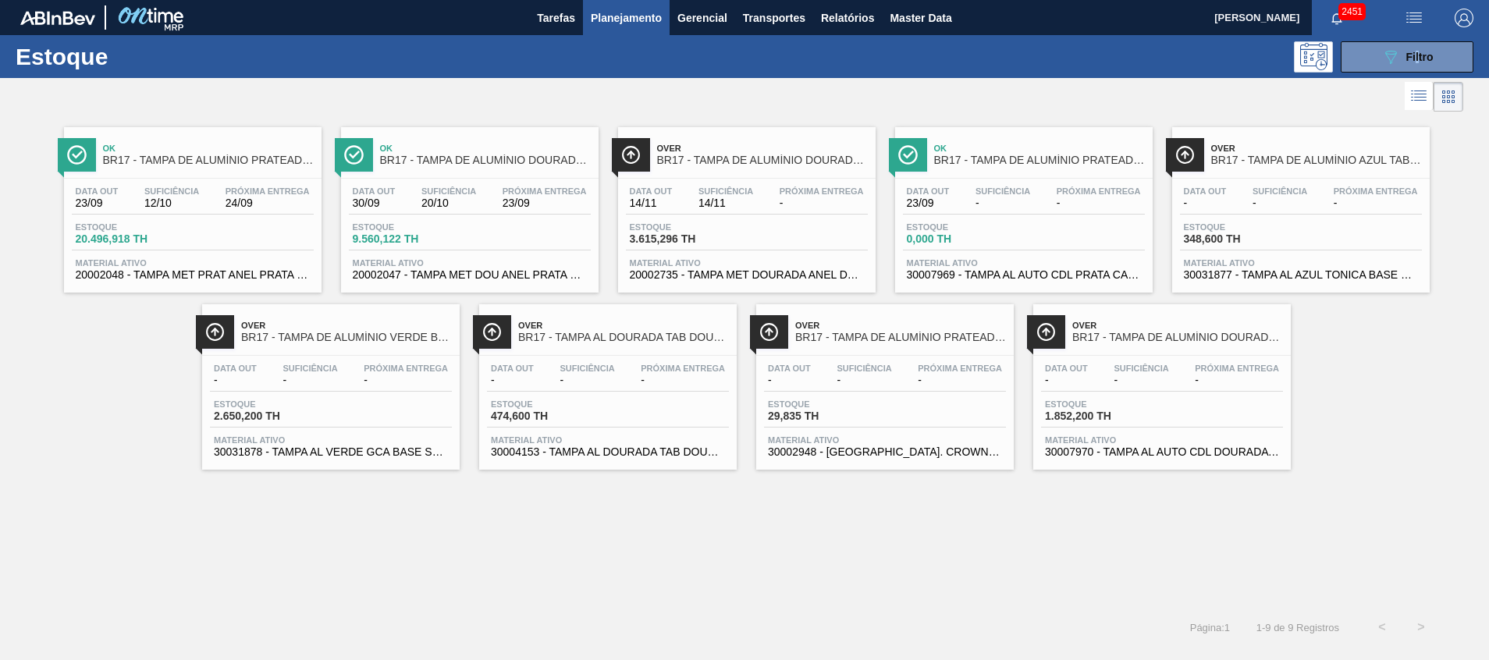
click at [1418, 36] on div "Estoque 089F7B8B-B2A5-4AFE-B5C0-19BA573D28AC Filtro" at bounding box center [744, 56] width 1489 height 43
click at [1414, 49] on div "089F7B8B-B2A5-4AFE-B5C0-19BA573D28AC Filtro" at bounding box center [1408, 57] width 52 height 19
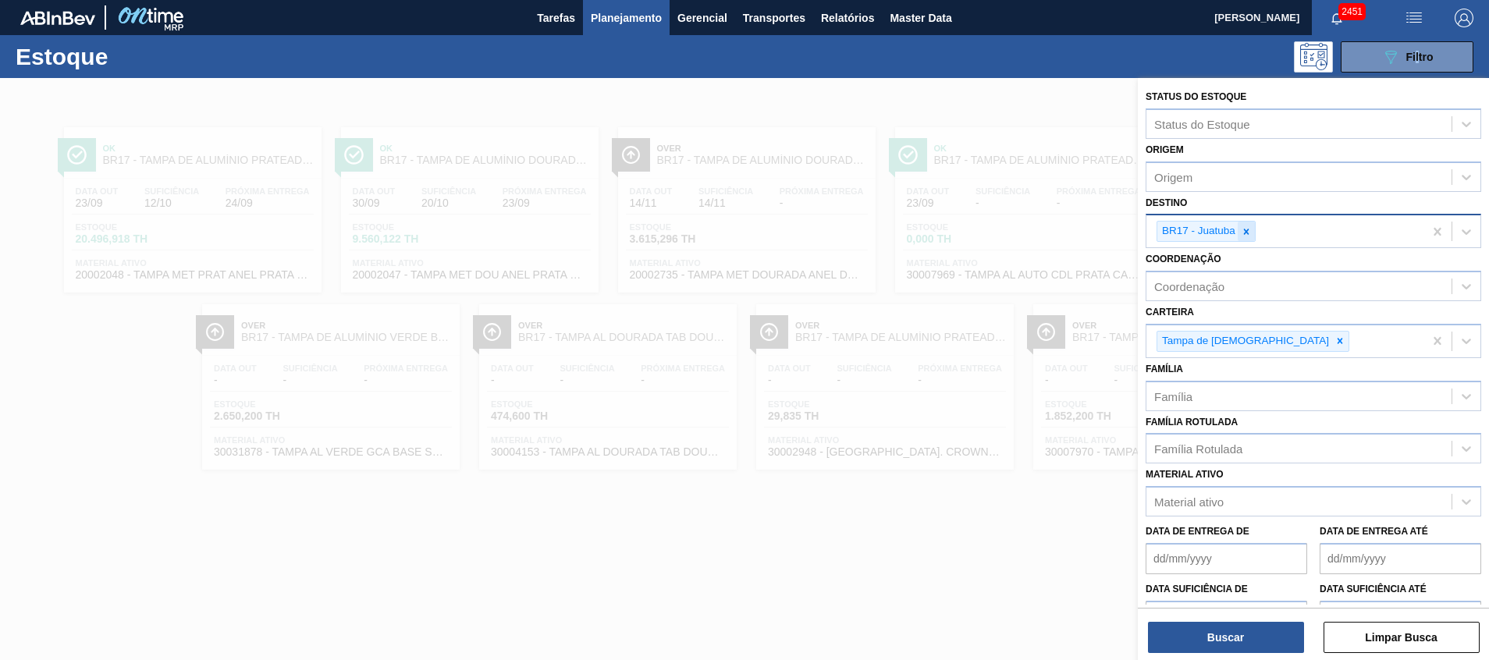
click at [1249, 231] on icon at bounding box center [1246, 231] width 11 height 11
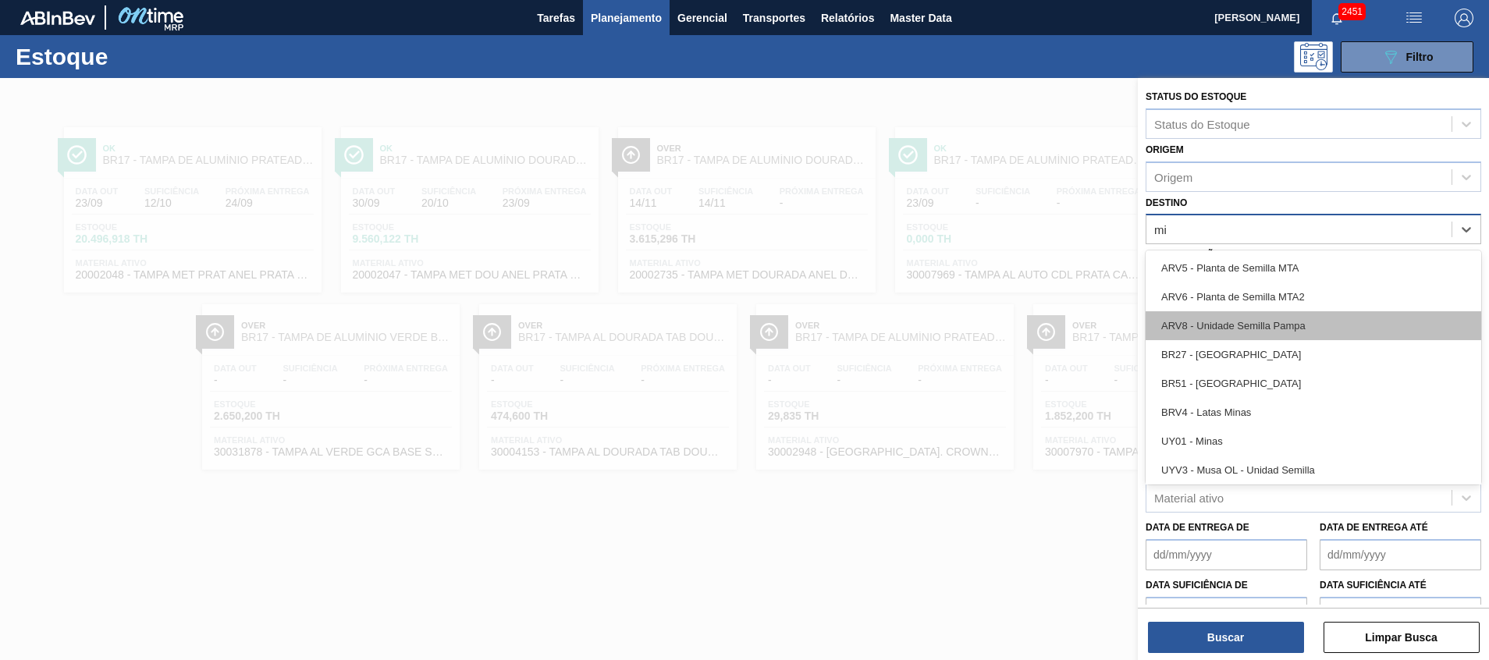
type input "min"
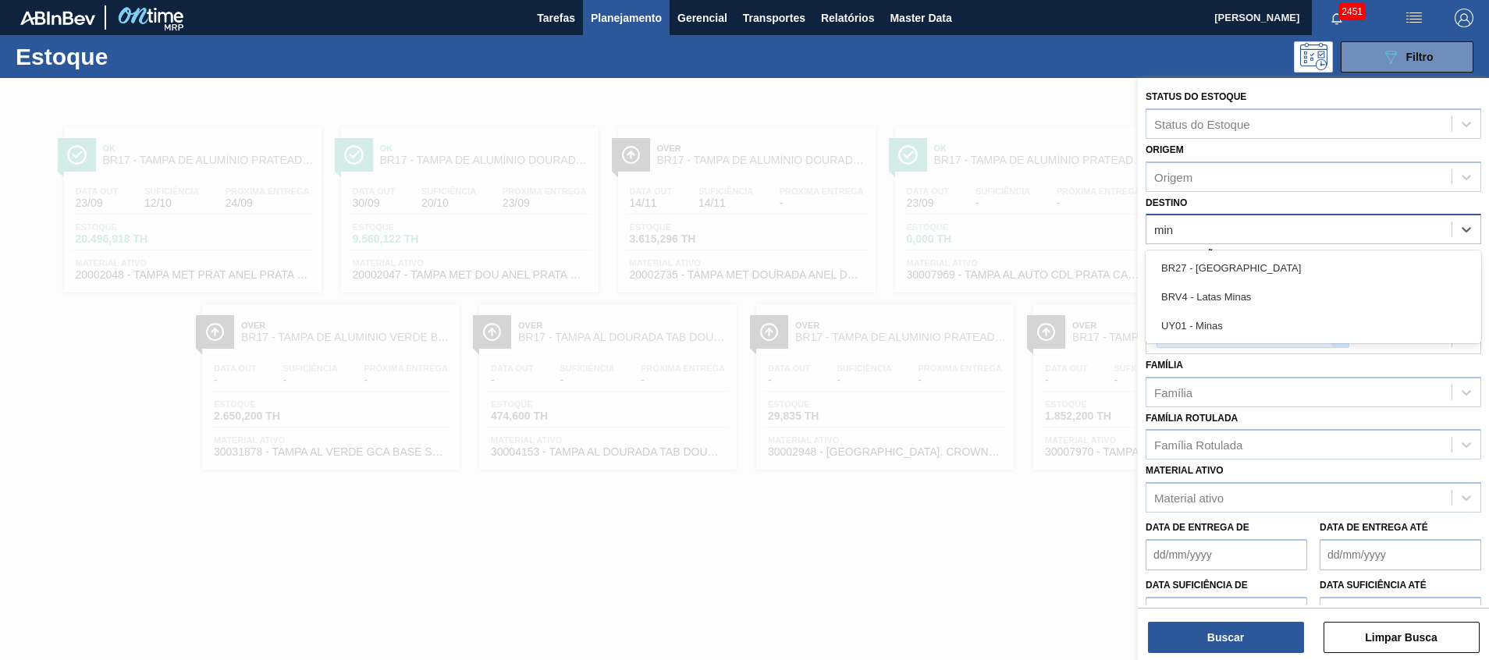
drag, startPoint x: 1252, startPoint y: 268, endPoint x: 1244, endPoint y: 343, distance: 75.4
click at [1252, 268] on div "BR27 - Nova Minas" at bounding box center [1314, 268] width 336 height 29
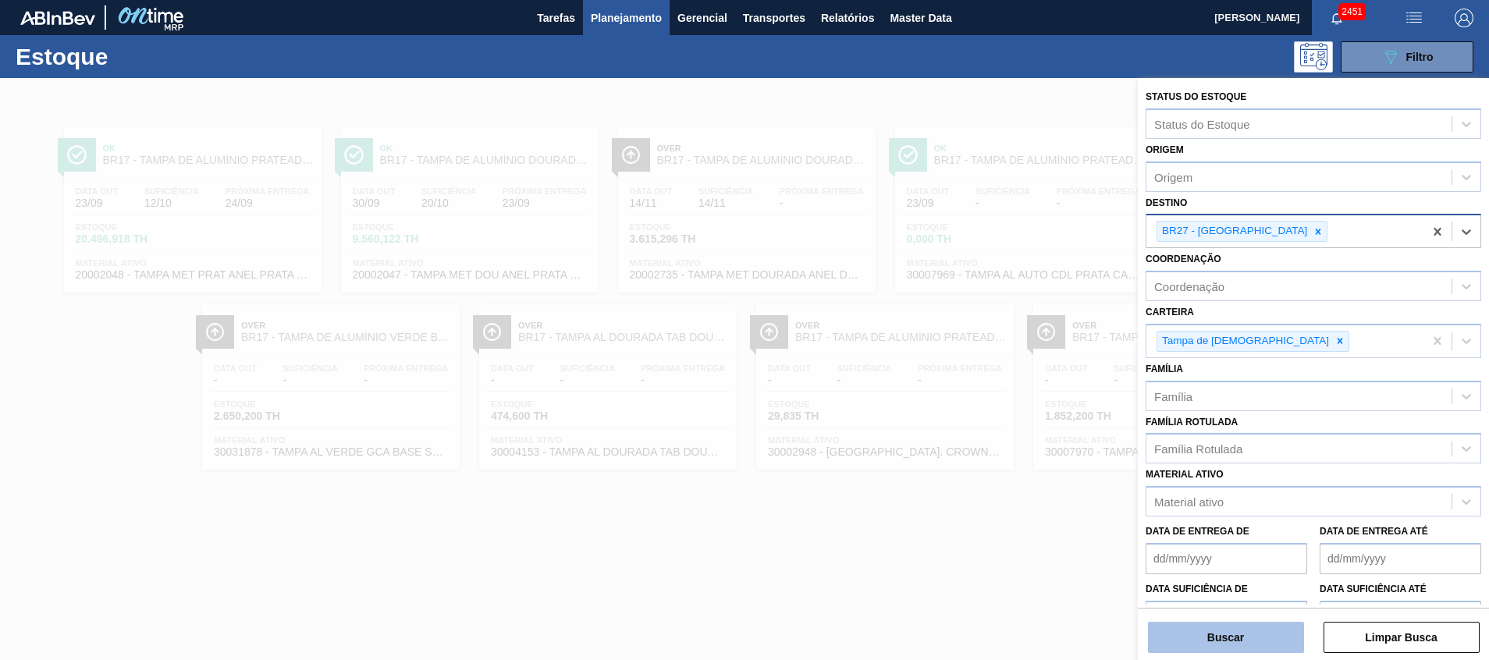
click at [1203, 629] on button "Buscar" at bounding box center [1226, 637] width 156 height 31
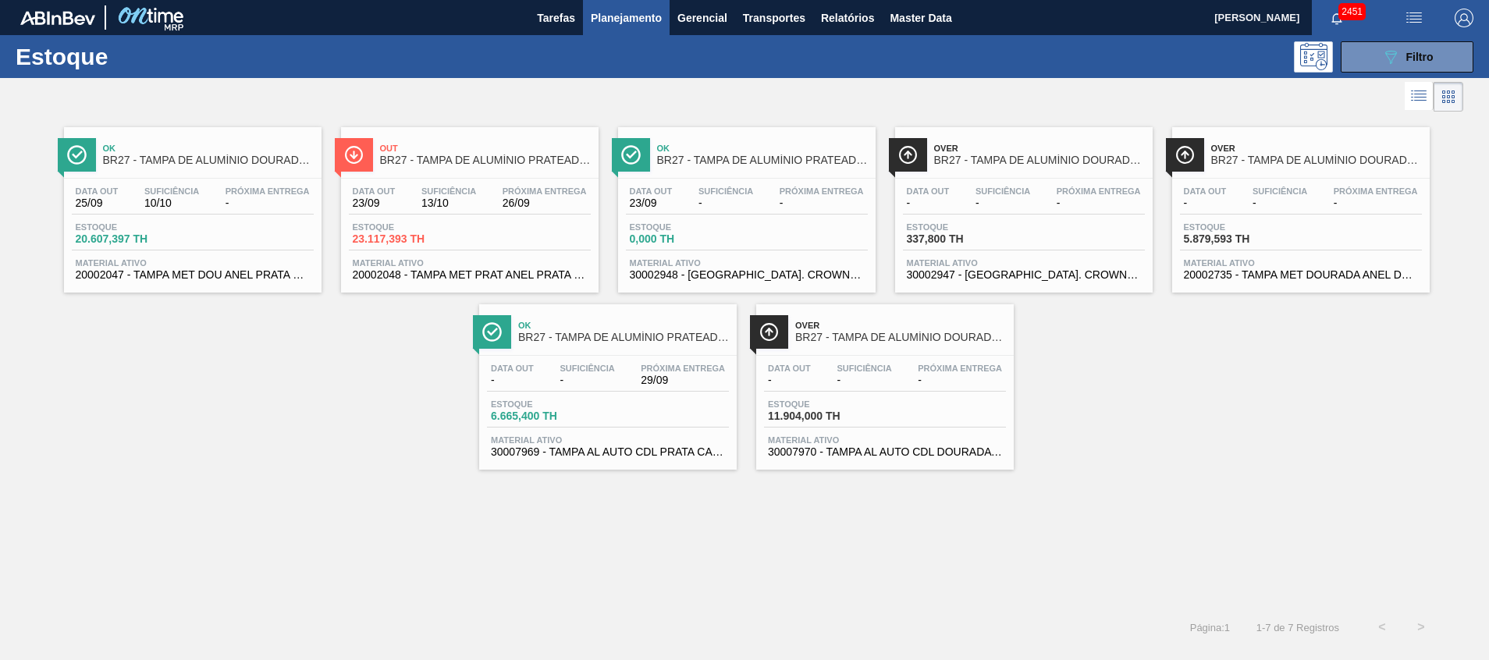
click at [562, 230] on div "Estoque 23.117,393 TH" at bounding box center [470, 236] width 242 height 28
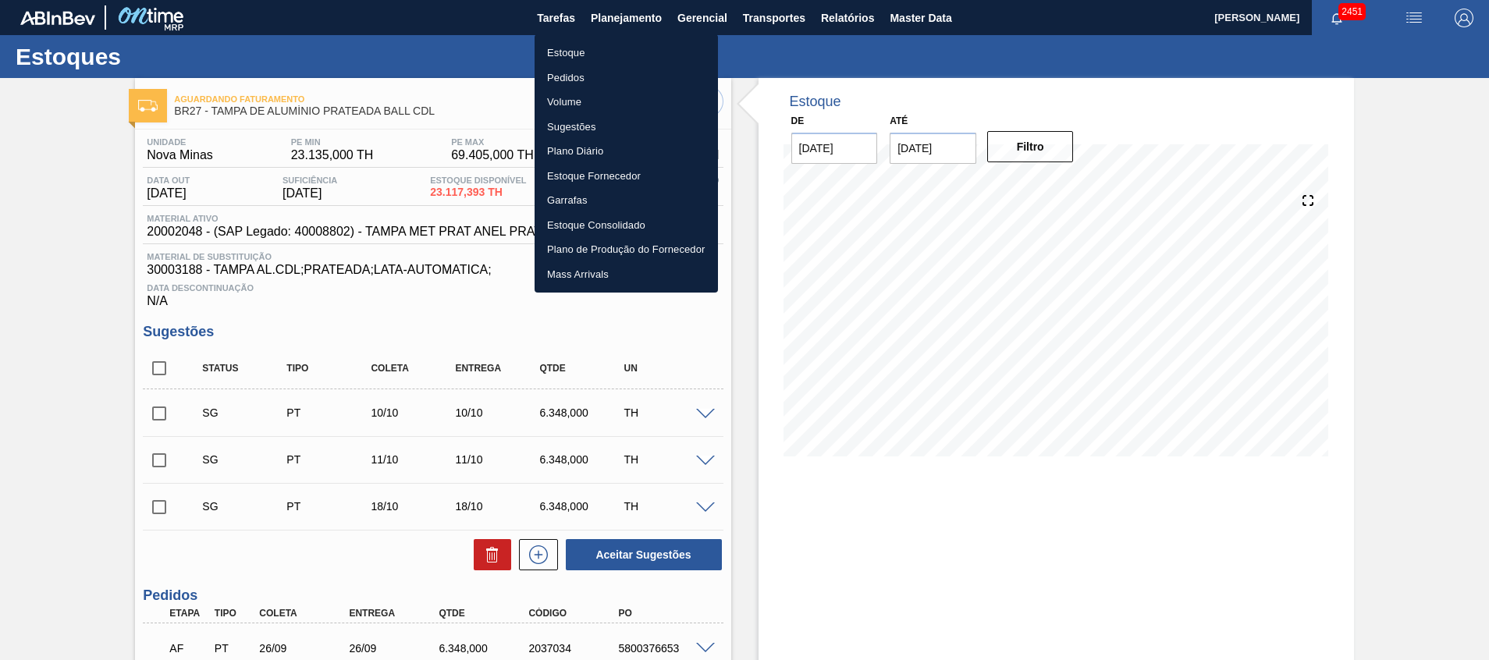
click at [627, 41] on li "Estoque" at bounding box center [626, 53] width 183 height 25
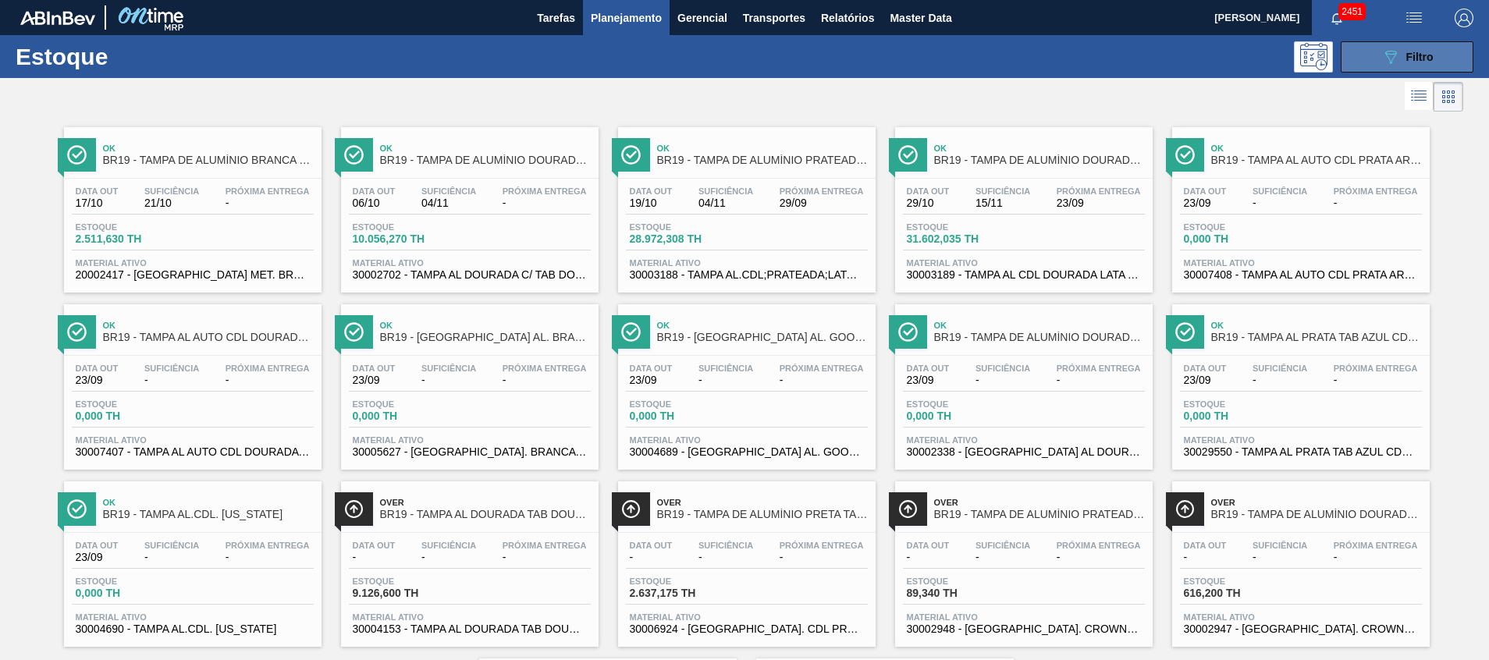
click at [1388, 66] on button "089F7B8B-B2A5-4AFE-B5C0-19BA573D28AC Filtro" at bounding box center [1407, 56] width 133 height 31
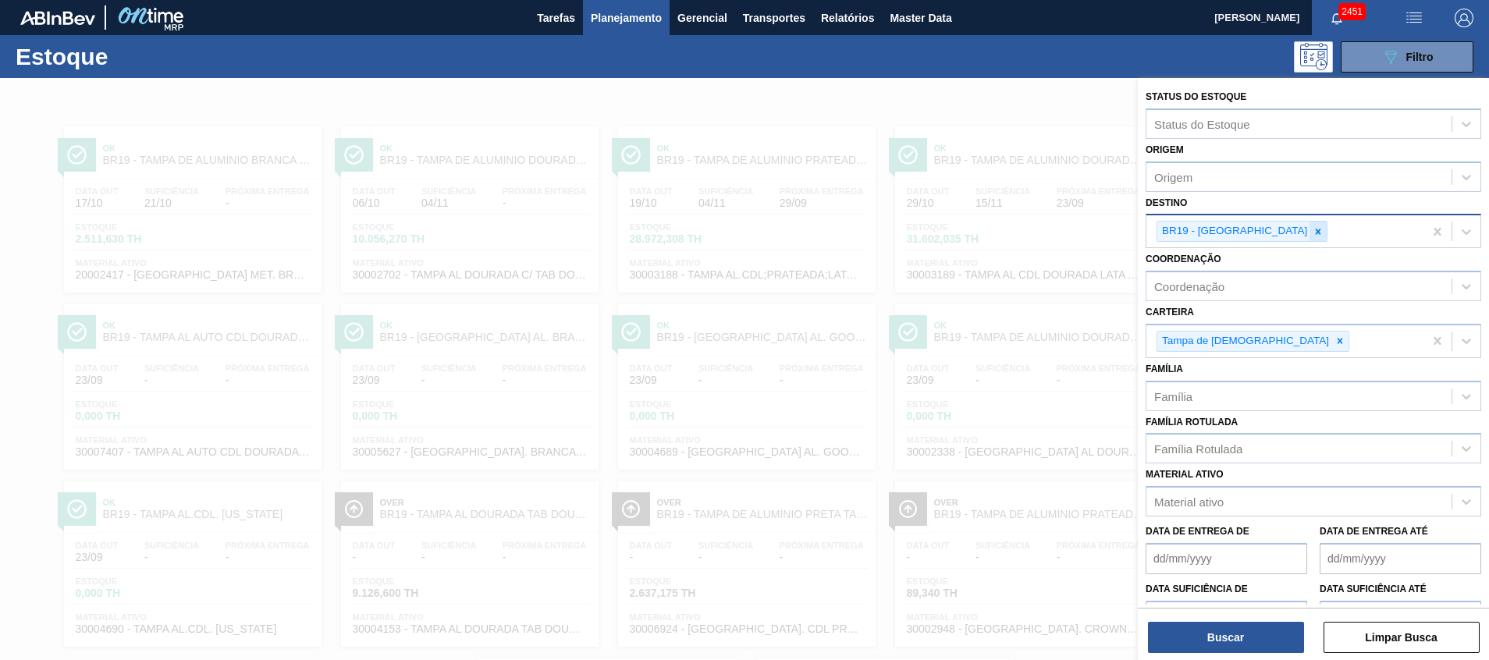
click at [1313, 231] on icon at bounding box center [1318, 231] width 11 height 11
type input "a"
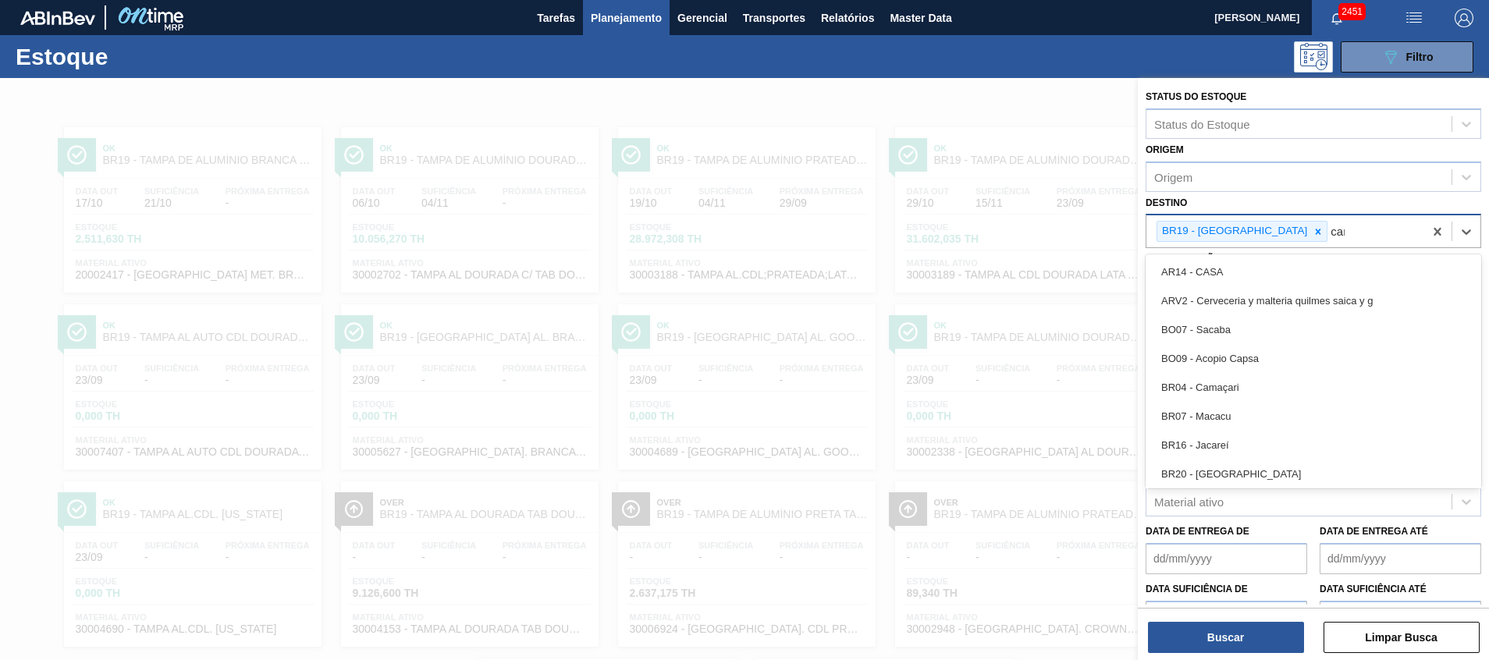
type input "cama"
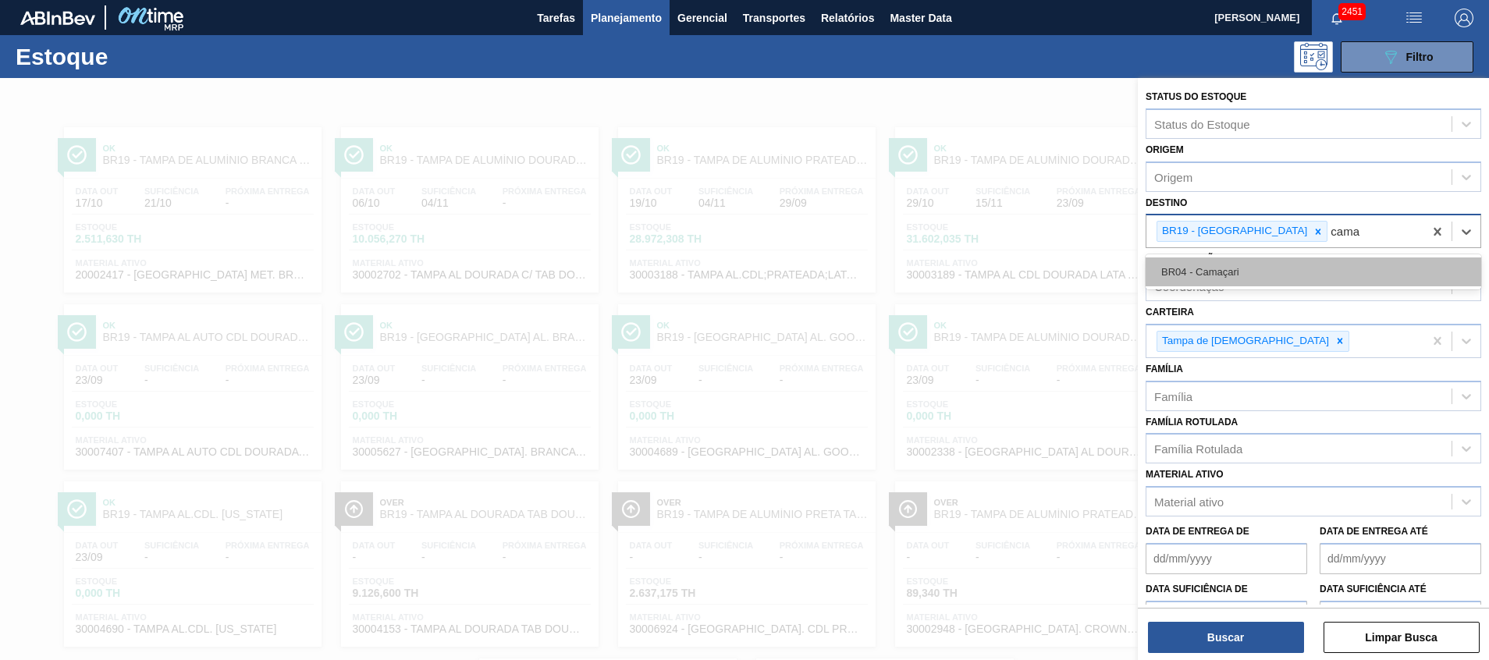
click at [1228, 271] on div "BR04 - Camaçari" at bounding box center [1314, 272] width 336 height 29
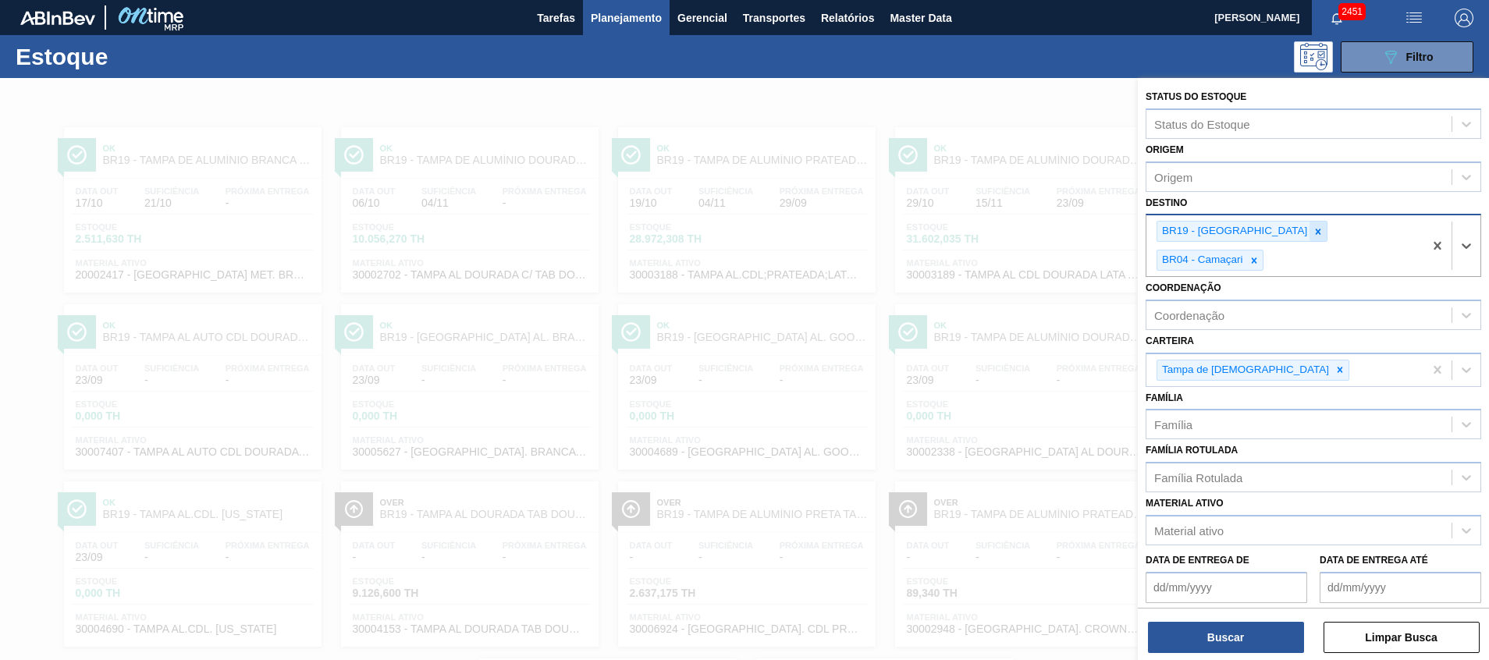
click at [1313, 236] on icon at bounding box center [1318, 231] width 11 height 11
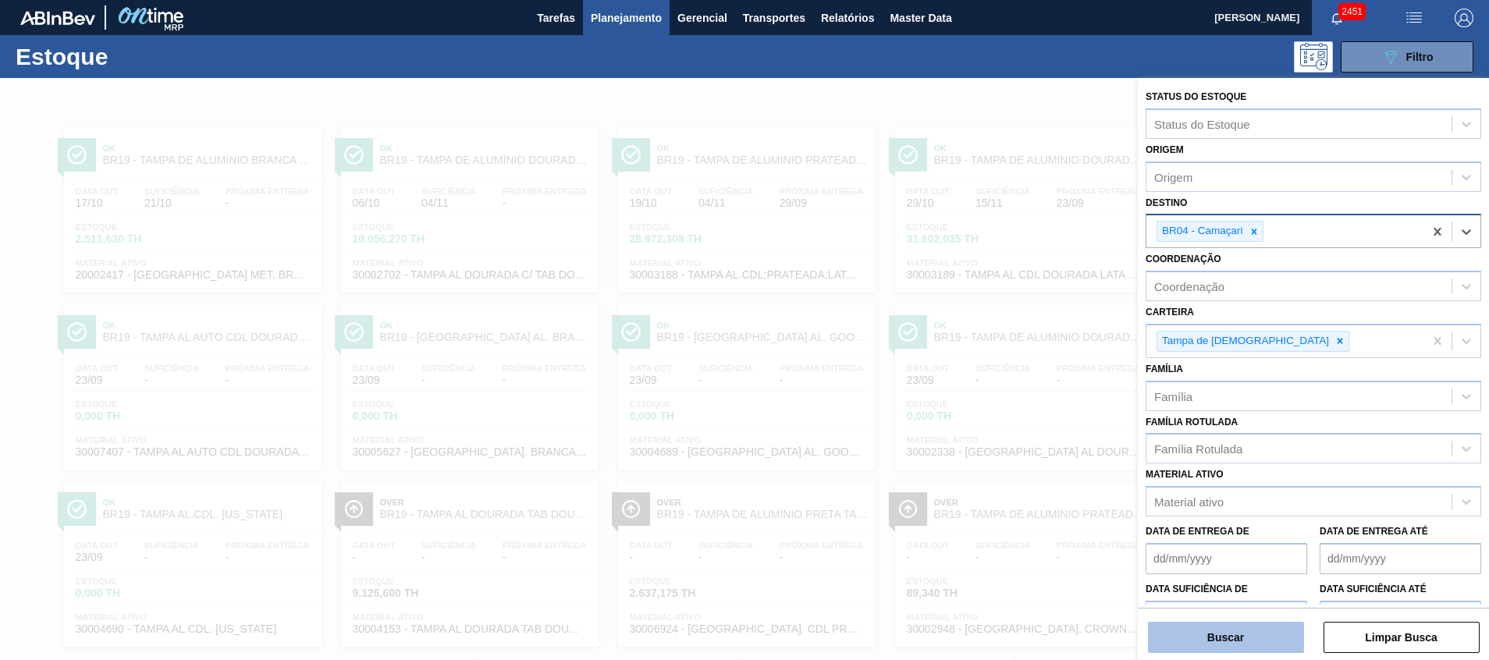
click at [1217, 629] on button "Buscar" at bounding box center [1226, 637] width 156 height 31
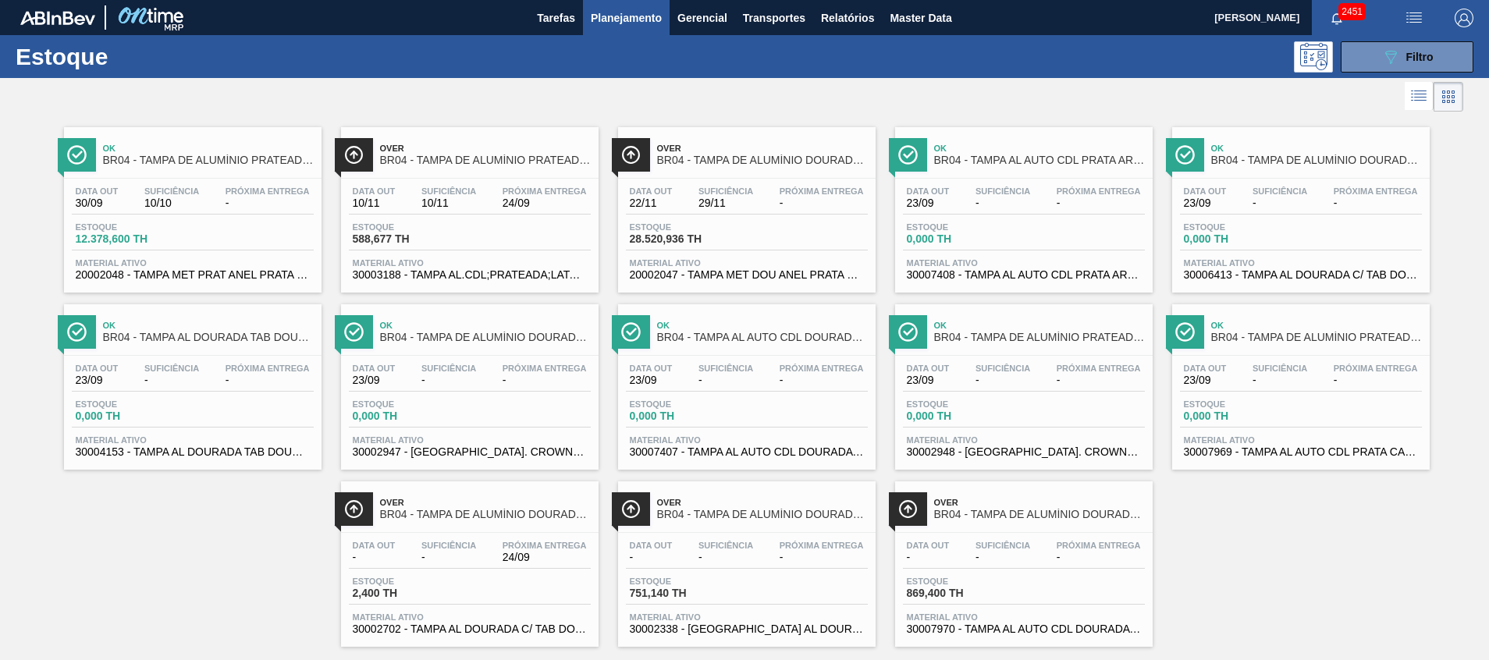
click at [294, 273] on span "20002048 - TAMPA MET PRAT ANEL PRATA CERVEJA CX600" at bounding box center [193, 275] width 234 height 12
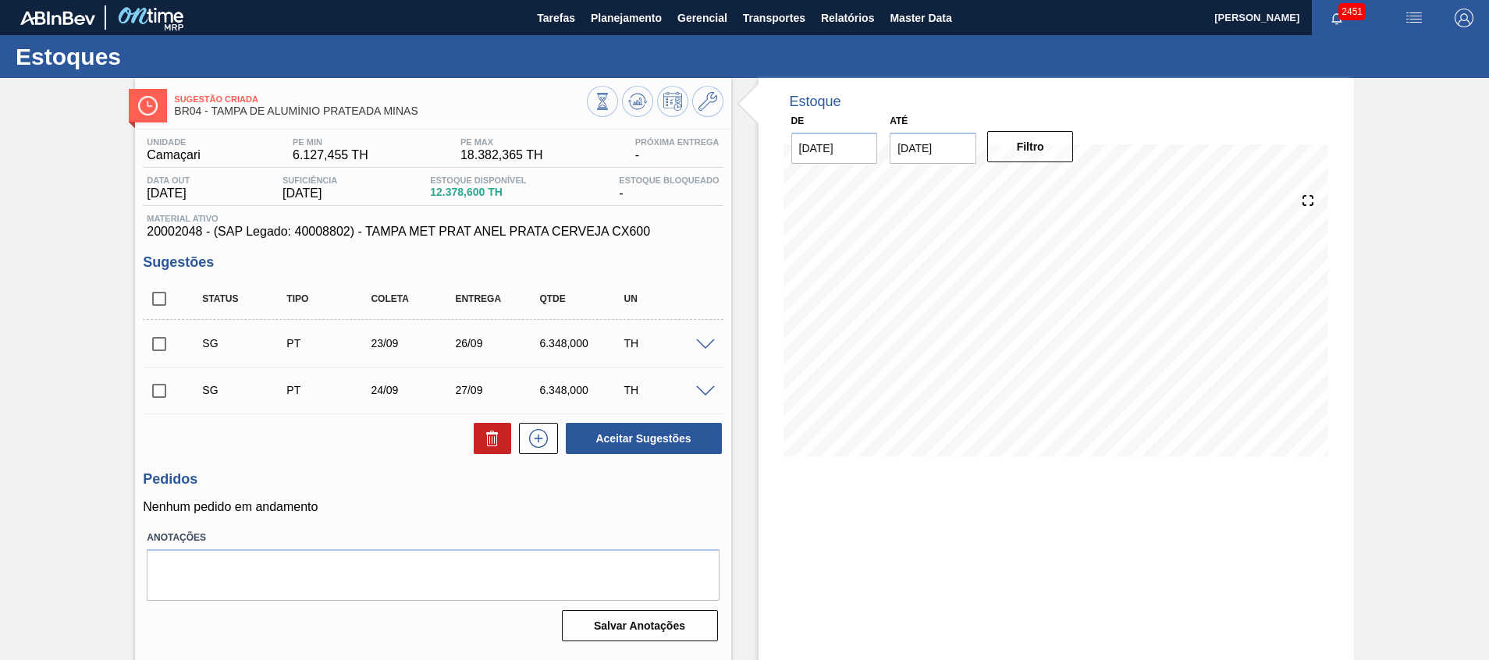
click at [154, 308] on input "checkbox" at bounding box center [159, 299] width 33 height 33
checkbox input "true"
click at [491, 453] on button at bounding box center [492, 438] width 37 height 31
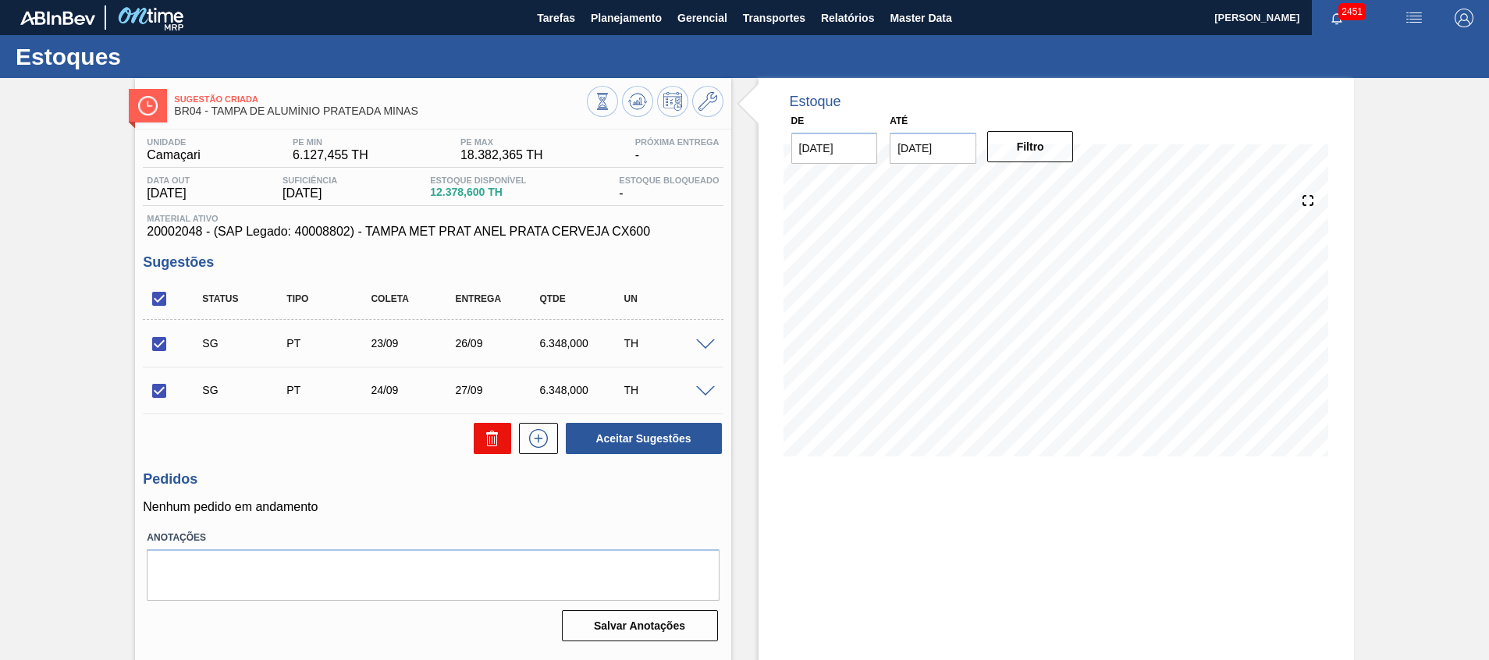
checkbox input "false"
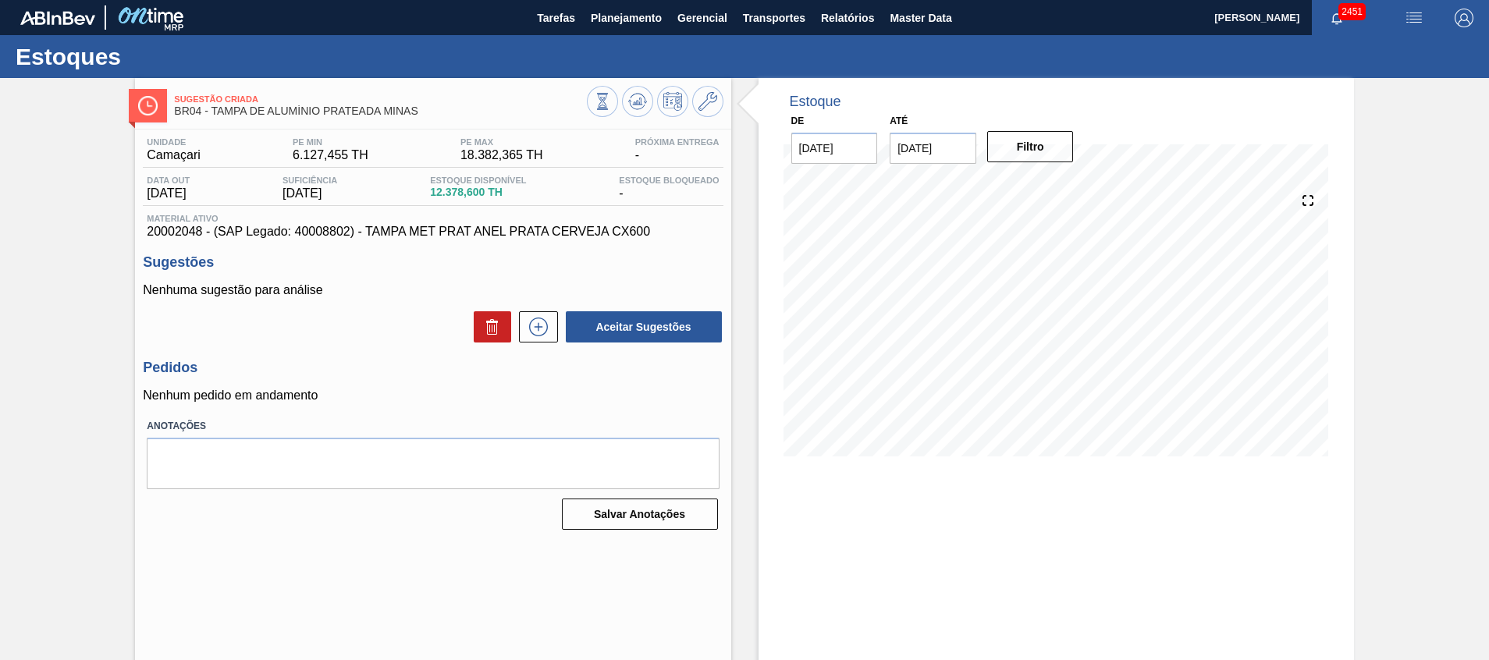
click at [653, 112] on div at bounding box center [655, 103] width 137 height 35
click at [635, 105] on icon at bounding box center [637, 101] width 19 height 19
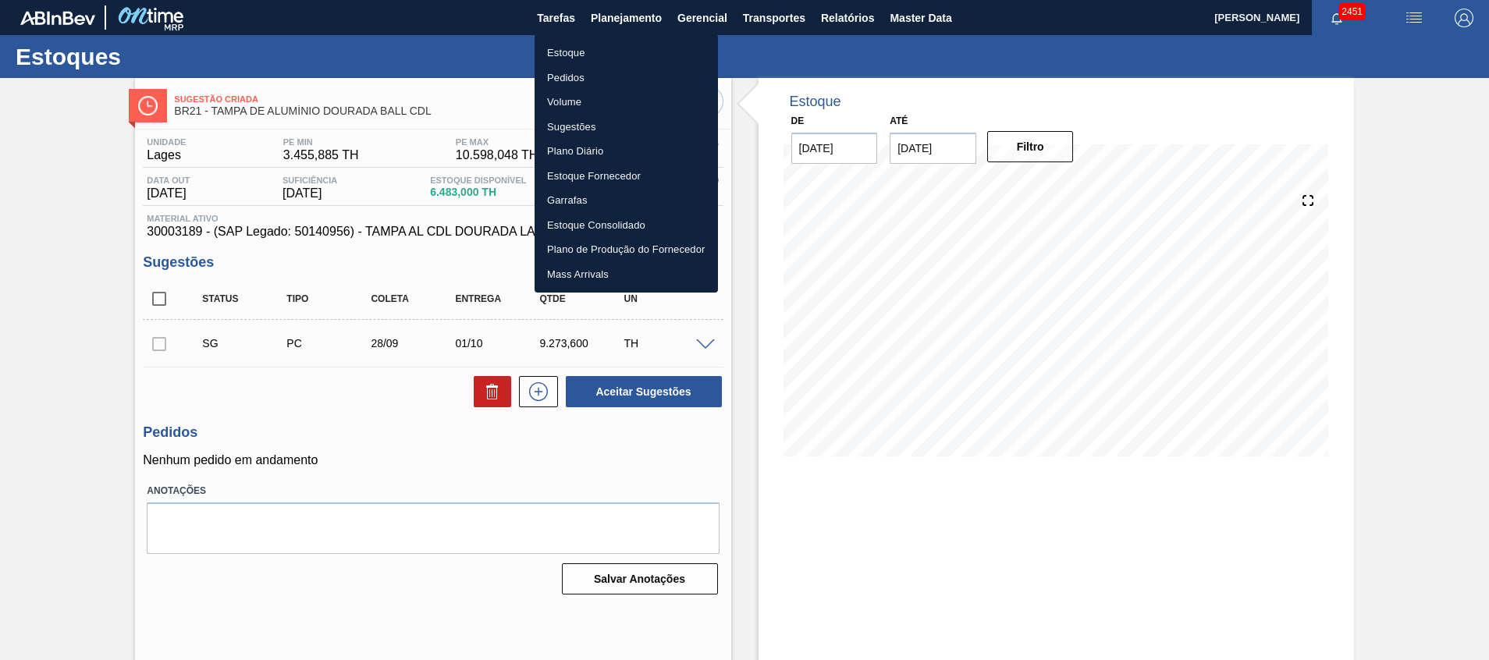
click at [592, 482] on div at bounding box center [744, 330] width 1489 height 660
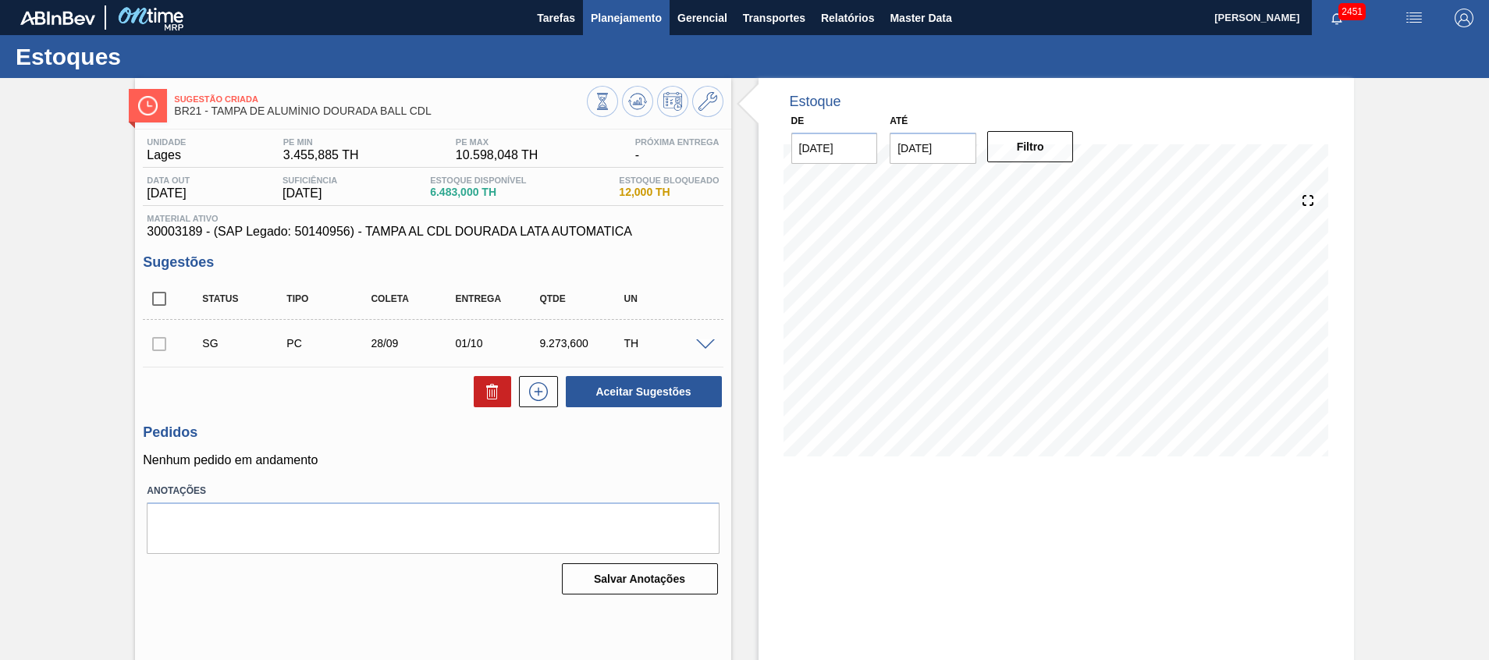
click at [621, 22] on span "Planejamento" at bounding box center [626, 18] width 71 height 19
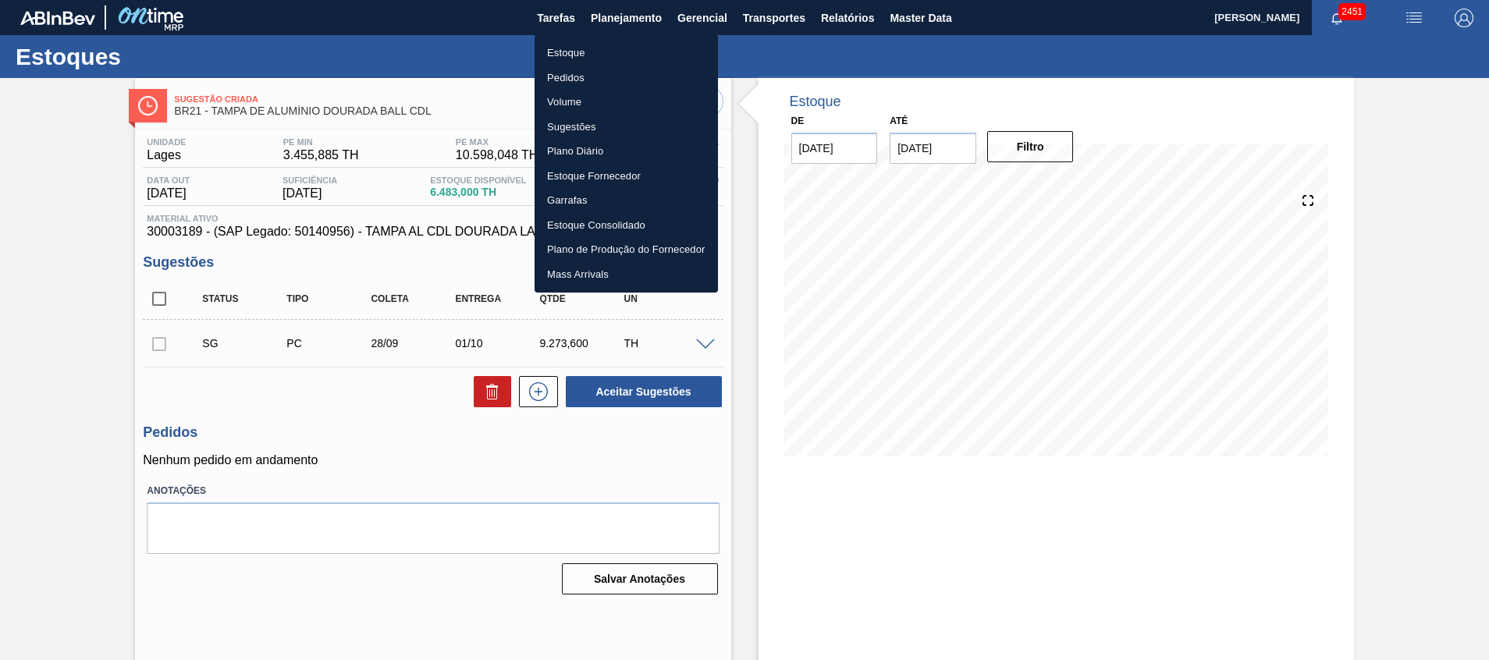
drag, startPoint x: 664, startPoint y: 436, endPoint x: 668, endPoint y: 418, distance: 18.6
click at [664, 436] on div at bounding box center [744, 330] width 1489 height 660
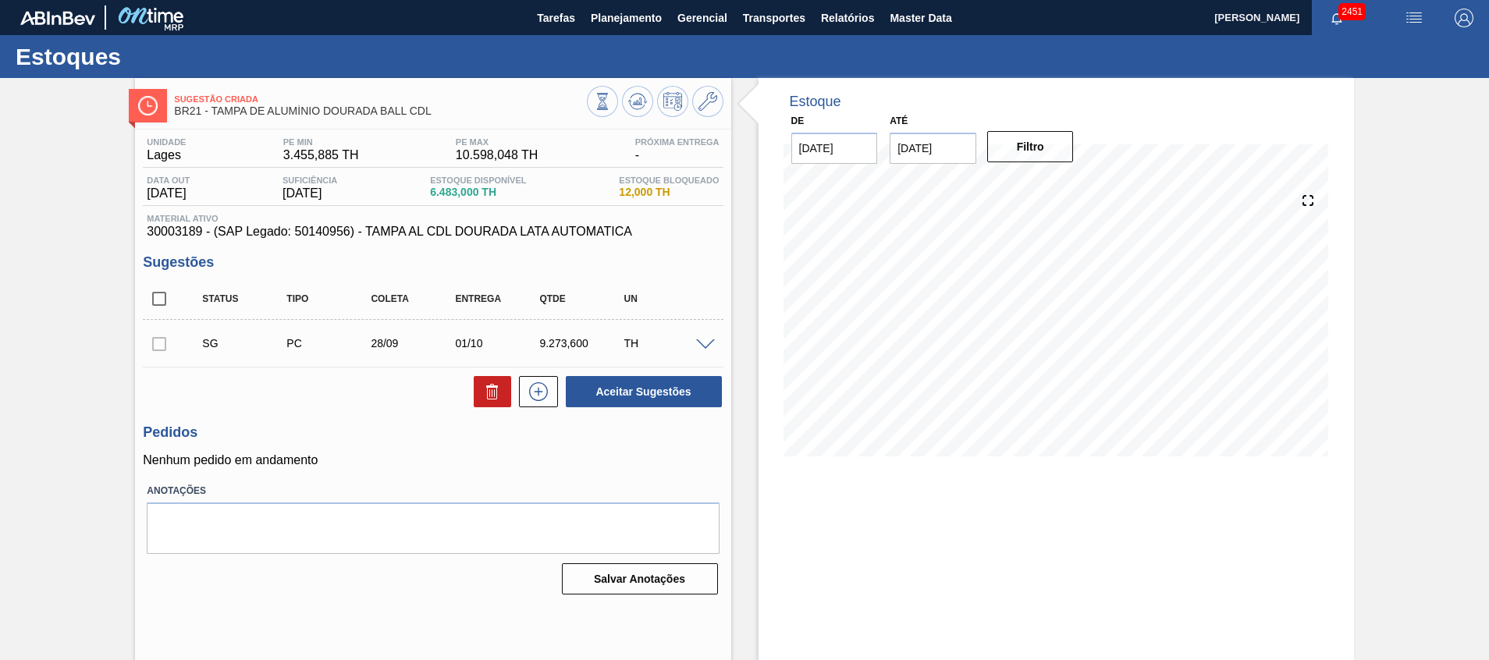
click at [700, 346] on span at bounding box center [705, 346] width 19 height 12
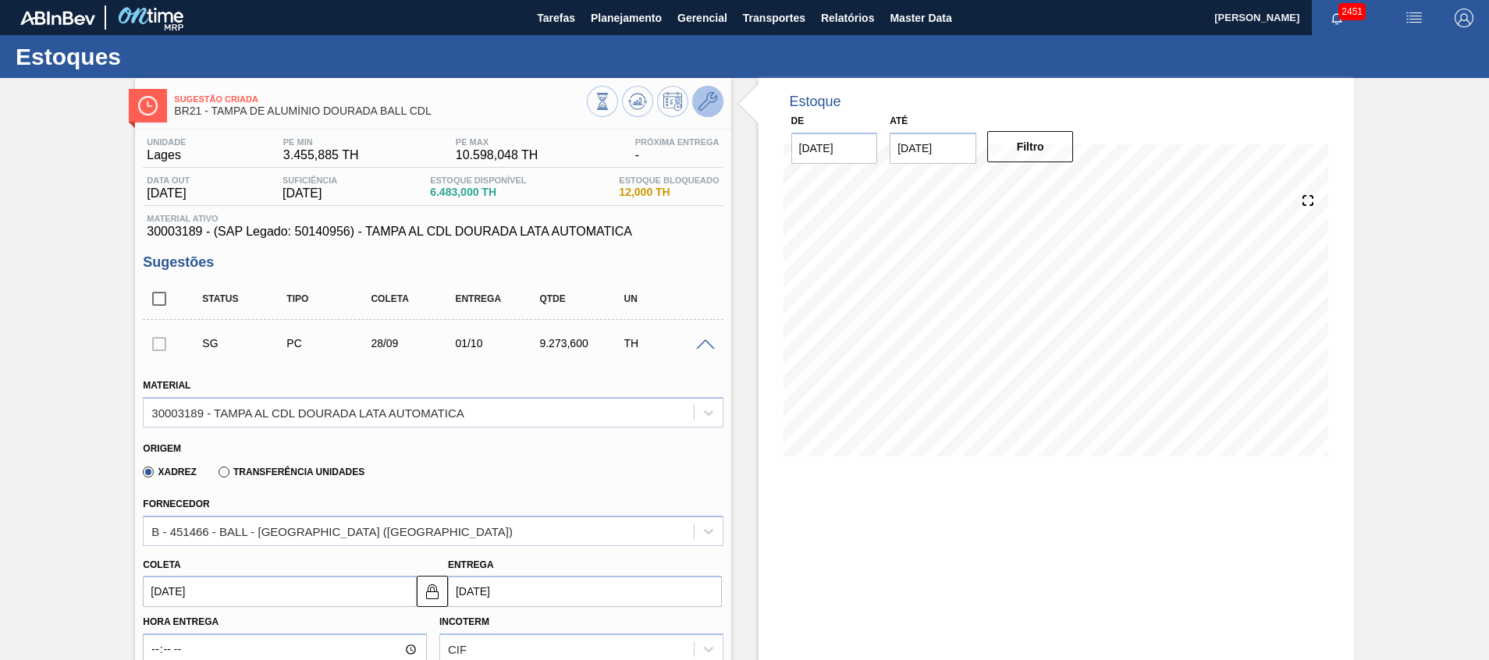
click at [720, 99] on button at bounding box center [707, 101] width 31 height 31
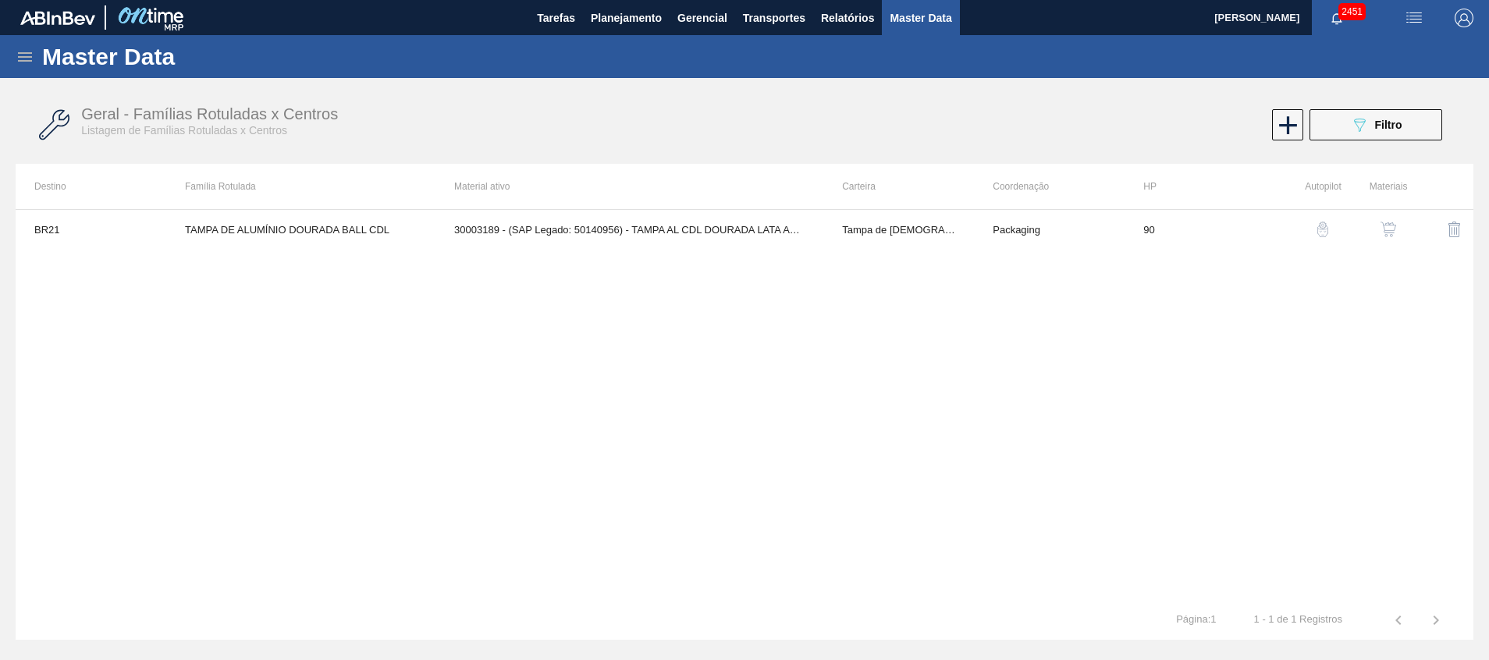
click at [1375, 230] on button "button" at bounding box center [1388, 229] width 37 height 37
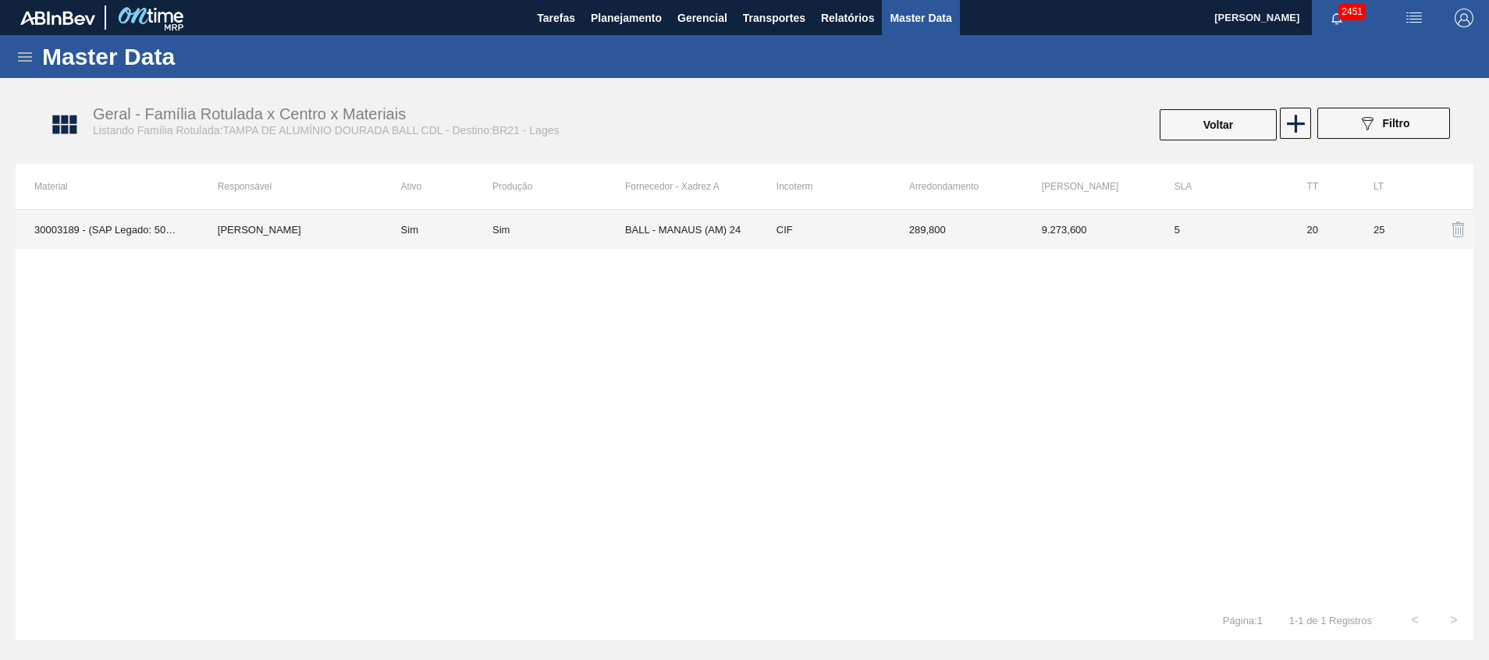
click at [671, 217] on td "BALL - MANAUS (AM) 24" at bounding box center [691, 229] width 133 height 39
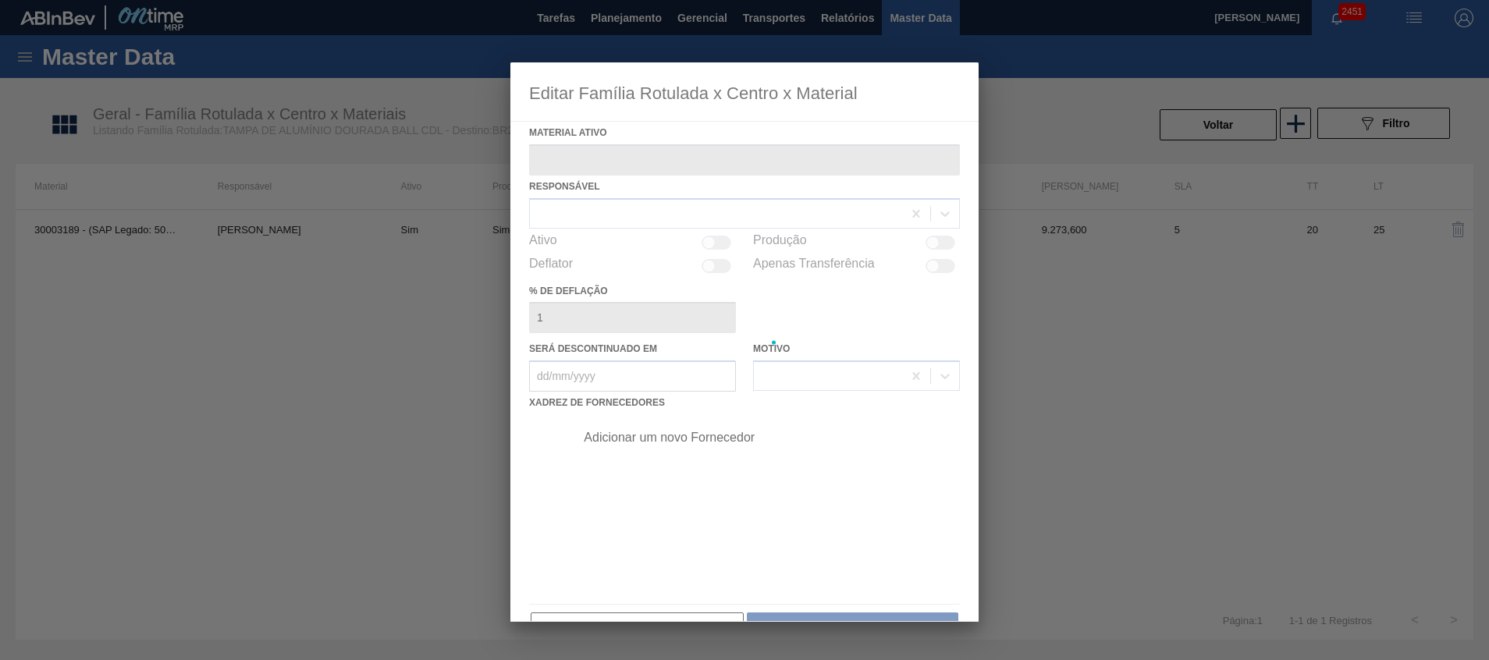
type ativo "30003189 - (SAP Legado: 50140956) - TAMPA AL CDL DOURADA LATA AUTOMATICA"
checkbox input "true"
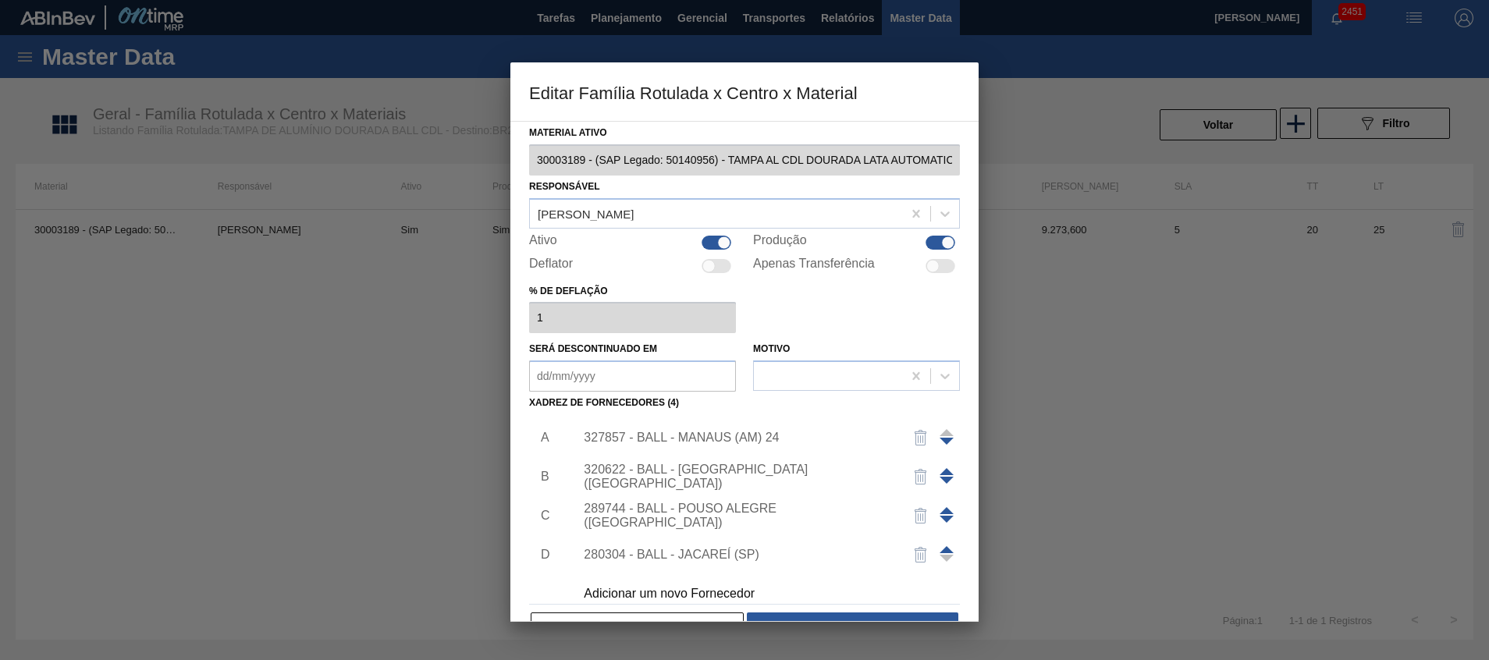
click at [946, 471] on span at bounding box center [947, 471] width 14 height 7
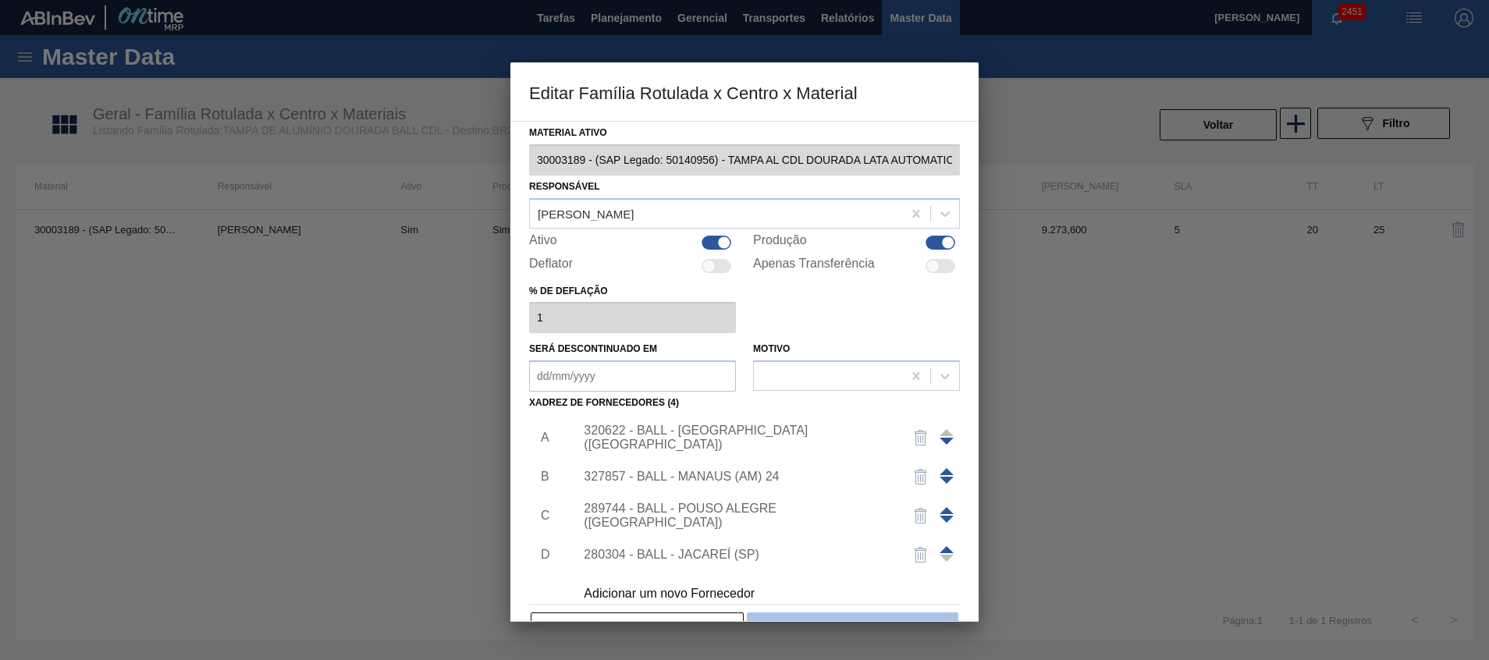
click at [847, 613] on button "Salvar" at bounding box center [853, 628] width 212 height 31
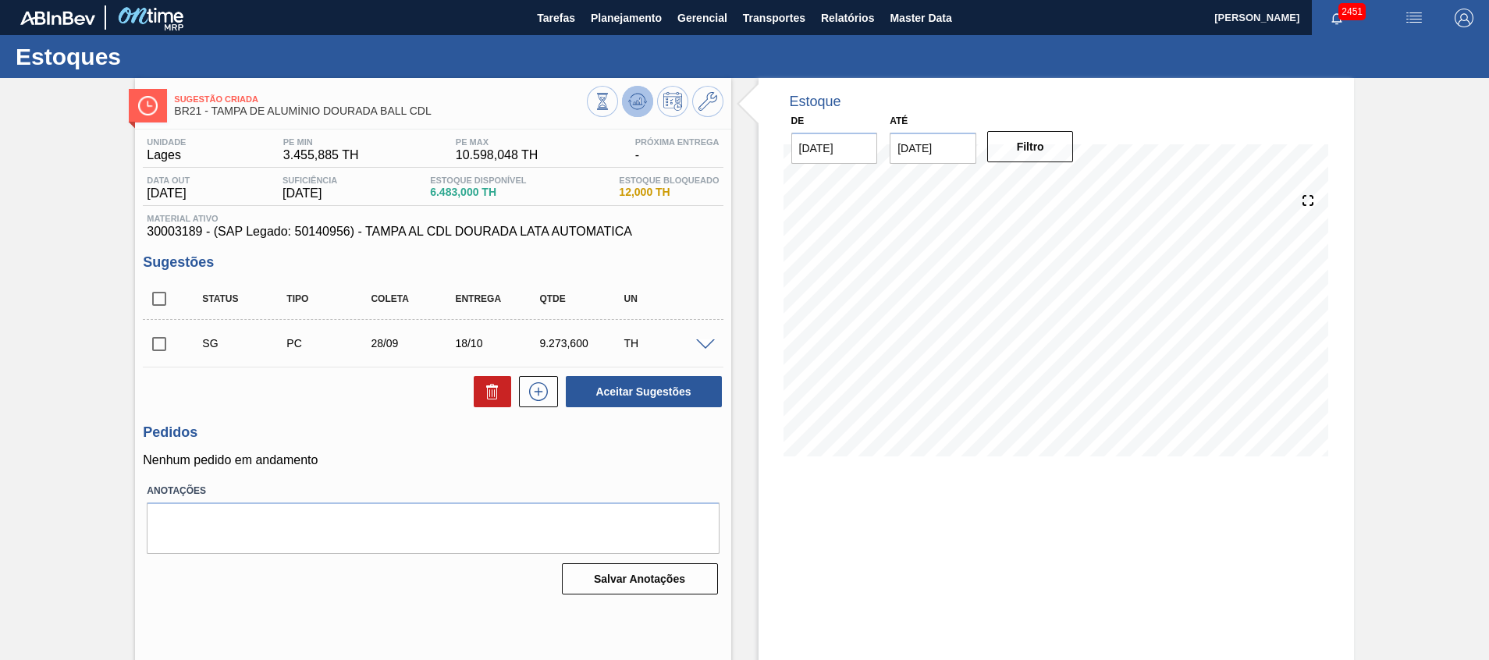
click at [641, 110] on icon at bounding box center [637, 101] width 19 height 19
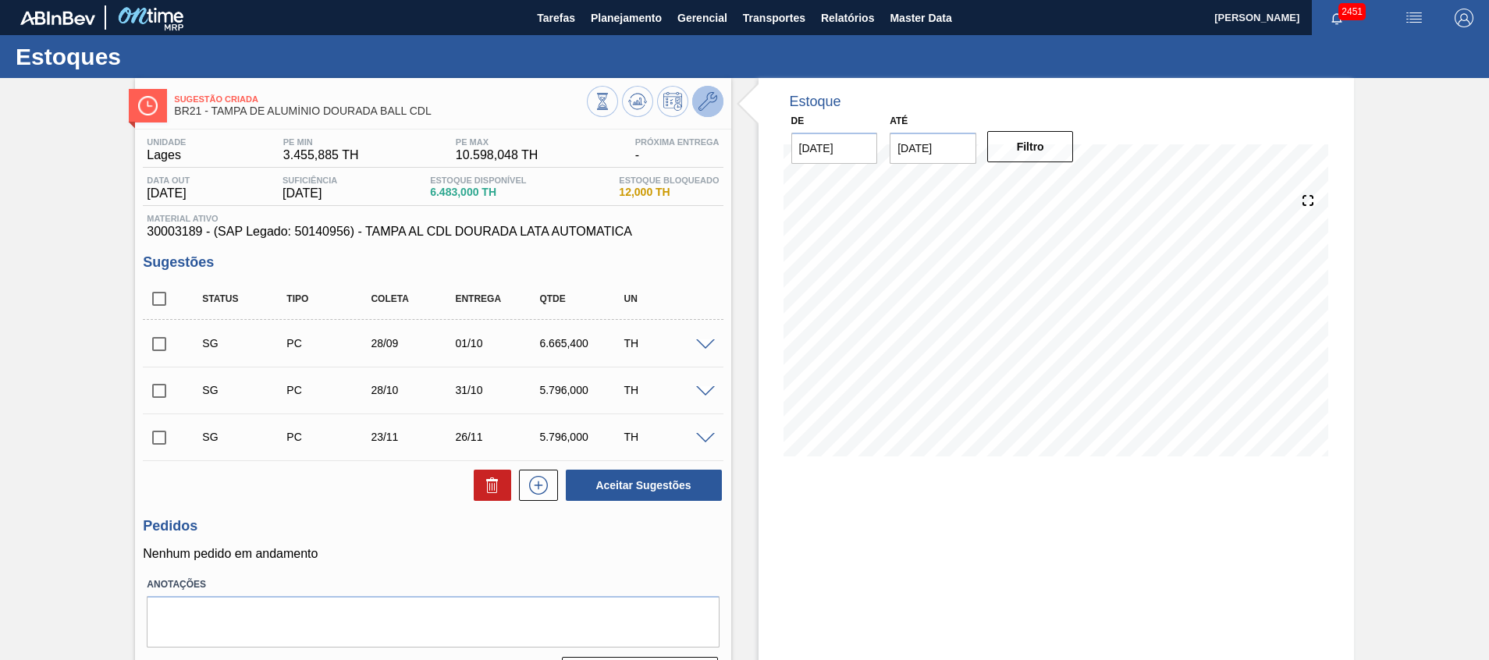
click at [703, 106] on icon at bounding box center [708, 101] width 19 height 19
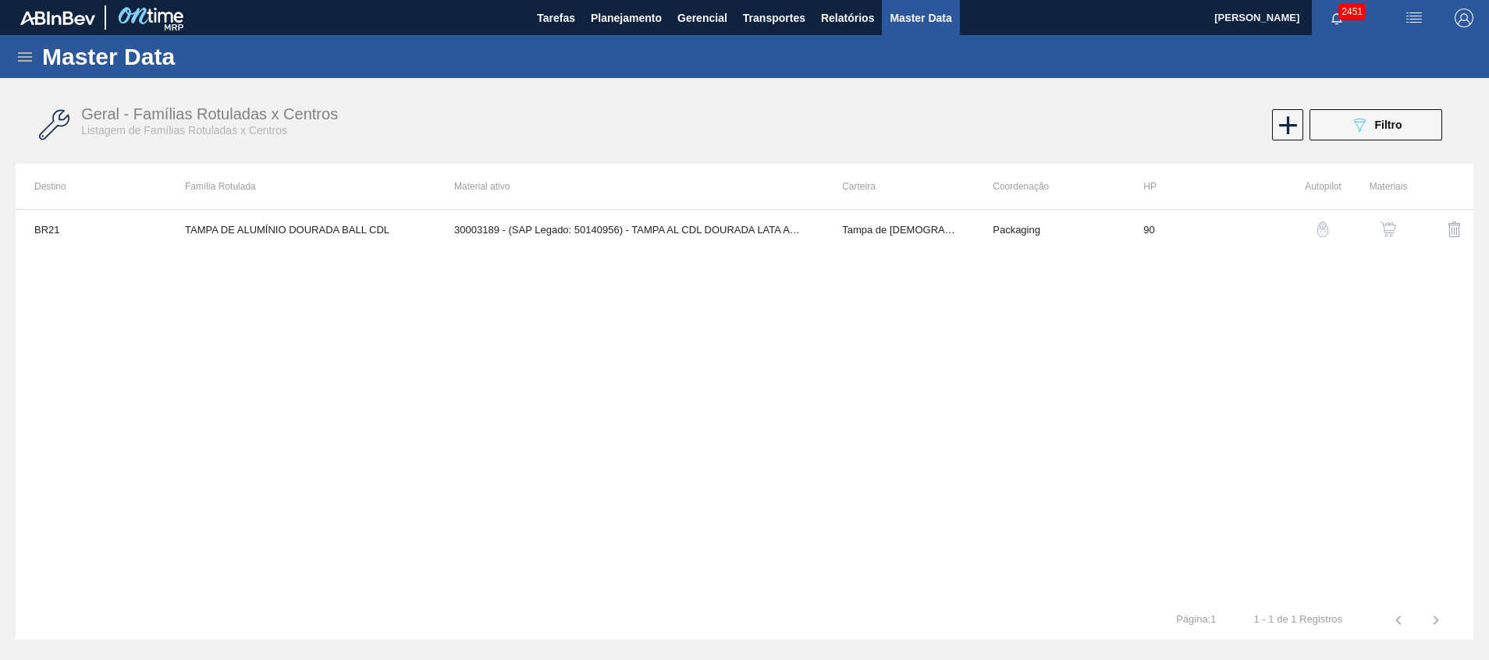
click at [1383, 226] on img "button" at bounding box center [1389, 230] width 16 height 16
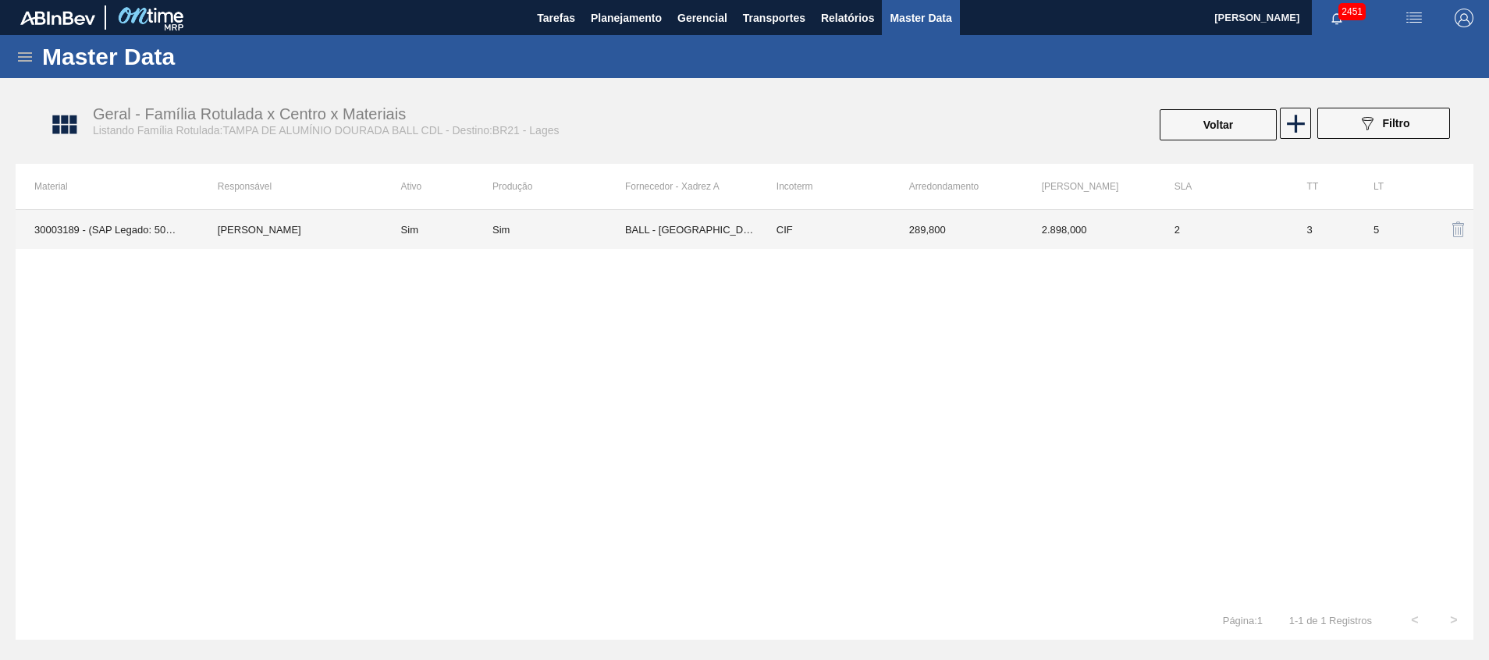
click at [694, 230] on td "BALL - [GEOGRAPHIC_DATA] ([GEOGRAPHIC_DATA])" at bounding box center [691, 229] width 133 height 39
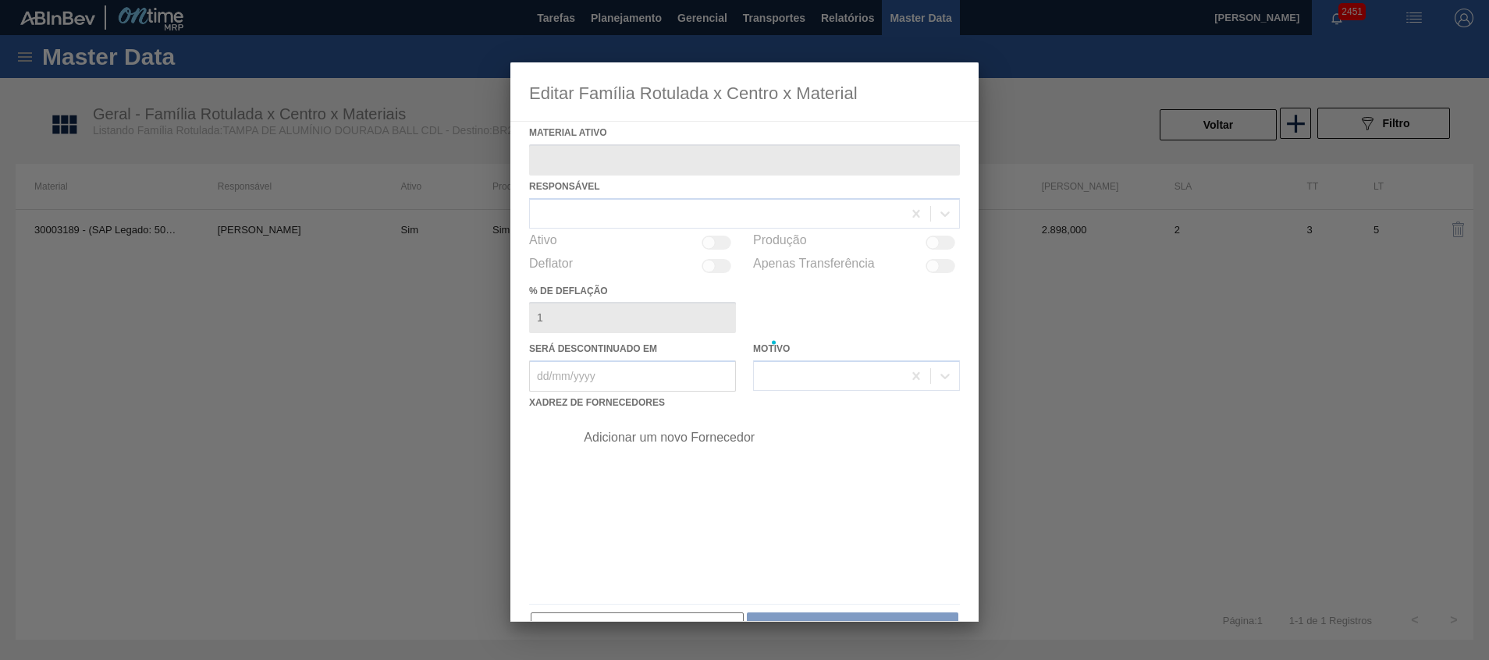
type ativo "30003189 - (SAP Legado: 50140956) - TAMPA AL CDL DOURADA LATA AUTOMATICA"
checkbox input "true"
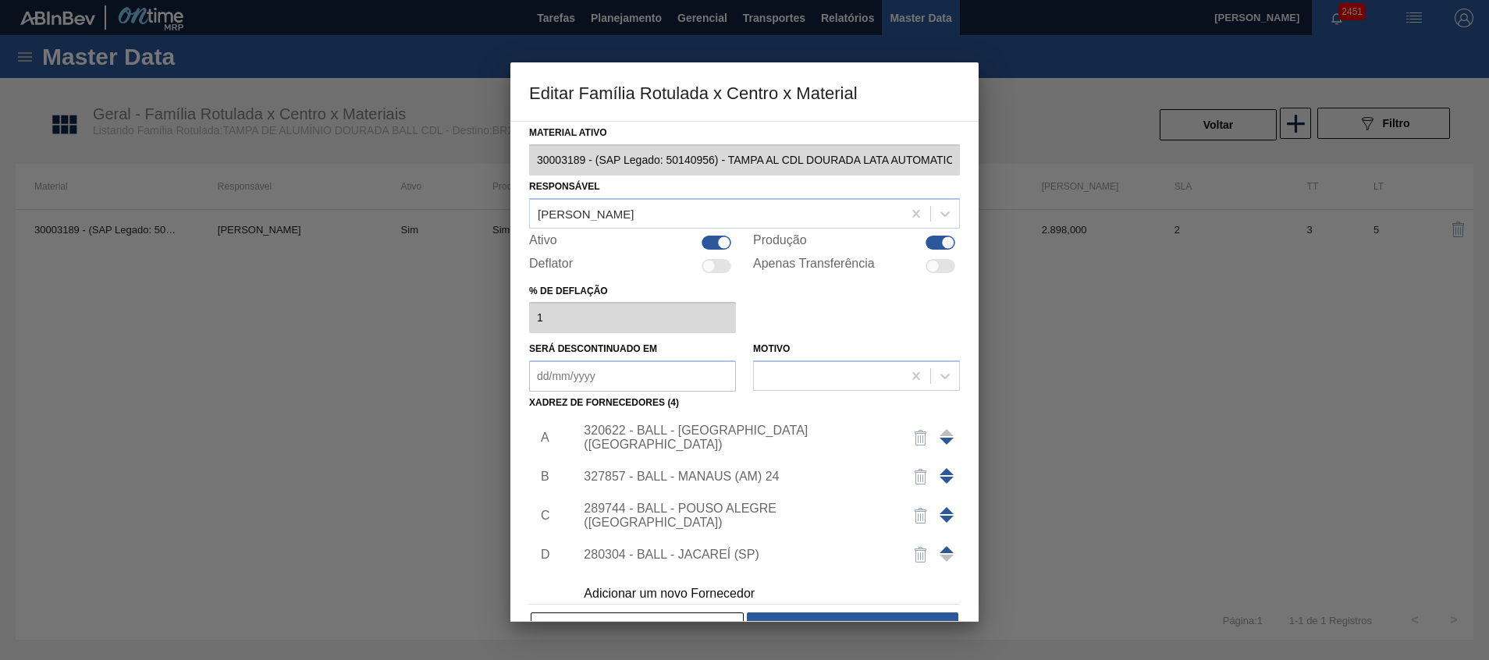
click at [689, 448] on div "320622 - BALL - [GEOGRAPHIC_DATA] ([GEOGRAPHIC_DATA])" at bounding box center [763, 437] width 394 height 39
click at [686, 438] on div "320622 - BALL - [GEOGRAPHIC_DATA] ([GEOGRAPHIC_DATA])" at bounding box center [737, 438] width 306 height 28
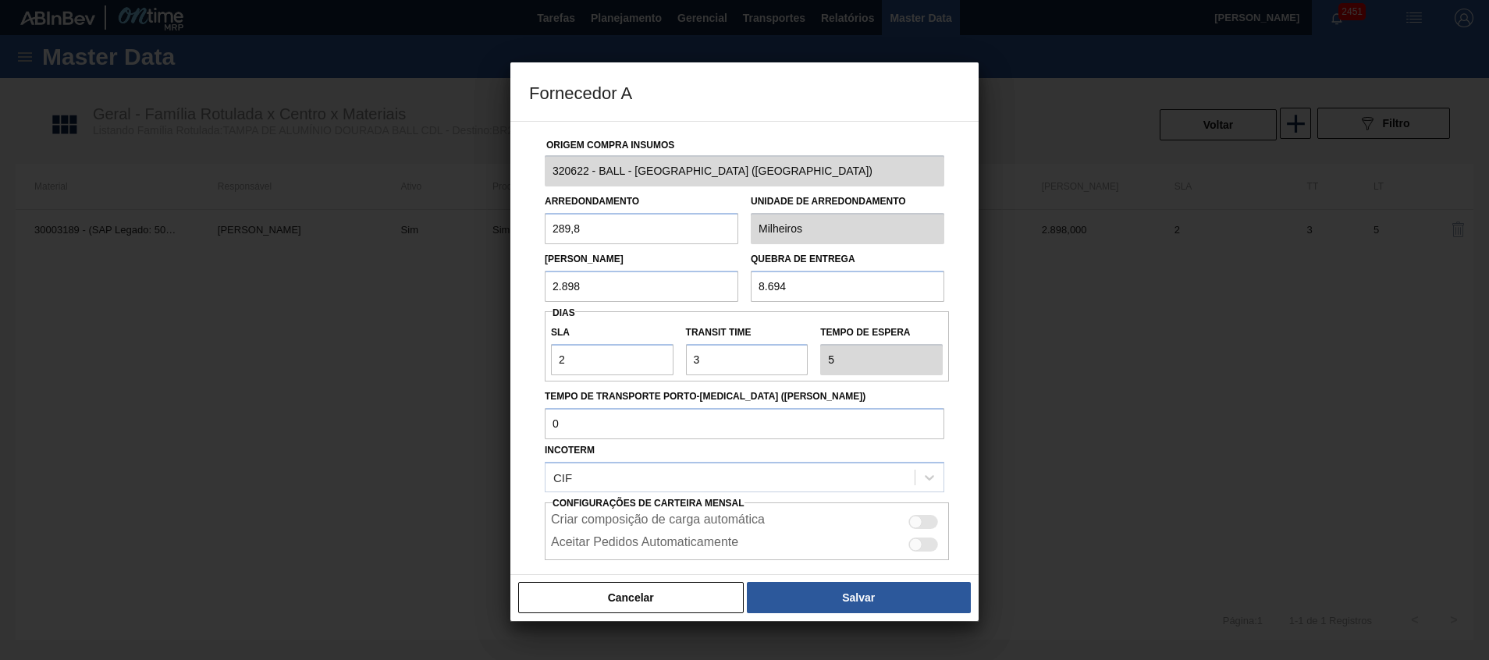
drag, startPoint x: 656, startPoint y: 282, endPoint x: 718, endPoint y: 294, distance: 63.7
click at [539, 286] on div "Lote Mínimo 2.898" at bounding box center [642, 275] width 206 height 54
drag, startPoint x: 804, startPoint y: 287, endPoint x: 612, endPoint y: 276, distance: 192.3
click at [641, 279] on div "Lote Mínimo 2.898 Quebra de entrega 8.694" at bounding box center [745, 273] width 412 height 58
drag, startPoint x: 586, startPoint y: 280, endPoint x: 493, endPoint y: 275, distance: 93.8
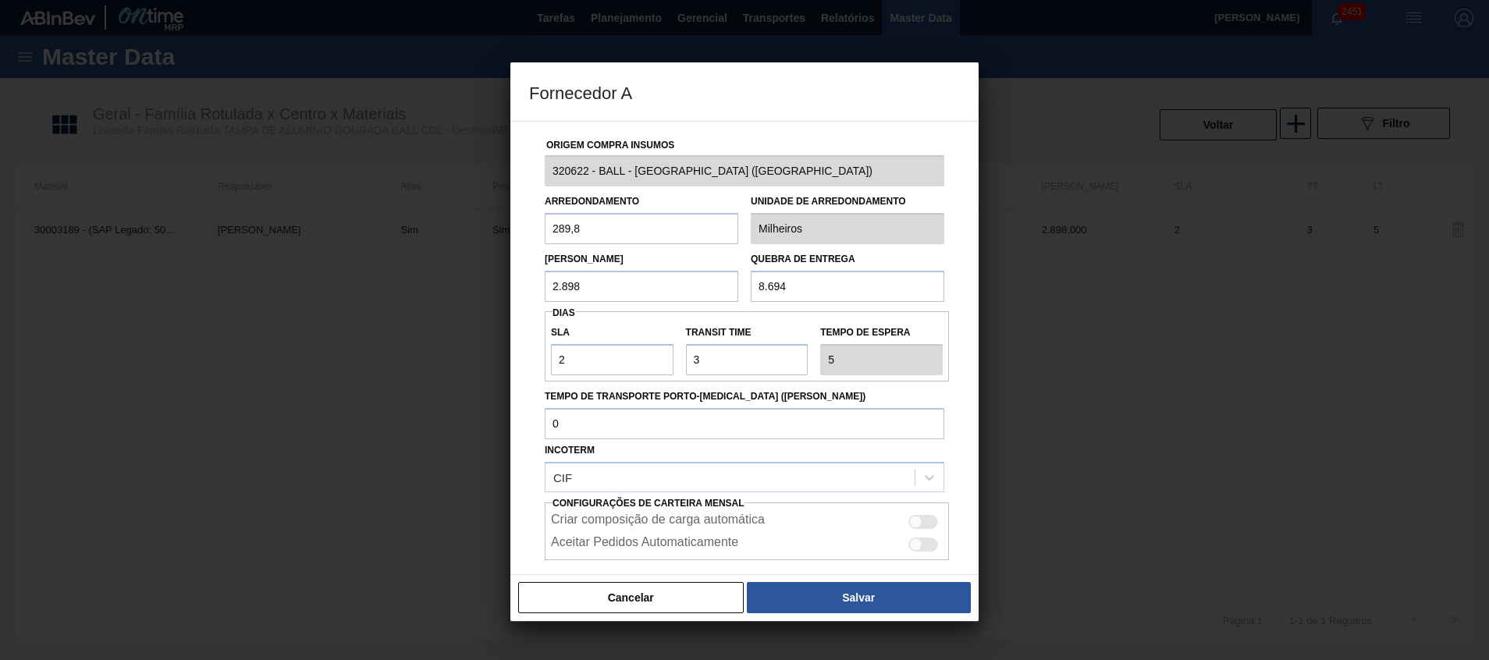
click at [493, 275] on div "Fornecedor A Origem Compra Insumos 320622 - BALL - [GEOGRAPHIC_DATA] ([GEOGRAPH…" at bounding box center [744, 330] width 1489 height 660
paste input "8.694"
type input "8.694"
click at [637, 596] on button "Cancelar" at bounding box center [631, 597] width 226 height 31
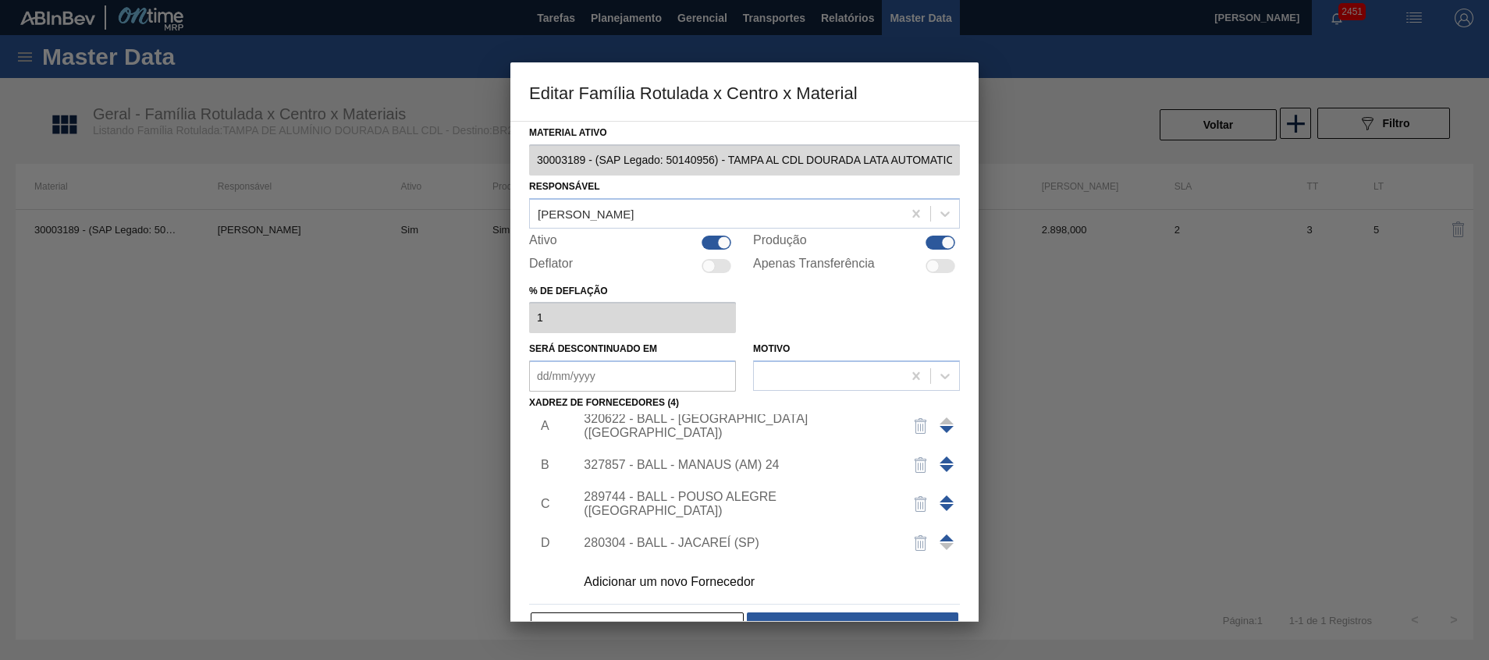
scroll to position [16, 0]
click at [944, 532] on span at bounding box center [947, 534] width 14 height 7
click at [942, 492] on span at bounding box center [947, 495] width 14 height 7
click at [945, 457] on span at bounding box center [947, 456] width 14 height 7
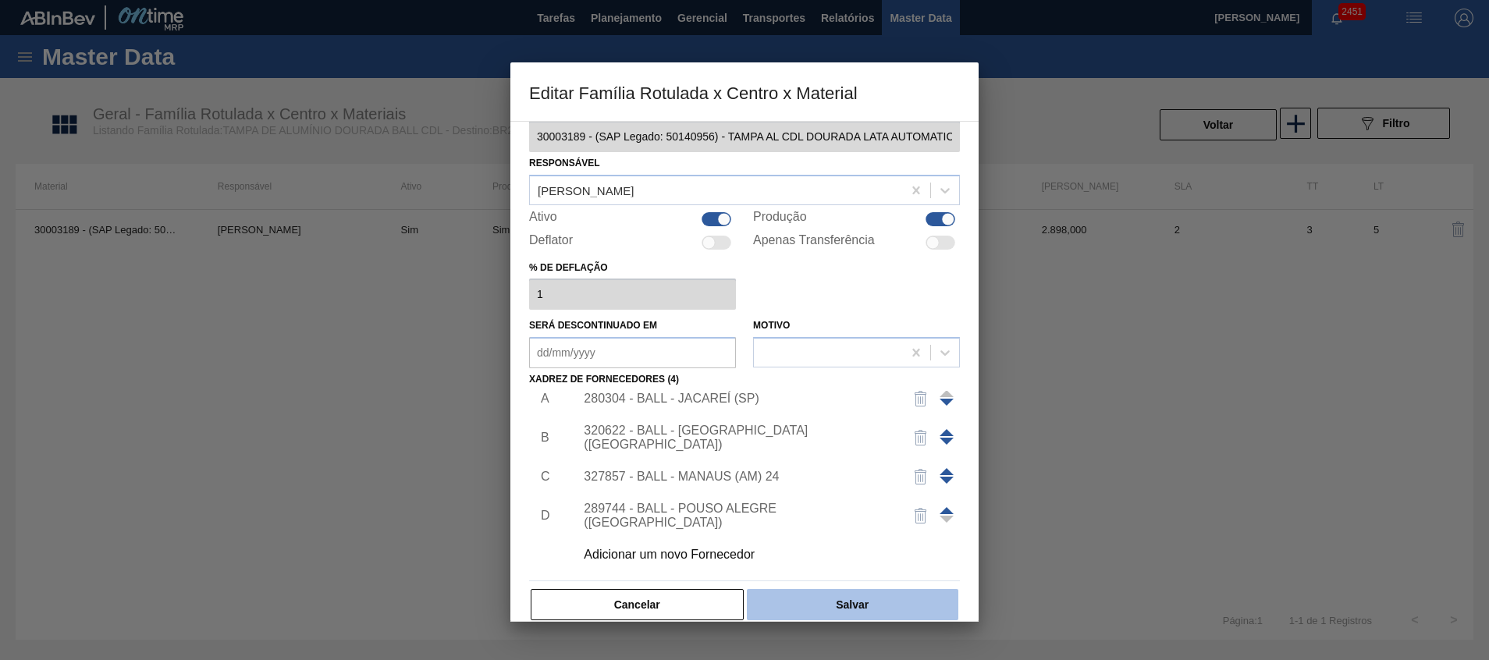
scroll to position [43, 0]
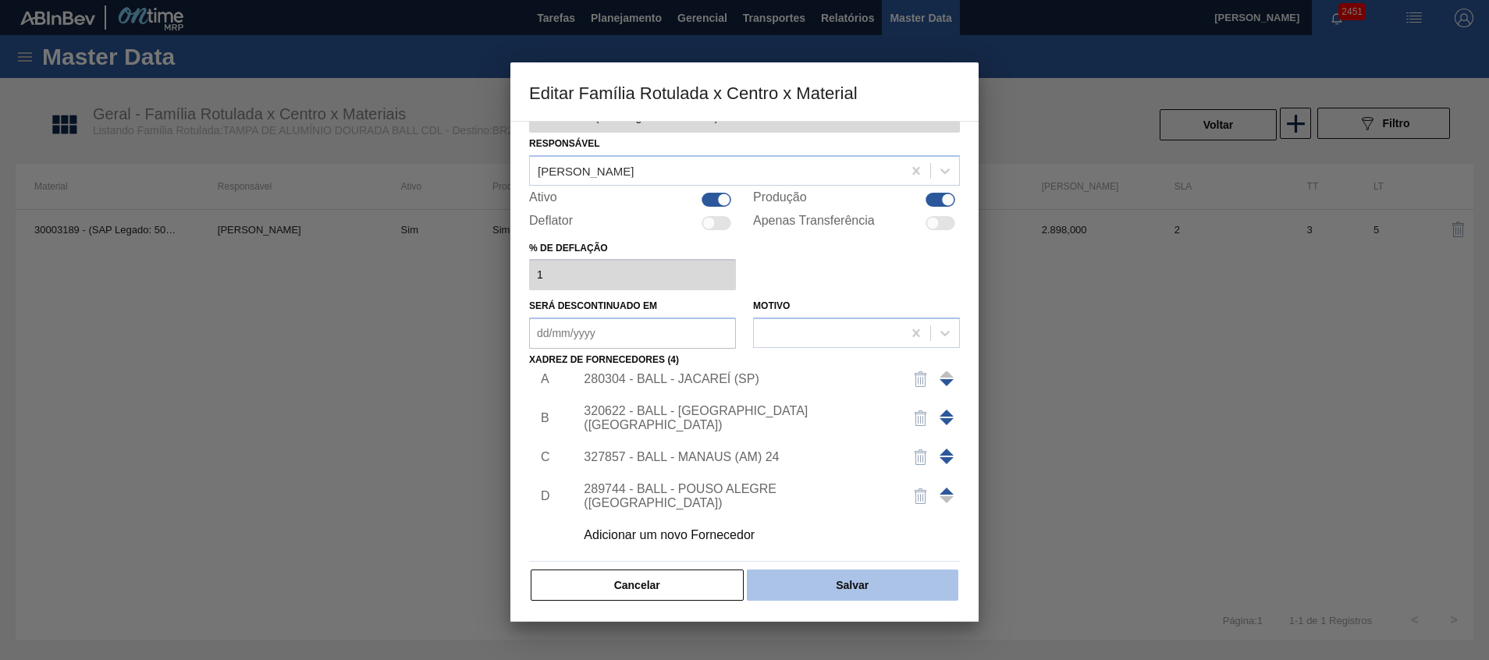
click at [886, 585] on button "Salvar" at bounding box center [853, 585] width 212 height 31
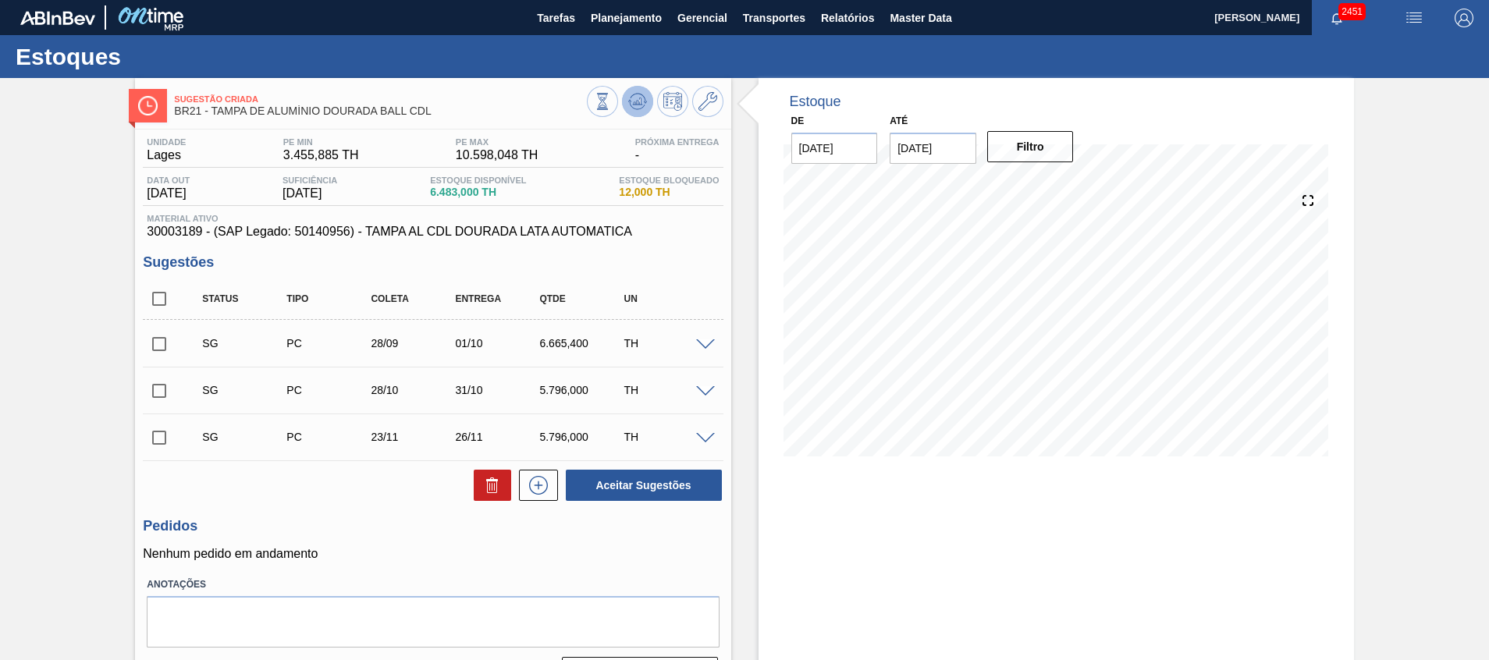
click at [646, 101] on button at bounding box center [637, 101] width 31 height 31
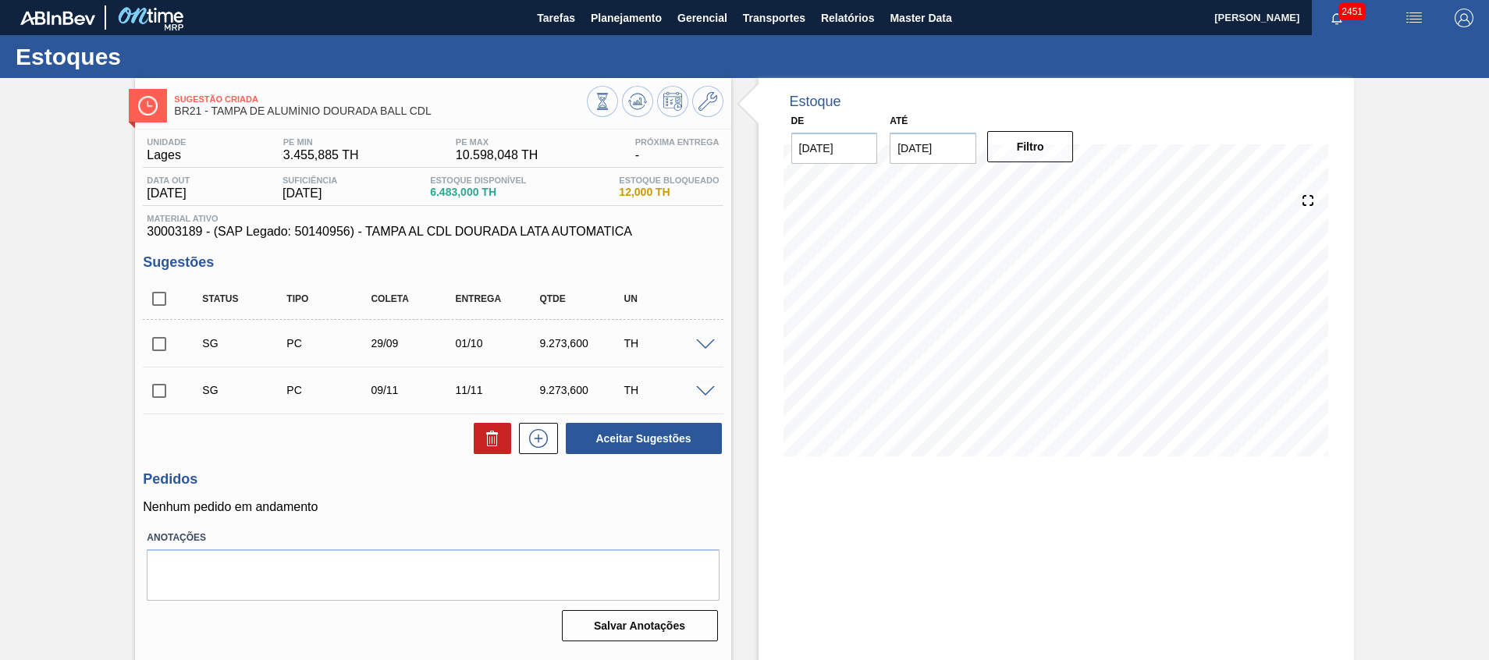
click at [706, 341] on span at bounding box center [705, 346] width 19 height 12
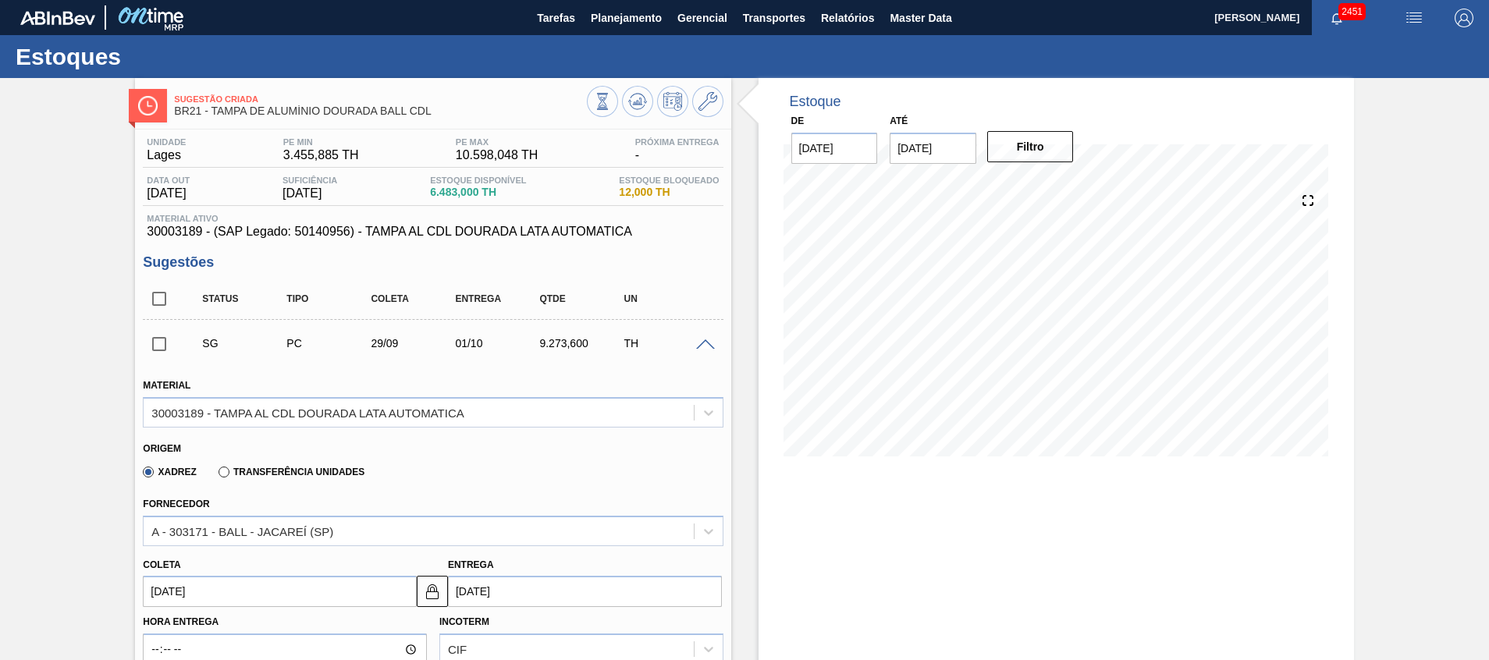
click at [706, 341] on span at bounding box center [705, 346] width 19 height 12
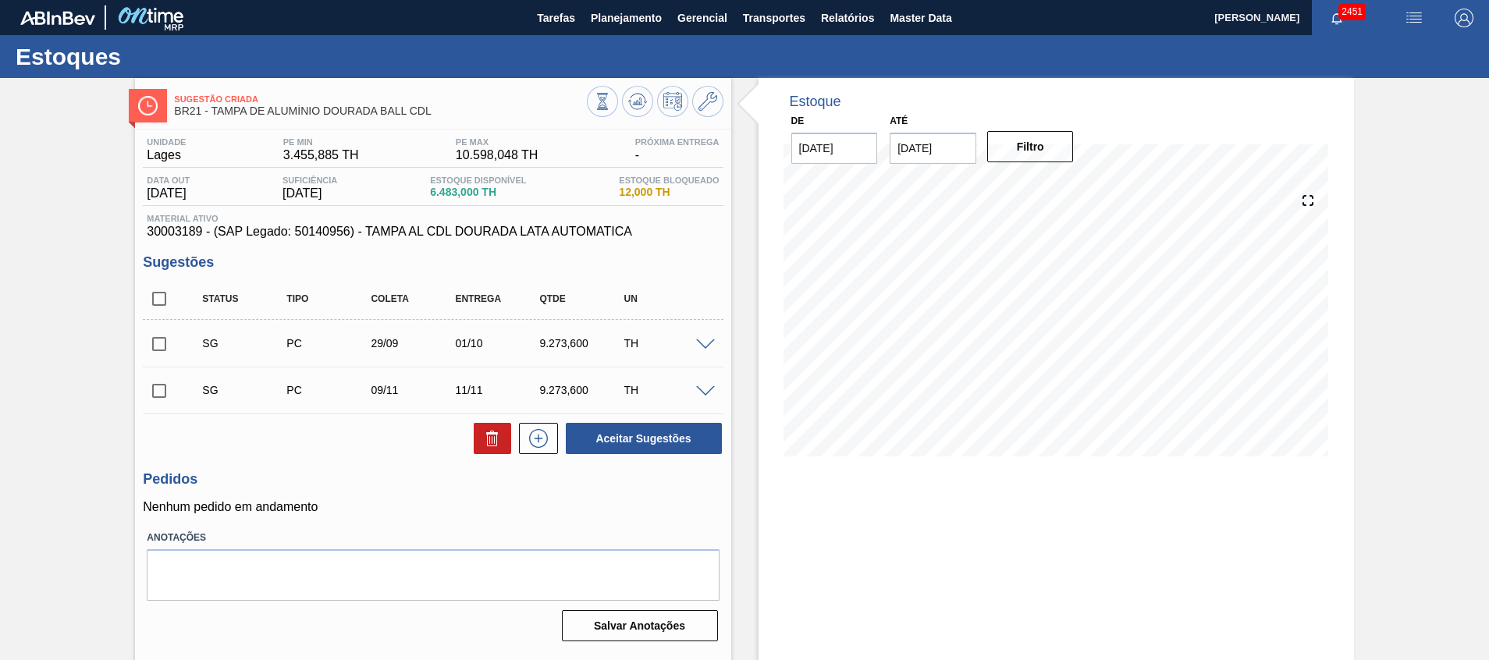
click at [162, 395] on input "checkbox" at bounding box center [159, 391] width 33 height 33
click at [475, 442] on button at bounding box center [492, 438] width 37 height 31
checkbox input "false"
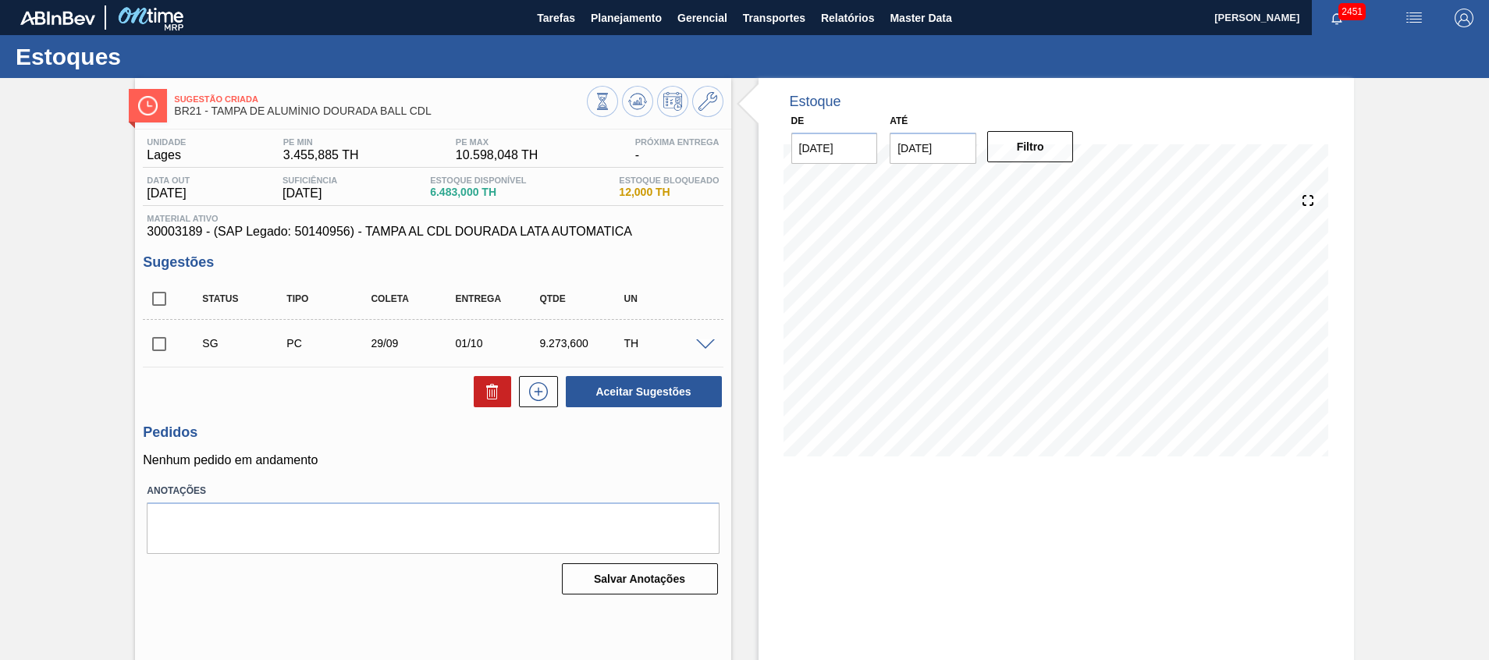
click at [701, 347] on span at bounding box center [705, 346] width 19 height 12
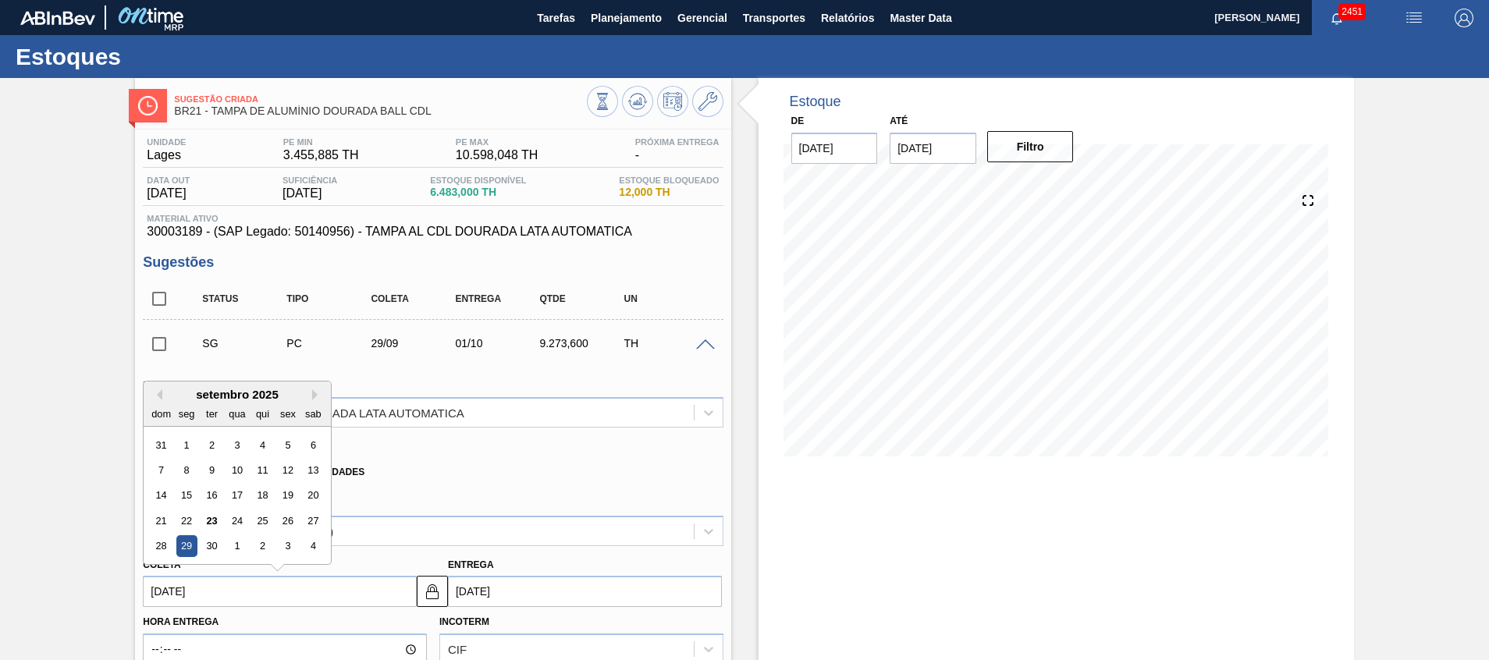
click at [284, 585] on input "[DATE]" at bounding box center [280, 591] width 274 height 31
click at [315, 396] on button "Next Month" at bounding box center [317, 395] width 11 height 11
click at [190, 467] on div "6" at bounding box center [186, 470] width 21 height 21
type input "[DATE]"
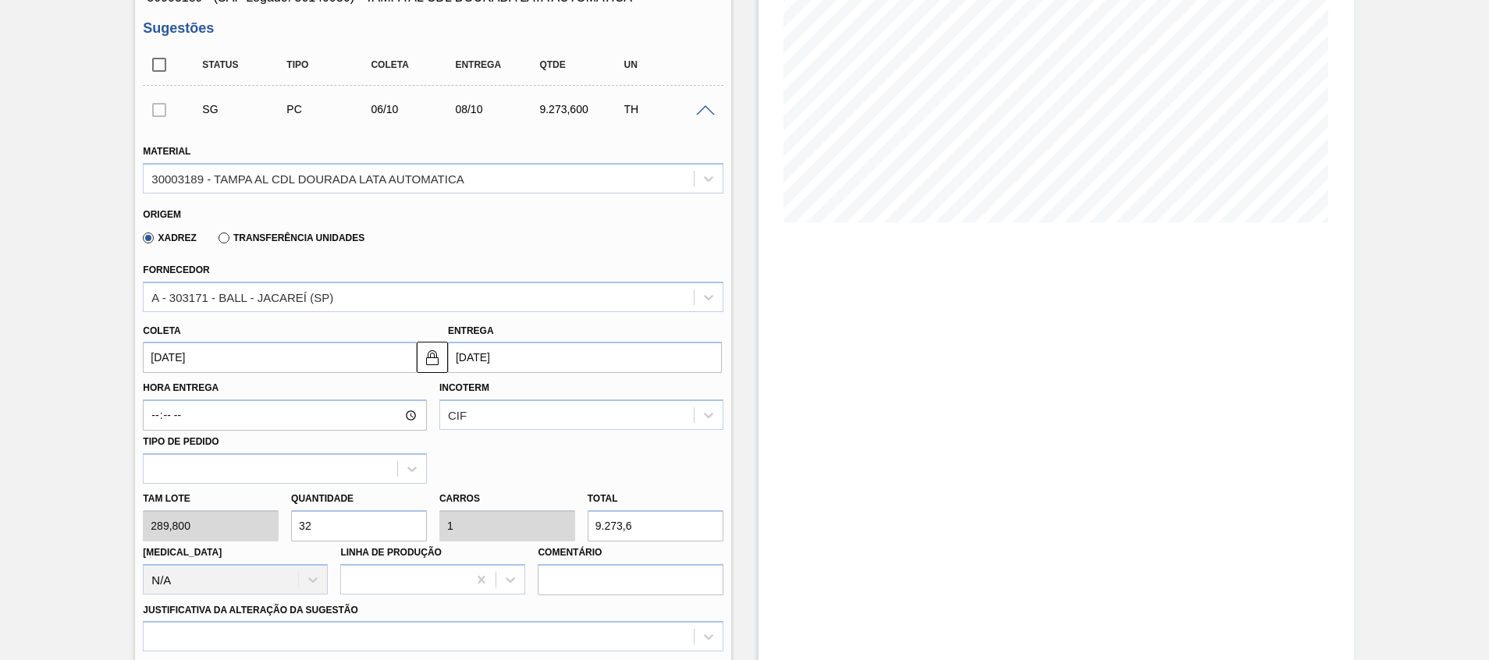
scroll to position [468, 0]
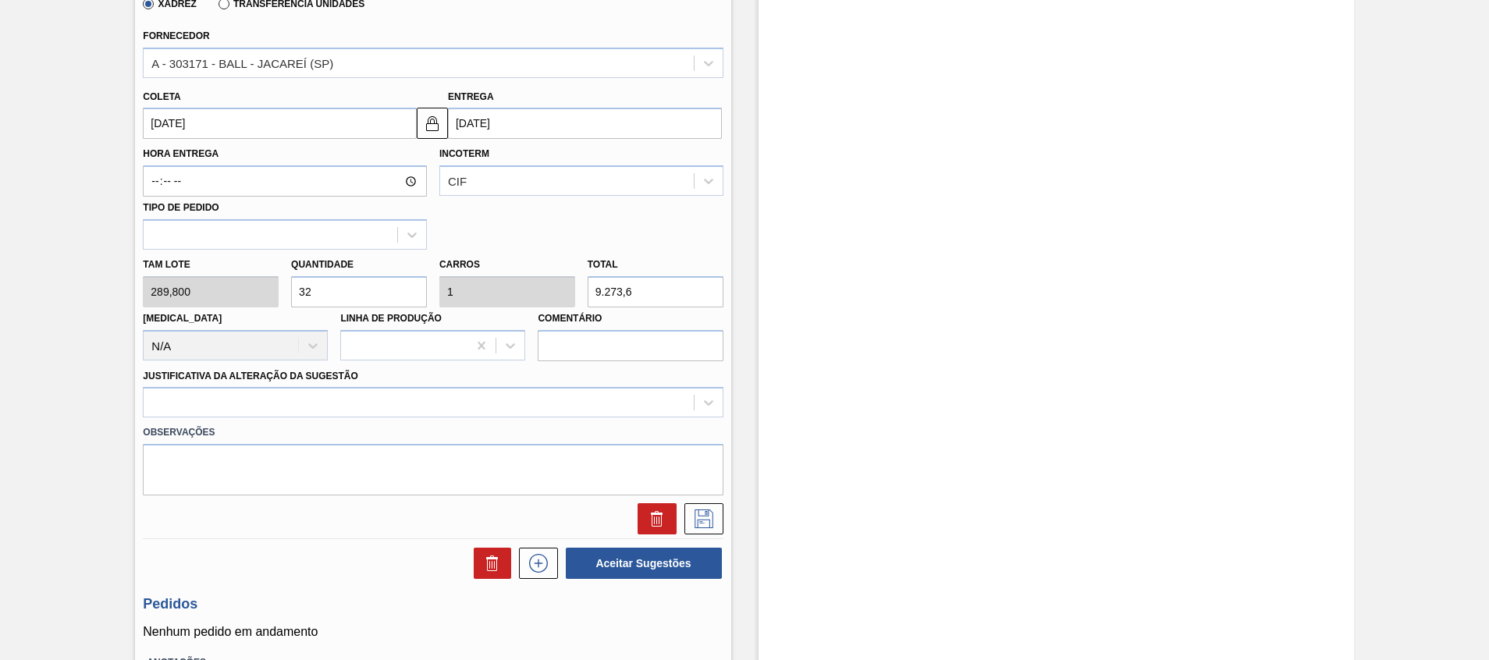
click at [666, 422] on label "Observações" at bounding box center [433, 433] width 580 height 23
click at [663, 405] on div at bounding box center [419, 403] width 550 height 23
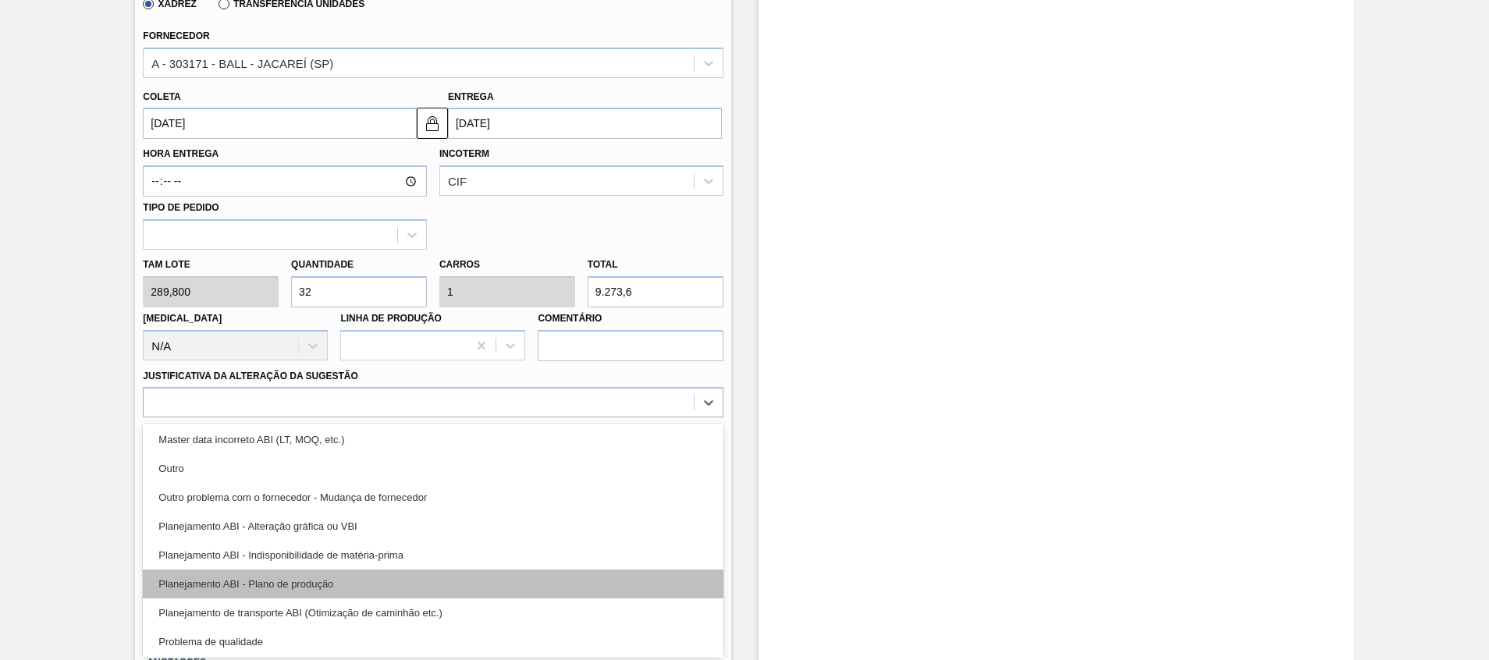
scroll to position [292, 0]
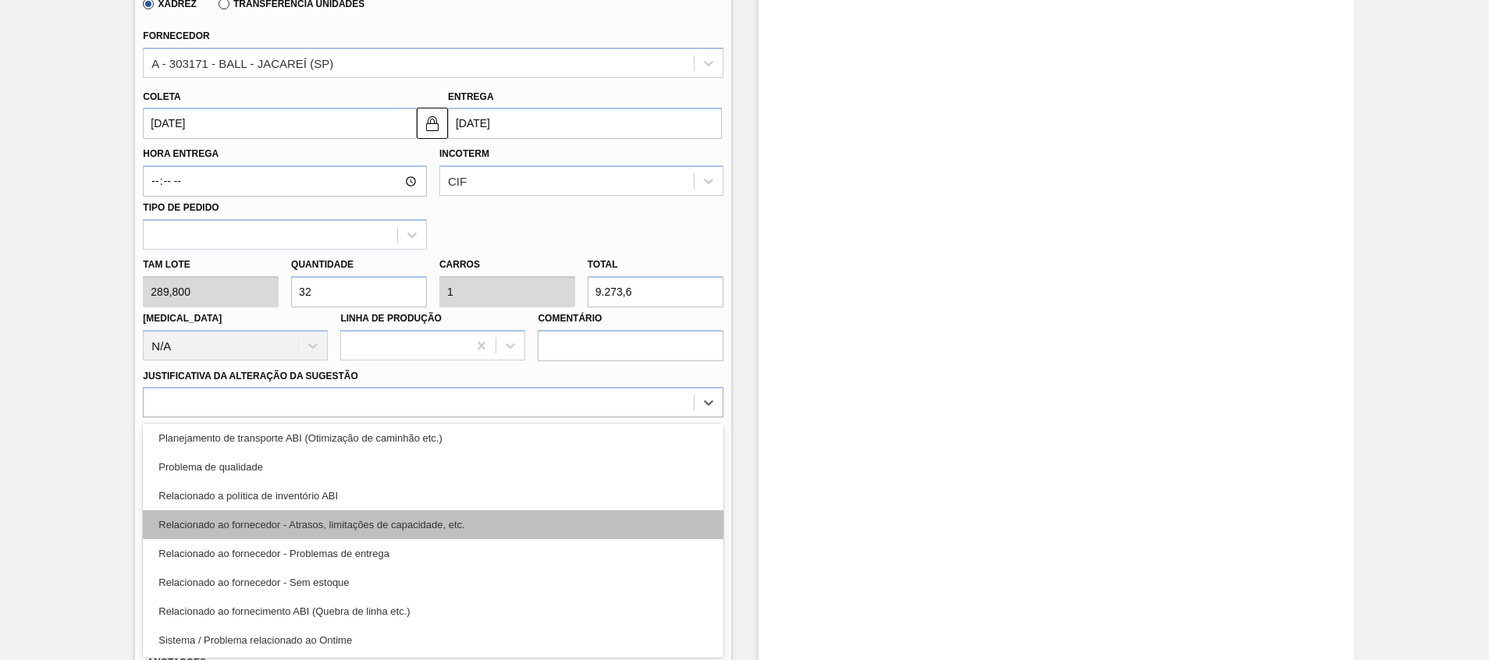
drag, startPoint x: 490, startPoint y: 639, endPoint x: 501, endPoint y: 522, distance: 117.6
click at [501, 522] on div "Aquisição ABI (Preços, contratos, etc.) Erro humano ABI (Cálculo / Erro de entr…" at bounding box center [433, 541] width 580 height 234
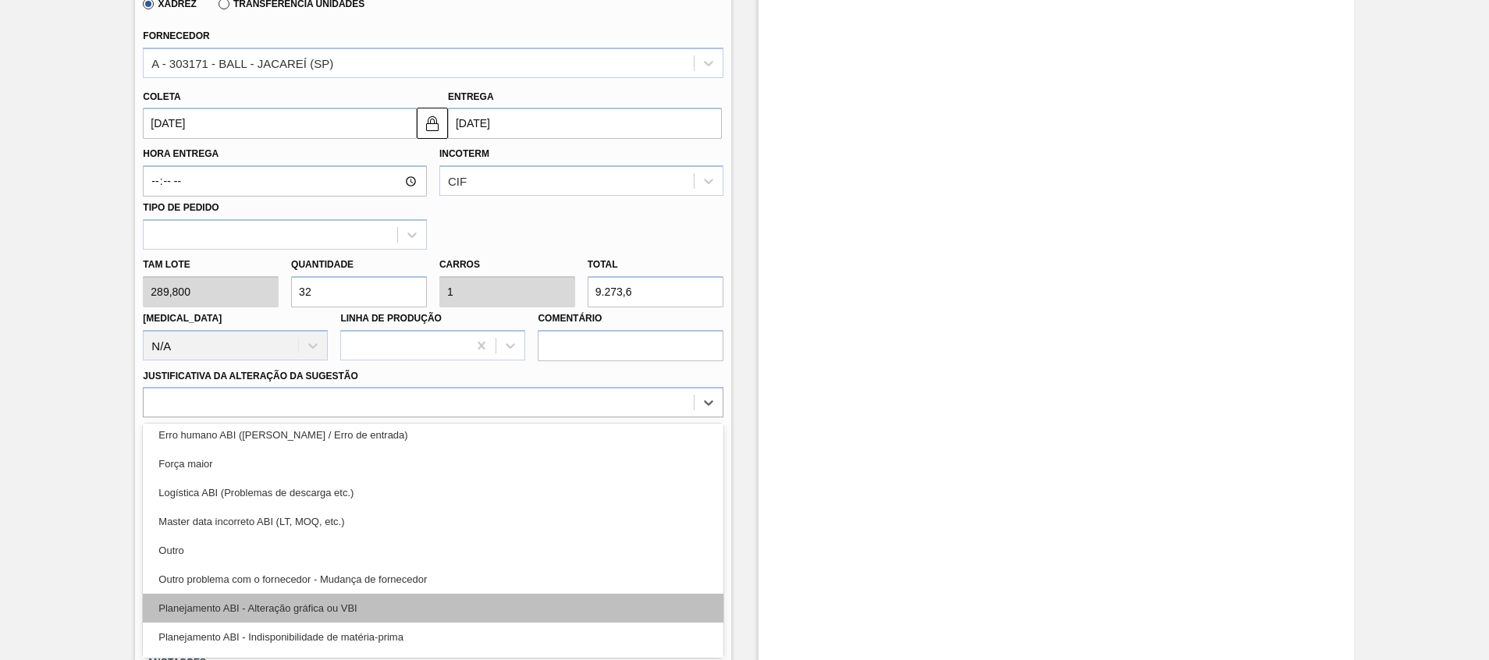
scroll to position [0, 0]
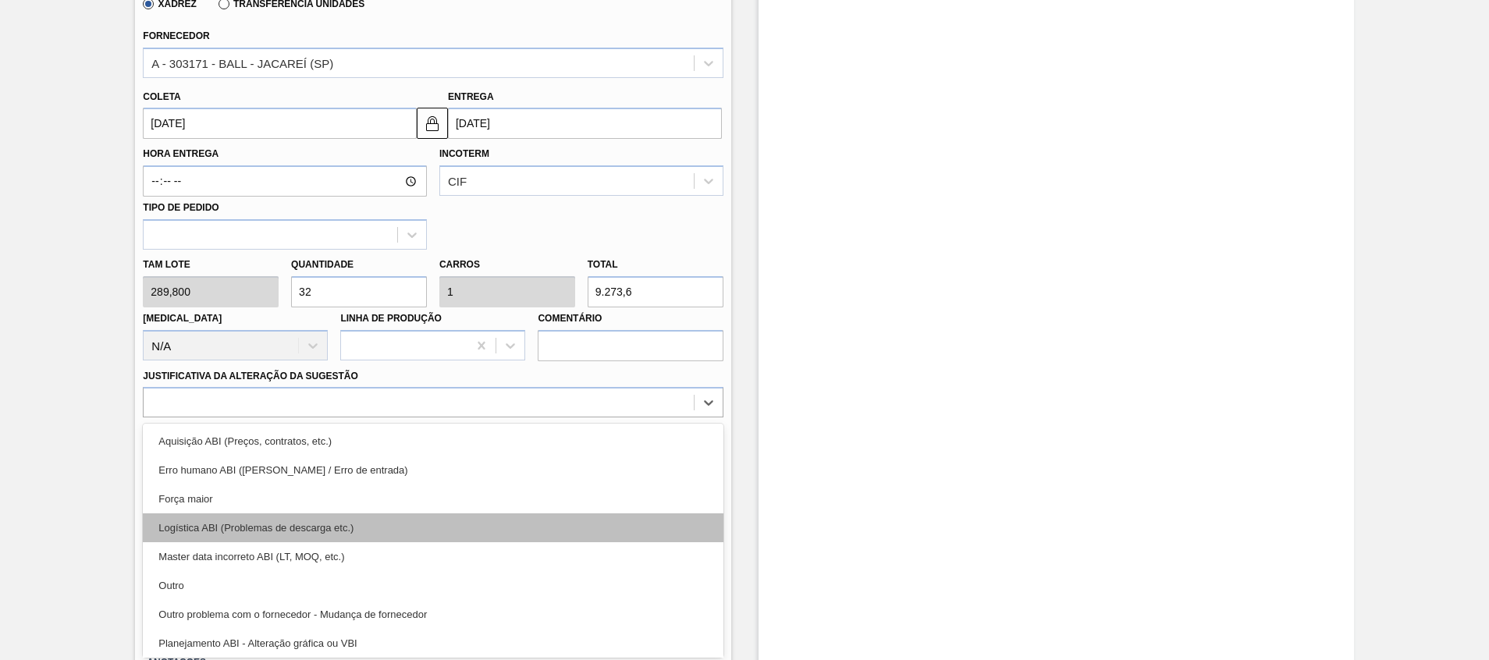
click at [428, 515] on div "Logística ABI (Problemas de descarga etc.)" at bounding box center [433, 528] width 580 height 29
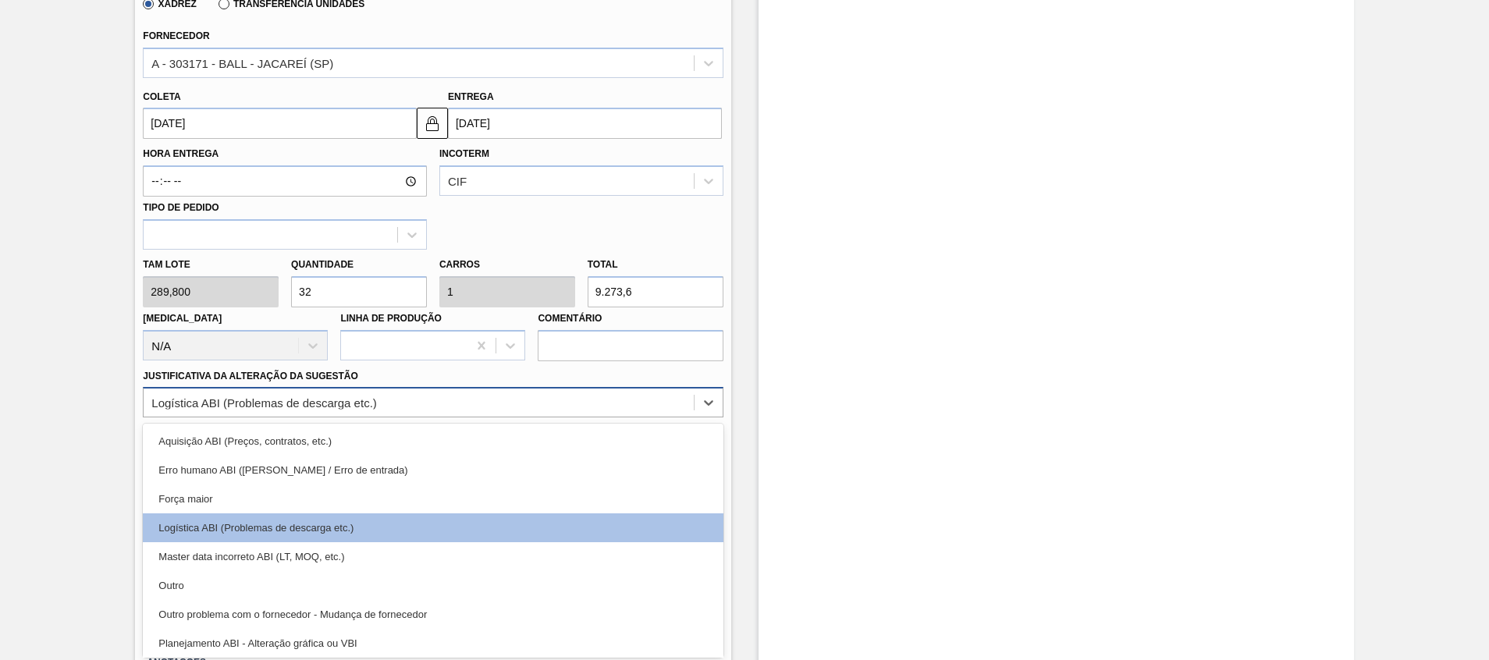
click at [640, 396] on div "Logística ABI (Problemas de descarga etc.)" at bounding box center [419, 403] width 550 height 23
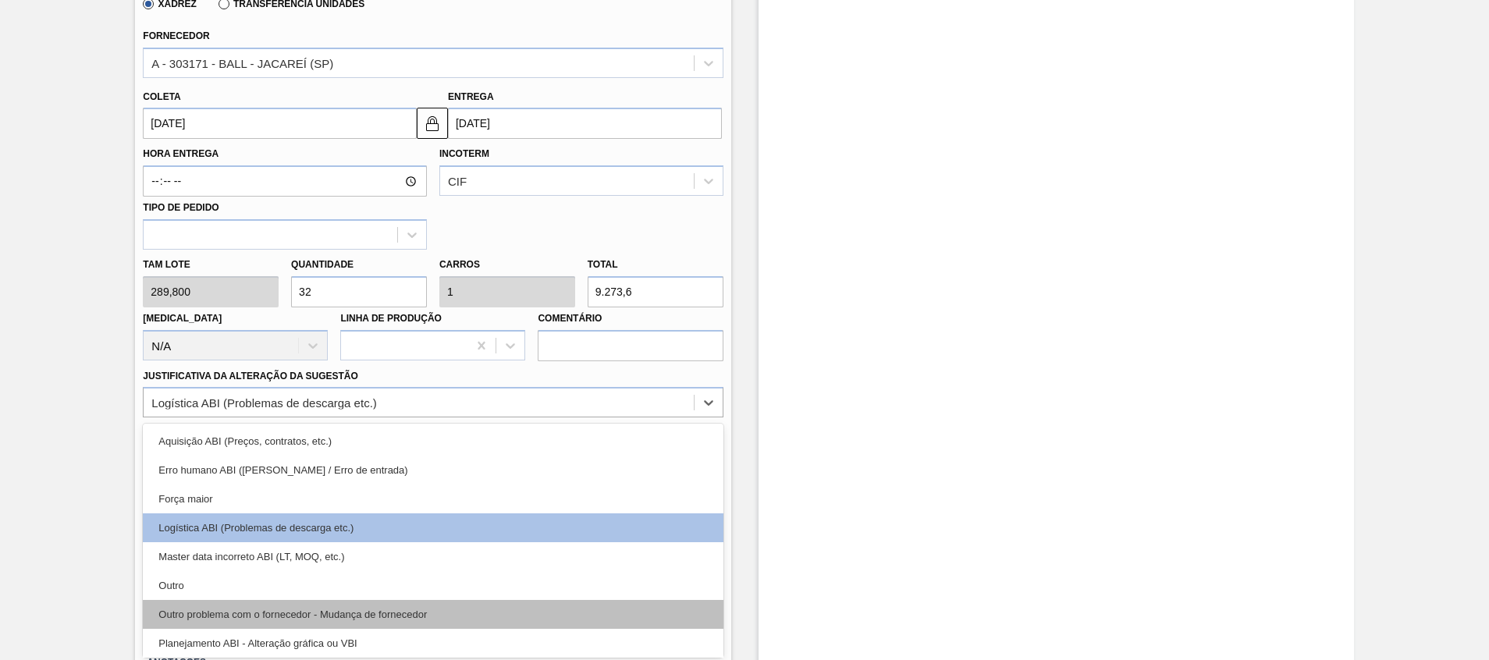
drag, startPoint x: 604, startPoint y: 552, endPoint x: 574, endPoint y: 607, distance: 63.2
click at [574, 607] on div "Aquisição ABI (Preços, contratos, etc.) Erro humano ABI (Cálculo / Erro de entr…" at bounding box center [433, 541] width 580 height 234
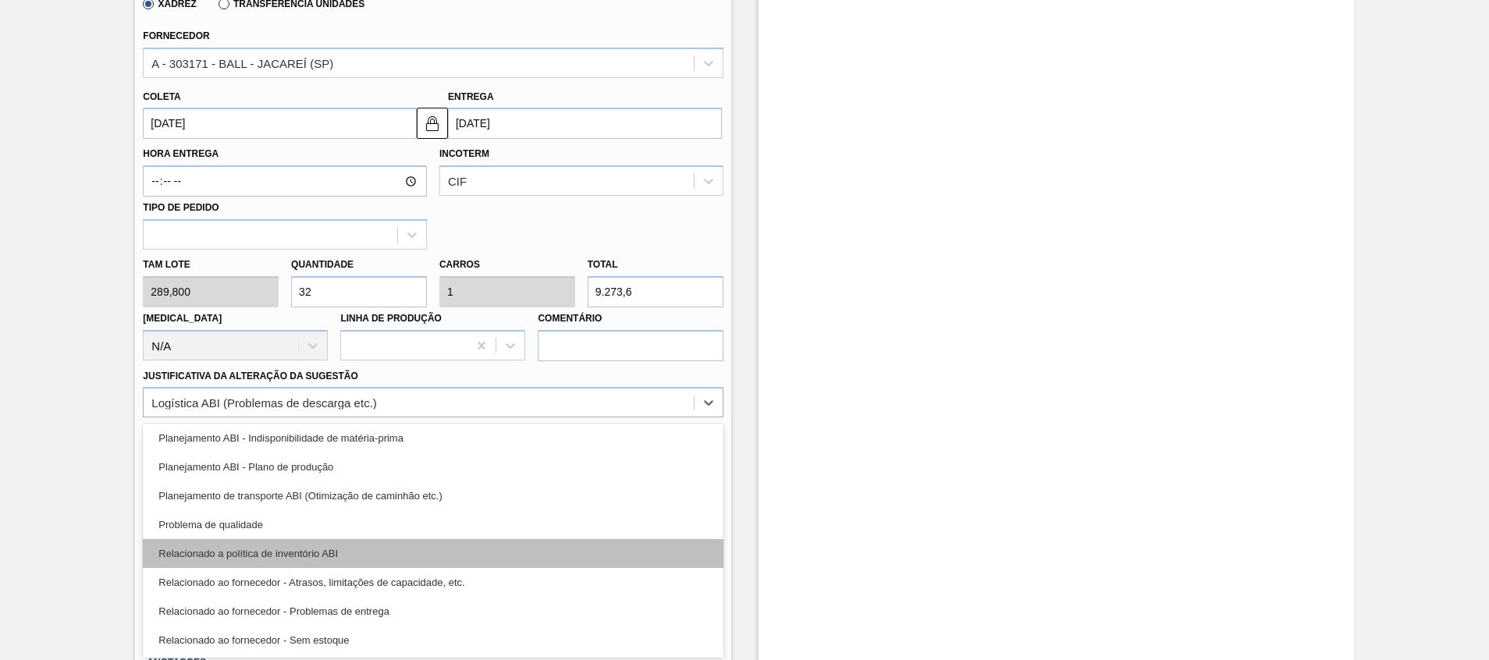
scroll to position [292, 0]
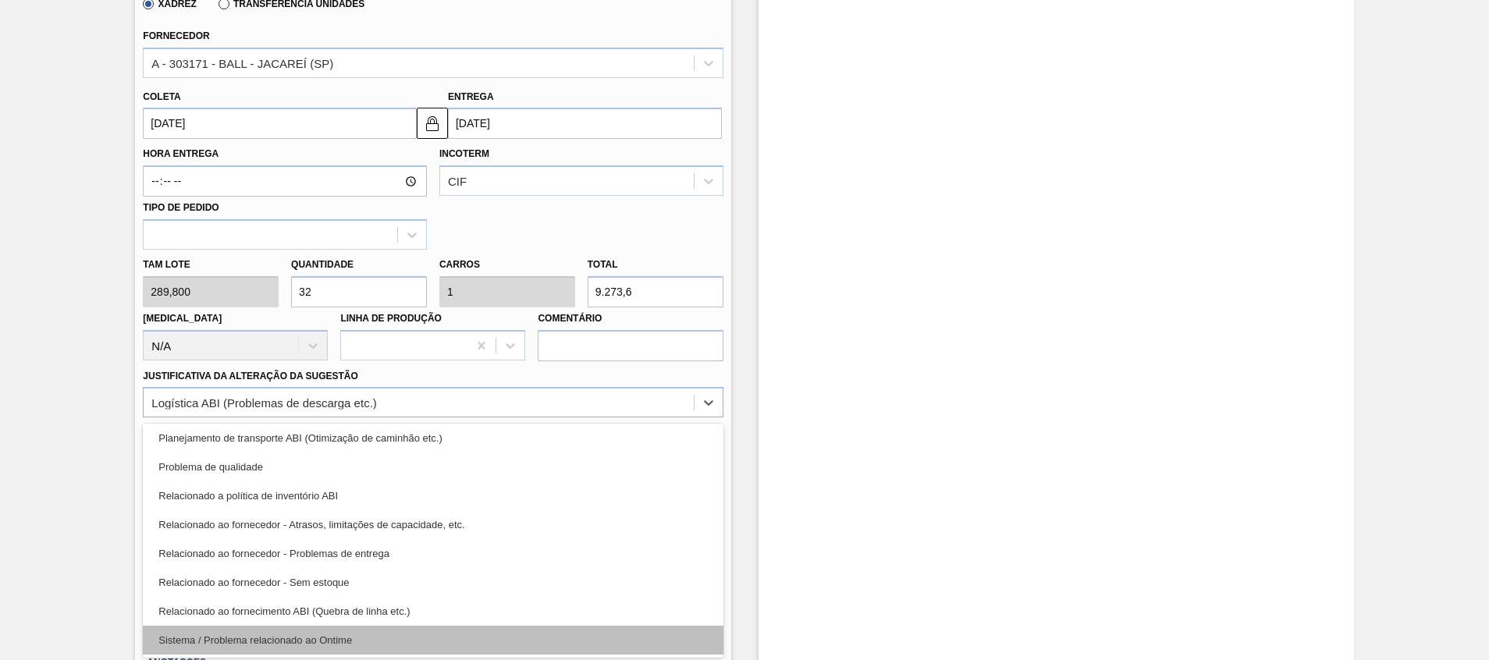
click at [488, 638] on div "Sistema / Problema relacionado ao Ontime" at bounding box center [433, 640] width 580 height 29
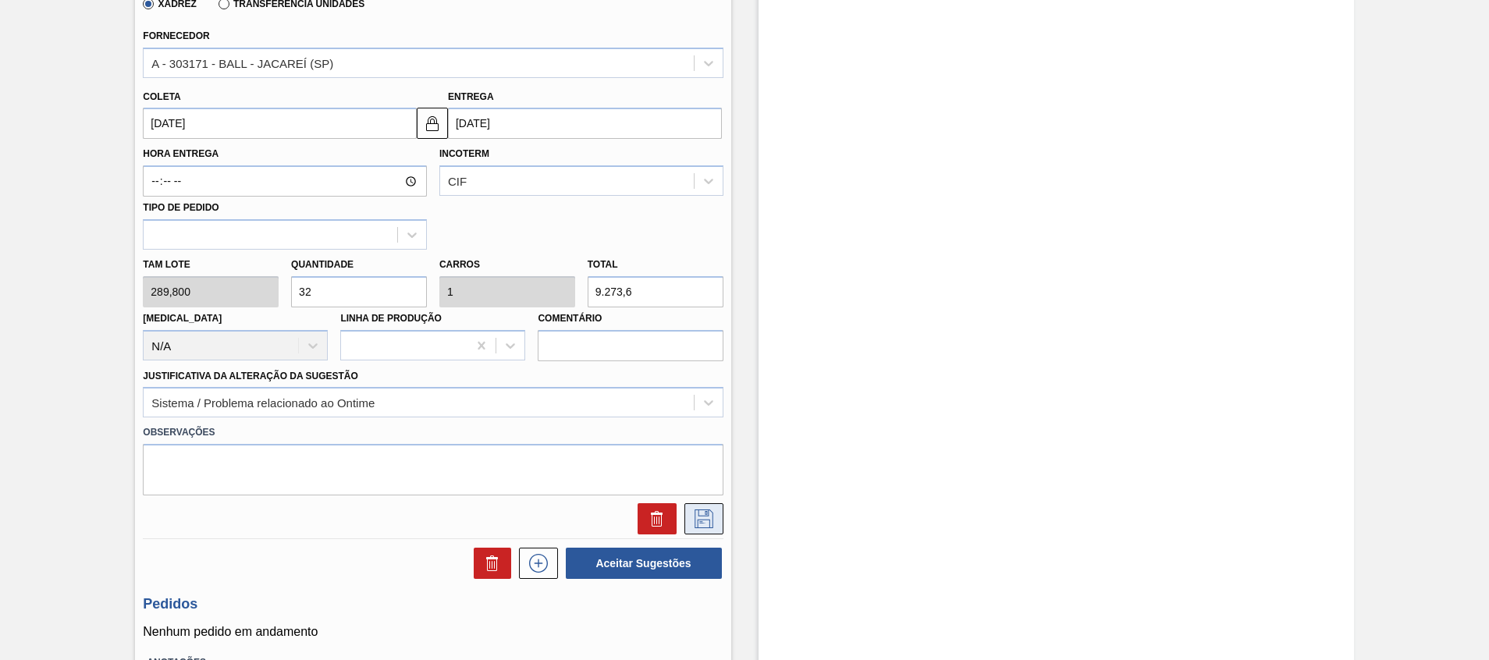
click at [719, 515] on button at bounding box center [704, 519] width 39 height 31
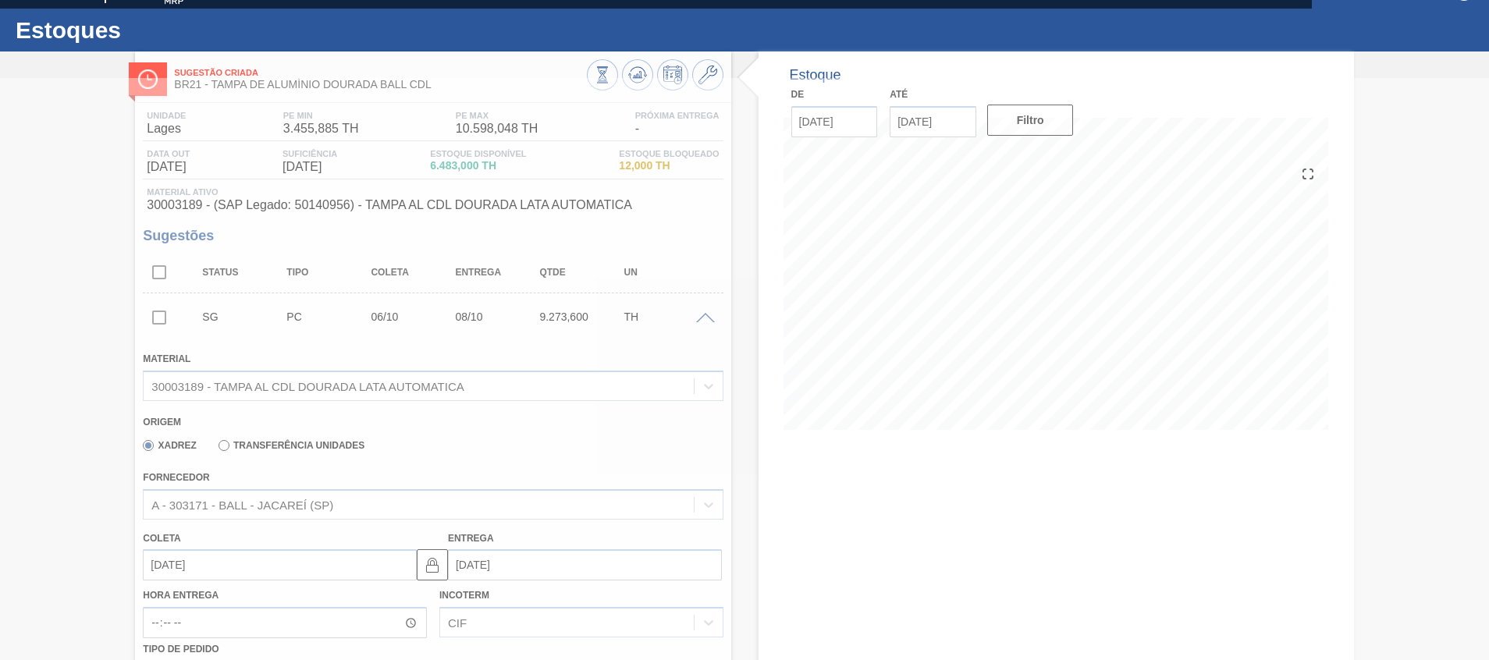
scroll to position [11, 0]
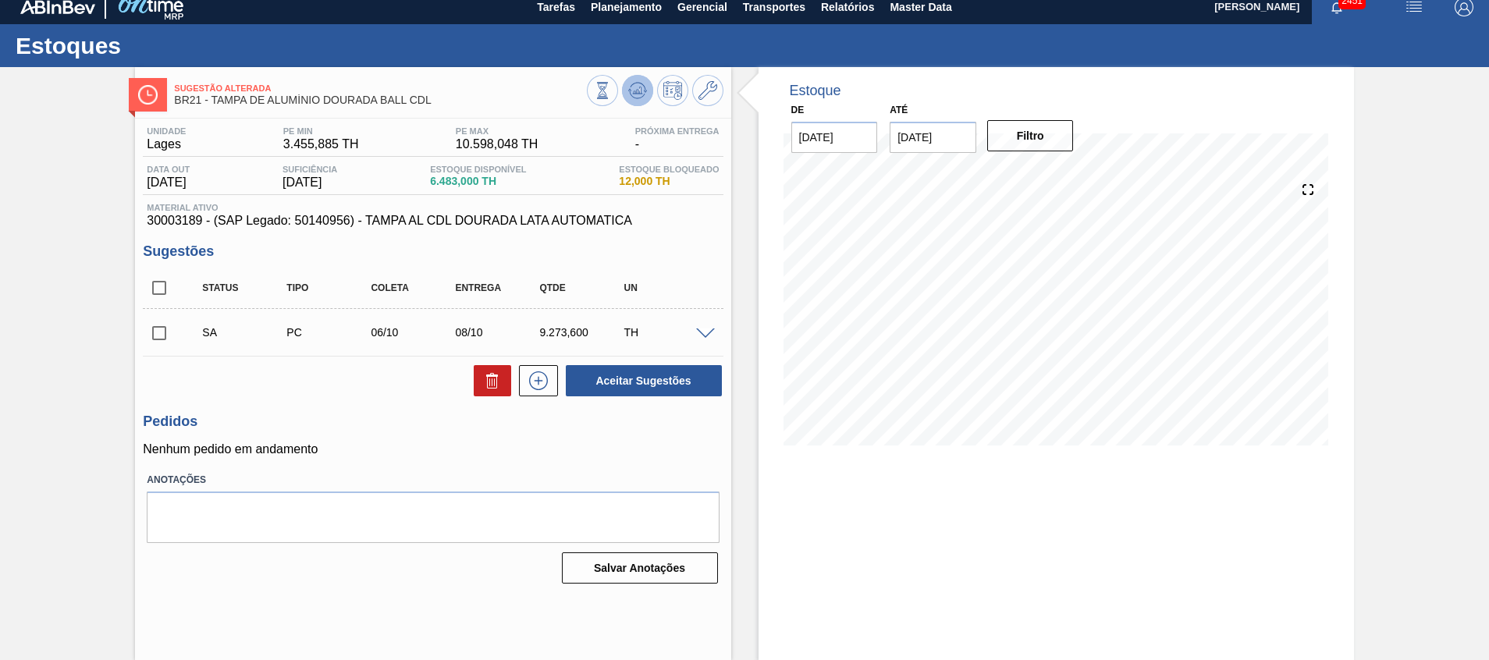
click at [631, 89] on icon at bounding box center [637, 90] width 19 height 19
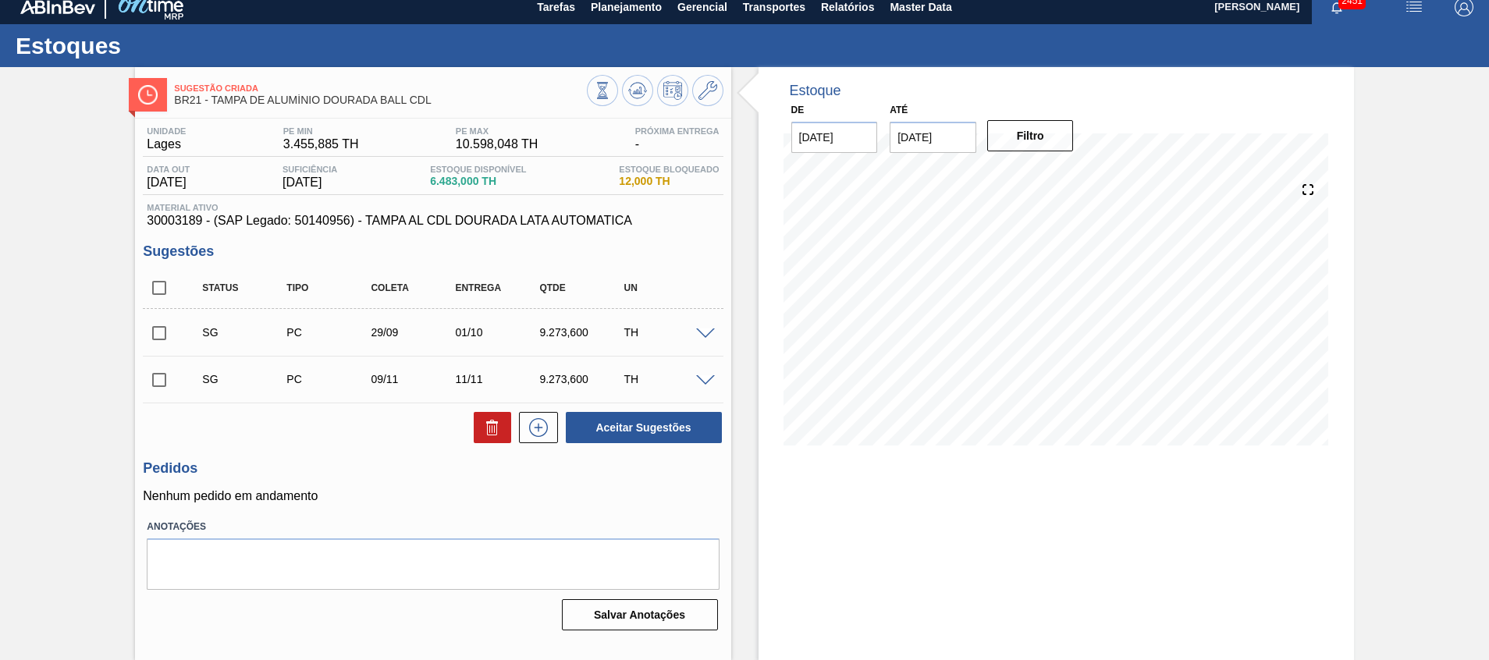
click at [161, 372] on input "checkbox" at bounding box center [159, 380] width 33 height 33
checkbox input "true"
click at [703, 376] on span at bounding box center [705, 381] width 19 height 12
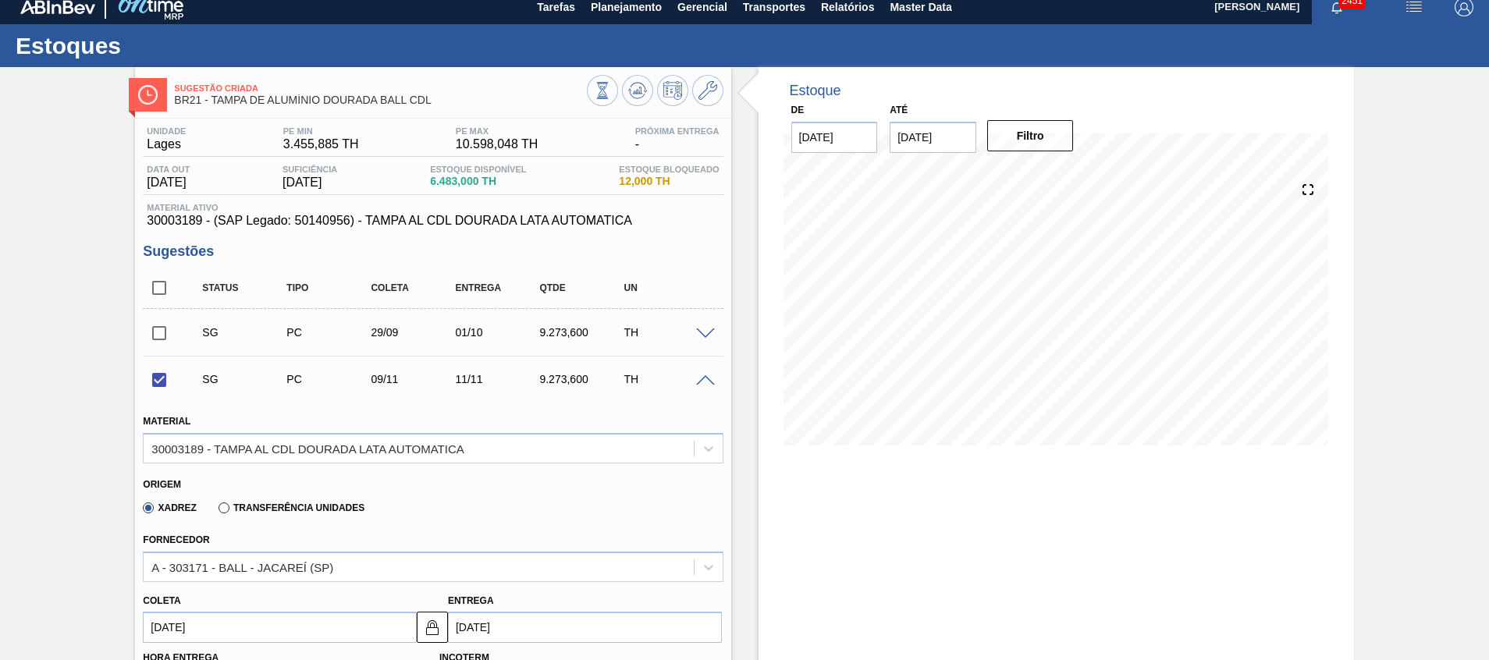
click at [703, 376] on span at bounding box center [705, 381] width 19 height 12
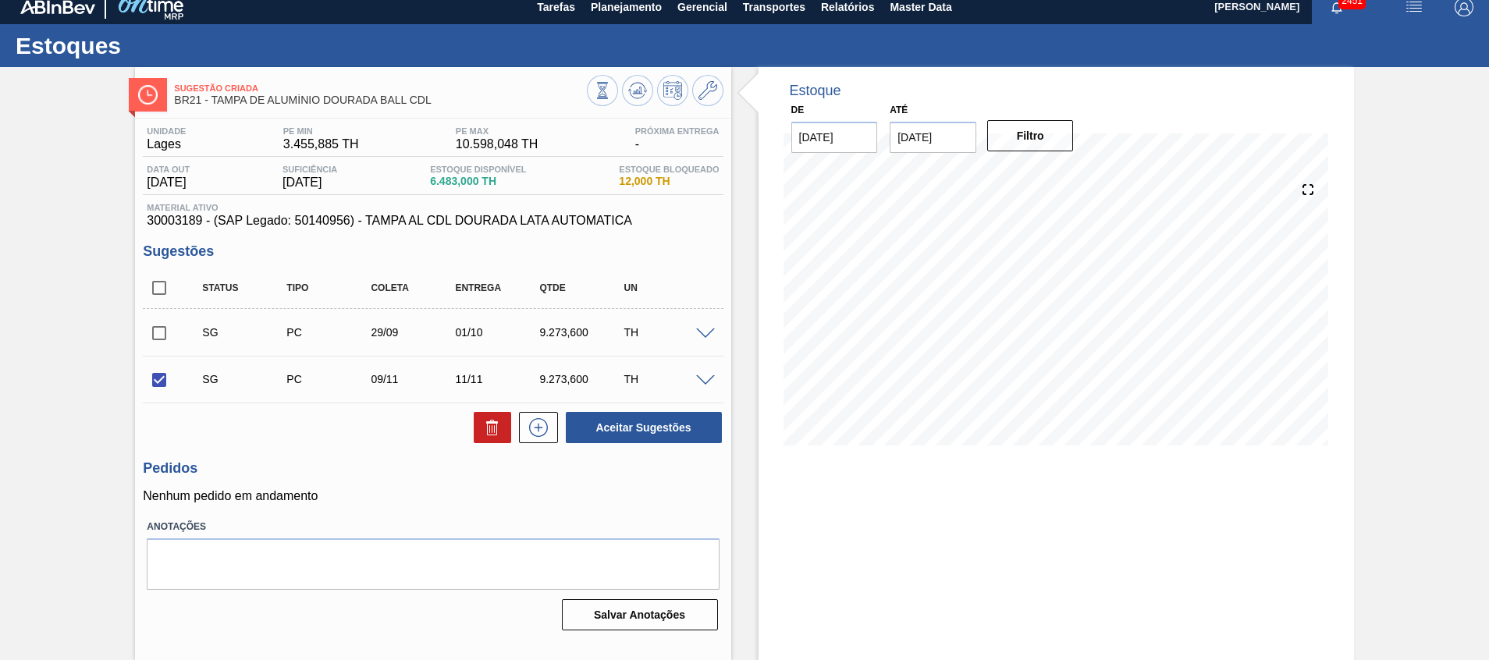
click at [162, 336] on input "checkbox" at bounding box center [159, 333] width 33 height 33
checkbox input "true"
click at [707, 375] on span at bounding box center [705, 381] width 19 height 12
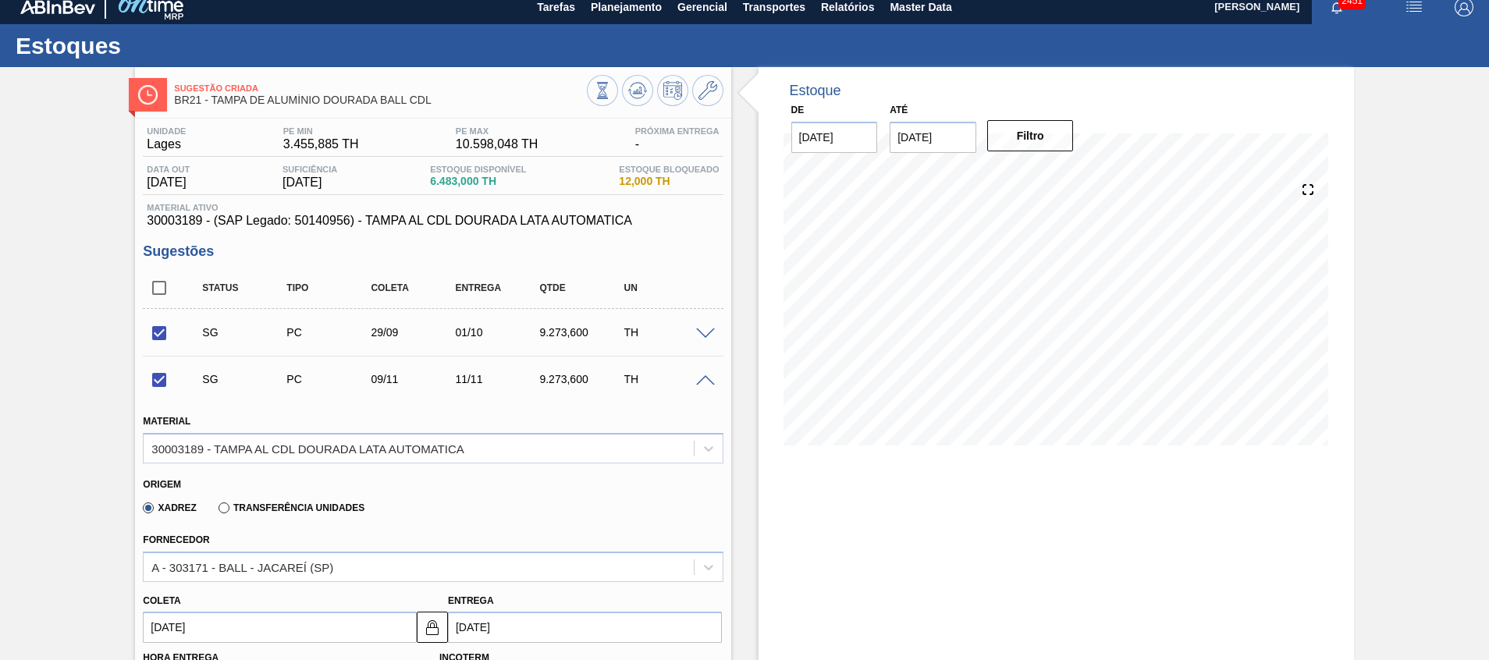
click at [707, 375] on span at bounding box center [705, 381] width 19 height 12
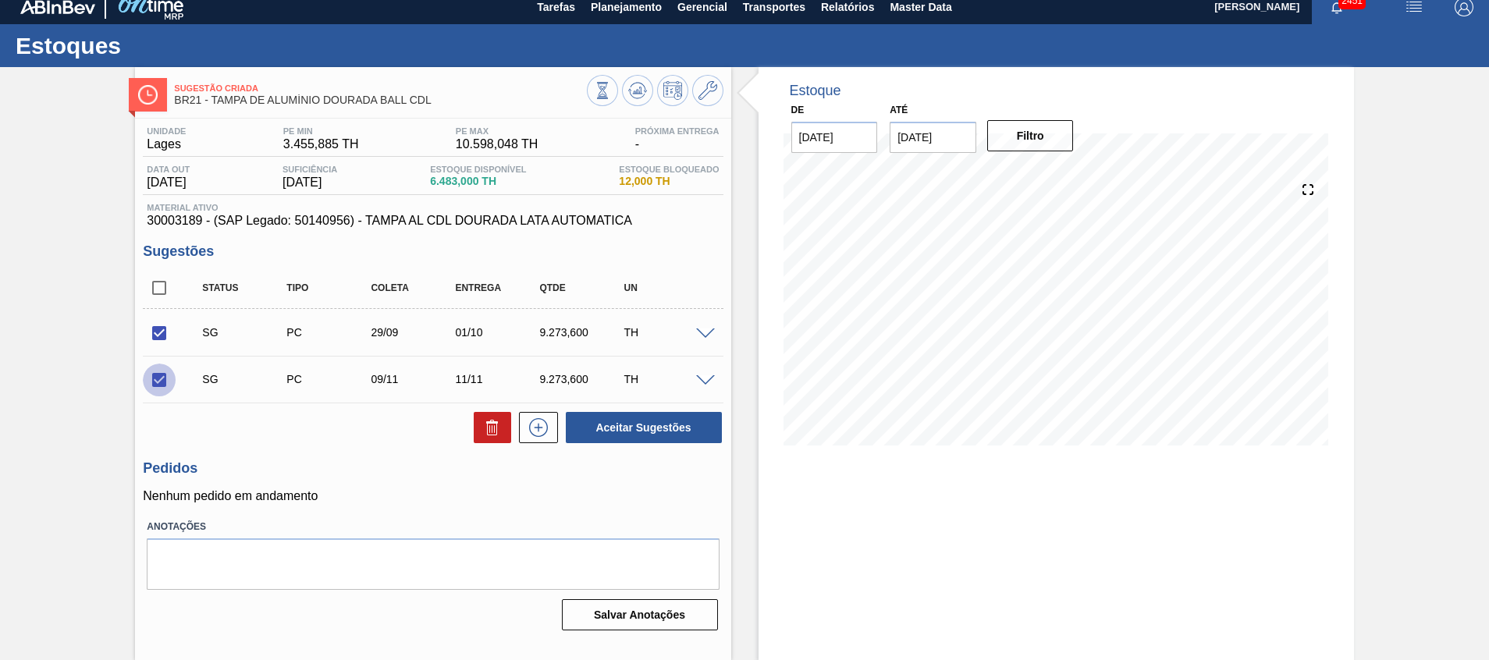
click at [165, 382] on input "checkbox" at bounding box center [159, 380] width 33 height 33
checkbox input "false"
click at [600, 426] on button "Aceitar Sugestões" at bounding box center [644, 427] width 156 height 31
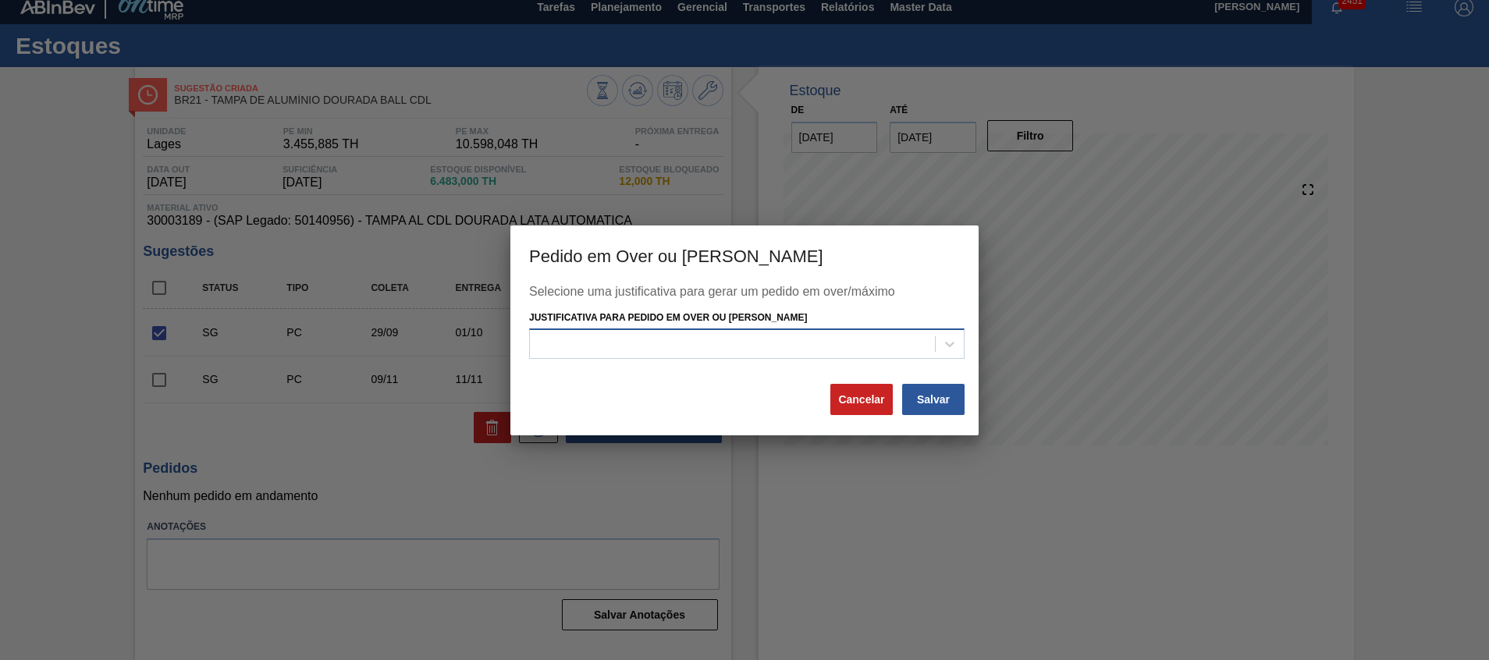
click at [800, 351] on div at bounding box center [732, 344] width 405 height 23
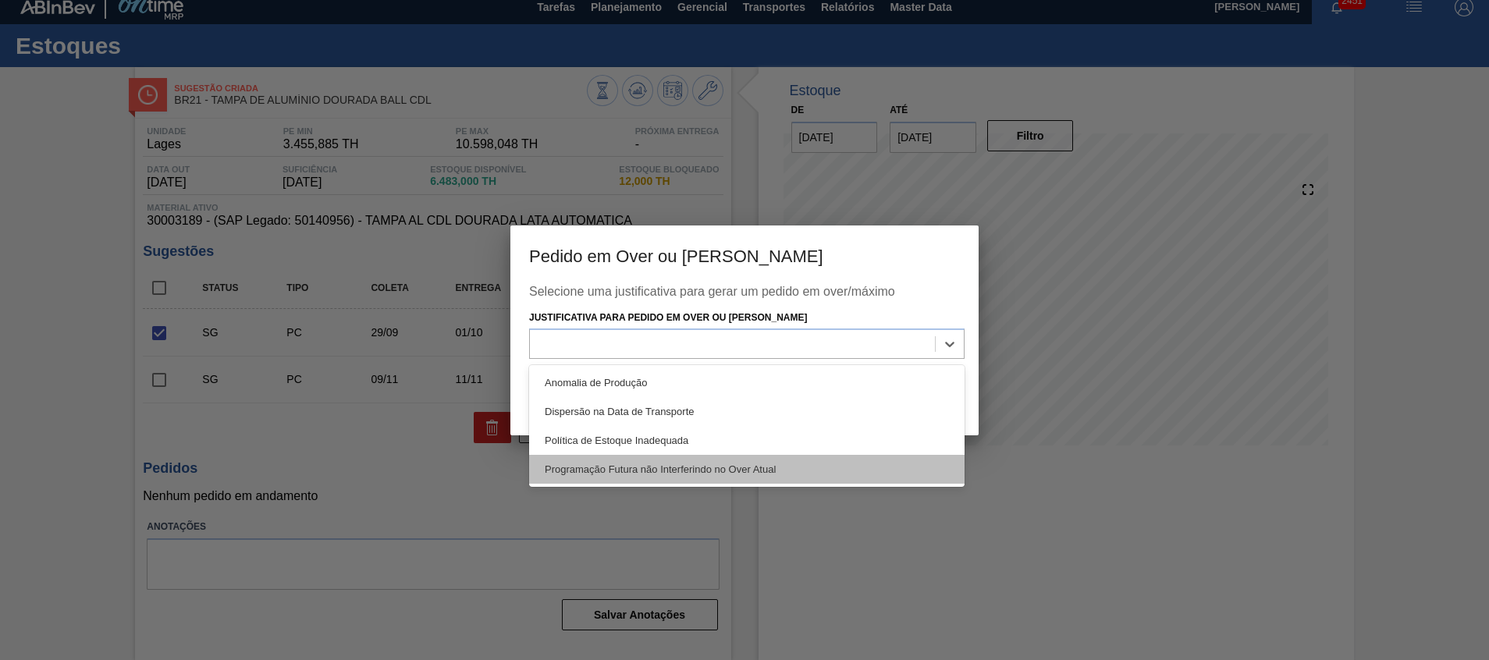
click at [724, 476] on div "Programação Futura não Interferindo no Over Atual" at bounding box center [747, 469] width 436 height 29
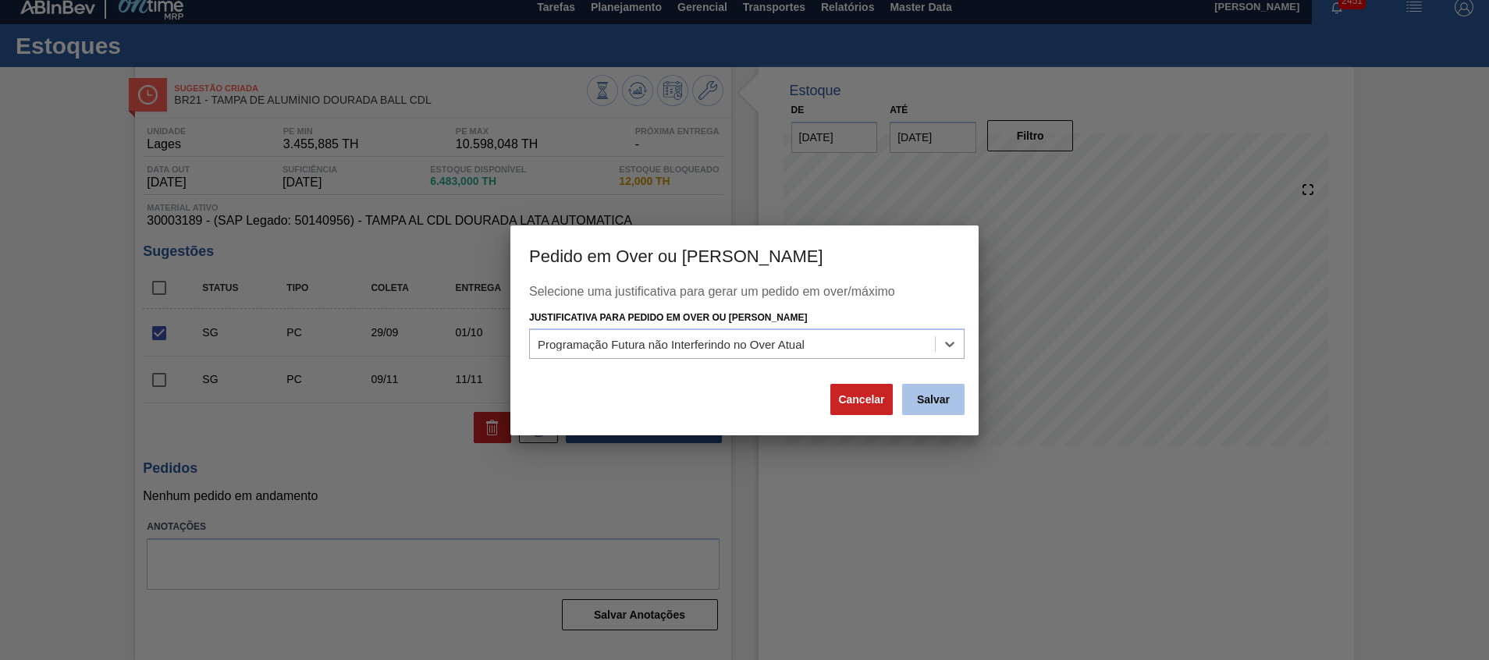
click at [925, 393] on button "Salvar" at bounding box center [933, 399] width 62 height 31
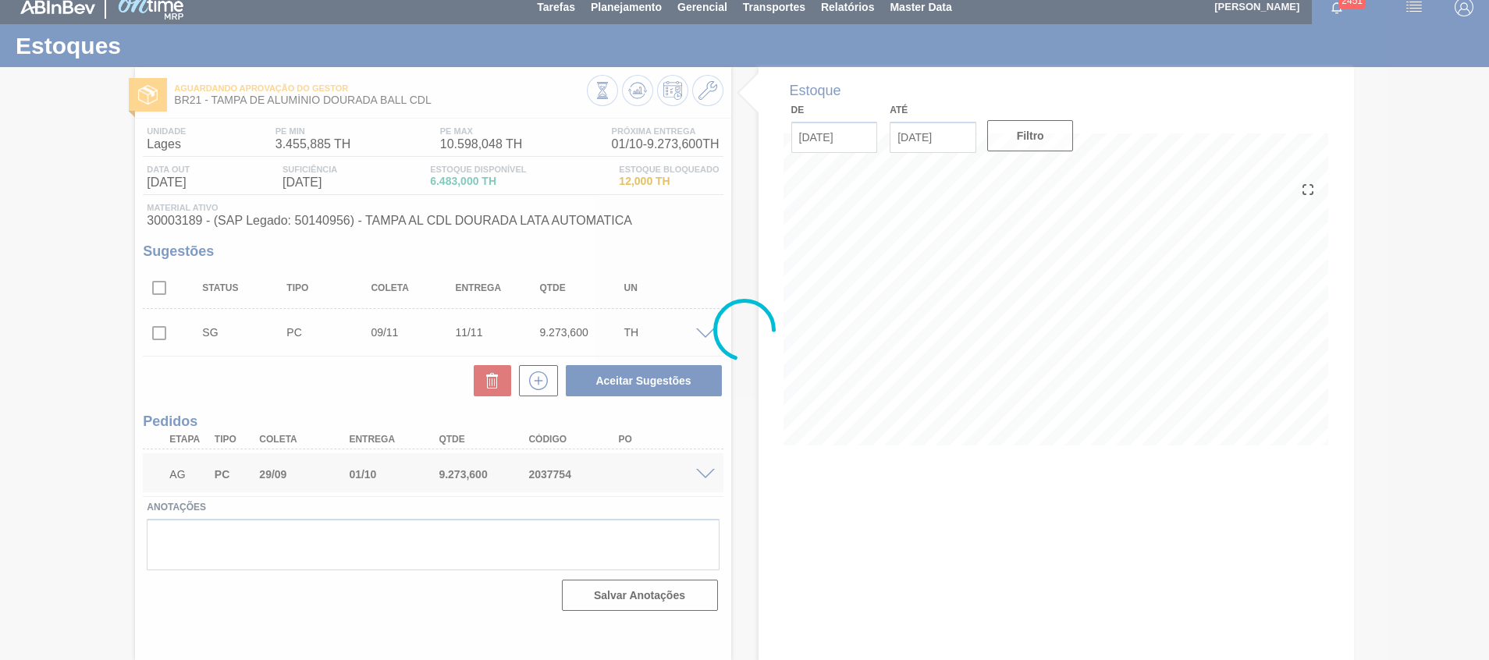
click at [706, 92] on div at bounding box center [744, 330] width 1489 height 660
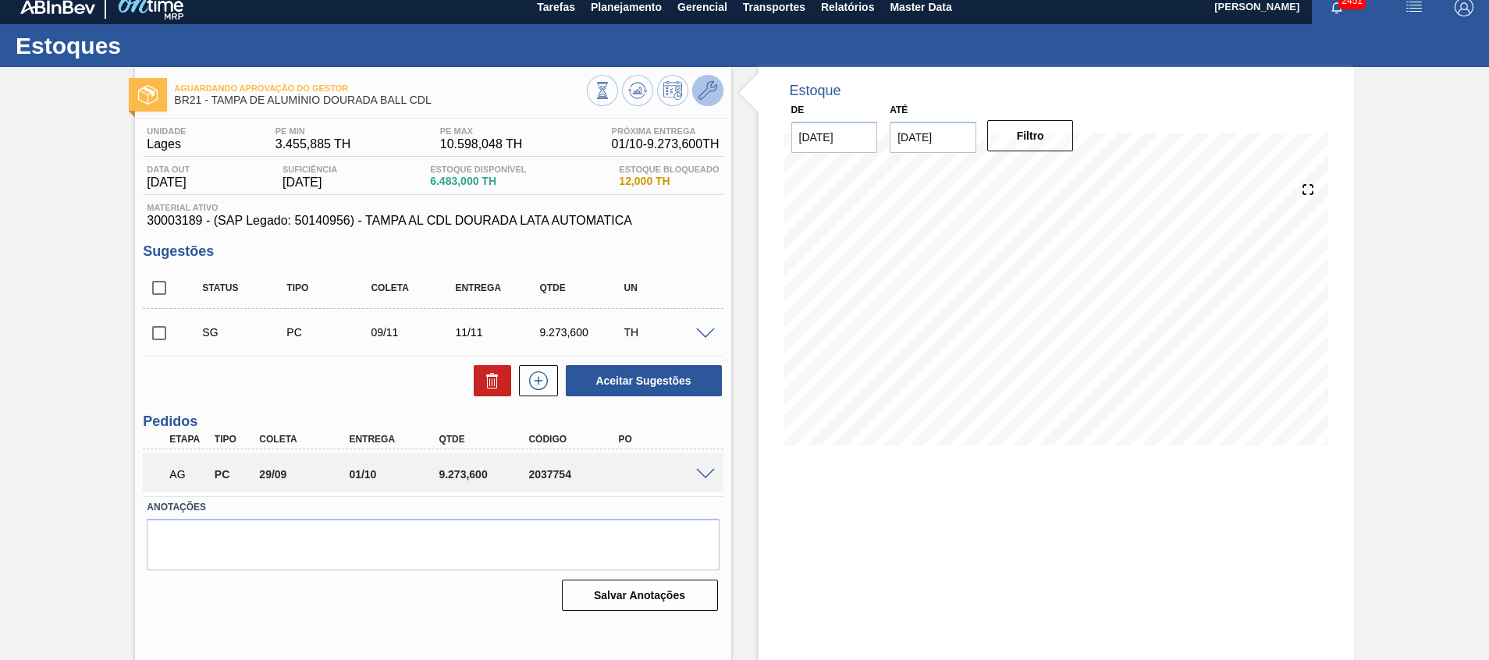
click at [707, 92] on icon at bounding box center [708, 90] width 19 height 19
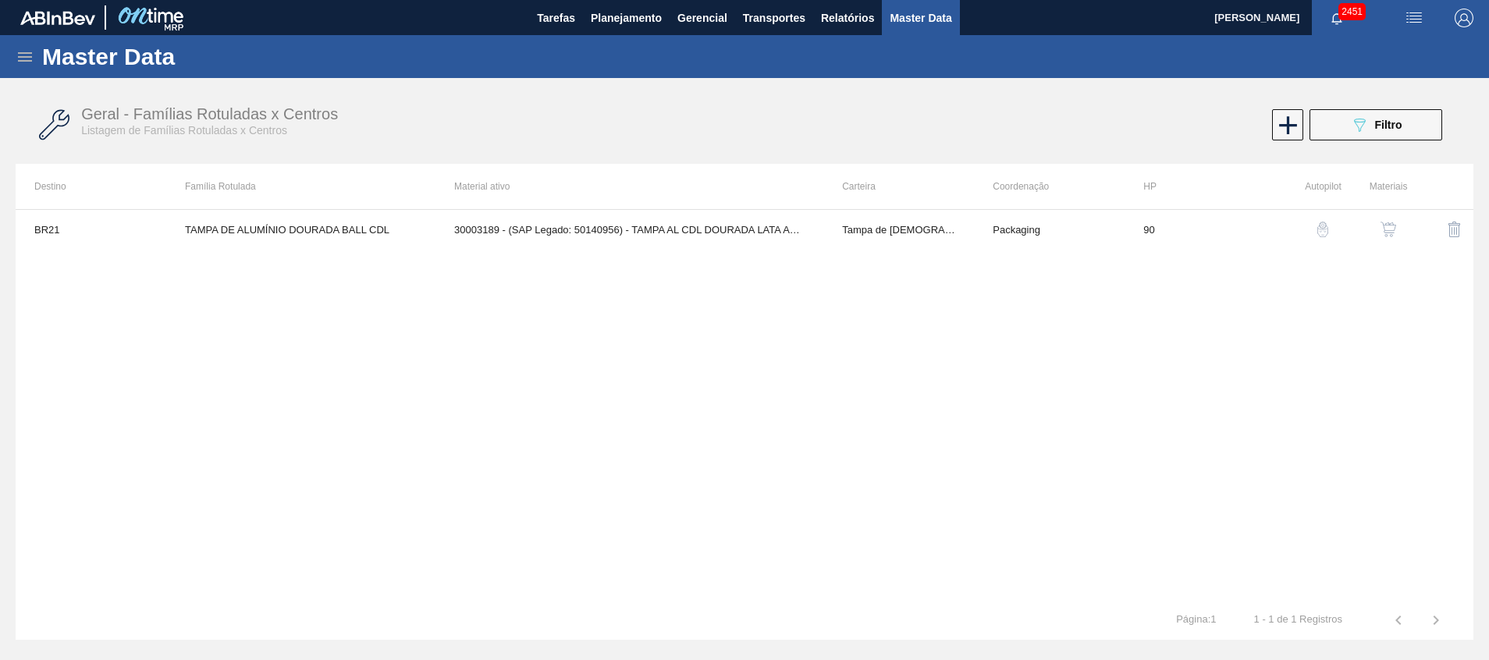
click at [1383, 223] on img "button" at bounding box center [1389, 230] width 16 height 16
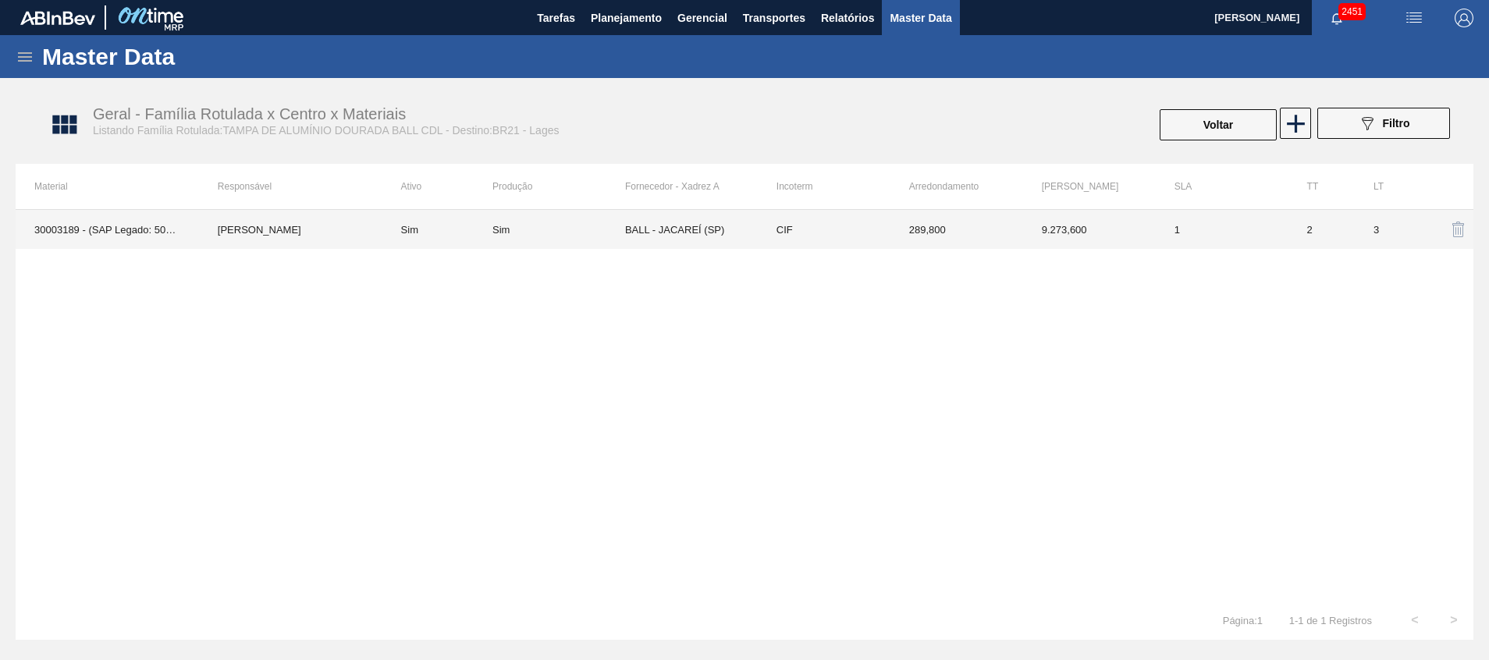
click at [705, 230] on td "BALL - JACAREÍ (SP)" at bounding box center [691, 229] width 133 height 39
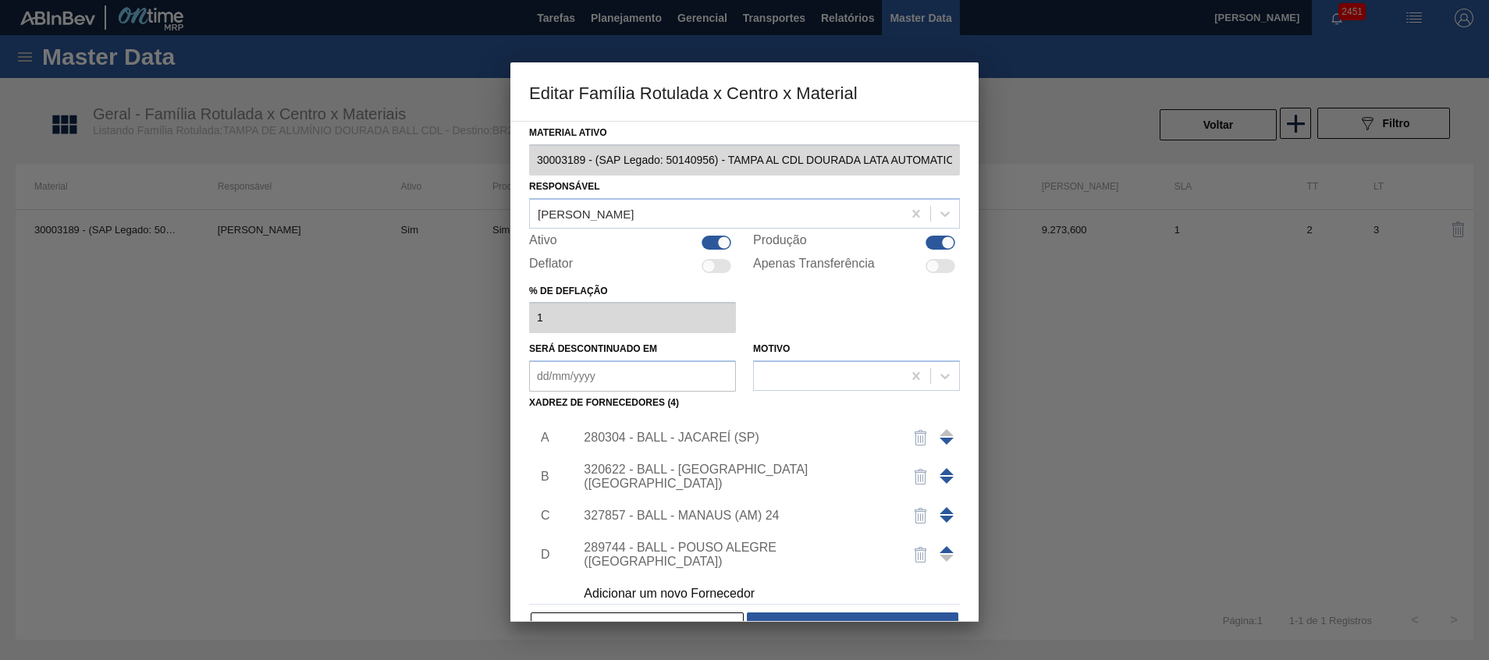
click at [941, 510] on span at bounding box center [947, 510] width 14 height 7
click at [943, 473] on span at bounding box center [947, 471] width 14 height 7
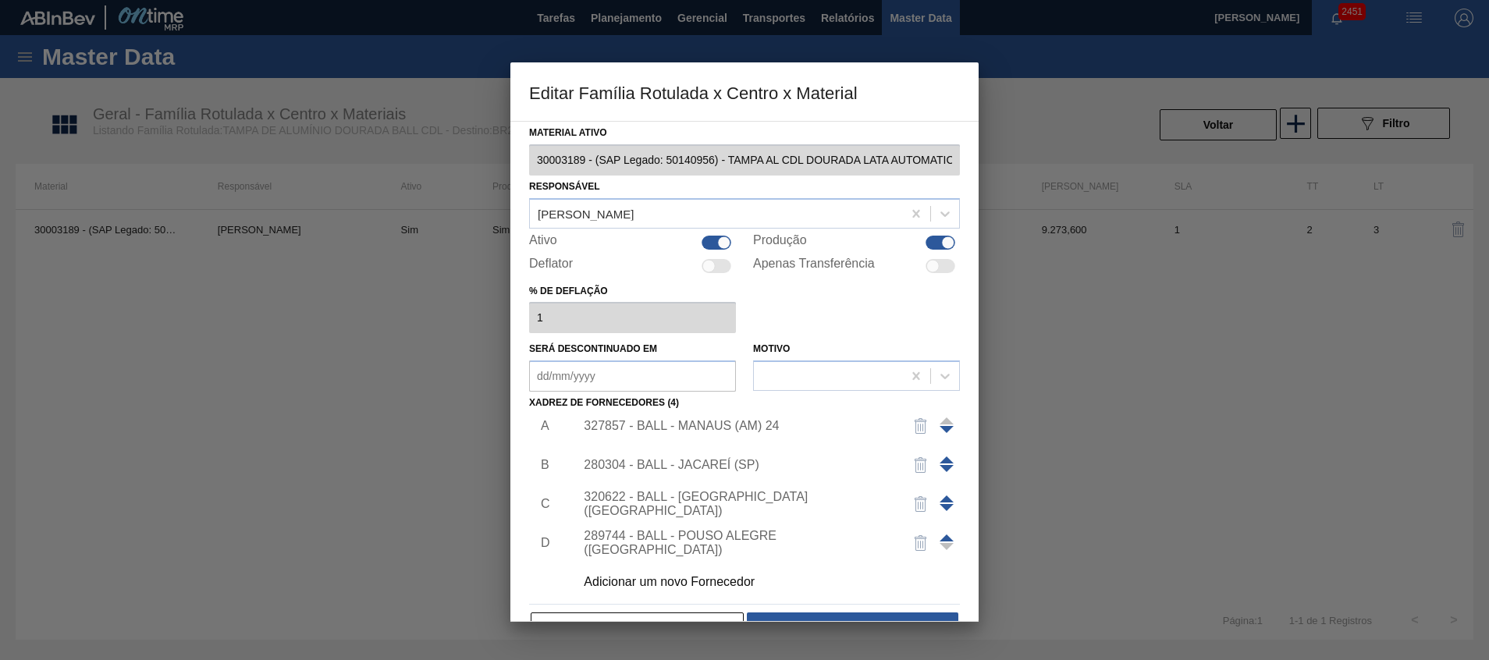
scroll to position [16, 0]
click at [840, 617] on button "Salvar" at bounding box center [853, 628] width 212 height 31
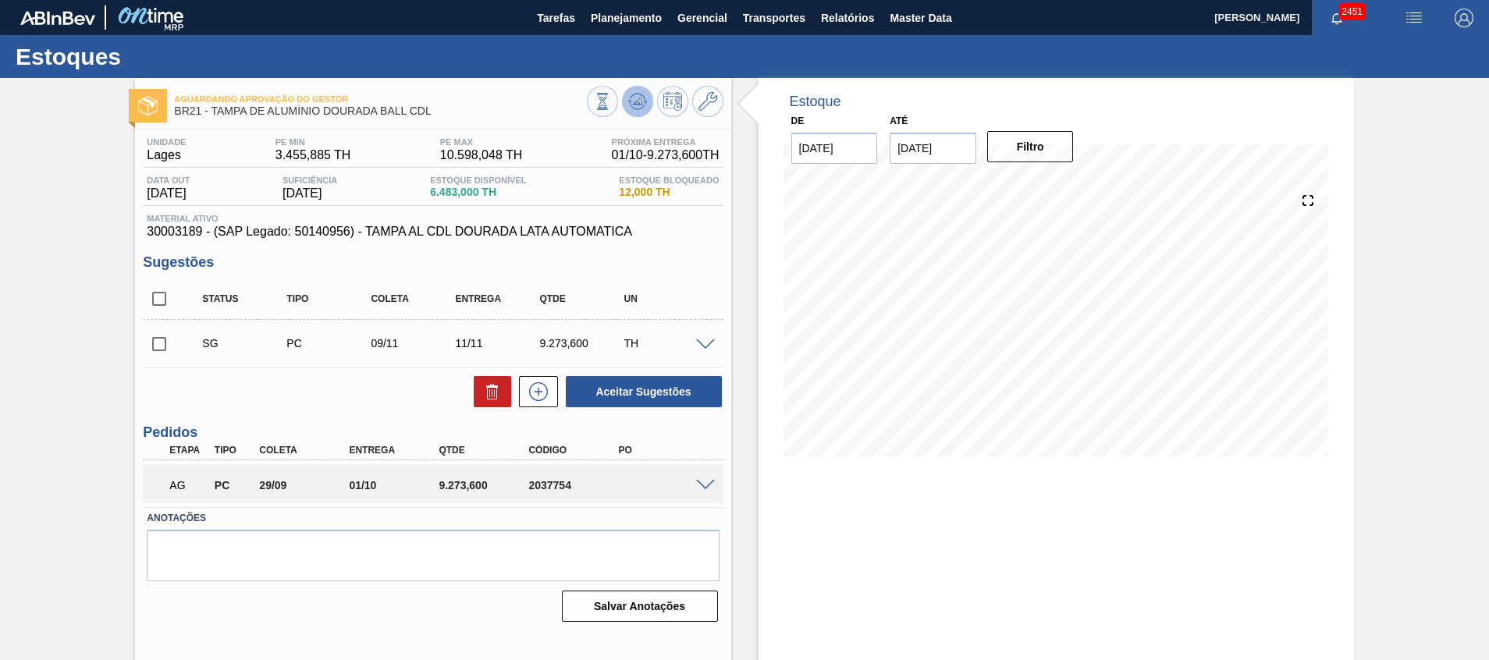
click at [635, 111] on span at bounding box center [637, 101] width 19 height 19
click at [171, 336] on input "checkbox" at bounding box center [159, 344] width 33 height 33
click at [619, 389] on button "Aceitar Sugestões" at bounding box center [644, 391] width 156 height 31
checkbox input "false"
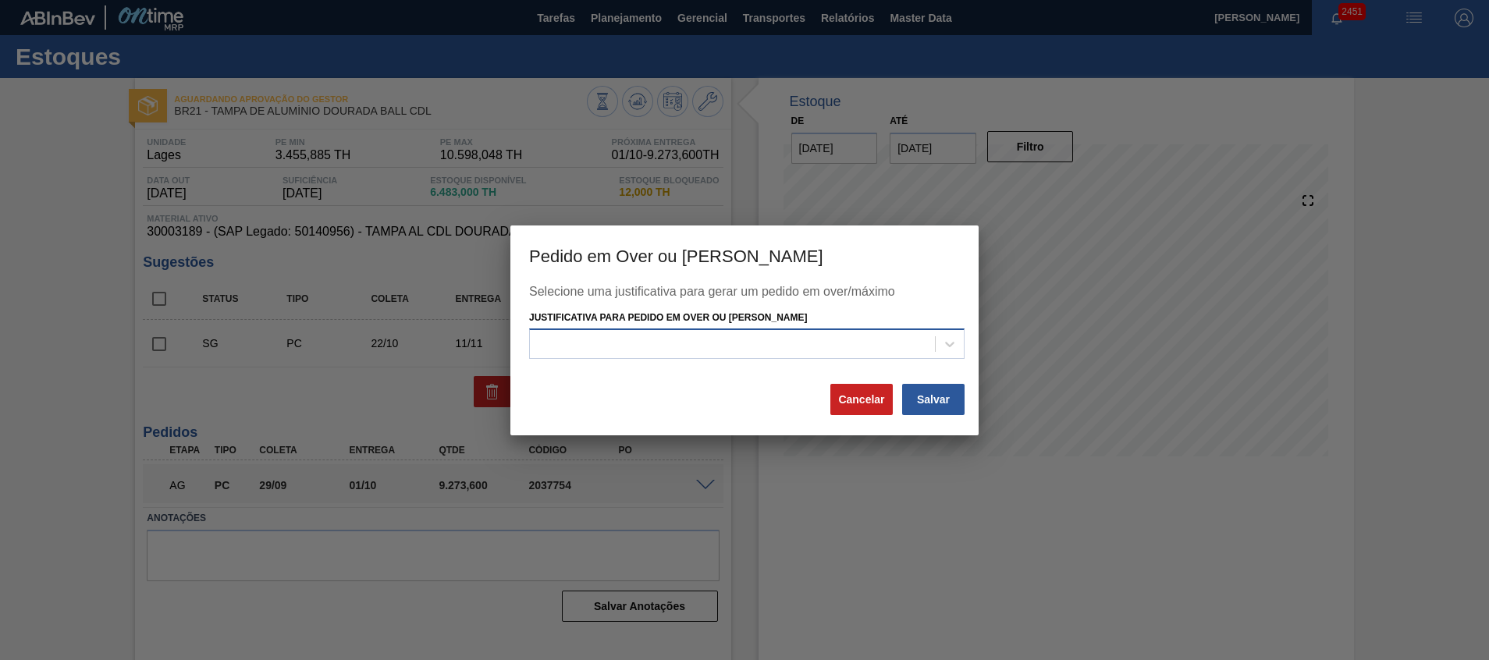
click at [715, 357] on div at bounding box center [747, 344] width 436 height 30
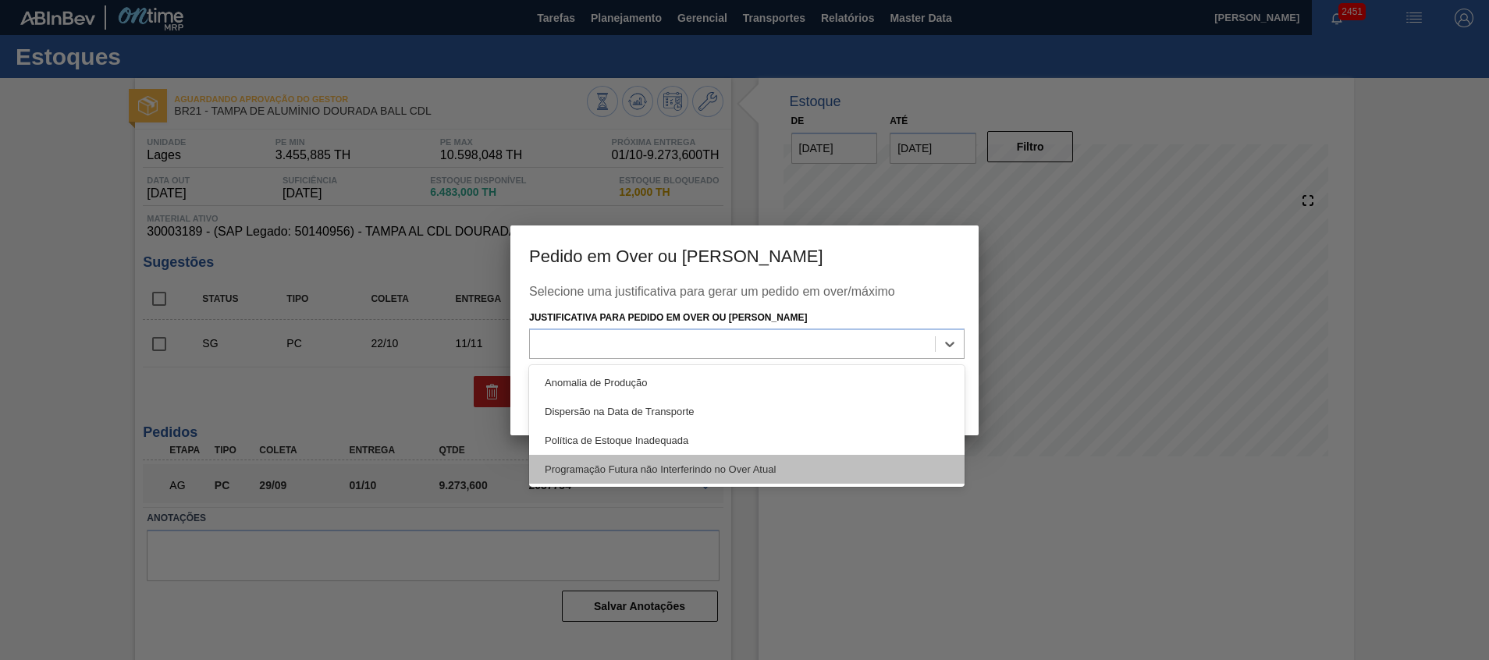
click at [738, 466] on div "Programação Futura não Interferindo no Over Atual" at bounding box center [747, 469] width 436 height 29
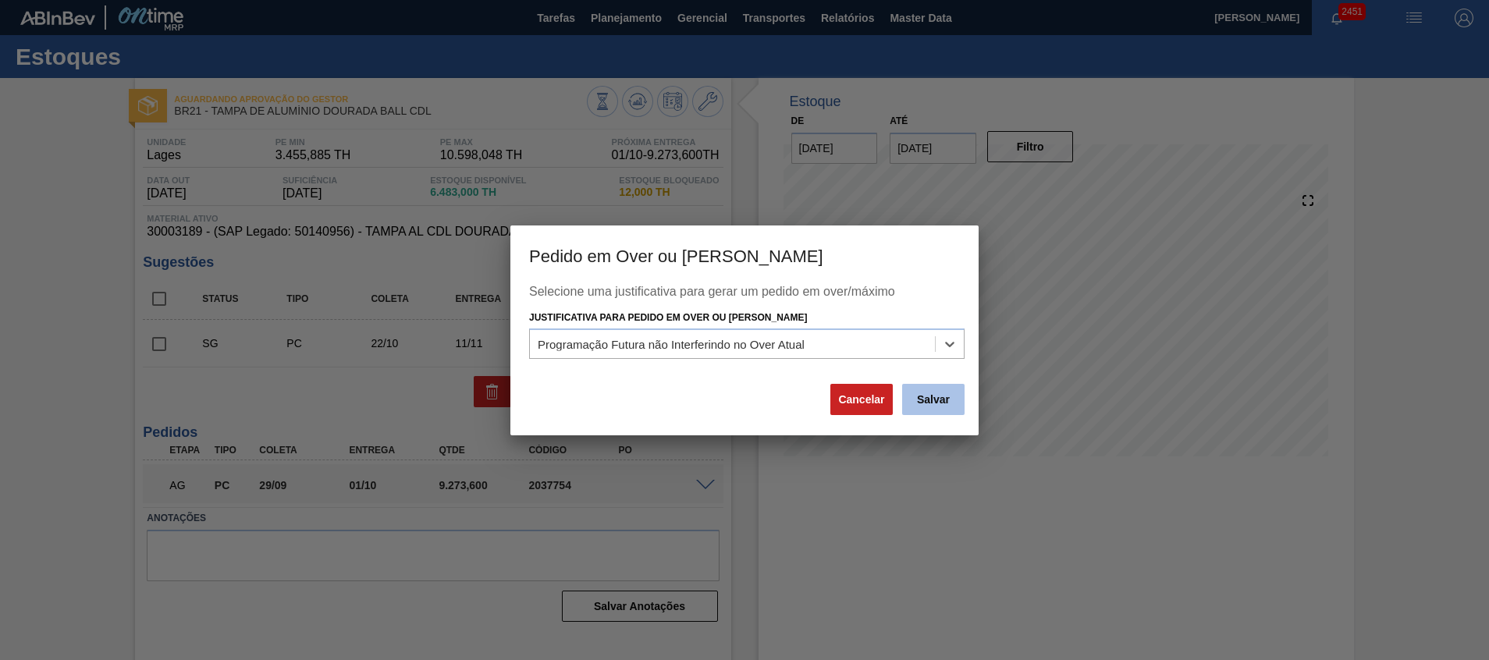
click at [929, 409] on button "Salvar" at bounding box center [933, 399] width 62 height 31
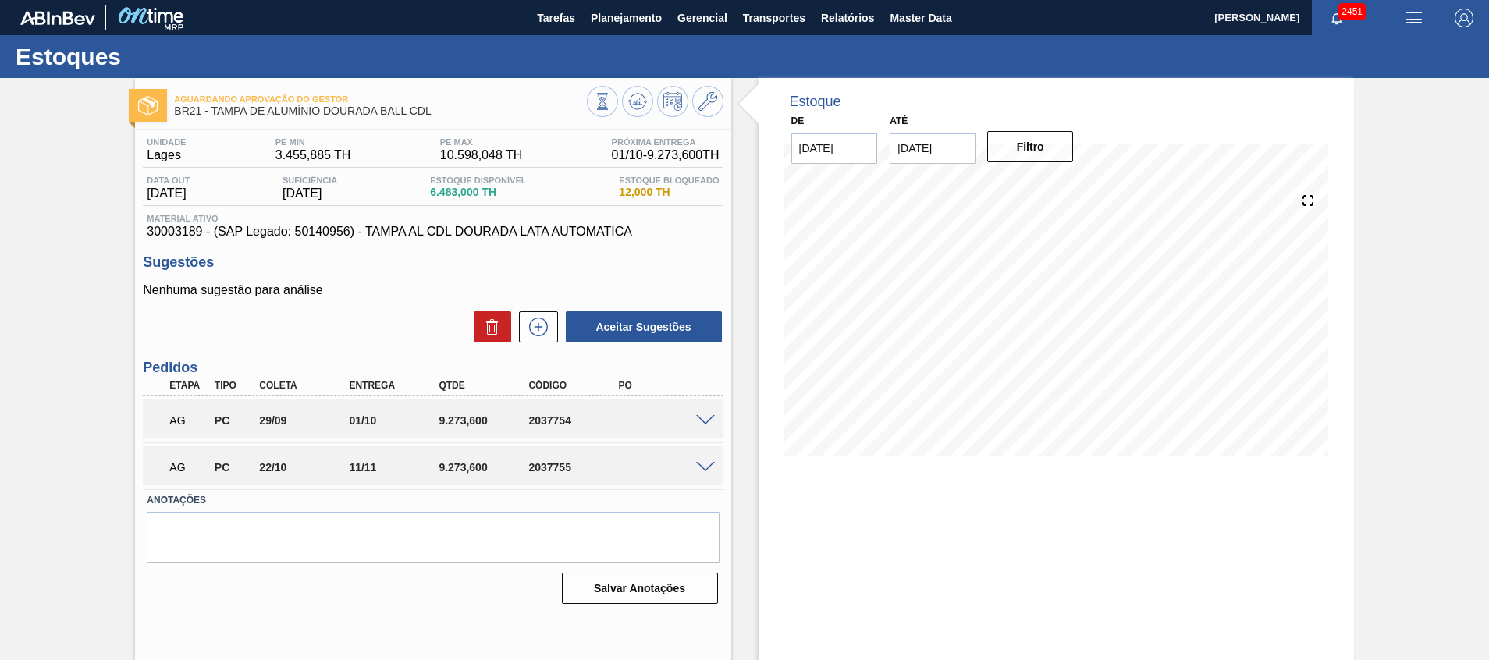
click at [837, 475] on div at bounding box center [1057, 324] width 546 height 312
click at [635, 96] on icon at bounding box center [637, 101] width 19 height 19
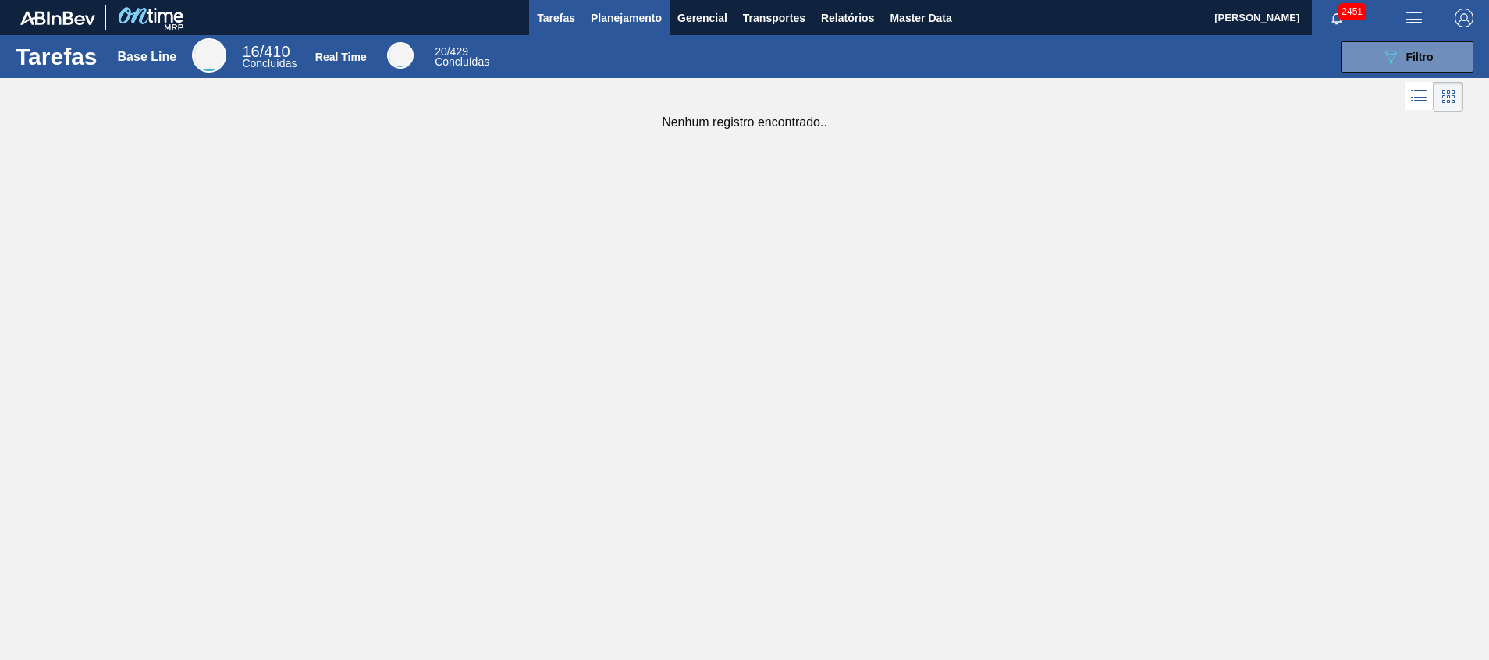
click at [602, 26] on span "Planejamento" at bounding box center [626, 18] width 71 height 19
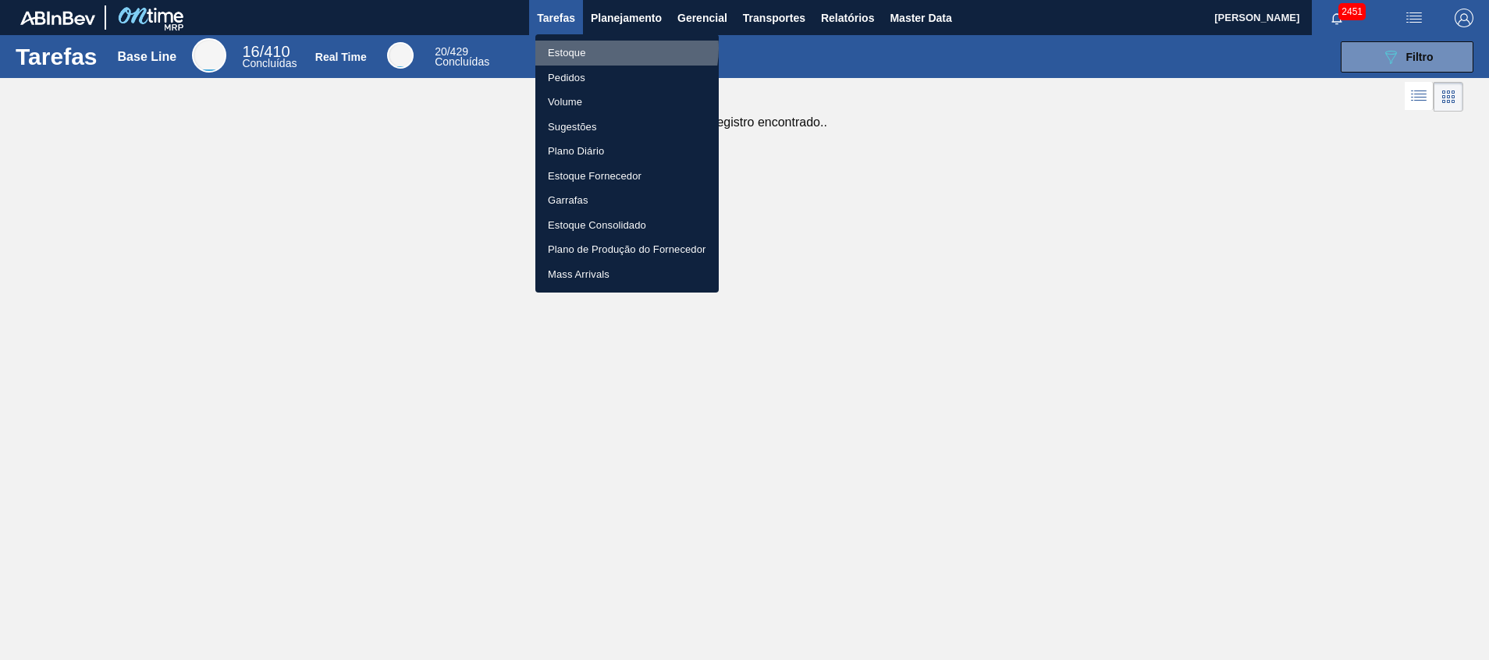
click at [610, 48] on li "Estoque" at bounding box center [627, 53] width 183 height 25
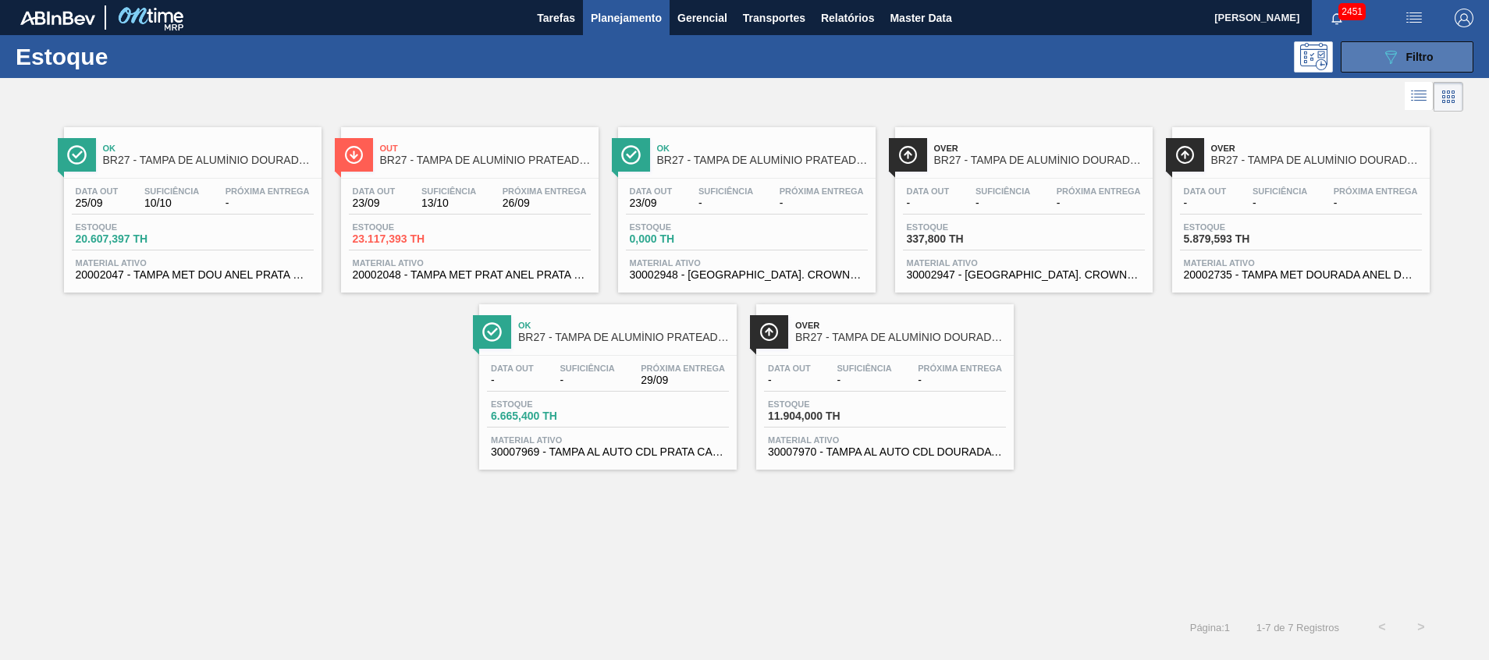
click at [1370, 66] on button "089F7B8B-B2A5-4AFE-B5C0-19BA573D28AC Filtro" at bounding box center [1407, 56] width 133 height 31
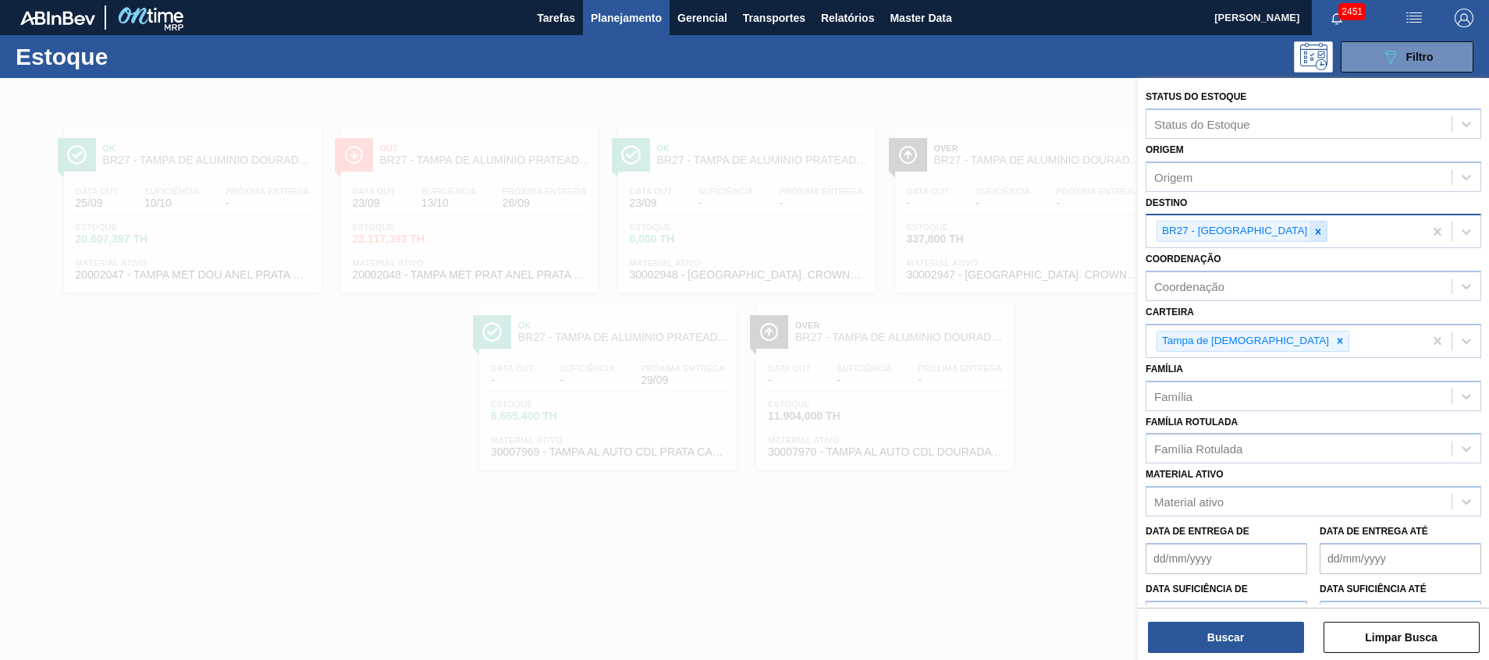
click at [1313, 226] on icon at bounding box center [1318, 231] width 11 height 11
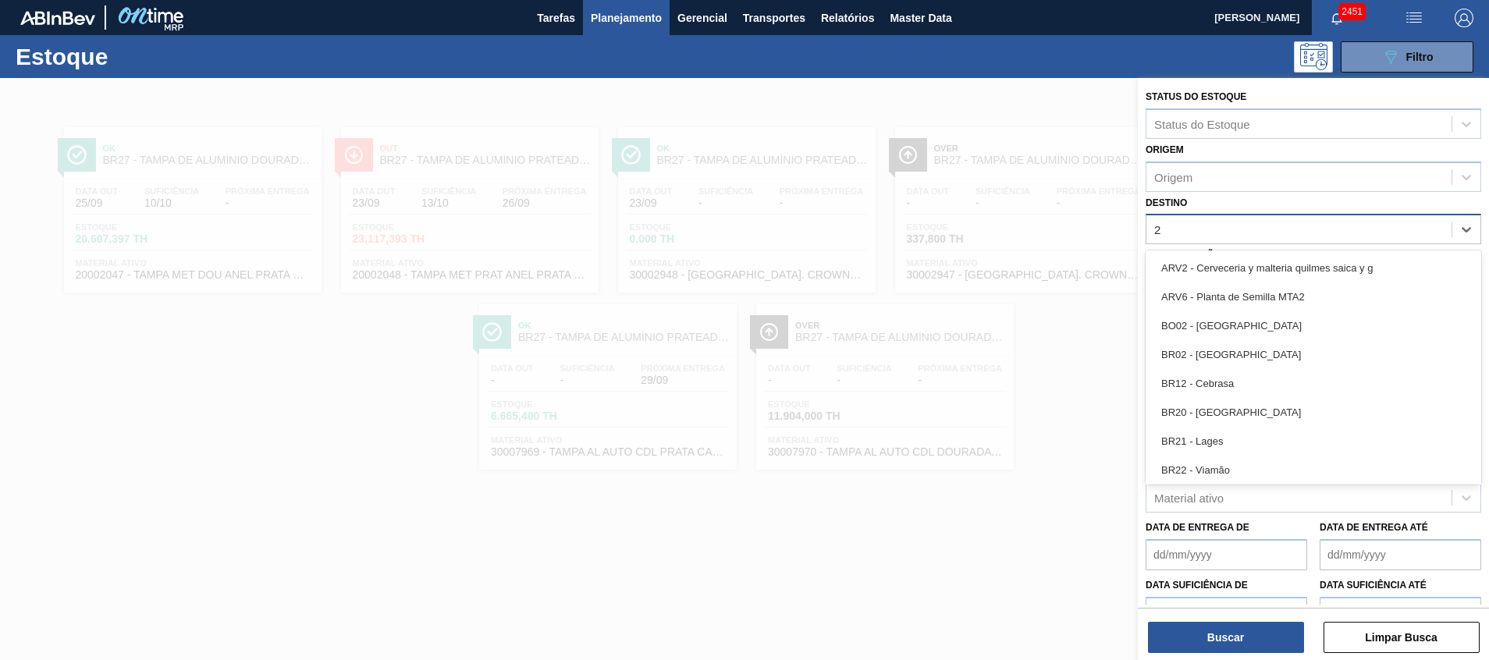
type input "26"
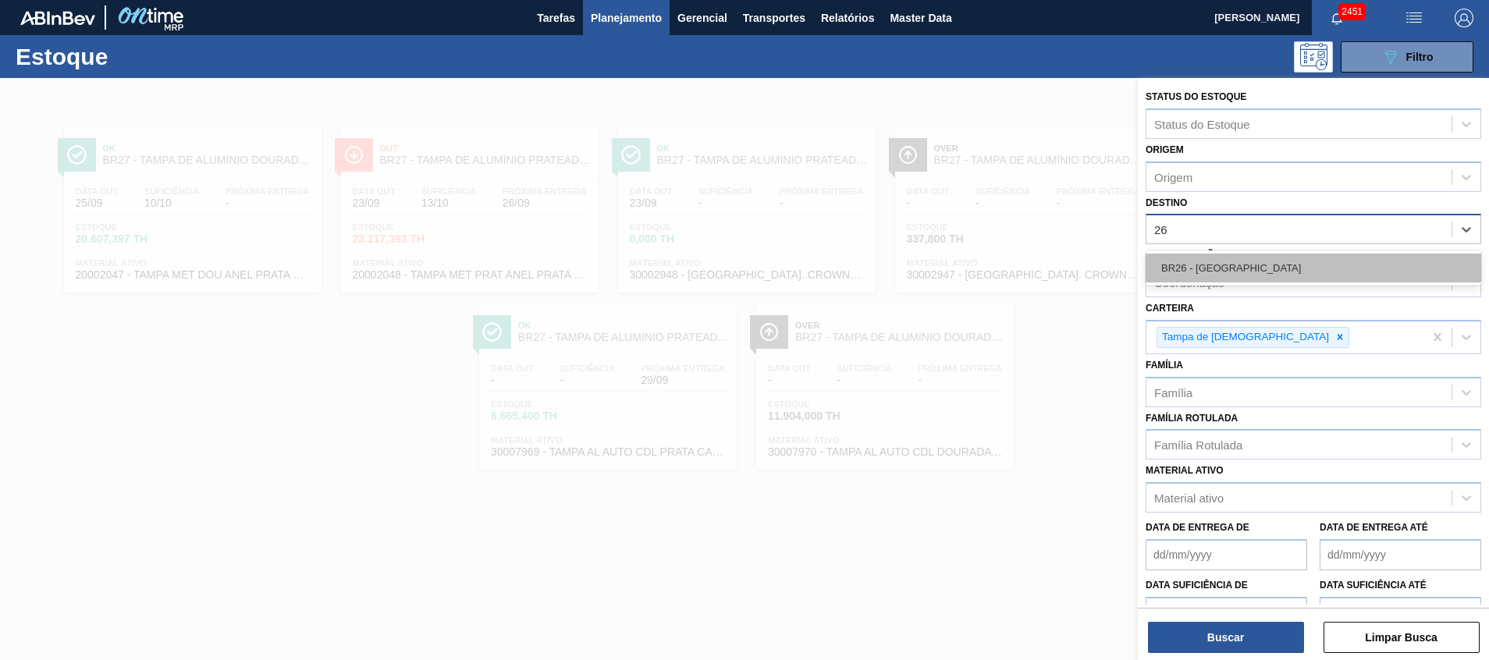
click at [1260, 262] on div "BR26 - [GEOGRAPHIC_DATA]" at bounding box center [1314, 268] width 336 height 29
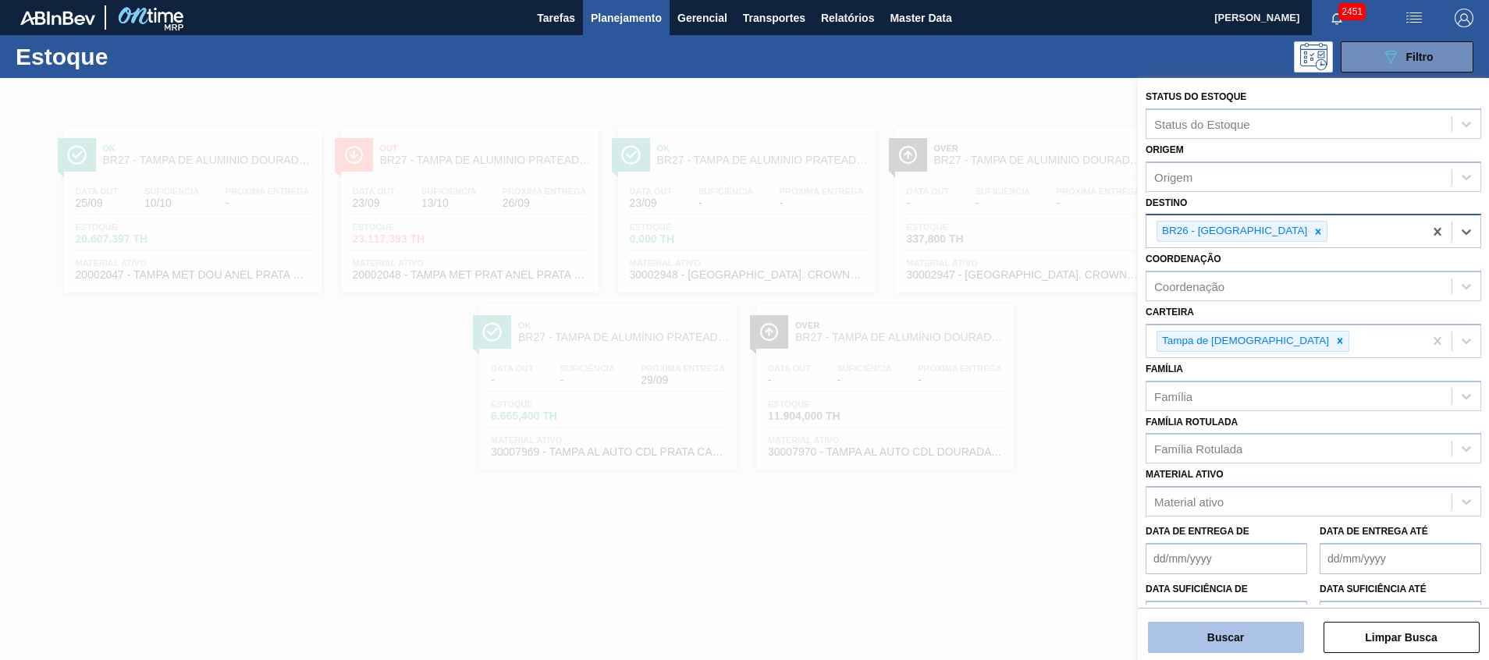
click at [1253, 631] on button "Buscar" at bounding box center [1226, 637] width 156 height 31
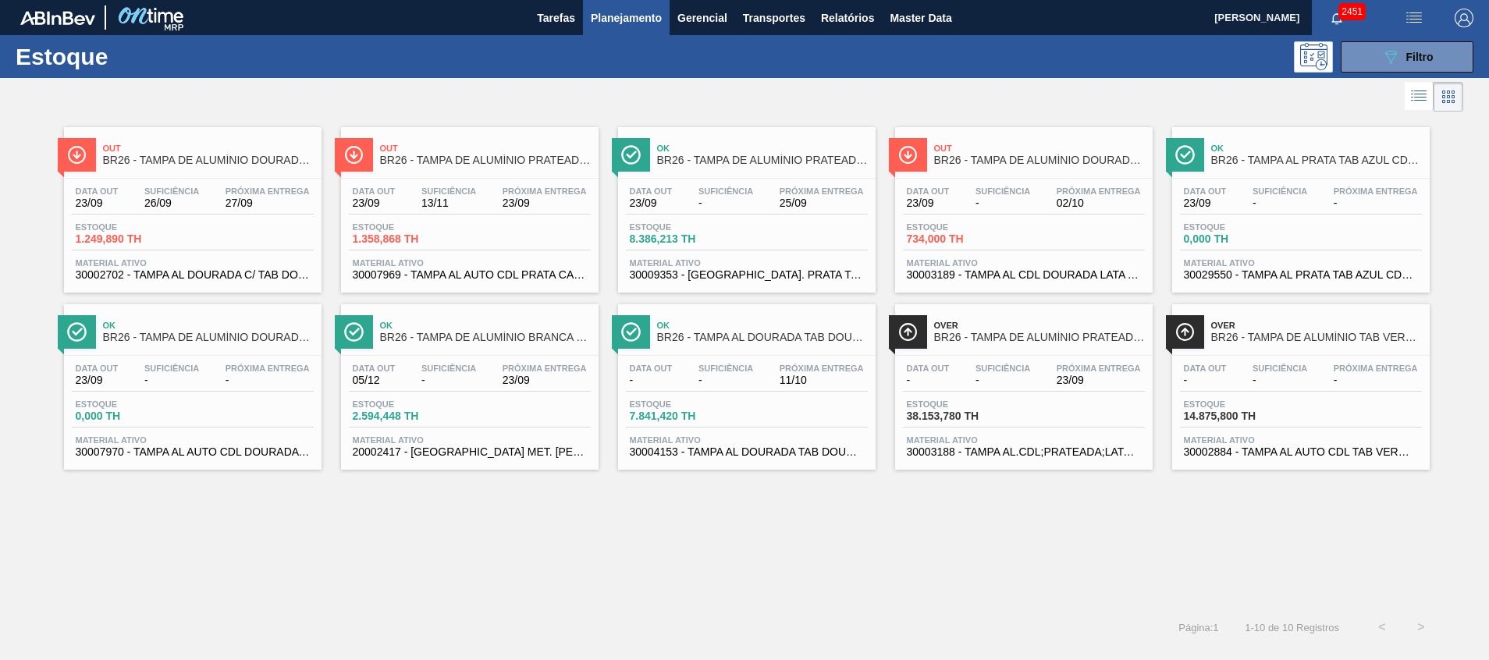
drag, startPoint x: 412, startPoint y: 340, endPoint x: 413, endPoint y: 352, distance: 11.7
click at [413, 343] on span "BR26 - TAMPA DE ALUMÍNIO BRANCA TAB AZUL" at bounding box center [485, 338] width 211 height 12
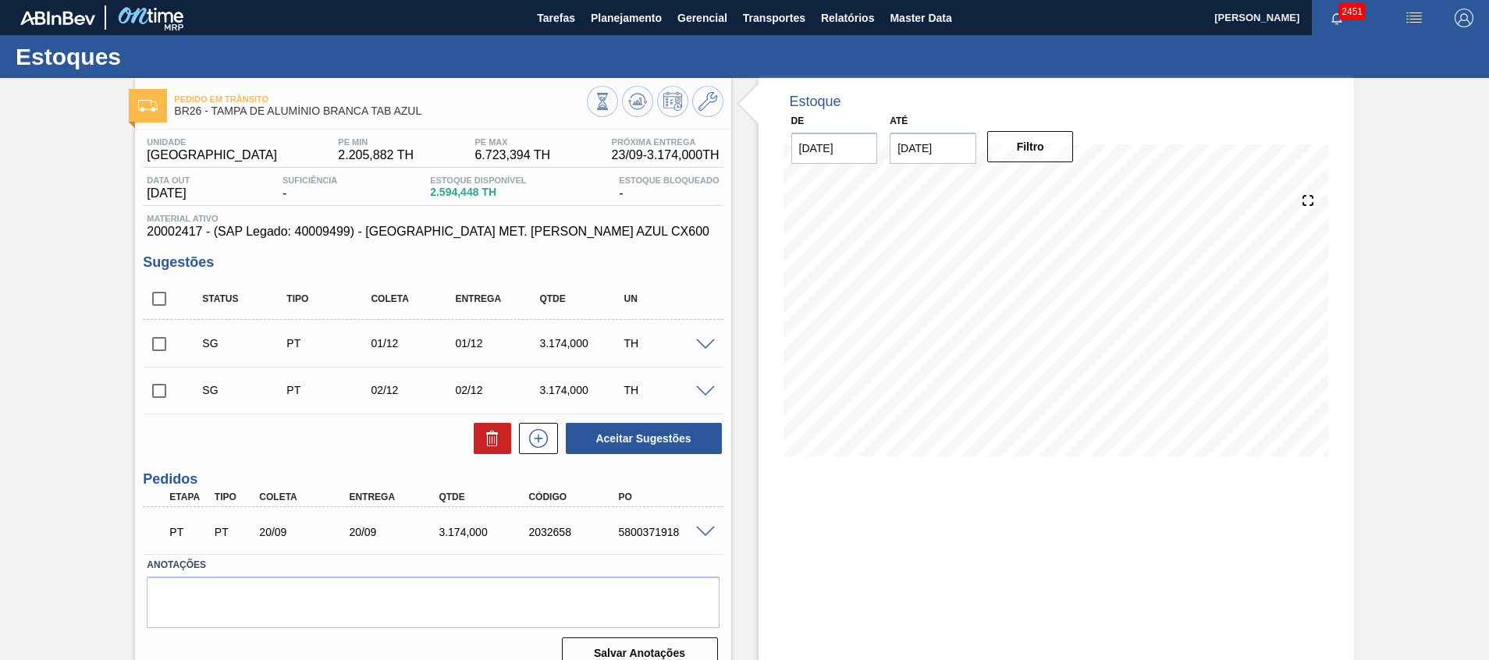
click at [703, 530] on span at bounding box center [705, 533] width 19 height 12
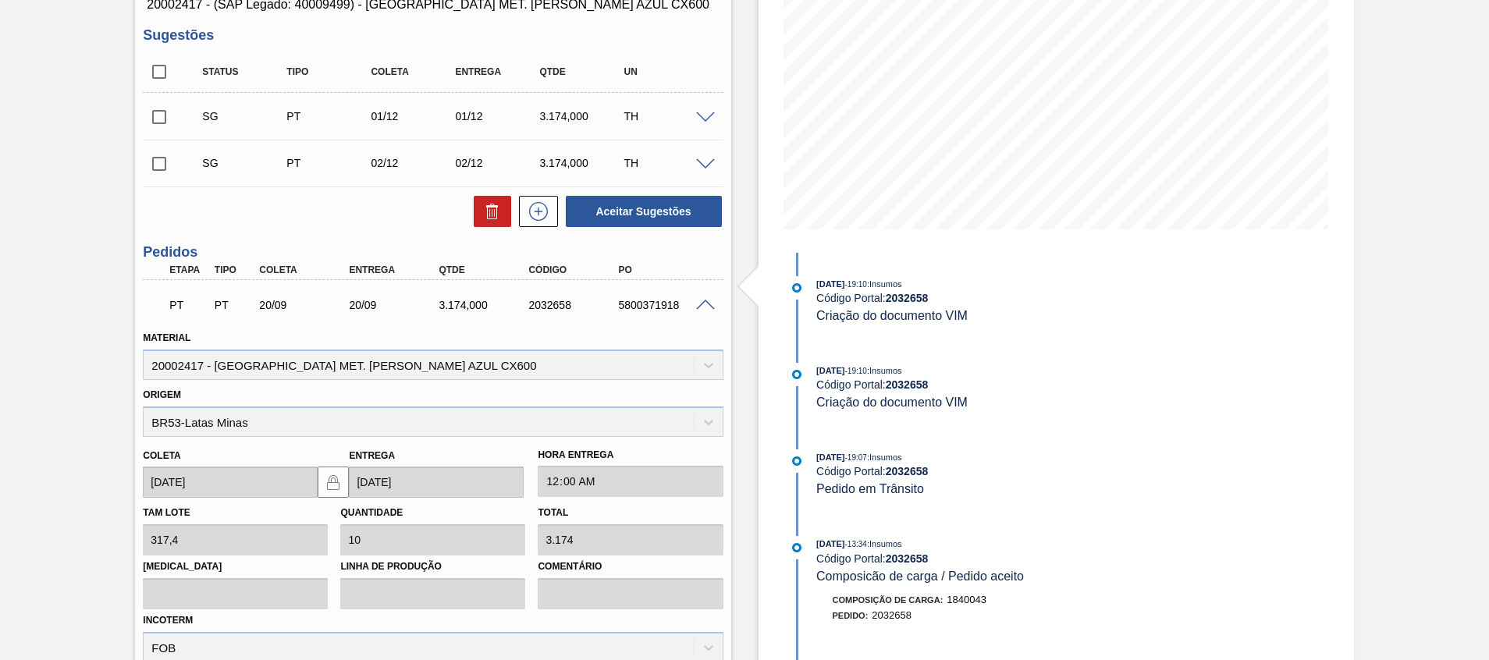
scroll to position [234, 0]
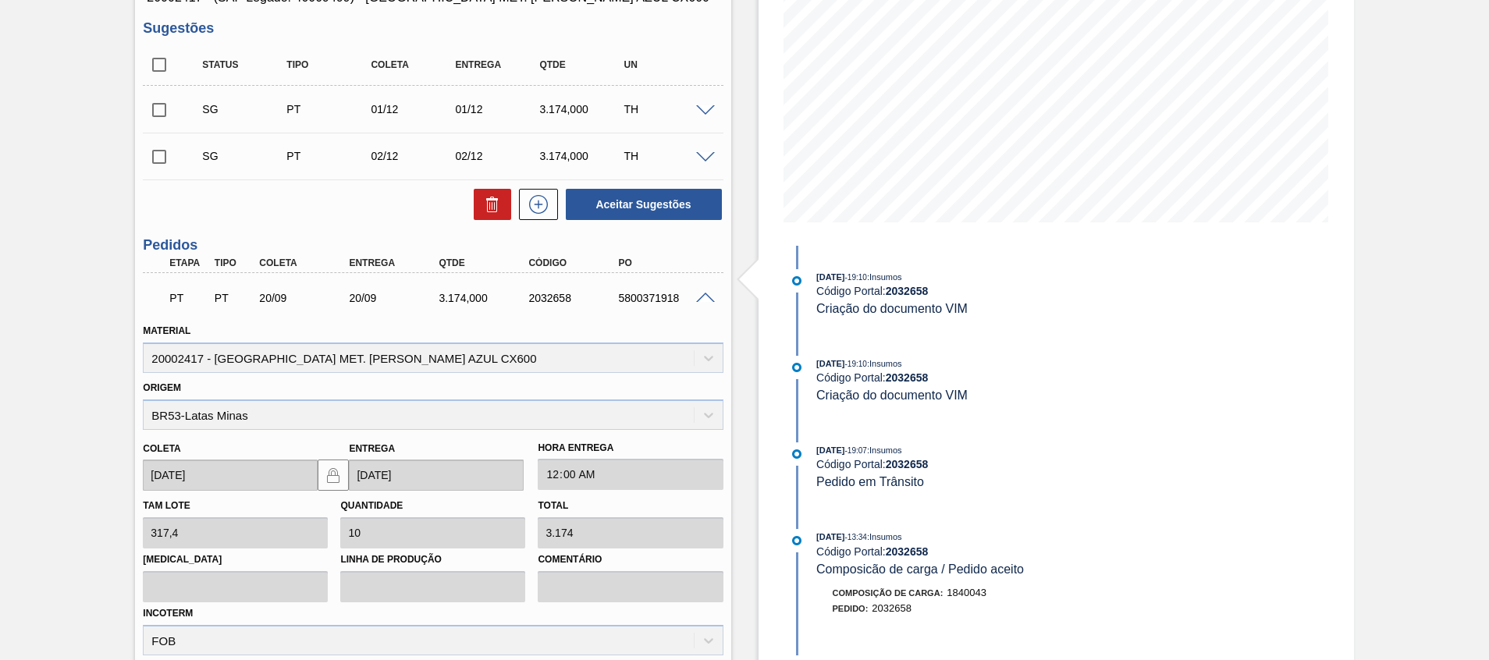
click at [697, 300] on span at bounding box center [705, 299] width 19 height 12
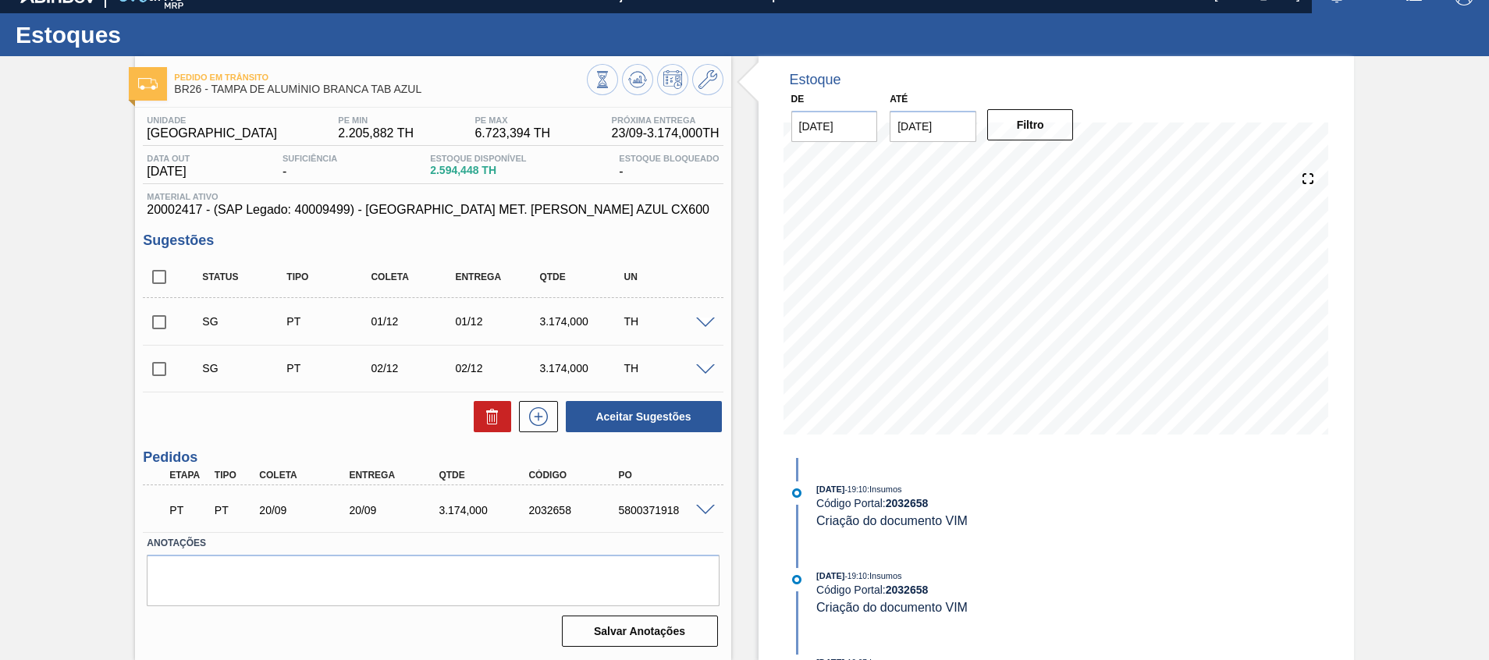
scroll to position [22, 0]
click at [699, 505] on span at bounding box center [705, 511] width 19 height 12
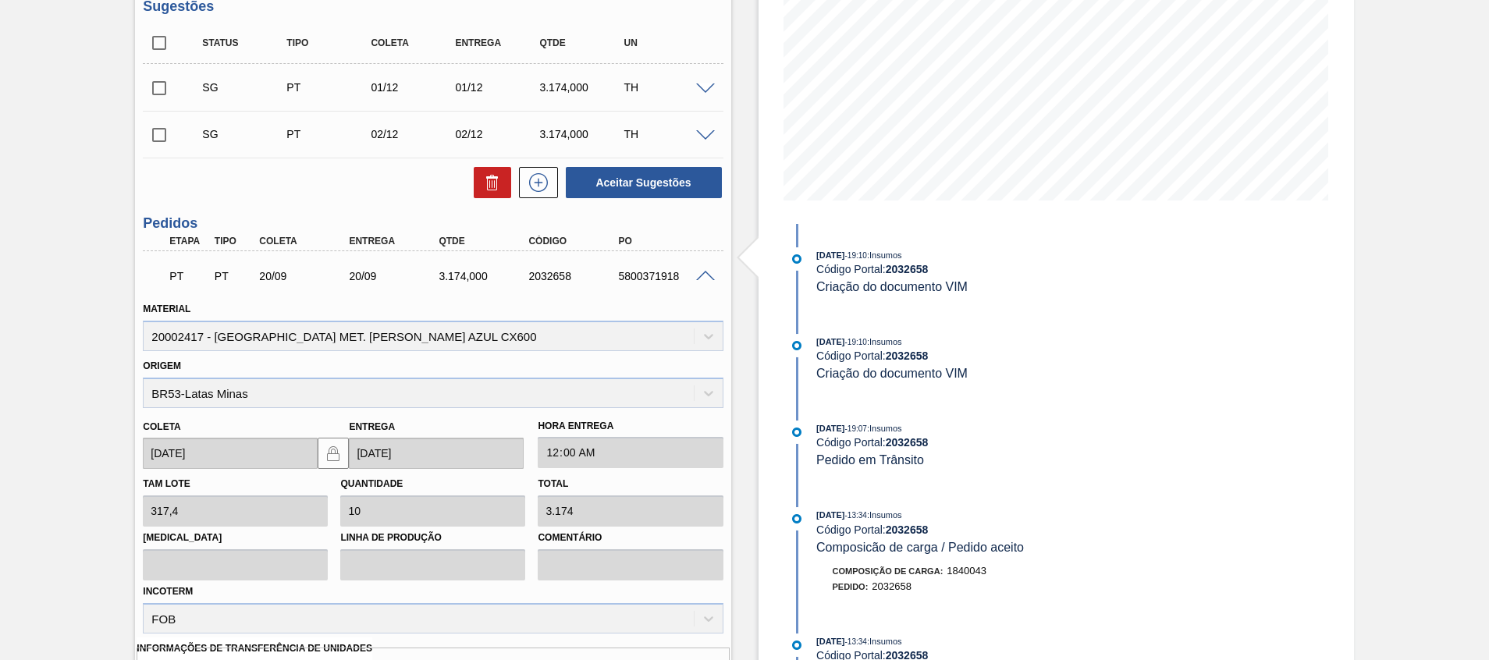
scroll to position [0, 0]
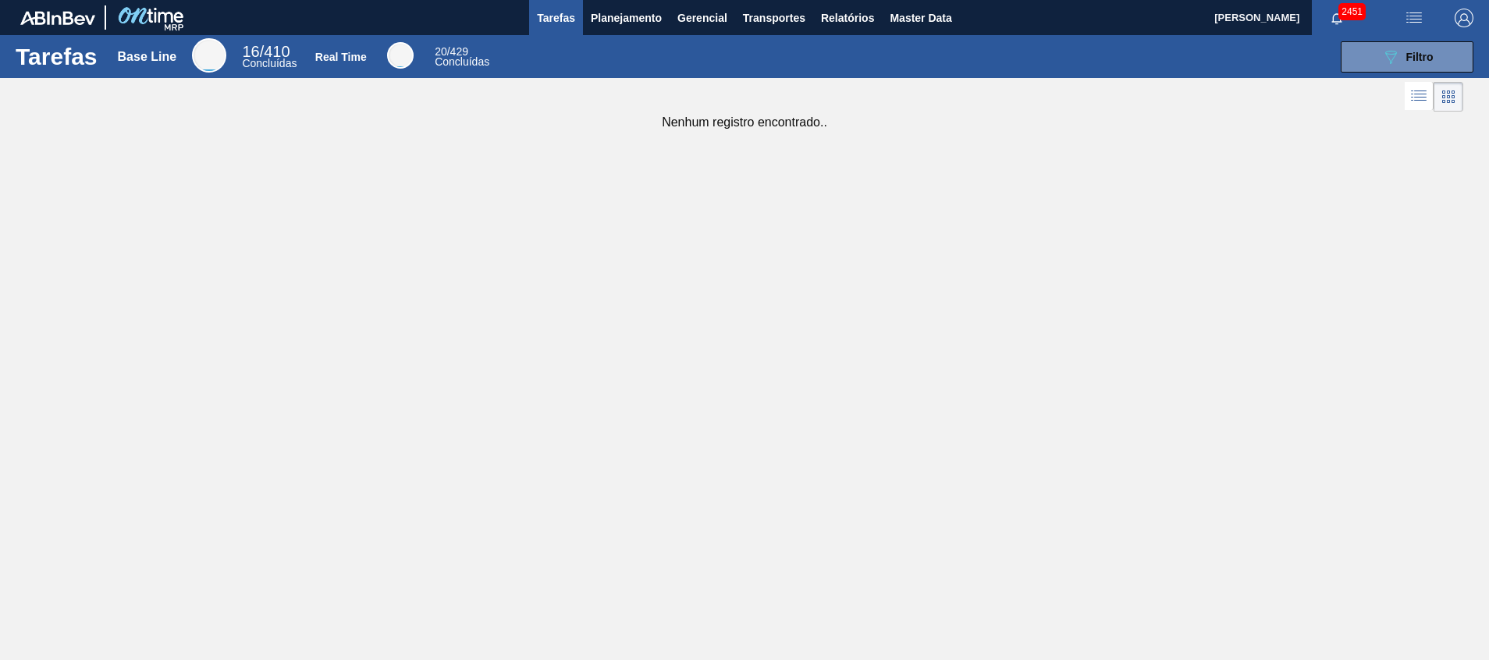
drag, startPoint x: 804, startPoint y: 596, endPoint x: 794, endPoint y: 603, distance: 12.3
click at [804, 595] on main "Tarefas Planejamento Gerencial Transportes Relatórios Master Data [PERSON_NAME]…" at bounding box center [744, 330] width 1489 height 660
click at [633, 28] on button "Planejamento" at bounding box center [626, 17] width 87 height 35
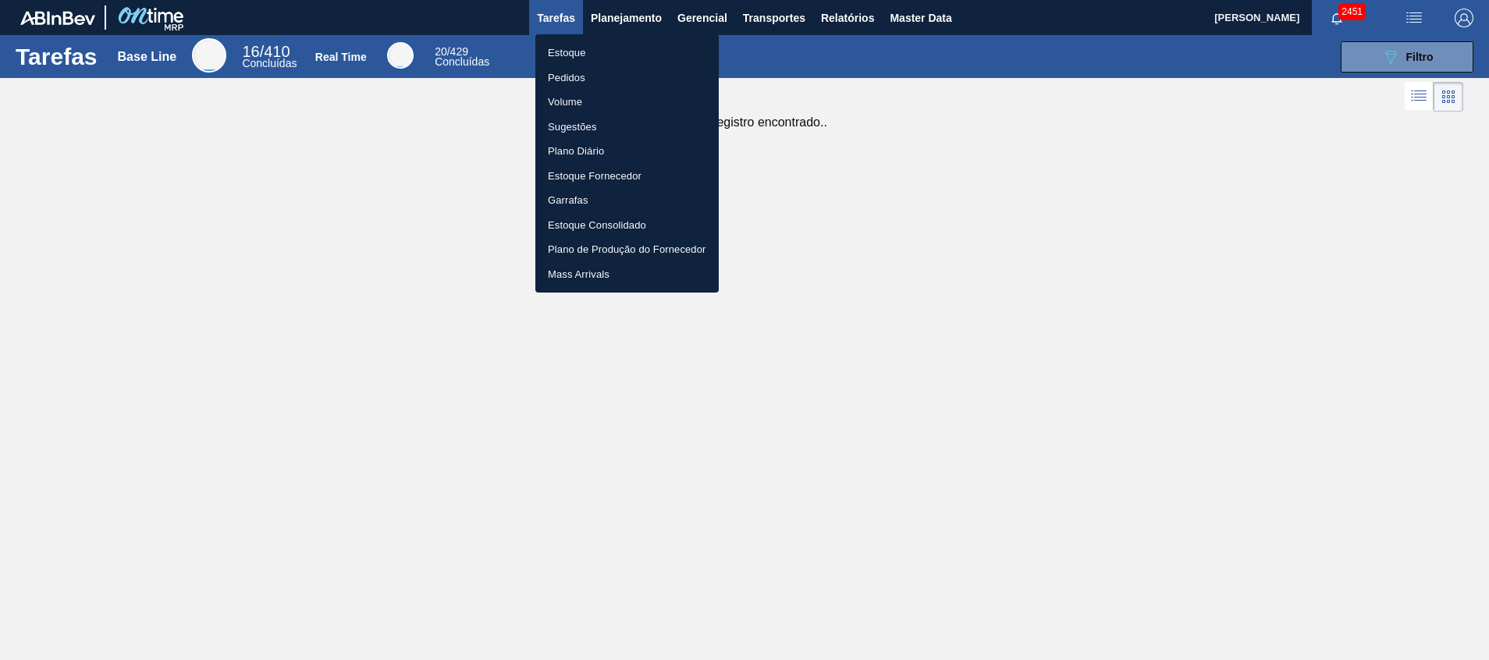
drag, startPoint x: 639, startPoint y: 46, endPoint x: 639, endPoint y: 5, distance: 41.4
click at [639, 46] on li "Estoque" at bounding box center [627, 53] width 183 height 25
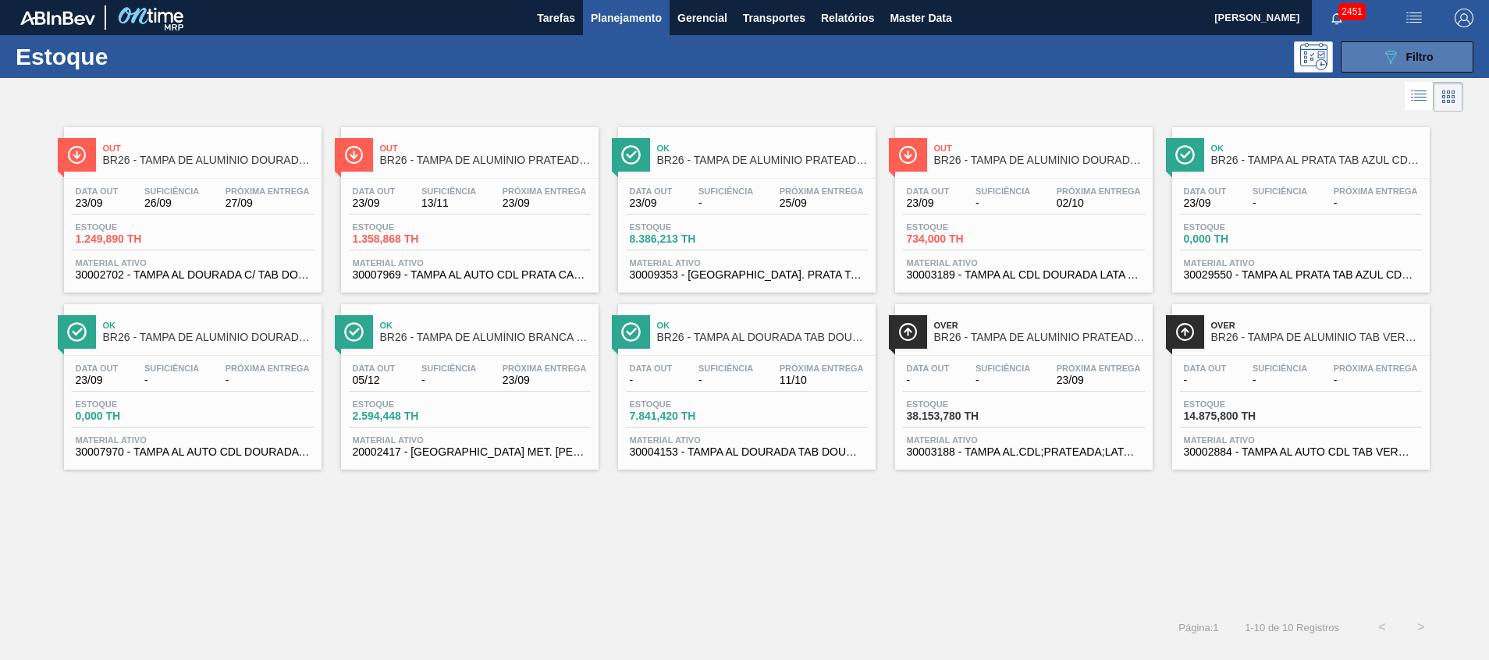
click at [1358, 58] on button "089F7B8B-B2A5-4AFE-B5C0-19BA573D28AC Filtro" at bounding box center [1407, 56] width 133 height 31
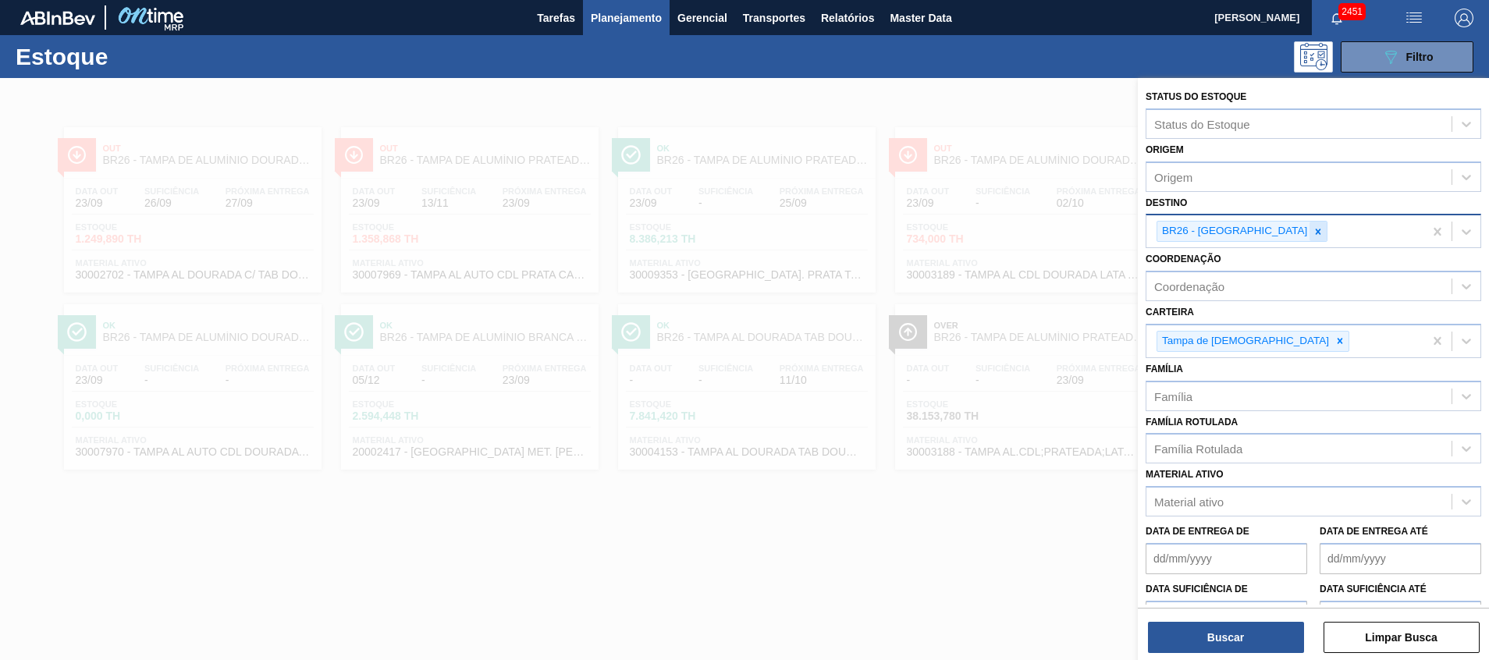
click at [1316, 230] on icon at bounding box center [1318, 231] width 5 height 5
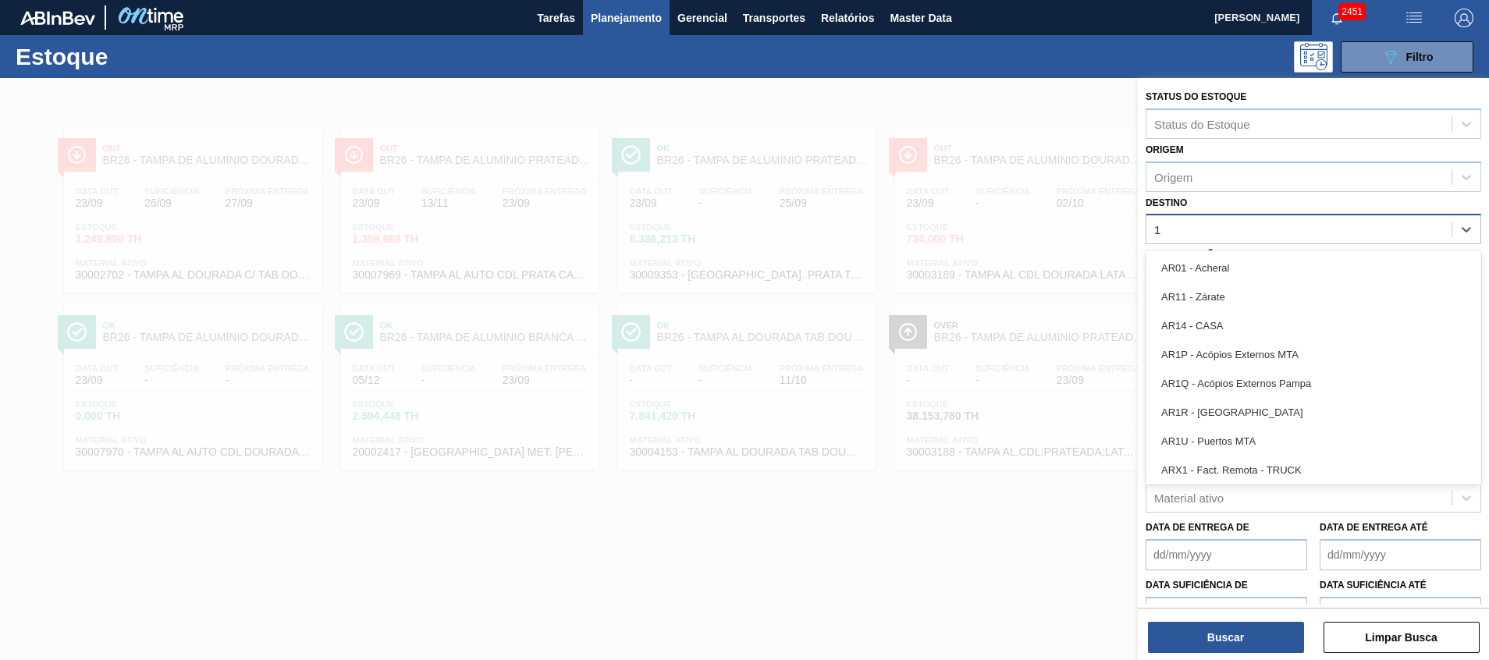
type input "11"
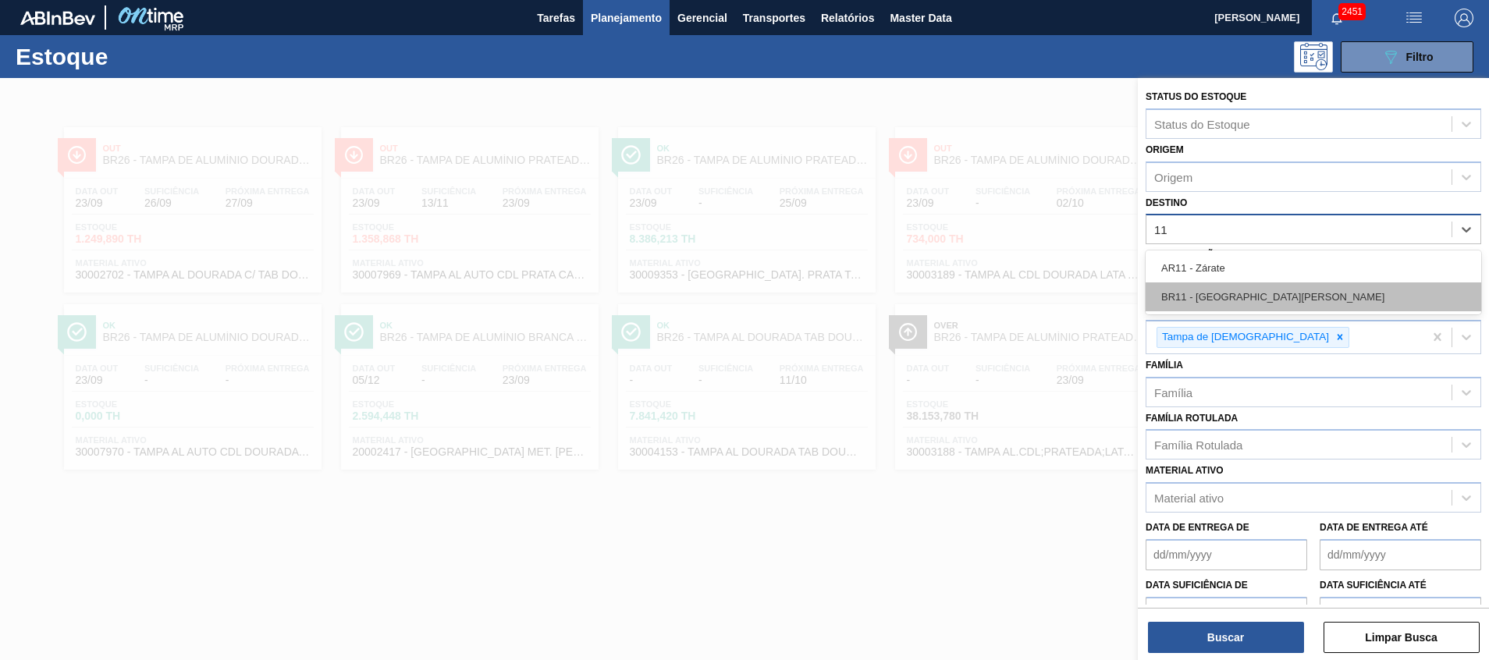
click at [1212, 286] on div "BR11 - [GEOGRAPHIC_DATA][PERSON_NAME]" at bounding box center [1314, 297] width 336 height 29
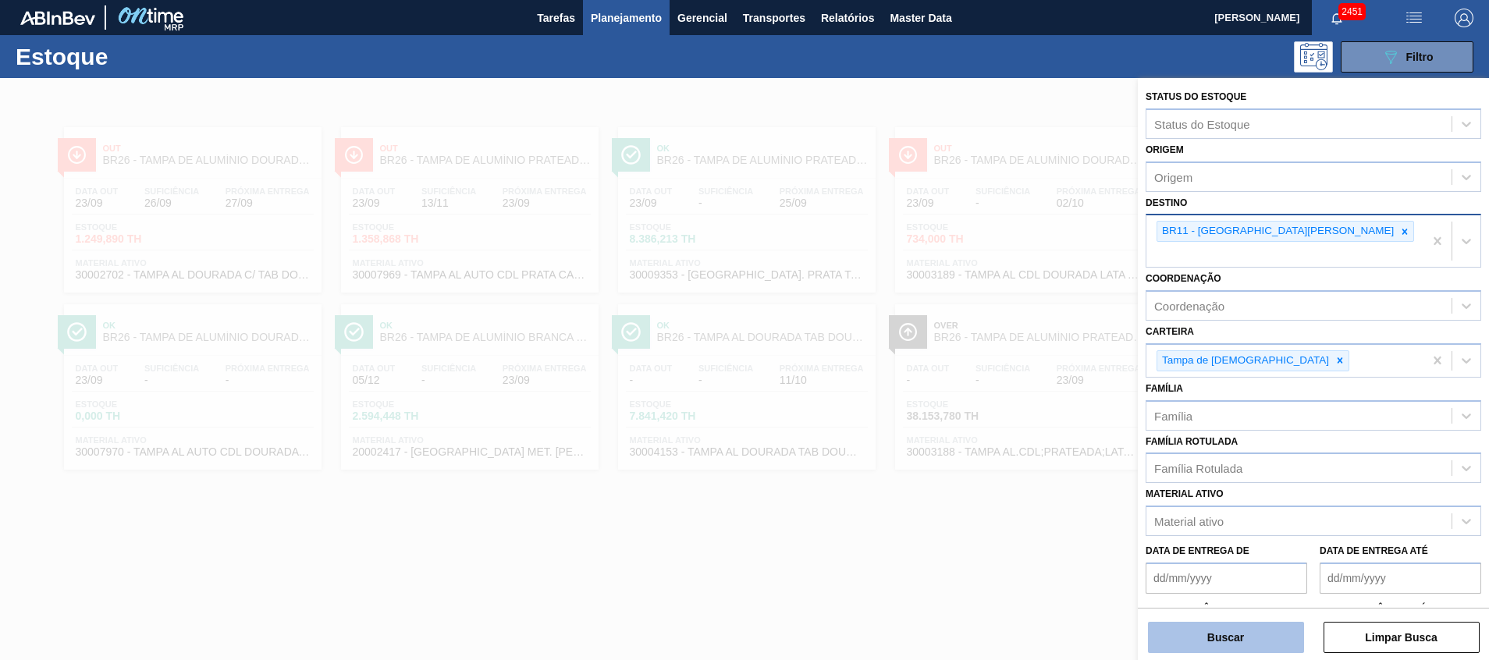
click at [1240, 635] on button "Buscar" at bounding box center [1226, 637] width 156 height 31
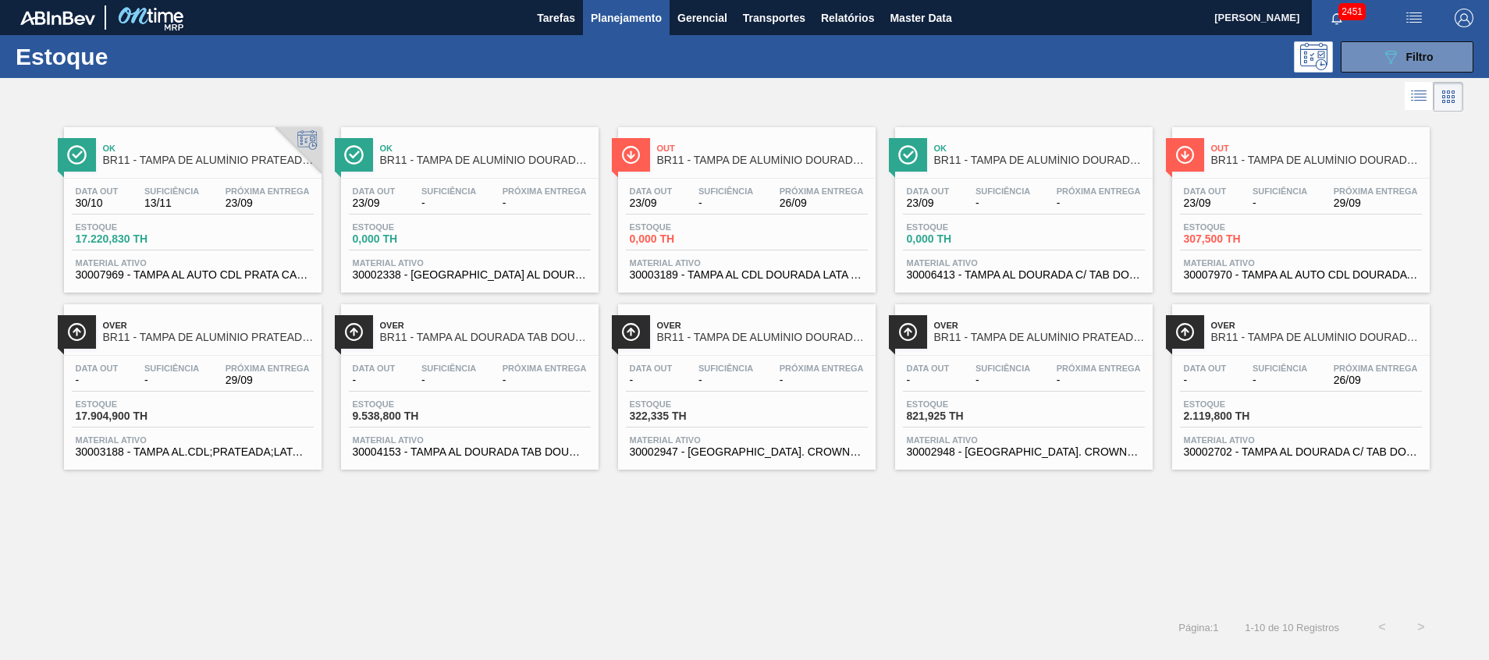
drag, startPoint x: 123, startPoint y: 436, endPoint x: 485, endPoint y: 544, distance: 378.1
click at [474, 585] on div "Ok BR11 - TAMPA DE ALUMÍNIO PRATEADA CANPACK CDL Data out 30/10 Suficiência 13/…" at bounding box center [744, 362] width 1489 height 493
click at [734, 270] on span "30003189 - TAMPA AL CDL DOURADA LATA AUTOMATICA" at bounding box center [747, 275] width 234 height 12
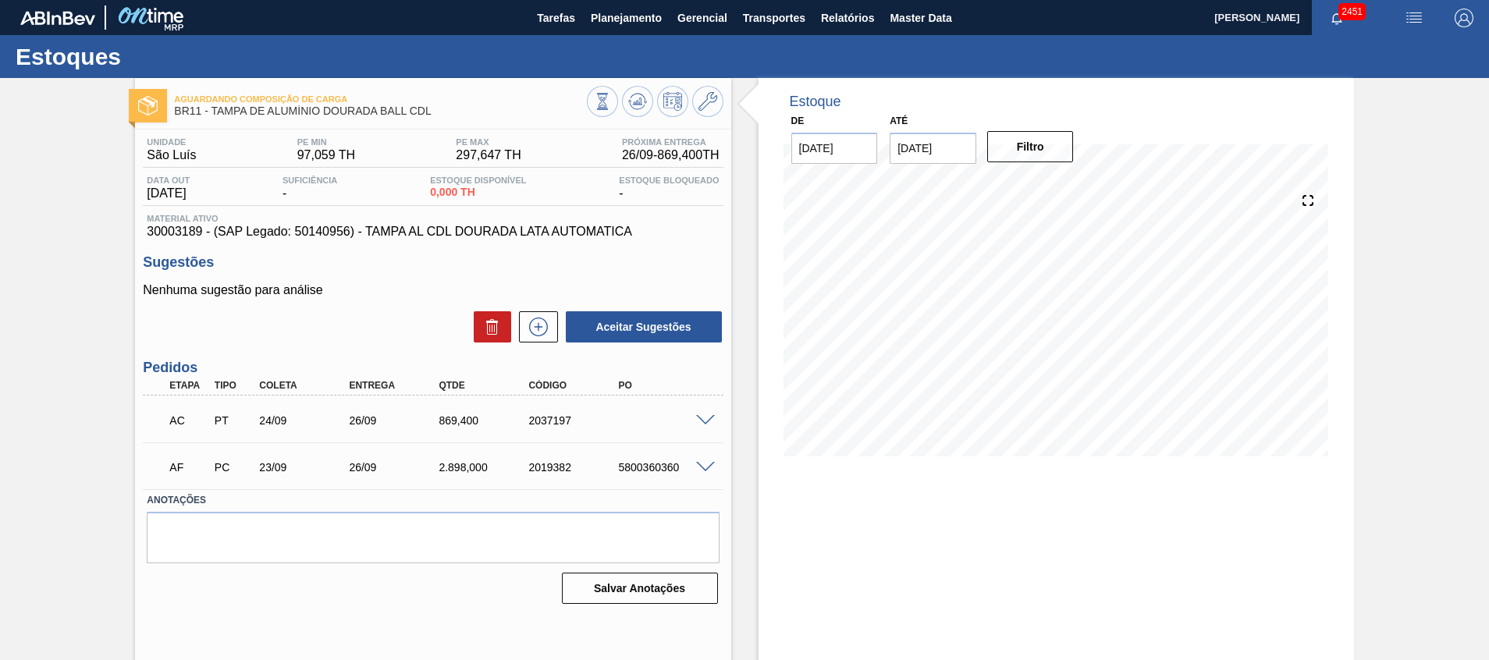
click at [710, 422] on span at bounding box center [705, 421] width 19 height 12
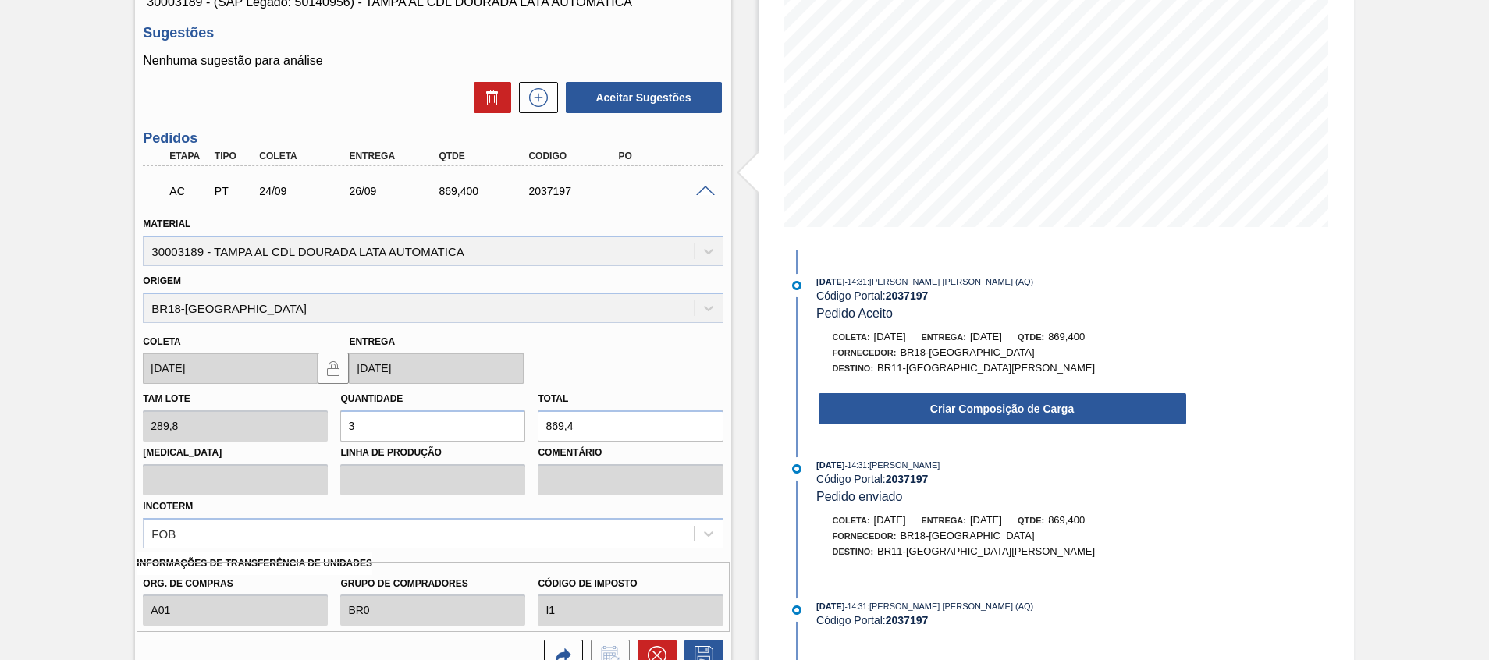
scroll to position [234, 0]
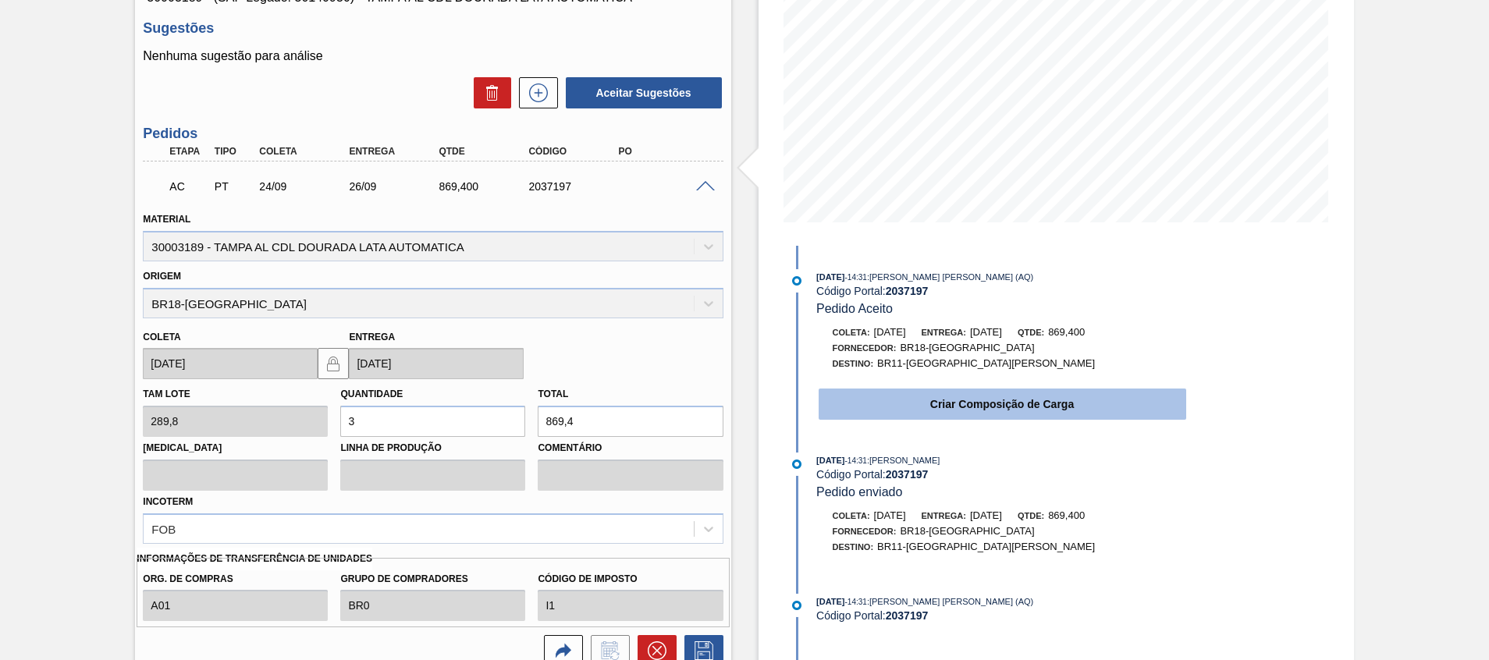
click at [883, 398] on button "Criar Composição de Carga" at bounding box center [1003, 404] width 368 height 31
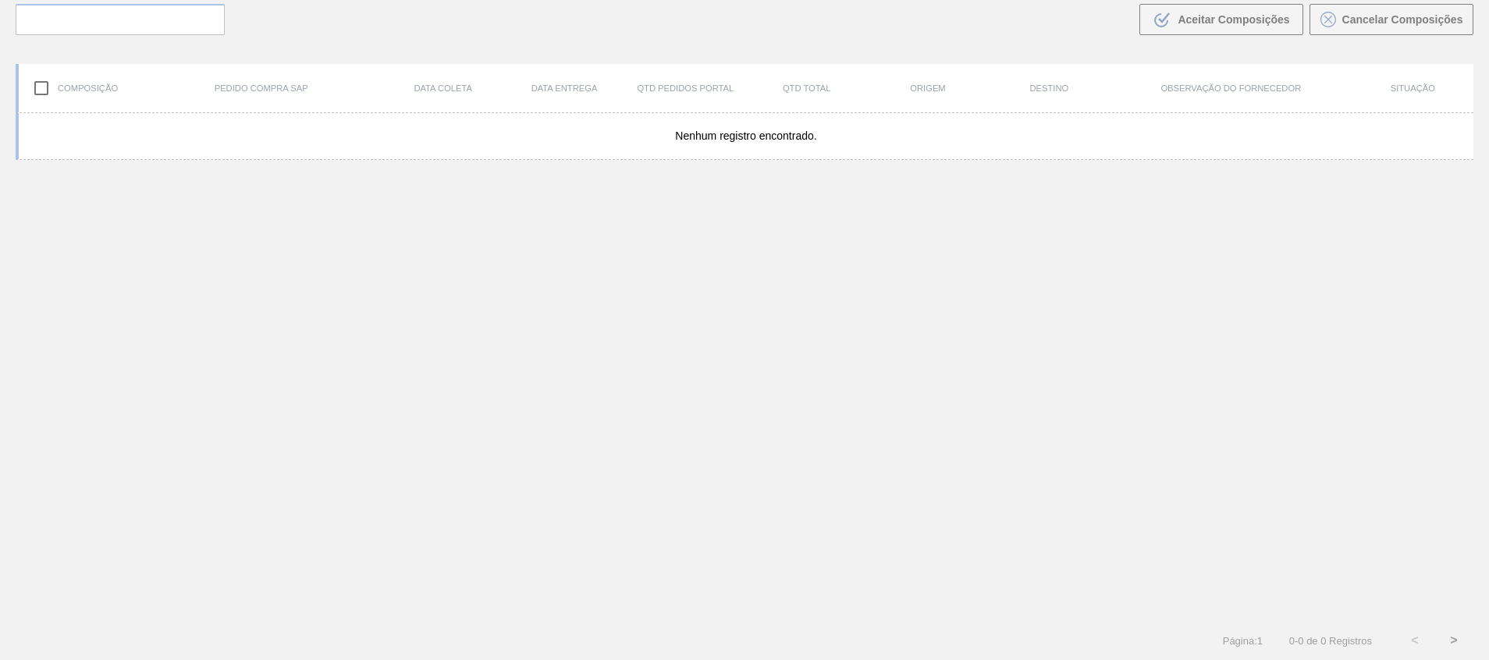
scroll to position [112, 0]
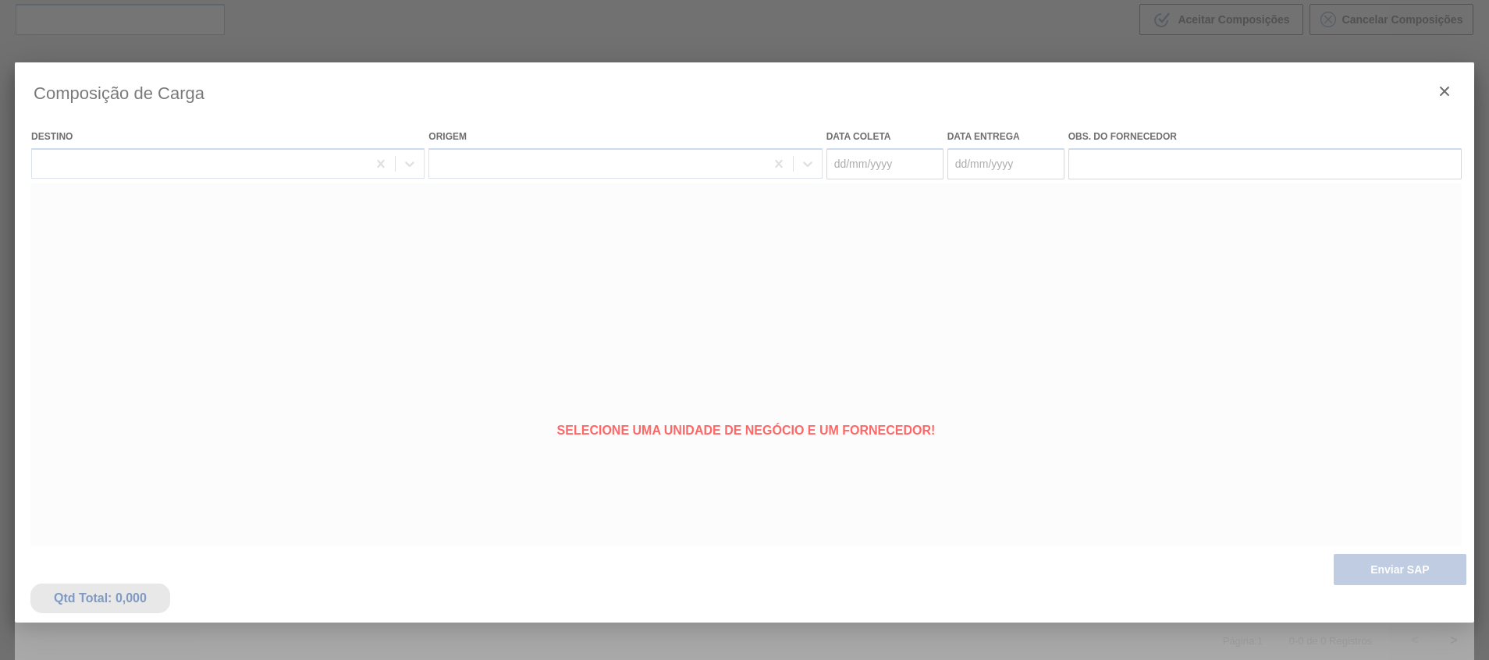
type coleta "24/09/2025"
type entrega "26/09/2025"
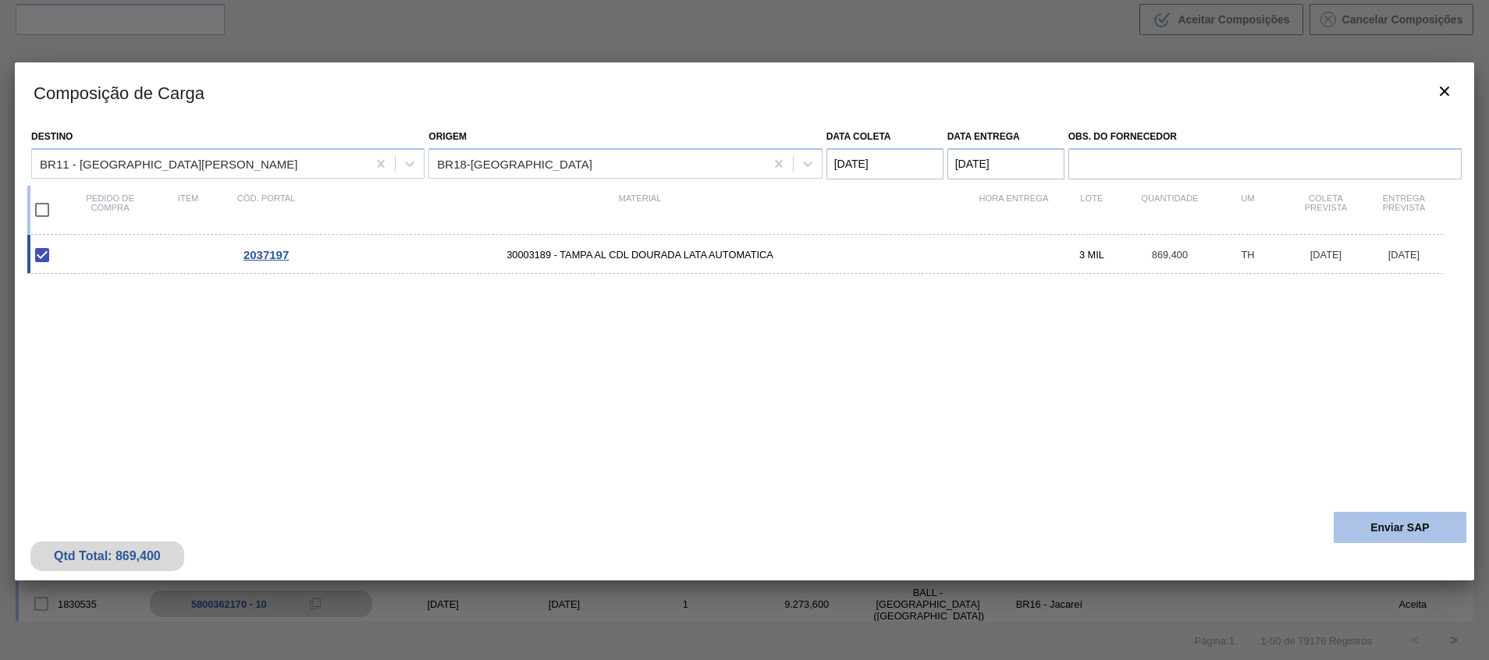
click at [1404, 535] on button "Enviar SAP" at bounding box center [1400, 527] width 133 height 31
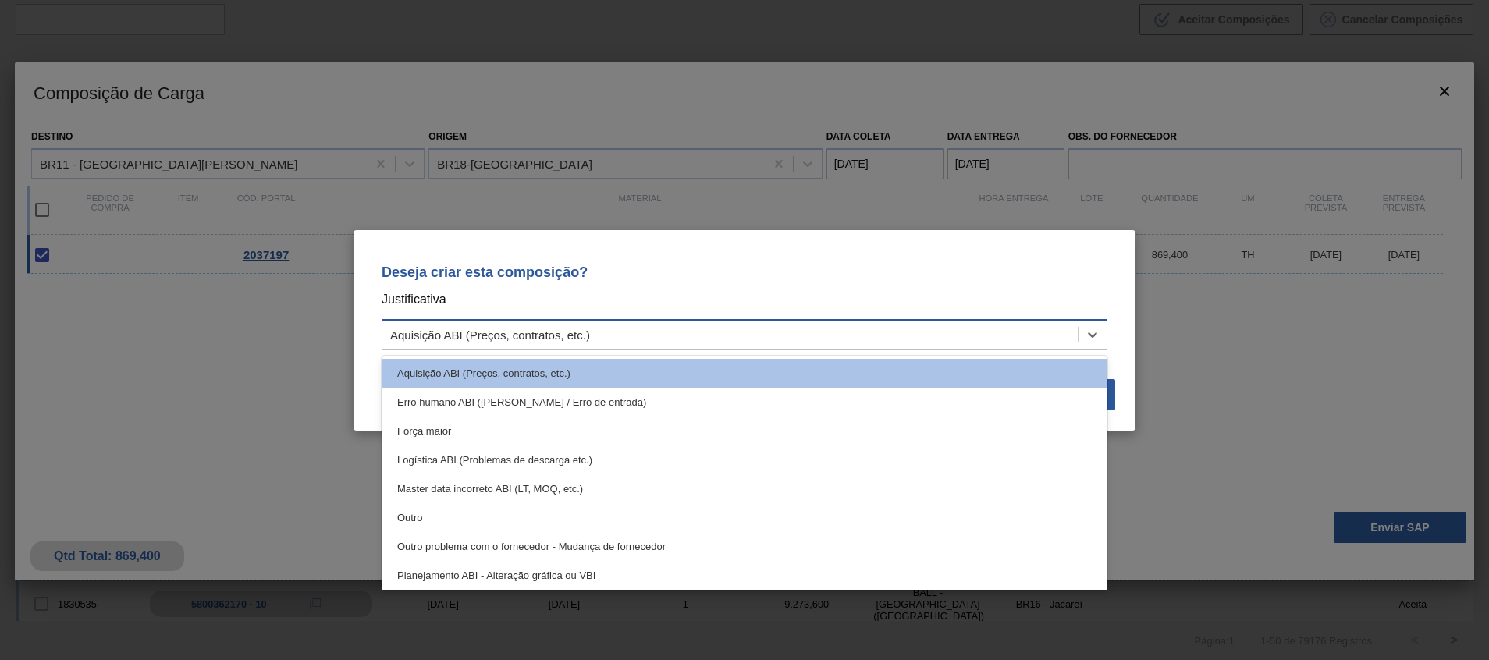
click at [1066, 339] on div "Aquisição ABI (Preços, contratos, etc.)" at bounding box center [731, 334] width 696 height 23
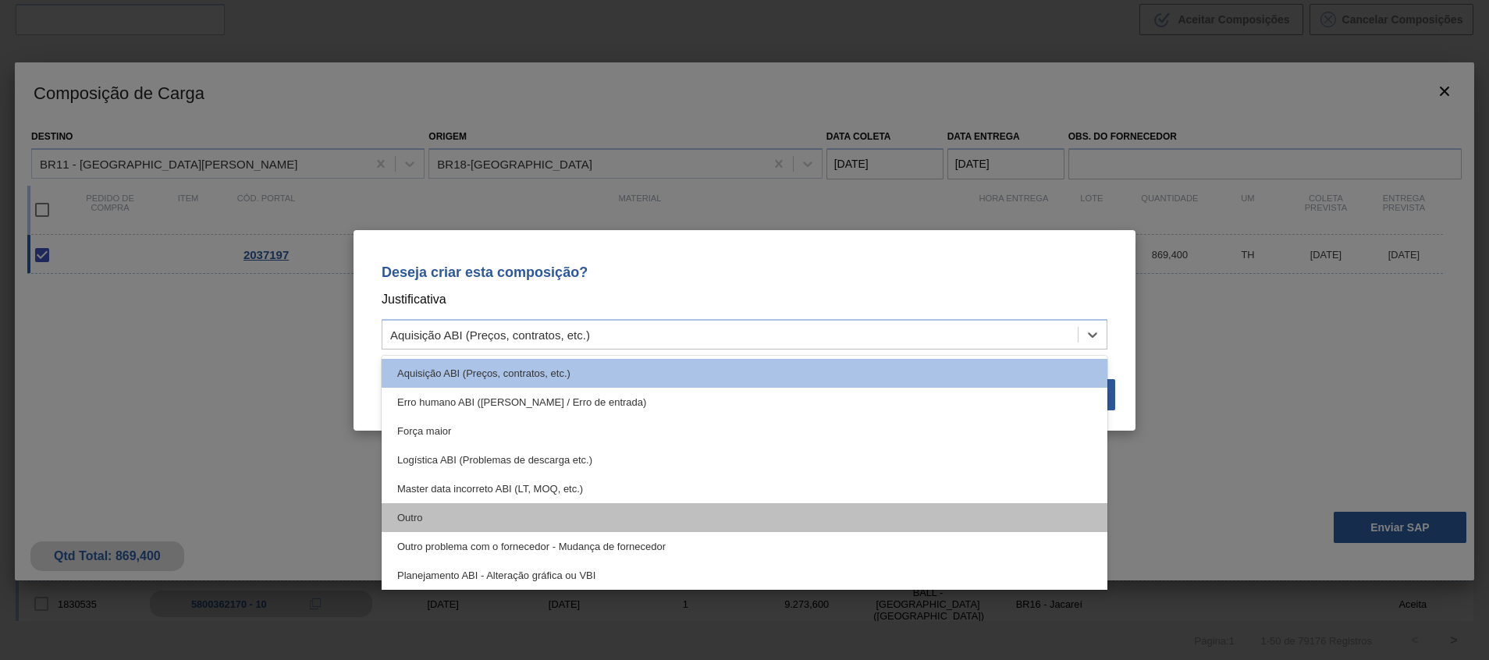
click at [937, 508] on div "Outro" at bounding box center [745, 518] width 726 height 29
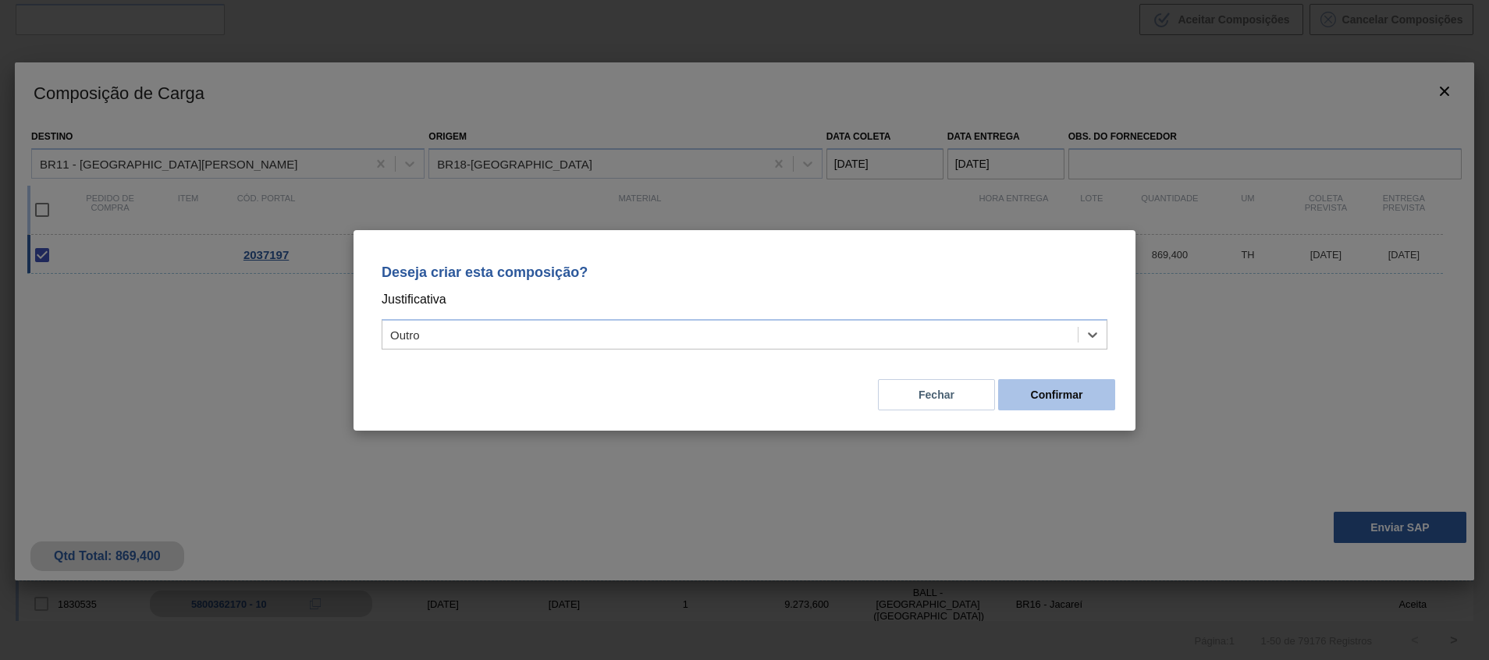
click at [1036, 390] on button "Confirmar" at bounding box center [1056, 394] width 117 height 31
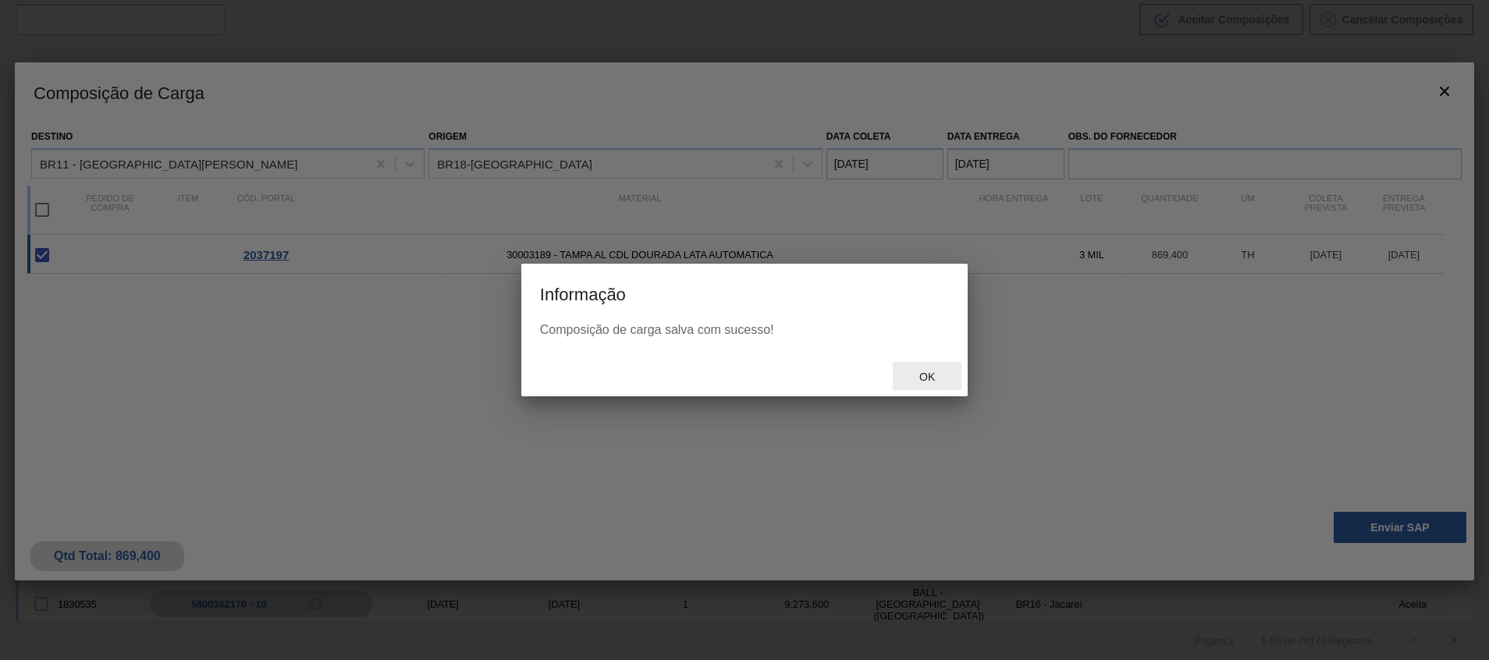
click at [904, 376] on div "Ok" at bounding box center [927, 376] width 69 height 29
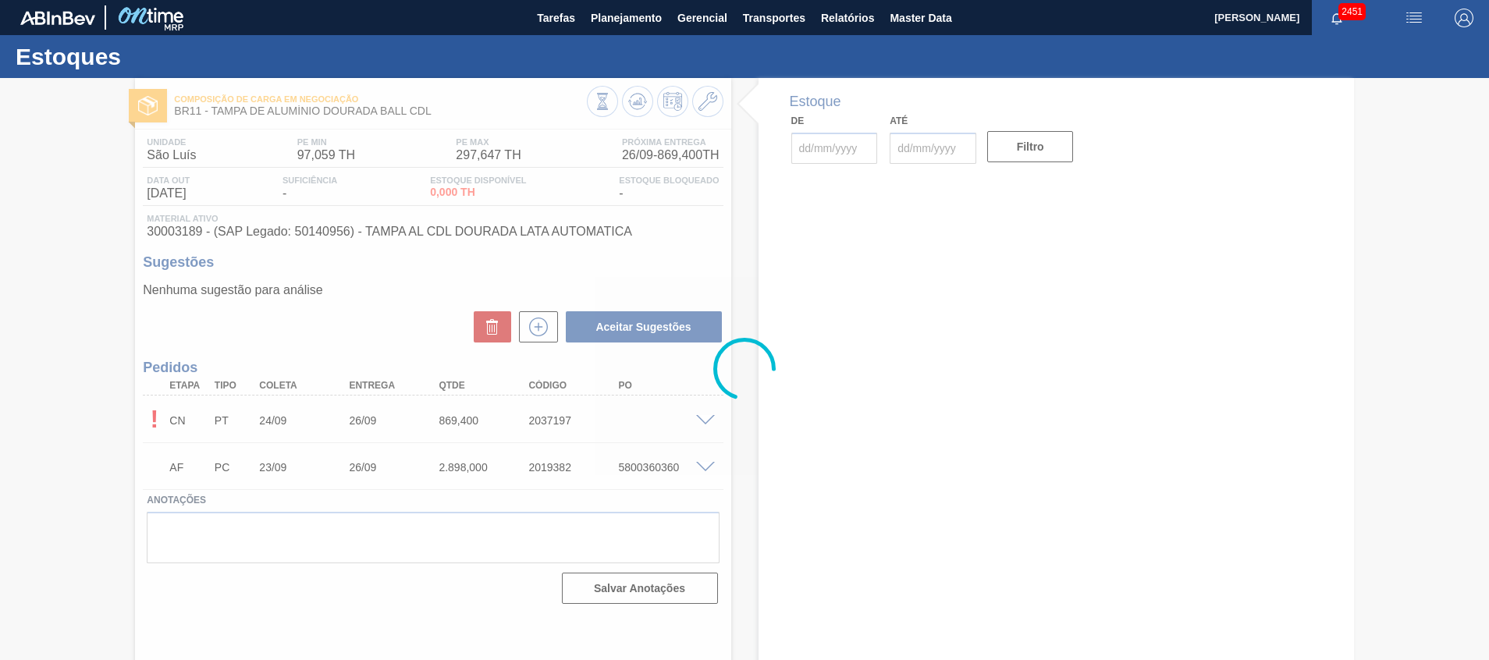
type input "[DATE]"
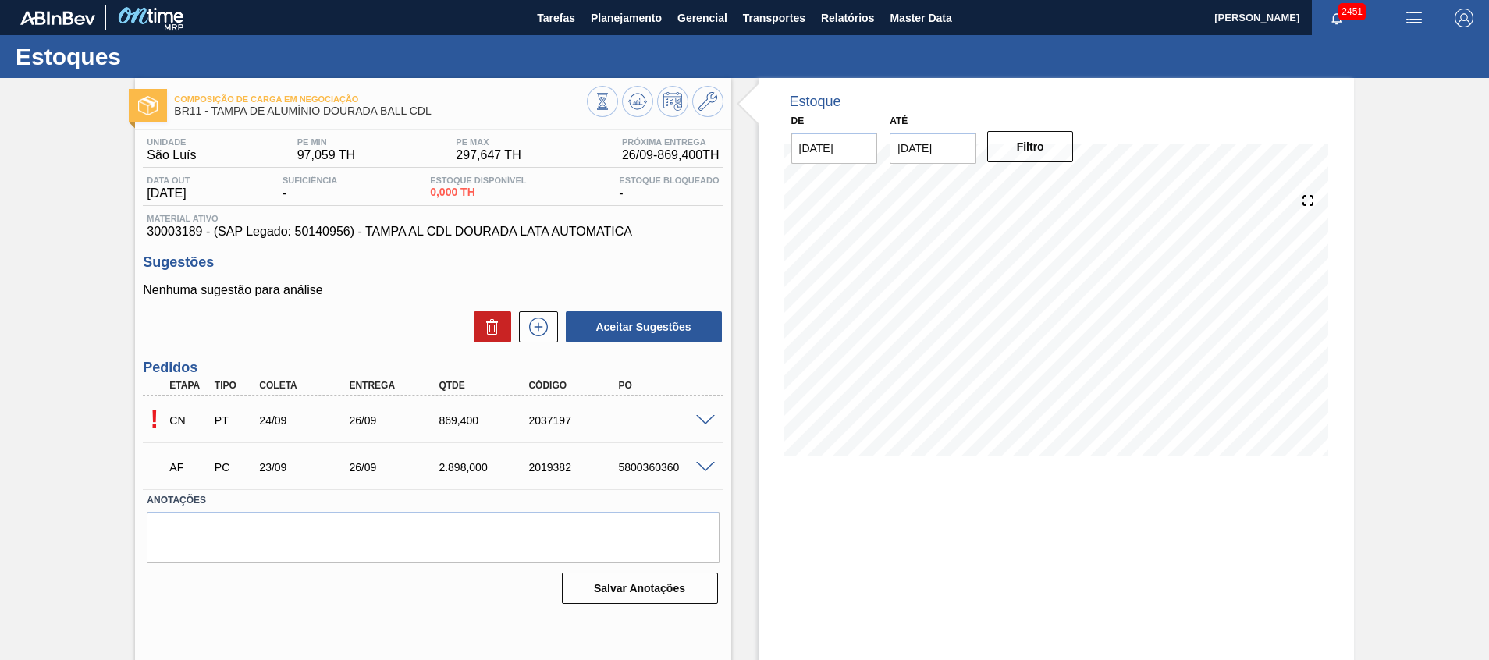
click at [704, 418] on span at bounding box center [705, 421] width 19 height 12
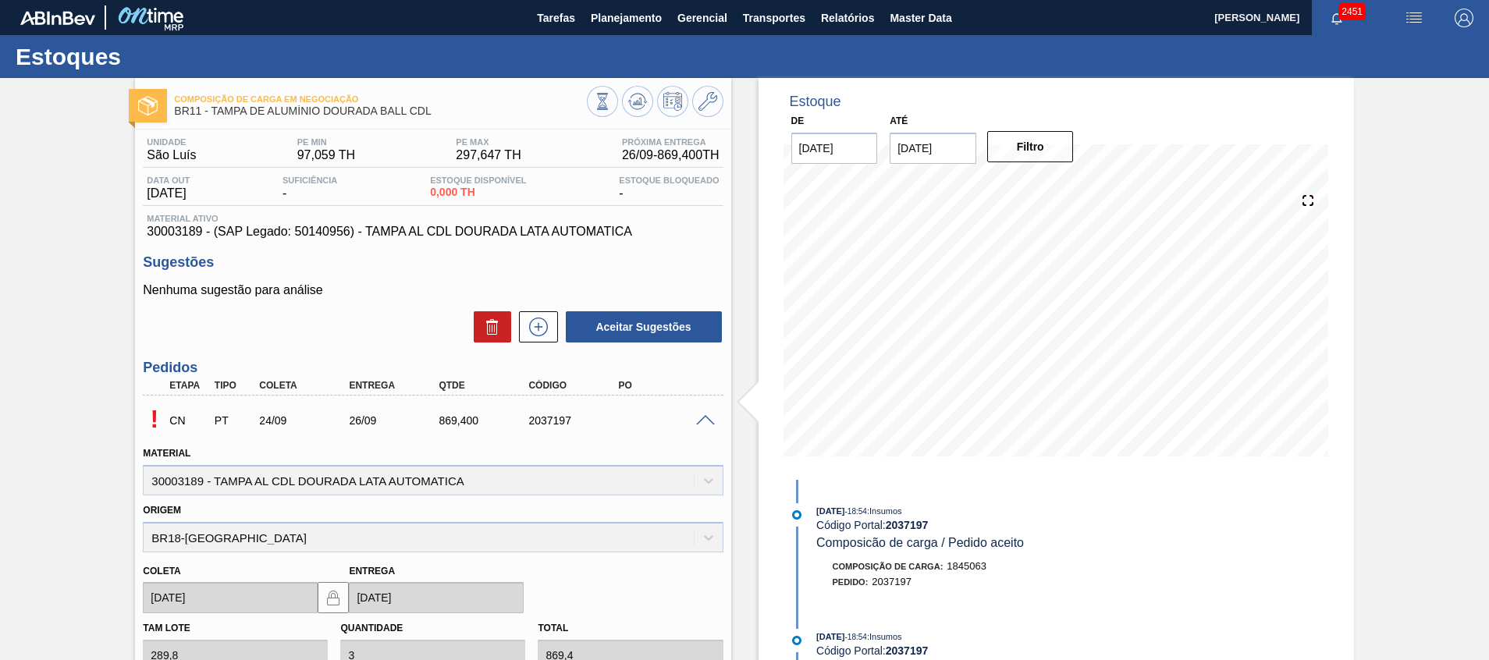
click at [444, 108] on span "BR11 - TAMPA DE ALUMÍNIO DOURADA BALL CDL" at bounding box center [380, 111] width 412 height 12
drag, startPoint x: 439, startPoint y: 111, endPoint x: 212, endPoint y: 111, distance: 227.2
click at [212, 111] on span "BR11 - TAMPA DE ALUMÍNIO DOURADA BALL CDL" at bounding box center [380, 111] width 412 height 12
copy span "TAMPA DE ALUMÍNIO DOURADA BALL CDL"
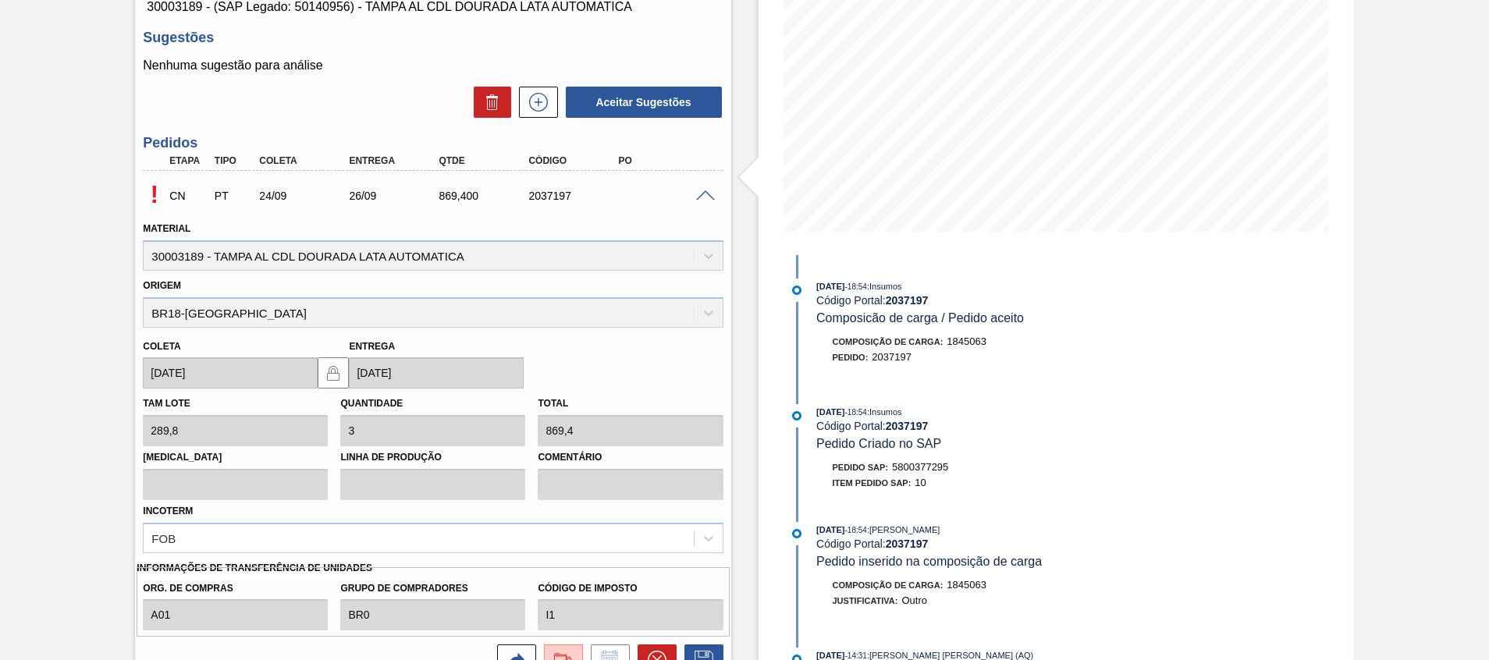
scroll to position [234, 0]
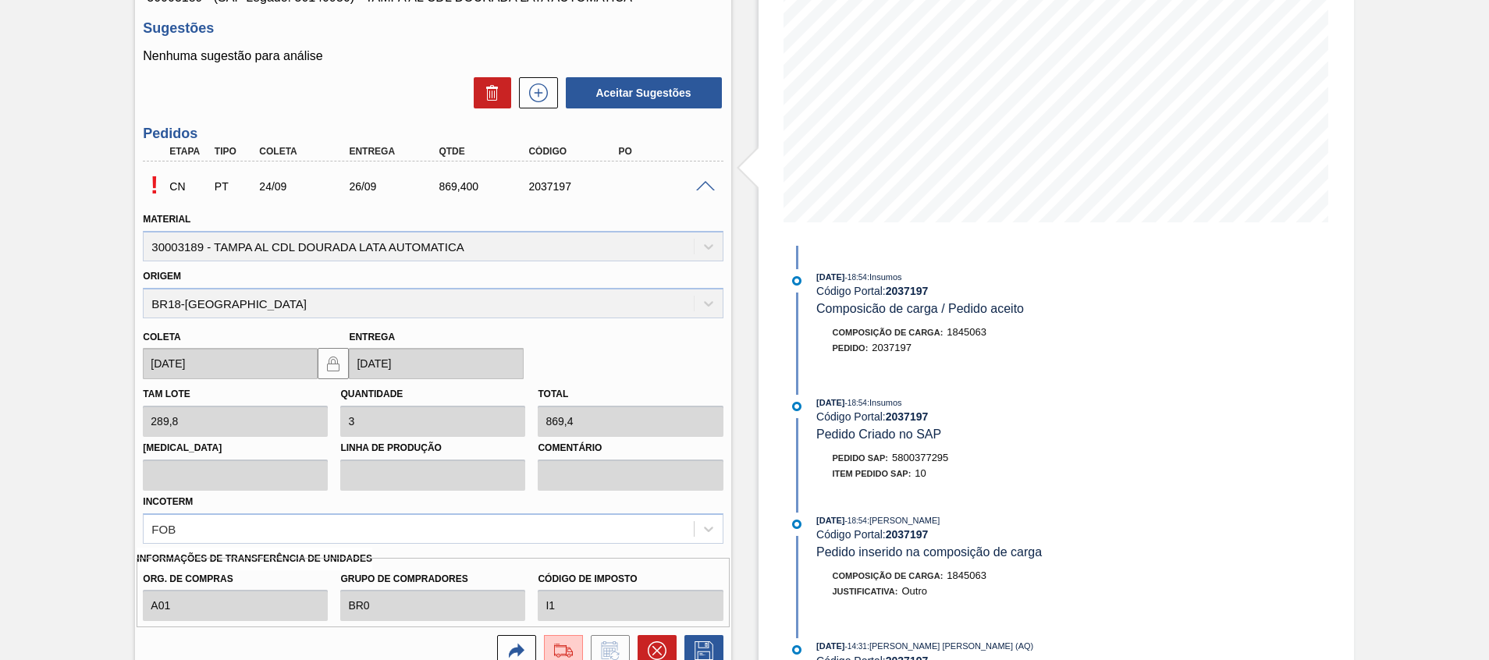
click at [931, 457] on span "5800377295" at bounding box center [920, 458] width 56 height 12
copy span "5800377295"
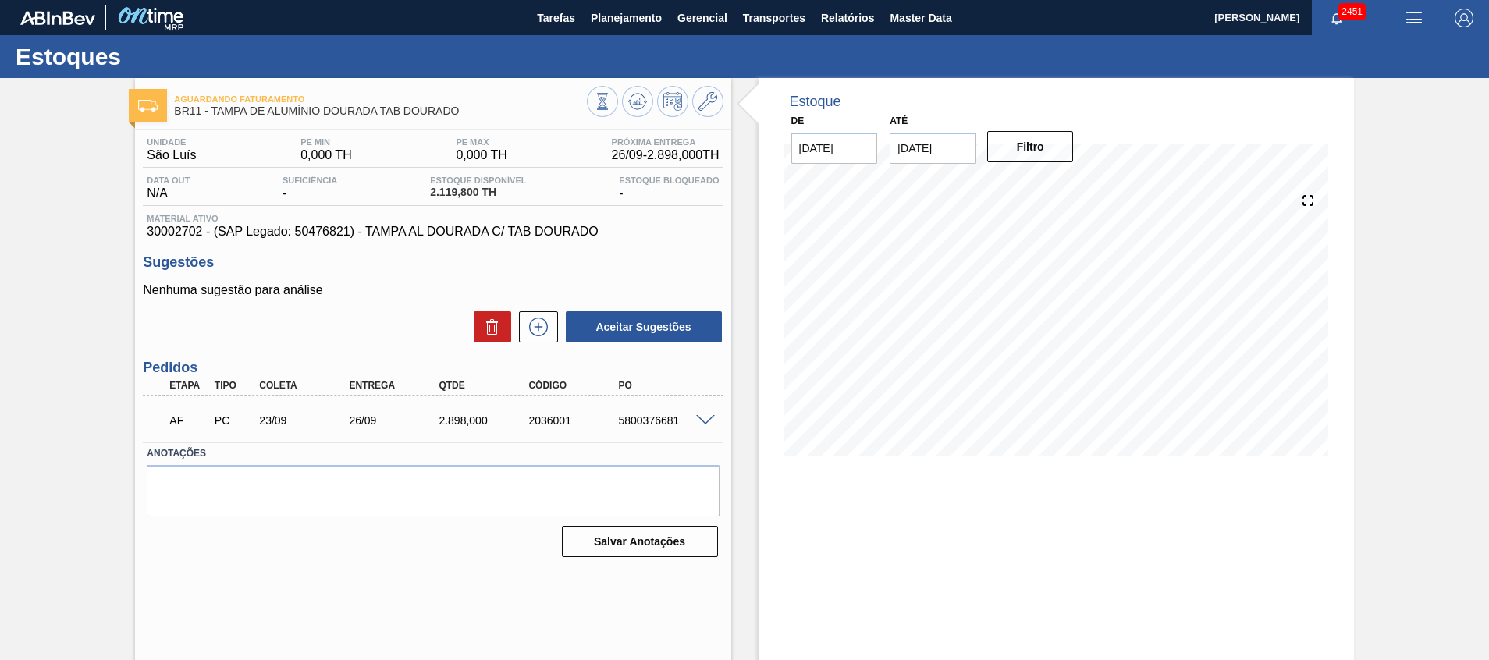
click at [713, 419] on div at bounding box center [707, 420] width 31 height 12
click at [702, 419] on span at bounding box center [705, 421] width 19 height 12
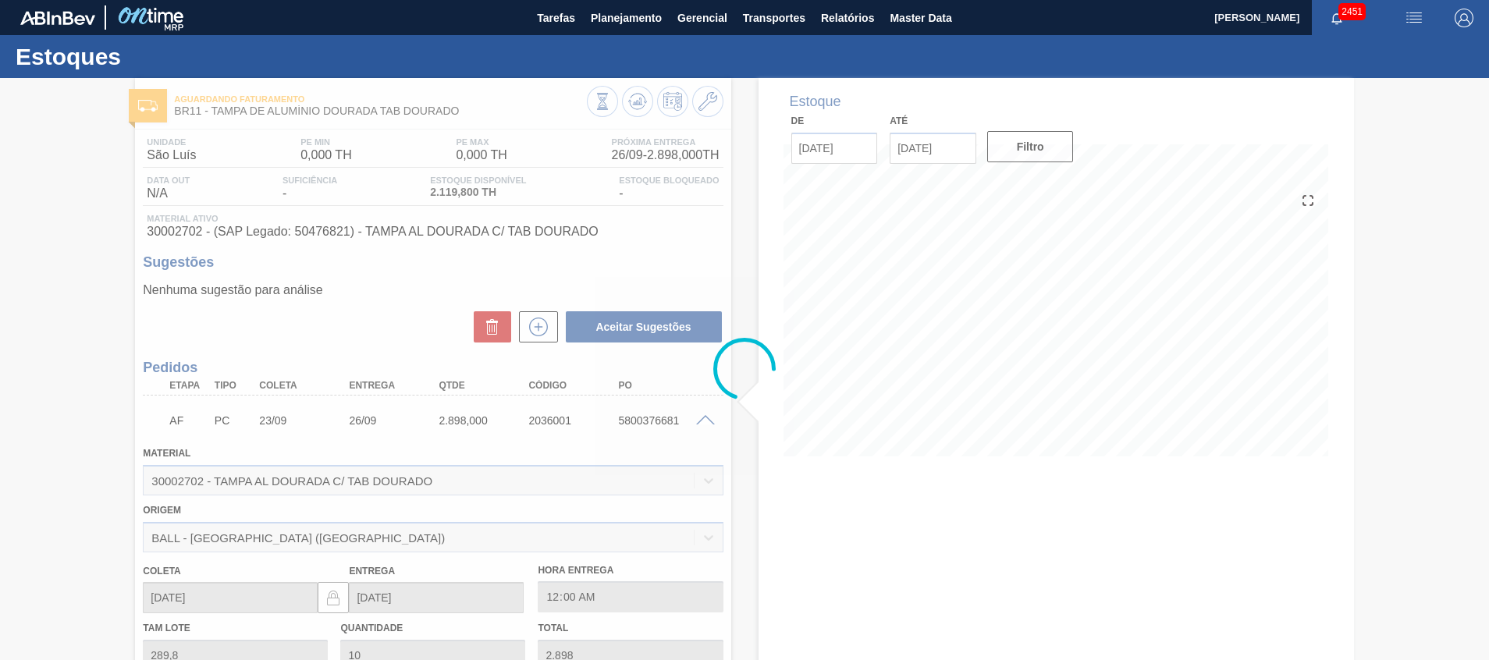
click at [702, 419] on div at bounding box center [744, 369] width 1489 height 582
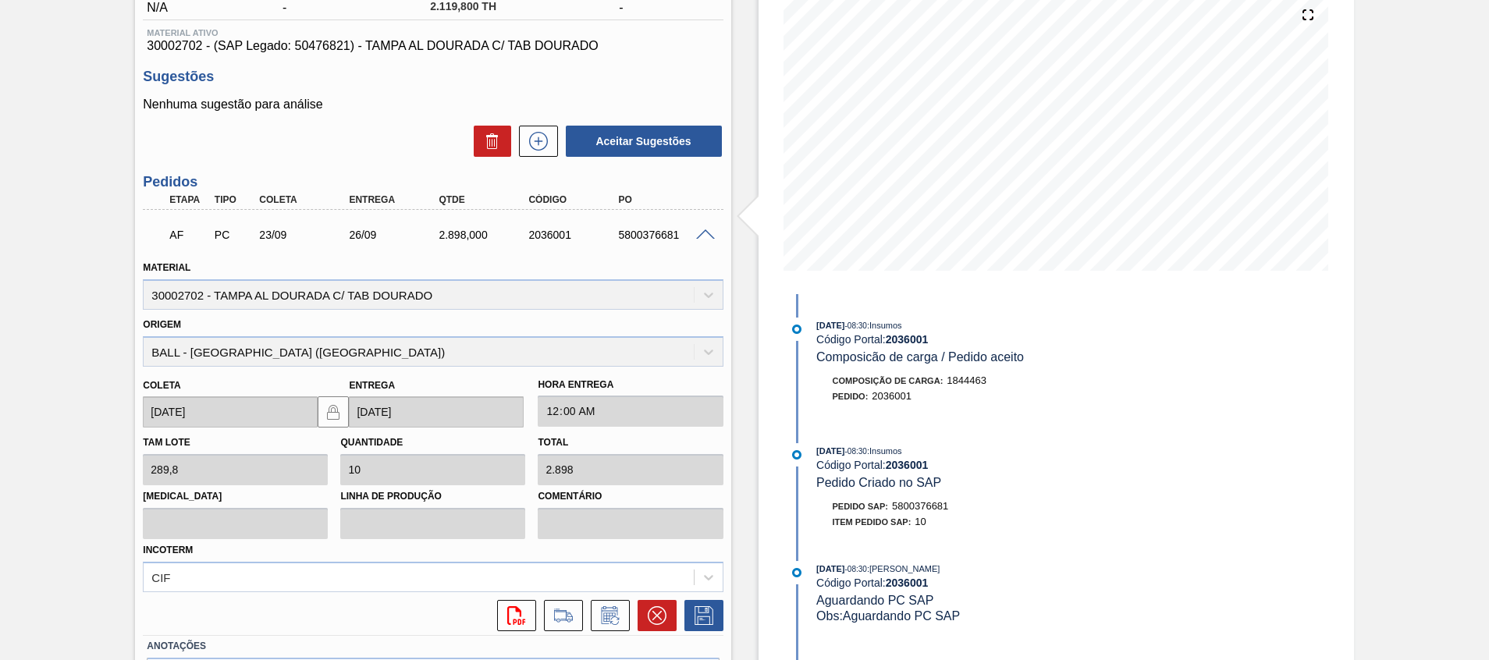
scroll to position [234, 0]
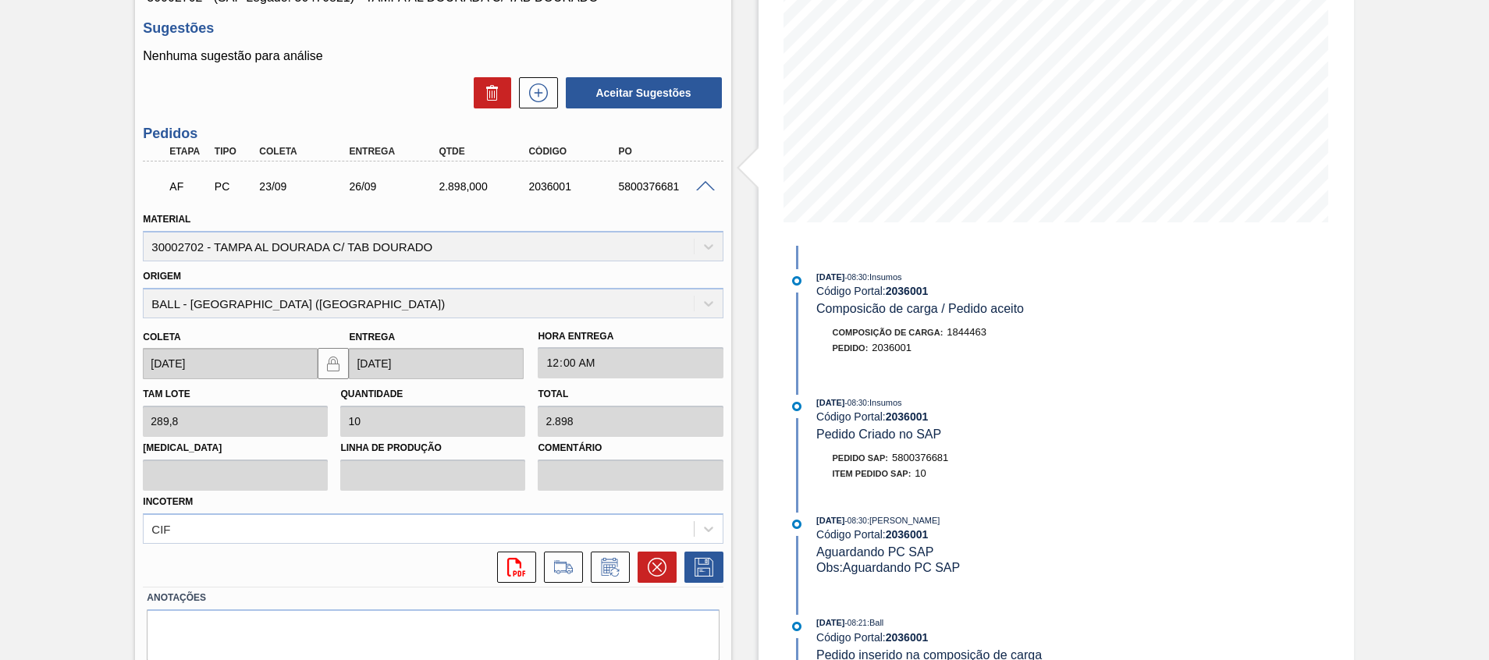
click at [711, 183] on span at bounding box center [705, 187] width 19 height 12
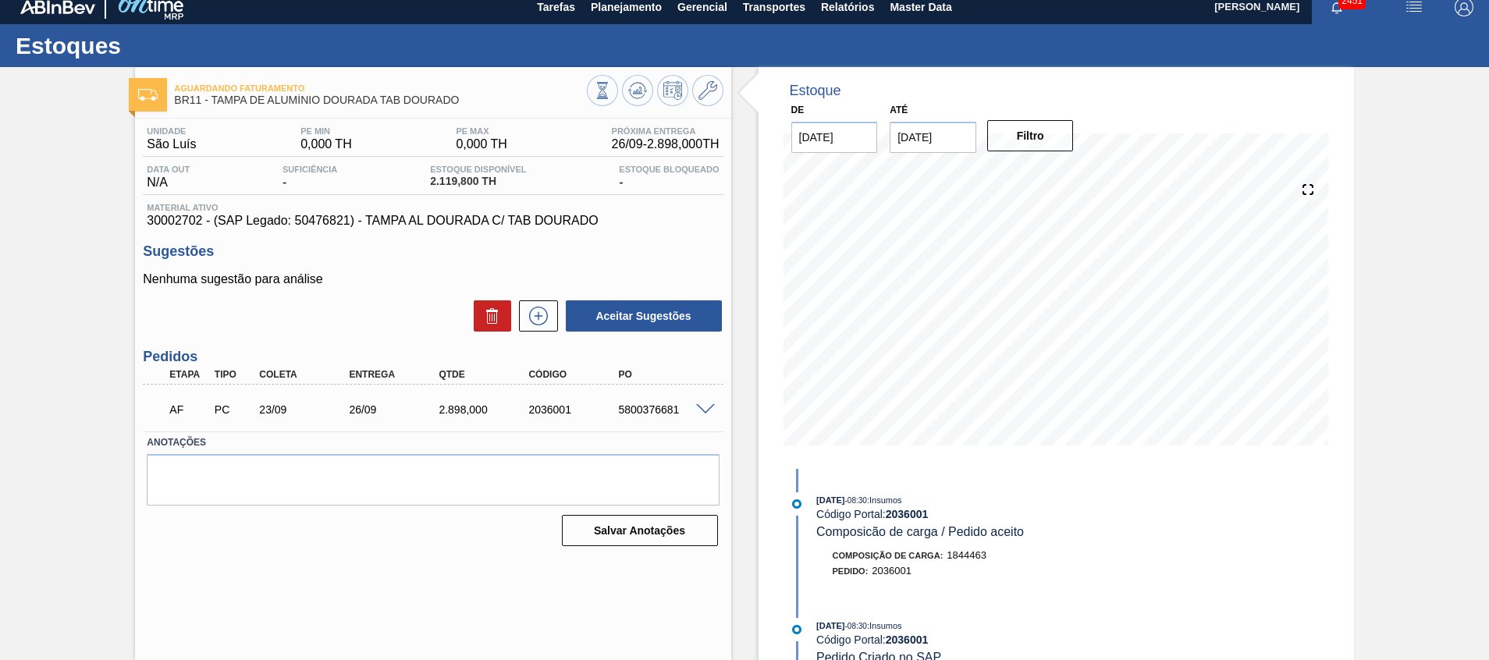
scroll to position [11, 0]
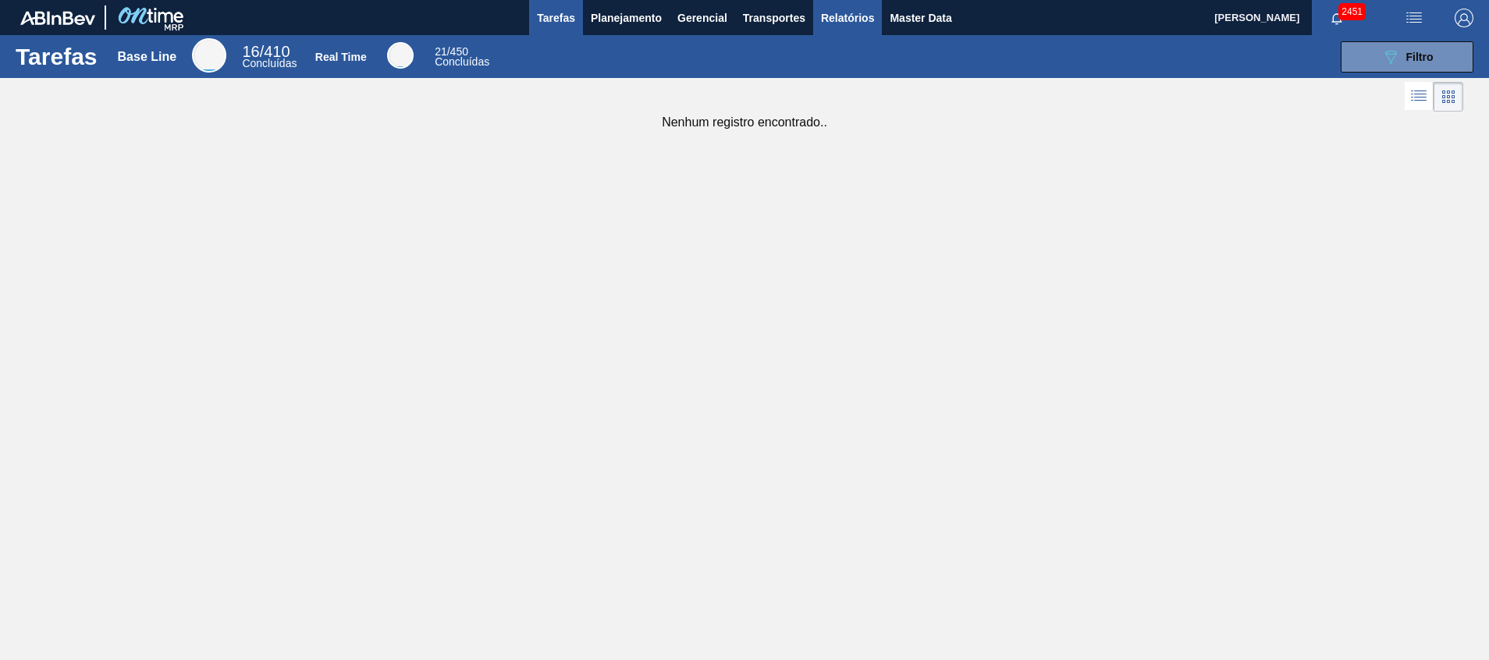
click at [851, 23] on span "Relatórios" at bounding box center [847, 18] width 53 height 19
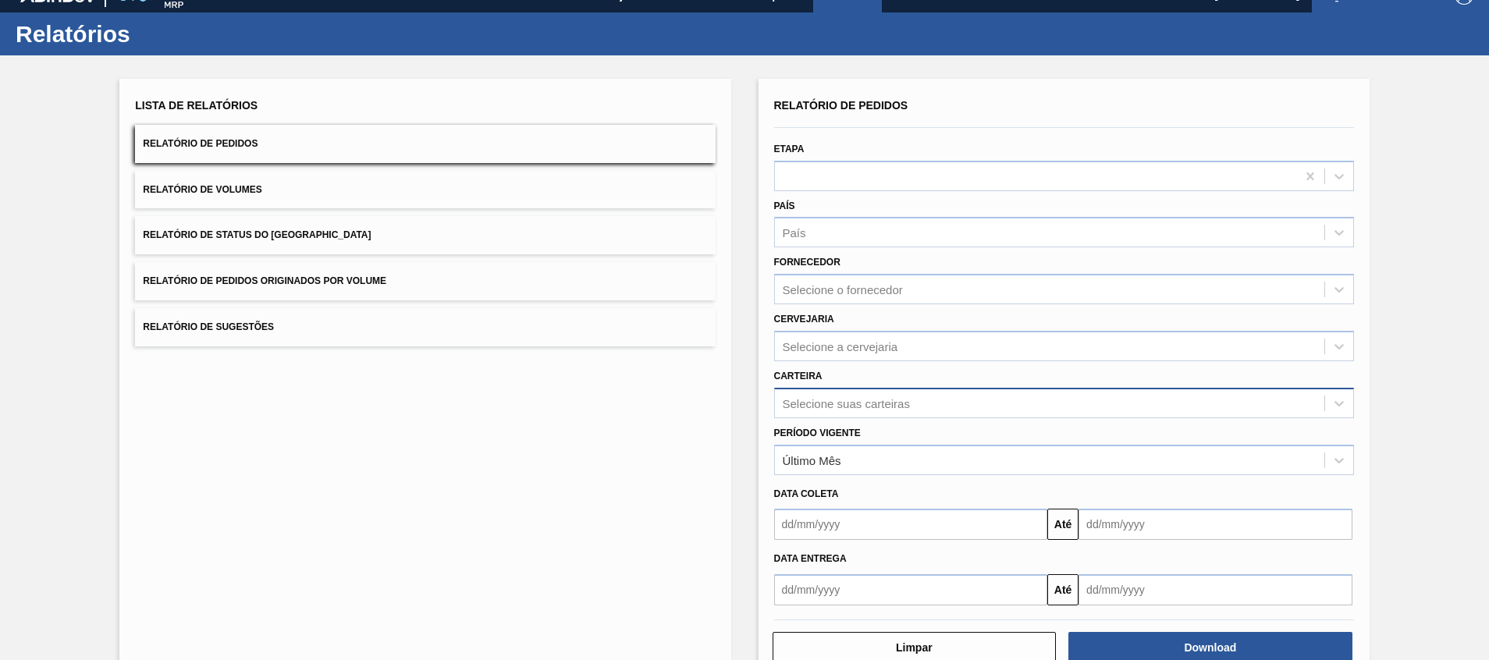
click at [825, 418] on div "Selecione suas carteiras" at bounding box center [1064, 403] width 580 height 30
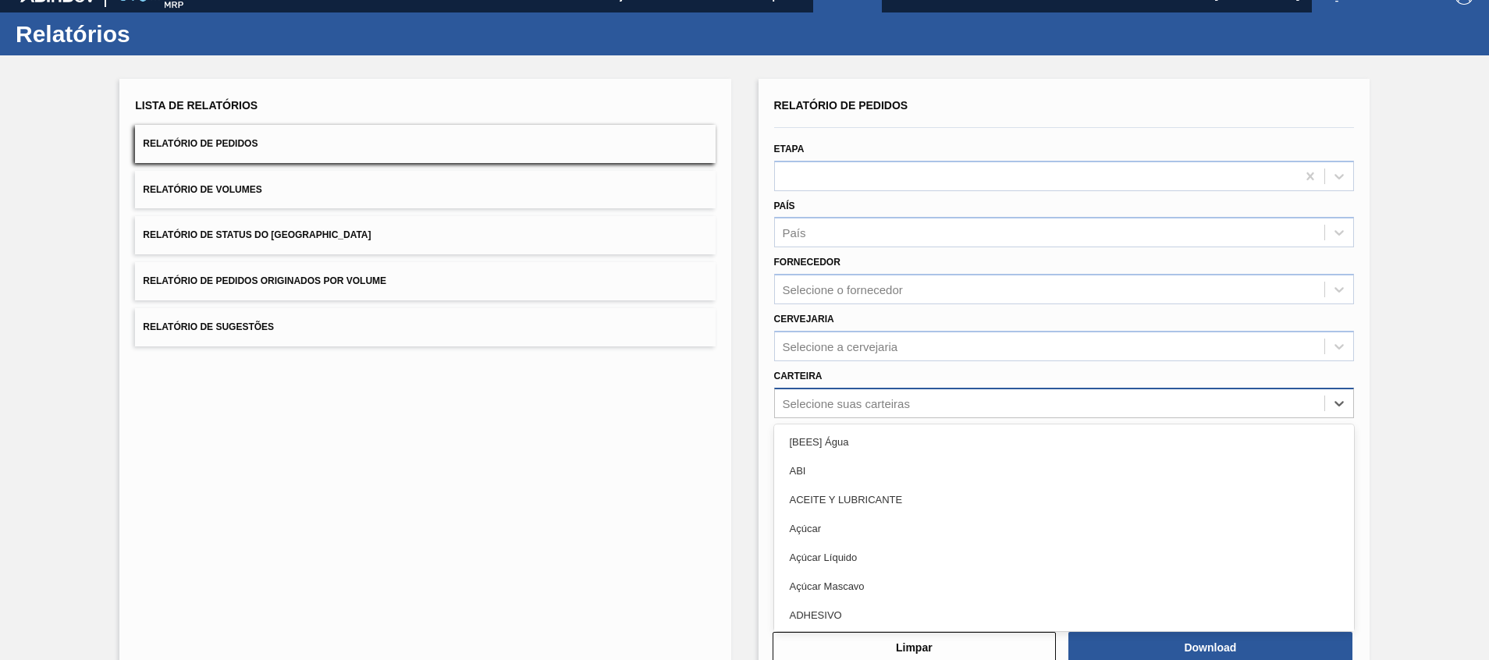
scroll to position [27, 0]
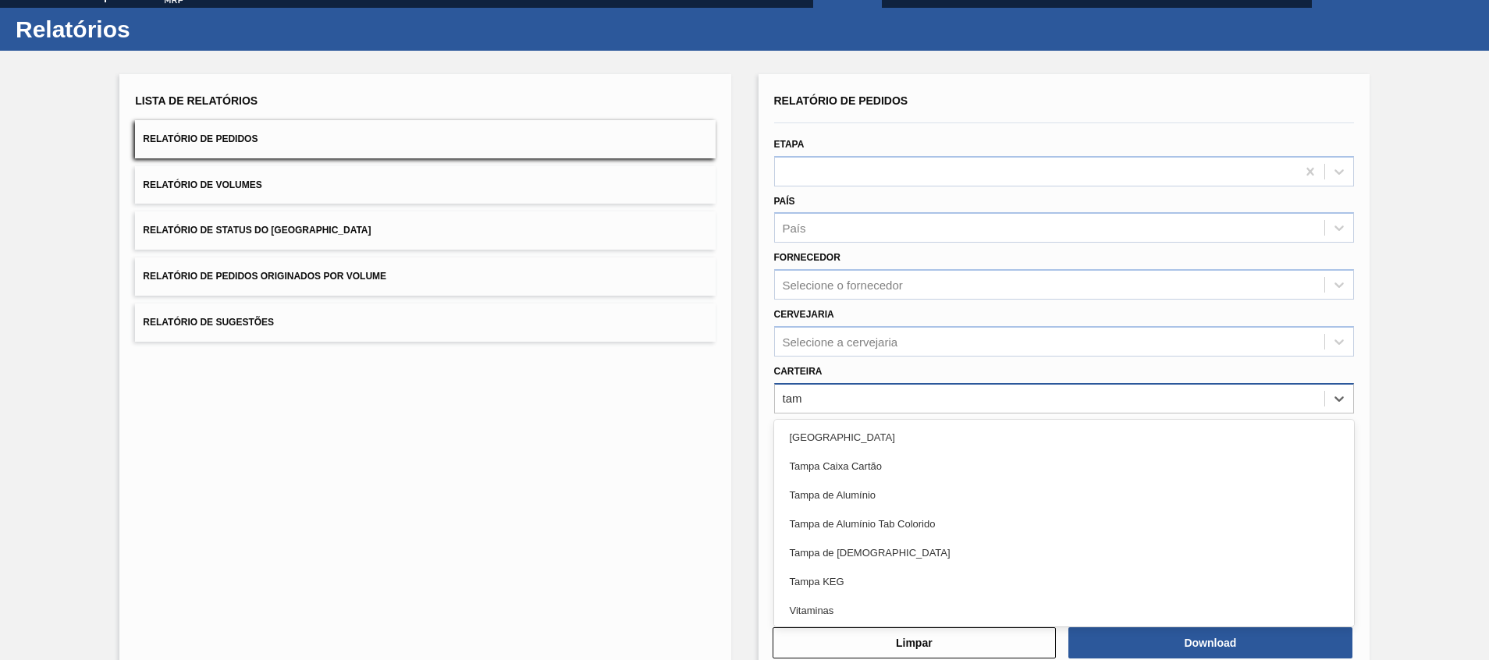
type input "tamp"
drag, startPoint x: 942, startPoint y: 560, endPoint x: 997, endPoint y: 575, distance: 56.6
click at [941, 560] on div "Tampa de [DEMOGRAPHIC_DATA]" at bounding box center [1064, 553] width 580 height 29
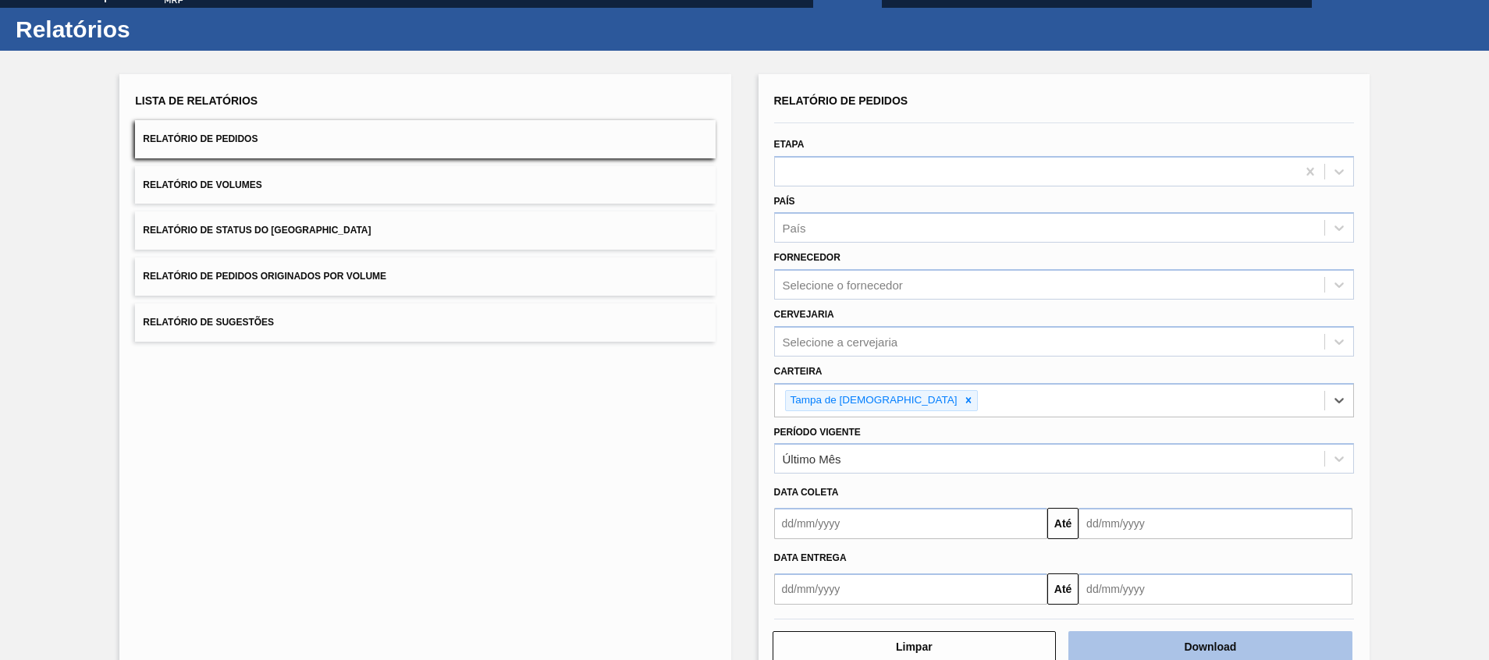
click at [1157, 646] on button "Download" at bounding box center [1211, 647] width 284 height 31
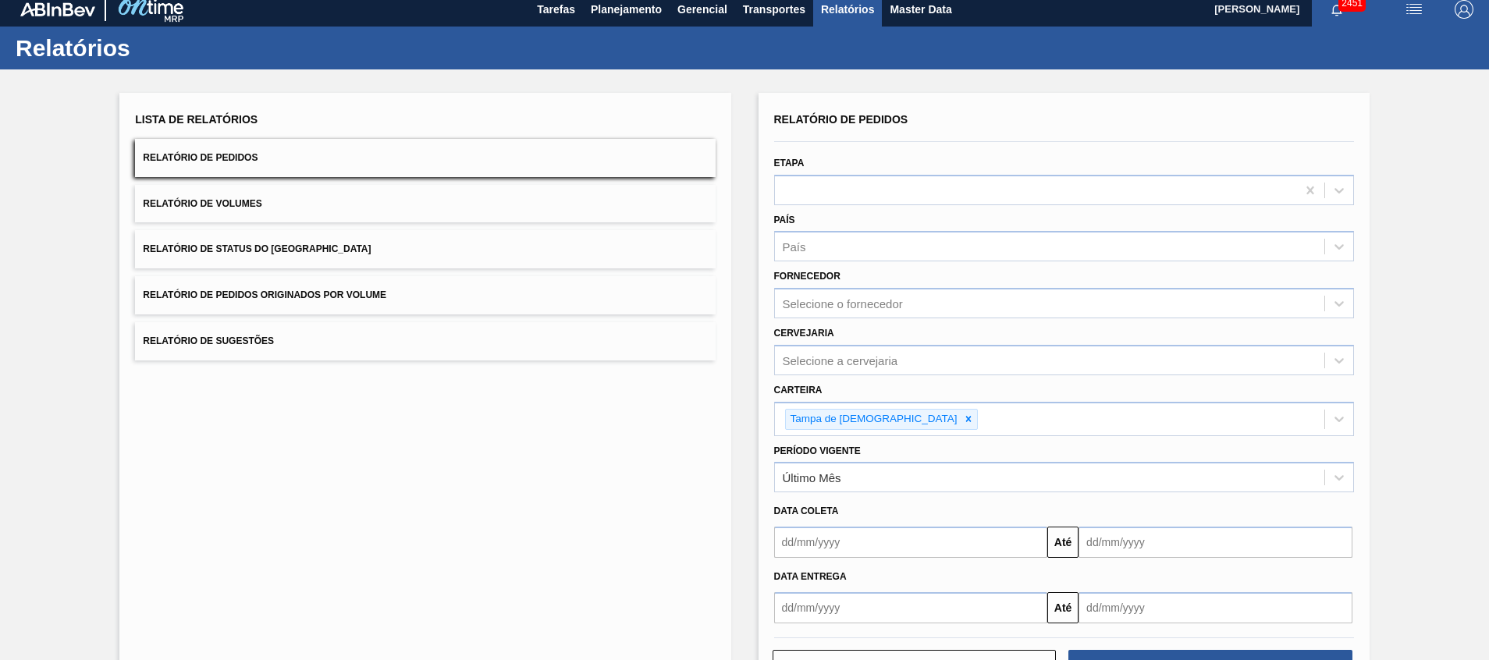
scroll to position [0, 0]
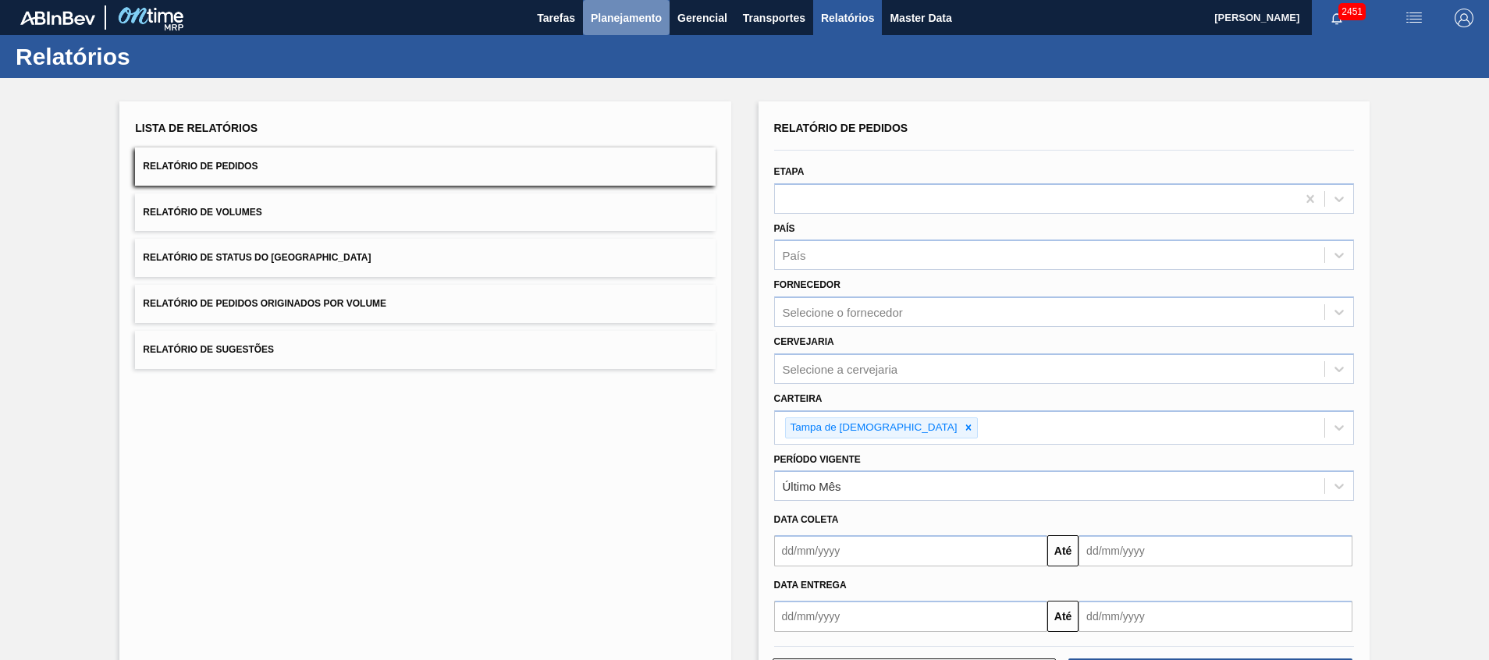
click at [603, 23] on span "Planejamento" at bounding box center [626, 18] width 71 height 19
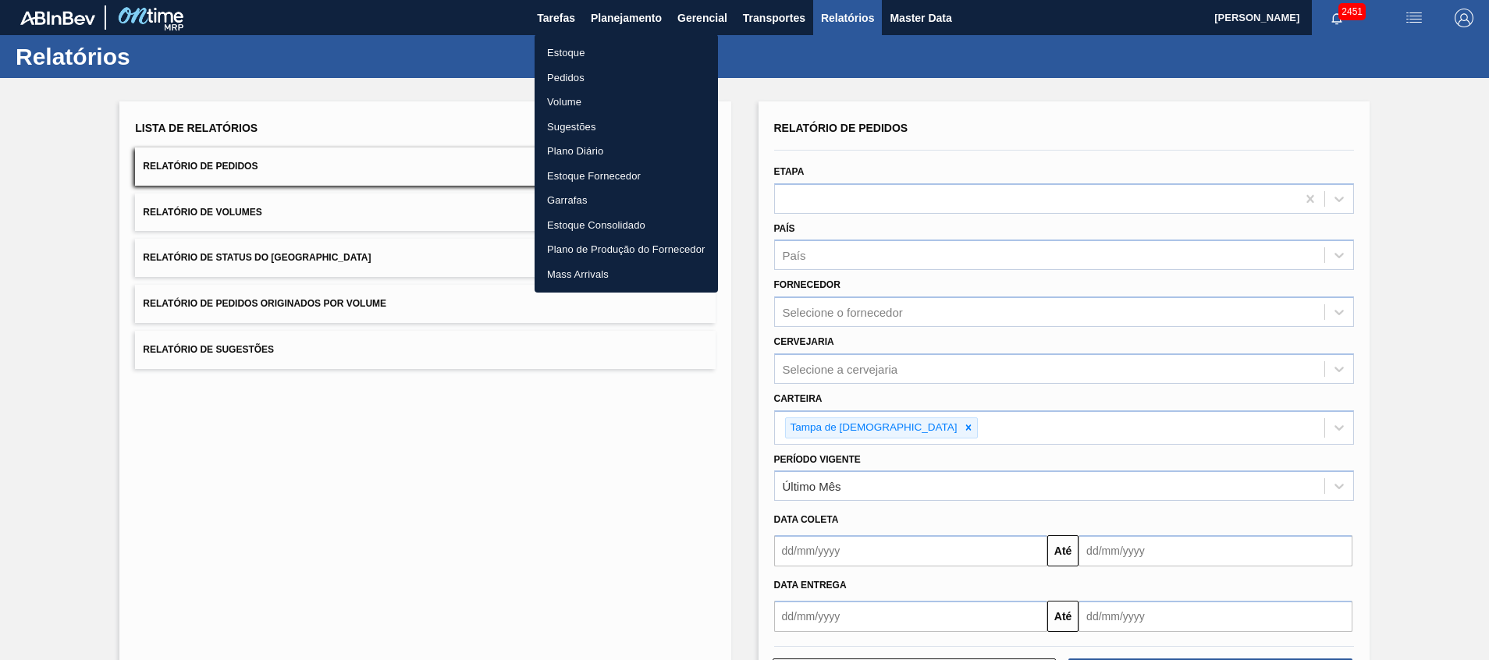
click at [586, 62] on li "Estoque" at bounding box center [626, 53] width 183 height 25
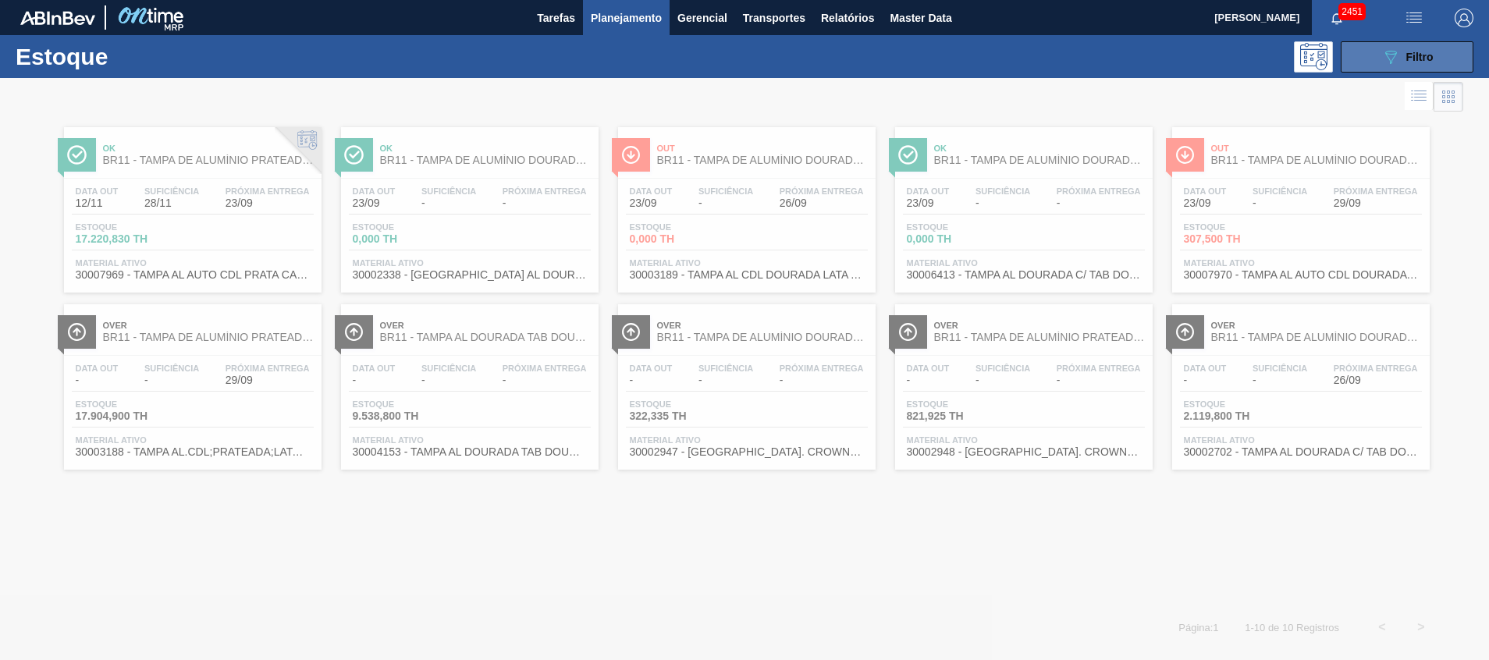
drag, startPoint x: 1409, startPoint y: 60, endPoint x: 1401, endPoint y: 61, distance: 7.8
click at [1407, 59] on span "Filtro" at bounding box center [1420, 57] width 27 height 12
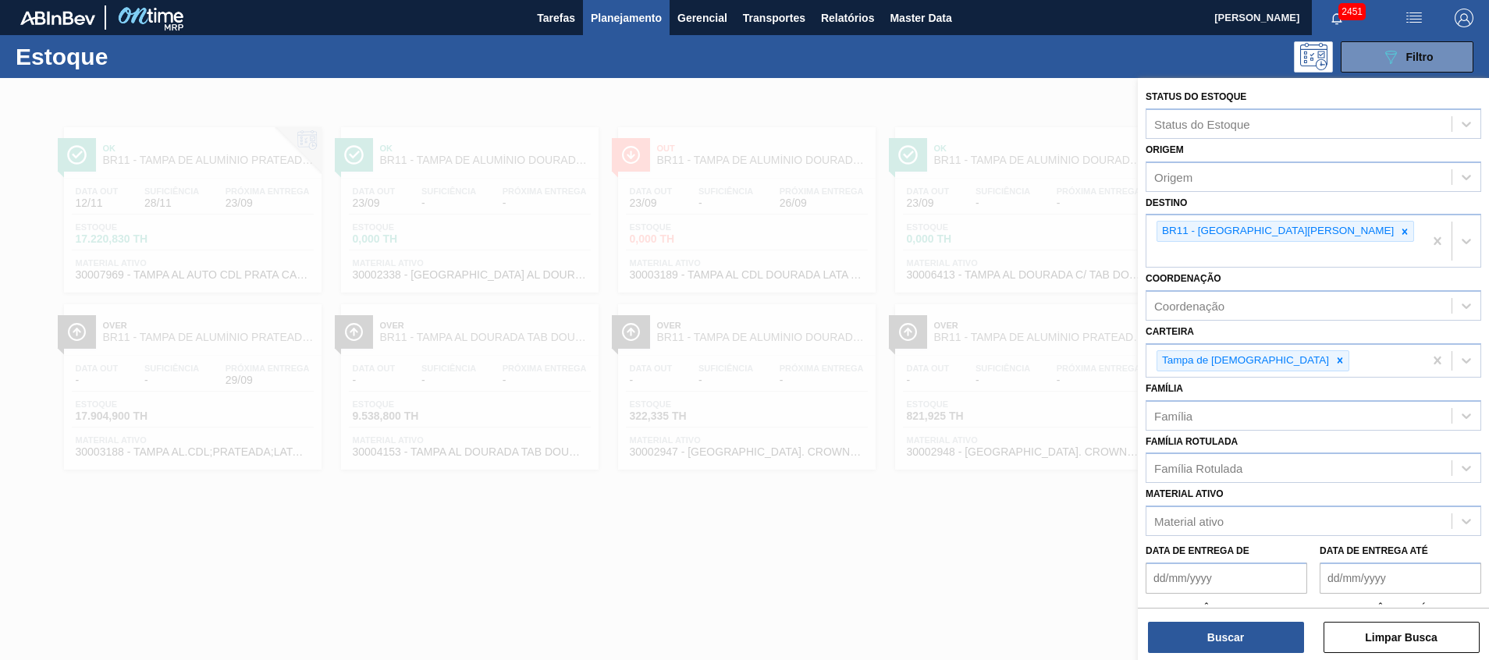
click at [868, 284] on div at bounding box center [744, 408] width 1489 height 660
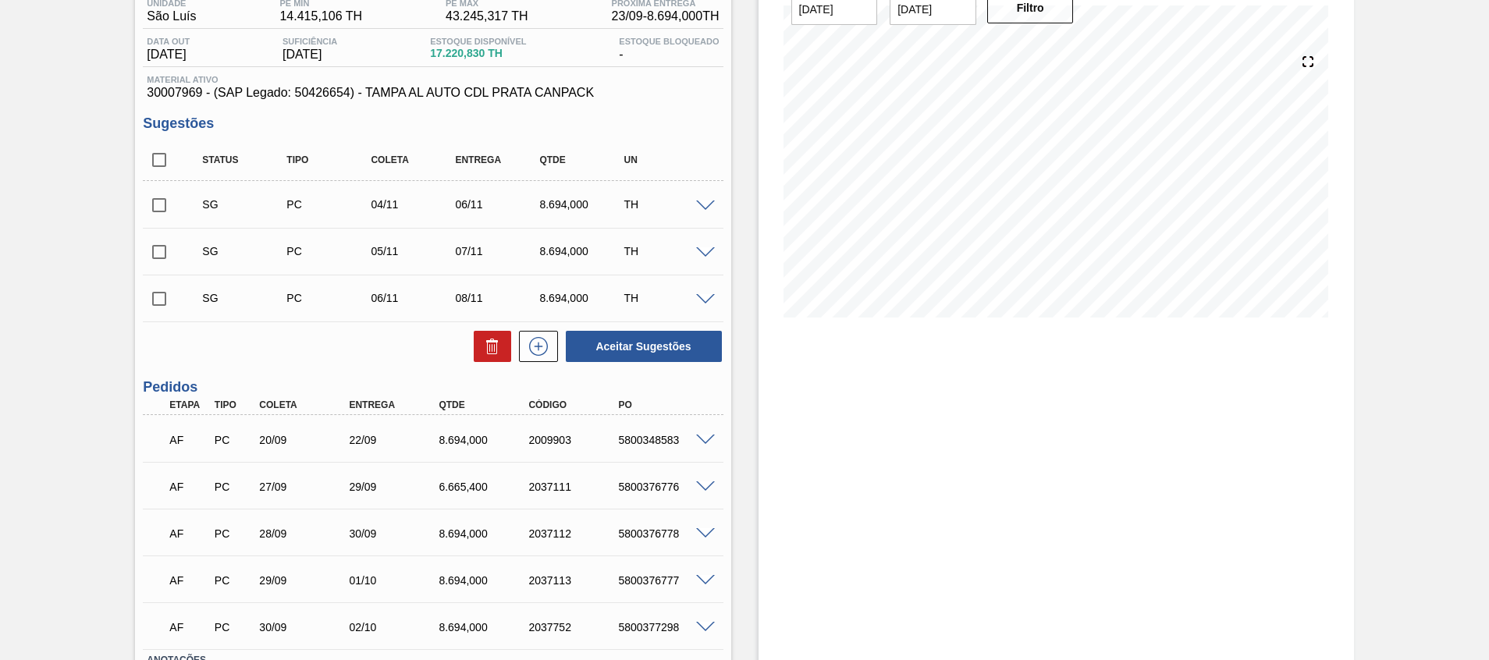
scroll to position [256, 0]
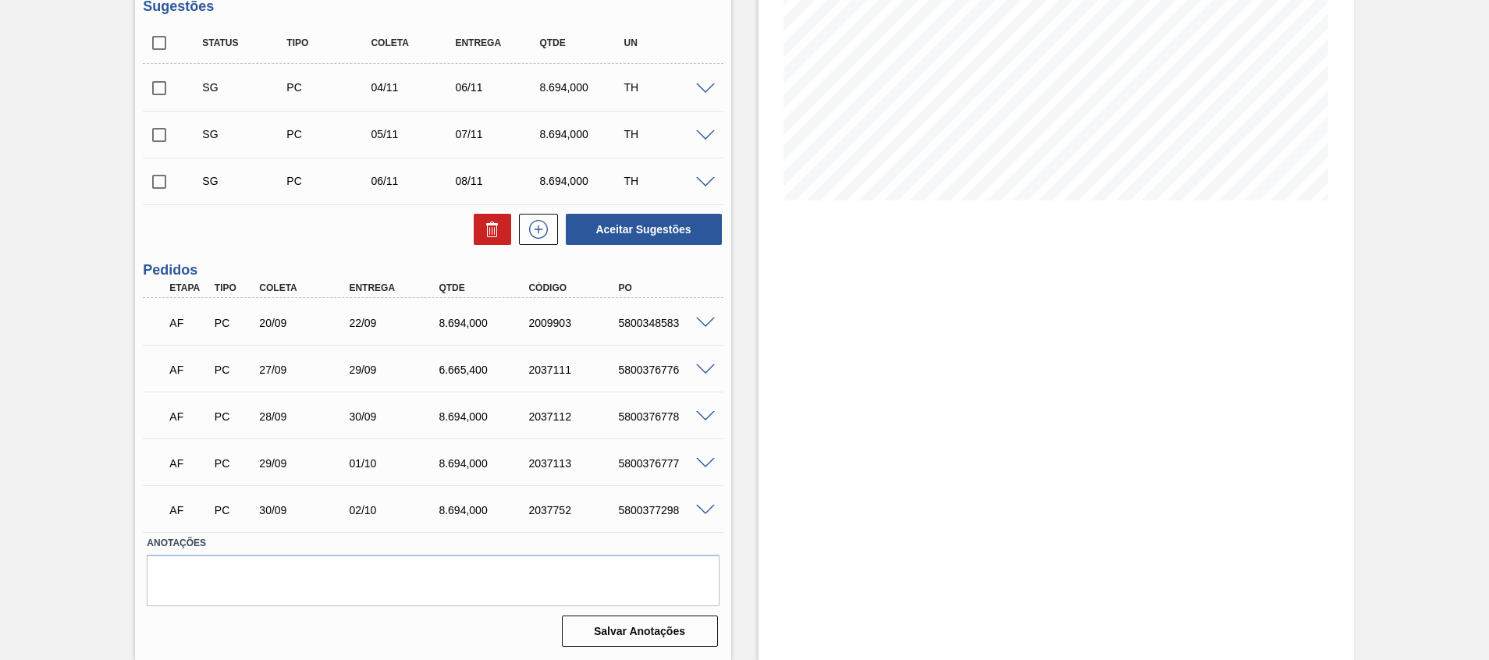
click at [705, 512] on span at bounding box center [705, 511] width 19 height 12
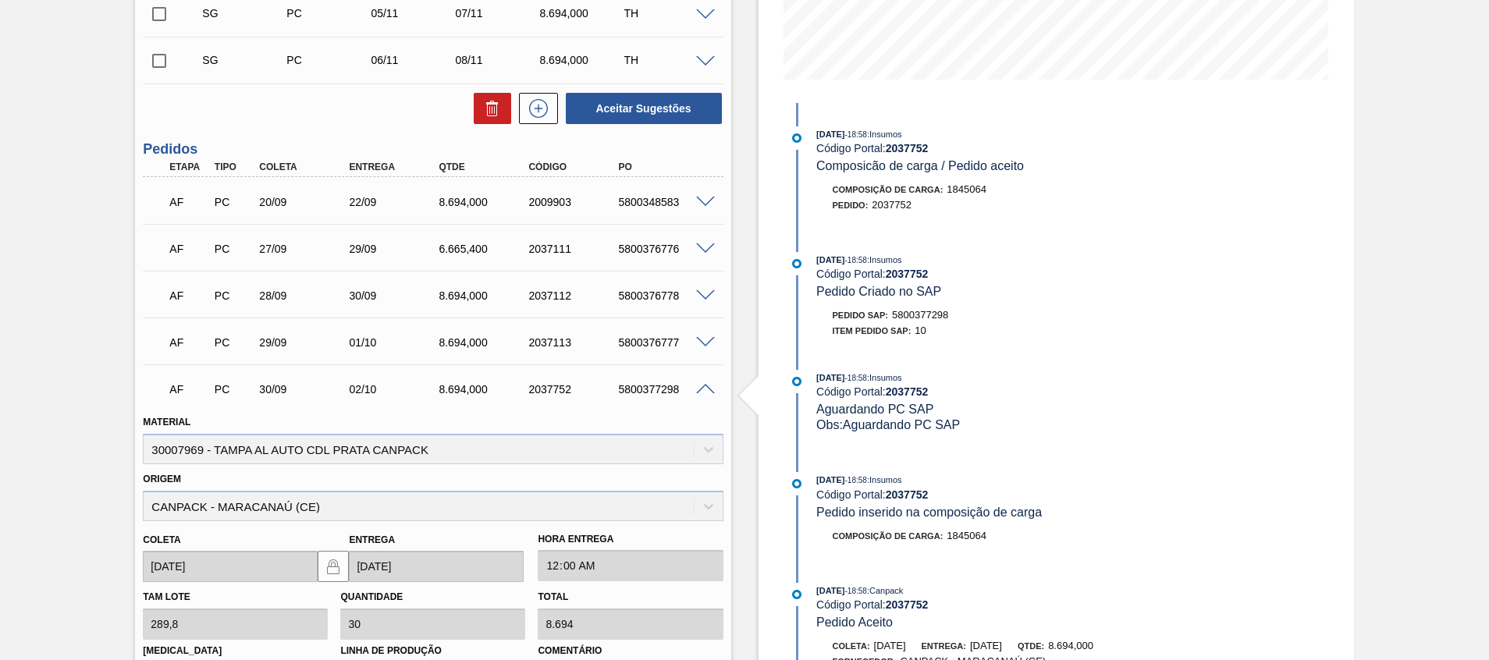
scroll to position [490, 0]
